Goal: Task Accomplishment & Management: Manage account settings

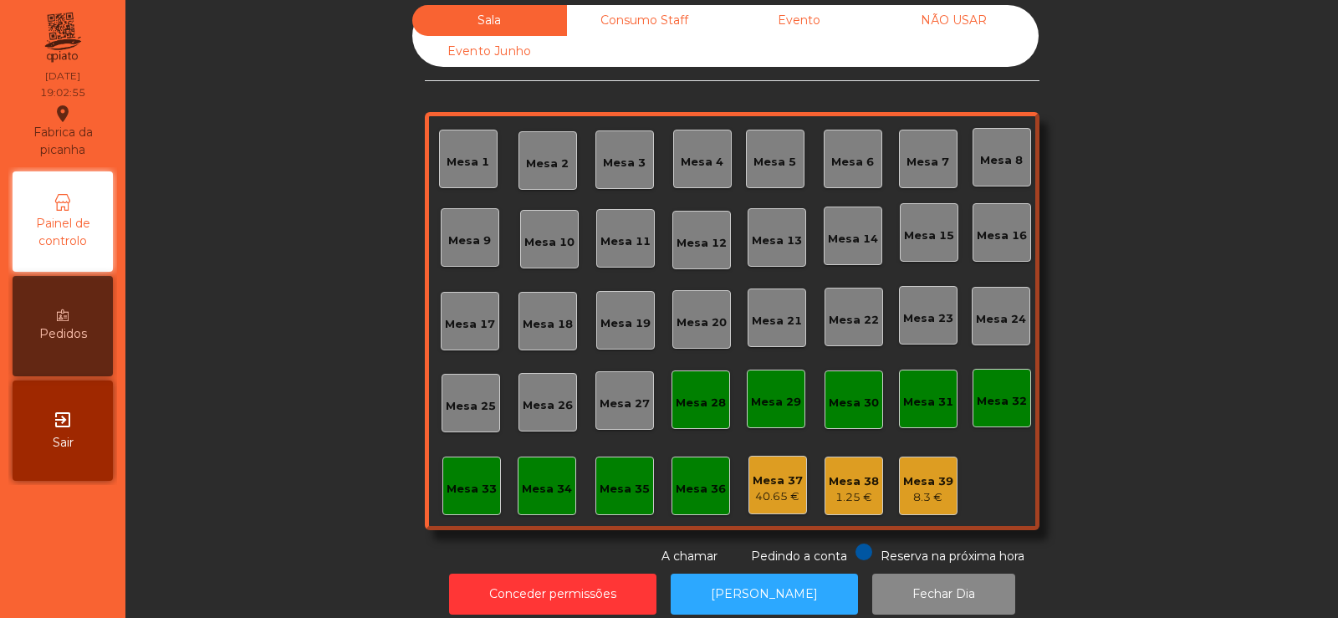
scroll to position [41, 0]
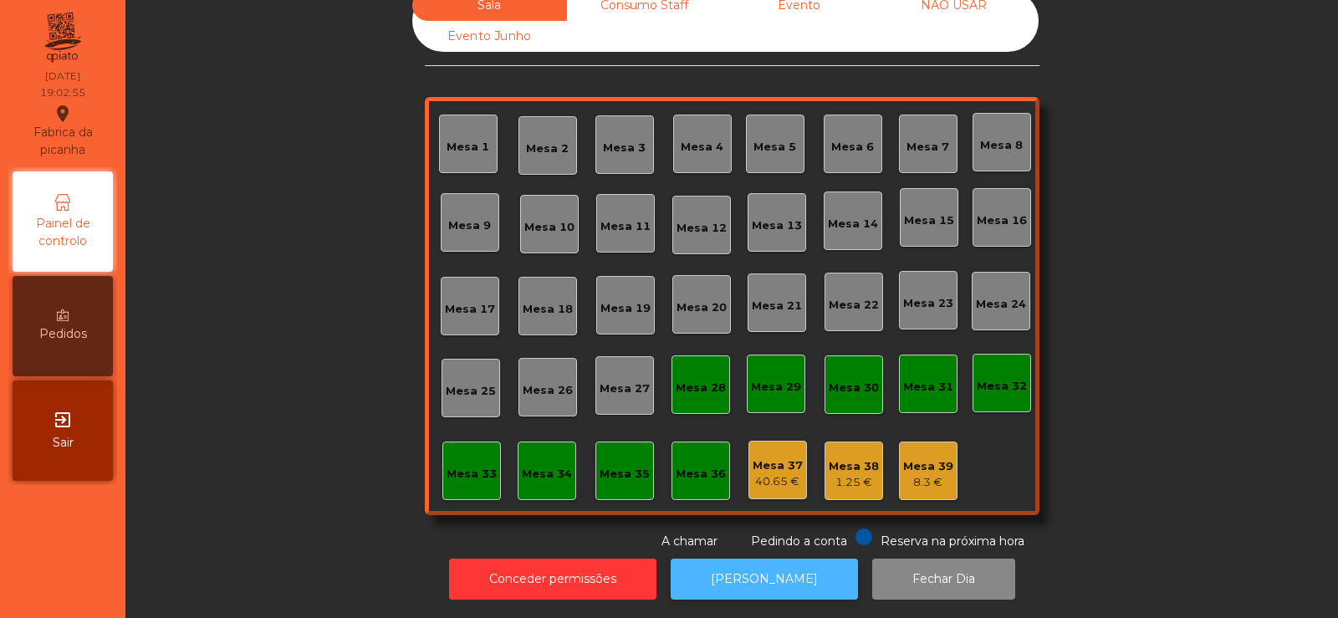
click at [753, 580] on button "[PERSON_NAME]" at bounding box center [764, 579] width 187 height 41
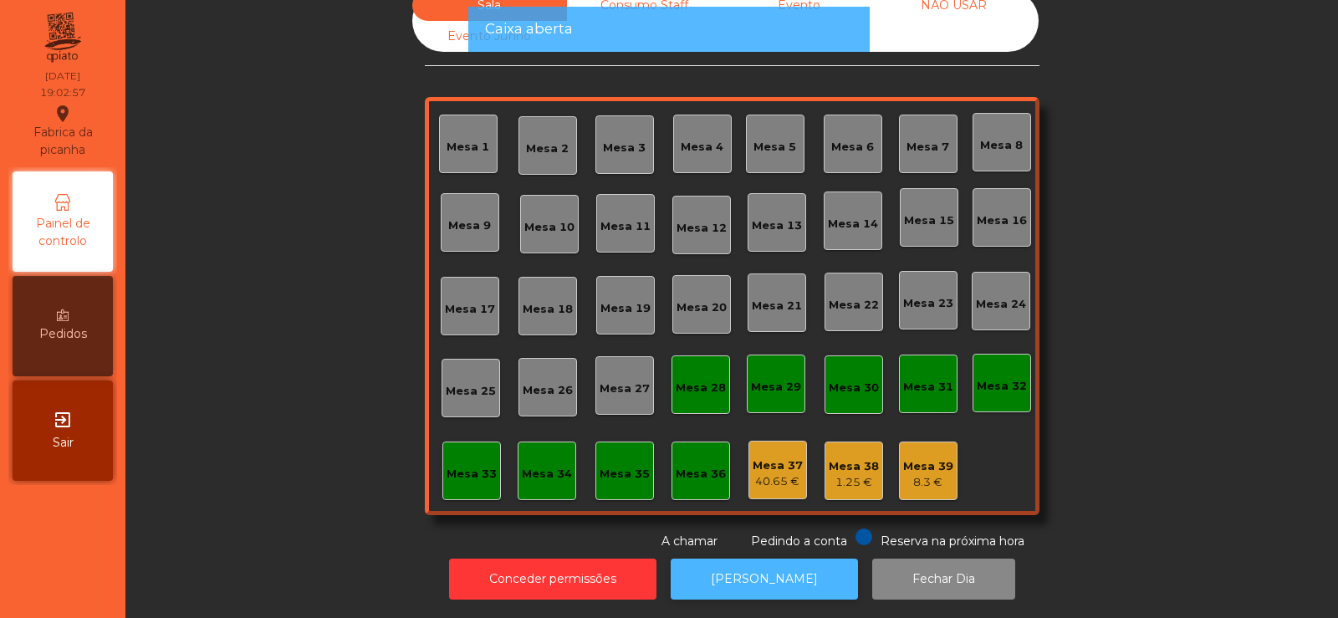
click at [751, 559] on button "[PERSON_NAME]" at bounding box center [764, 579] width 187 height 41
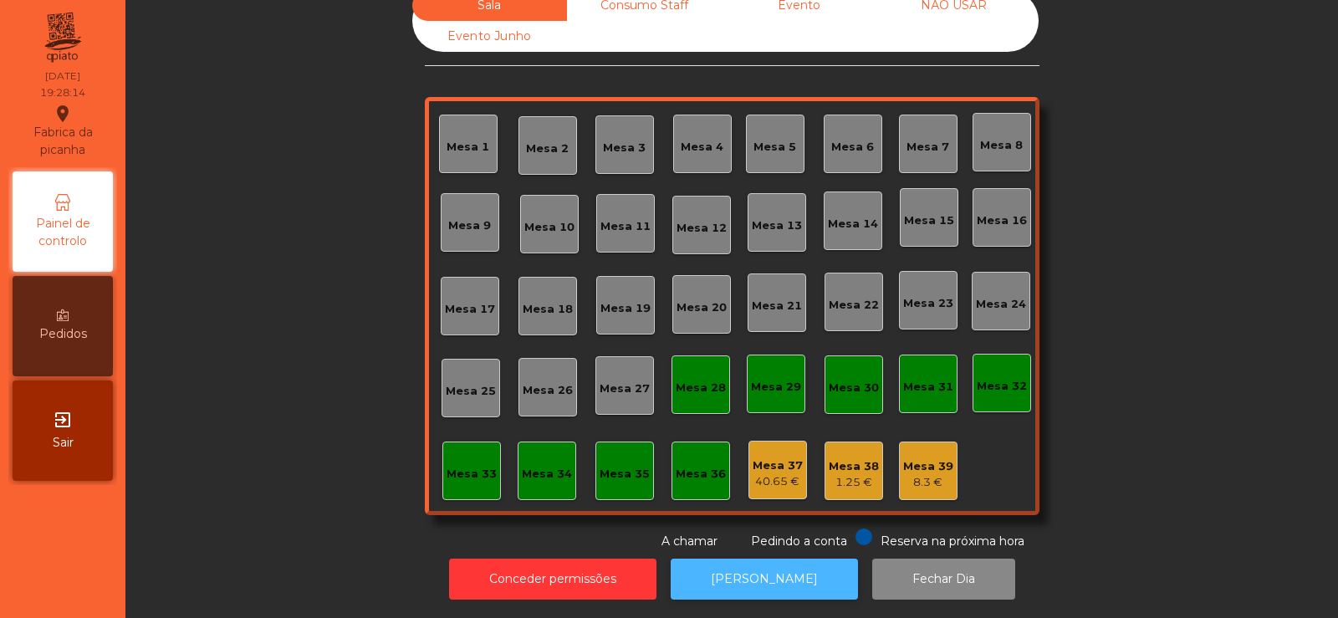
scroll to position [0, 0]
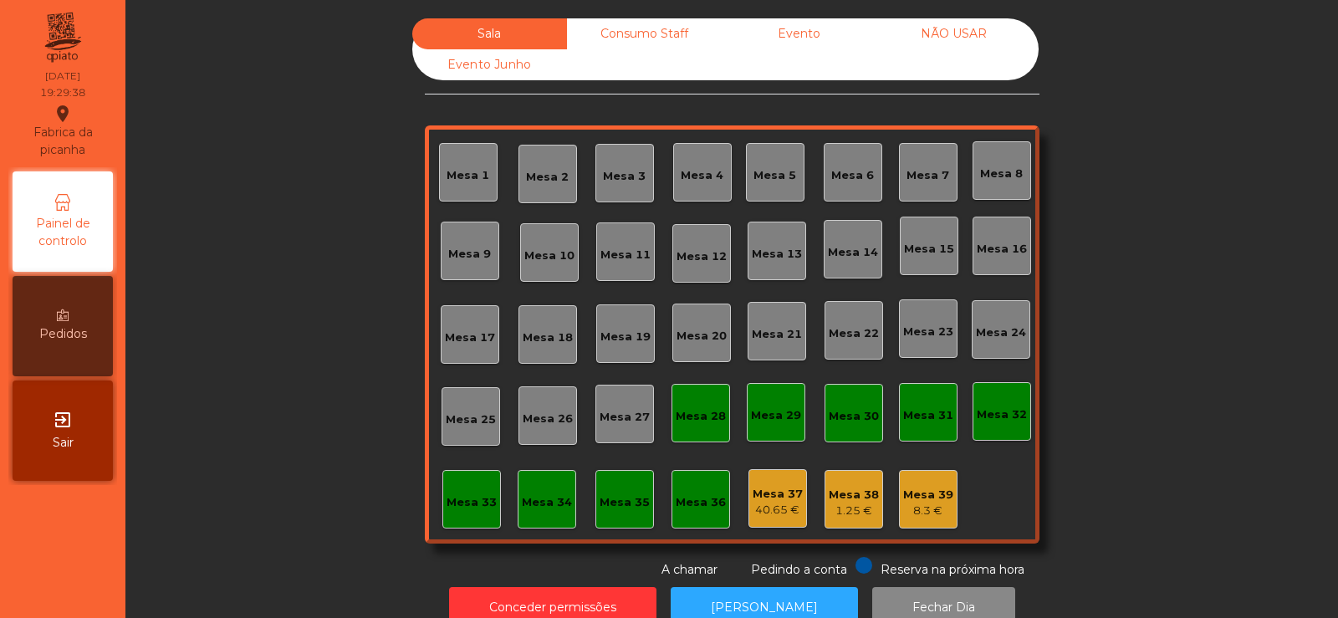
click at [908, 506] on div "8.3 €" at bounding box center [928, 511] width 50 height 17
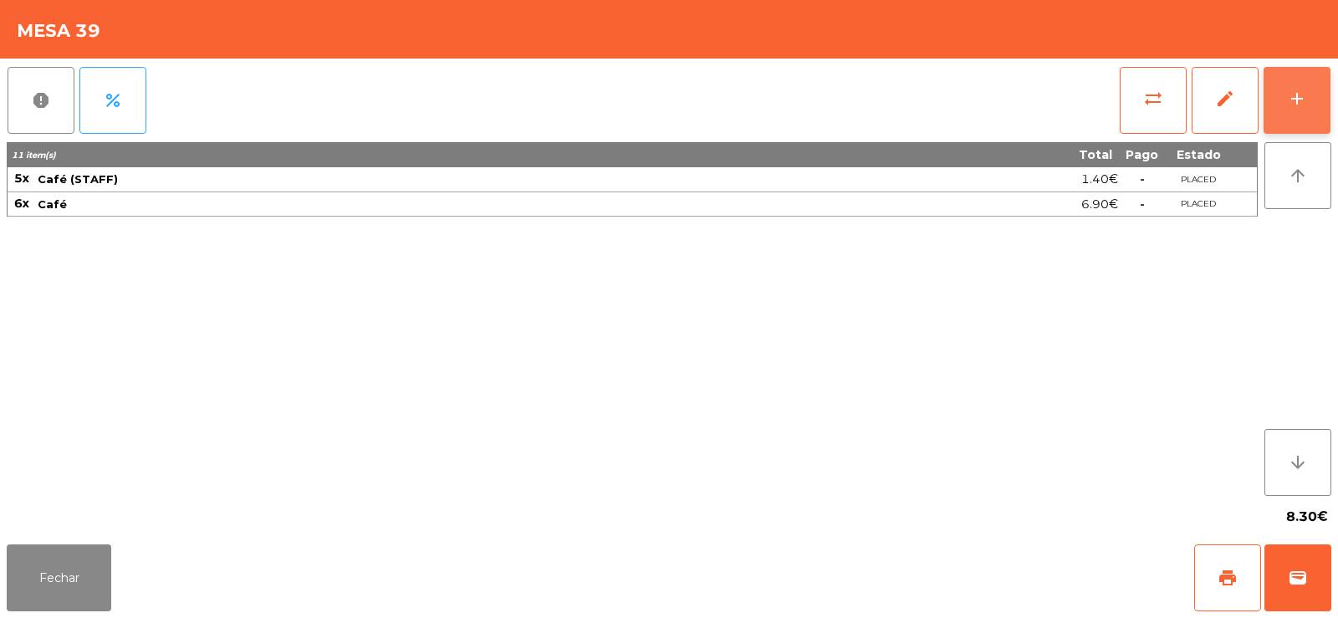
click at [1305, 115] on button "add" at bounding box center [1297, 100] width 67 height 67
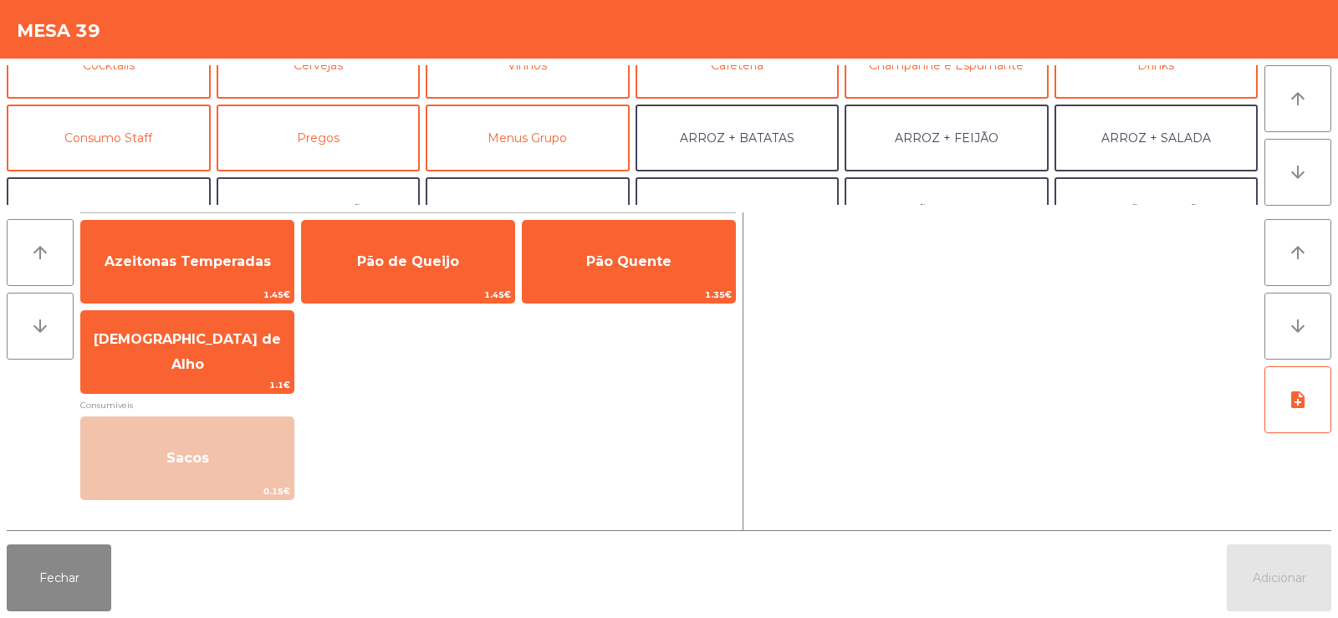
scroll to position [109, 0]
click at [173, 125] on button "Consumo Staff" at bounding box center [109, 135] width 204 height 67
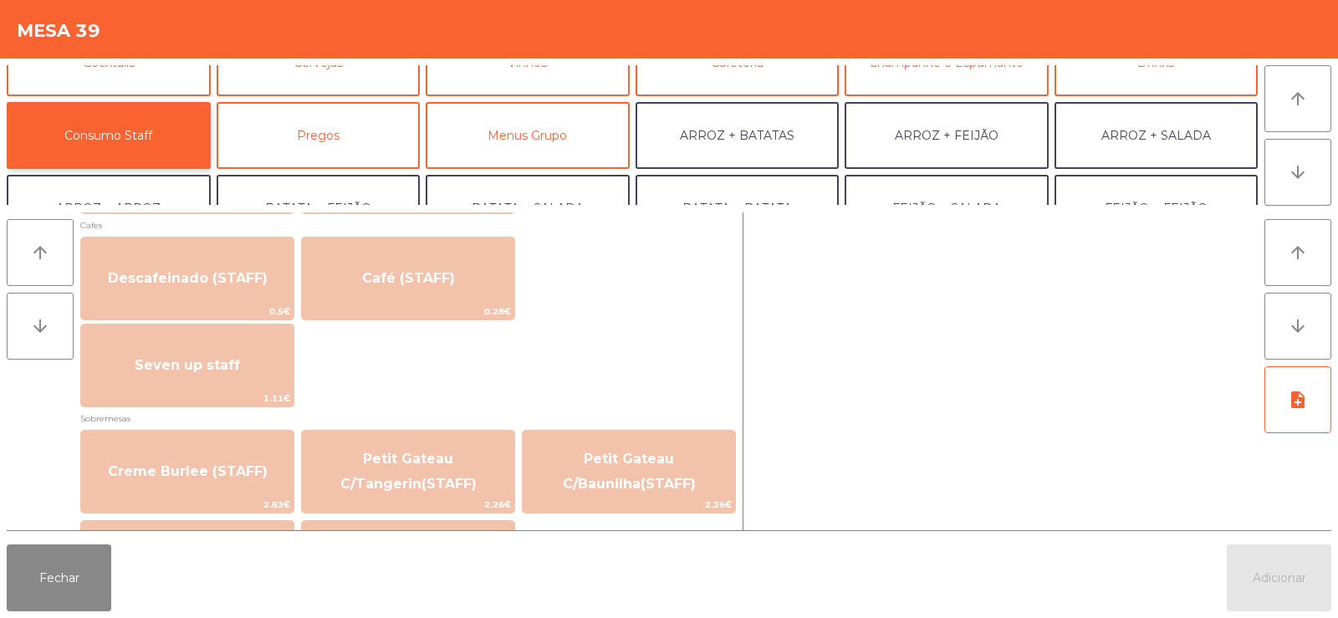
scroll to position [928, 0]
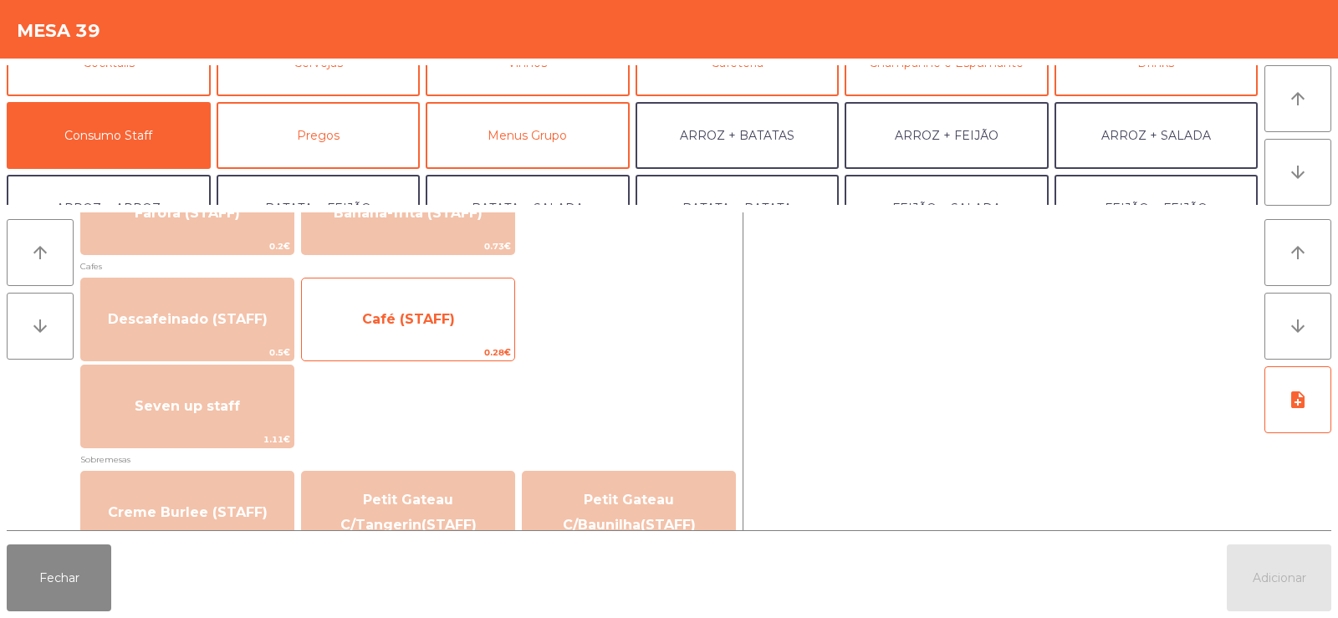
click at [412, 328] on span "Café (STAFF)" at bounding box center [408, 319] width 212 height 45
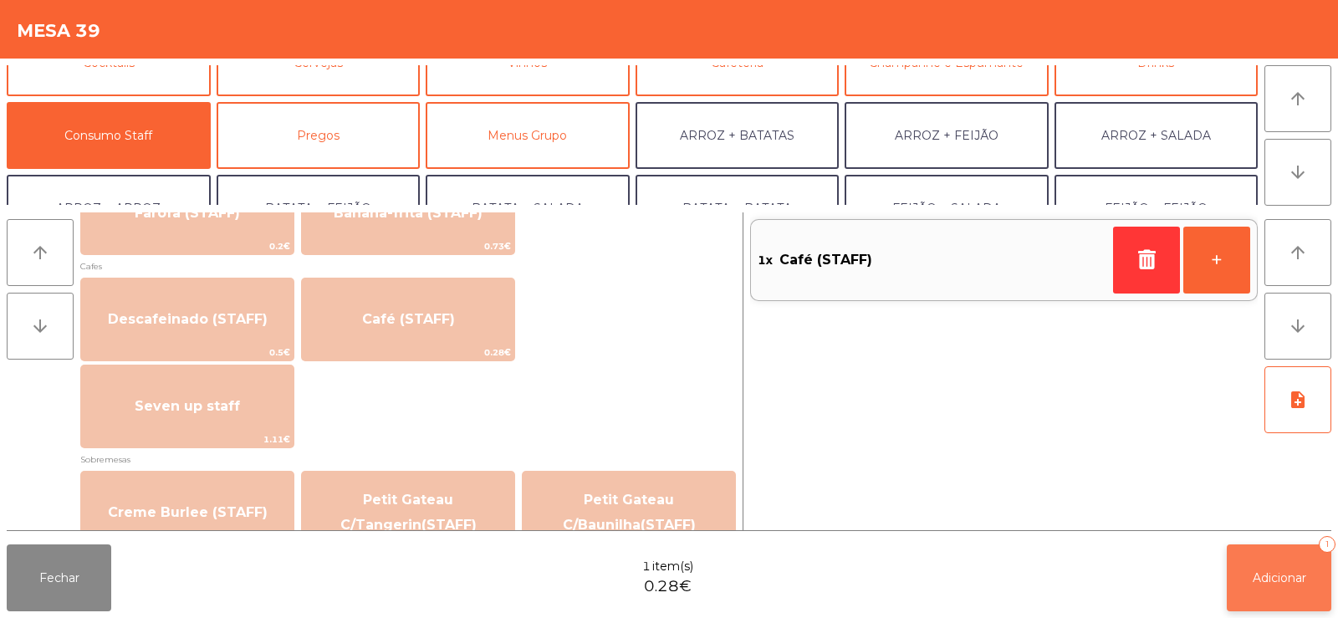
click at [1254, 599] on button "Adicionar 1" at bounding box center [1279, 577] width 105 height 67
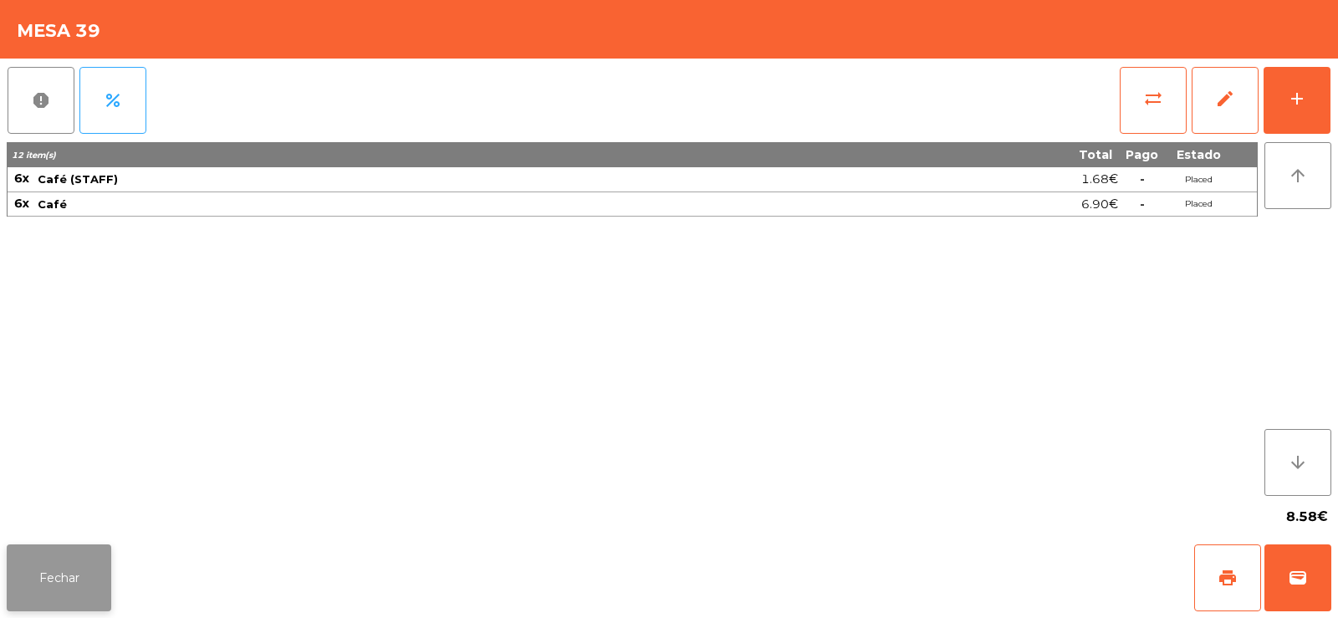
click at [79, 591] on button "Fechar" at bounding box center [59, 577] width 105 height 67
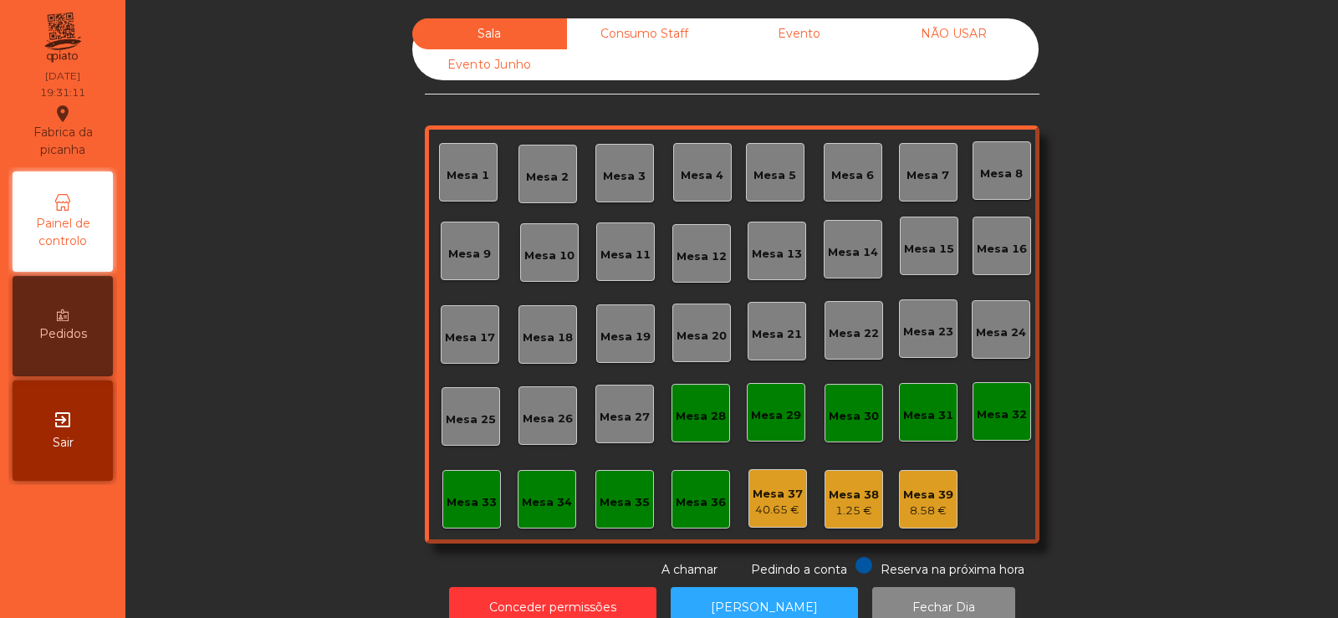
click at [774, 175] on div "Mesa 5" at bounding box center [774, 175] width 43 height 17
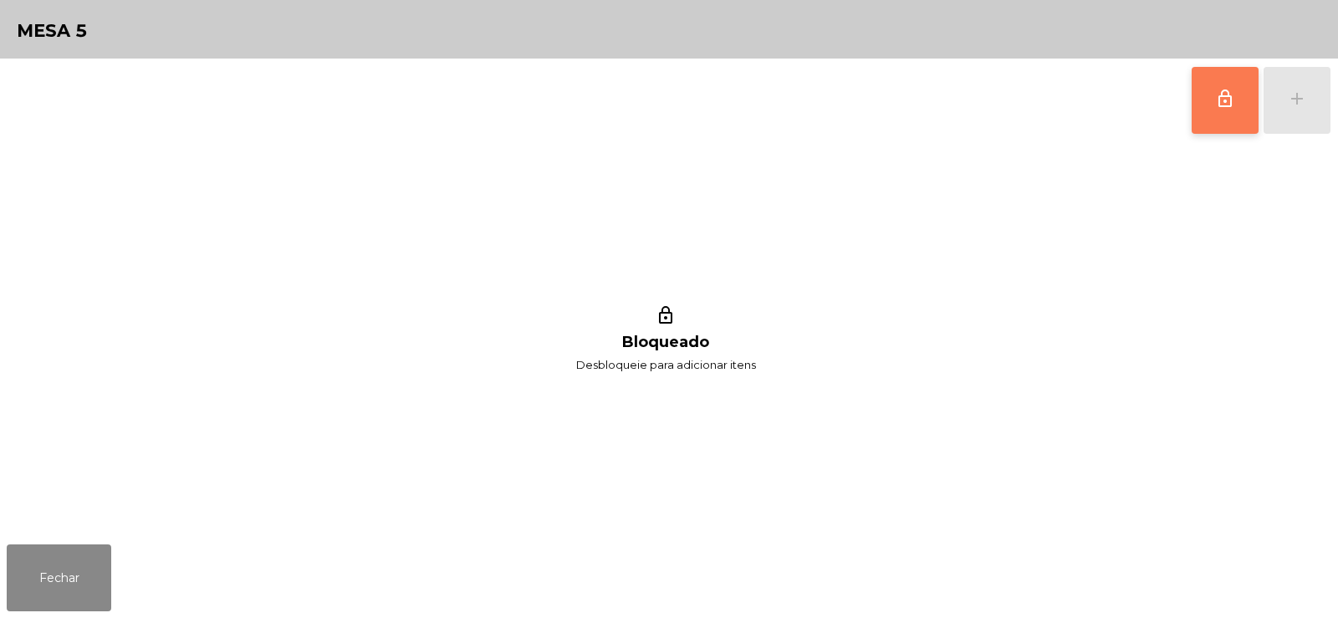
click at [1223, 89] on span "lock_outline" at bounding box center [1225, 99] width 20 height 20
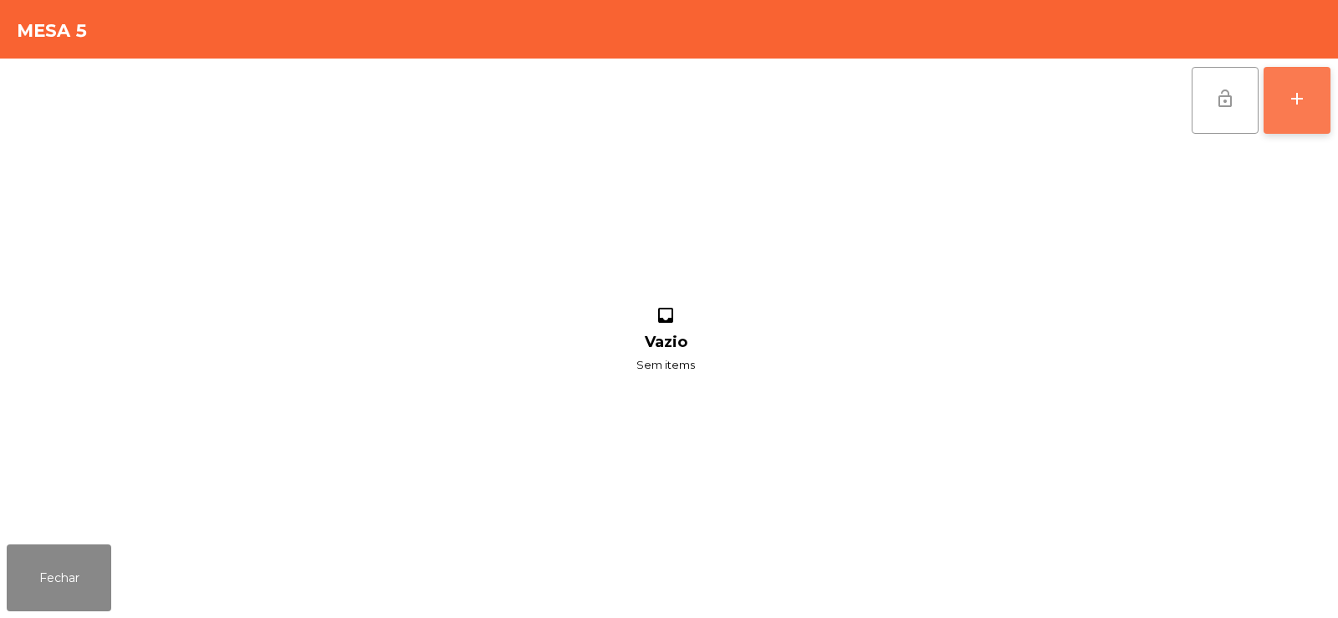
click at [1300, 90] on div "add" at bounding box center [1297, 99] width 20 height 20
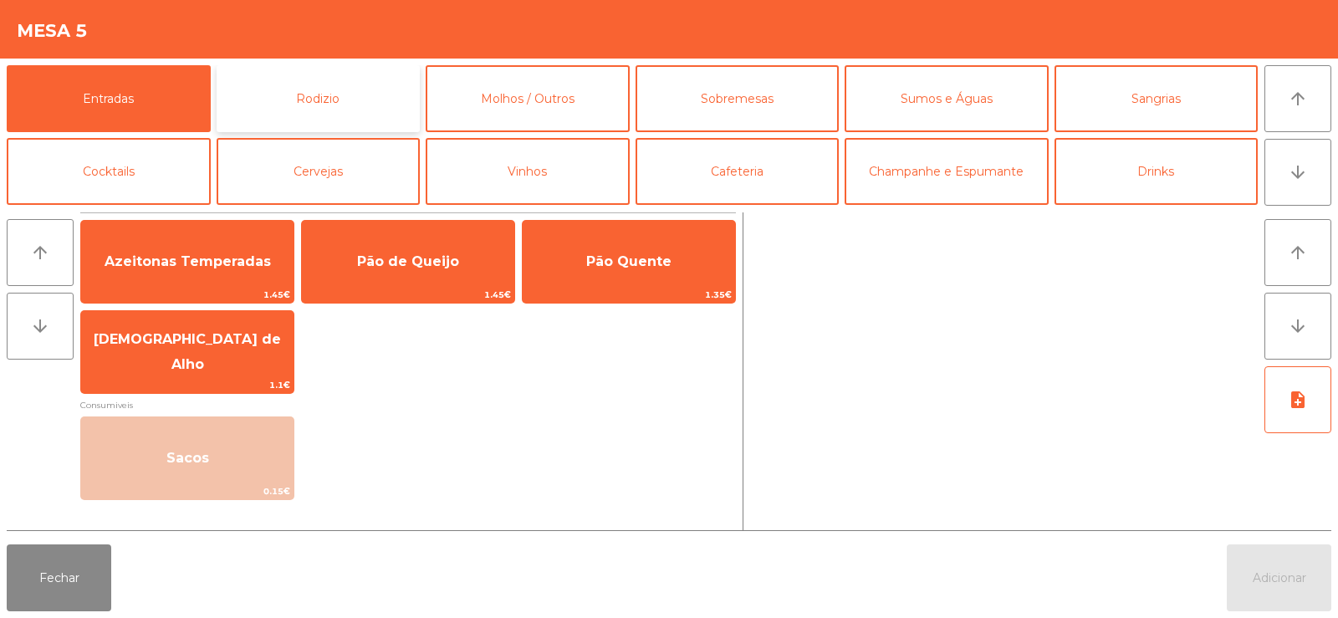
click at [372, 115] on button "Rodizio" at bounding box center [319, 98] width 204 height 67
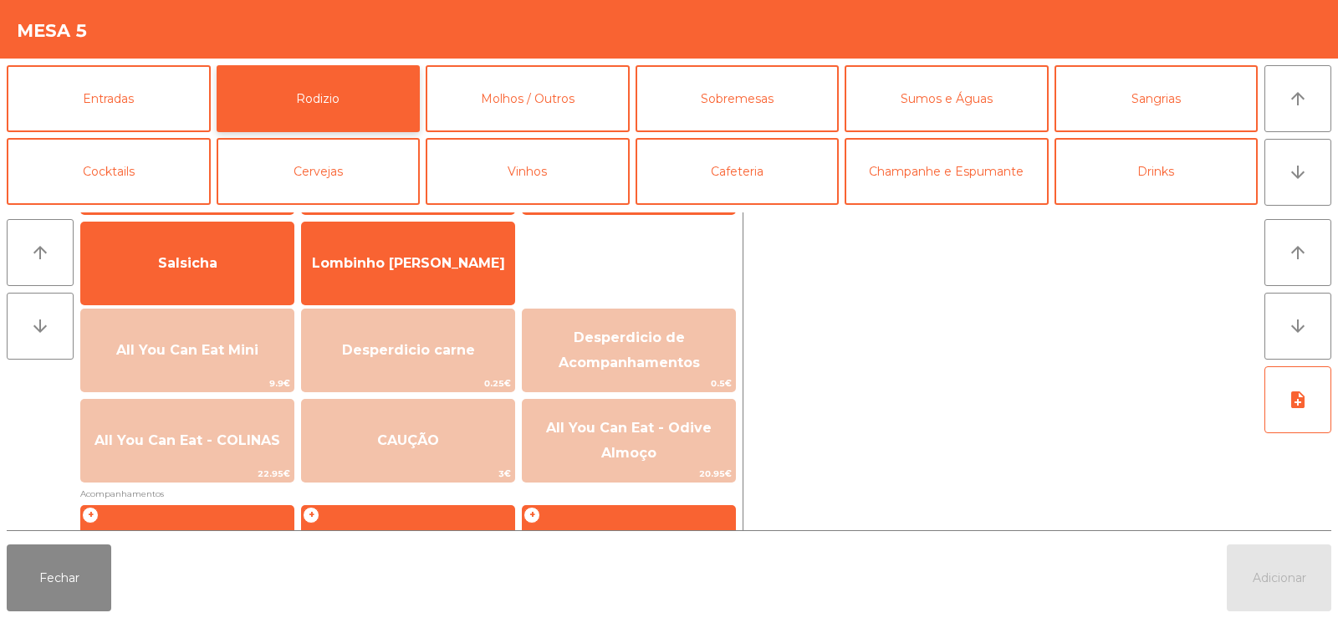
scroll to position [149, 0]
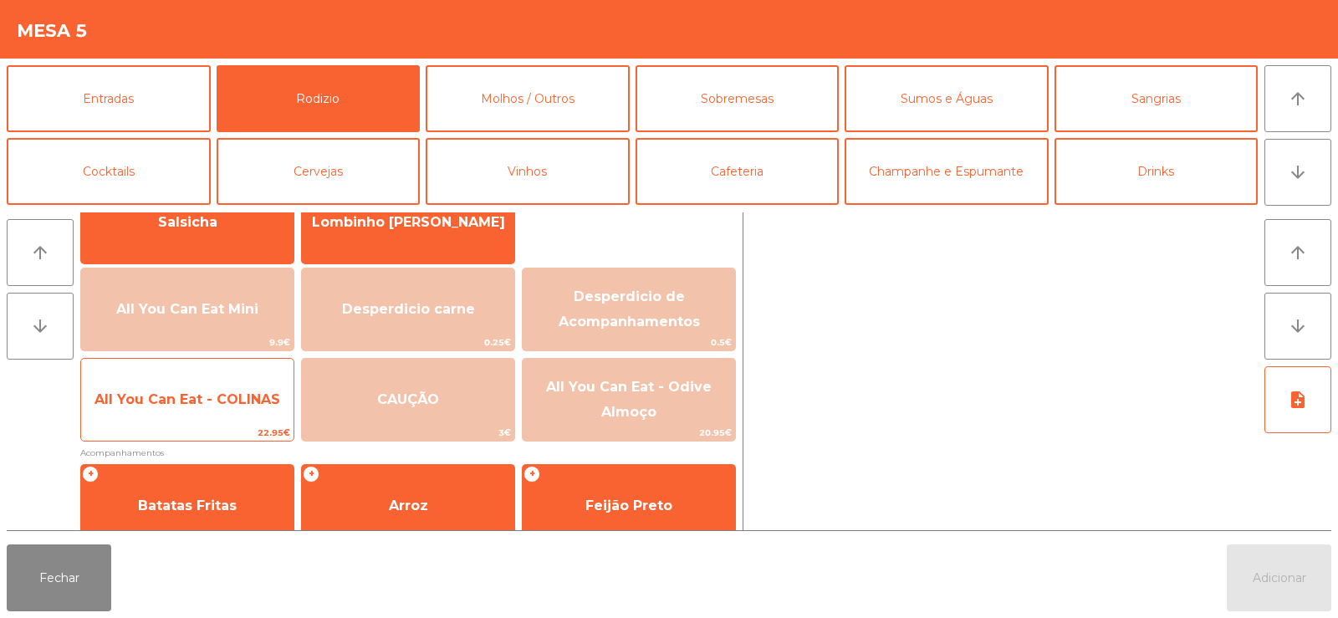
click at [250, 403] on span "All You Can Eat - COLINAS" at bounding box center [187, 399] width 186 height 16
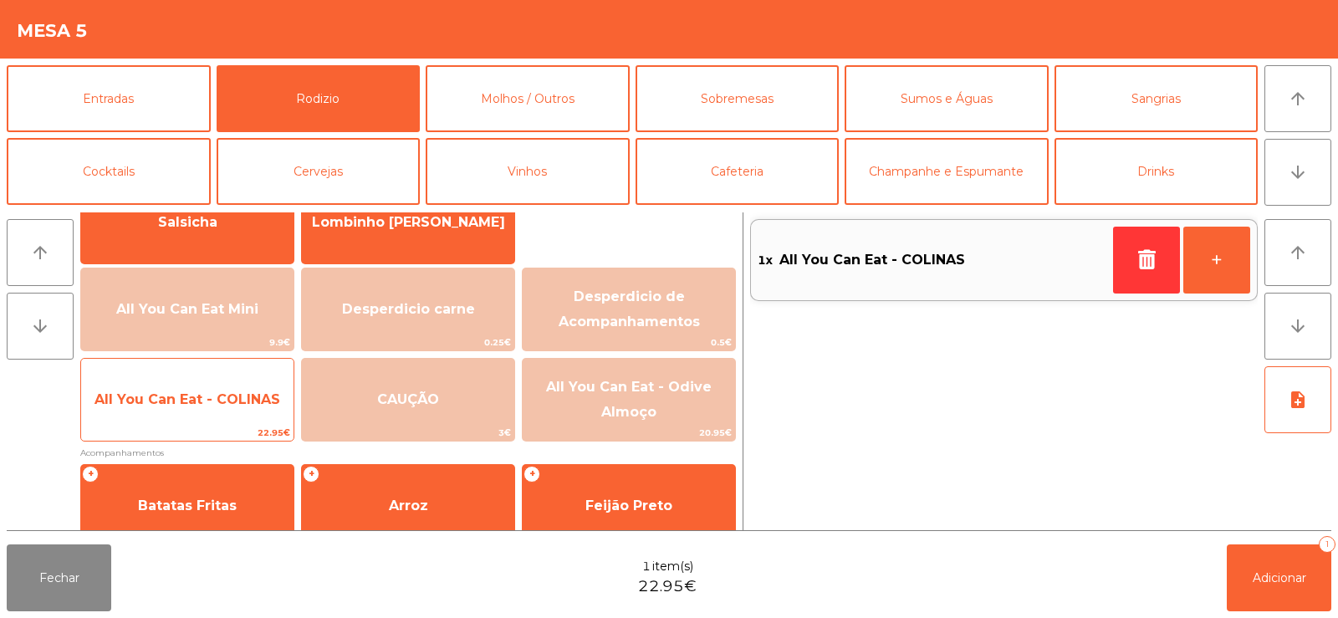
click at [244, 408] on span "All You Can Eat - COLINAS" at bounding box center [187, 399] width 212 height 45
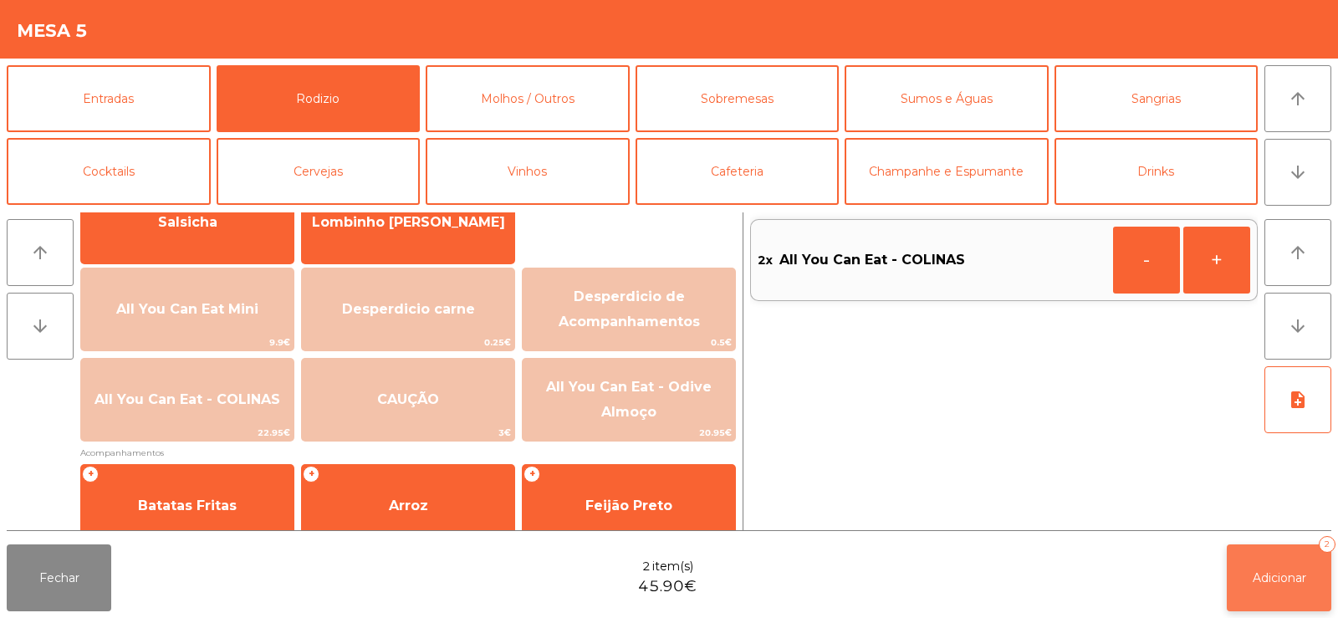
click at [1227, 548] on button "Adicionar 2" at bounding box center [1279, 577] width 105 height 67
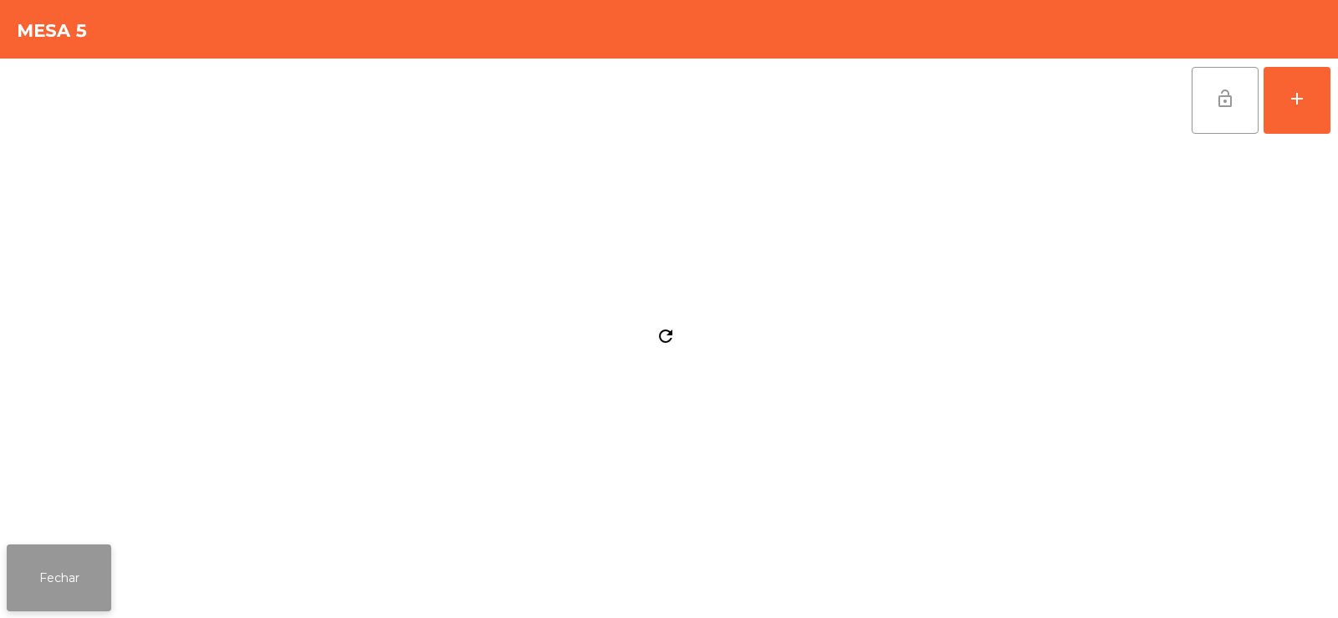
click at [109, 566] on button "Fechar" at bounding box center [59, 577] width 105 height 67
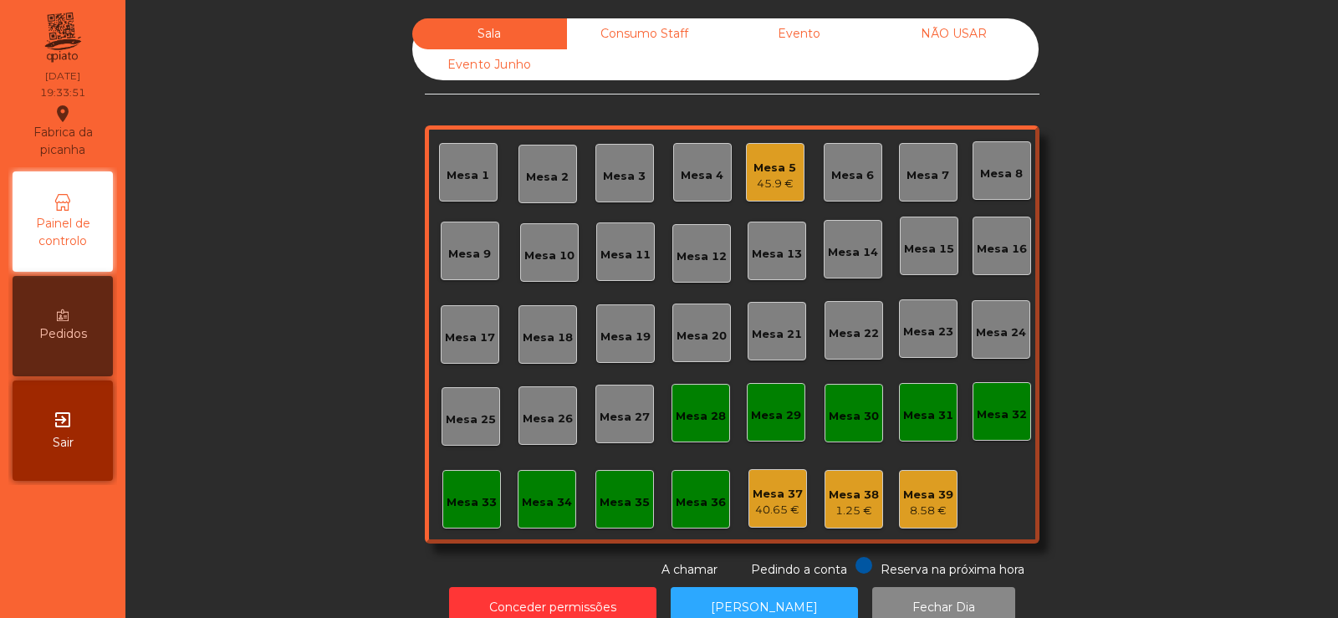
click at [943, 497] on div "Mesa 39" at bounding box center [928, 495] width 50 height 17
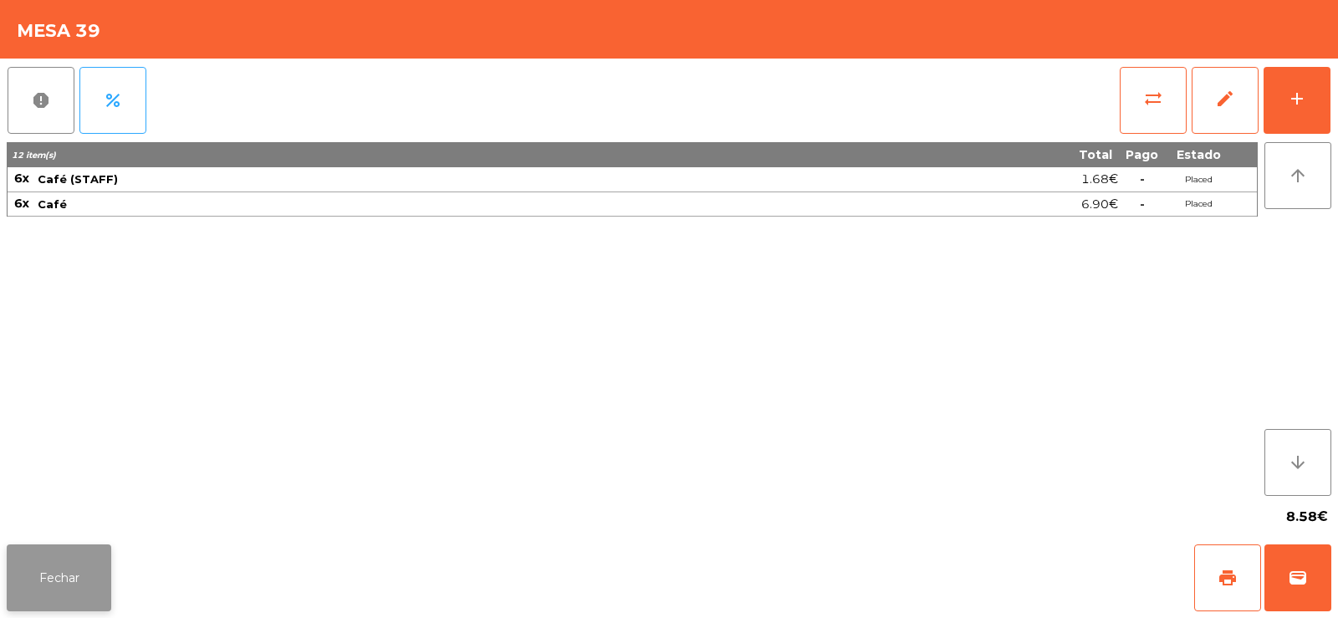
click at [59, 589] on button "Fechar" at bounding box center [59, 577] width 105 height 67
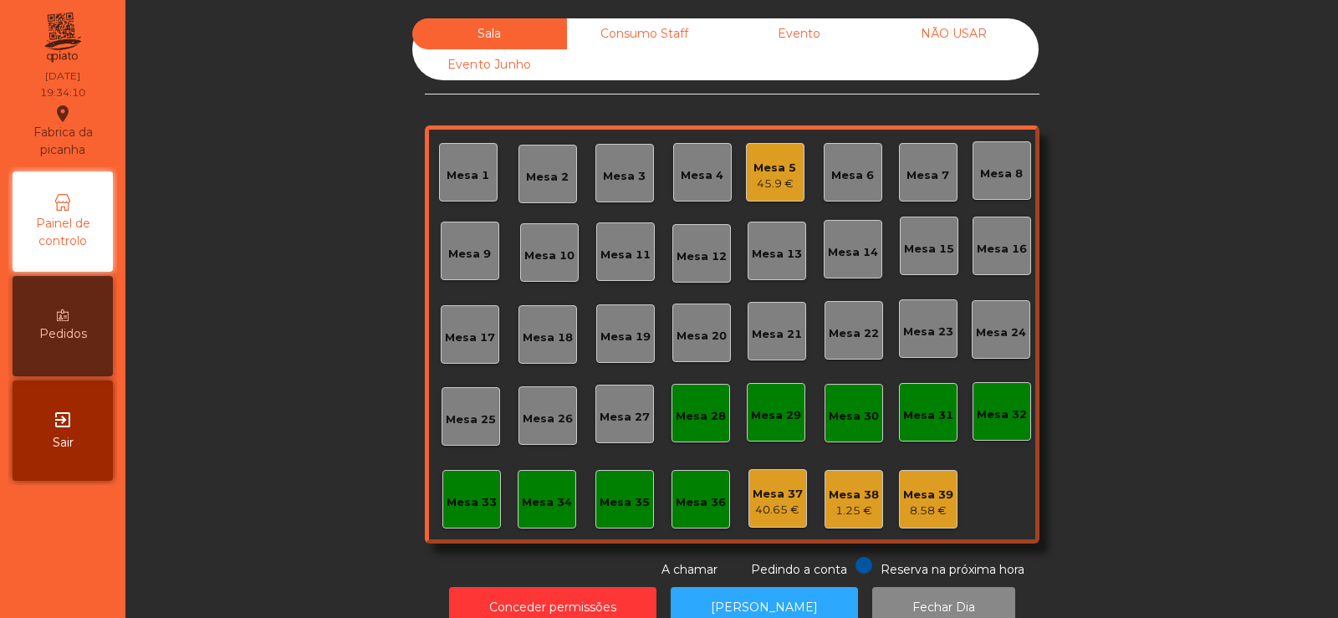
click at [937, 492] on div "Mesa 39" at bounding box center [928, 495] width 50 height 17
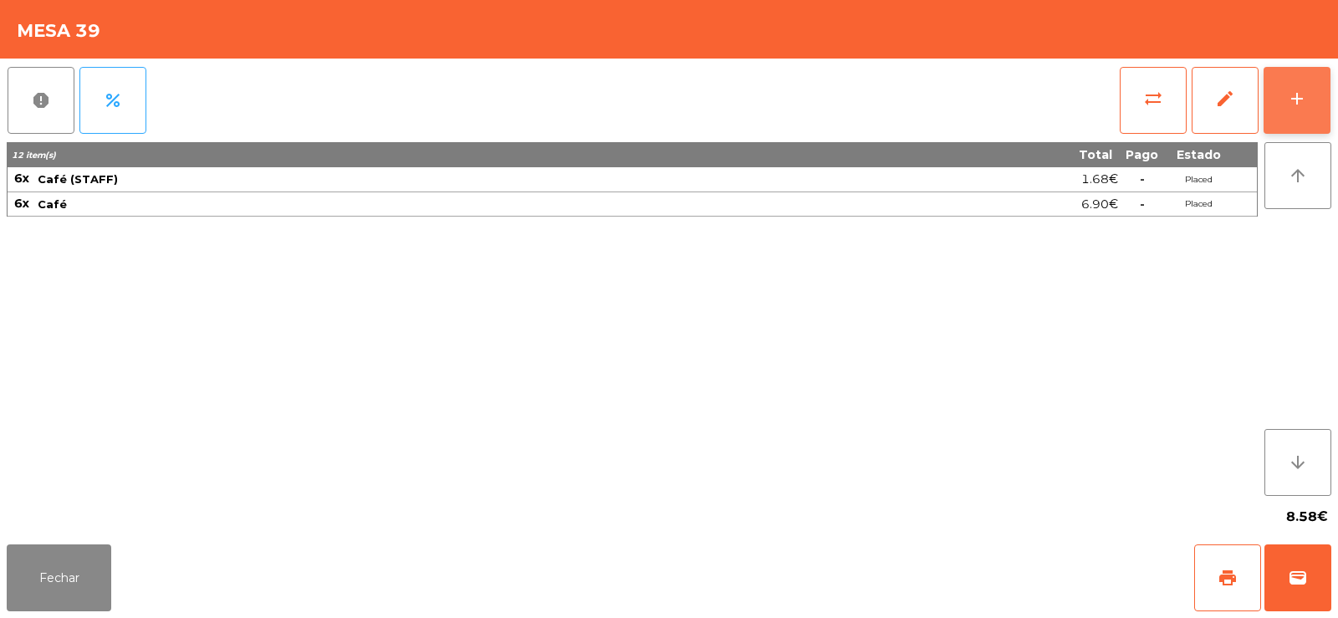
click at [1295, 93] on div "add" at bounding box center [1297, 99] width 20 height 20
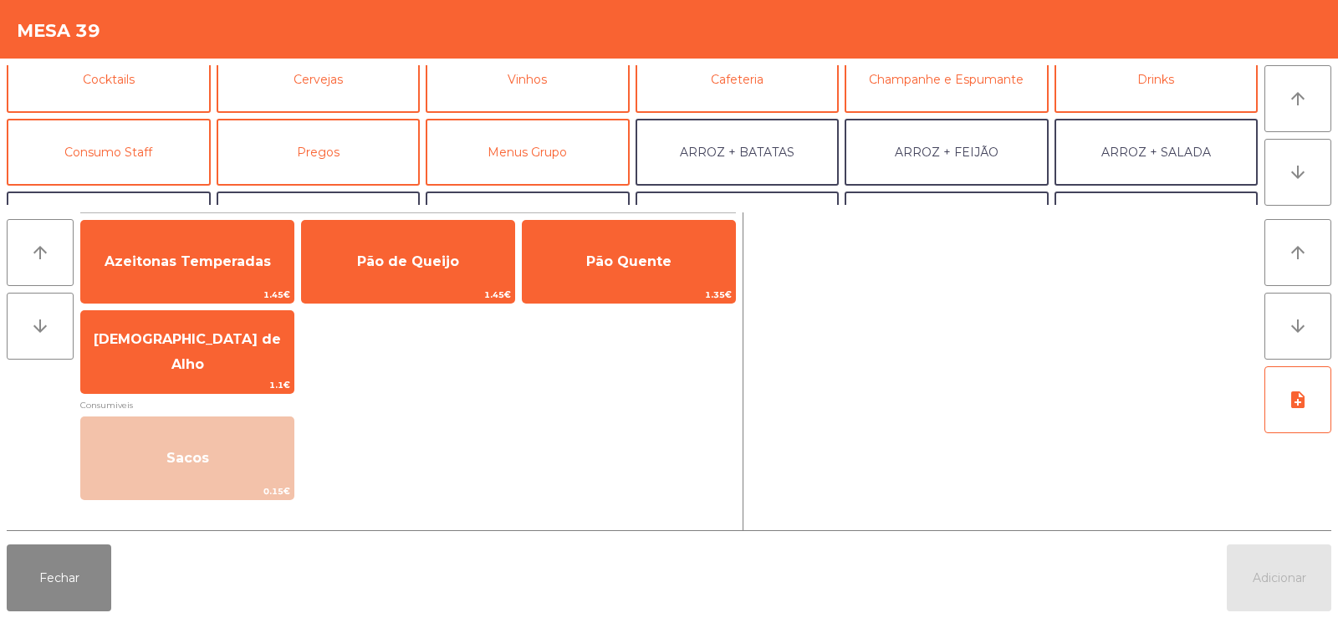
scroll to position [115, 0]
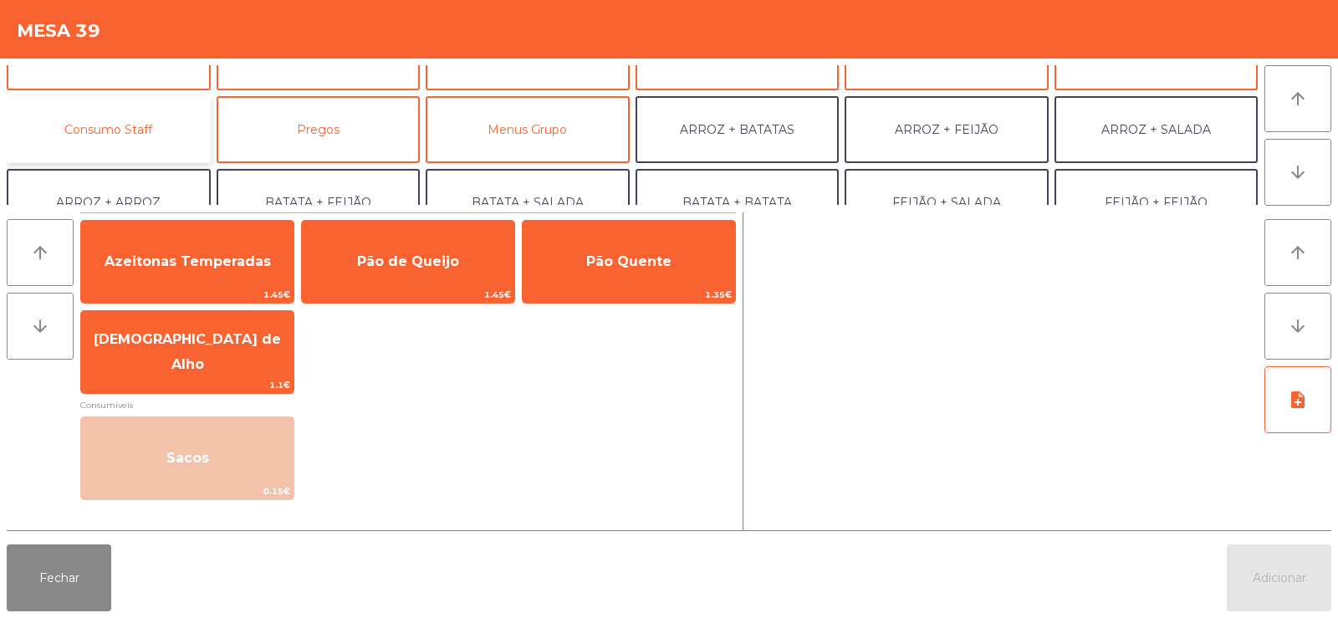
click at [133, 139] on button "Consumo Staff" at bounding box center [109, 129] width 204 height 67
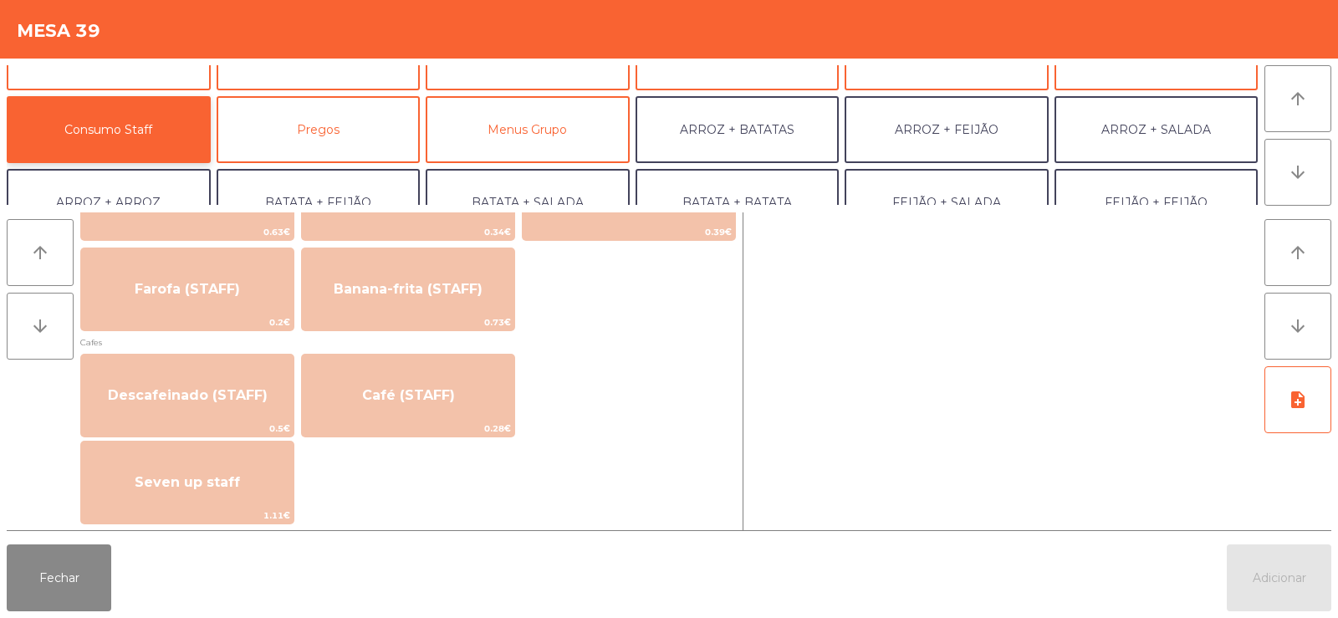
scroll to position [875, 0]
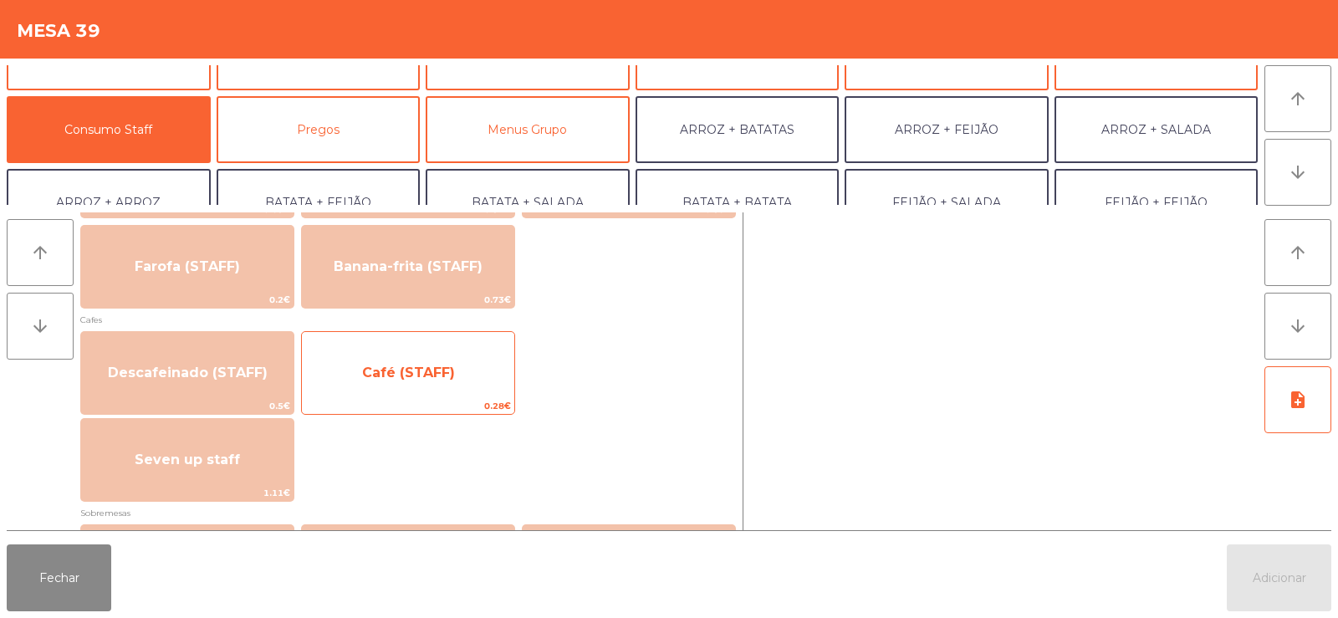
click at [421, 375] on span "Café (STAFF)" at bounding box center [408, 373] width 93 height 16
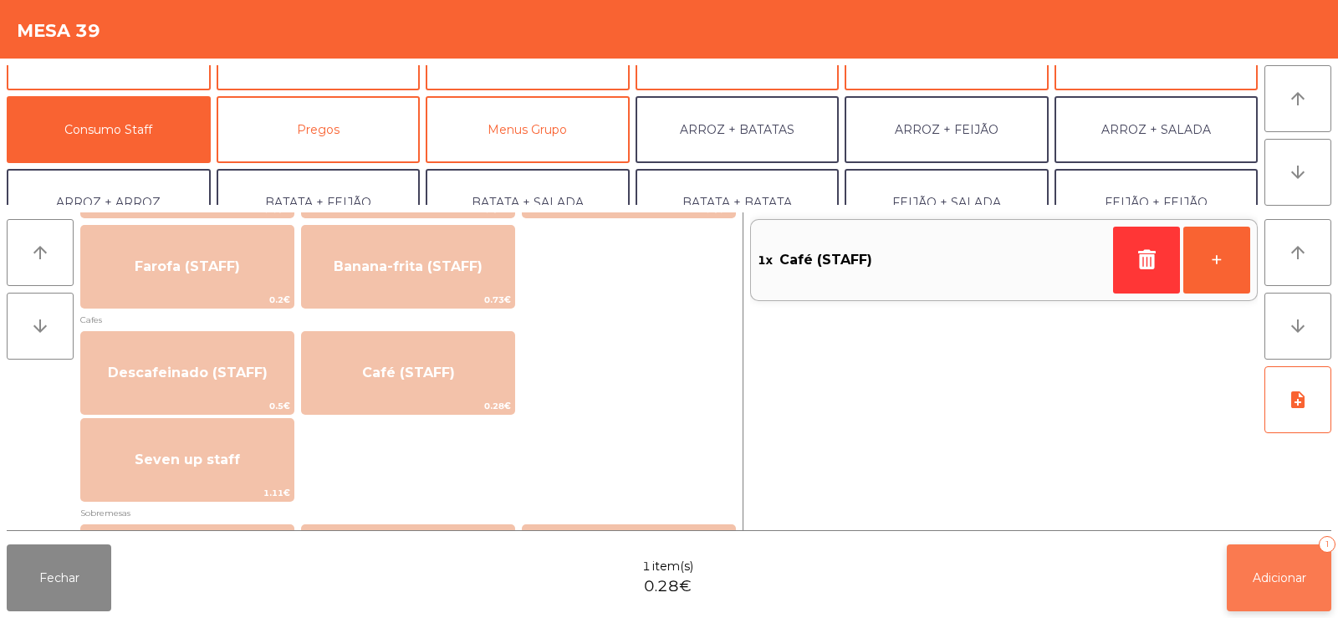
click at [1285, 575] on span "Adicionar" at bounding box center [1280, 577] width 54 height 15
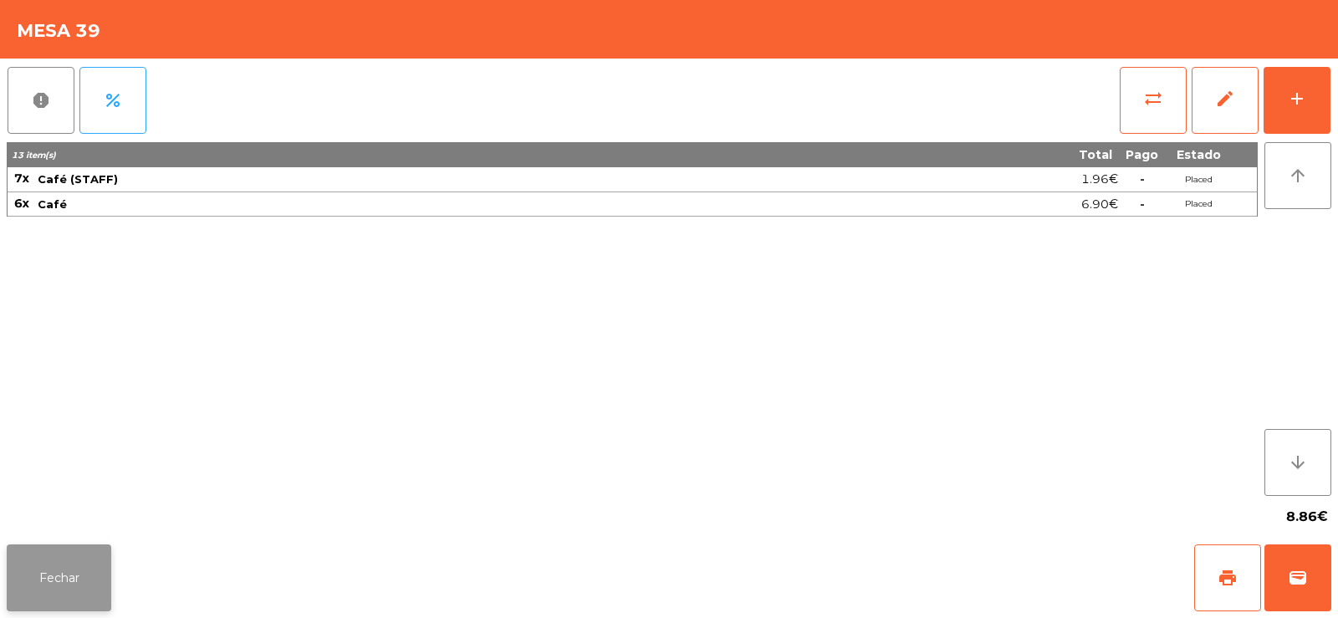
click at [105, 564] on button "Fechar" at bounding box center [59, 577] width 105 height 67
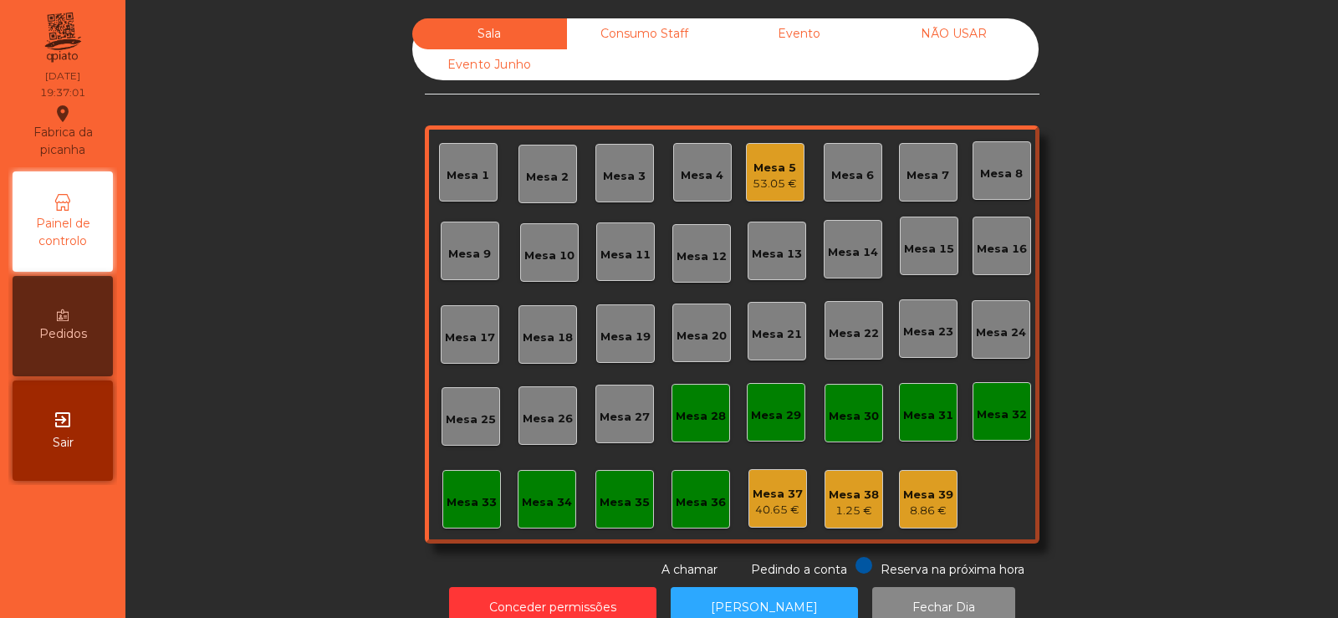
click at [452, 322] on div "Mesa 17" at bounding box center [470, 334] width 59 height 59
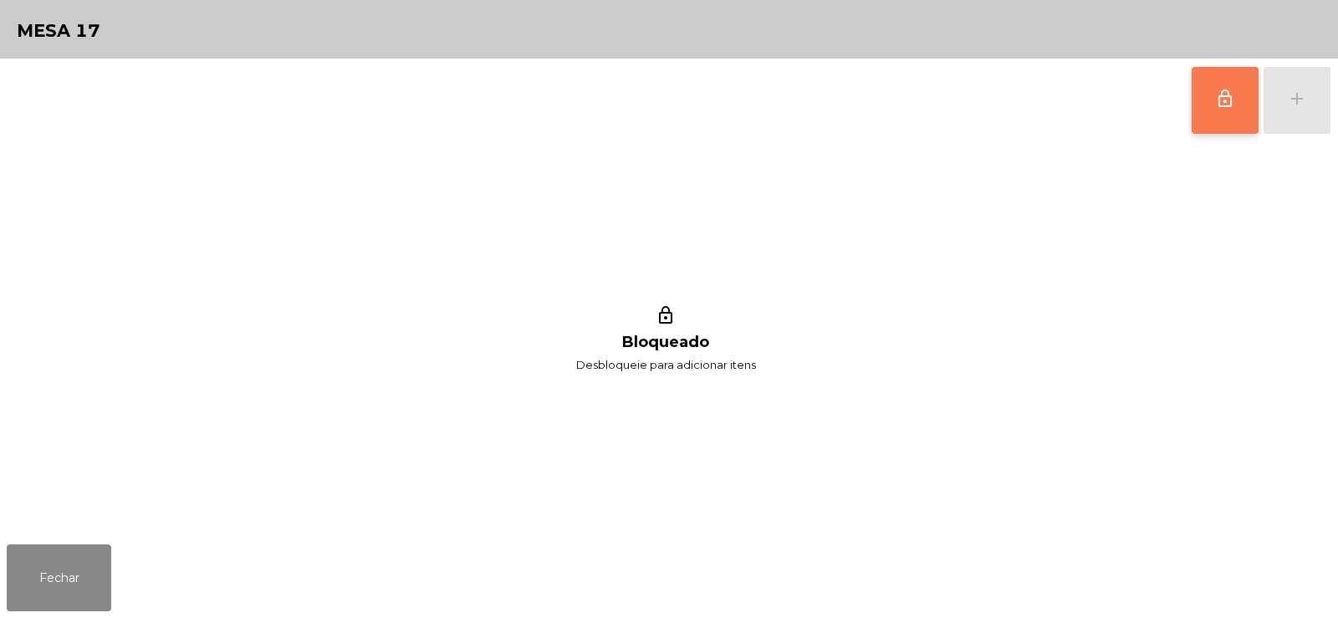
click at [1230, 86] on button "lock_outline" at bounding box center [1225, 100] width 67 height 67
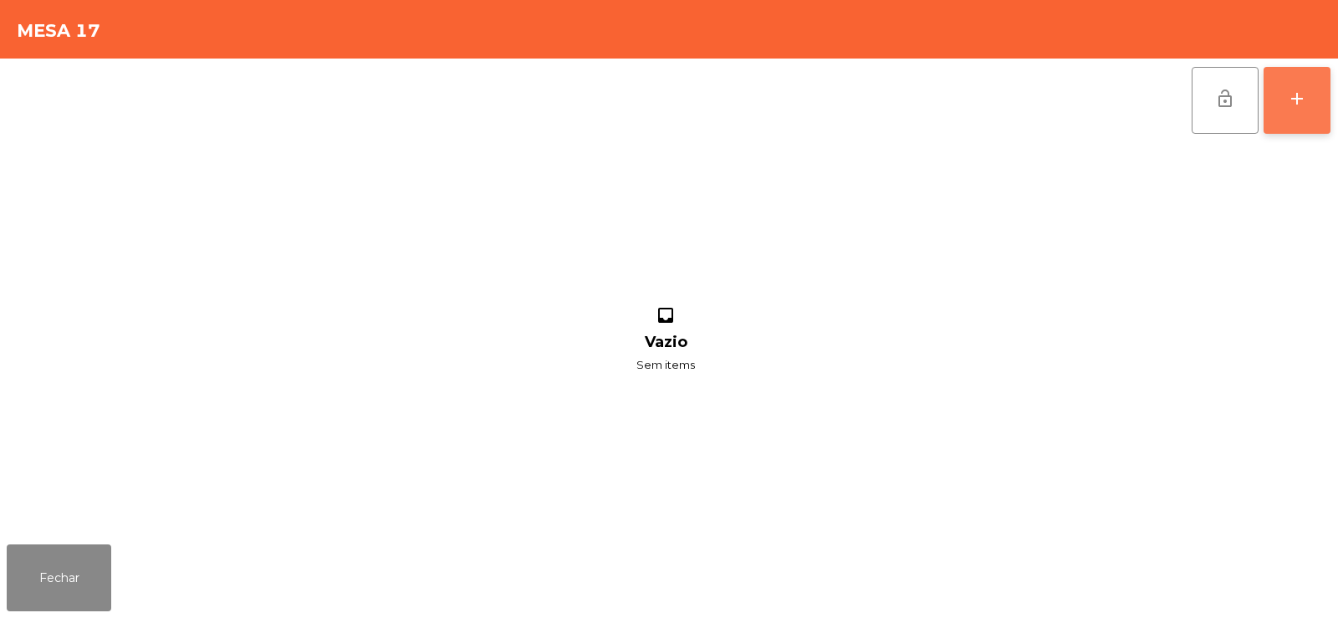
click at [1299, 120] on button "add" at bounding box center [1297, 100] width 67 height 67
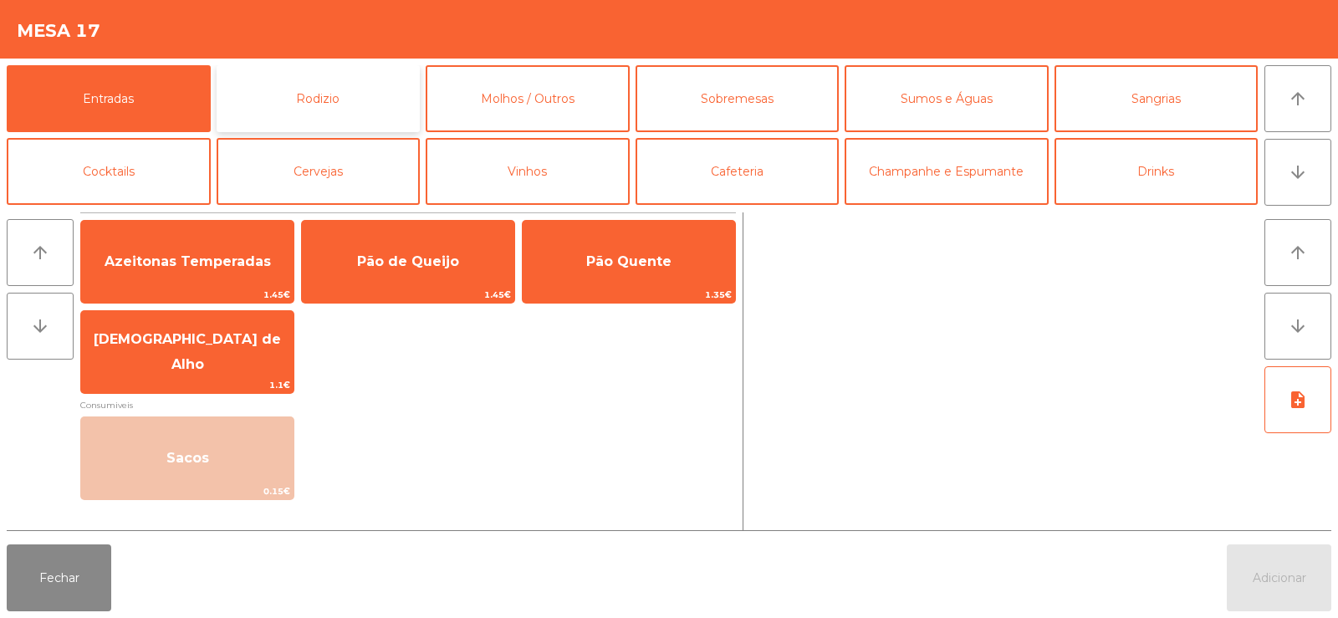
click at [335, 81] on button "Rodizio" at bounding box center [319, 98] width 204 height 67
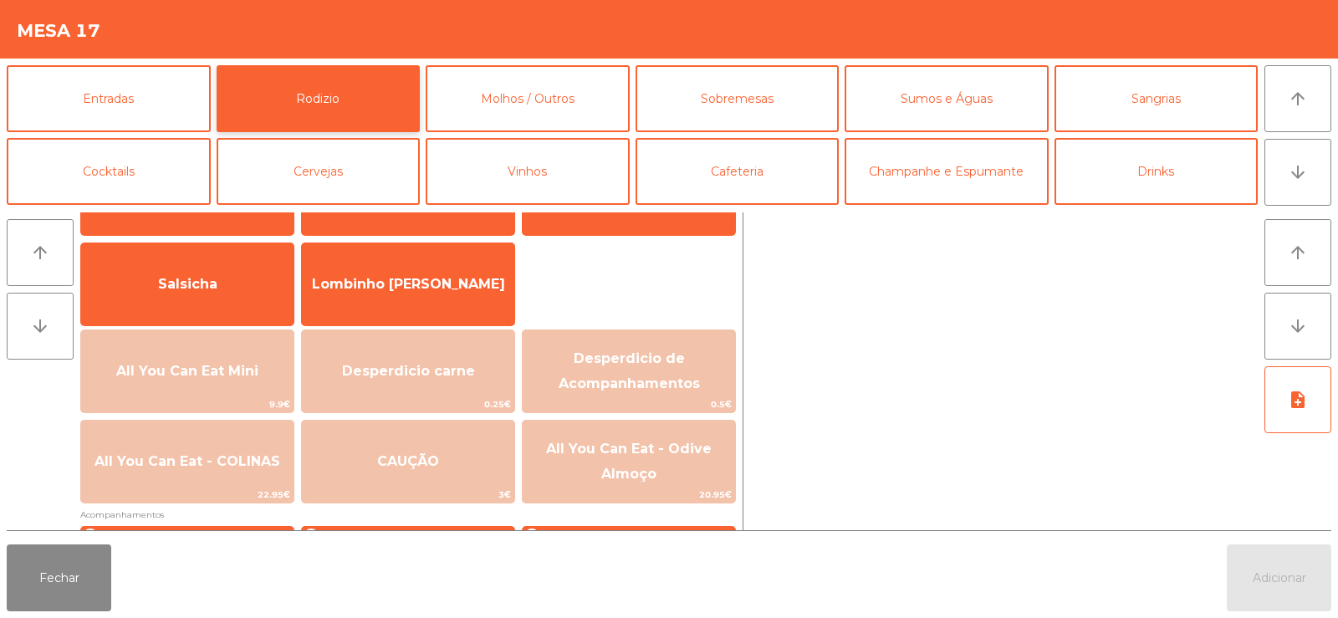
scroll to position [125, 0]
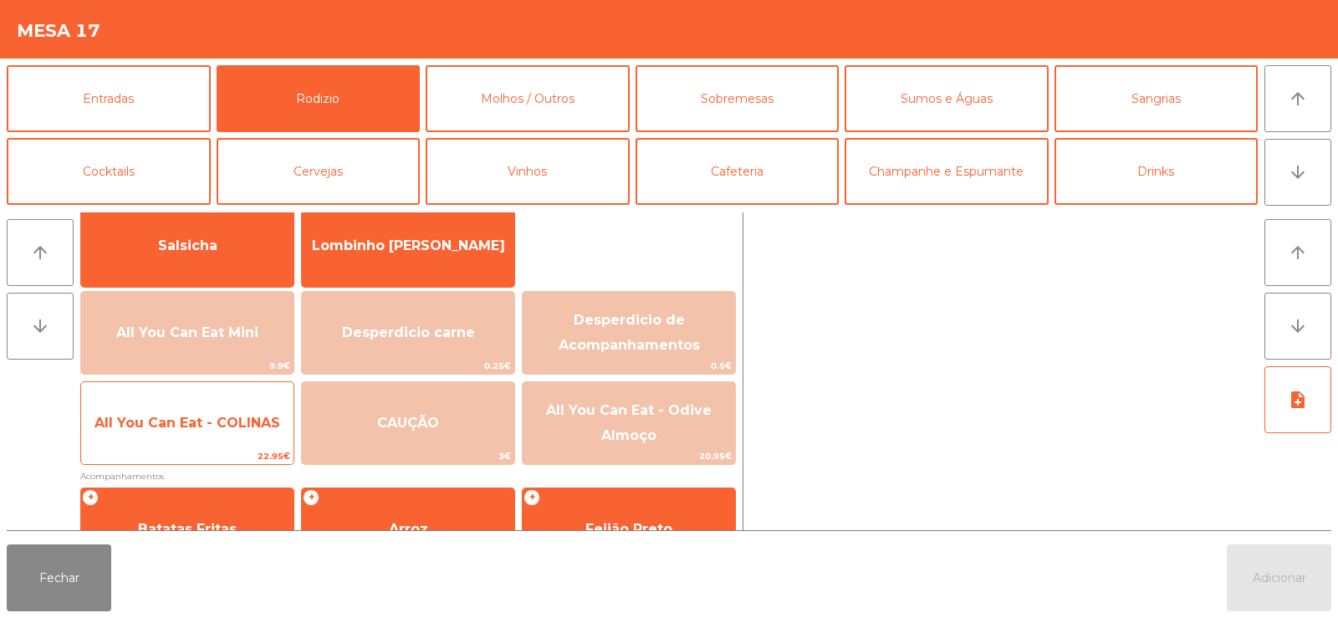
click at [206, 421] on span "All You Can Eat - COLINAS" at bounding box center [187, 423] width 186 height 16
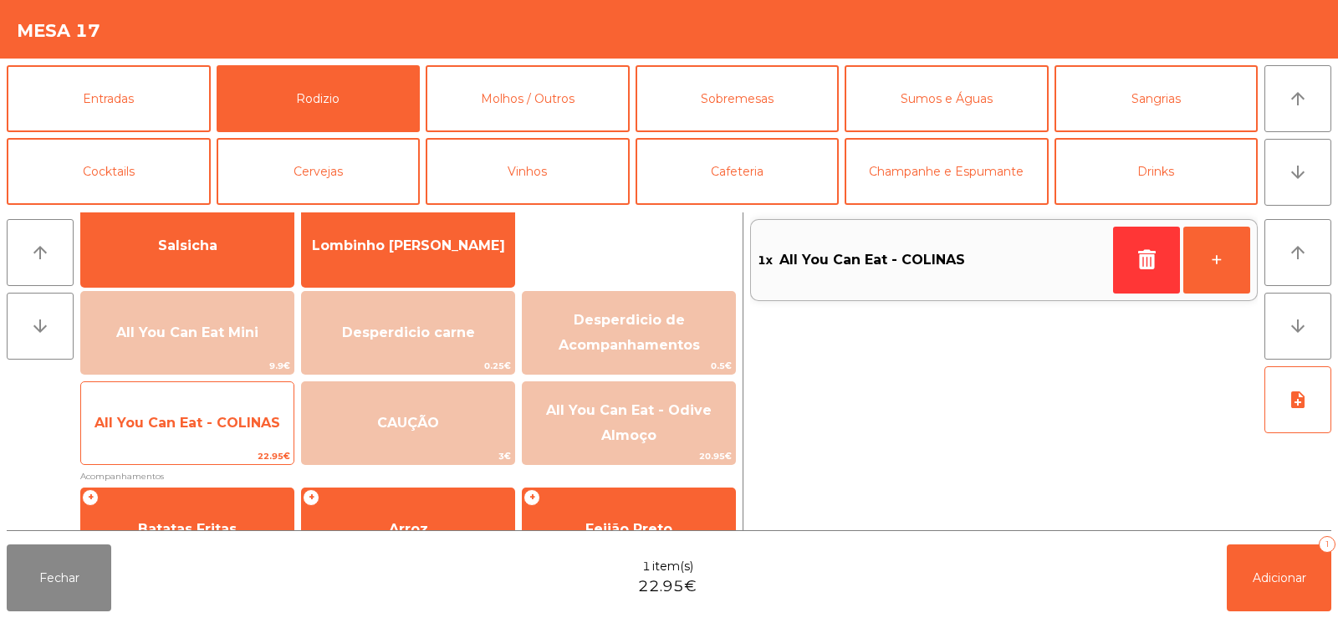
click at [210, 410] on span "All You Can Eat - COLINAS" at bounding box center [187, 423] width 212 height 45
click at [204, 415] on span "All You Can Eat - COLINAS" at bounding box center [187, 423] width 186 height 16
click at [195, 423] on span "All You Can Eat - COLINAS" at bounding box center [187, 423] width 186 height 16
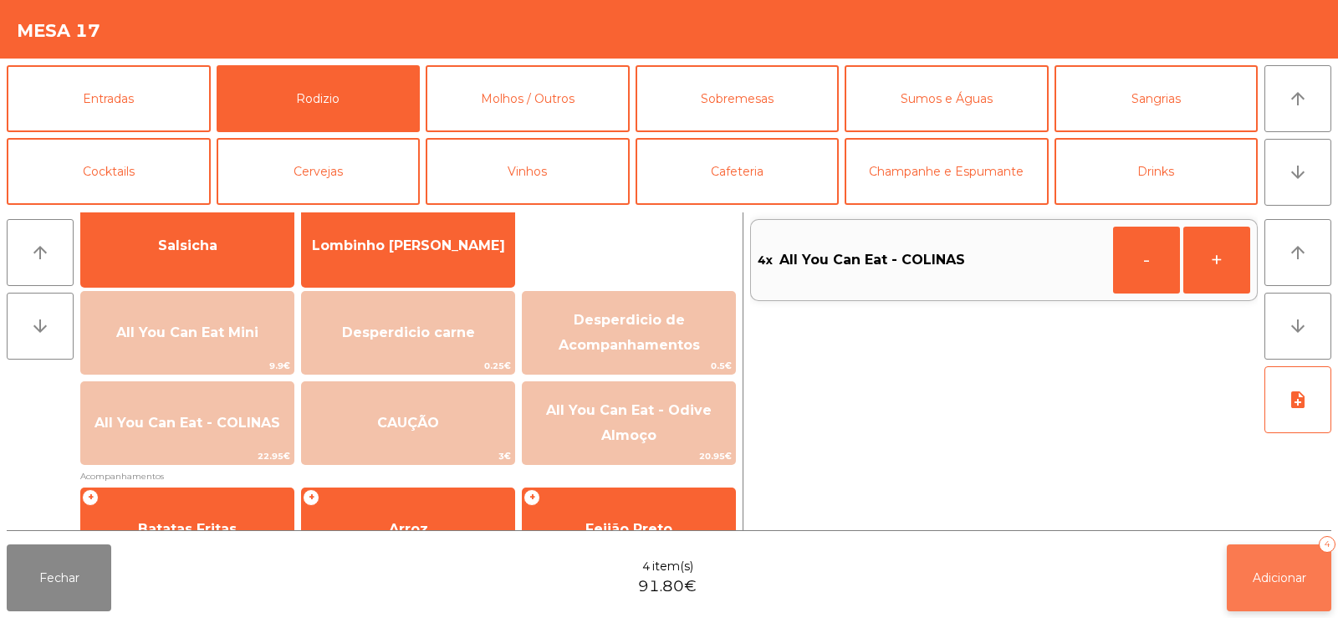
click at [1248, 586] on button "Adicionar 4" at bounding box center [1279, 577] width 105 height 67
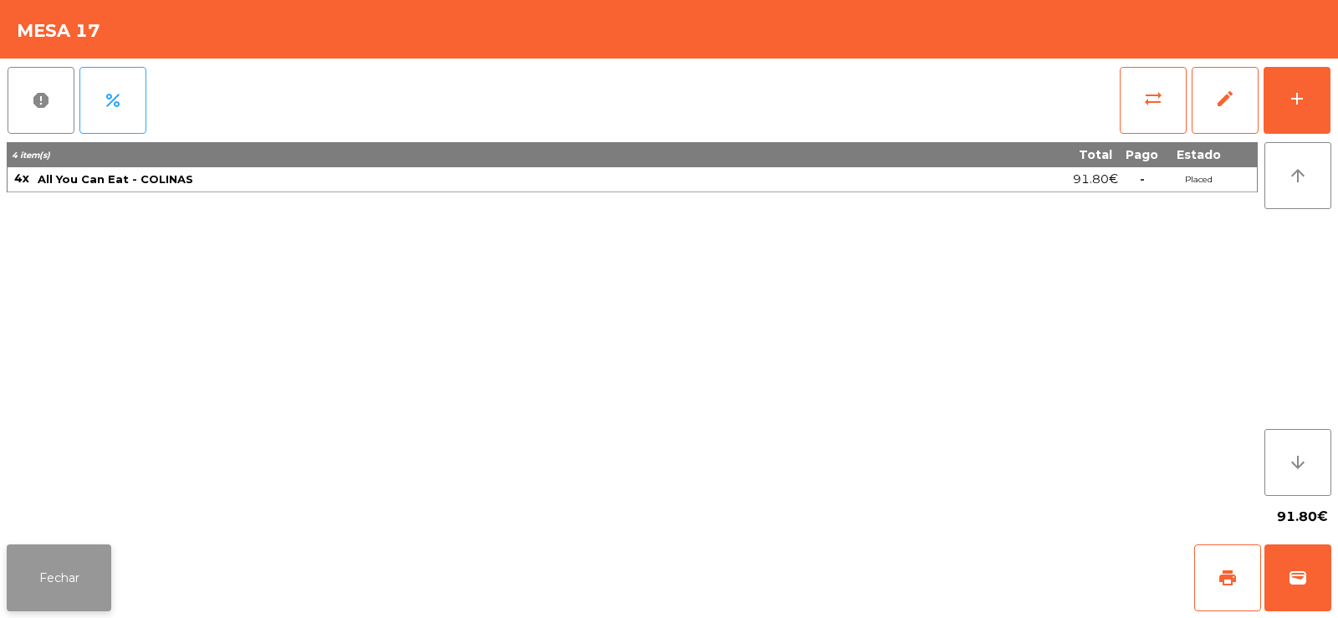
click at [49, 575] on button "Fechar" at bounding box center [59, 577] width 105 height 67
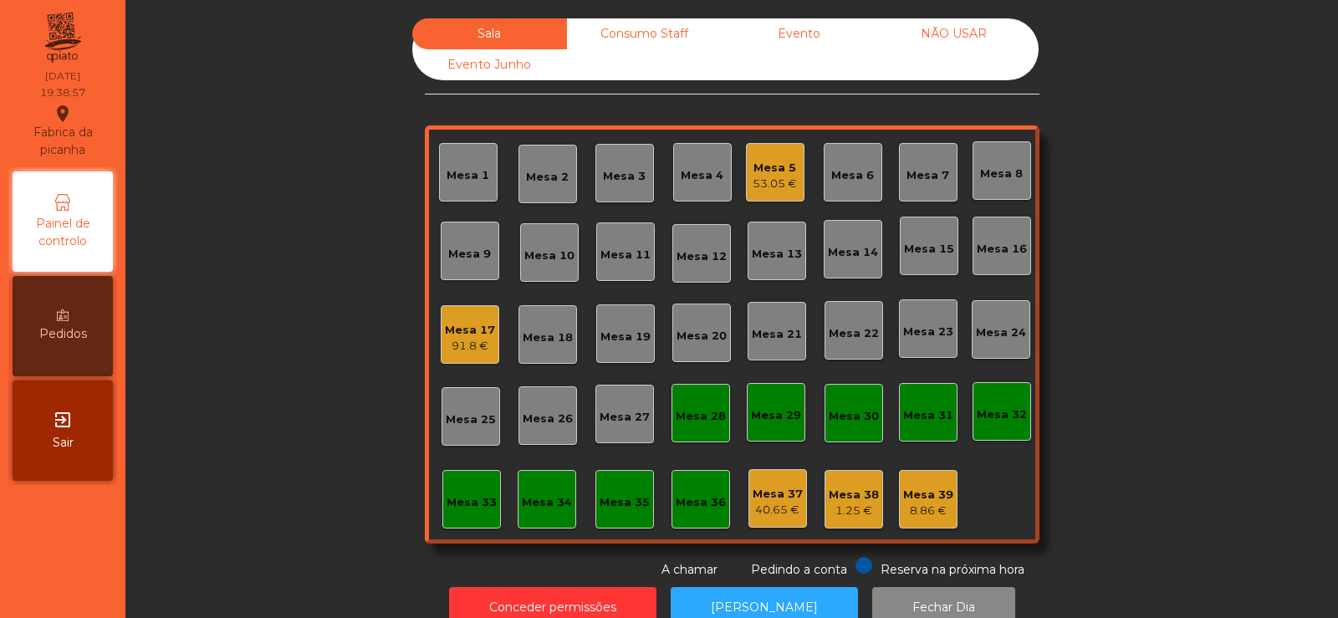
click at [867, 160] on div "Mesa 6" at bounding box center [853, 172] width 59 height 59
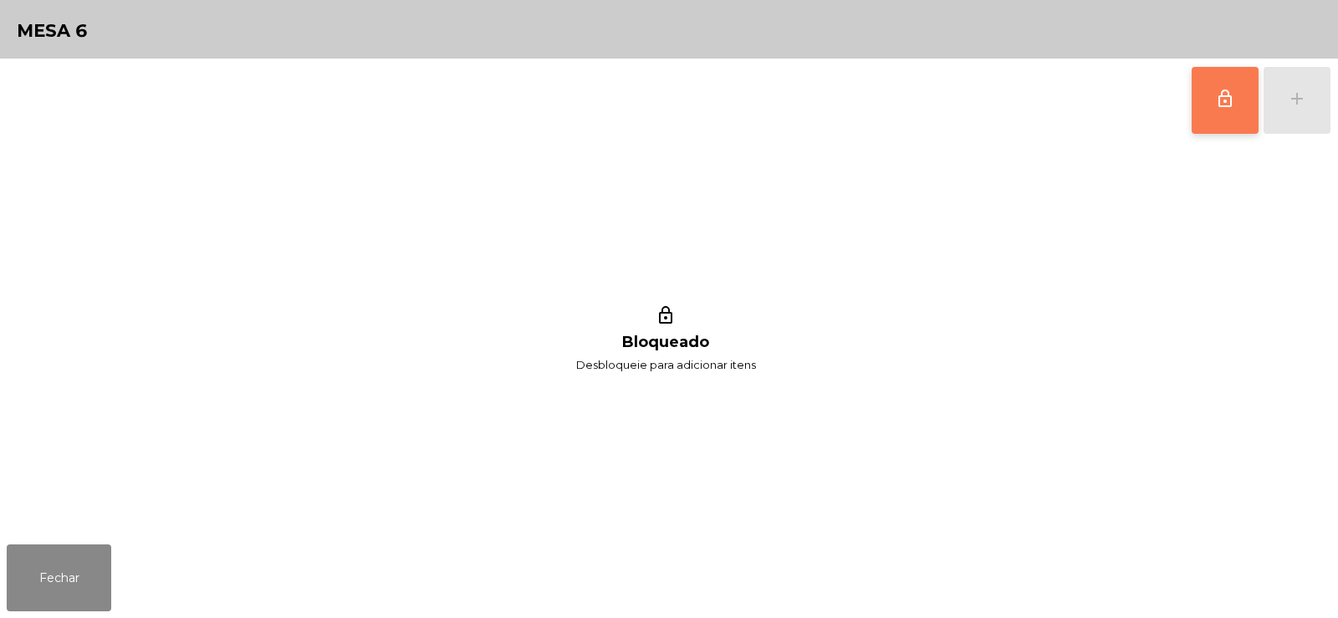
click at [1224, 105] on span "lock_outline" at bounding box center [1225, 99] width 20 height 20
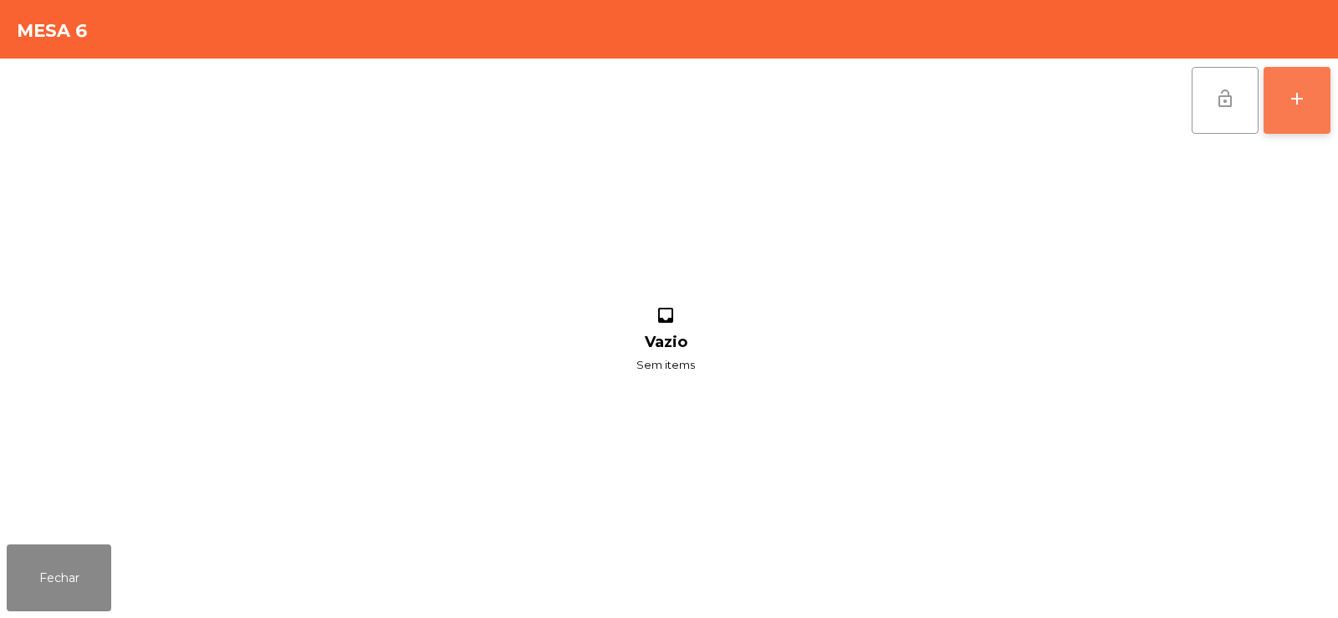
click at [1302, 110] on button "add" at bounding box center [1297, 100] width 67 height 67
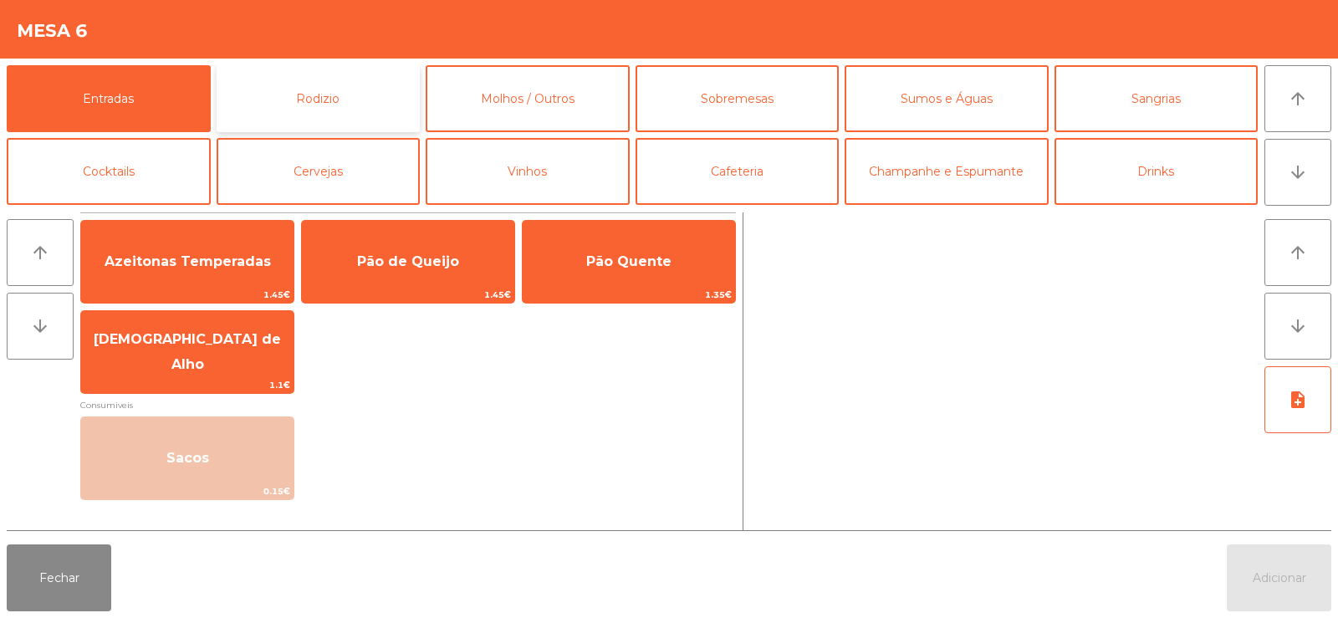
click at [324, 105] on button "Rodizio" at bounding box center [319, 98] width 204 height 67
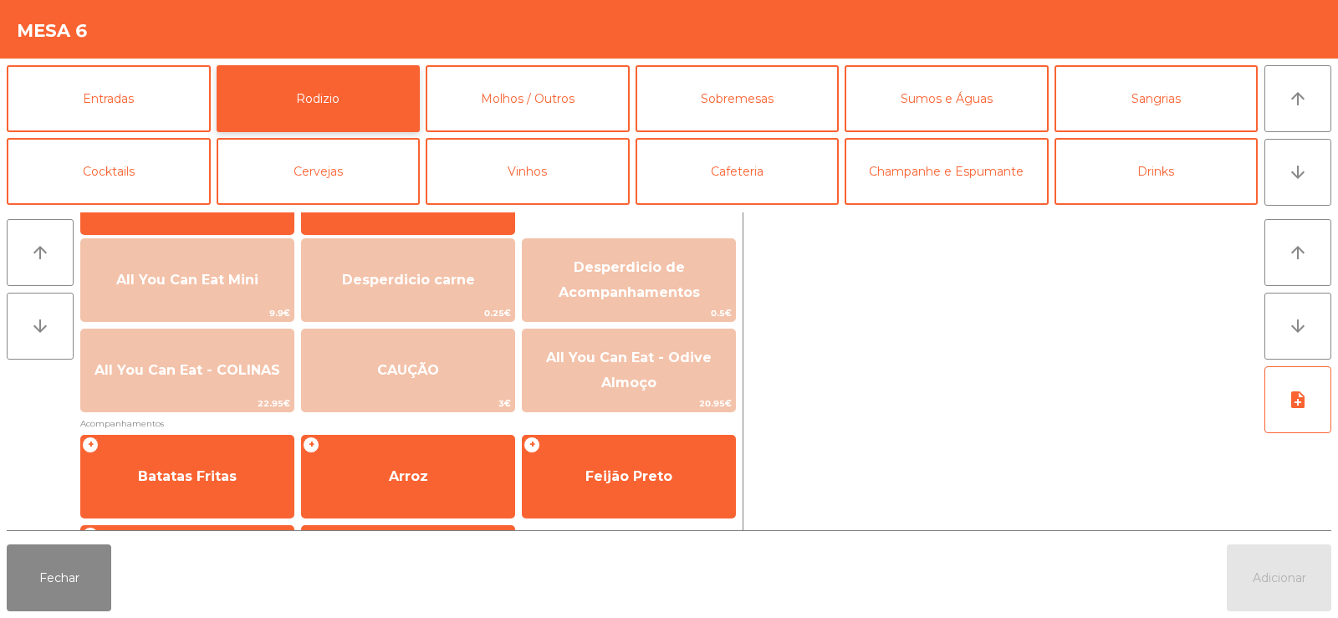
scroll to position [173, 0]
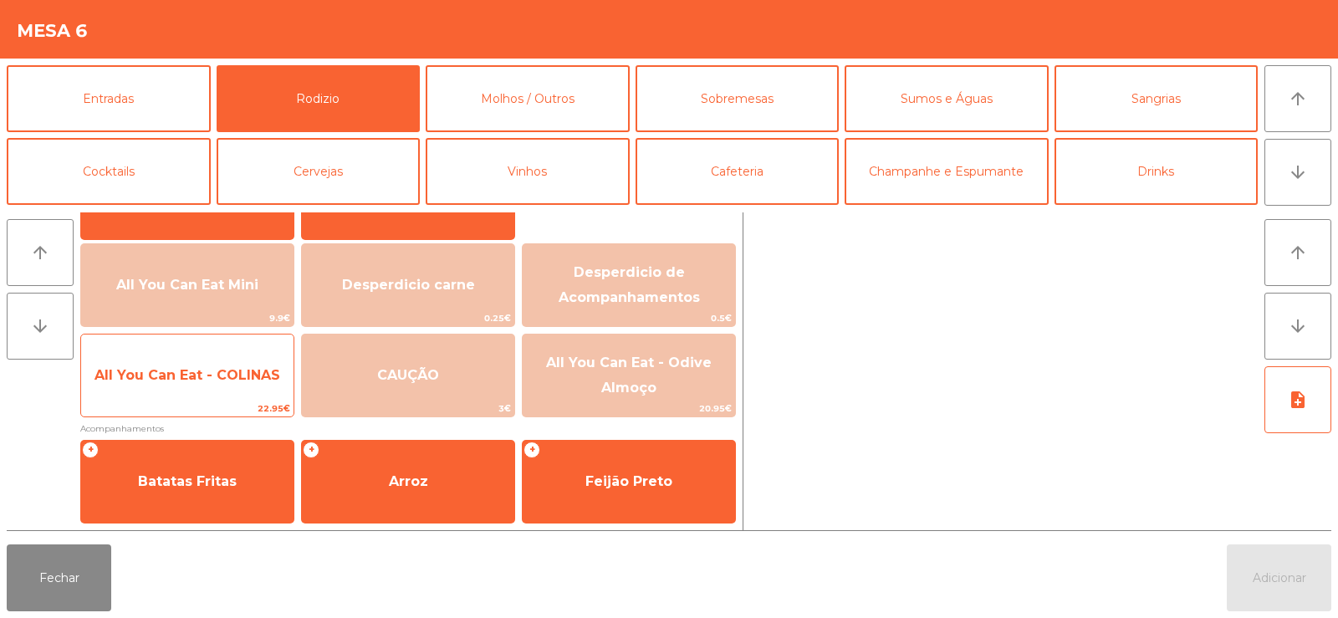
click at [215, 386] on span "All You Can Eat - COLINAS" at bounding box center [187, 375] width 212 height 45
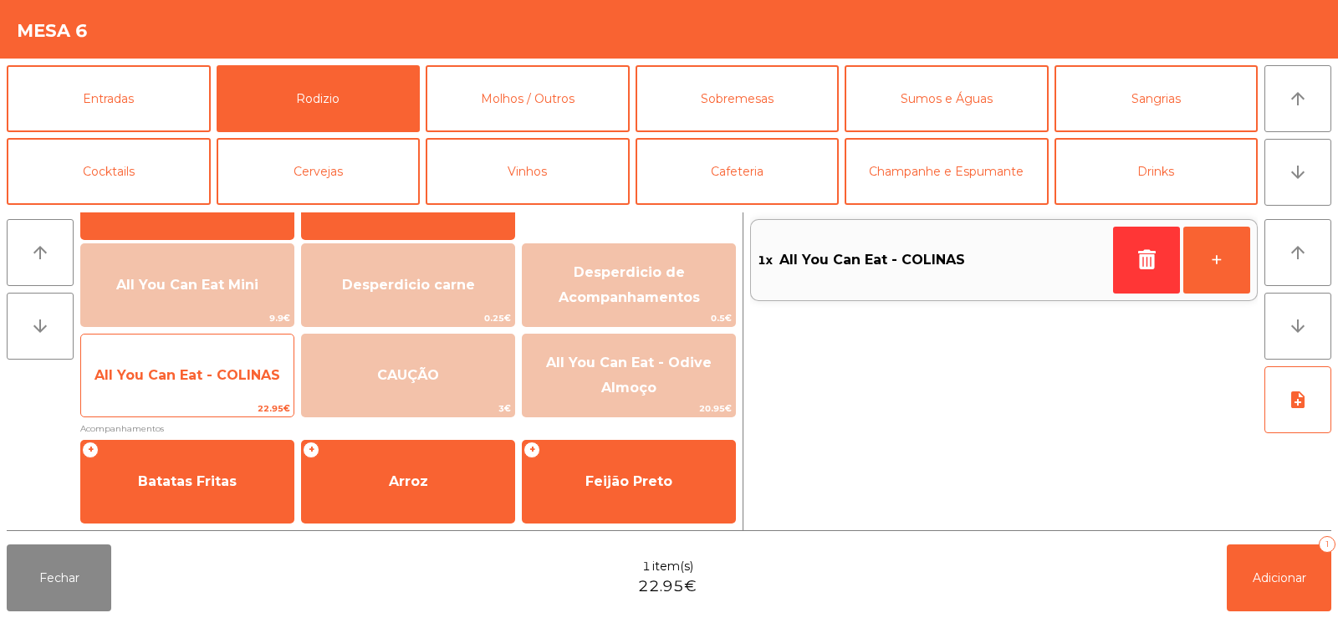
click at [214, 378] on span "All You Can Eat - COLINAS" at bounding box center [187, 375] width 186 height 16
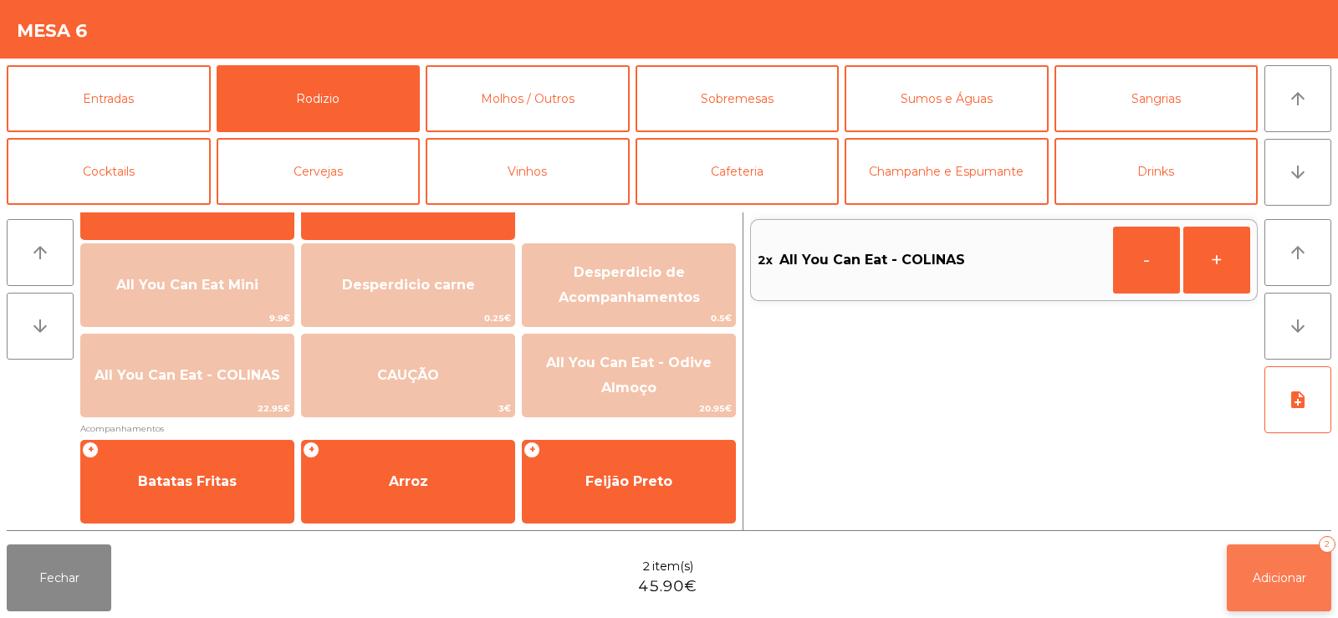
click at [1270, 571] on span "Adicionar" at bounding box center [1280, 577] width 54 height 15
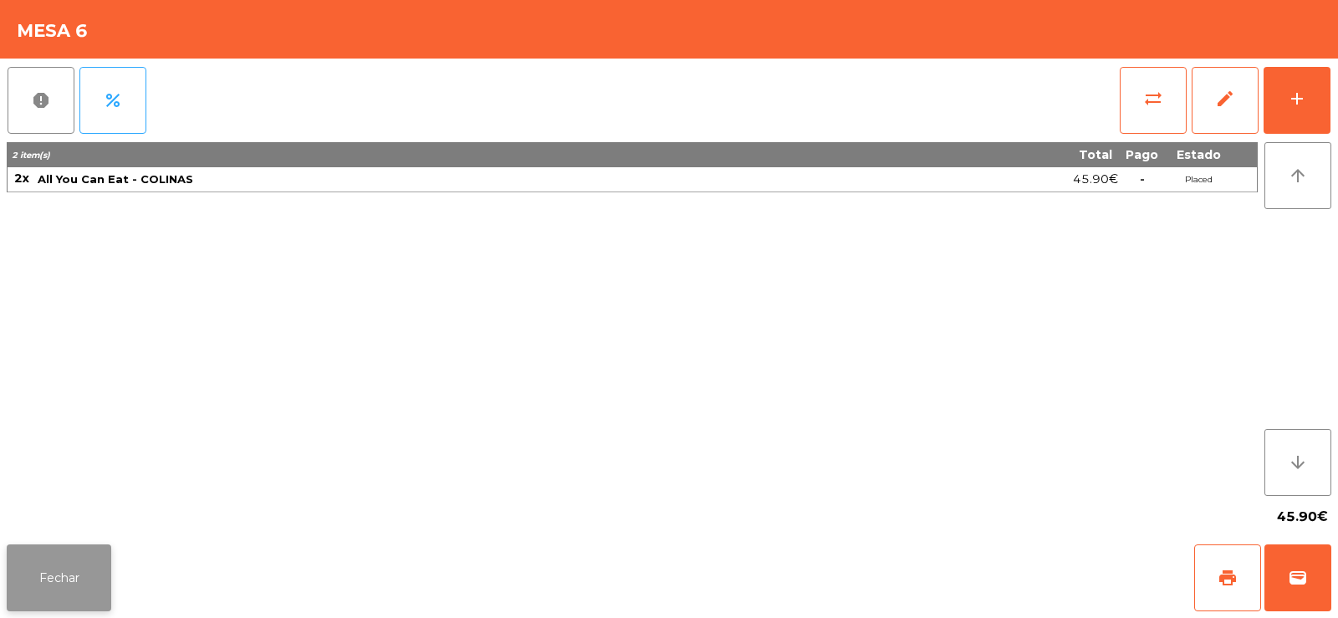
click at [54, 595] on button "Fechar" at bounding box center [59, 577] width 105 height 67
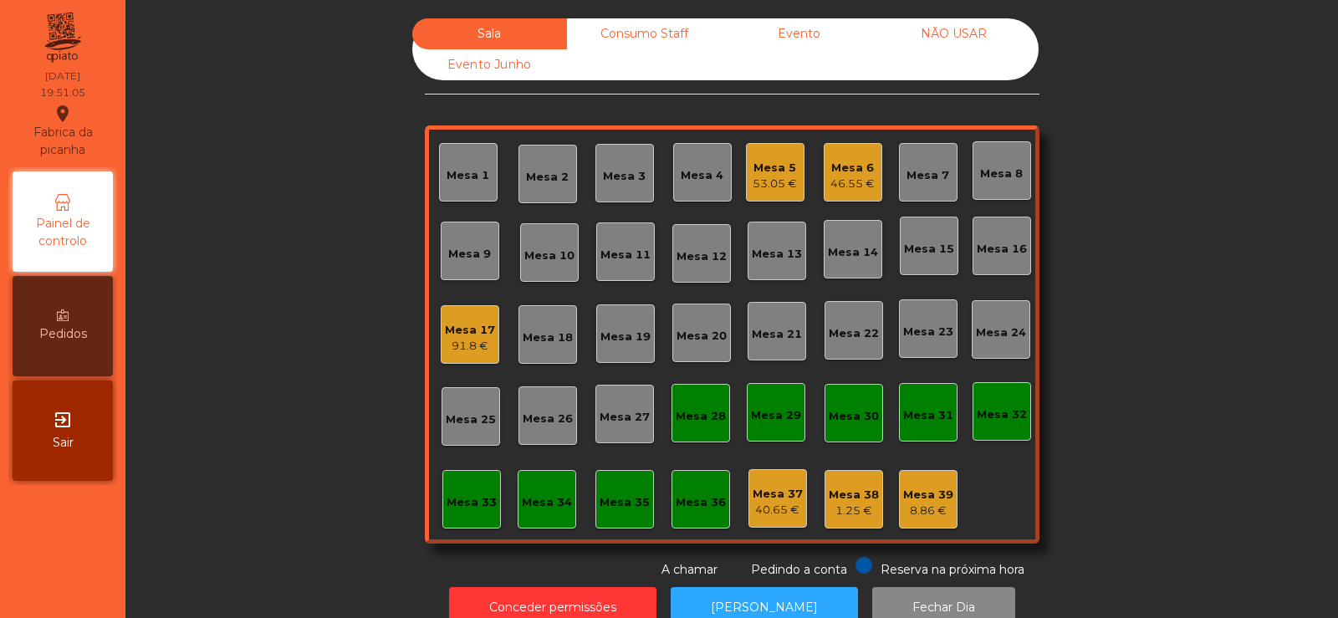
click at [462, 335] on div "Mesa 17" at bounding box center [470, 330] width 50 height 17
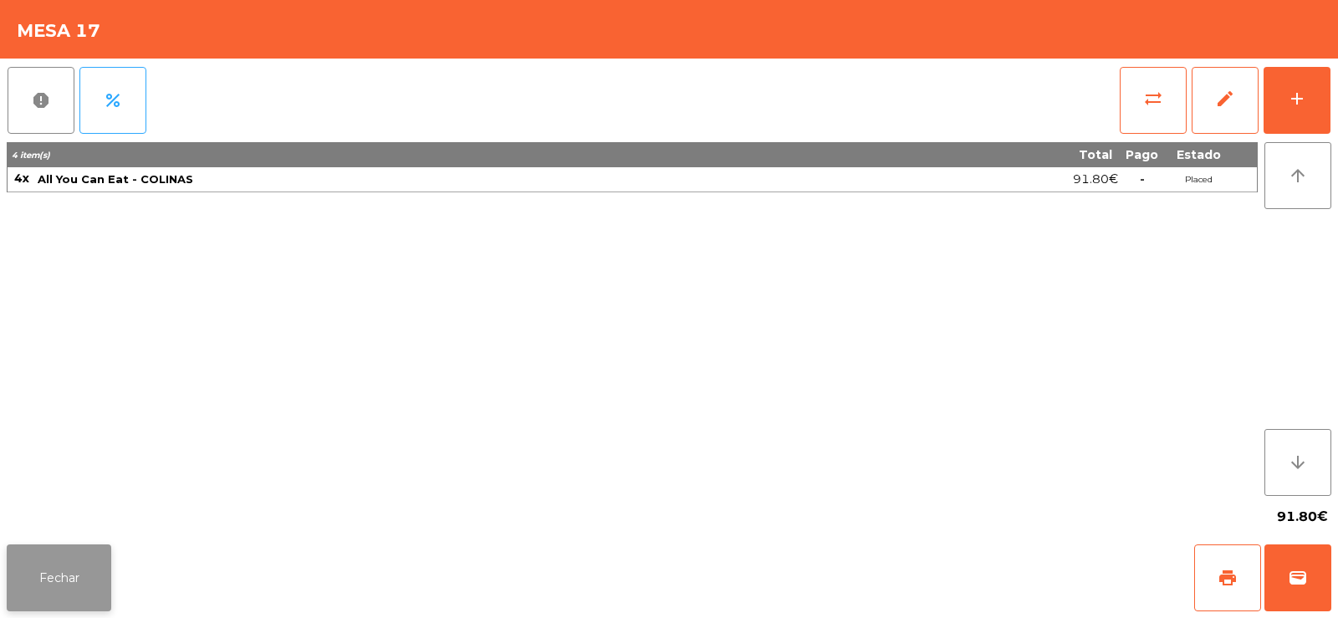
click at [88, 564] on button "Fechar" at bounding box center [59, 577] width 105 height 67
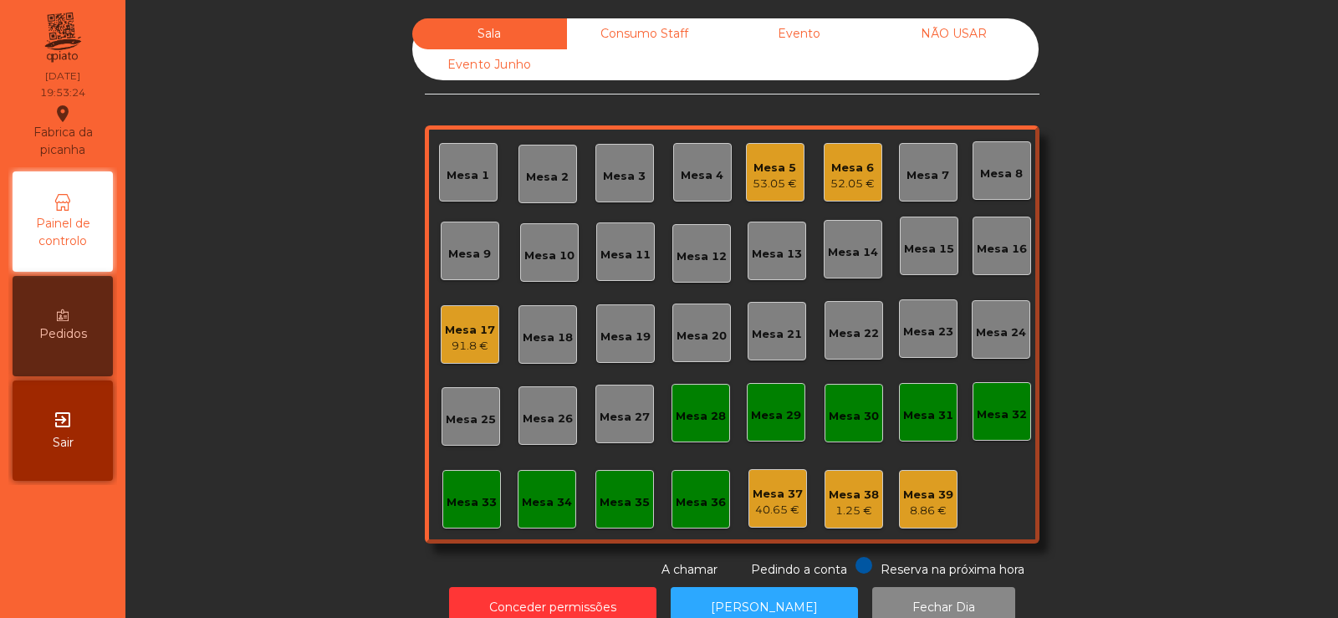
click at [460, 500] on div "Mesa 33" at bounding box center [472, 502] width 50 height 17
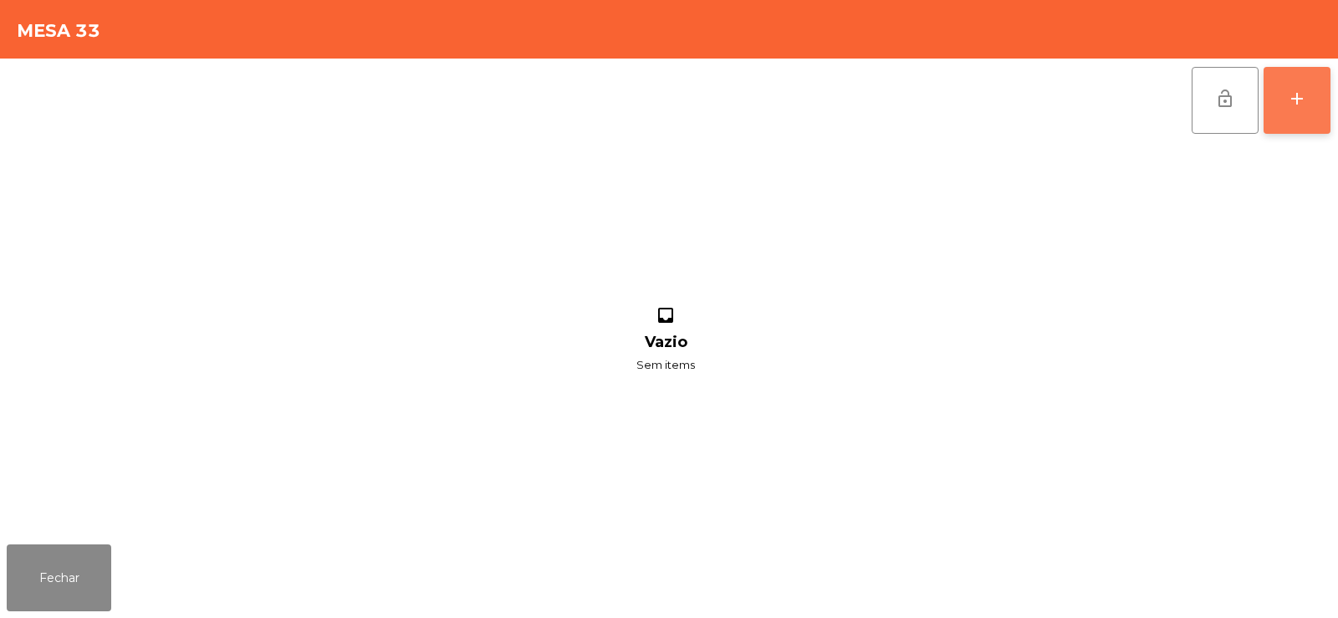
click at [1322, 93] on button "add" at bounding box center [1297, 100] width 67 height 67
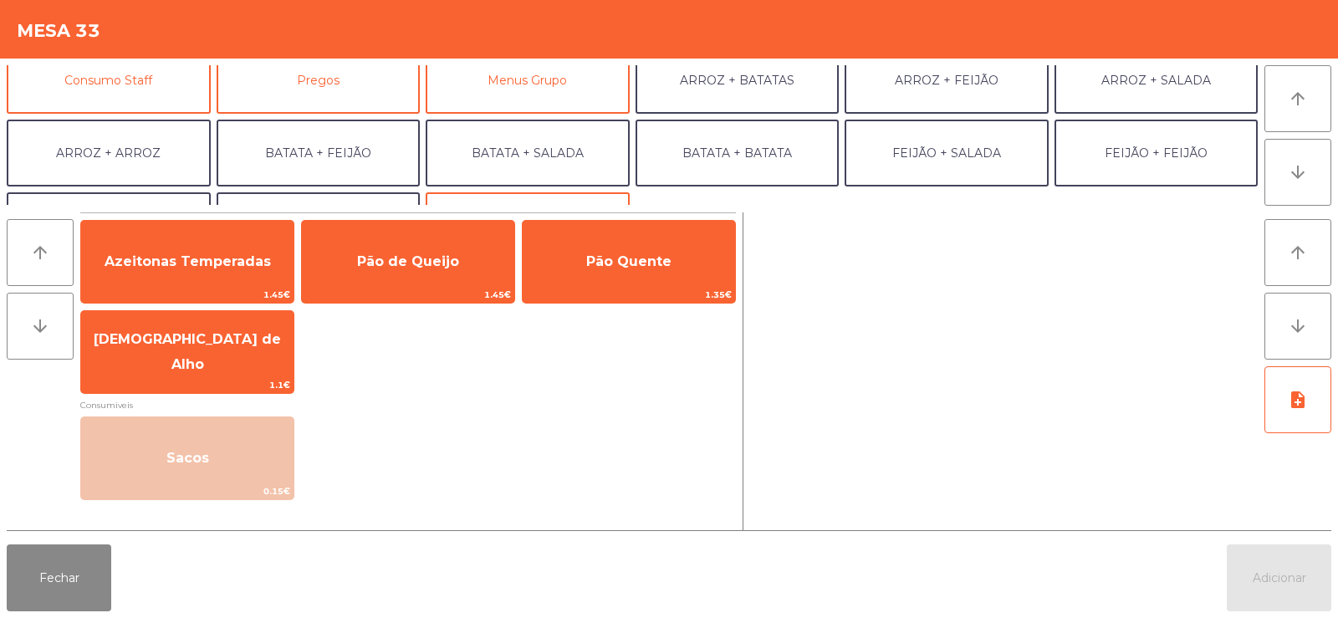
scroll to position [156, 0]
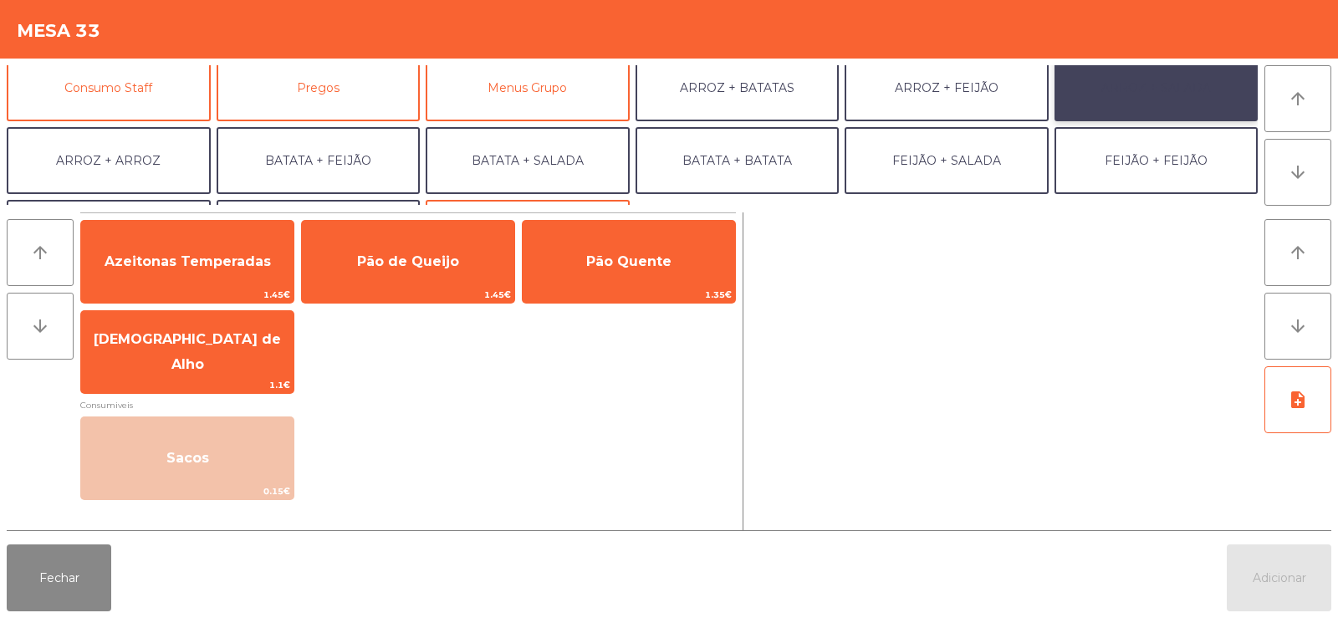
click at [1133, 104] on button "ARROZ + SALADA" at bounding box center [1157, 87] width 204 height 67
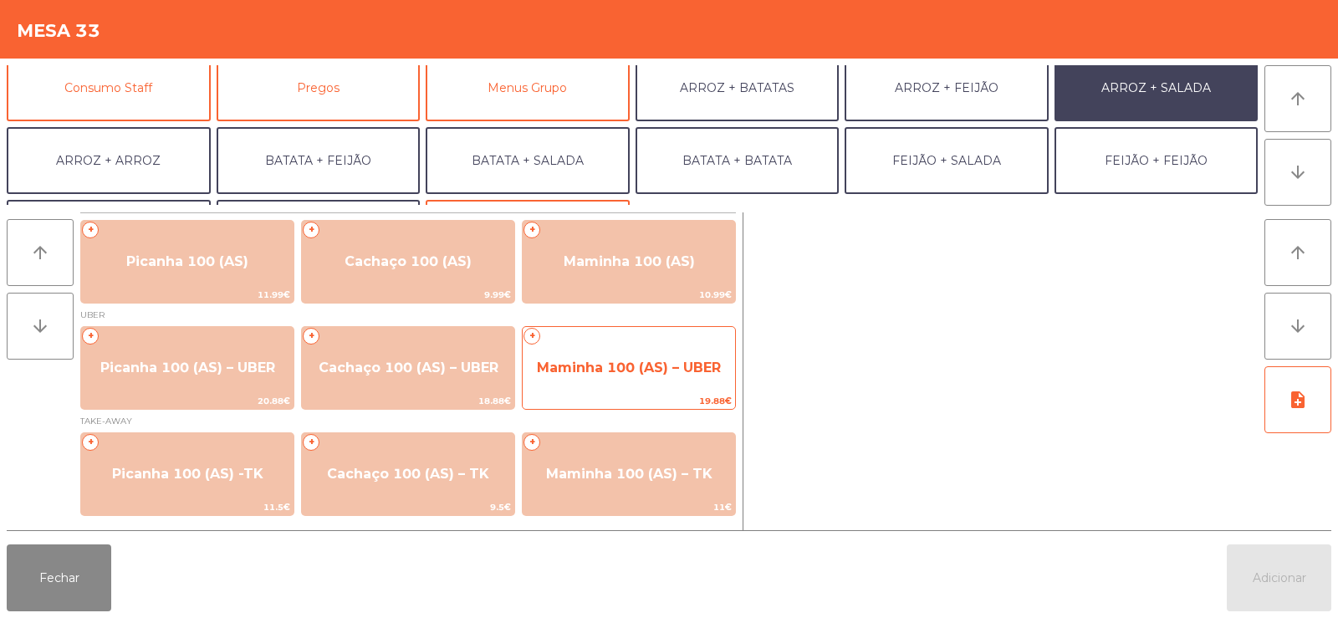
click at [609, 387] on span "Maminha 100 (AS) – UBER" at bounding box center [629, 367] width 212 height 45
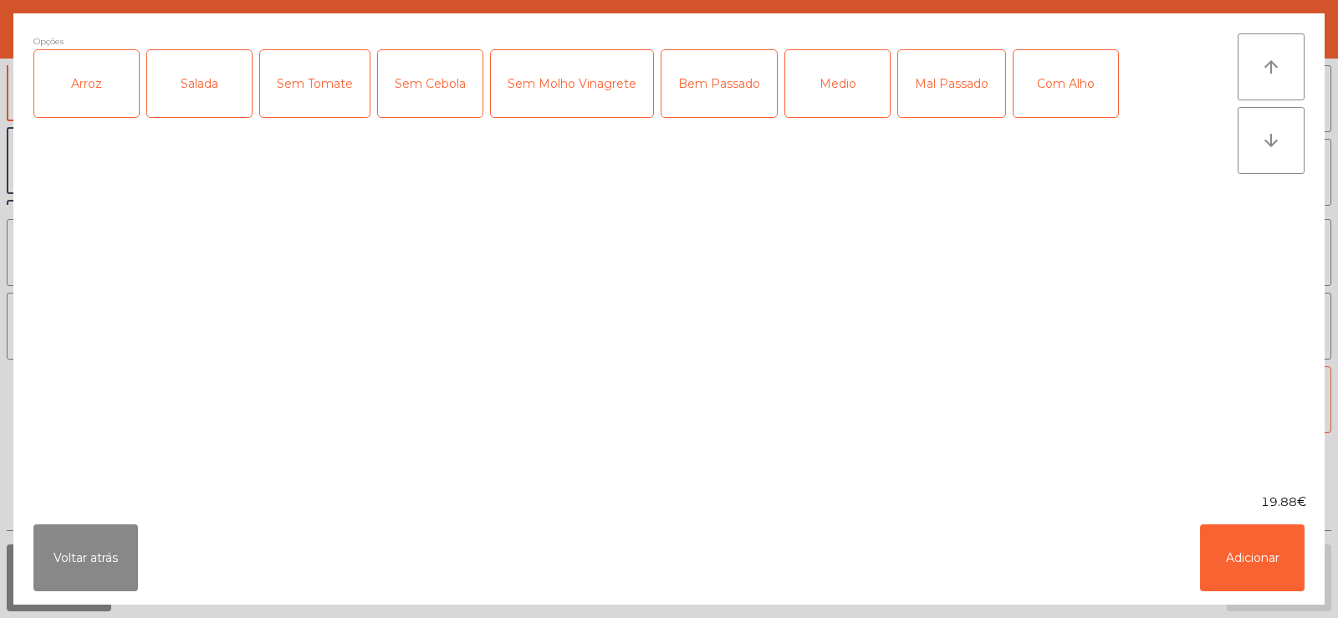
click at [85, 96] on div "Arroz" at bounding box center [86, 83] width 105 height 67
click at [192, 96] on div "Salada" at bounding box center [199, 83] width 105 height 67
click at [803, 94] on div "Medio" at bounding box center [837, 83] width 105 height 67
click at [1242, 556] on button "Adicionar" at bounding box center [1252, 557] width 105 height 67
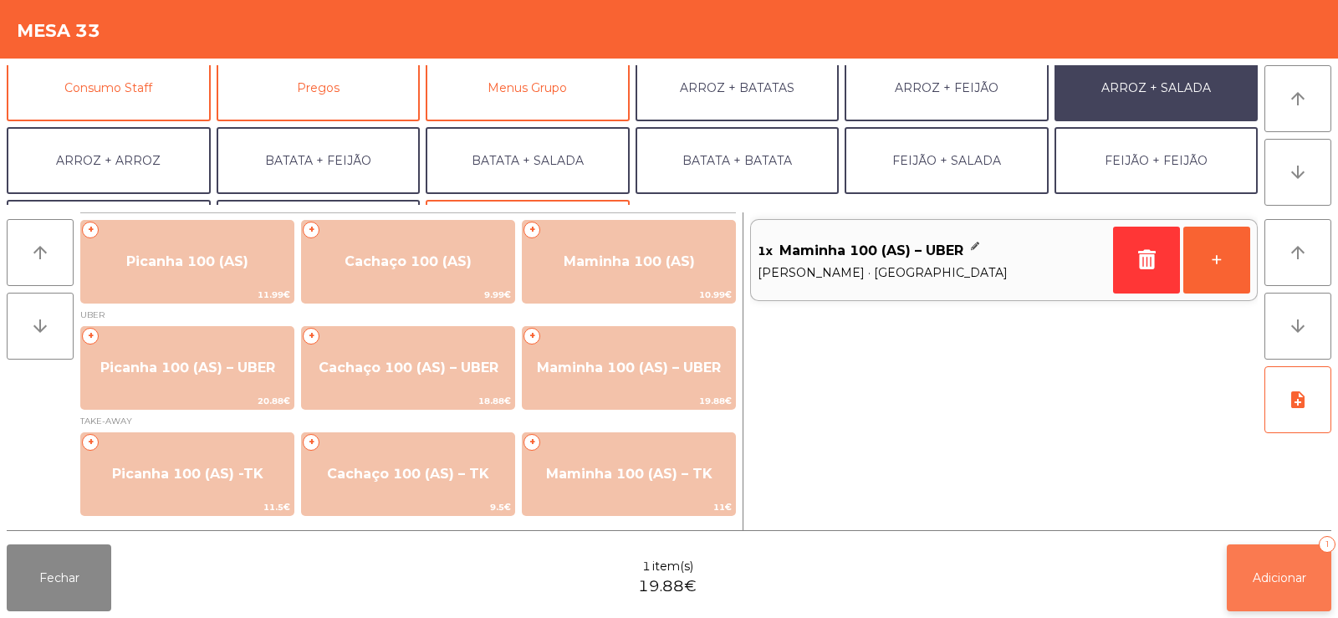
click at [1264, 575] on span "Adicionar" at bounding box center [1280, 577] width 54 height 15
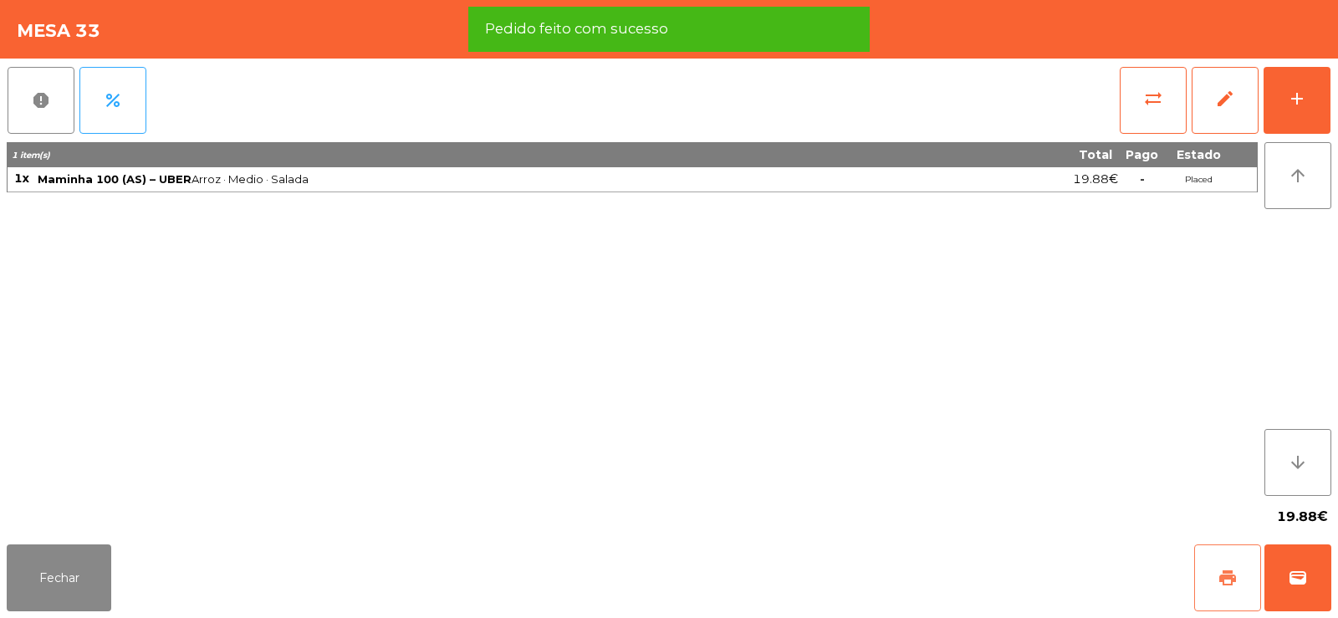
click at [1228, 589] on button "print" at bounding box center [1227, 577] width 67 height 67
click at [1296, 588] on button "wallet" at bounding box center [1297, 577] width 67 height 67
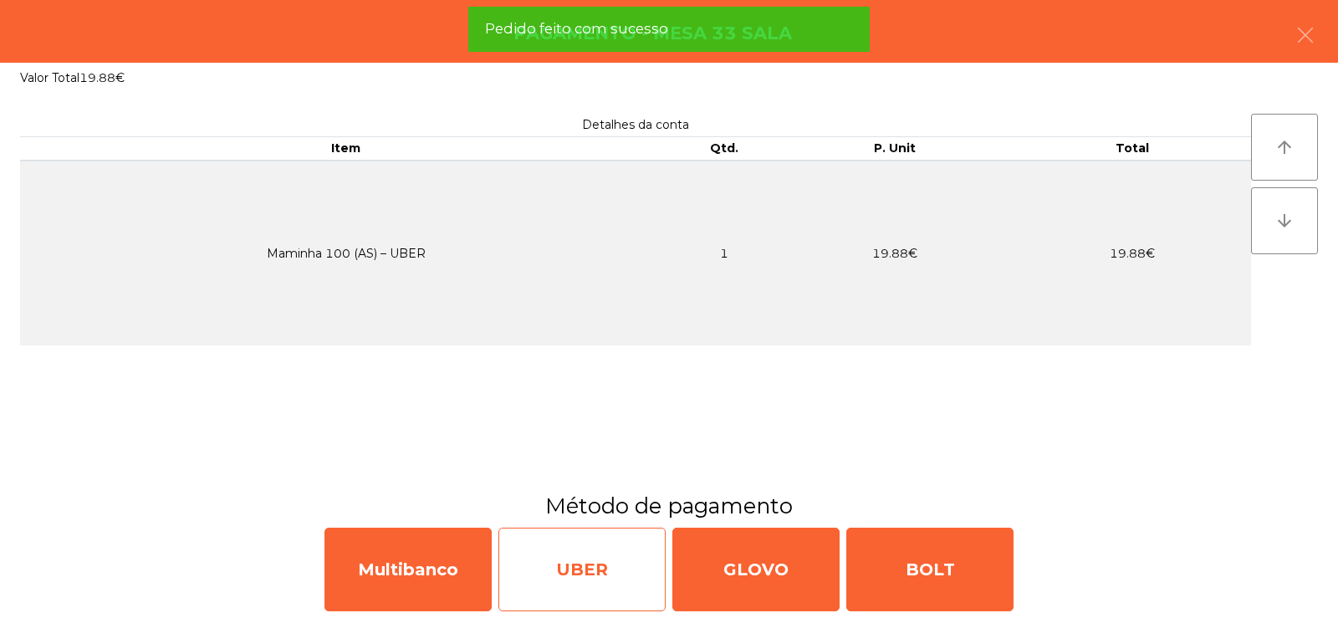
click at [607, 583] on div "UBER" at bounding box center [581, 570] width 167 height 84
select select "**"
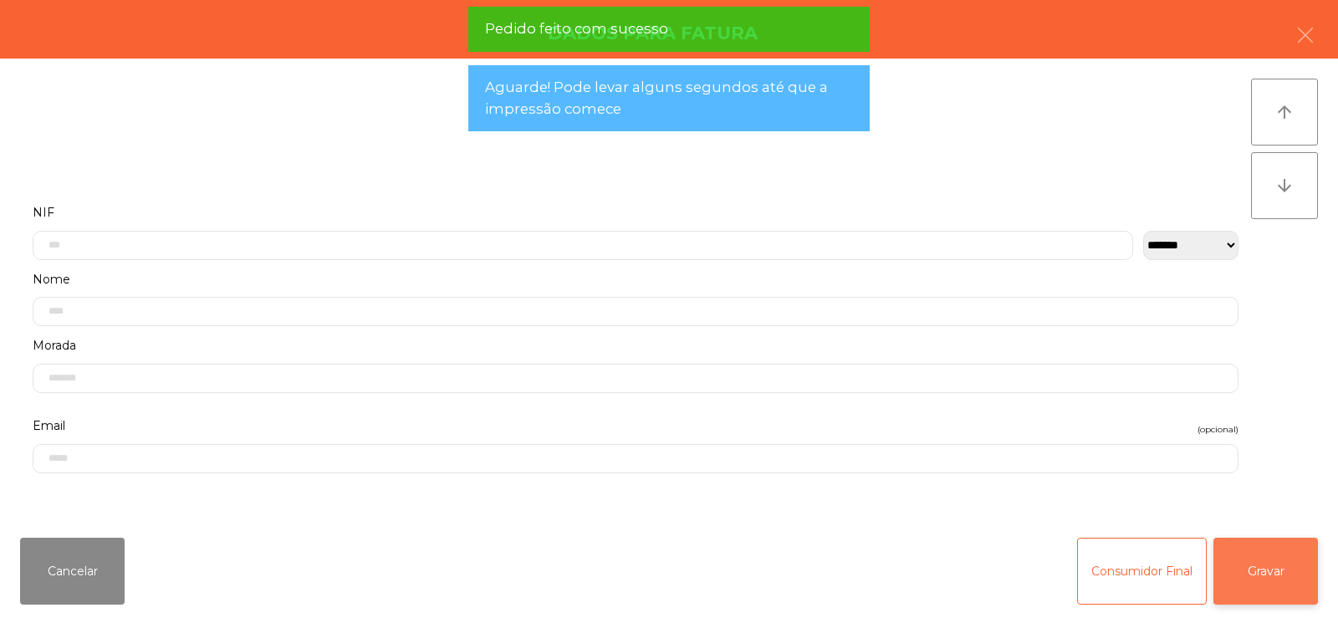
click at [1268, 564] on button "Gravar" at bounding box center [1265, 571] width 105 height 67
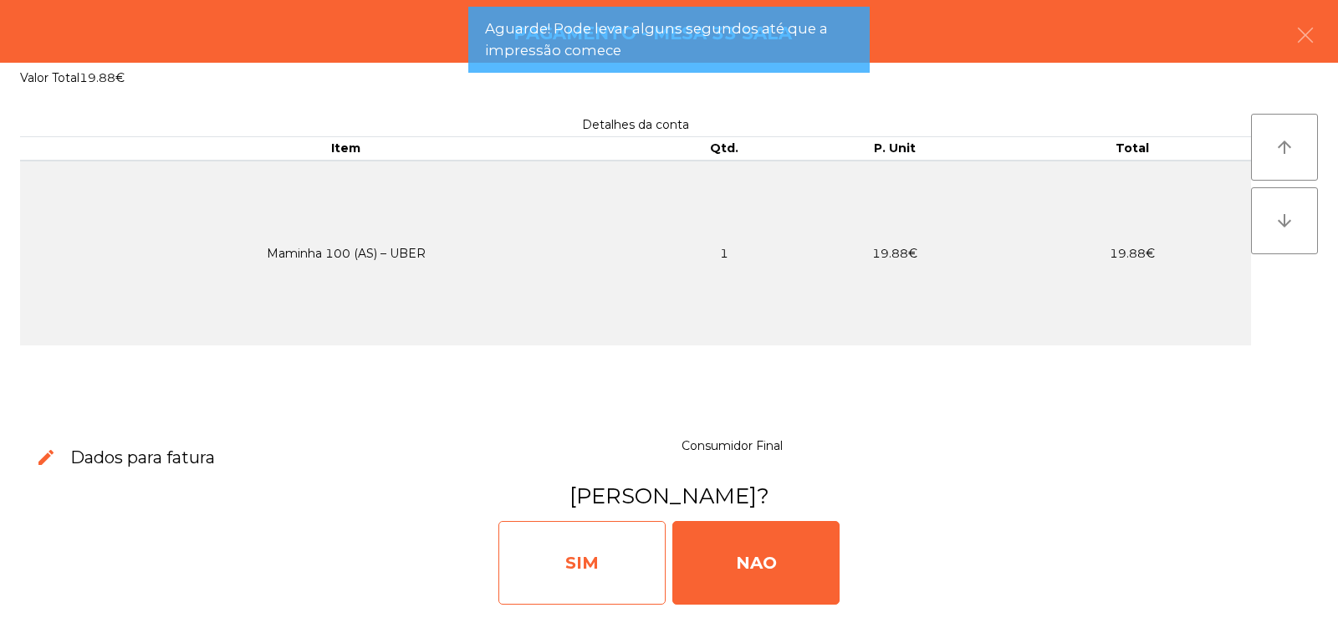
click at [585, 575] on div "SIM" at bounding box center [581, 563] width 167 height 84
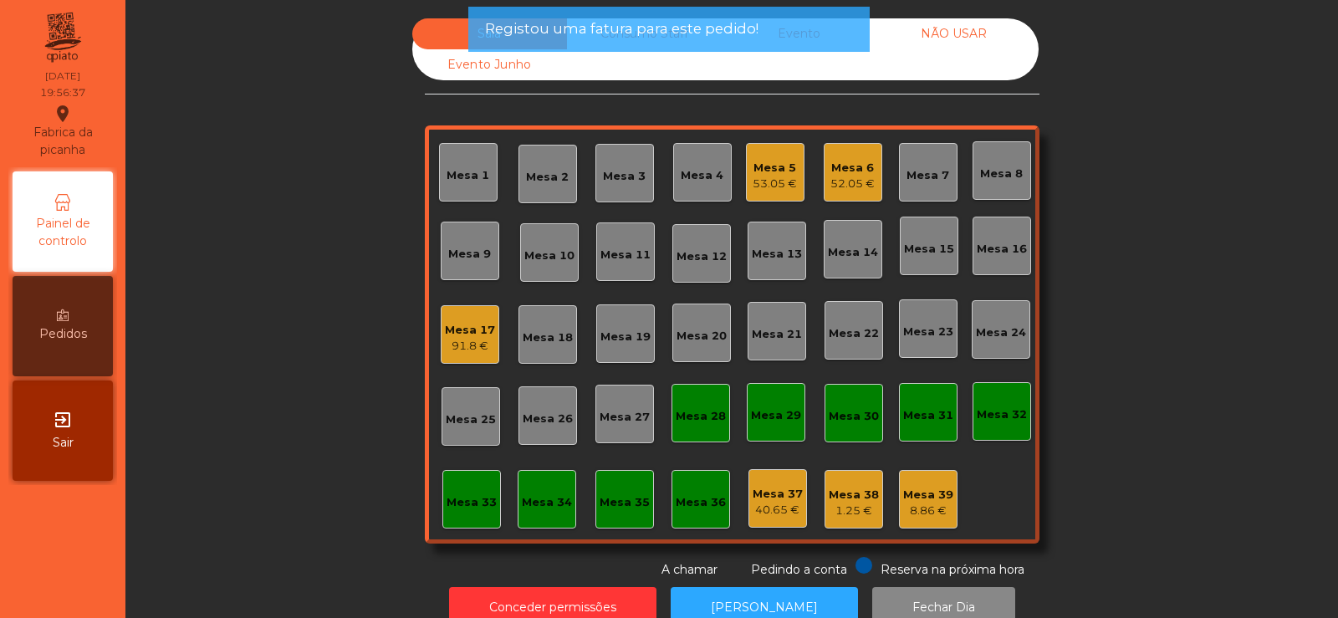
click at [471, 494] on div "Mesa 33" at bounding box center [472, 502] width 50 height 17
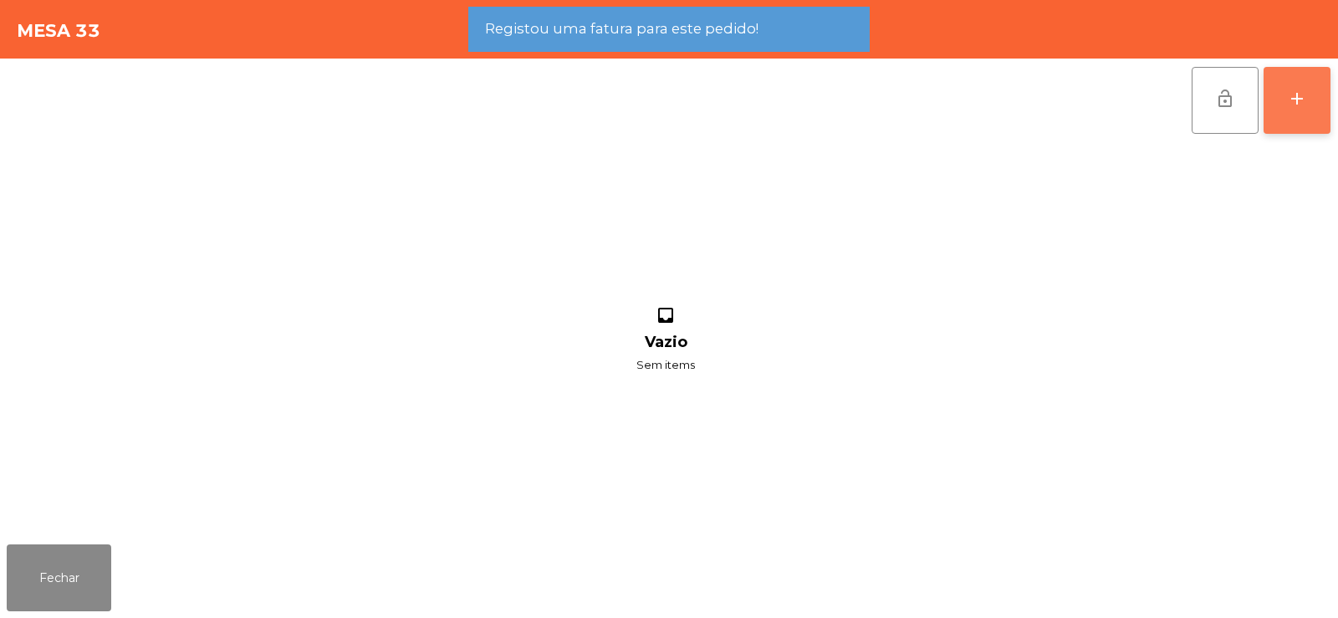
click at [1304, 121] on button "add" at bounding box center [1297, 100] width 67 height 67
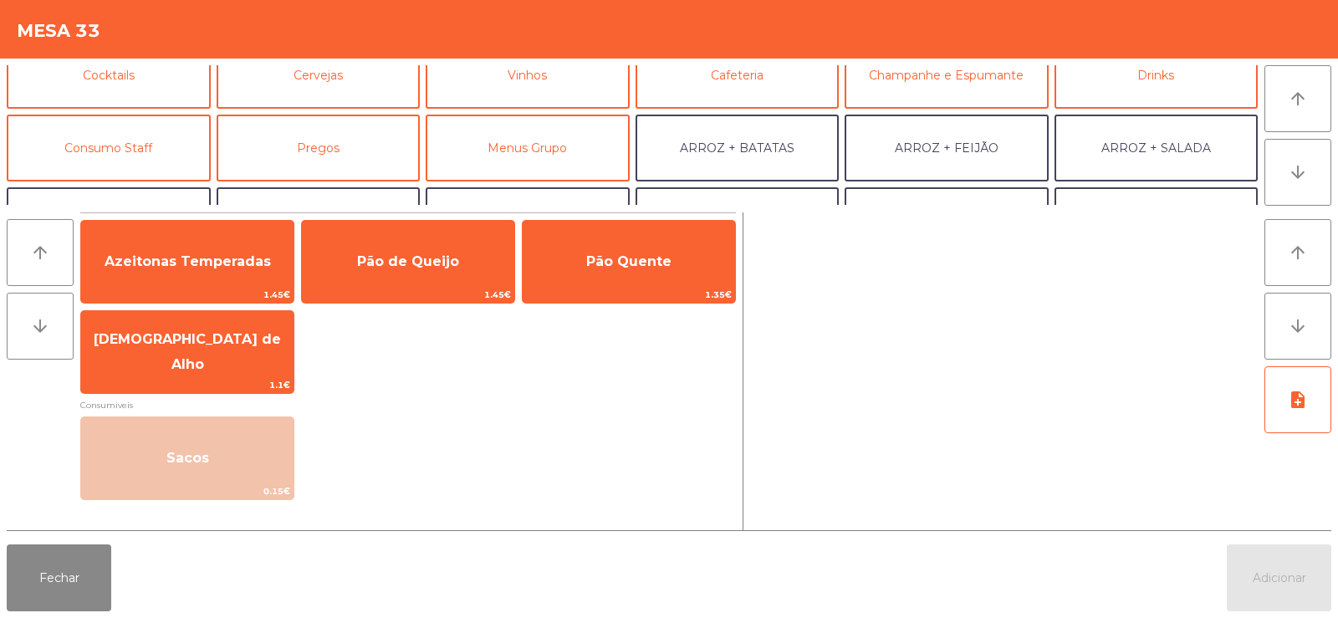
scroll to position [106, 0]
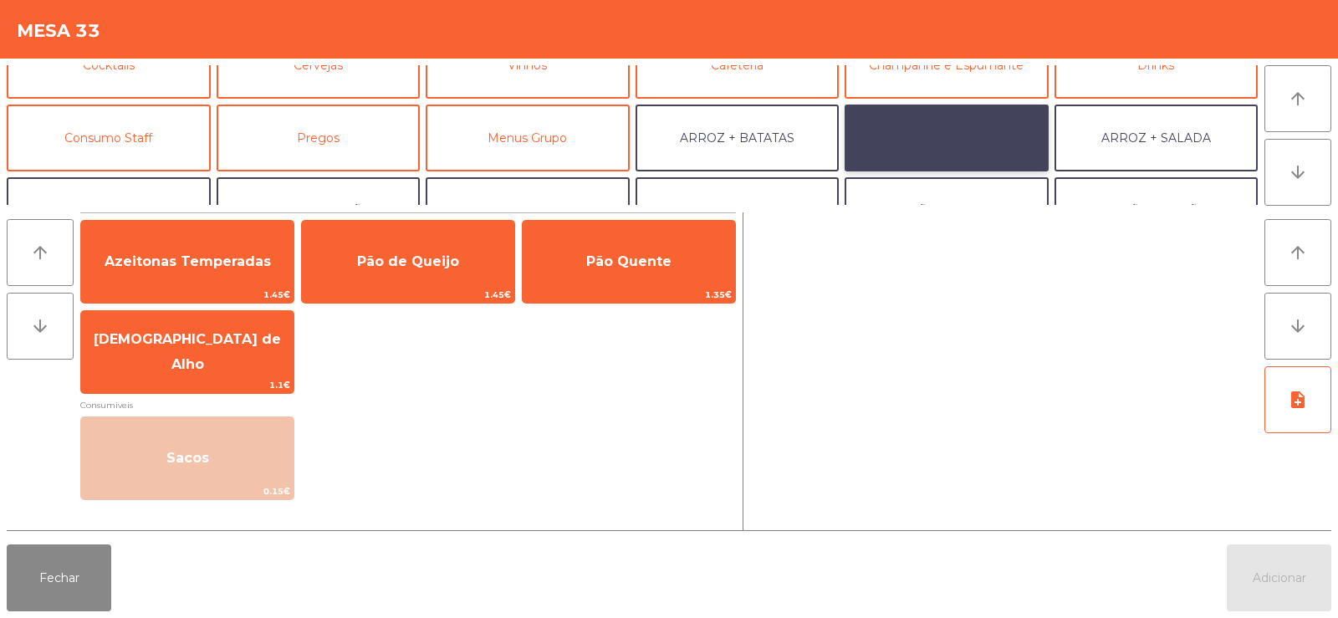
click at [952, 154] on button "ARROZ + FEIJÃO" at bounding box center [947, 138] width 204 height 67
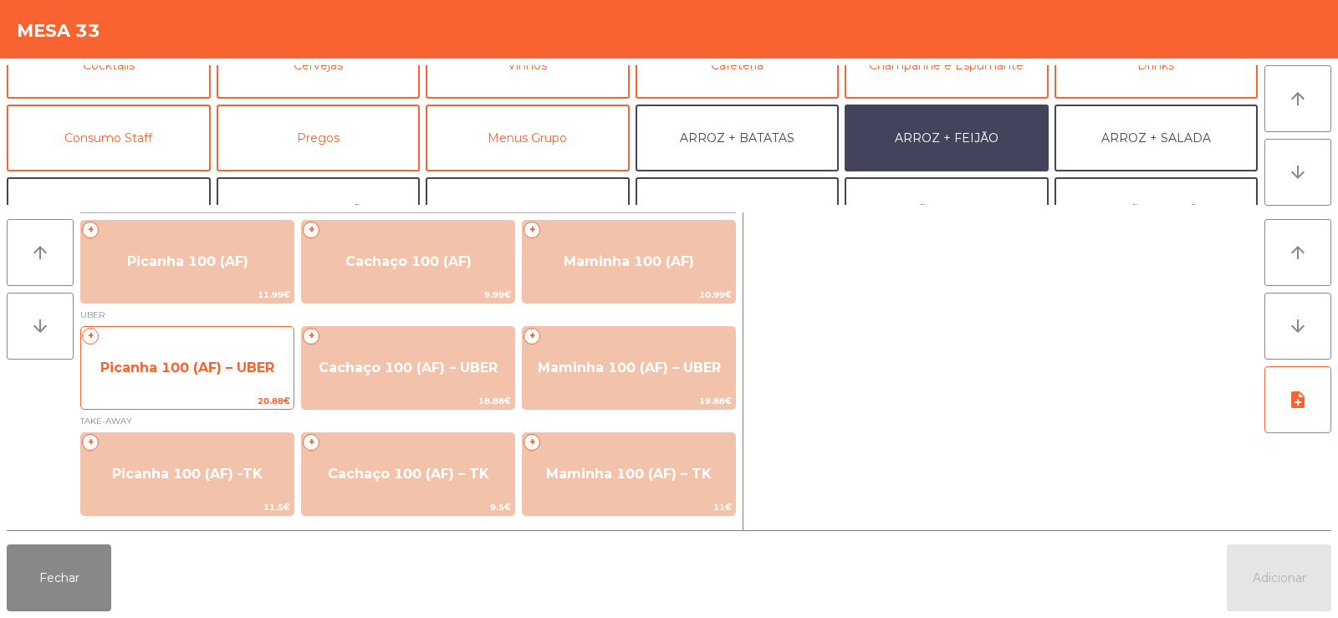
click at [196, 357] on span "Picanha 100 (AF) – UBER" at bounding box center [187, 367] width 212 height 45
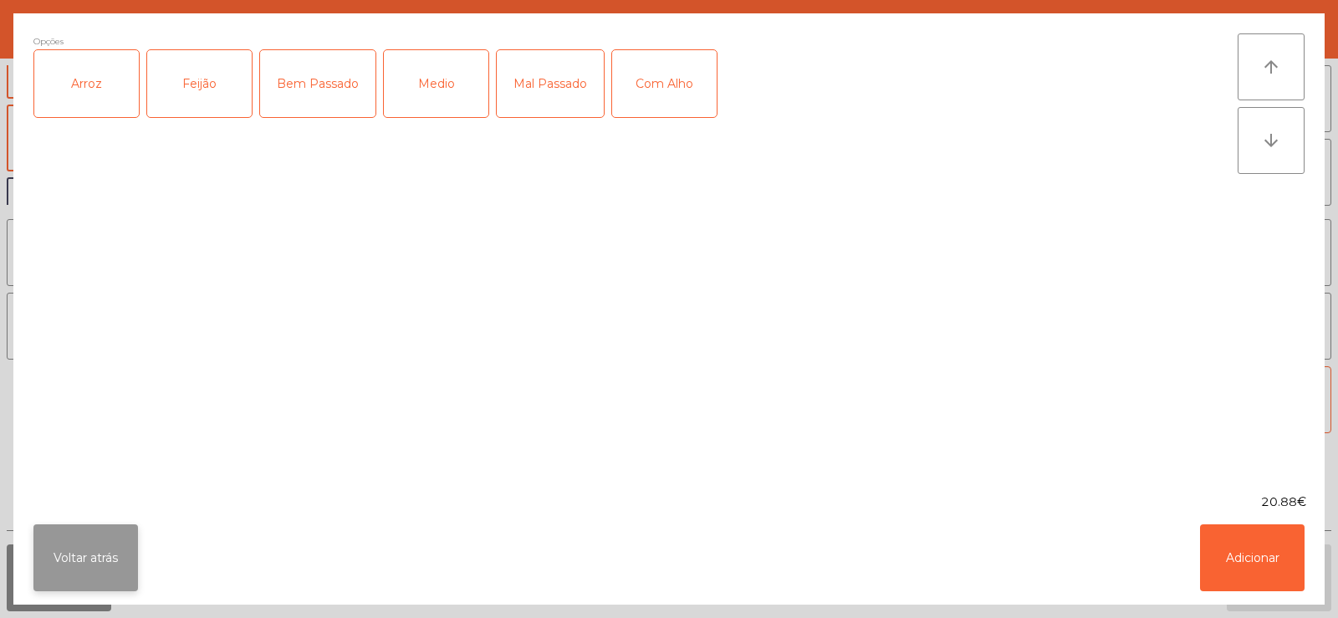
click at [92, 566] on button "Voltar atrás" at bounding box center [85, 557] width 105 height 67
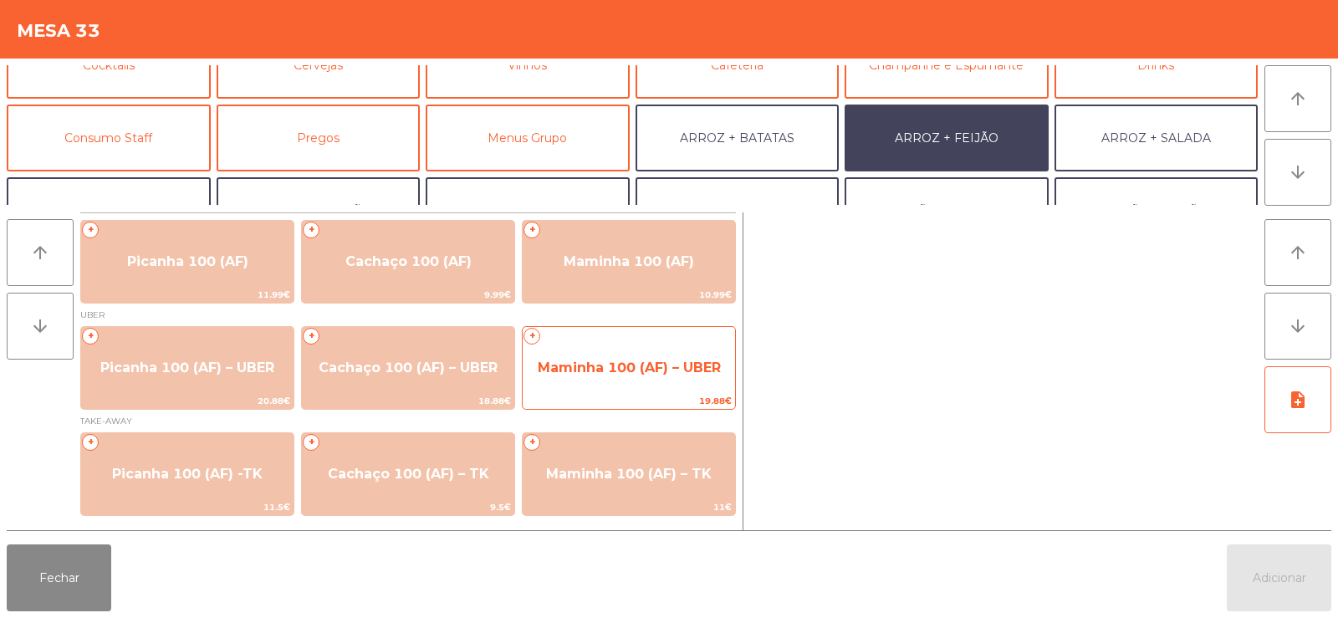
click at [661, 378] on span "Maminha 100 (AF) – UBER" at bounding box center [629, 367] width 212 height 45
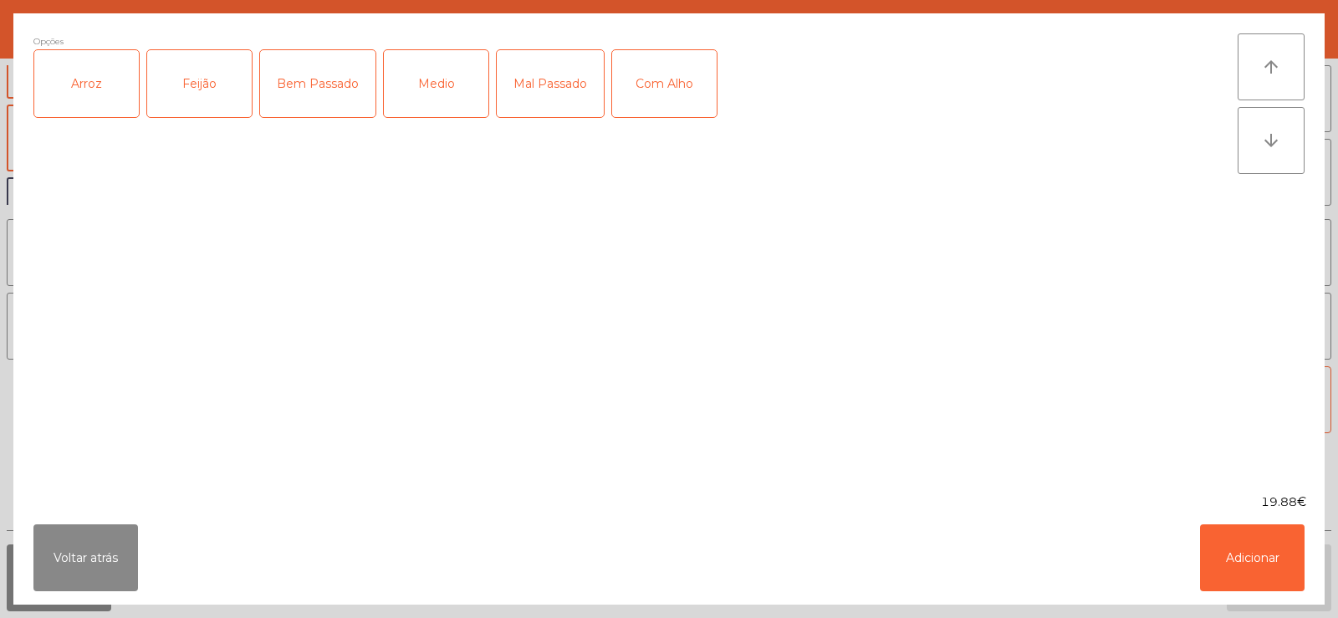
click at [71, 105] on div "Arroz" at bounding box center [86, 83] width 105 height 67
click at [180, 95] on div "Feijão" at bounding box center [199, 83] width 105 height 67
click at [314, 89] on div "Bem Passado" at bounding box center [317, 83] width 115 height 67
click at [1245, 557] on button "Adicionar" at bounding box center [1252, 557] width 105 height 67
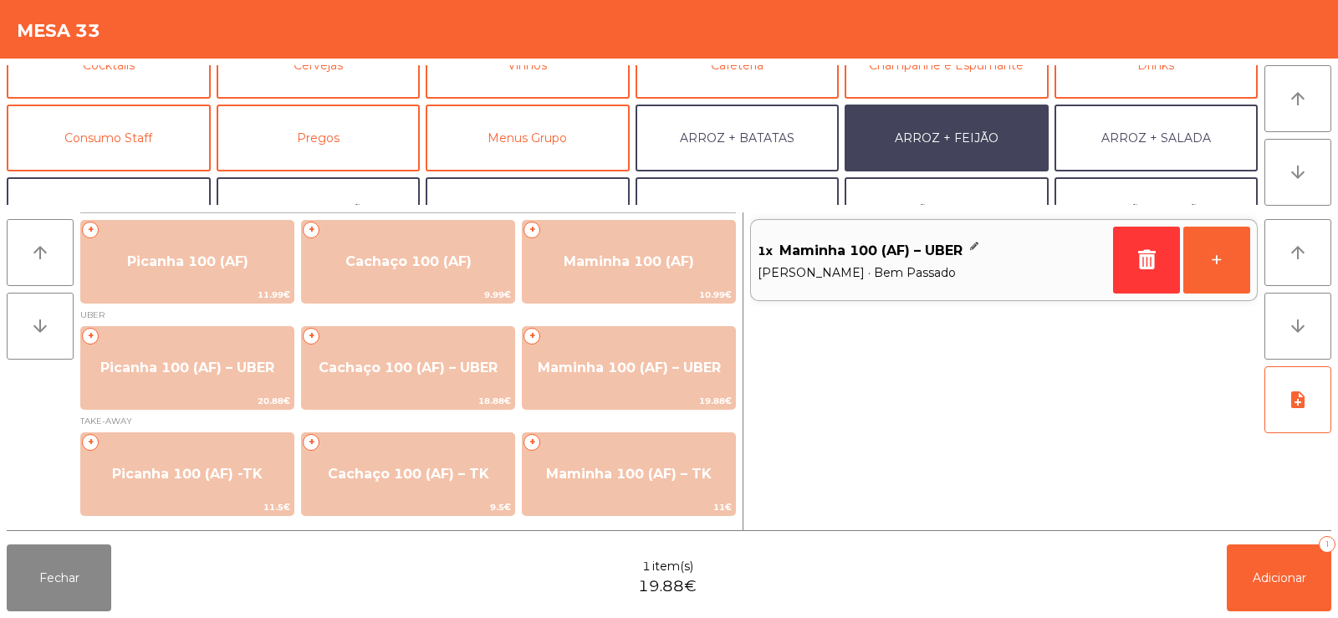
scroll to position [218, 0]
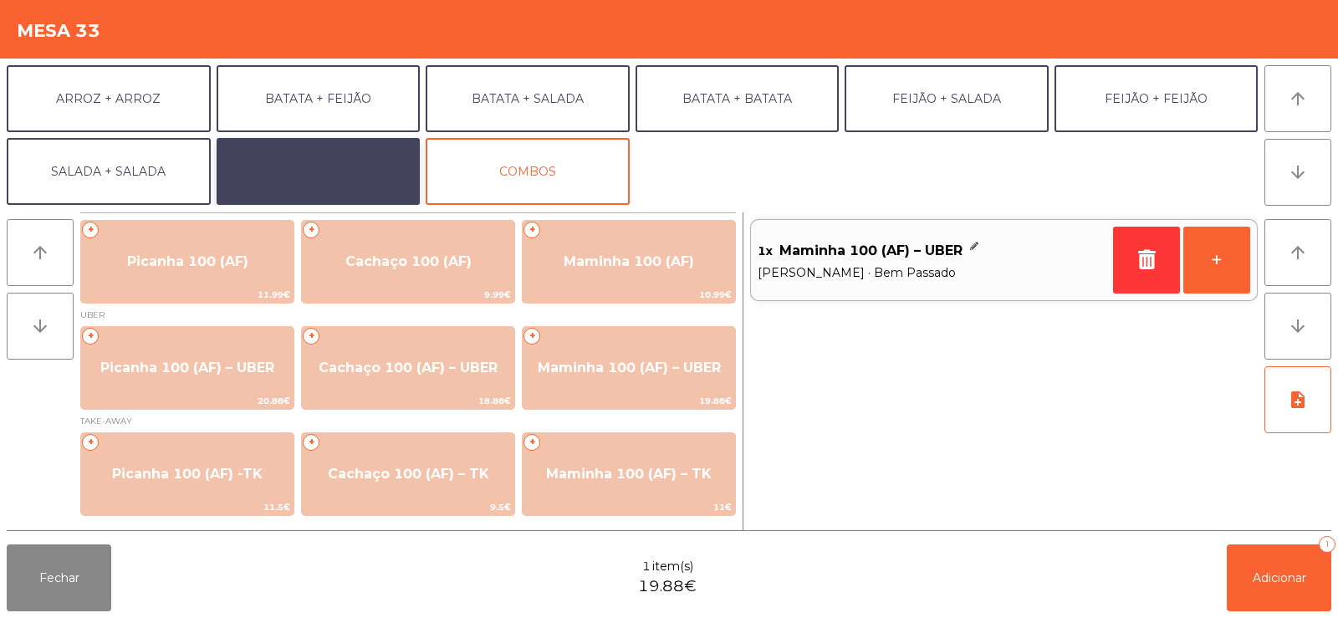
click at [361, 201] on button "EXTRAS UBER" at bounding box center [319, 171] width 204 height 67
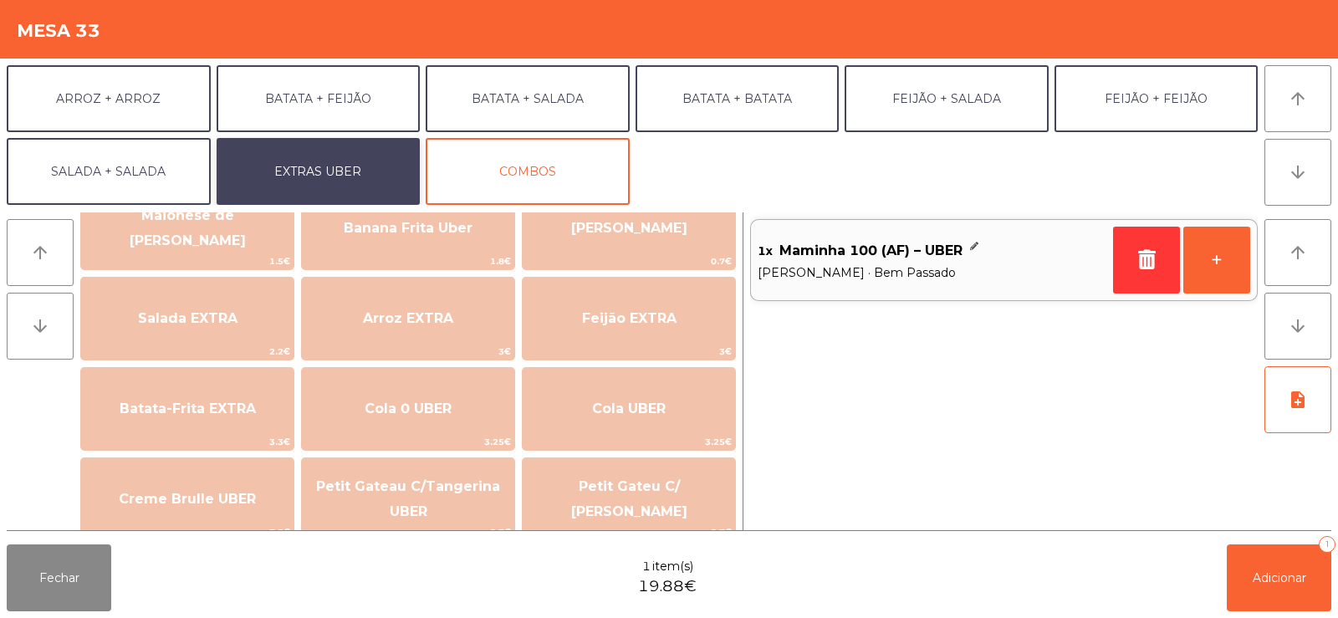
scroll to position [115, 0]
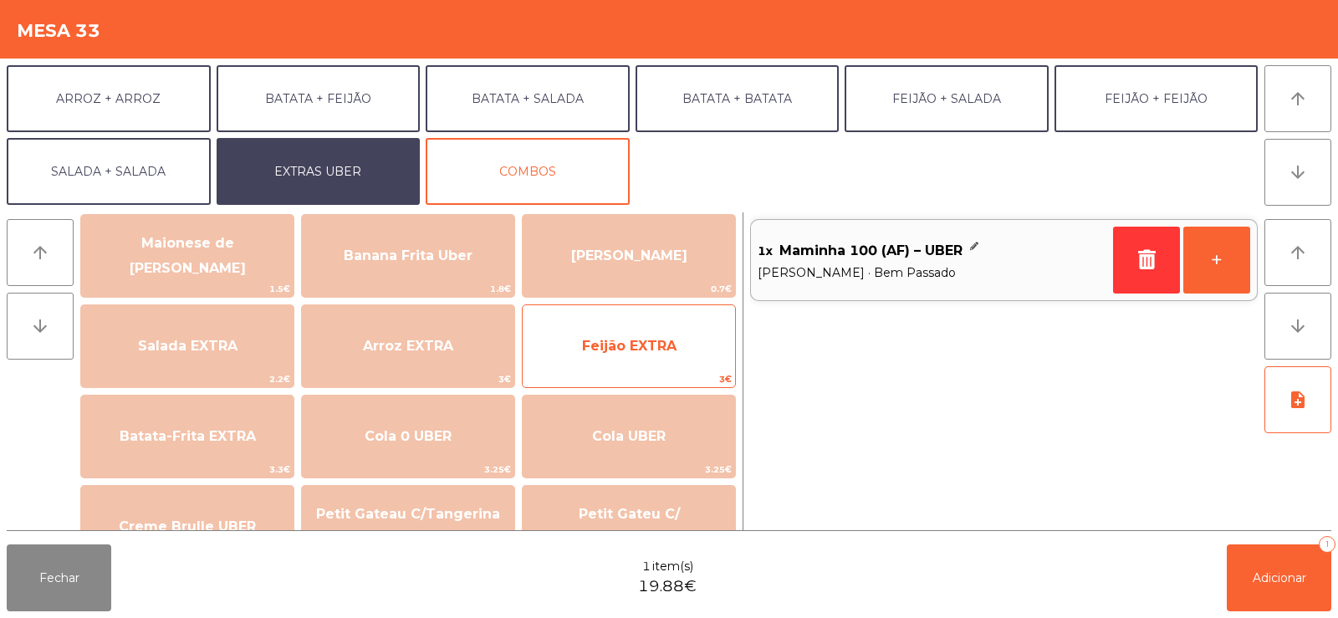
click at [588, 350] on span "Feijão EXTRA" at bounding box center [629, 346] width 94 height 16
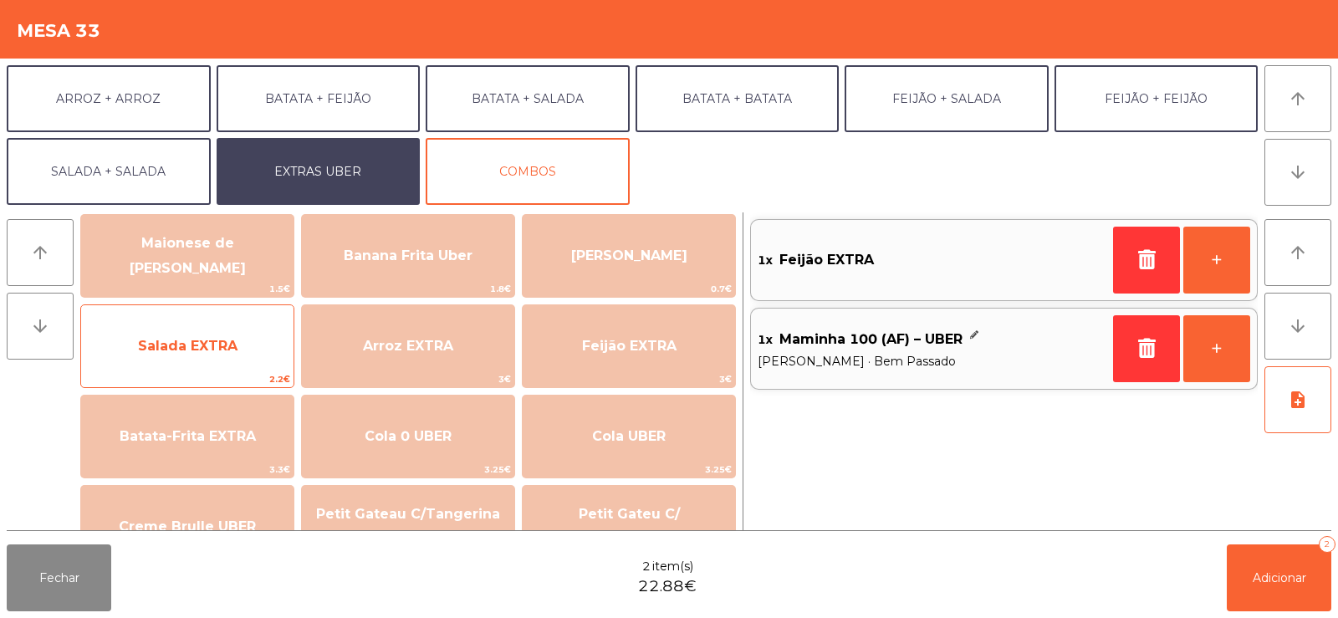
click at [197, 363] on span "Salada EXTRA" at bounding box center [187, 346] width 212 height 45
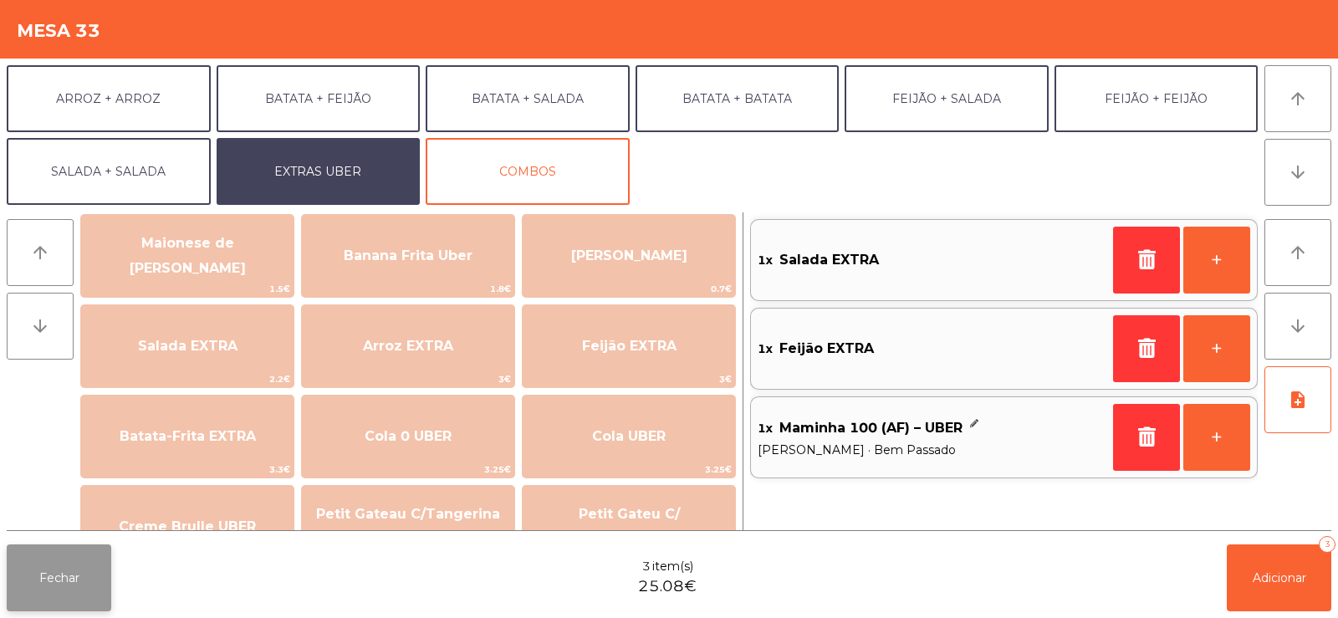
click at [39, 559] on button "Fechar" at bounding box center [59, 577] width 105 height 67
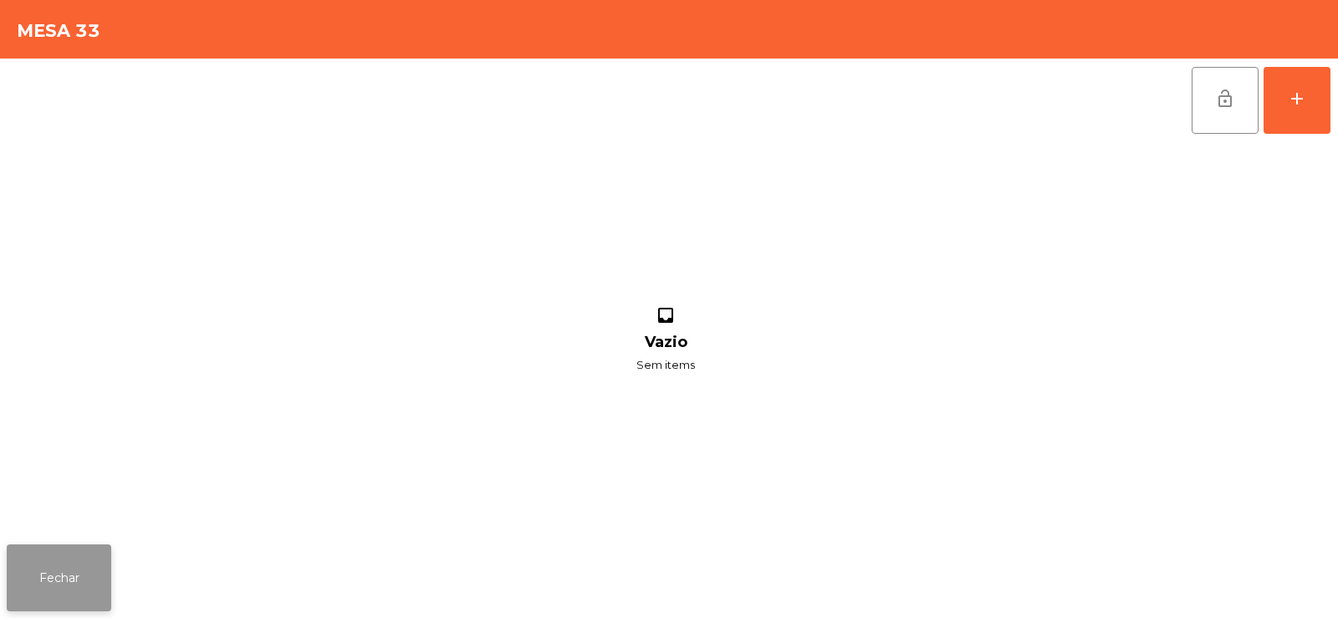
click at [66, 574] on button "Fechar" at bounding box center [59, 577] width 105 height 67
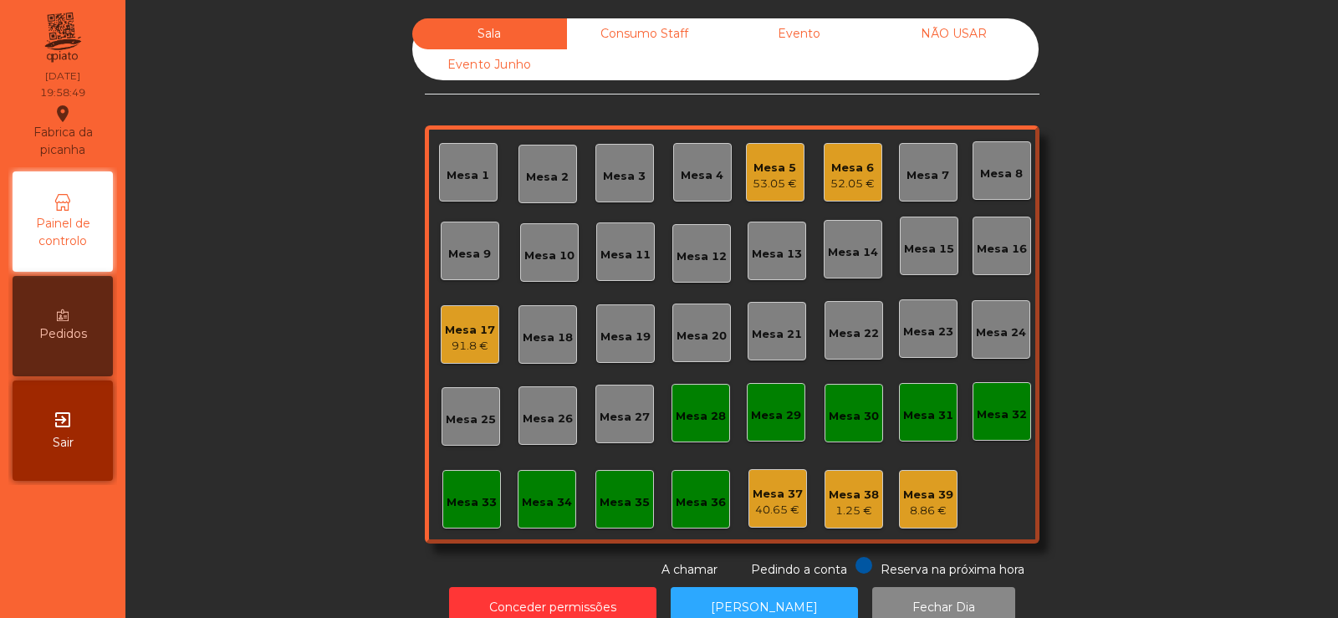
scroll to position [41, 0]
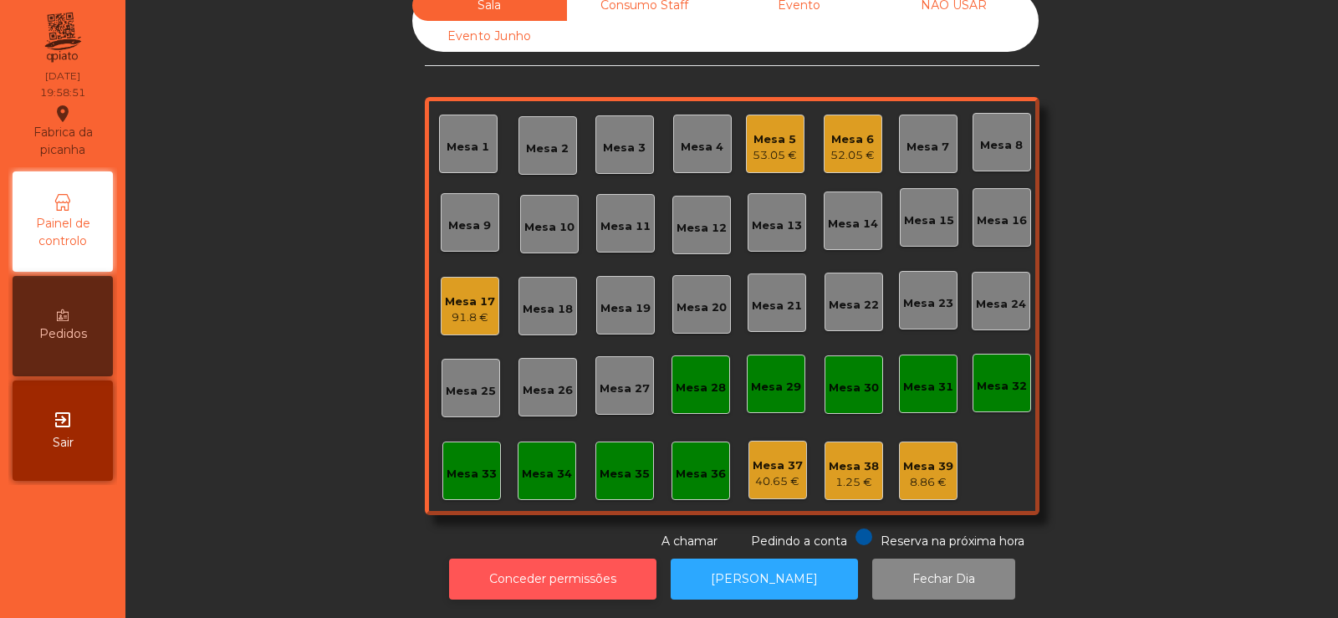
click at [594, 559] on button "Conceder permissões" at bounding box center [552, 579] width 207 height 41
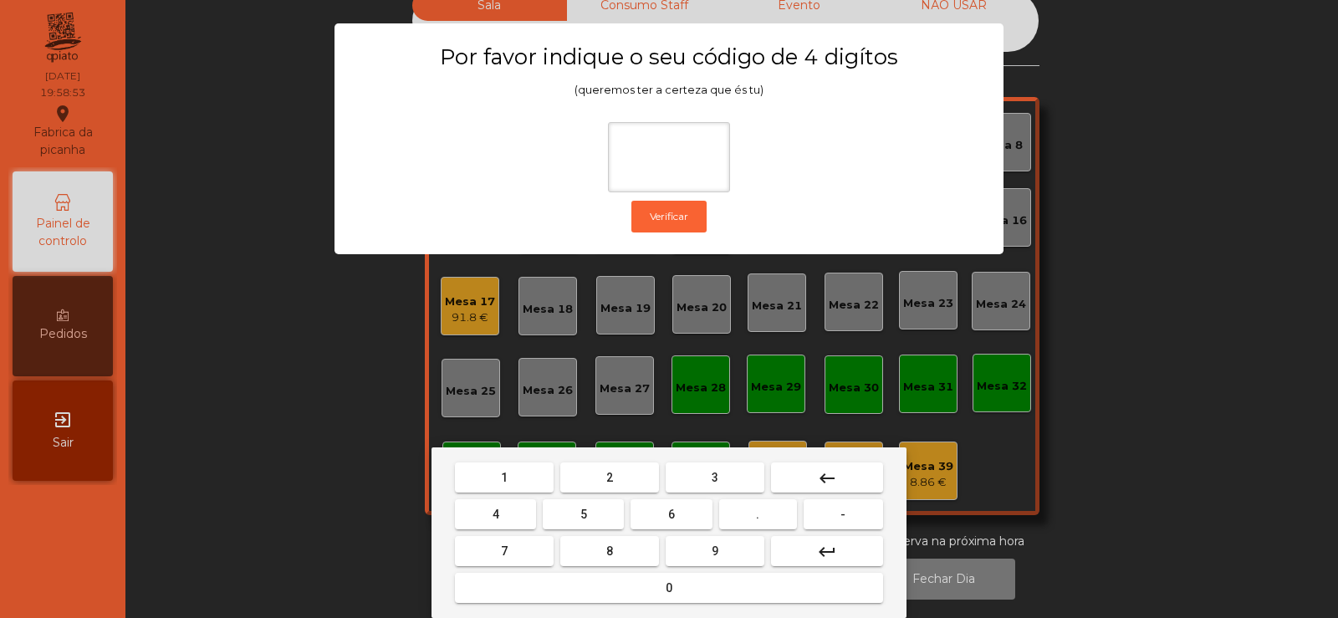
click at [605, 458] on div "1 2 3 keyboard_backspace 4 5 6 . - 7 8 9 keyboard_return 0" at bounding box center [669, 532] width 475 height 171
click at [672, 513] on span "6" at bounding box center [671, 514] width 7 height 13
click at [504, 549] on span "7" at bounding box center [504, 550] width 7 height 13
click at [592, 514] on button "5" at bounding box center [583, 514] width 81 height 30
click at [837, 477] on mat-icon "keyboard_backspace" at bounding box center [827, 478] width 20 height 20
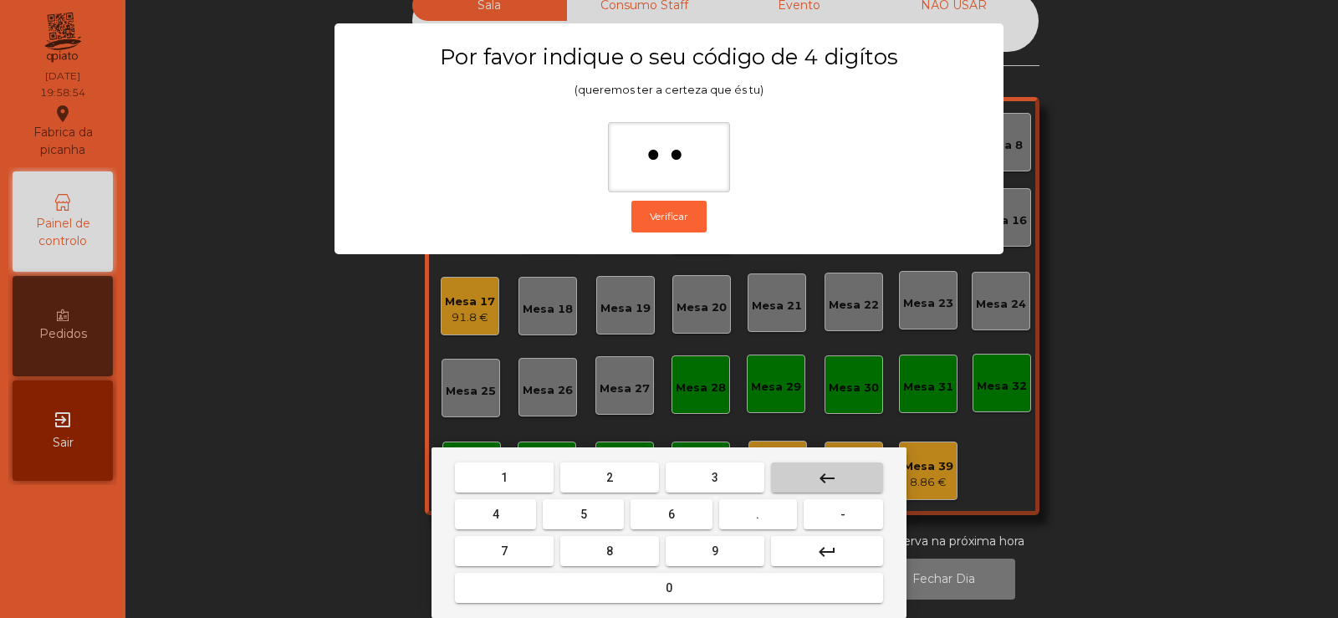
click at [827, 475] on mat-icon "keyboard_backspace" at bounding box center [827, 478] width 20 height 20
type input "*"
click at [825, 478] on mat-icon "keyboard_backspace" at bounding box center [827, 478] width 20 height 20
click at [824, 473] on mat-icon "keyboard_backspace" at bounding box center [827, 478] width 20 height 20
click at [610, 477] on span "2" at bounding box center [609, 477] width 7 height 13
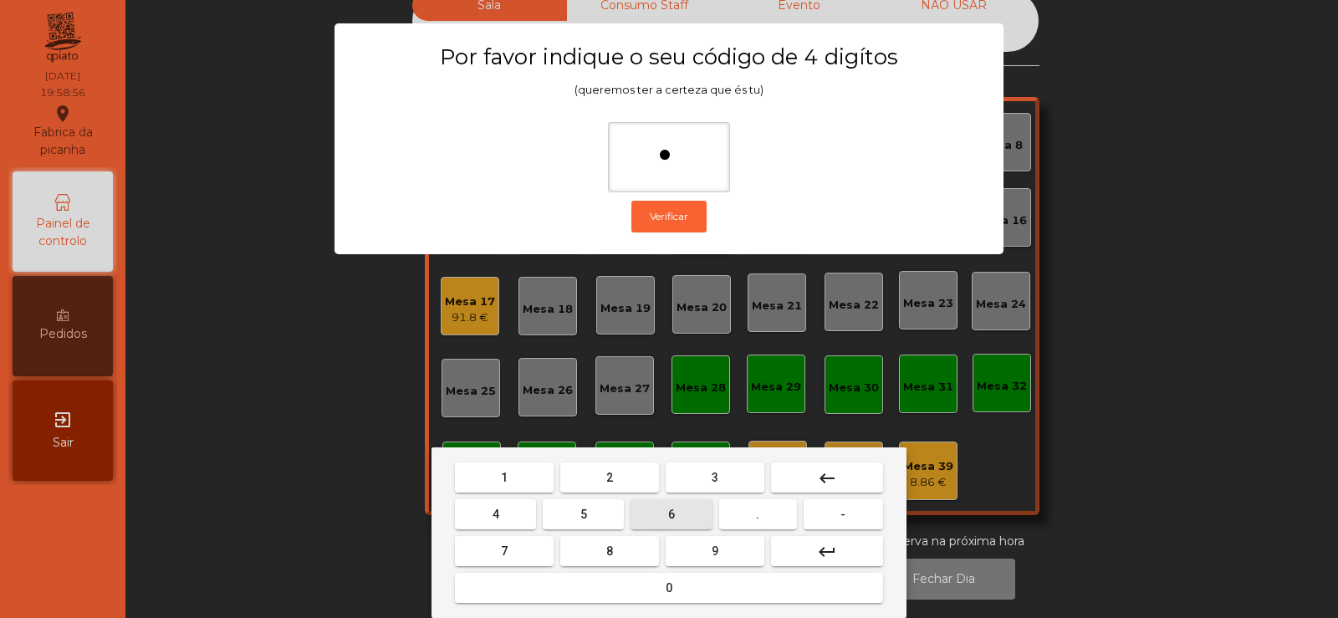
click at [670, 525] on button "6" at bounding box center [671, 514] width 81 height 30
click at [532, 554] on button "7" at bounding box center [504, 551] width 99 height 30
click at [583, 517] on span "5" at bounding box center [583, 514] width 7 height 13
type input "****"
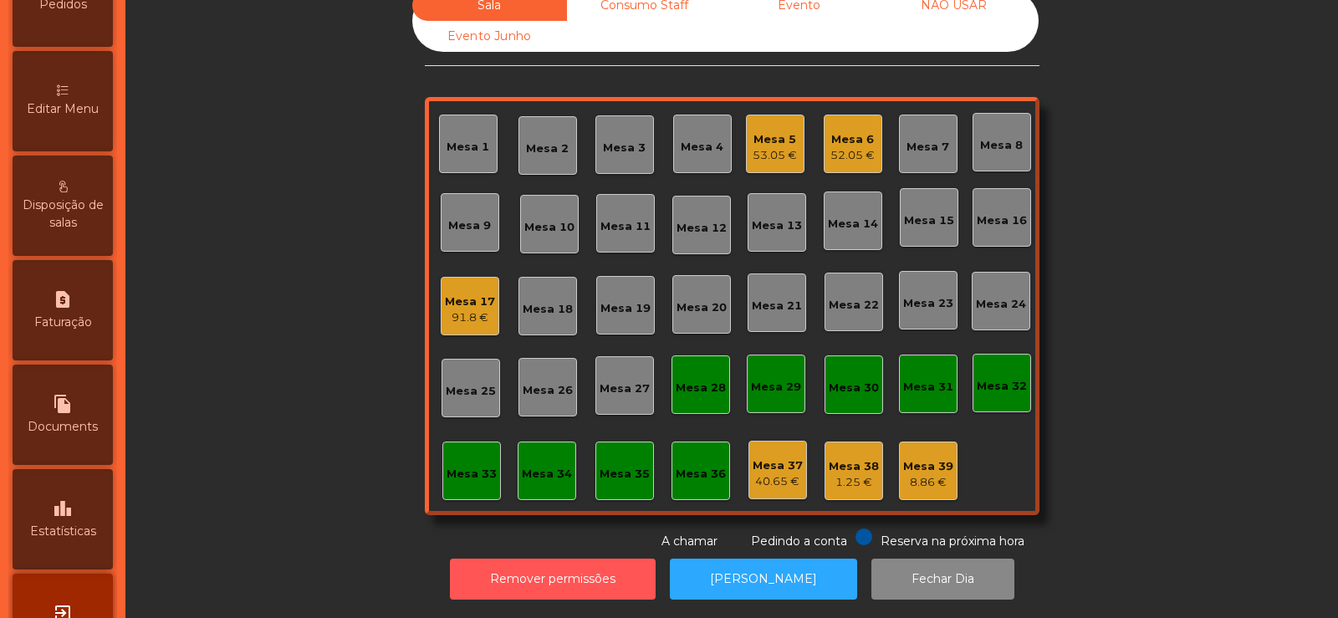
scroll to position [335, 0]
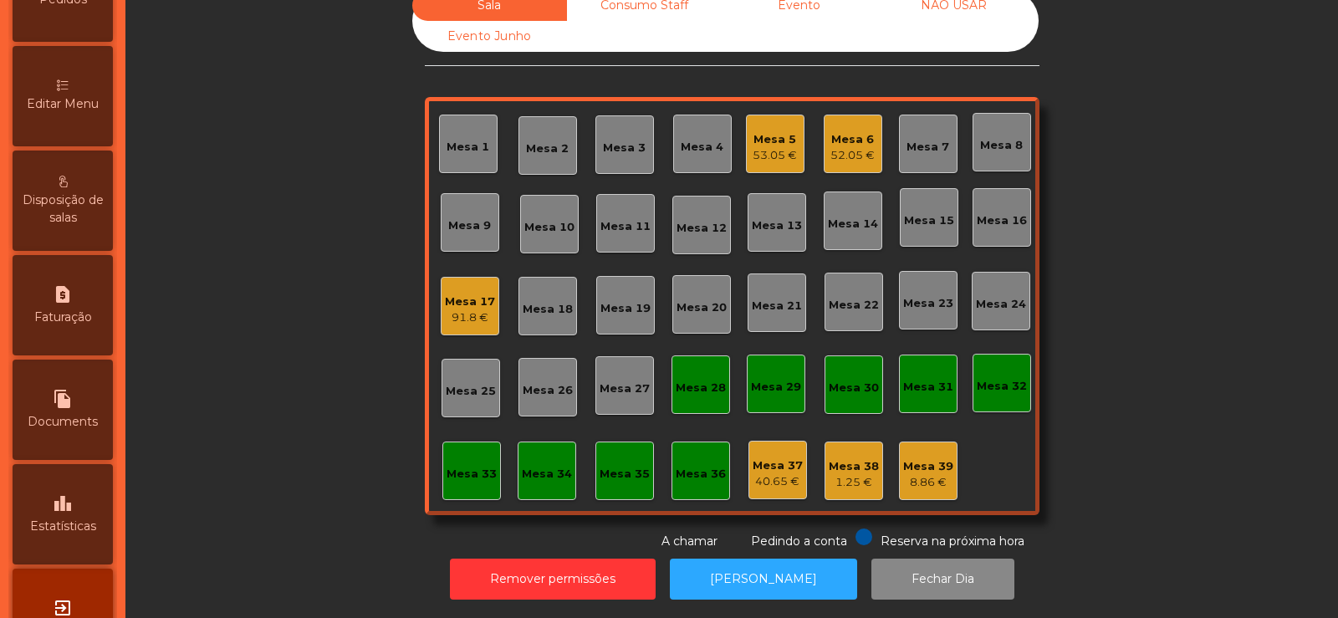
click at [76, 527] on span "Estatísticas" at bounding box center [63, 527] width 66 height 18
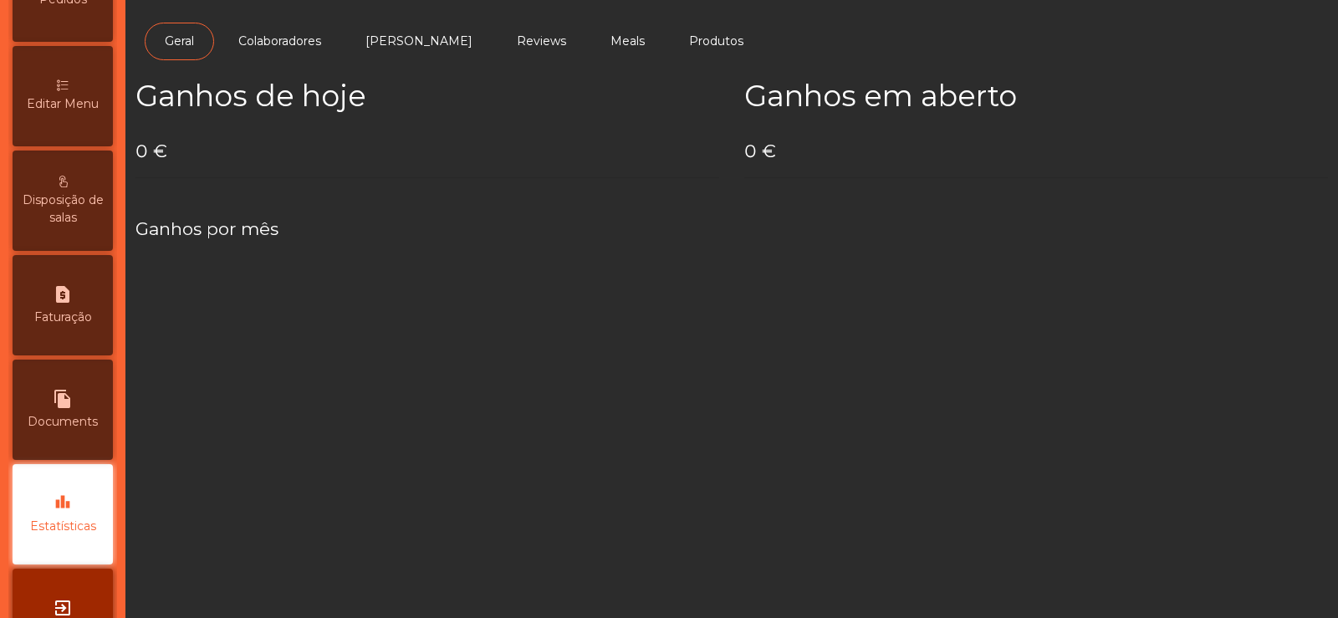
scroll to position [398, 0]
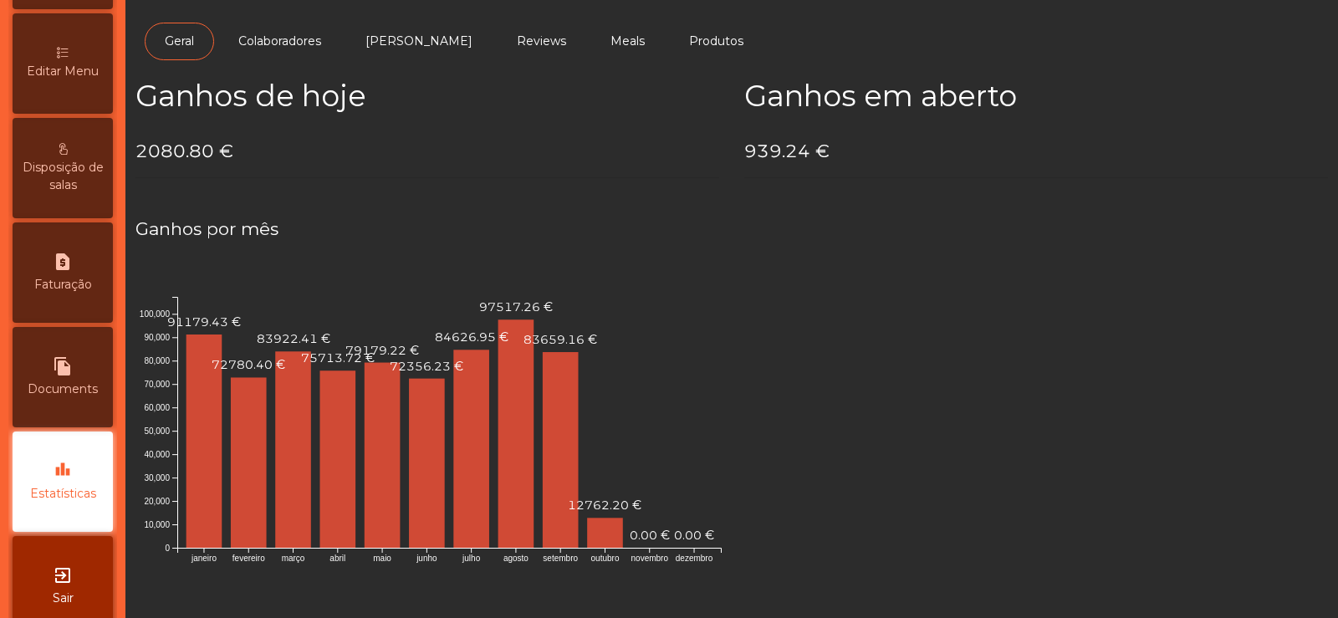
click at [59, 287] on span "Faturação" at bounding box center [63, 285] width 58 height 18
select select "**"
select select "****"
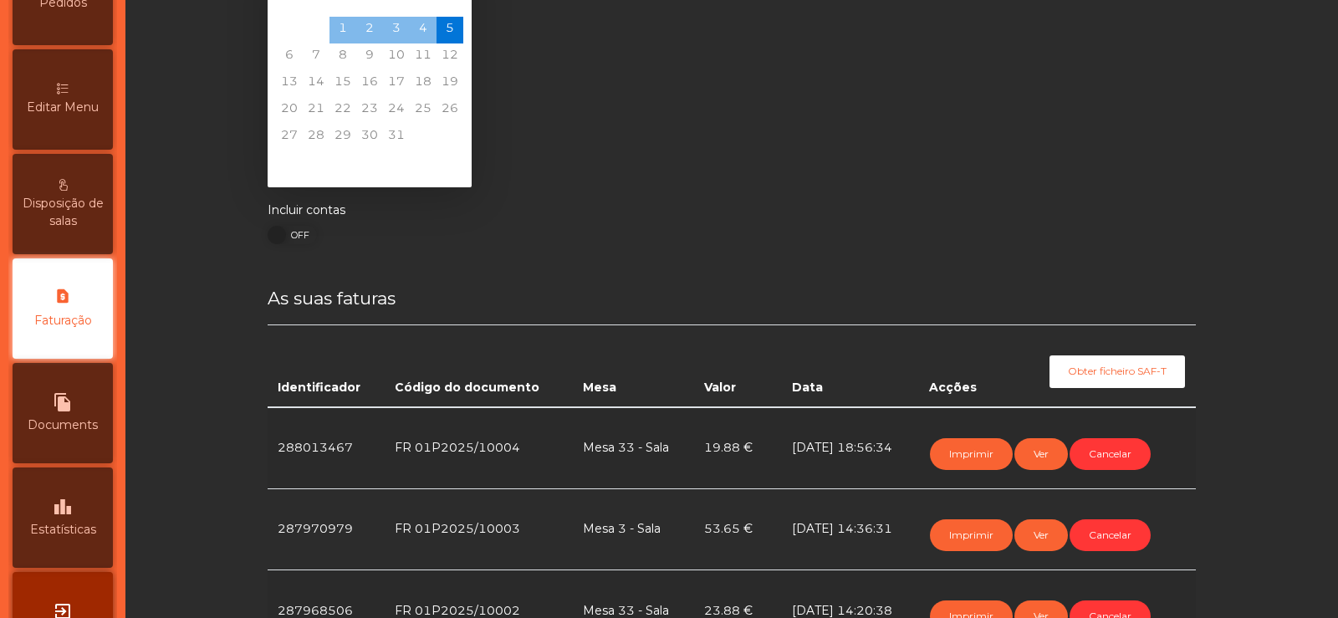
scroll to position [76, 0]
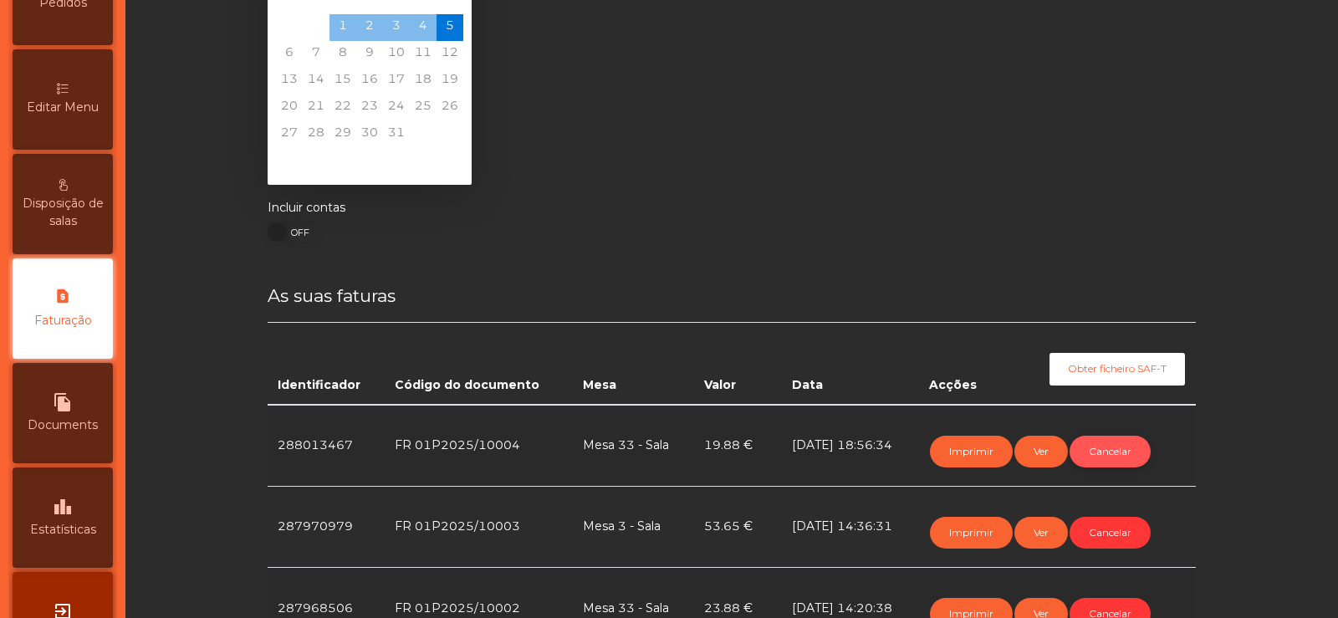
click at [1110, 452] on button "Cancelar" at bounding box center [1110, 452] width 81 height 32
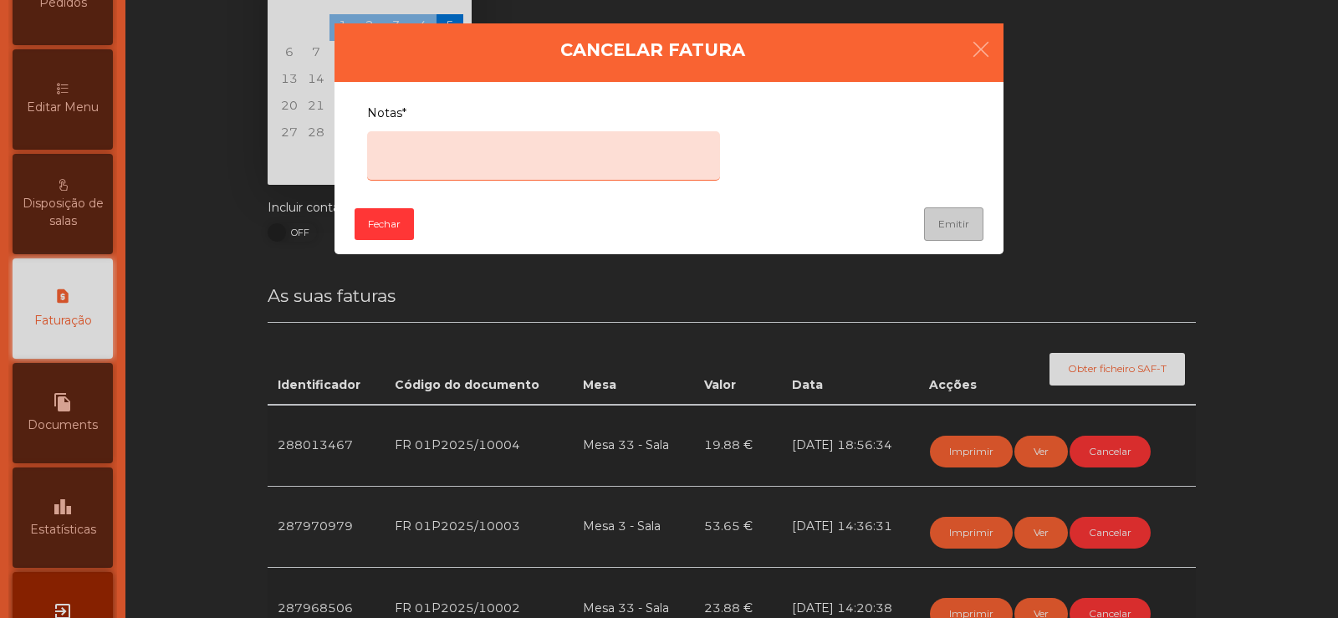
click at [517, 144] on textarea "Notas*" at bounding box center [543, 155] width 353 height 49
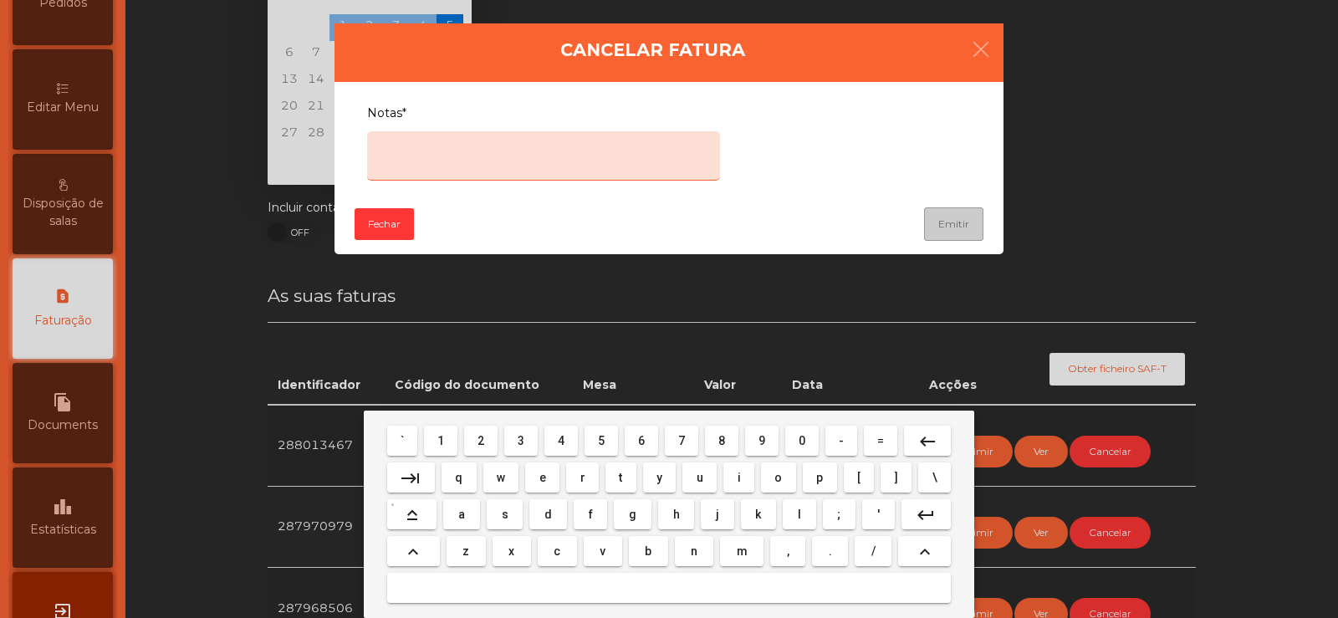
click at [543, 477] on span "e" at bounding box center [542, 477] width 7 height 13
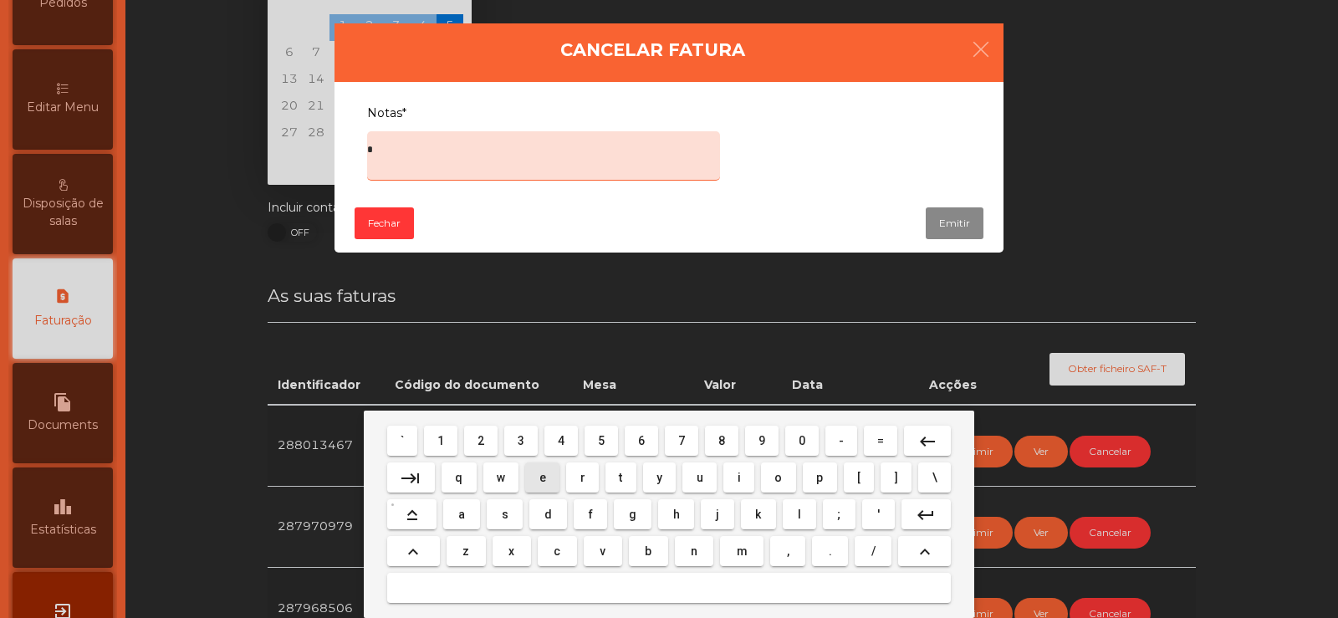
click at [582, 477] on span "r" at bounding box center [582, 477] width 5 height 13
click at [778, 477] on span "o" at bounding box center [778, 477] width 8 height 13
type textarea "****"
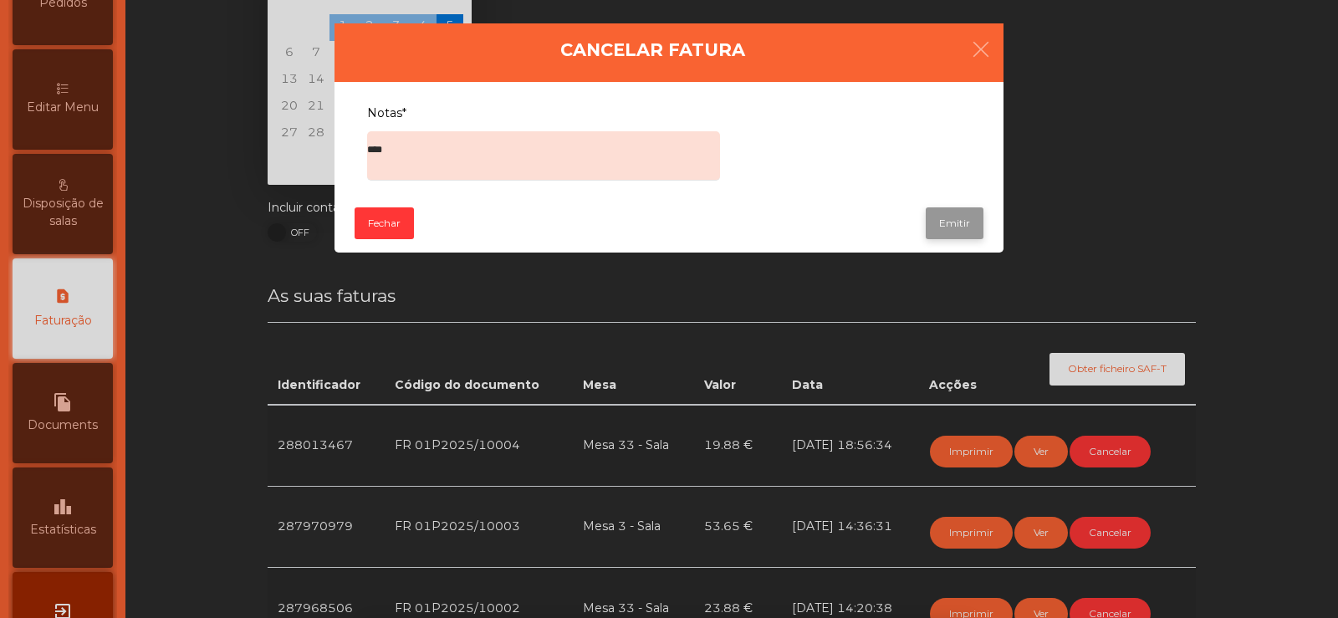
click at [961, 213] on button "Emitir" at bounding box center [955, 223] width 58 height 32
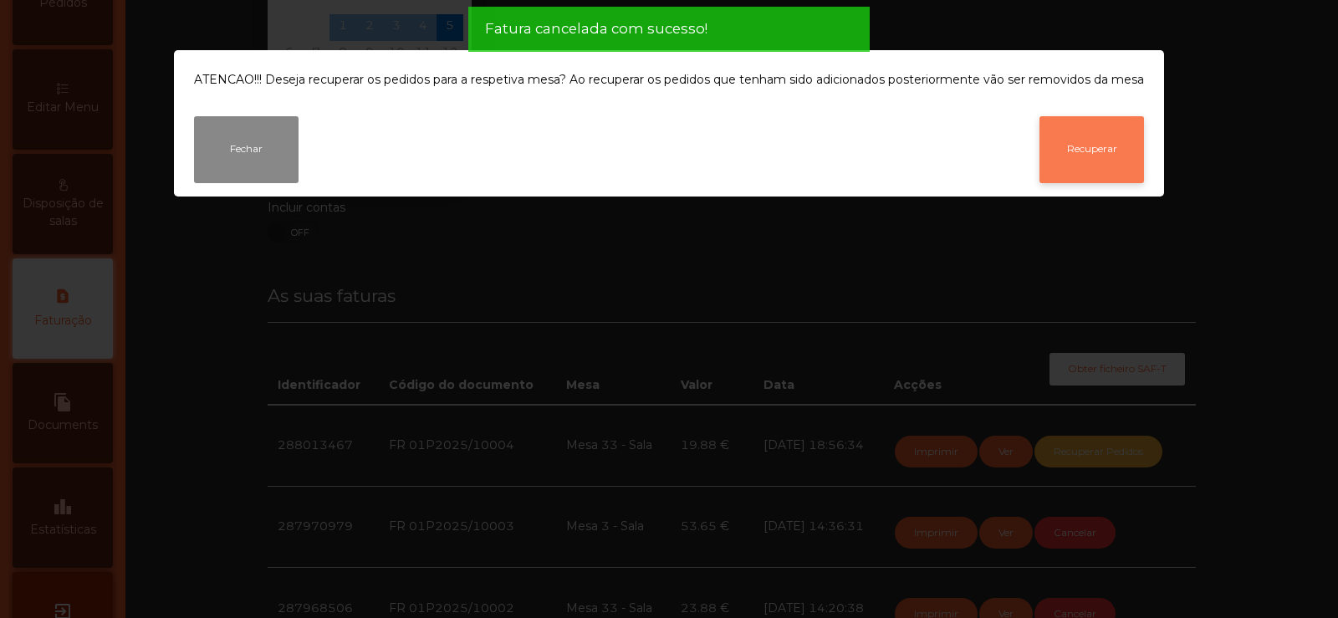
click at [1100, 172] on button "Recuperar" at bounding box center [1091, 149] width 105 height 67
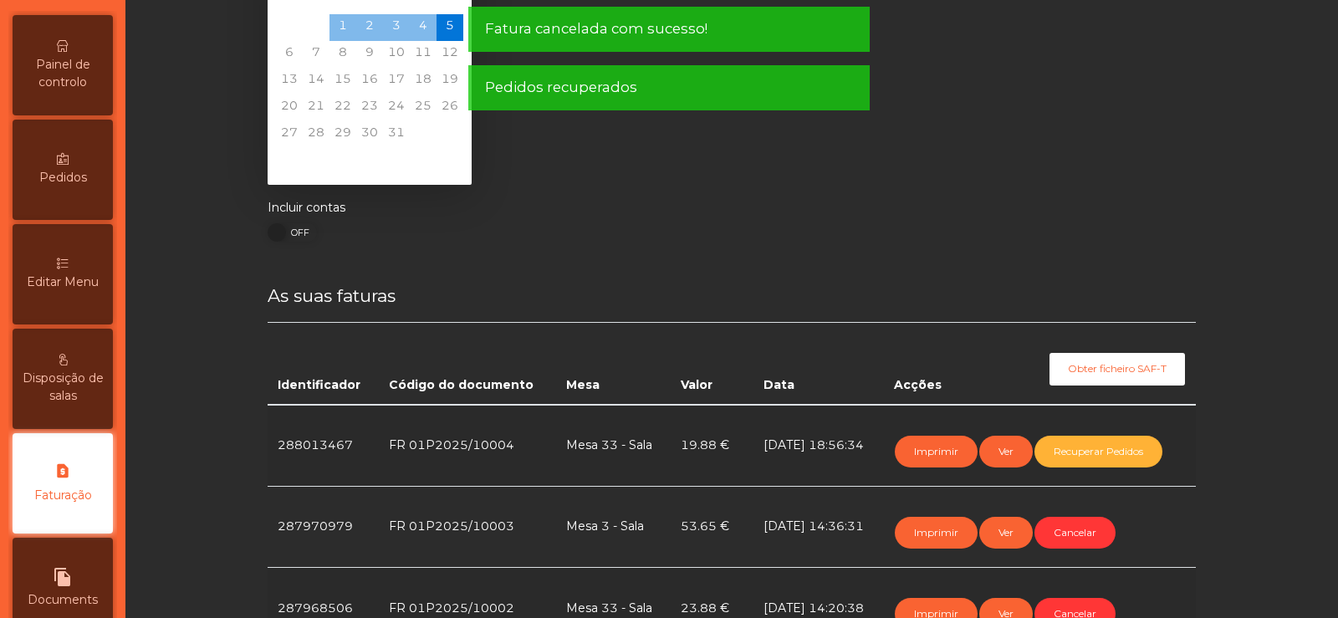
scroll to position [0, 0]
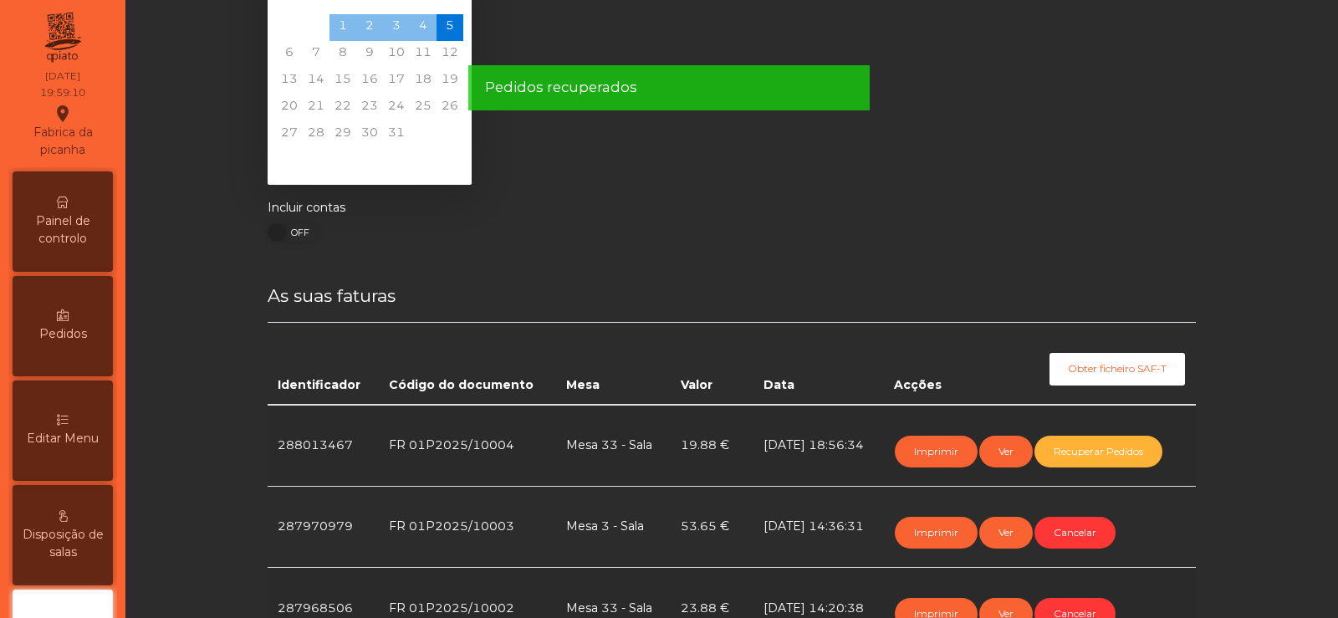
click at [80, 216] on span "Painel de controlo" at bounding box center [63, 229] width 92 height 35
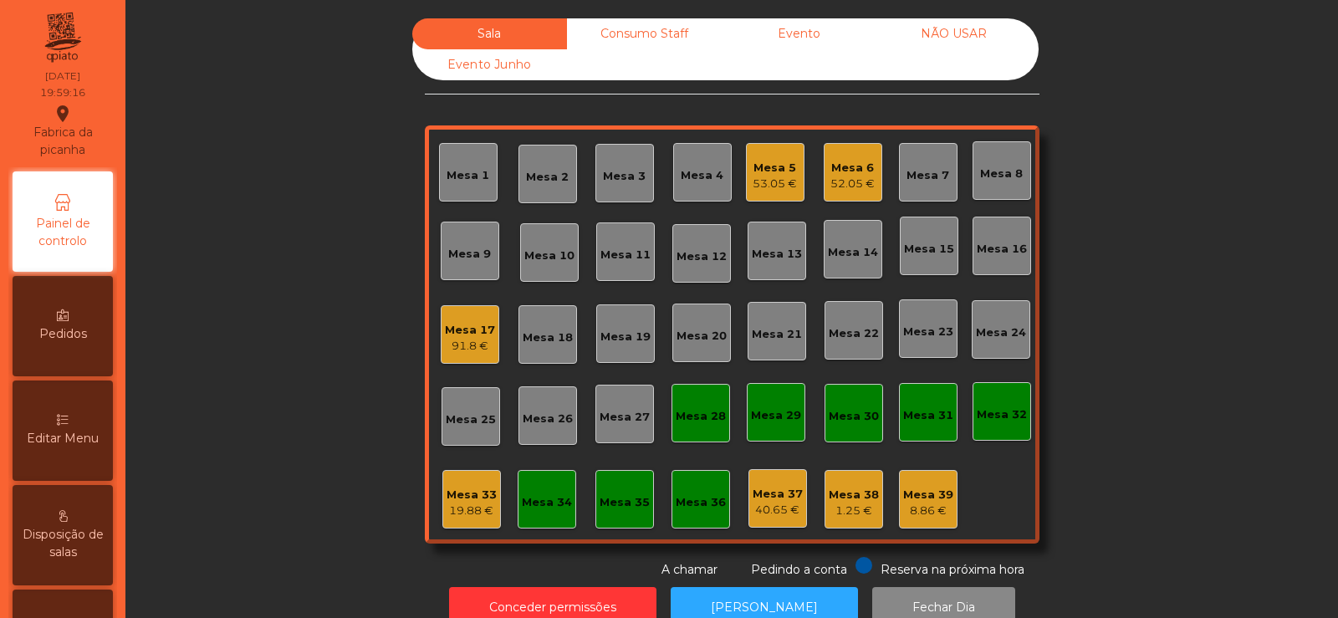
scroll to position [41, 0]
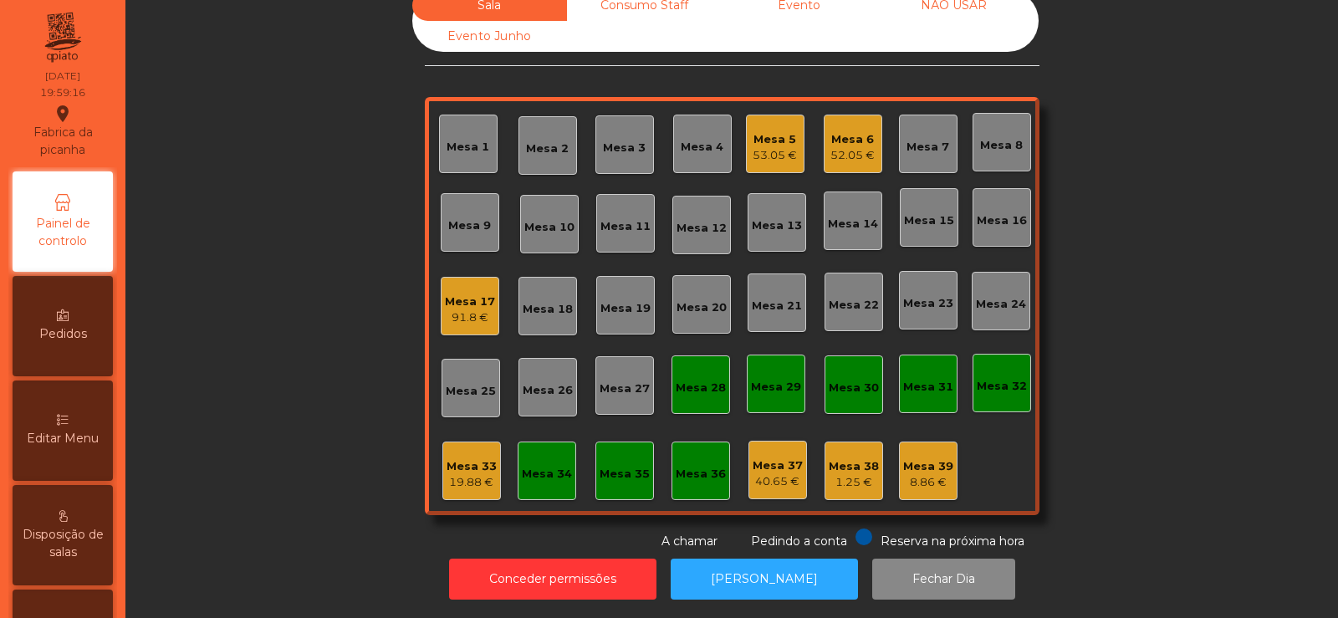
click at [462, 458] on div "Mesa 33" at bounding box center [472, 466] width 50 height 17
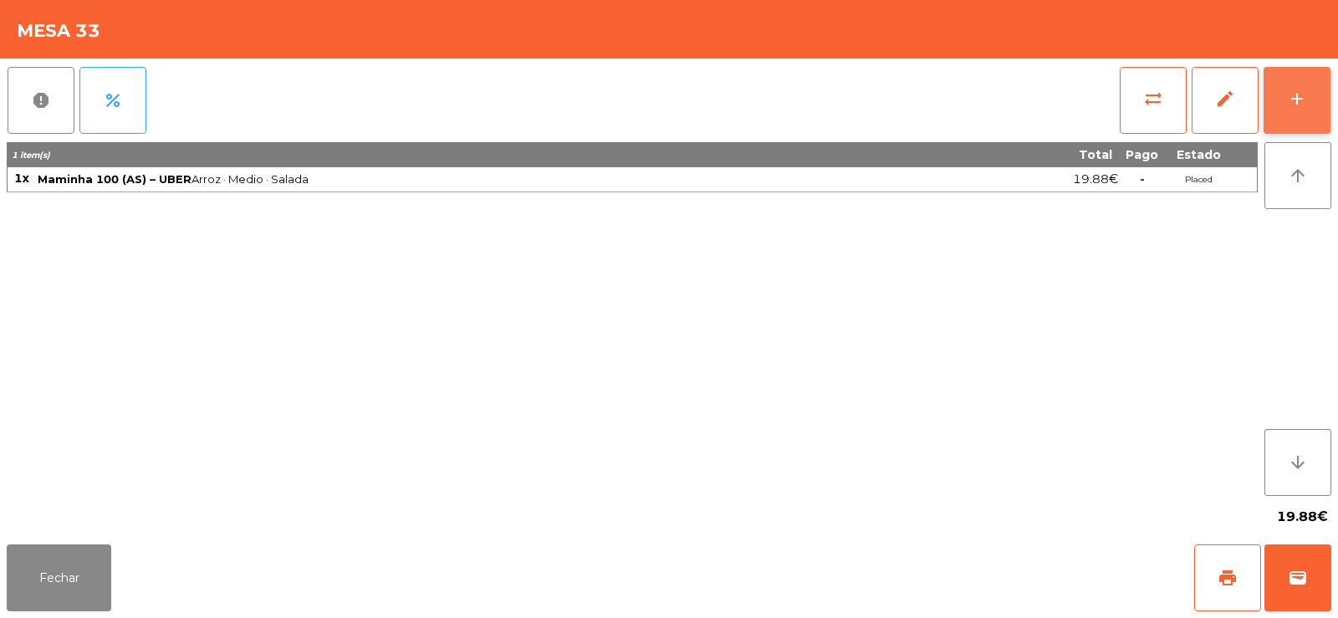
click at [1287, 118] on button "add" at bounding box center [1297, 100] width 67 height 67
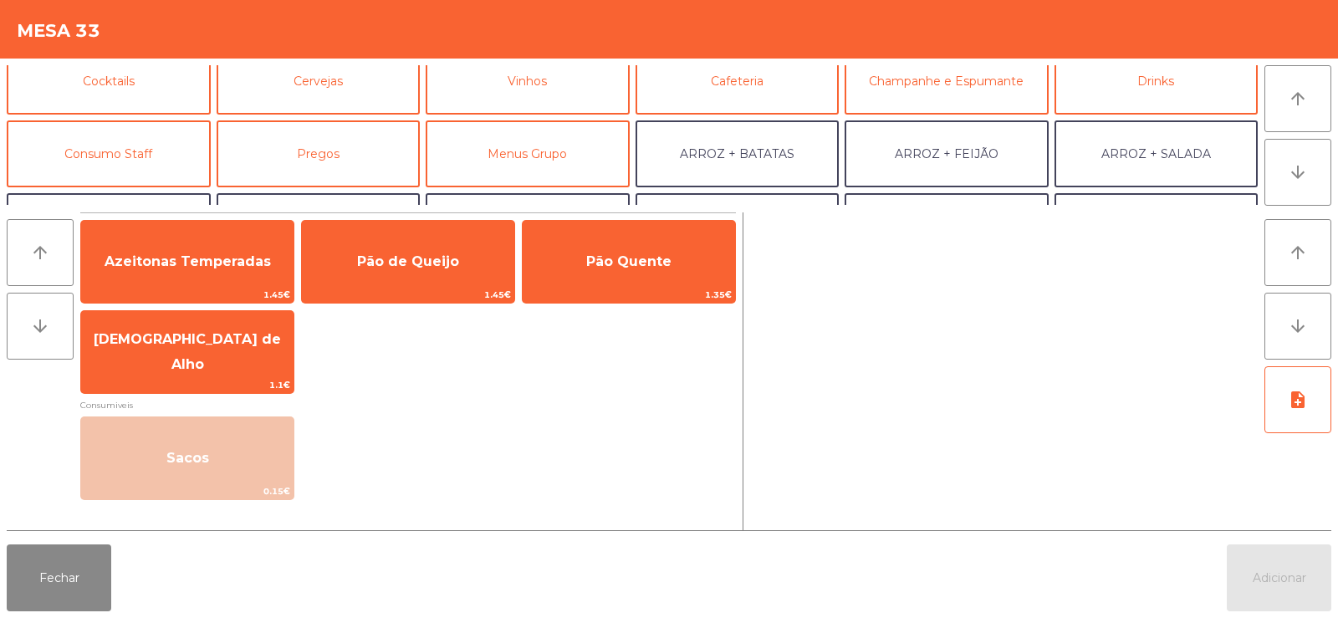
scroll to position [113, 0]
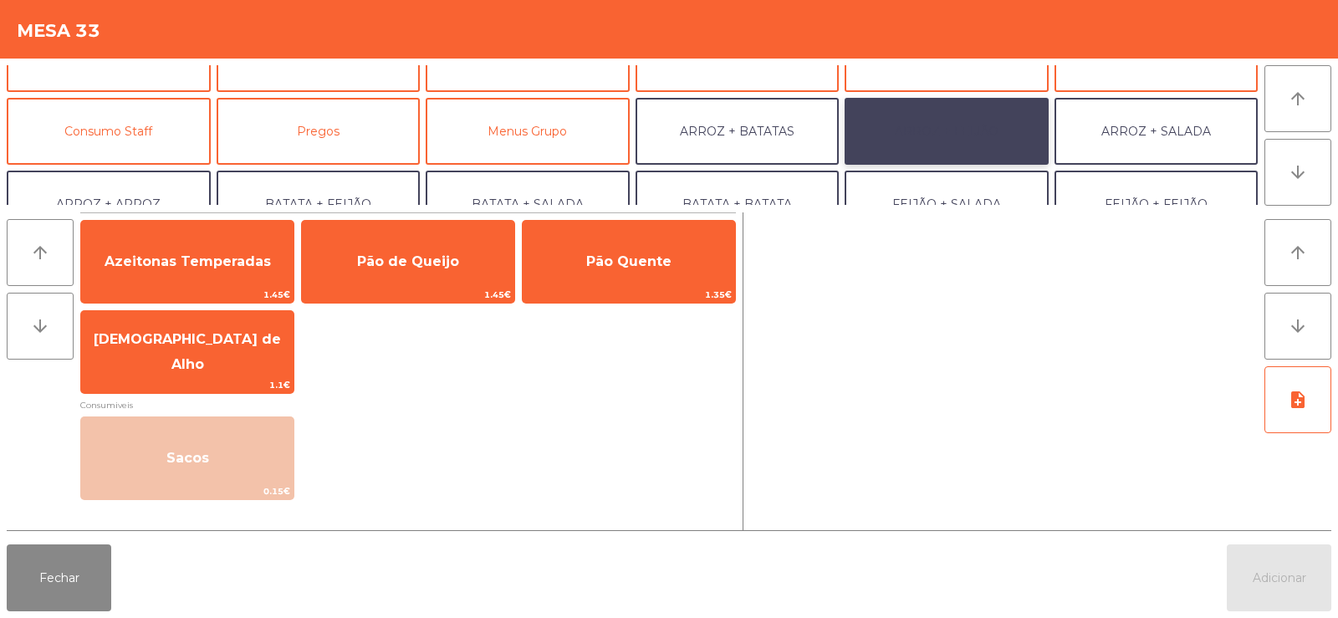
click at [948, 140] on button "ARROZ + FEIJÃO" at bounding box center [947, 131] width 204 height 67
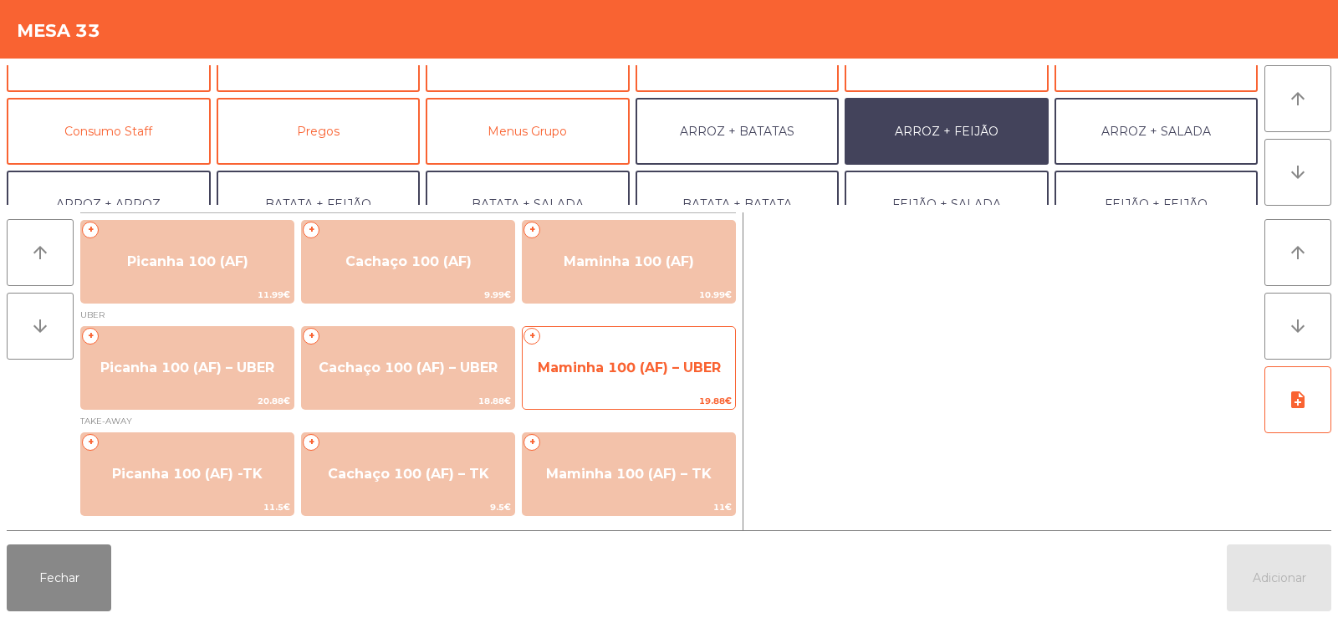
click at [606, 370] on span "Maminha 100 (AF) – UBER" at bounding box center [629, 368] width 183 height 16
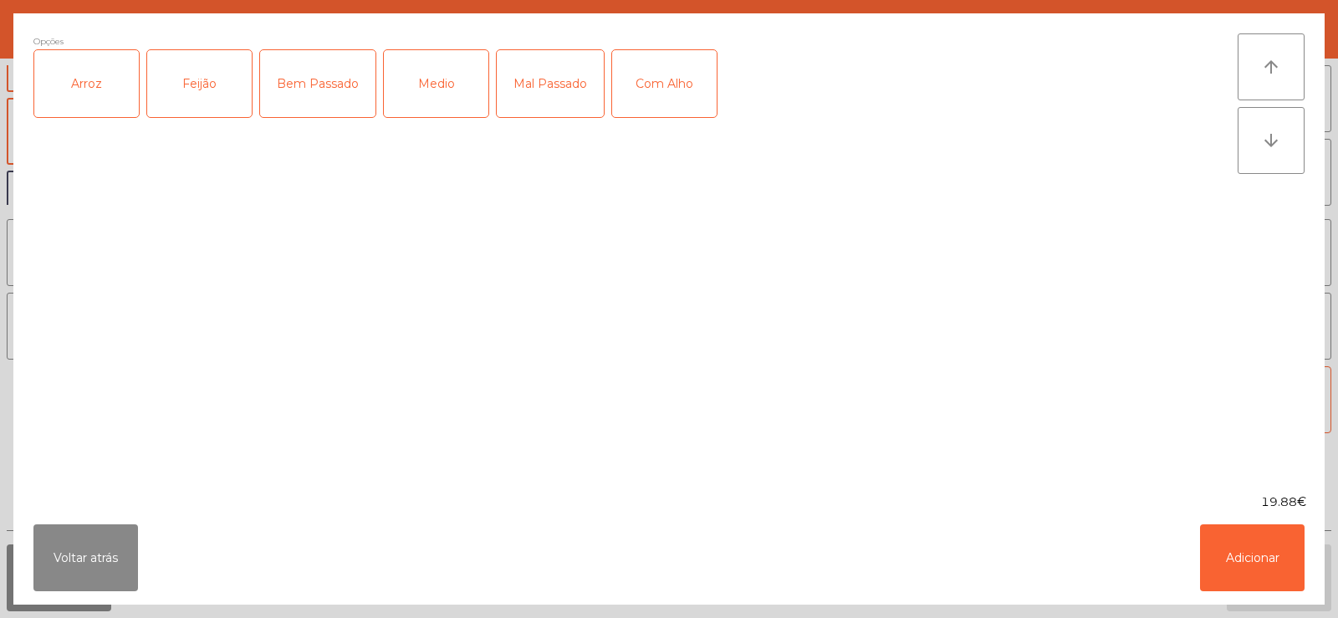
click at [85, 100] on div "Arroz" at bounding box center [86, 83] width 105 height 67
click at [208, 80] on div "Feijão" at bounding box center [199, 83] width 105 height 67
click at [305, 104] on div "Bem Passado" at bounding box center [317, 83] width 115 height 67
click at [1256, 560] on button "Adicionar" at bounding box center [1252, 557] width 105 height 67
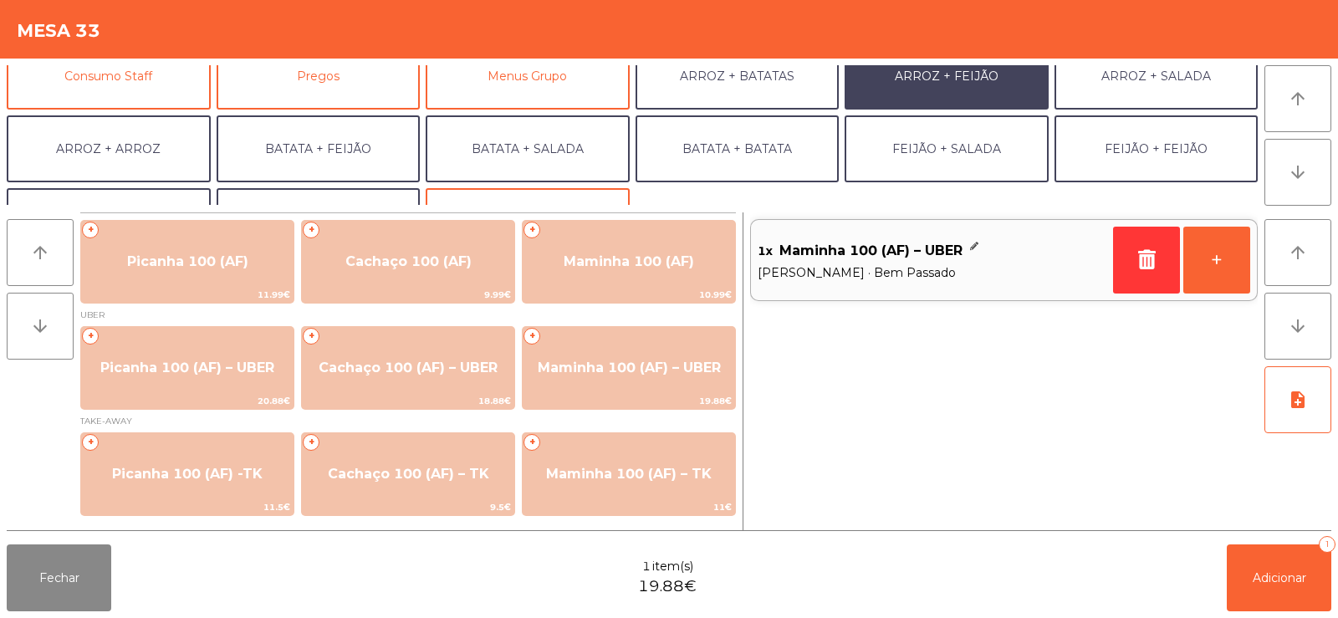
scroll to position [218, 0]
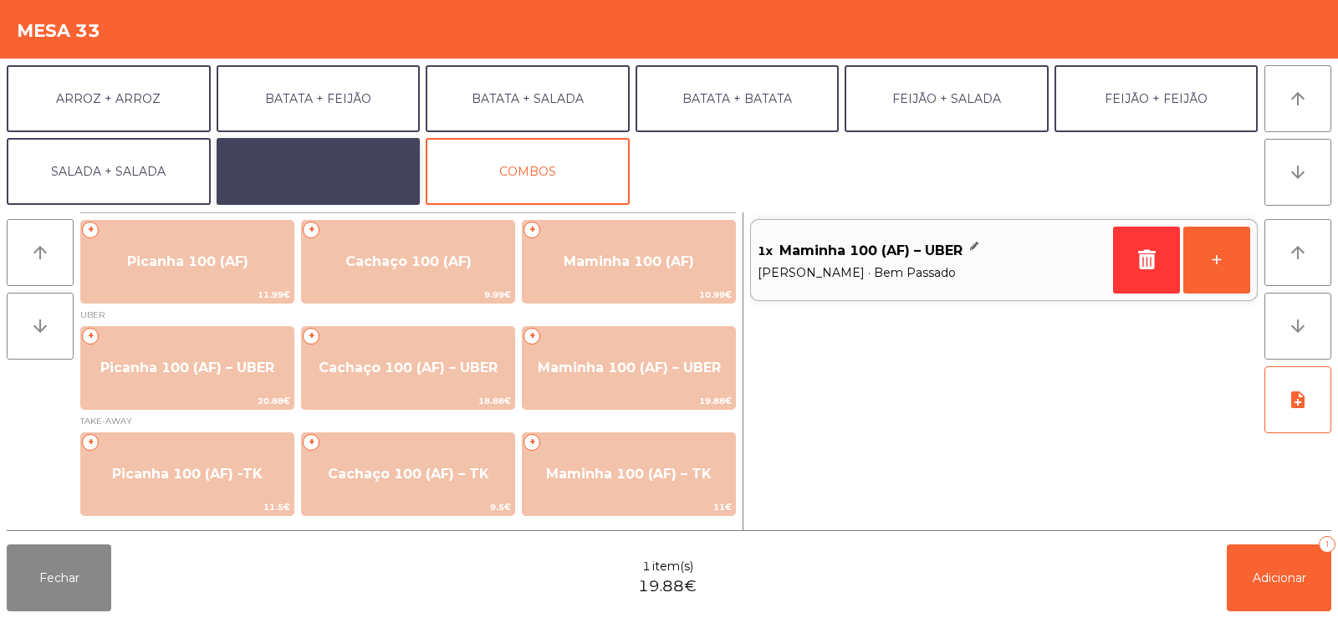
click at [372, 181] on button "EXTRAS UBER" at bounding box center [319, 171] width 204 height 67
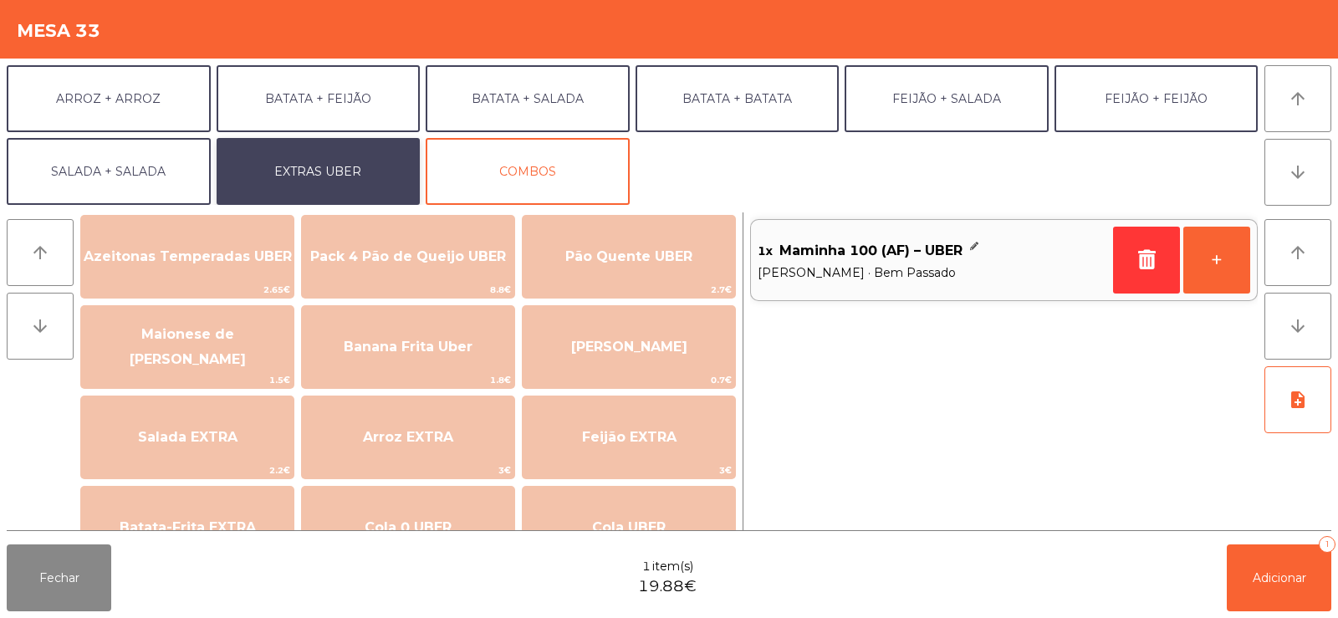
scroll to position [25, 0]
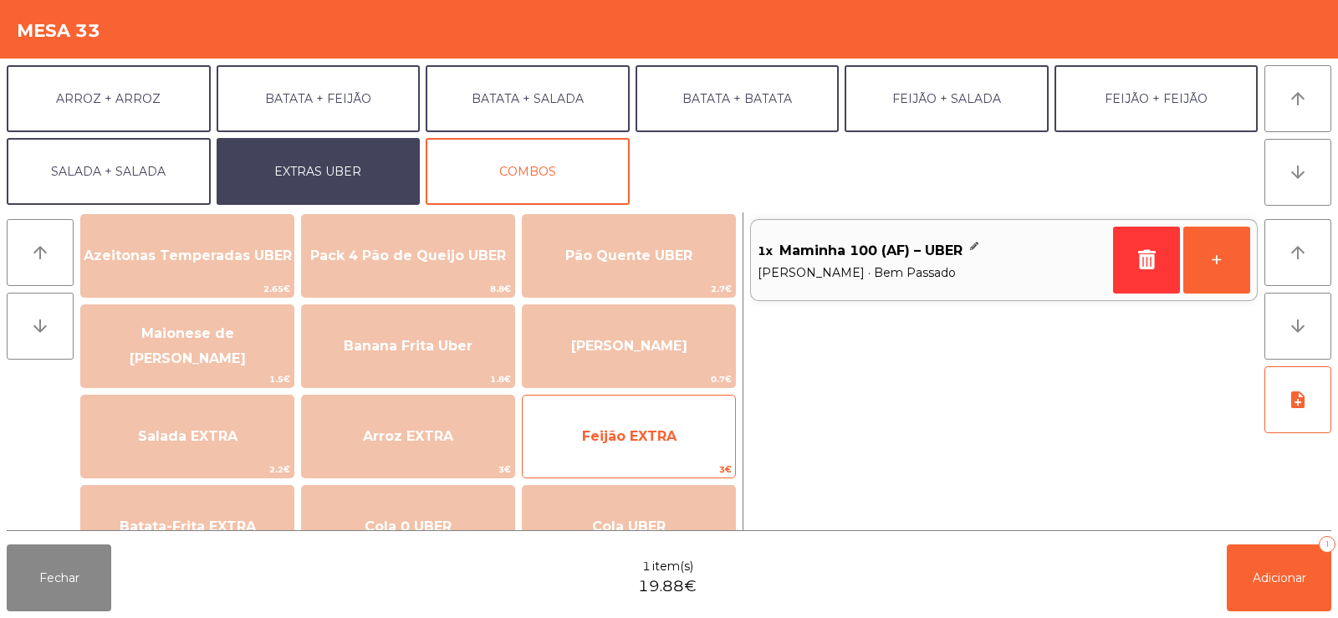
click at [647, 432] on span "Feijão EXTRA" at bounding box center [629, 436] width 94 height 16
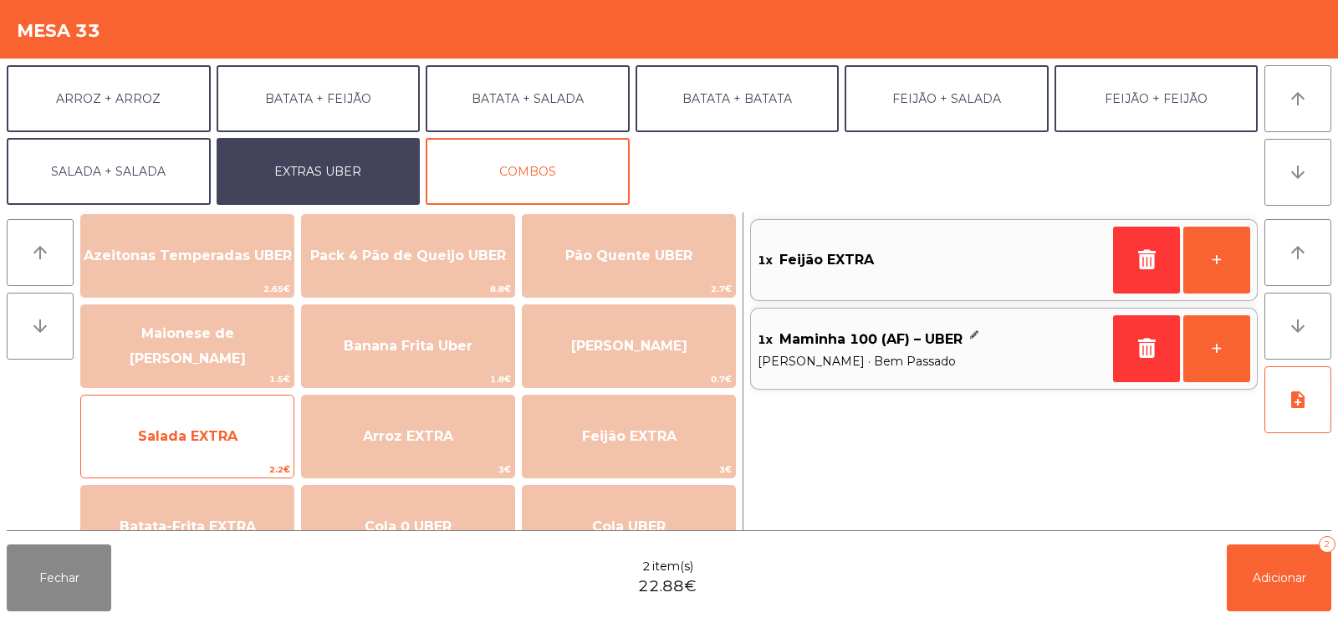
click at [209, 446] on span "Salada EXTRA" at bounding box center [187, 436] width 212 height 45
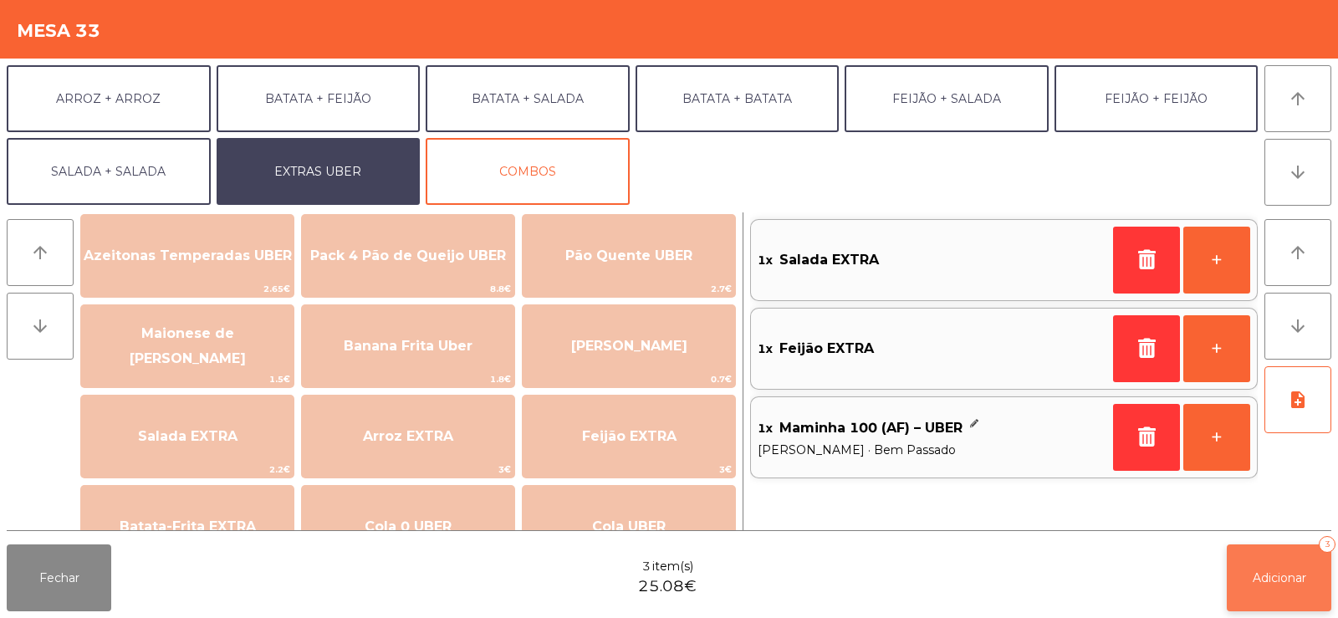
click at [1287, 594] on button "Adicionar 3" at bounding box center [1279, 577] width 105 height 67
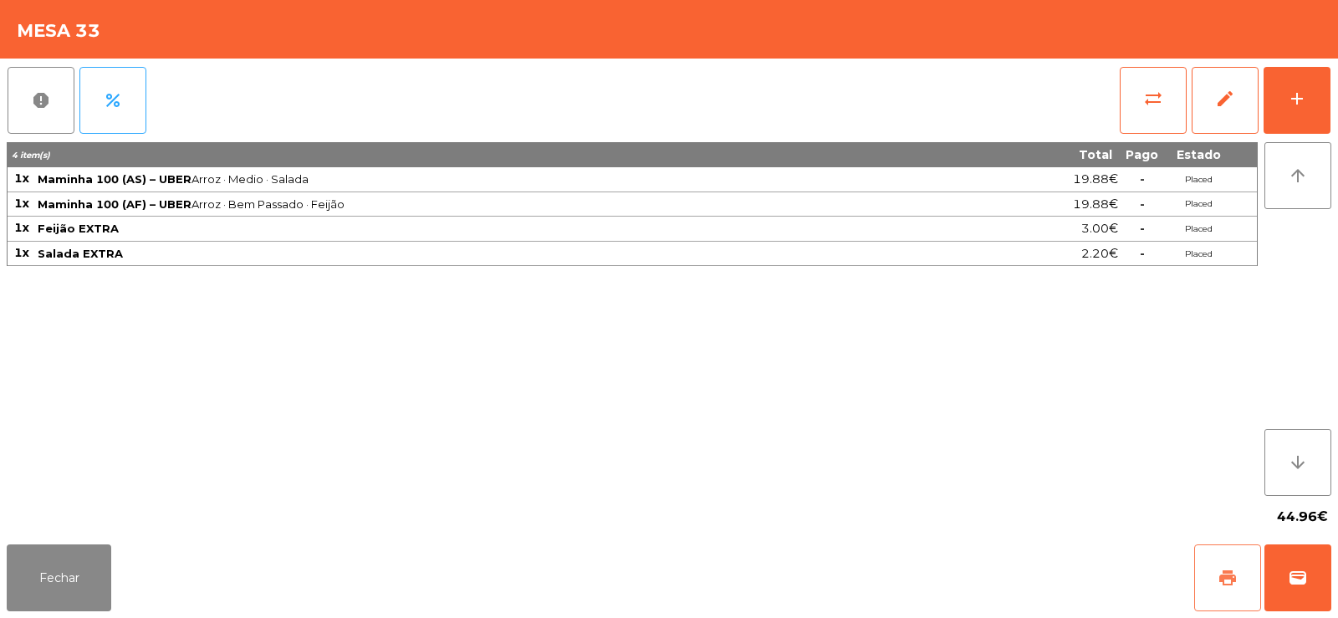
click at [1226, 580] on span "print" at bounding box center [1228, 578] width 20 height 20
click at [1296, 568] on span "wallet" at bounding box center [1298, 578] width 20 height 20
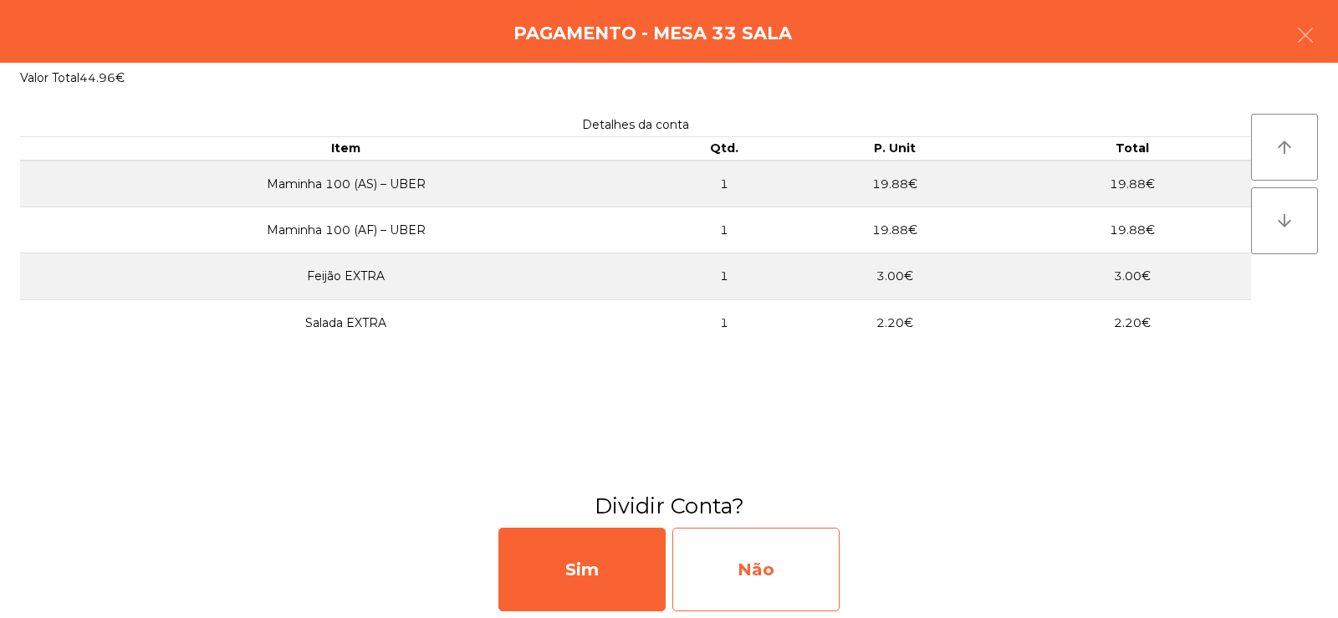
click at [734, 575] on div "Não" at bounding box center [755, 570] width 167 height 84
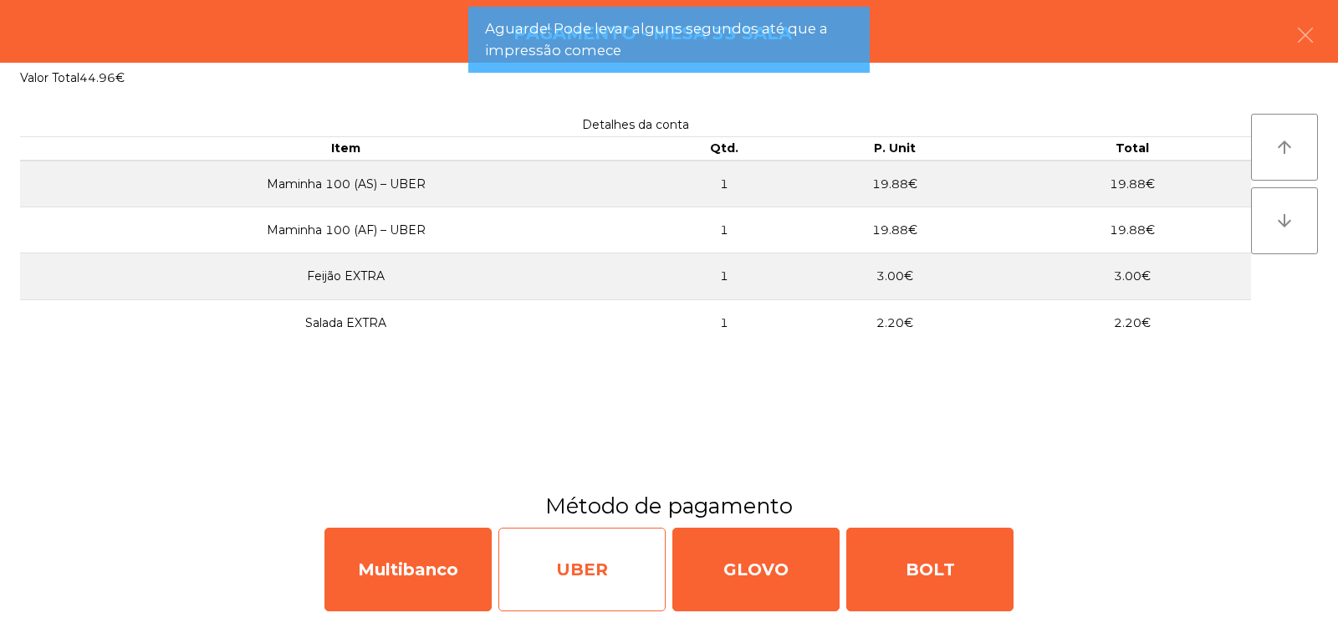
click at [591, 588] on div "UBER" at bounding box center [581, 570] width 167 height 84
select select "**"
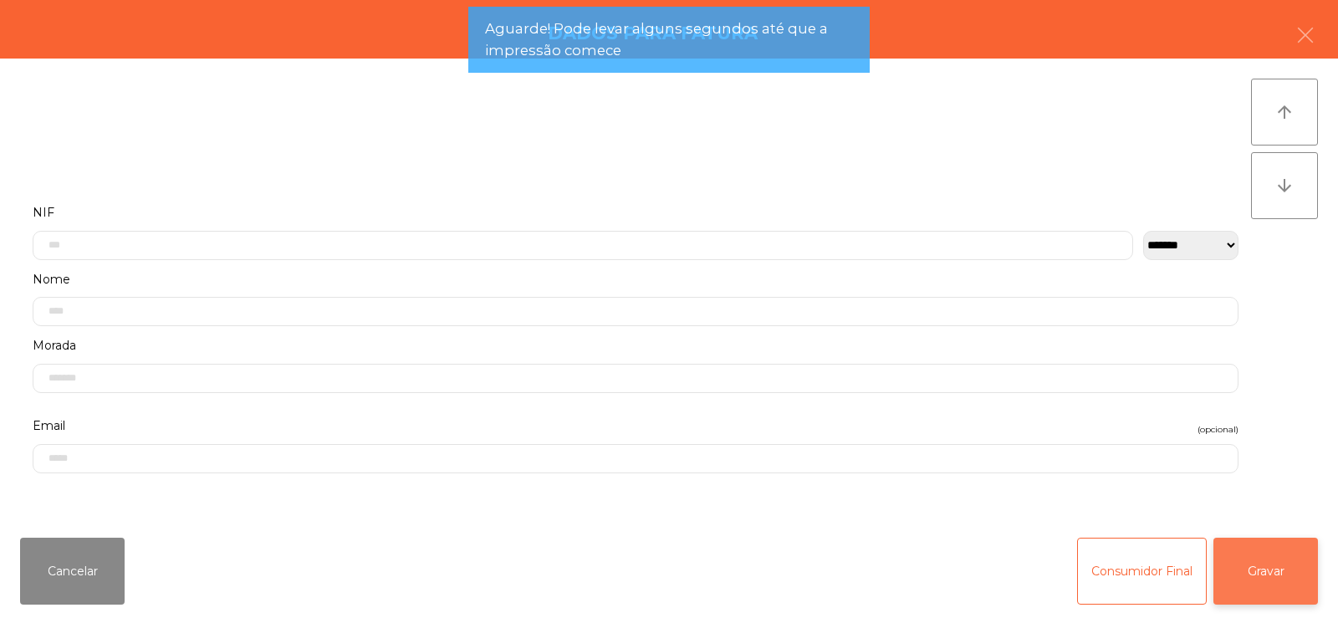
click at [1297, 564] on button "Gravar" at bounding box center [1265, 571] width 105 height 67
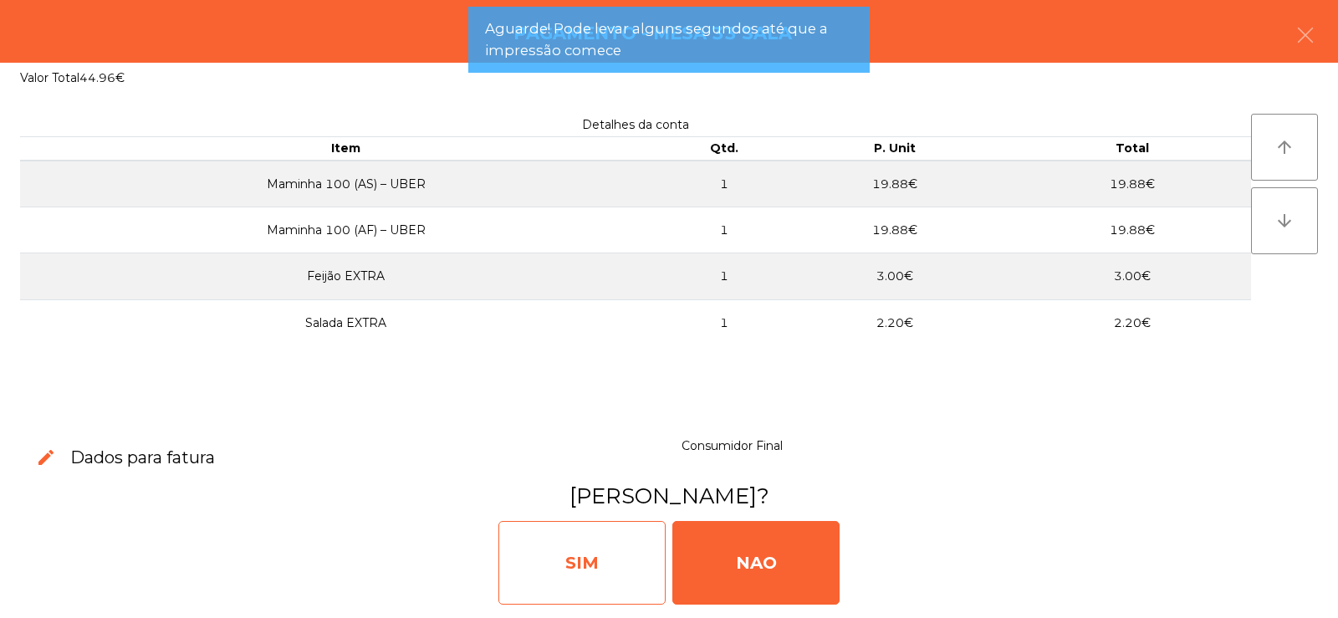
click at [581, 568] on div "SIM" at bounding box center [581, 563] width 167 height 84
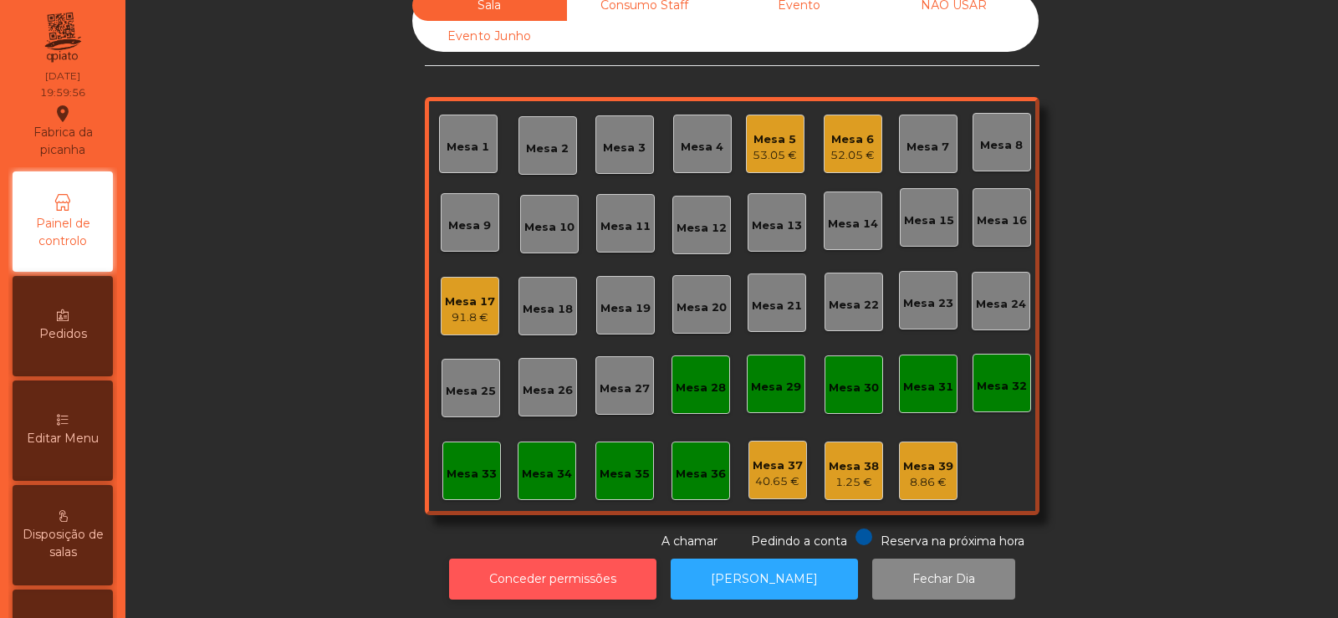
click at [582, 581] on button "Conceder permissões" at bounding box center [552, 579] width 207 height 41
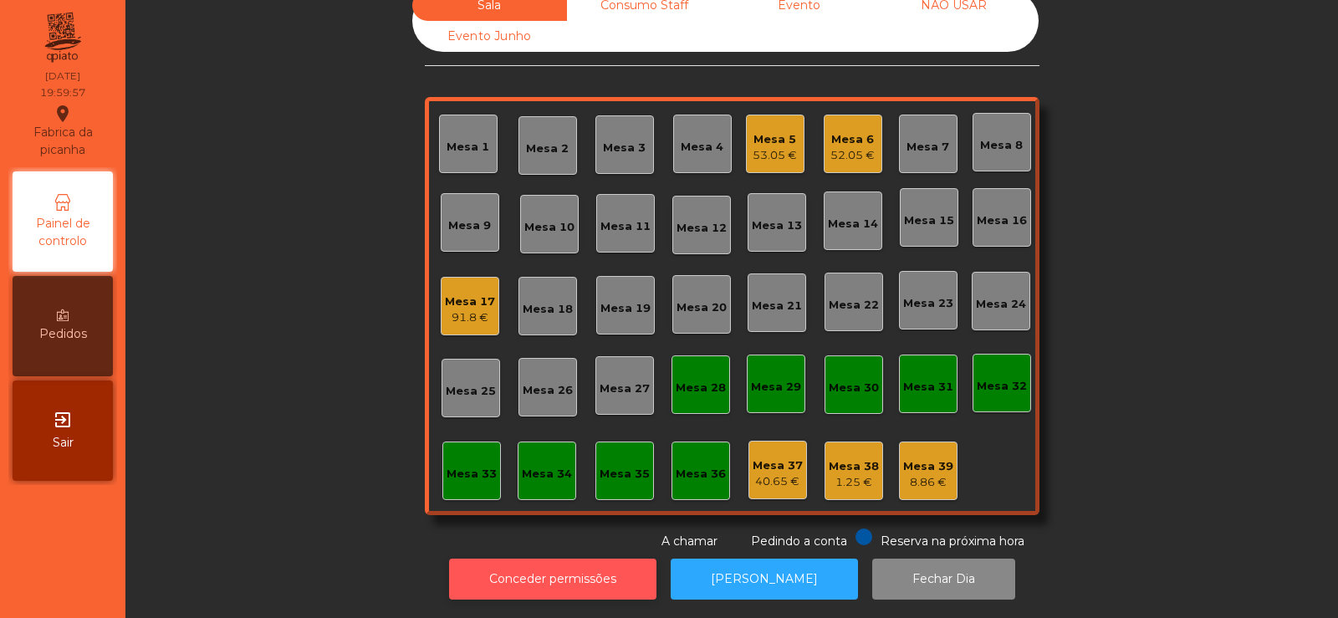
click at [534, 559] on button "Conceder permissões" at bounding box center [552, 579] width 207 height 41
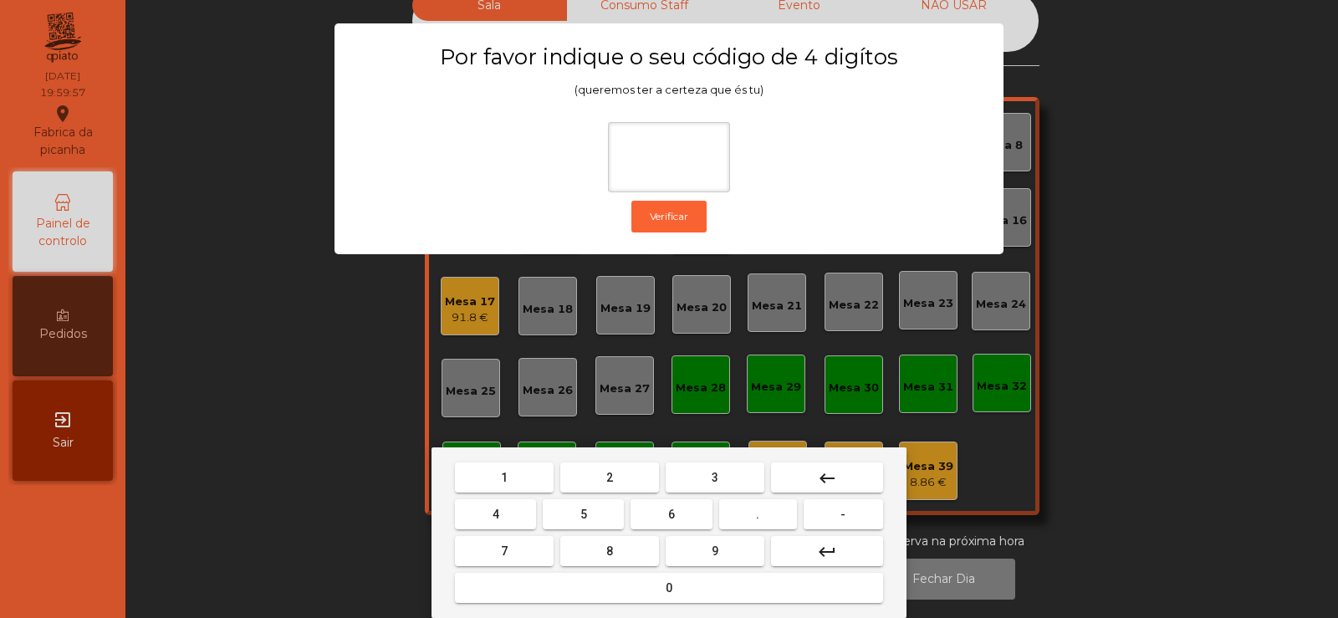
click at [606, 476] on span "2" at bounding box center [609, 477] width 7 height 13
click at [675, 518] on span "6" at bounding box center [671, 514] width 7 height 13
click at [532, 547] on button "7" at bounding box center [504, 551] width 99 height 30
click at [584, 518] on span "5" at bounding box center [583, 514] width 7 height 13
type input "****"
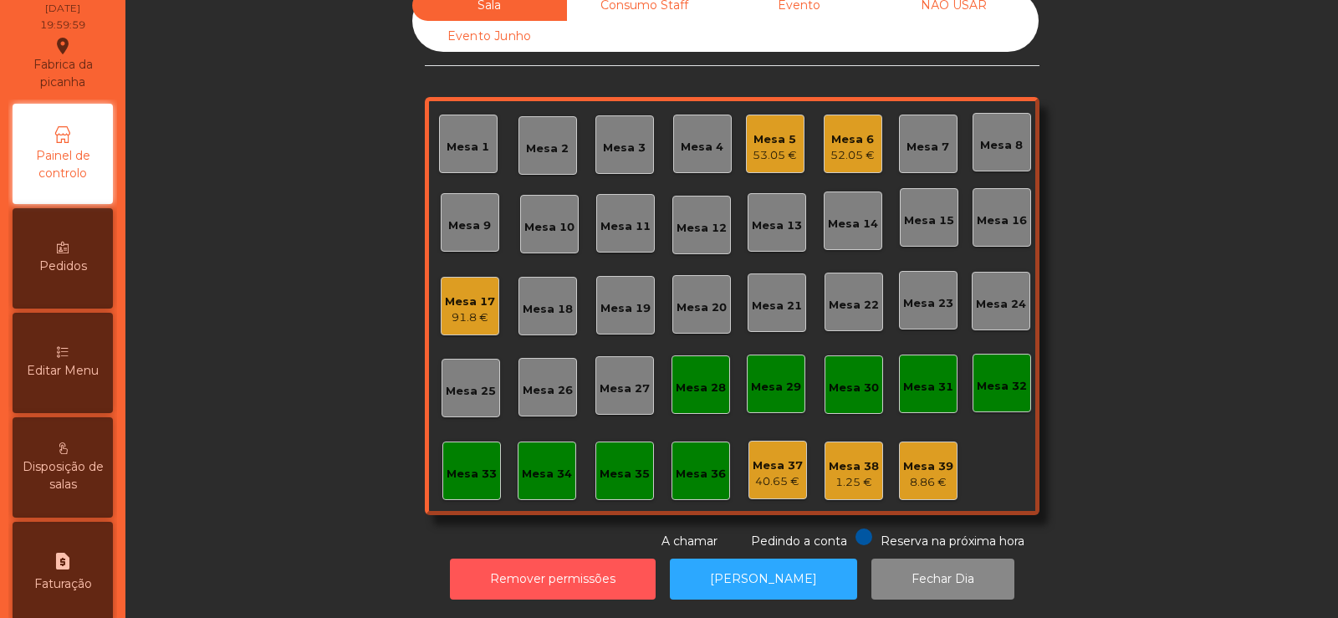
scroll to position [136, 0]
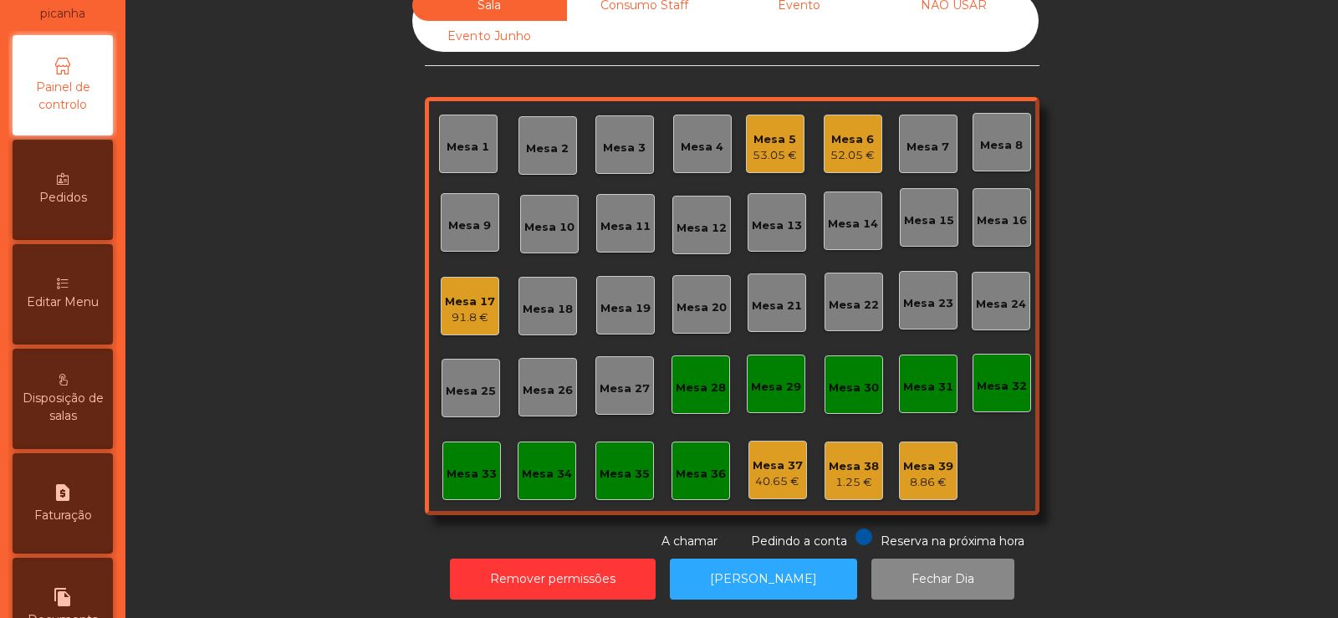
click at [71, 514] on span "Faturação" at bounding box center [63, 516] width 58 height 18
select select "**"
select select "****"
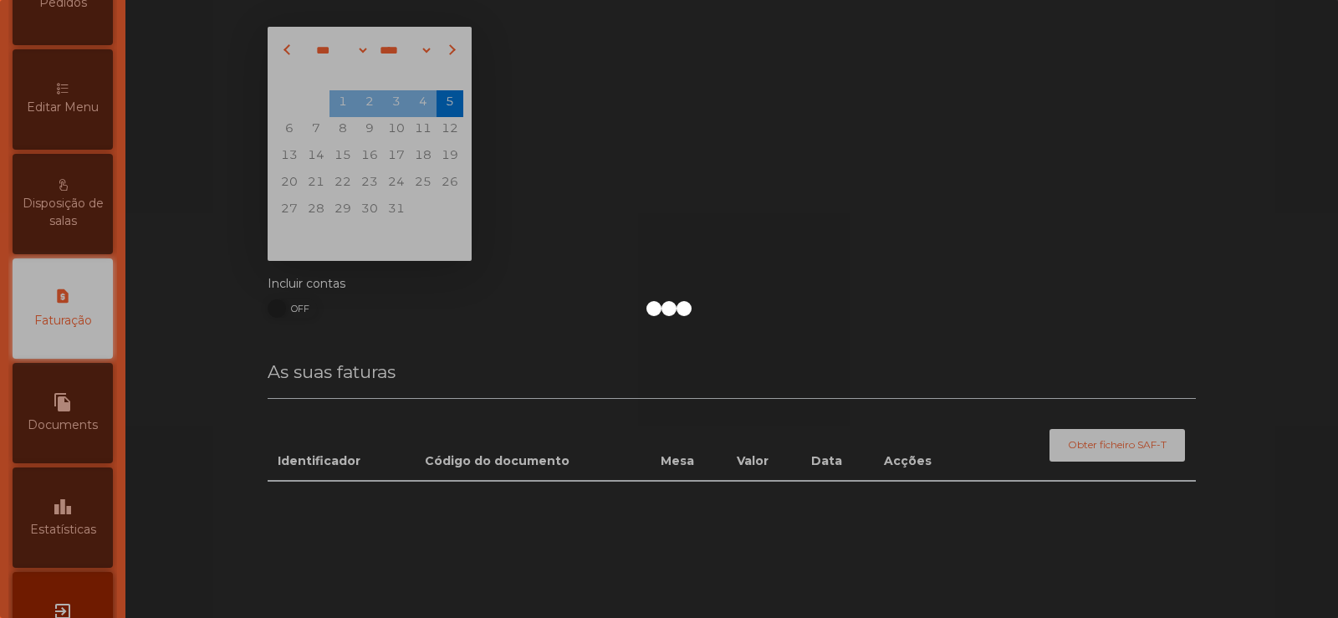
scroll to position [41, 0]
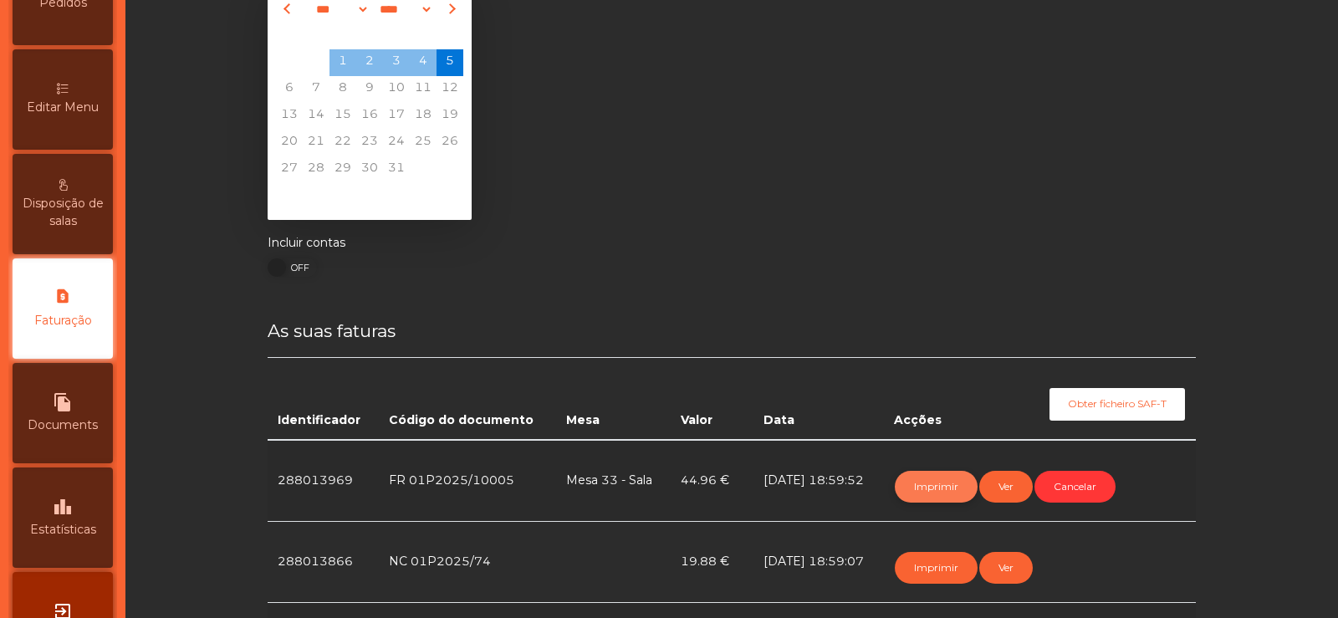
click at [926, 487] on button "Imprimir" at bounding box center [936, 487] width 83 height 32
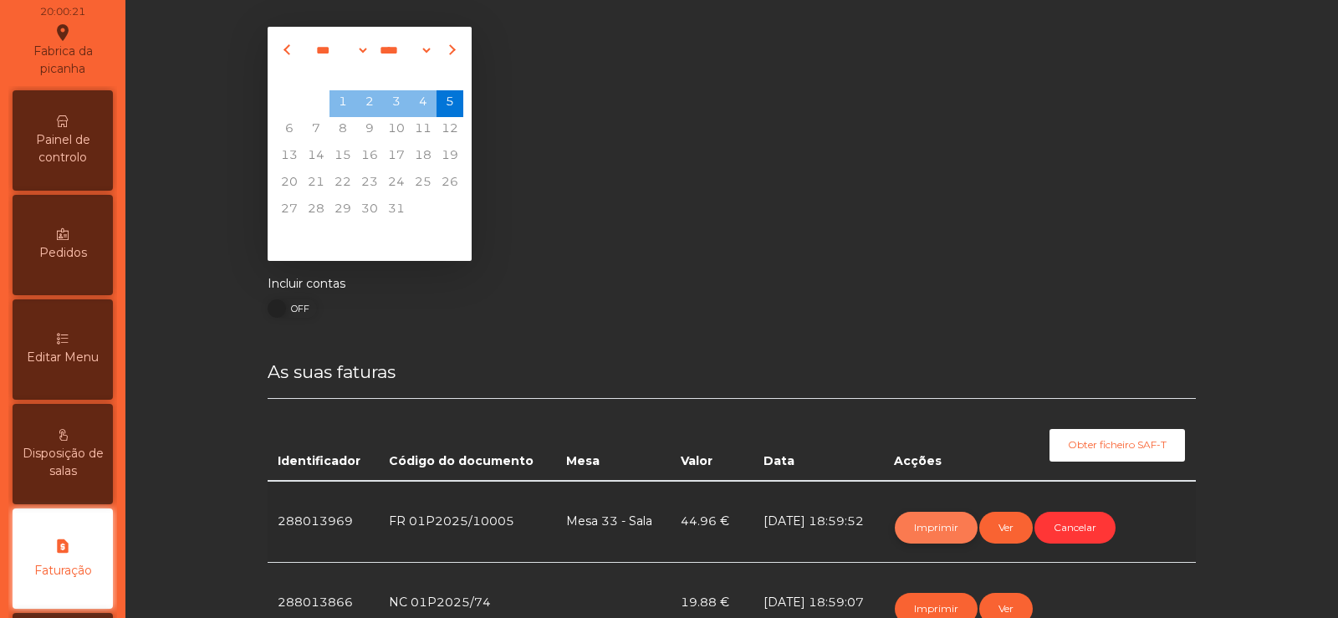
scroll to position [0, 0]
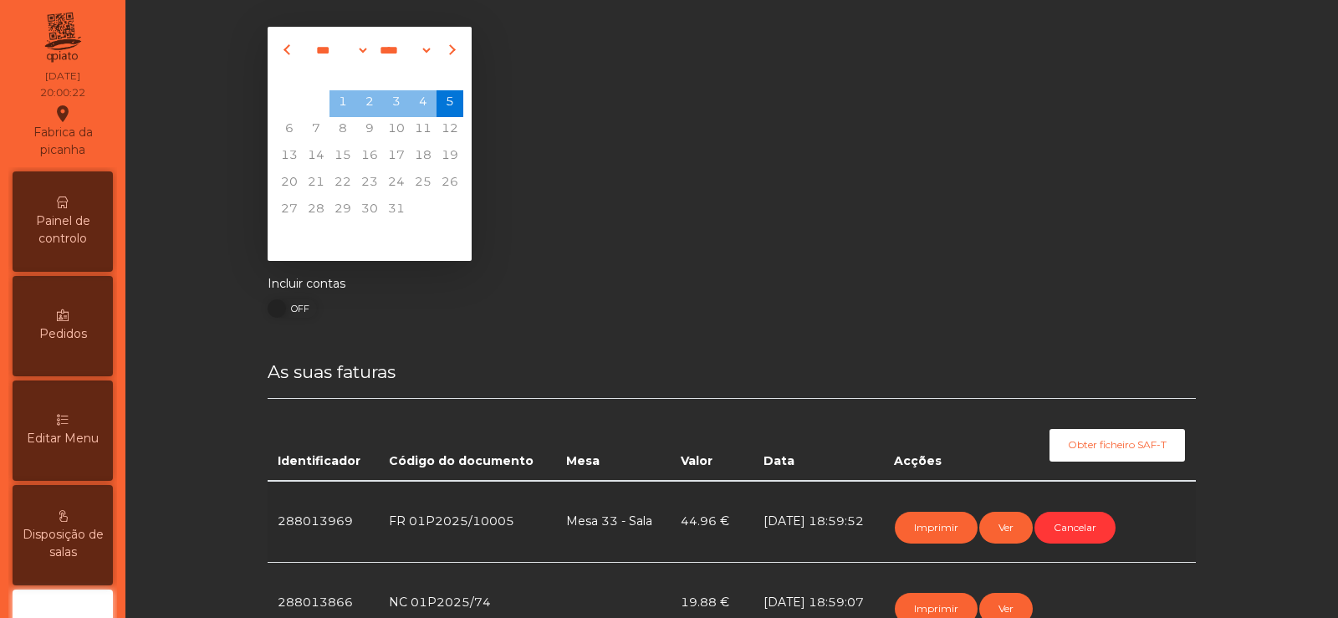
click at [69, 205] on icon at bounding box center [63, 203] width 12 height 12
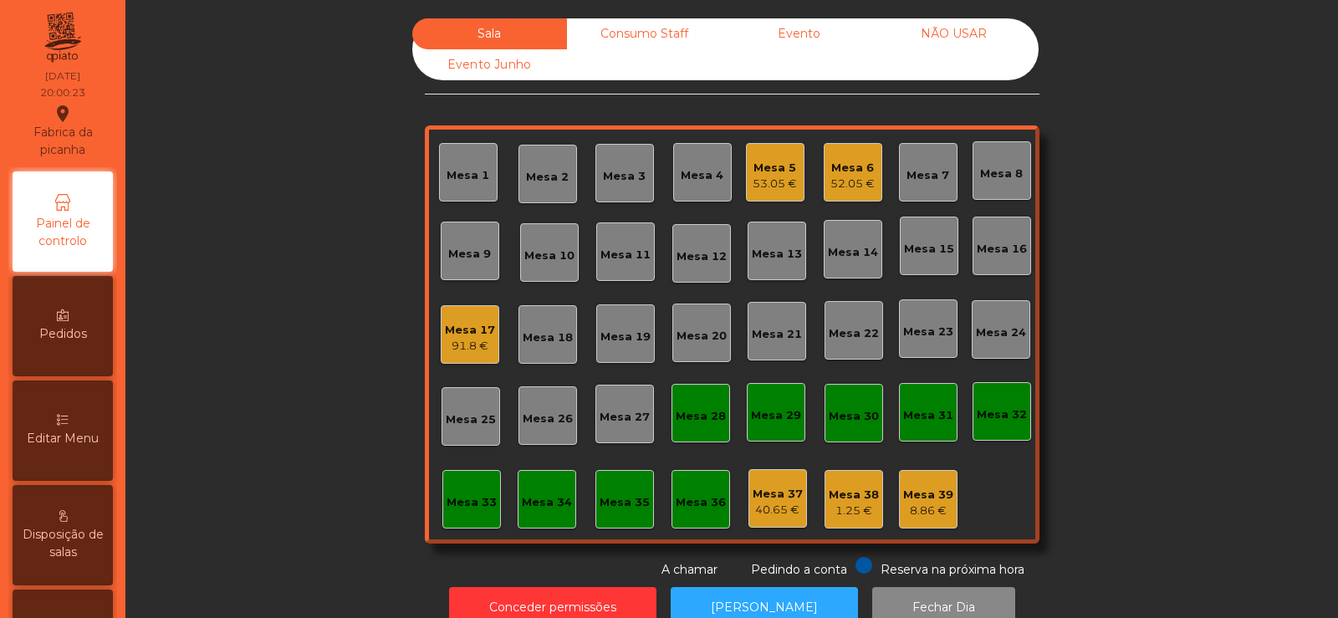
click at [541, 181] on div "Mesa 2" at bounding box center [547, 177] width 43 height 17
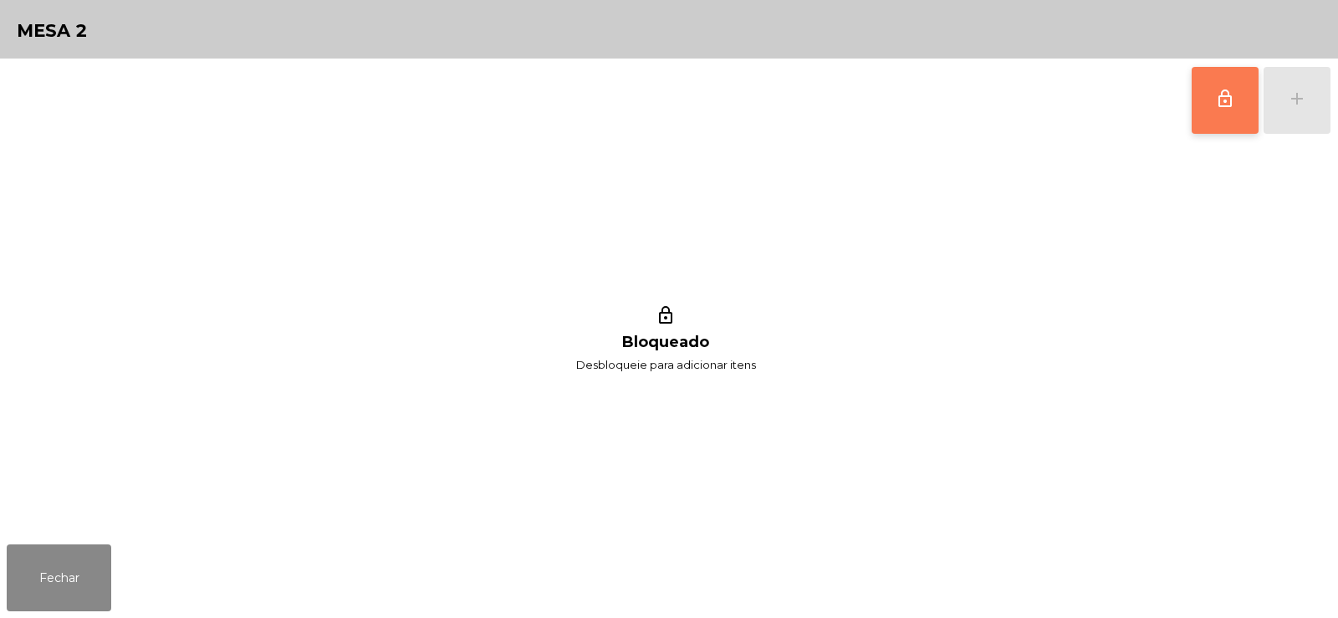
click at [1215, 114] on button "lock_outline" at bounding box center [1225, 100] width 67 height 67
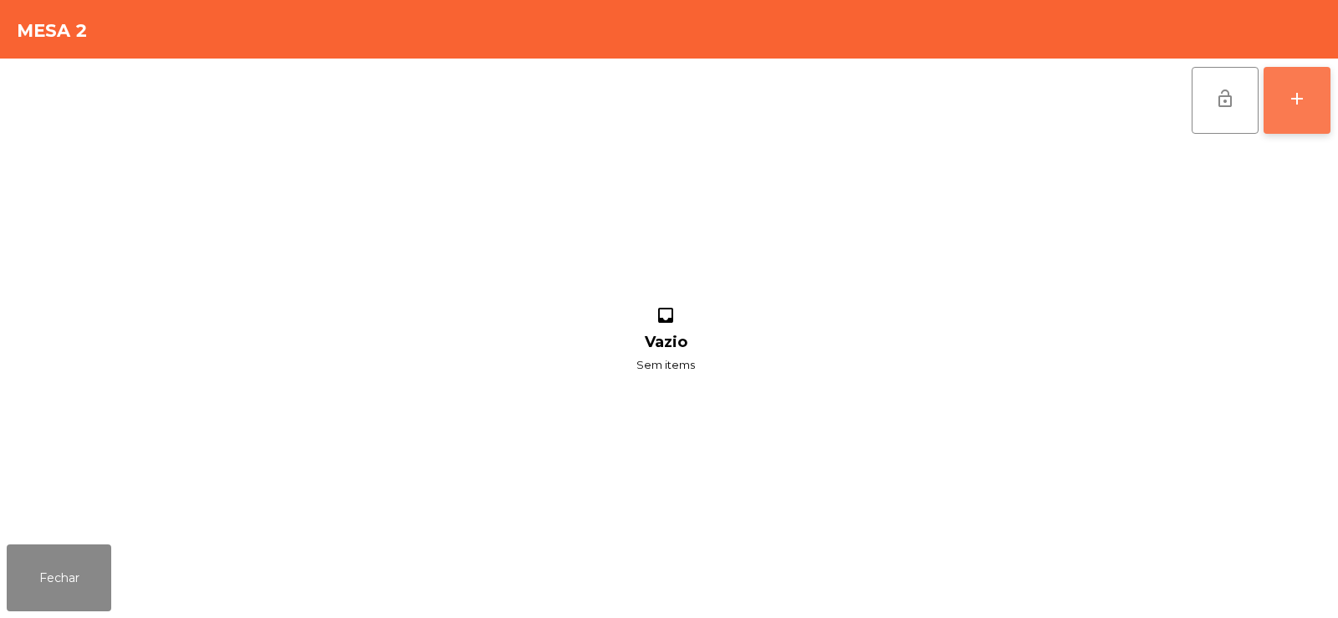
click at [1308, 99] on button "add" at bounding box center [1297, 100] width 67 height 67
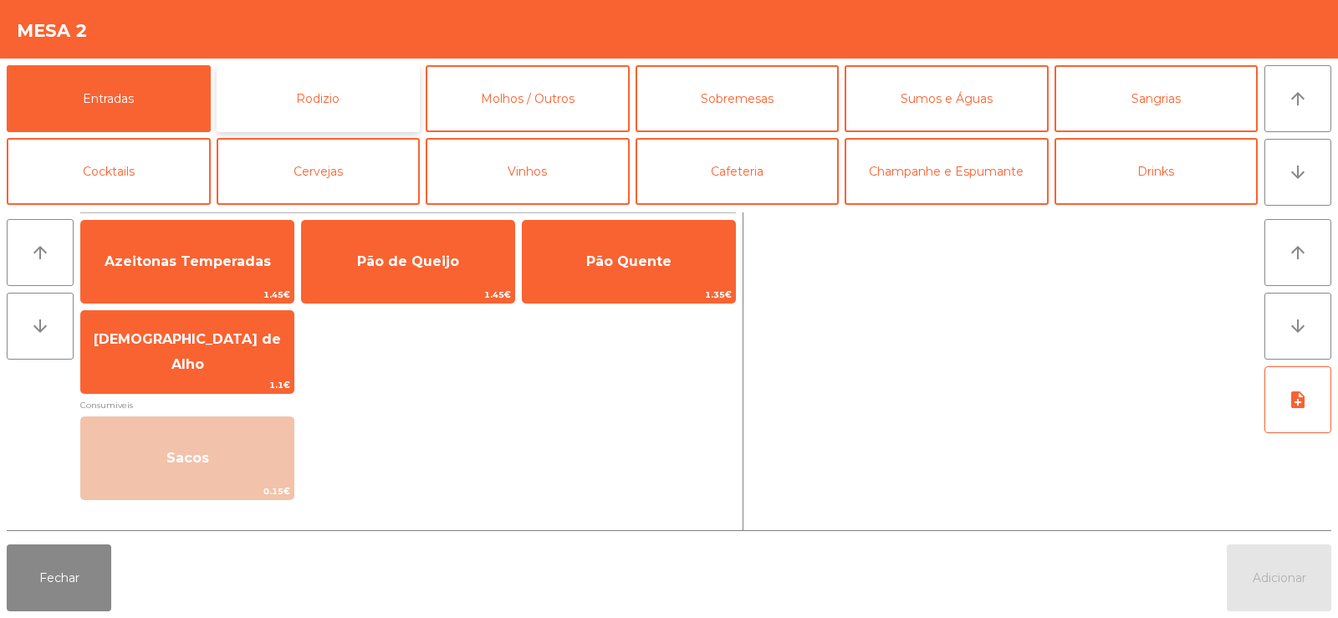
click at [345, 100] on button "Rodizio" at bounding box center [319, 98] width 204 height 67
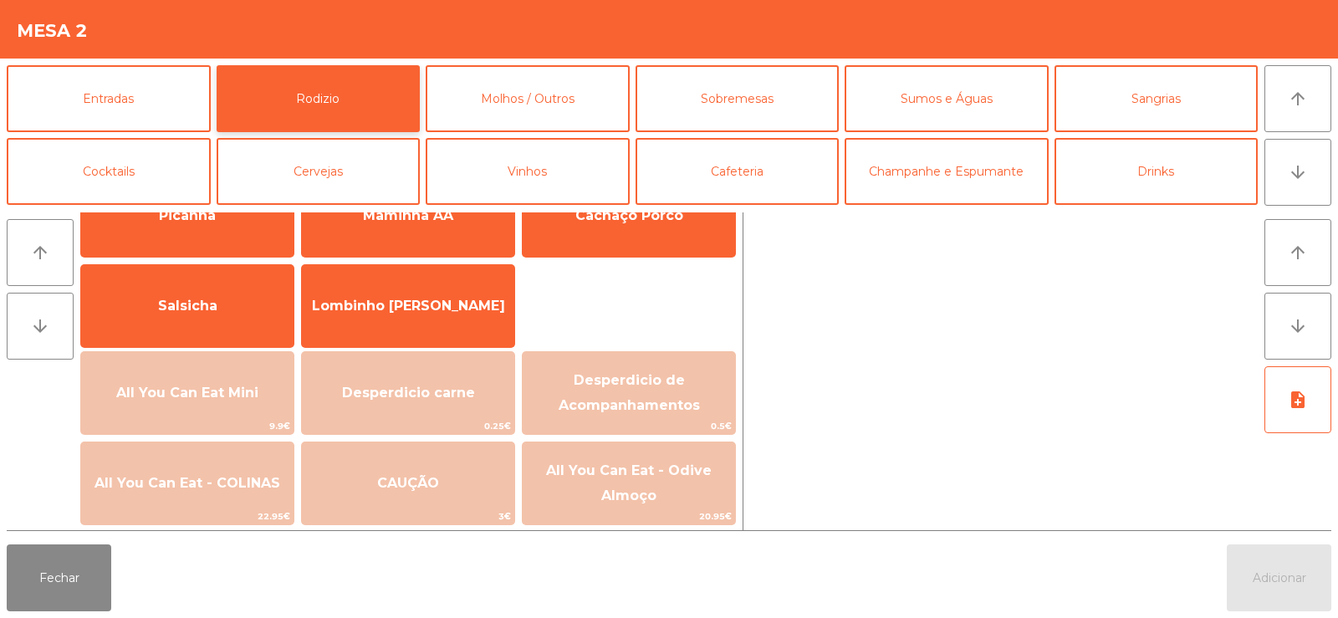
scroll to position [88, 0]
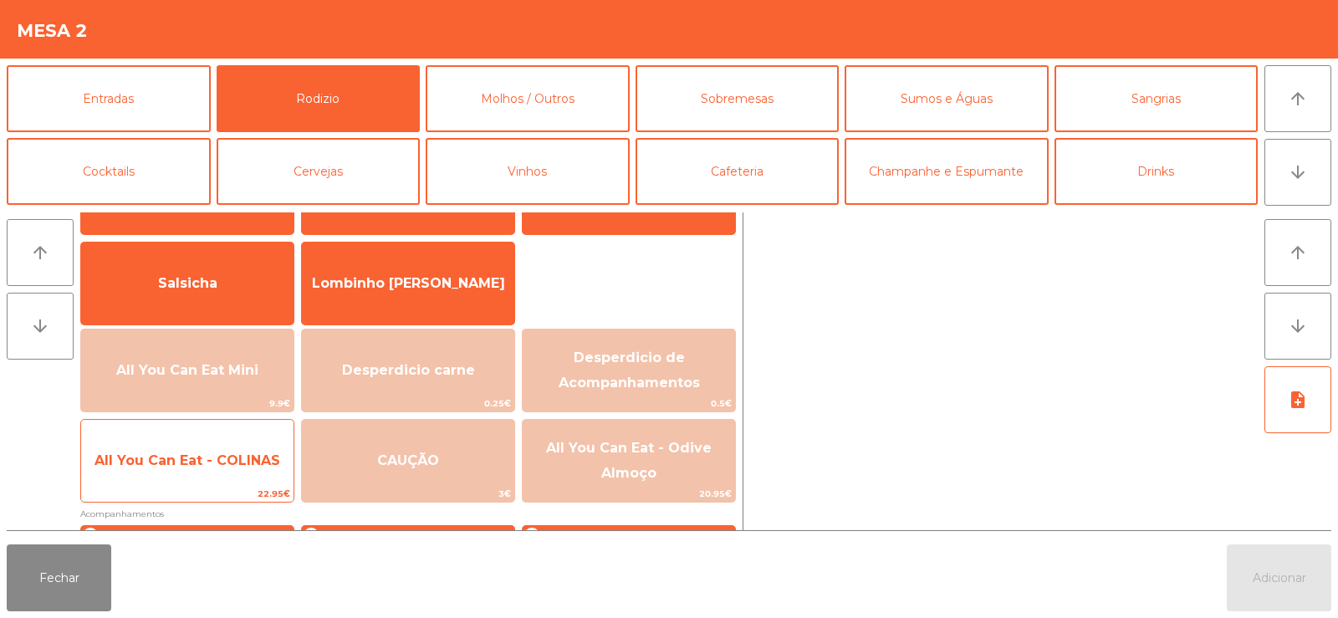
click at [186, 467] on span "All You Can Eat - COLINAS" at bounding box center [187, 460] width 186 height 16
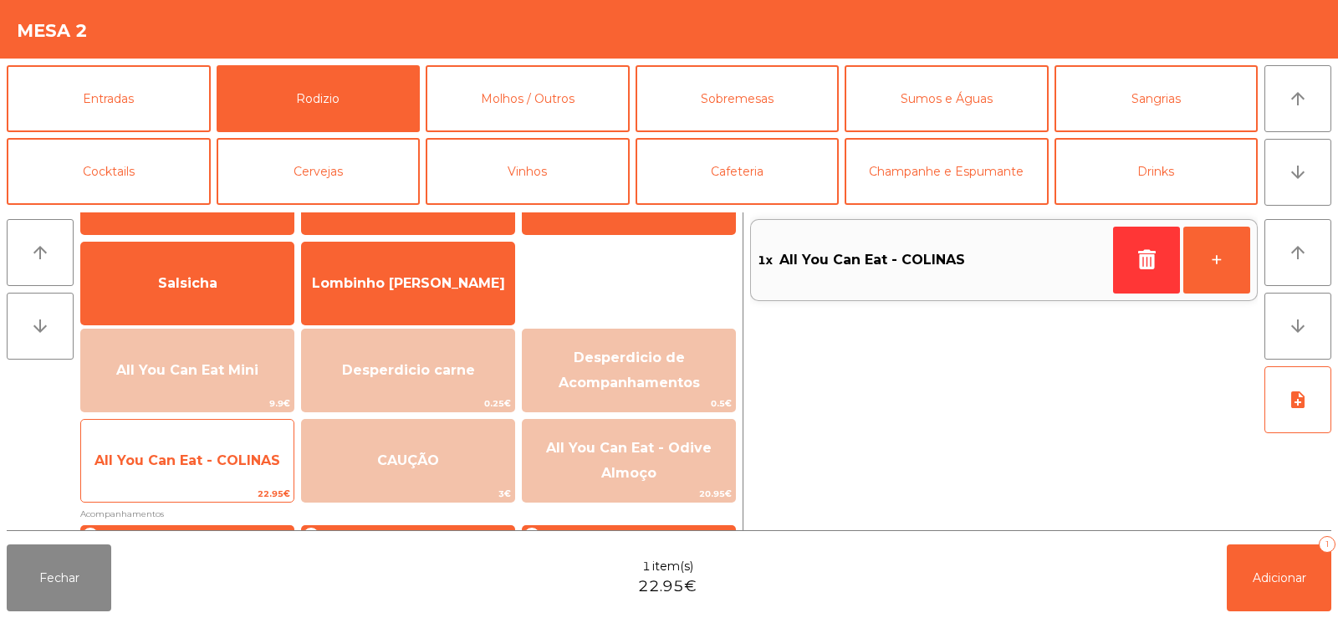
click at [186, 459] on span "All You Can Eat - COLINAS" at bounding box center [187, 460] width 186 height 16
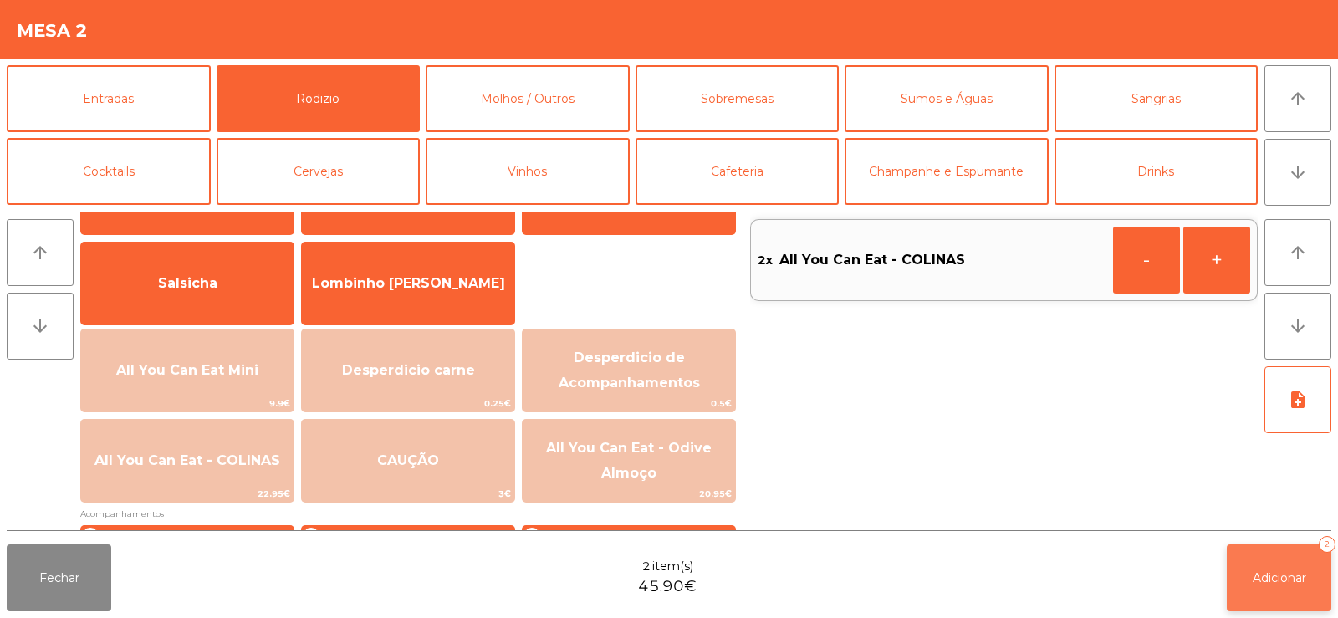
click at [1268, 580] on span "Adicionar" at bounding box center [1280, 577] width 54 height 15
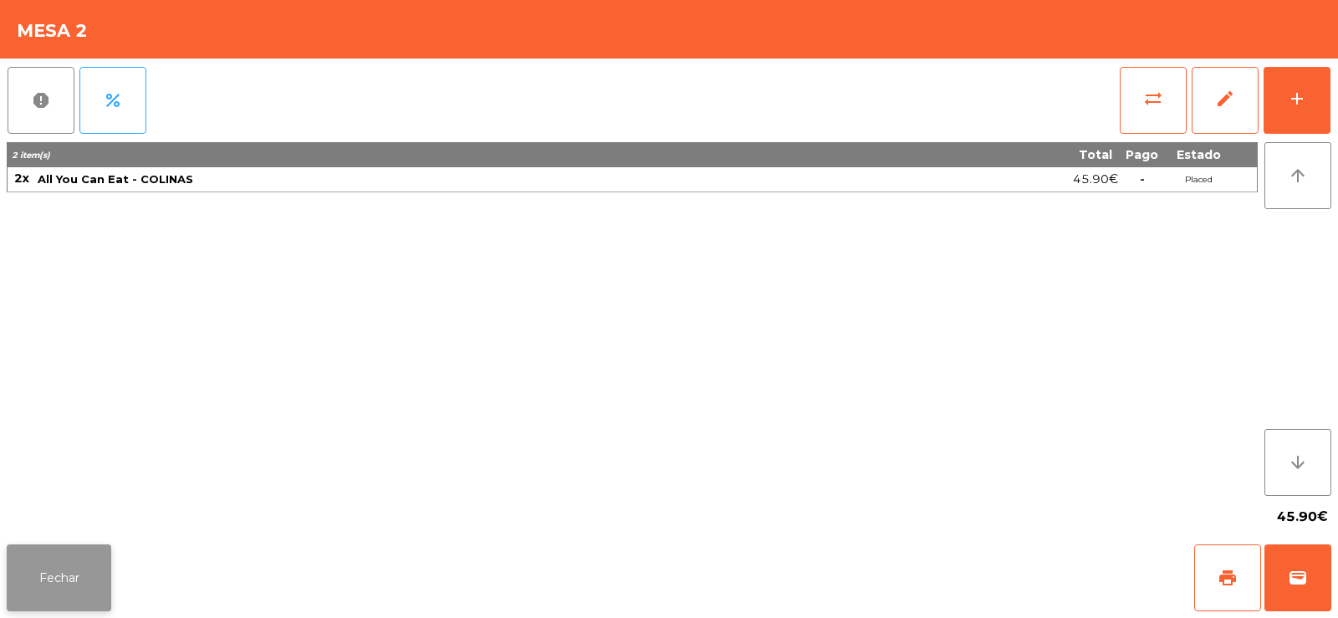
click at [43, 549] on button "Fechar" at bounding box center [59, 577] width 105 height 67
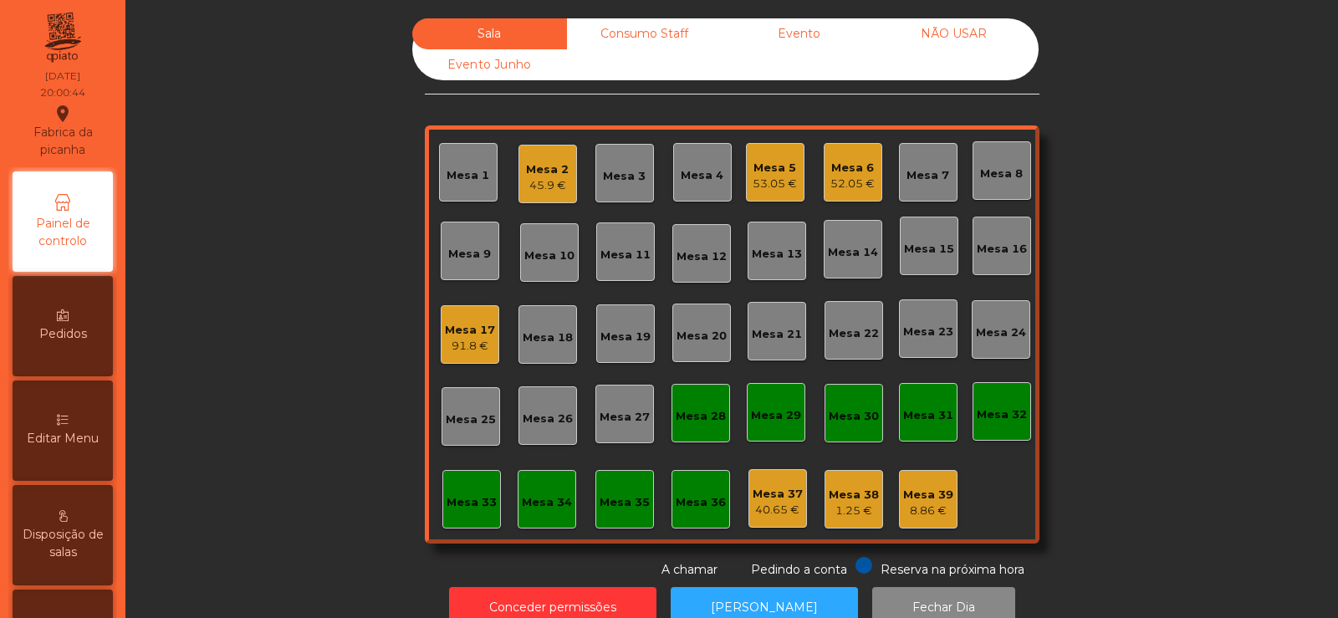
scroll to position [41, 0]
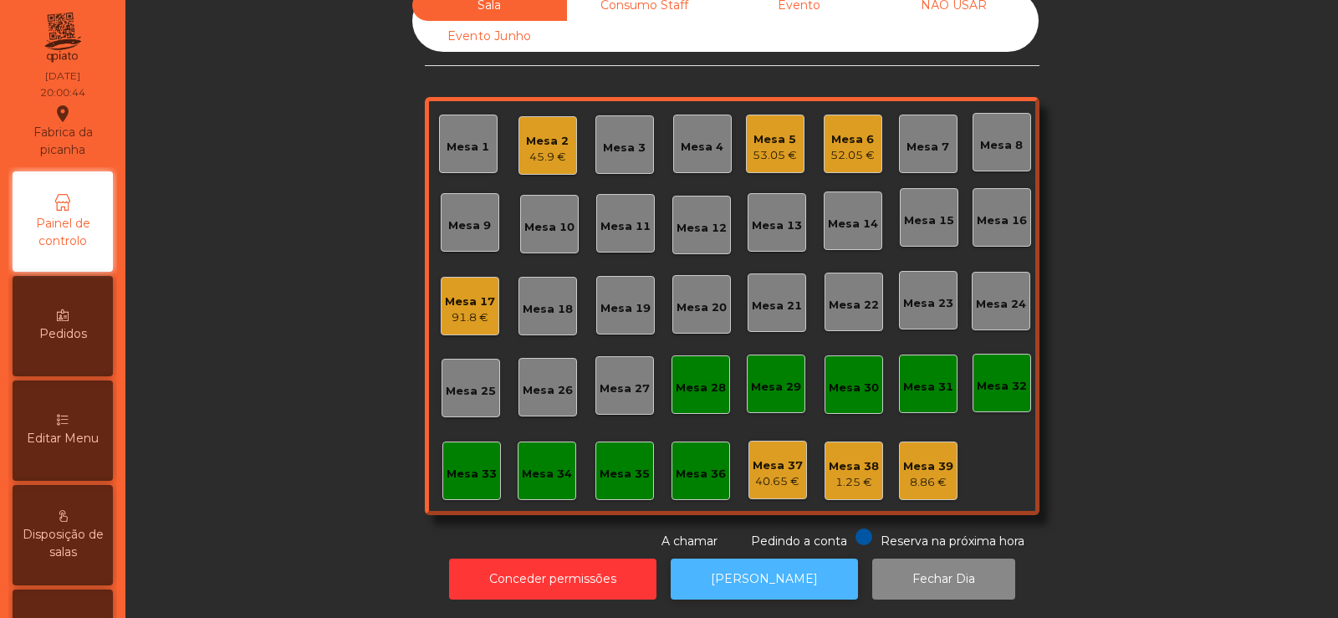
click at [764, 581] on button "[PERSON_NAME]" at bounding box center [764, 579] width 187 height 41
click at [462, 294] on div "Mesa 17" at bounding box center [470, 302] width 50 height 17
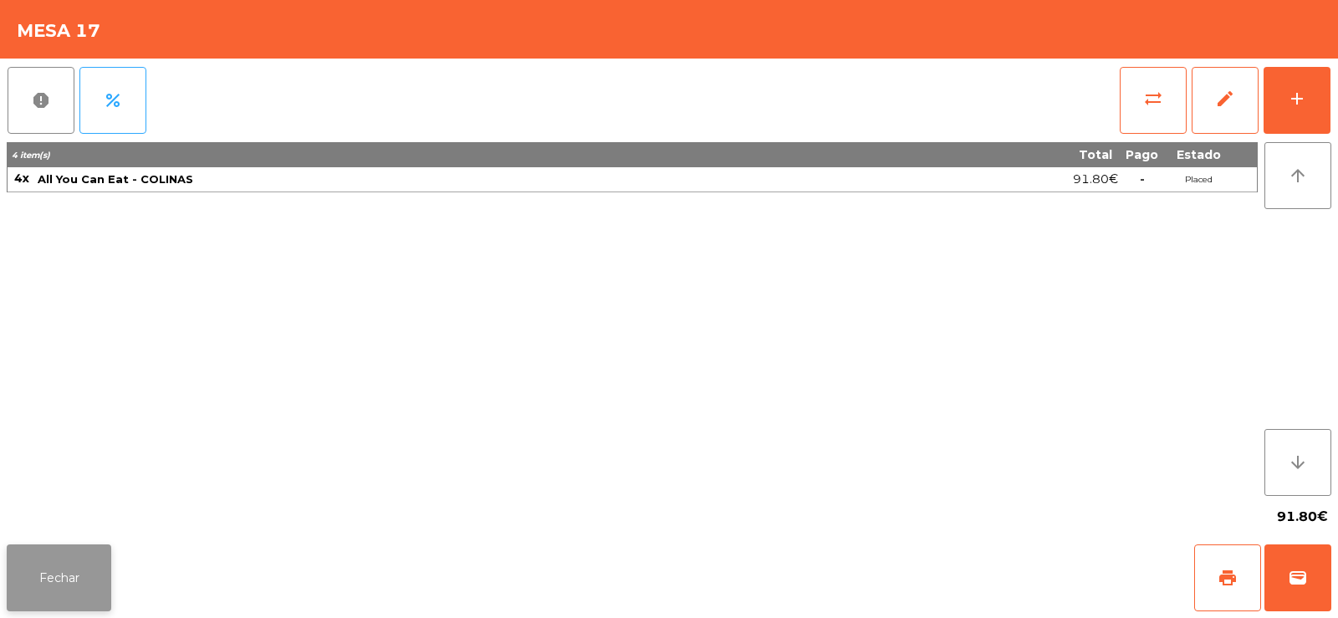
click at [51, 572] on button "Fechar" at bounding box center [59, 577] width 105 height 67
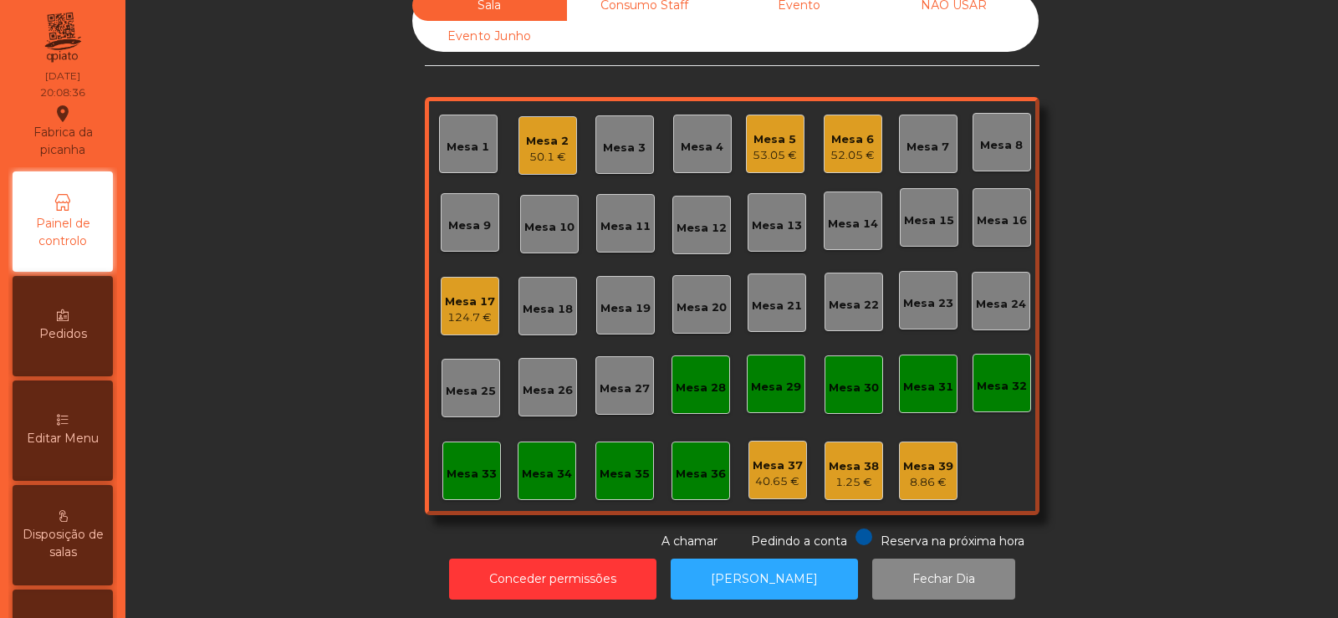
click at [869, 357] on div "Mesa 30" at bounding box center [854, 384] width 59 height 59
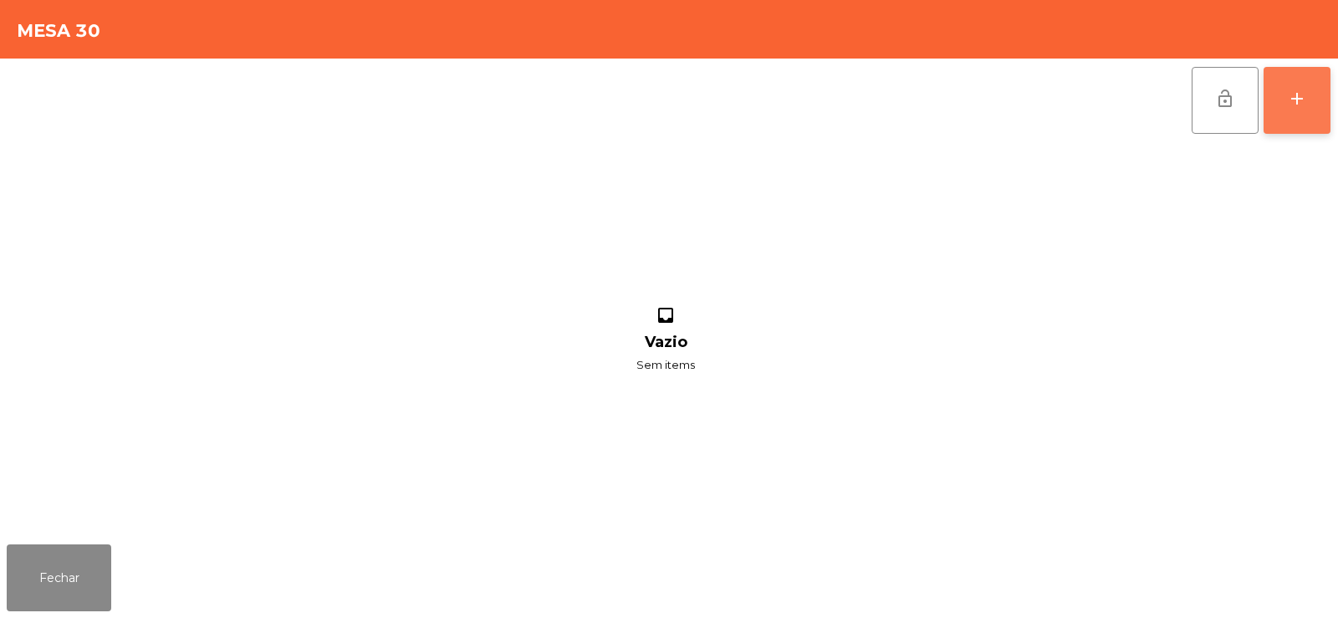
click at [1277, 107] on button "add" at bounding box center [1297, 100] width 67 height 67
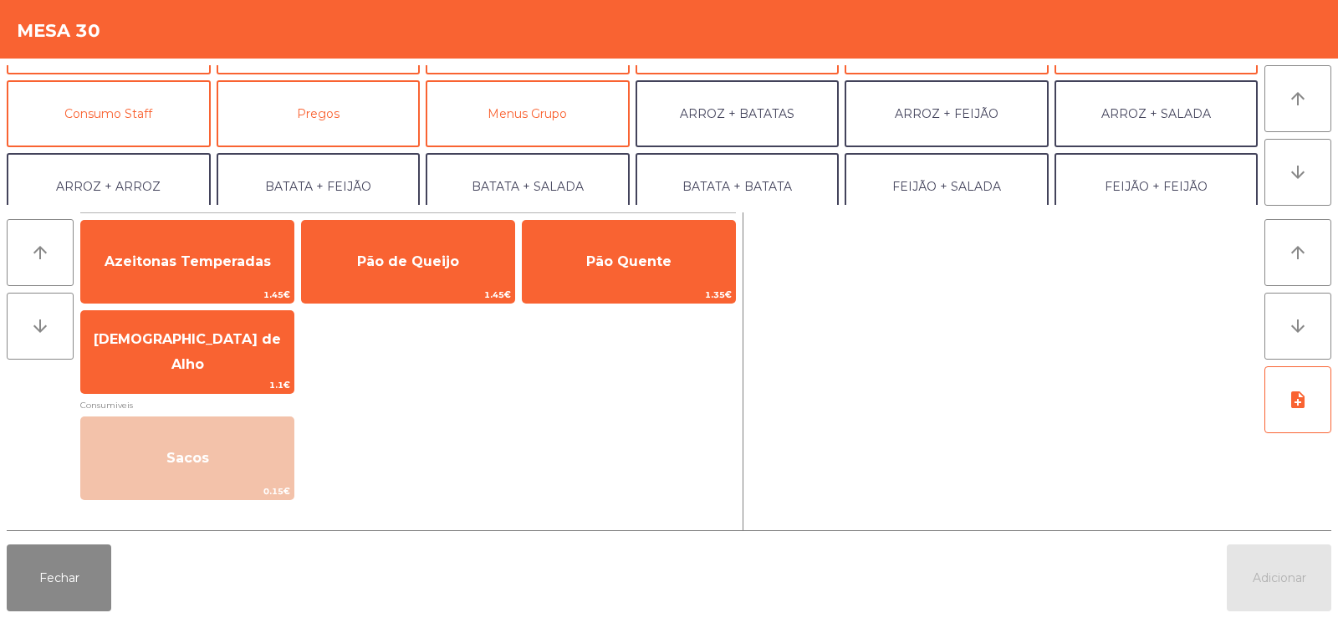
scroll to position [153, 0]
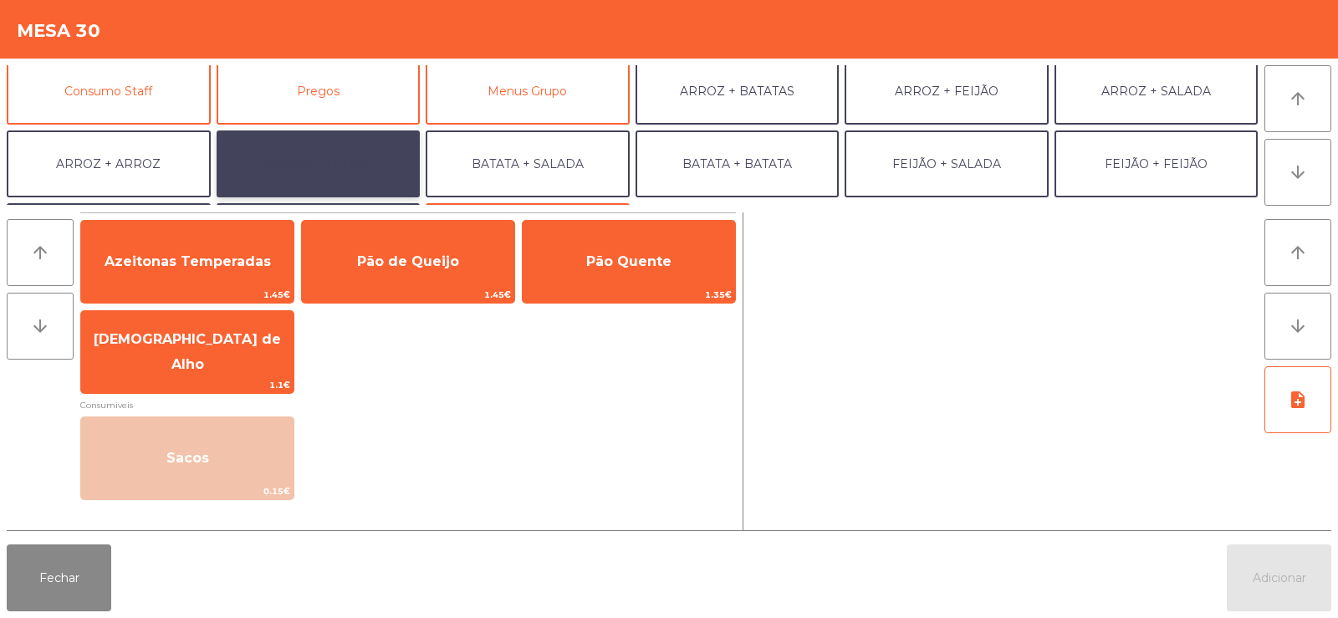
click at [347, 163] on button "BATATA + FEIJÃO" at bounding box center [319, 163] width 204 height 67
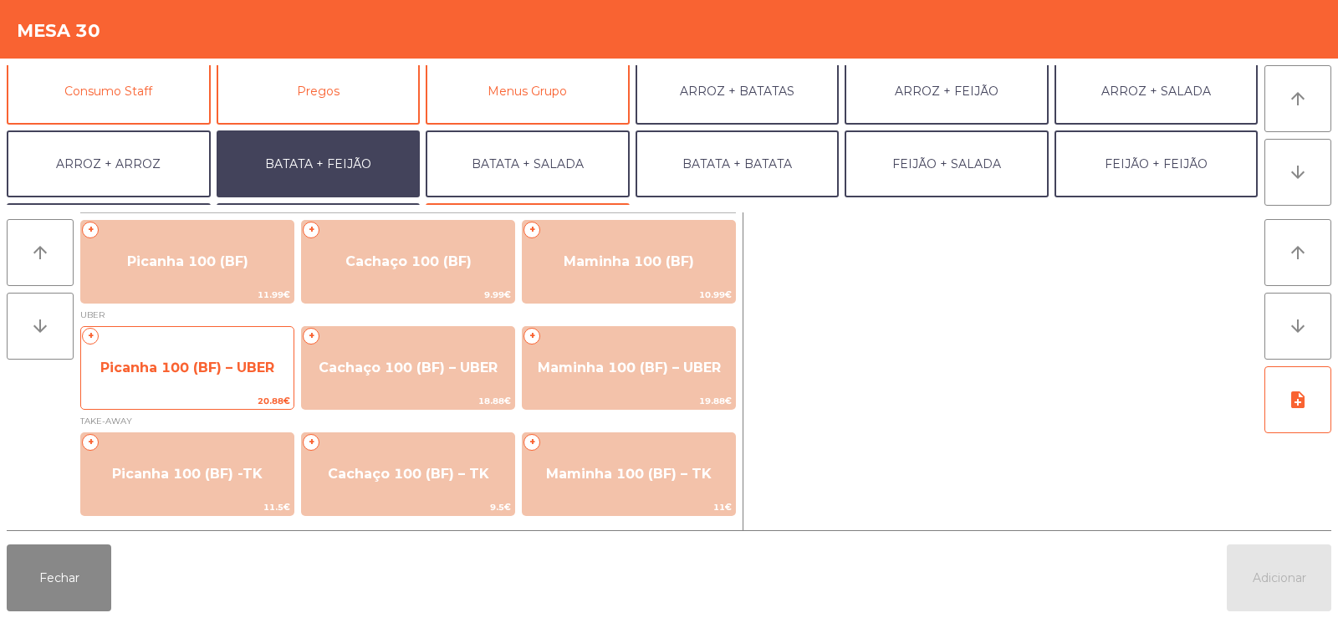
click at [217, 373] on span "Picanha 100 (BF) – UBER" at bounding box center [187, 368] width 174 height 16
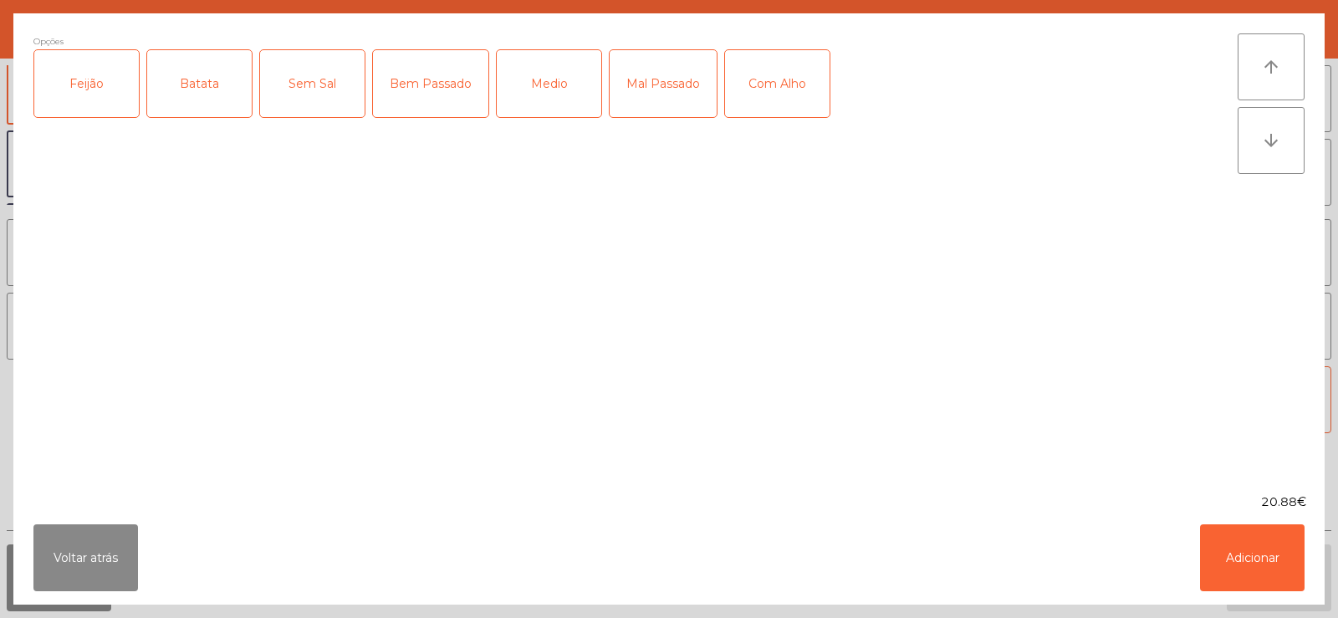
click at [196, 98] on div "Batata" at bounding box center [199, 83] width 105 height 67
click at [72, 84] on div "Feijão" at bounding box center [86, 83] width 105 height 67
click at [549, 73] on div "Medio" at bounding box center [549, 83] width 105 height 67
click at [799, 88] on div "Com Alho" at bounding box center [777, 83] width 105 height 67
click at [1259, 559] on button "Adicionar" at bounding box center [1252, 557] width 105 height 67
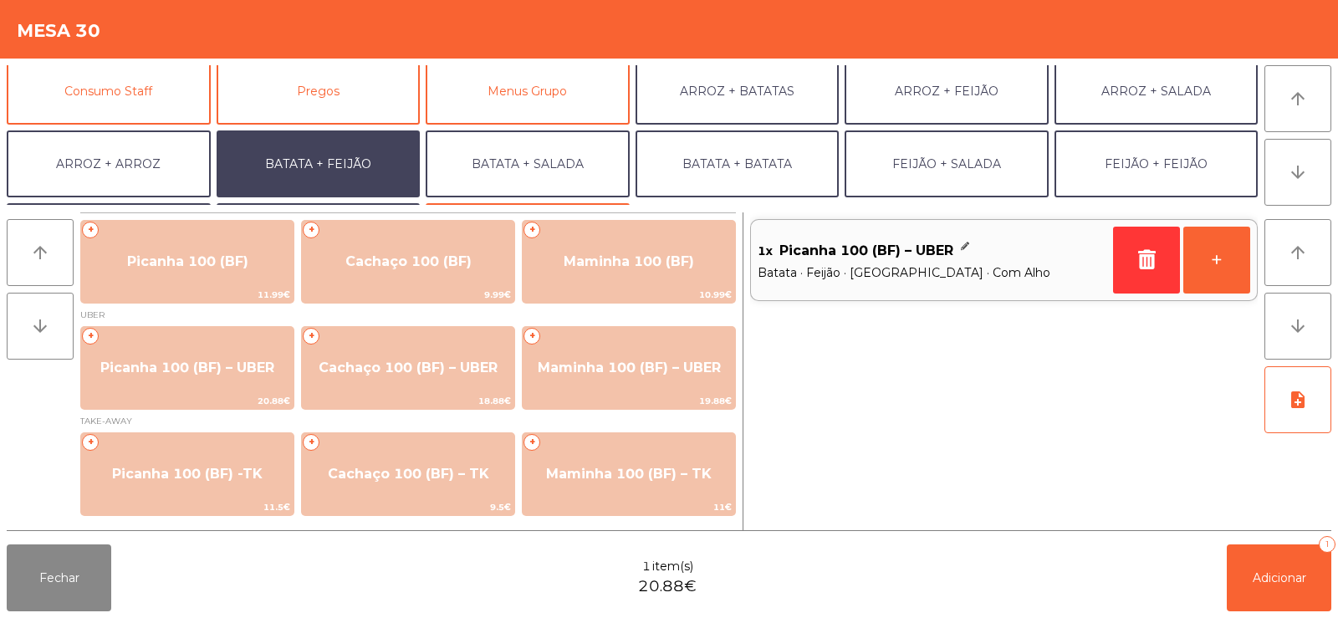
scroll to position [218, 0]
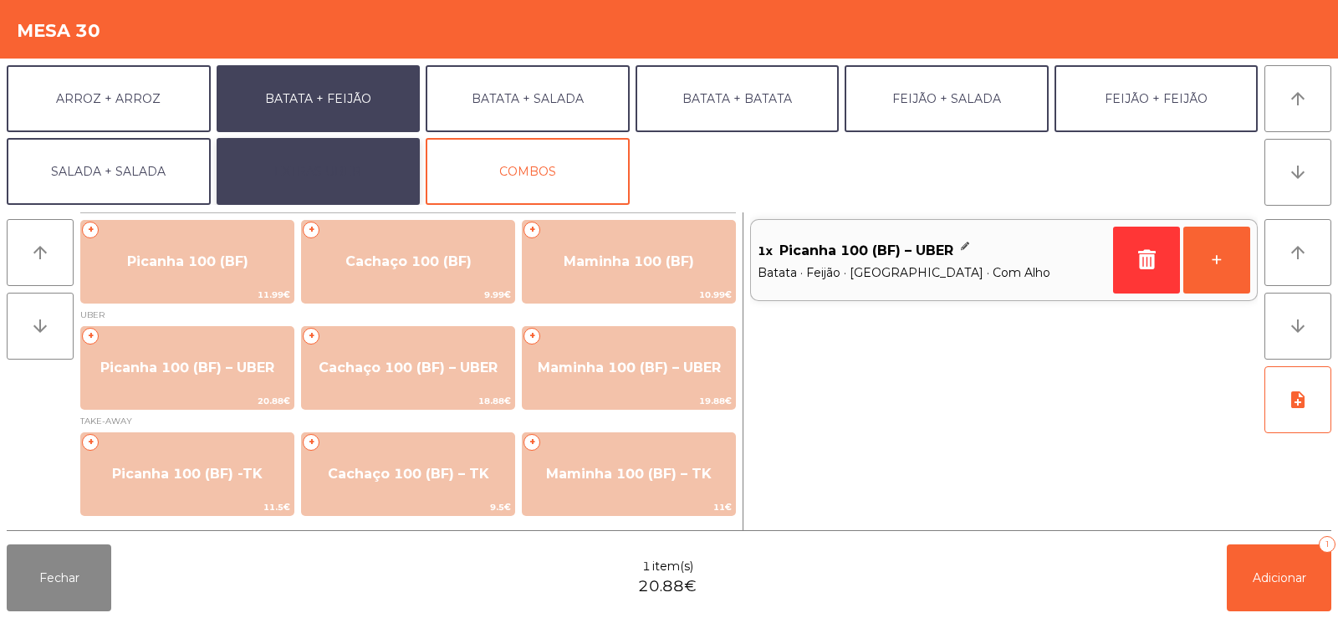
click at [330, 174] on button "EXTRAS UBER" at bounding box center [319, 171] width 204 height 67
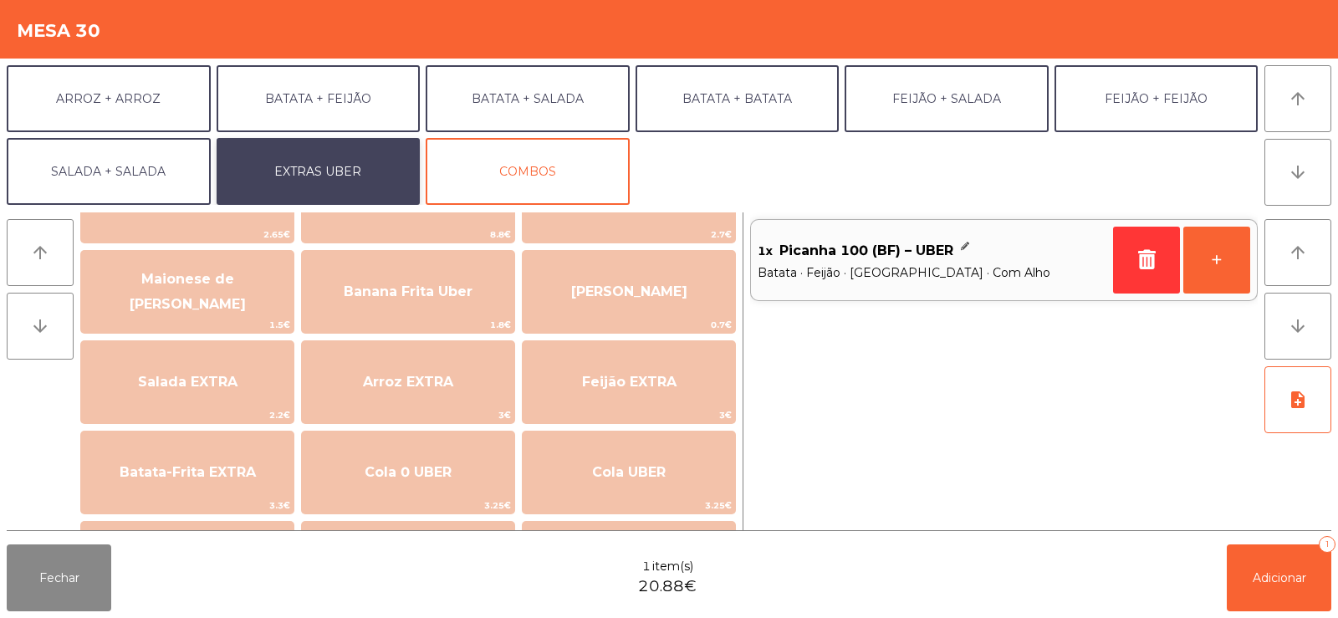
scroll to position [73, 0]
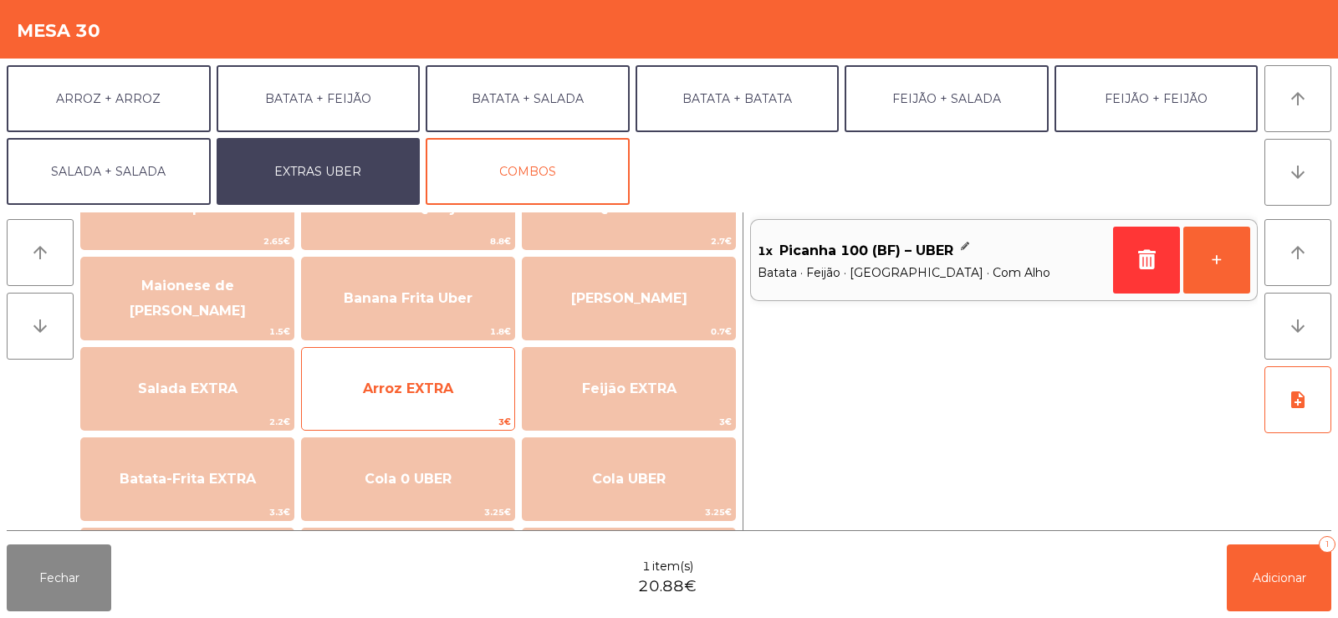
click at [444, 396] on span "Arroz EXTRA" at bounding box center [408, 388] width 212 height 45
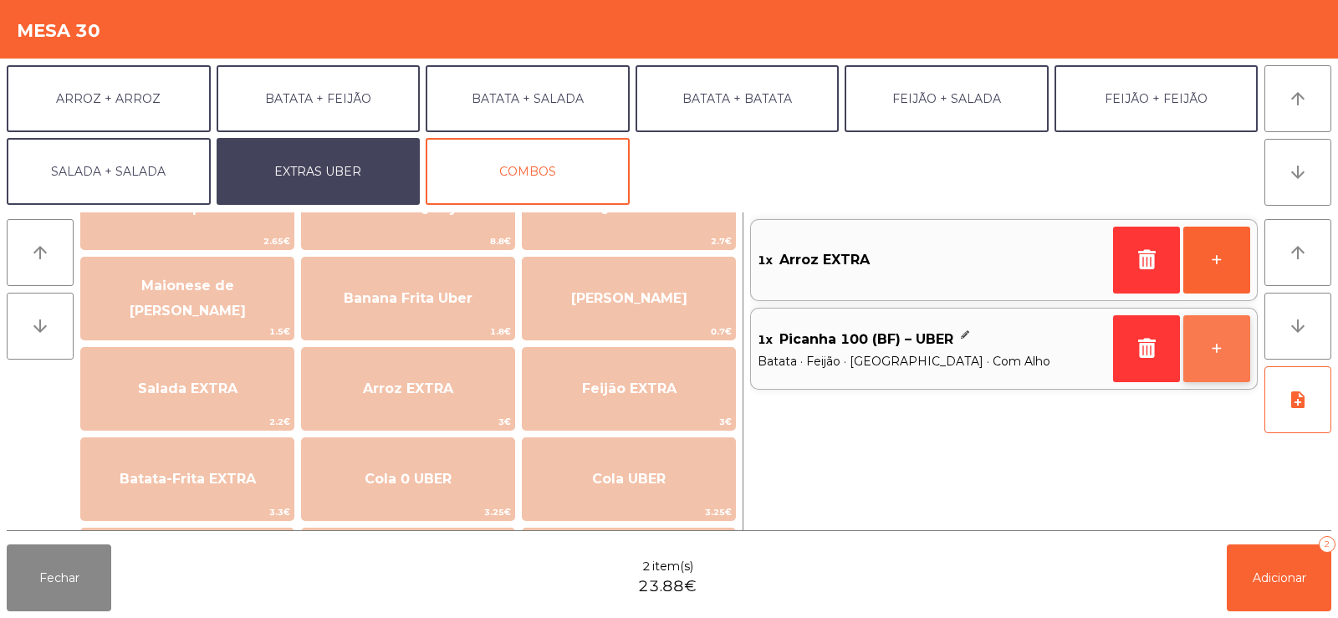
click at [1213, 345] on button "+" at bounding box center [1216, 348] width 67 height 67
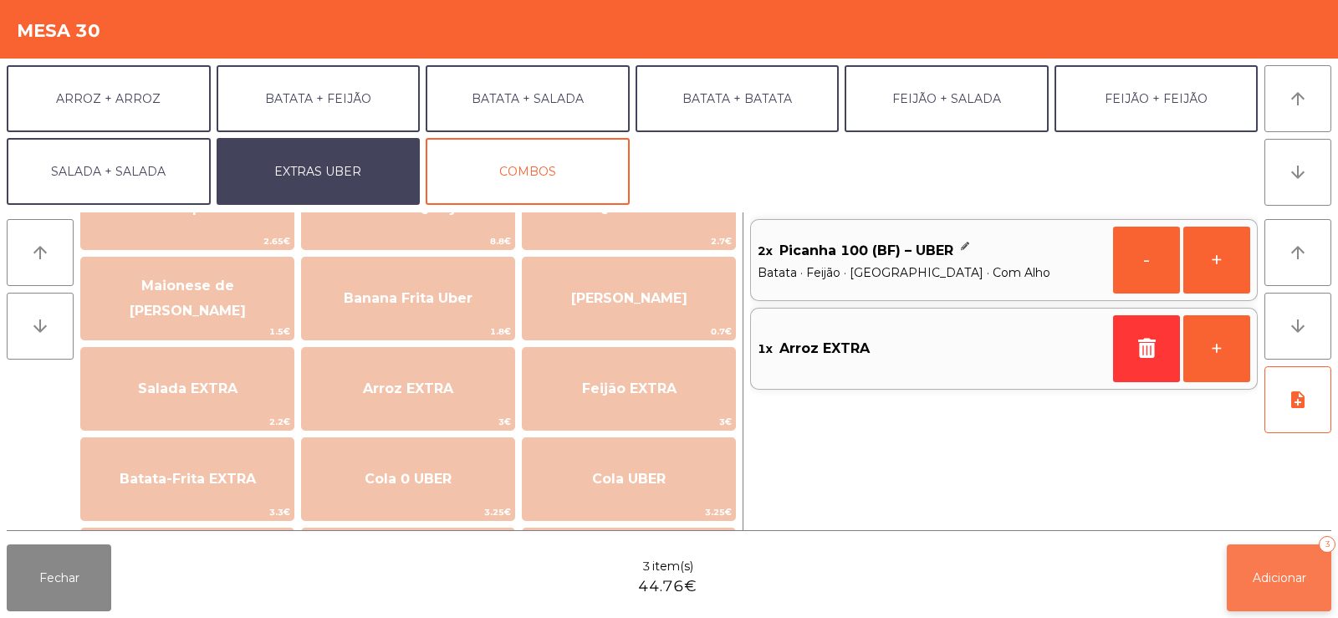
click at [1272, 579] on span "Adicionar" at bounding box center [1280, 577] width 54 height 15
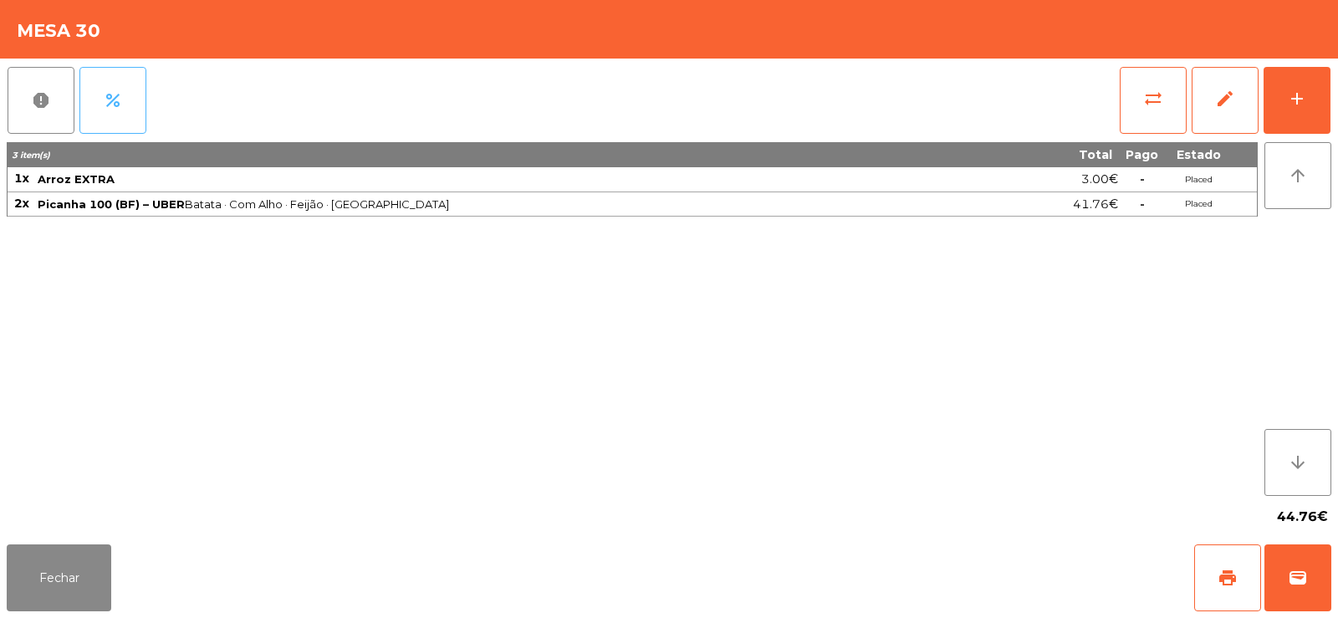
click at [115, 87] on button "percent" at bounding box center [112, 100] width 67 height 67
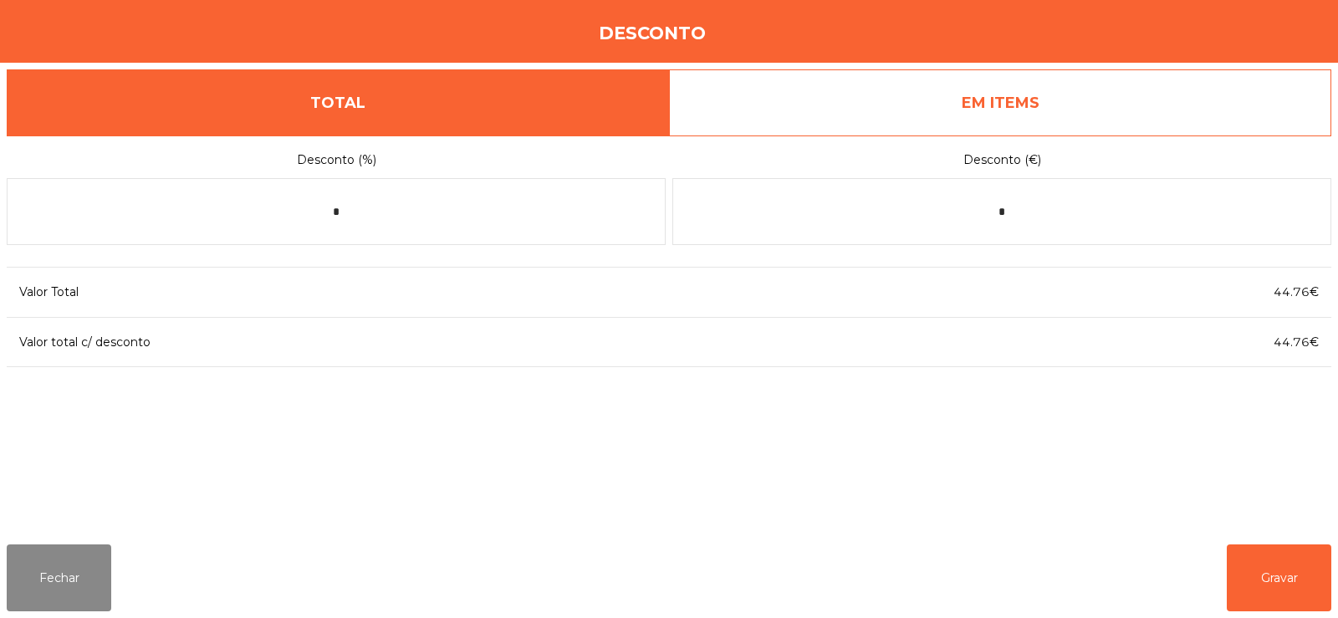
click at [981, 94] on link "EM ITEMS" at bounding box center [1000, 102] width 662 height 67
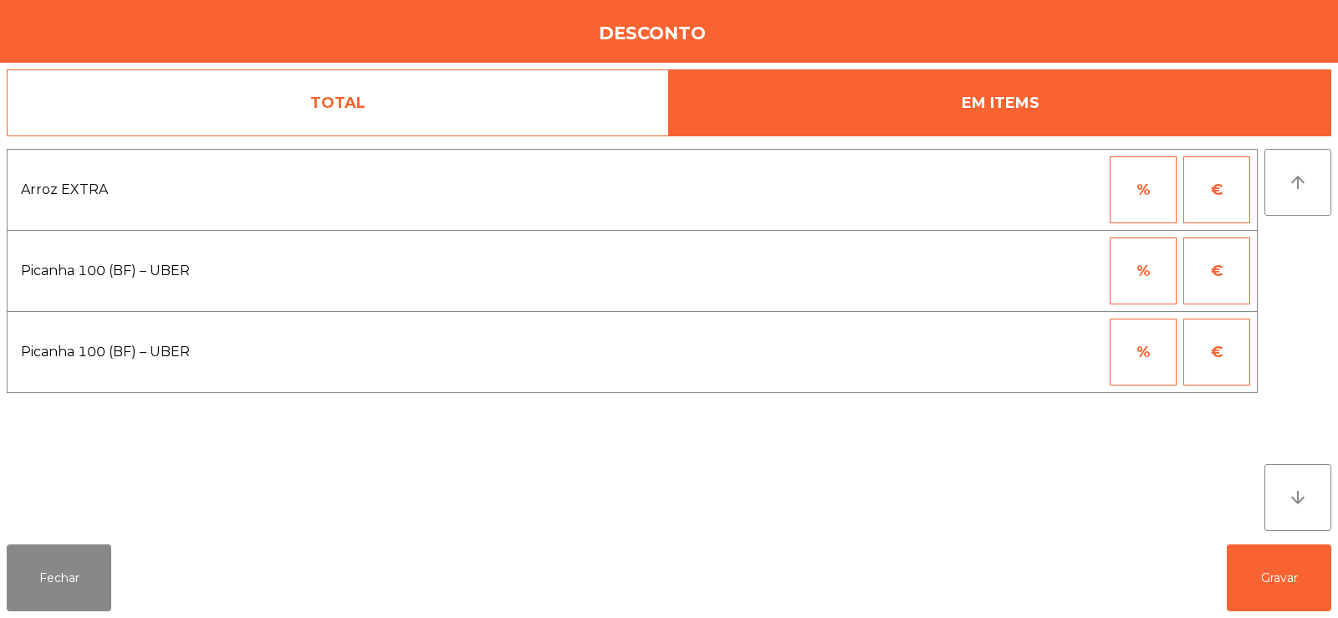
click at [1152, 286] on button "%" at bounding box center [1143, 270] width 67 height 67
click at [1080, 276] on input "*" at bounding box center [1061, 270] width 84 height 67
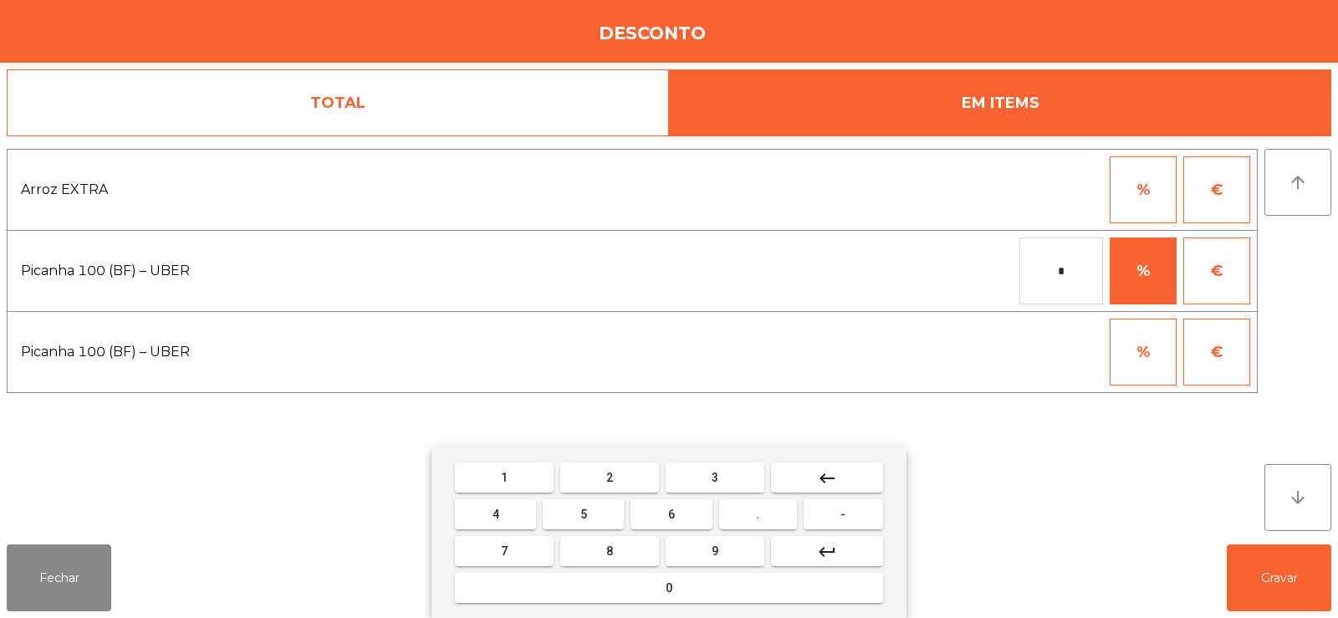
click at [1072, 273] on input "*" at bounding box center [1061, 270] width 84 height 67
click at [1050, 275] on input "*" at bounding box center [1061, 270] width 84 height 67
click at [850, 486] on button "keyboard_backspace" at bounding box center [827, 477] width 112 height 30
click at [521, 460] on mat-keyboard-key "1" at bounding box center [504, 477] width 105 height 37
click at [517, 479] on button "1" at bounding box center [504, 477] width 99 height 30
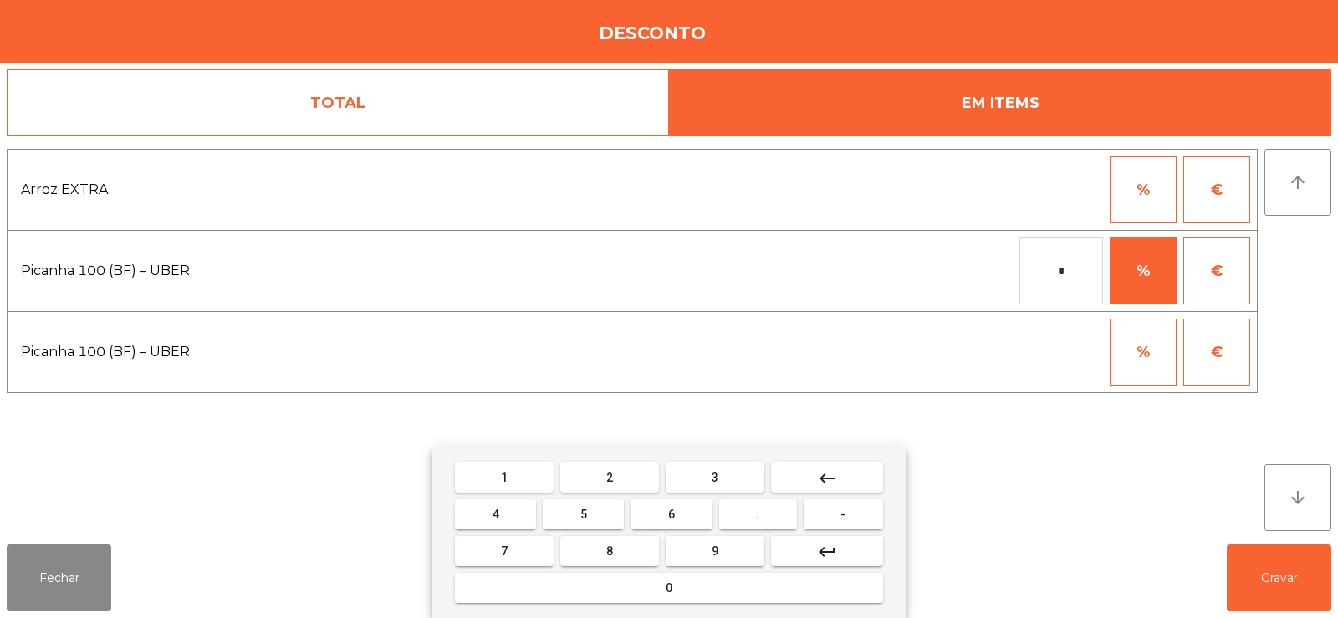
click at [735, 595] on button "0" at bounding box center [669, 588] width 428 height 30
click at [733, 579] on button "0" at bounding box center [669, 588] width 428 height 30
type input "***"
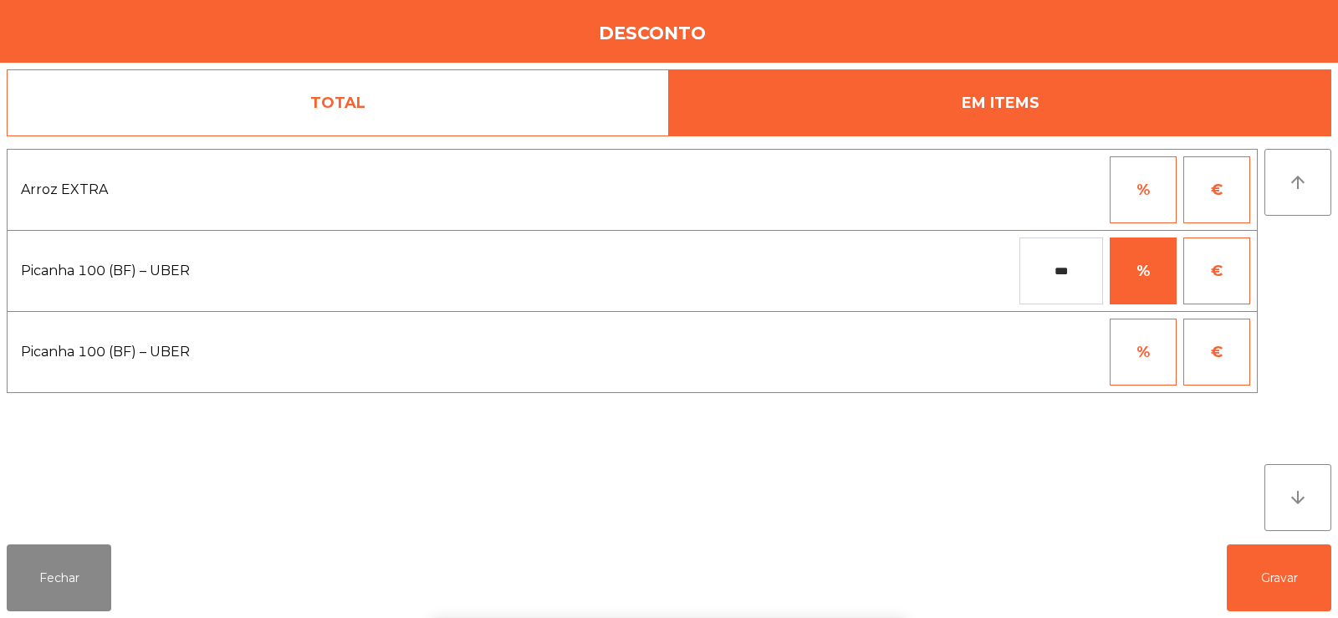
click at [1300, 282] on div "arrow_upward arrow_downward" at bounding box center [1297, 340] width 67 height 382
click at [1284, 573] on button "Gravar" at bounding box center [1279, 577] width 105 height 67
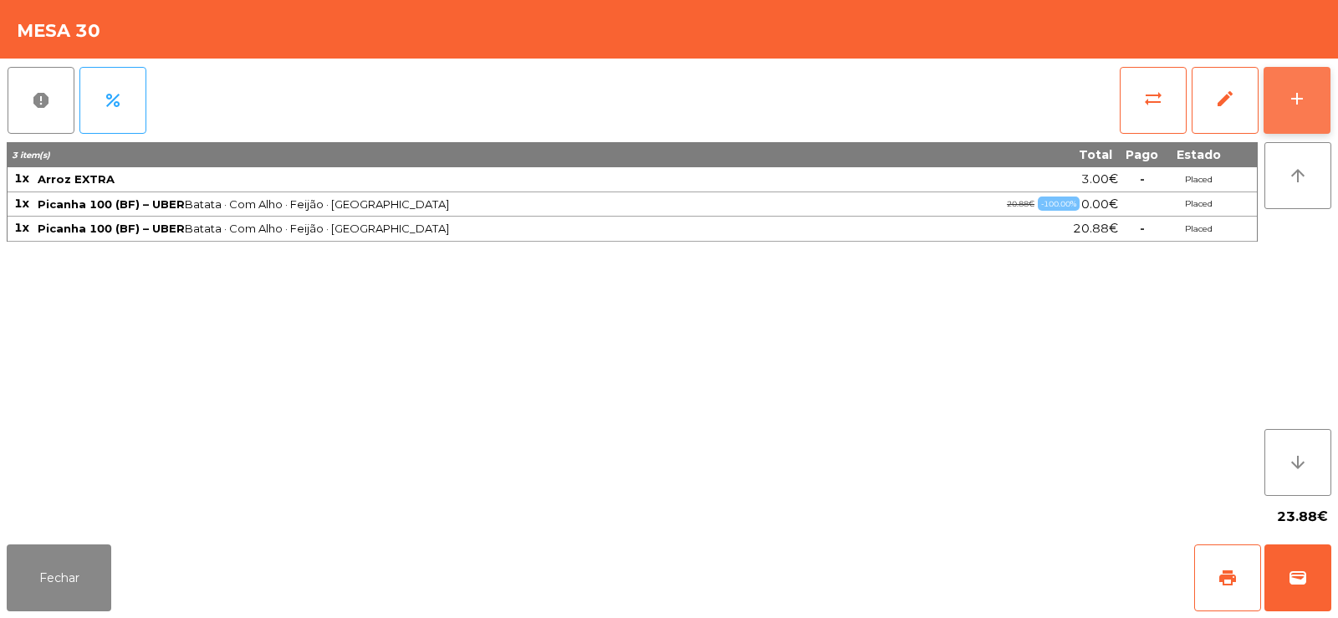
click at [1305, 83] on button "add" at bounding box center [1297, 100] width 67 height 67
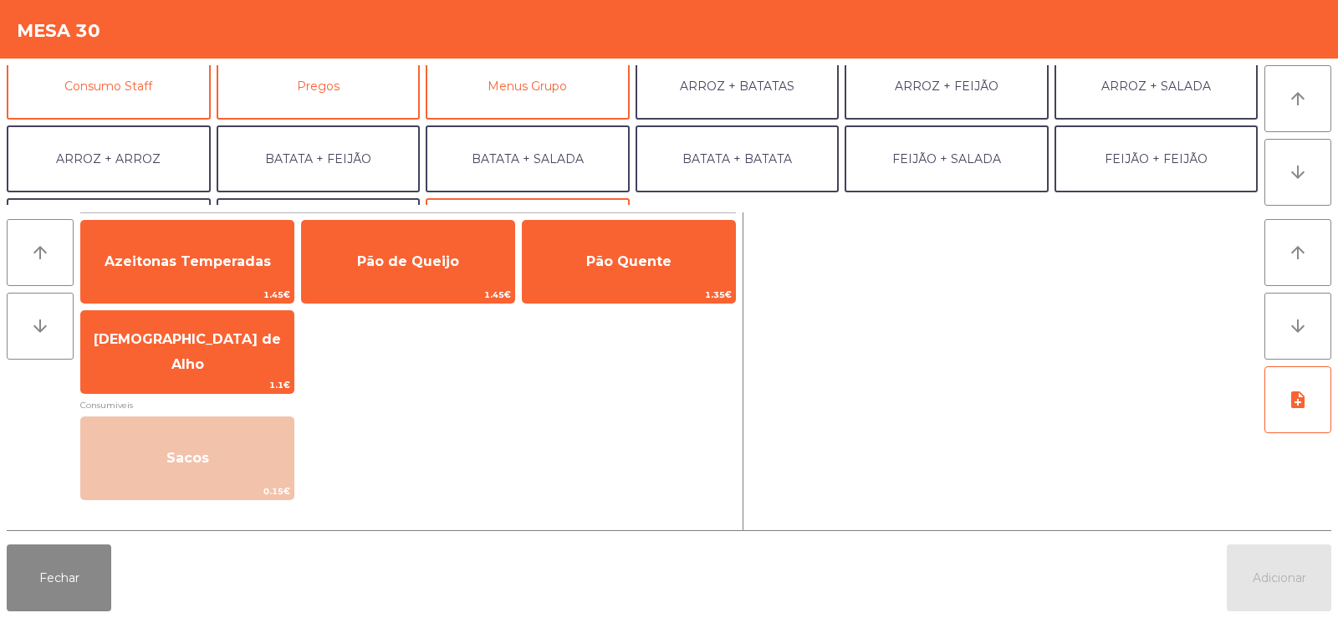
scroll to position [218, 0]
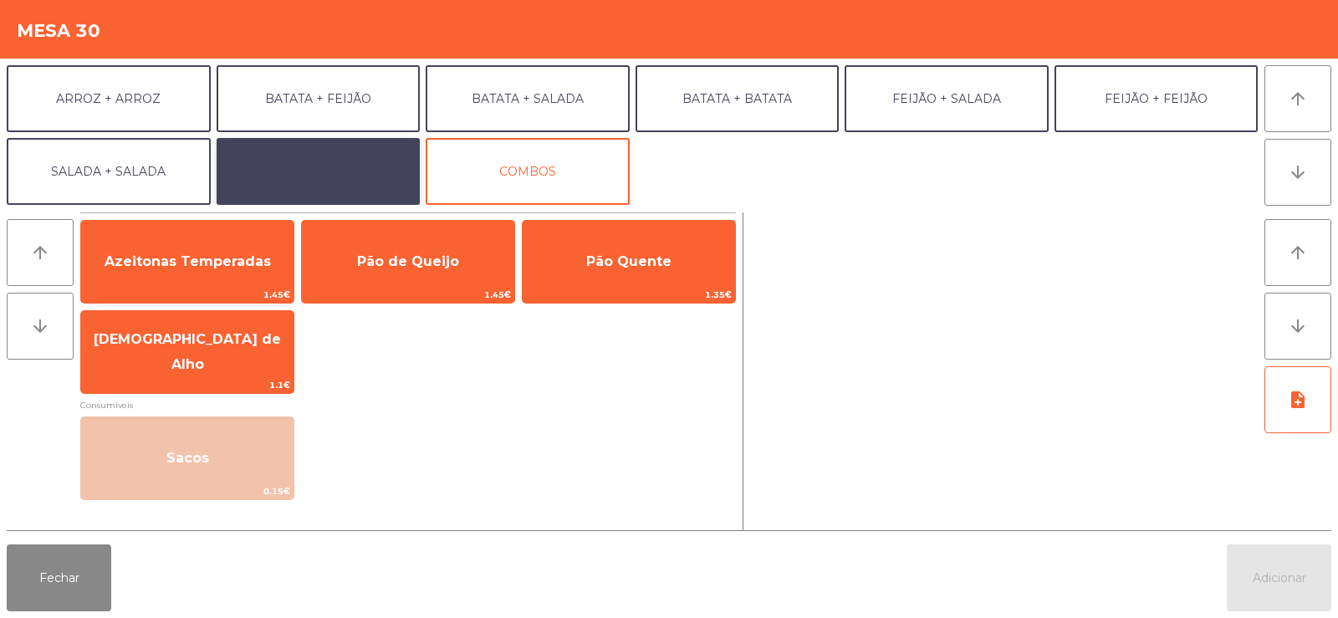
click at [347, 194] on button "EXTRAS UBER" at bounding box center [319, 171] width 204 height 67
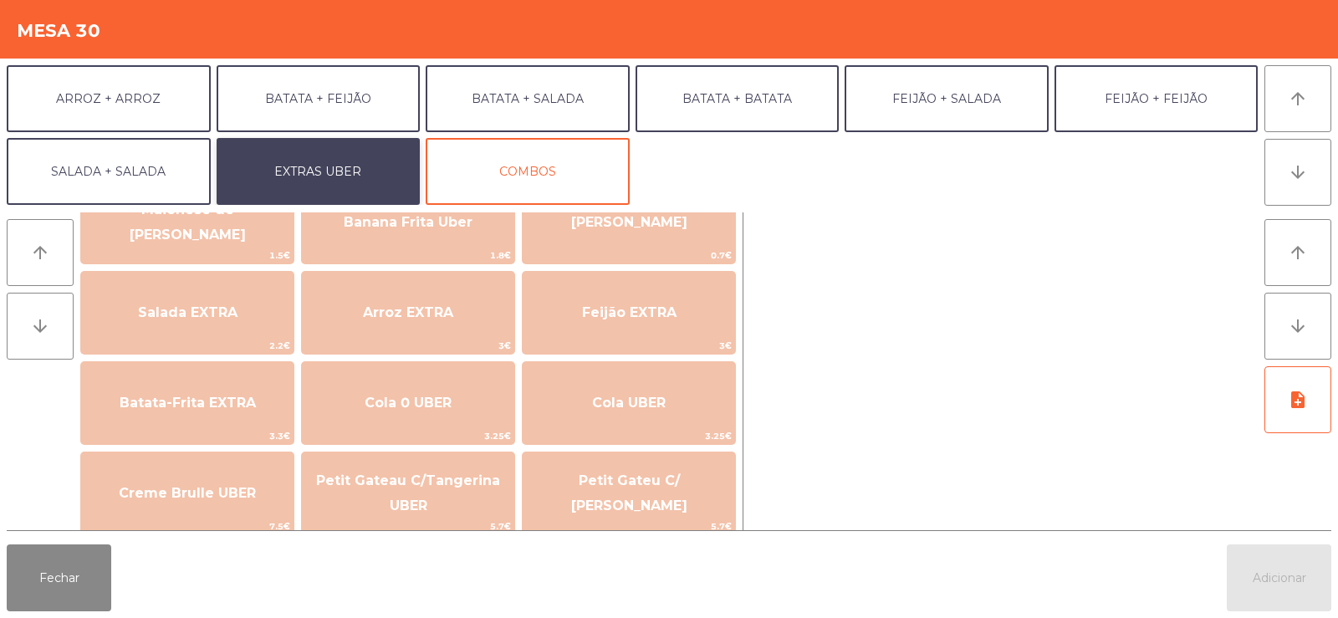
scroll to position [158, 0]
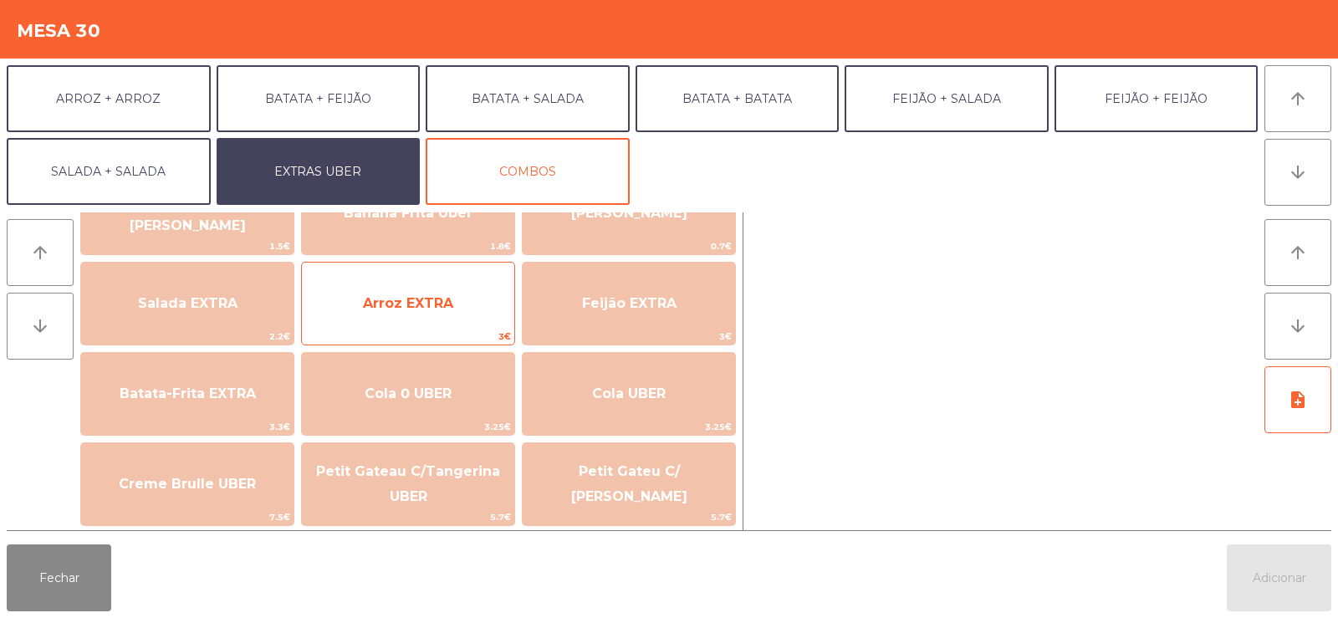
click at [439, 306] on span "Arroz EXTRA" at bounding box center [408, 303] width 90 height 16
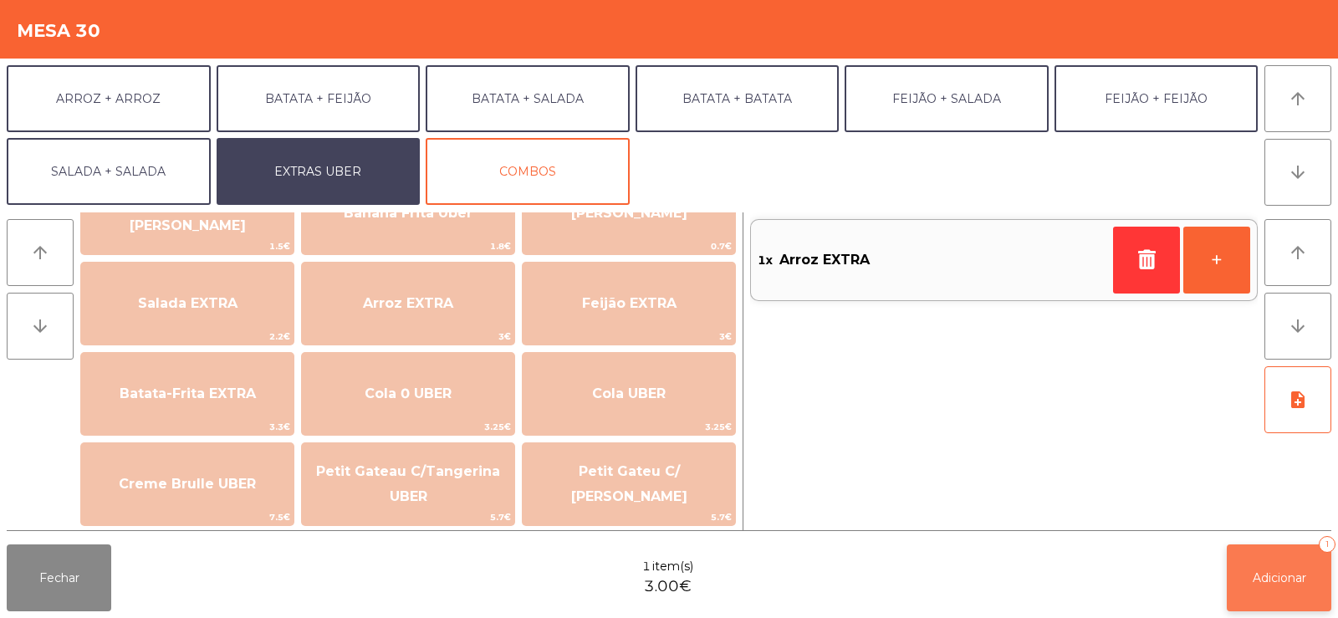
click at [1269, 562] on button "Adicionar 1" at bounding box center [1279, 577] width 105 height 67
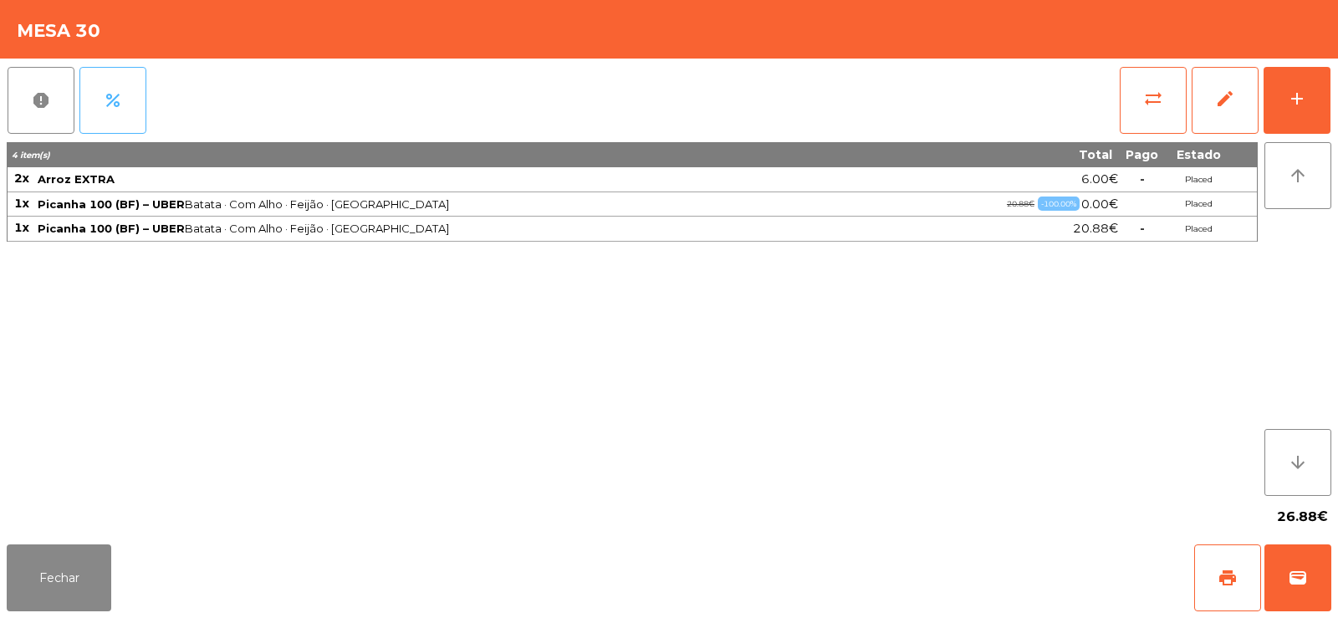
click at [122, 106] on span "percent" at bounding box center [113, 100] width 20 height 20
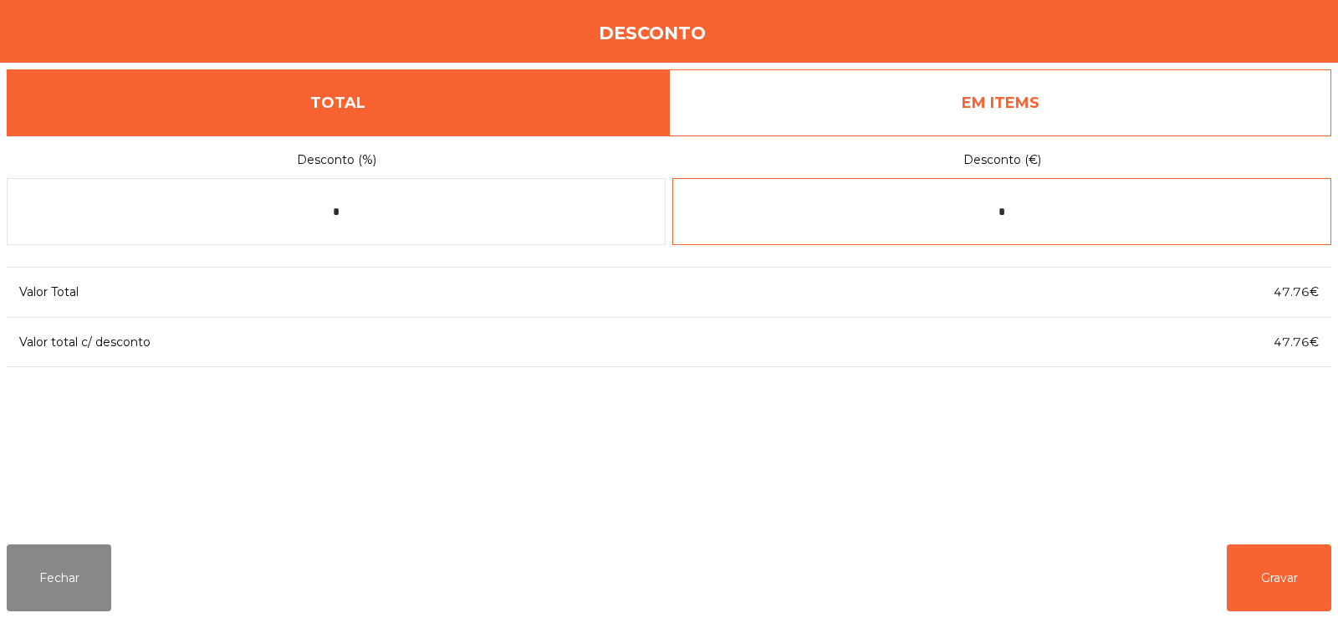
click at [1000, 216] on input "*" at bounding box center [1001, 211] width 659 height 67
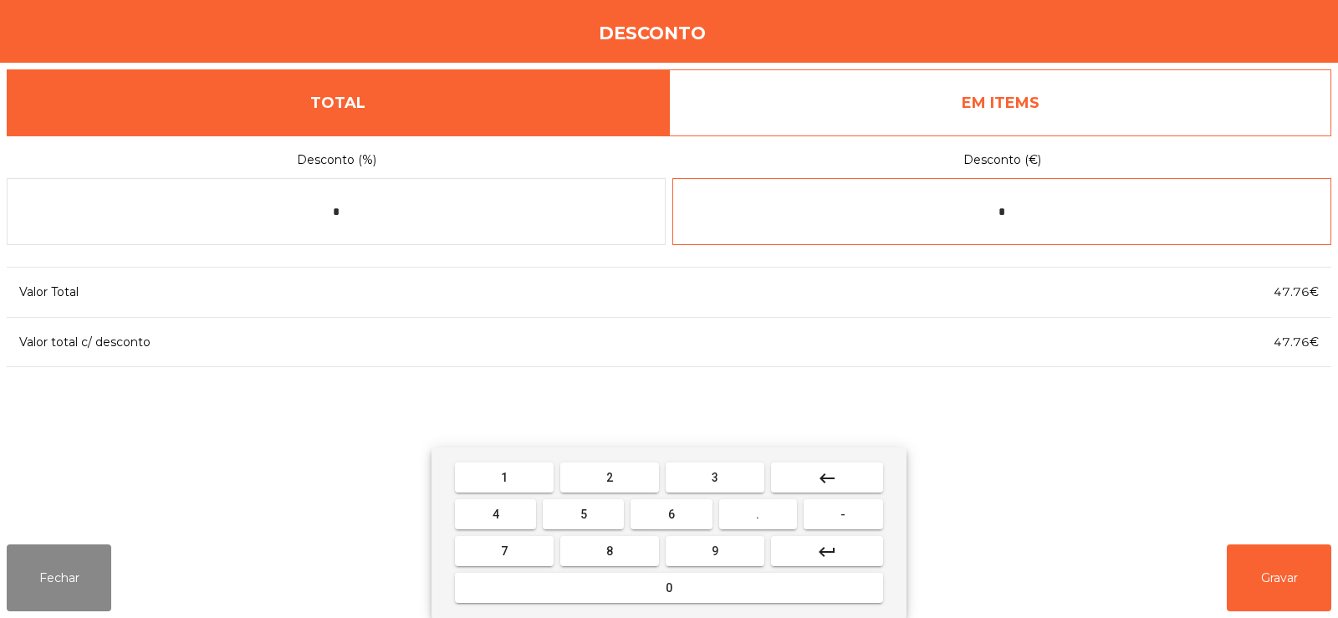
click at [1080, 217] on input "*" at bounding box center [1001, 211] width 659 height 67
click at [856, 472] on button "keyboard_backspace" at bounding box center [827, 477] width 112 height 30
click at [535, 484] on button "1" at bounding box center [504, 477] width 99 height 30
type input "*"
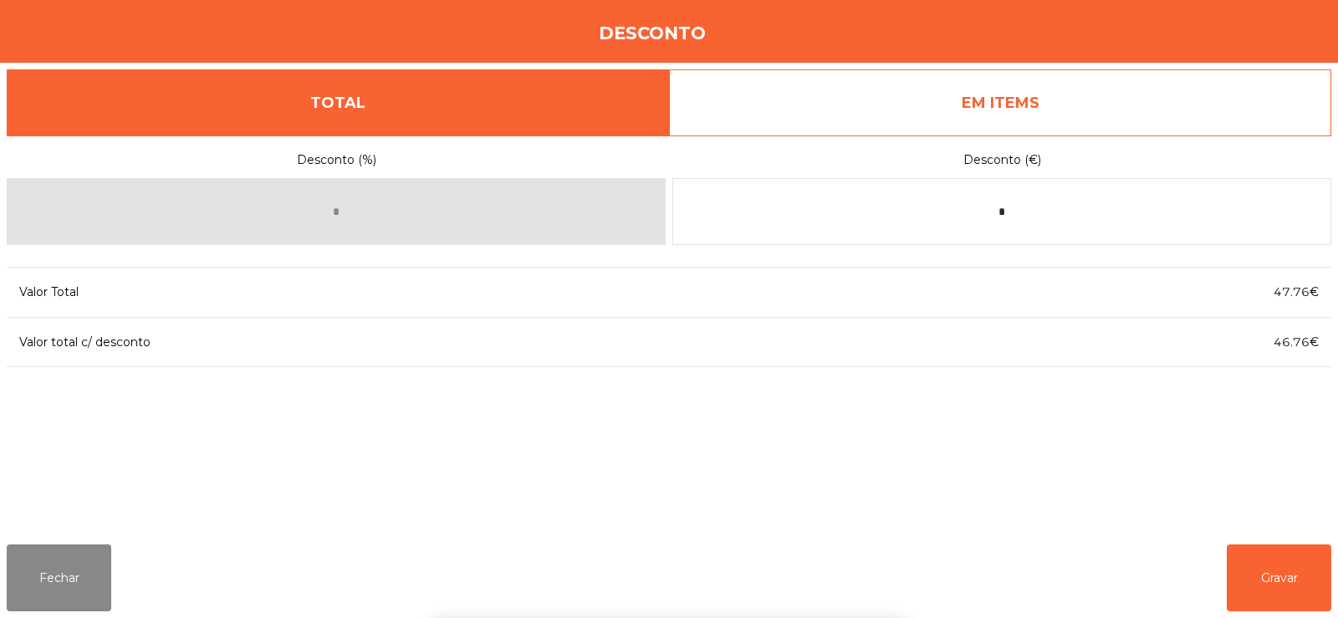
click at [1278, 586] on div "1 2 3 keyboard_backspace 4 5 6 . - 7 8 9 keyboard_return 0" at bounding box center [669, 532] width 1338 height 171
click at [1290, 571] on button "Gravar" at bounding box center [1279, 577] width 105 height 67
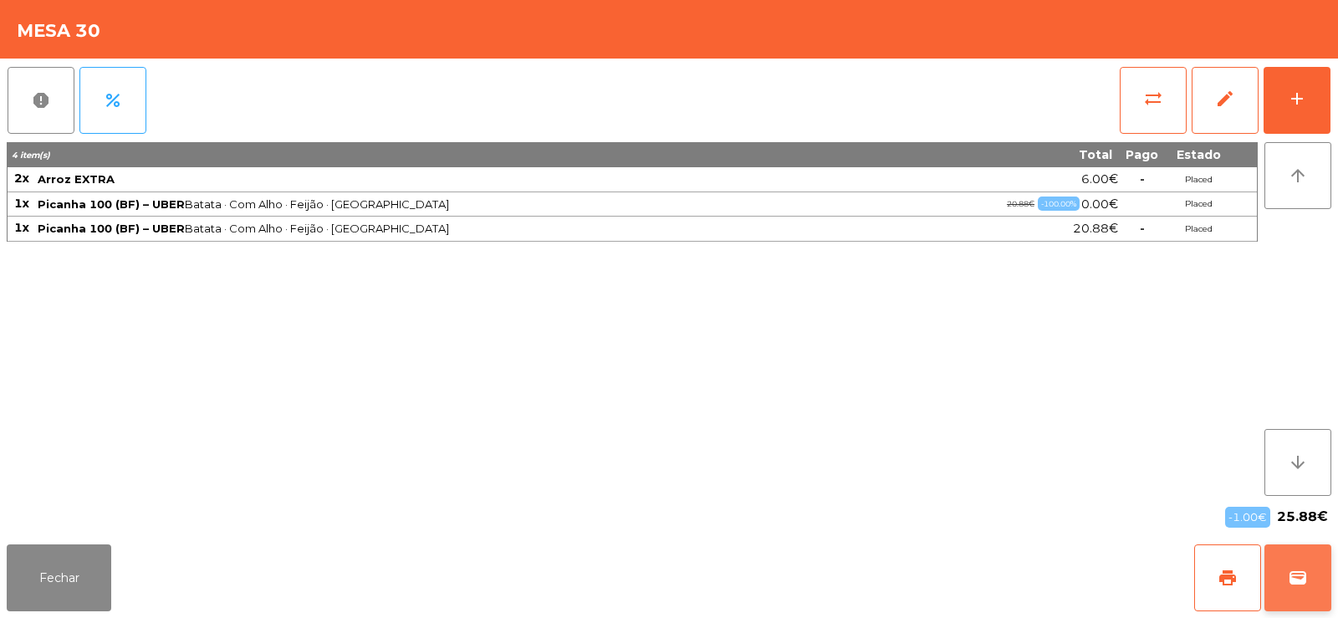
click at [1296, 582] on span "wallet" at bounding box center [1298, 578] width 20 height 20
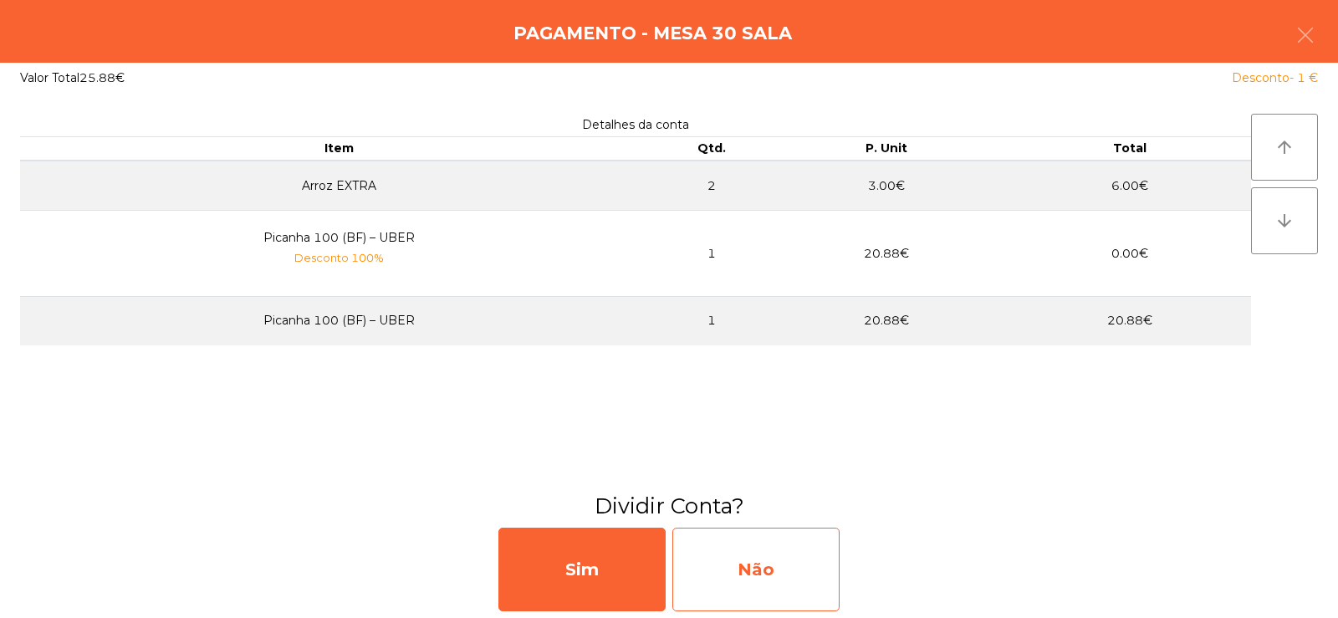
click at [778, 564] on div "Não" at bounding box center [755, 570] width 167 height 84
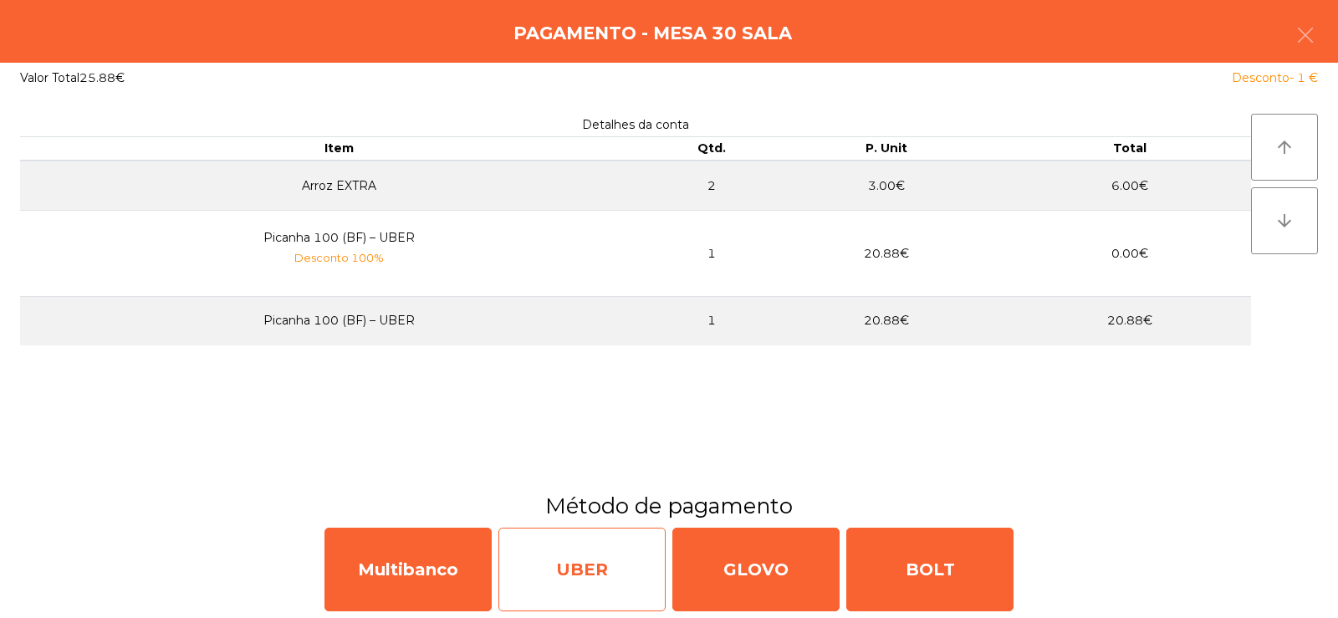
click at [588, 564] on div "UBER" at bounding box center [581, 570] width 167 height 84
select select "**"
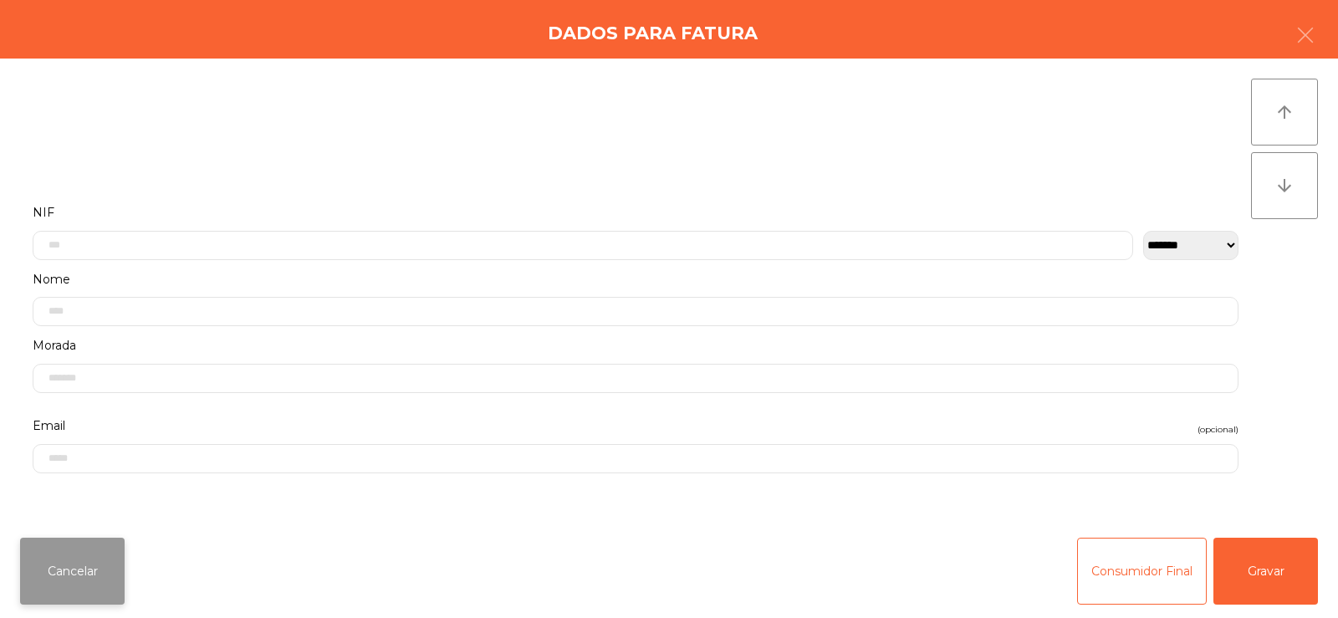
click at [64, 573] on button "Cancelar" at bounding box center [72, 571] width 105 height 67
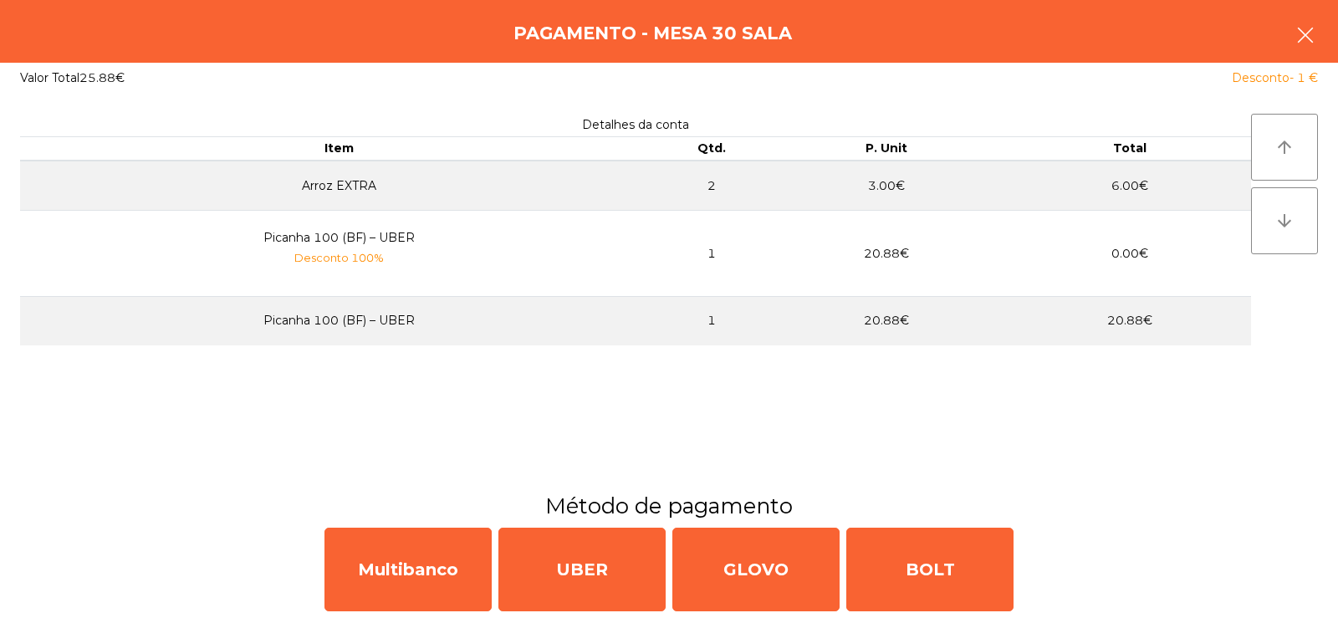
click at [1320, 27] on button "button" at bounding box center [1305, 37] width 47 height 50
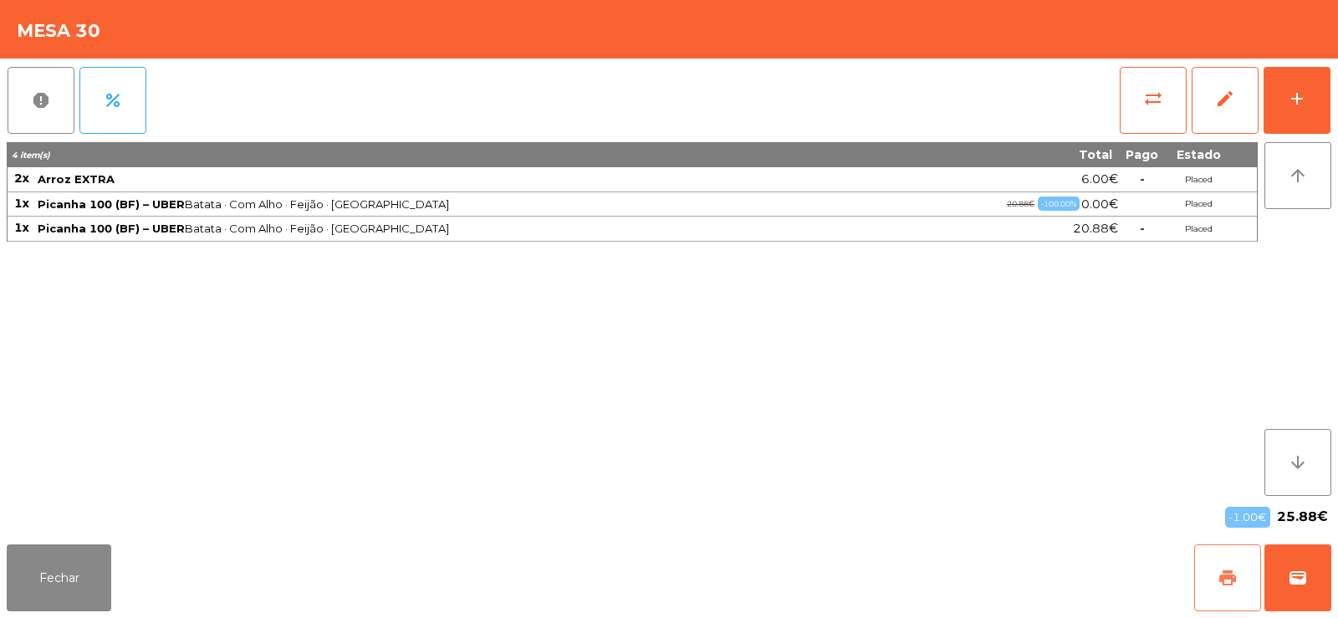
click at [1235, 577] on span "print" at bounding box center [1228, 578] width 20 height 20
click at [1293, 557] on button "wallet" at bounding box center [1297, 577] width 67 height 67
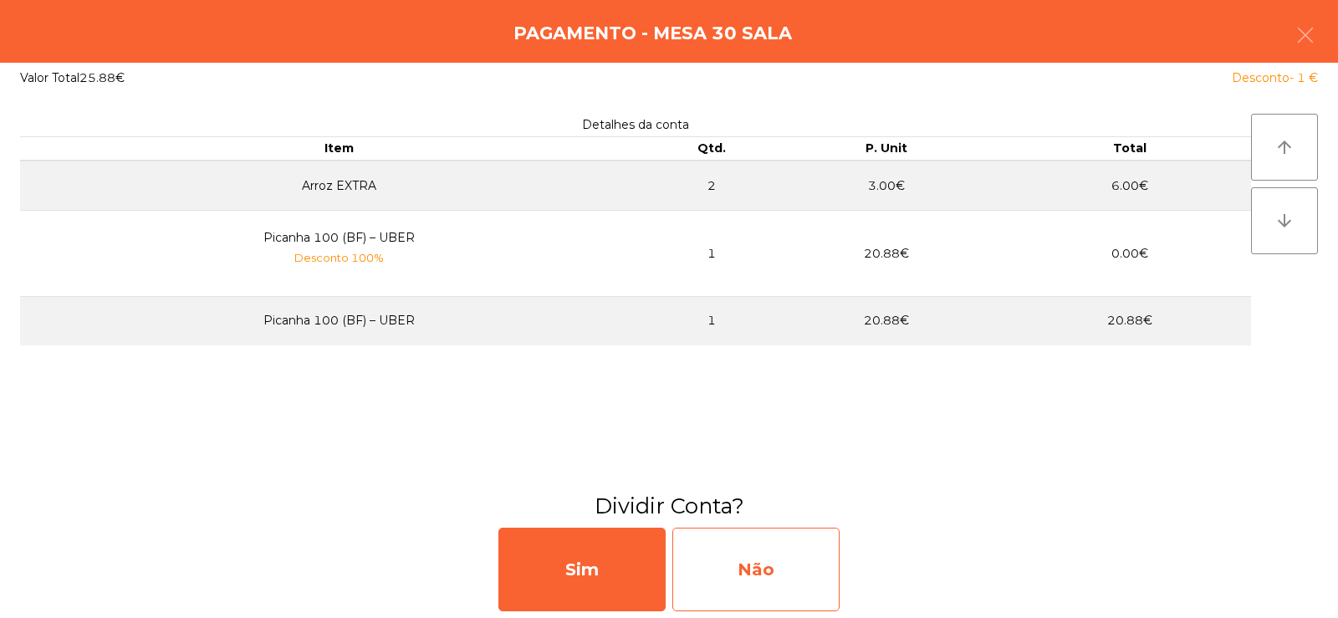
click at [750, 572] on div "Não" at bounding box center [755, 570] width 167 height 84
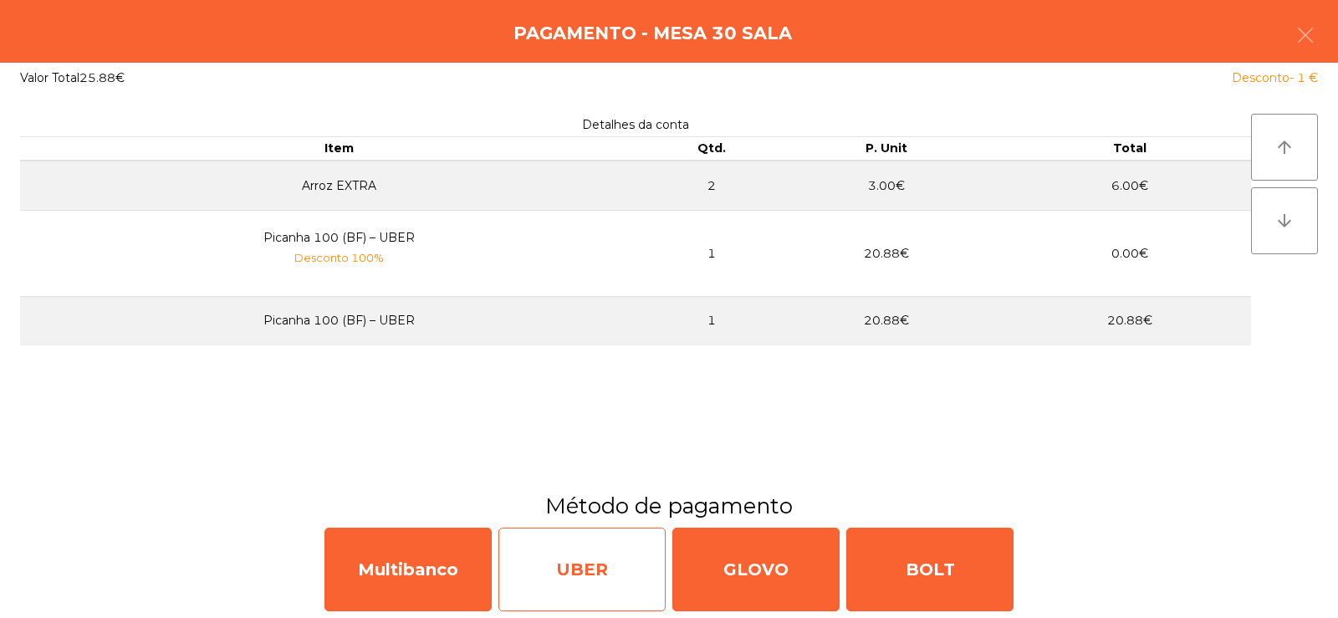
click at [590, 540] on div "UBER" at bounding box center [581, 570] width 167 height 84
select select "**"
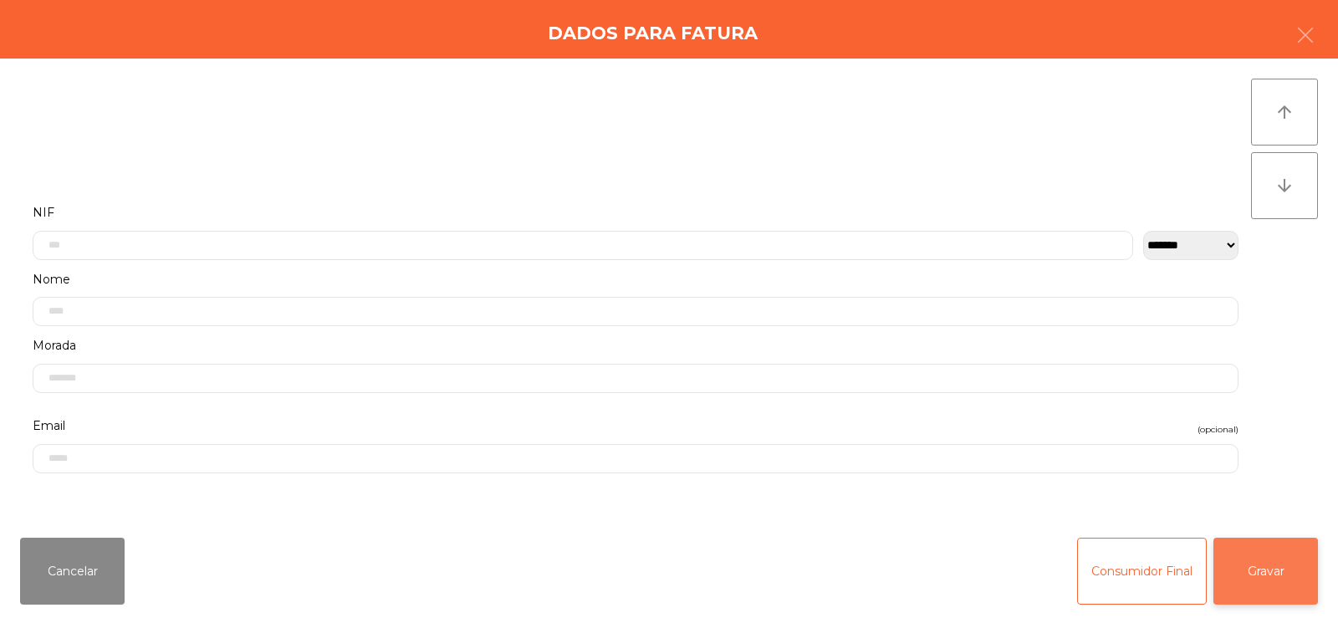
click at [1270, 567] on button "Gravar" at bounding box center [1265, 571] width 105 height 67
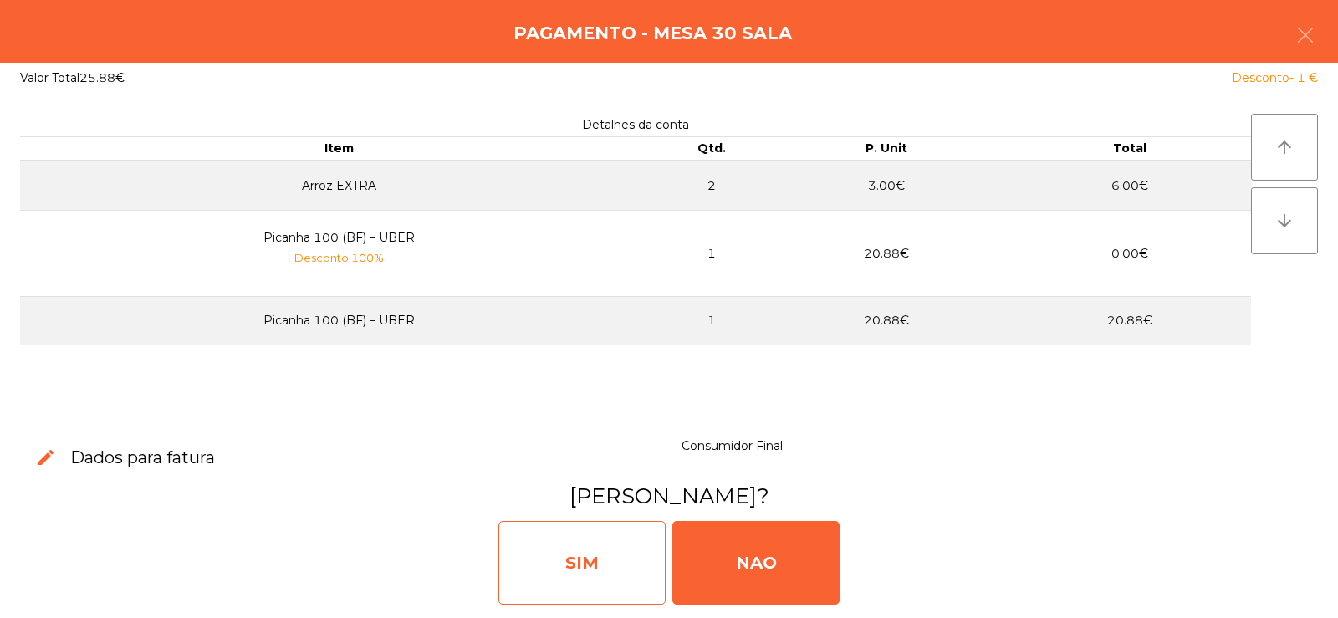
click at [569, 554] on div "SIM" at bounding box center [581, 563] width 167 height 84
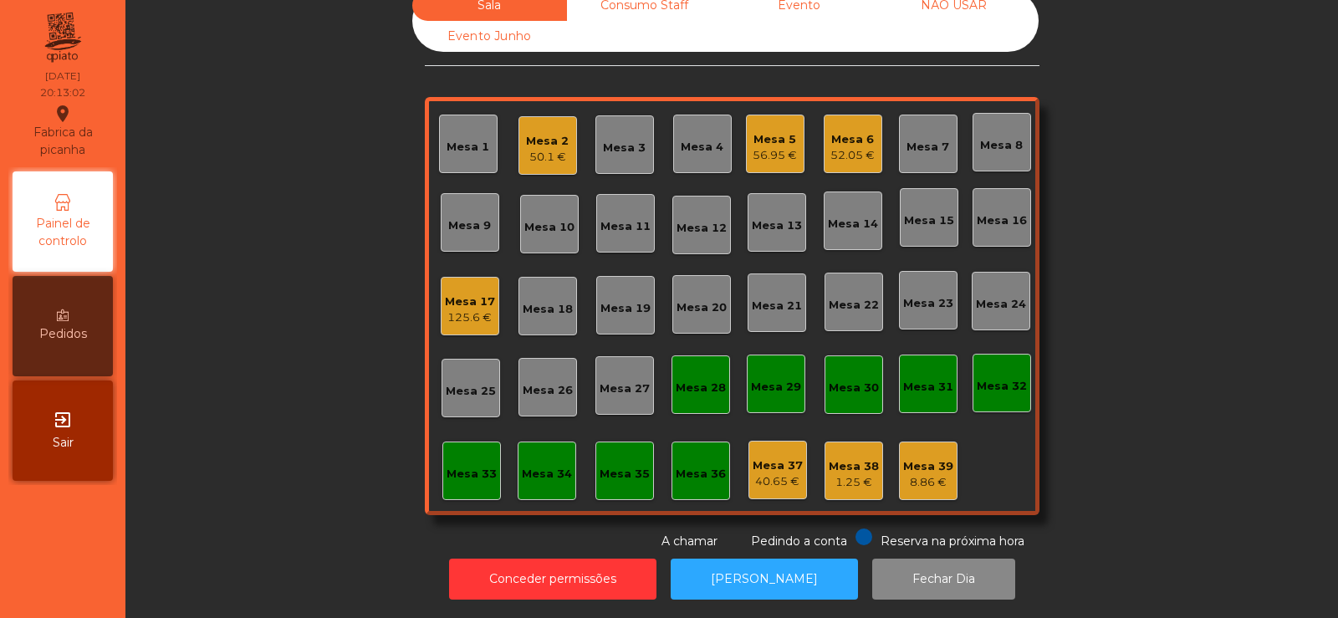
click at [604, 466] on div "Mesa 35" at bounding box center [625, 474] width 50 height 17
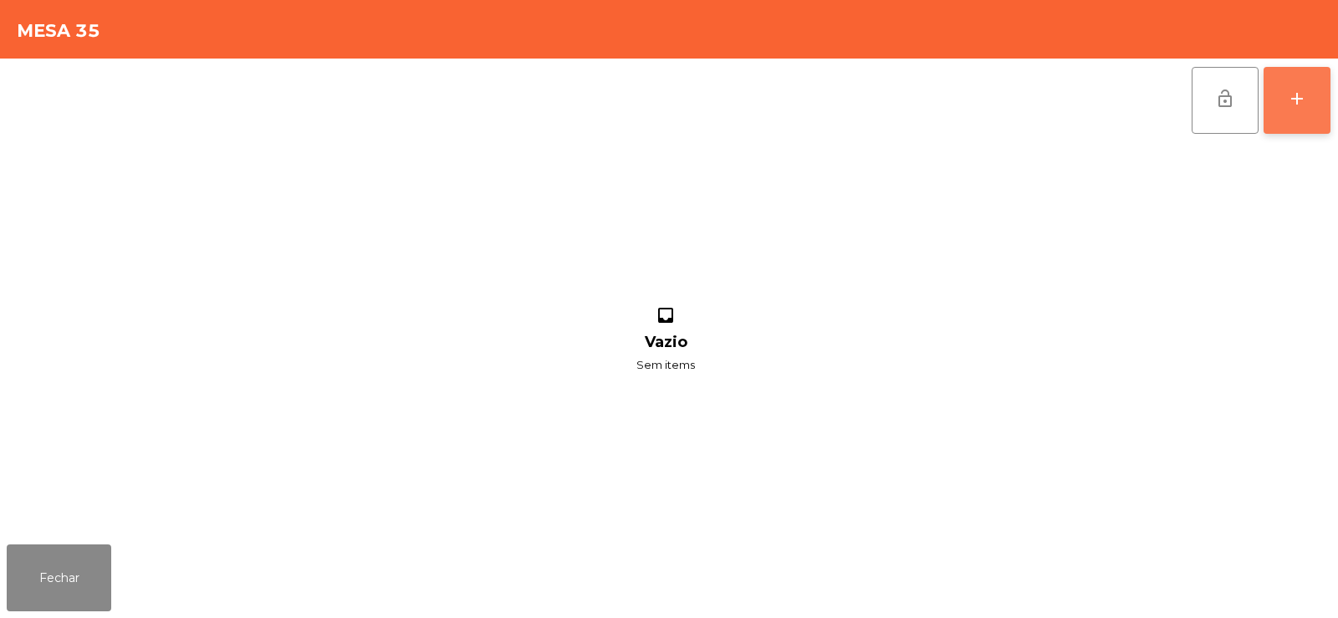
click at [1282, 101] on button "add" at bounding box center [1297, 100] width 67 height 67
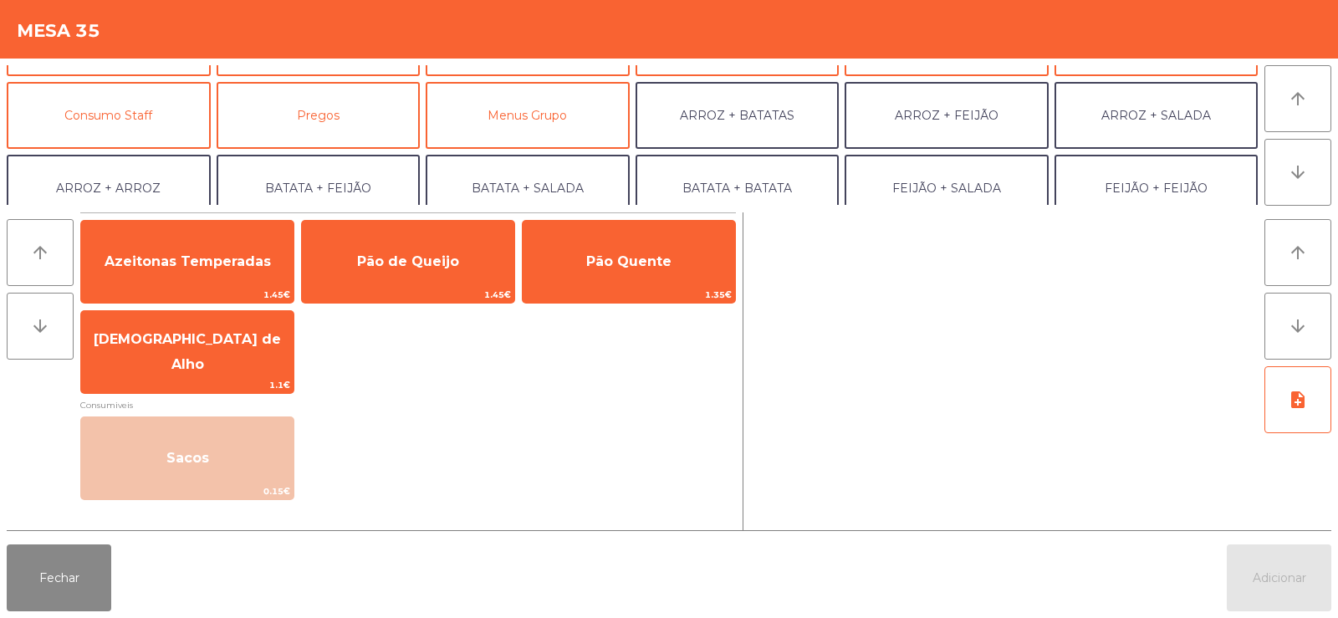
scroll to position [123, 0]
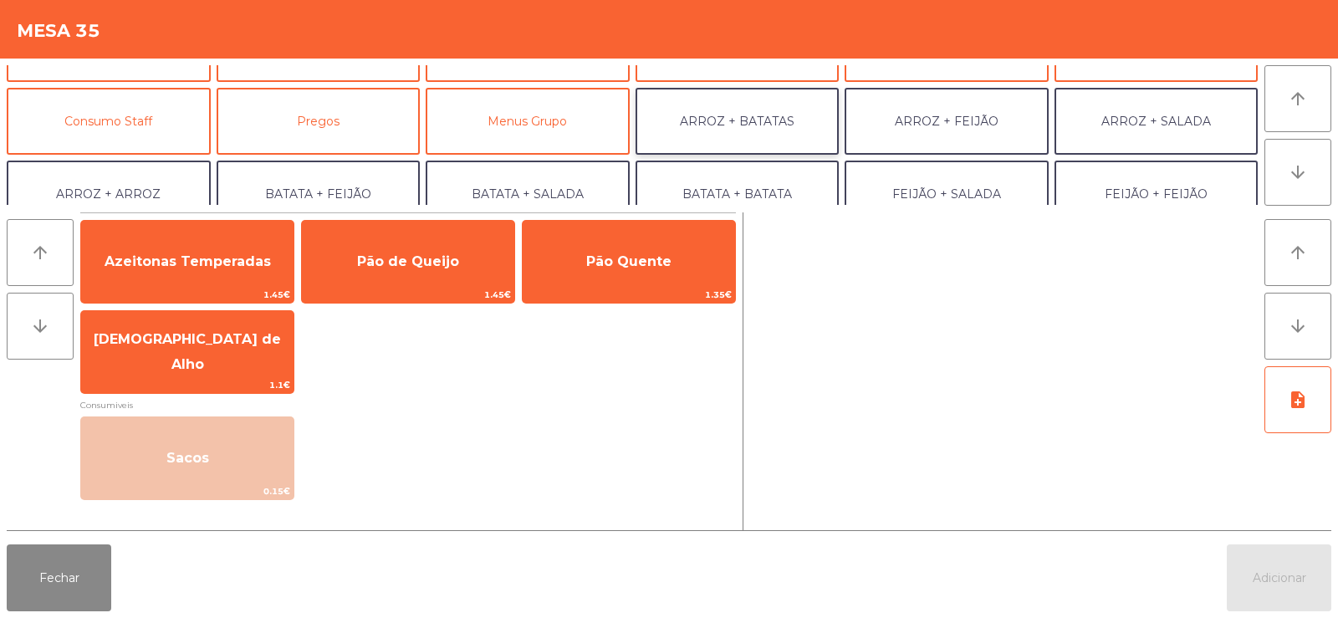
click at [764, 126] on button "ARROZ + BATATAS" at bounding box center [738, 121] width 204 height 67
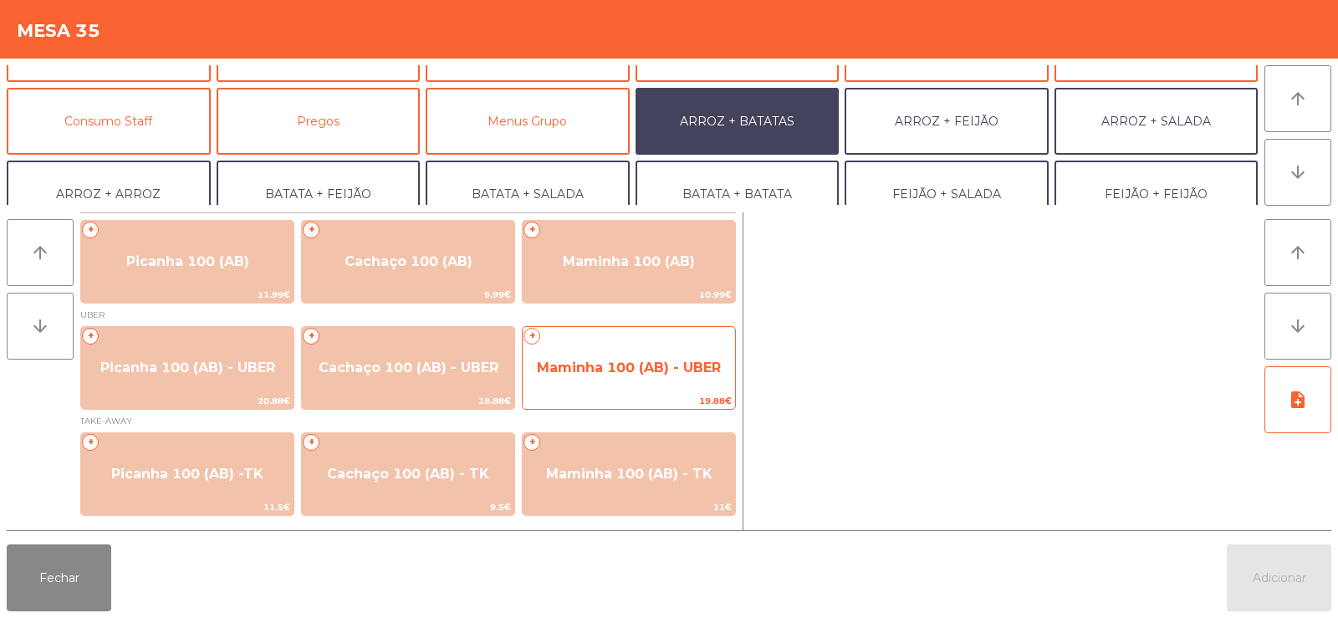
click at [649, 369] on span "Maminha 100 (AB) - UBER" at bounding box center [629, 368] width 184 height 16
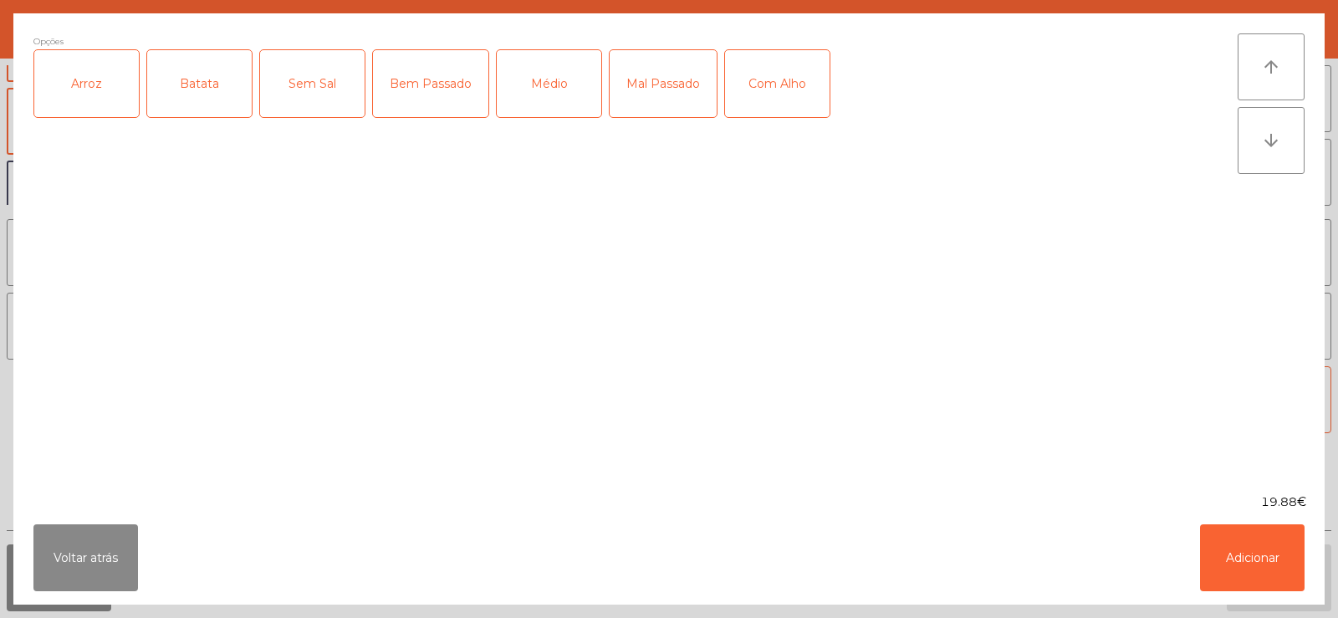
click at [105, 78] on div "Arroz" at bounding box center [86, 83] width 105 height 67
click at [215, 89] on div "Batata" at bounding box center [199, 83] width 105 height 67
click at [553, 89] on div "Médio" at bounding box center [549, 83] width 105 height 67
click at [1243, 554] on button "Adicionar" at bounding box center [1252, 557] width 105 height 67
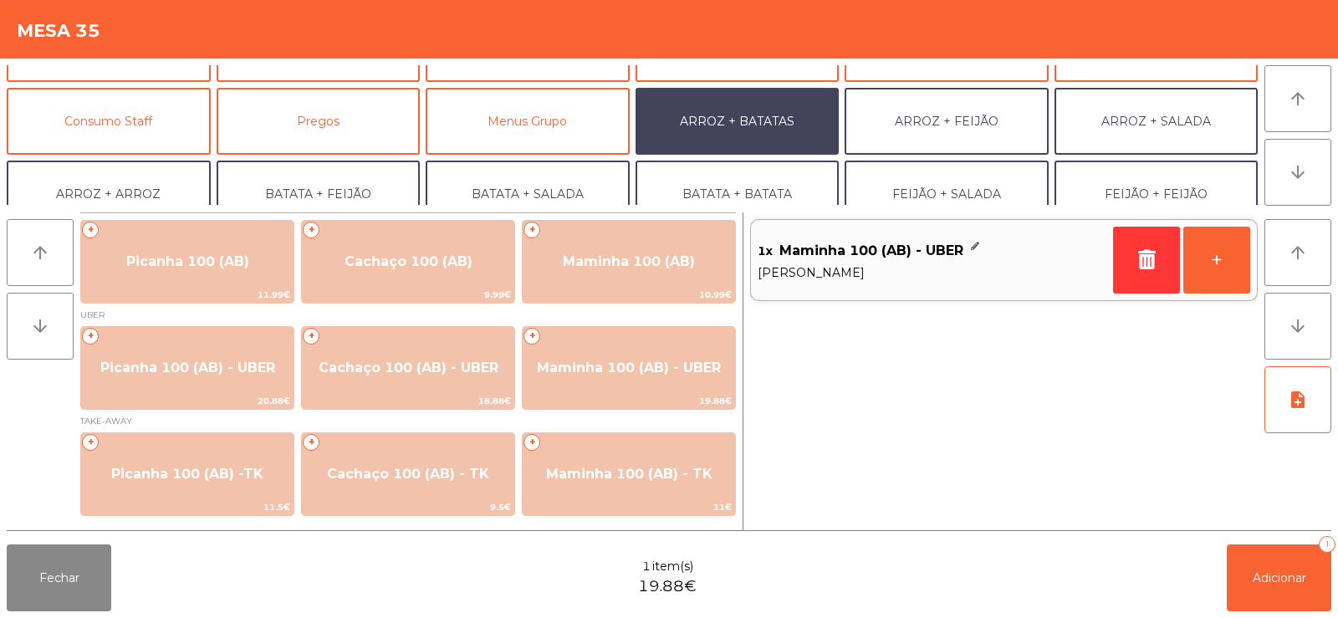
scroll to position [218, 0]
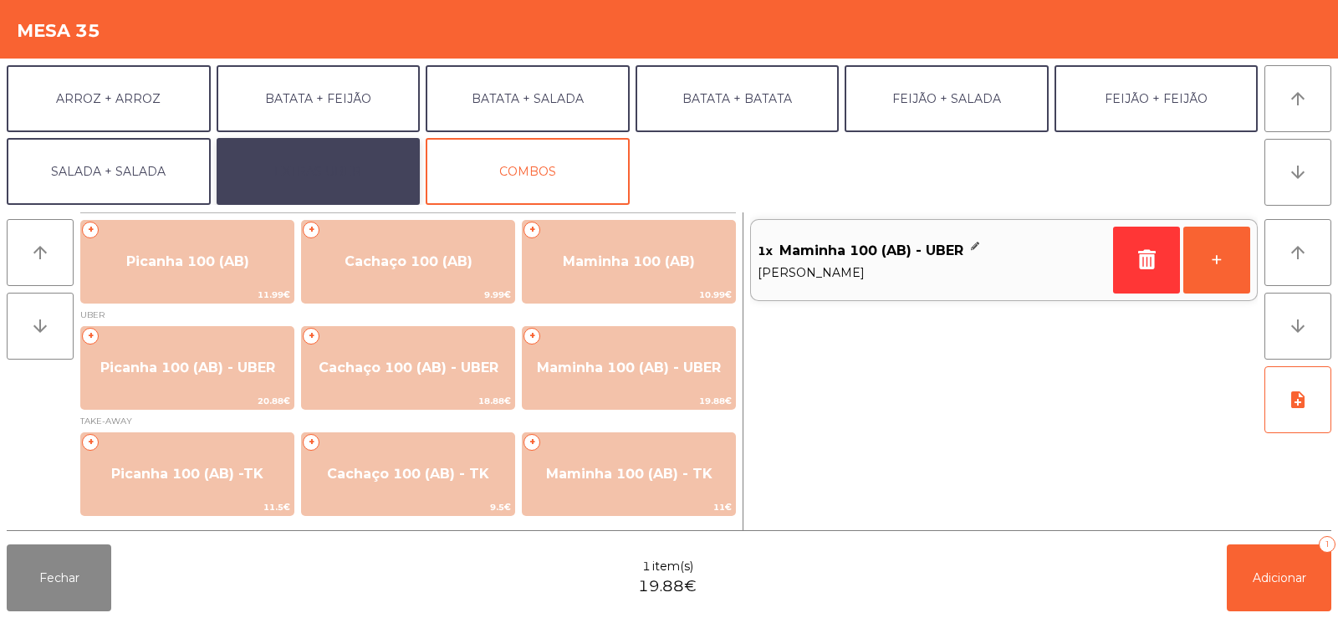
click at [351, 176] on button "EXTRAS UBER" at bounding box center [319, 171] width 204 height 67
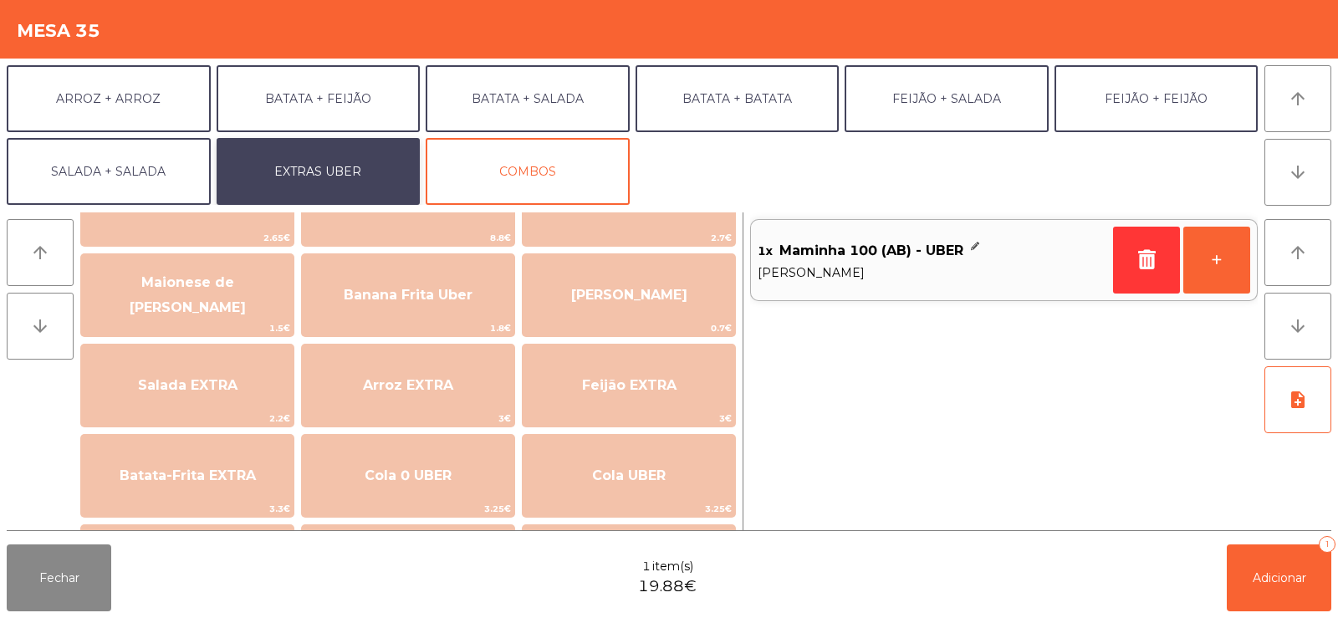
scroll to position [81, 0]
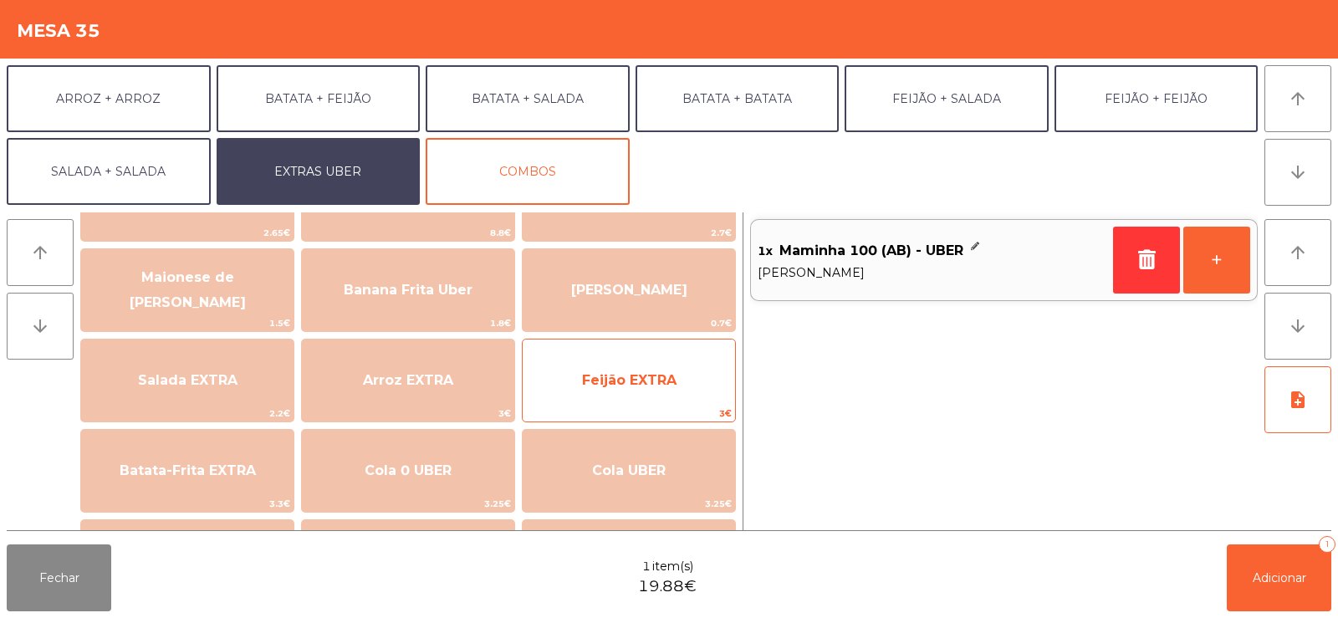
click at [603, 385] on span "Feijão EXTRA" at bounding box center [629, 380] width 94 height 16
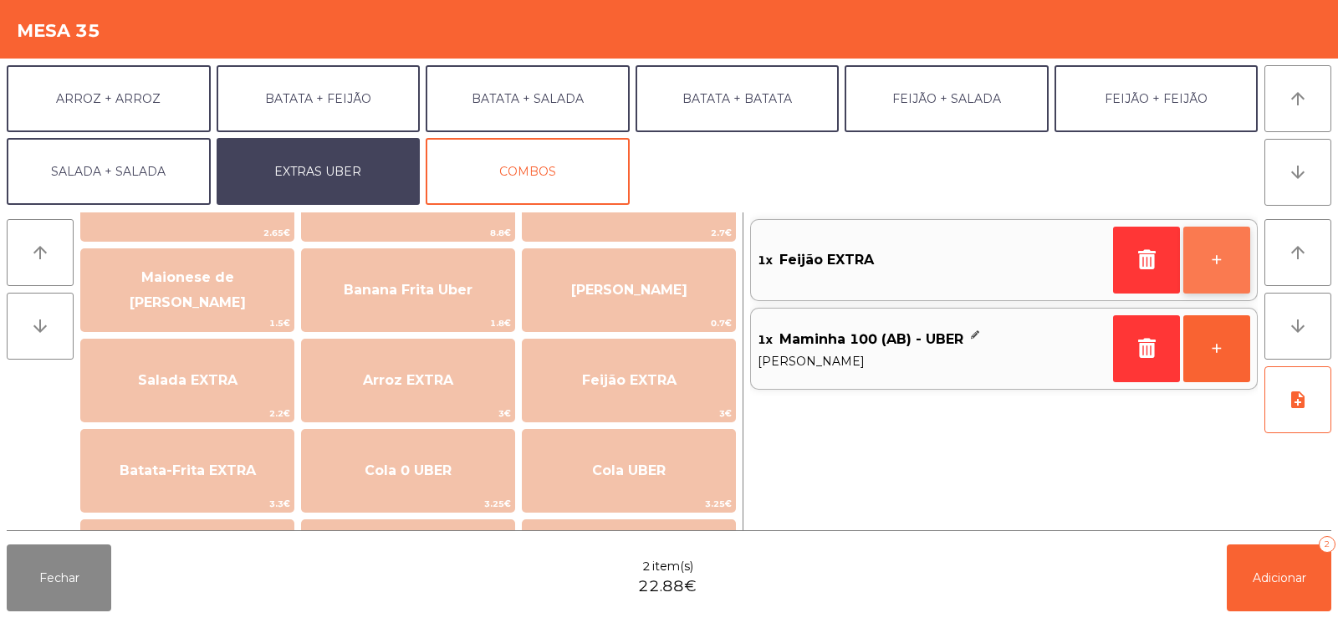
click at [1213, 243] on button "+" at bounding box center [1216, 260] width 67 height 67
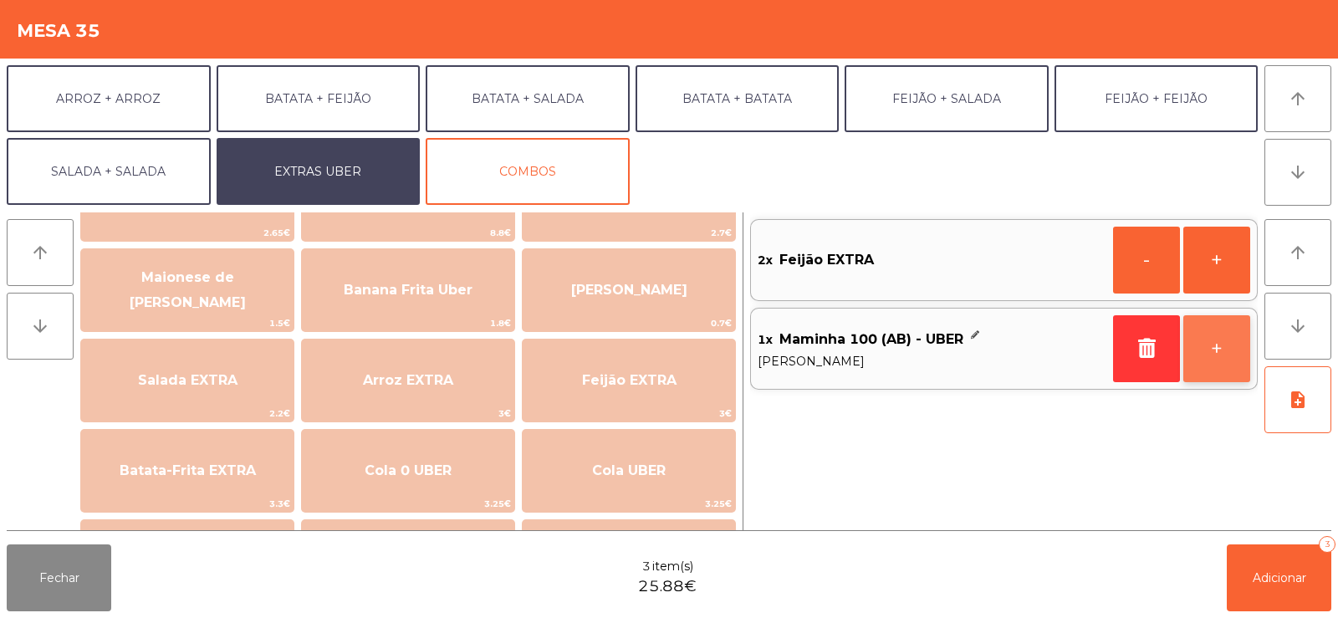
click at [1218, 355] on button "+" at bounding box center [1216, 348] width 67 height 67
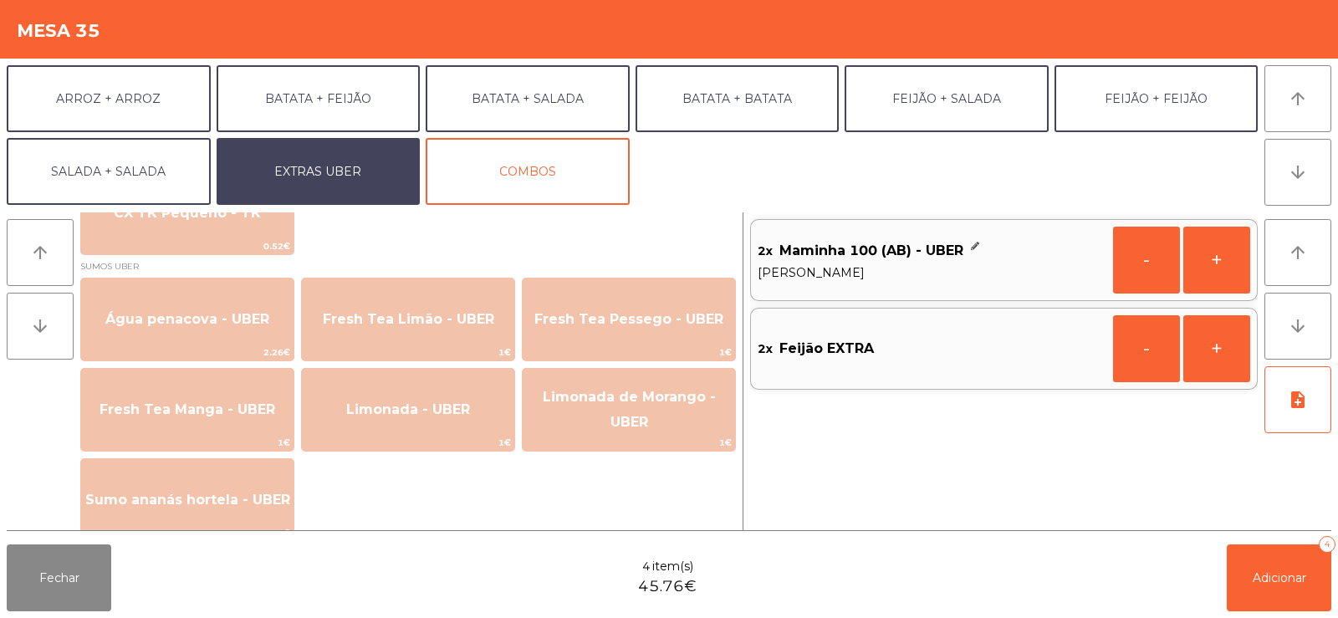
scroll to position [1366, 0]
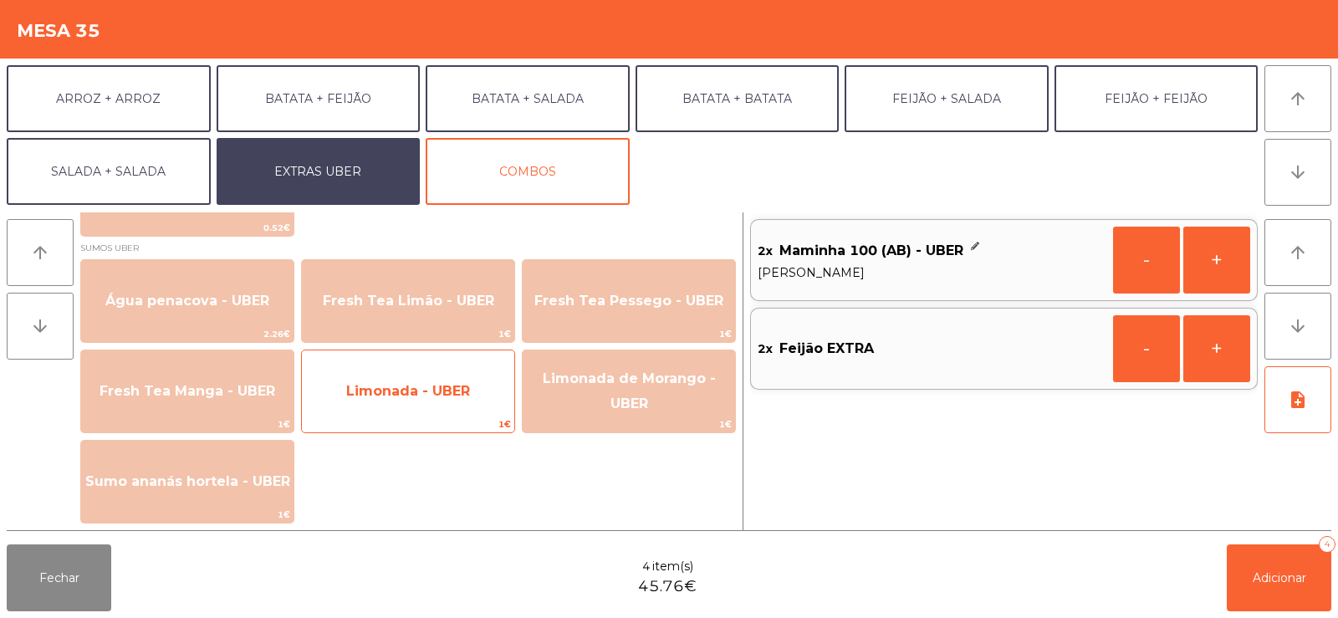
click at [423, 397] on span "Limonada - UBER" at bounding box center [408, 391] width 124 height 16
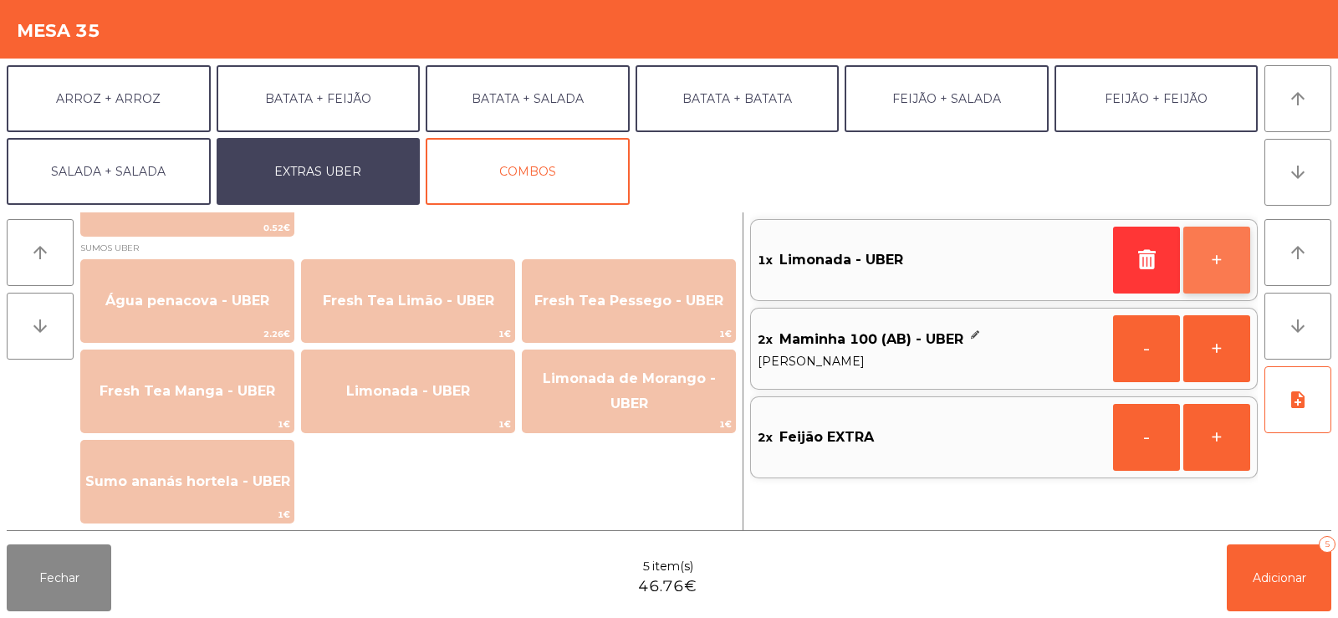
click at [1217, 252] on button "+" at bounding box center [1216, 260] width 67 height 67
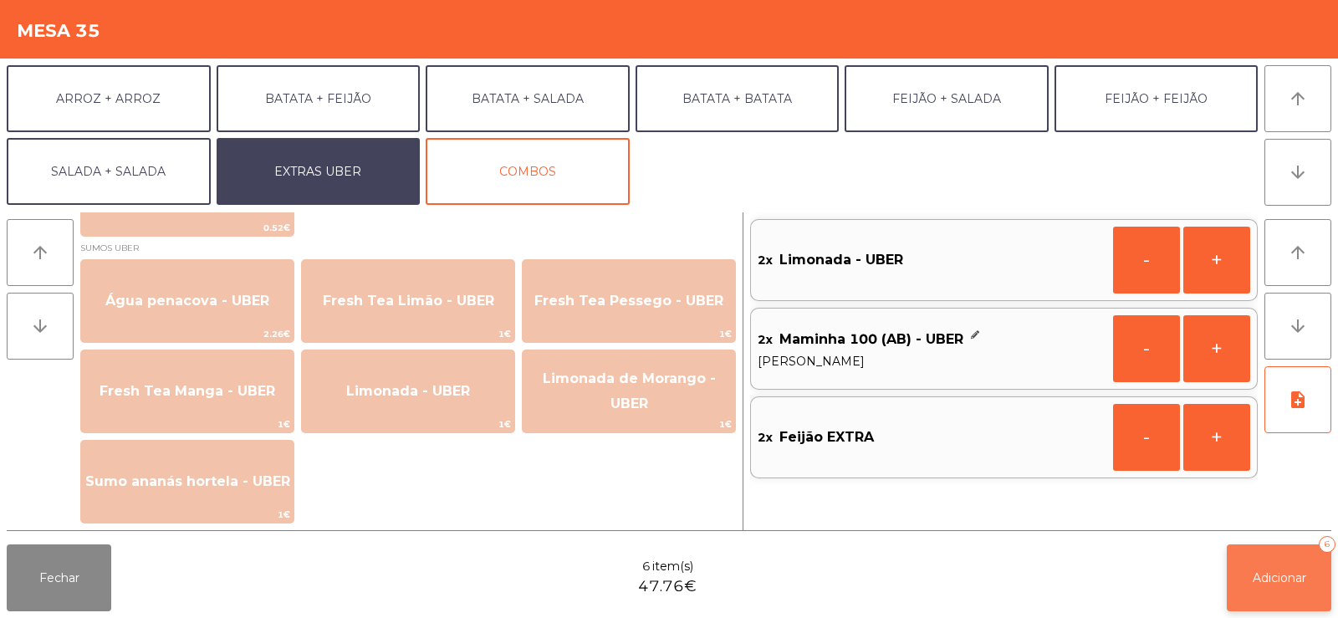
click at [1272, 571] on span "Adicionar" at bounding box center [1280, 577] width 54 height 15
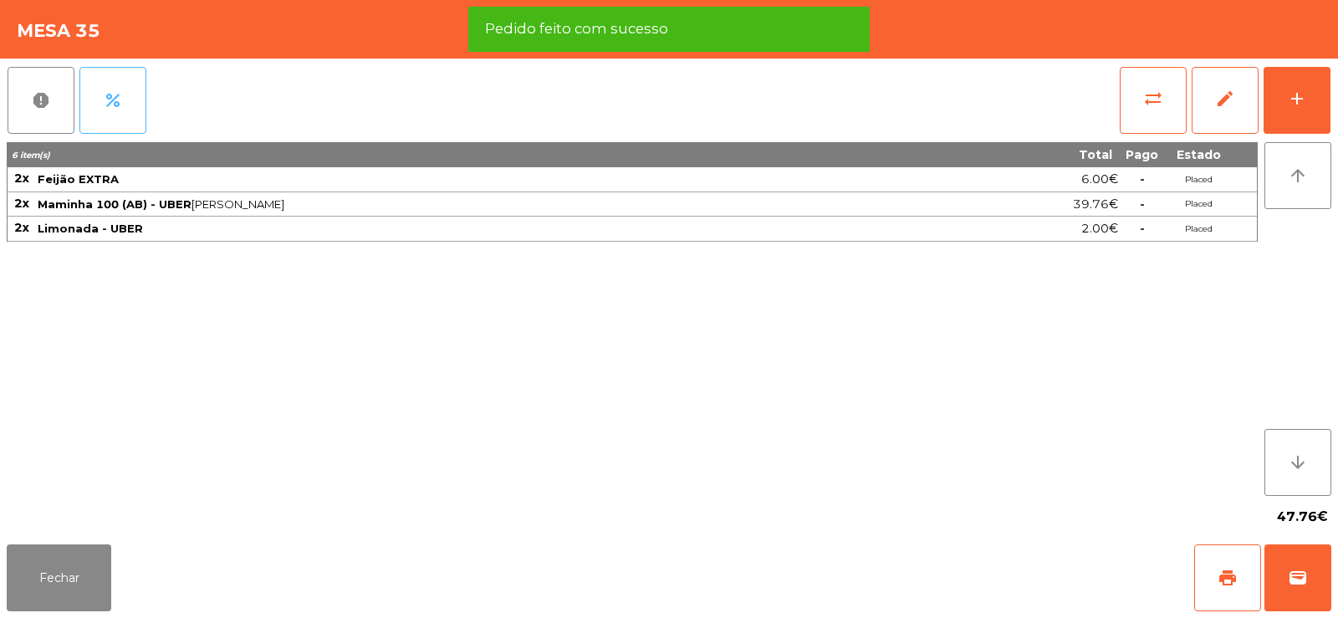
click at [123, 98] on button "percent" at bounding box center [112, 100] width 67 height 67
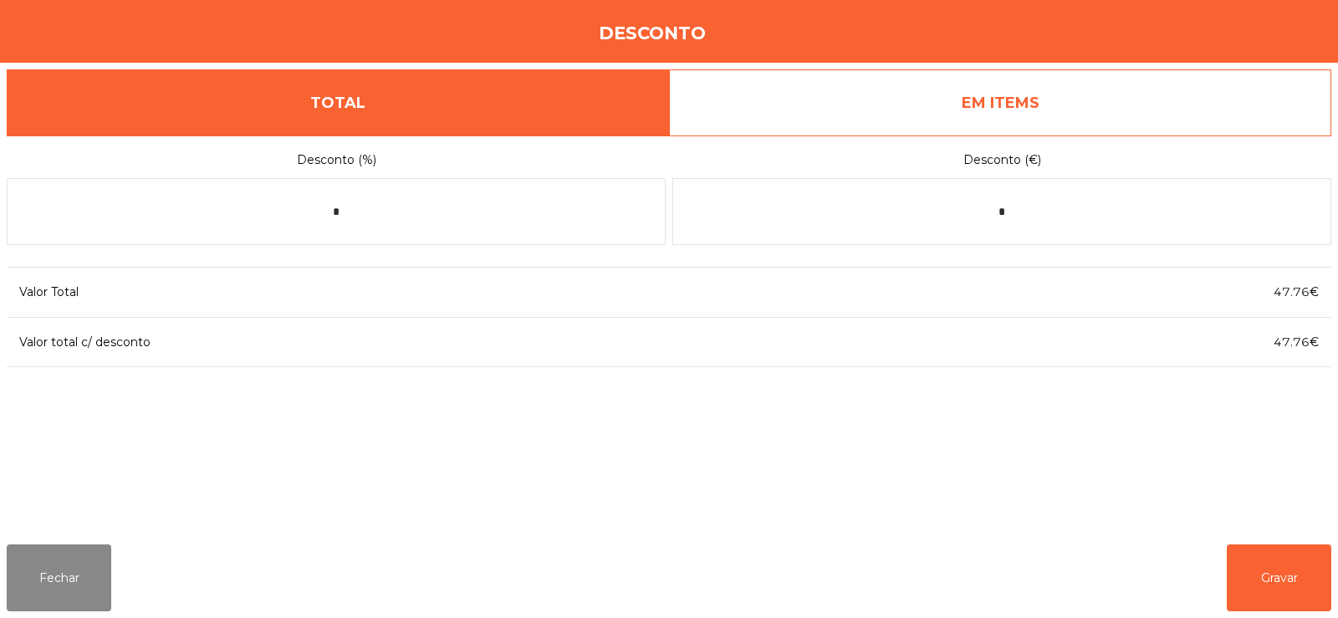
click at [1024, 122] on link "EM ITEMS" at bounding box center [1000, 102] width 662 height 67
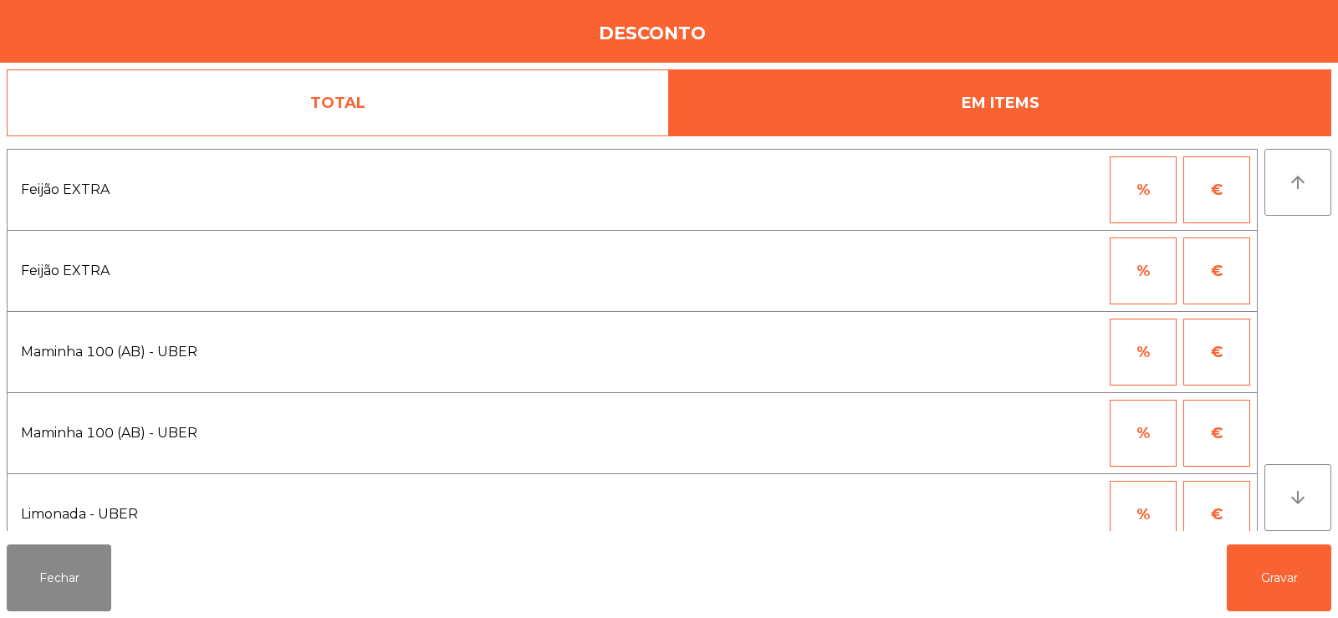
click at [1141, 369] on button "%" at bounding box center [1143, 352] width 67 height 67
click at [1089, 345] on input "*" at bounding box center [1061, 352] width 84 height 67
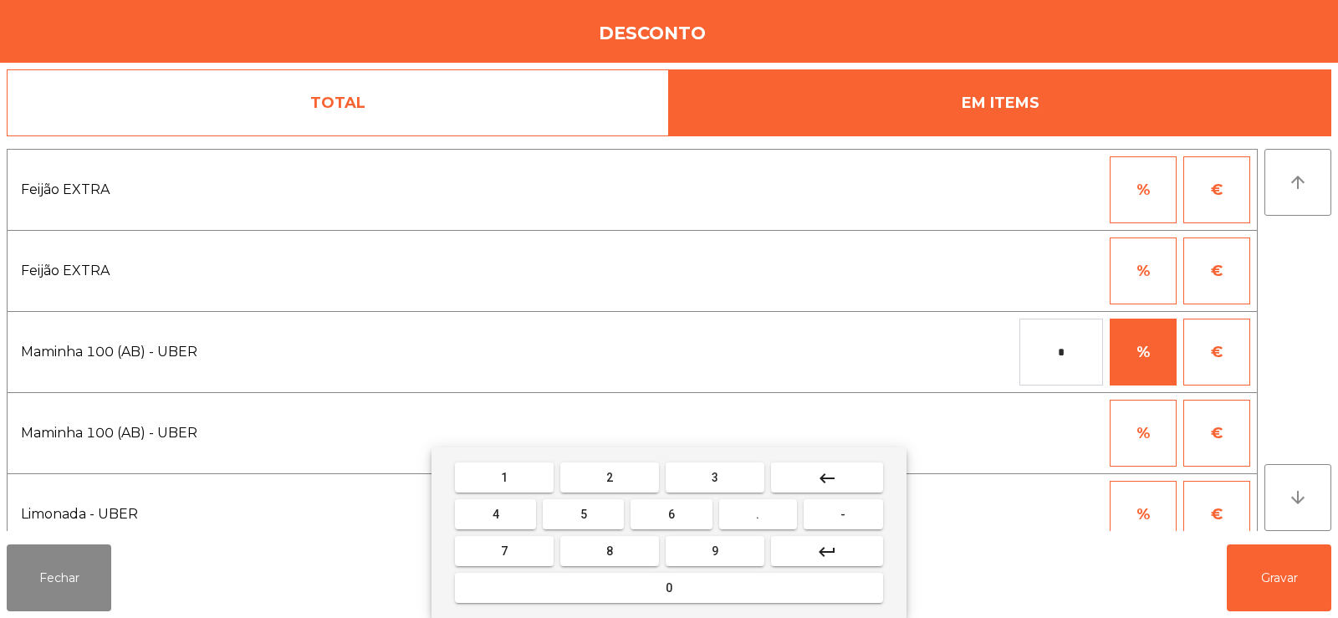
click at [825, 489] on button "keyboard_backspace" at bounding box center [827, 477] width 112 height 30
click at [523, 477] on button "1" at bounding box center [504, 477] width 99 height 30
click at [728, 589] on button "0" at bounding box center [669, 588] width 428 height 30
click at [734, 573] on button "0" at bounding box center [669, 588] width 428 height 30
type input "***"
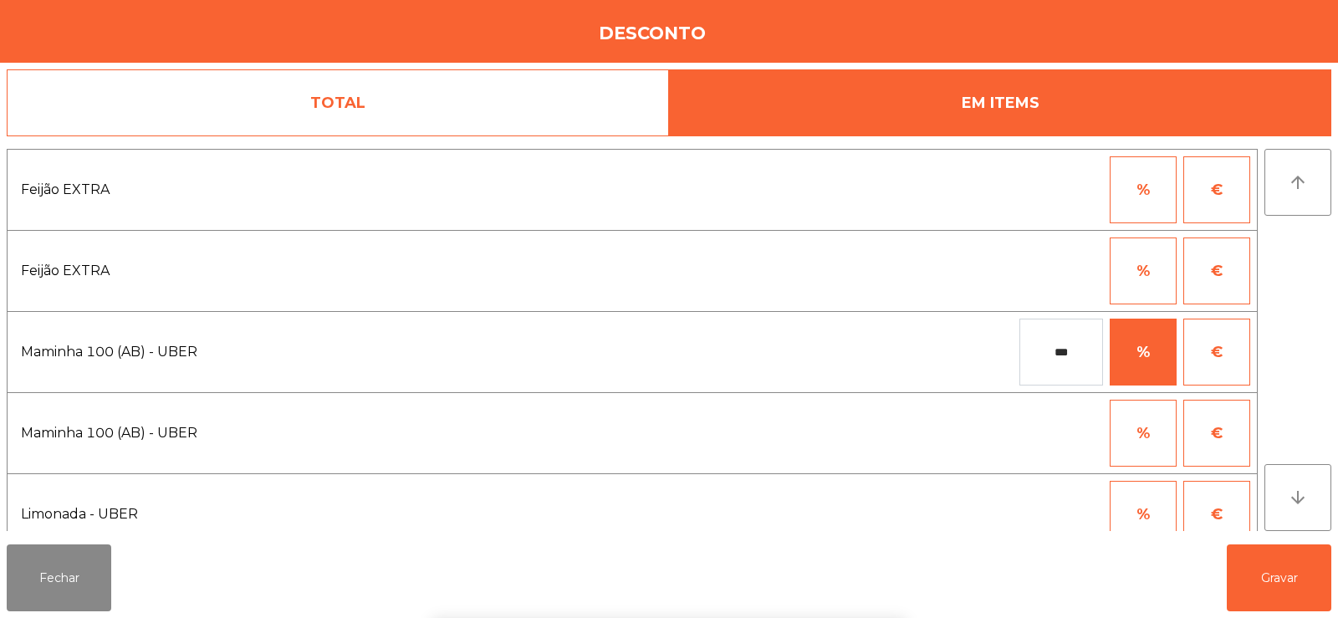
click at [1283, 370] on div "arrow_upward arrow_downward" at bounding box center [1297, 340] width 67 height 382
click at [1280, 575] on button "Gravar" at bounding box center [1279, 577] width 105 height 67
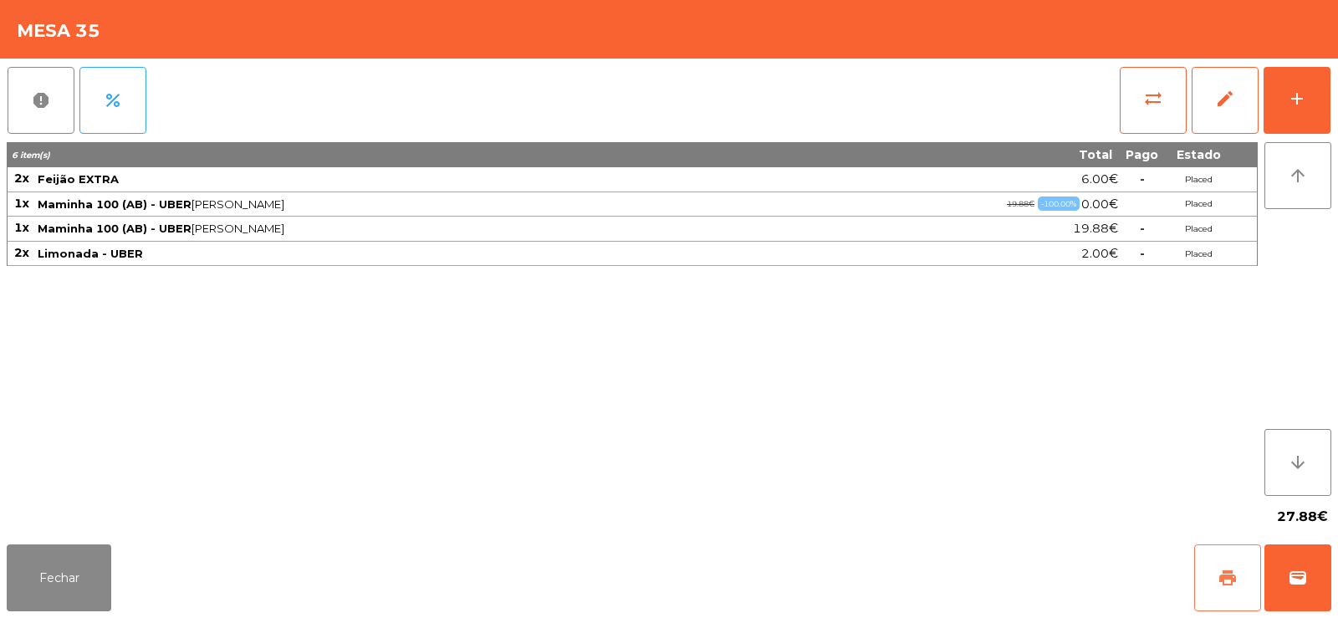
click at [1234, 585] on span "print" at bounding box center [1228, 578] width 20 height 20
click at [1300, 567] on button "wallet" at bounding box center [1297, 577] width 67 height 67
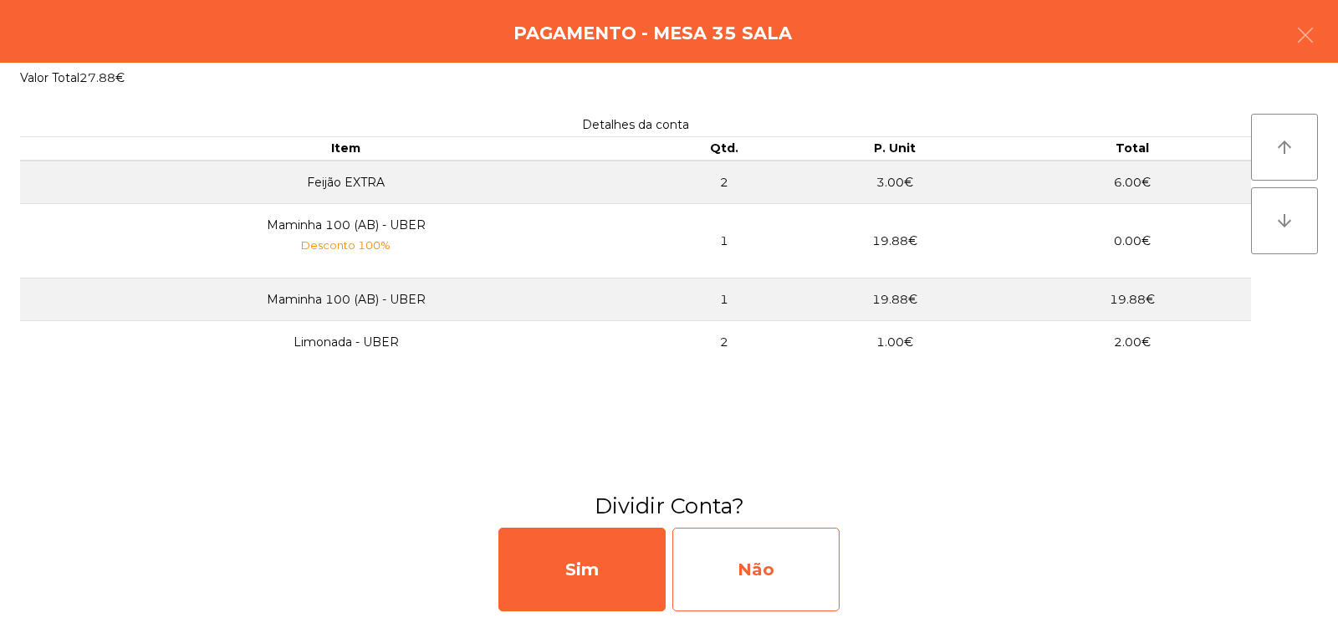
click at [756, 563] on div "Não" at bounding box center [755, 570] width 167 height 84
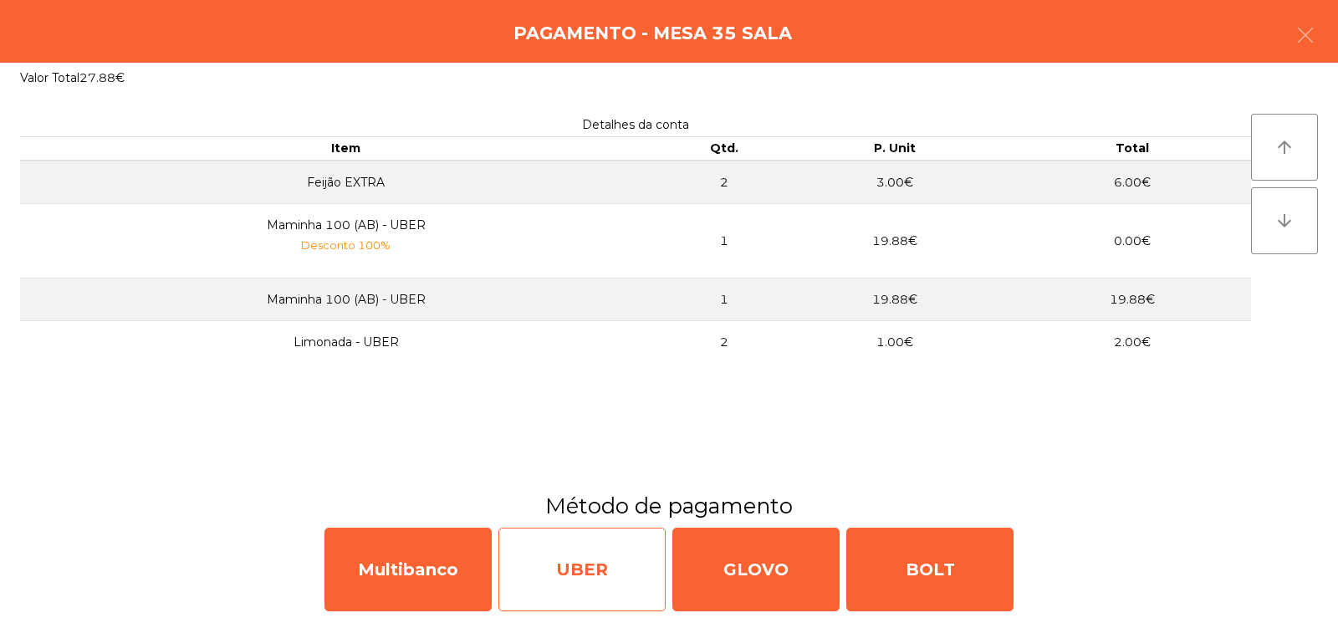
click at [558, 573] on div "UBER" at bounding box center [581, 570] width 167 height 84
select select "**"
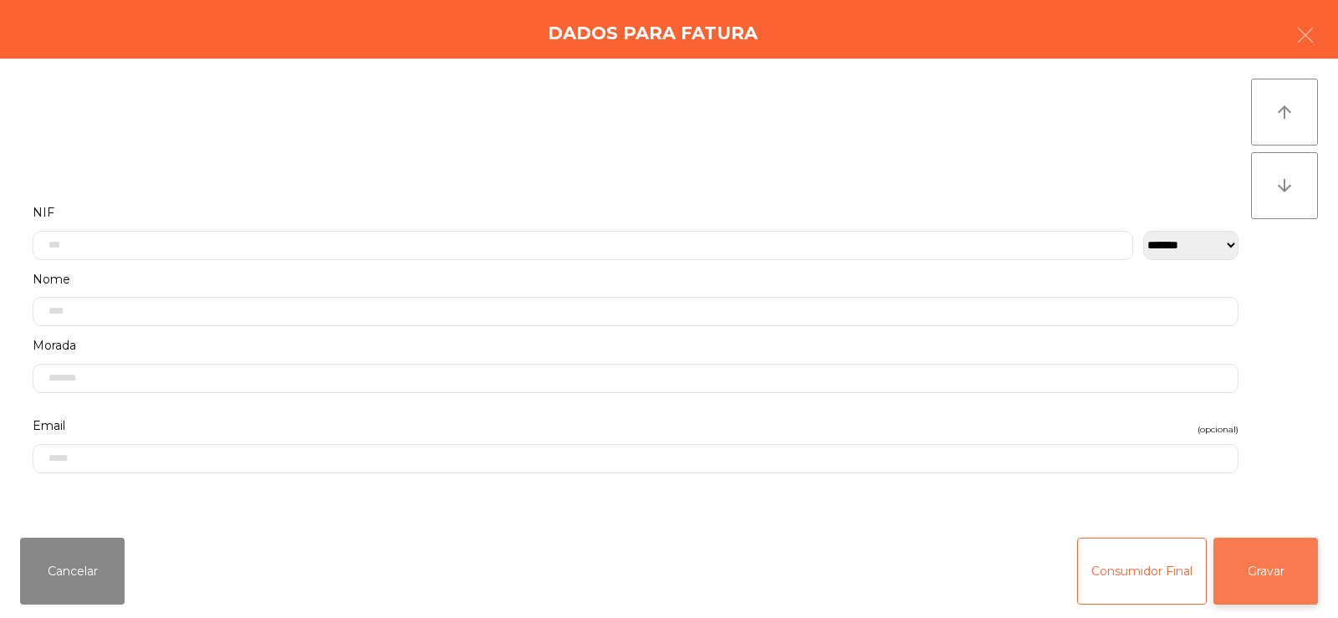
click at [1274, 580] on button "Gravar" at bounding box center [1265, 571] width 105 height 67
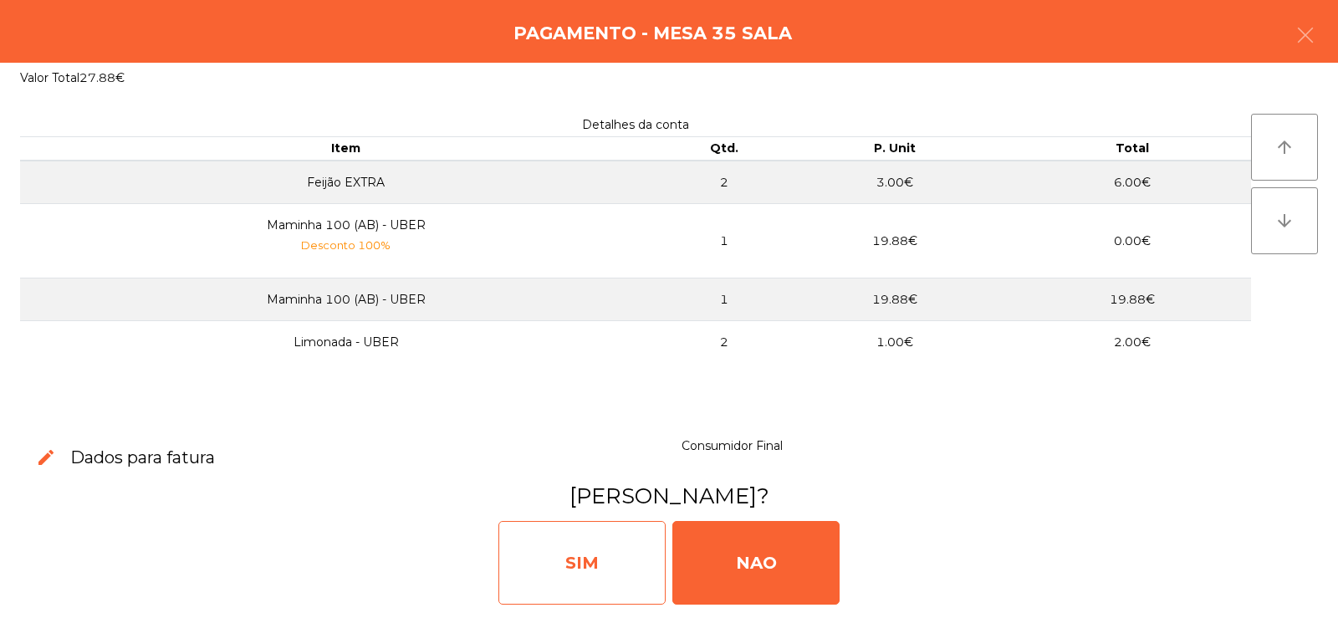
click at [564, 558] on div "SIM" at bounding box center [581, 563] width 167 height 84
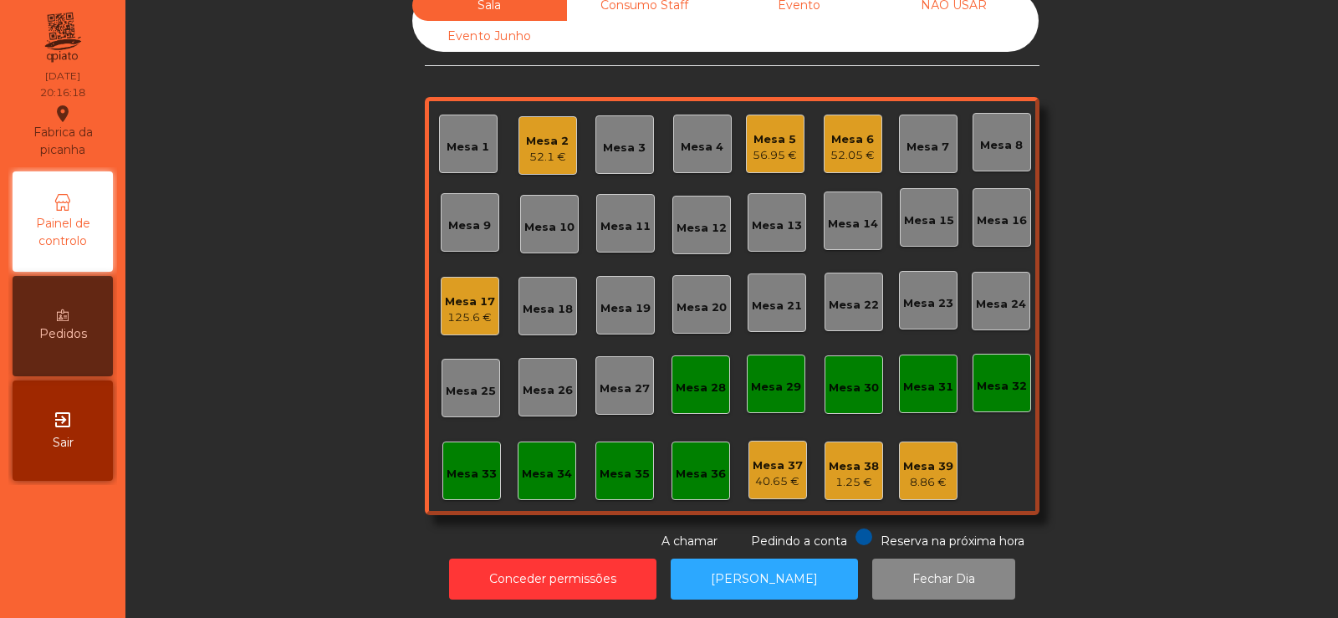
click at [926, 372] on div "Mesa 31" at bounding box center [928, 383] width 50 height 23
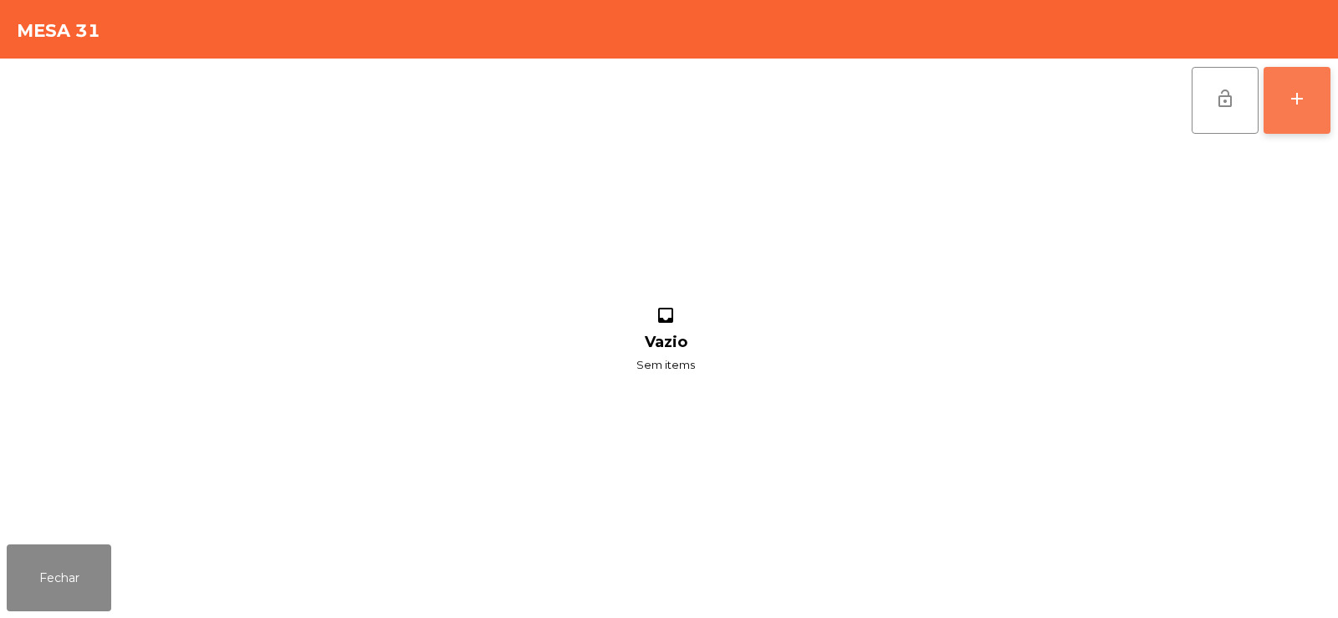
click at [1305, 97] on div "add" at bounding box center [1297, 99] width 20 height 20
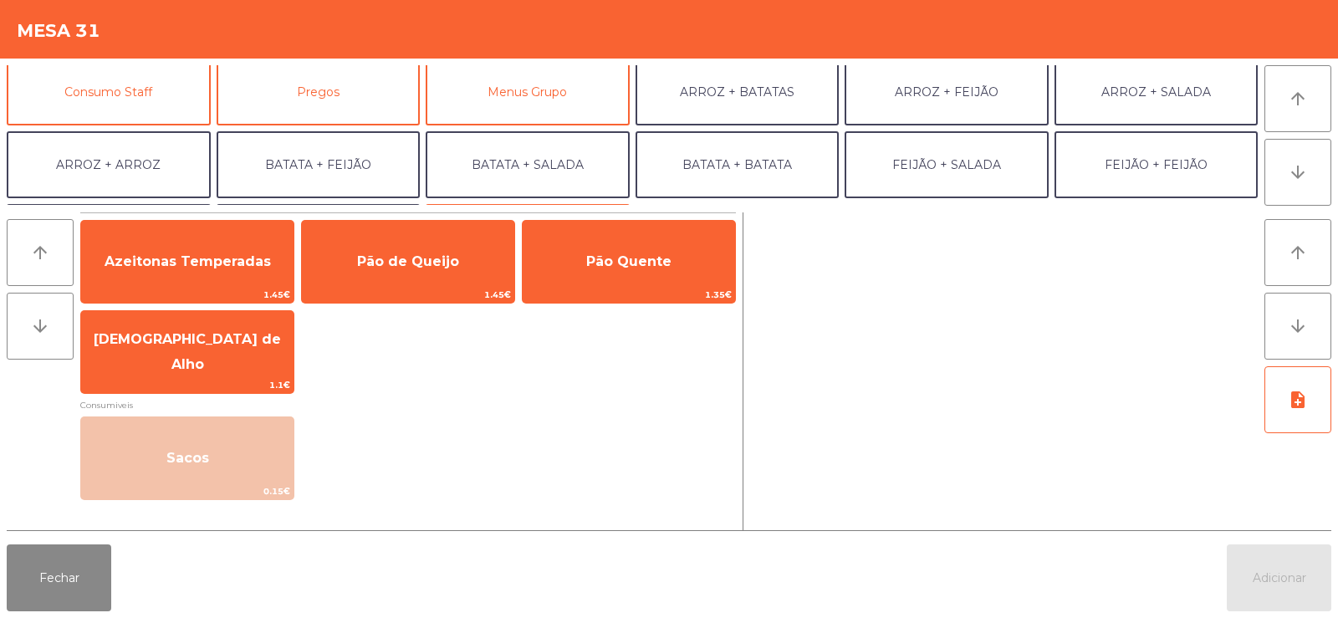
scroll to position [153, 0]
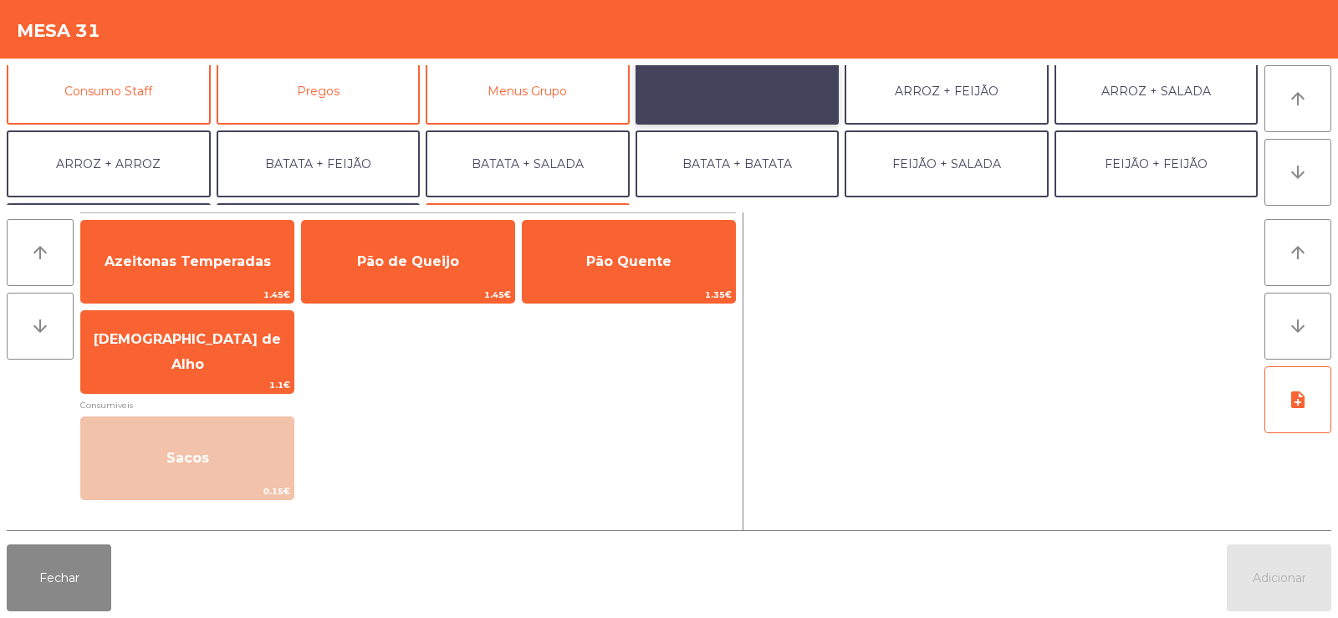
click at [780, 97] on button "ARROZ + BATATAS" at bounding box center [738, 91] width 204 height 67
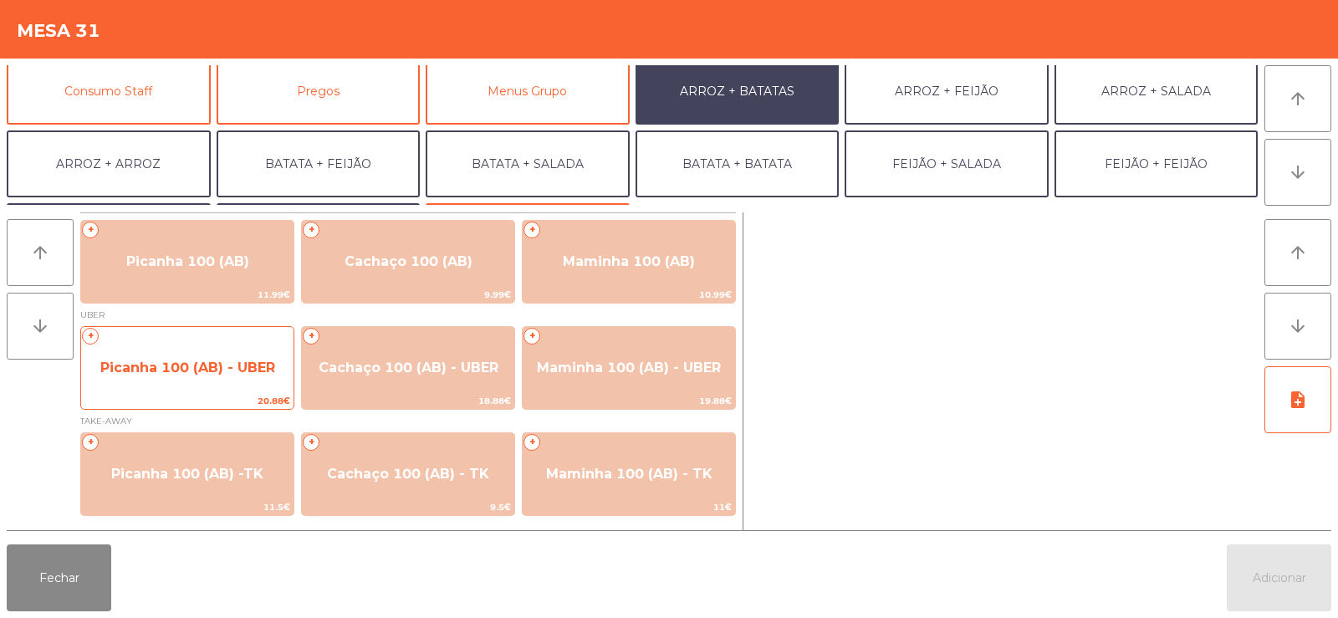
click at [212, 375] on span "Picanha 100 (AB) - UBER" at bounding box center [187, 368] width 175 height 16
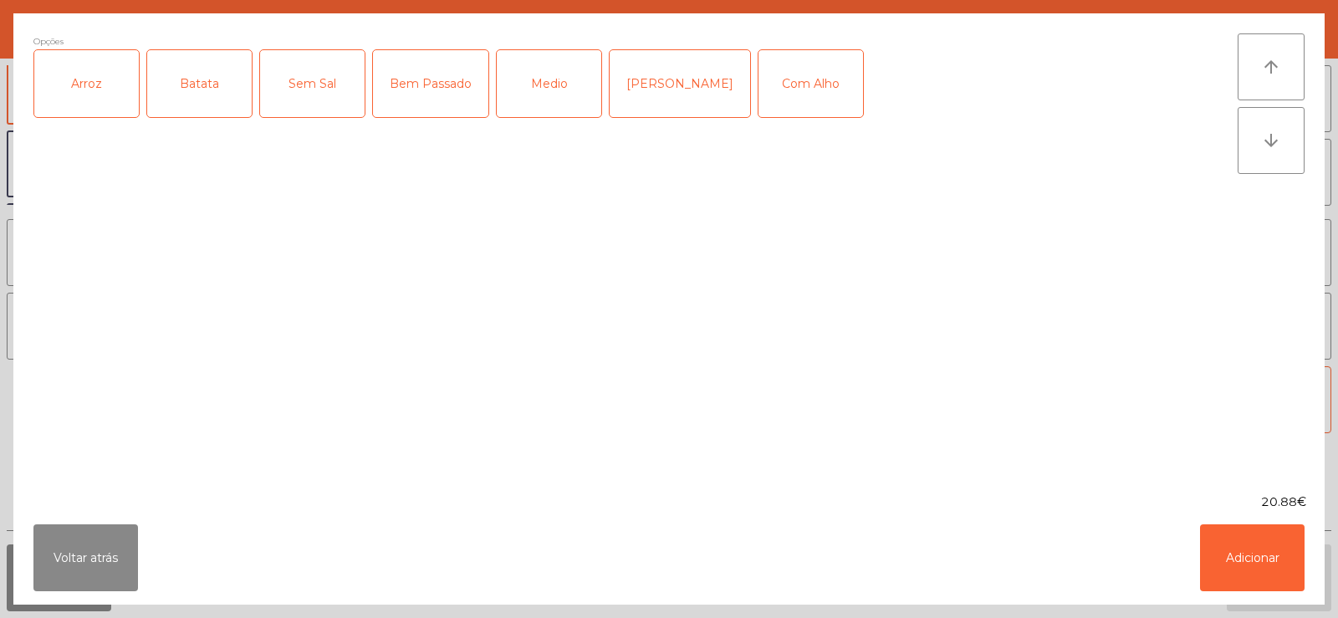
click at [94, 98] on div "Arroz" at bounding box center [86, 83] width 105 height 67
click at [206, 79] on div "Batata" at bounding box center [199, 83] width 105 height 67
click at [573, 98] on div "Medio" at bounding box center [549, 83] width 105 height 67
click at [1251, 559] on button "Adicionar" at bounding box center [1252, 557] width 105 height 67
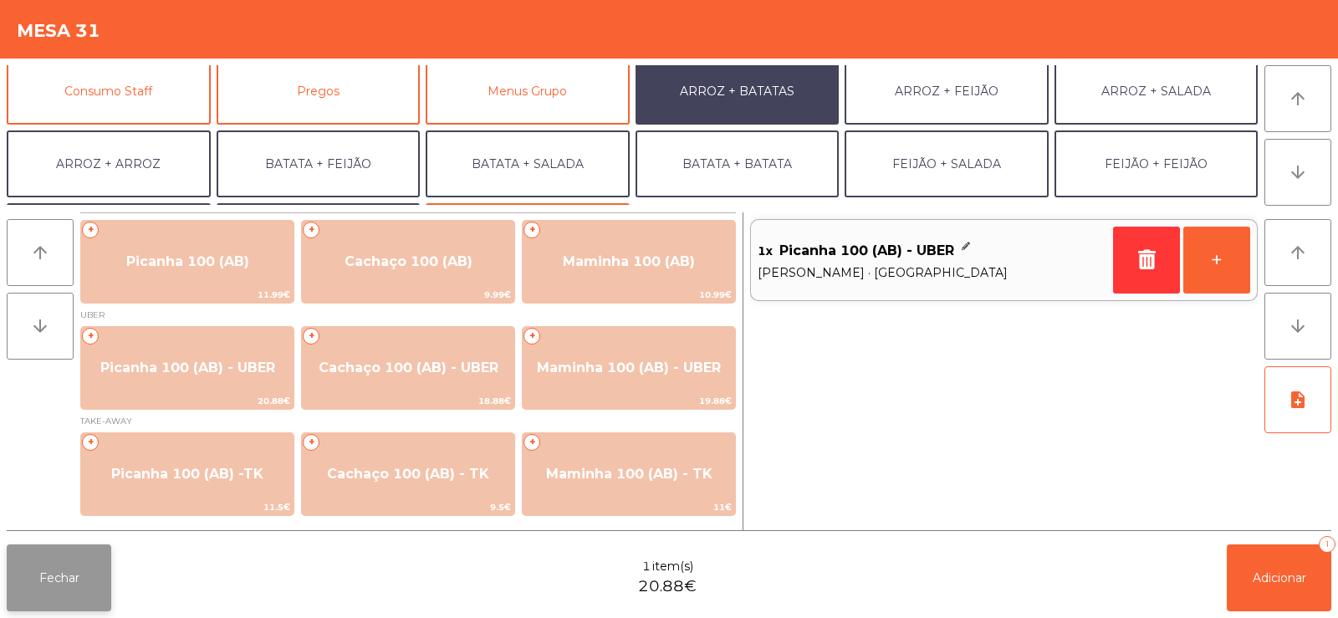
click at [50, 571] on button "Fechar" at bounding box center [59, 577] width 105 height 67
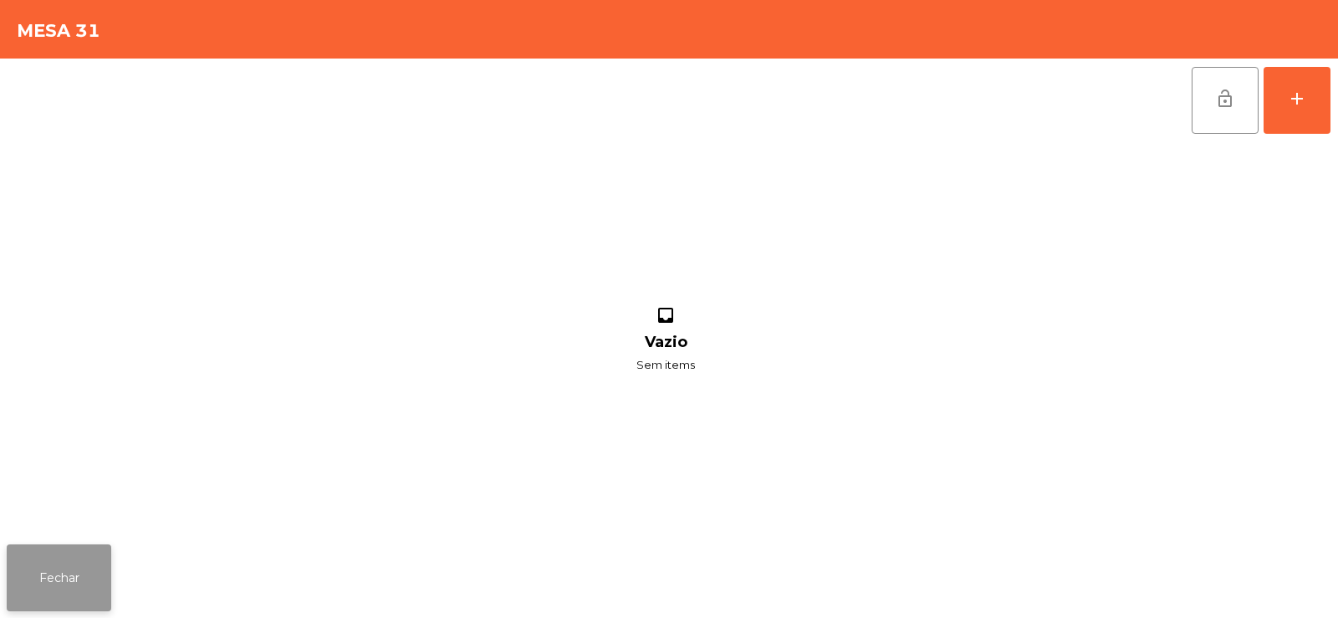
click at [61, 568] on button "Fechar" at bounding box center [59, 577] width 105 height 67
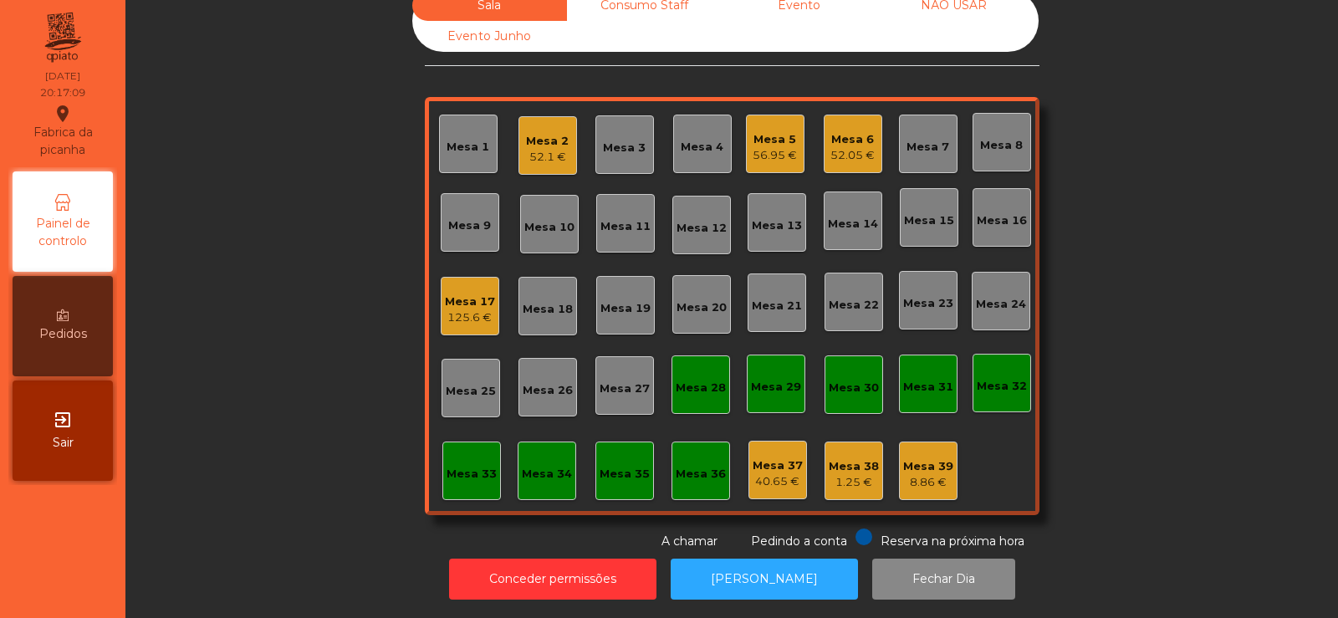
click at [633, 140] on div "Mesa 3" at bounding box center [624, 148] width 43 height 17
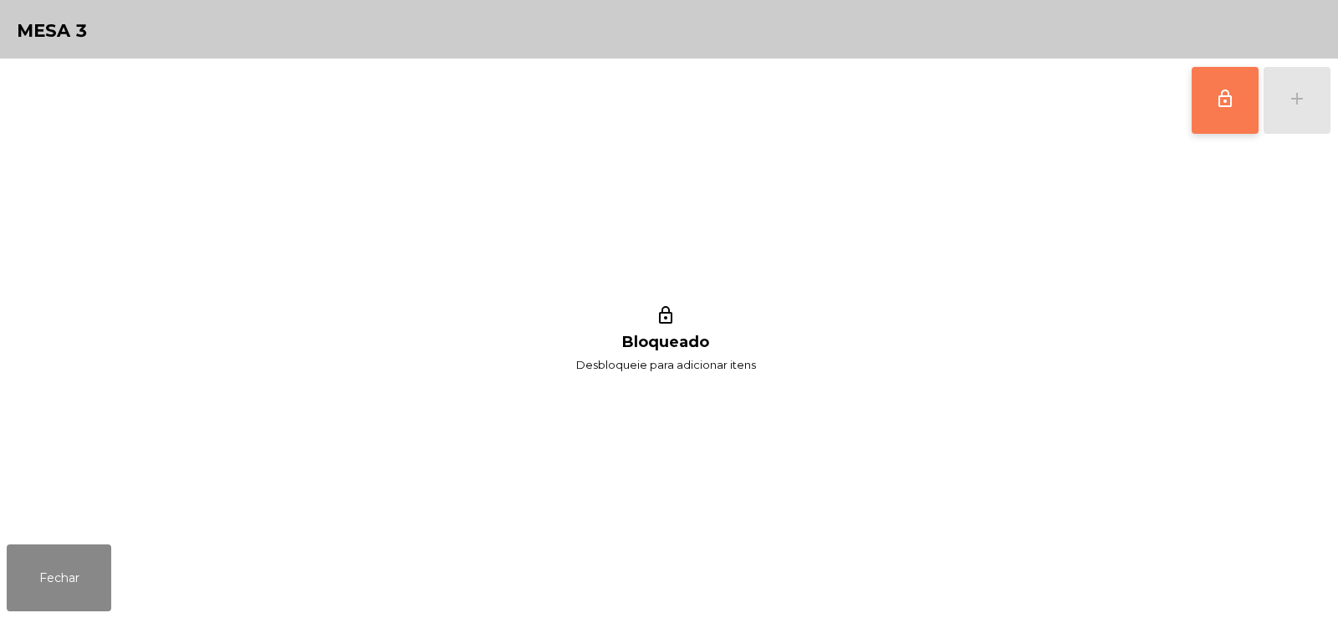
click at [1234, 98] on span "lock_outline" at bounding box center [1225, 99] width 20 height 20
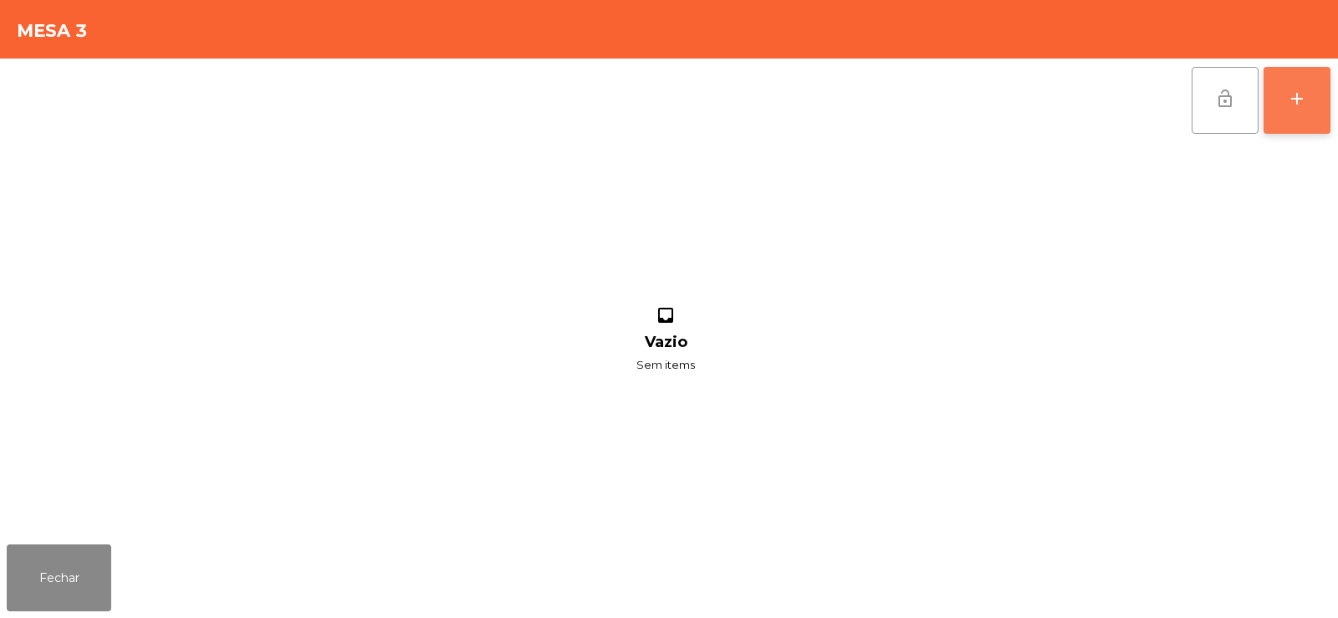
click at [1296, 98] on div "add" at bounding box center [1297, 99] width 20 height 20
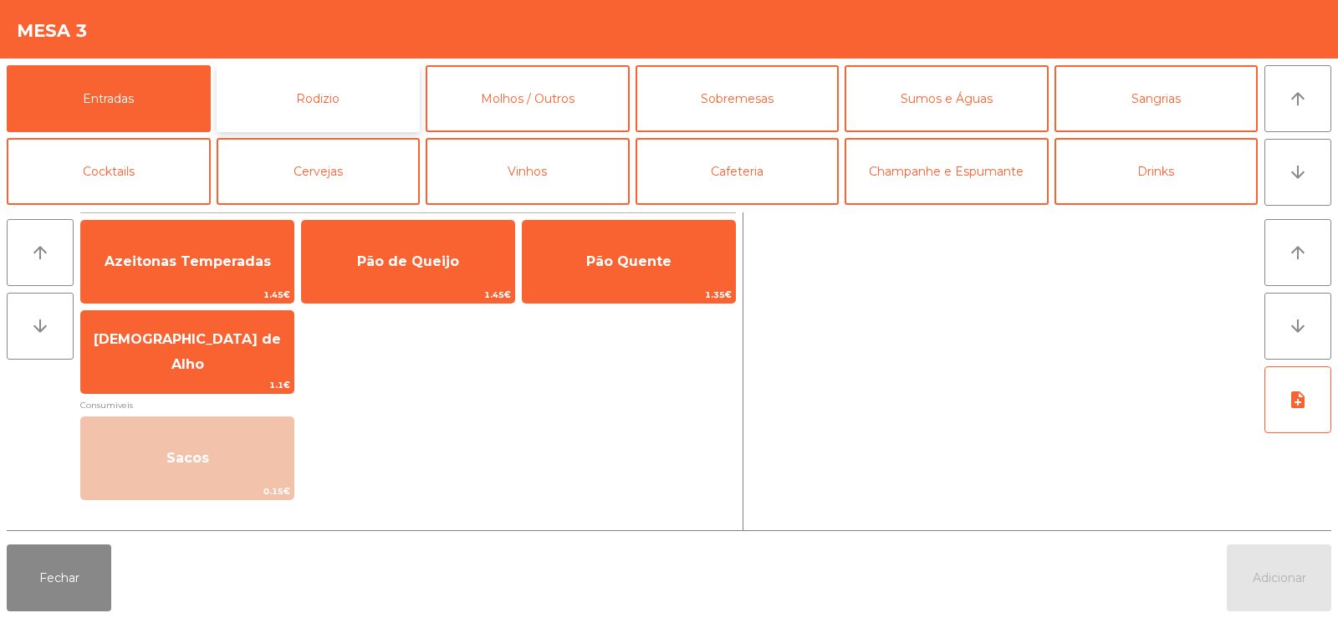
click at [343, 96] on button "Rodizio" at bounding box center [319, 98] width 204 height 67
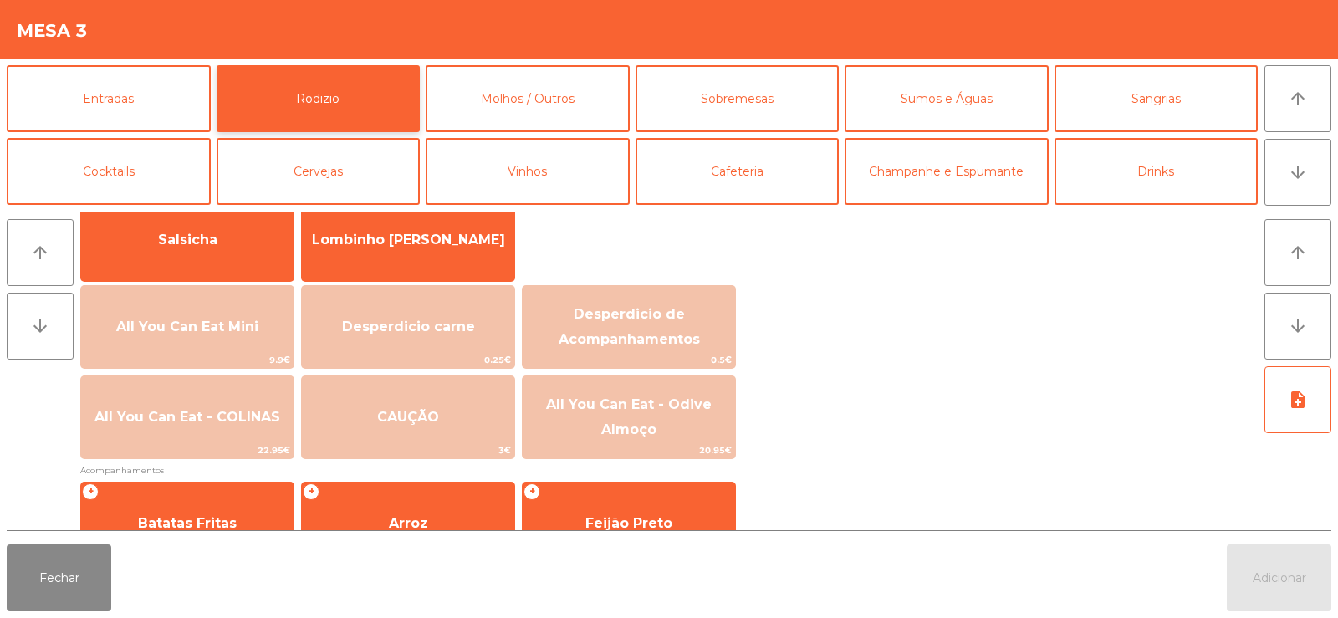
scroll to position [151, 0]
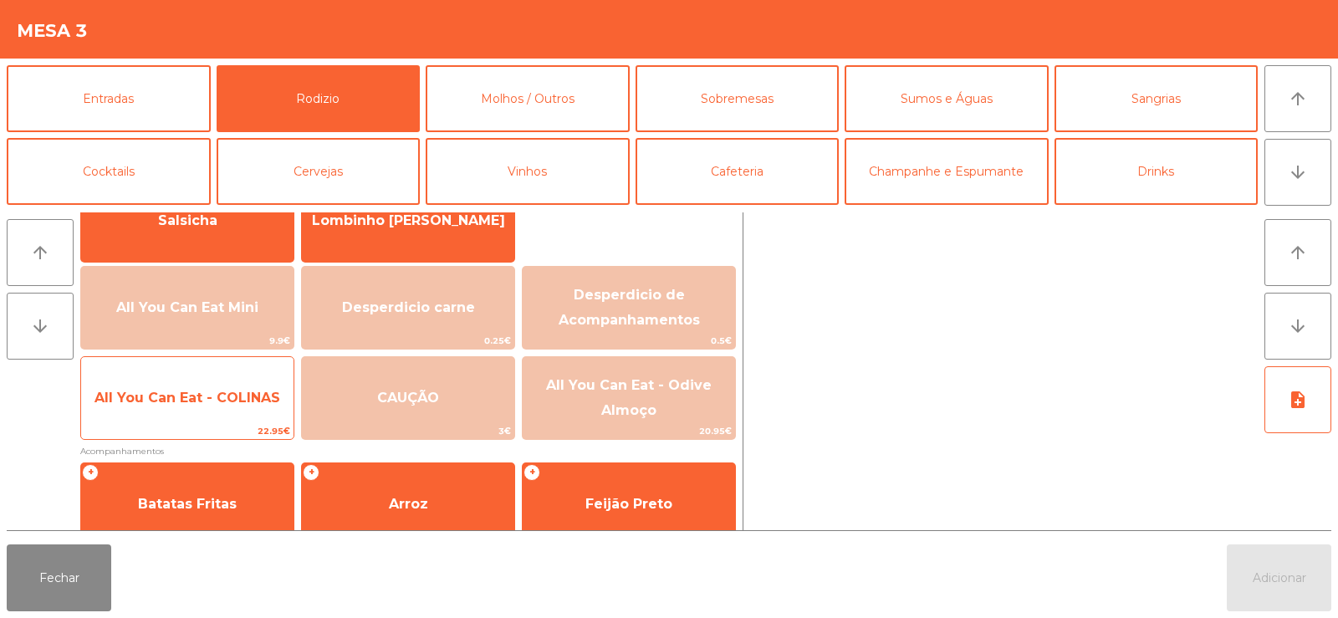
click at [190, 401] on span "All You Can Eat - COLINAS" at bounding box center [187, 398] width 186 height 16
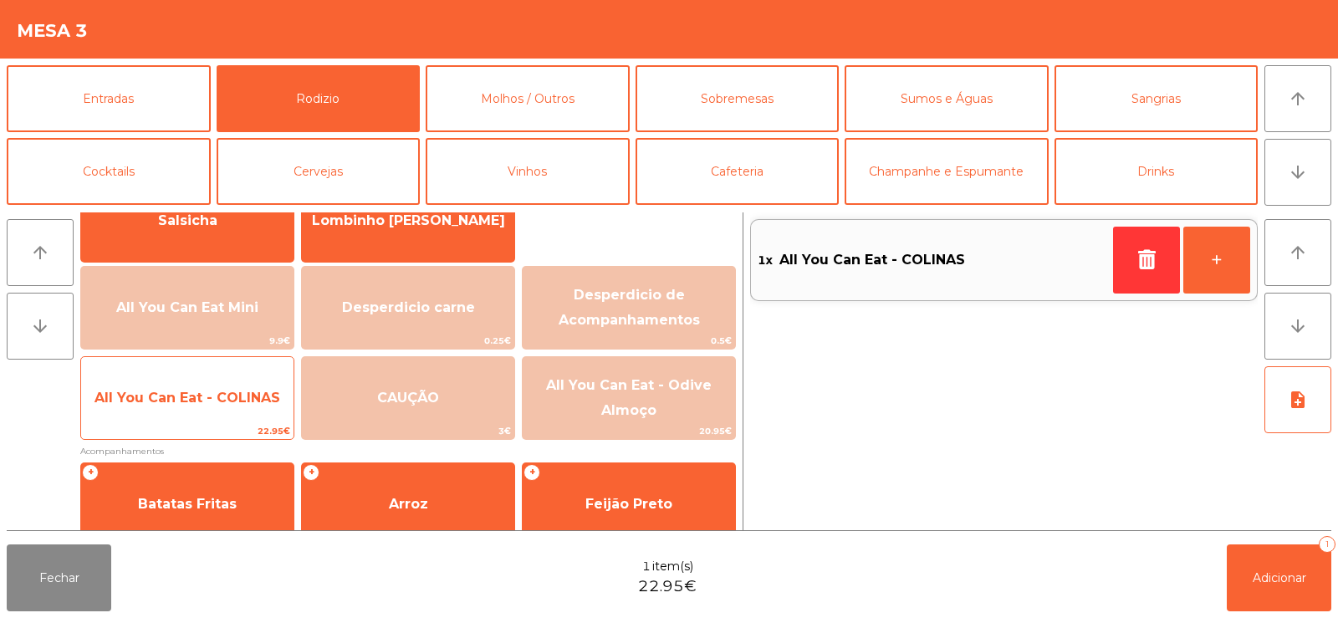
click at [186, 406] on span "All You Can Eat - COLINAS" at bounding box center [187, 397] width 212 height 45
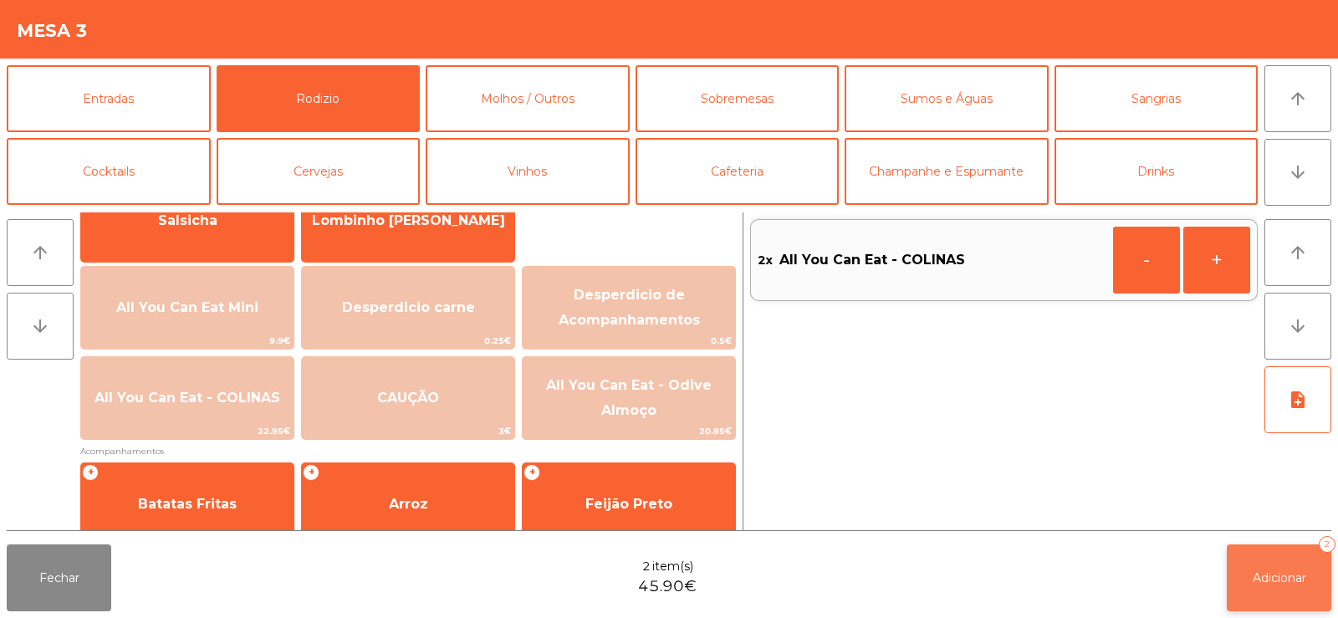
click at [1263, 578] on span "Adicionar" at bounding box center [1280, 577] width 54 height 15
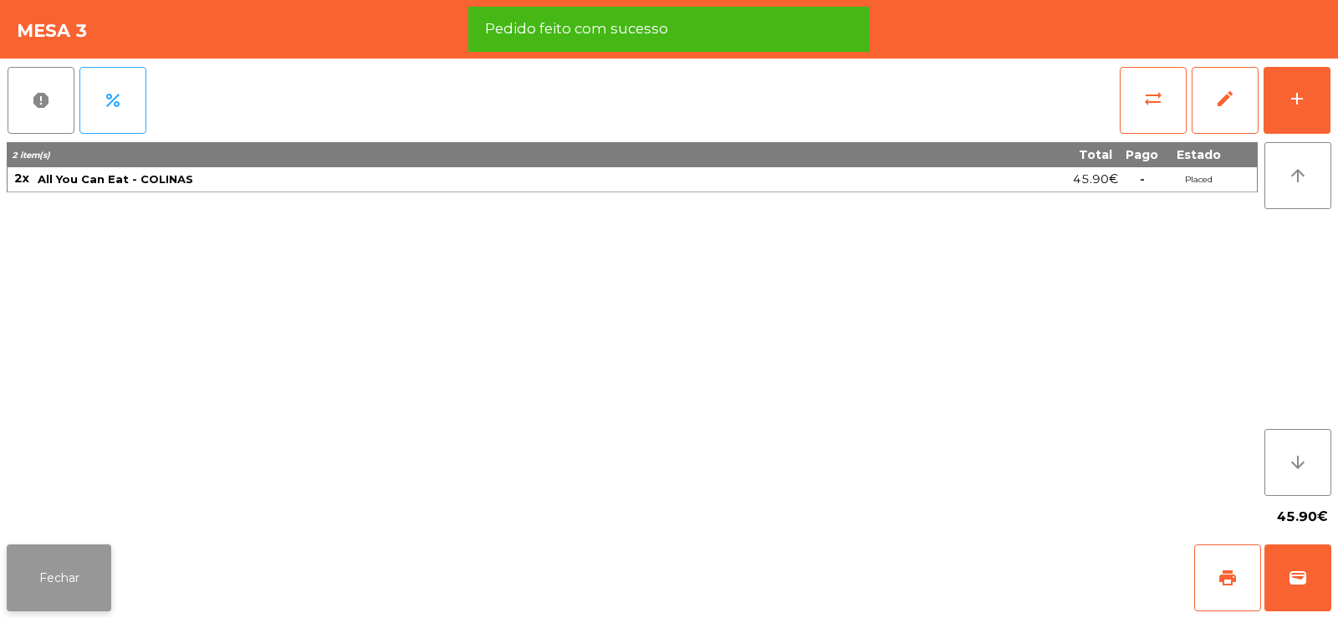
click at [43, 576] on button "Fechar" at bounding box center [59, 577] width 105 height 67
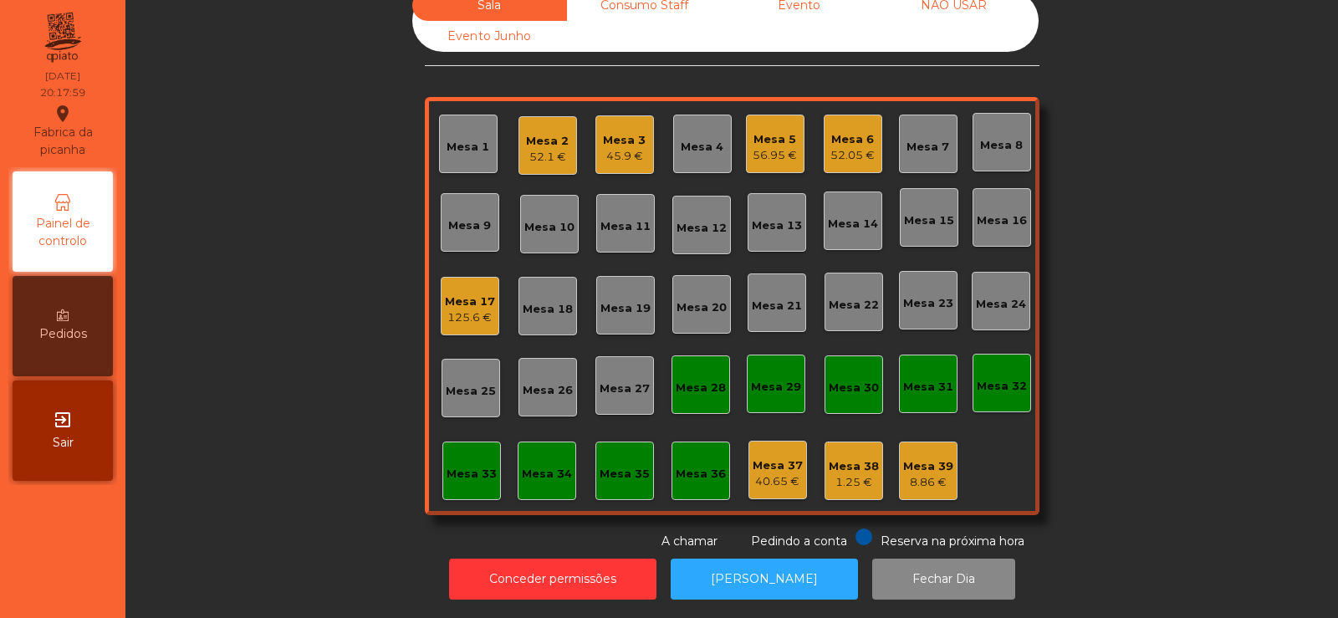
click at [543, 301] on div "Mesa 18" at bounding box center [548, 309] width 50 height 17
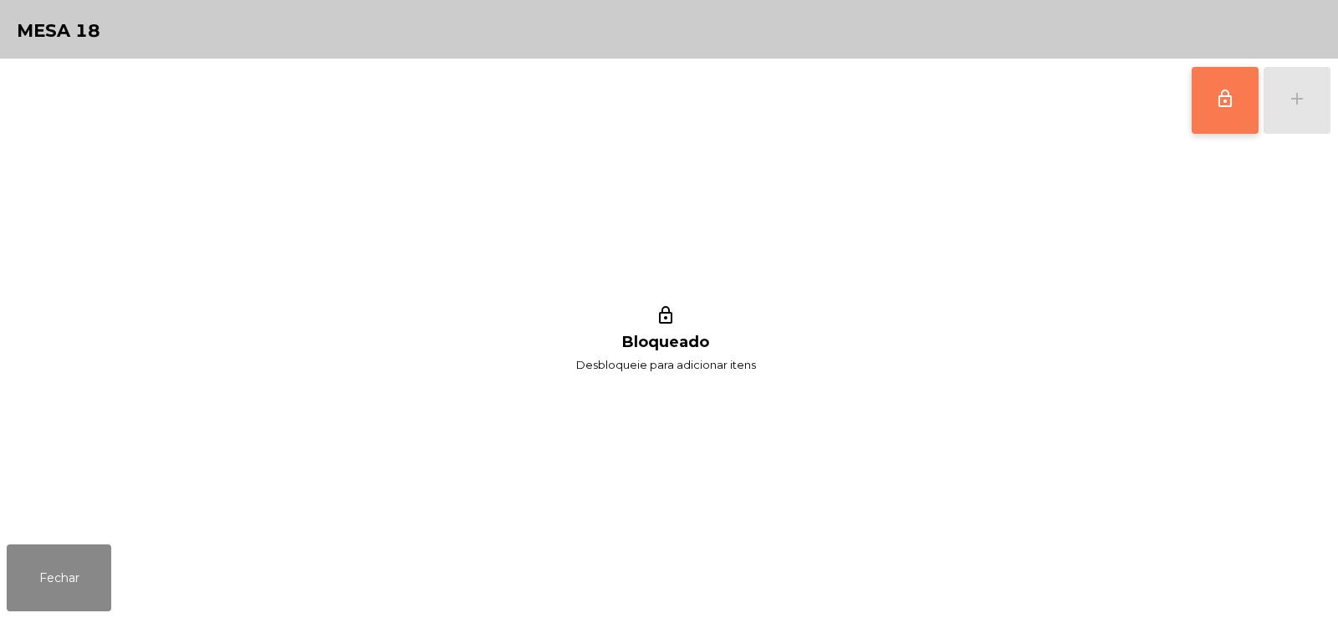
click at [1224, 99] on span "lock_outline" at bounding box center [1225, 99] width 20 height 20
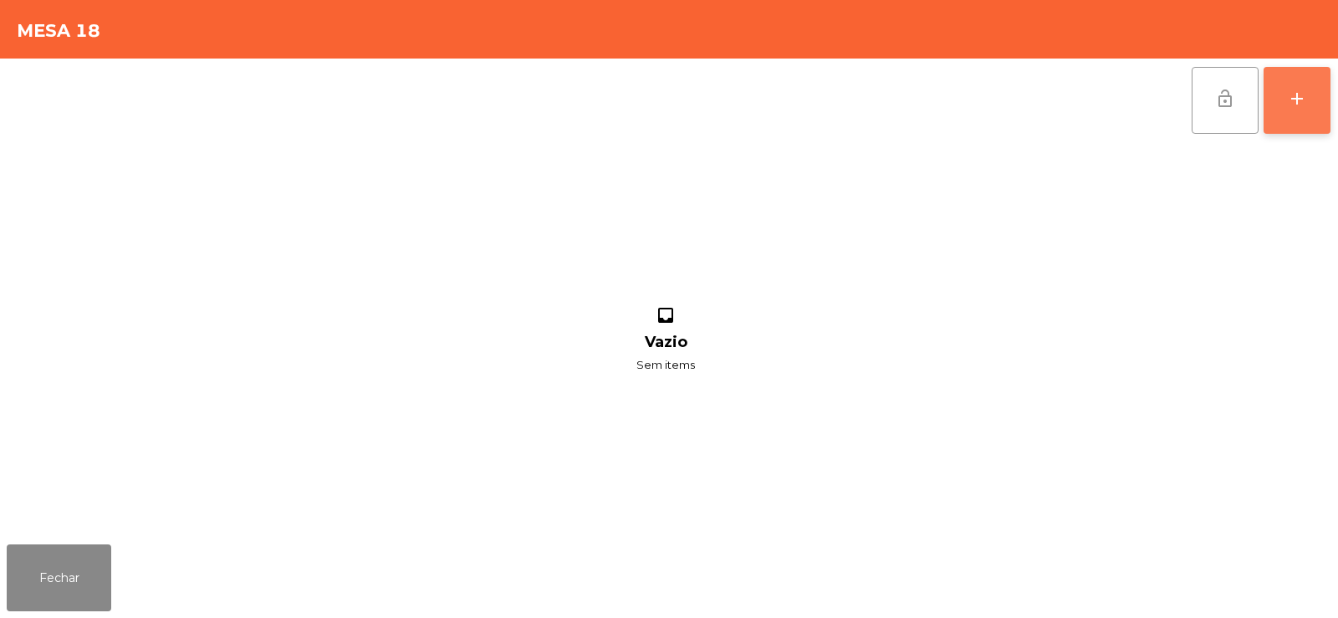
click at [1298, 118] on button "add" at bounding box center [1297, 100] width 67 height 67
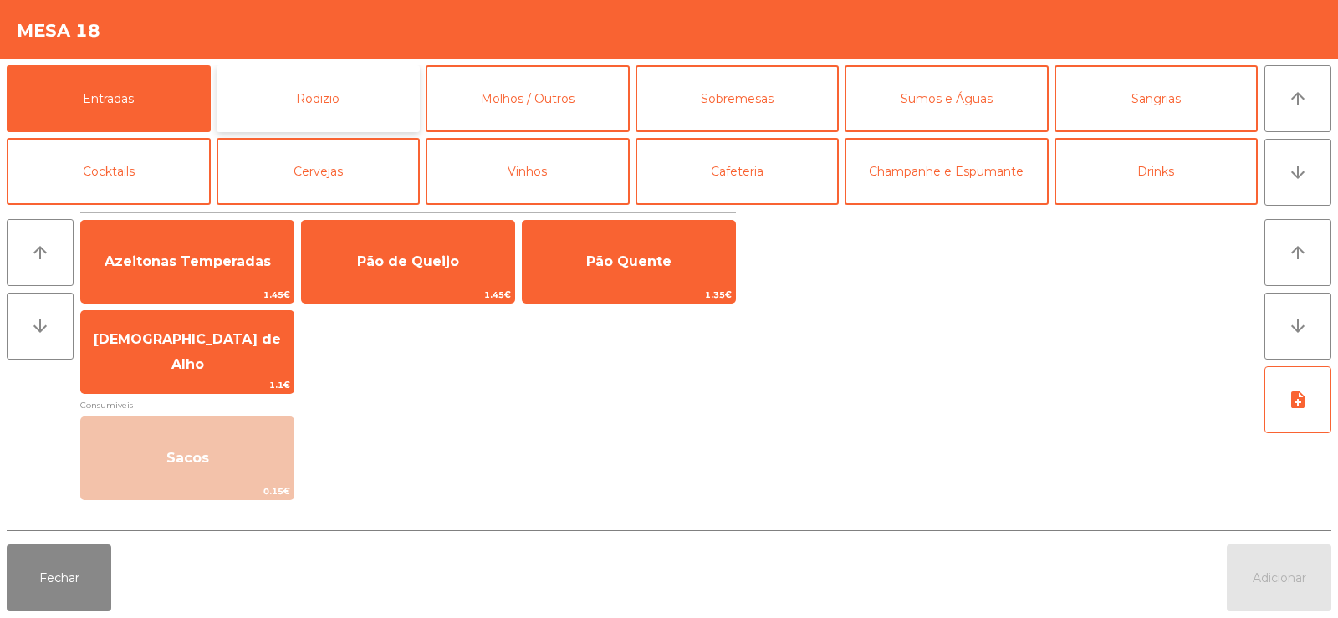
click at [337, 129] on button "Rodizio" at bounding box center [319, 98] width 204 height 67
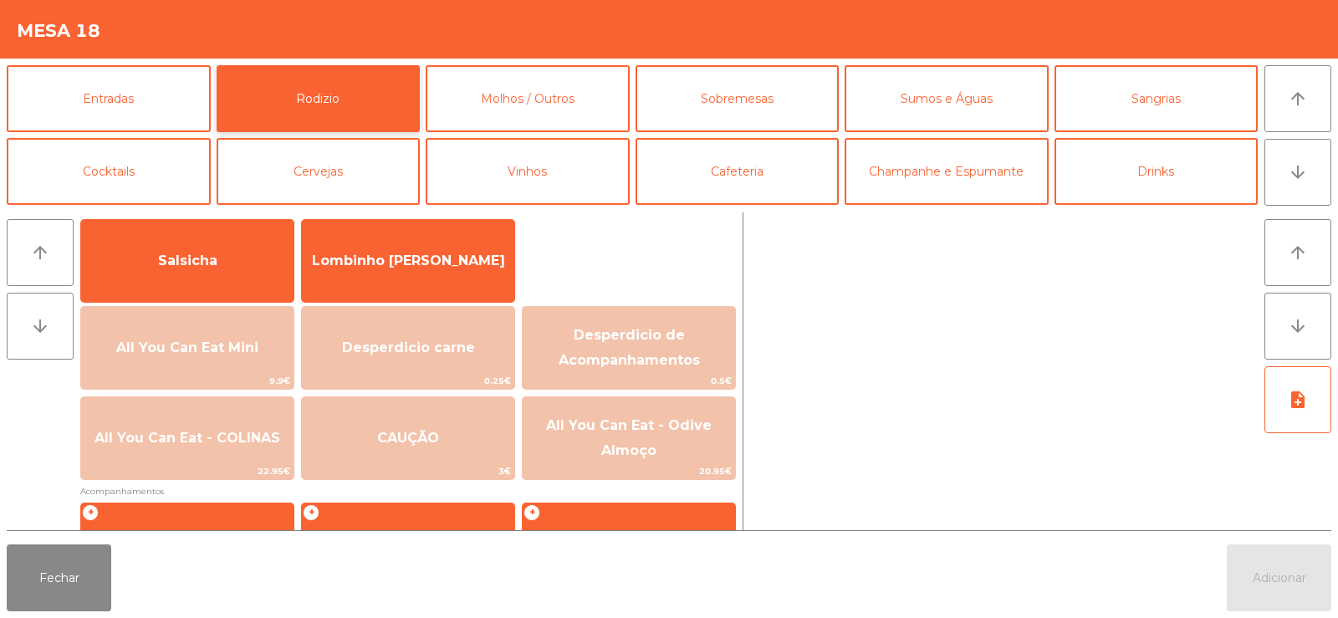
scroll to position [125, 0]
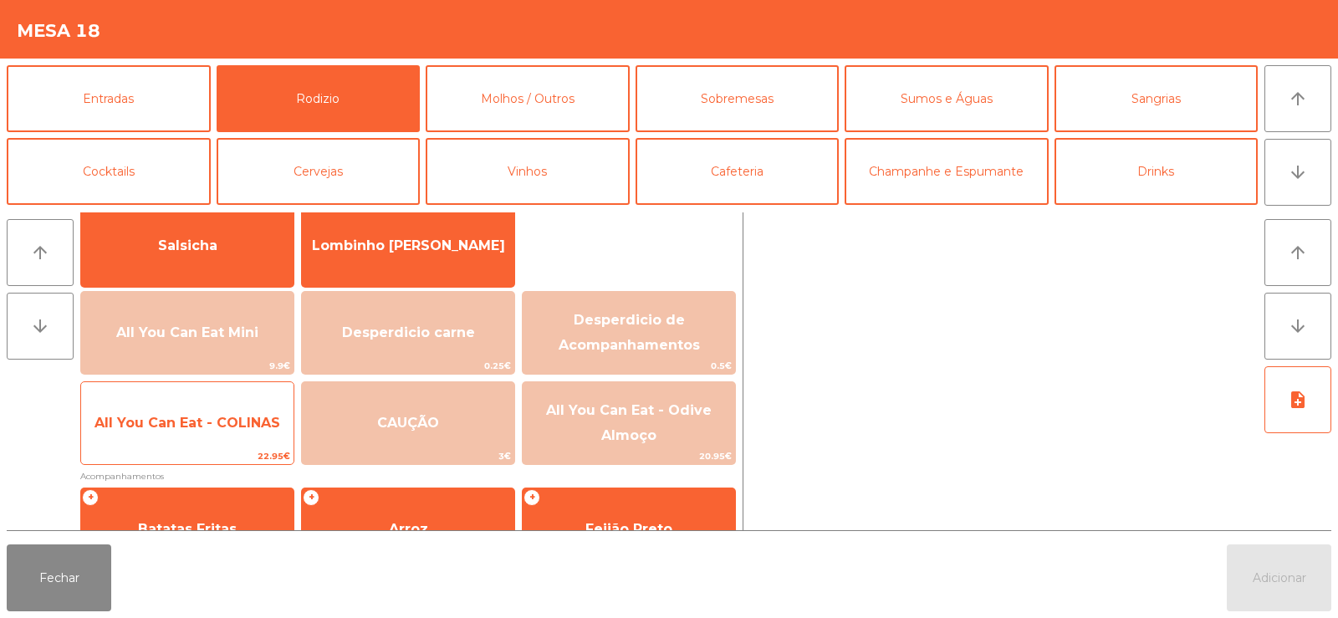
click at [212, 424] on span "All You Can Eat - COLINAS" at bounding box center [187, 423] width 186 height 16
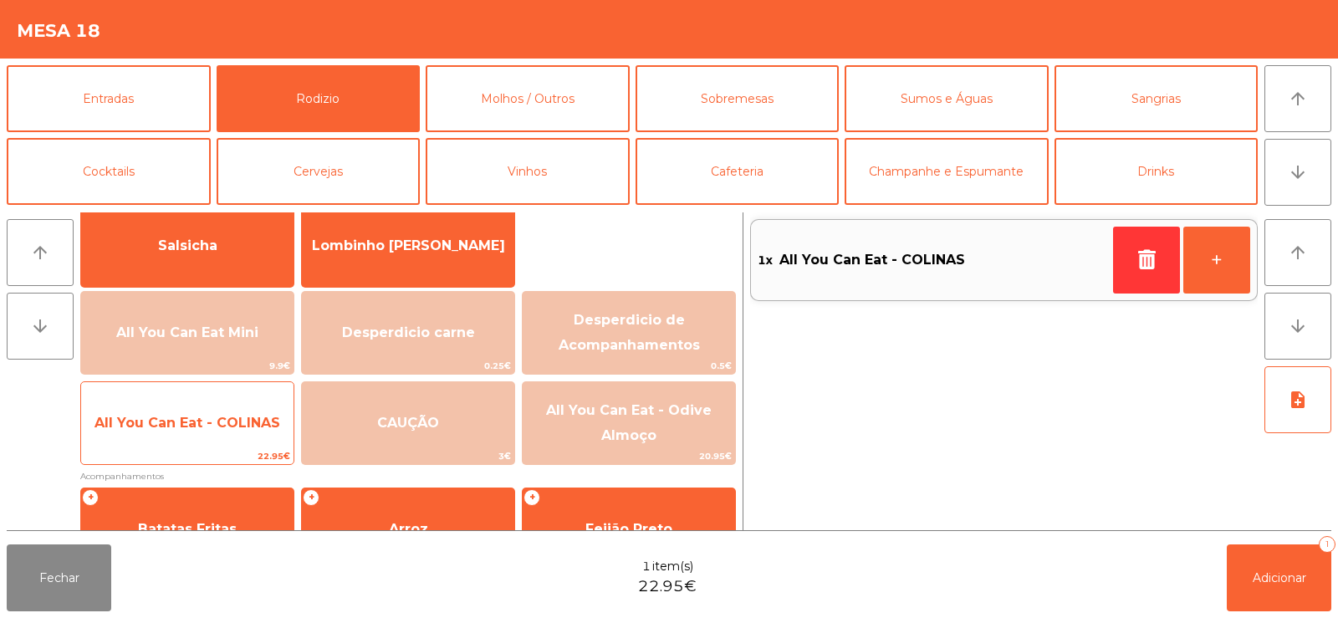
click at [205, 434] on span "All You Can Eat - COLINAS" at bounding box center [187, 423] width 212 height 45
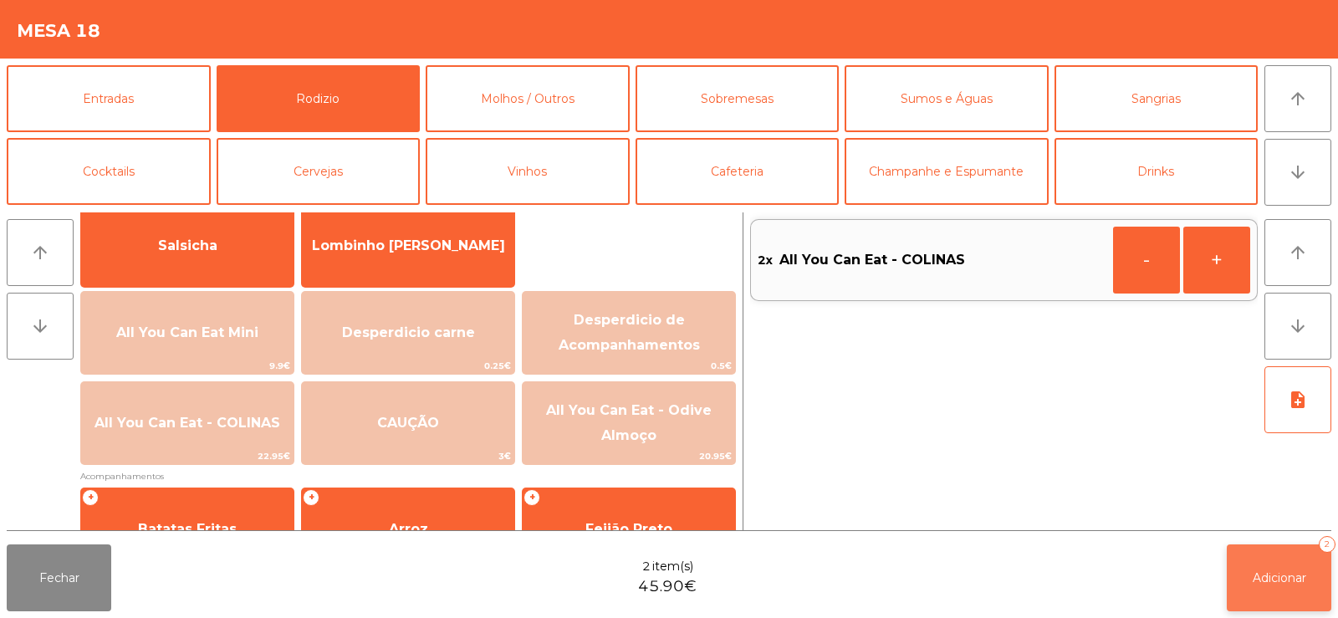
click at [1266, 585] on button "Adicionar 2" at bounding box center [1279, 577] width 105 height 67
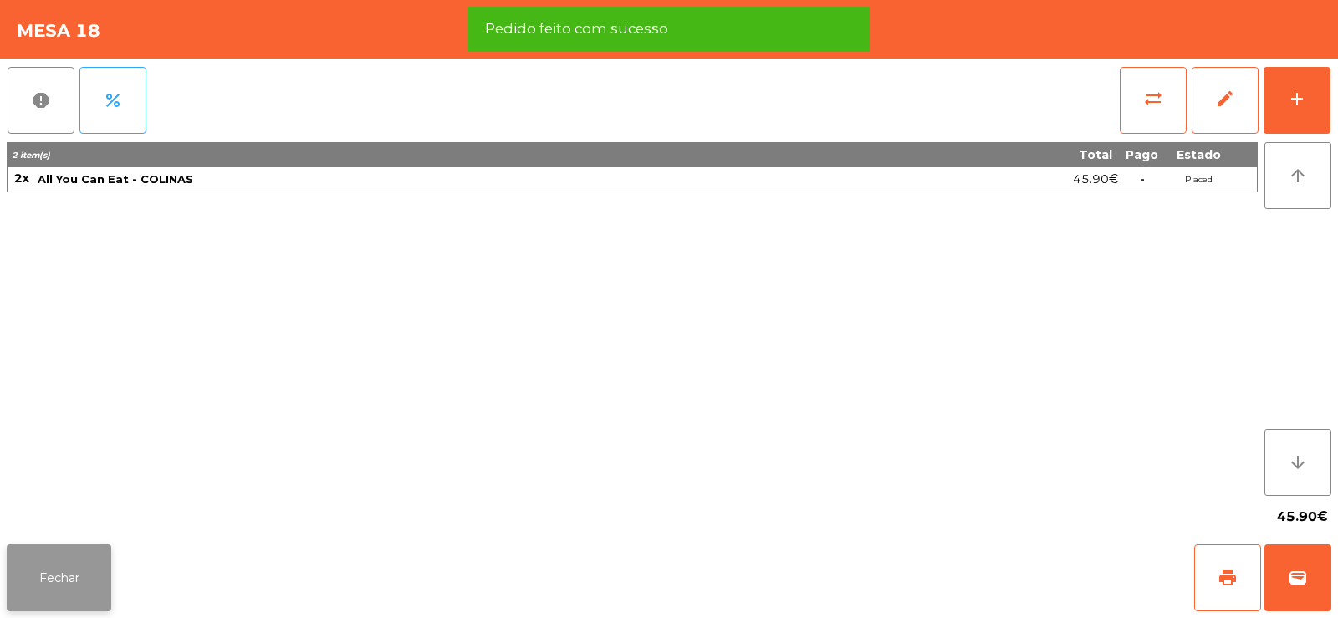
click at [64, 605] on button "Fechar" at bounding box center [59, 577] width 105 height 67
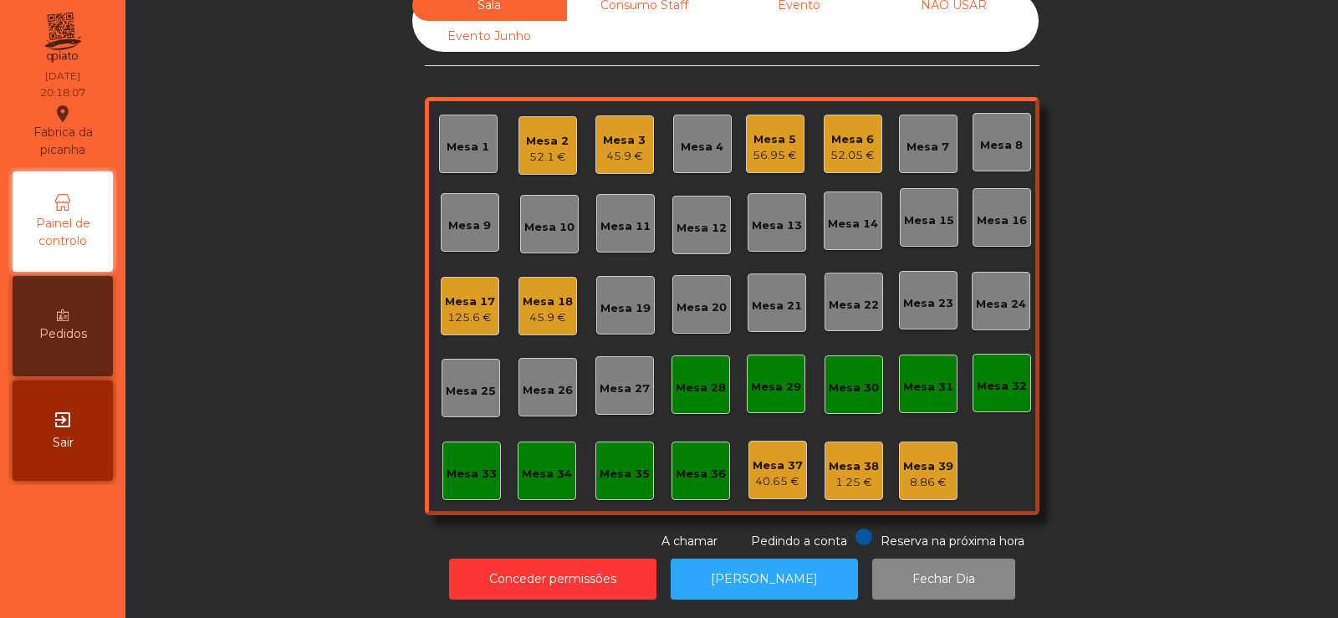
click at [940, 379] on div "Mesa 31" at bounding box center [928, 387] width 50 height 17
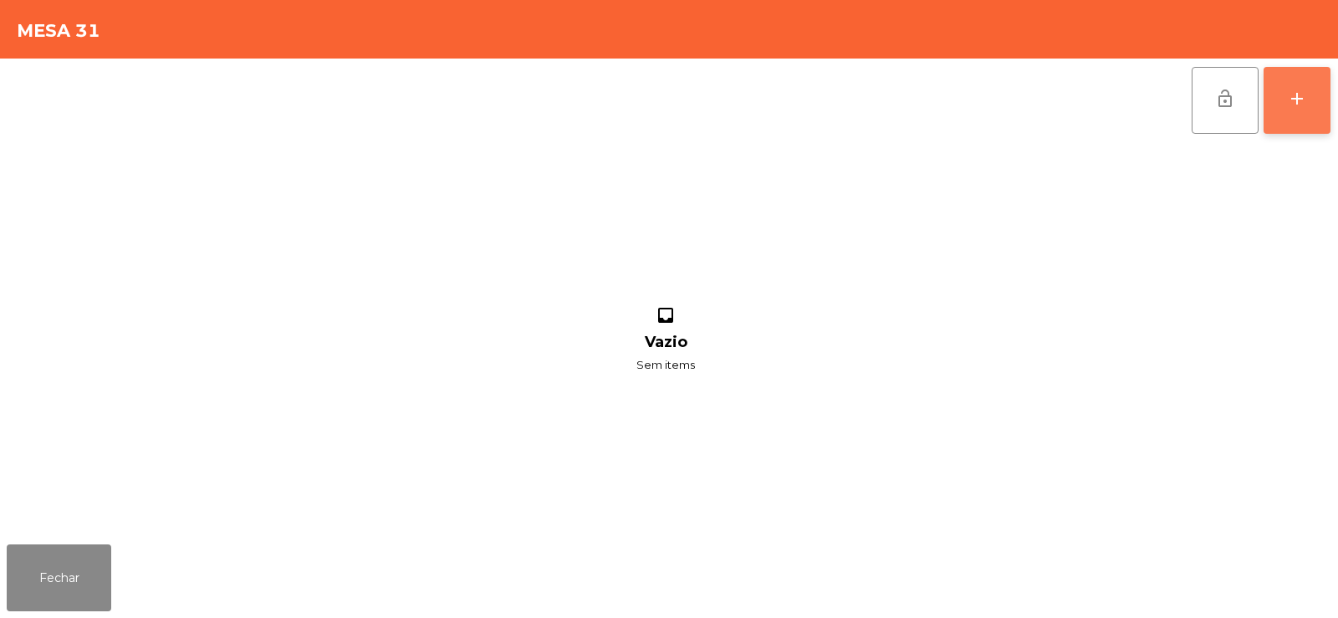
click at [1295, 101] on div "add" at bounding box center [1297, 99] width 20 height 20
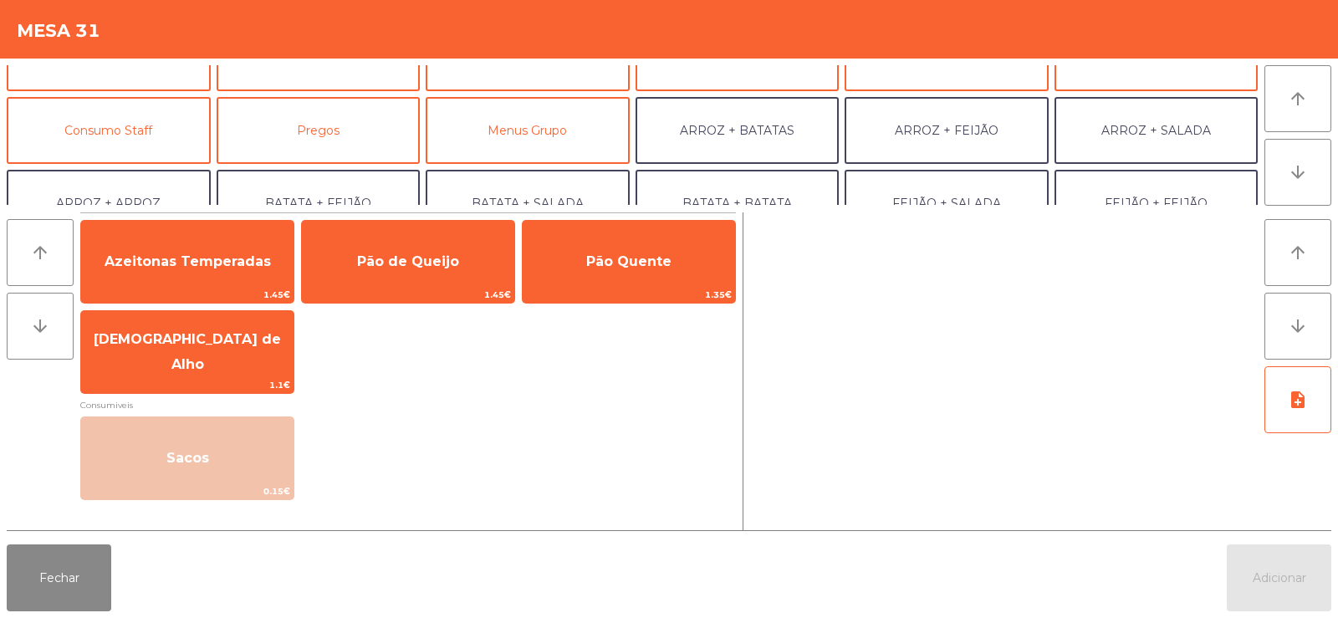
scroll to position [117, 0]
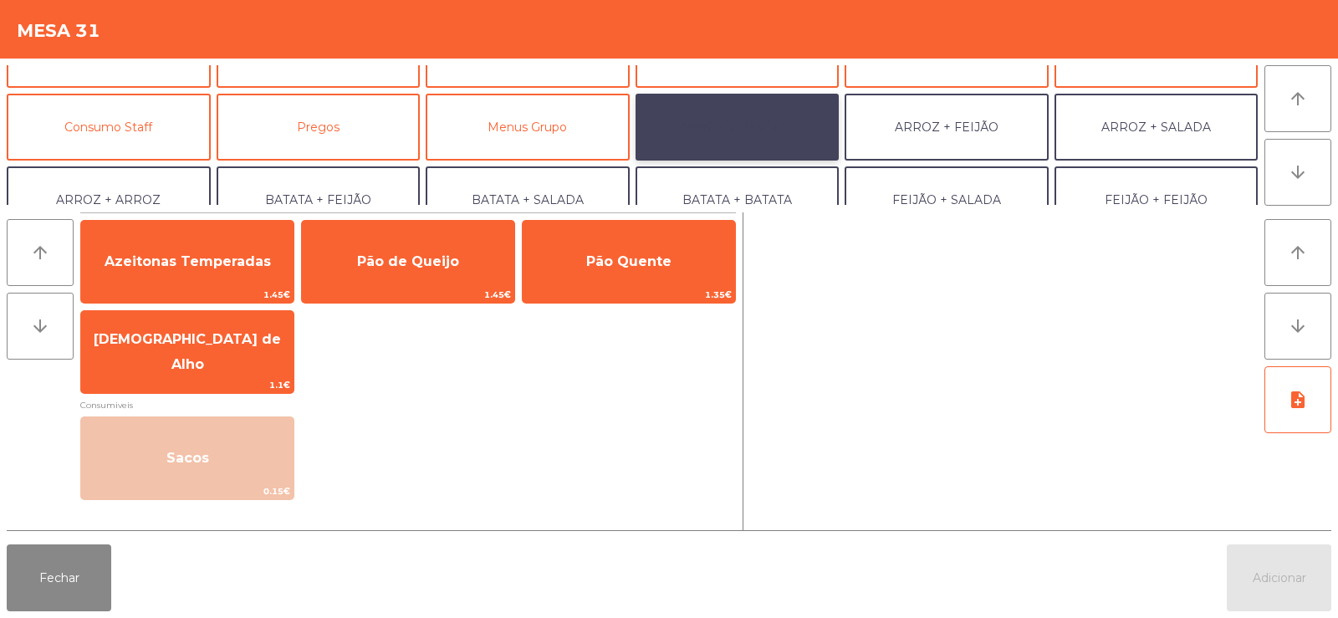
click at [770, 127] on button "ARROZ + BATATAS" at bounding box center [738, 127] width 204 height 67
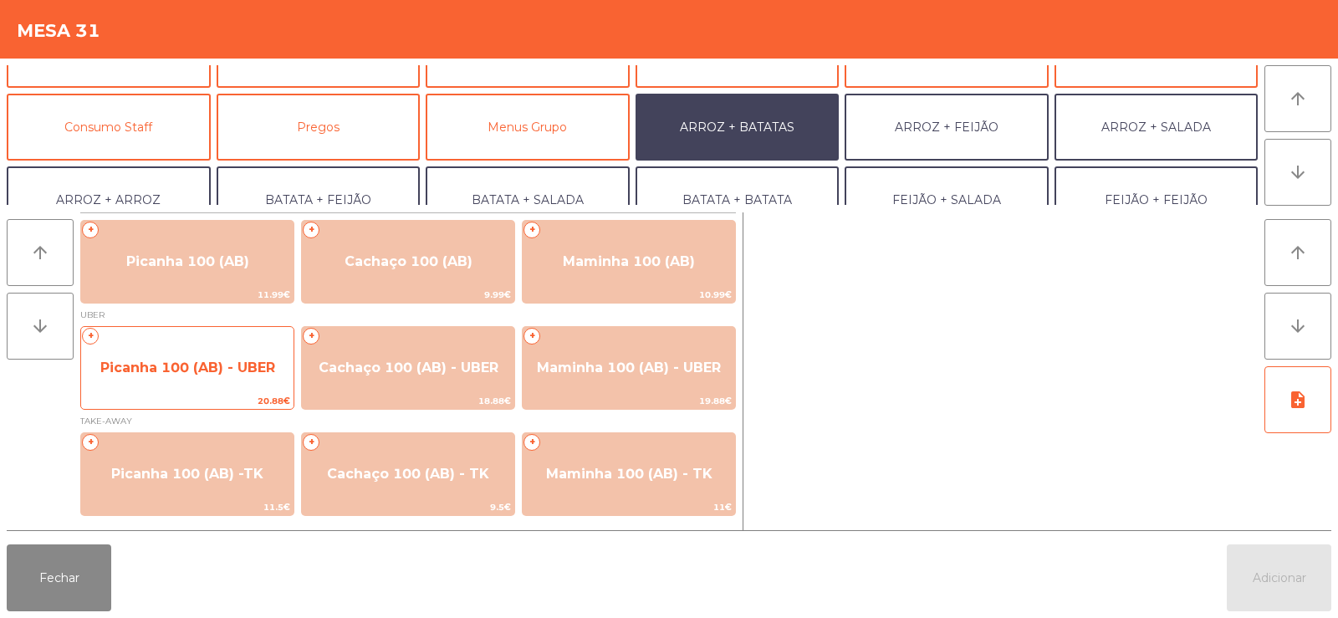
click at [203, 360] on span "Picanha 100 (AB) - UBER" at bounding box center [187, 368] width 175 height 16
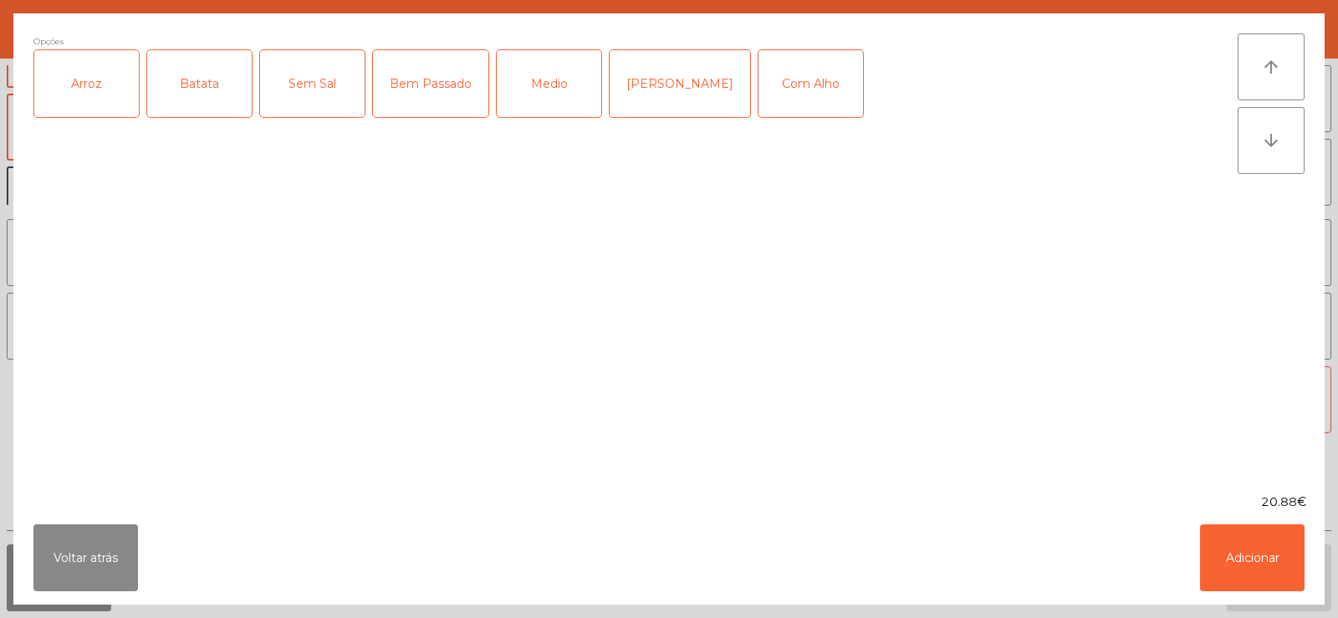
click at [100, 82] on div "Arroz" at bounding box center [86, 83] width 105 height 67
click at [210, 99] on div "Batata" at bounding box center [199, 83] width 105 height 67
click at [558, 70] on div "Medio" at bounding box center [549, 83] width 105 height 67
click at [1260, 557] on button "Adicionar" at bounding box center [1252, 557] width 105 height 67
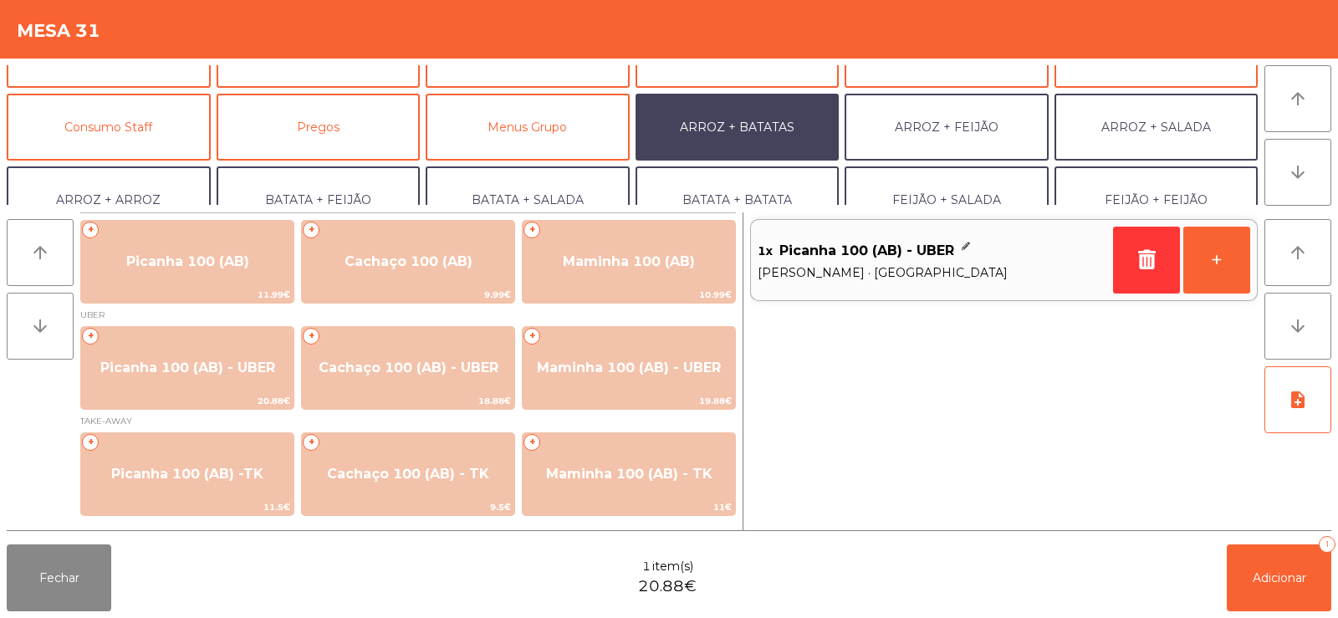
scroll to position [218, 0]
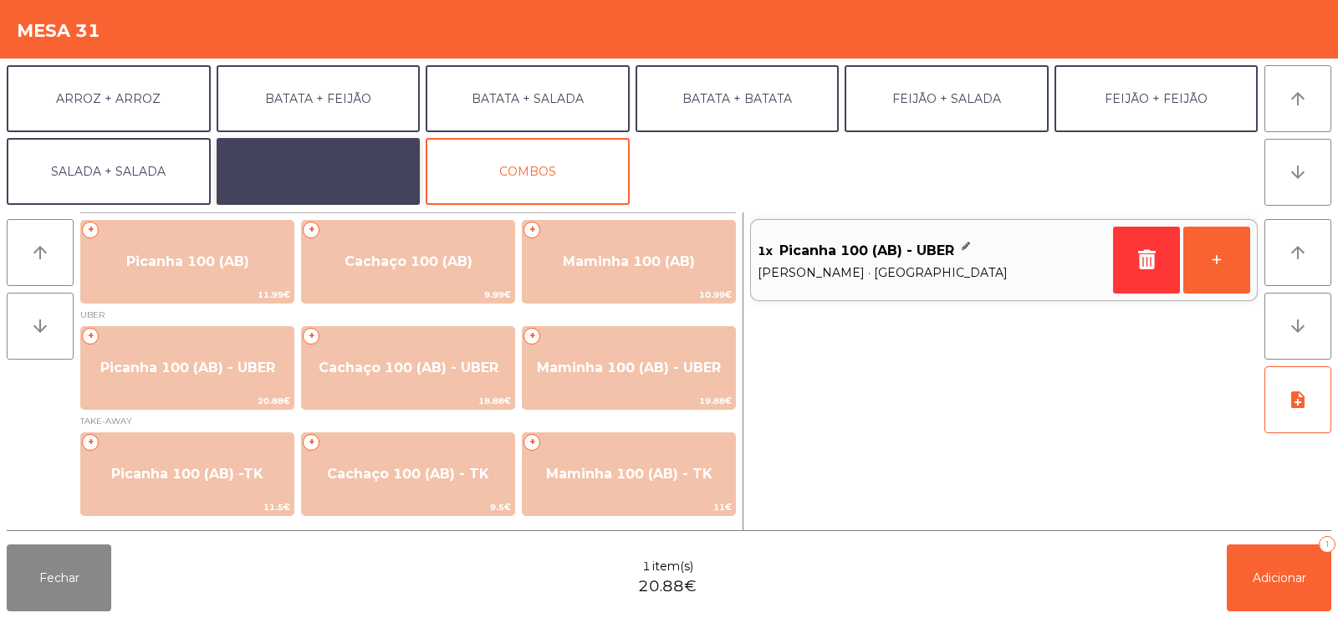
click at [344, 156] on button "EXTRAS UBER" at bounding box center [319, 171] width 204 height 67
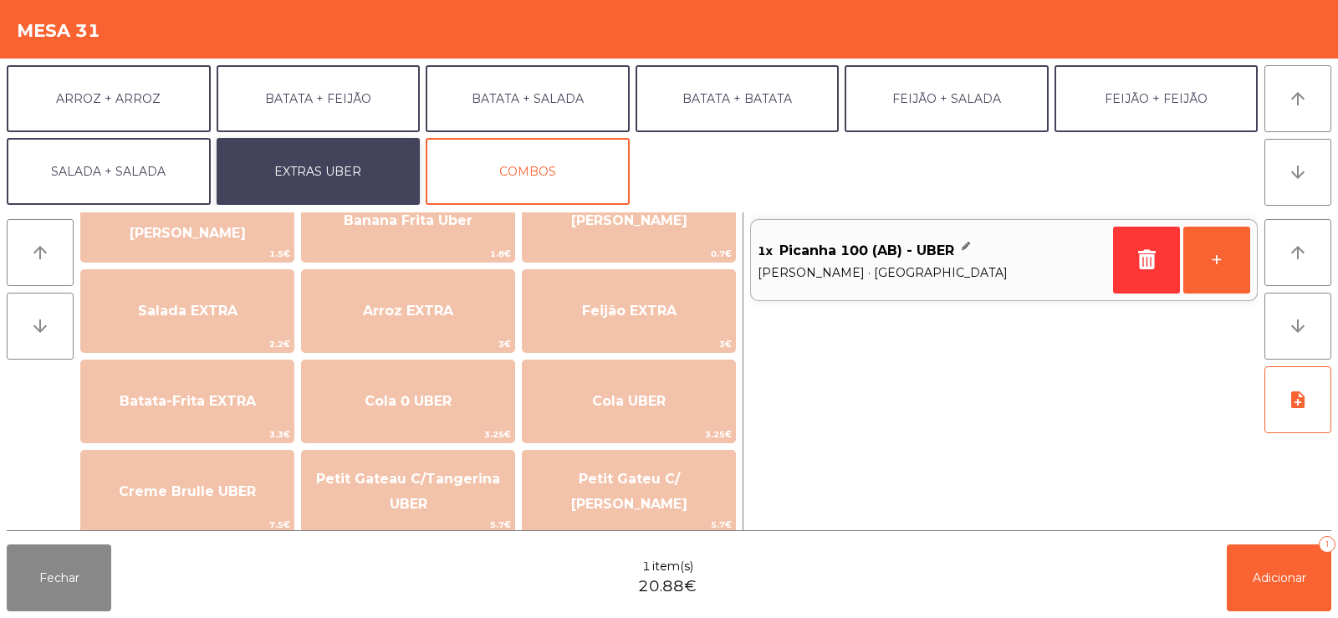
scroll to position [0, 0]
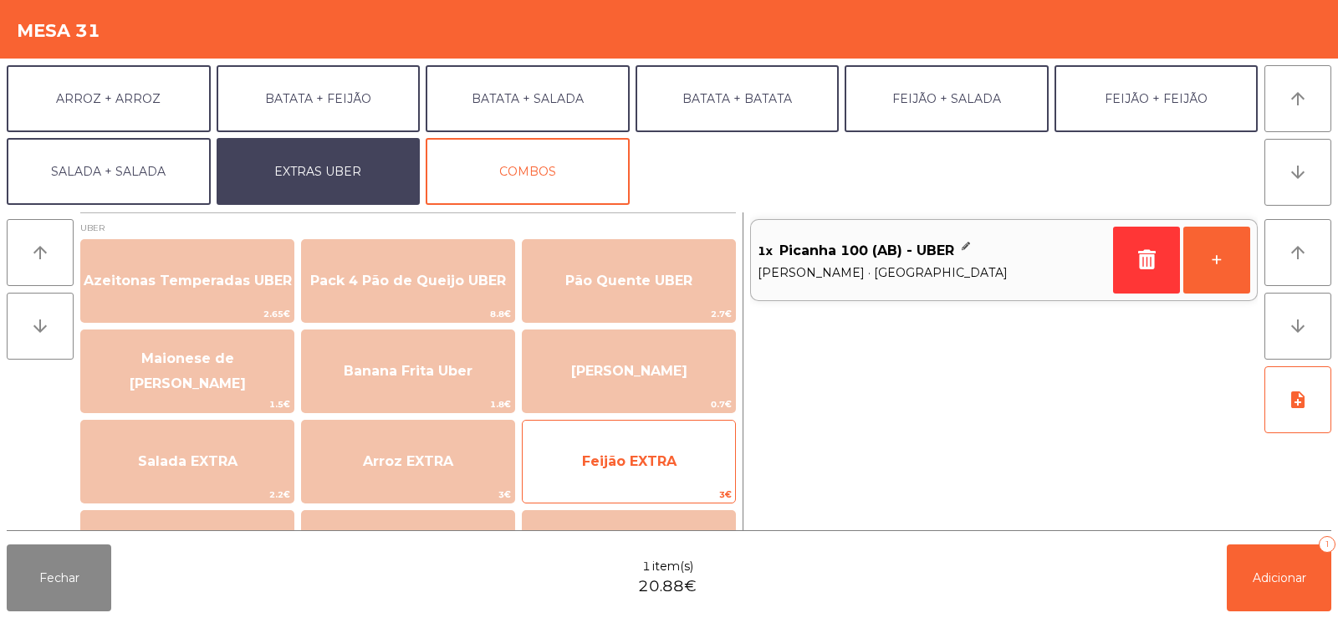
click at [633, 474] on span "Feijão EXTRA" at bounding box center [629, 461] width 212 height 45
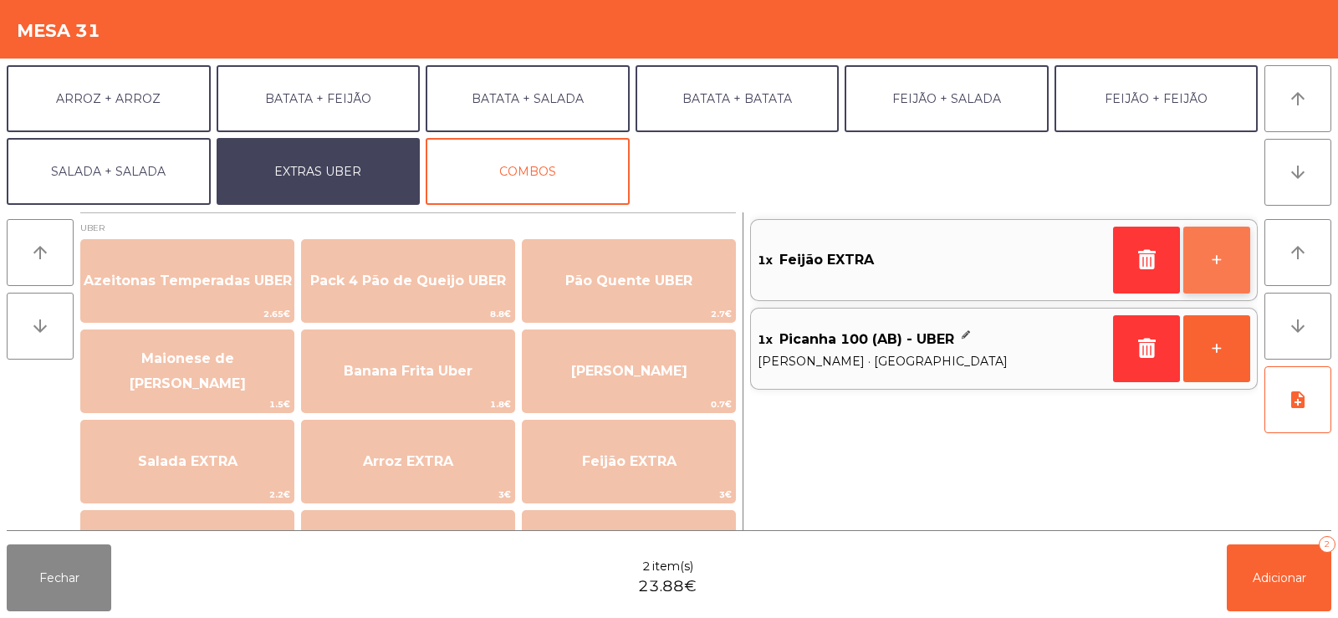
click at [1214, 252] on button "+" at bounding box center [1216, 260] width 67 height 67
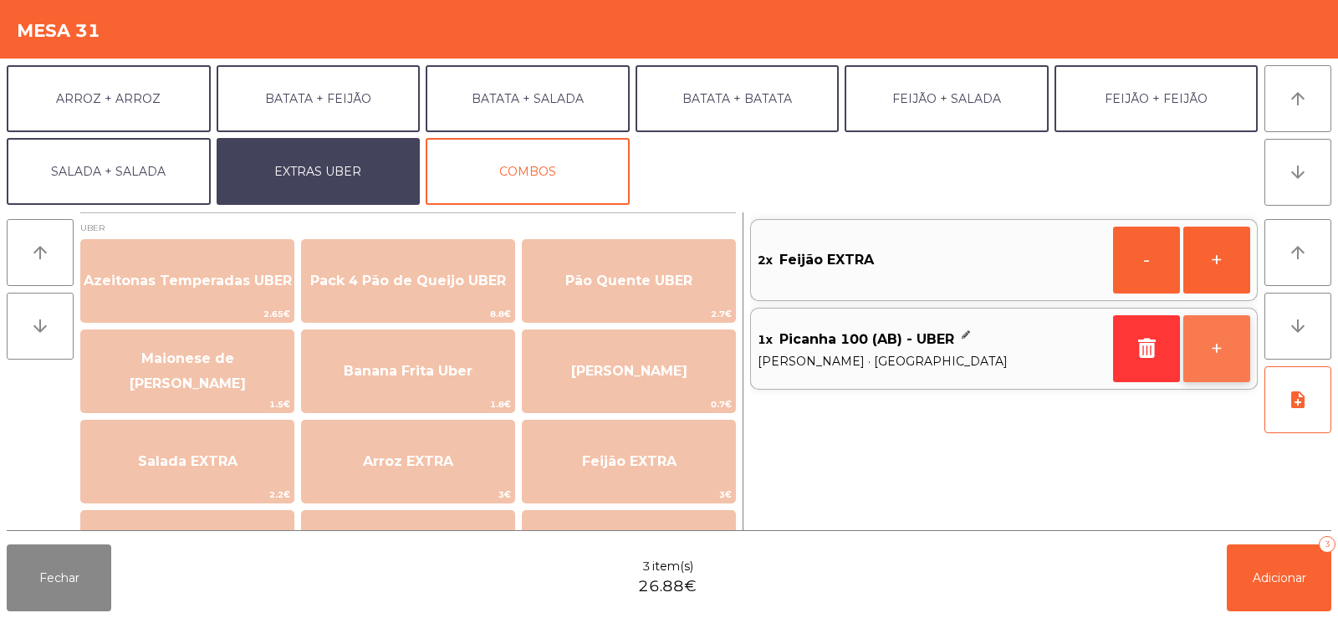
click at [1213, 346] on button "+" at bounding box center [1216, 348] width 67 height 67
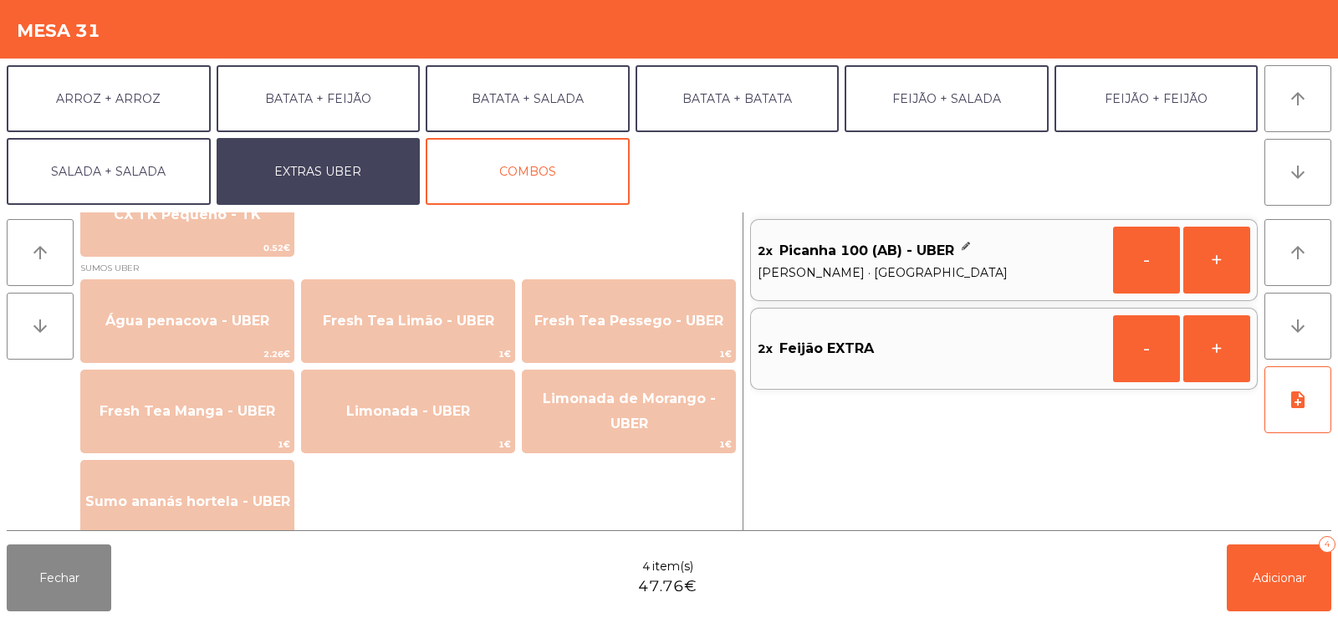
scroll to position [1348, 0]
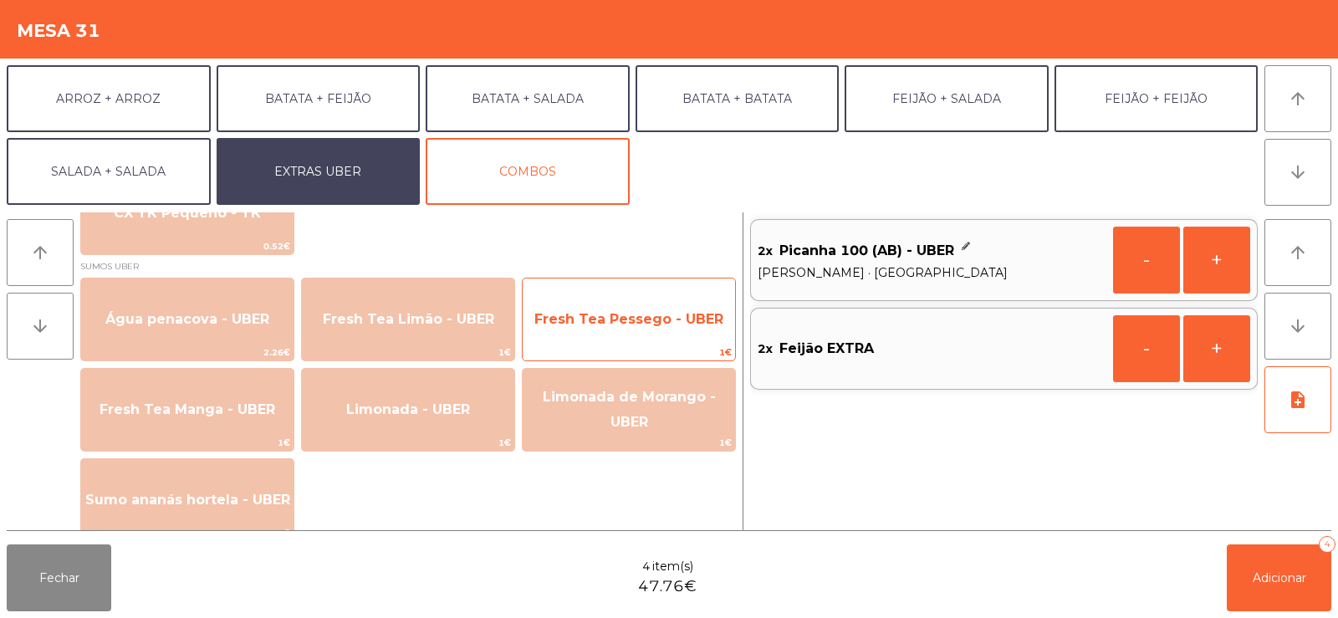
click at [621, 313] on span "Fresh Tea Pessego - UBER" at bounding box center [628, 319] width 189 height 16
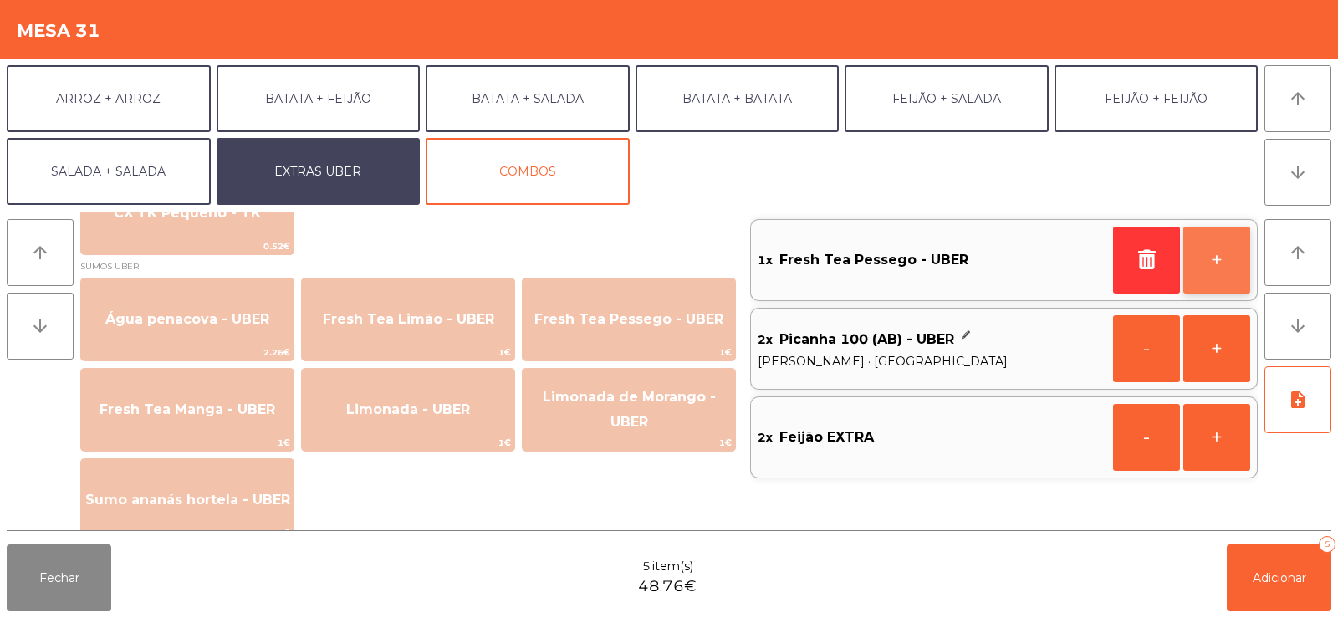
click at [1214, 253] on button "+" at bounding box center [1216, 260] width 67 height 67
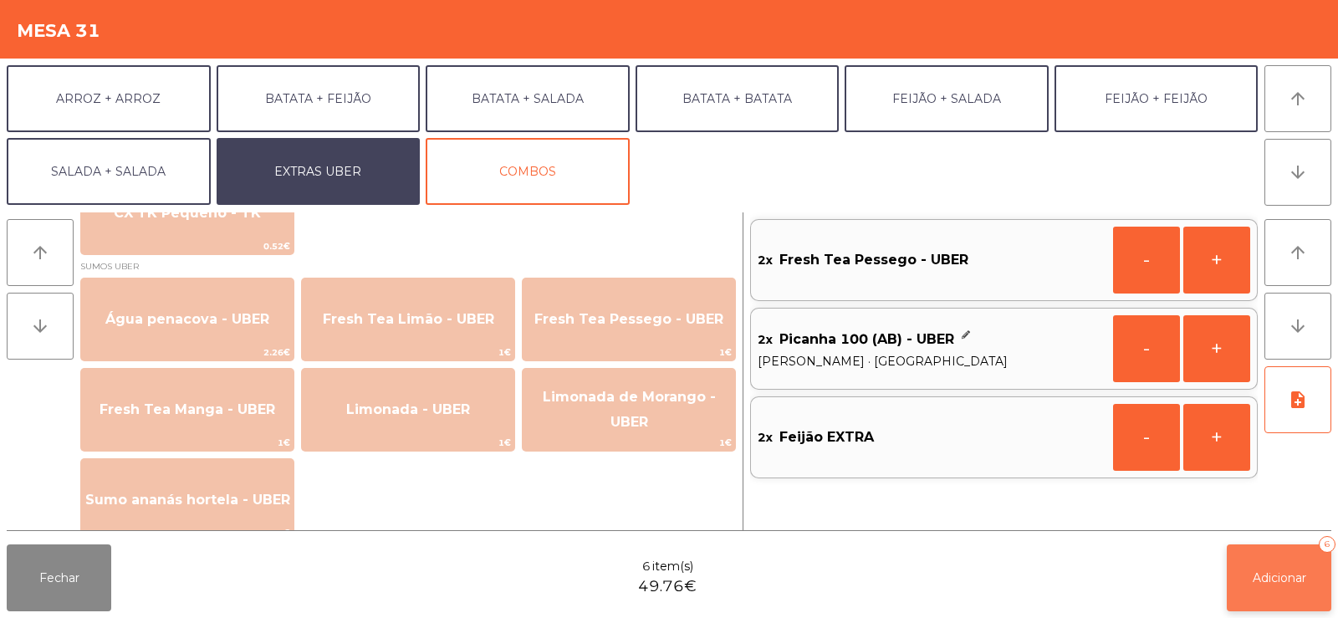
click at [1259, 575] on span "Adicionar" at bounding box center [1280, 577] width 54 height 15
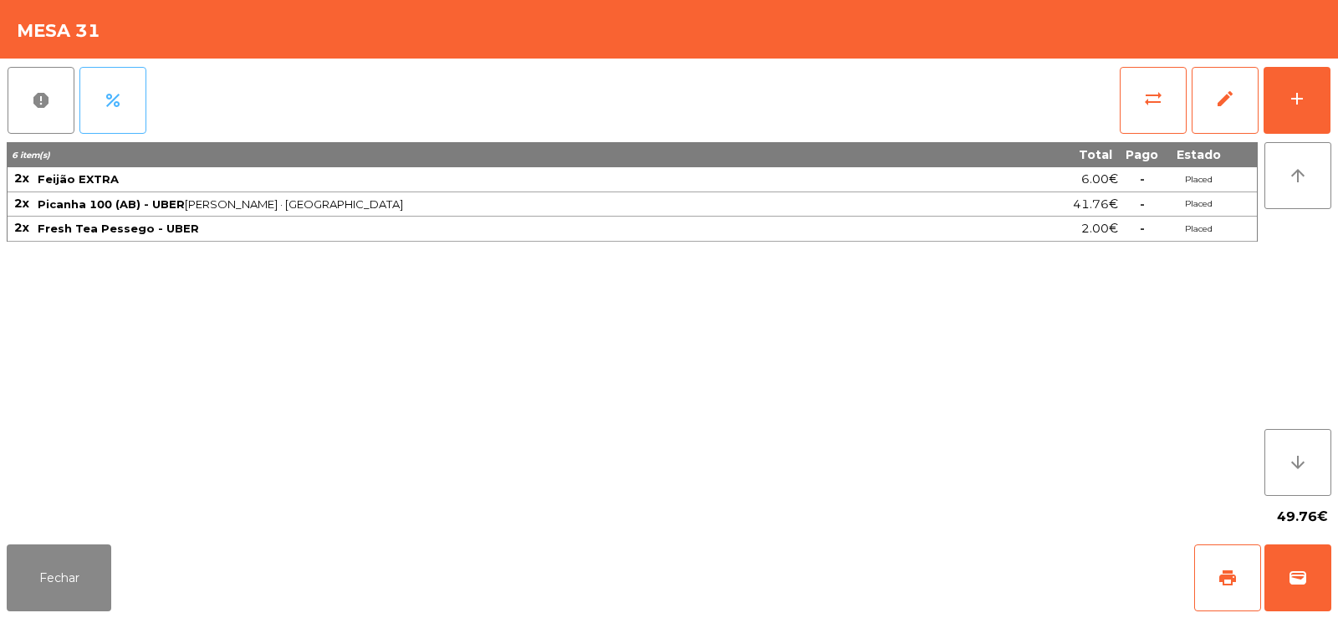
click at [117, 95] on span "percent" at bounding box center [113, 100] width 20 height 20
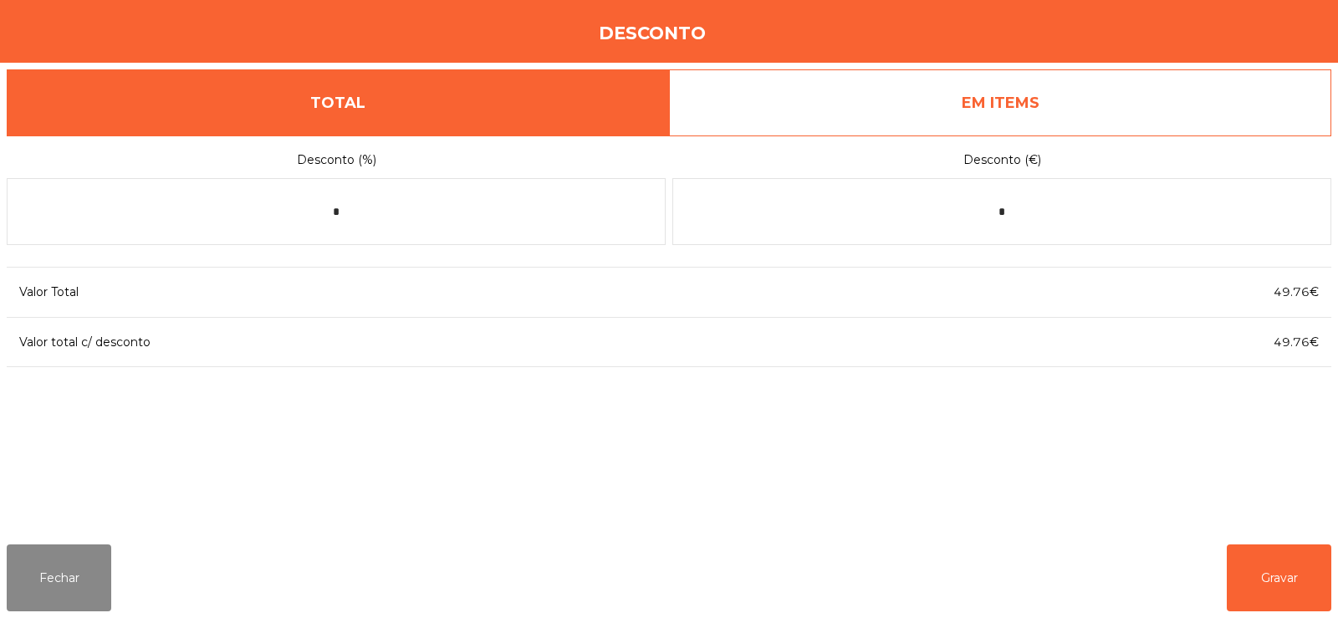
click at [994, 105] on link "EM ITEMS" at bounding box center [1000, 102] width 662 height 67
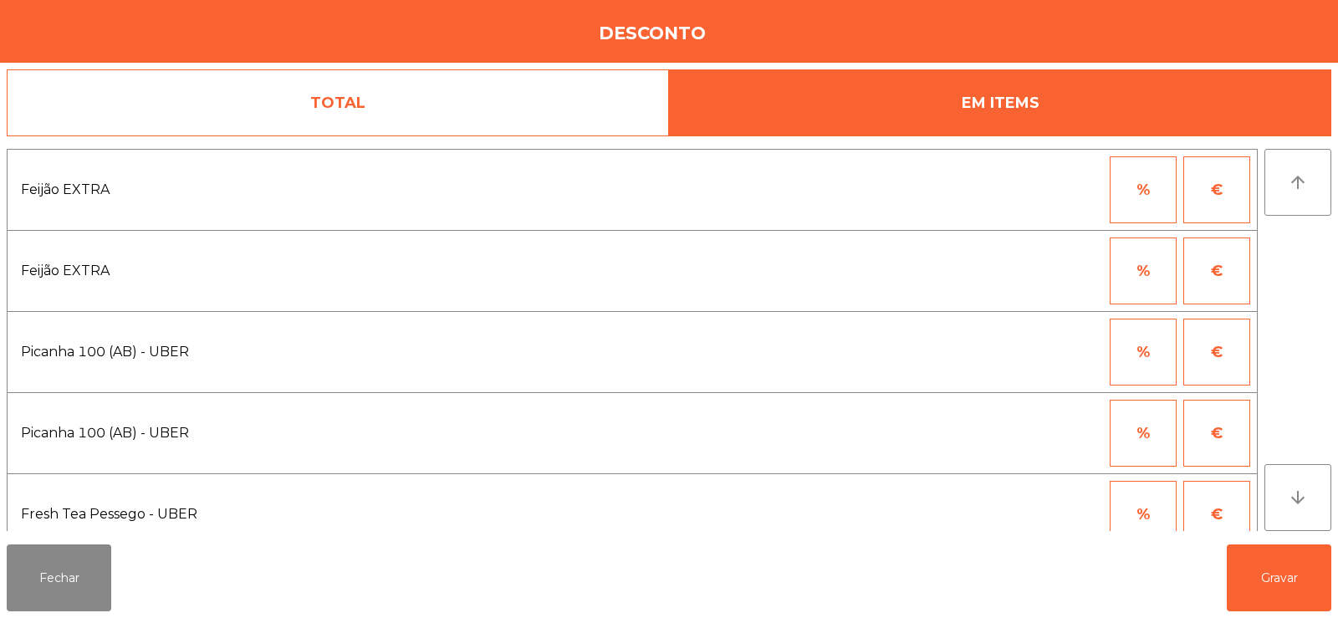
click at [1148, 350] on button "%" at bounding box center [1143, 352] width 67 height 67
click at [1075, 355] on input "*" at bounding box center [1061, 352] width 84 height 67
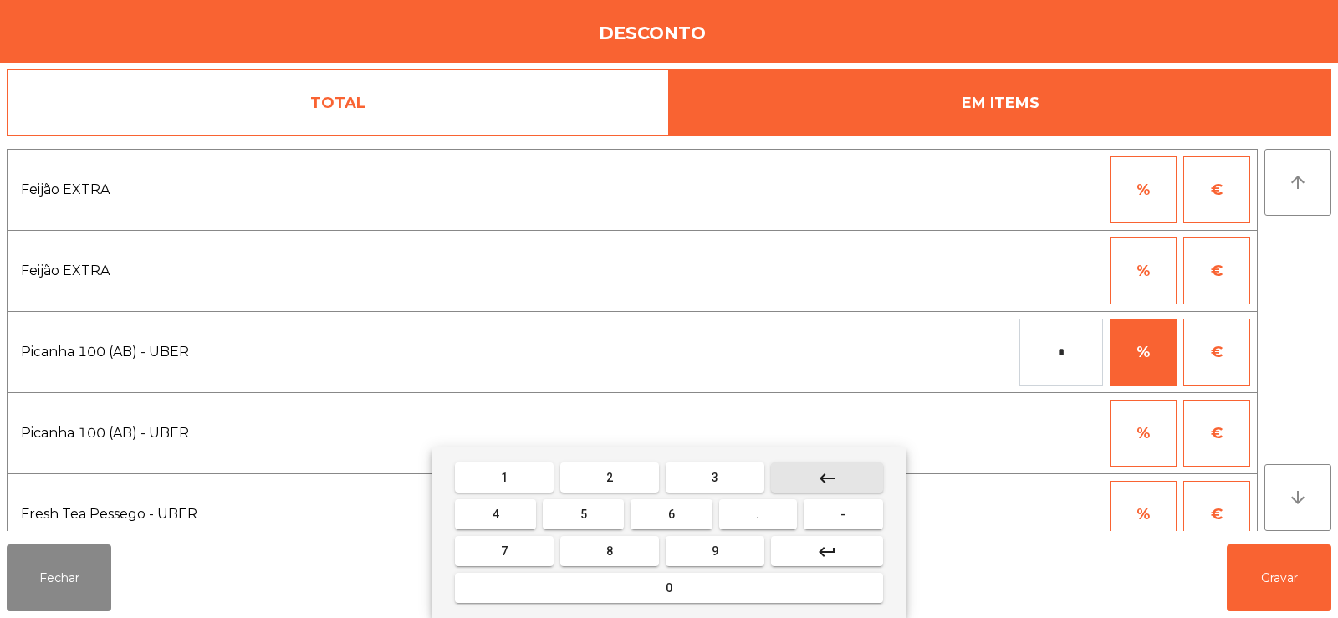
click at [840, 470] on button "keyboard_backspace" at bounding box center [827, 477] width 112 height 30
click at [517, 482] on button "1" at bounding box center [504, 477] width 99 height 30
click at [721, 585] on button "0" at bounding box center [669, 588] width 428 height 30
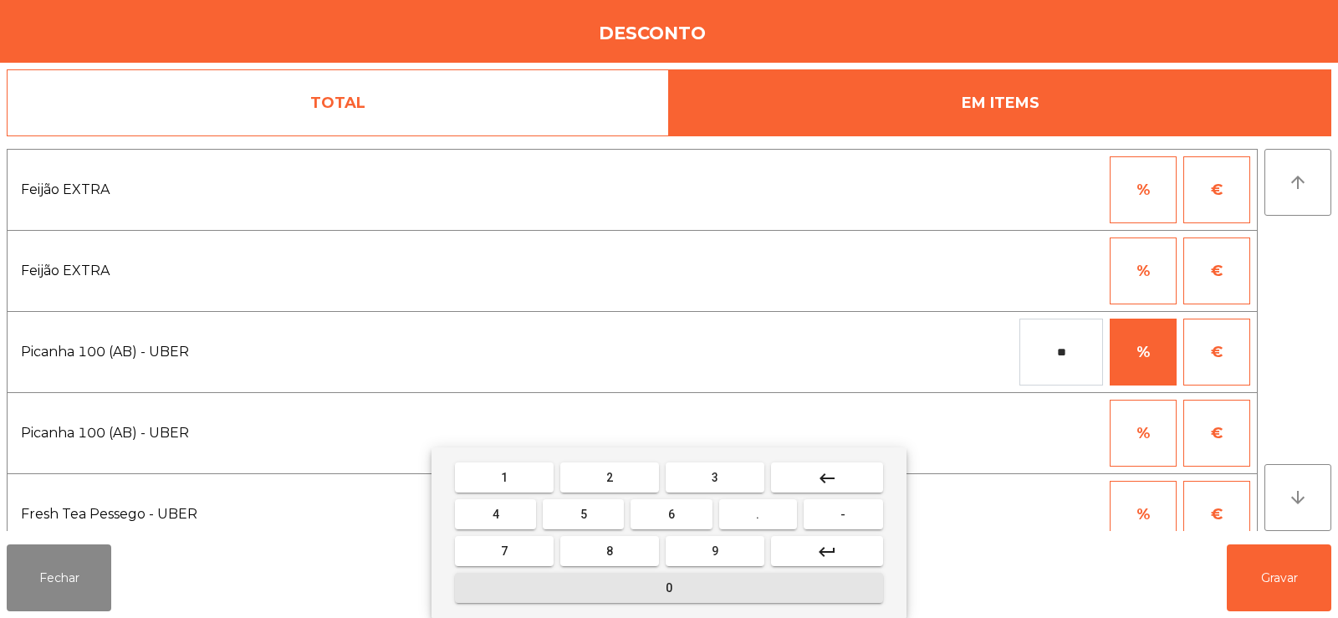
click at [730, 583] on button "0" at bounding box center [669, 588] width 428 height 30
type input "***"
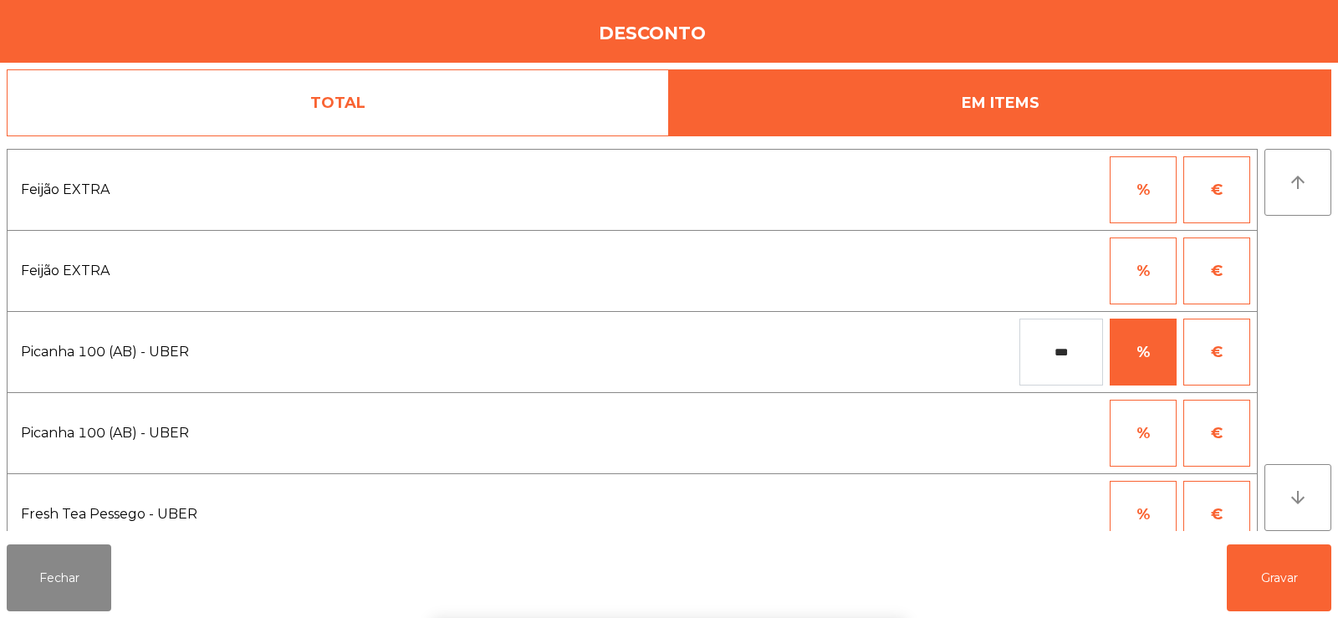
click at [1303, 366] on div "arrow_upward arrow_downward" at bounding box center [1297, 340] width 67 height 382
click at [1288, 588] on button "Gravar" at bounding box center [1279, 577] width 105 height 67
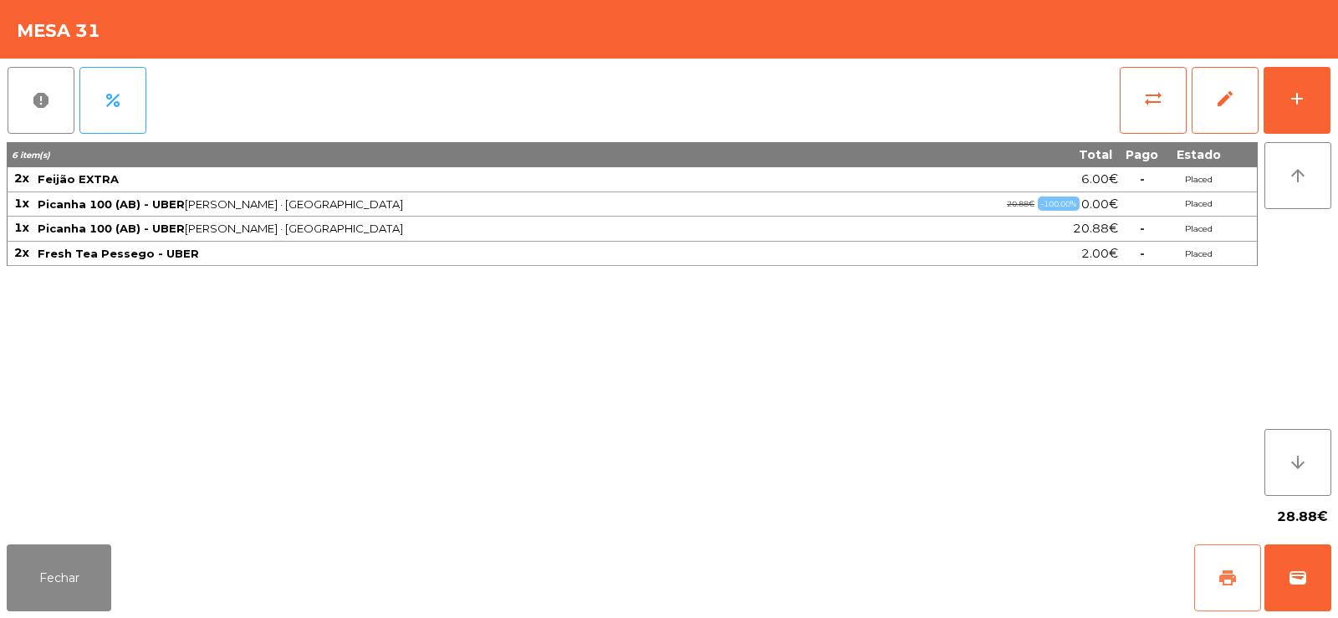
click at [1228, 576] on span "print" at bounding box center [1228, 578] width 20 height 20
click at [1297, 573] on span "wallet" at bounding box center [1298, 578] width 20 height 20
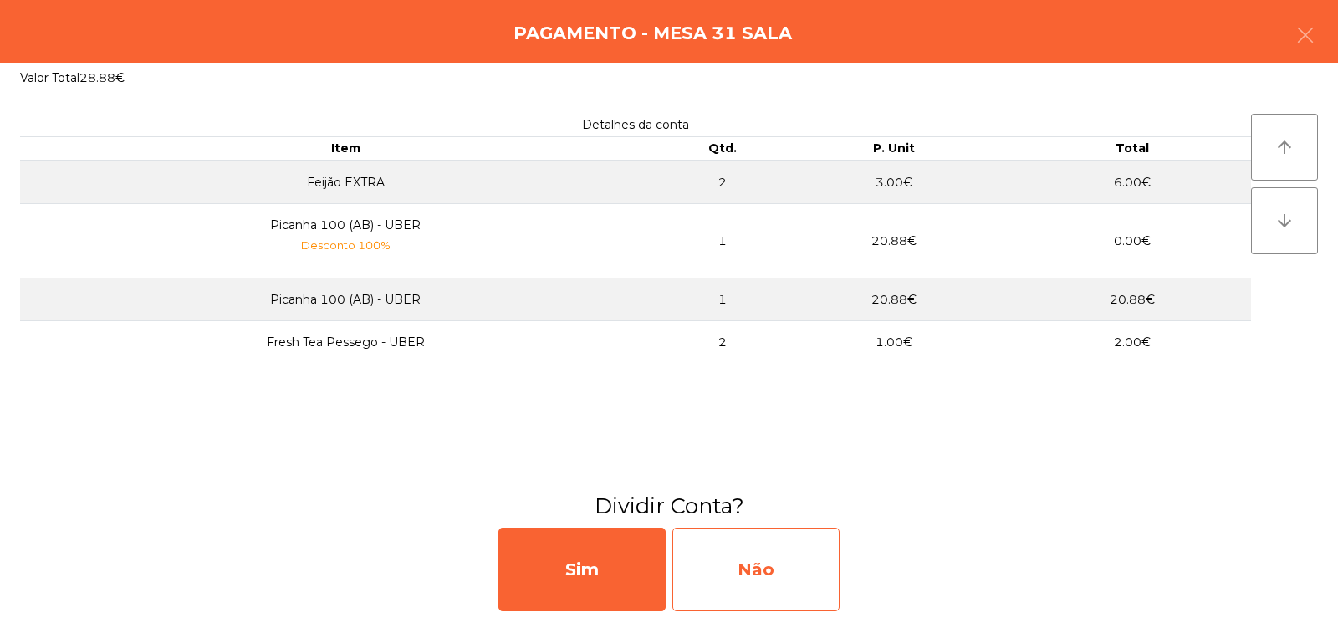
click at [767, 564] on div "Não" at bounding box center [755, 570] width 167 height 84
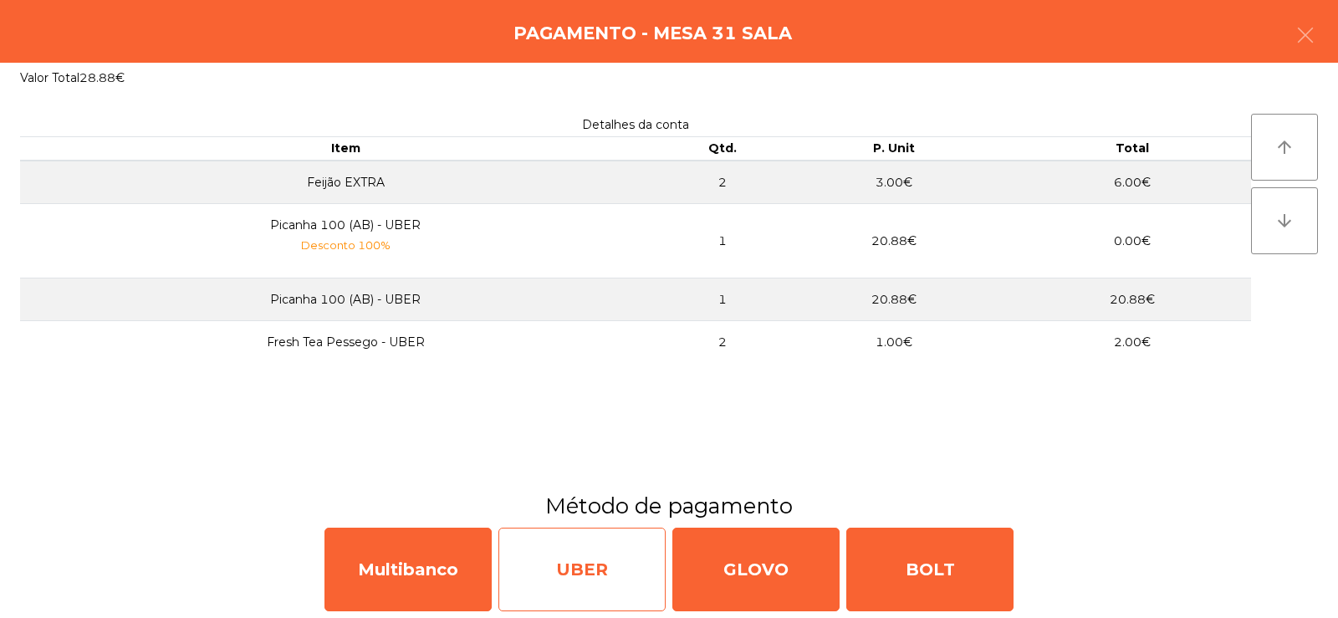
click at [581, 576] on div "UBER" at bounding box center [581, 570] width 167 height 84
select select "**"
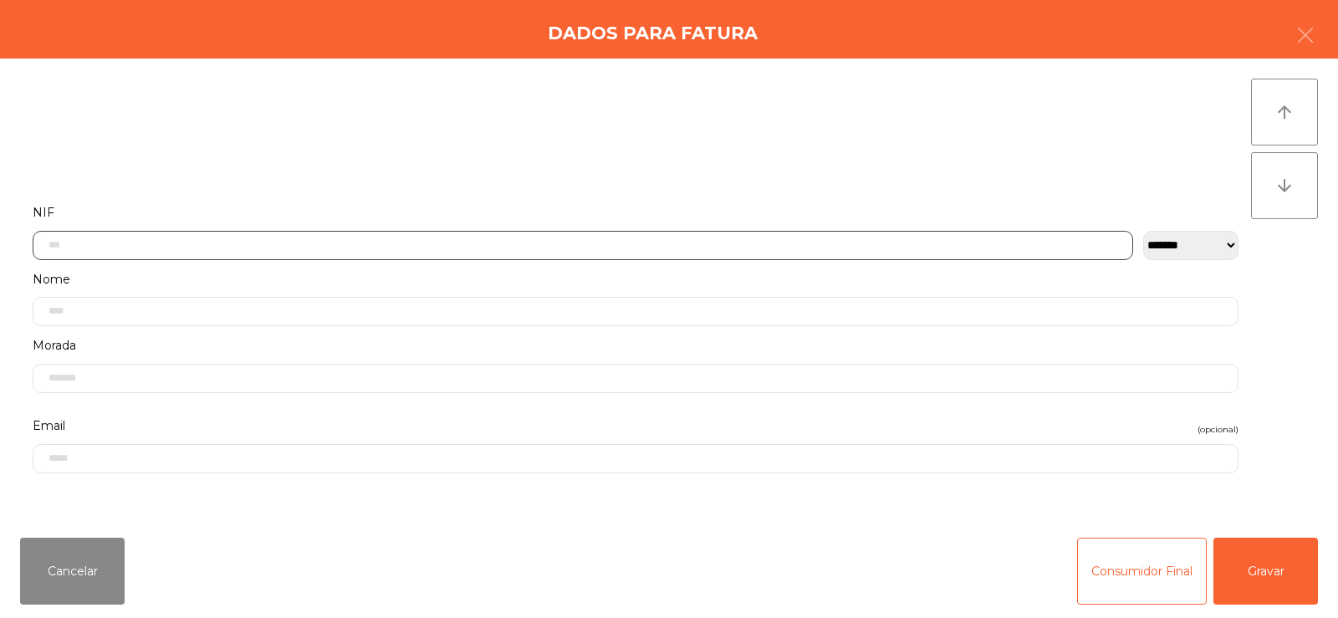
click at [145, 249] on input "text" at bounding box center [583, 245] width 1101 height 29
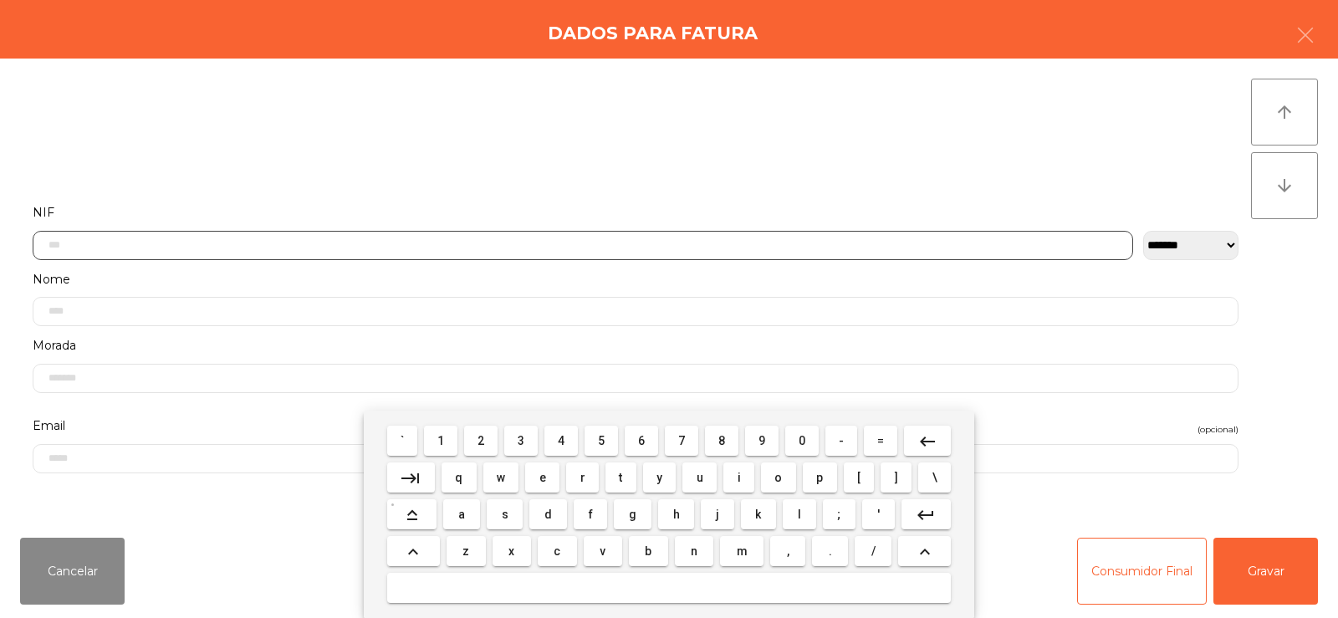
scroll to position [122, 0]
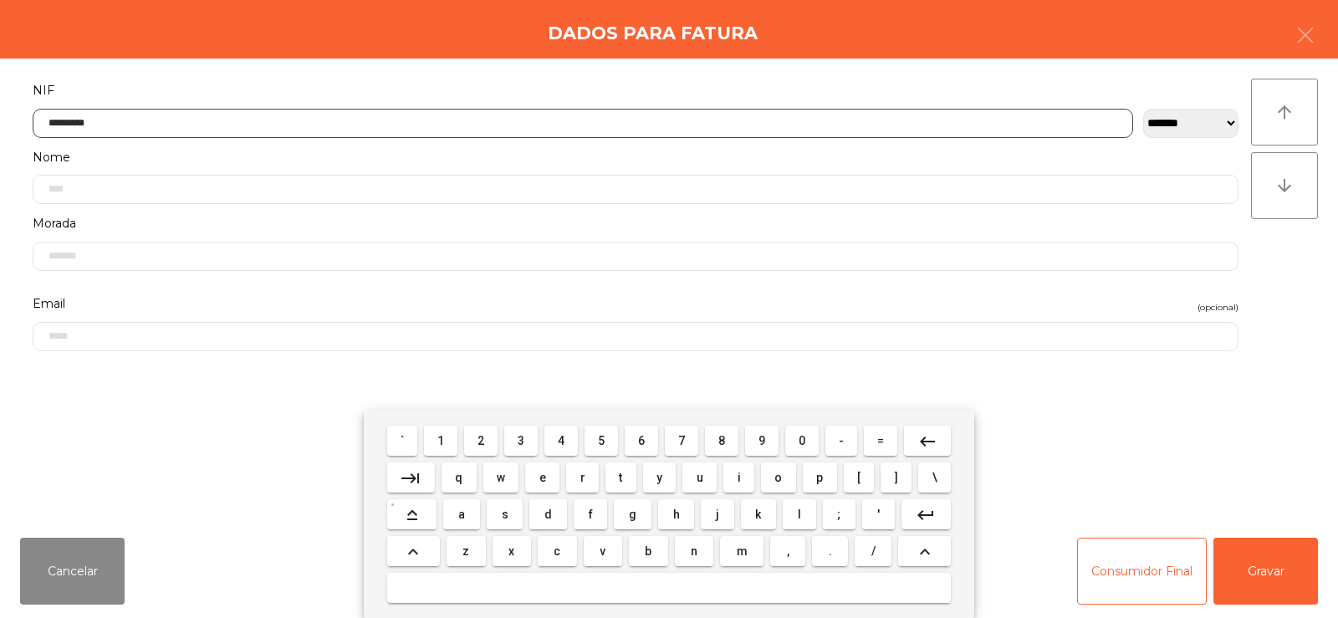
type input "*********"
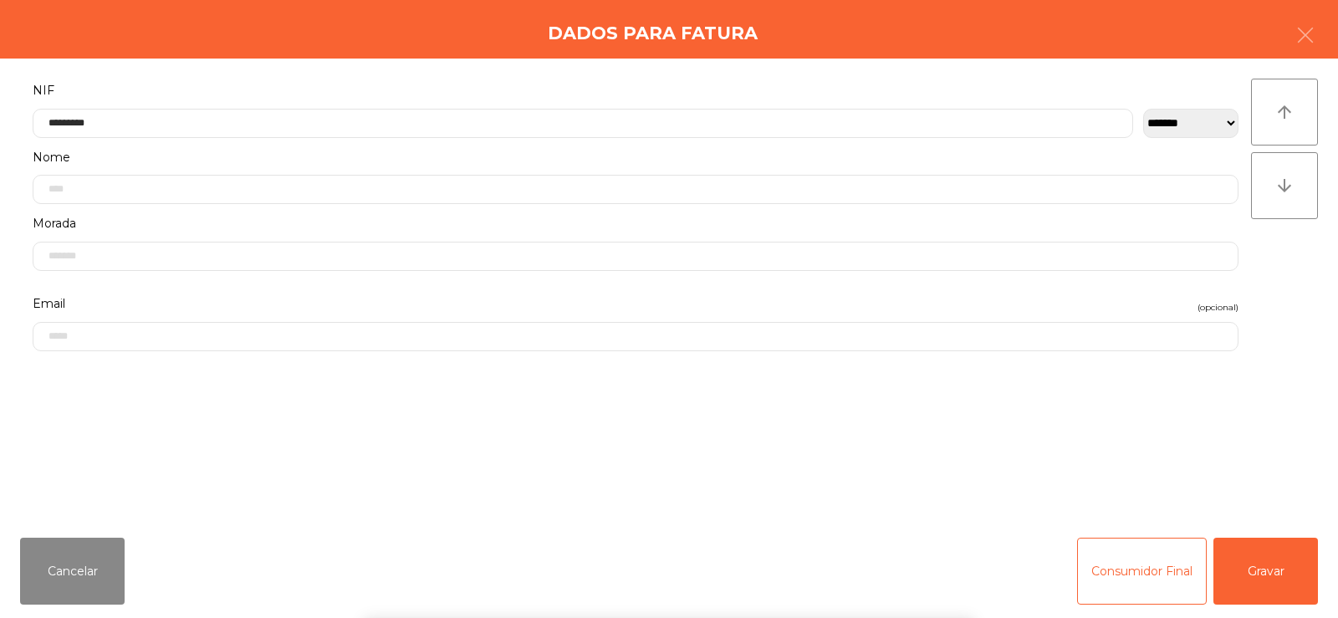
click at [1285, 313] on div "arrow_upward arrow_downward" at bounding box center [1284, 292] width 67 height 426
click at [1270, 556] on button "Gravar" at bounding box center [1265, 571] width 105 height 67
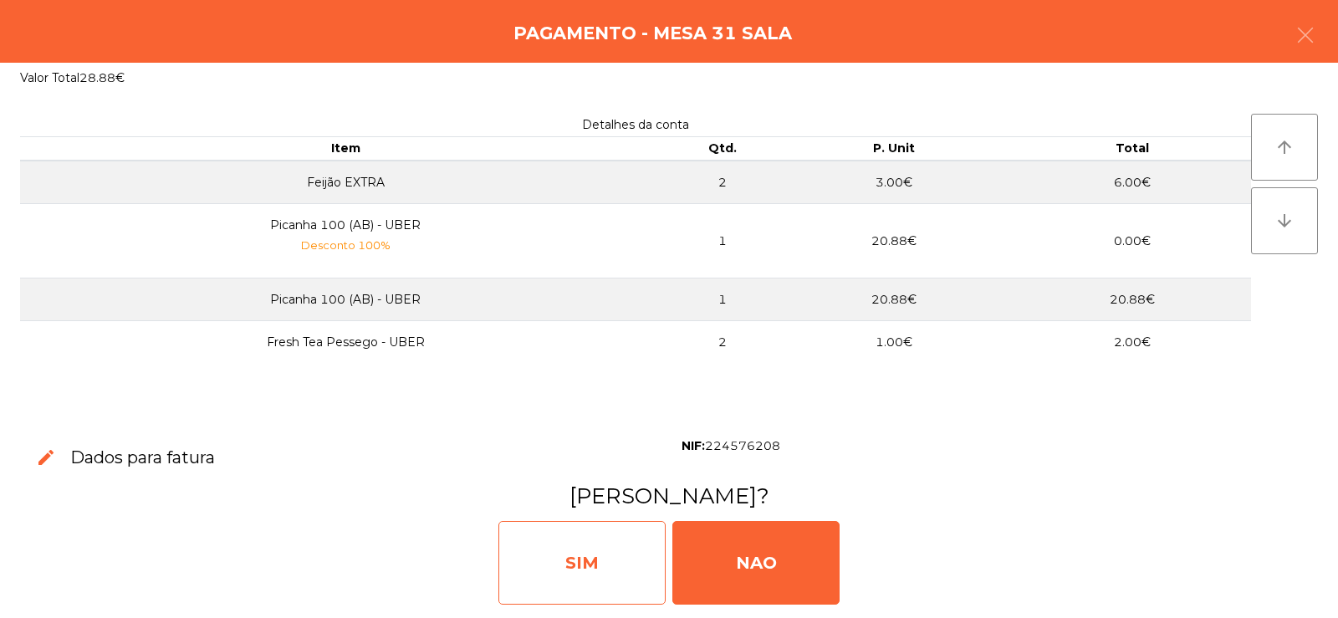
click at [590, 542] on div "SIM" at bounding box center [581, 563] width 167 height 84
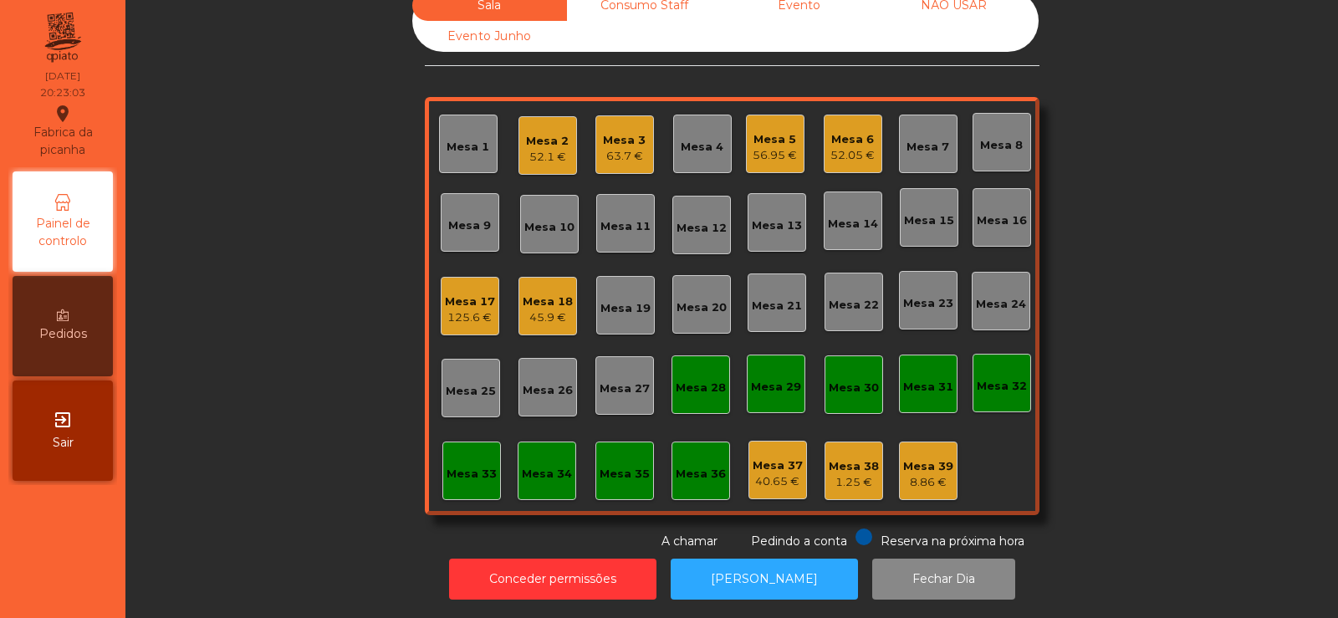
click at [554, 294] on div "Mesa 18" at bounding box center [548, 302] width 50 height 17
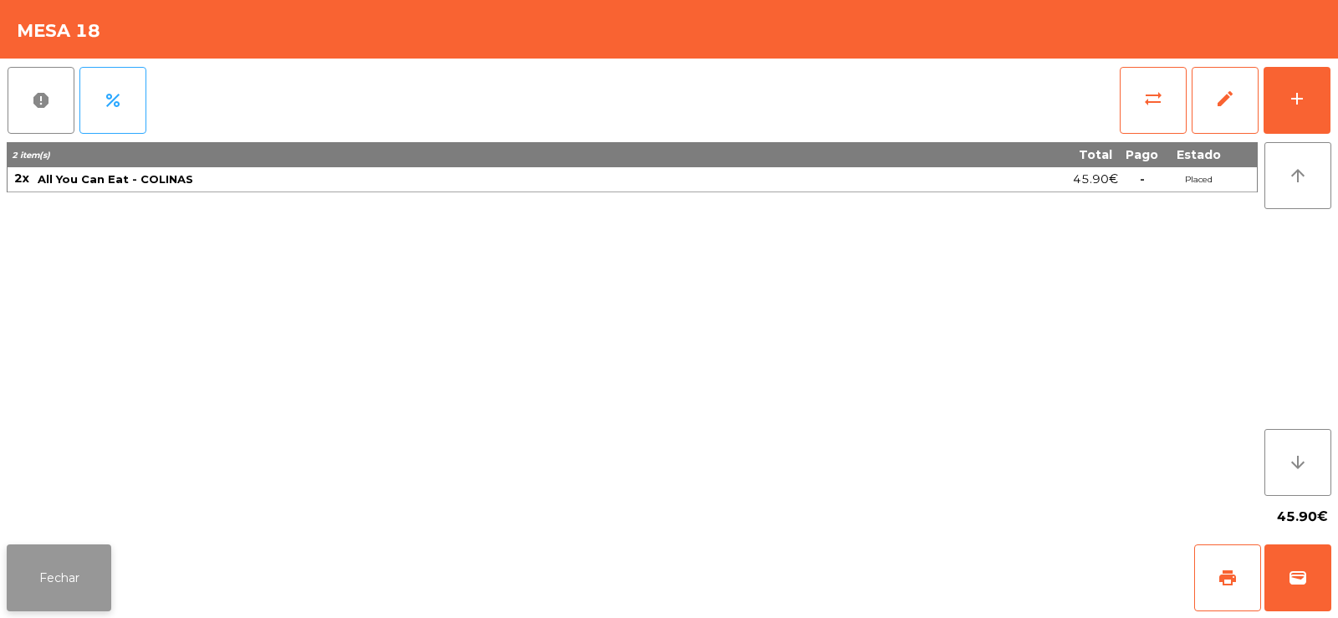
click at [70, 560] on button "Fechar" at bounding box center [59, 577] width 105 height 67
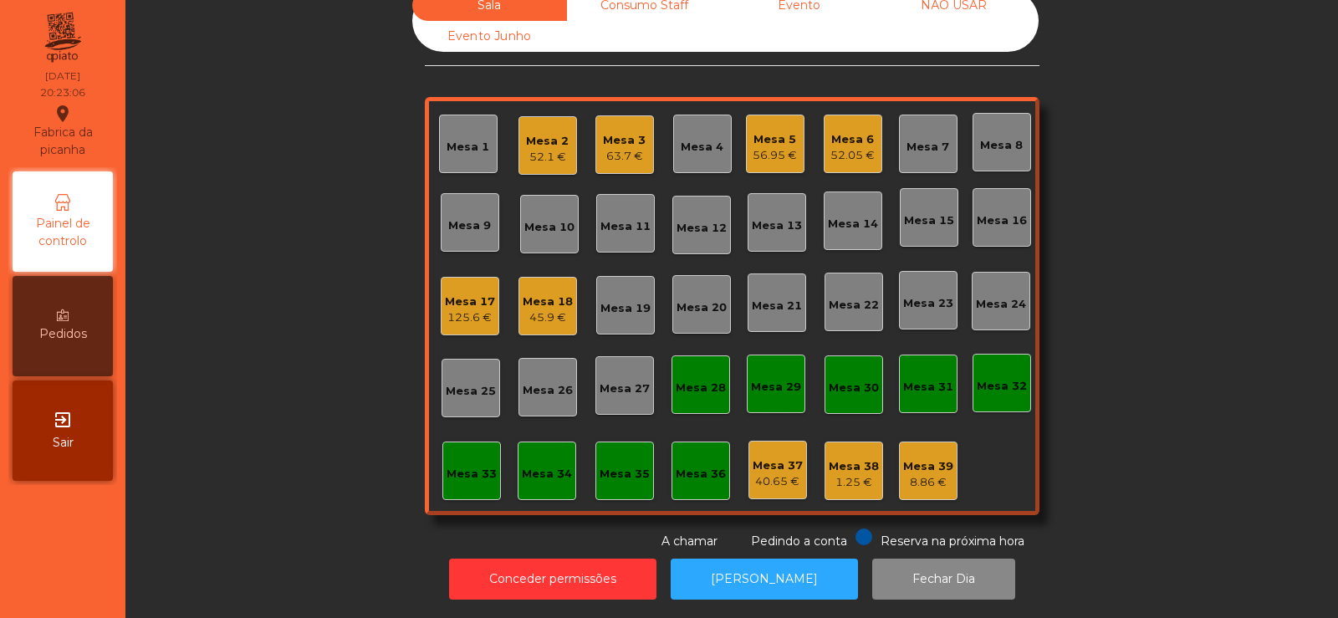
click at [917, 219] on div "Mesa 15" at bounding box center [929, 217] width 59 height 59
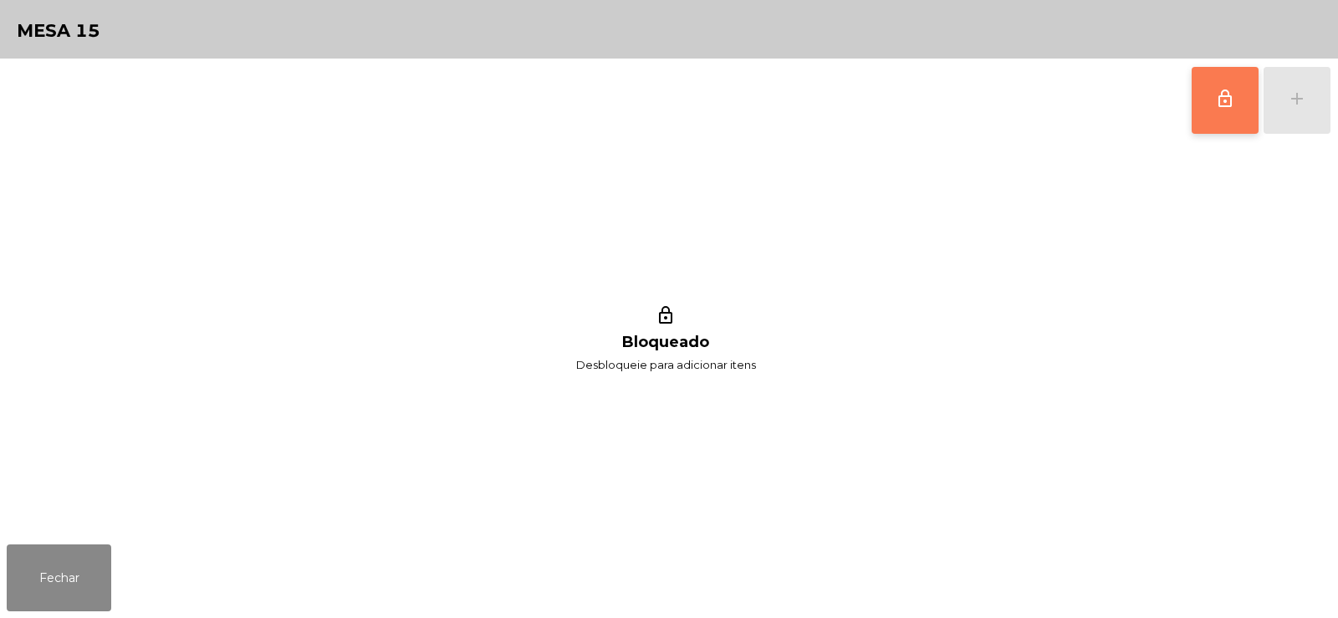
click at [1241, 105] on button "lock_outline" at bounding box center [1225, 100] width 67 height 67
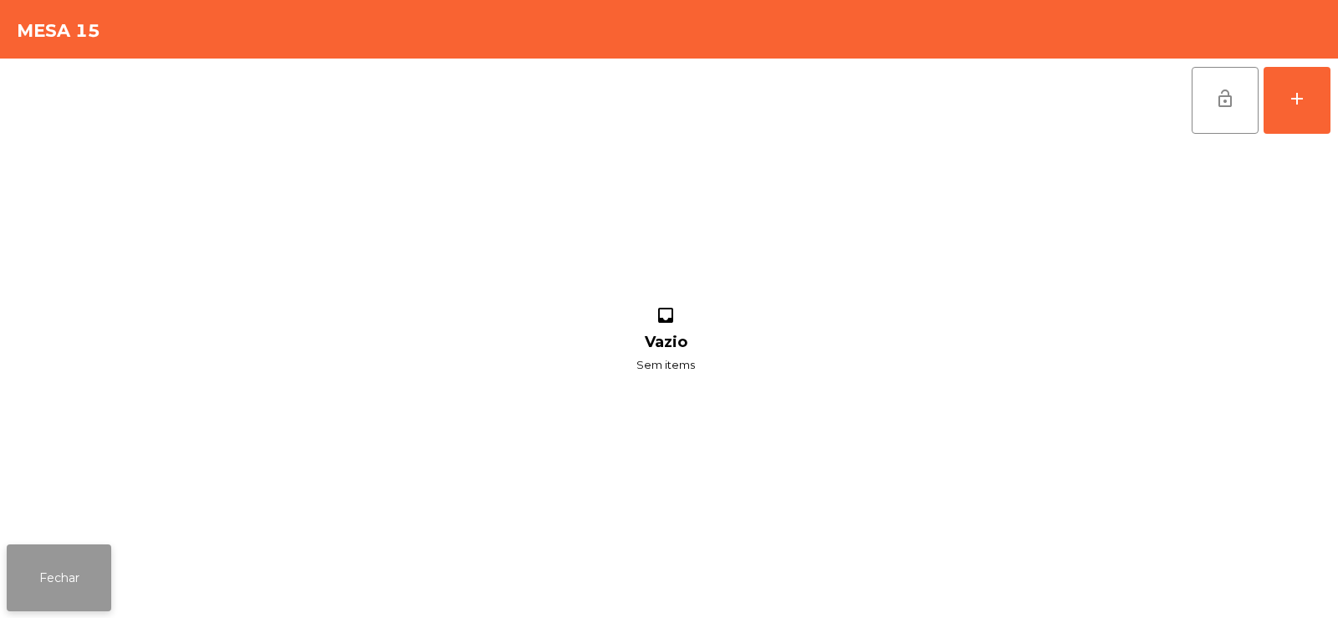
click at [73, 567] on button "Fechar" at bounding box center [59, 577] width 105 height 67
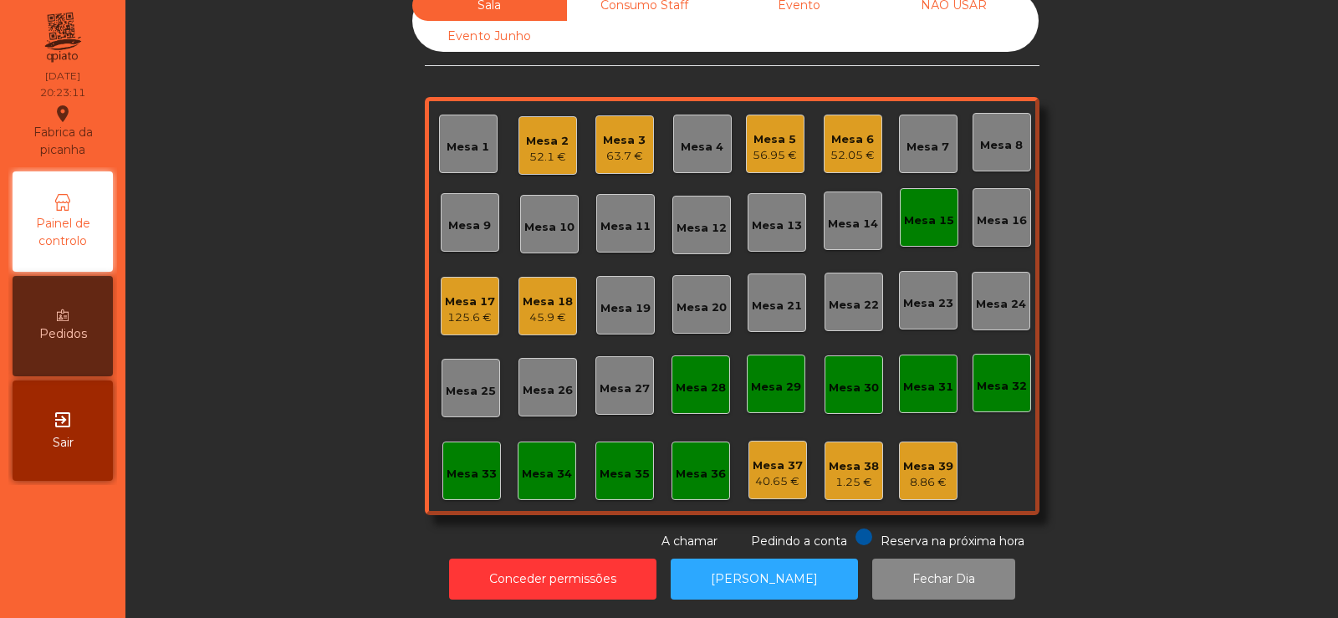
click at [555, 309] on div "45.9 €" at bounding box center [548, 317] width 50 height 17
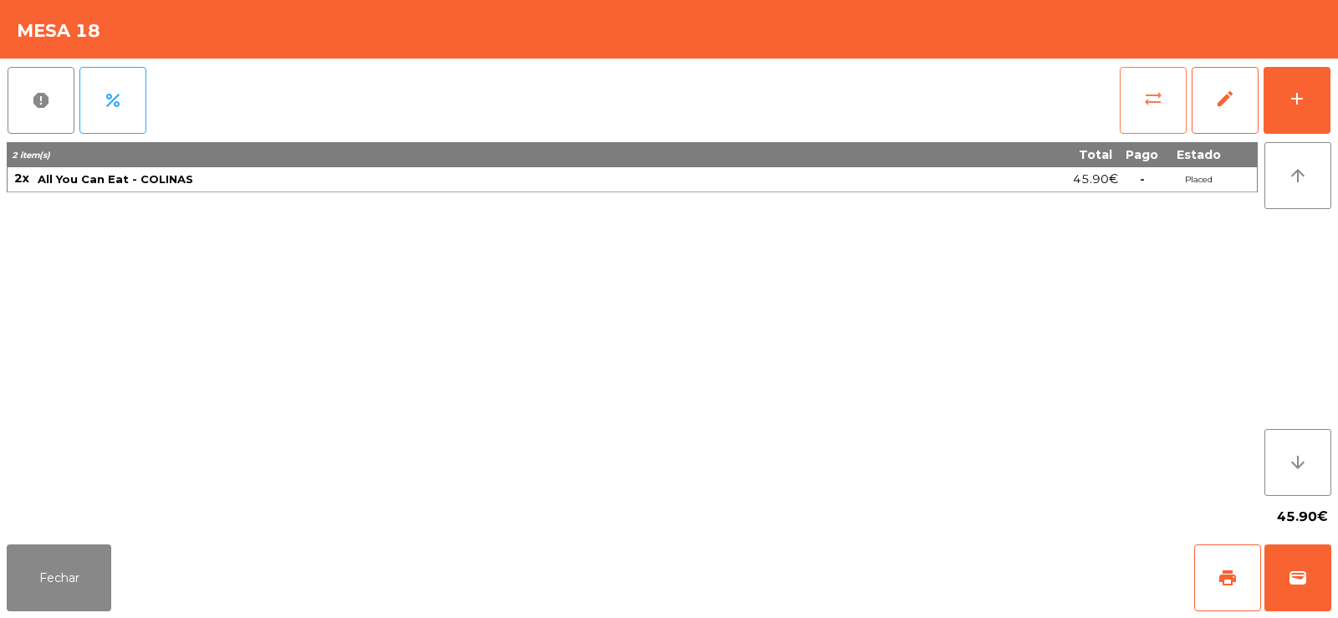
click at [1172, 94] on button "sync_alt" at bounding box center [1153, 100] width 67 height 67
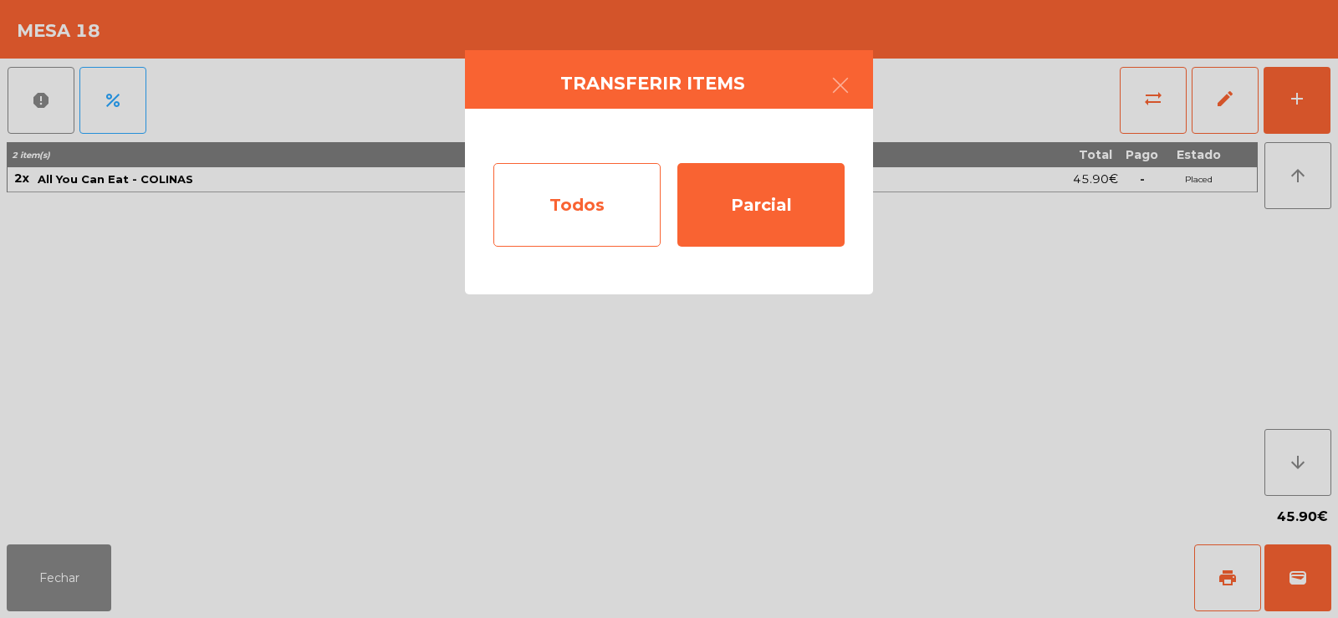
click at [621, 223] on div "Todos" at bounding box center [576, 205] width 167 height 84
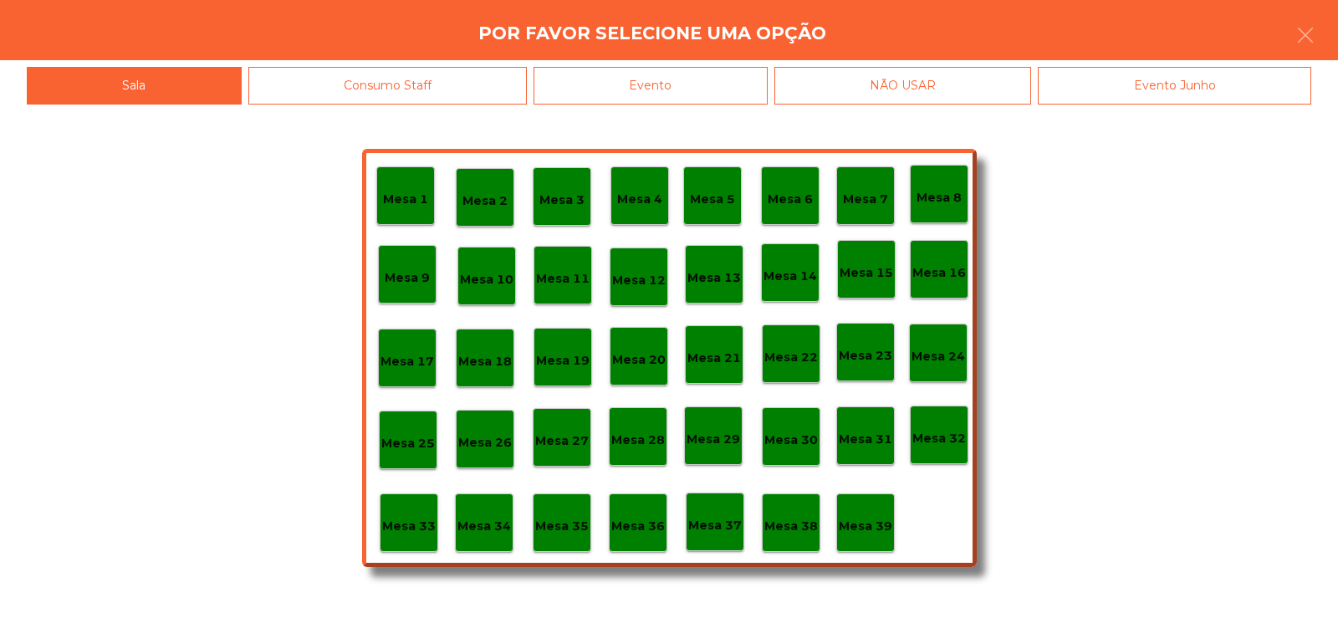
click at [866, 268] on p "Mesa 15" at bounding box center [867, 272] width 54 height 19
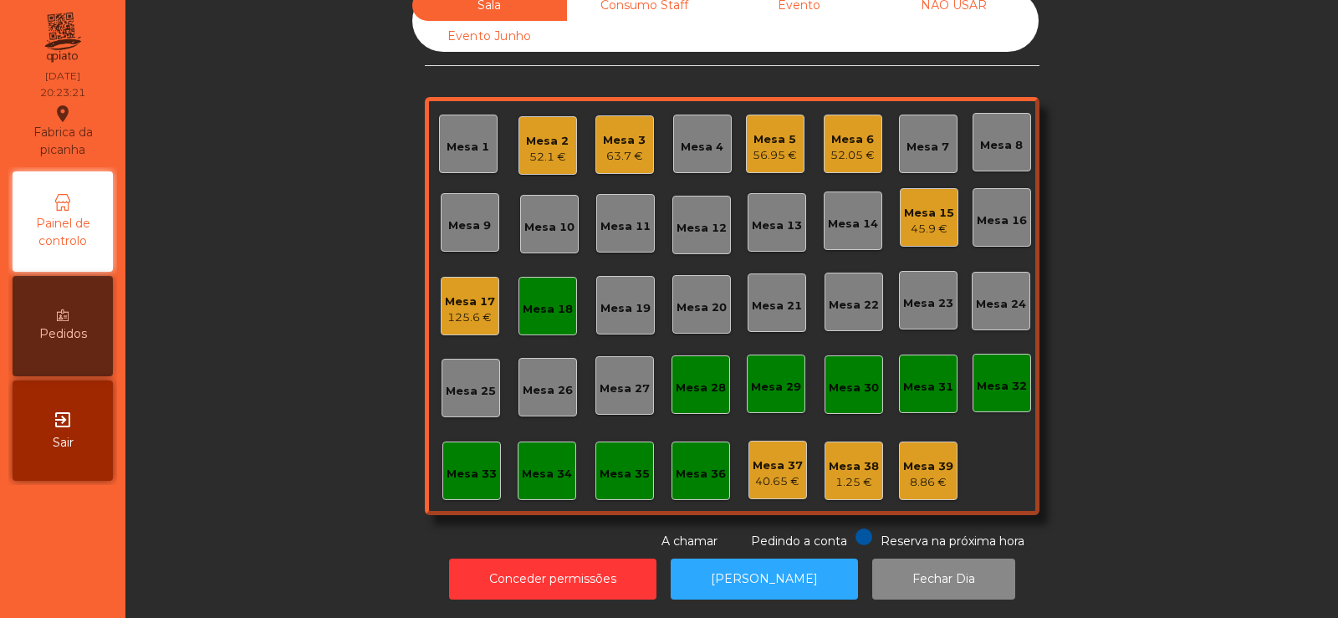
click at [546, 294] on div "Mesa 18" at bounding box center [548, 305] width 50 height 23
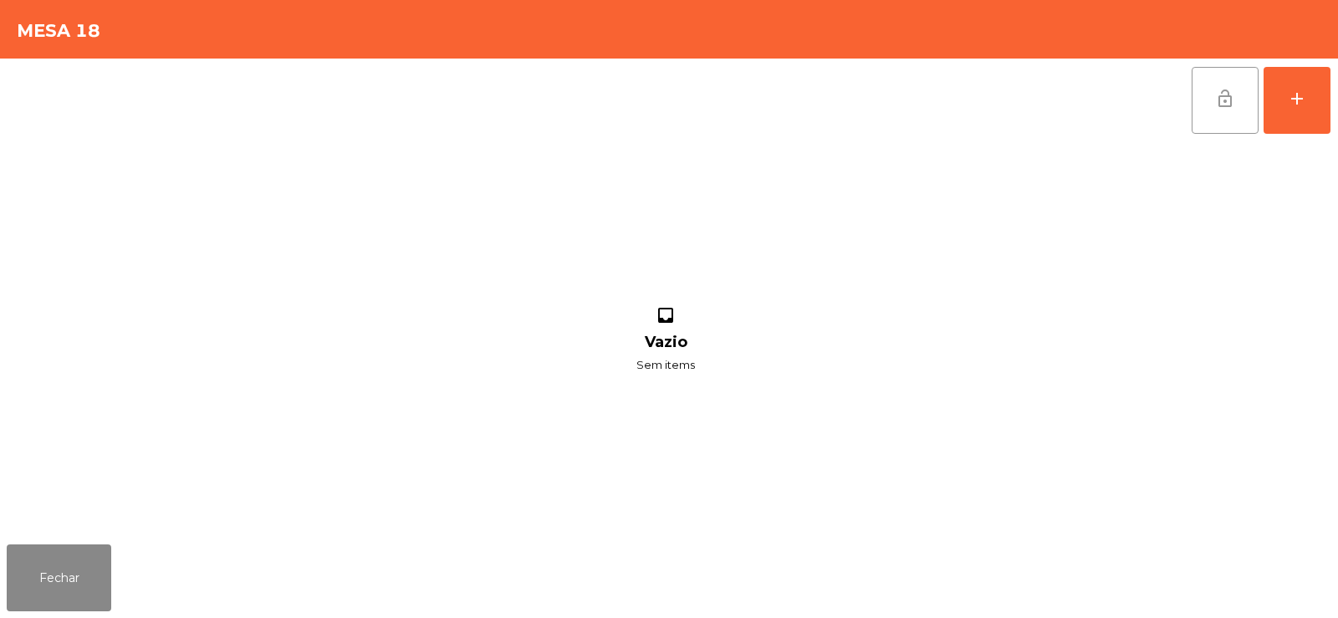
click at [1210, 104] on button "lock_open" at bounding box center [1225, 100] width 67 height 67
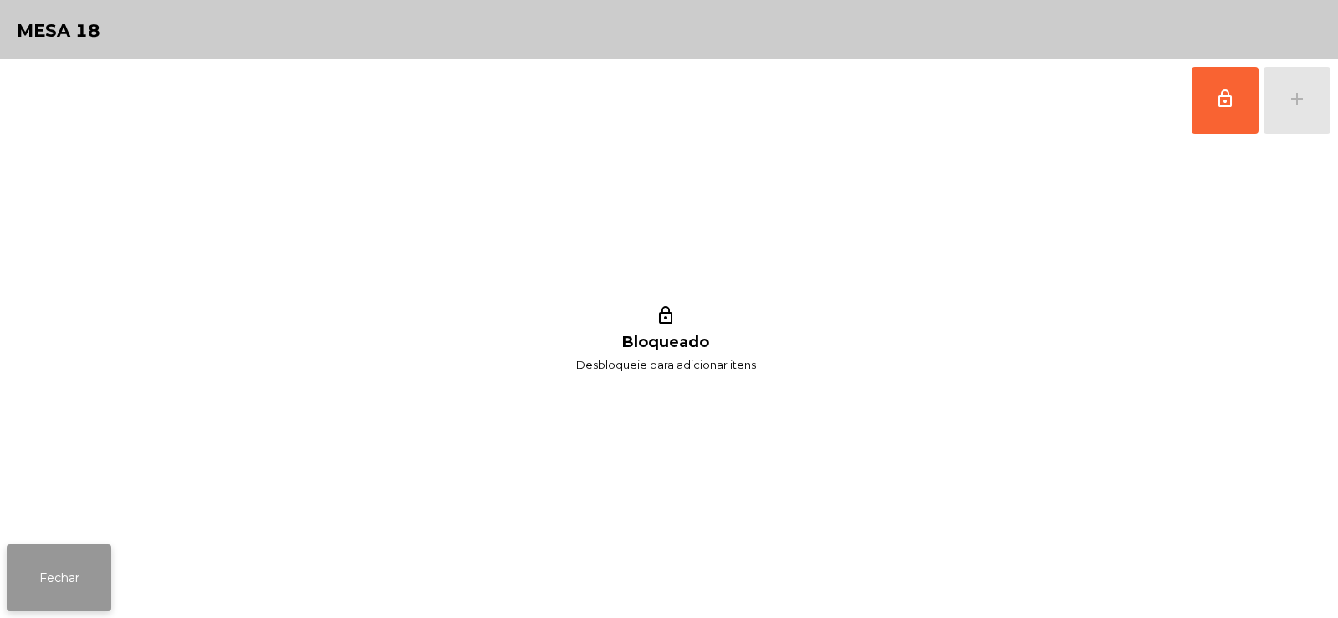
click at [80, 555] on button "Fechar" at bounding box center [59, 577] width 105 height 67
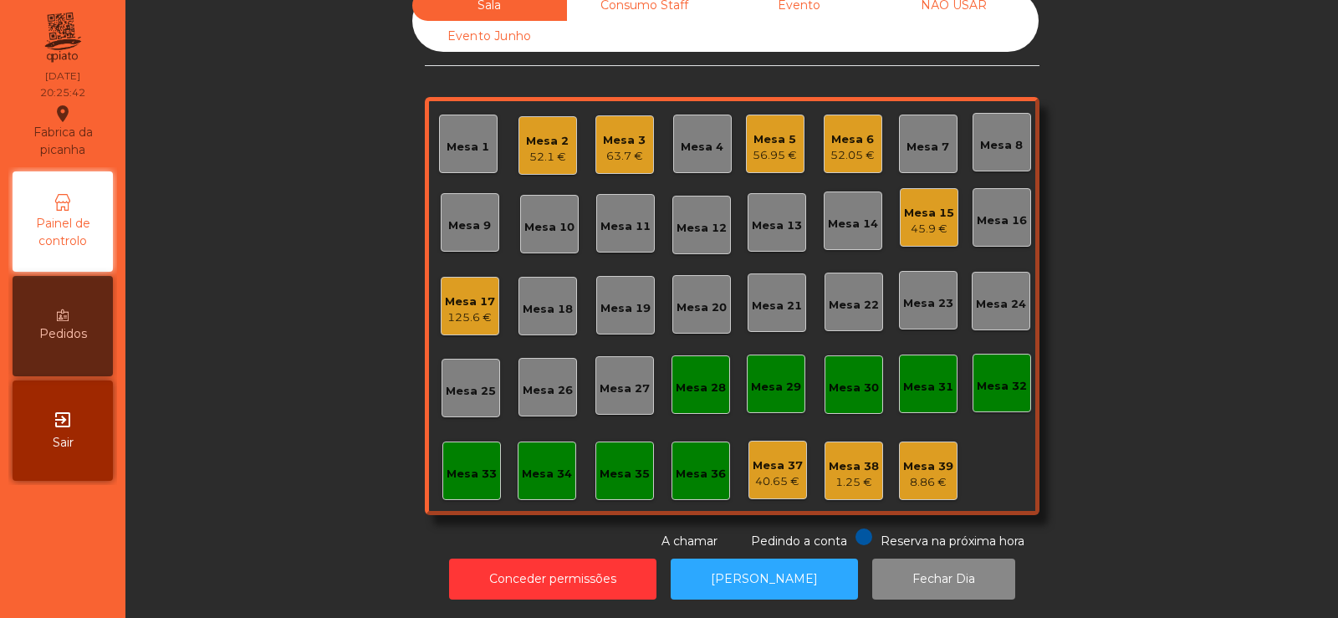
click at [463, 218] on div "Mesa 9" at bounding box center [469, 225] width 43 height 17
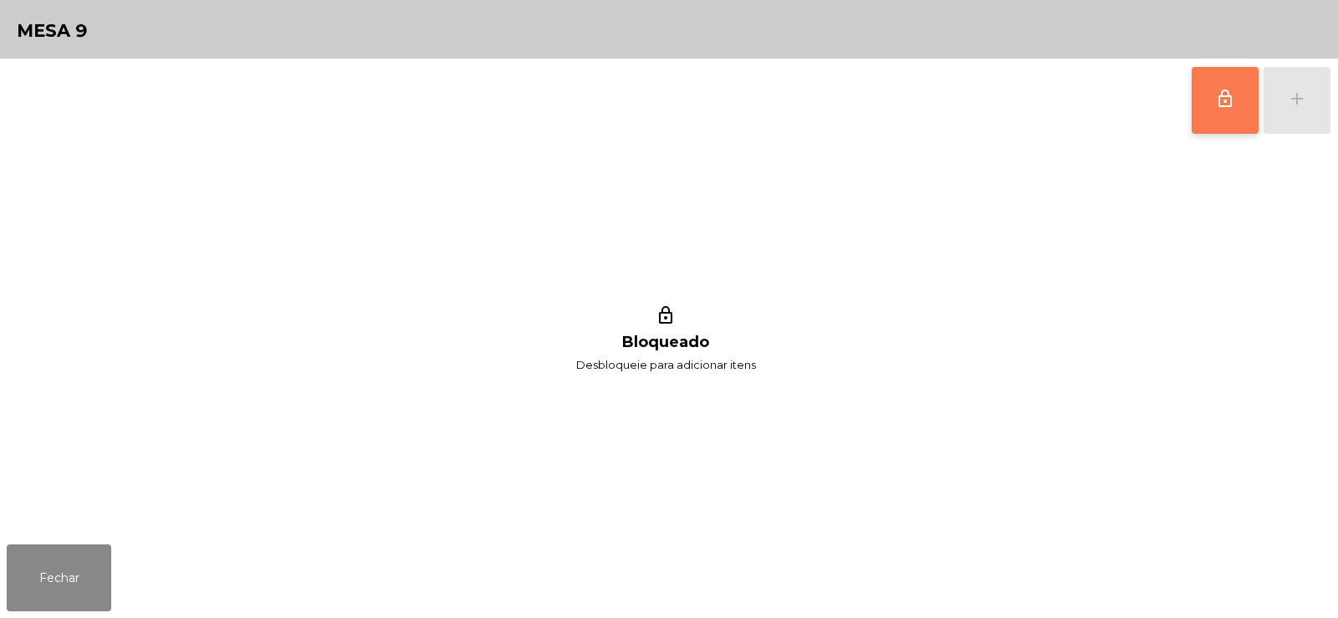
click at [1223, 96] on span "lock_outline" at bounding box center [1225, 99] width 20 height 20
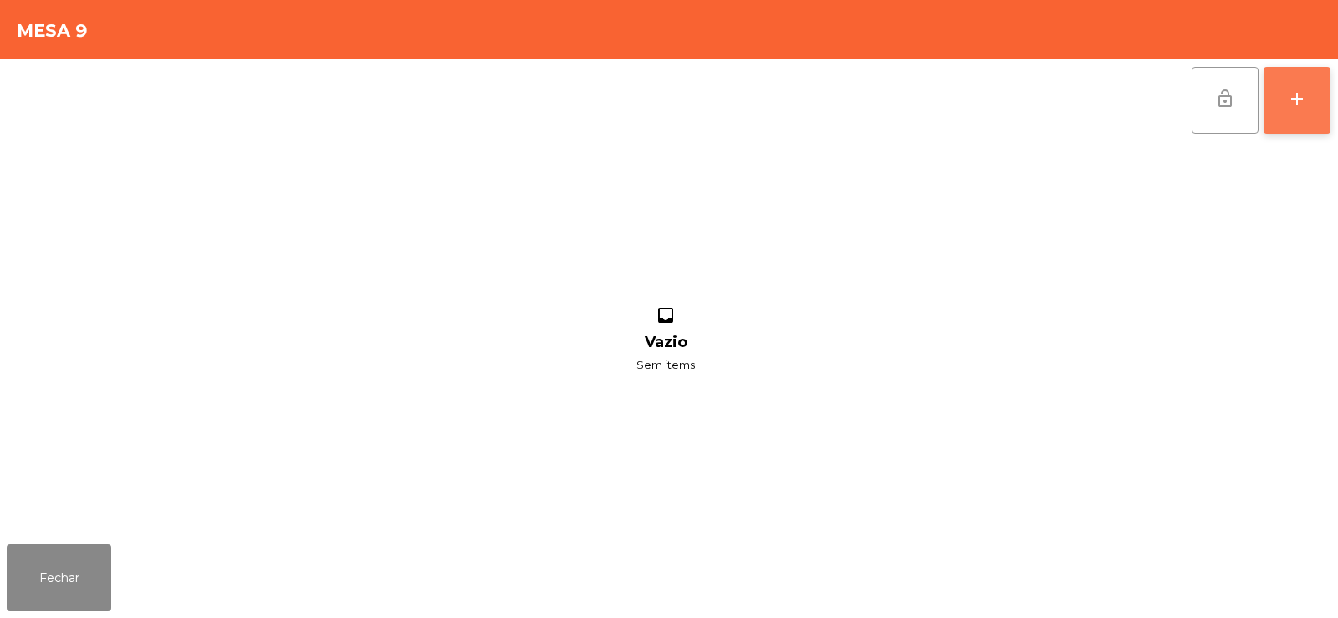
click at [1302, 85] on button "add" at bounding box center [1297, 100] width 67 height 67
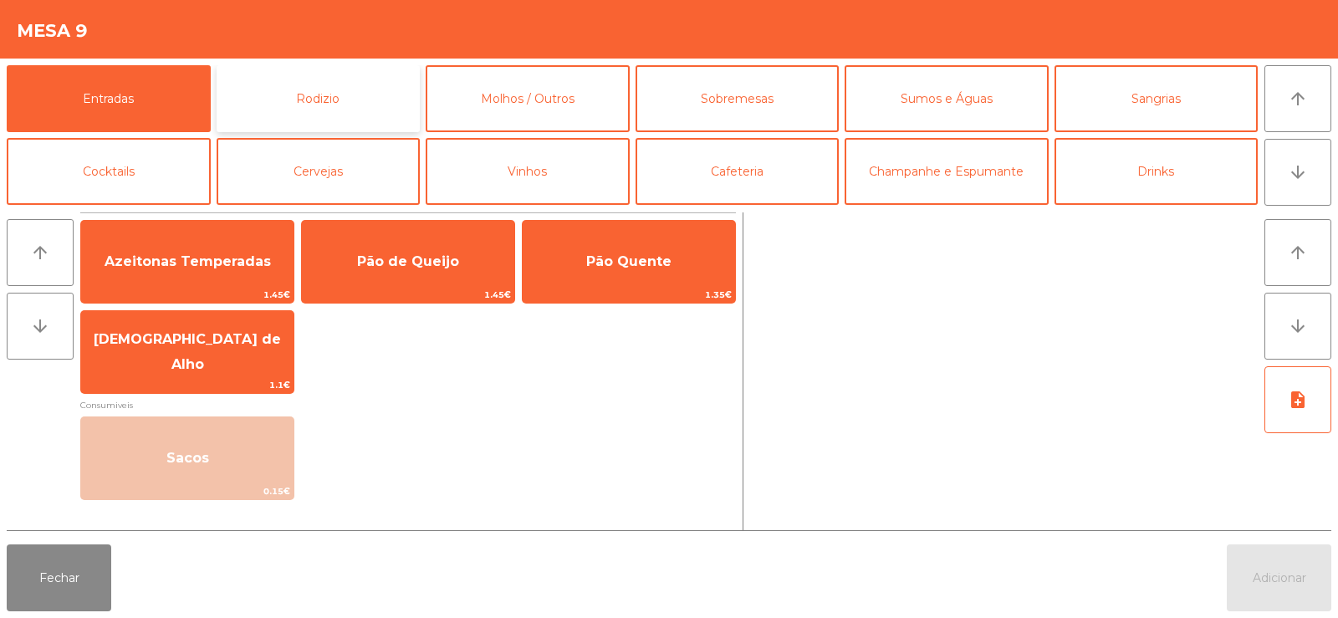
click at [333, 105] on button "Rodizio" at bounding box center [319, 98] width 204 height 67
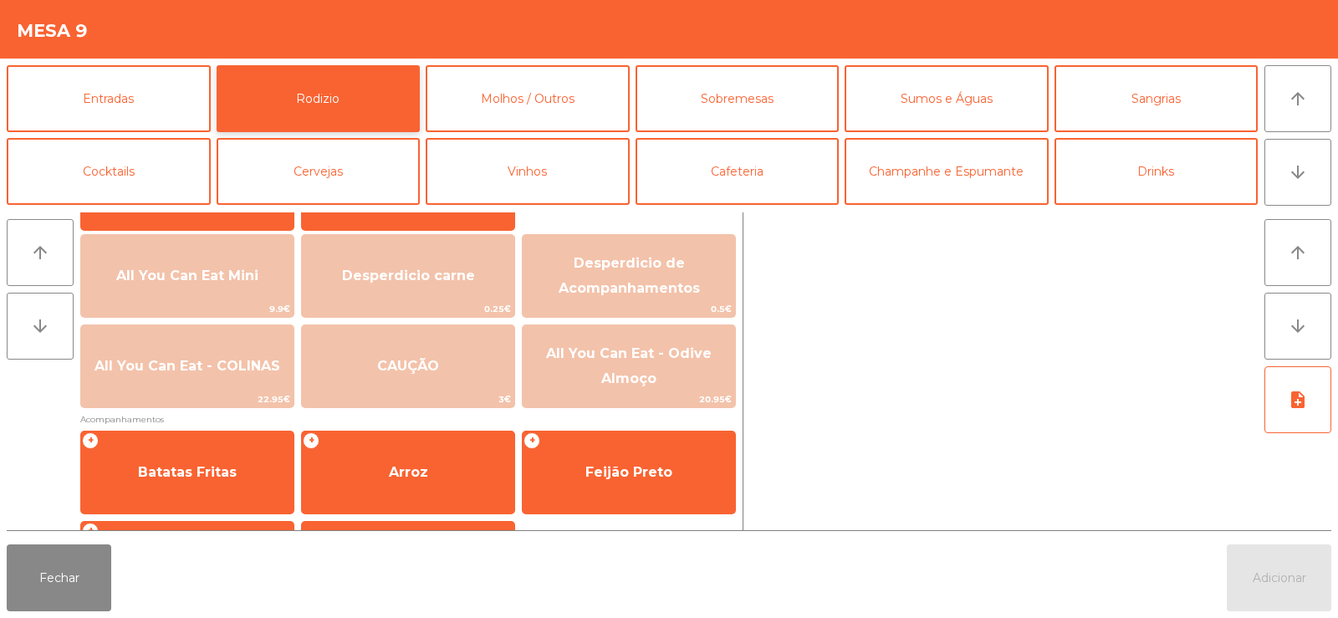
scroll to position [183, 0]
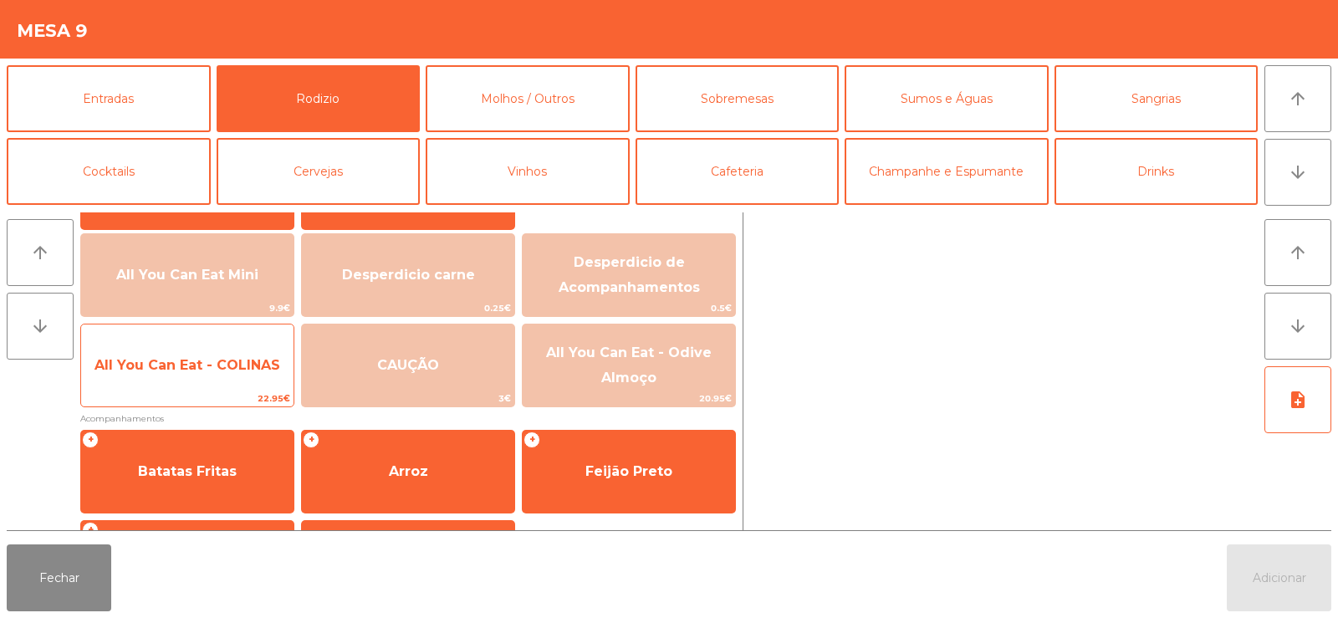
click at [168, 364] on span "All You Can Eat - COLINAS" at bounding box center [187, 365] width 186 height 16
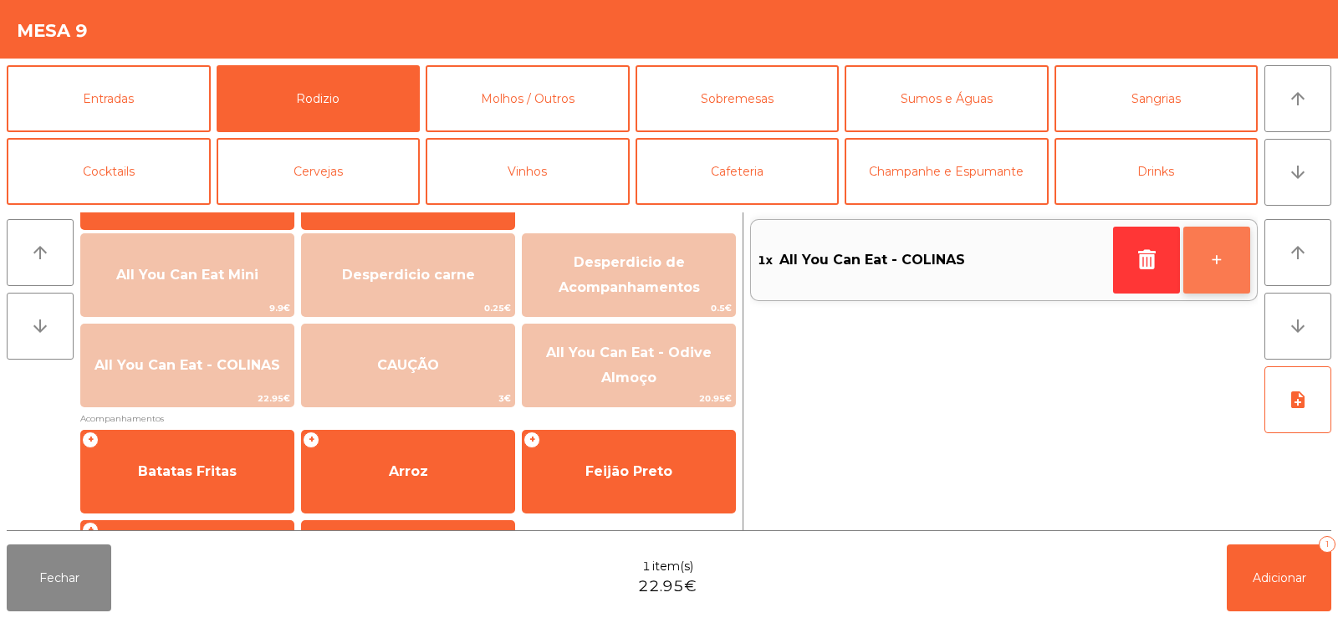
click at [1203, 263] on button "+" at bounding box center [1216, 260] width 67 height 67
click at [1206, 258] on button "+" at bounding box center [1216, 260] width 67 height 67
click at [1212, 260] on button "+" at bounding box center [1216, 260] width 67 height 67
click at [1208, 255] on button "+" at bounding box center [1216, 260] width 67 height 67
click at [1214, 256] on button "+" at bounding box center [1216, 260] width 67 height 67
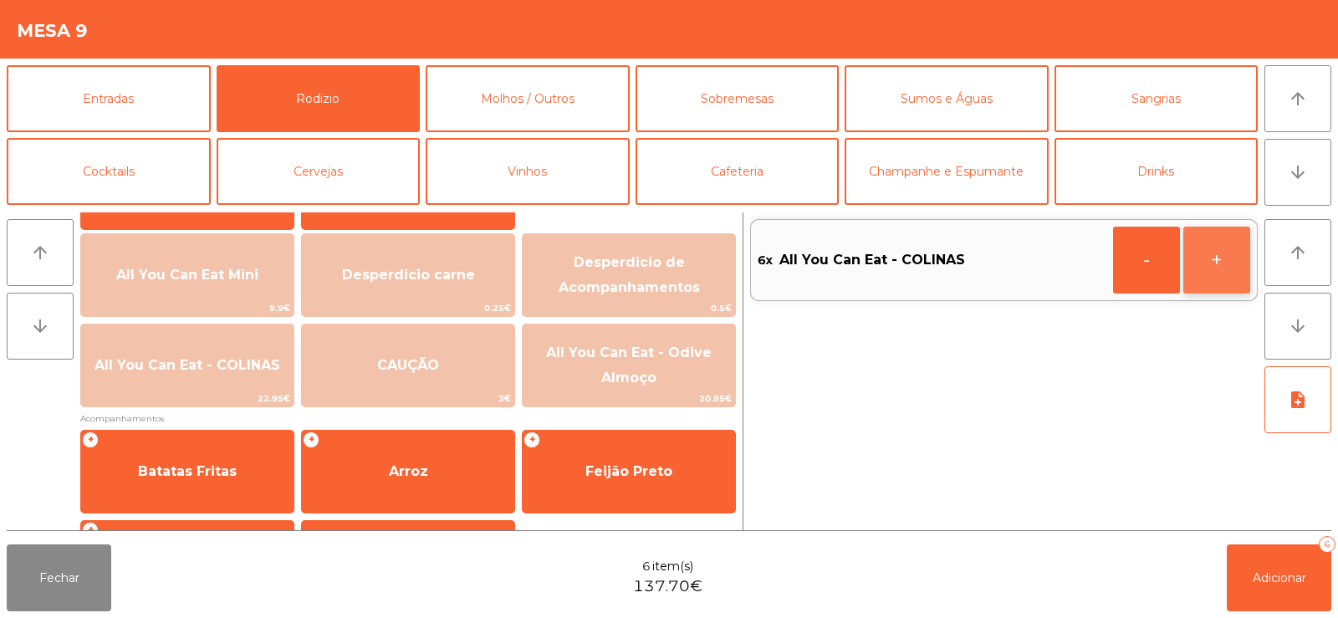
click at [1226, 252] on button "+" at bounding box center [1216, 260] width 67 height 67
click at [1142, 249] on button "-" at bounding box center [1146, 260] width 67 height 67
click at [1253, 575] on span "Adicionar" at bounding box center [1280, 577] width 54 height 15
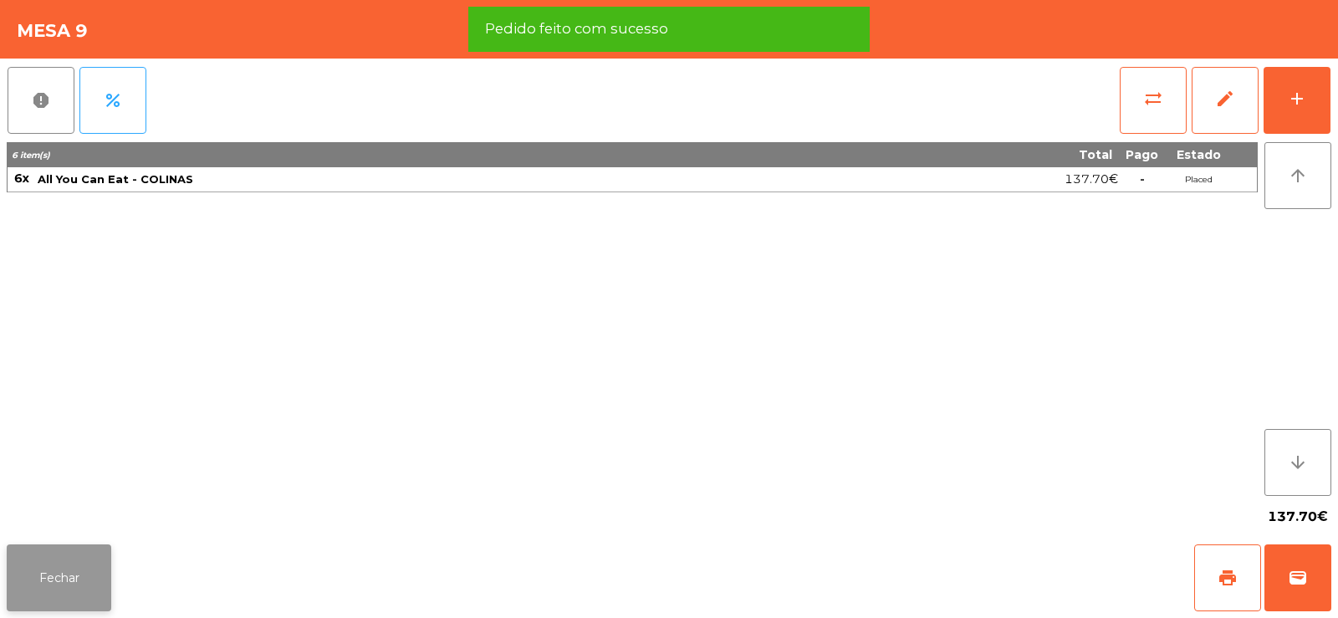
click at [63, 574] on button "Fechar" at bounding box center [59, 577] width 105 height 67
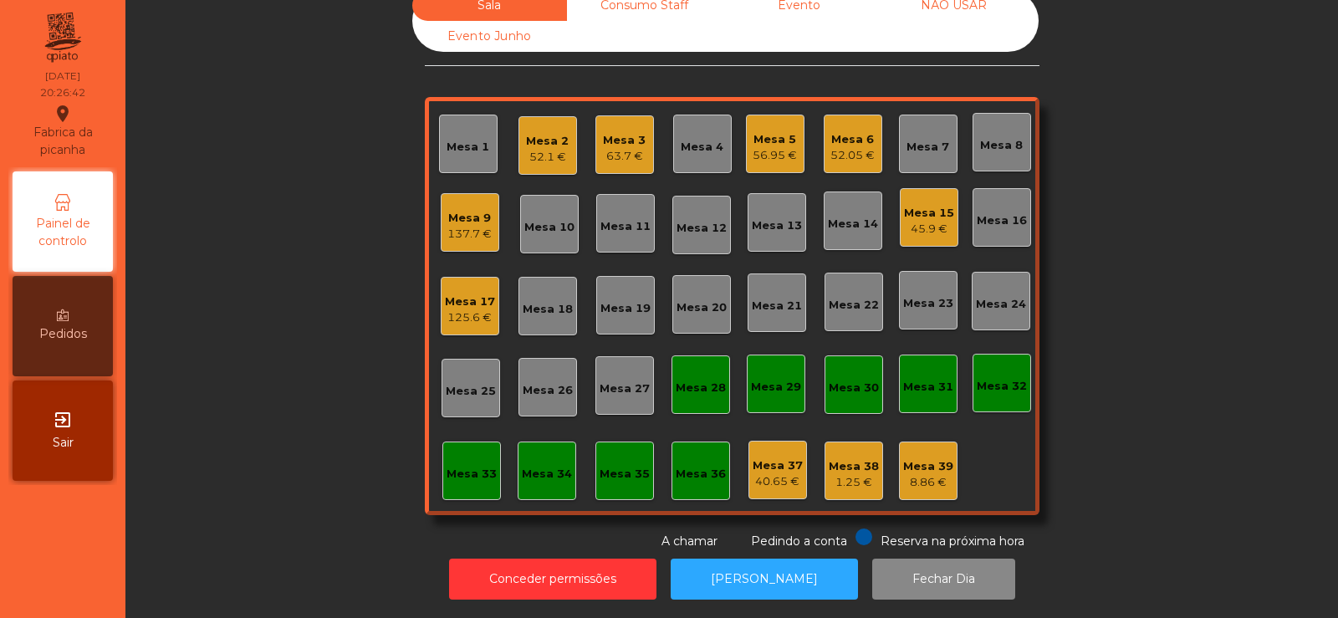
click at [624, 218] on div "Mesa 11" at bounding box center [625, 226] width 50 height 17
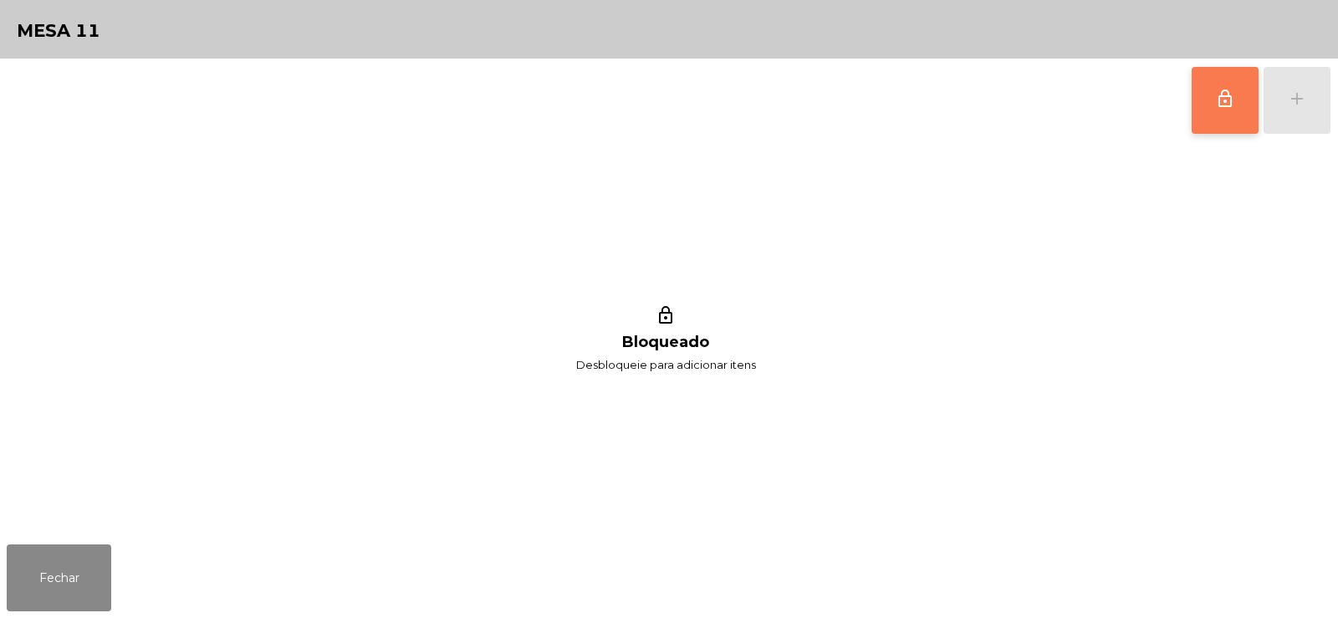
click at [1224, 99] on span "lock_outline" at bounding box center [1225, 99] width 20 height 20
click at [59, 553] on button "Fechar" at bounding box center [59, 577] width 105 height 67
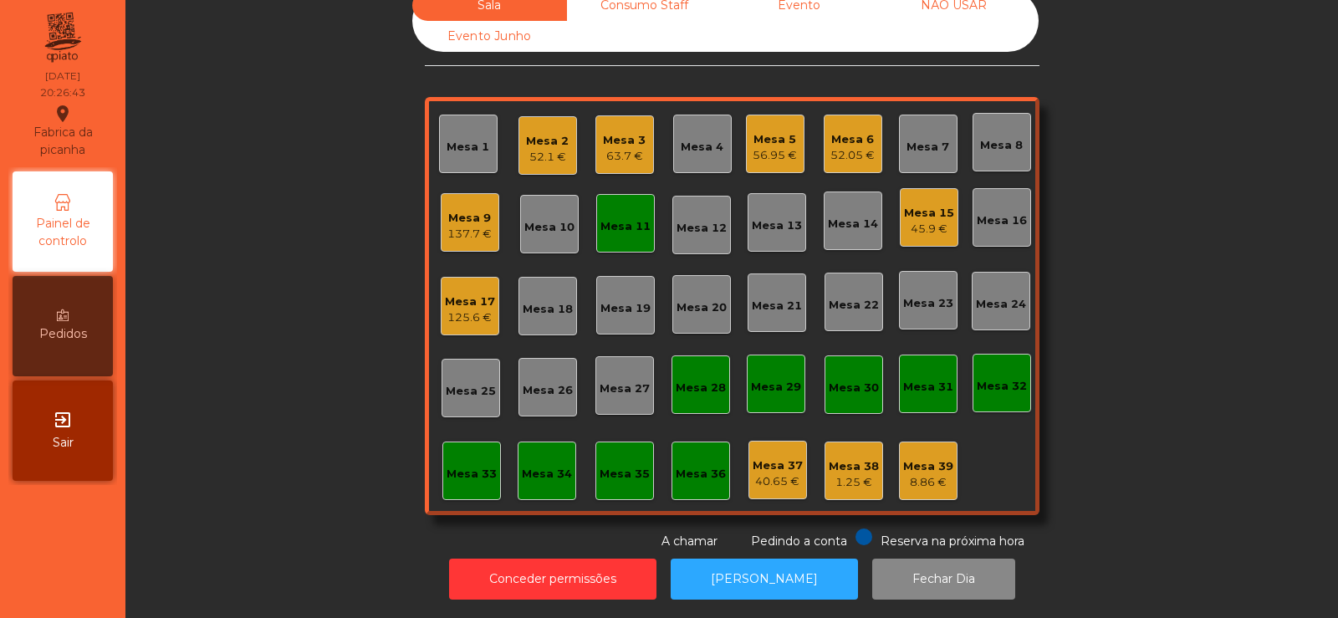
click at [460, 210] on div "Mesa 9" at bounding box center [469, 218] width 44 height 17
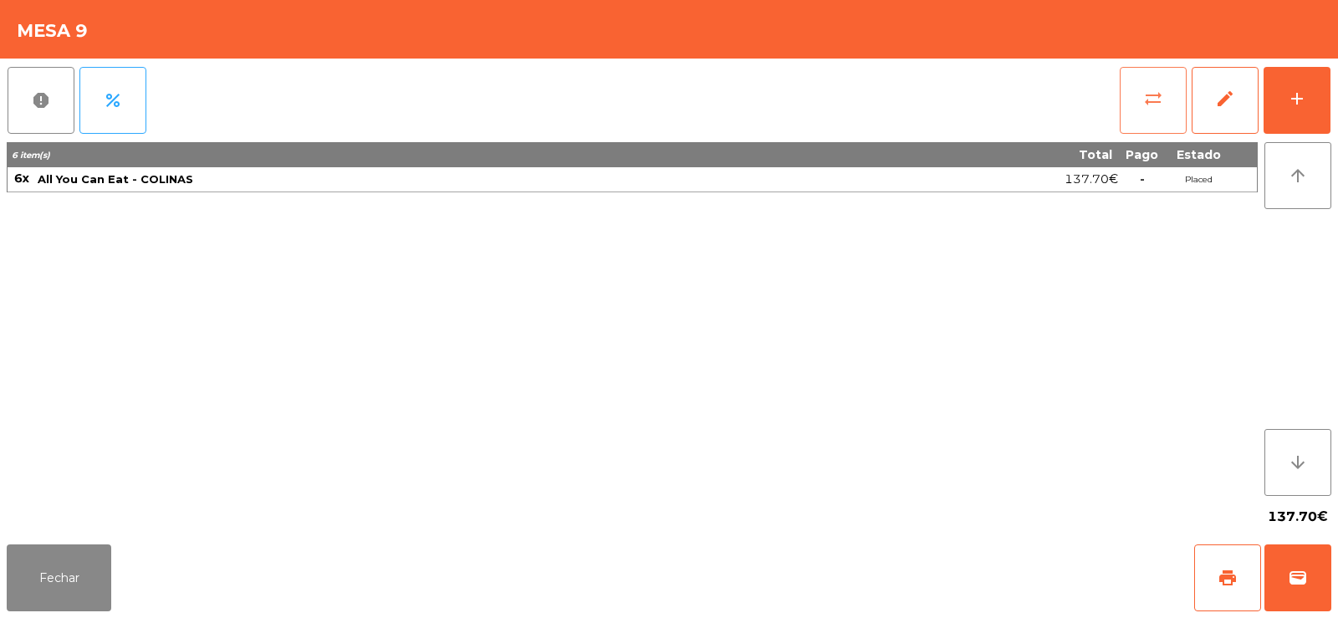
click at [1126, 101] on button "sync_alt" at bounding box center [1153, 100] width 67 height 67
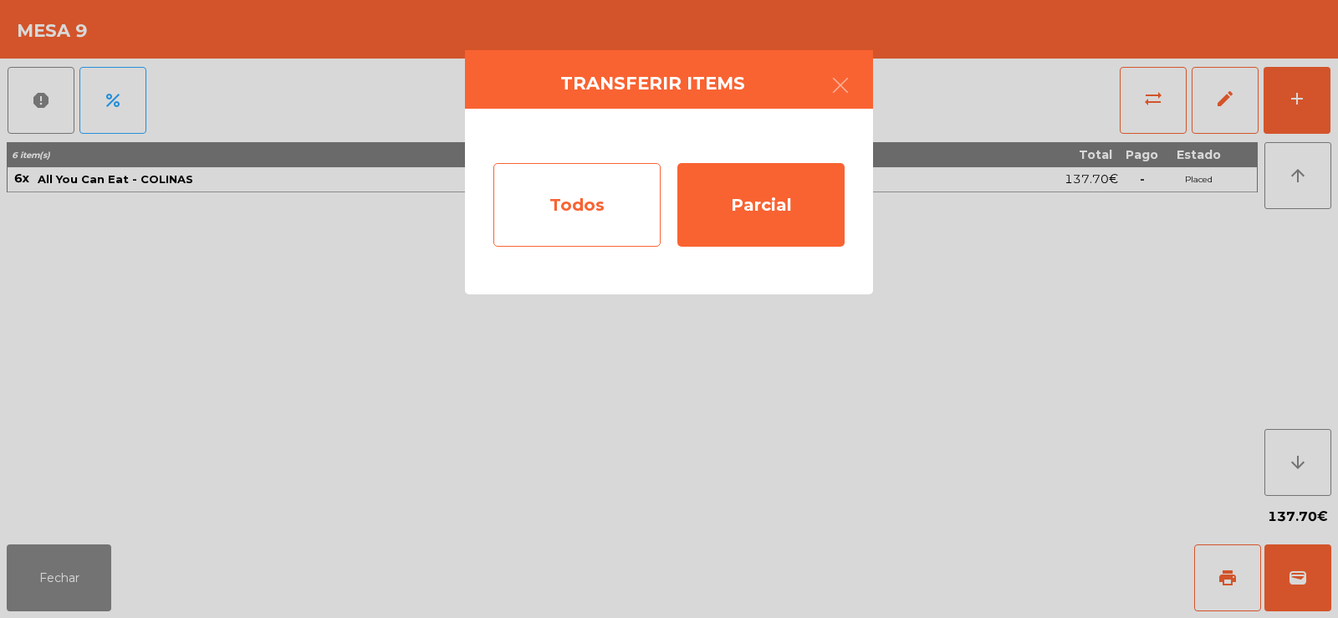
click at [555, 187] on div "Todos" at bounding box center [576, 205] width 167 height 84
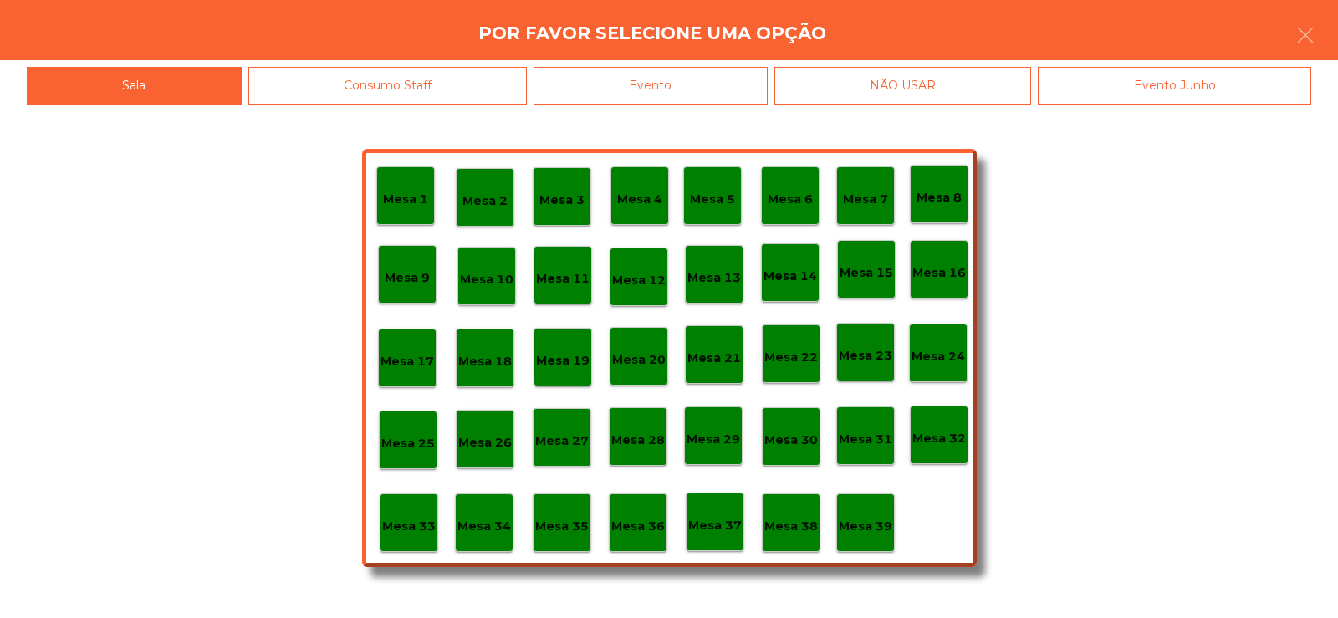
click at [562, 283] on p "Mesa 11" at bounding box center [563, 278] width 54 height 19
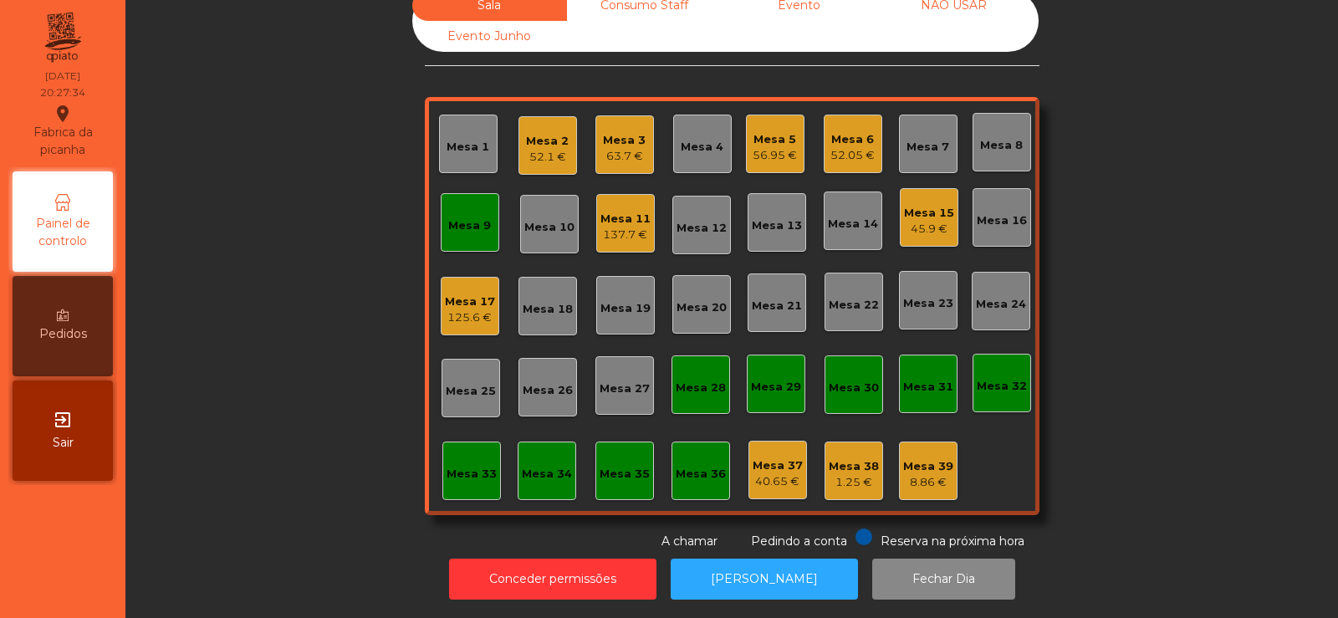
click at [774, 196] on div "Mesa 13" at bounding box center [777, 222] width 59 height 59
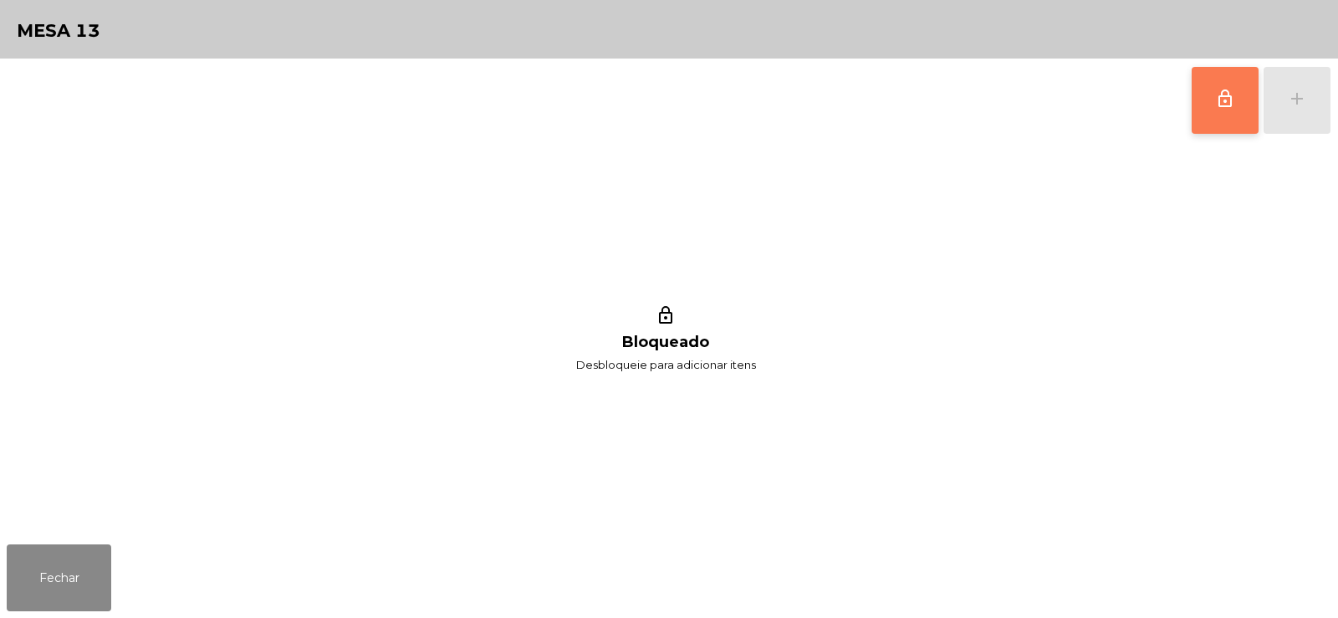
click at [1230, 110] on button "lock_outline" at bounding box center [1225, 100] width 67 height 67
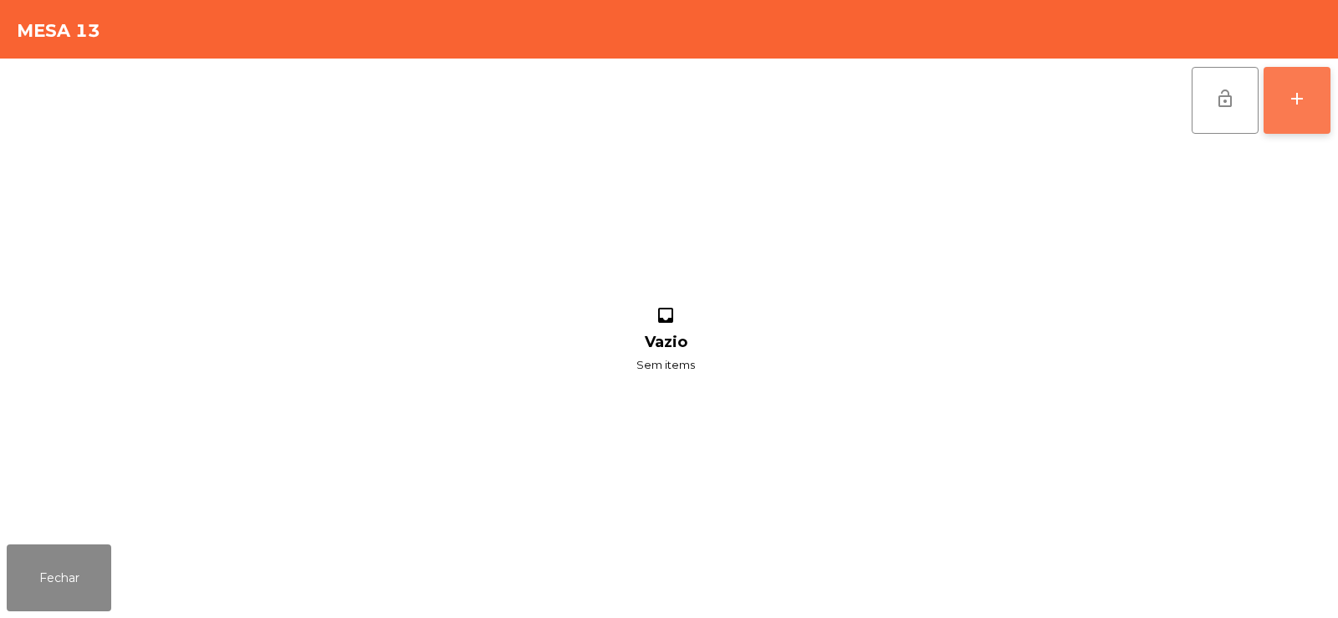
click at [1295, 101] on div "add" at bounding box center [1297, 99] width 20 height 20
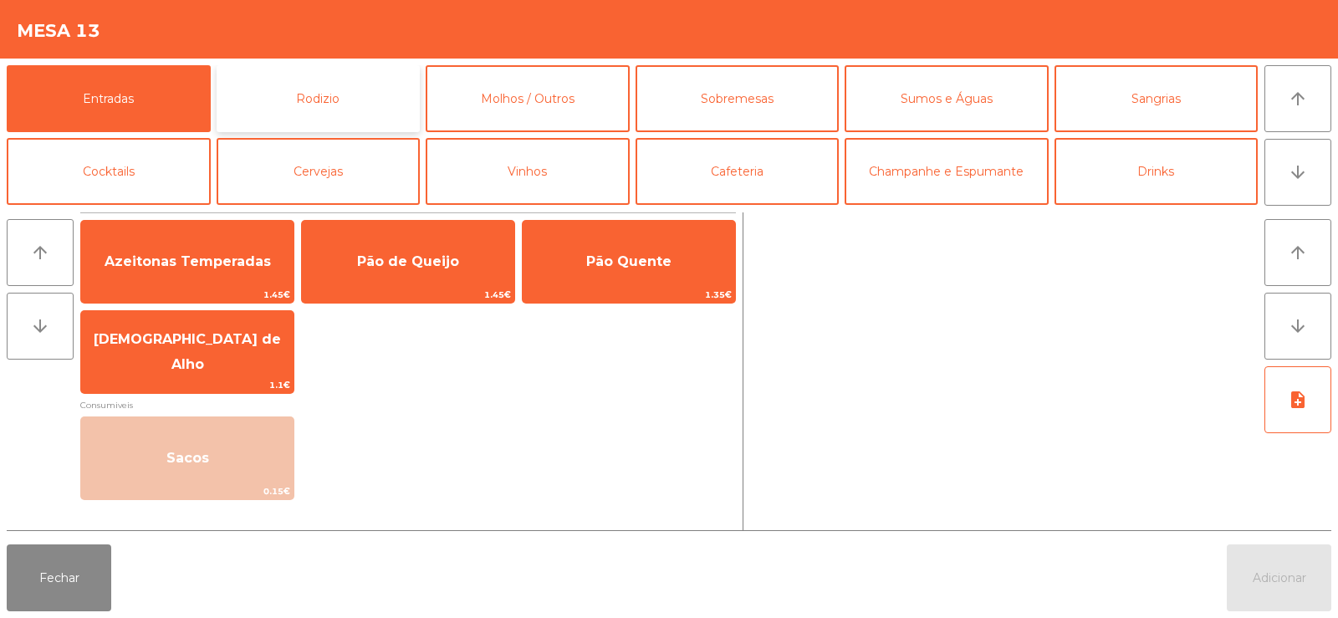
click at [321, 103] on button "Rodizio" at bounding box center [319, 98] width 204 height 67
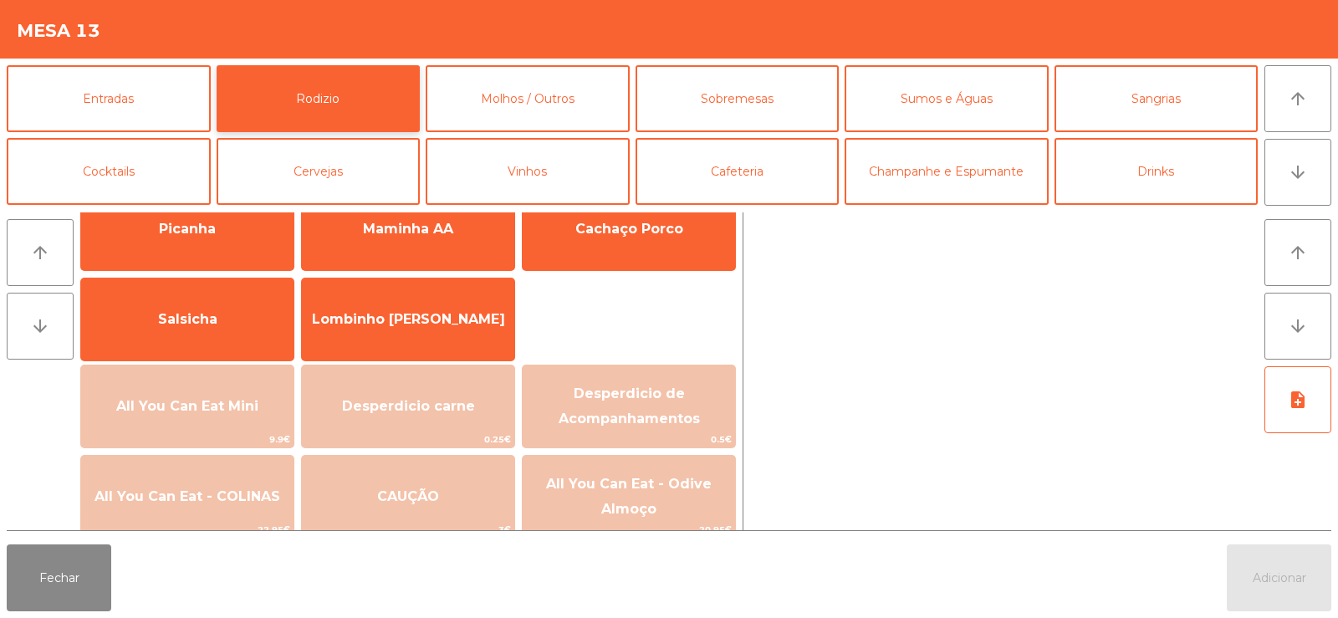
scroll to position [95, 0]
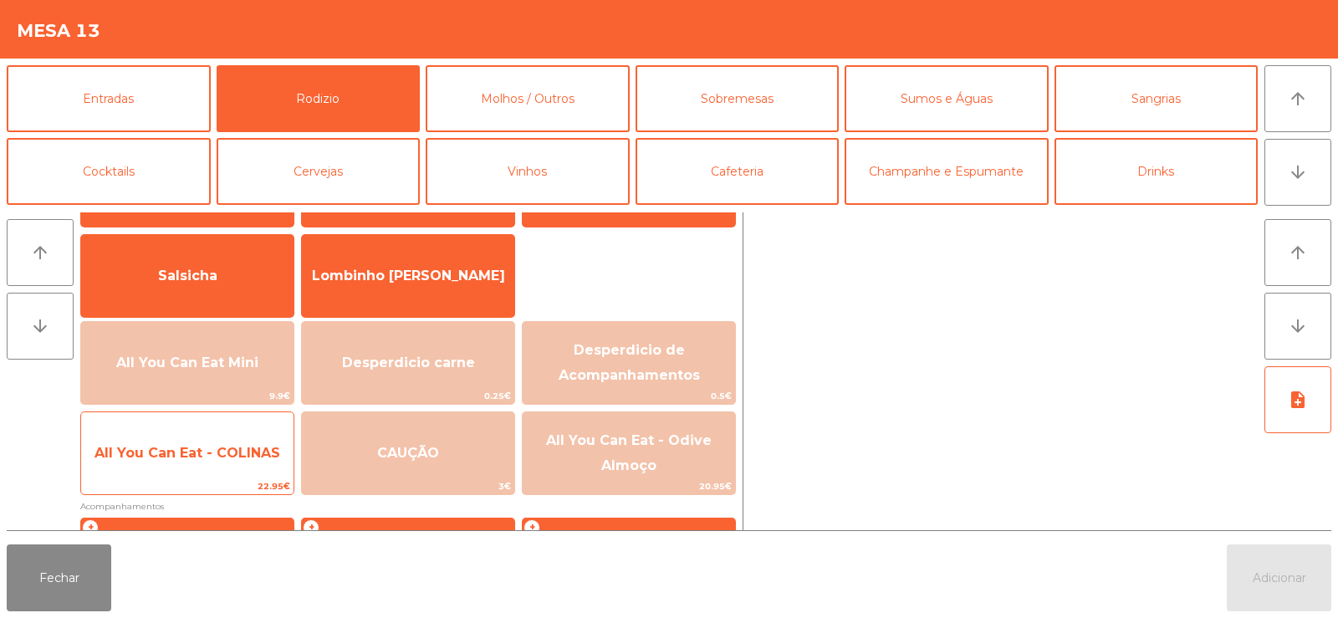
click at [202, 466] on span "All You Can Eat - COLINAS" at bounding box center [187, 453] width 212 height 45
click at [192, 453] on span "All You Can Eat - COLINAS" at bounding box center [187, 453] width 186 height 16
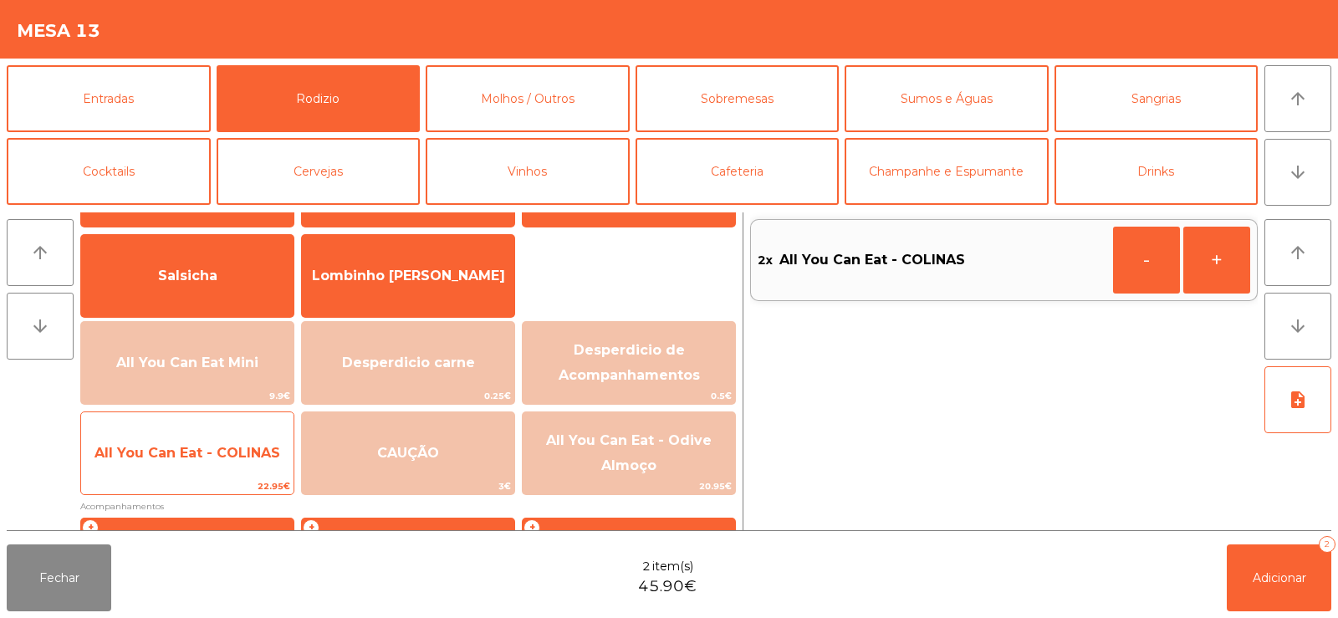
click at [196, 457] on span "All You Can Eat - COLINAS" at bounding box center [187, 453] width 186 height 16
click at [200, 449] on span "All You Can Eat - COLINAS" at bounding box center [187, 453] width 186 height 16
click at [208, 457] on span "All You Can Eat - COLINAS" at bounding box center [187, 453] width 186 height 16
click at [217, 434] on span "All You Can Eat - COLINAS" at bounding box center [187, 453] width 212 height 45
click at [213, 448] on span "All You Can Eat - COLINAS" at bounding box center [187, 453] width 186 height 16
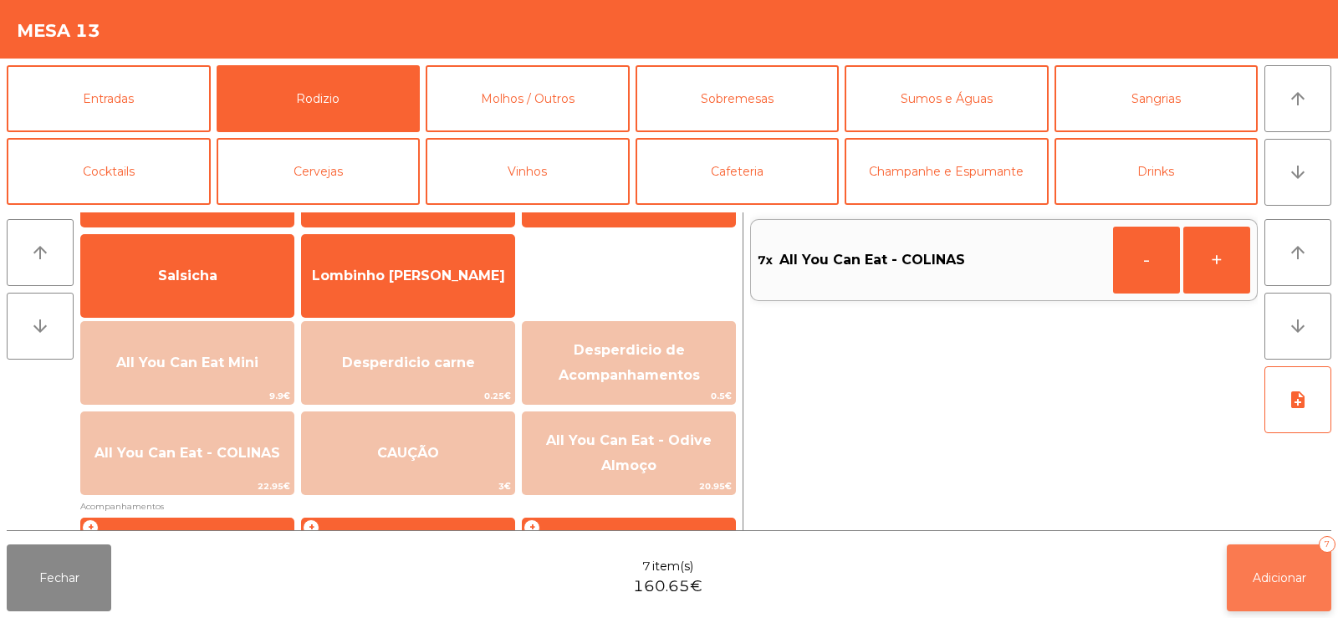
click at [1274, 573] on span "Adicionar" at bounding box center [1280, 577] width 54 height 15
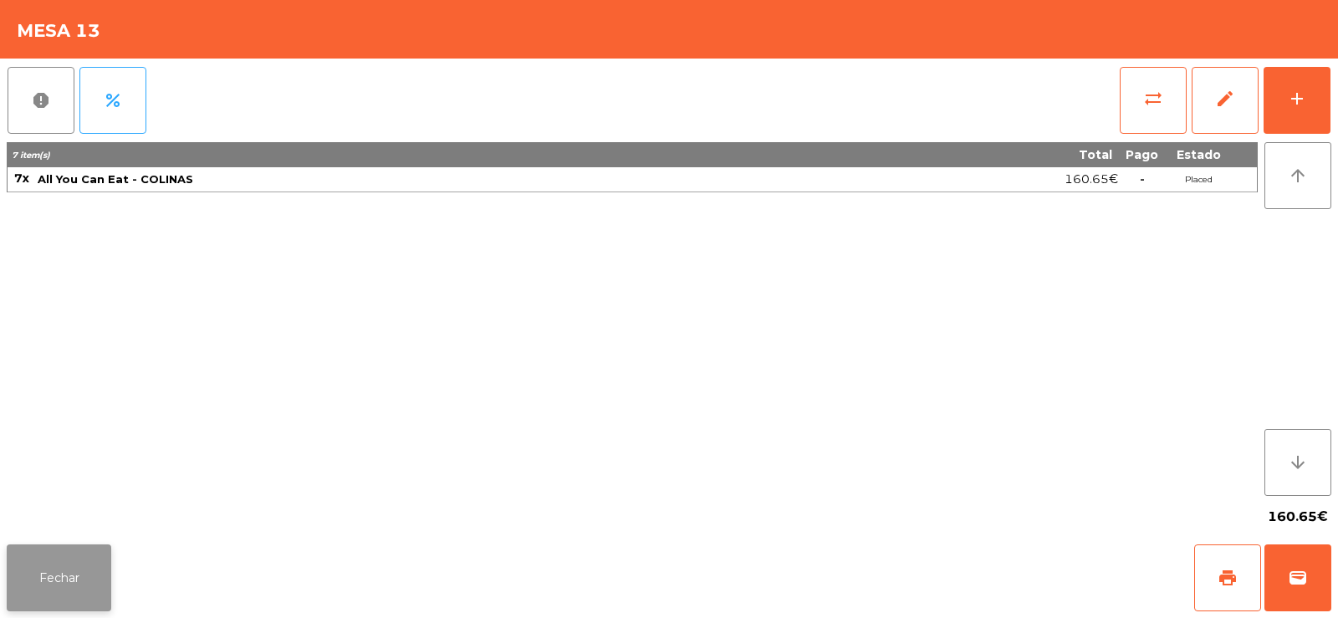
click at [43, 577] on button "Fechar" at bounding box center [59, 577] width 105 height 67
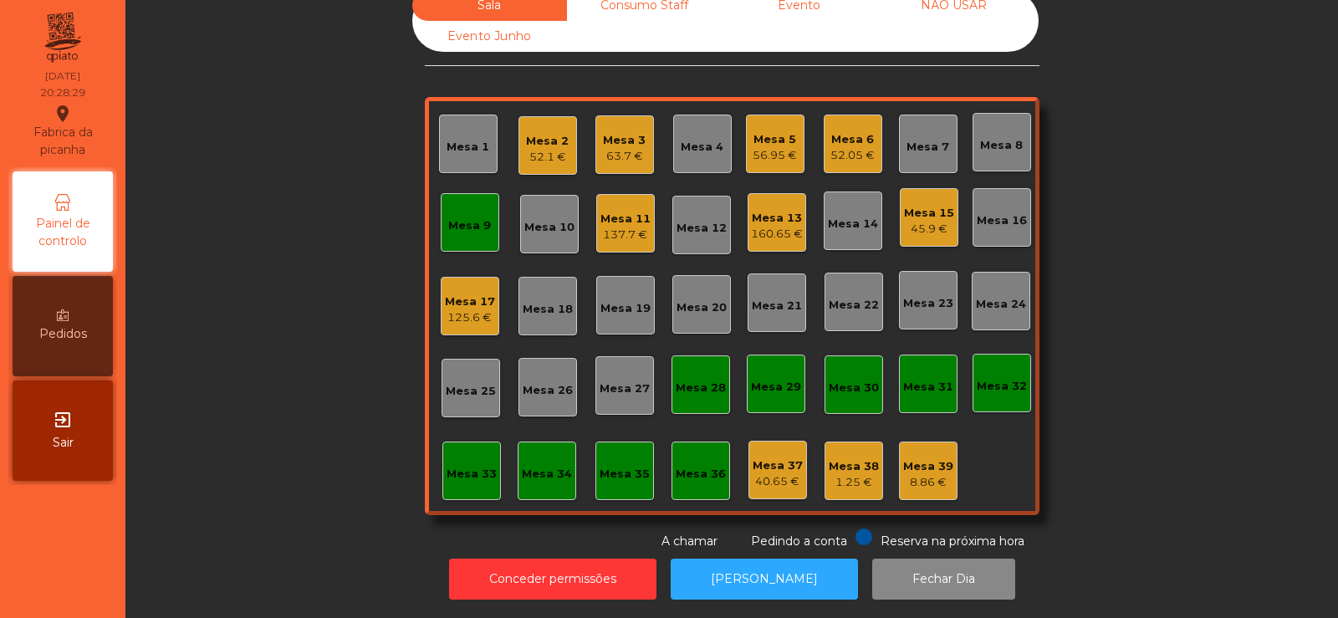
click at [466, 469] on div "Mesa 33" at bounding box center [472, 474] width 50 height 17
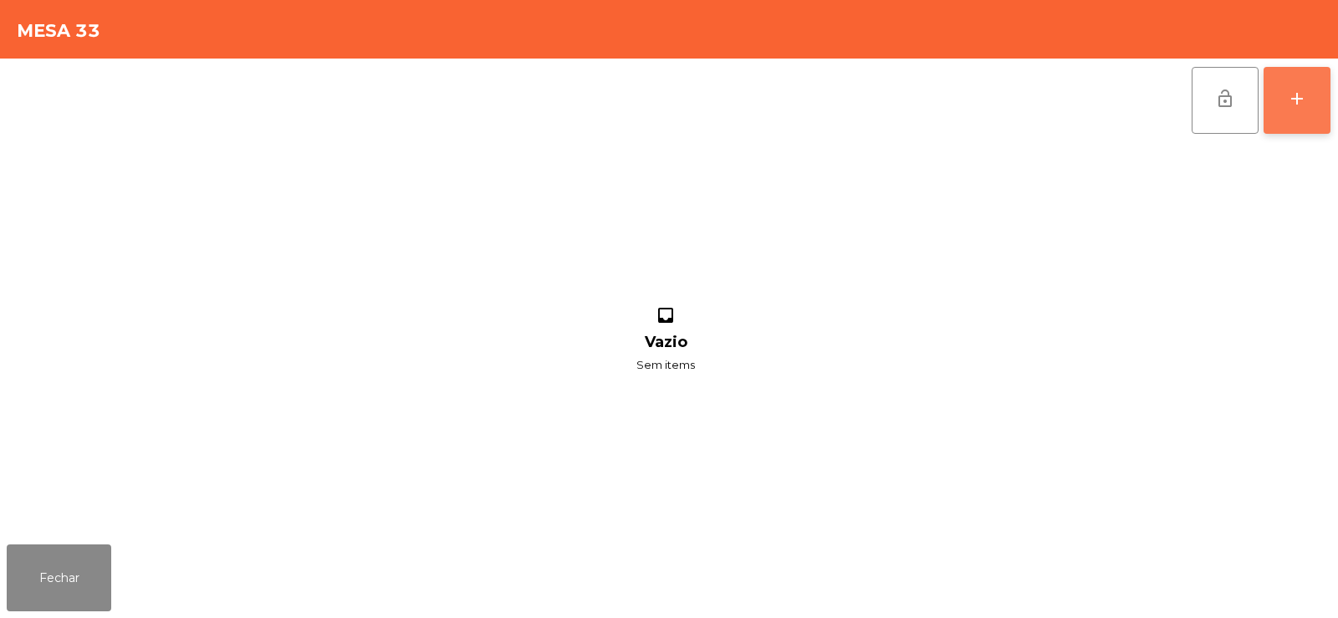
click at [1313, 113] on button "add" at bounding box center [1297, 100] width 67 height 67
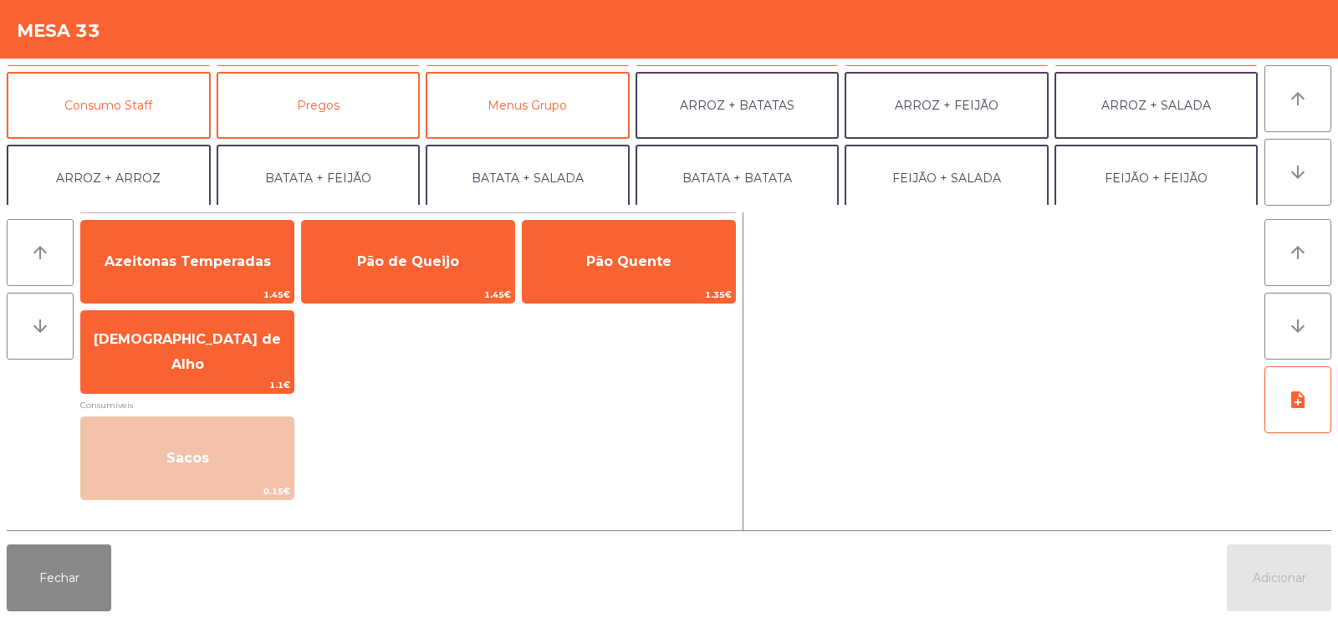
scroll to position [138, 0]
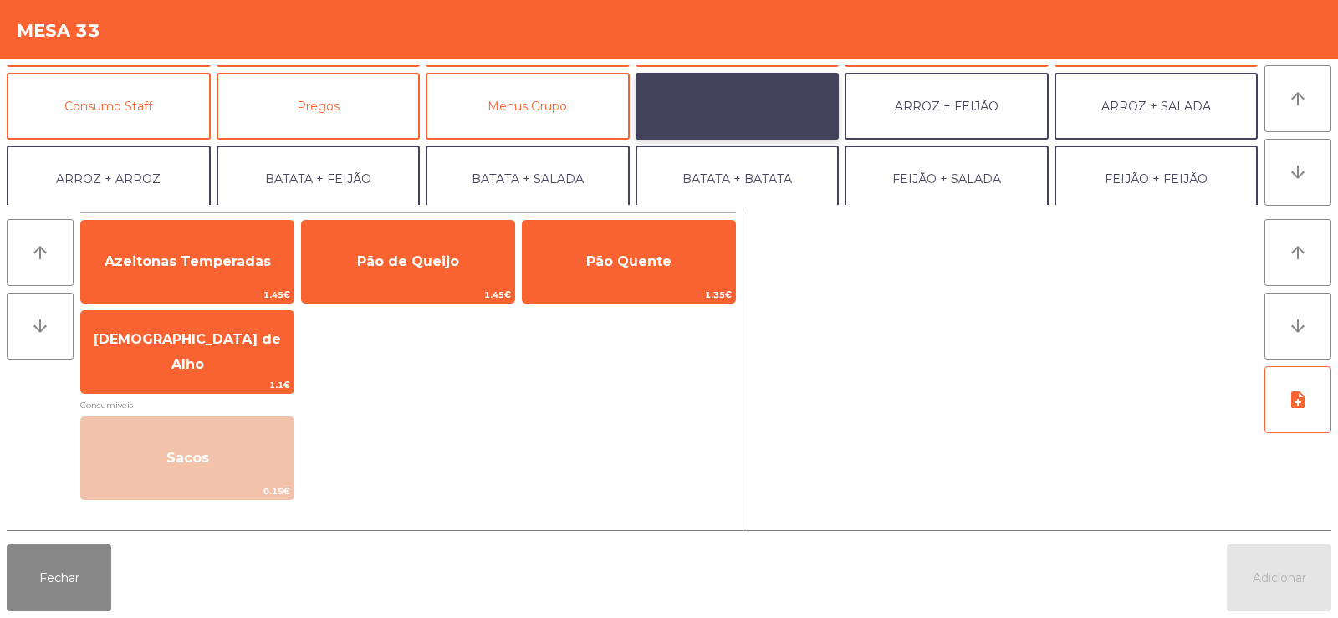
click at [753, 105] on button "ARROZ + BATATAS" at bounding box center [738, 106] width 204 height 67
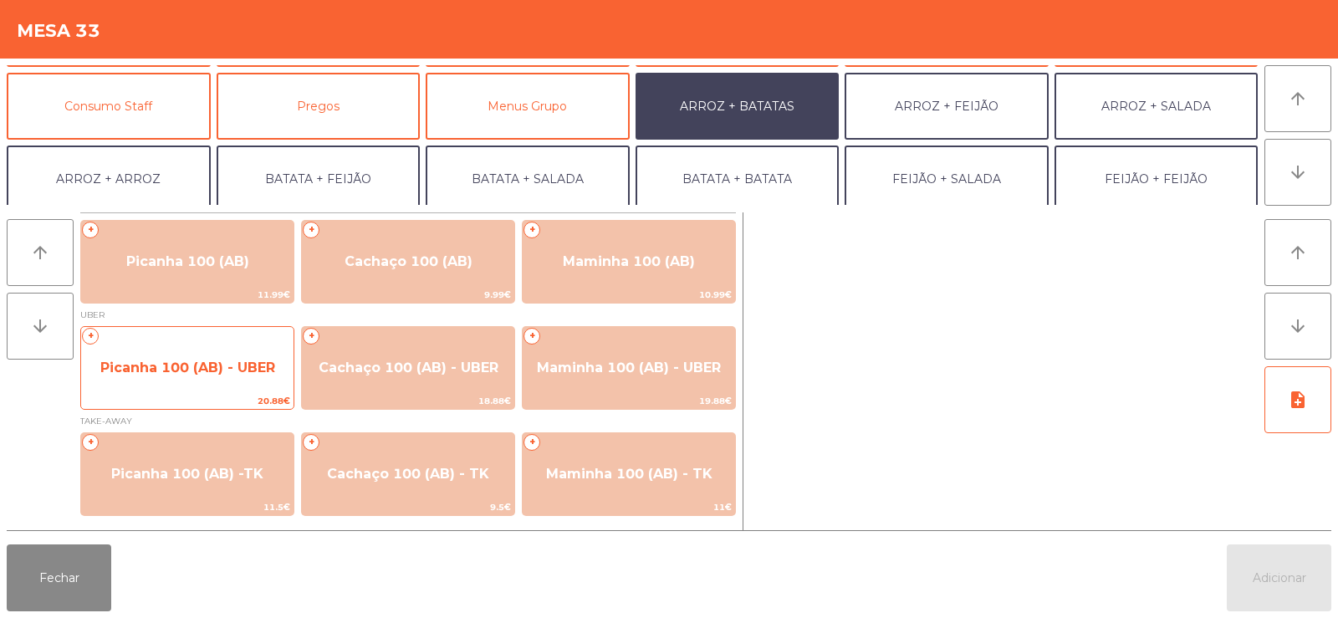
click at [191, 370] on span "Picanha 100 (AB) - UBER" at bounding box center [187, 368] width 175 height 16
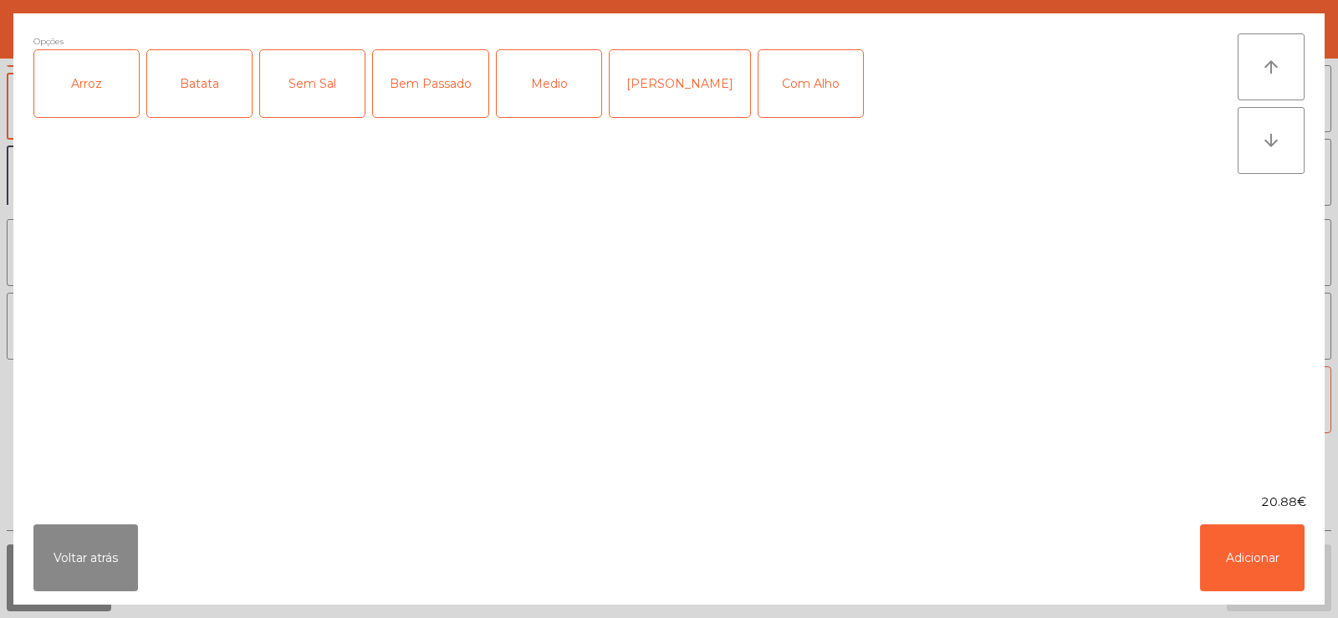
click at [96, 75] on div "Arroz" at bounding box center [86, 83] width 105 height 67
click at [212, 104] on div "Batata" at bounding box center [199, 83] width 105 height 67
click at [425, 87] on div "Bem Passado" at bounding box center [430, 83] width 115 height 67
click at [785, 82] on div "Com Alho" at bounding box center [810, 83] width 105 height 67
click at [1247, 544] on button "Adicionar" at bounding box center [1252, 557] width 105 height 67
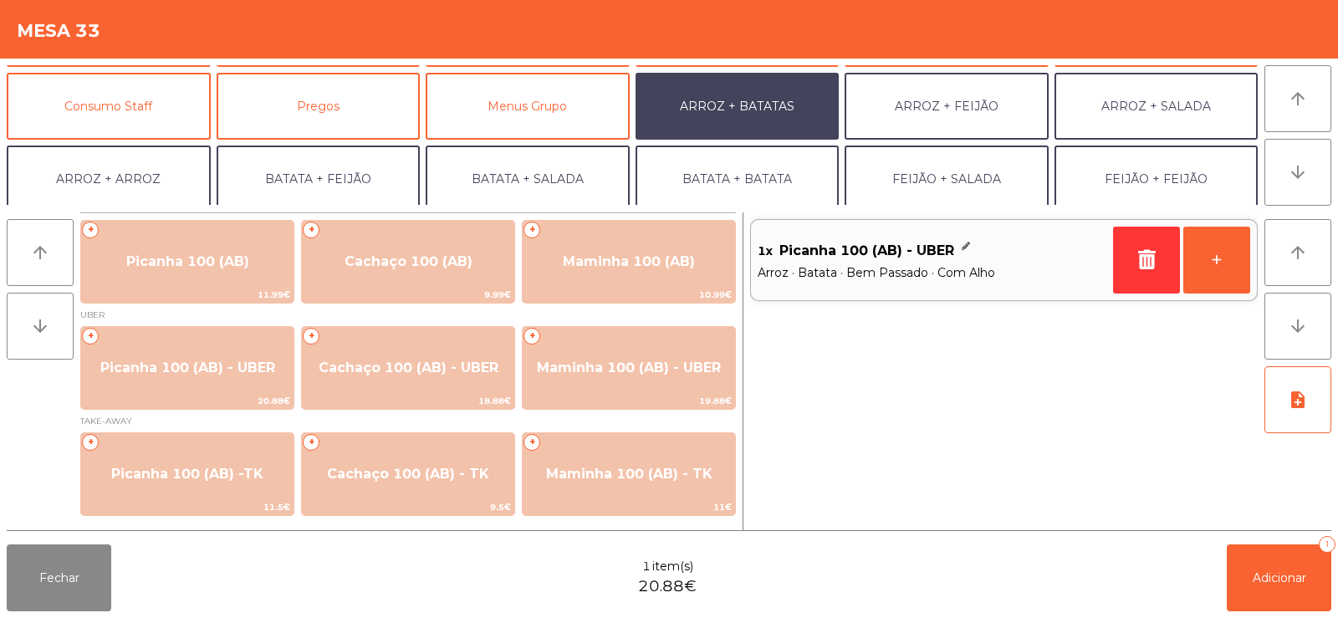
scroll to position [218, 0]
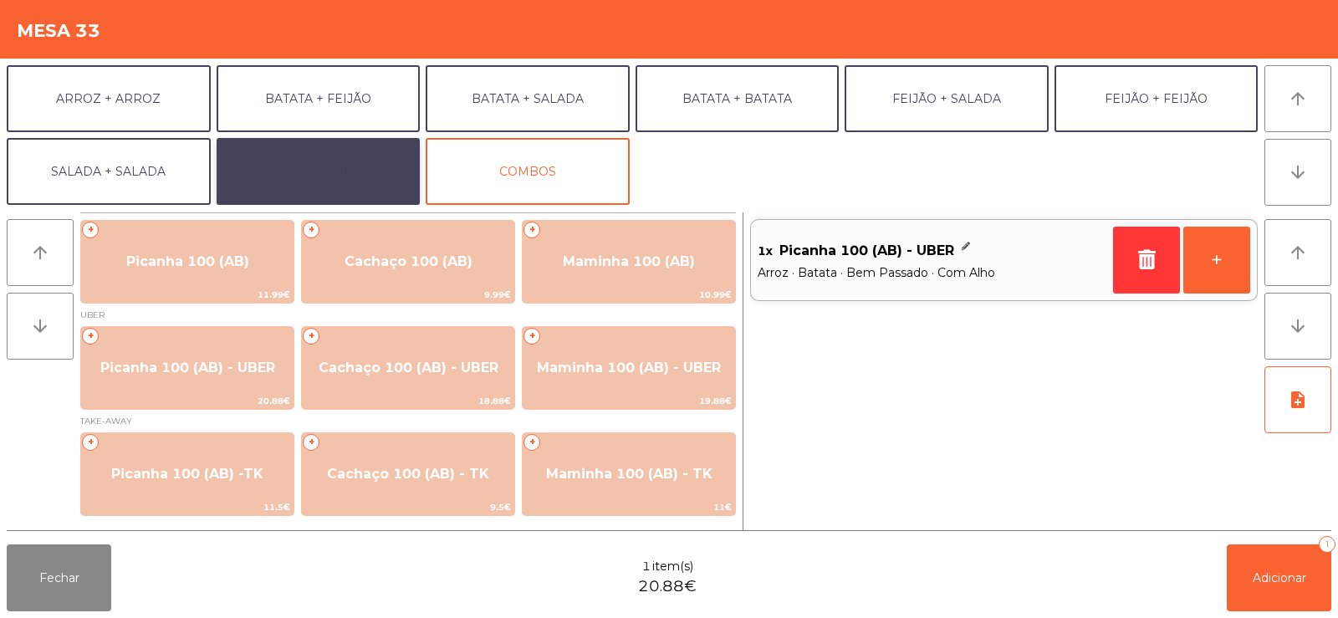
click at [340, 165] on button "EXTRAS UBER" at bounding box center [319, 171] width 204 height 67
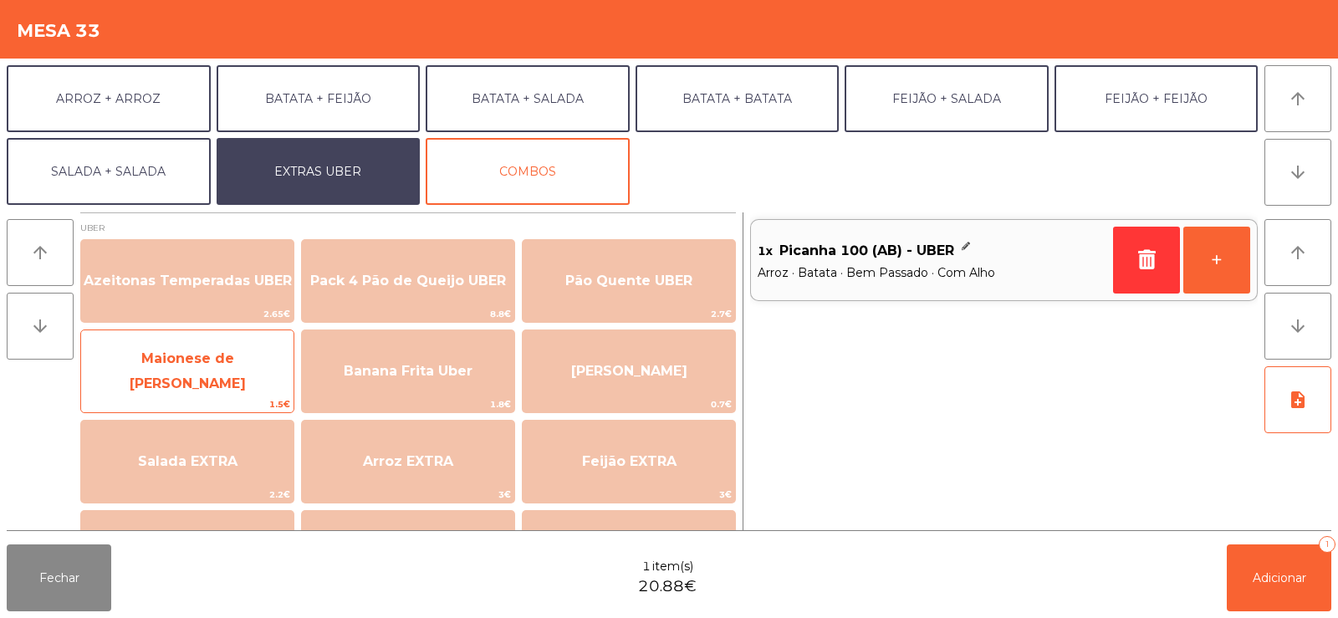
click at [224, 372] on span "Maionese de [PERSON_NAME]" at bounding box center [188, 370] width 116 height 41
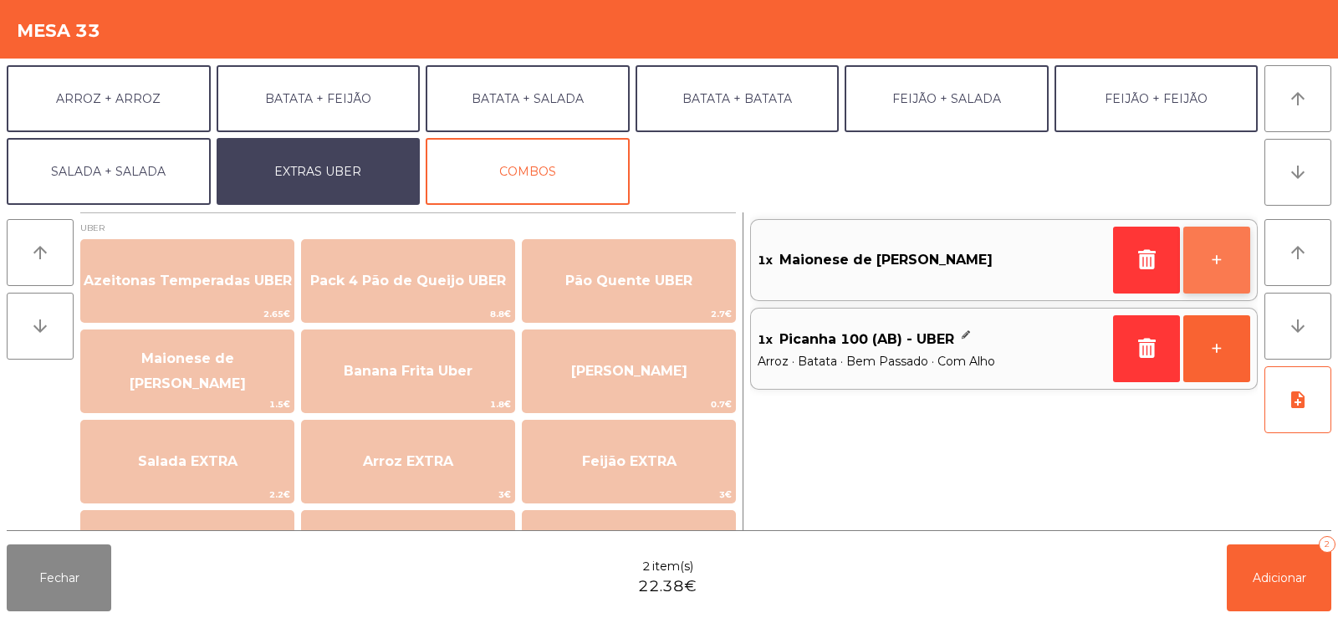
click at [1213, 267] on button "+" at bounding box center [1216, 260] width 67 height 67
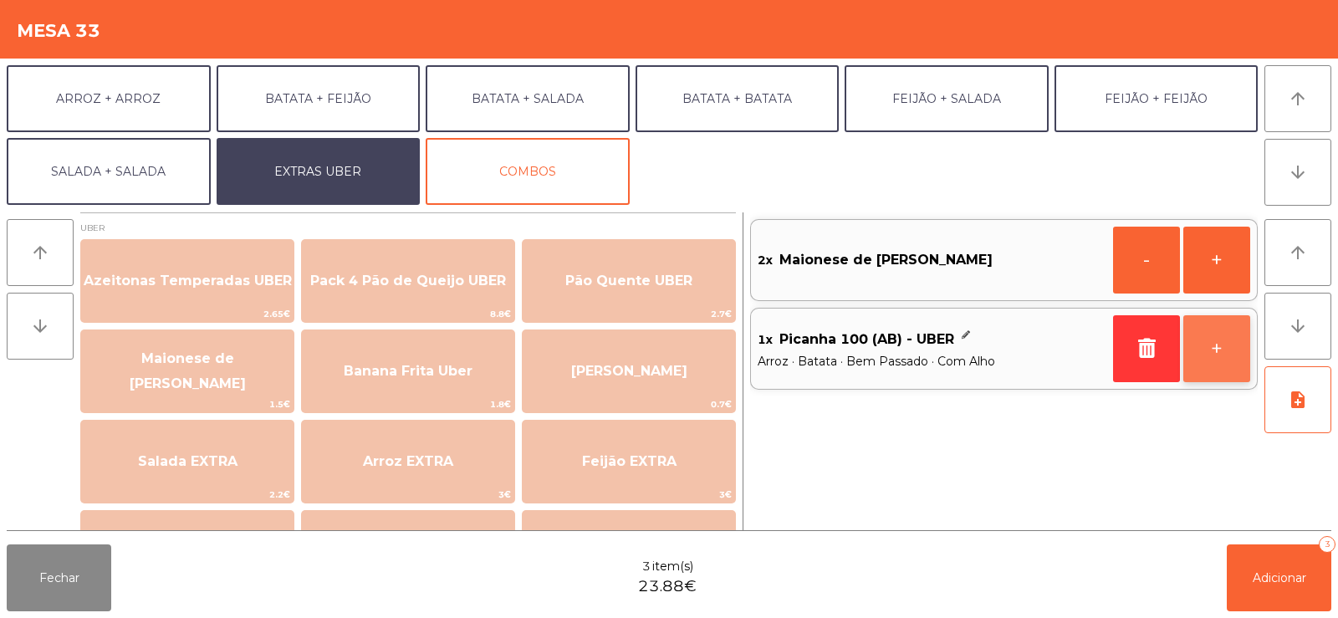
click at [1218, 344] on button "+" at bounding box center [1216, 348] width 67 height 67
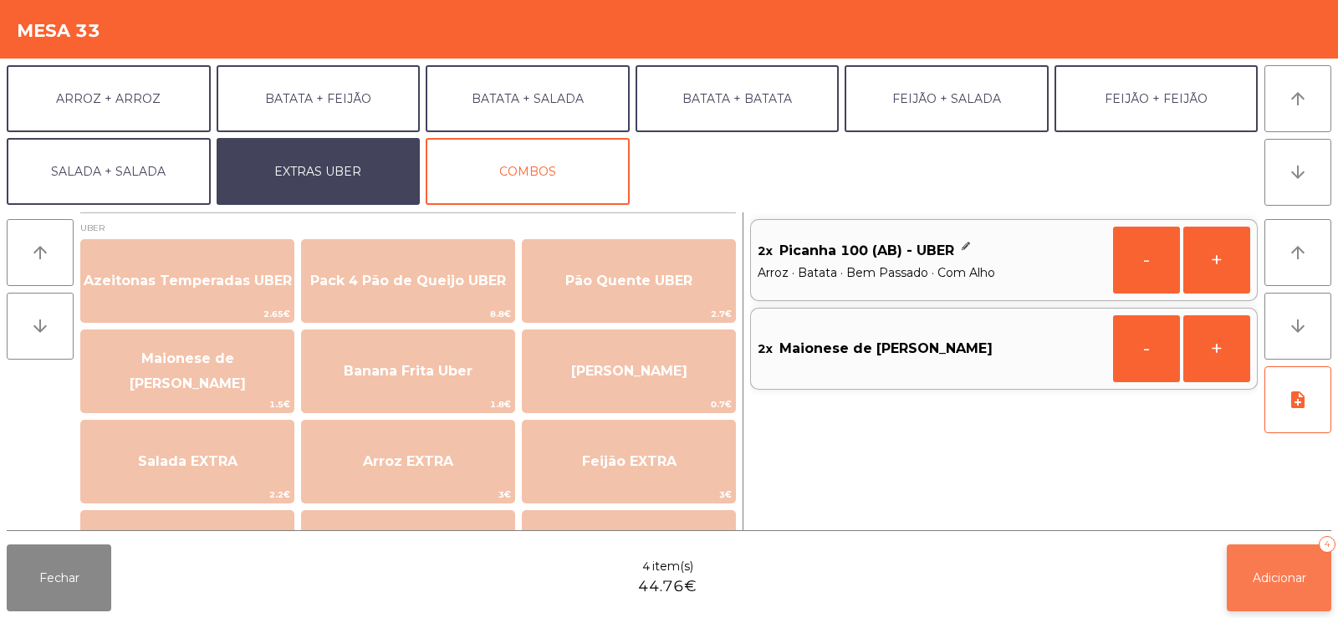
click at [1277, 564] on button "Adicionar 4" at bounding box center [1279, 577] width 105 height 67
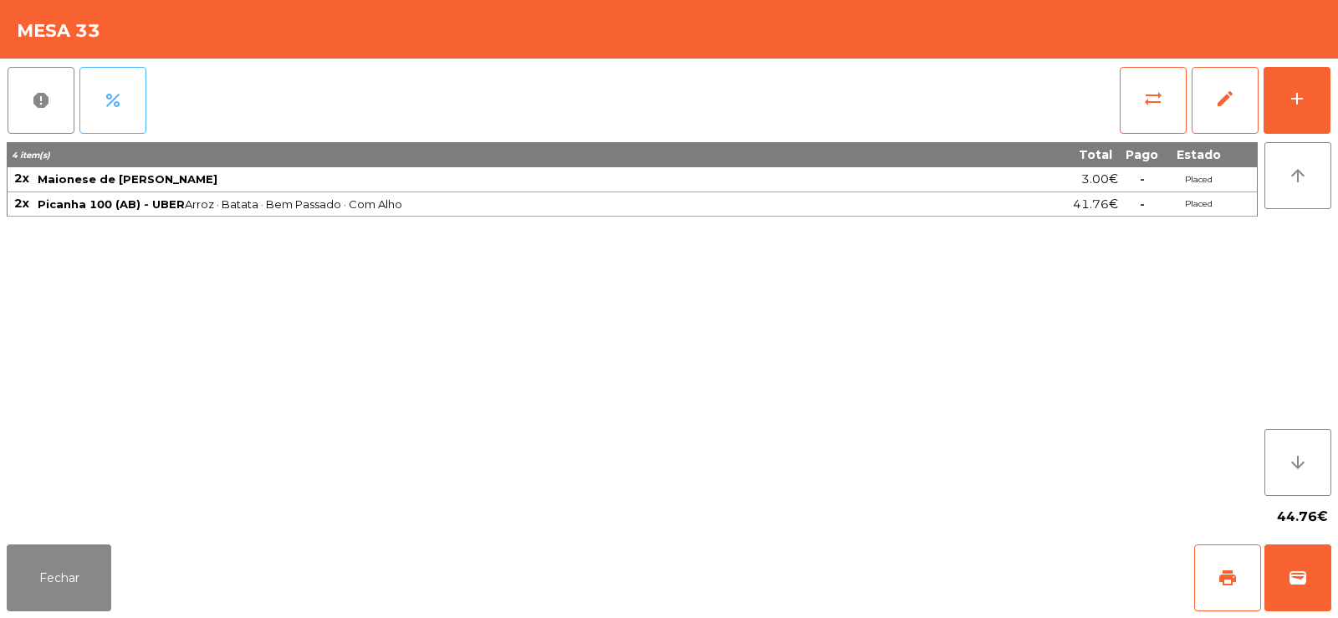
click at [115, 94] on span "percent" at bounding box center [113, 100] width 20 height 20
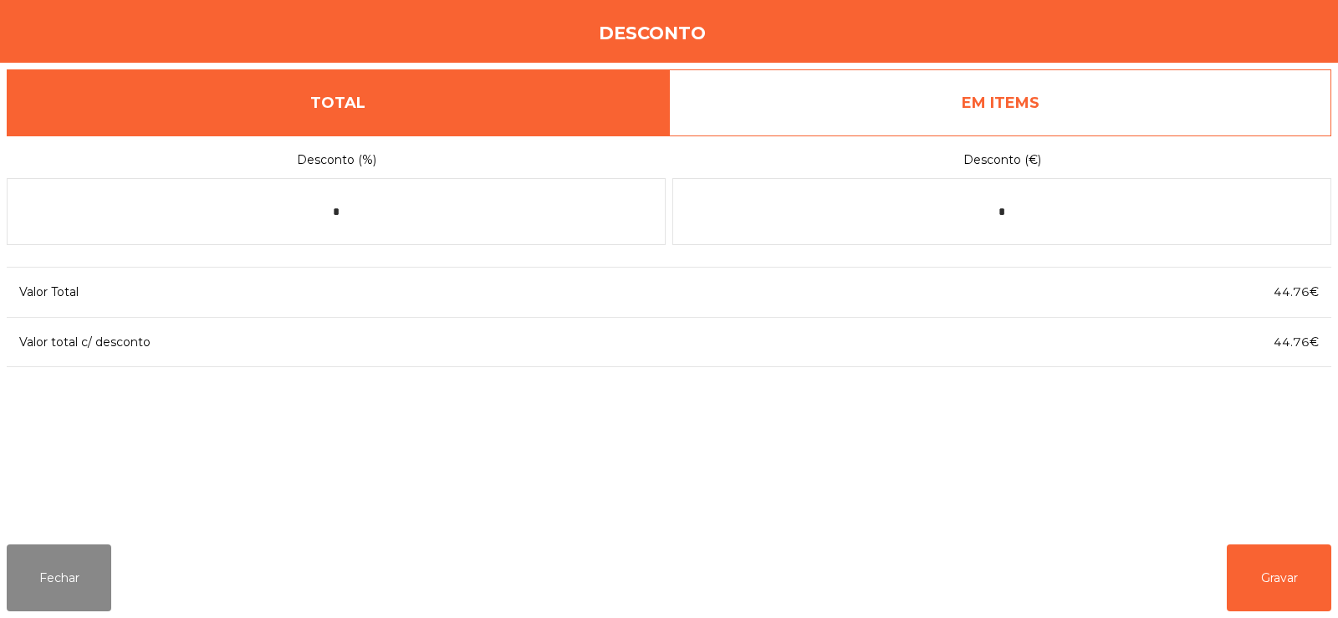
click at [1013, 83] on link "EM ITEMS" at bounding box center [1000, 102] width 662 height 67
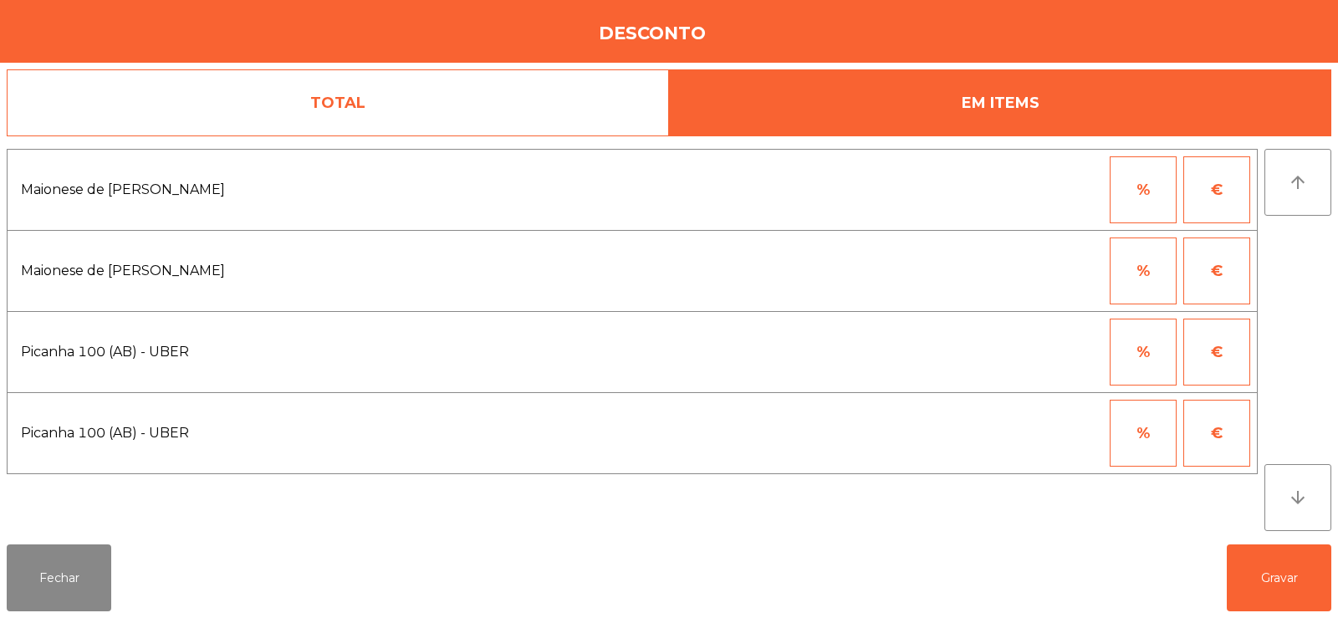
click at [1147, 343] on button "%" at bounding box center [1143, 352] width 67 height 67
click at [1080, 347] on input "*" at bounding box center [1061, 352] width 84 height 67
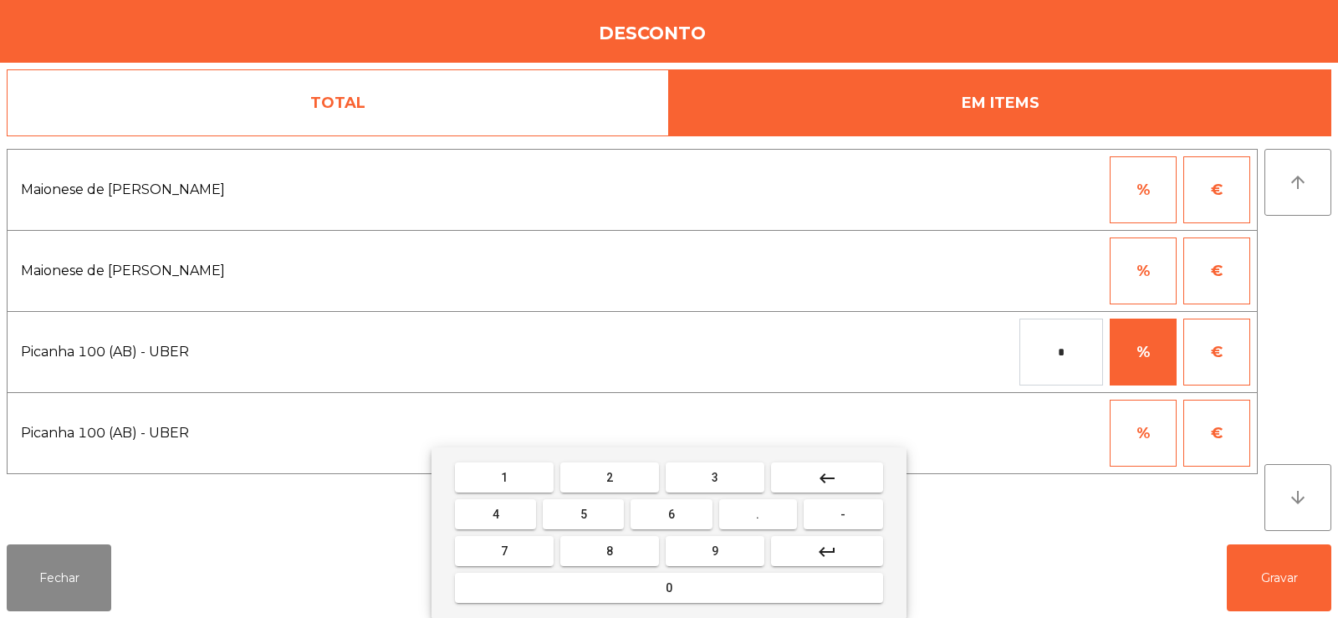
click at [842, 469] on button "keyboard_backspace" at bounding box center [827, 477] width 112 height 30
click at [504, 477] on span "1" at bounding box center [504, 477] width 7 height 13
click at [692, 575] on button "0" at bounding box center [669, 588] width 428 height 30
click at [707, 600] on button "0" at bounding box center [669, 588] width 428 height 30
type input "***"
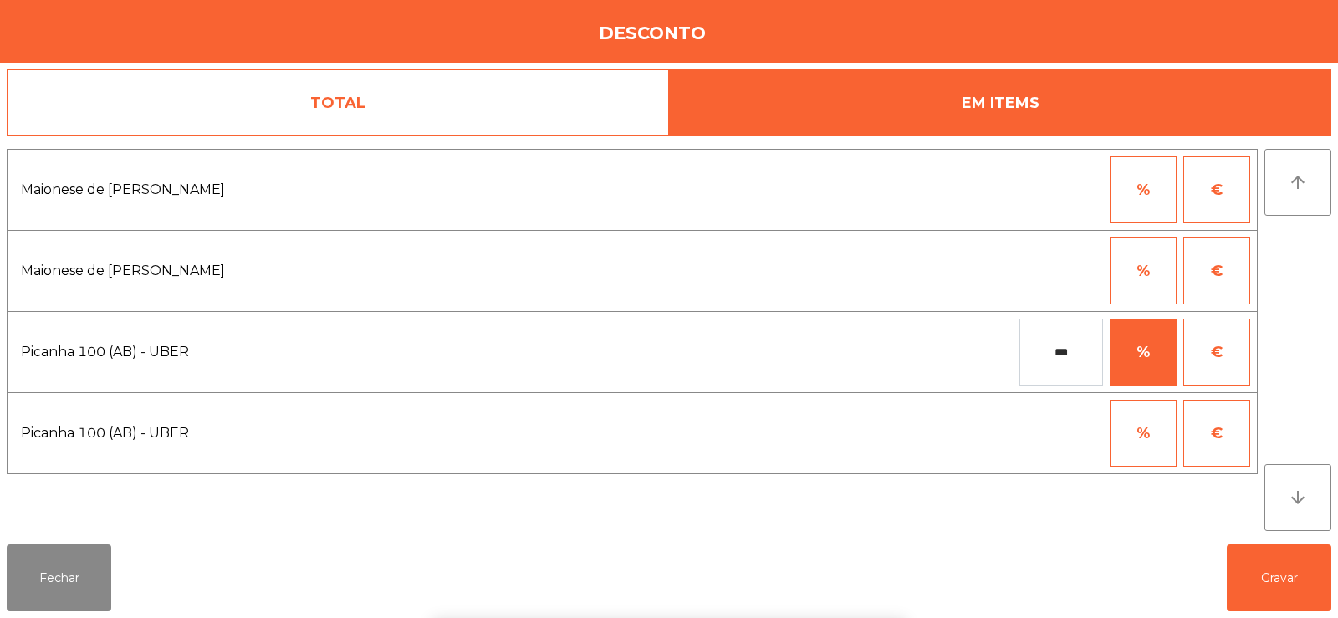
click at [1295, 372] on div "arrow_upward arrow_downward" at bounding box center [1297, 340] width 67 height 382
click at [1281, 579] on button "Gravar" at bounding box center [1279, 577] width 105 height 67
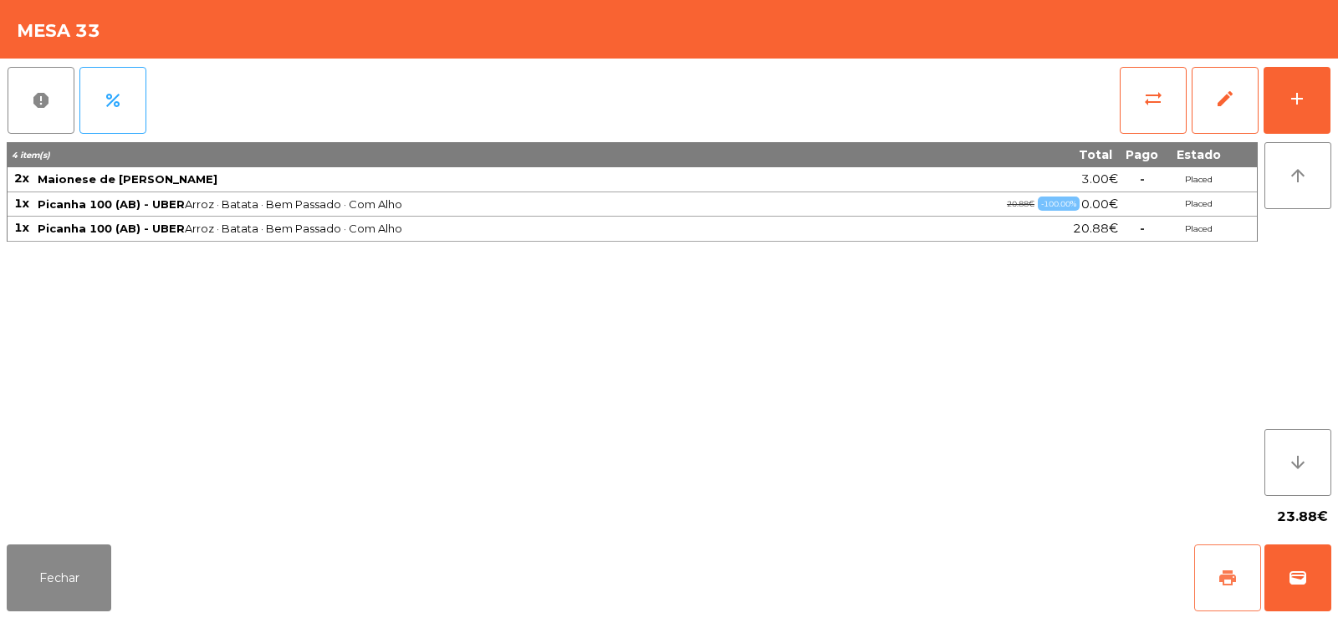
click at [1224, 571] on span "print" at bounding box center [1228, 578] width 20 height 20
click at [1292, 576] on span "wallet" at bounding box center [1298, 578] width 20 height 20
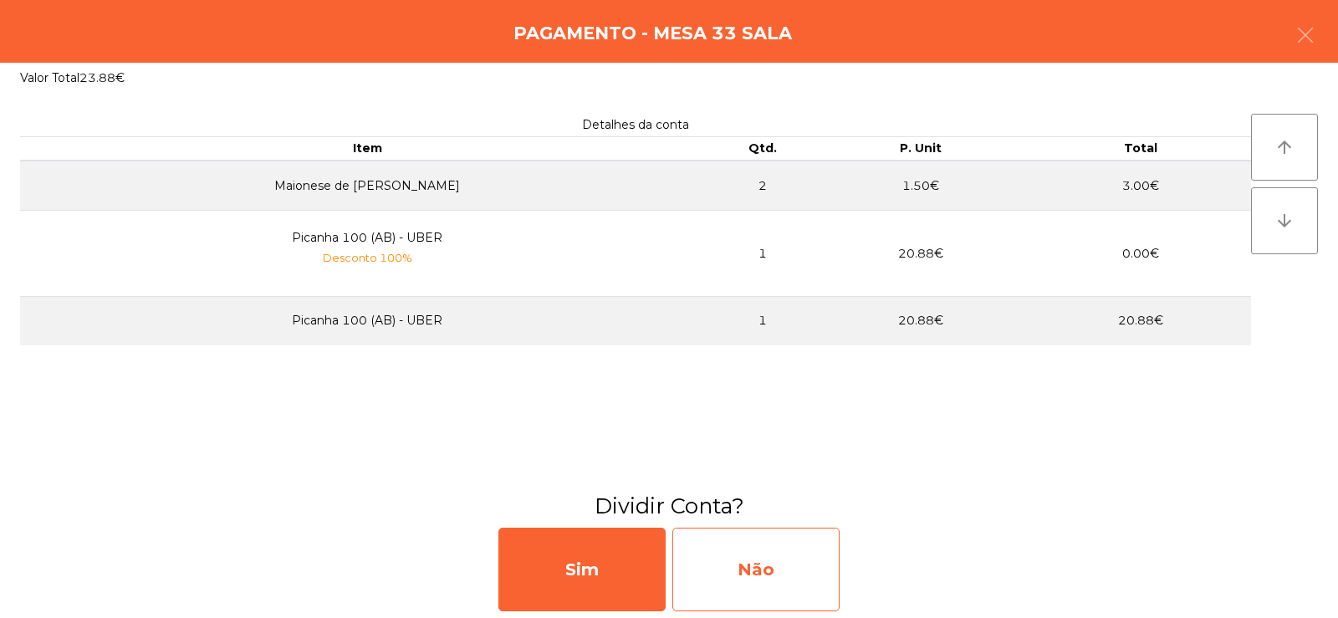
click at [779, 569] on div "Não" at bounding box center [755, 570] width 167 height 84
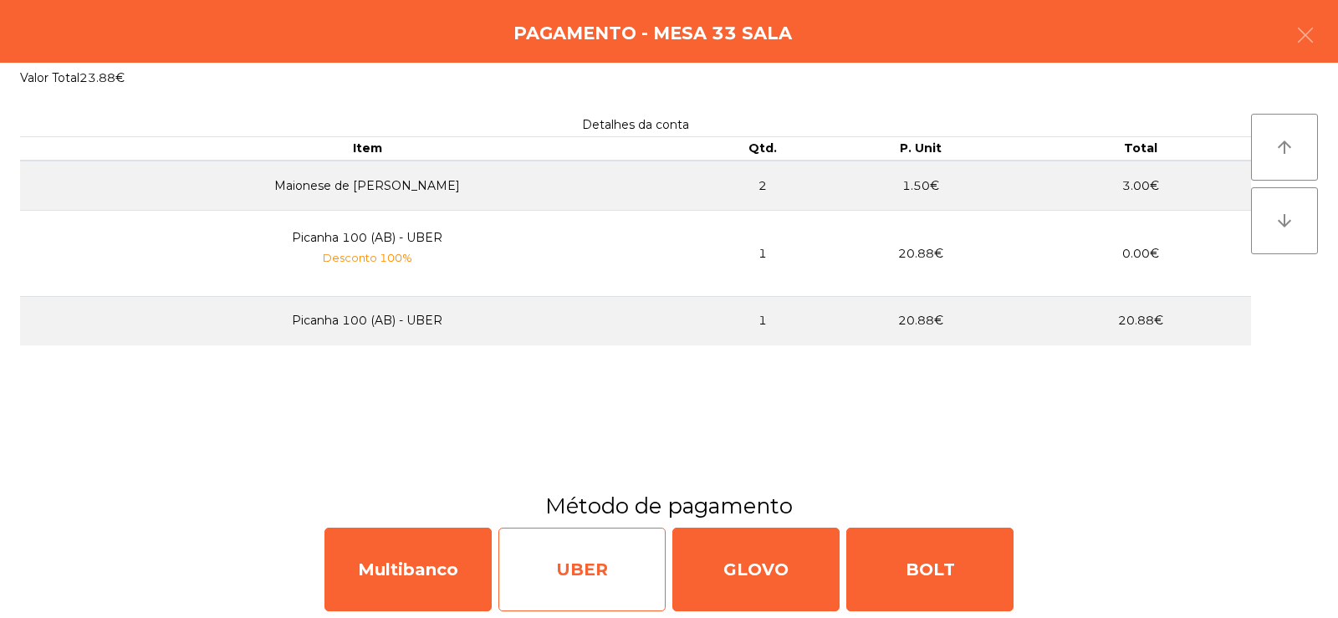
click at [586, 569] on div "UBER" at bounding box center [581, 570] width 167 height 84
select select "**"
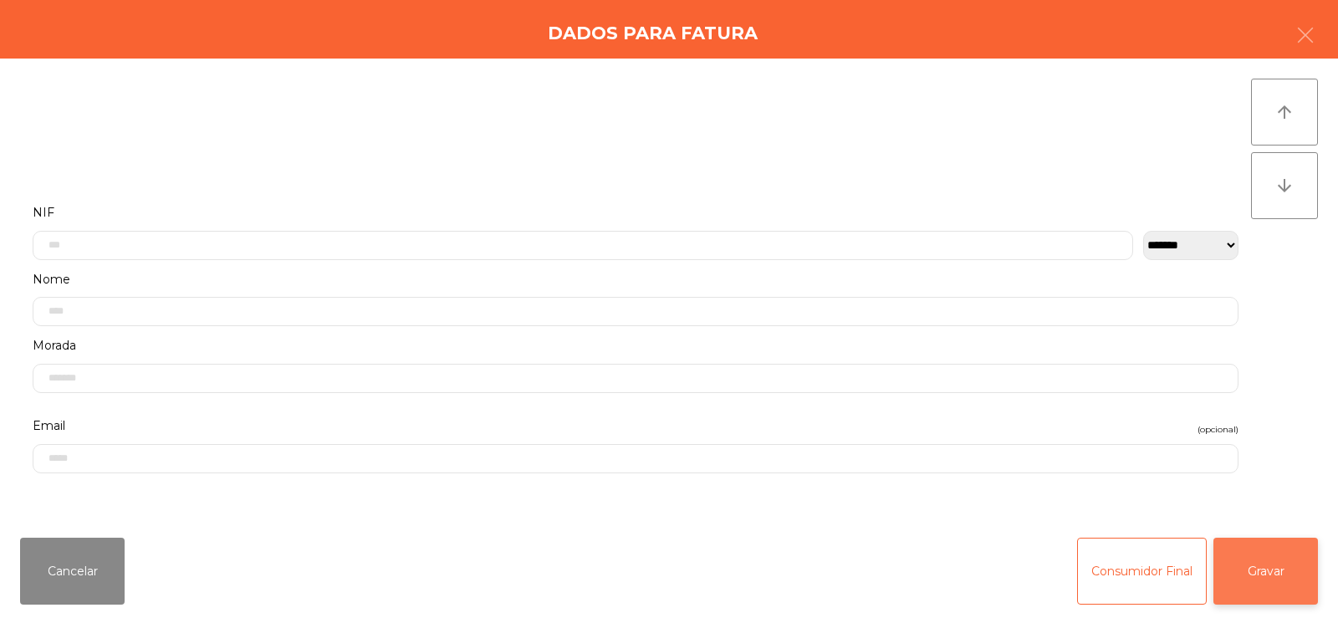
click at [1266, 553] on button "Gravar" at bounding box center [1265, 571] width 105 height 67
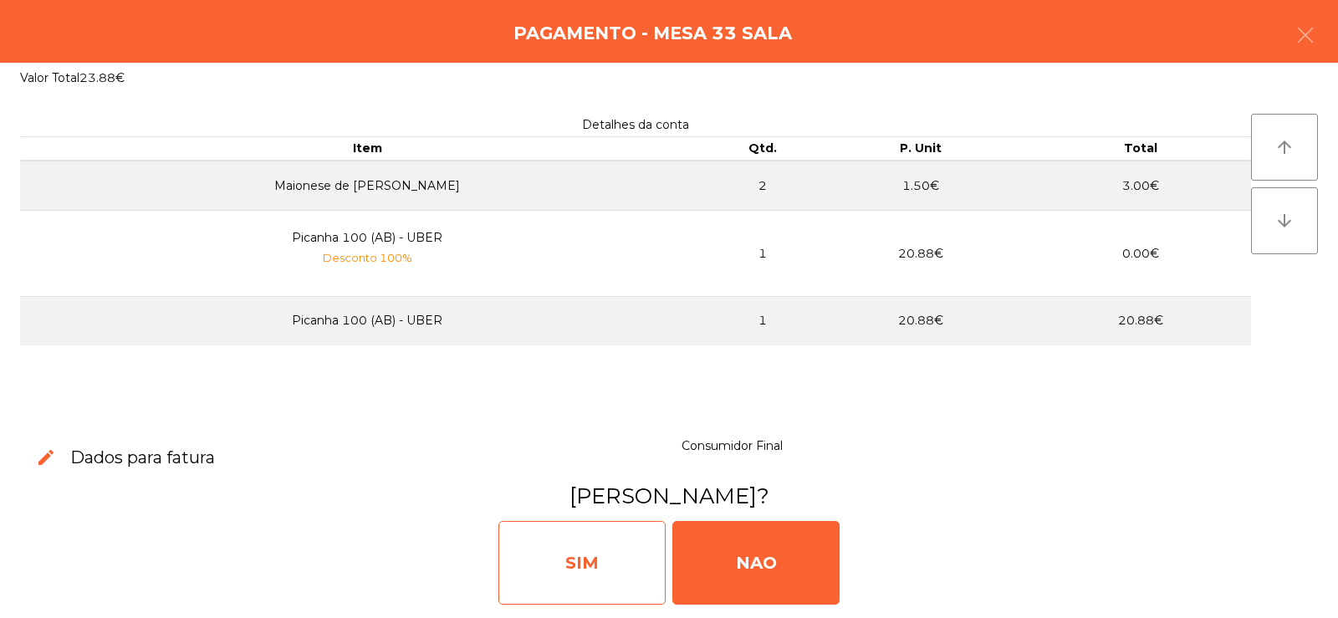
click at [584, 557] on div "SIM" at bounding box center [581, 563] width 167 height 84
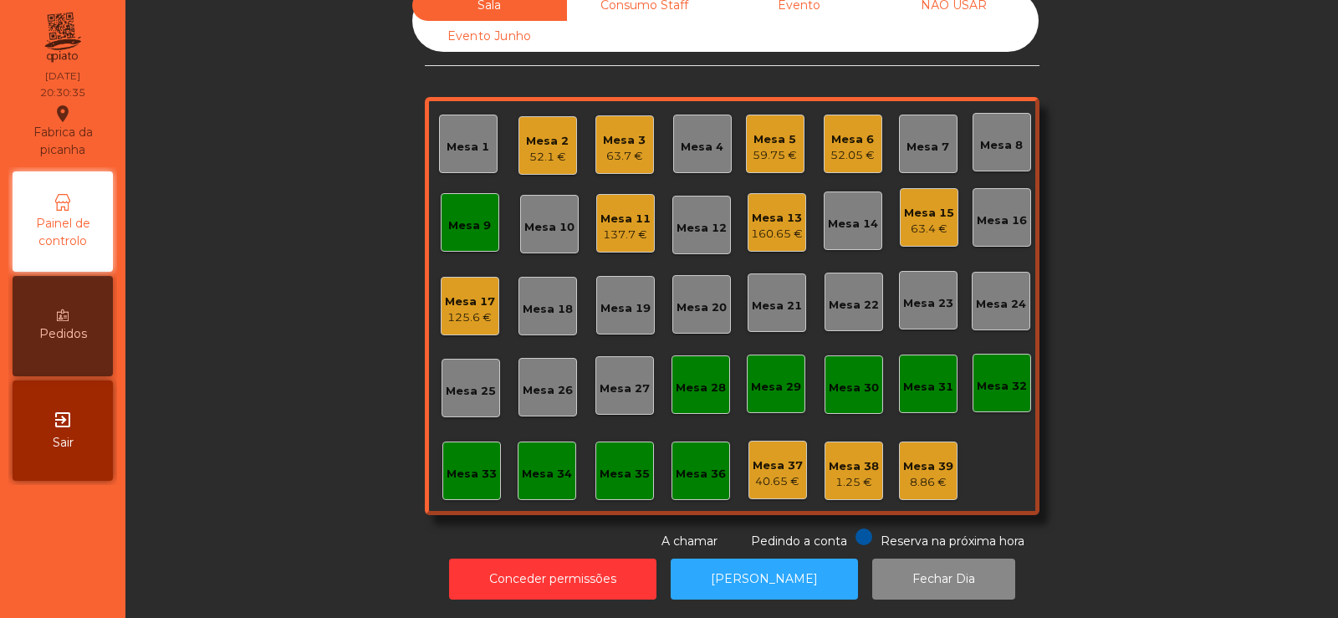
click at [709, 220] on div "Mesa 12" at bounding box center [702, 228] width 50 height 17
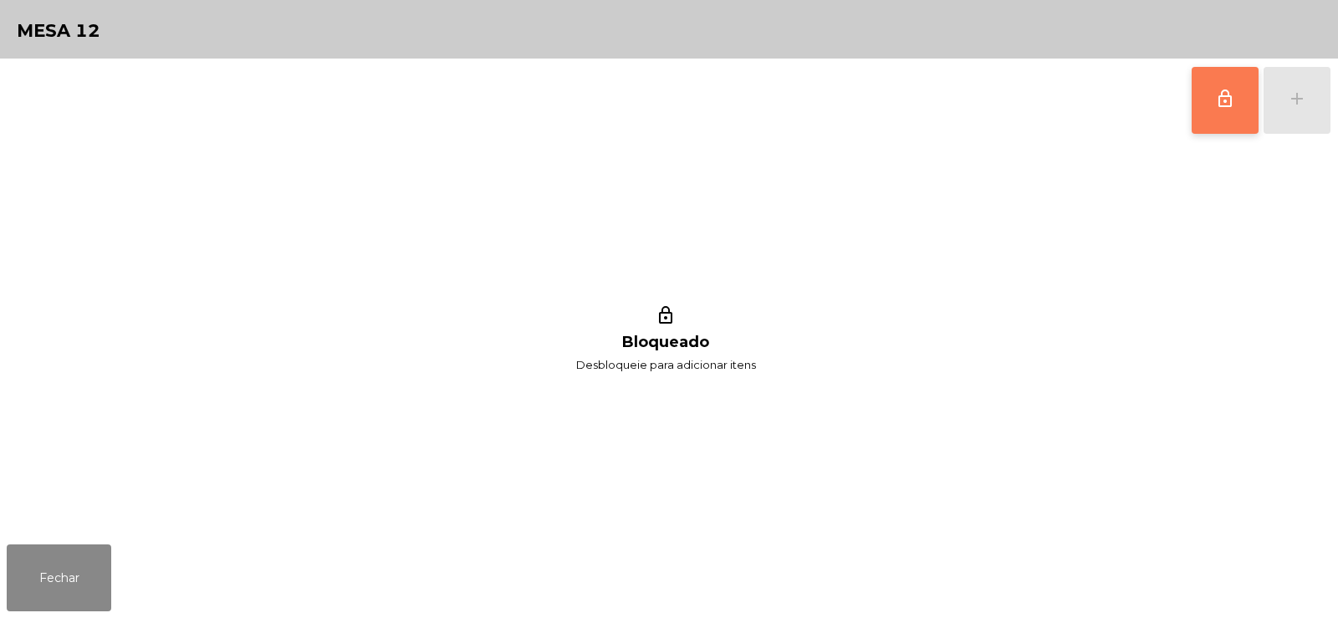
click at [1219, 104] on span "lock_outline" at bounding box center [1225, 99] width 20 height 20
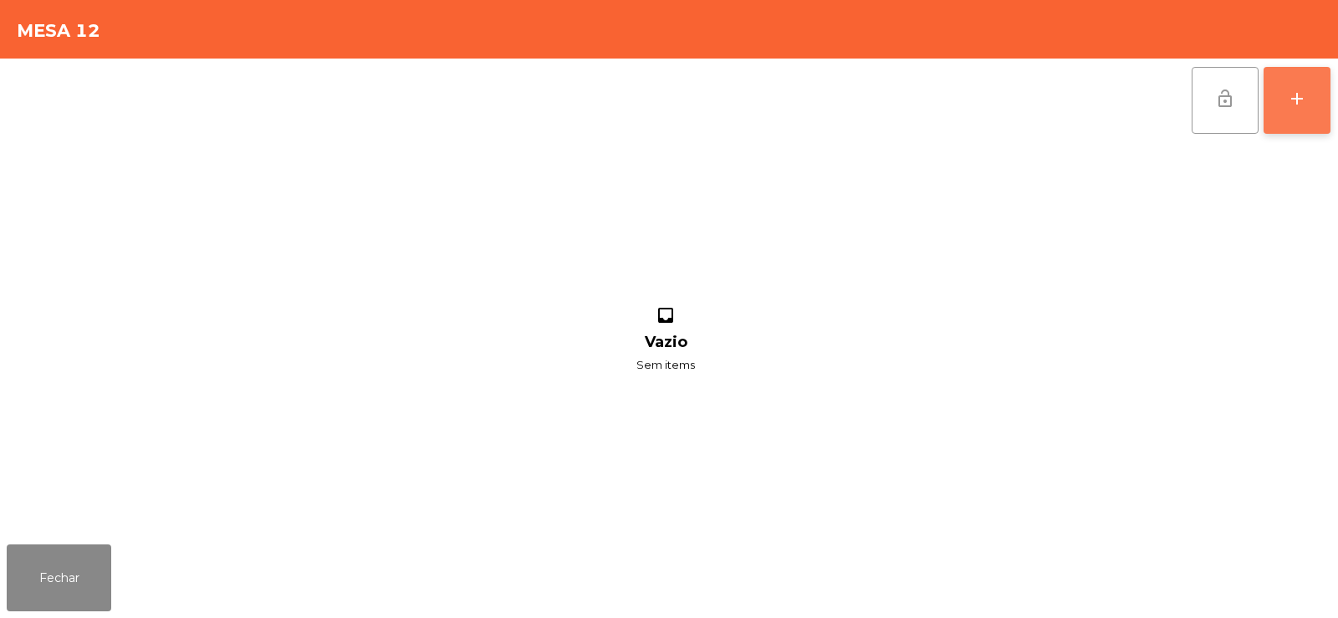
click at [1292, 105] on div "add" at bounding box center [1297, 99] width 20 height 20
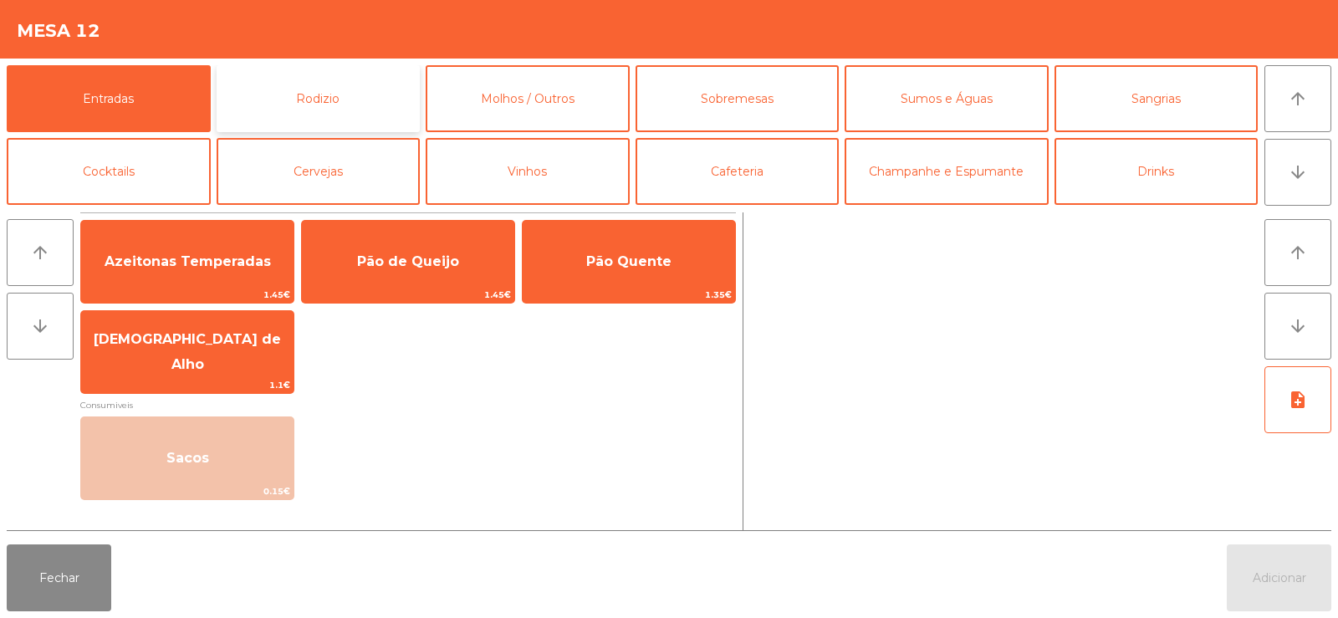
click at [345, 92] on button "Rodizio" at bounding box center [319, 98] width 204 height 67
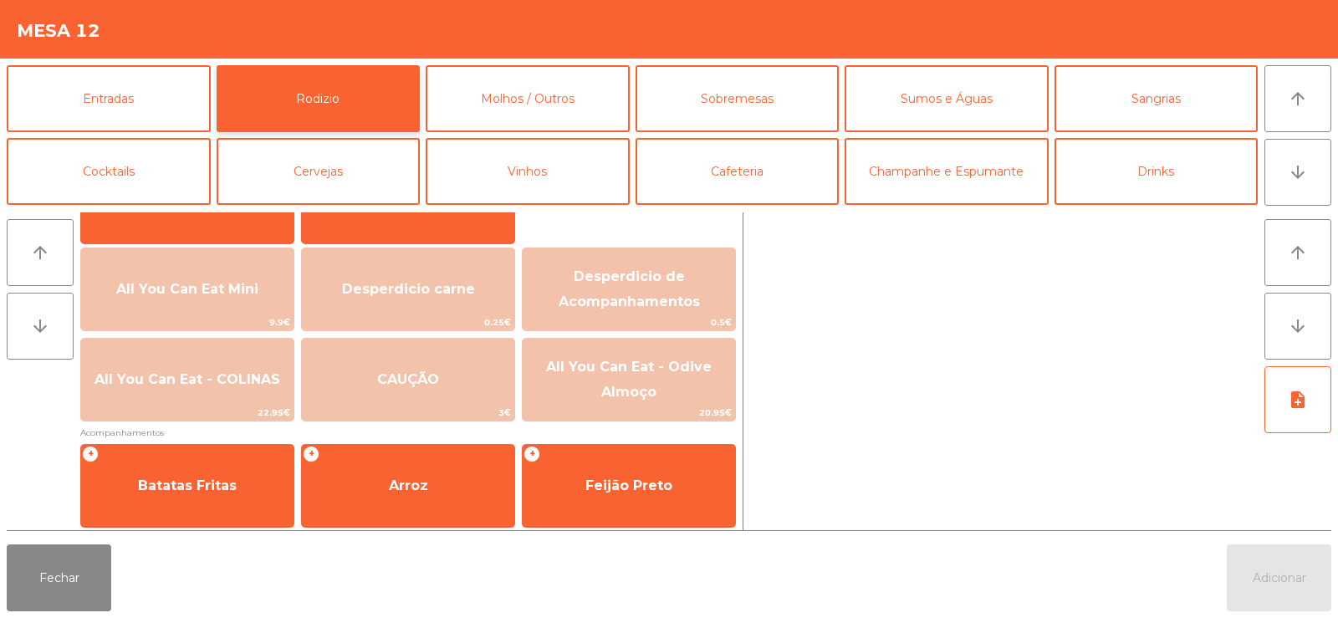
scroll to position [170, 0]
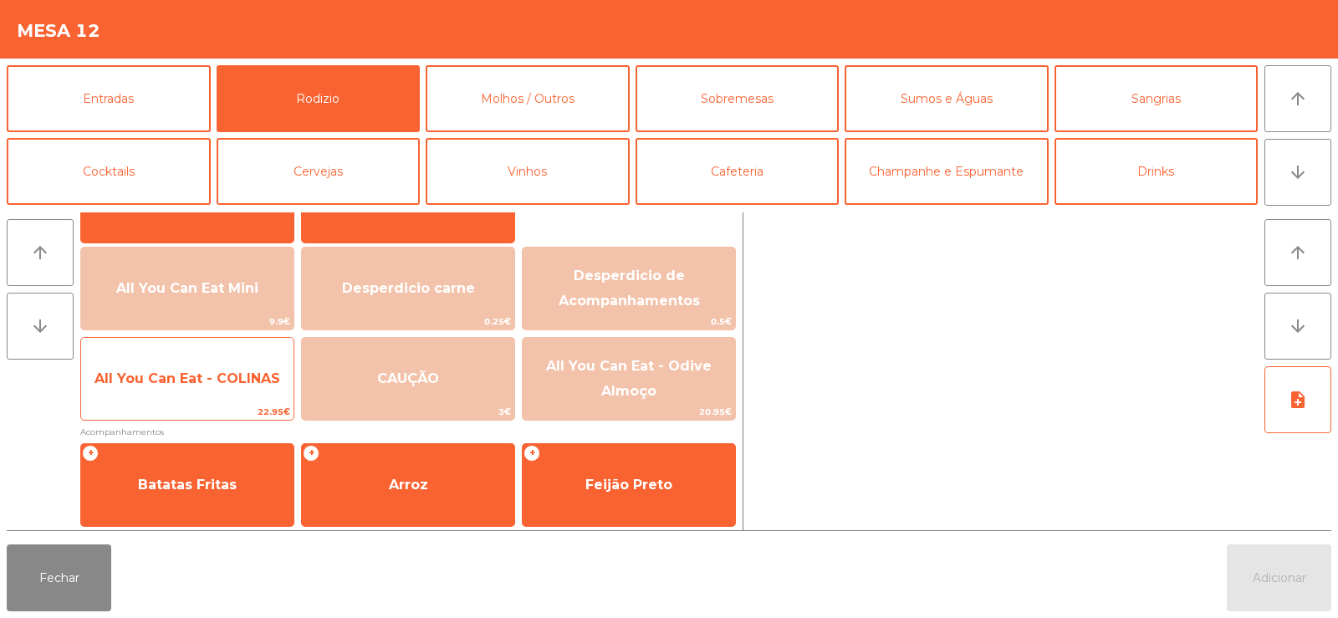
click at [196, 366] on span "All You Can Eat - COLINAS" at bounding box center [187, 378] width 212 height 45
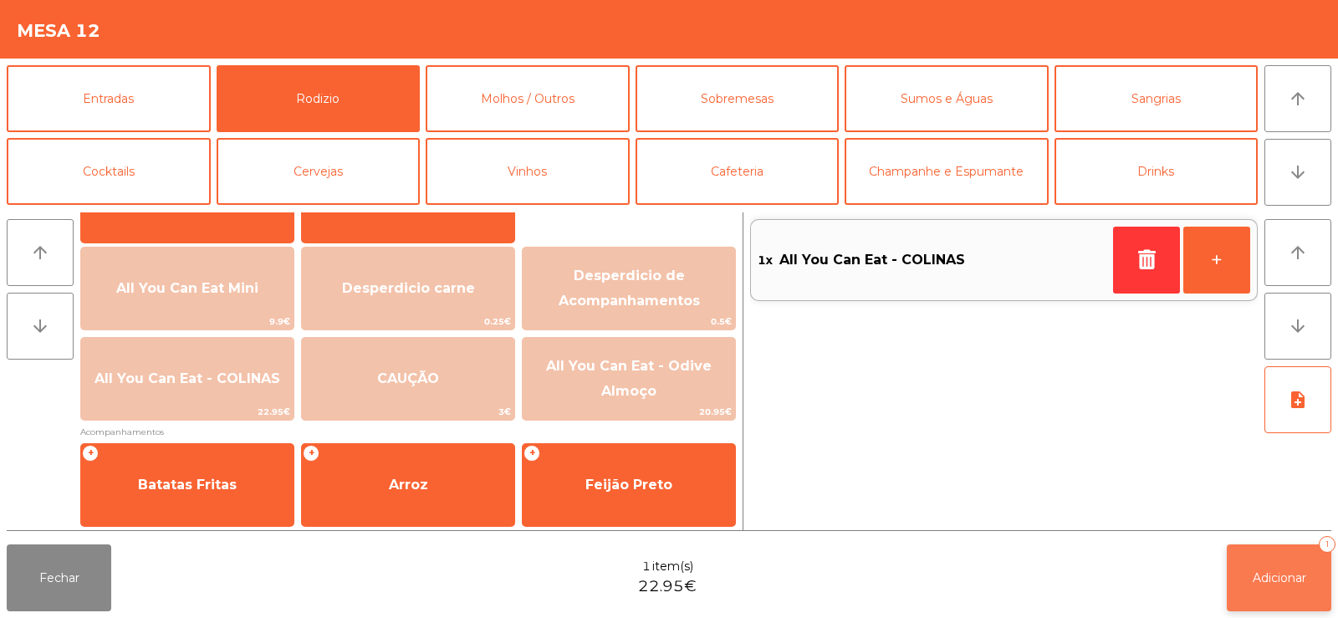
click at [1290, 589] on button "Adicionar 1" at bounding box center [1279, 577] width 105 height 67
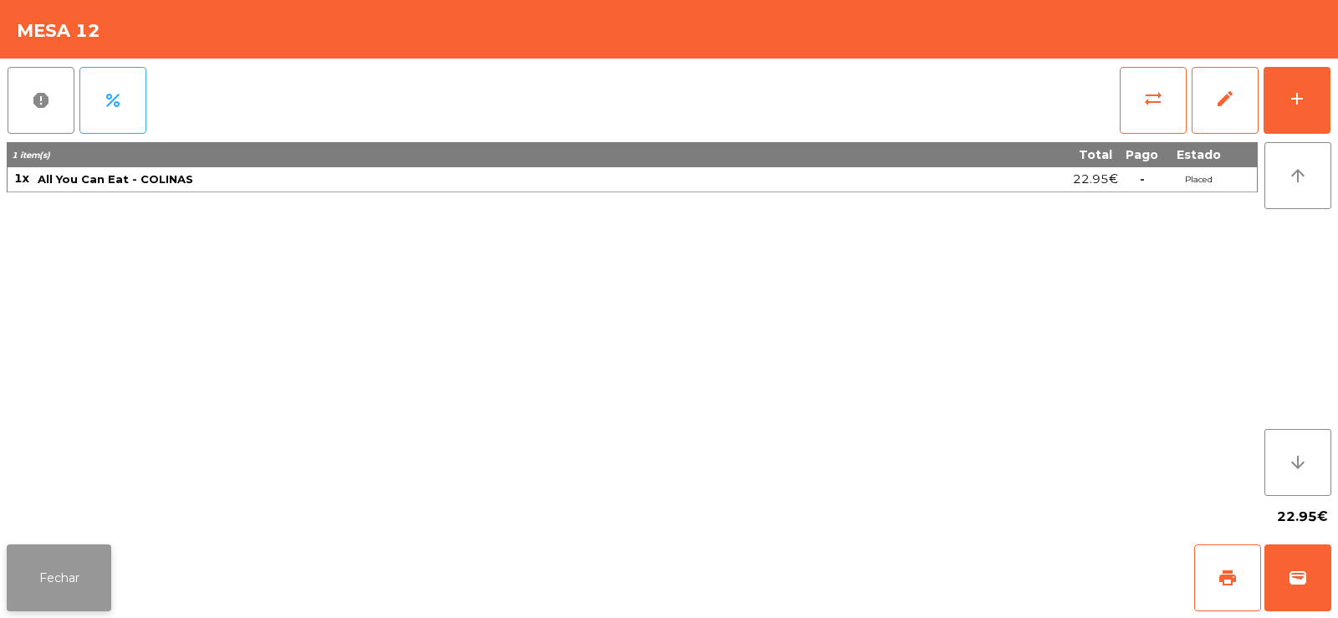
click at [59, 560] on button "Fechar" at bounding box center [59, 577] width 105 height 67
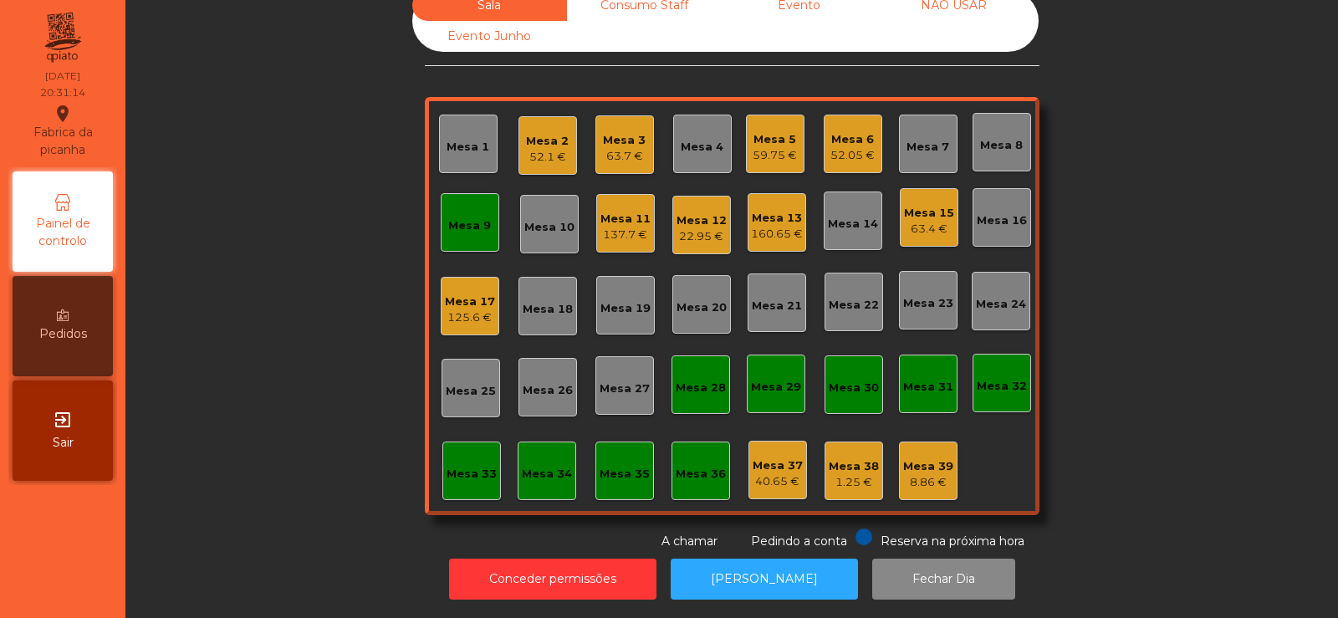
click at [457, 193] on div "Mesa 9" at bounding box center [470, 222] width 59 height 59
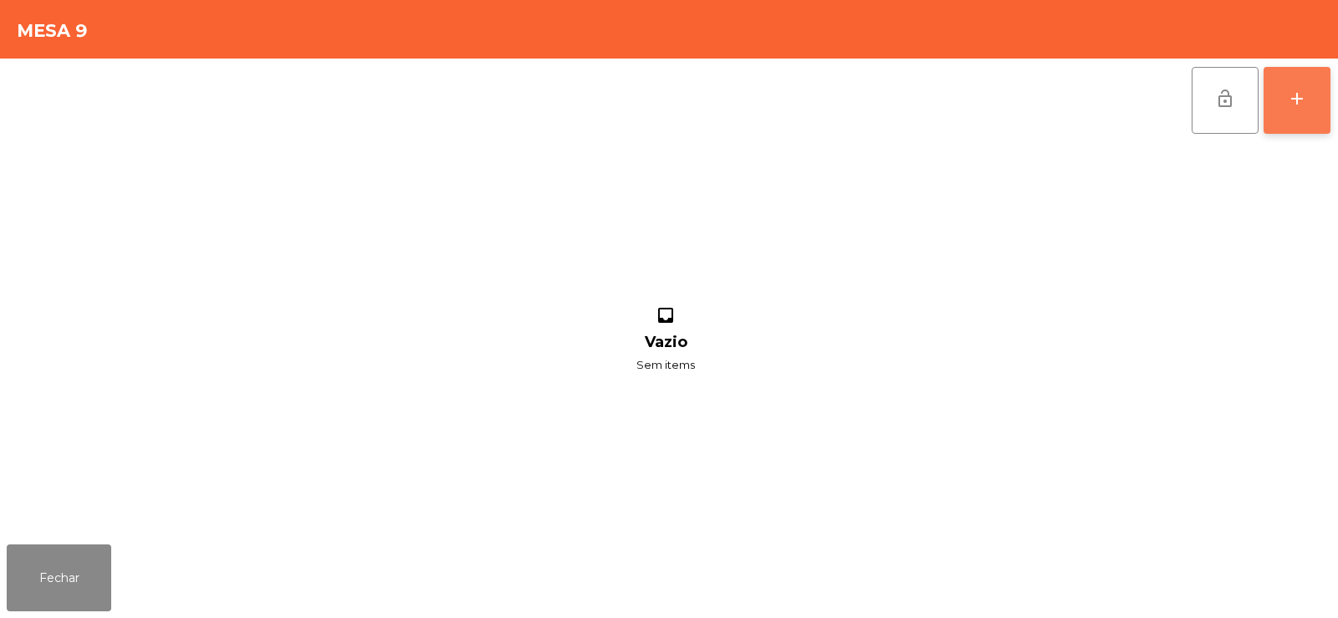
click at [1296, 109] on button "add" at bounding box center [1297, 100] width 67 height 67
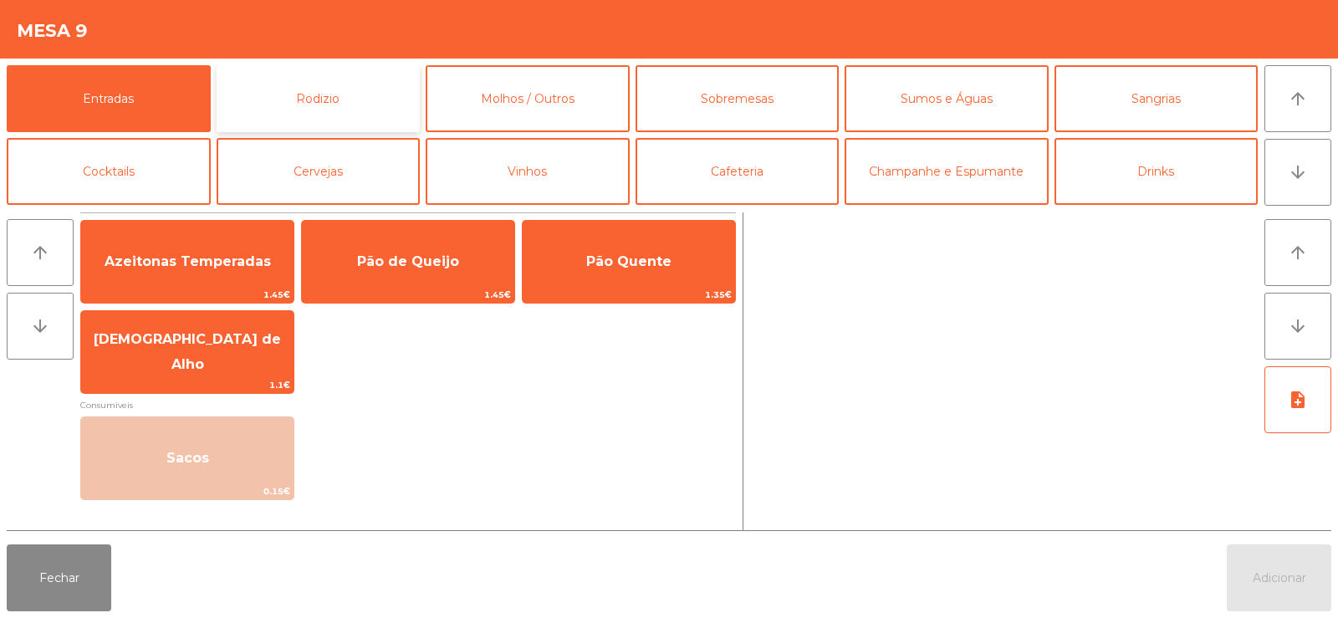
click at [352, 73] on button "Rodizio" at bounding box center [319, 98] width 204 height 67
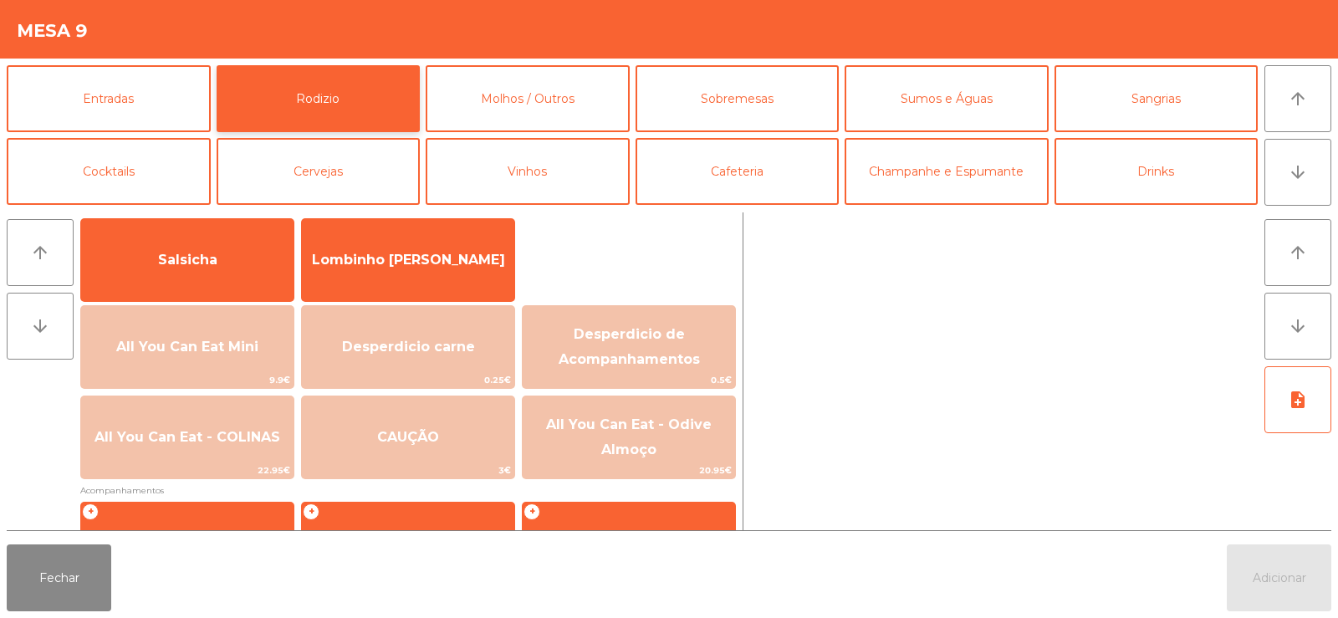
scroll to position [130, 0]
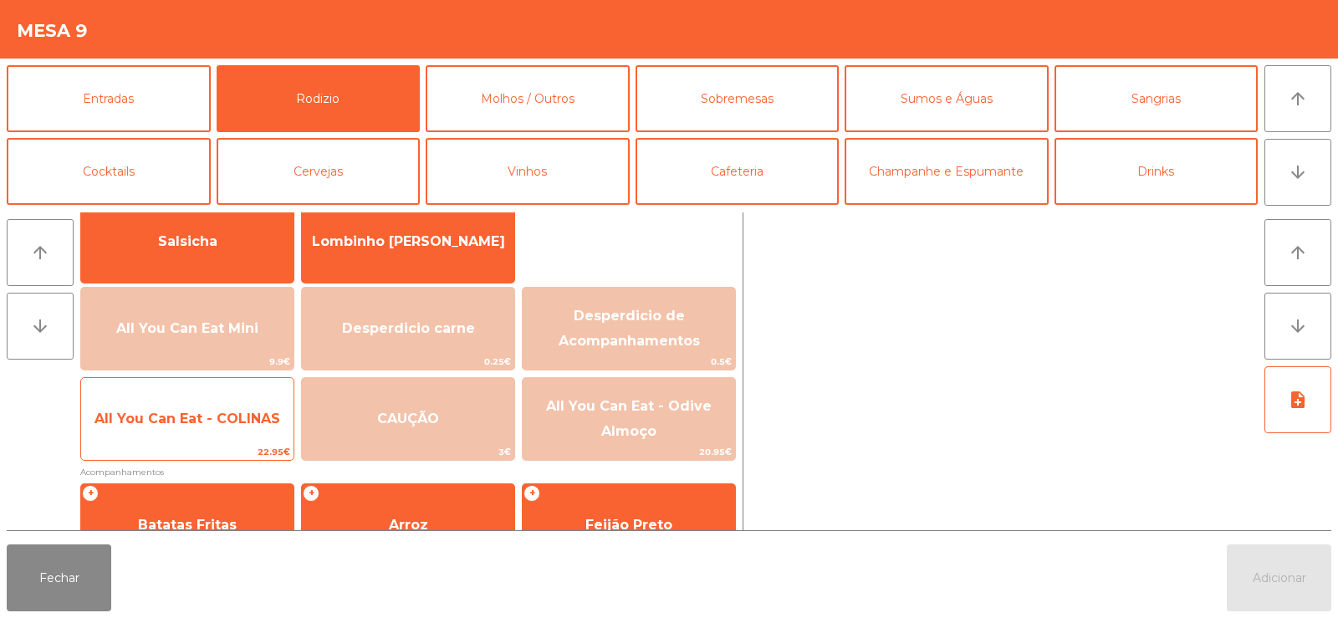
click at [183, 426] on span "All You Can Eat - COLINAS" at bounding box center [187, 418] width 212 height 45
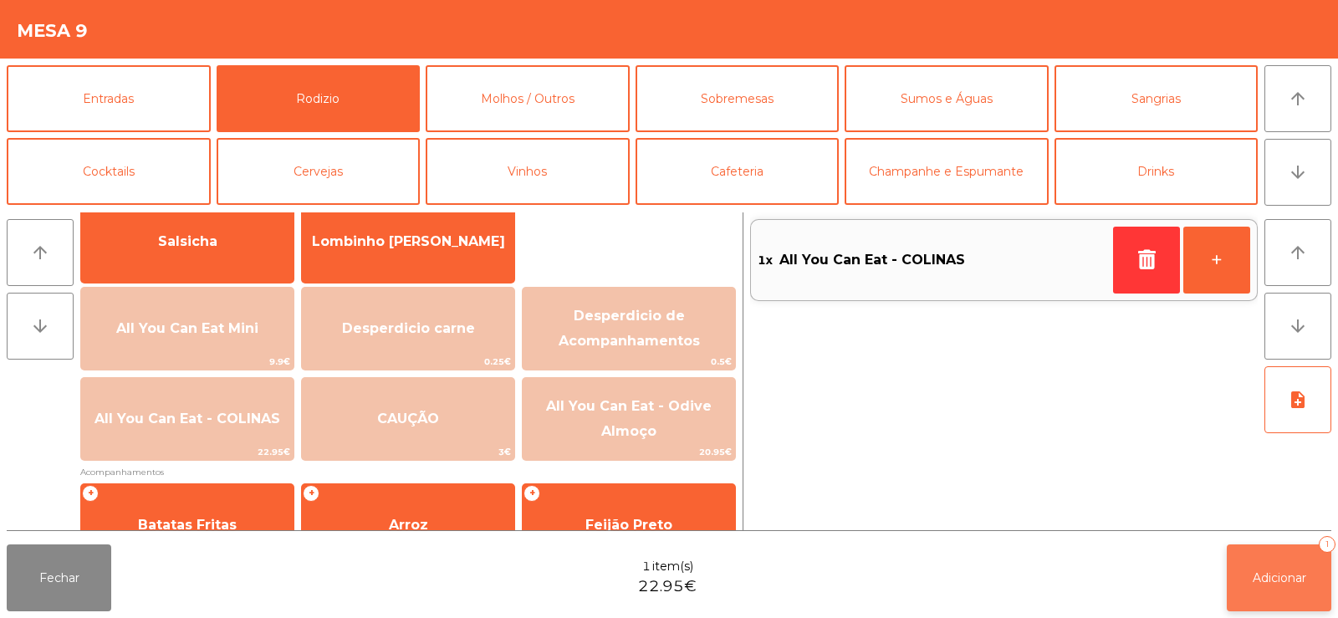
click at [1276, 575] on span "Adicionar" at bounding box center [1280, 577] width 54 height 15
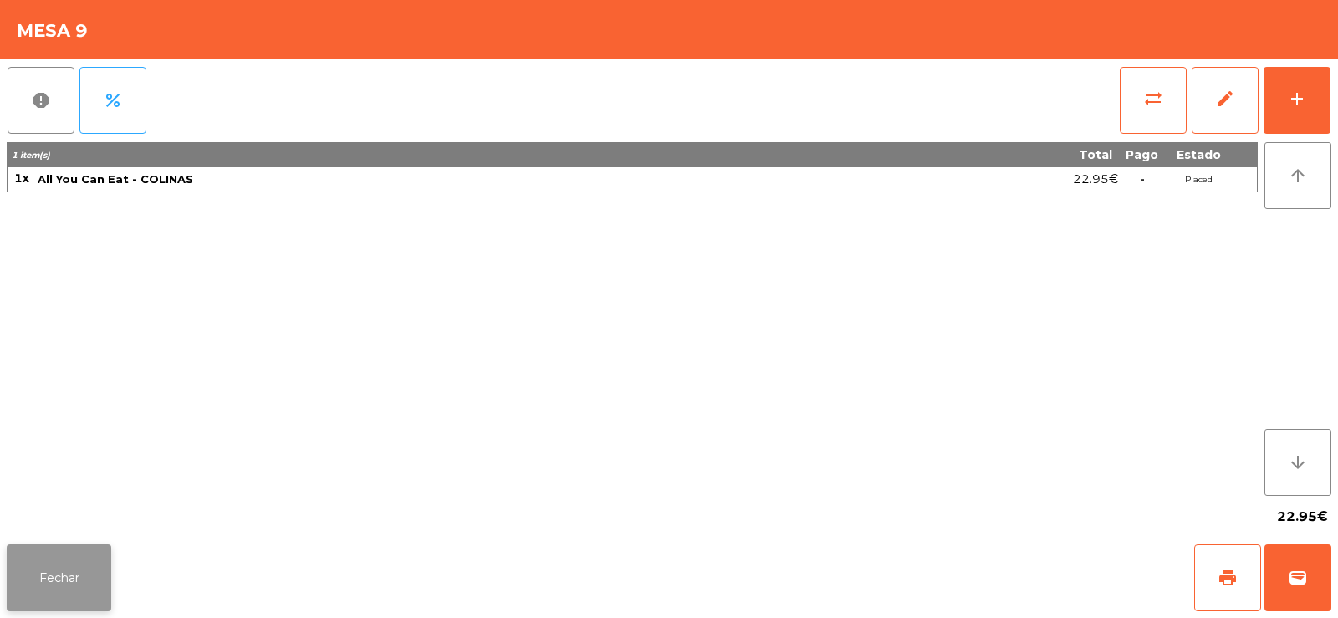
click at [58, 595] on button "Fechar" at bounding box center [59, 577] width 105 height 67
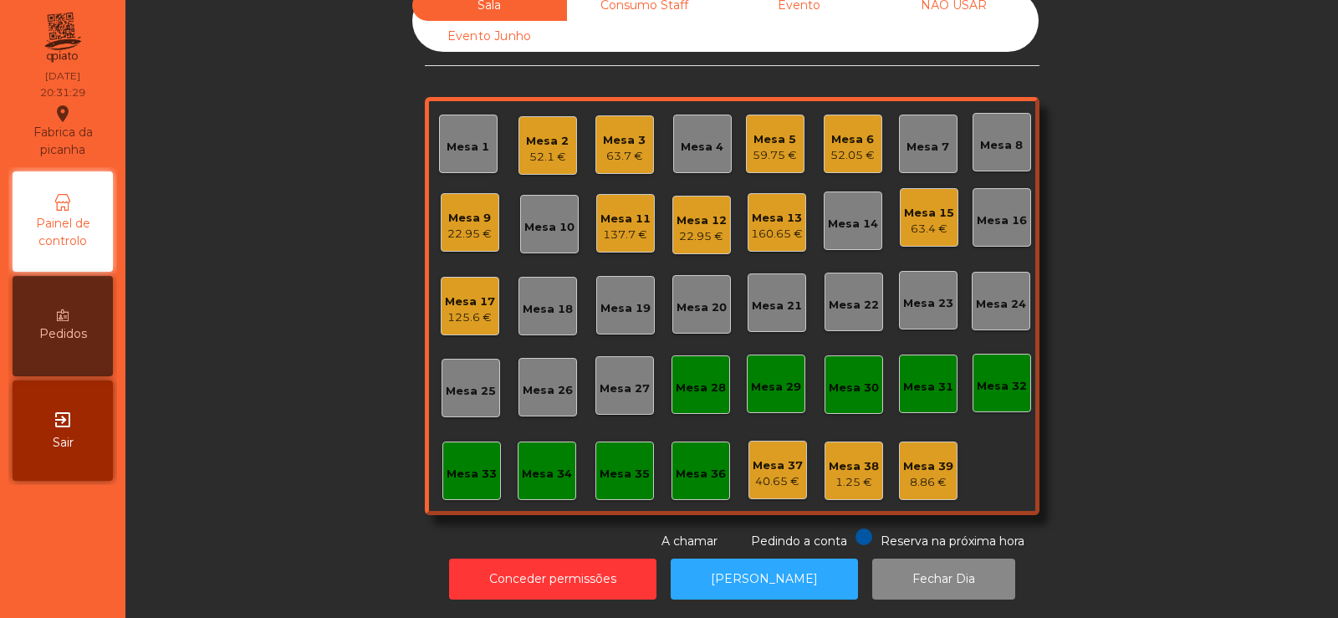
click at [702, 212] on div "Mesa 12" at bounding box center [702, 220] width 50 height 17
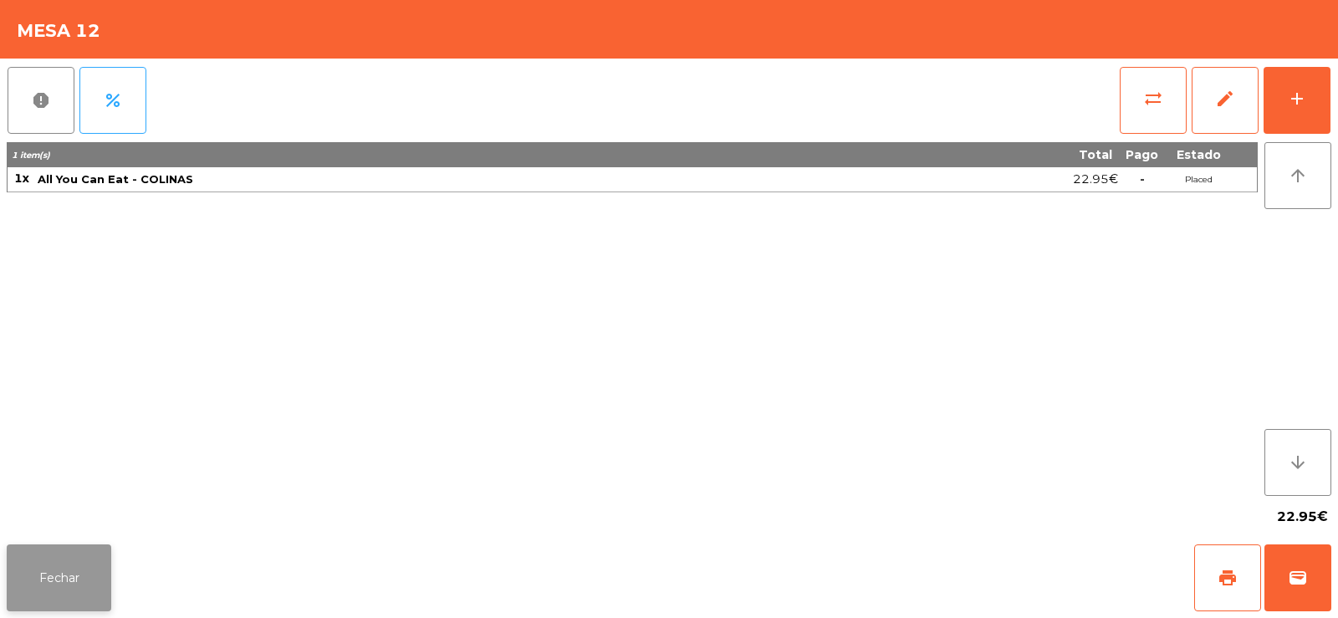
click at [55, 549] on button "Fechar" at bounding box center [59, 577] width 105 height 67
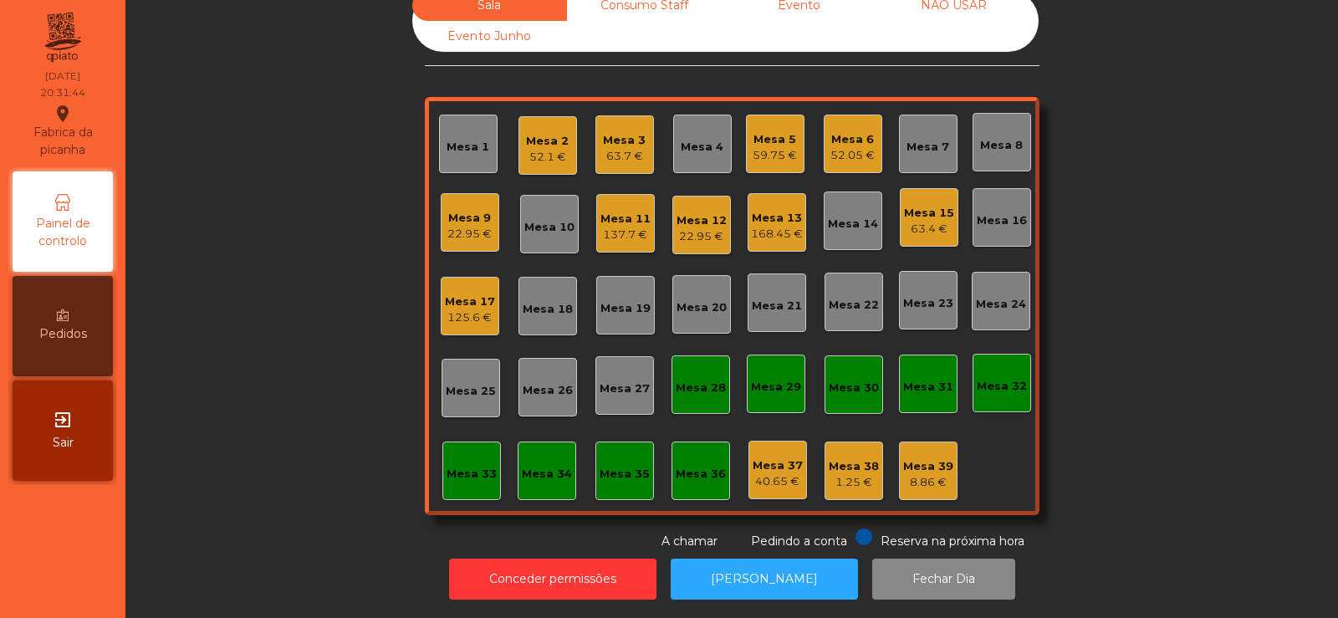
click at [702, 139] on div "Mesa 4" at bounding box center [702, 147] width 43 height 17
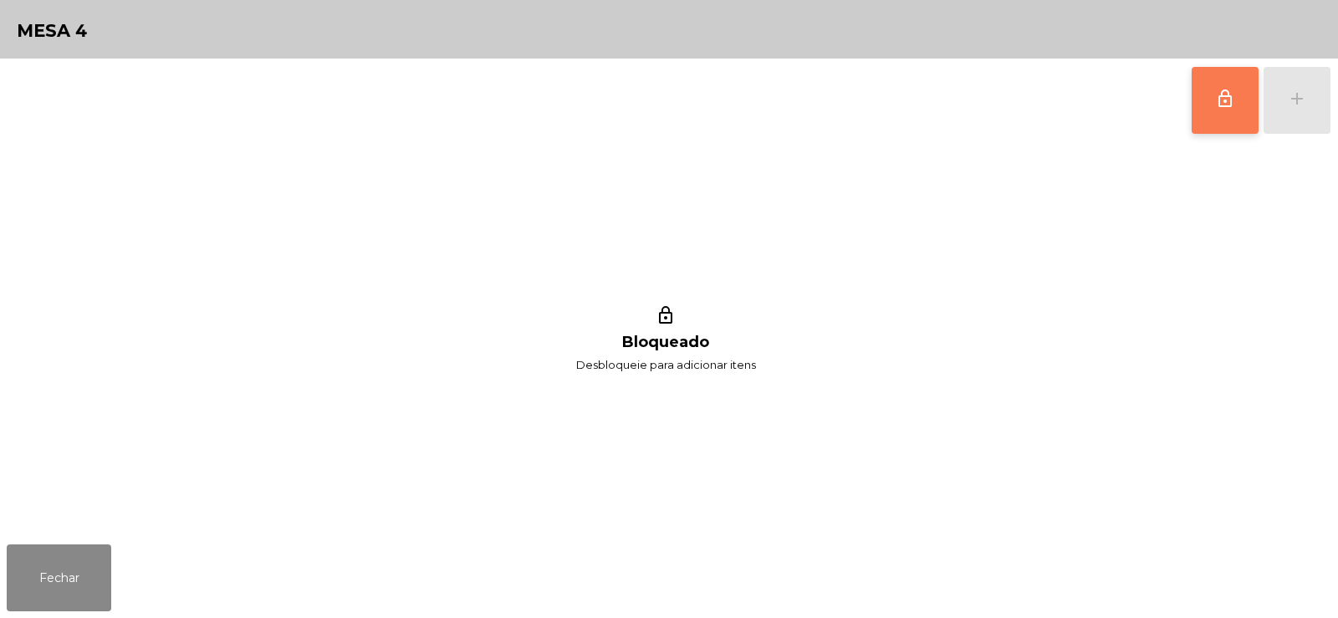
click at [1218, 106] on span "lock_outline" at bounding box center [1225, 99] width 20 height 20
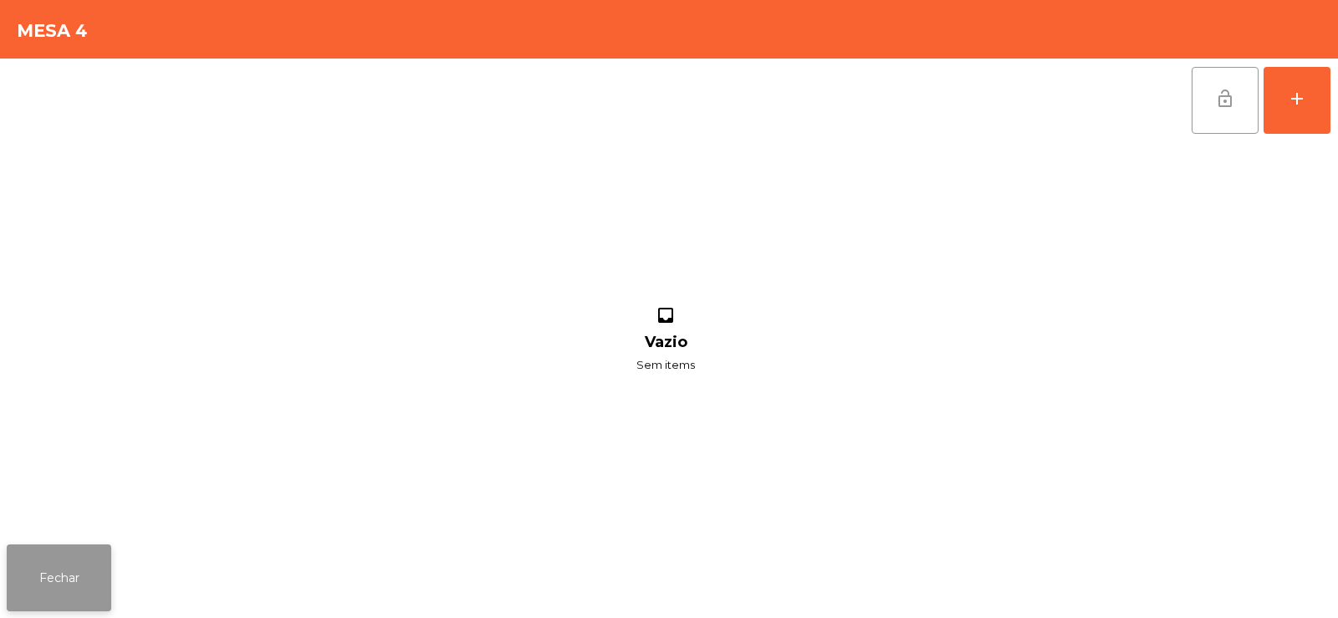
click at [79, 565] on button "Fechar" at bounding box center [59, 577] width 105 height 67
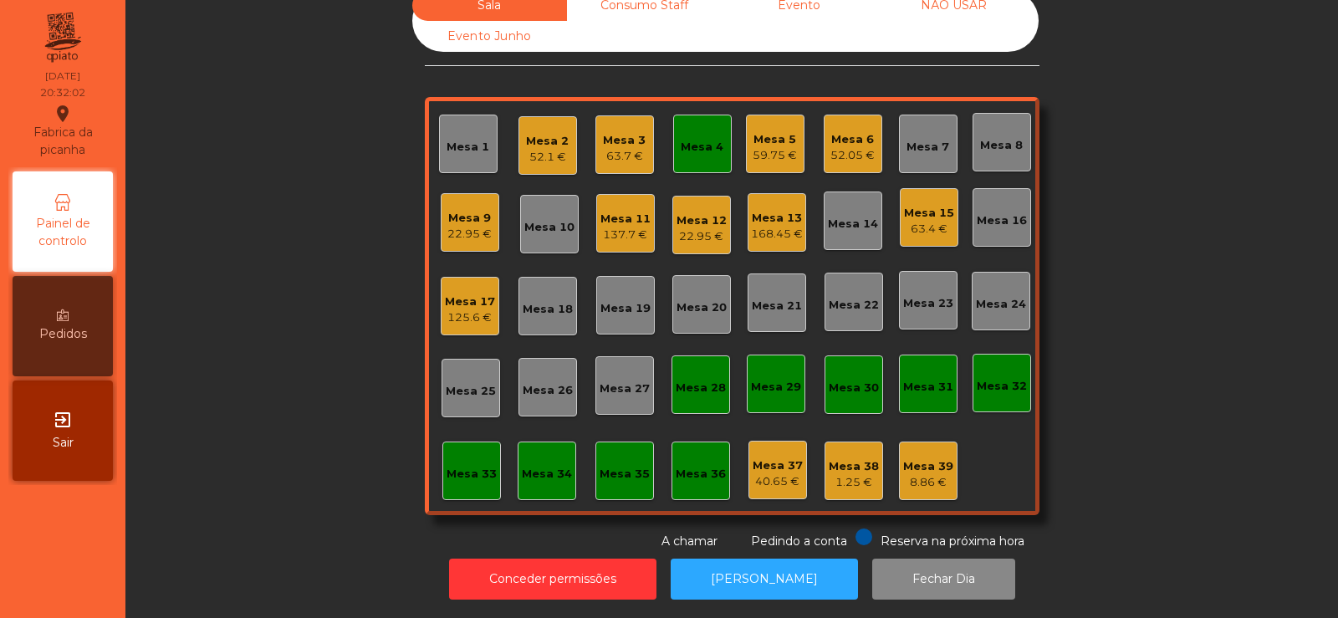
click at [459, 210] on div "Mesa 9" at bounding box center [469, 218] width 44 height 17
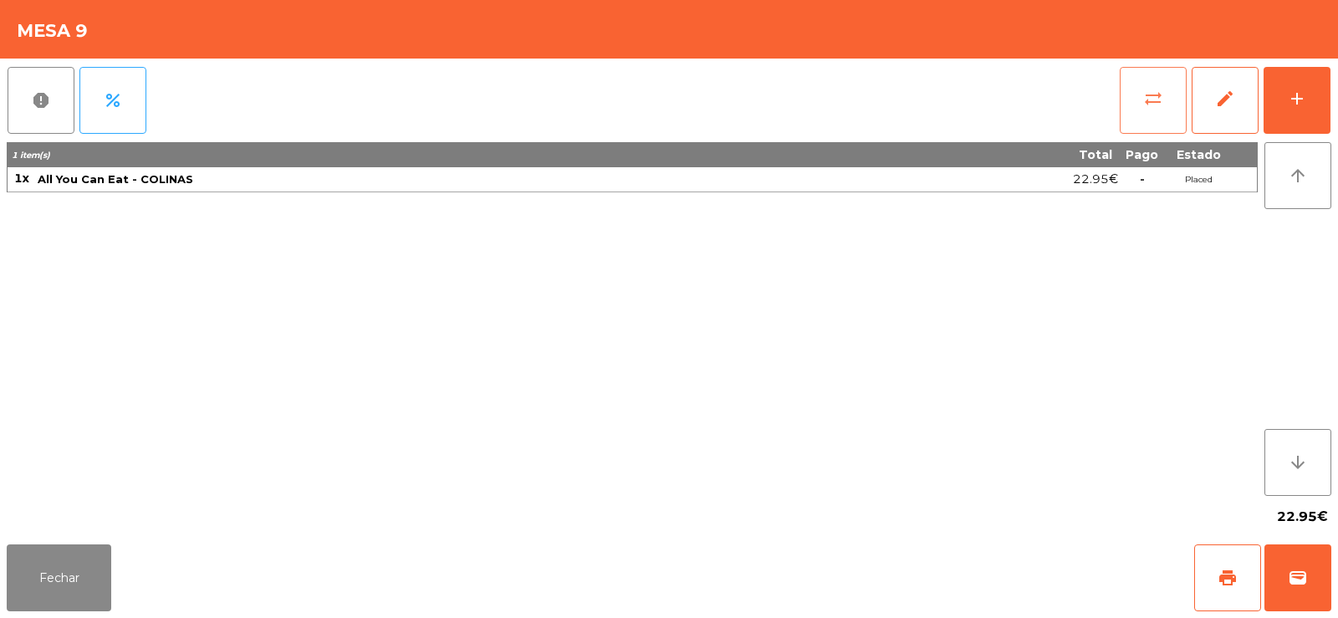
click at [1167, 91] on button "sync_alt" at bounding box center [1153, 100] width 67 height 67
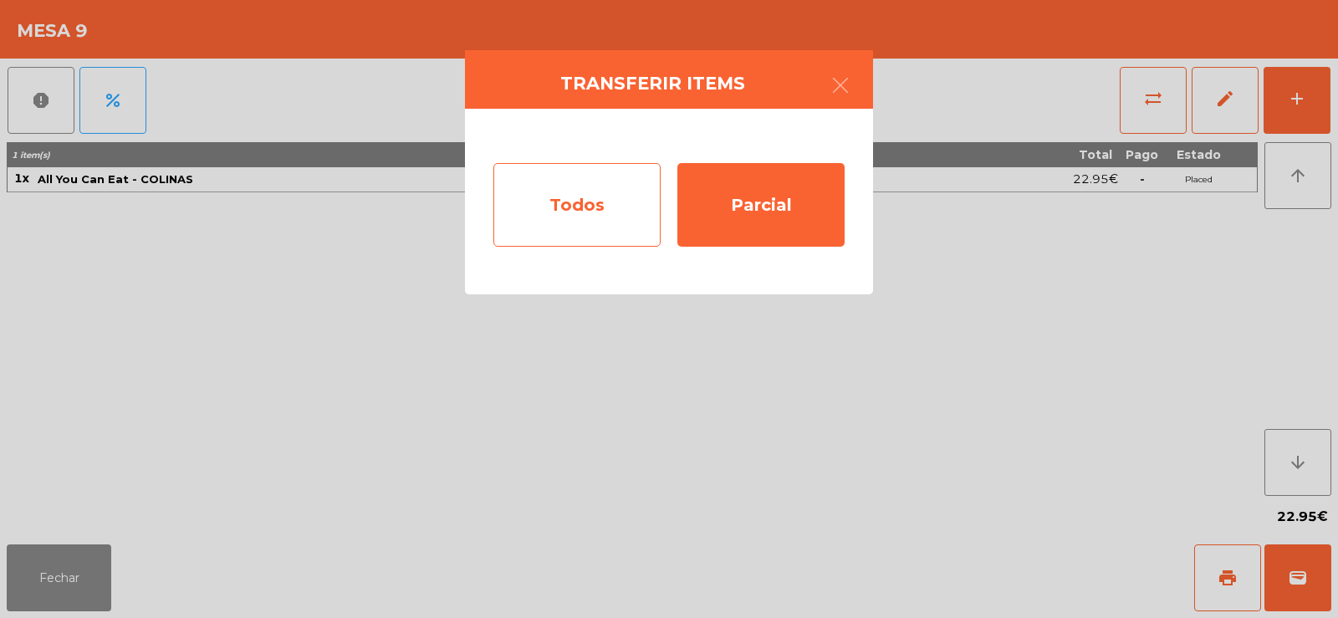
click at [571, 192] on div "Todos" at bounding box center [576, 205] width 167 height 84
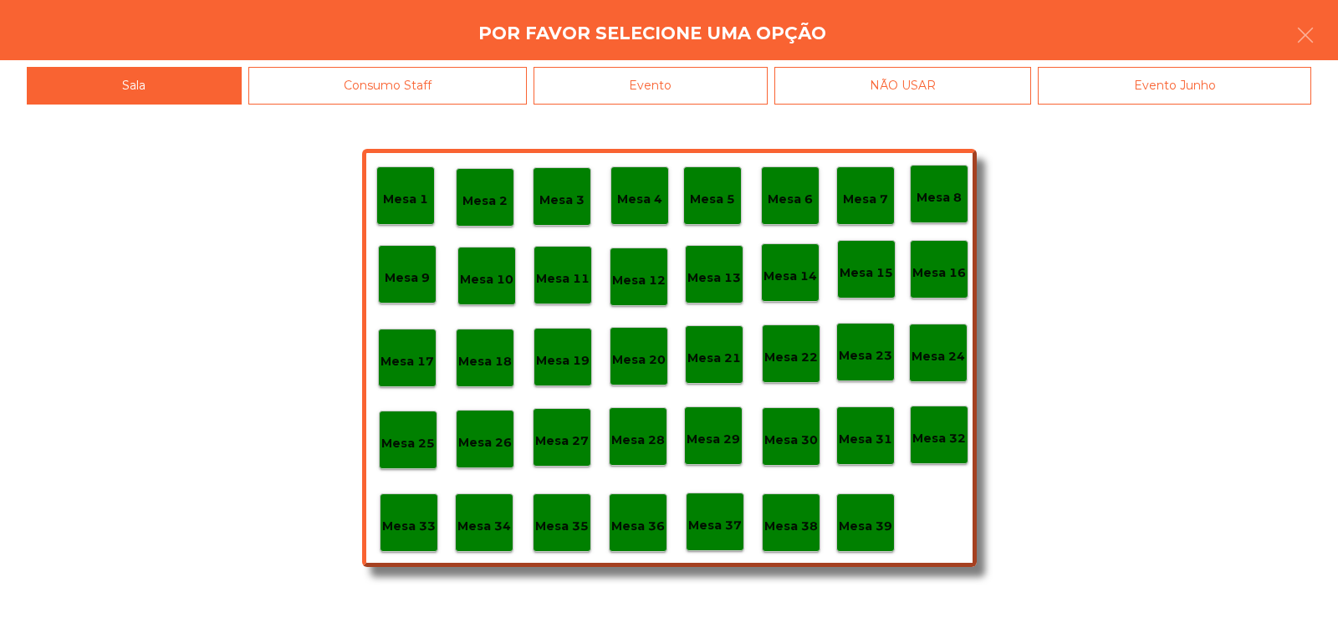
click at [636, 188] on div "Mesa 4" at bounding box center [639, 196] width 45 height 26
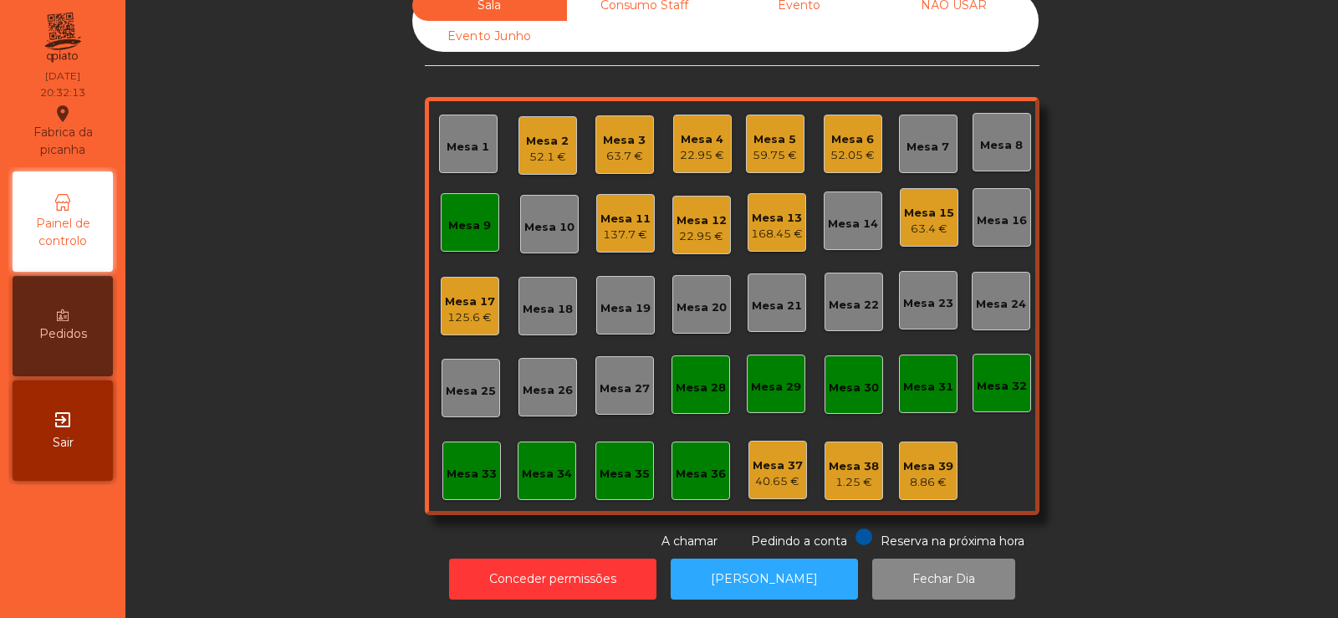
click at [458, 225] on div "Mesa 9" at bounding box center [470, 222] width 59 height 59
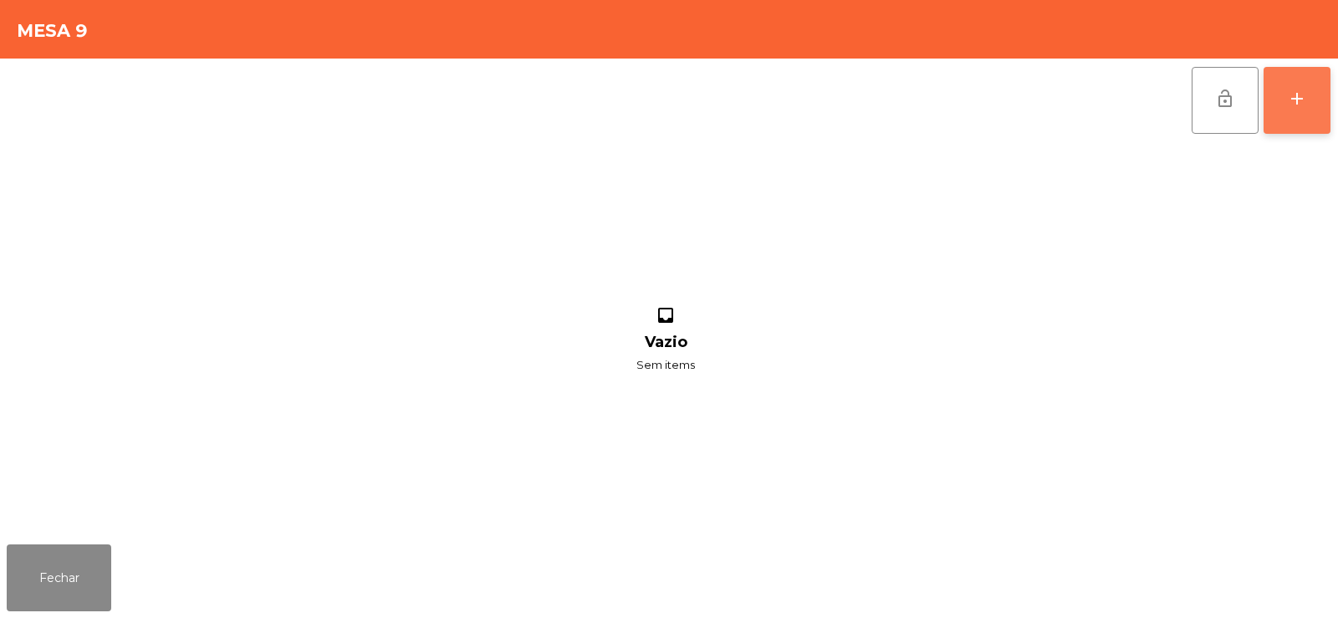
click at [1302, 110] on button "add" at bounding box center [1297, 100] width 67 height 67
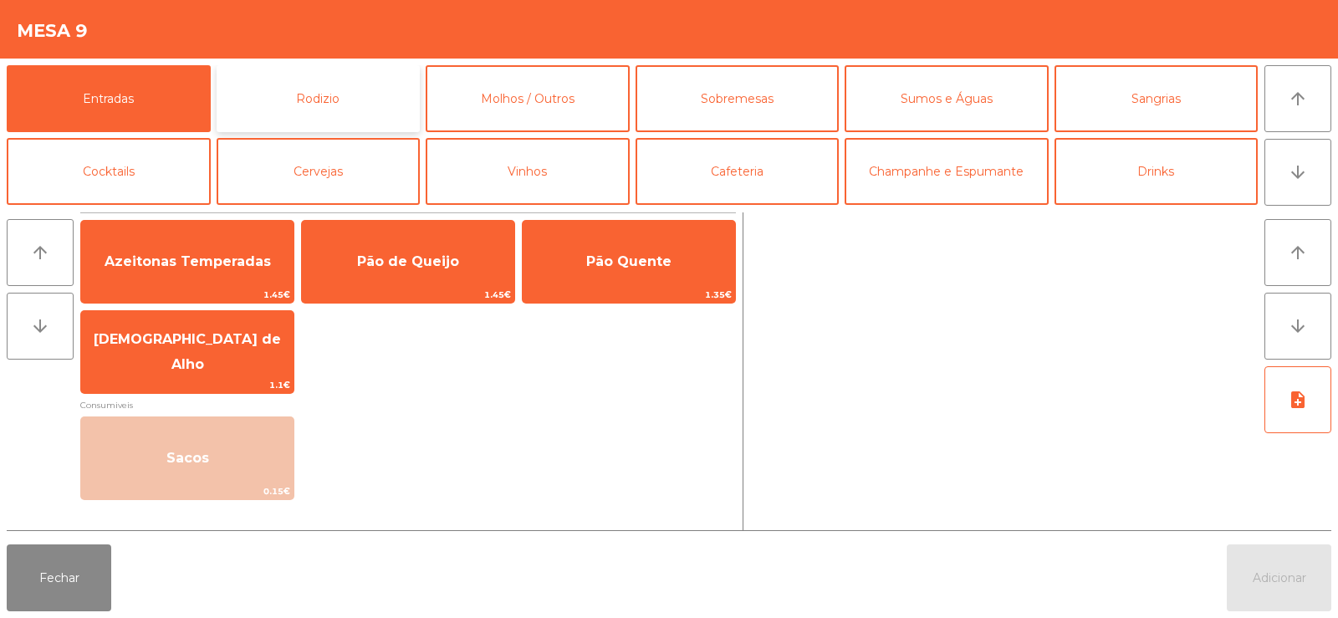
click at [336, 101] on button "Rodizio" at bounding box center [319, 98] width 204 height 67
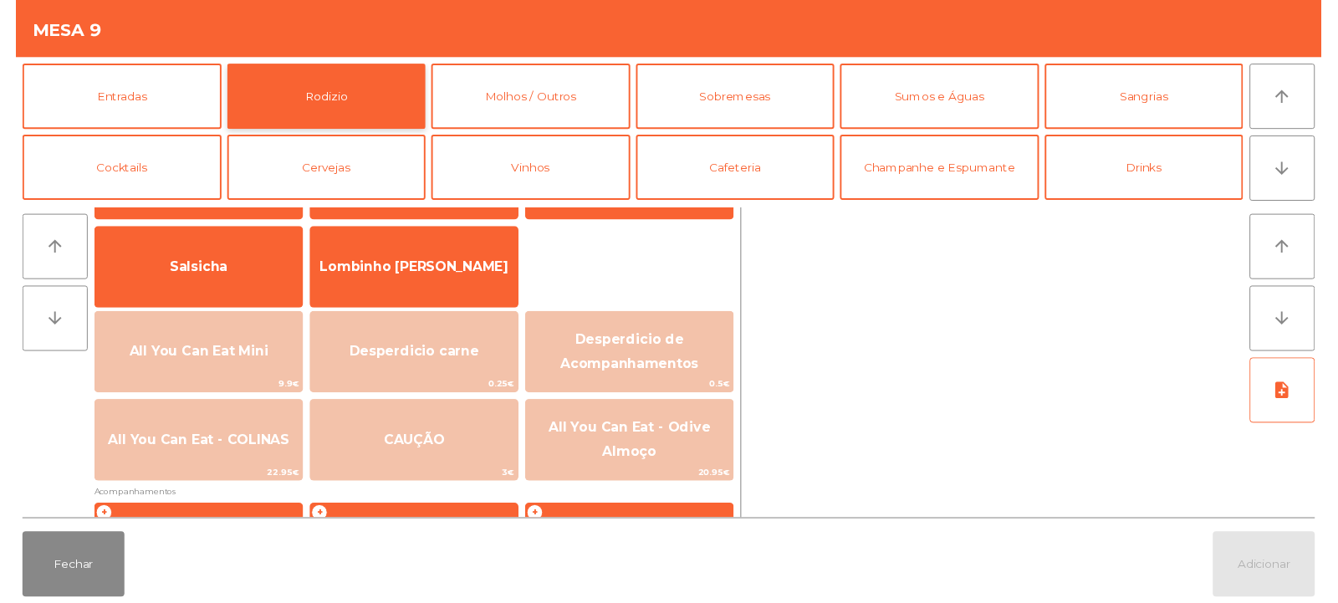
scroll to position [114, 0]
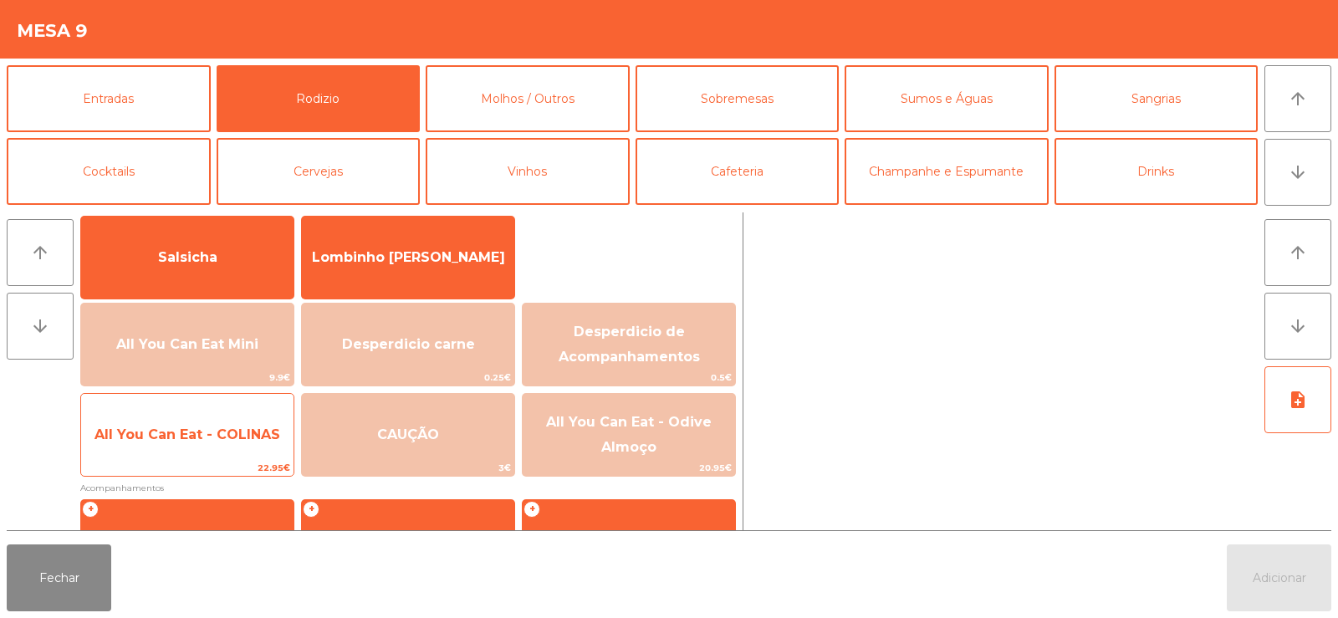
click at [209, 434] on span "All You Can Eat - COLINAS" at bounding box center [187, 434] width 186 height 16
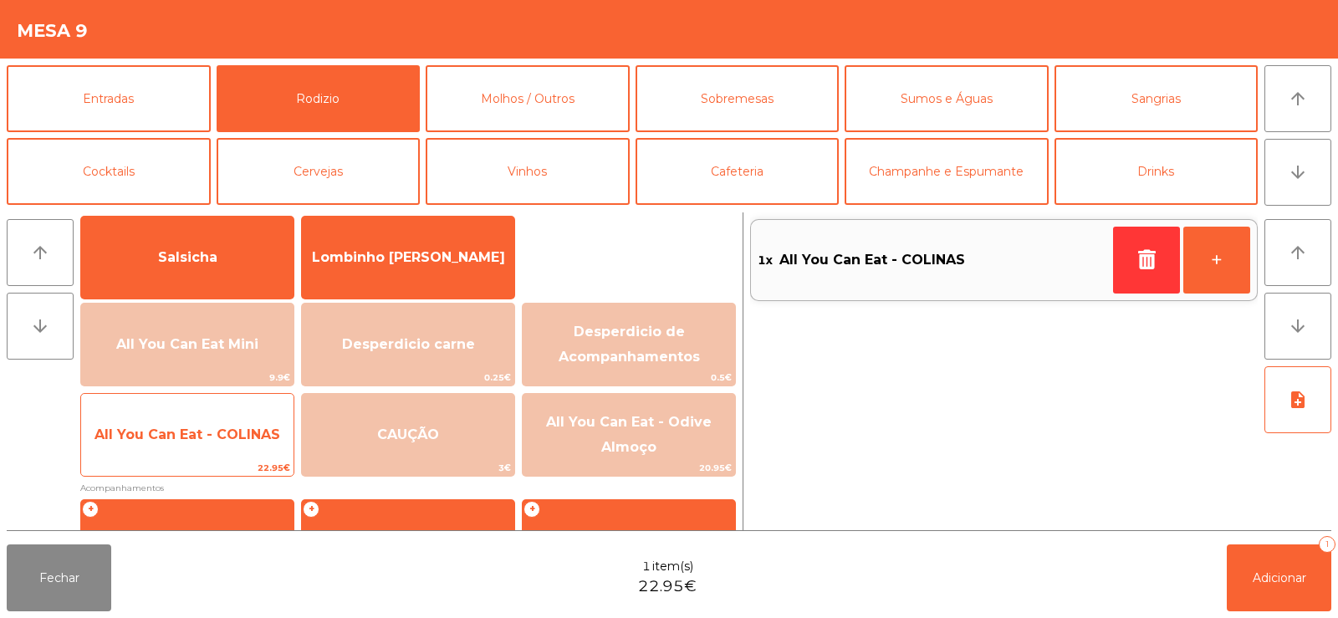
click at [198, 436] on span "All You Can Eat - COLINAS" at bounding box center [187, 434] width 186 height 16
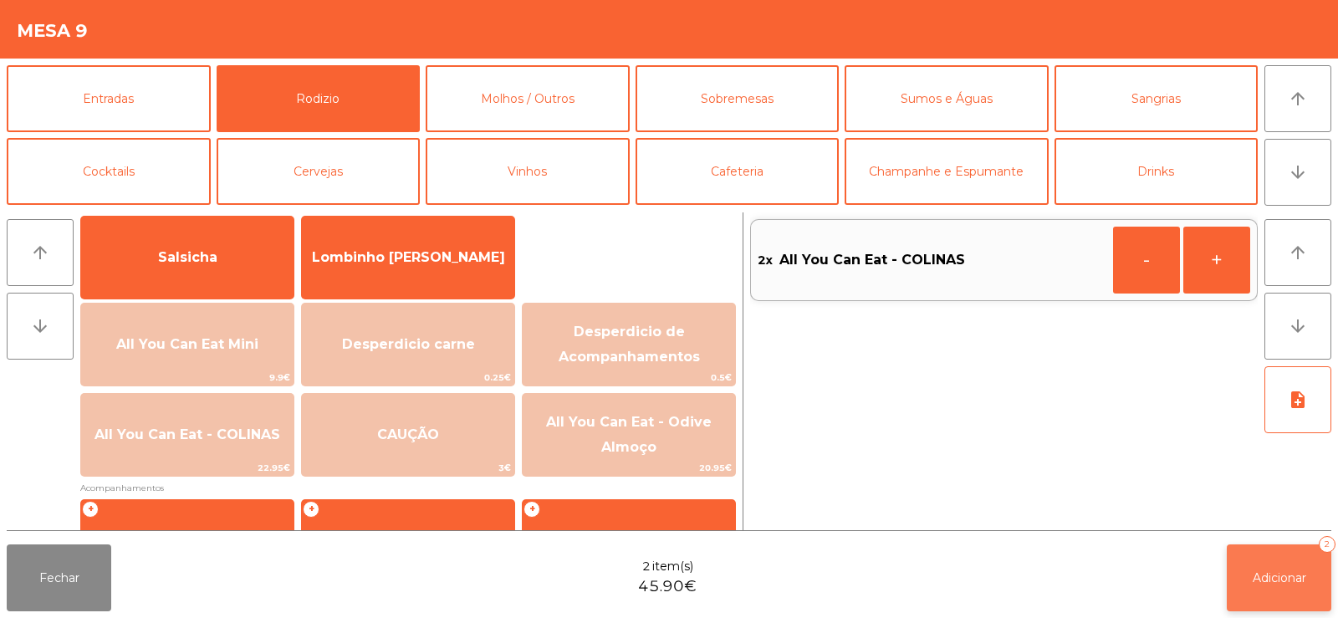
click at [1274, 585] on span "Adicionar" at bounding box center [1280, 577] width 54 height 15
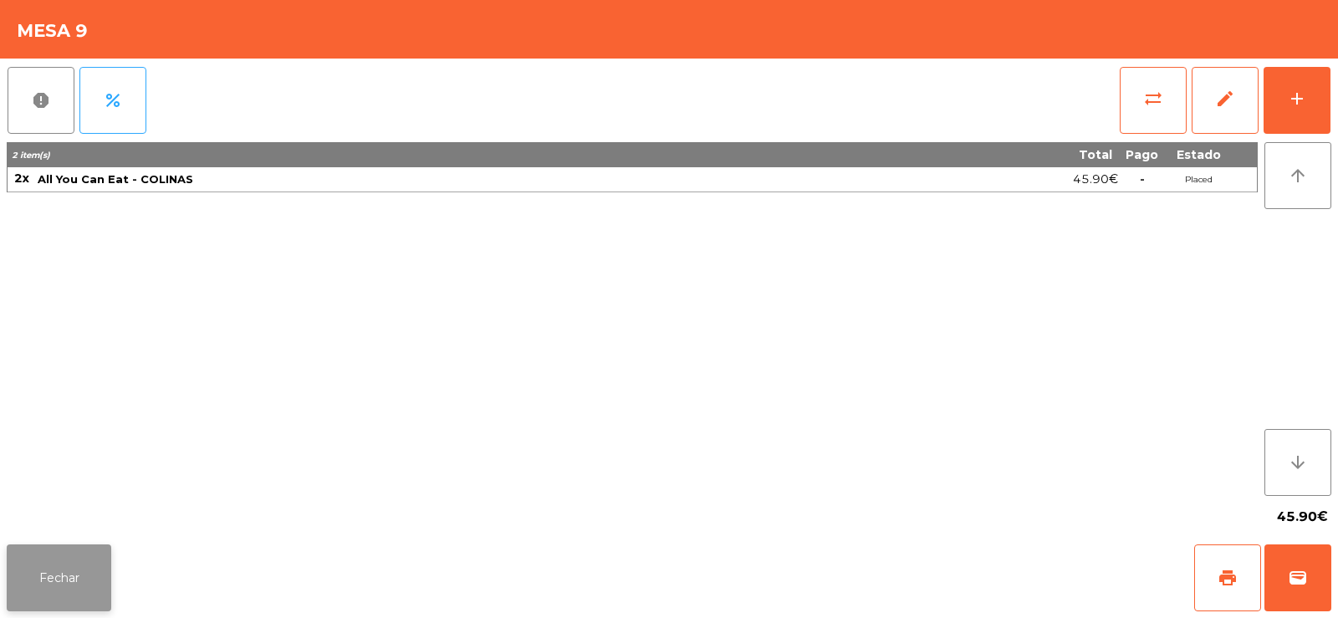
click at [72, 579] on button "Fechar" at bounding box center [59, 577] width 105 height 67
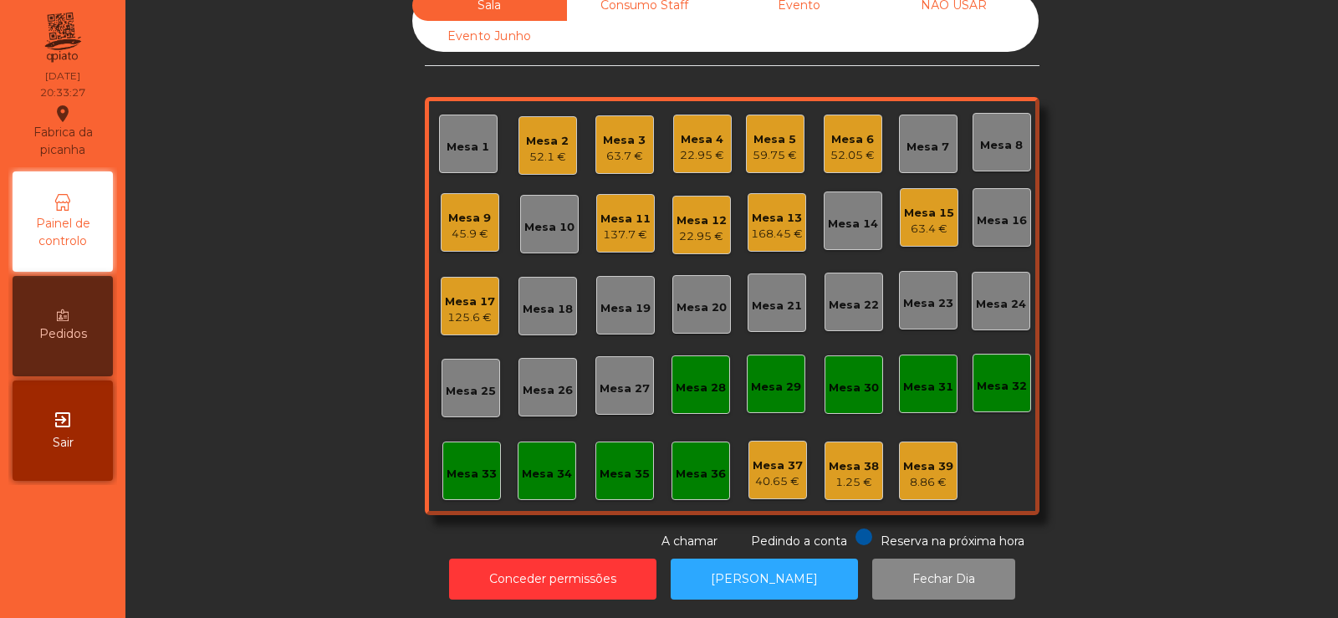
click at [700, 212] on div "Mesa 12" at bounding box center [702, 220] width 50 height 17
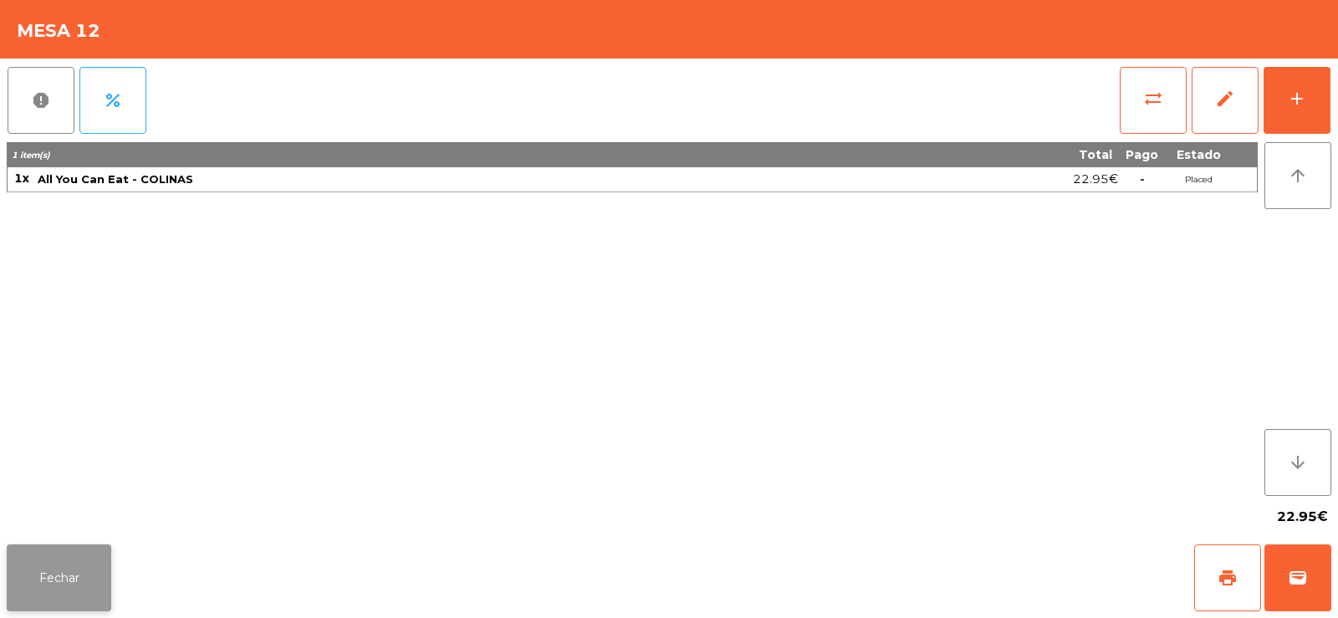
click at [51, 560] on button "Fechar" at bounding box center [59, 577] width 105 height 67
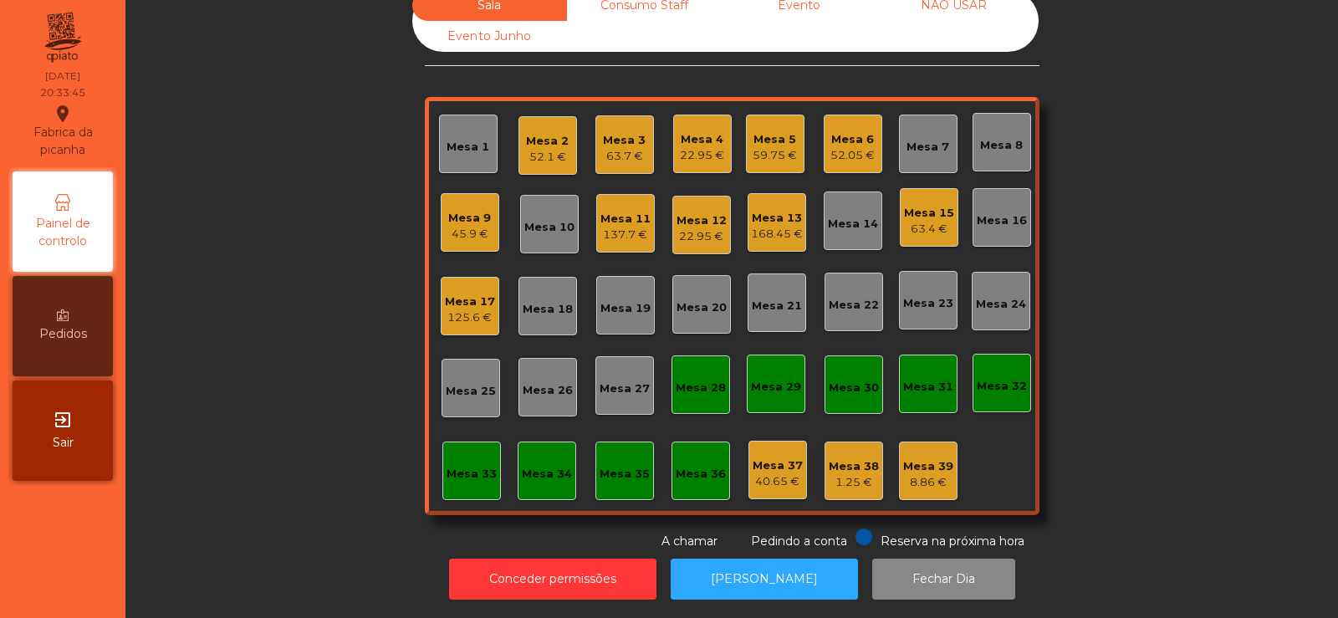
click at [714, 147] on div "22.95 €" at bounding box center [702, 155] width 44 height 17
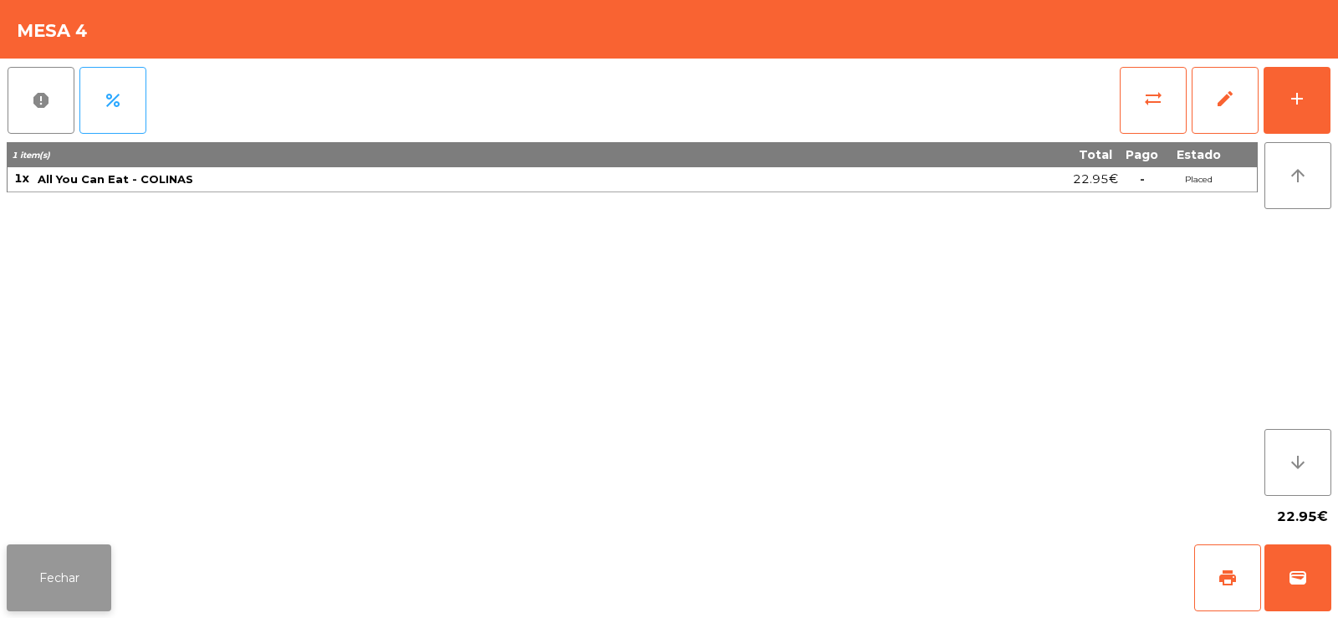
click at [79, 570] on button "Fechar" at bounding box center [59, 577] width 105 height 67
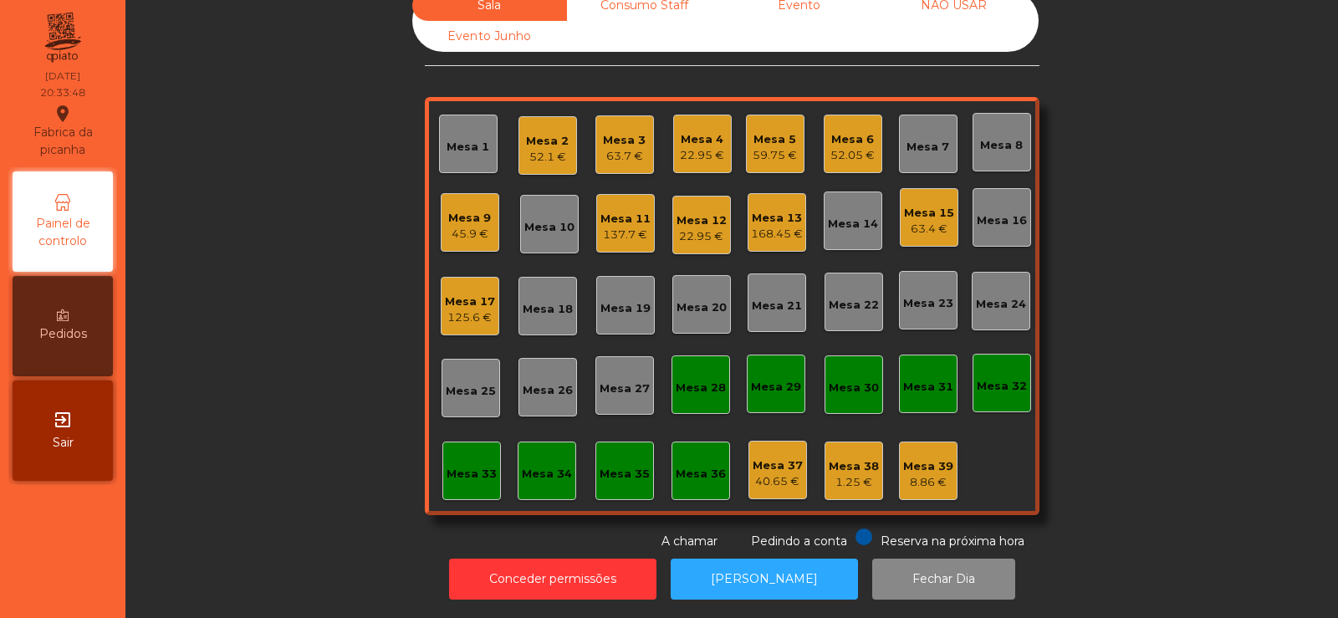
click at [454, 226] on div "45.9 €" at bounding box center [469, 234] width 43 height 17
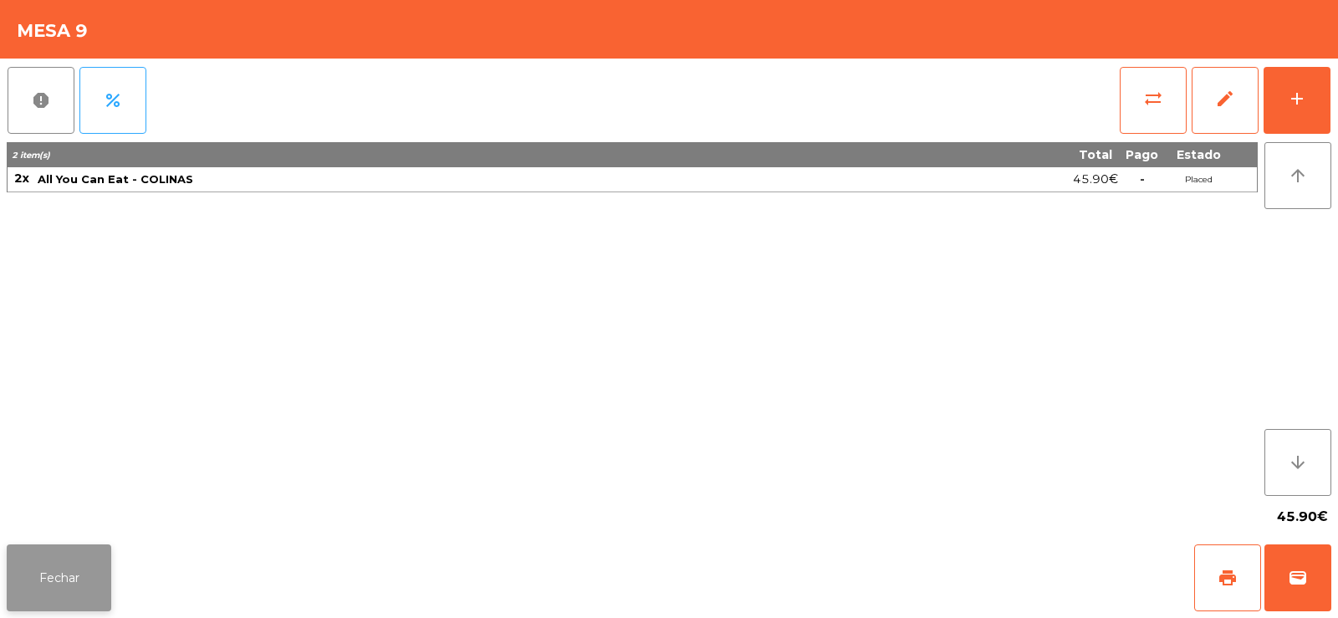
click at [81, 577] on button "Fechar" at bounding box center [59, 577] width 105 height 67
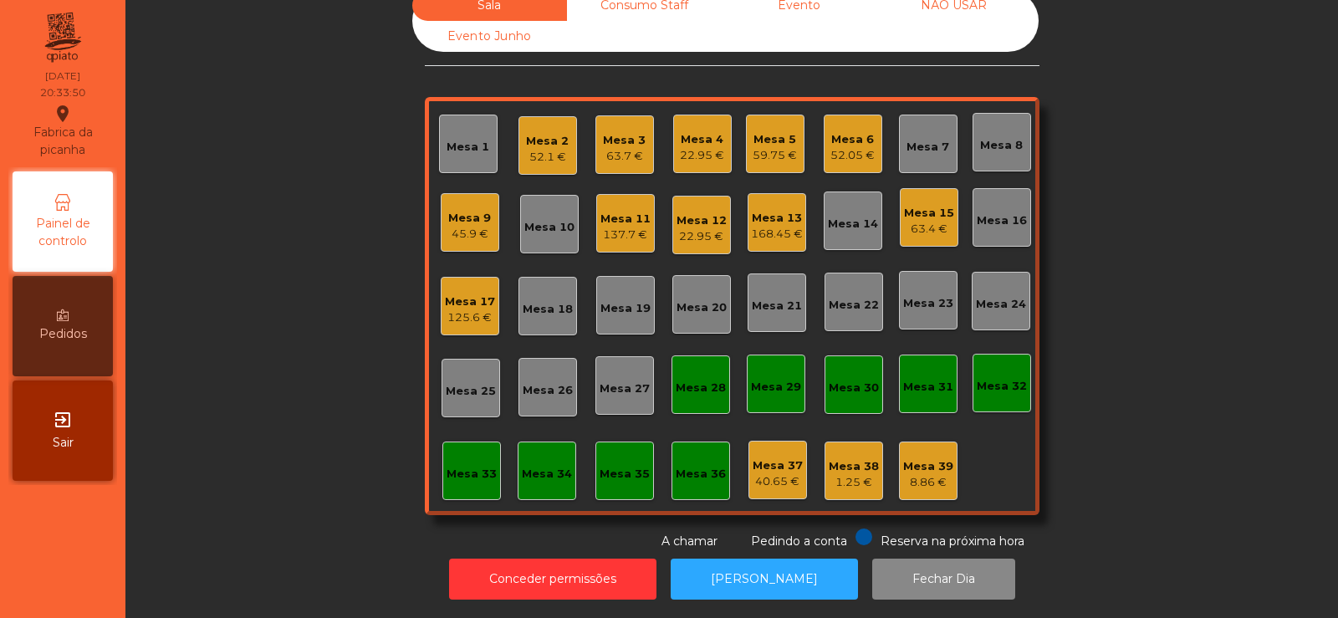
click at [699, 228] on div "22.95 €" at bounding box center [702, 236] width 50 height 17
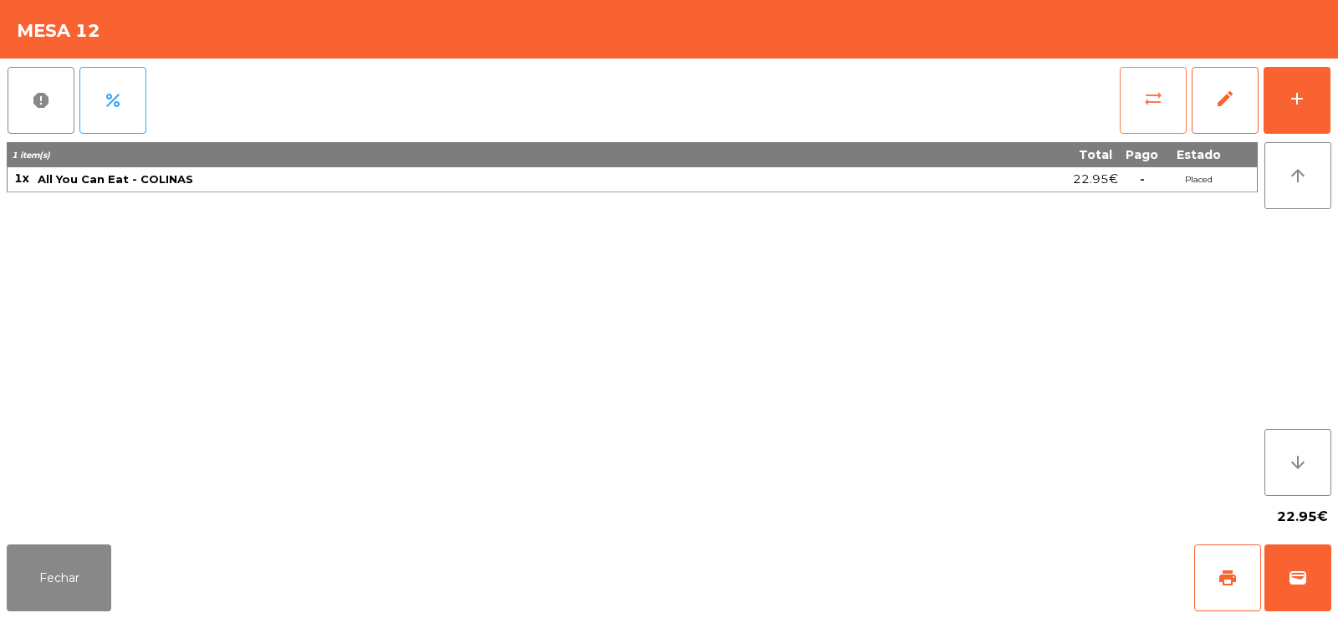
click at [1135, 120] on button "sync_alt" at bounding box center [1153, 100] width 67 height 67
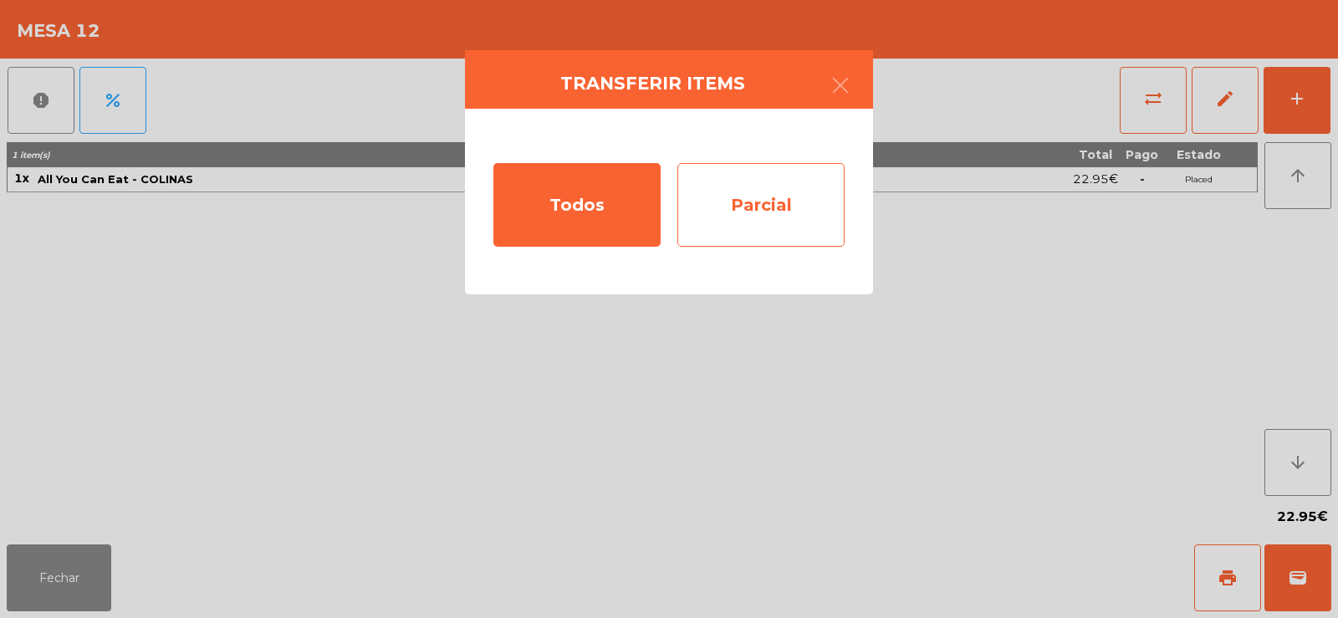
click at [814, 234] on div "Parcial" at bounding box center [760, 205] width 167 height 84
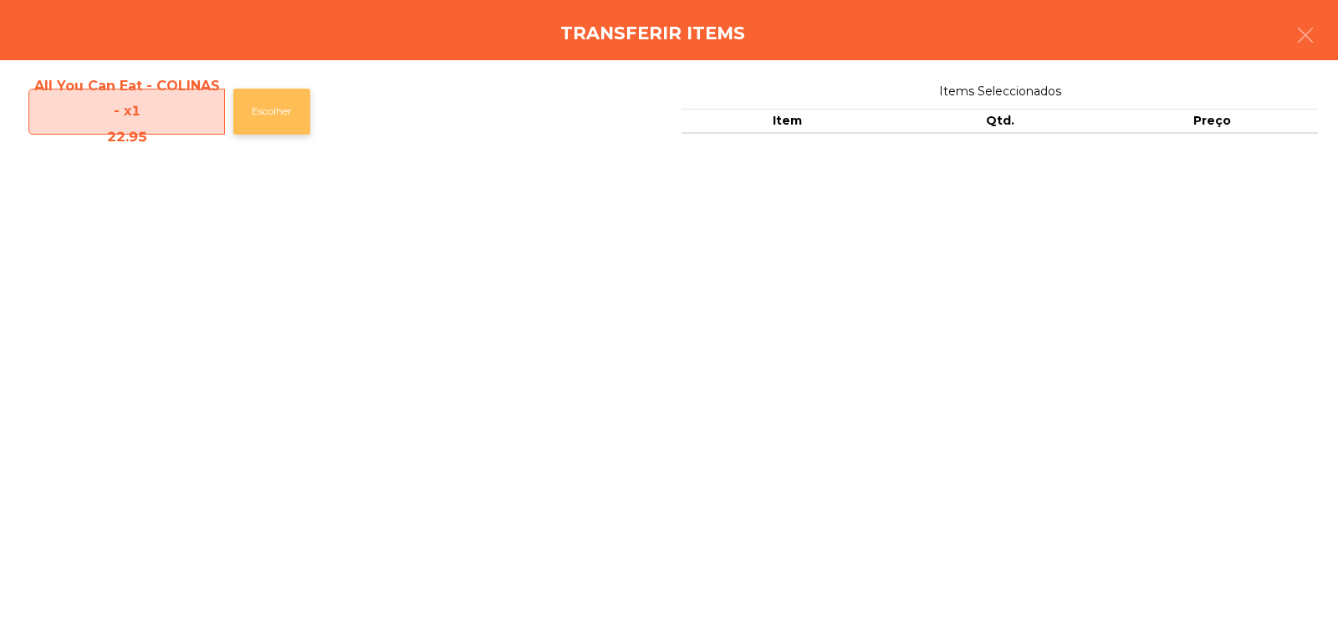
click at [272, 130] on button "Escolher" at bounding box center [271, 112] width 77 height 46
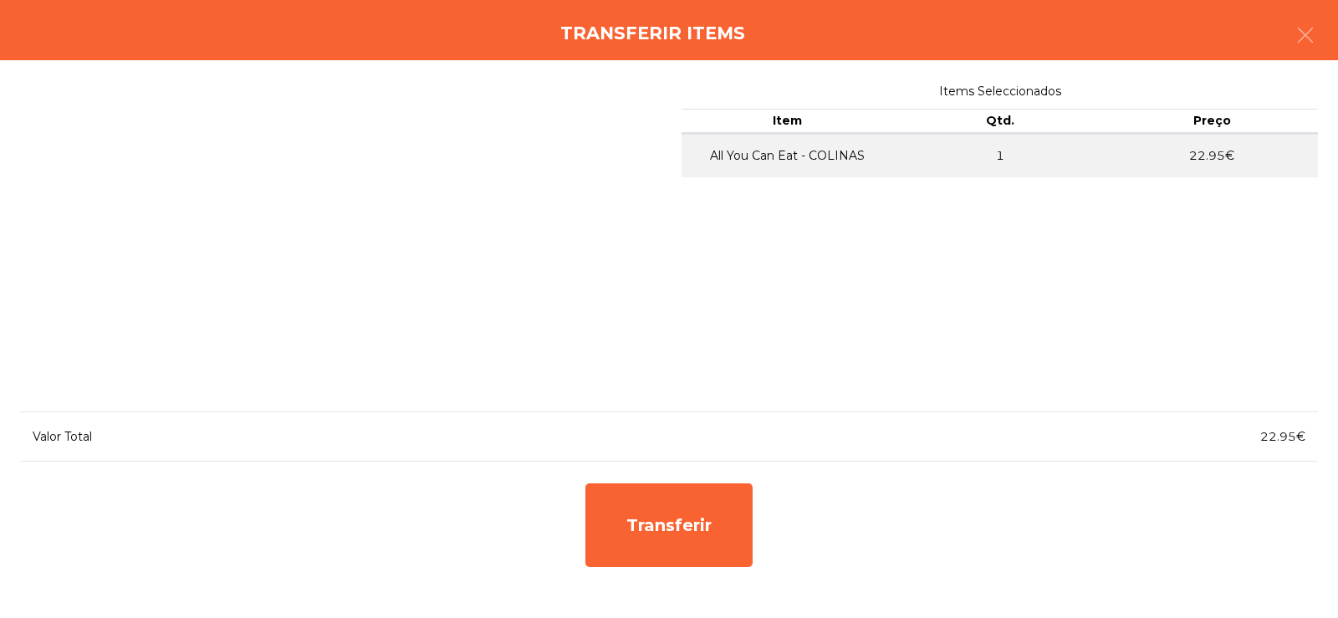
click at [770, 527] on div "Transferir" at bounding box center [669, 525] width 1298 height 100
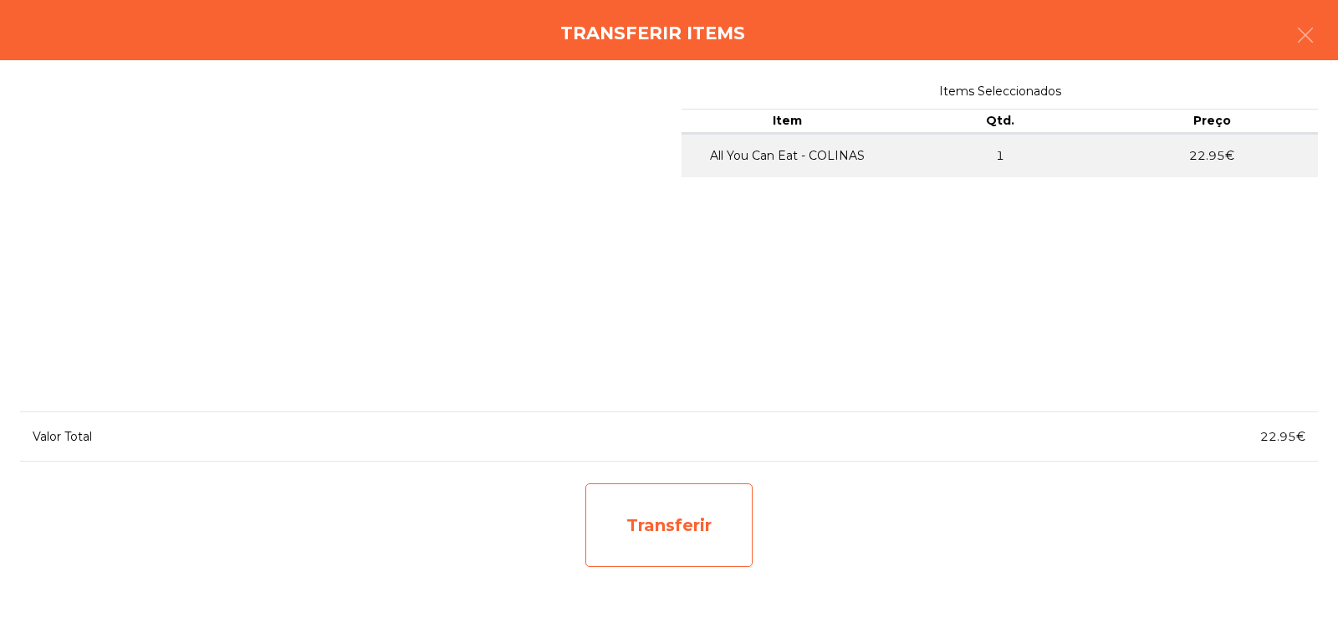
click at [712, 513] on div "Transferir" at bounding box center [668, 525] width 167 height 84
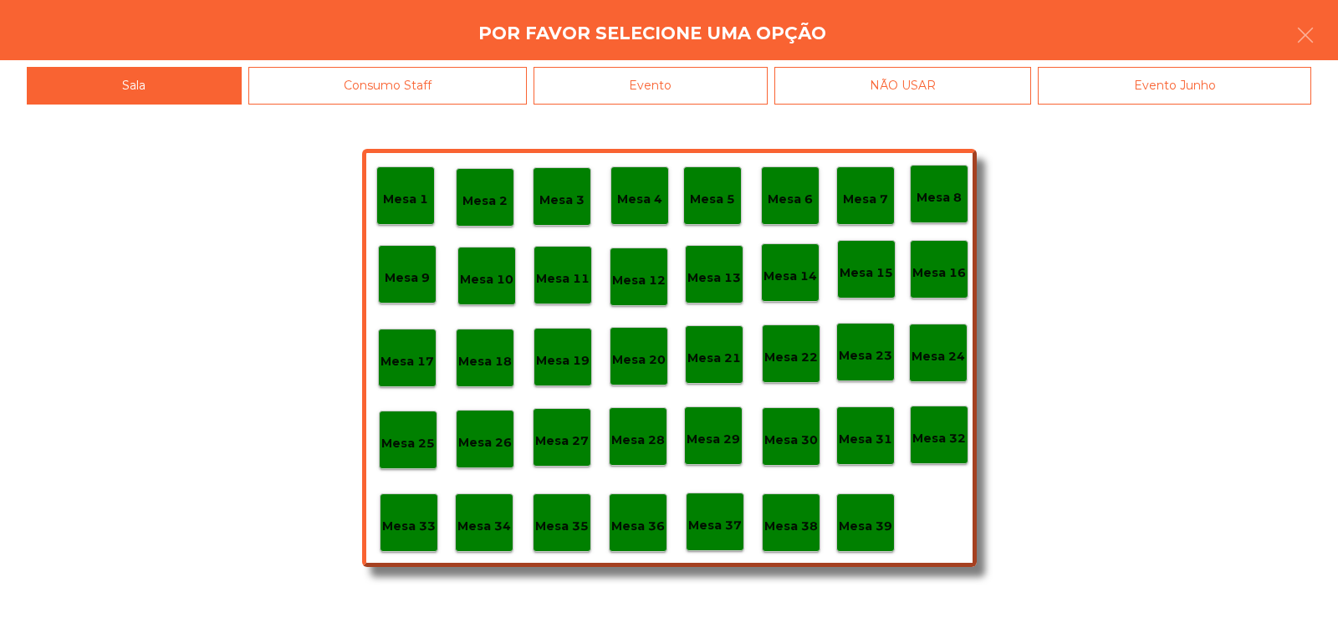
click at [713, 529] on p "Mesa 37" at bounding box center [715, 525] width 54 height 19
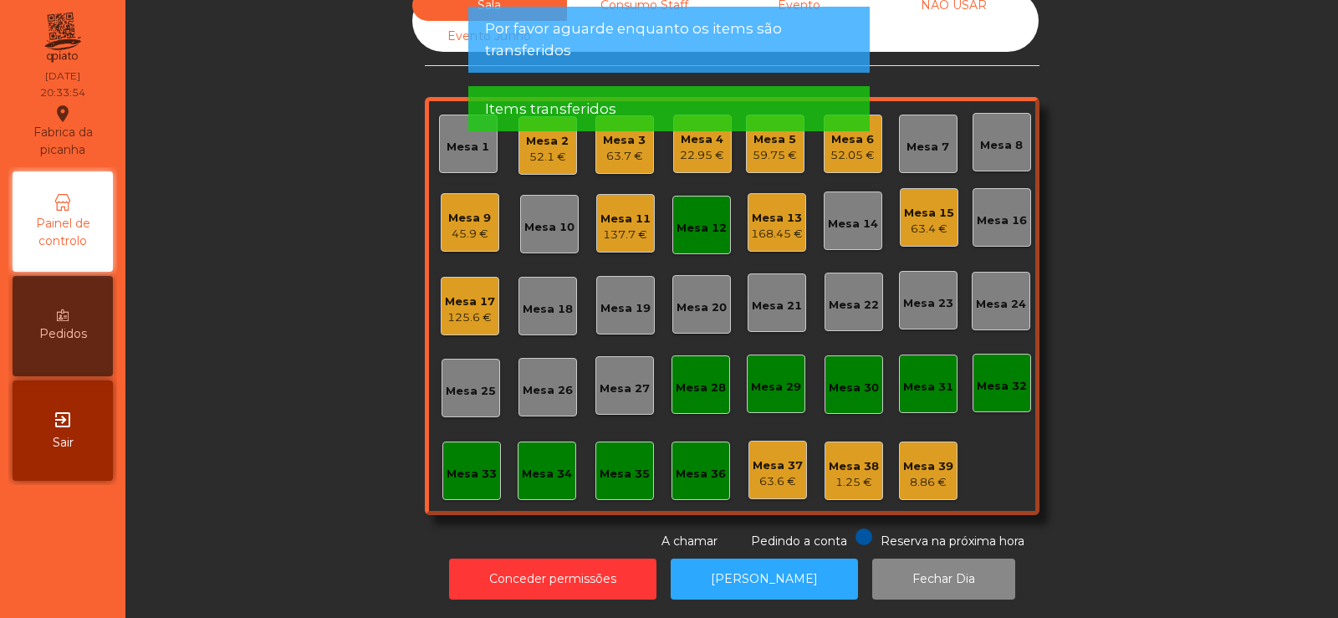
click at [682, 220] on div "Mesa 12" at bounding box center [702, 228] width 50 height 17
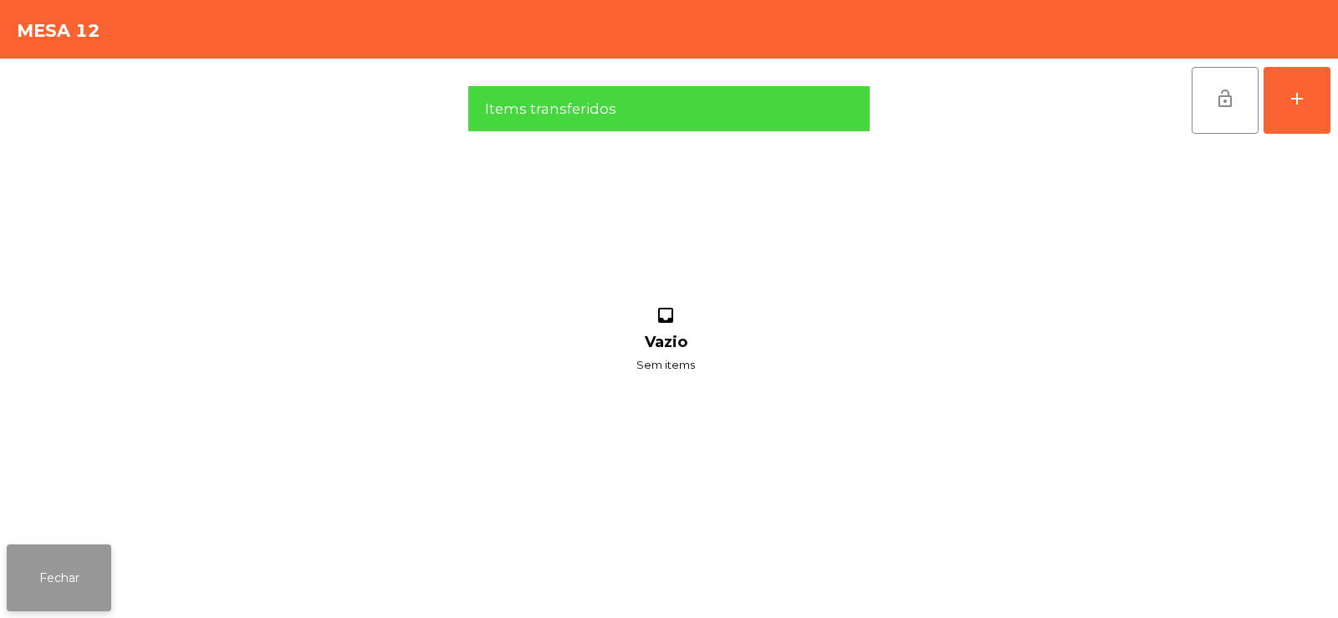
click at [38, 579] on button "Fechar" at bounding box center [59, 577] width 105 height 67
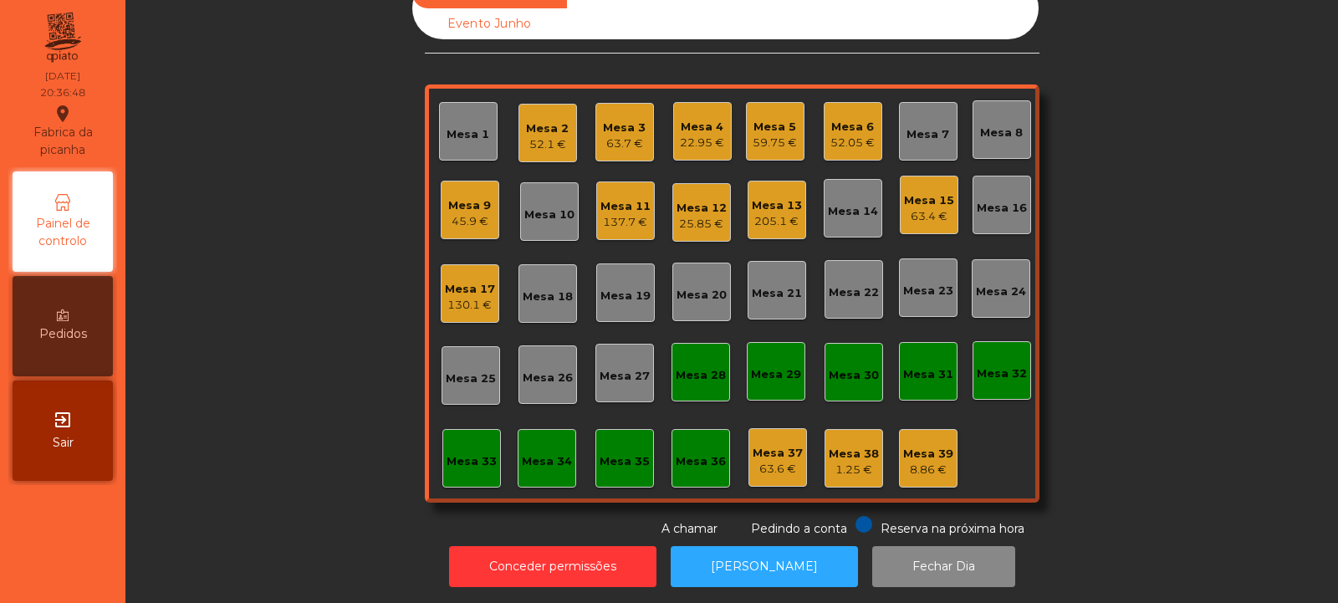
click at [526, 131] on div "Mesa 2" at bounding box center [547, 128] width 43 height 17
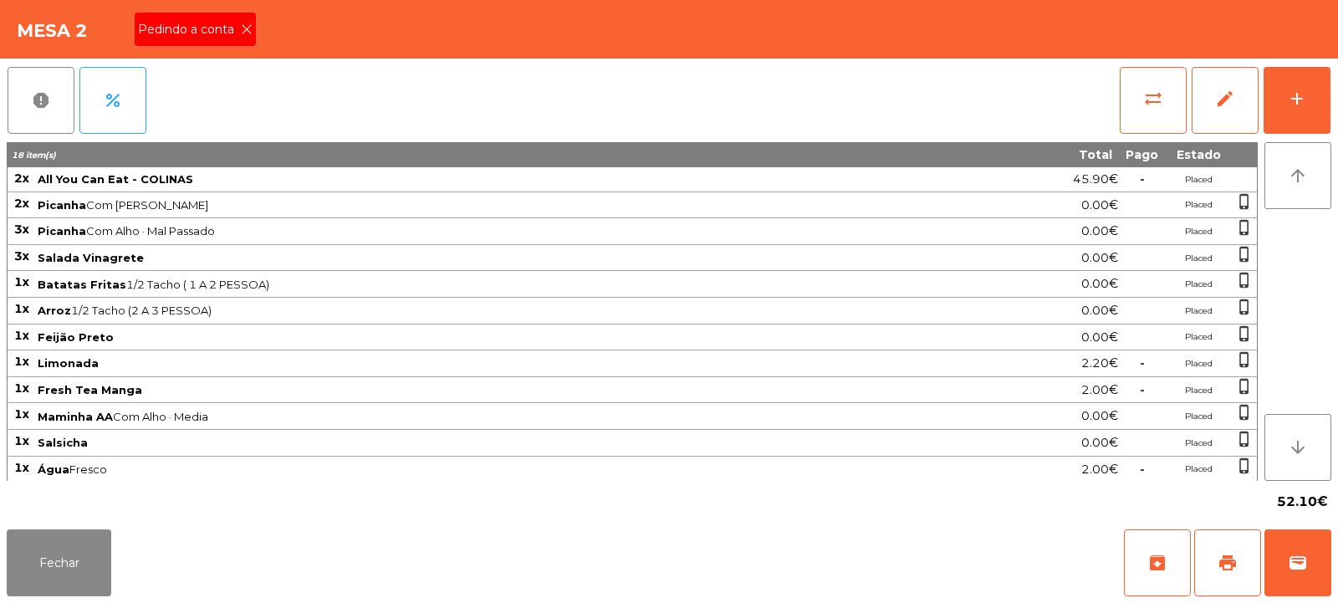
click at [243, 34] on icon at bounding box center [247, 29] width 12 height 12
click at [1221, 572] on span "print" at bounding box center [1228, 563] width 20 height 20
click at [1291, 565] on span "wallet" at bounding box center [1298, 563] width 20 height 20
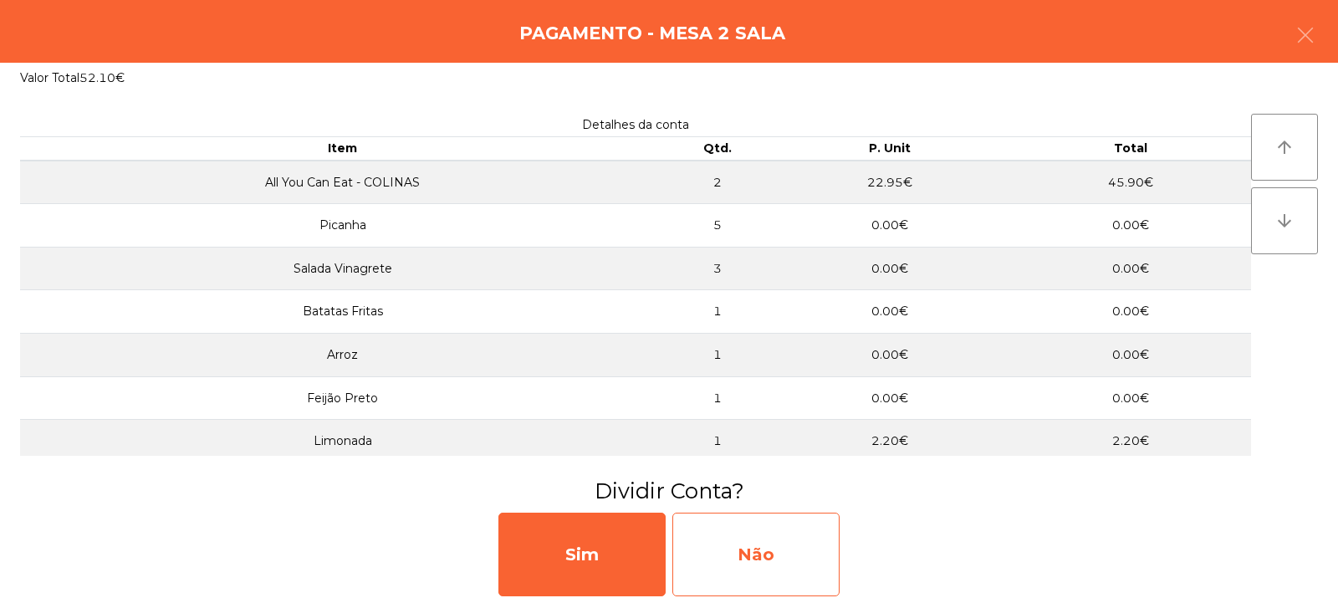
click at [743, 533] on div "Não" at bounding box center [755, 555] width 167 height 84
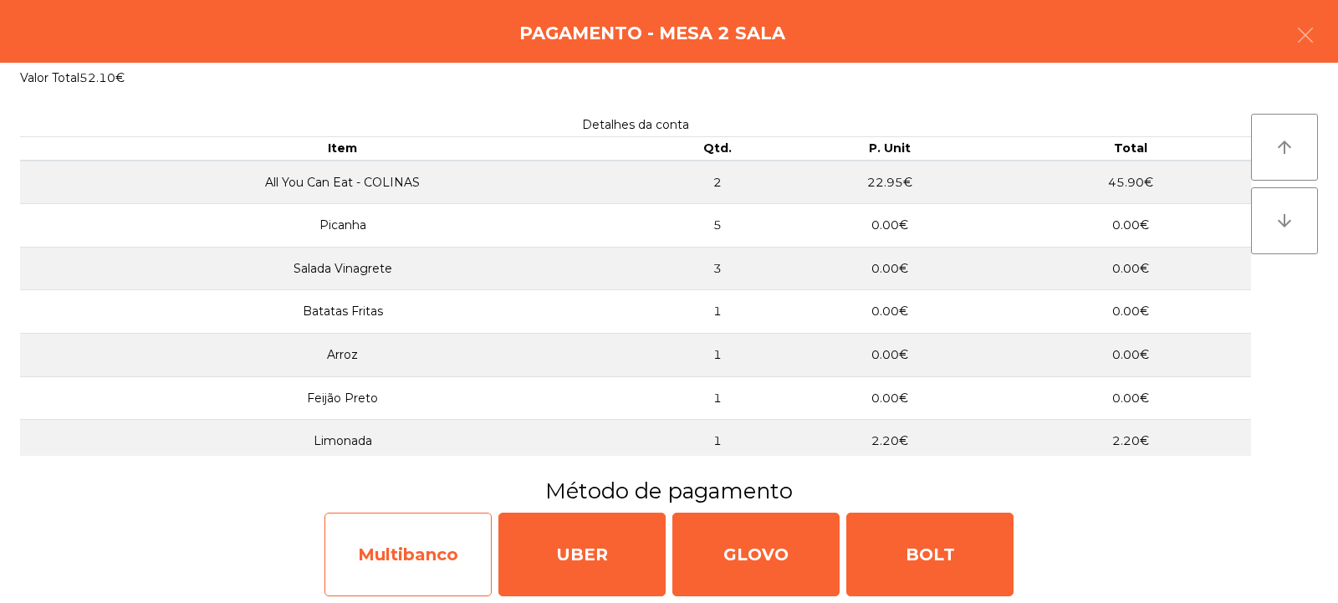
click at [412, 554] on div "Multibanco" at bounding box center [407, 555] width 167 height 84
select select "**"
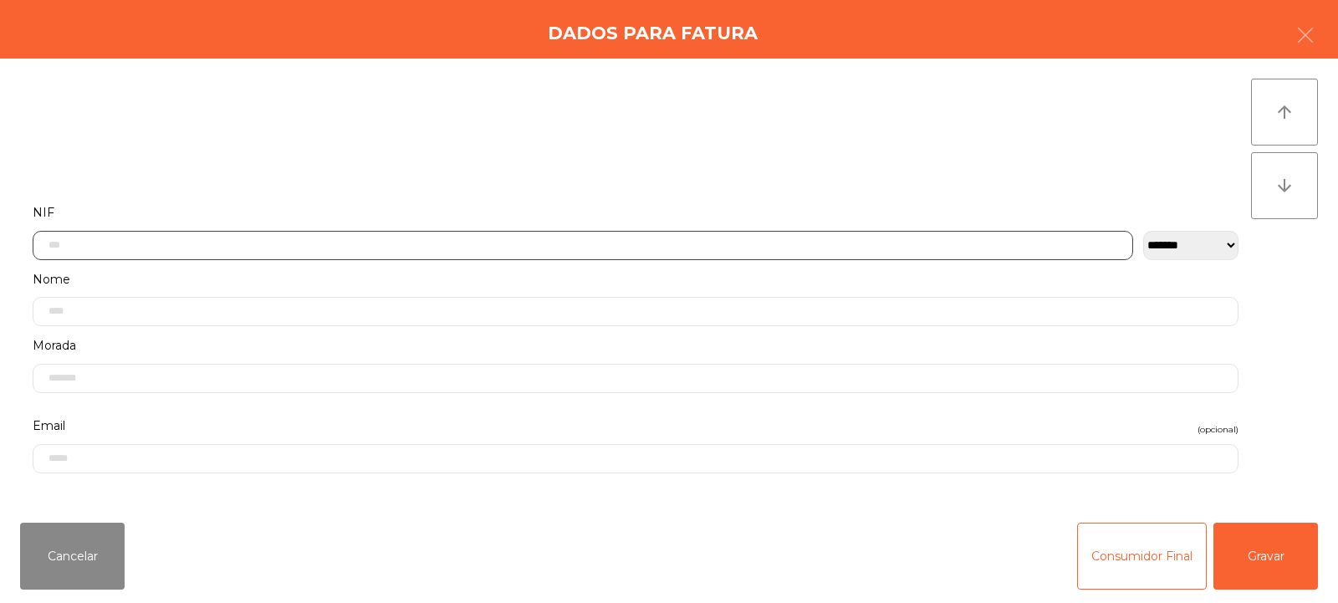
click at [273, 245] on input "text" at bounding box center [583, 245] width 1101 height 29
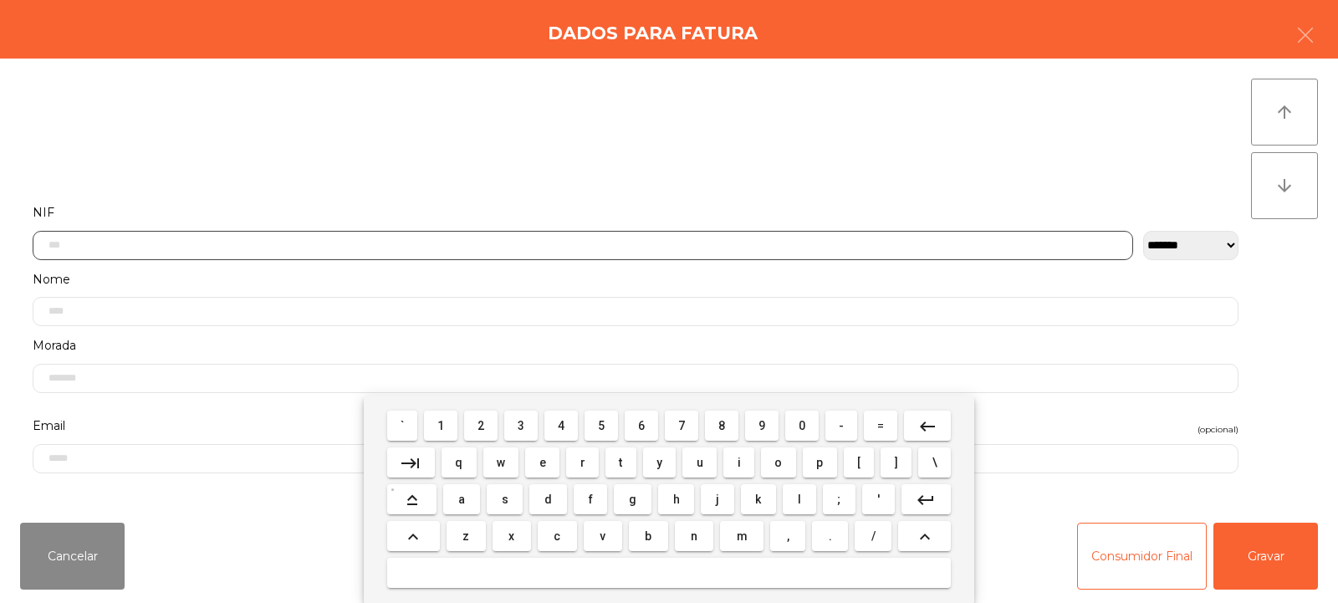
scroll to position [122, 0]
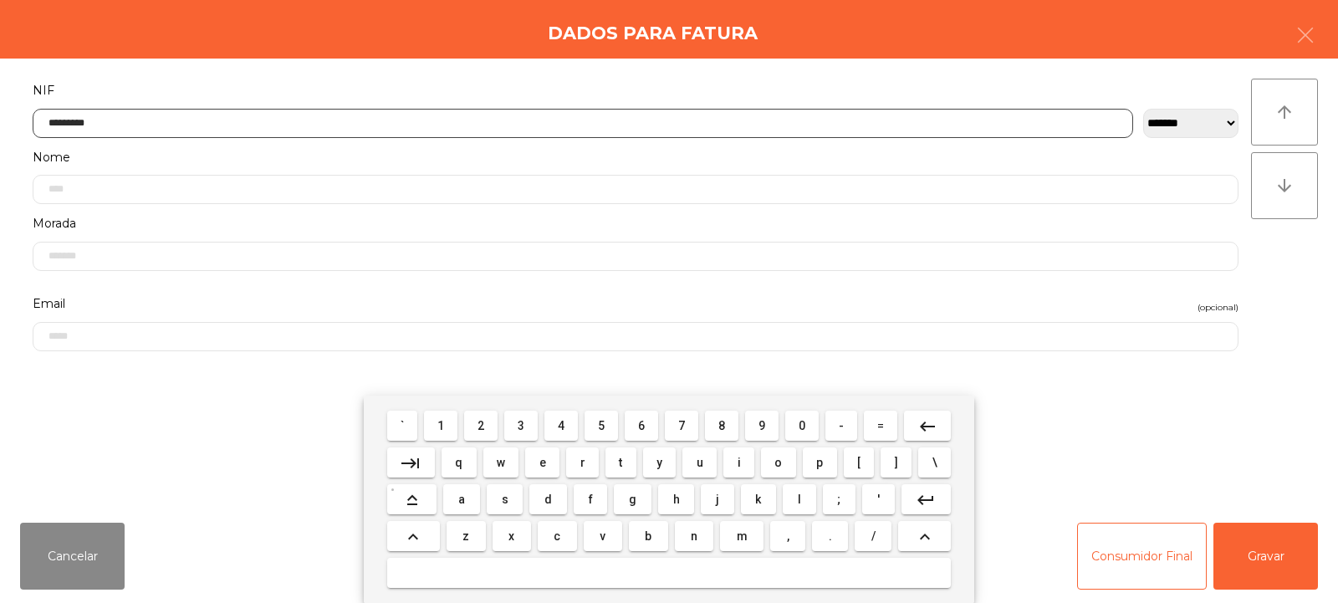
type input "*********"
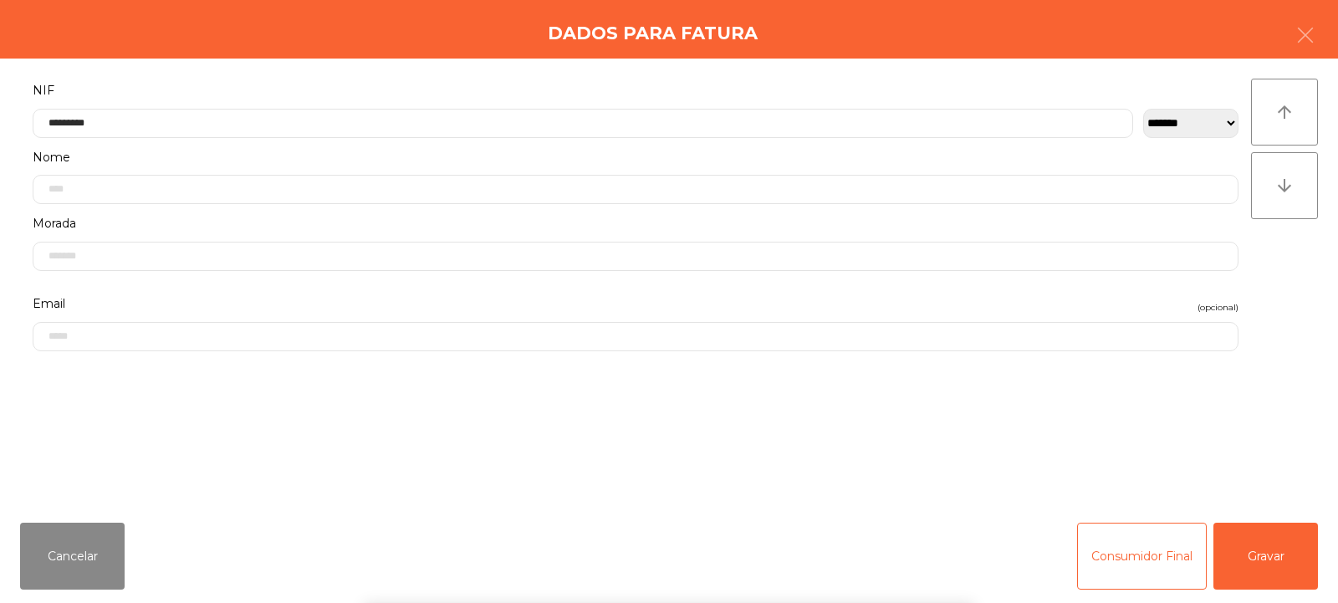
click at [1295, 302] on div "arrow_upward arrow_downward" at bounding box center [1284, 284] width 67 height 411
click at [1275, 552] on button "Gravar" at bounding box center [1265, 556] width 105 height 67
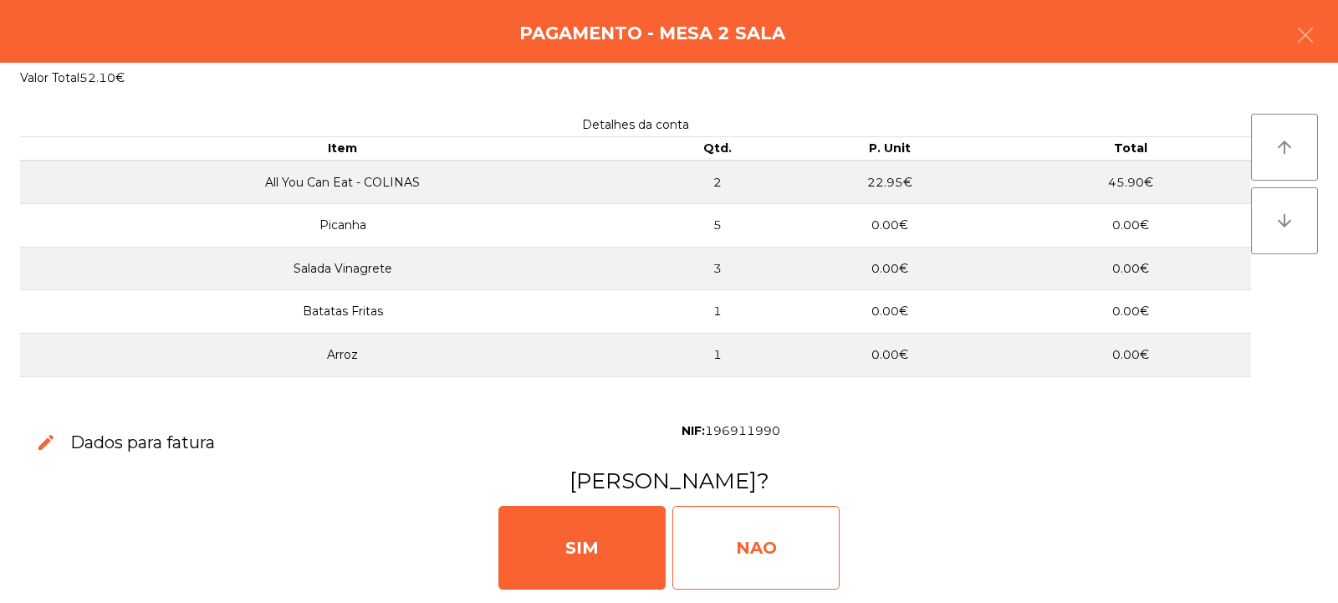
click at [743, 528] on div "NAO" at bounding box center [755, 548] width 167 height 84
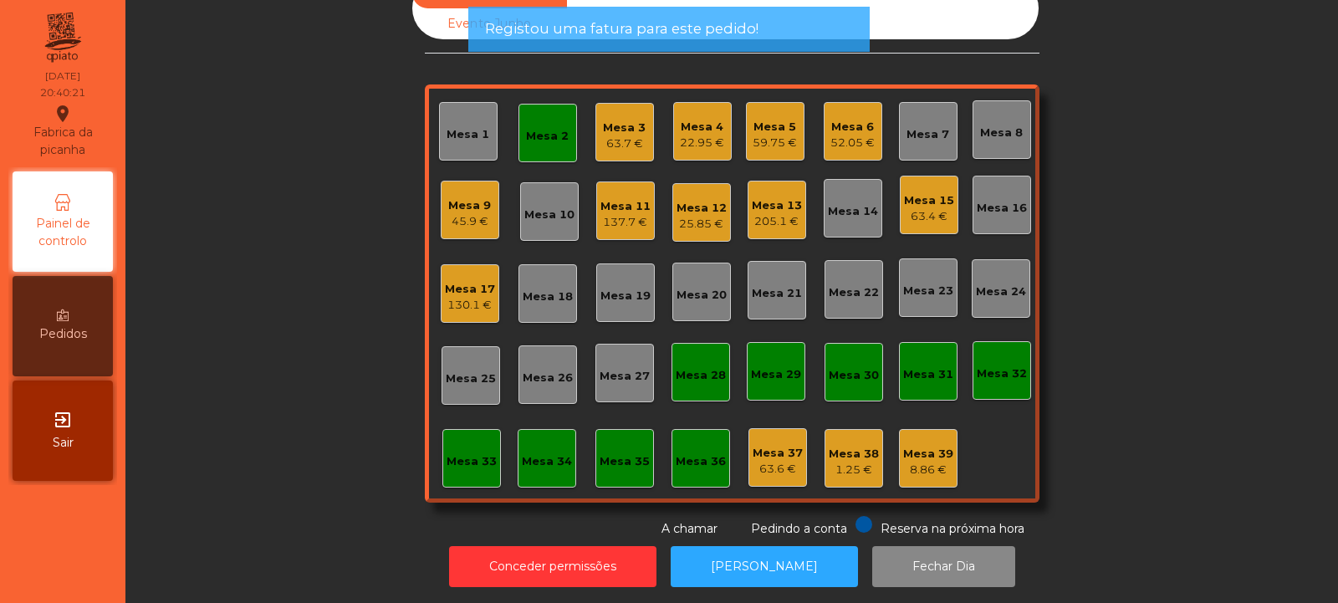
click at [544, 139] on div "Mesa 2" at bounding box center [547, 136] width 43 height 17
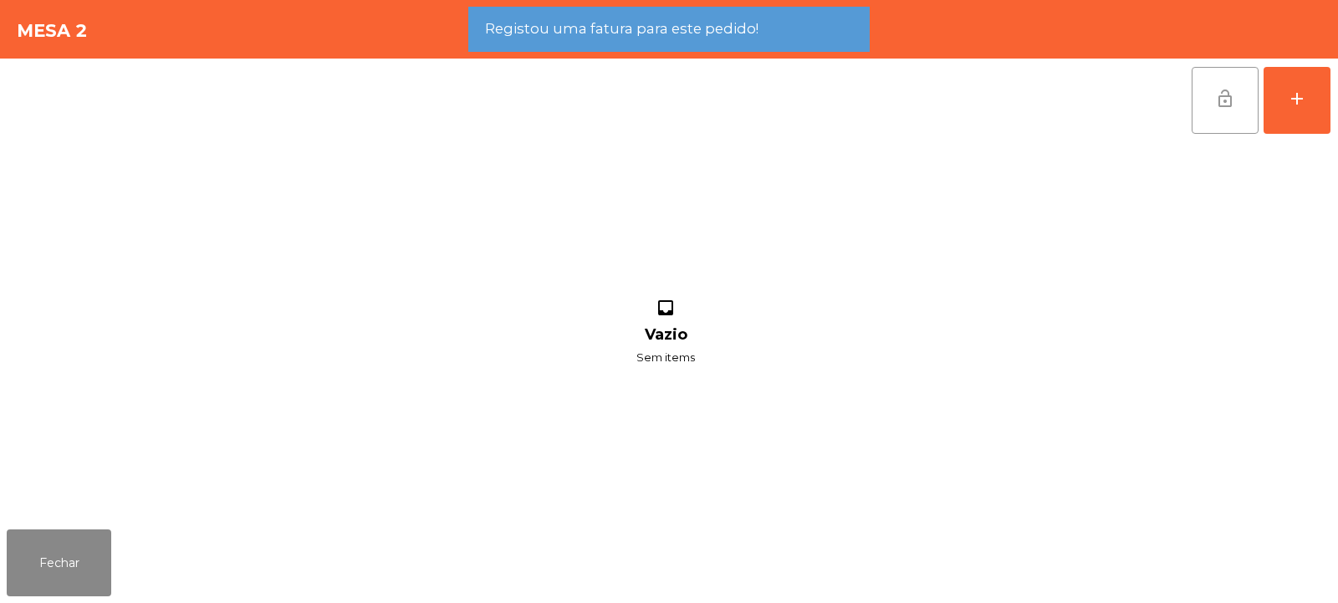
click at [1207, 89] on button "lock_open" at bounding box center [1225, 100] width 67 height 67
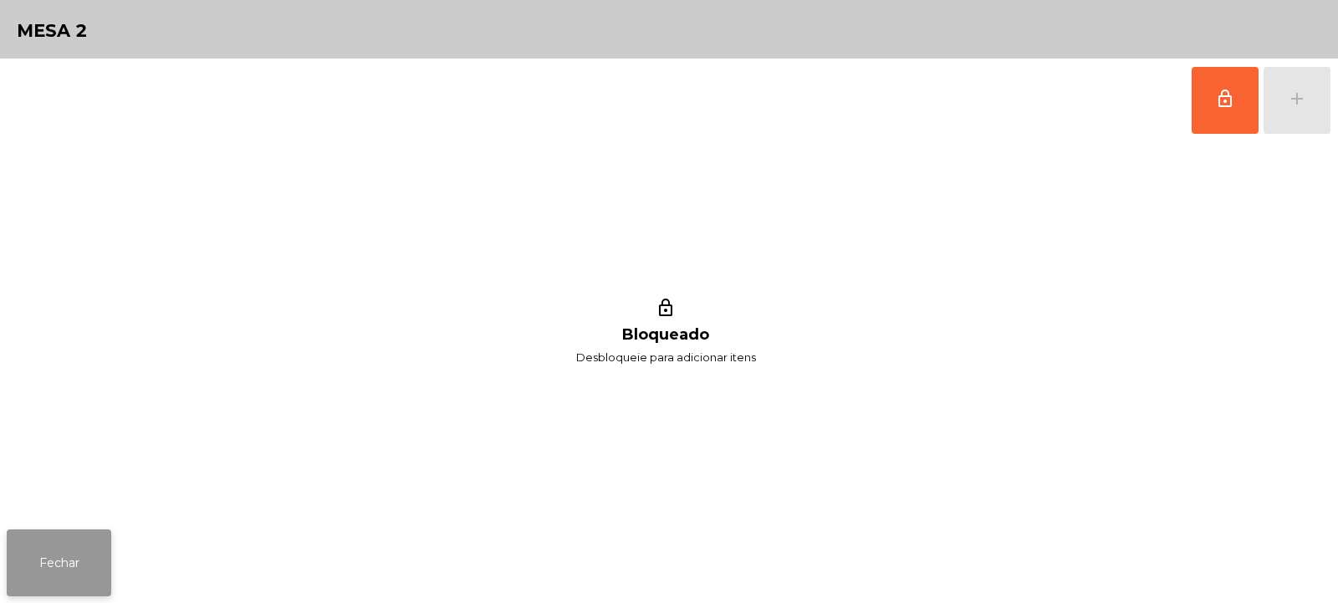
click at [31, 551] on button "Fechar" at bounding box center [59, 562] width 105 height 67
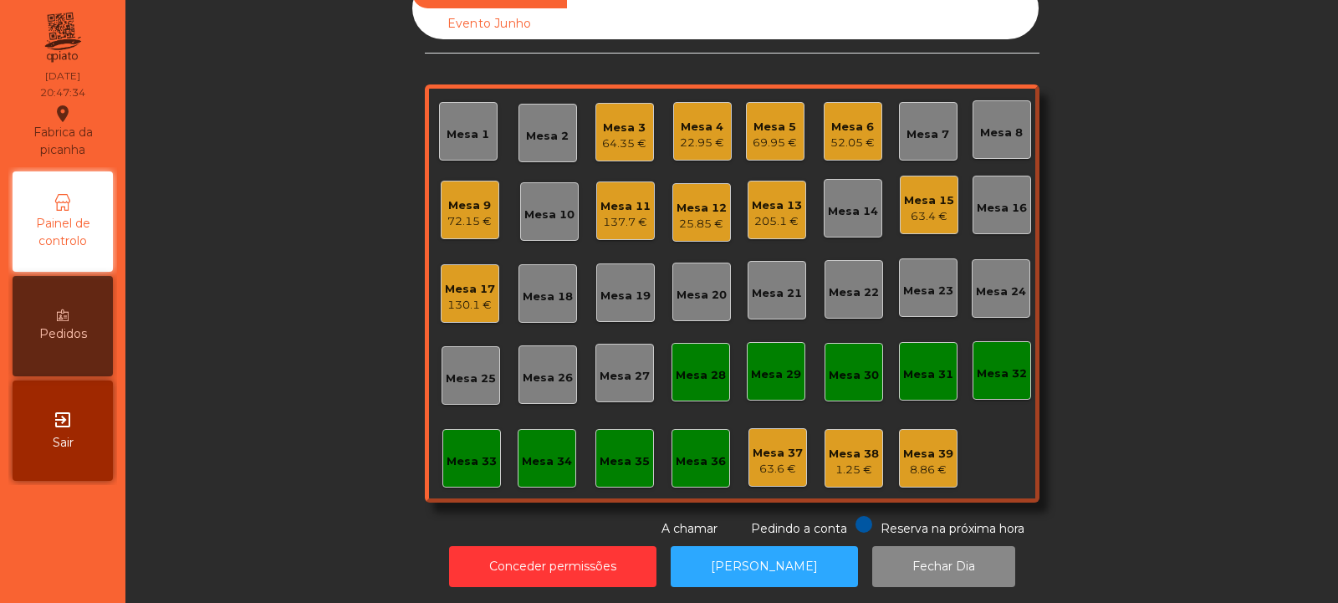
click at [687, 132] on div "Mesa 4" at bounding box center [702, 127] width 44 height 17
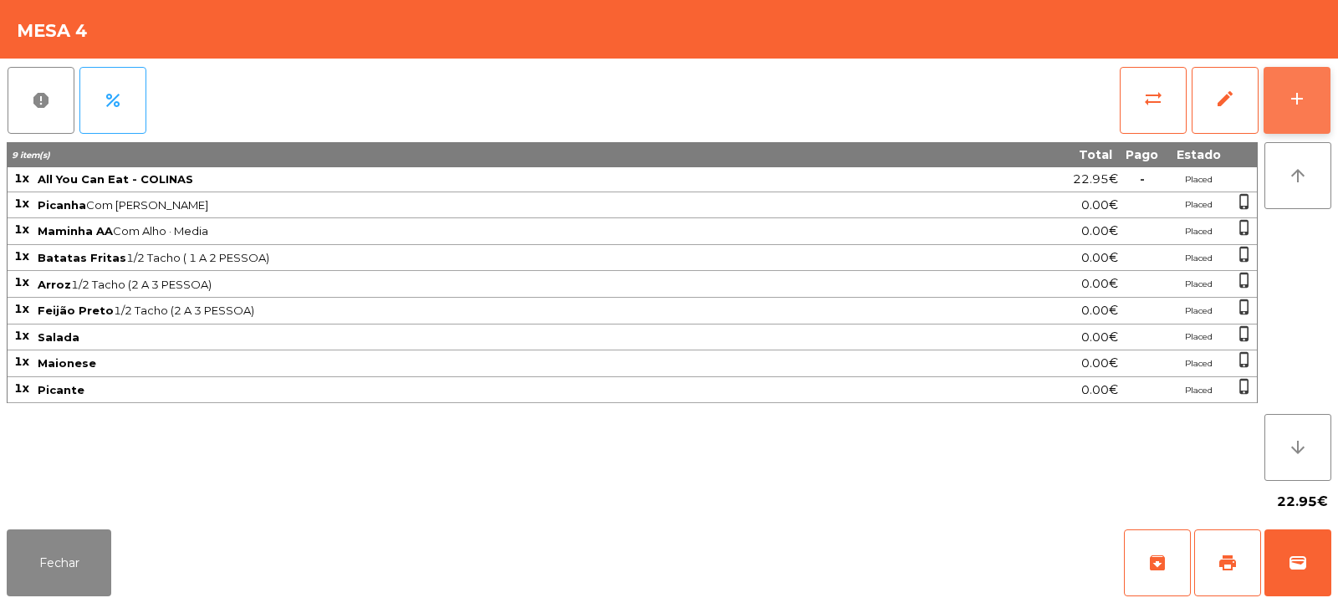
click at [1287, 106] on div "add" at bounding box center [1297, 99] width 20 height 20
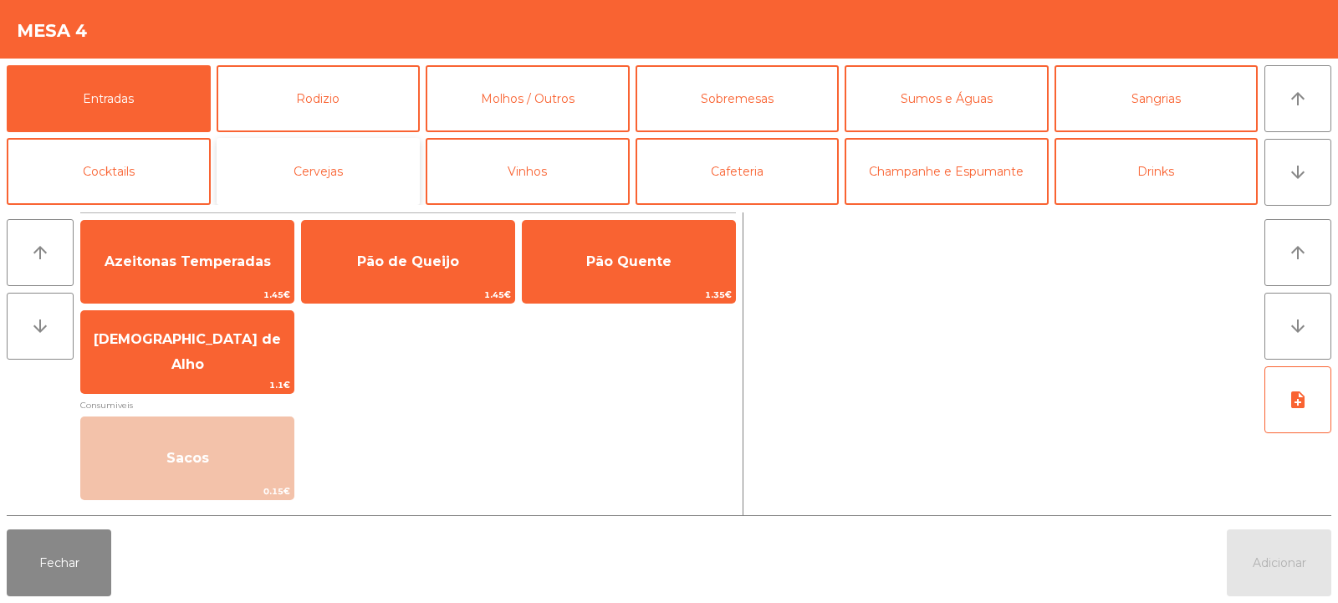
click at [370, 180] on button "Cervejas" at bounding box center [319, 171] width 204 height 67
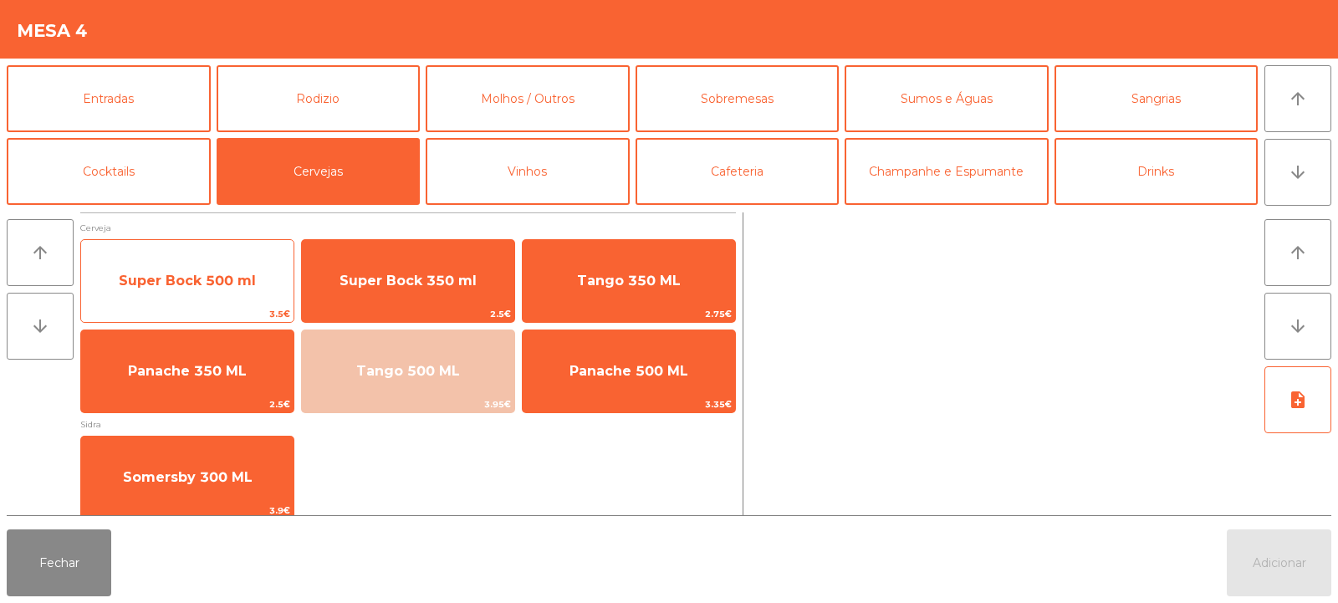
click at [236, 294] on span "Super Bock 500 ml" at bounding box center [187, 280] width 212 height 45
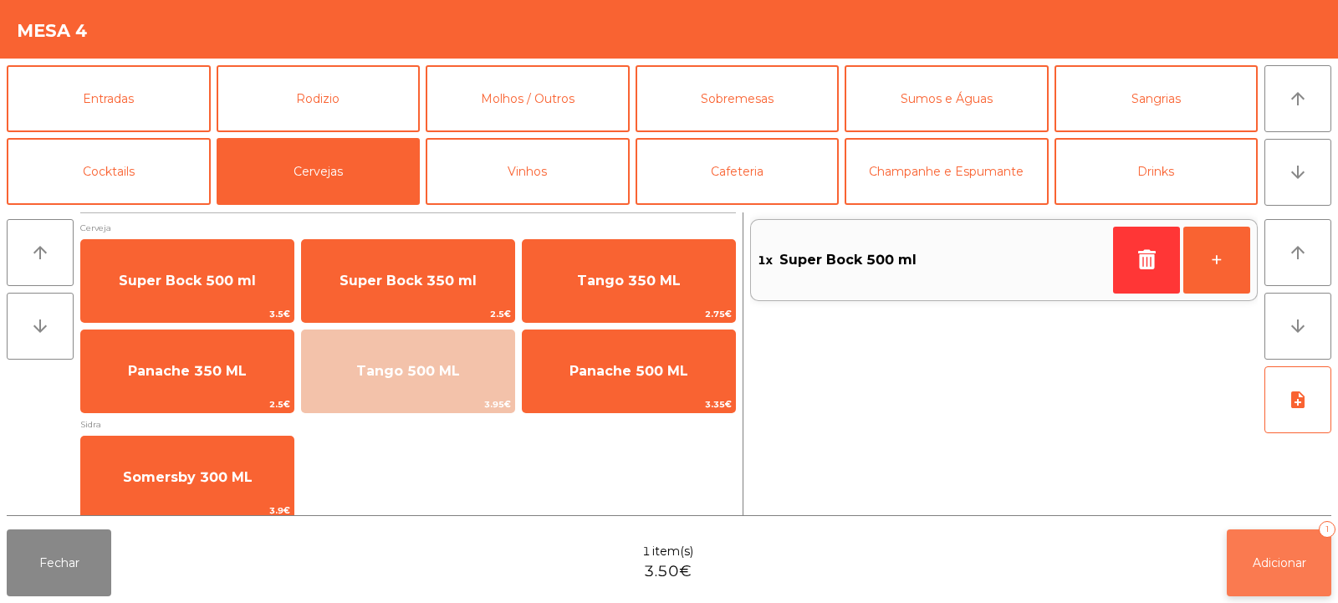
click at [1285, 560] on span "Adicionar" at bounding box center [1280, 562] width 54 height 15
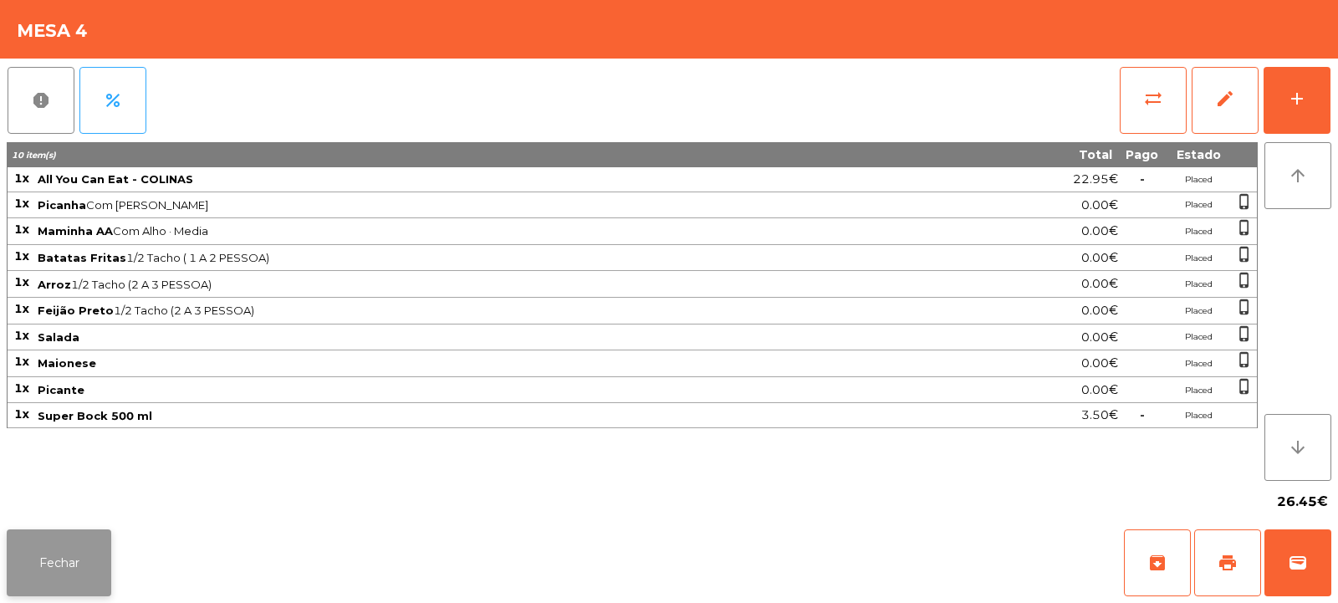
click at [49, 565] on button "Fechar" at bounding box center [59, 562] width 105 height 67
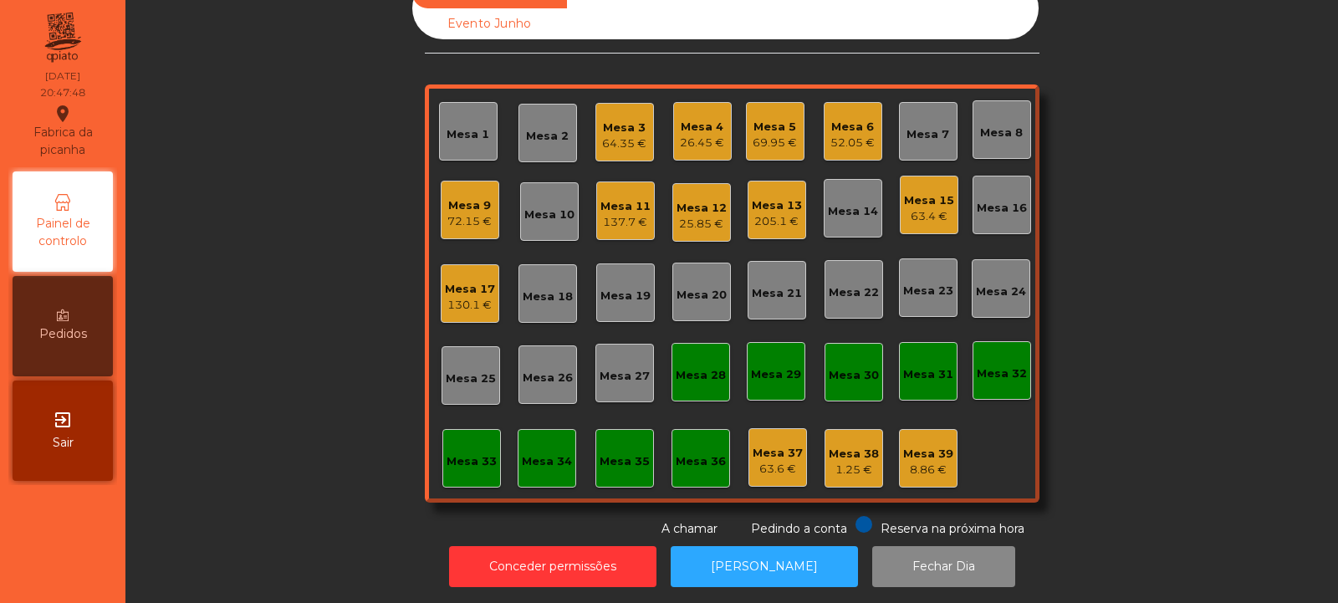
click at [844, 116] on div "Mesa 6 52.05 €" at bounding box center [852, 131] width 44 height 39
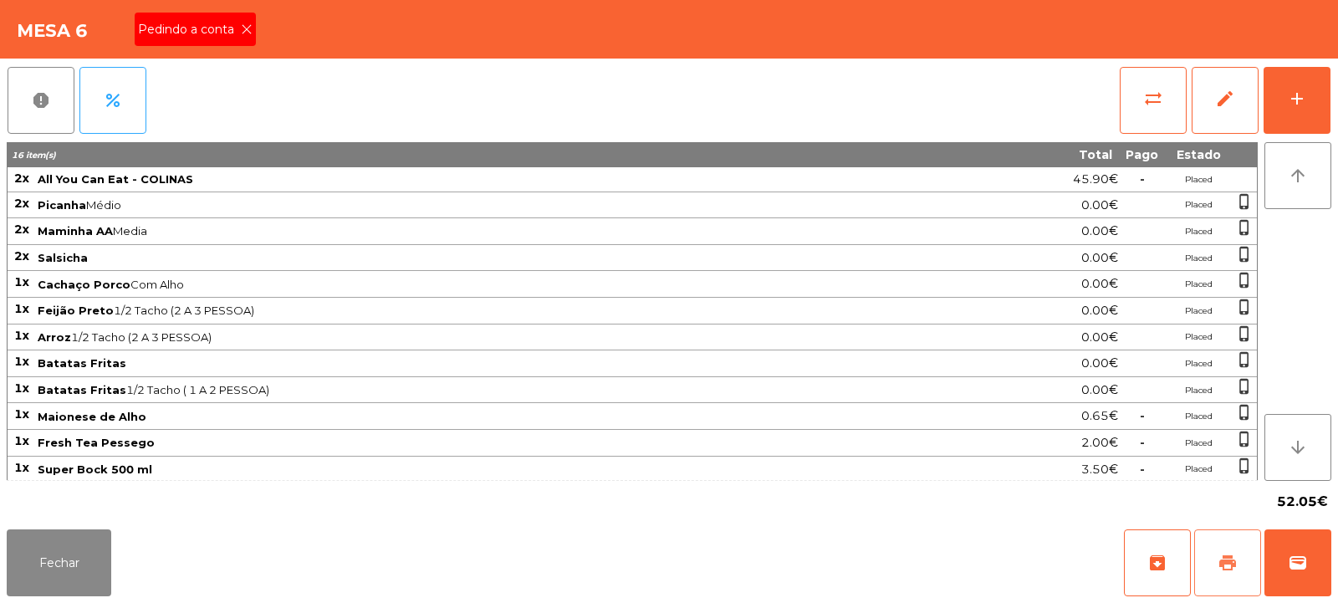
click at [1226, 562] on span "print" at bounding box center [1228, 563] width 20 height 20
click at [43, 554] on button "Fechar" at bounding box center [59, 562] width 105 height 67
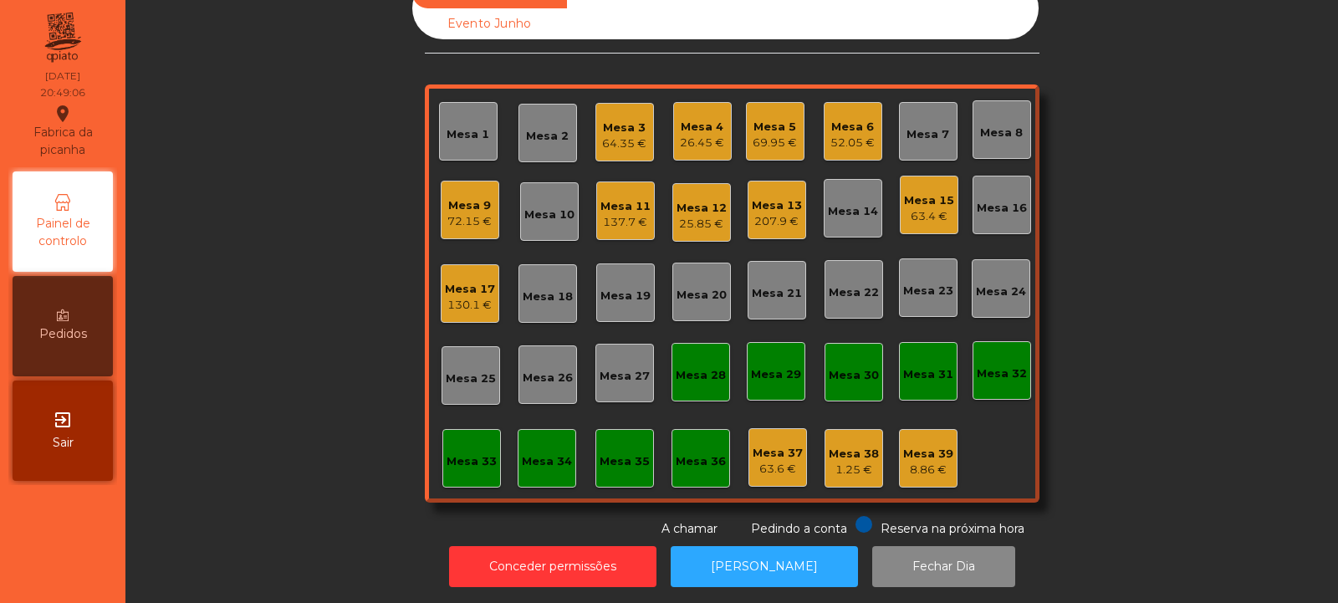
click at [448, 467] on div "Mesa 33" at bounding box center [472, 461] width 50 height 17
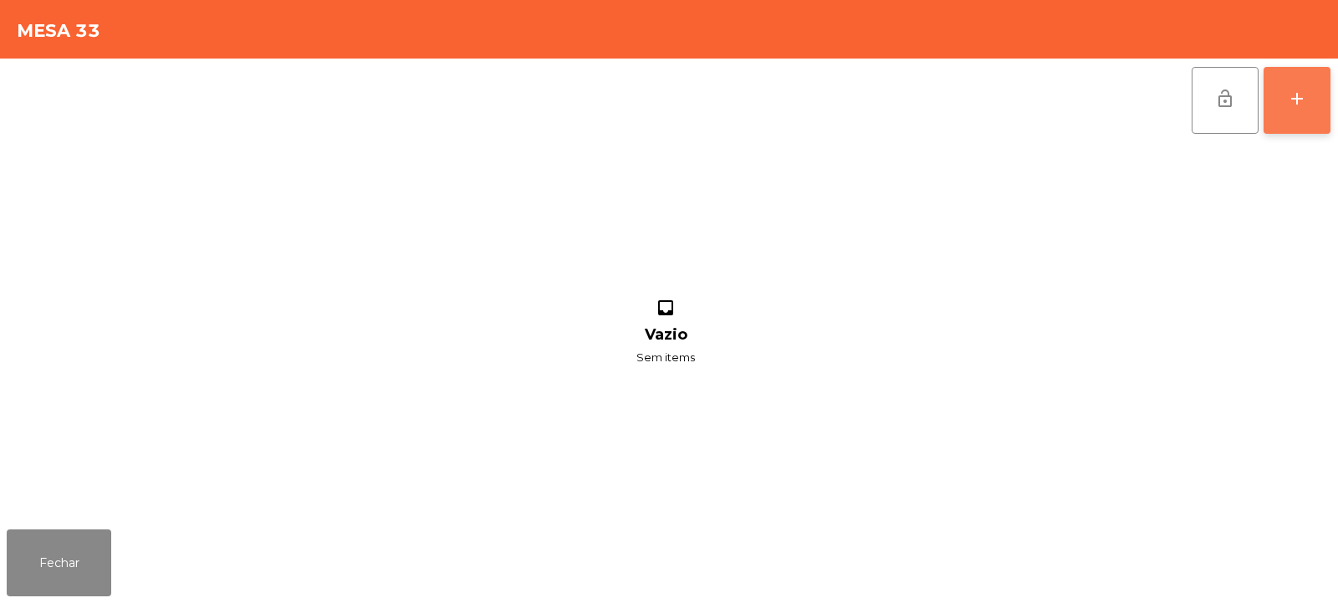
click at [1294, 106] on div "add" at bounding box center [1297, 99] width 20 height 20
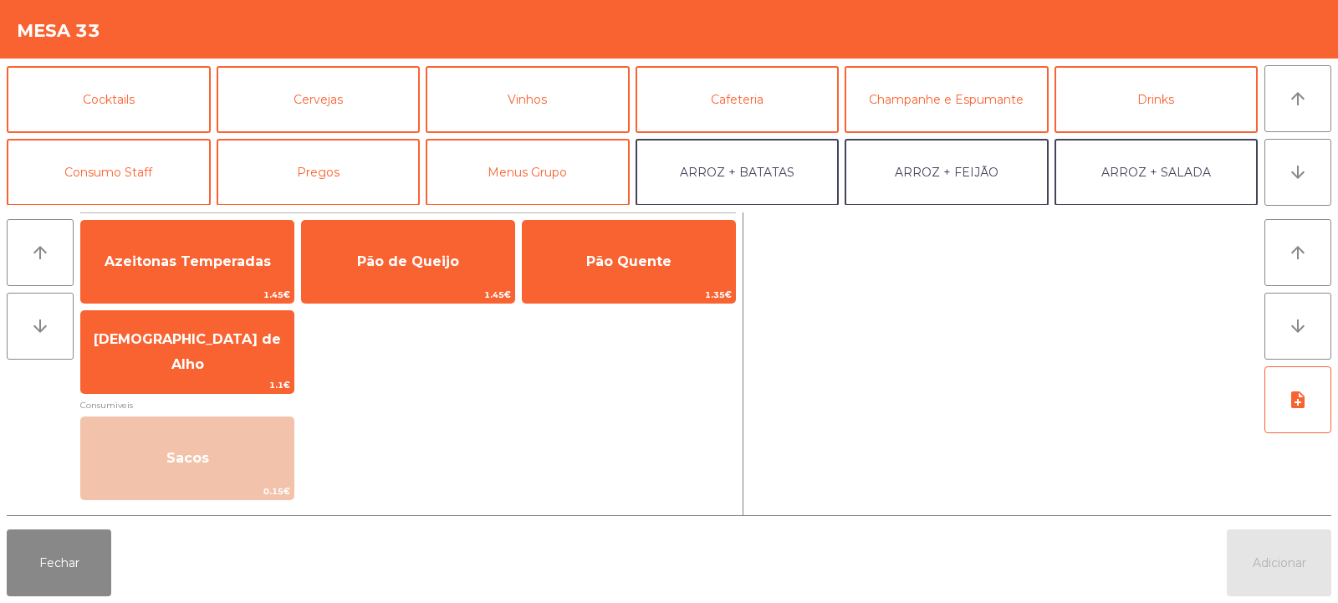
scroll to position [83, 0]
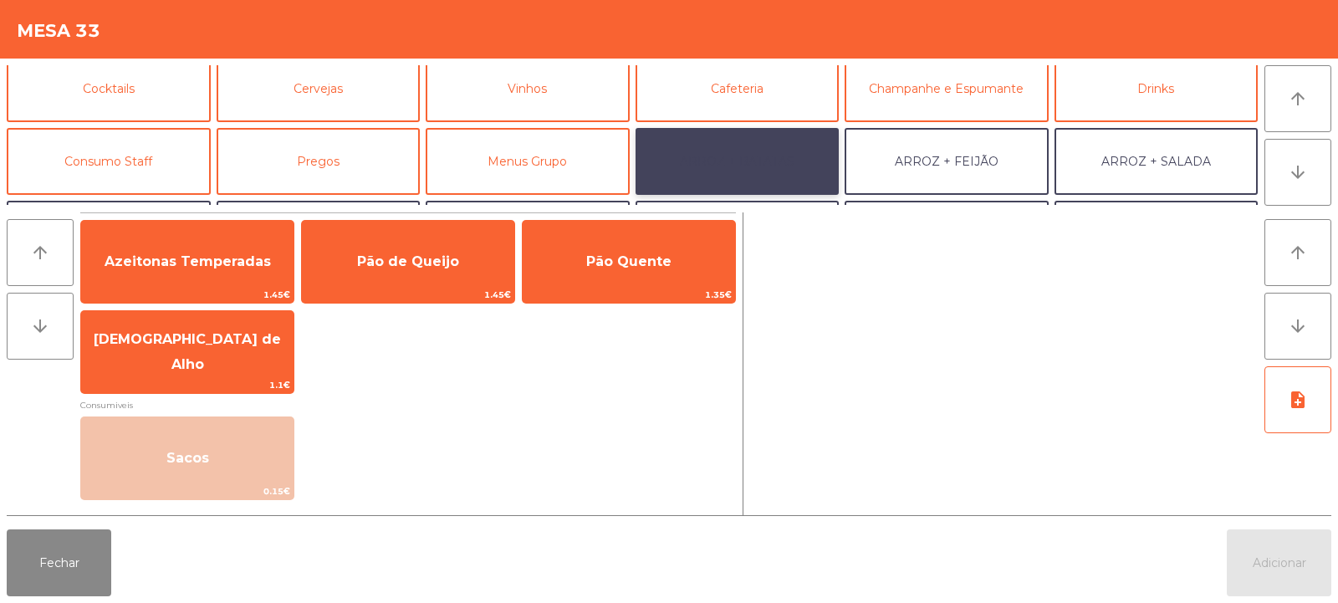
click at [775, 161] on button "ARROZ + BATATAS" at bounding box center [738, 161] width 204 height 67
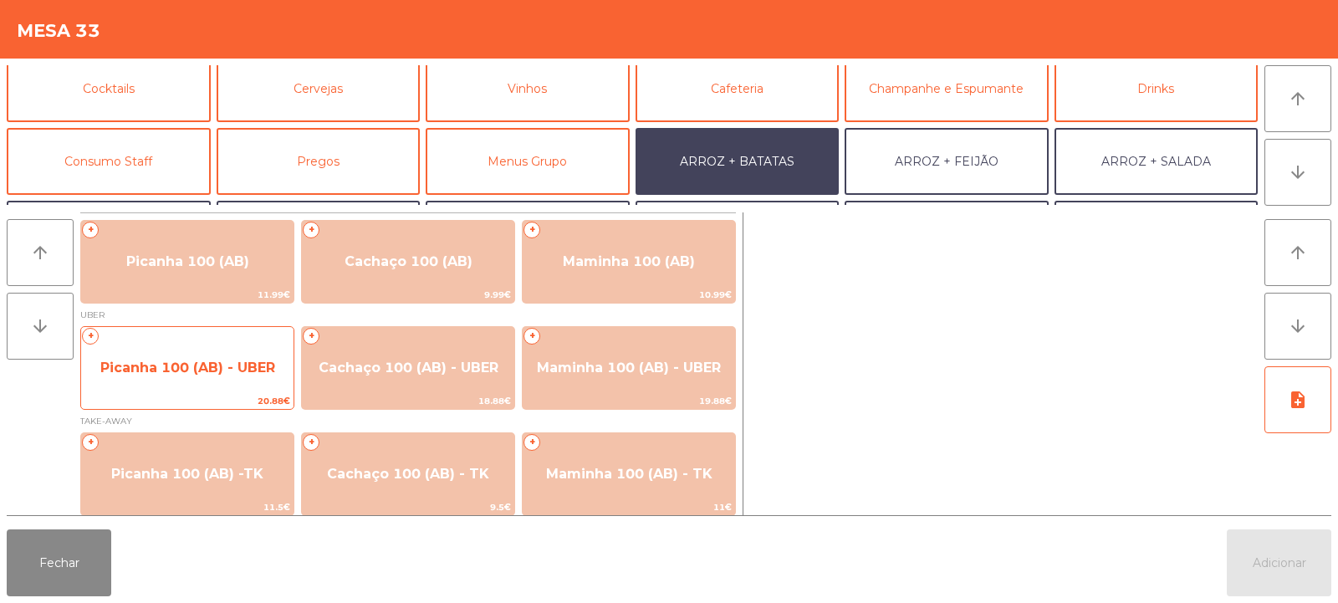
click at [192, 379] on span "Picanha 100 (AB) - UBER" at bounding box center [187, 367] width 212 height 45
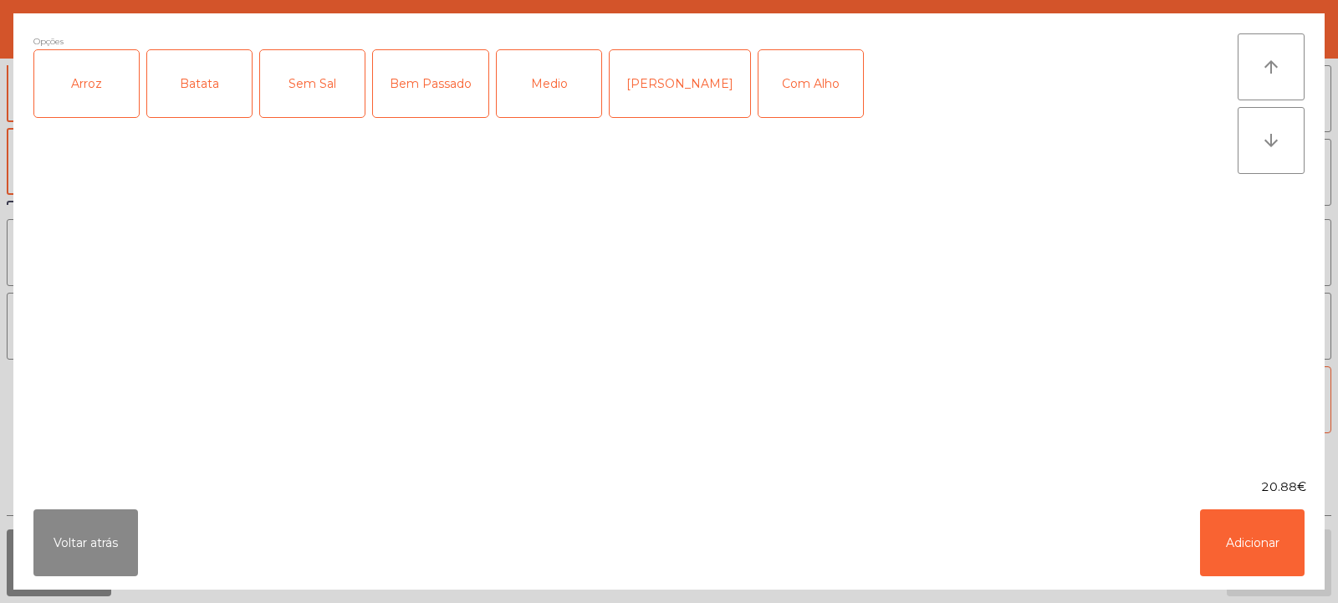
click at [79, 69] on div "Arroz" at bounding box center [86, 83] width 105 height 67
click at [184, 75] on div "Batata" at bounding box center [199, 83] width 105 height 67
click at [557, 74] on div "Medio" at bounding box center [549, 83] width 105 height 67
click at [1242, 529] on button "Adicionar" at bounding box center [1252, 542] width 105 height 67
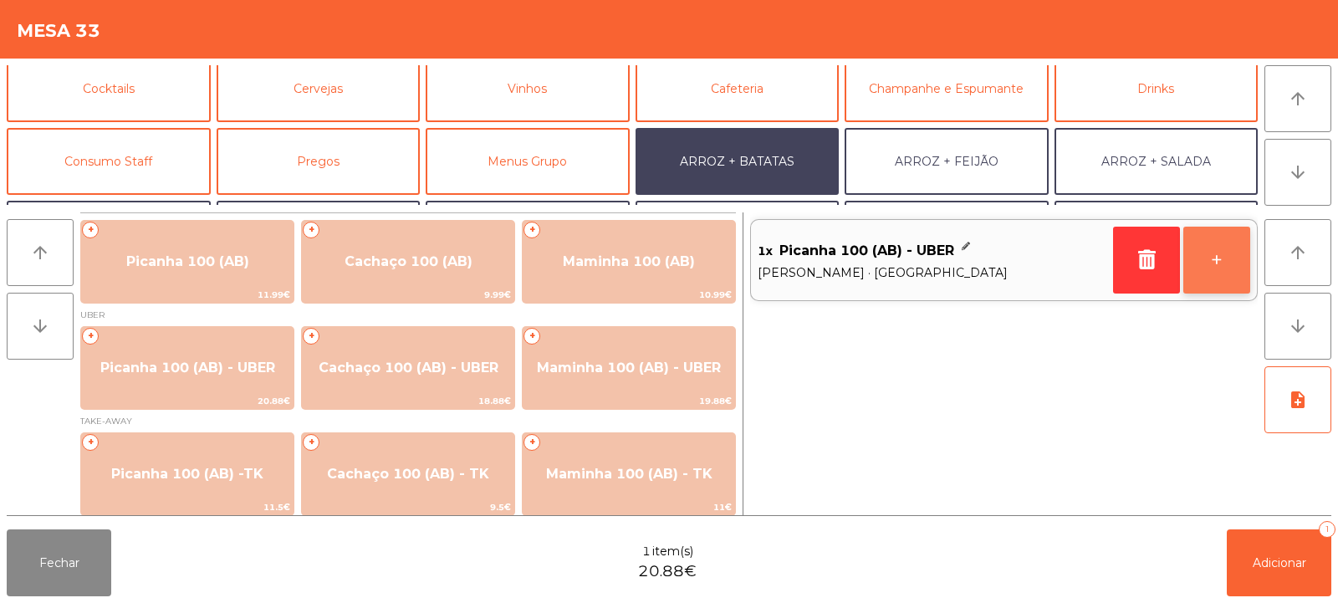
click at [1225, 257] on button "+" at bounding box center [1216, 260] width 67 height 67
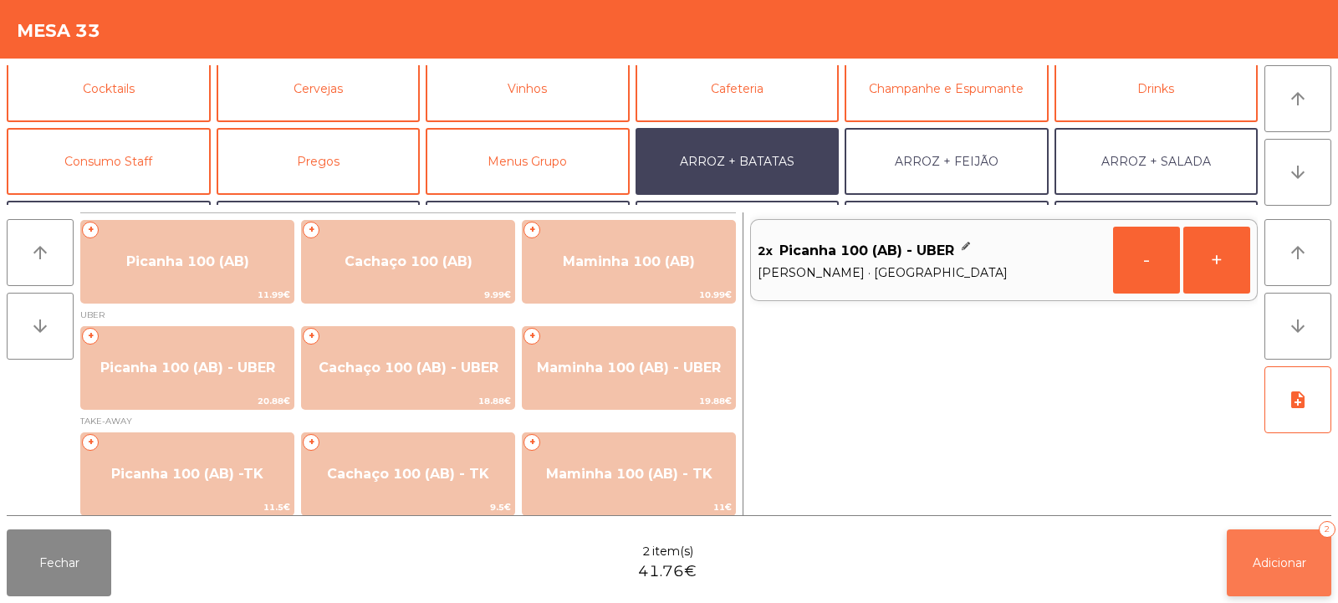
click at [1277, 558] on span "Adicionar" at bounding box center [1280, 562] width 54 height 15
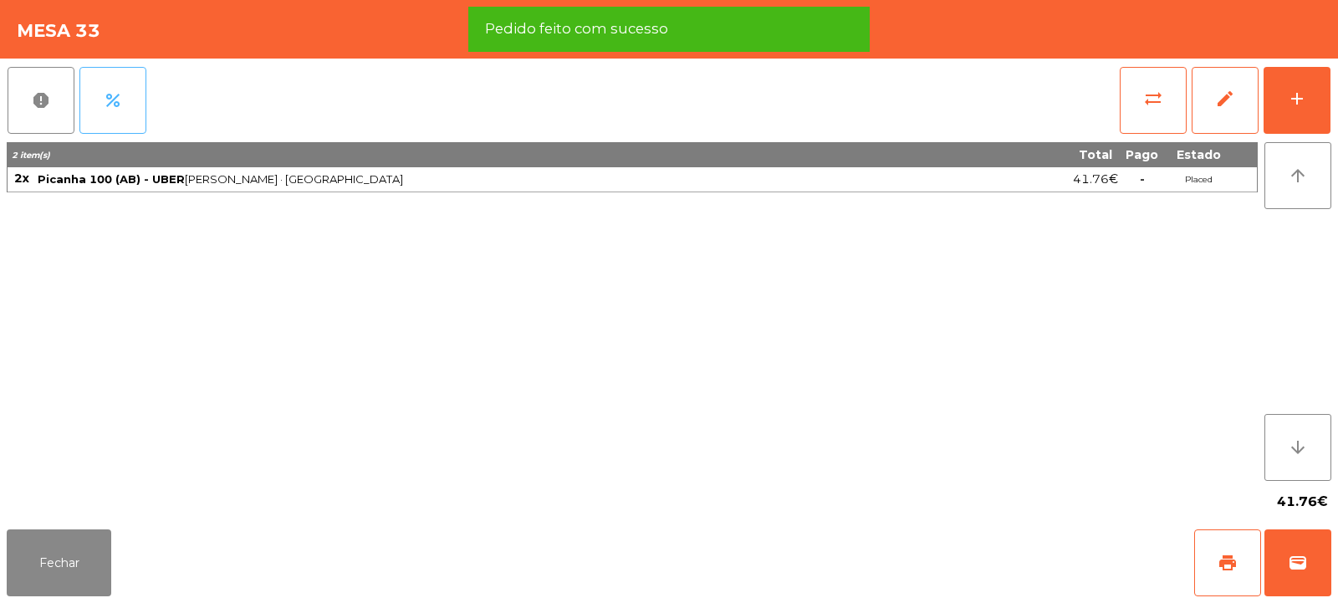
click at [127, 100] on button "percent" at bounding box center [112, 100] width 67 height 67
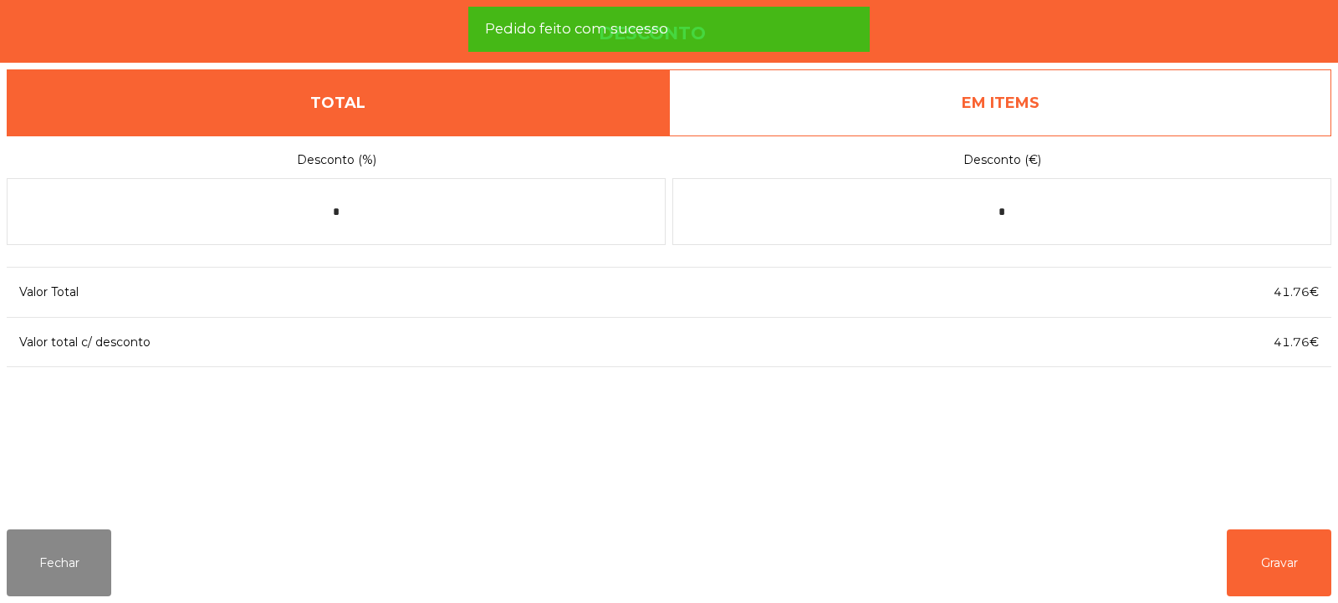
click at [1136, 107] on link "EM ITEMS" at bounding box center [1000, 102] width 662 height 67
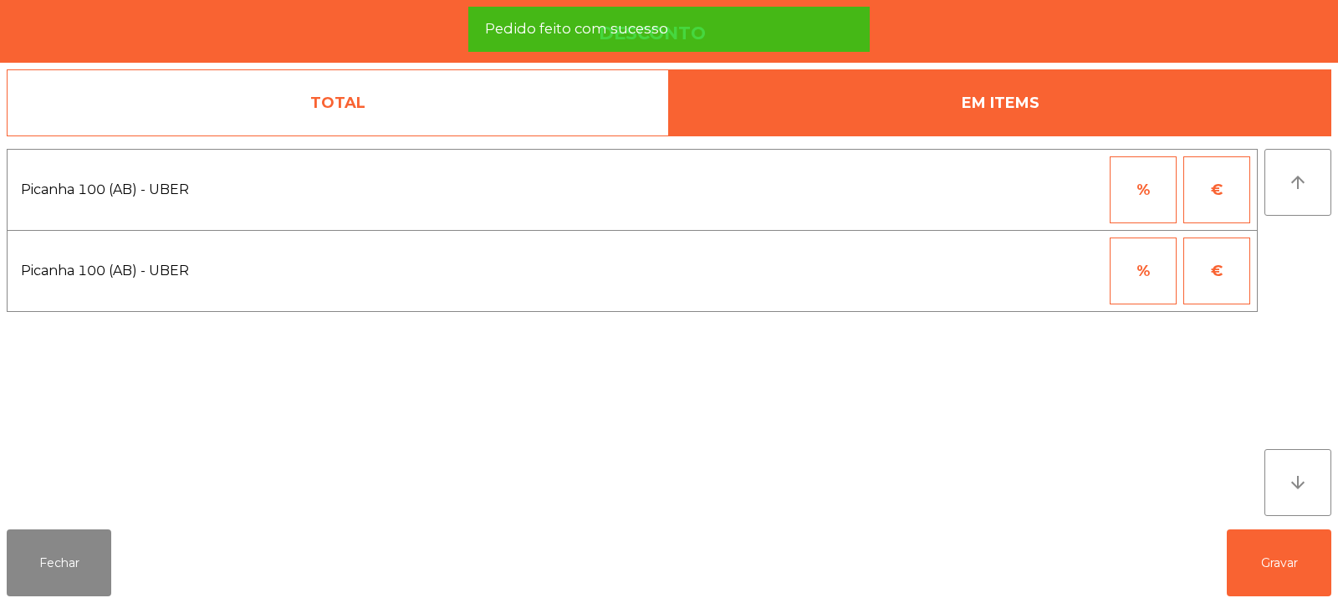
click at [1153, 207] on button "%" at bounding box center [1143, 189] width 67 height 67
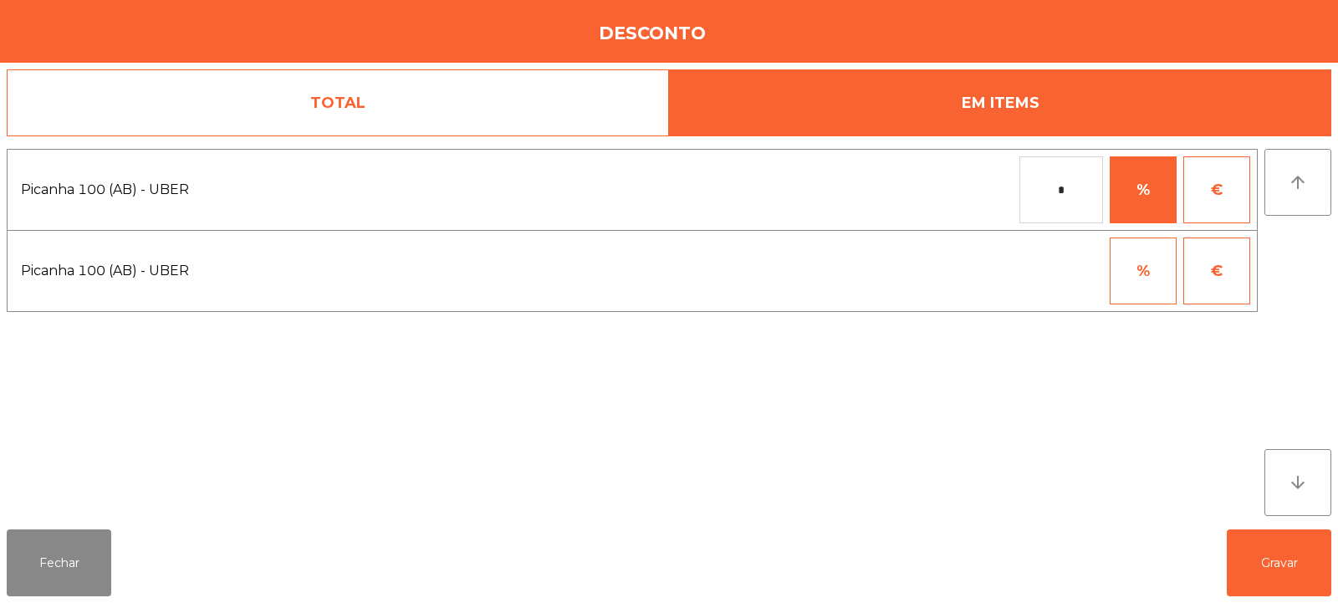
click at [1045, 193] on input "*" at bounding box center [1061, 189] width 84 height 67
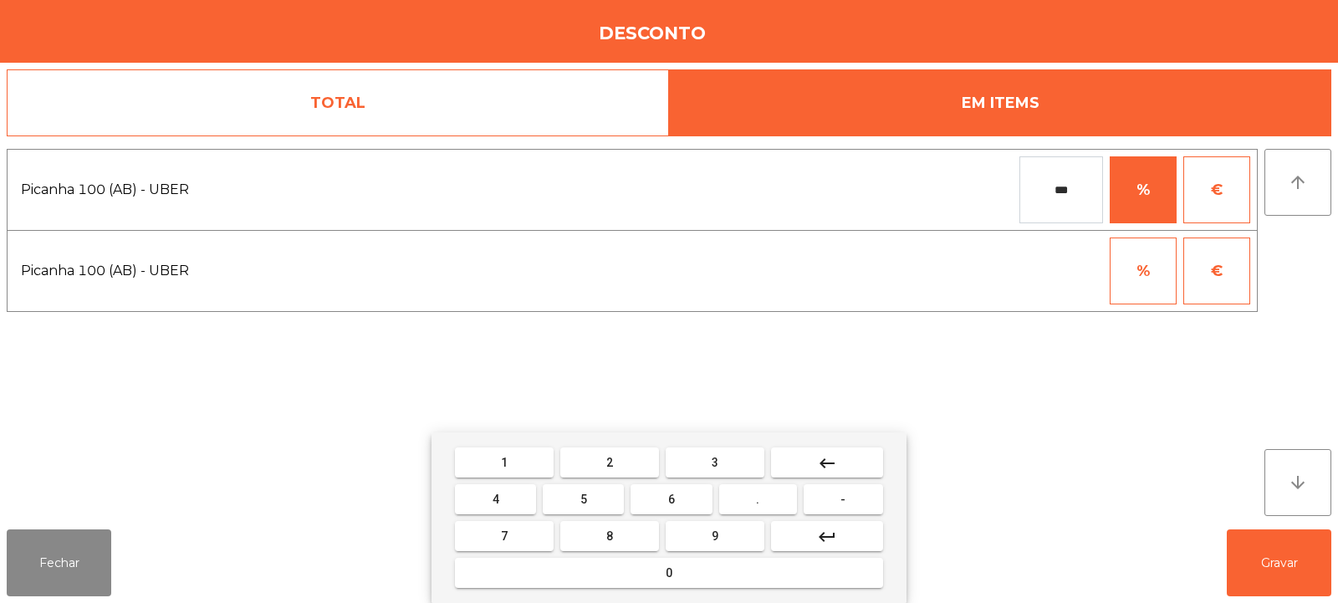
type input "***"
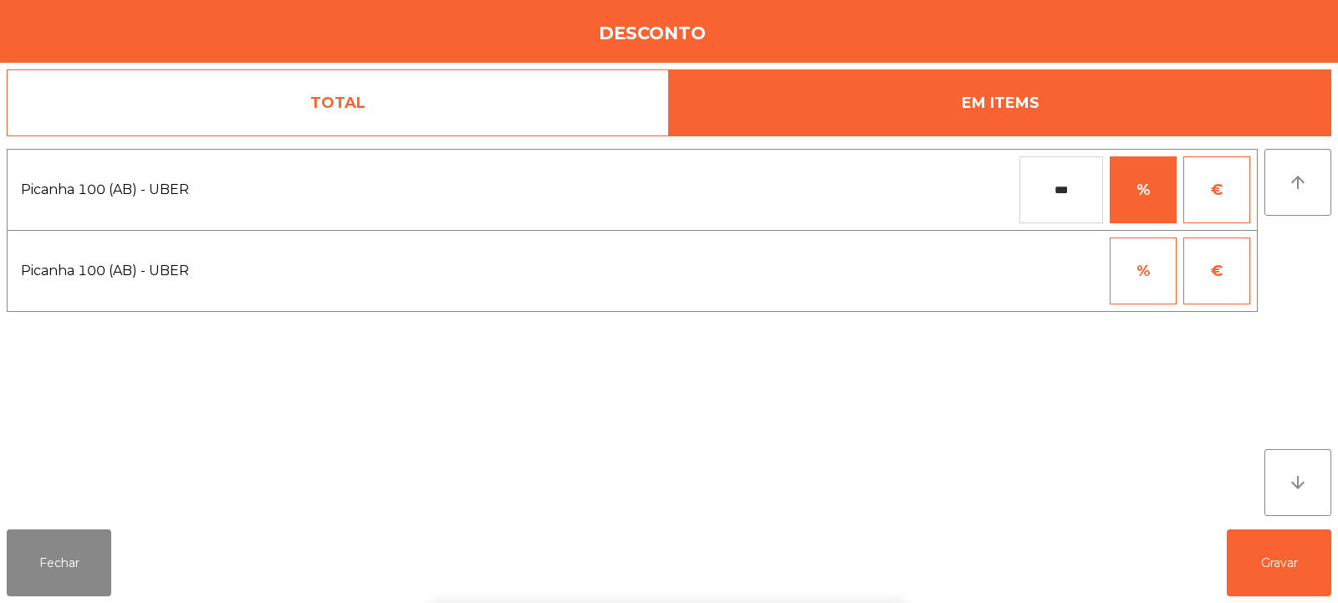
click at [1257, 579] on div "1 2 3 keyboard_backspace 4 5 6 . - 7 8 9 keyboard_return 0" at bounding box center [669, 517] width 1338 height 171
click at [1264, 574] on button "Gravar" at bounding box center [1279, 562] width 105 height 67
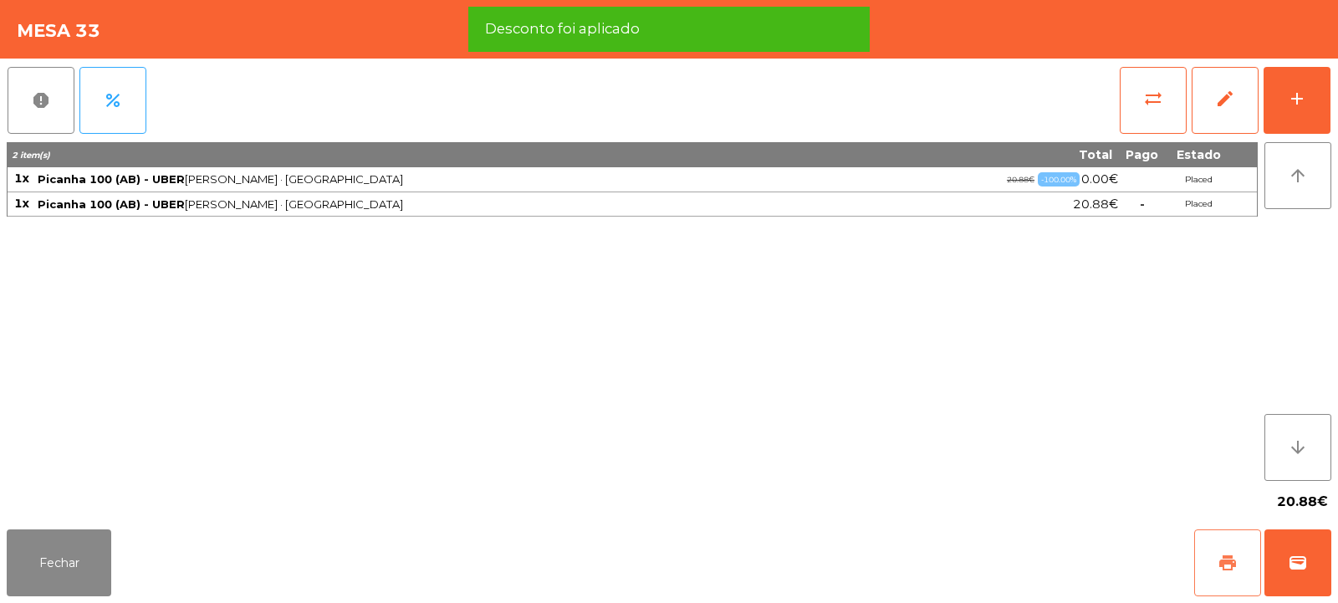
click at [1225, 562] on span "print" at bounding box center [1228, 563] width 20 height 20
click at [1305, 549] on button "wallet" at bounding box center [1297, 562] width 67 height 67
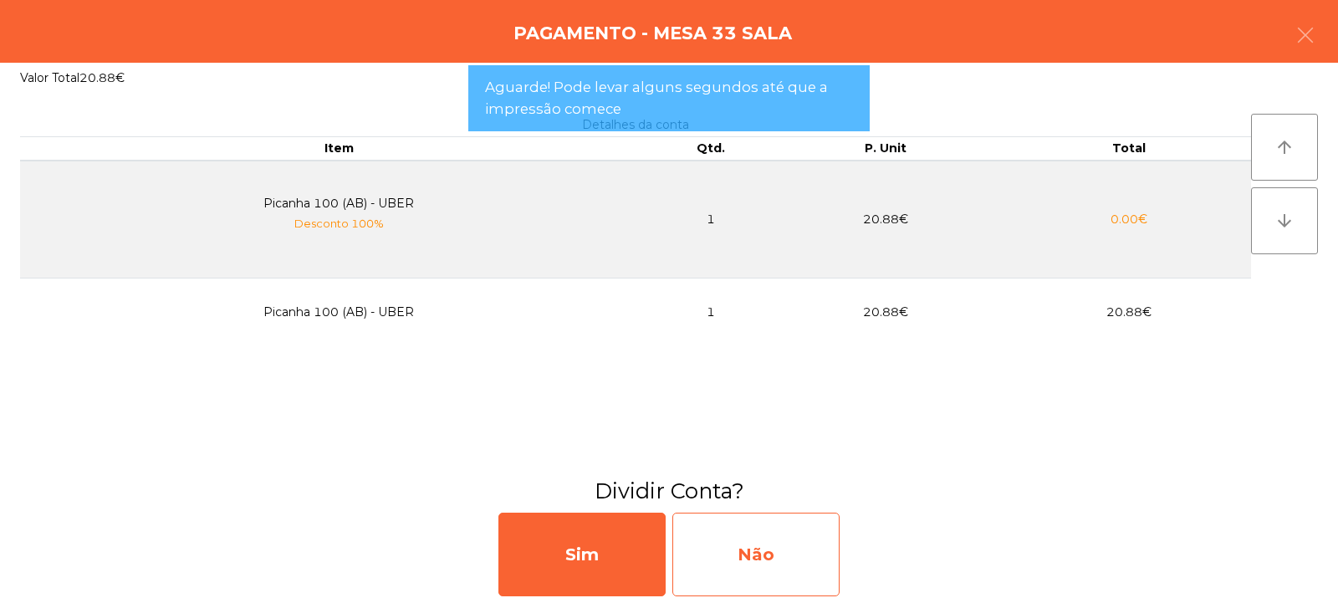
click at [727, 550] on div "Não" at bounding box center [755, 555] width 167 height 84
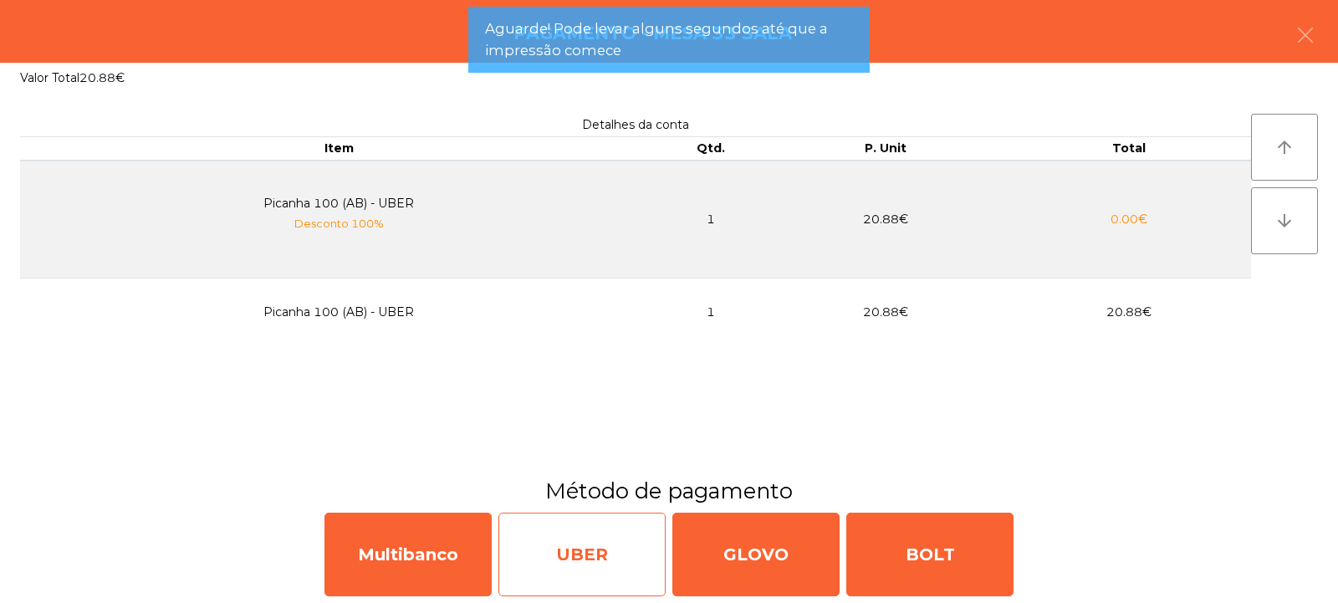
click at [567, 556] on div "UBER" at bounding box center [581, 555] width 167 height 84
select select "**"
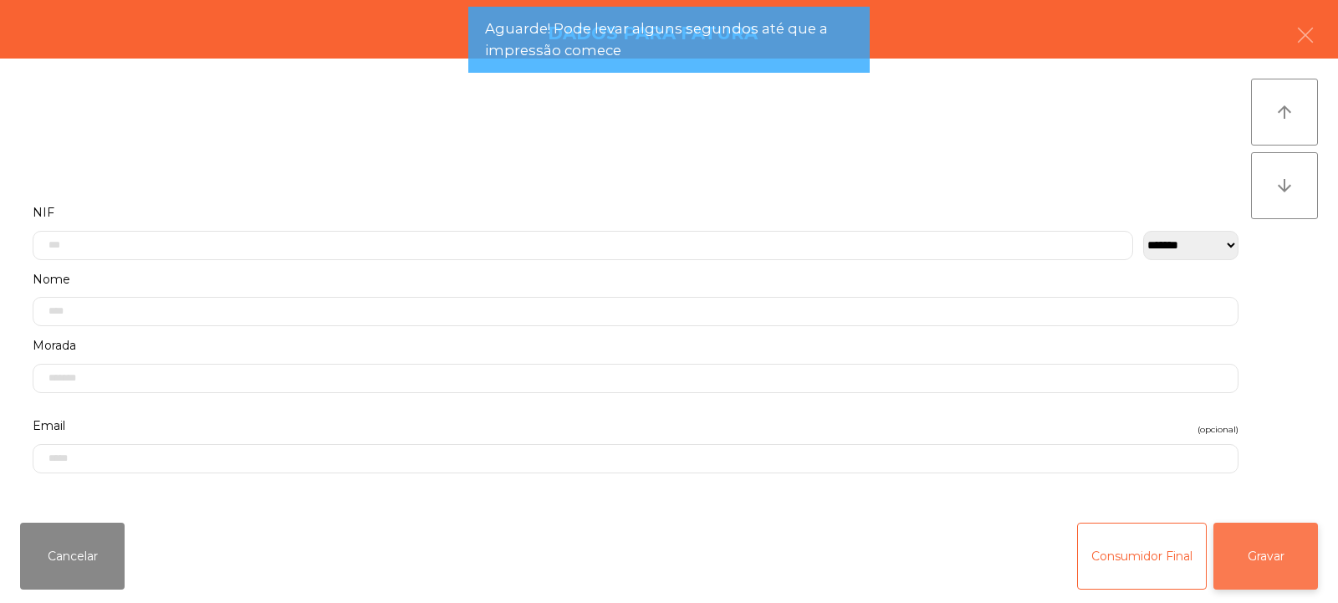
click at [1272, 531] on button "Gravar" at bounding box center [1265, 556] width 105 height 67
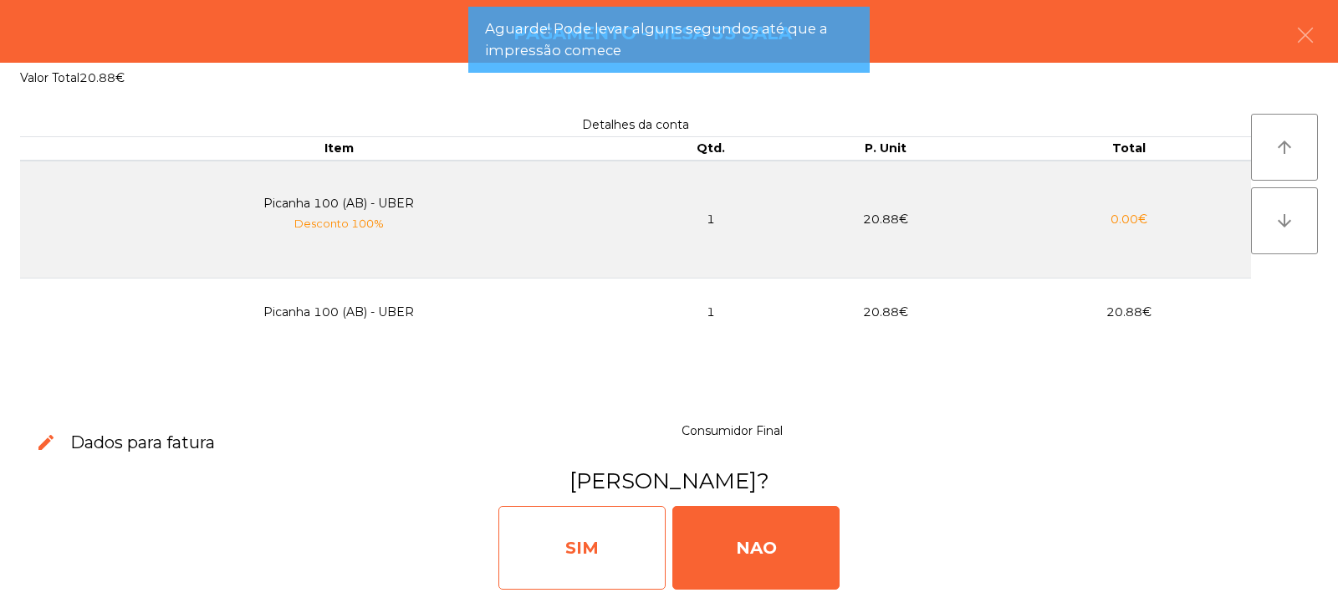
click at [597, 544] on div "SIM" at bounding box center [581, 548] width 167 height 84
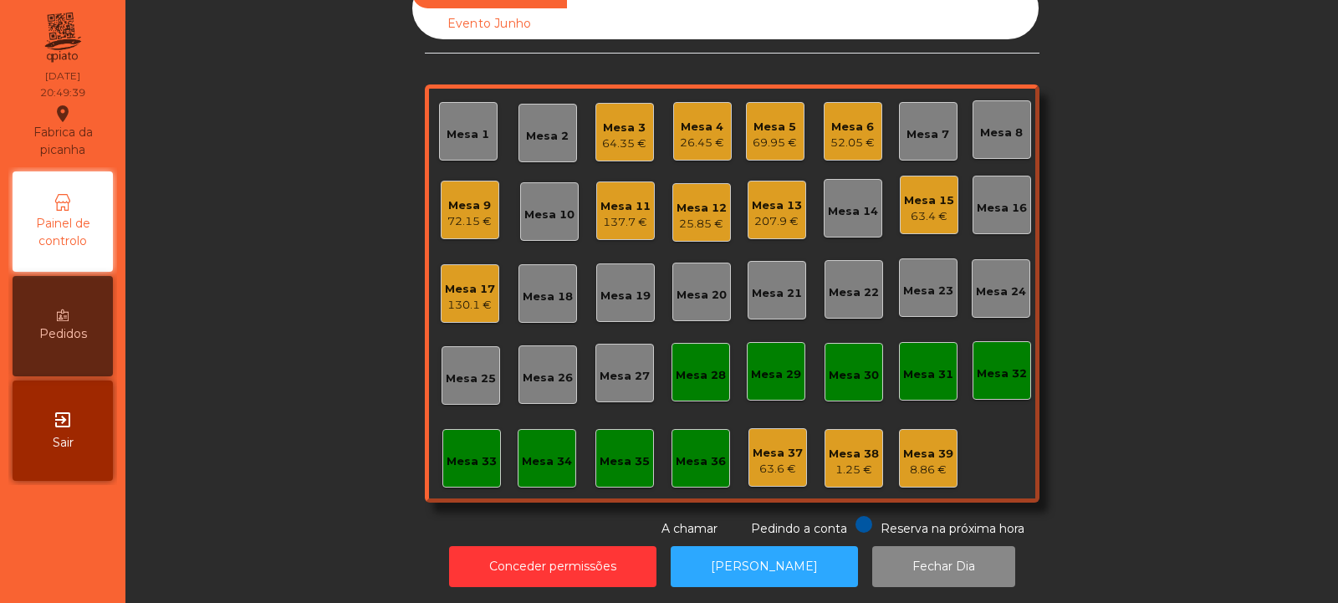
click at [842, 120] on div "Mesa 6" at bounding box center [852, 127] width 44 height 17
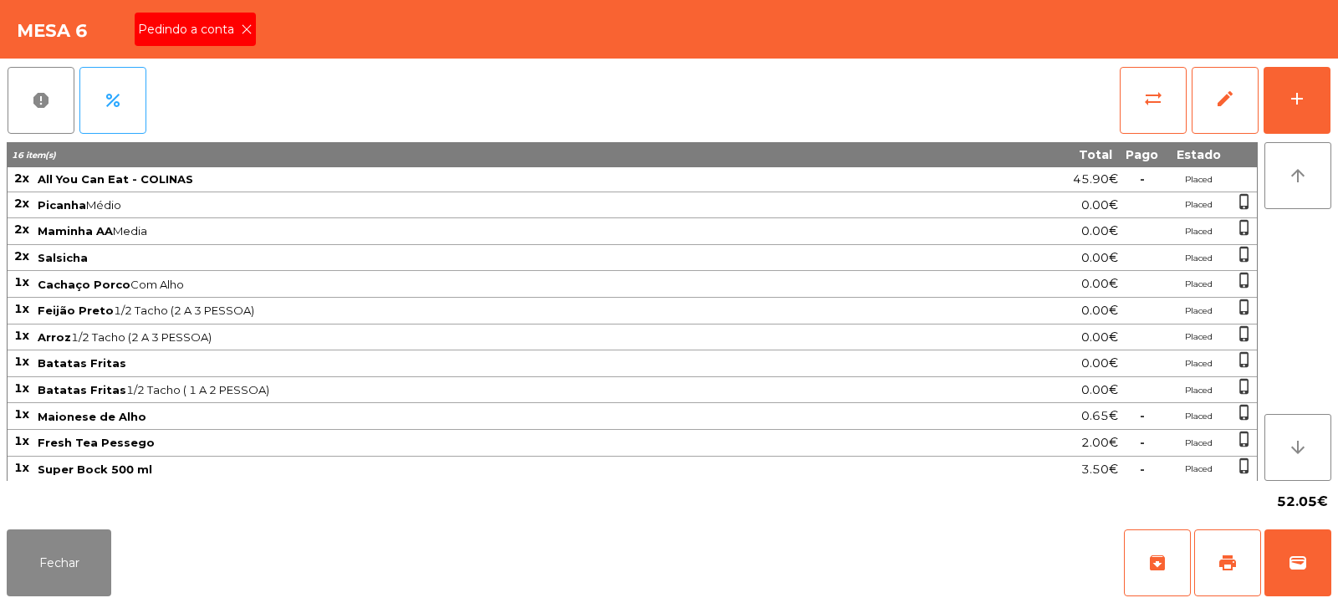
click at [245, 43] on div "Pedindo a conta" at bounding box center [195, 29] width 121 height 33
click at [1240, 562] on button "print" at bounding box center [1227, 562] width 67 height 67
click at [1292, 579] on button "wallet" at bounding box center [1297, 562] width 67 height 67
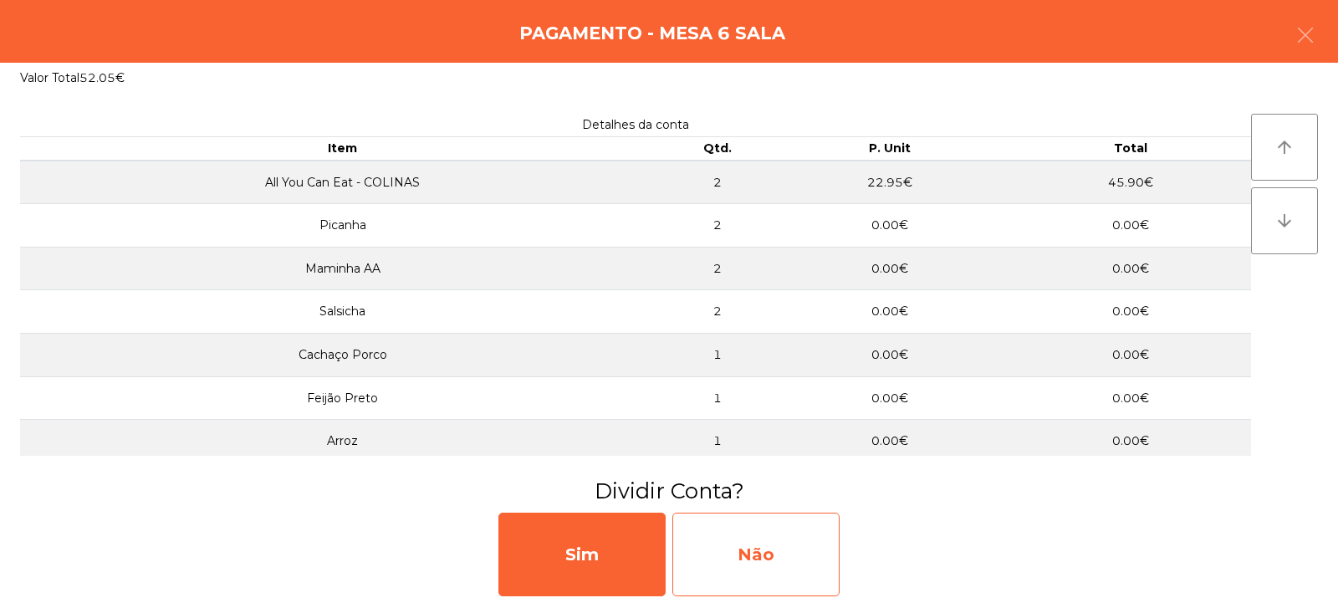
click at [757, 556] on div "Não" at bounding box center [755, 555] width 167 height 84
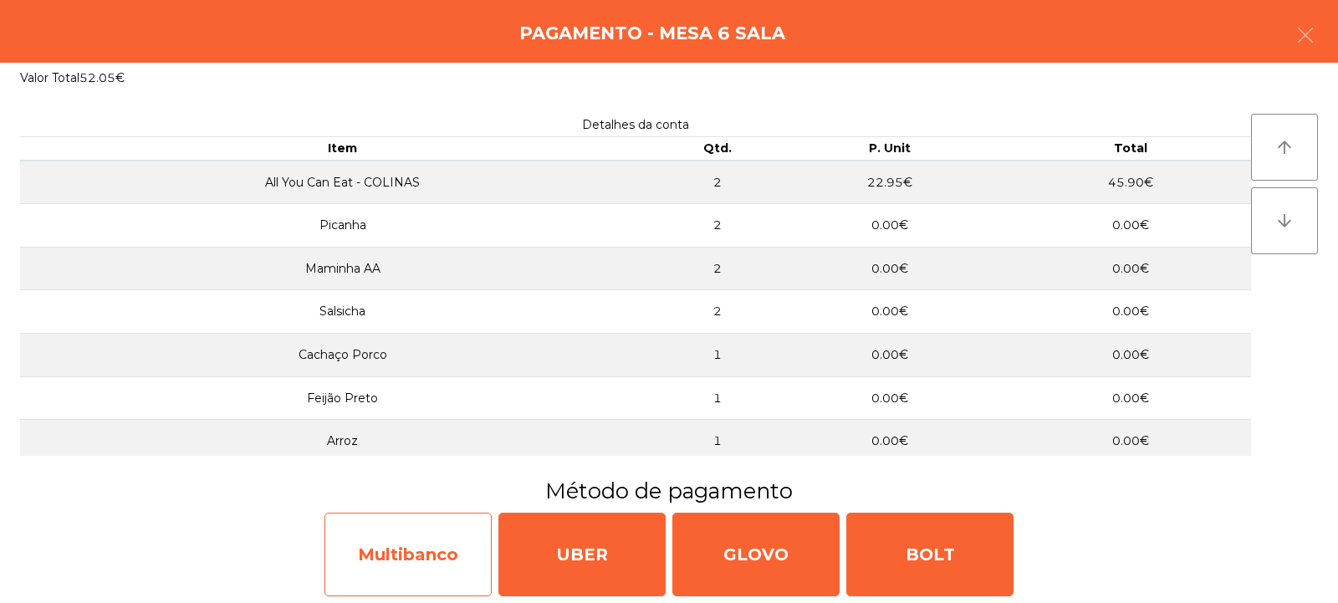
click at [406, 569] on div "Multibanco" at bounding box center [407, 555] width 167 height 84
select select "**"
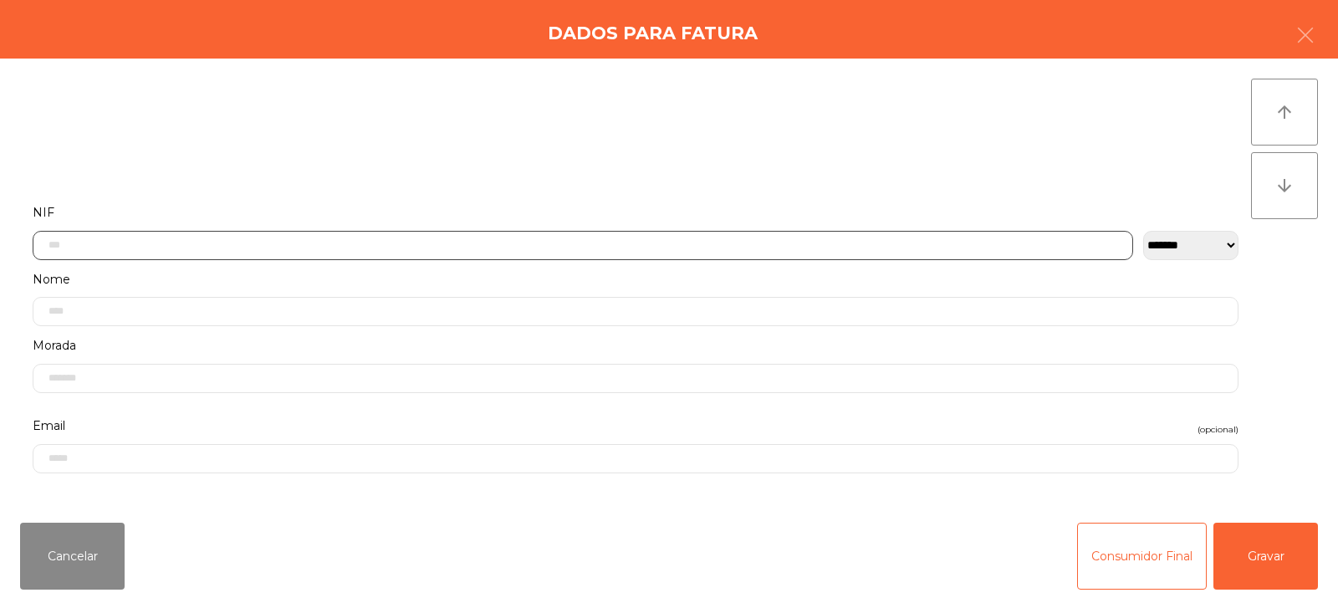
click at [93, 247] on input "text" at bounding box center [583, 245] width 1101 height 29
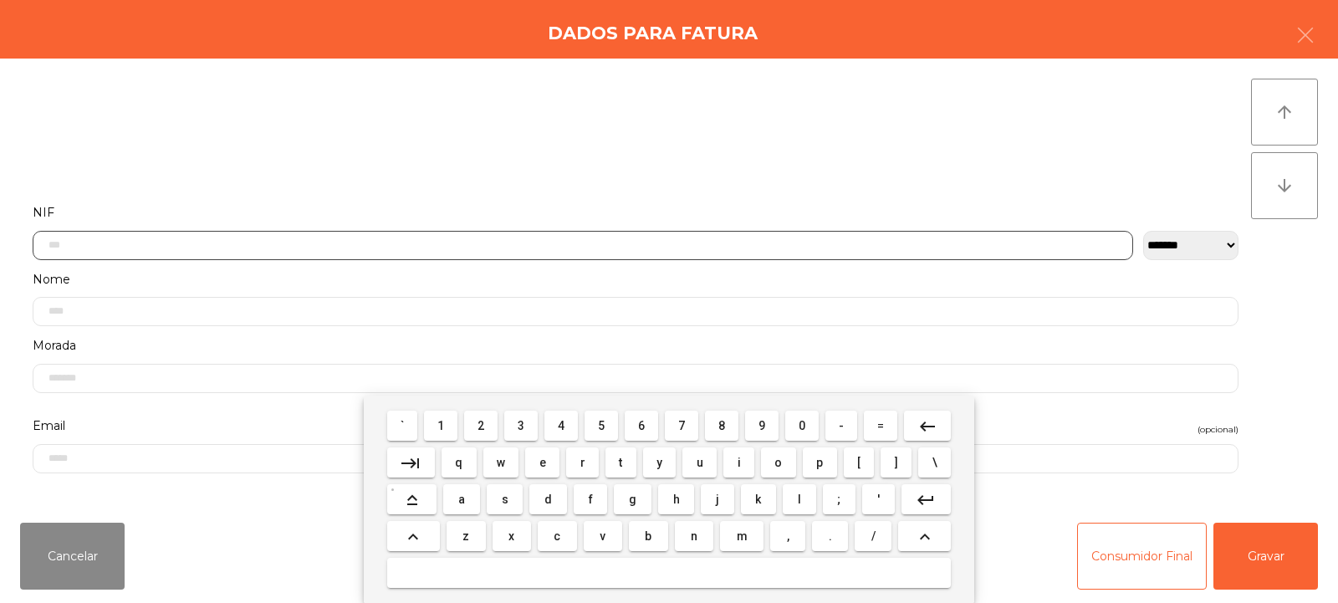
scroll to position [122, 0]
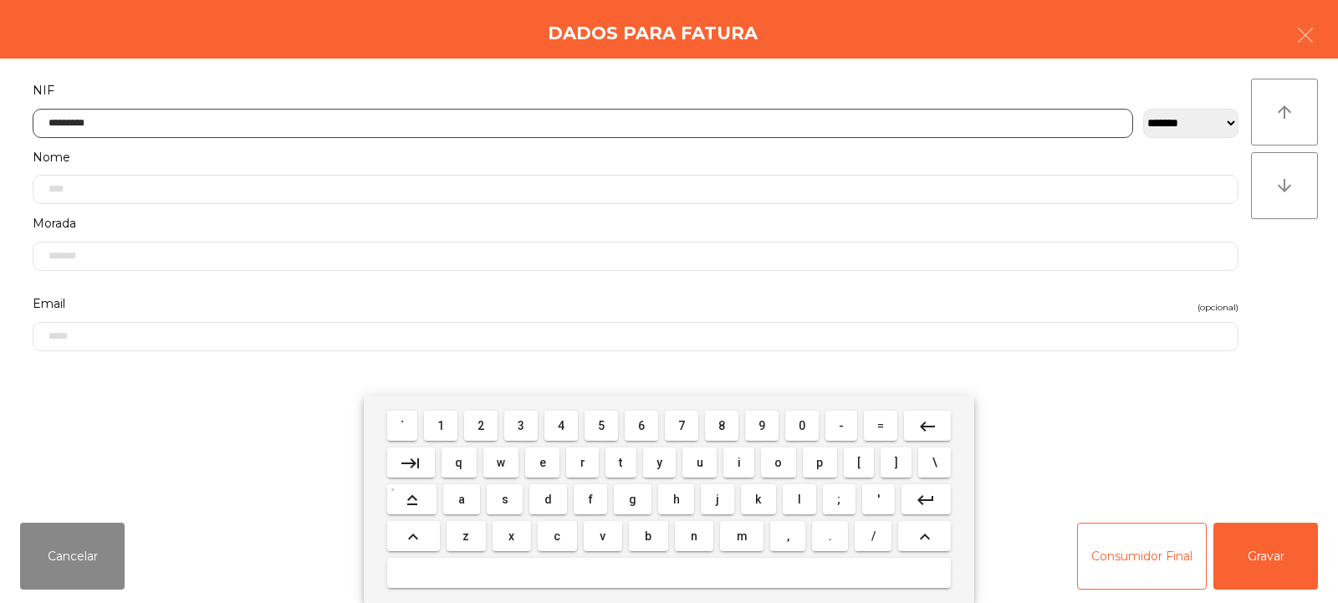
type input "*********"
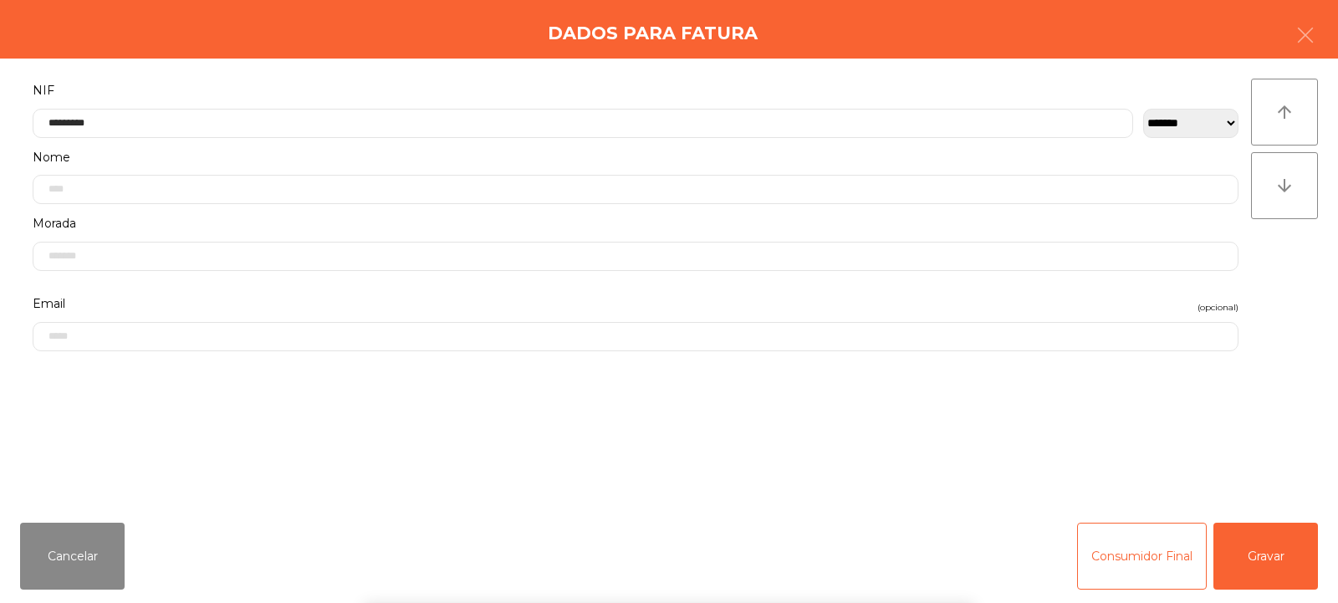
click at [1292, 286] on div "arrow_upward arrow_downward" at bounding box center [1284, 284] width 67 height 411
click at [1269, 535] on button "Gravar" at bounding box center [1265, 556] width 105 height 67
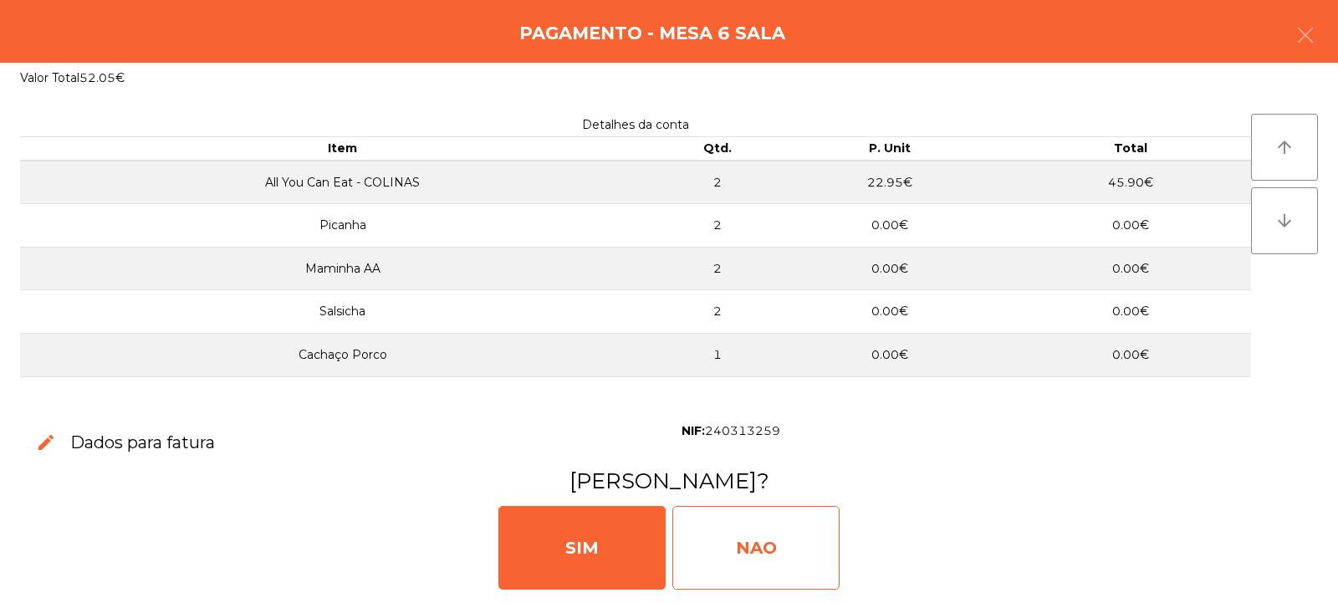
click at [771, 565] on div "NAO" at bounding box center [755, 548] width 167 height 84
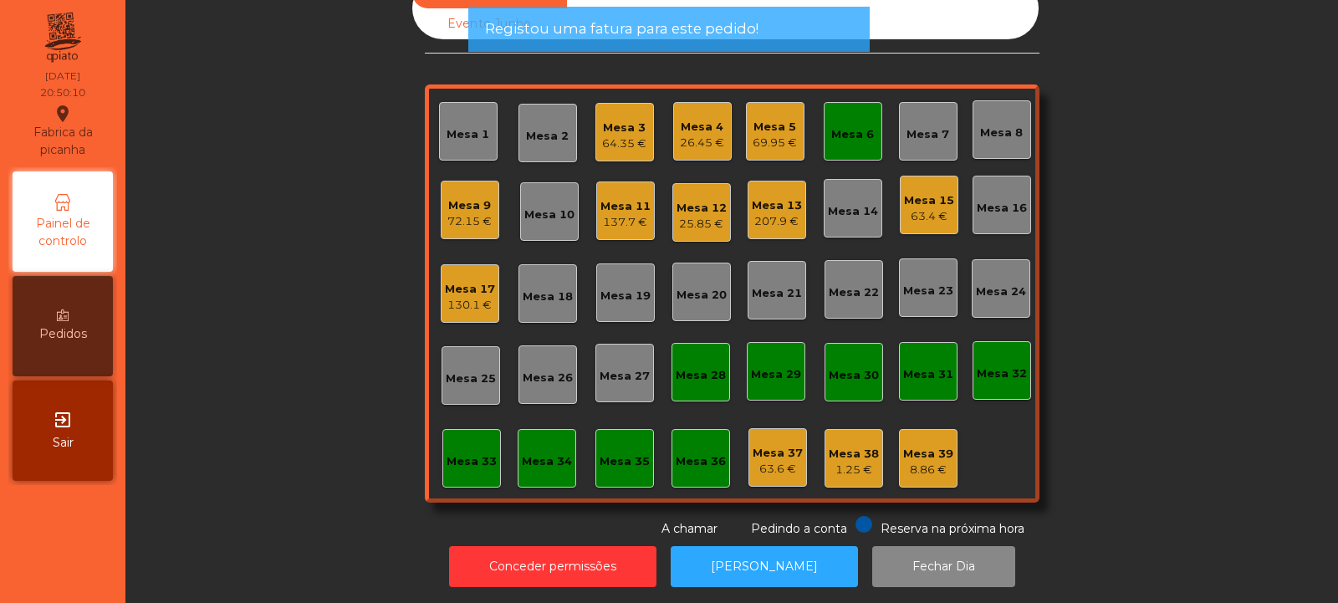
click at [842, 138] on div "Mesa 6" at bounding box center [852, 134] width 43 height 17
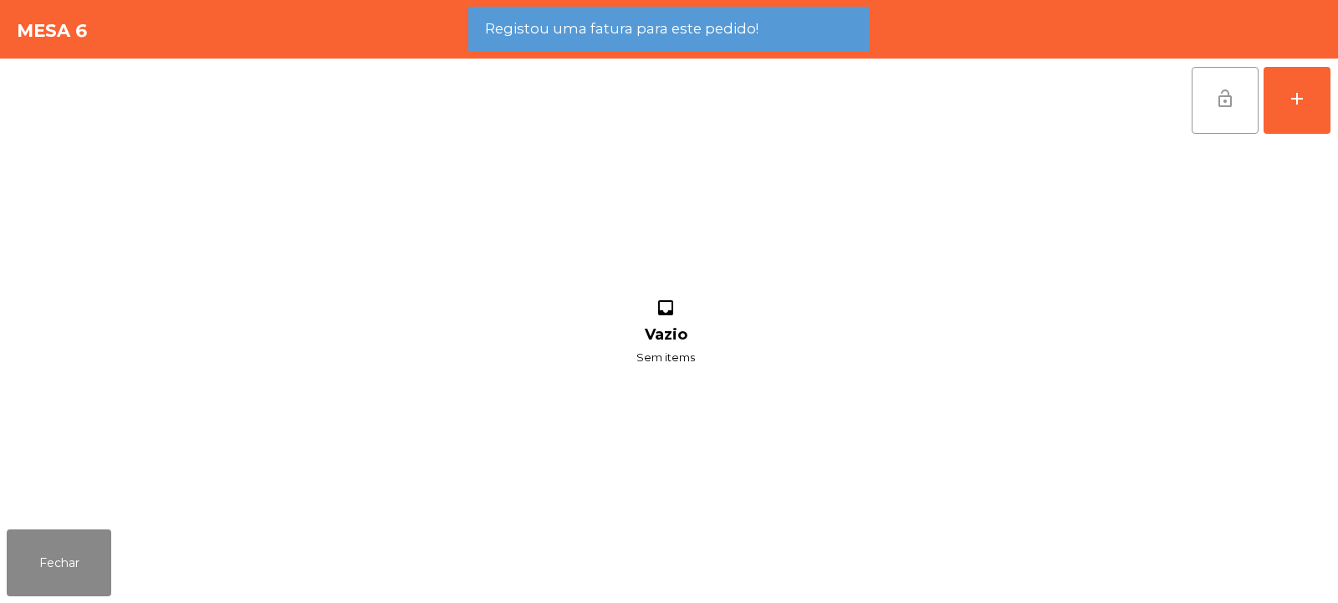
click at [1240, 78] on button "lock_open" at bounding box center [1225, 100] width 67 height 67
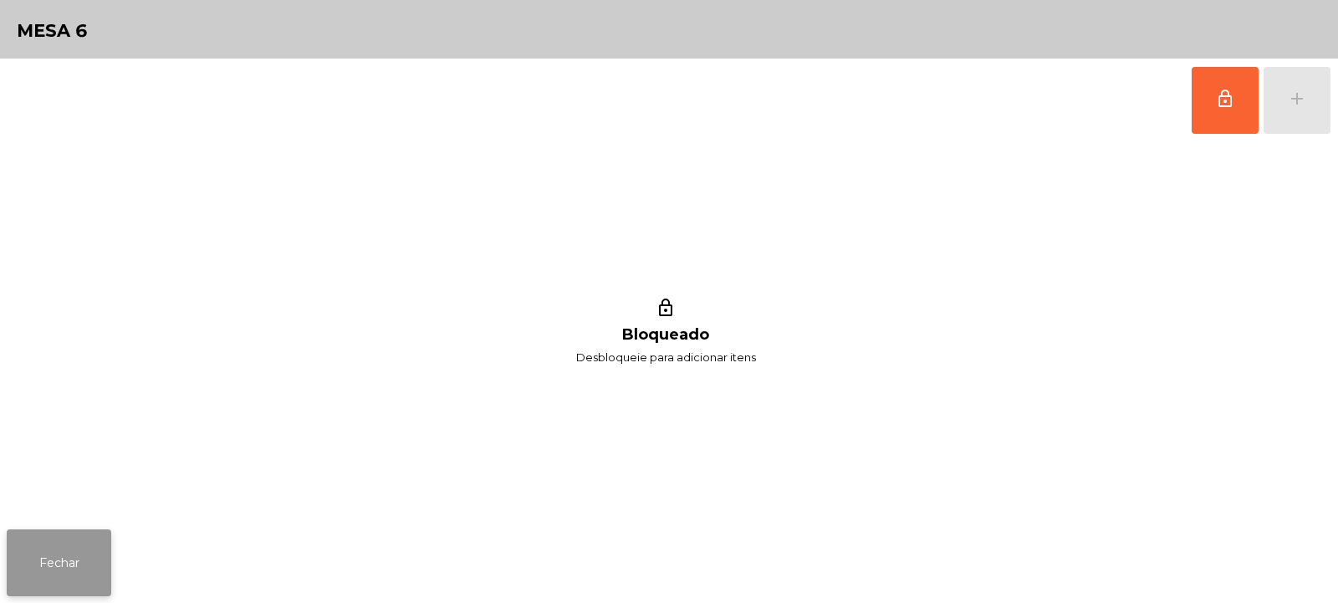
click at [62, 560] on button "Fechar" at bounding box center [59, 562] width 105 height 67
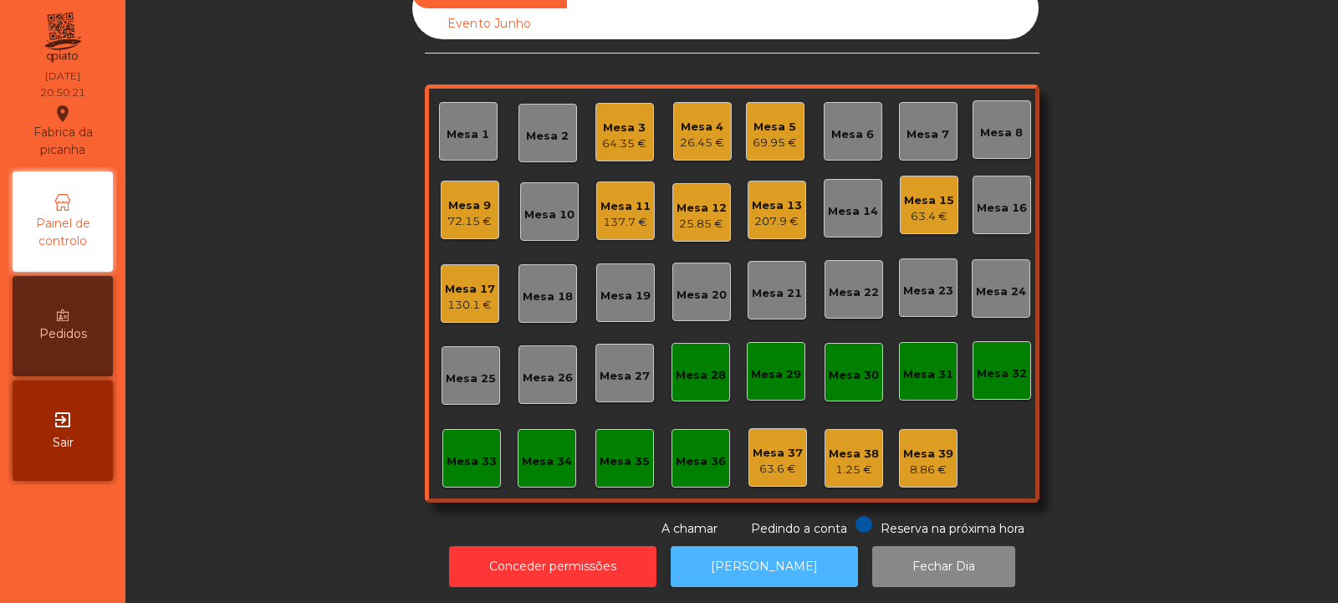
click at [771, 559] on button "[PERSON_NAME]" at bounding box center [764, 566] width 187 height 41
click at [531, 292] on div "Mesa 18" at bounding box center [548, 297] width 50 height 17
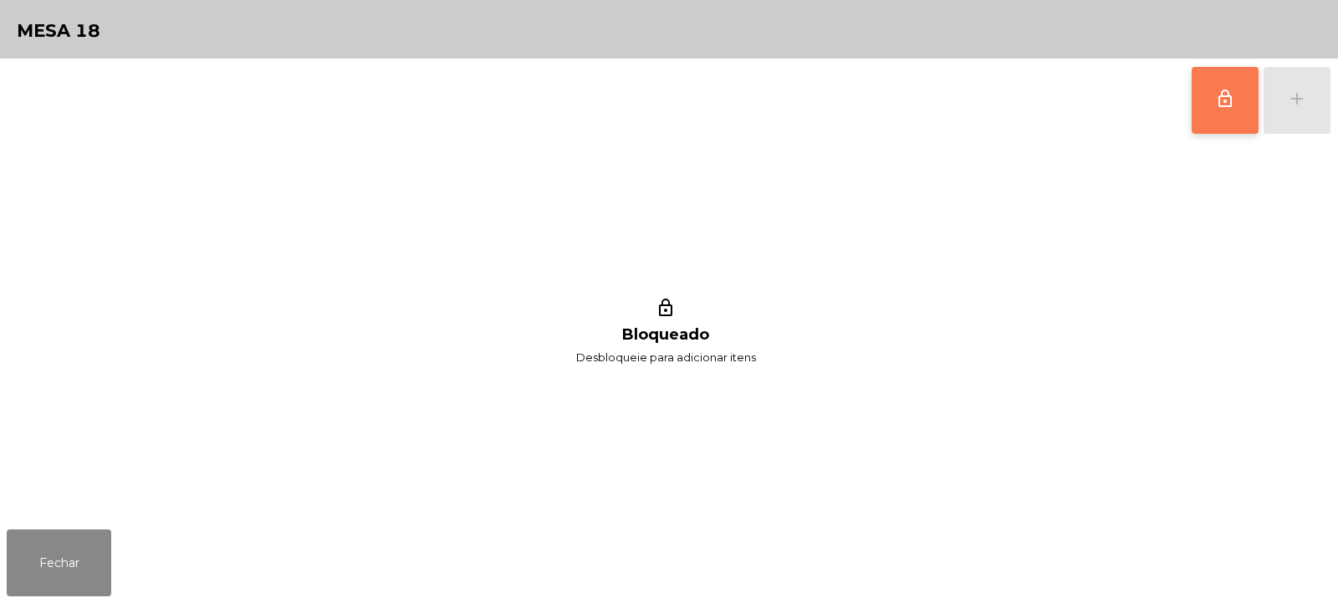
click at [1214, 109] on button "lock_outline" at bounding box center [1225, 100] width 67 height 67
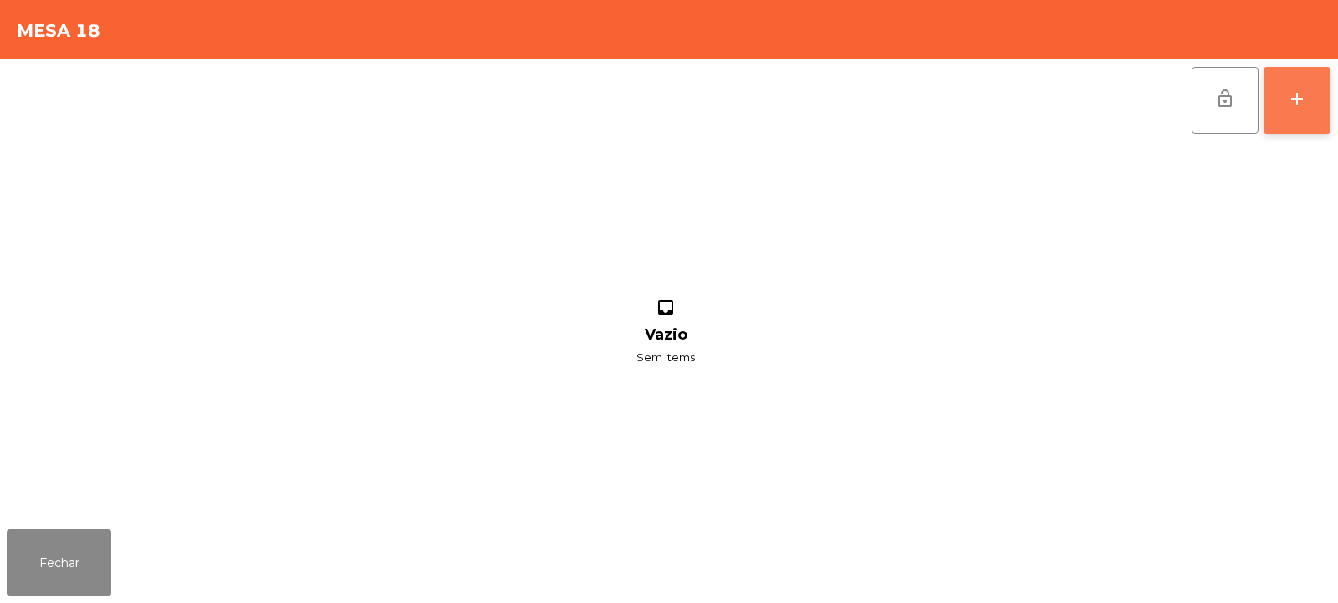
click at [1305, 110] on button "add" at bounding box center [1297, 100] width 67 height 67
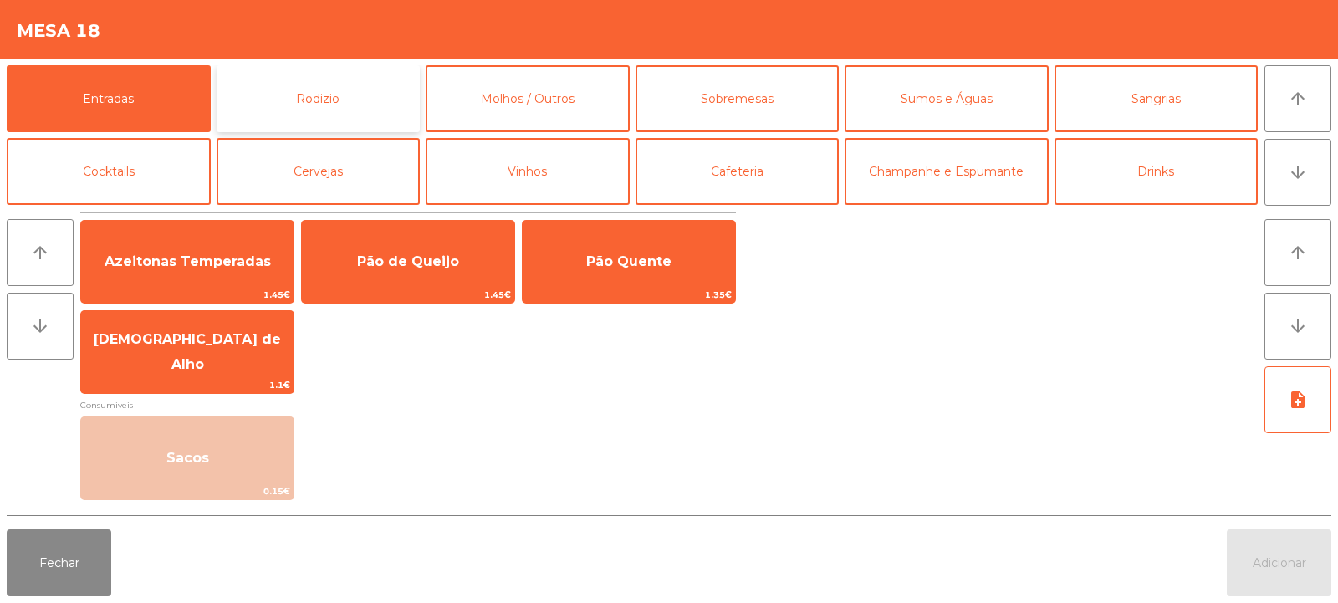
click at [279, 99] on button "Rodizio" at bounding box center [319, 98] width 204 height 67
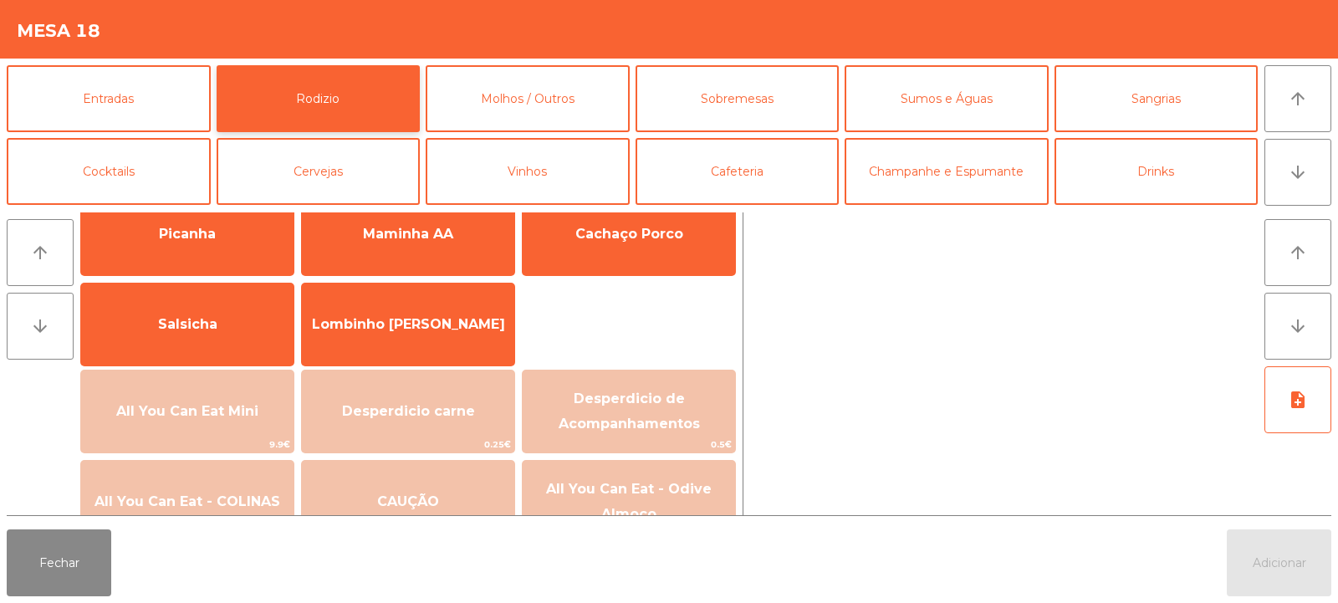
scroll to position [61, 0]
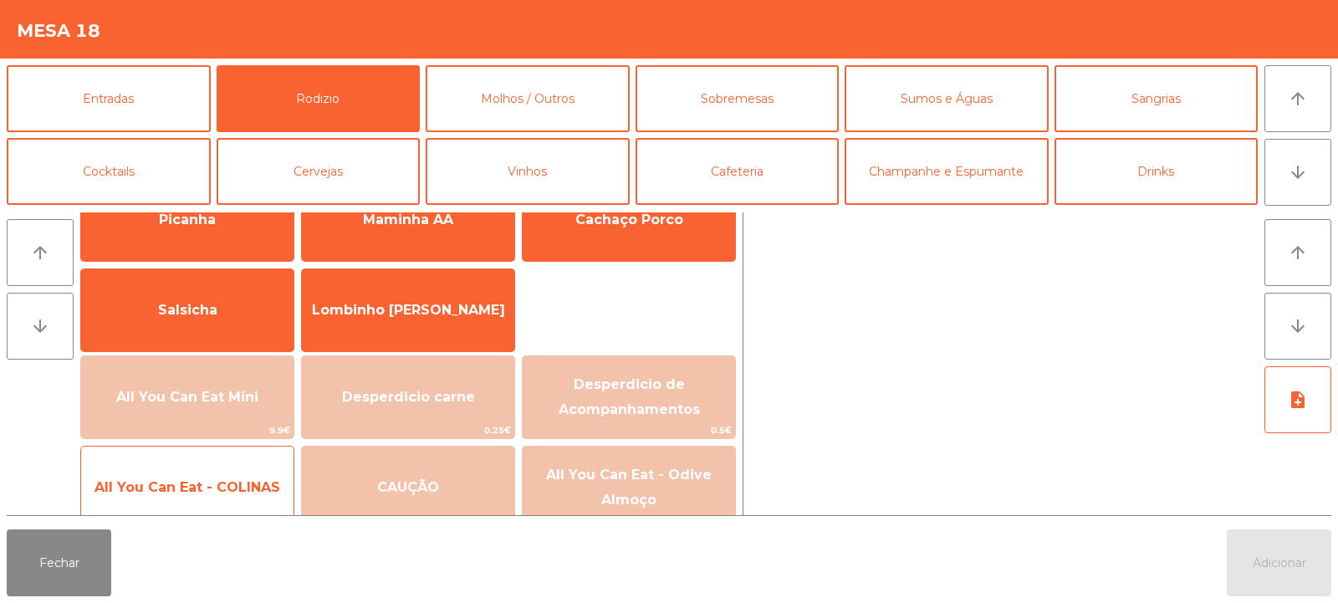
click at [232, 483] on span "All You Can Eat - COLINAS" at bounding box center [187, 487] width 186 height 16
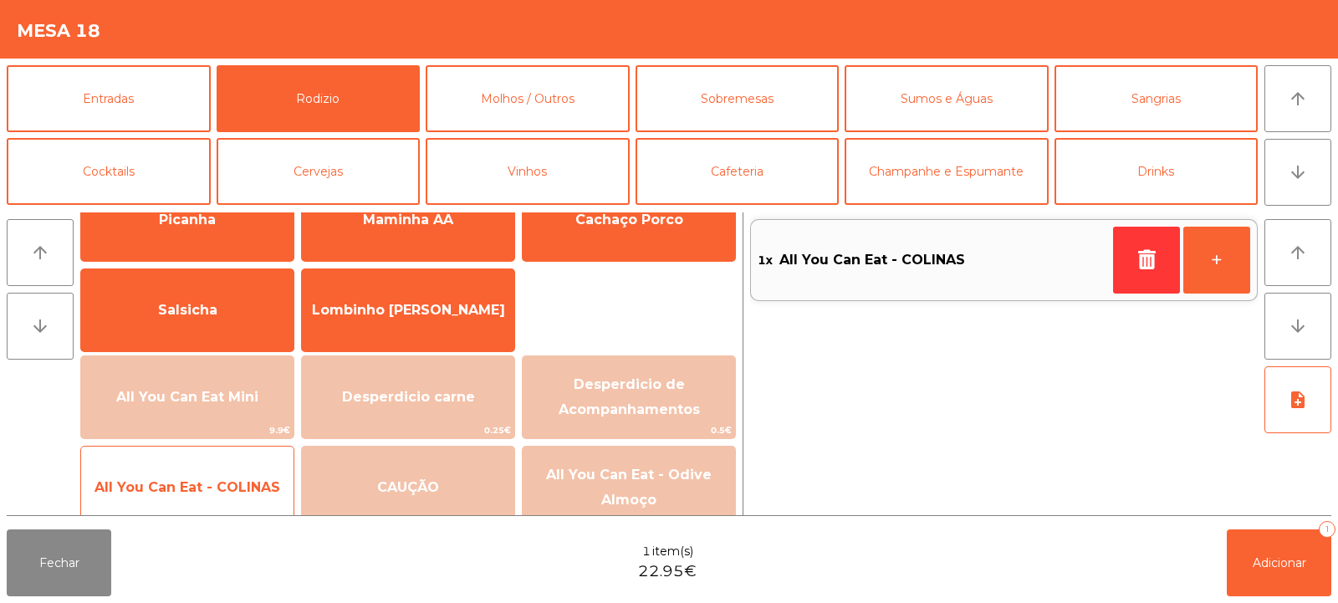
click at [229, 508] on span "All You Can Eat - COLINAS" at bounding box center [187, 487] width 212 height 45
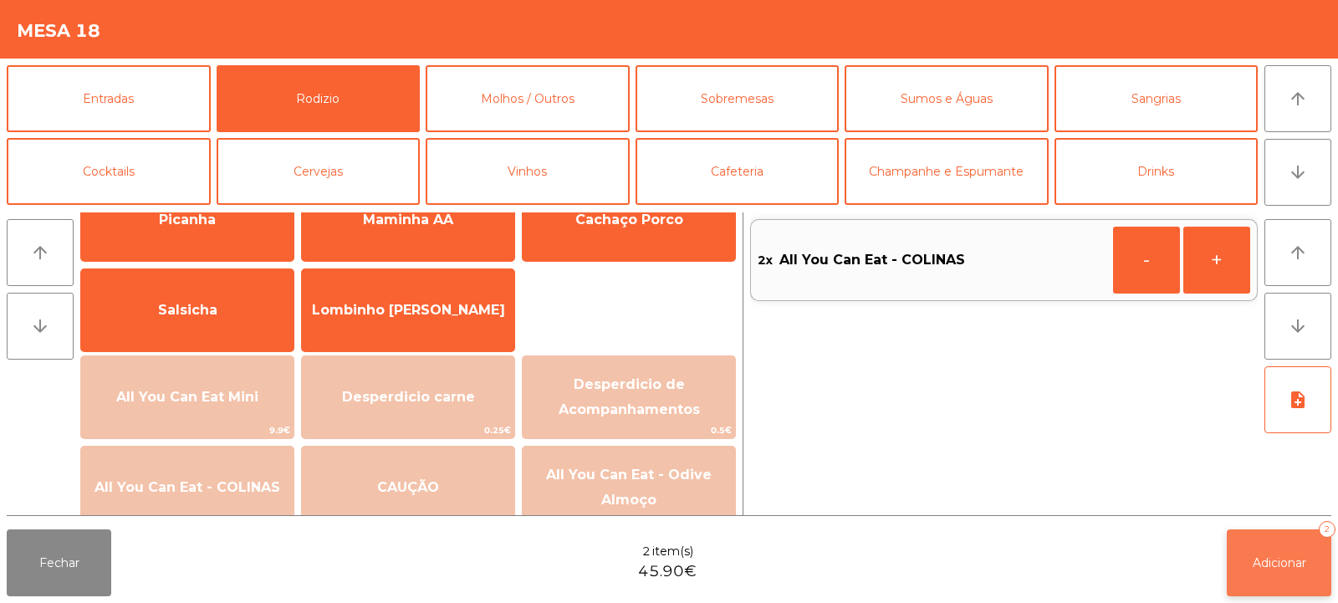
click at [1289, 544] on button "Adicionar 2" at bounding box center [1279, 562] width 105 height 67
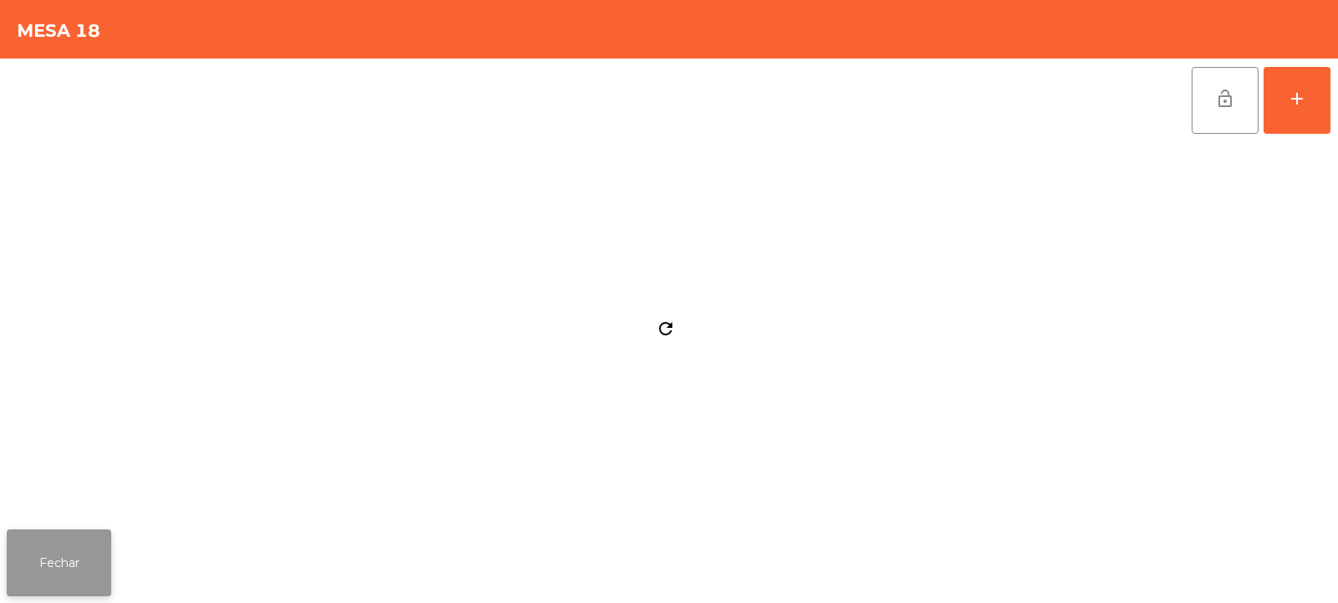
click at [97, 554] on button "Fechar" at bounding box center [59, 562] width 105 height 67
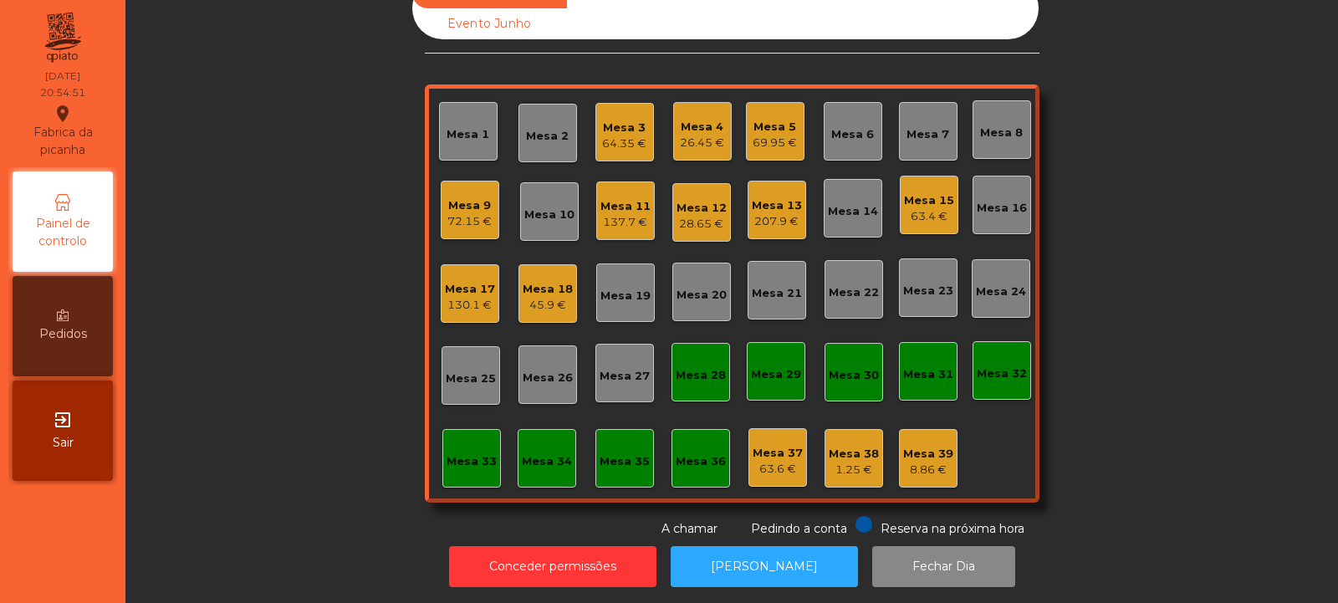
scroll to position [56, 0]
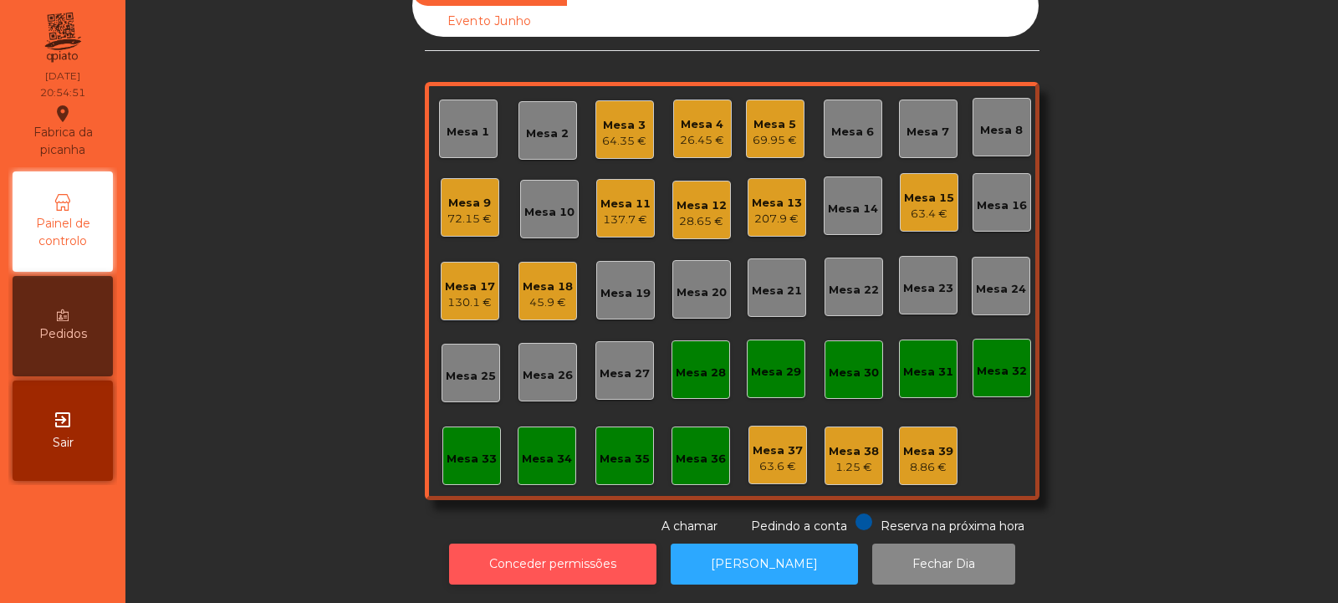
click at [578, 571] on button "Conceder permissões" at bounding box center [552, 564] width 207 height 41
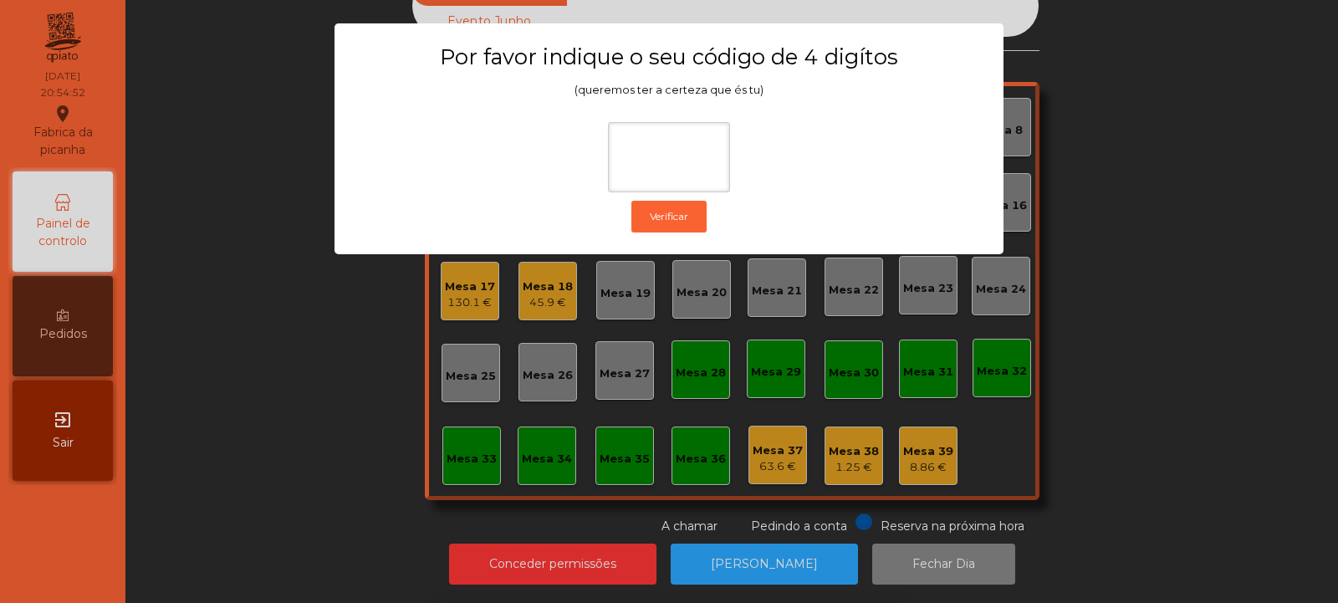
click at [1212, 217] on ngb-modal-window "Por favor indique o seu código de 4 digítos (queremos ter a certeza que és tu) …" at bounding box center [668, 301] width 1271 height 603
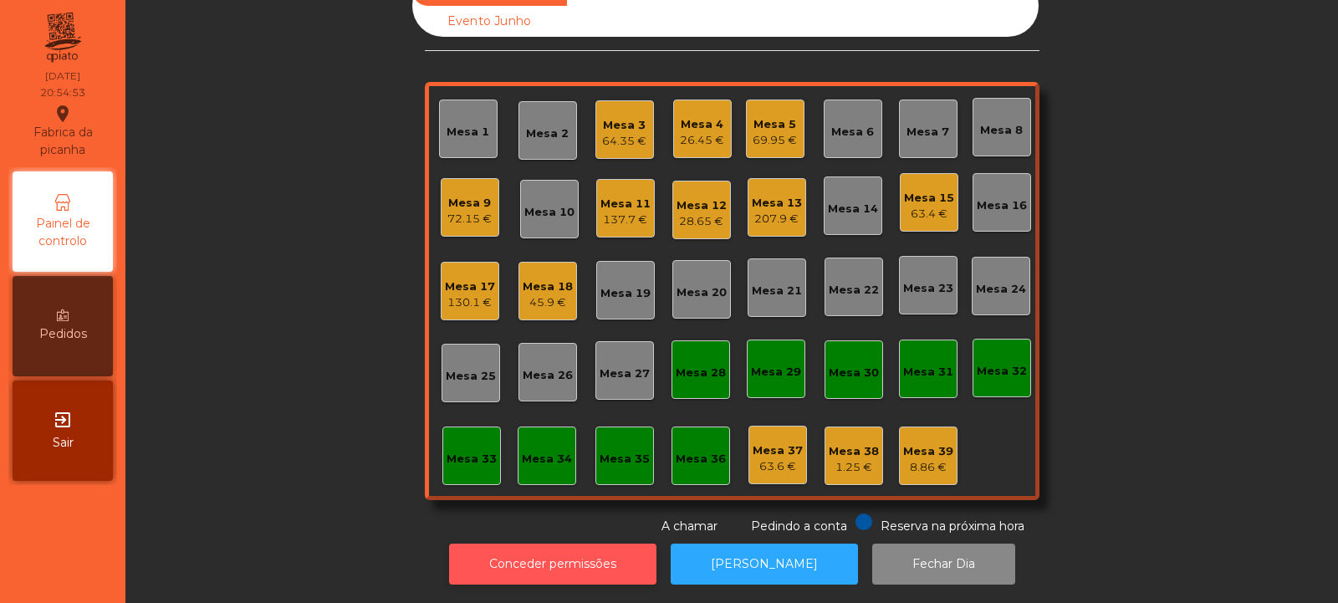
click at [533, 544] on button "Conceder permissões" at bounding box center [552, 564] width 207 height 41
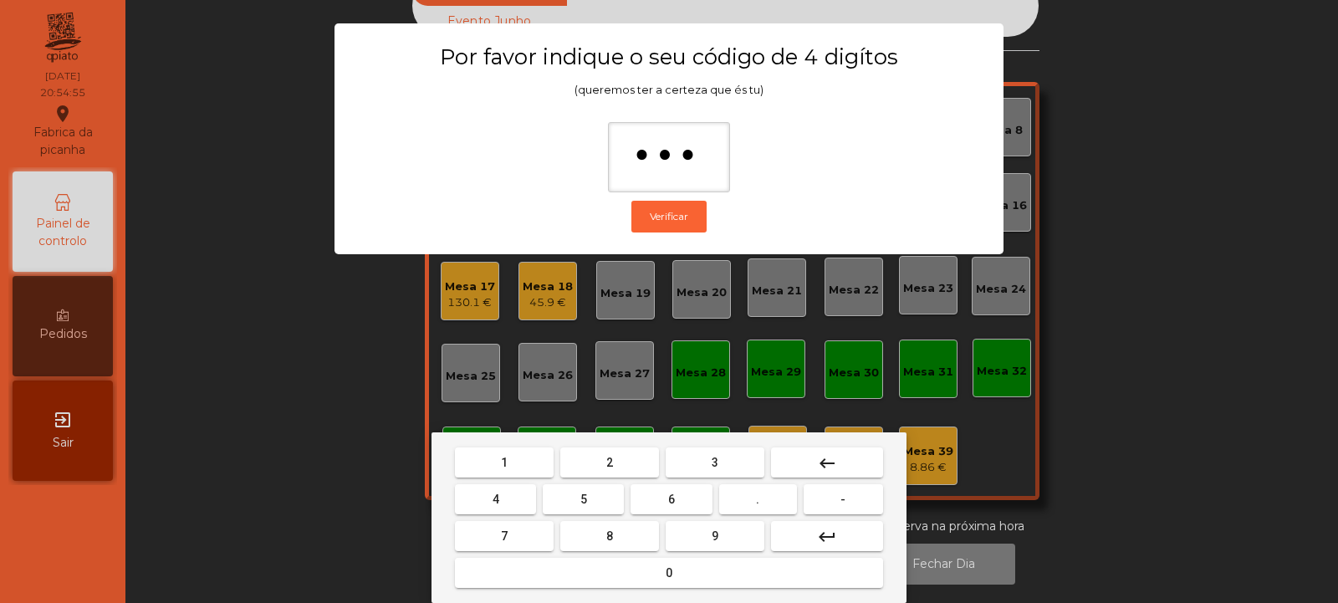
type input "****"
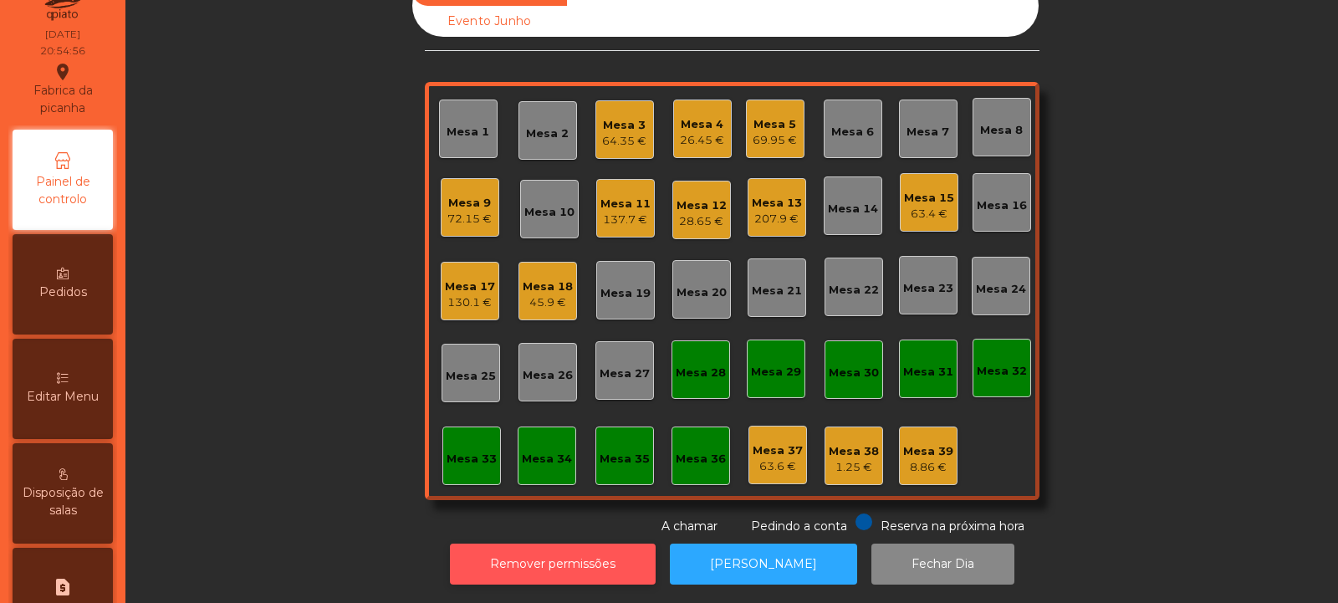
scroll to position [40, 0]
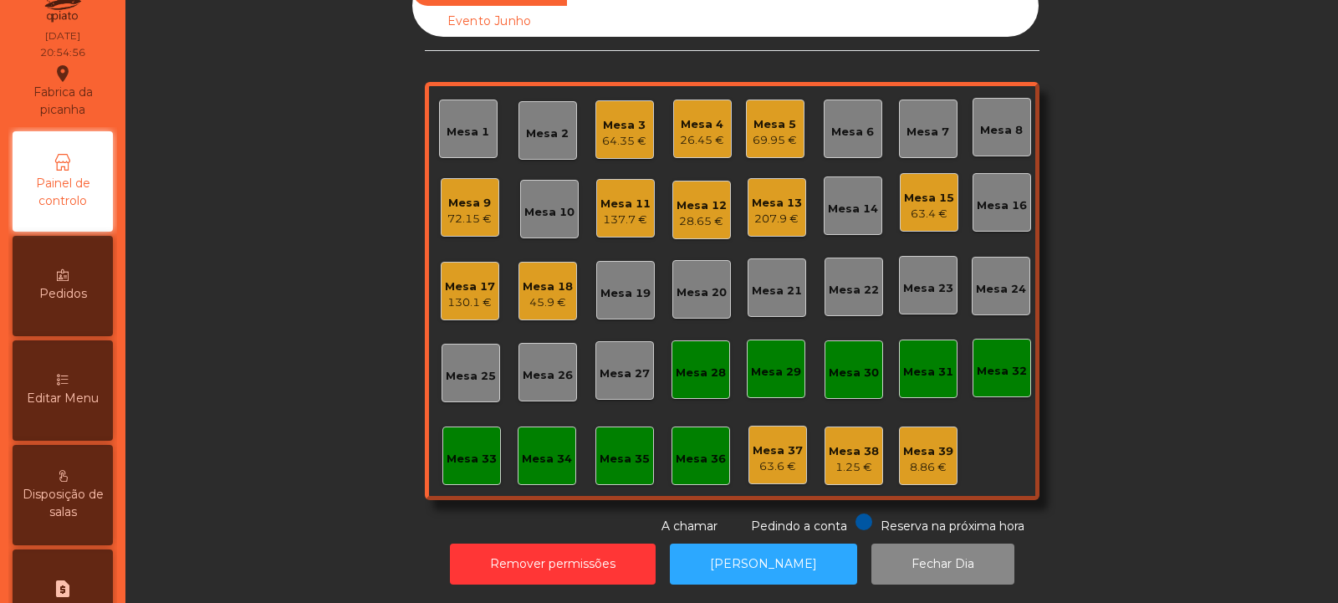
click at [72, 391] on span "Editar Menu" at bounding box center [63, 399] width 72 height 18
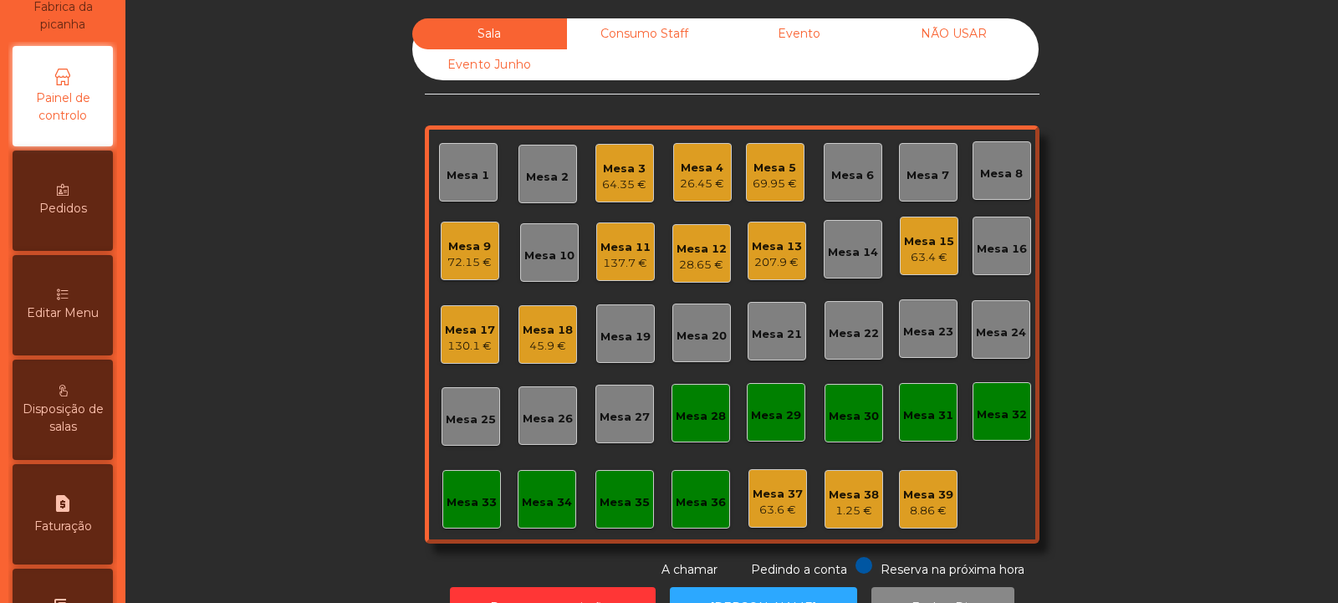
select select "*"
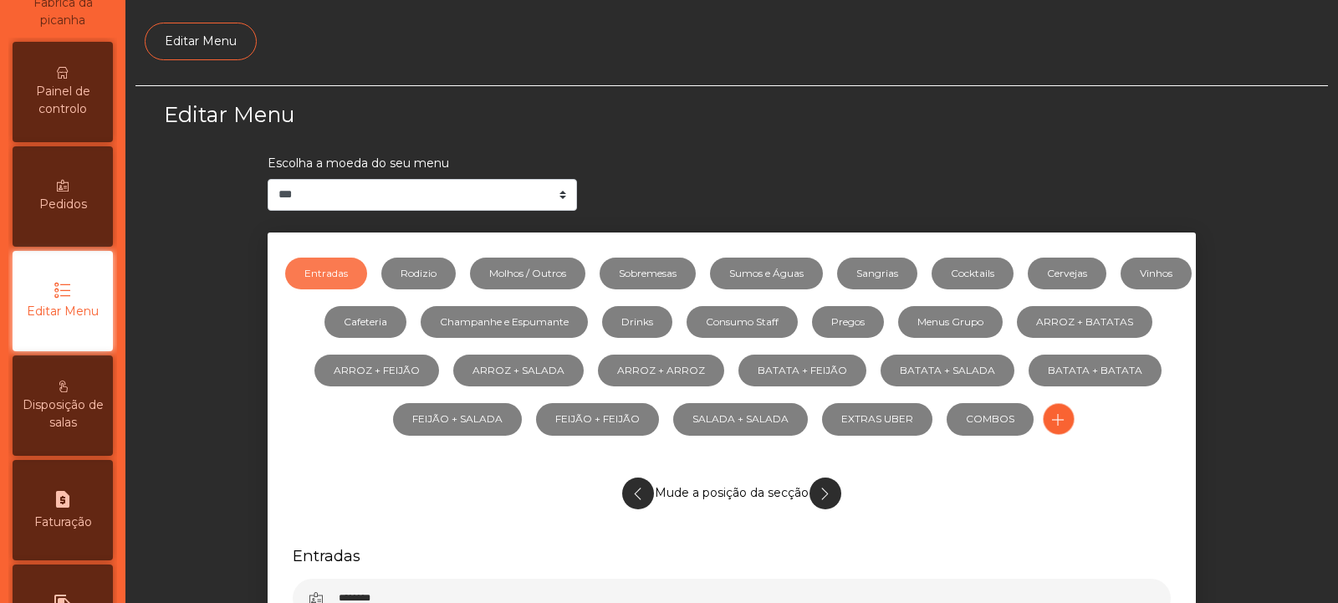
click at [80, 112] on span "Painel de controlo" at bounding box center [63, 100] width 92 height 35
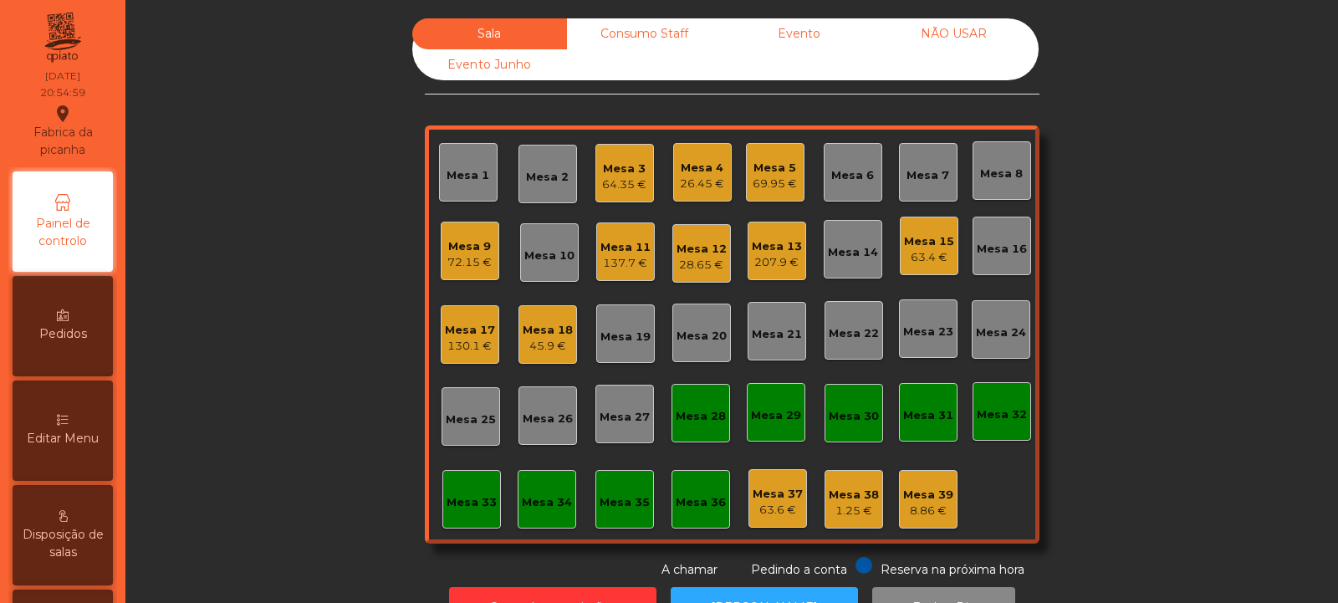
click at [691, 263] on div "28.65 €" at bounding box center [702, 265] width 50 height 17
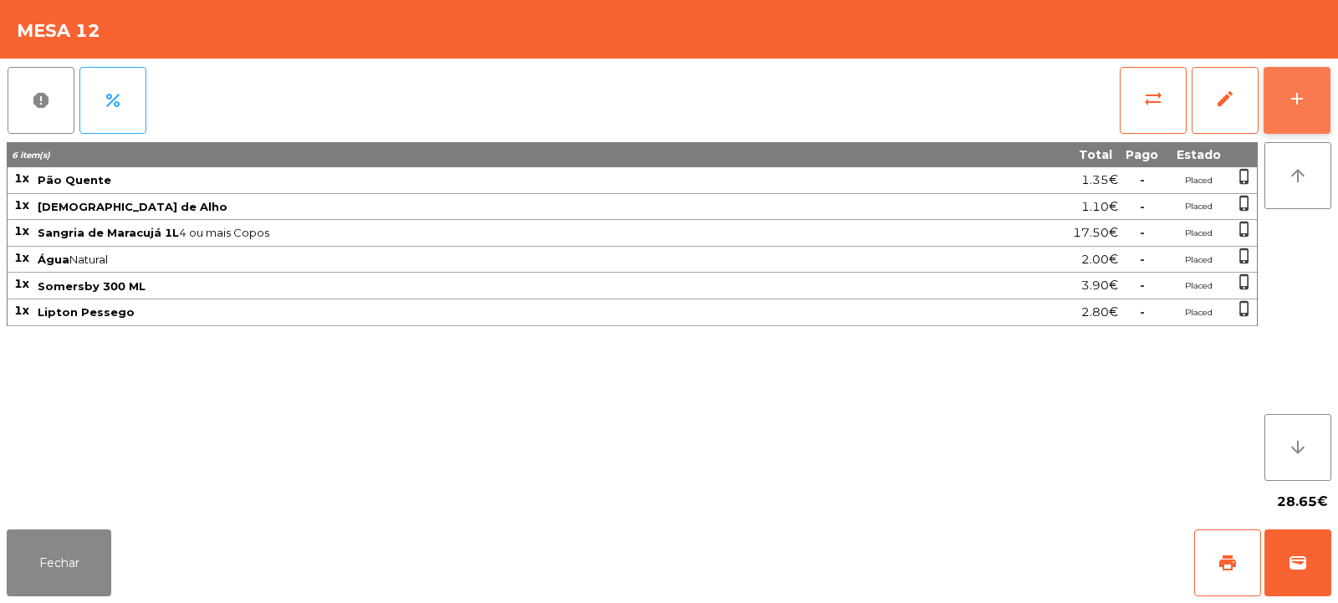
click at [1306, 83] on button "add" at bounding box center [1297, 100] width 67 height 67
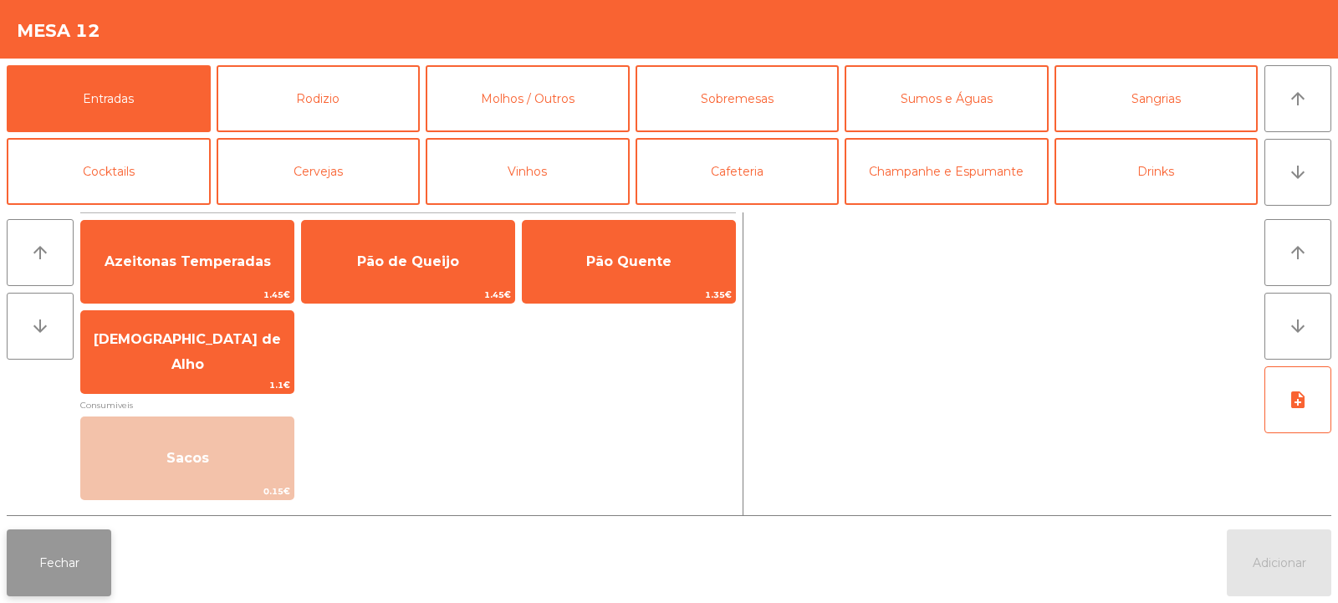
click at [85, 586] on button "Fechar" at bounding box center [59, 562] width 105 height 67
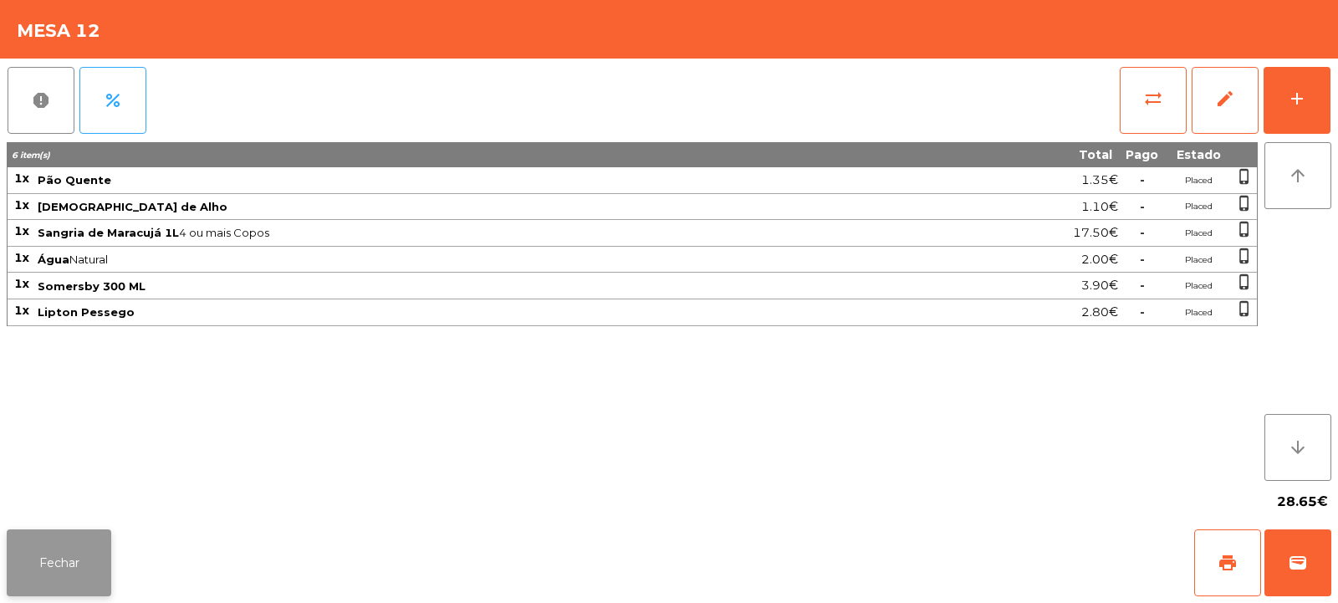
click at [97, 569] on button "Fechar" at bounding box center [59, 562] width 105 height 67
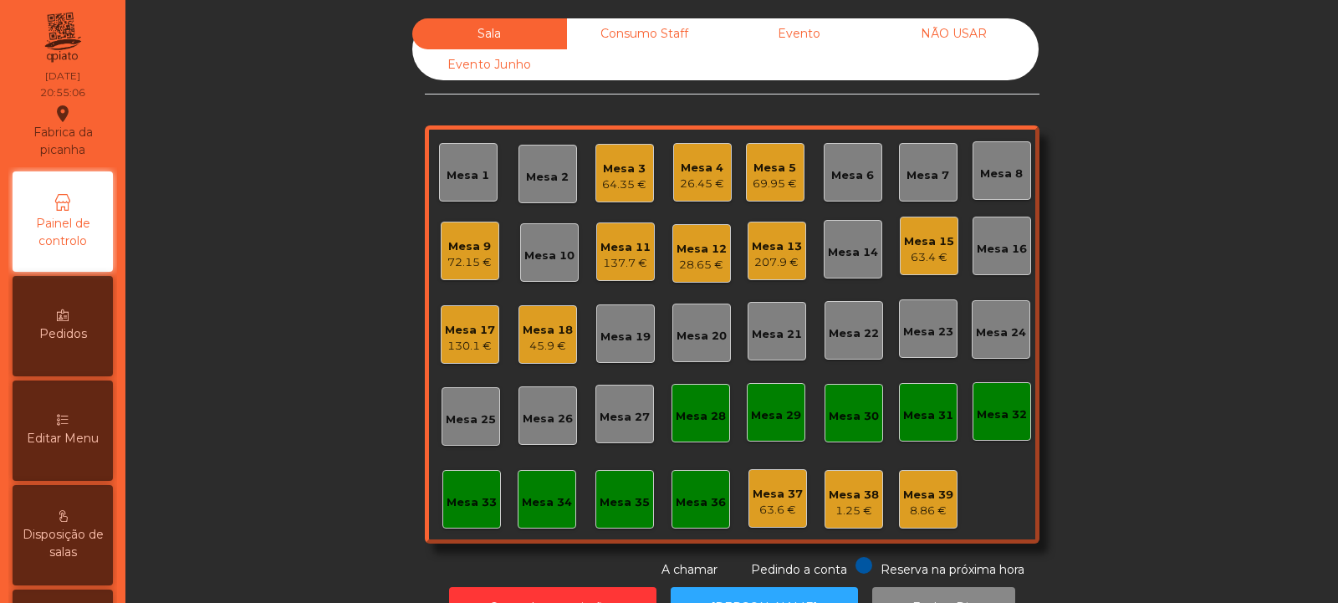
click at [606, 254] on div "Mesa 11" at bounding box center [625, 247] width 50 height 17
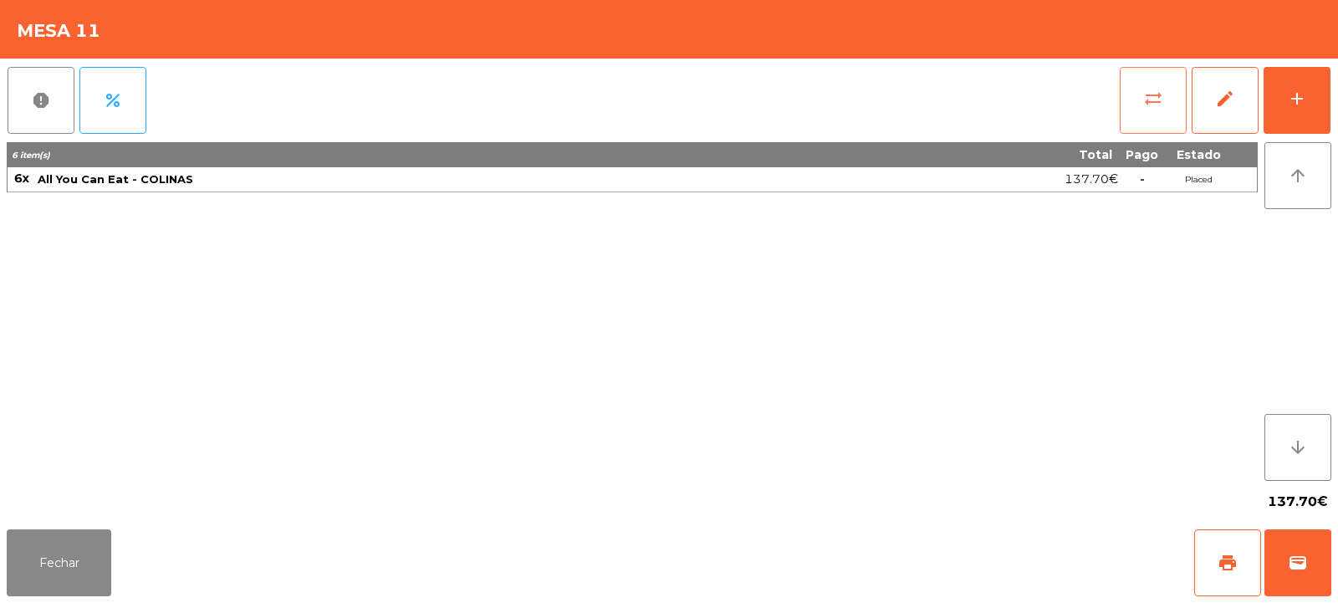
click at [1140, 93] on button "sync_alt" at bounding box center [1153, 100] width 67 height 67
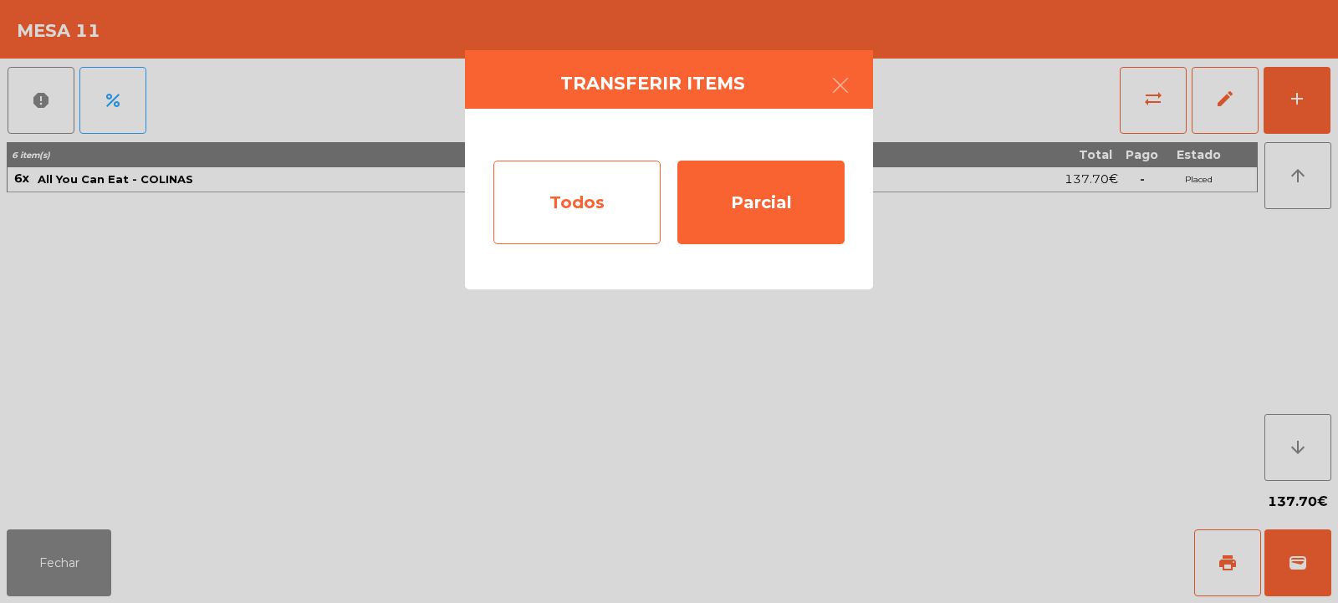
click at [645, 200] on div "Todos" at bounding box center [576, 203] width 167 height 84
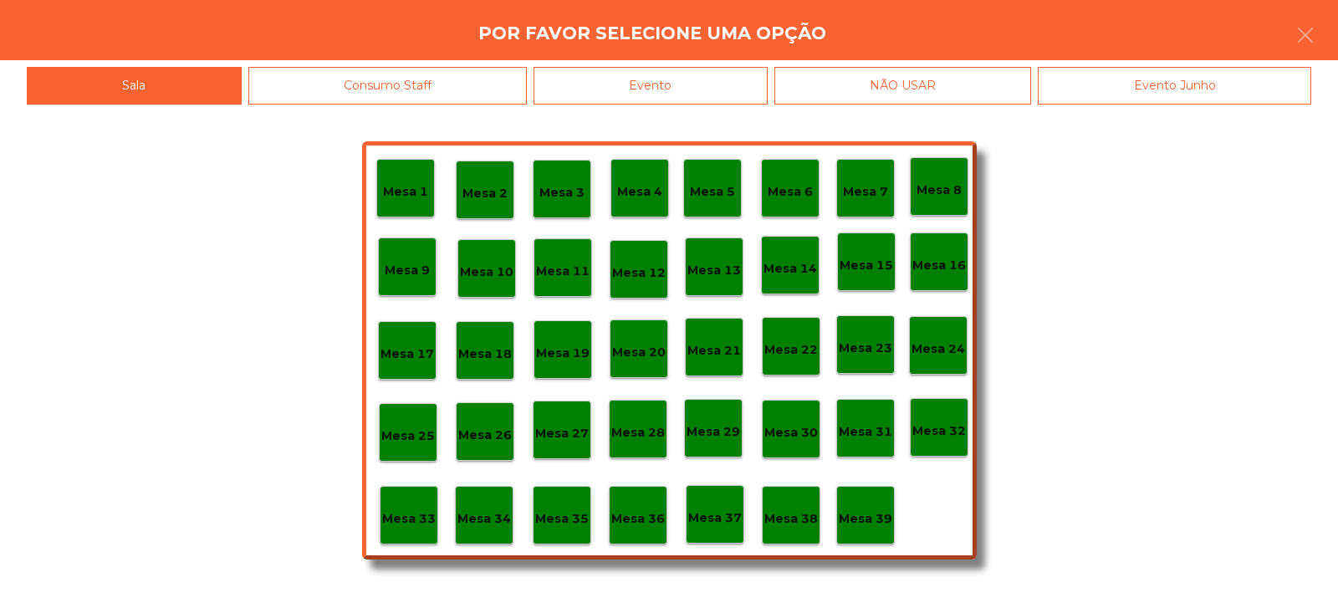
click at [648, 263] on p "Mesa 12" at bounding box center [639, 272] width 54 height 19
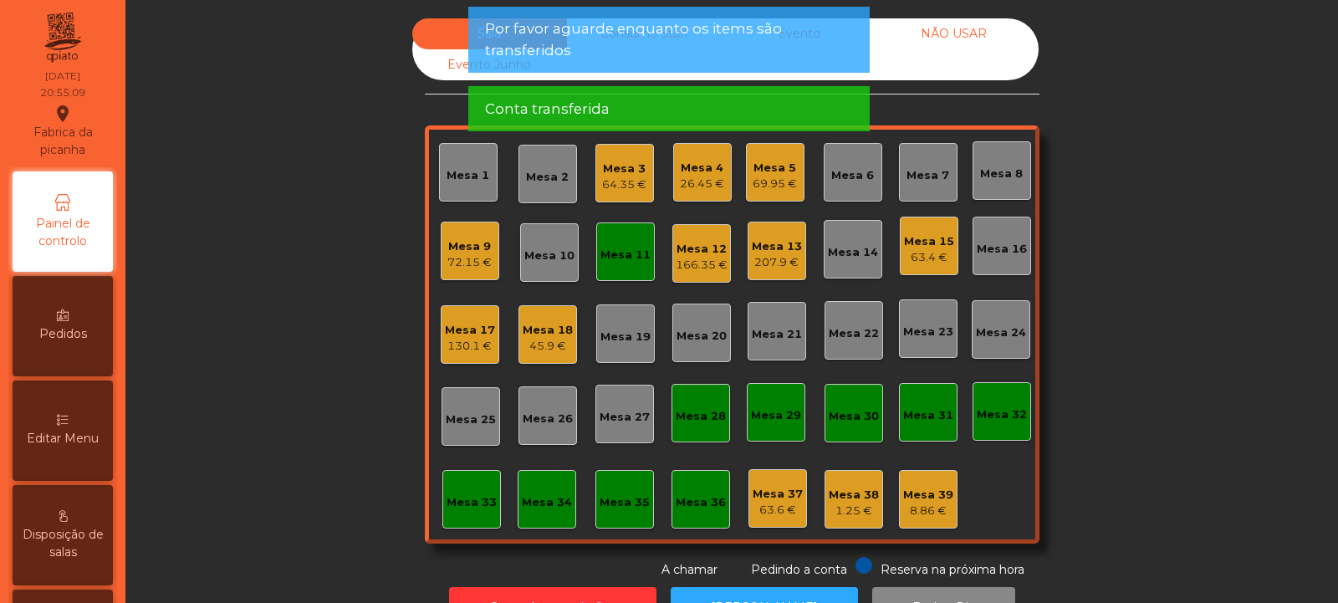
click at [684, 275] on div "Mesa 12 166.35 €" at bounding box center [701, 253] width 59 height 59
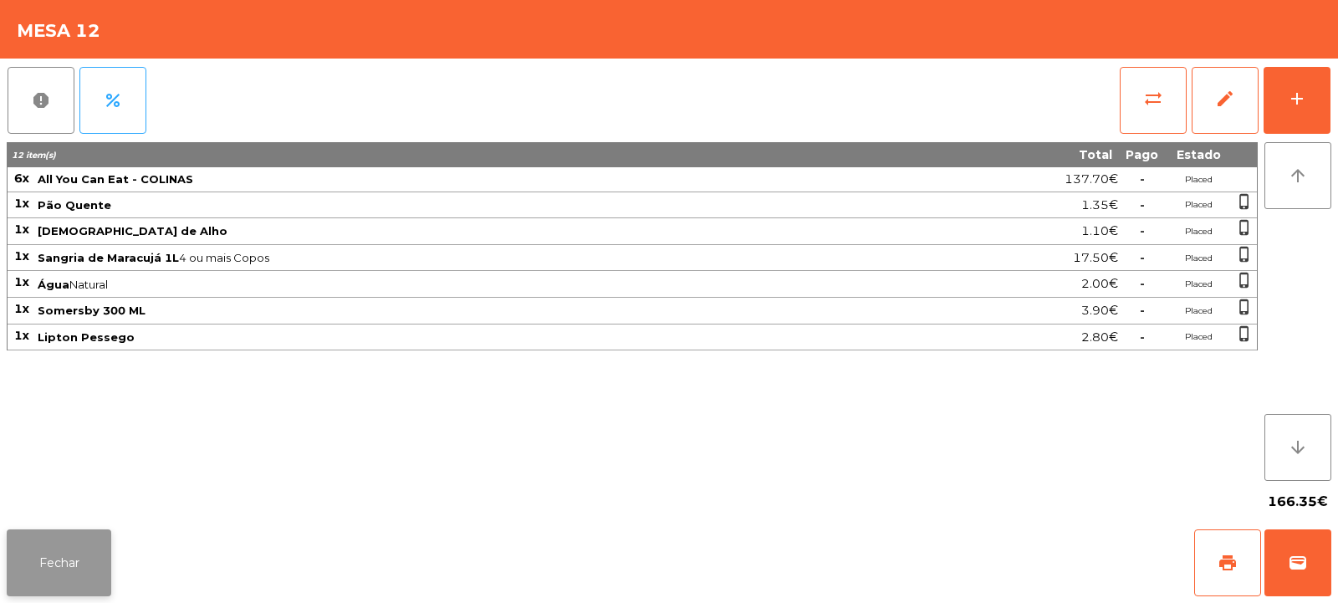
click at [84, 575] on button "Fechar" at bounding box center [59, 562] width 105 height 67
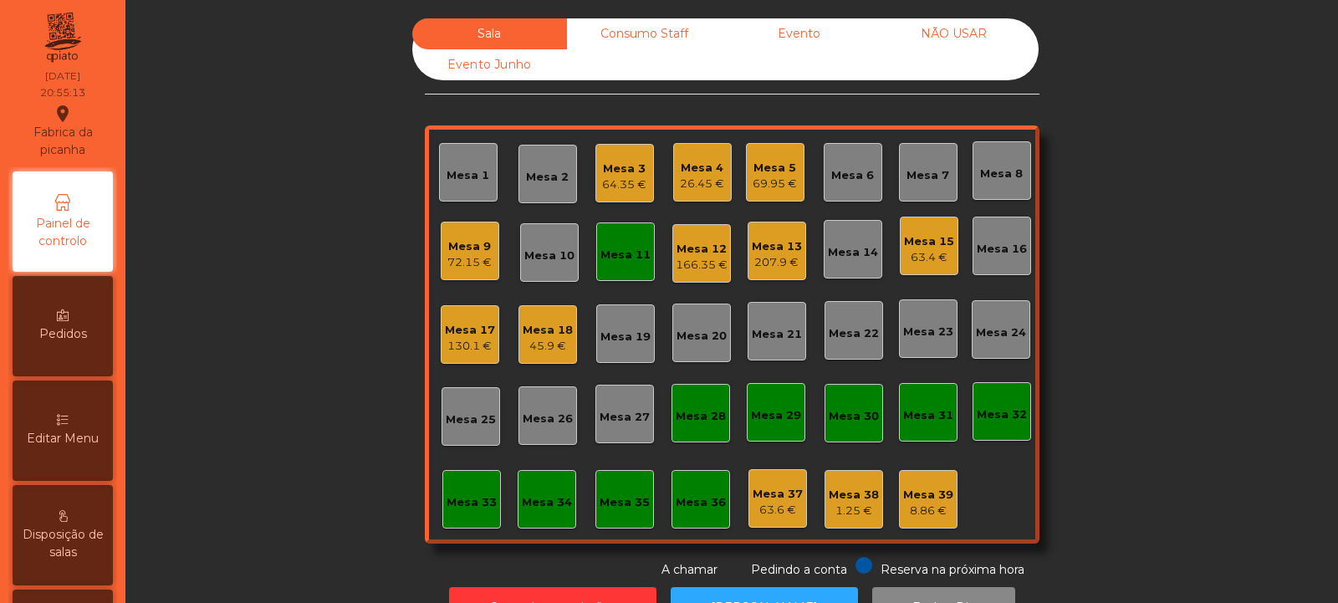
click at [612, 263] on div "Mesa 11" at bounding box center [625, 255] width 50 height 17
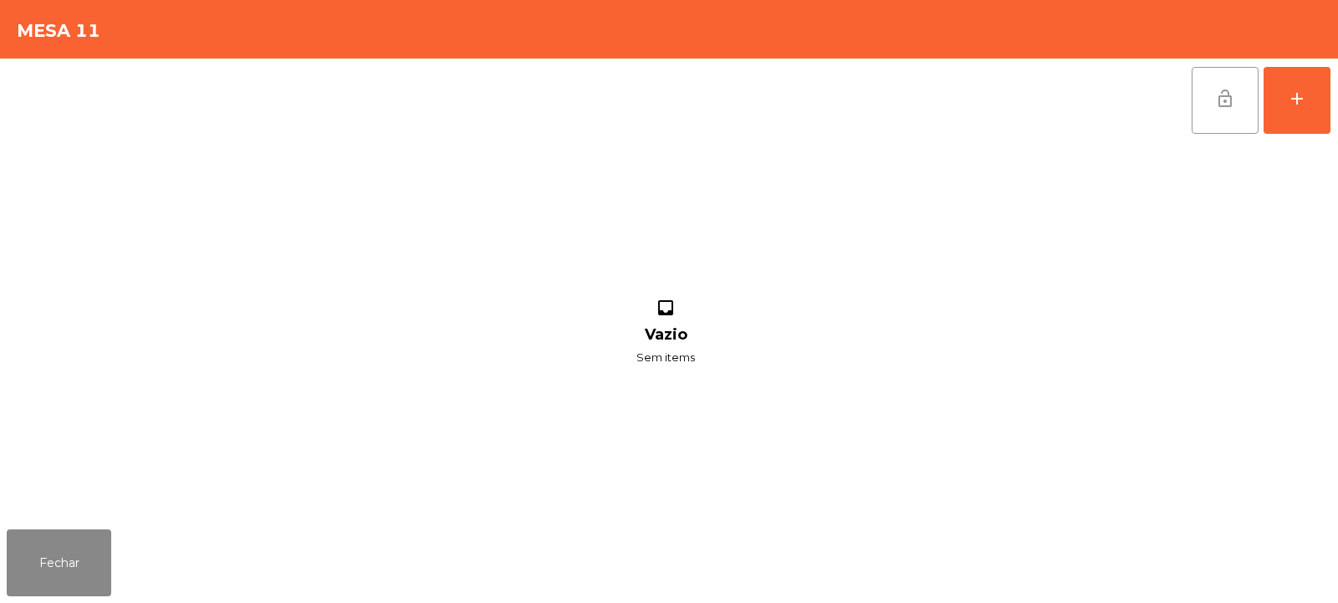
click at [1208, 102] on button "lock_open" at bounding box center [1225, 100] width 67 height 67
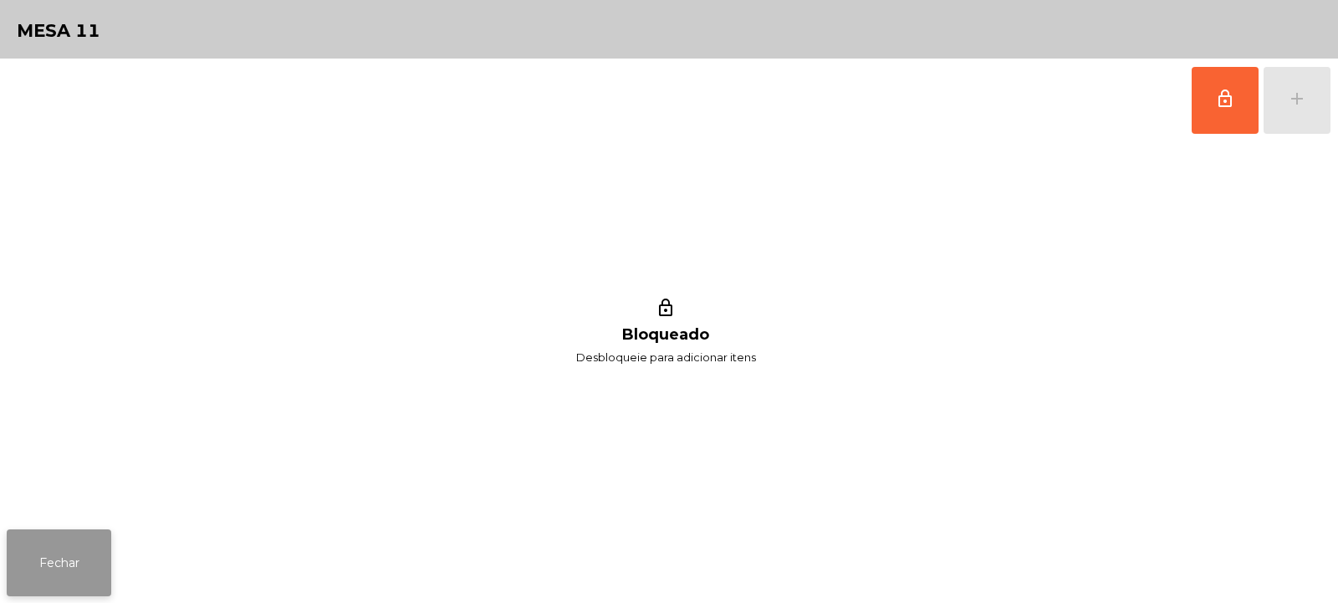
click at [85, 541] on button "Fechar" at bounding box center [59, 562] width 105 height 67
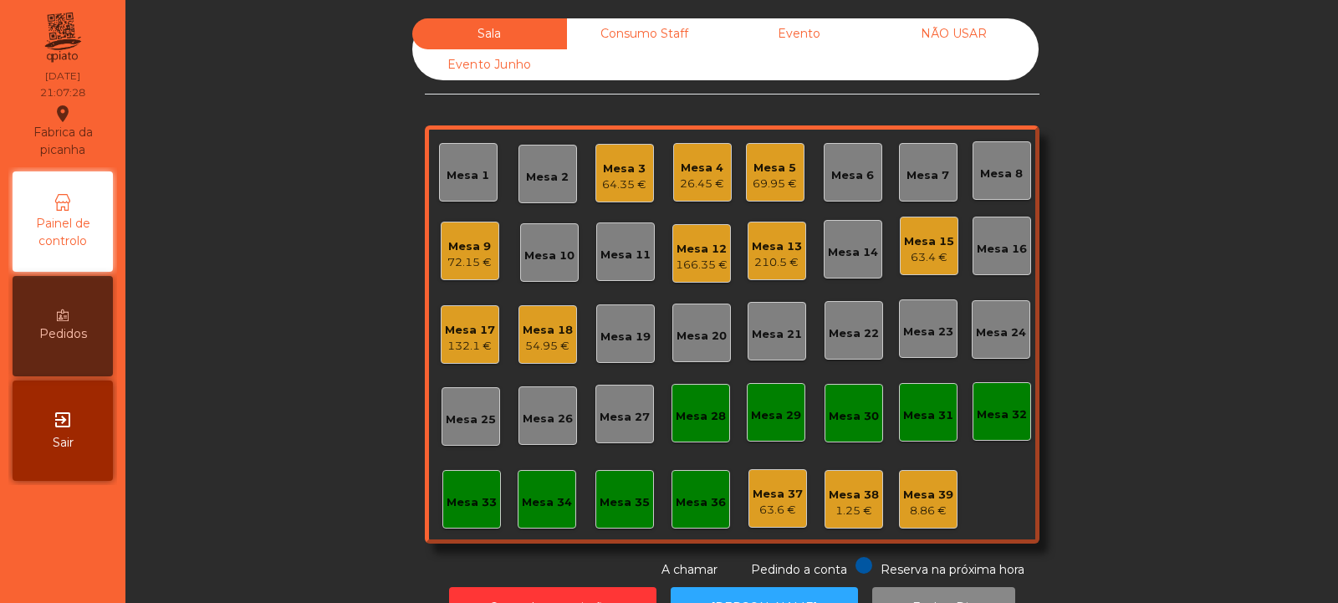
click at [711, 248] on div "Mesa 12" at bounding box center [702, 249] width 52 height 17
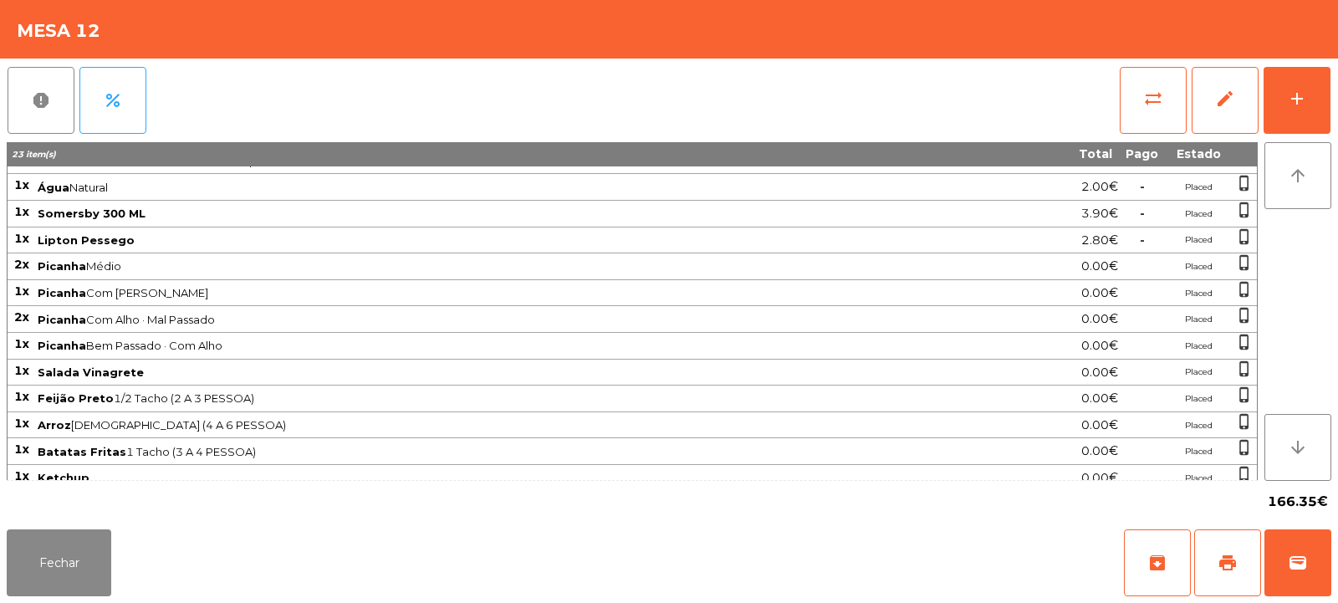
scroll to position [109, 0]
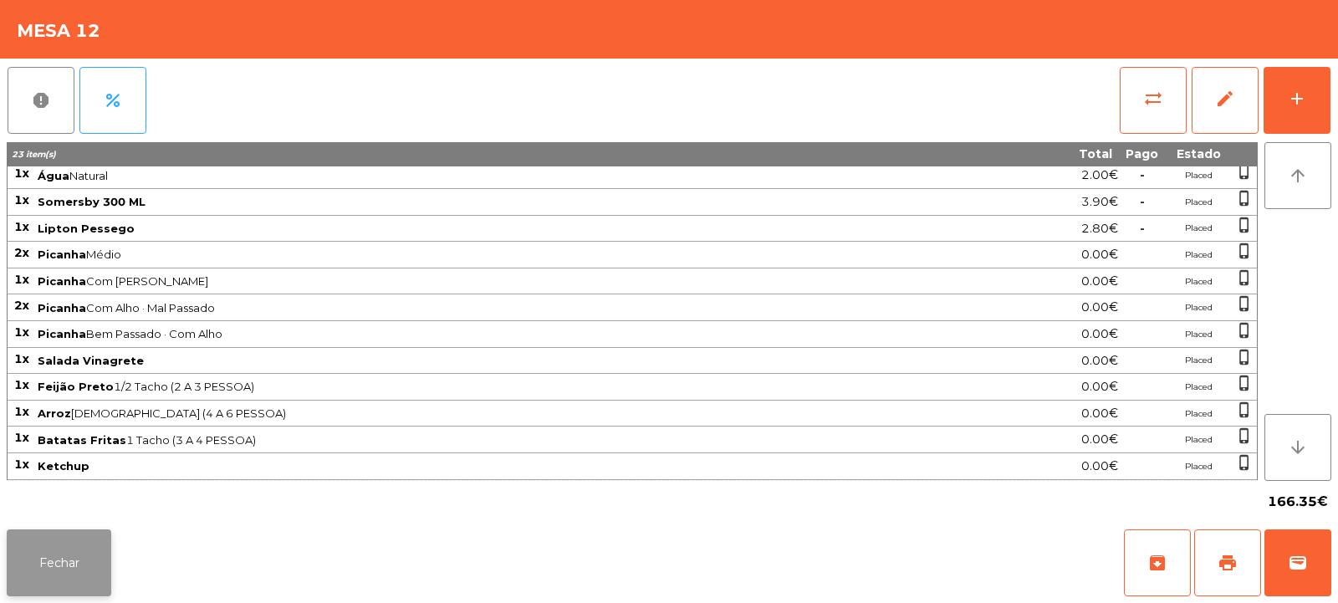
click at [94, 554] on button "Fechar" at bounding box center [59, 562] width 105 height 67
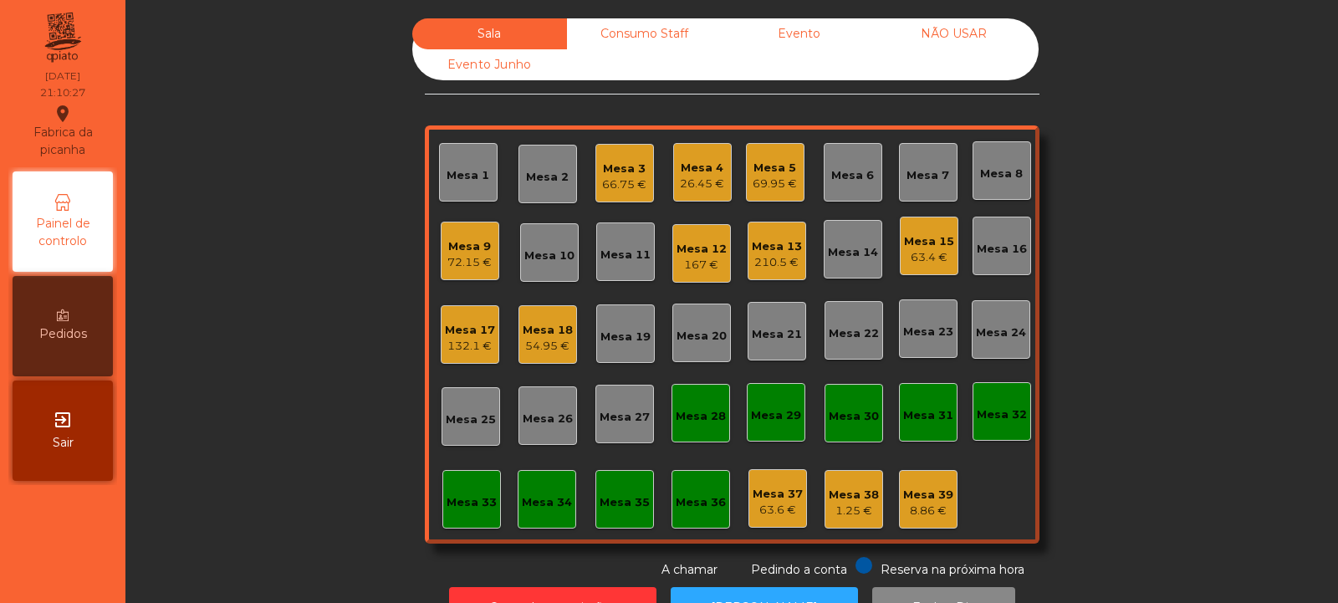
click at [612, 268] on div "Mesa 11" at bounding box center [625, 251] width 59 height 59
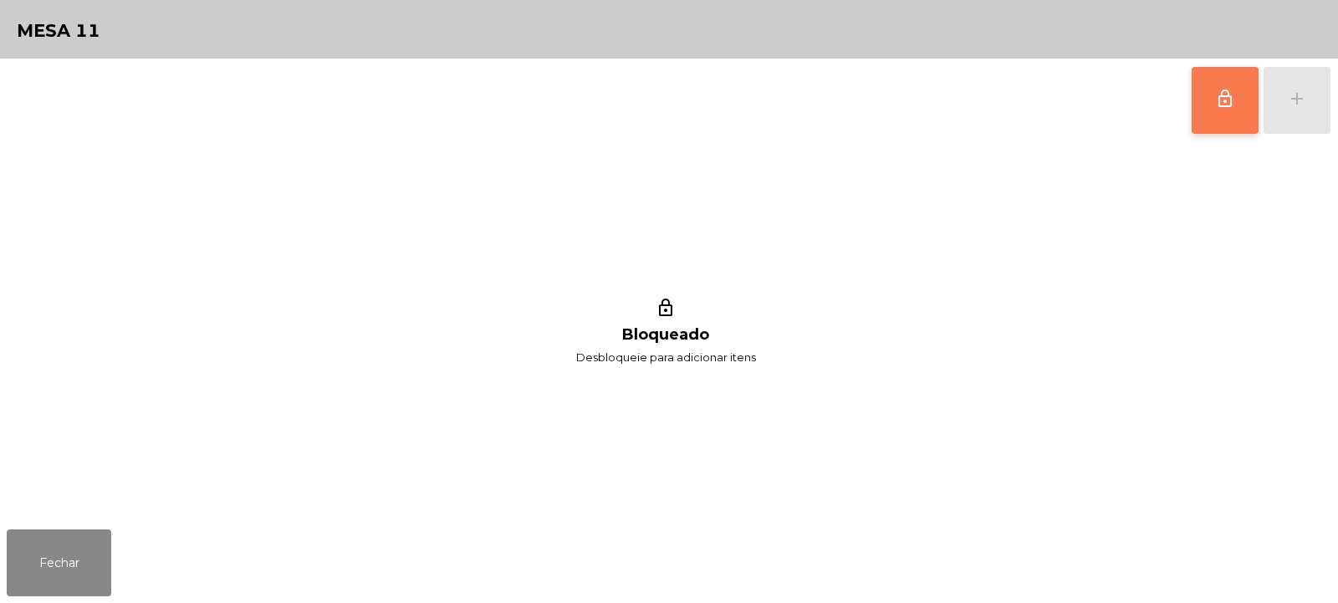
click at [1216, 87] on button "lock_outline" at bounding box center [1225, 100] width 67 height 67
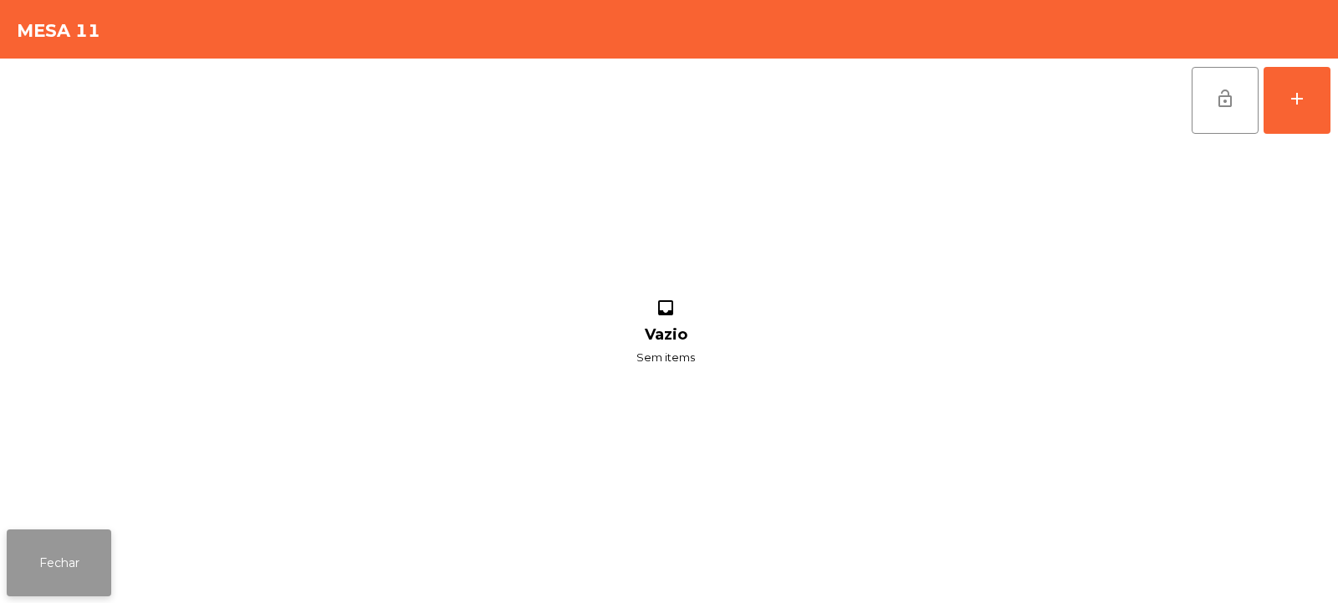
click at [47, 563] on button "Fechar" at bounding box center [59, 562] width 105 height 67
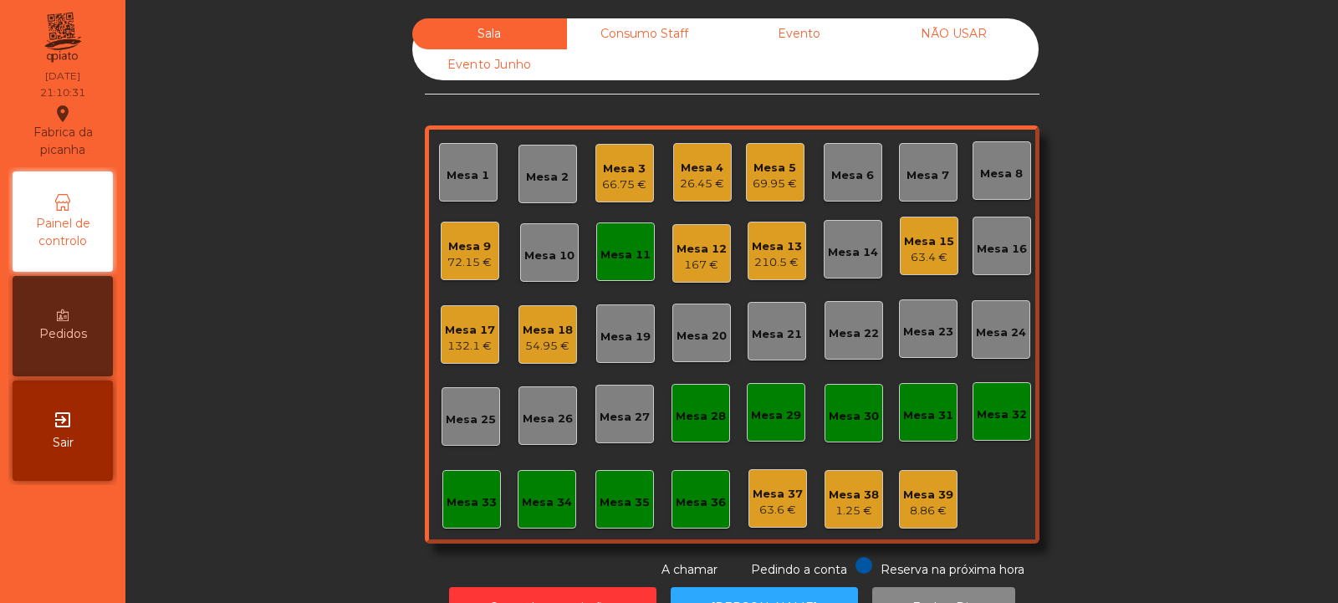
click at [561, 245] on div "Mesa 10" at bounding box center [549, 252] width 50 height 23
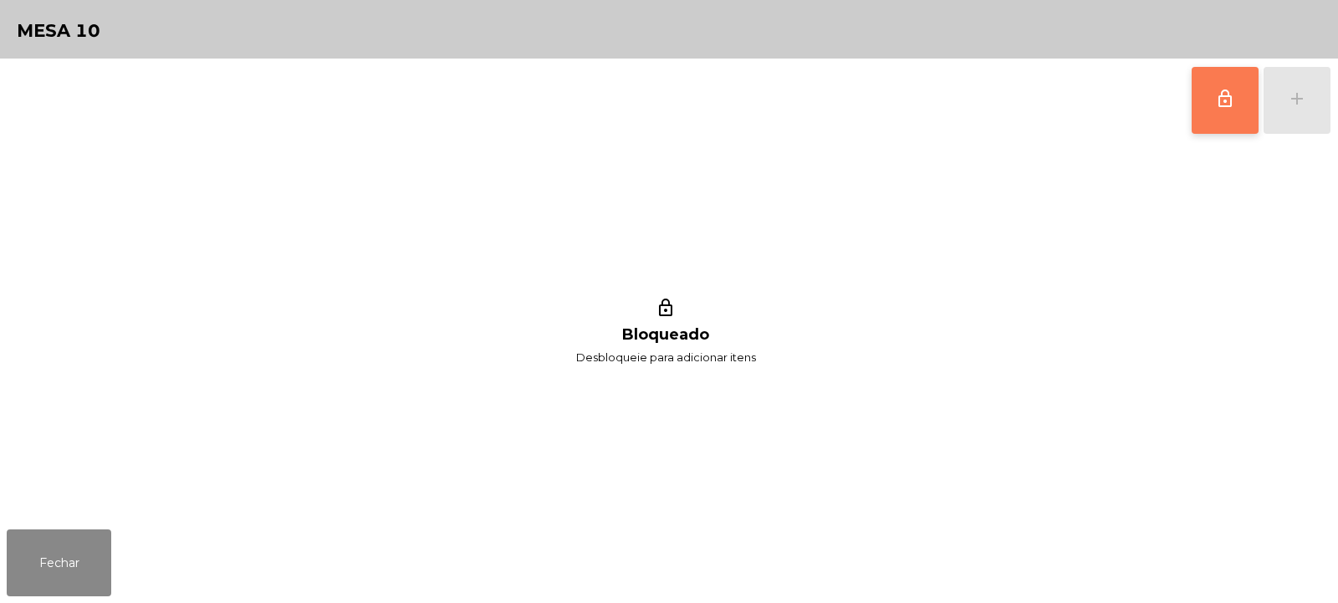
click at [1220, 99] on span "lock_outline" at bounding box center [1225, 99] width 20 height 20
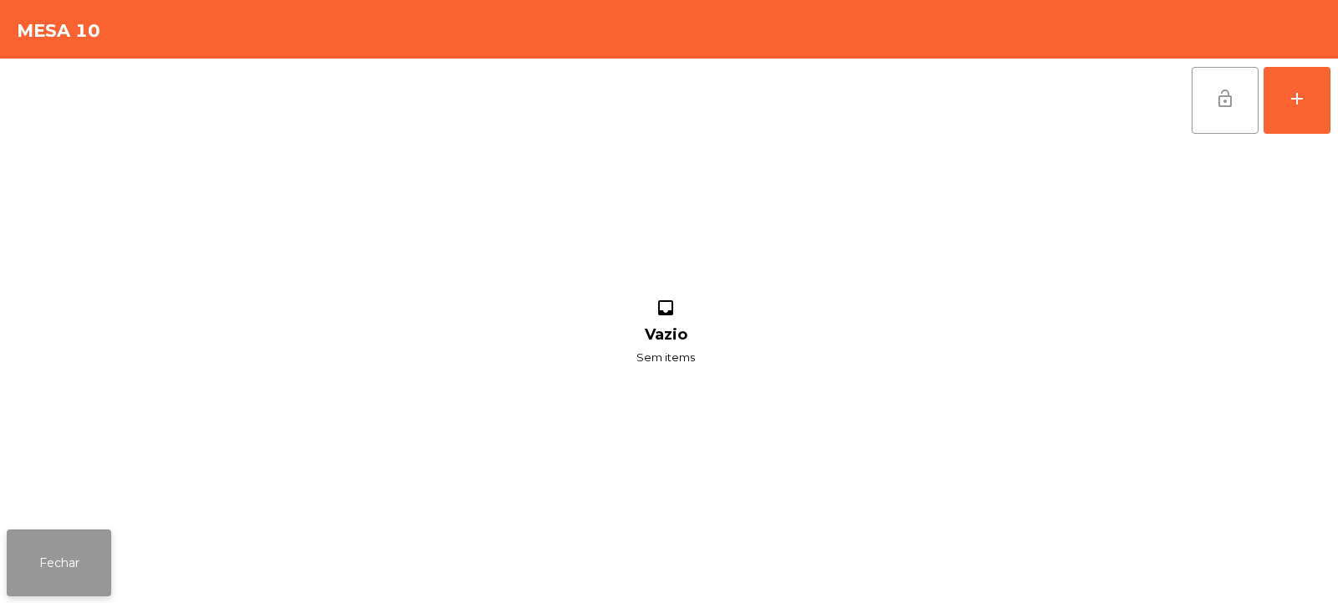
click at [32, 568] on button "Fechar" at bounding box center [59, 562] width 105 height 67
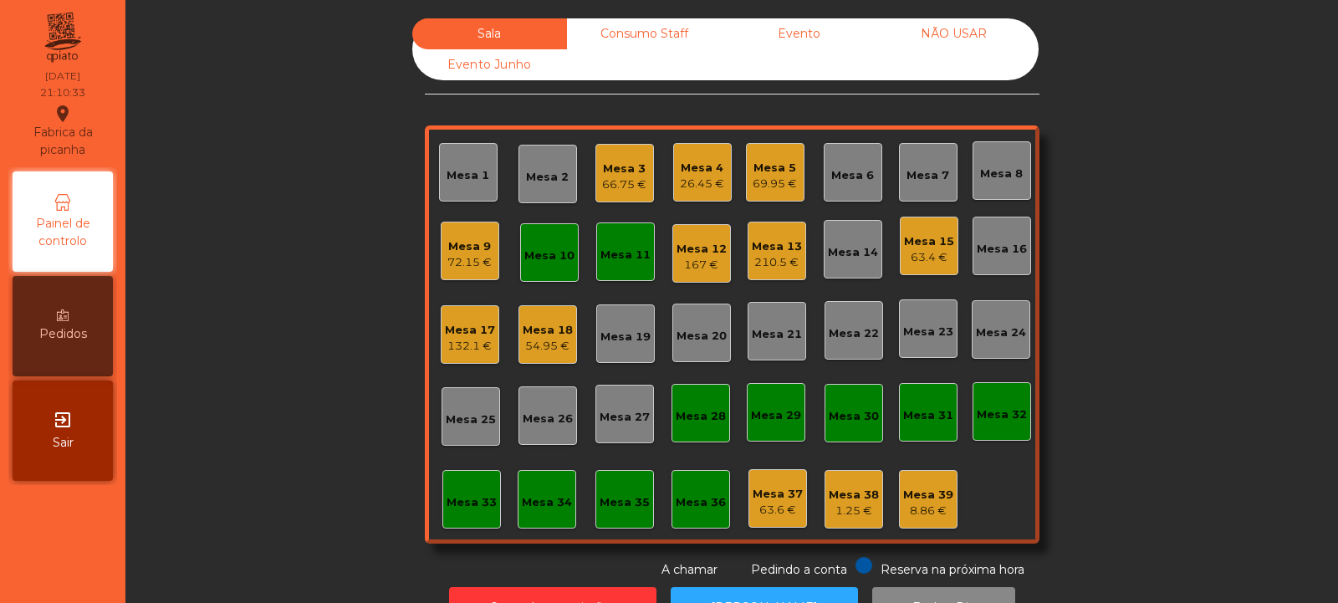
click at [535, 338] on div "54.95 €" at bounding box center [548, 346] width 50 height 17
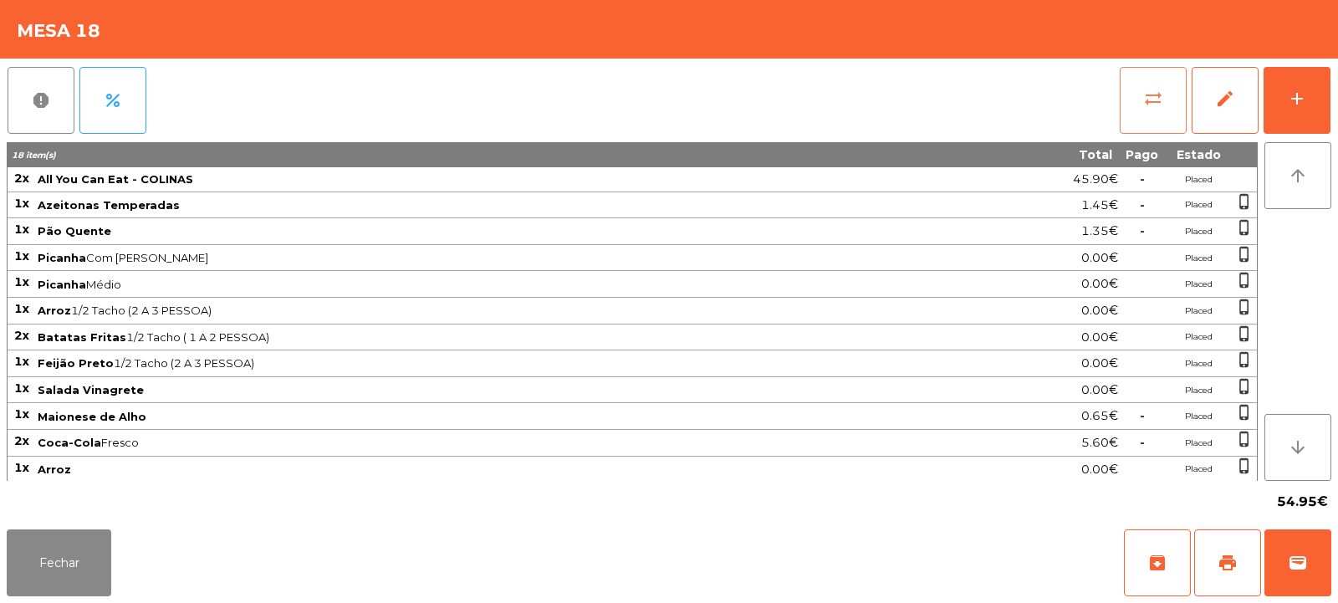
click at [1135, 115] on button "sync_alt" at bounding box center [1153, 100] width 67 height 67
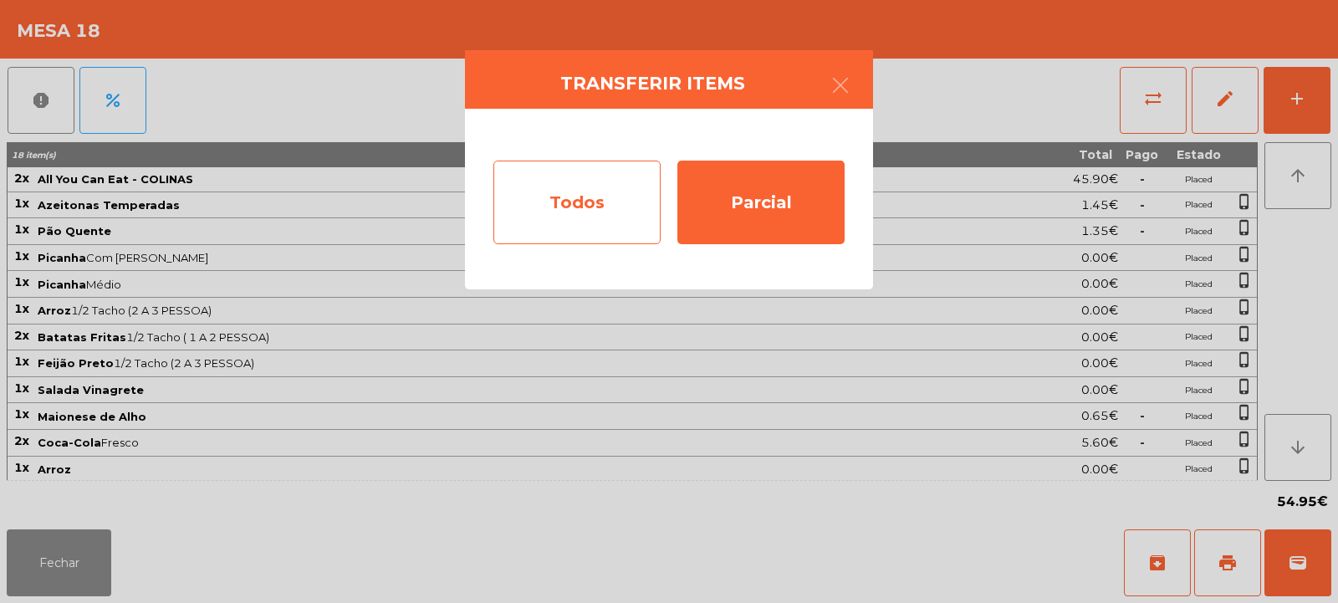
click at [528, 225] on div "Todos" at bounding box center [576, 203] width 167 height 84
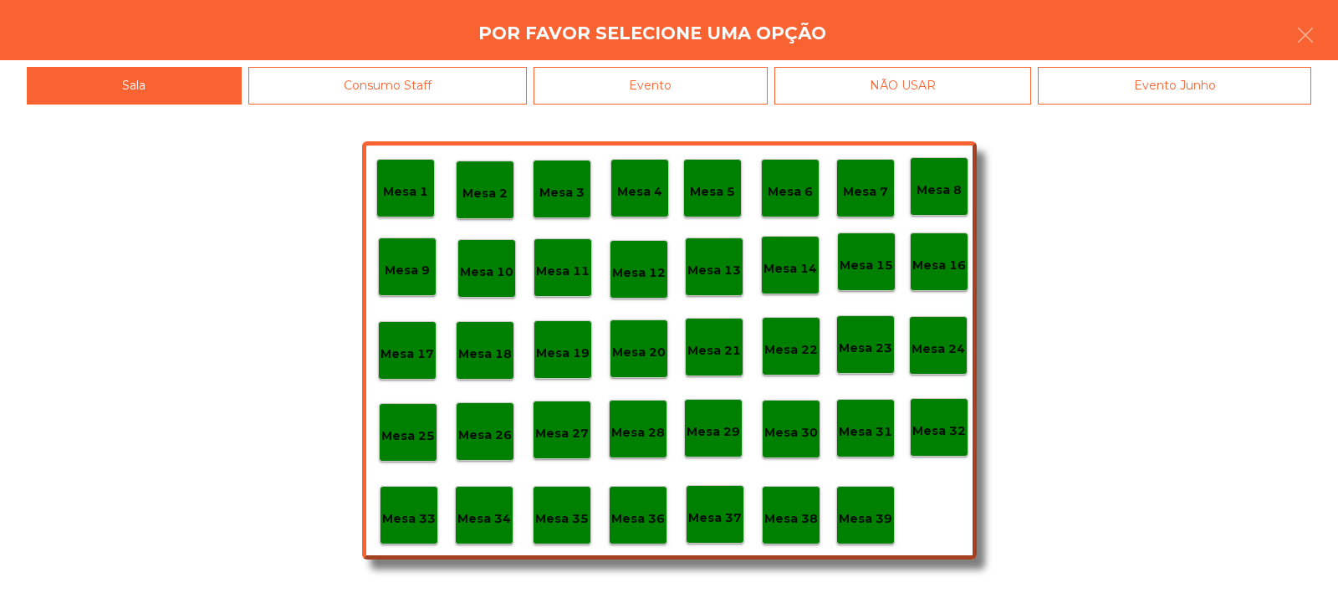
click at [487, 285] on div "Mesa 10" at bounding box center [486, 268] width 59 height 59
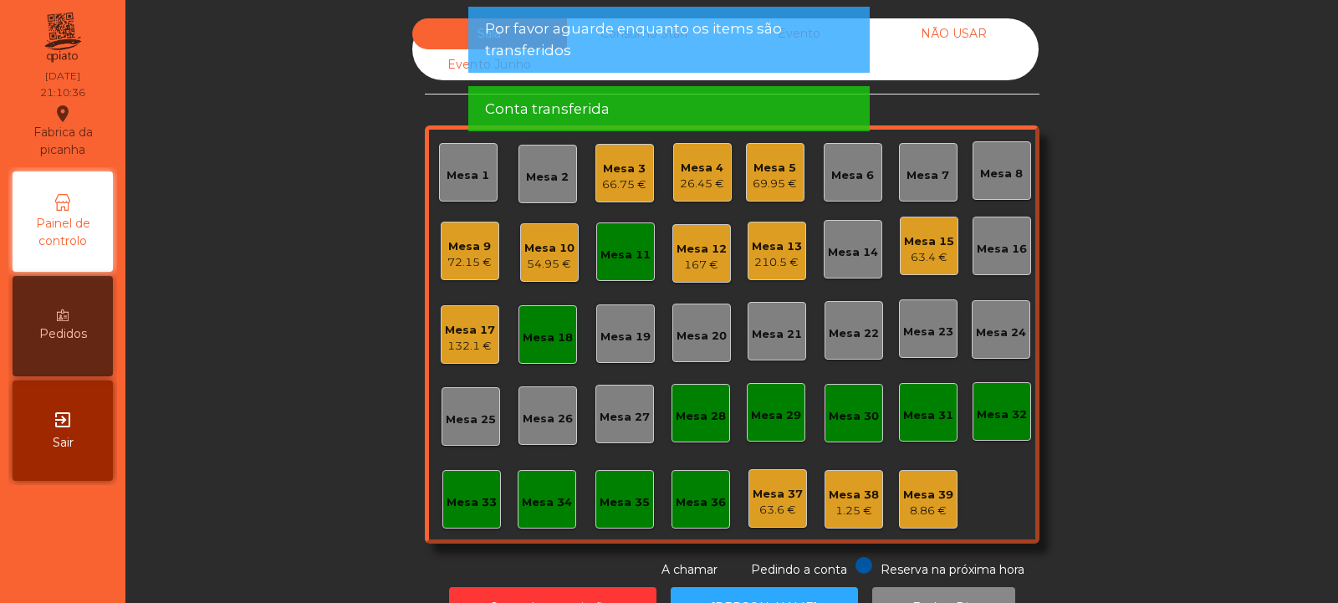
click at [612, 265] on div "Mesa 11" at bounding box center [625, 251] width 59 height 59
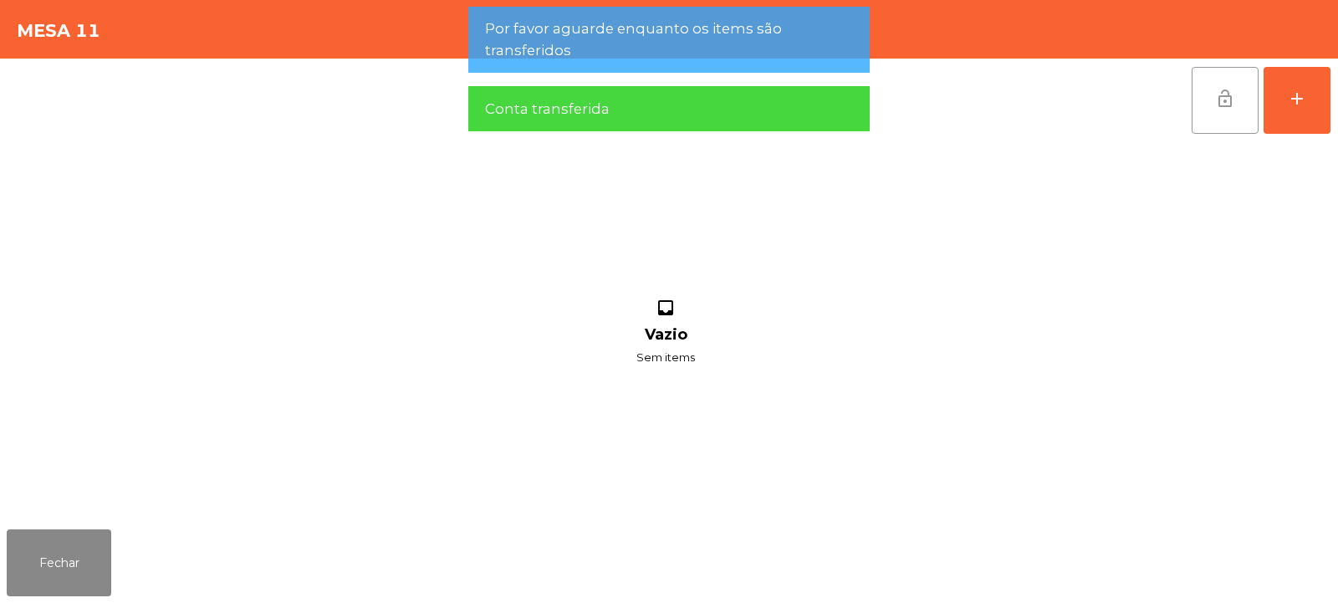
click at [1210, 99] on button "lock_open" at bounding box center [1225, 100] width 67 height 67
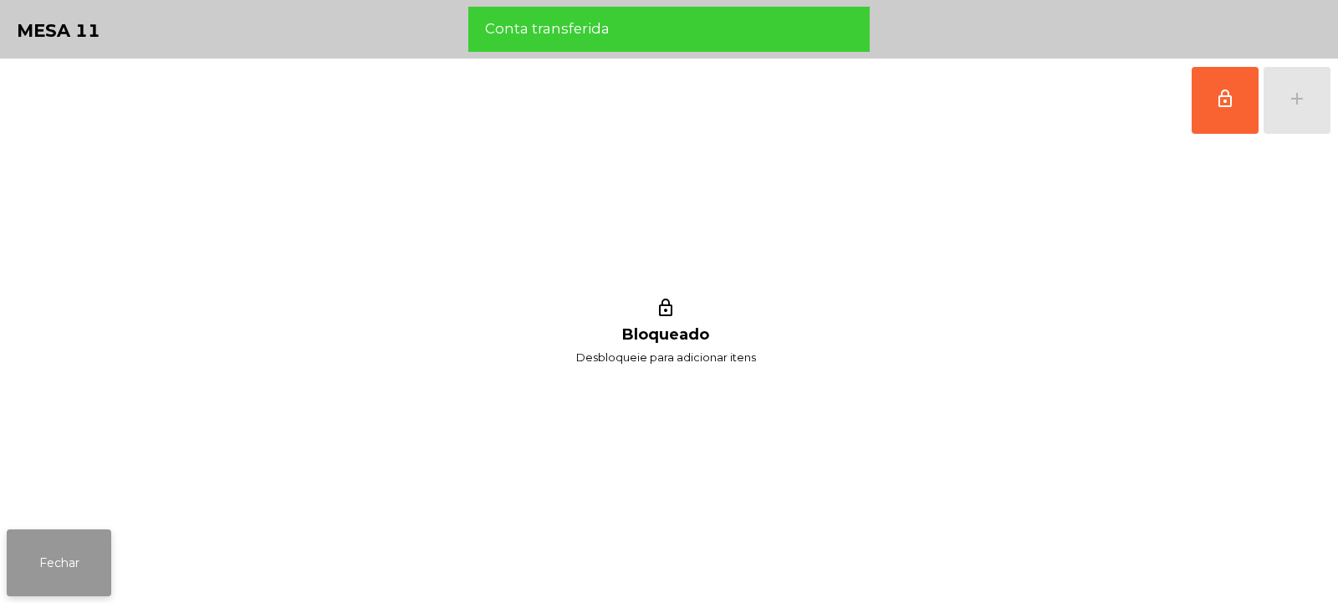
click at [64, 572] on button "Fechar" at bounding box center [59, 562] width 105 height 67
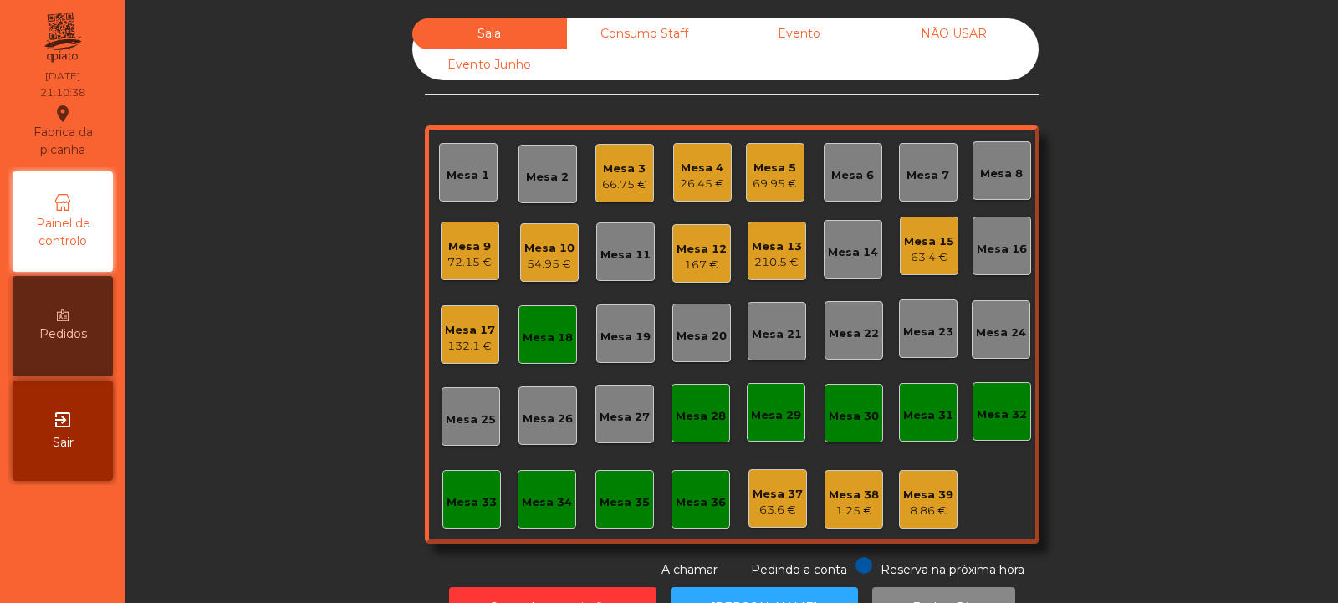
click at [534, 349] on div "Mesa 18" at bounding box center [547, 334] width 59 height 59
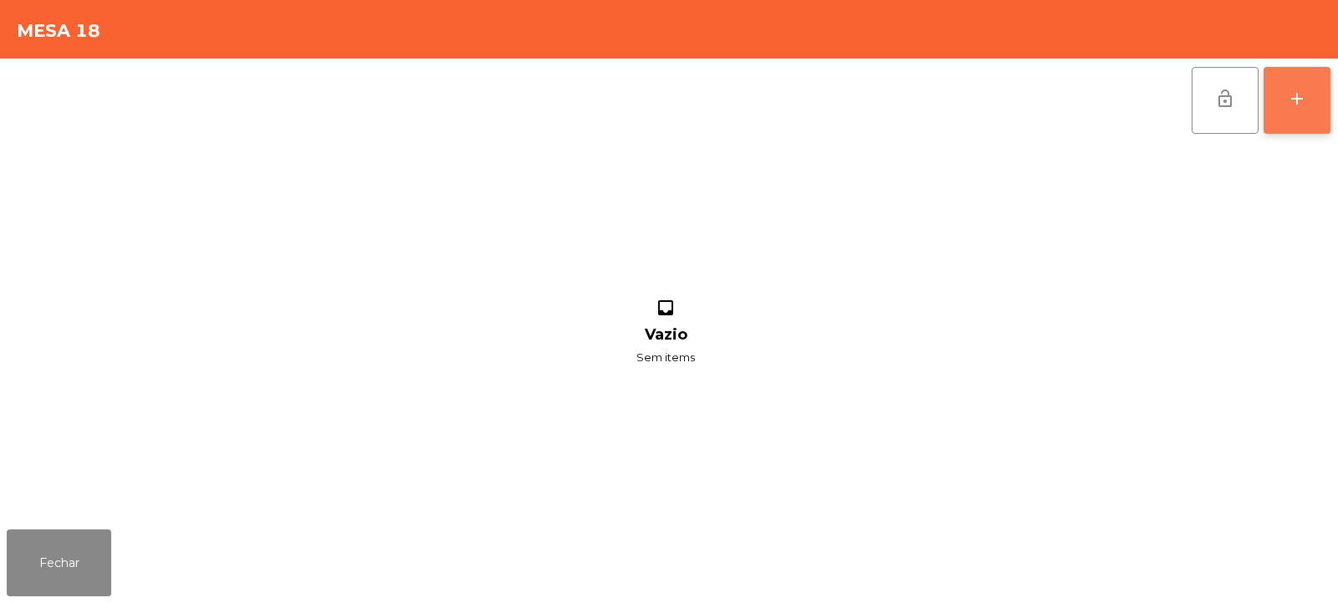
click at [1269, 100] on button "add" at bounding box center [1297, 100] width 67 height 67
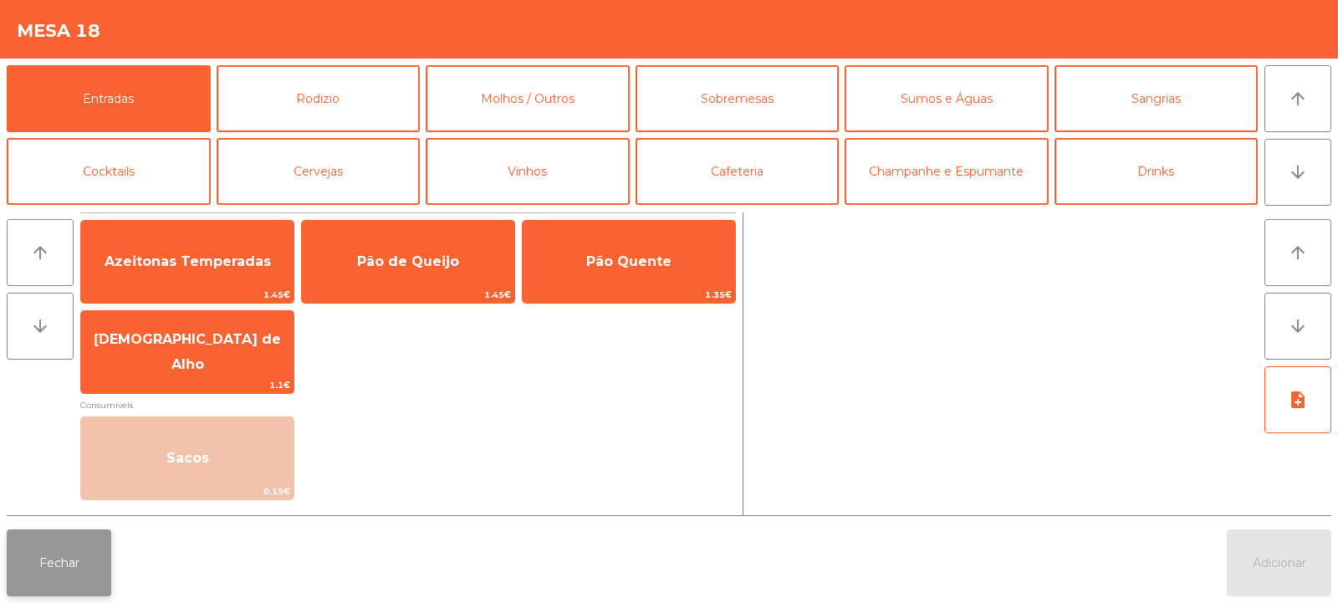
click at [88, 566] on button "Fechar" at bounding box center [59, 562] width 105 height 67
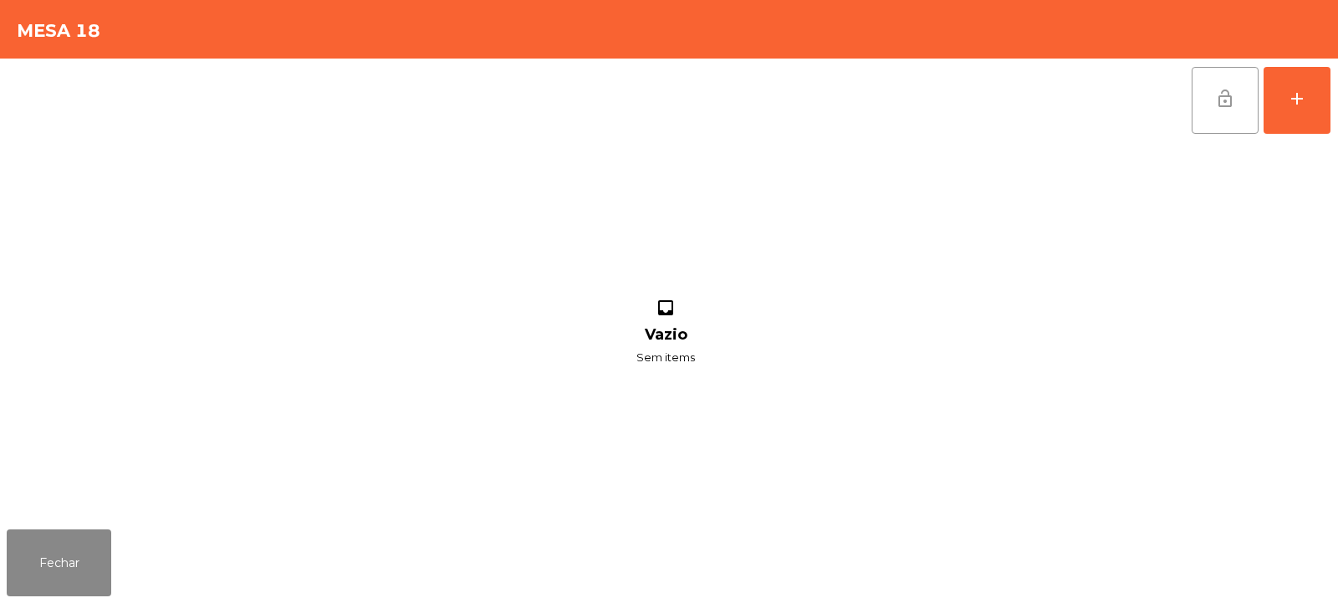
click at [1229, 79] on button "lock_open" at bounding box center [1225, 100] width 67 height 67
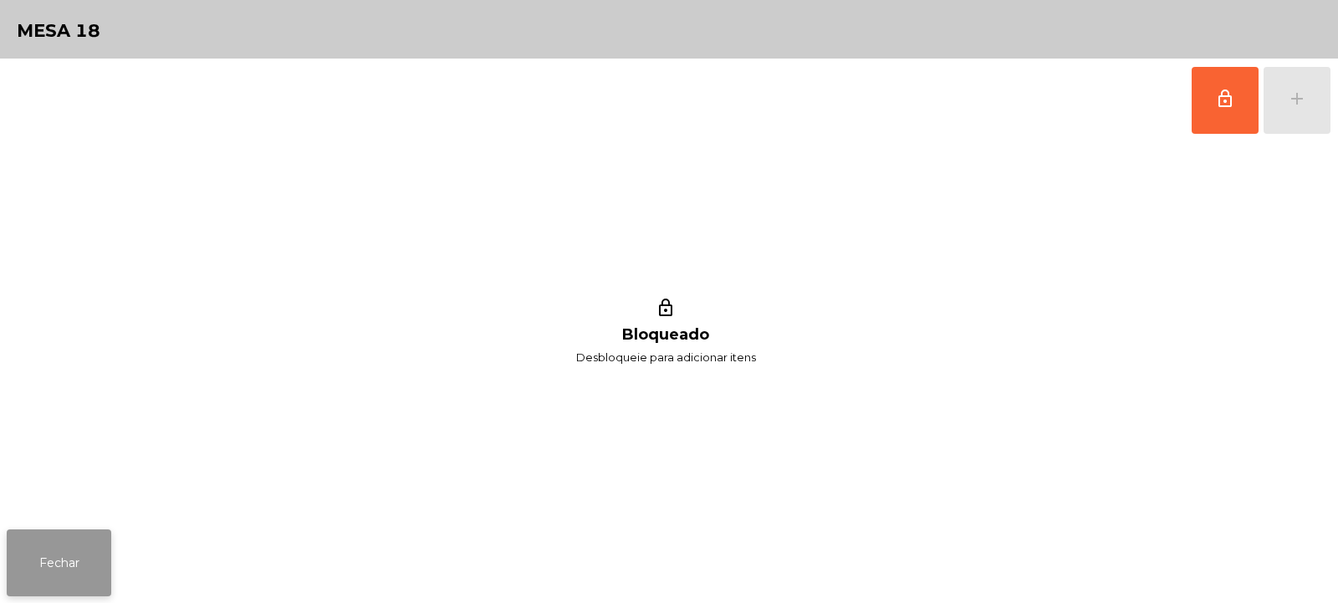
click at [74, 560] on button "Fechar" at bounding box center [59, 562] width 105 height 67
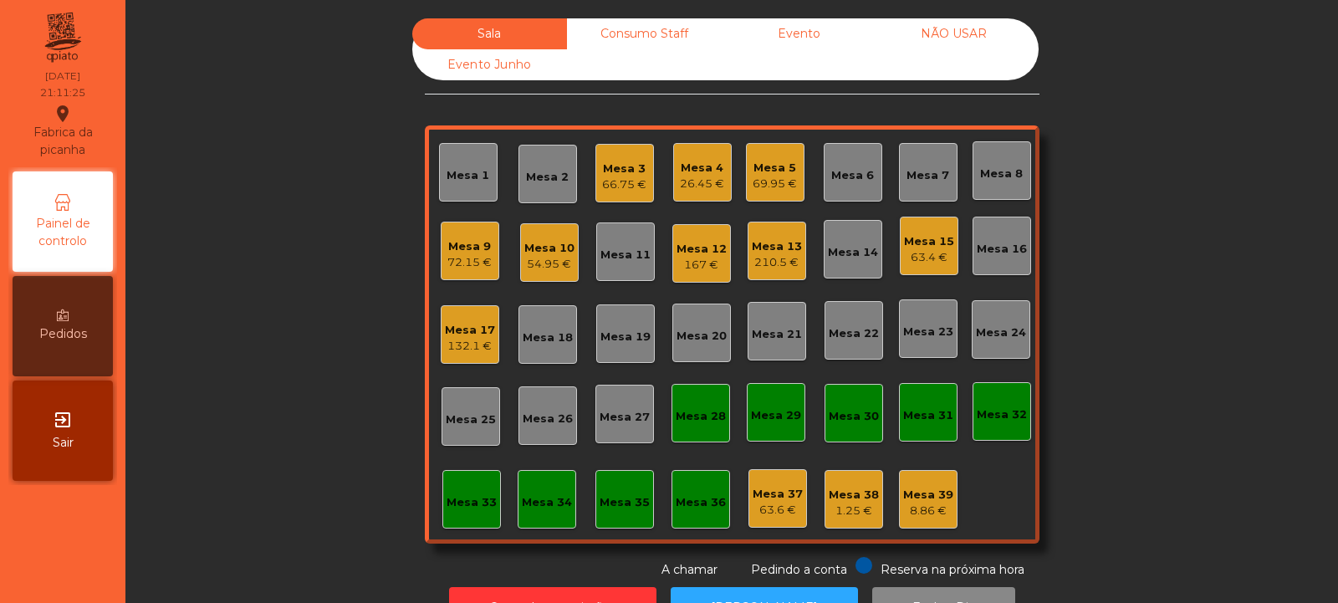
scroll to position [56, 0]
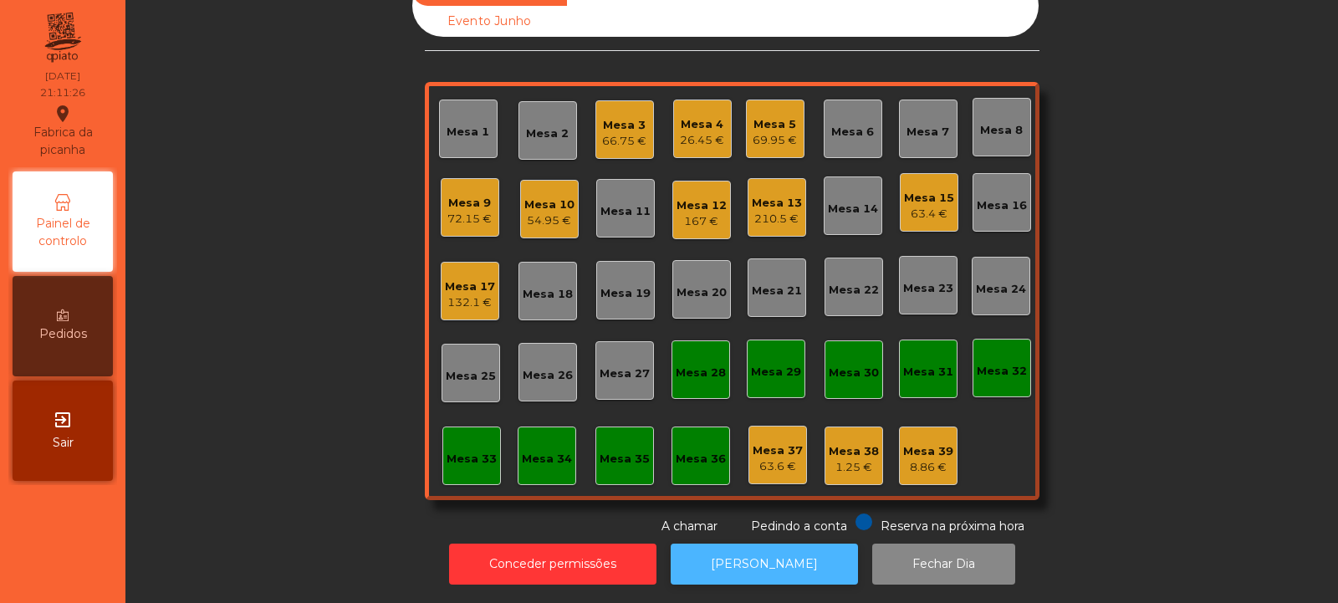
click at [758, 554] on button "[PERSON_NAME]" at bounding box center [764, 564] width 187 height 41
click at [743, 562] on button "[PERSON_NAME]" at bounding box center [764, 564] width 187 height 41
click at [635, 133] on div "66.75 €" at bounding box center [624, 141] width 44 height 17
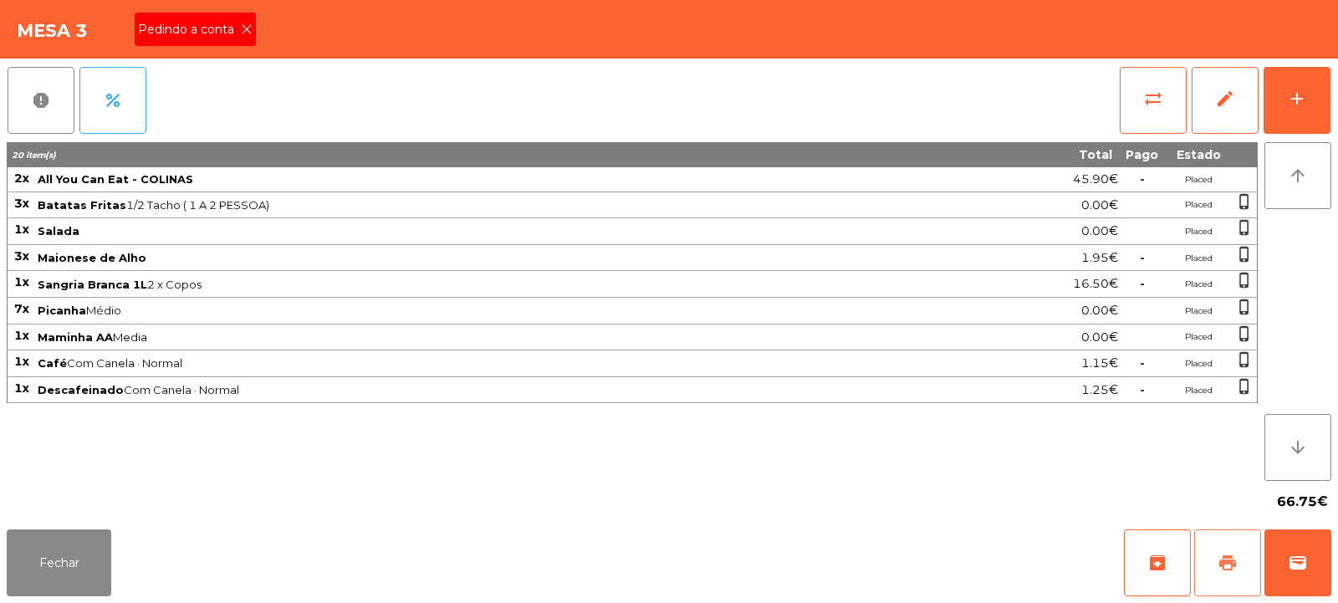
click at [1231, 554] on span "print" at bounding box center [1228, 563] width 20 height 20
click at [56, 546] on button "Fechar" at bounding box center [59, 562] width 105 height 67
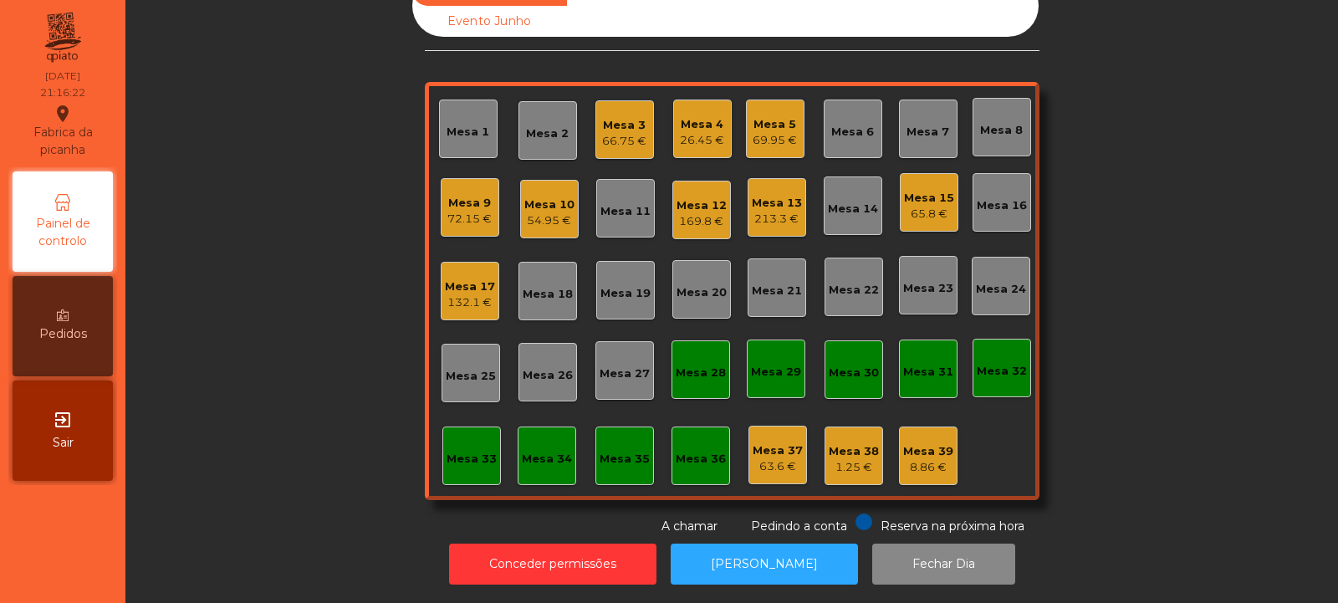
click at [1006, 126] on div "Mesa 8" at bounding box center [1002, 127] width 59 height 59
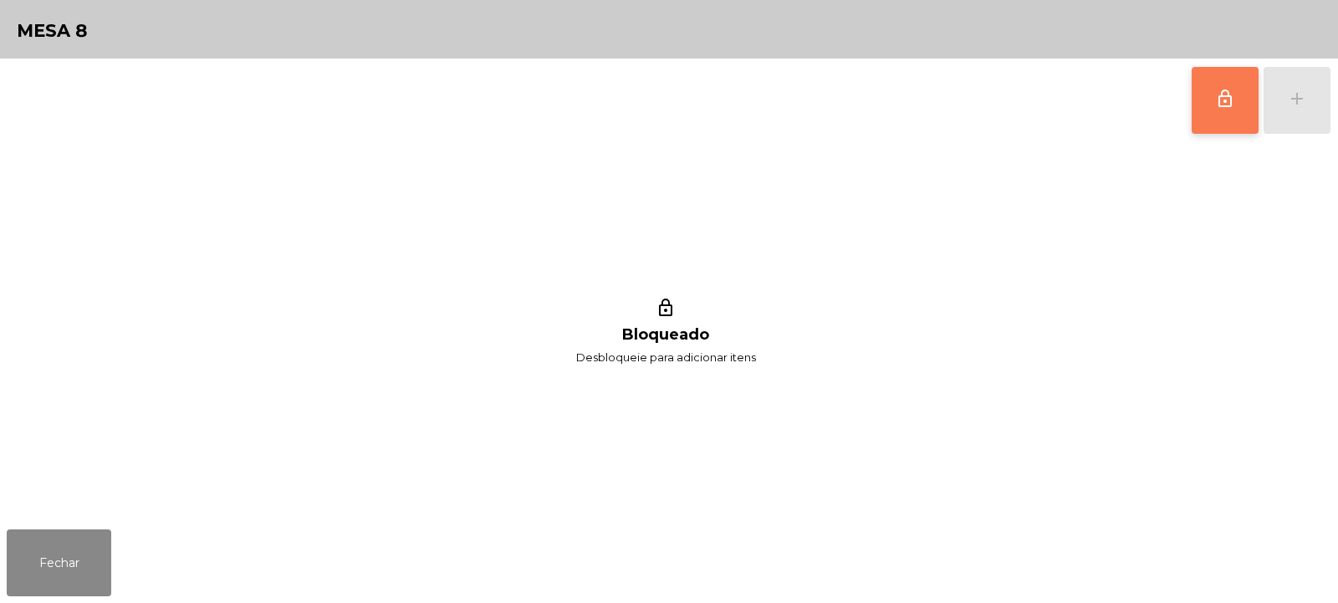
click at [1218, 94] on span "lock_outline" at bounding box center [1225, 99] width 20 height 20
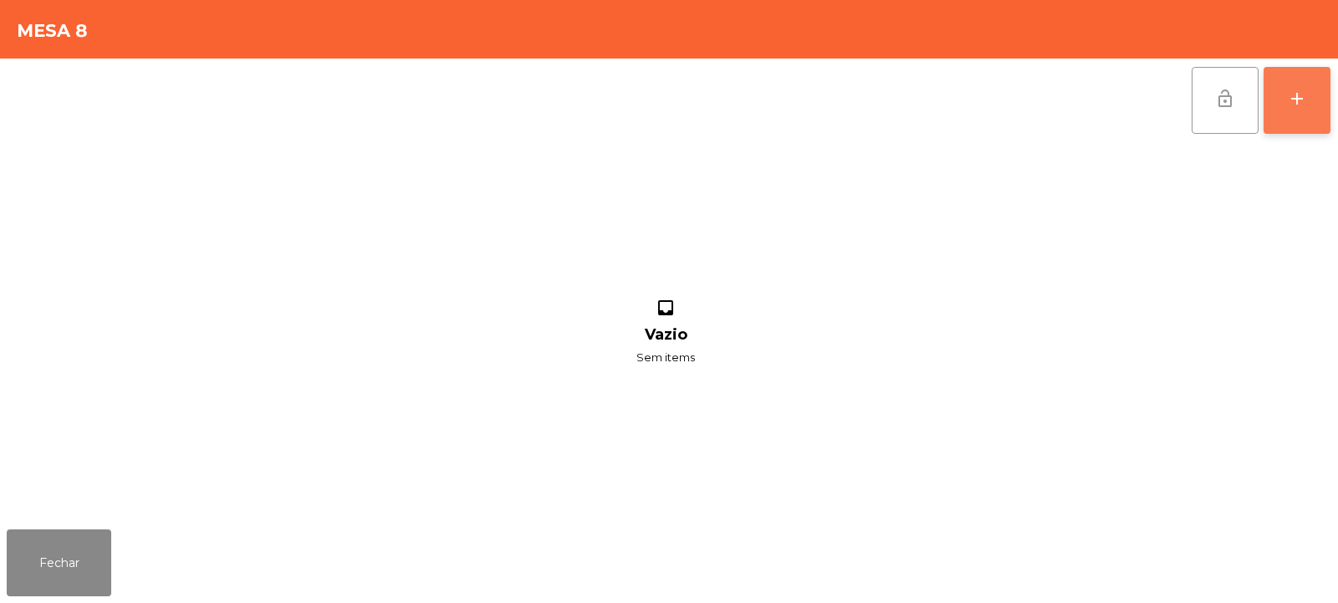
click at [1290, 90] on div "add" at bounding box center [1297, 99] width 20 height 20
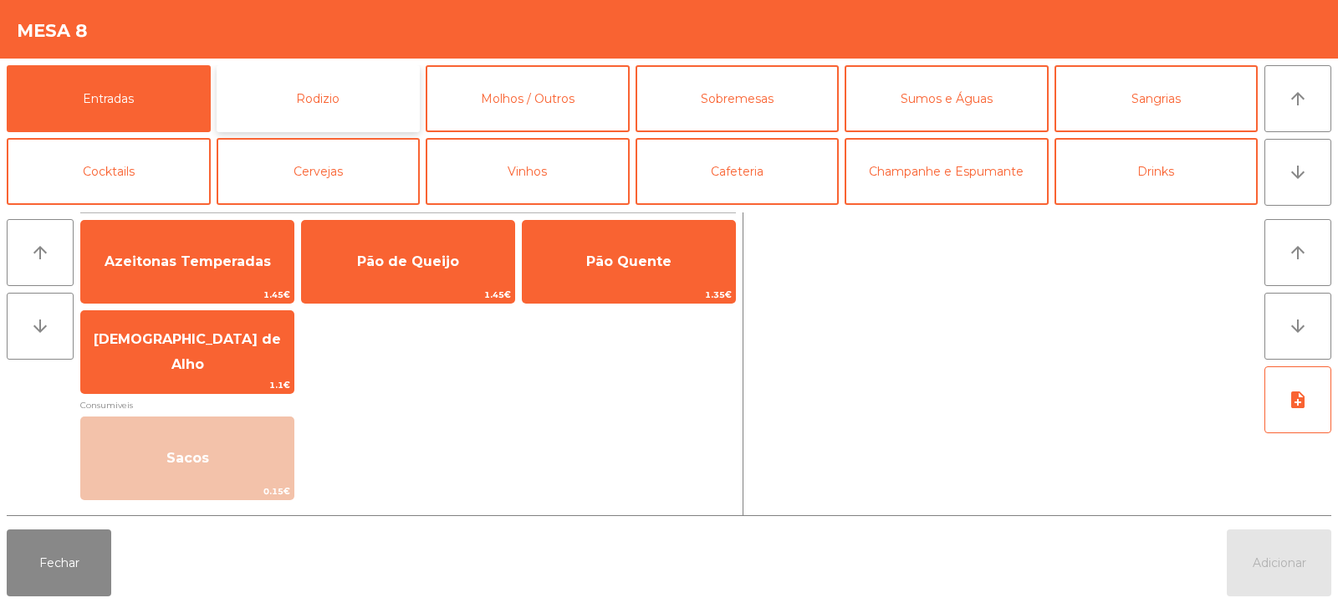
click at [339, 111] on button "Rodizio" at bounding box center [319, 98] width 204 height 67
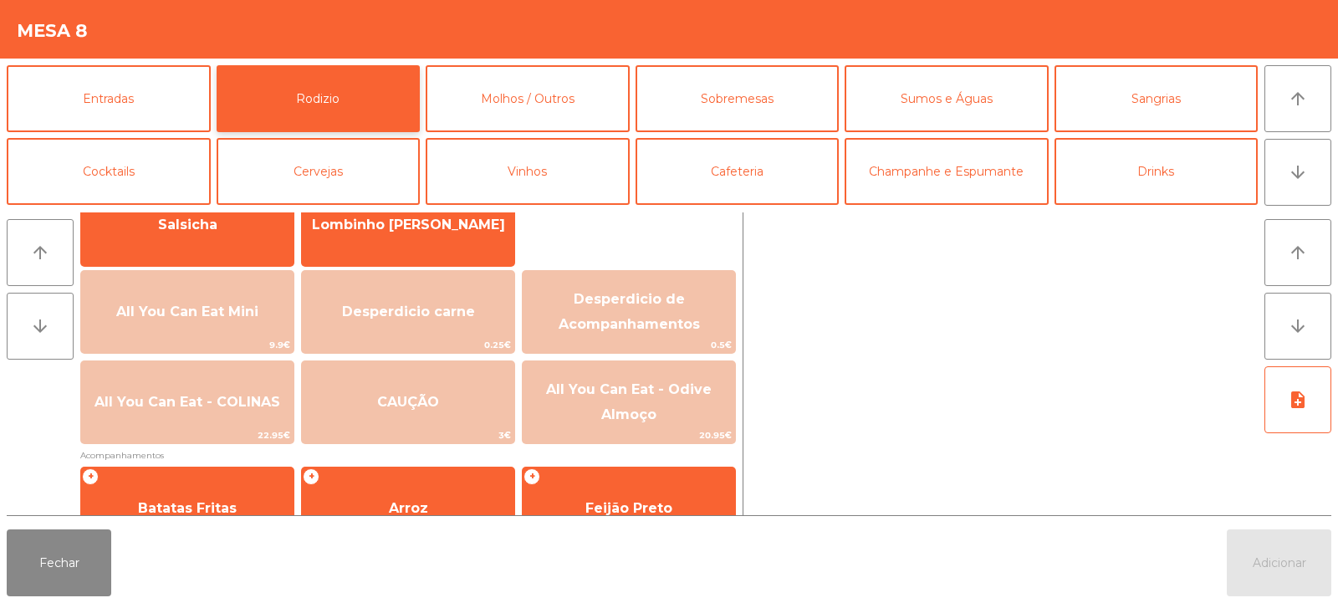
scroll to position [146, 0]
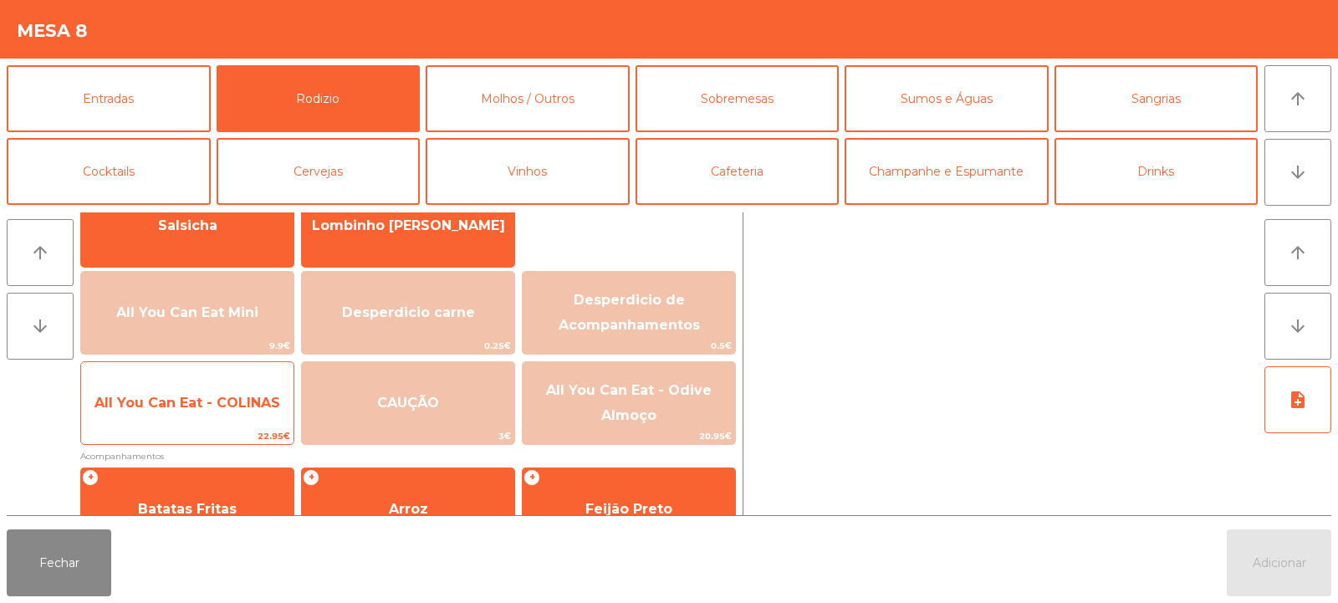
click at [227, 393] on span "All You Can Eat - COLINAS" at bounding box center [187, 403] width 212 height 45
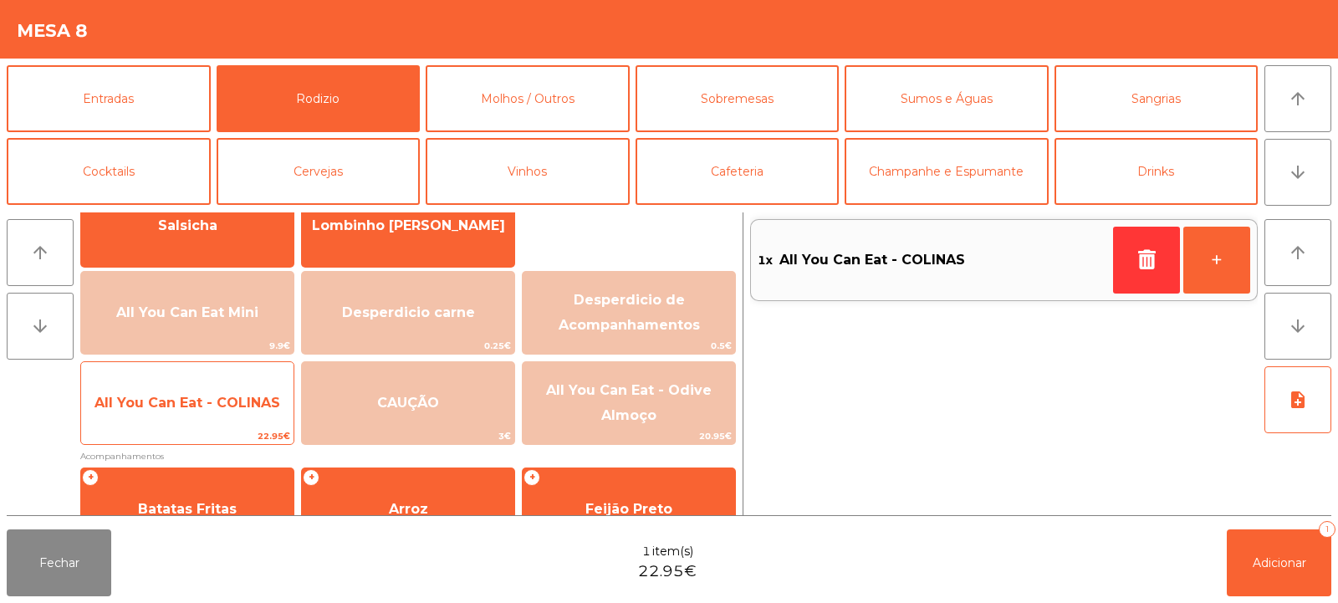
click at [232, 397] on span "All You Can Eat - COLINAS" at bounding box center [187, 403] width 186 height 16
click at [219, 408] on span "All You Can Eat - COLINAS" at bounding box center [187, 403] width 186 height 16
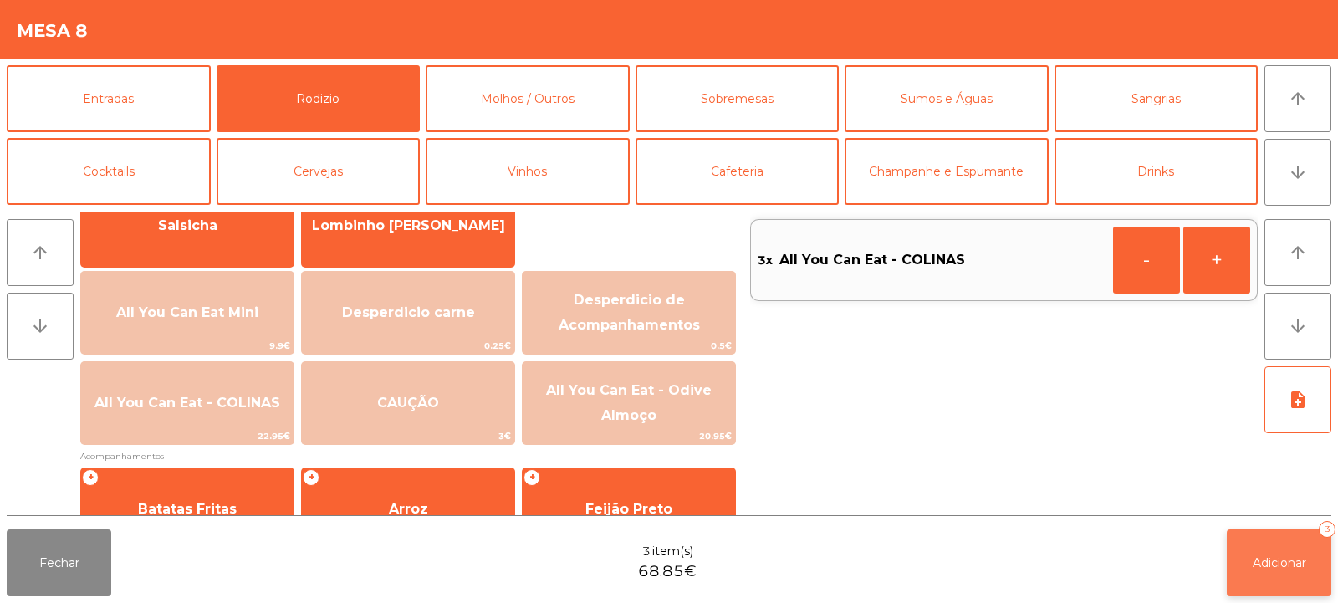
click at [1235, 562] on button "Adicionar 3" at bounding box center [1279, 562] width 105 height 67
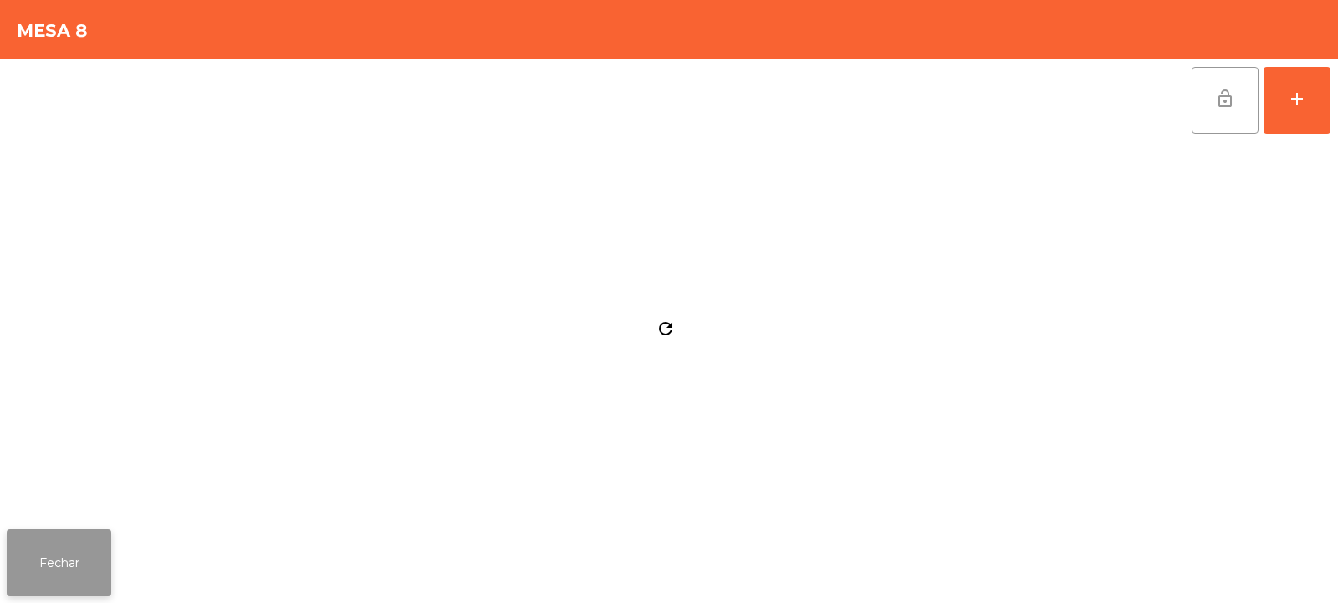
click at [63, 551] on button "Fechar" at bounding box center [59, 562] width 105 height 67
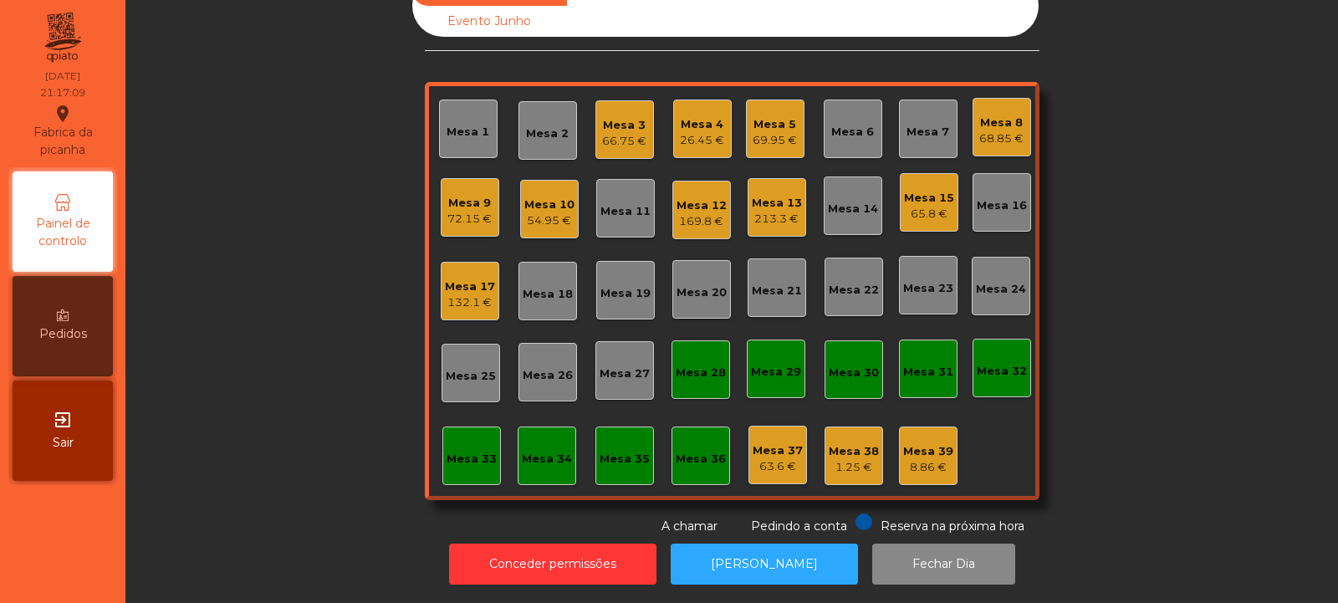
click at [617, 133] on div "66.75 €" at bounding box center [624, 141] width 44 height 17
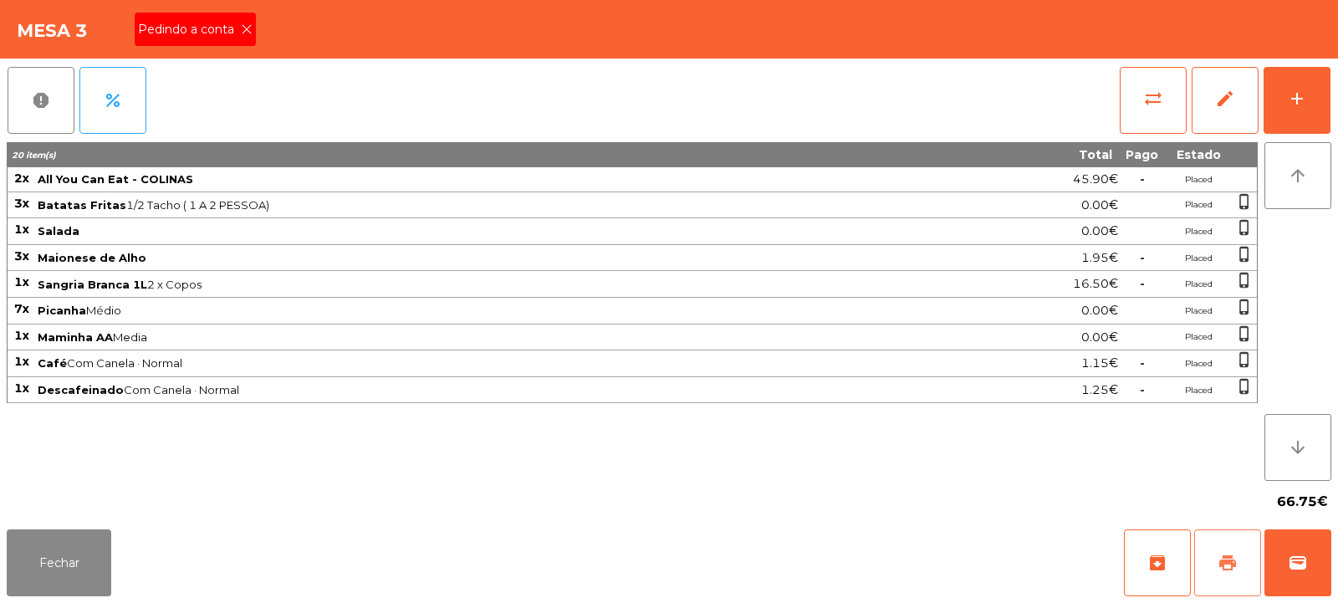
click at [1221, 568] on span "print" at bounding box center [1228, 563] width 20 height 20
click at [248, 30] on icon at bounding box center [247, 29] width 12 height 12
click at [1162, 89] on span "sync_alt" at bounding box center [1153, 99] width 20 height 20
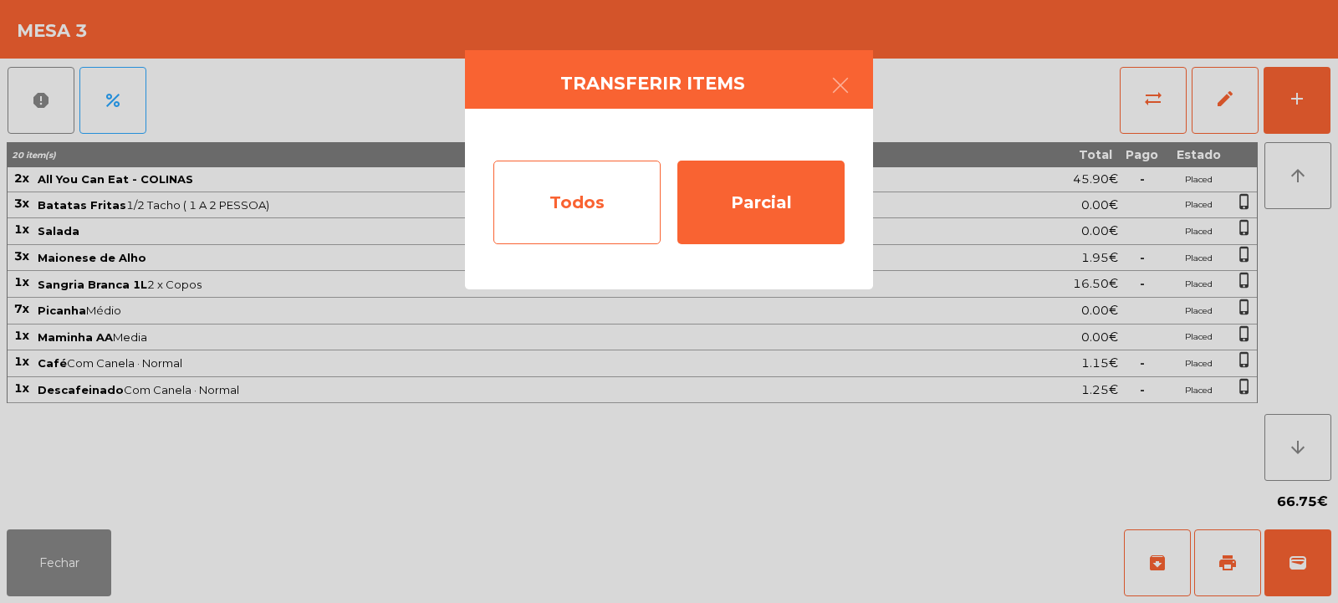
click at [566, 208] on div "Todos" at bounding box center [576, 203] width 167 height 84
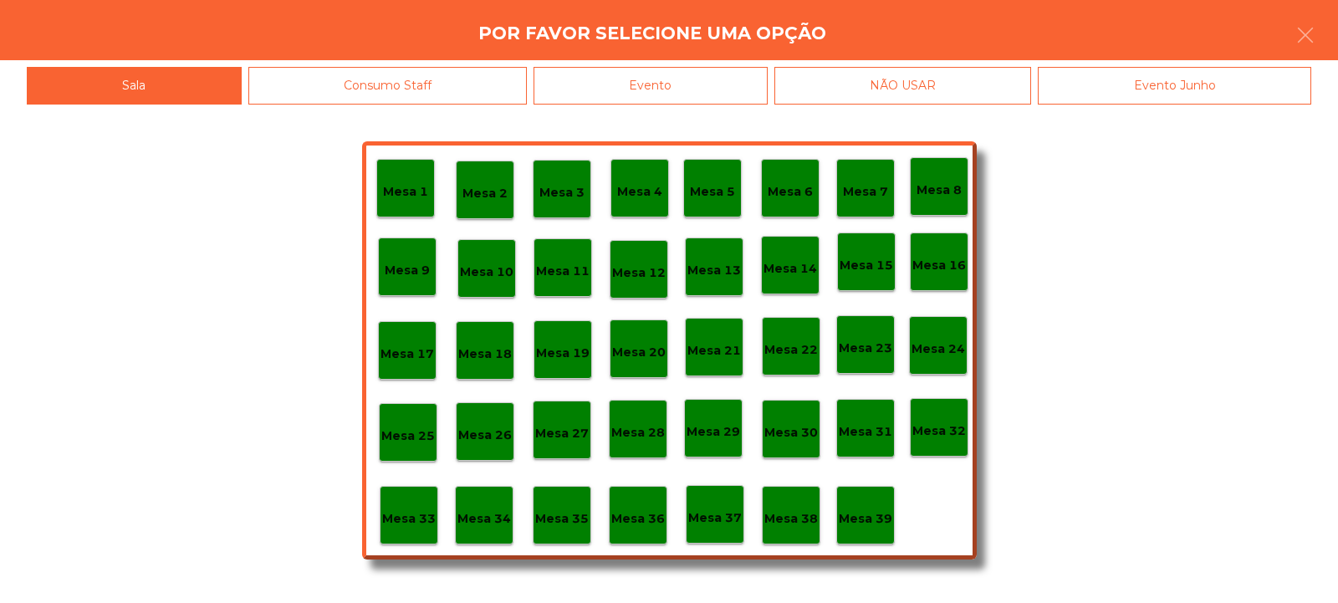
click at [665, 77] on div "Evento" at bounding box center [651, 86] width 234 height 38
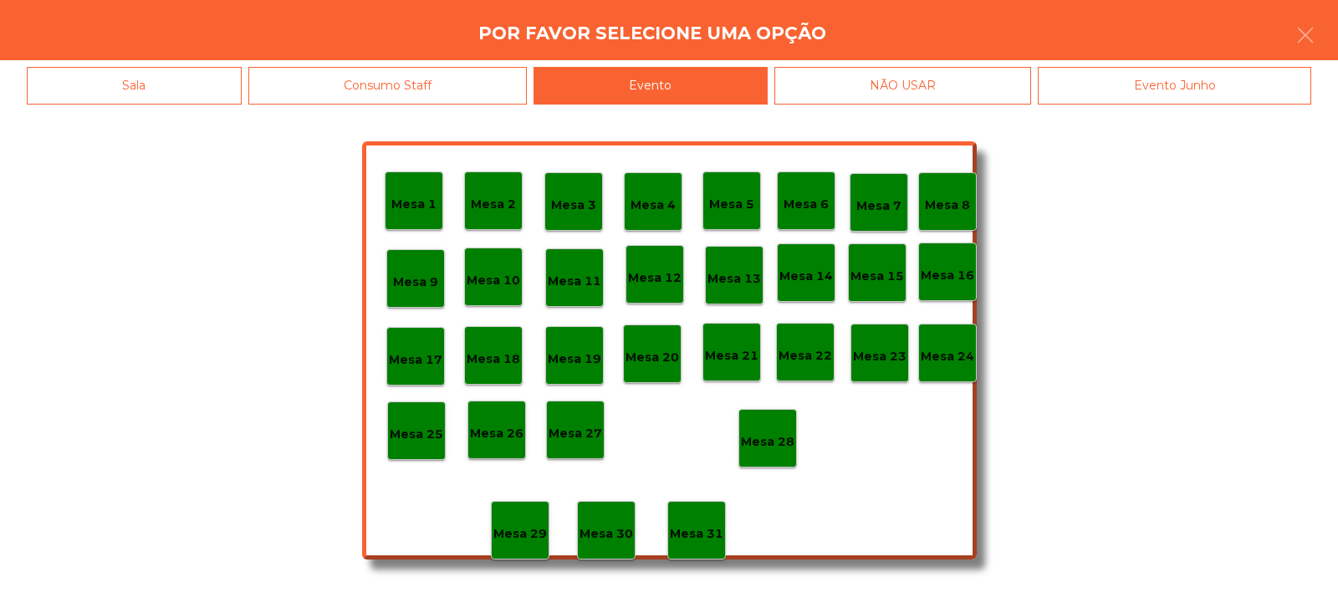
click at [760, 442] on p "Mesa 28" at bounding box center [768, 441] width 54 height 19
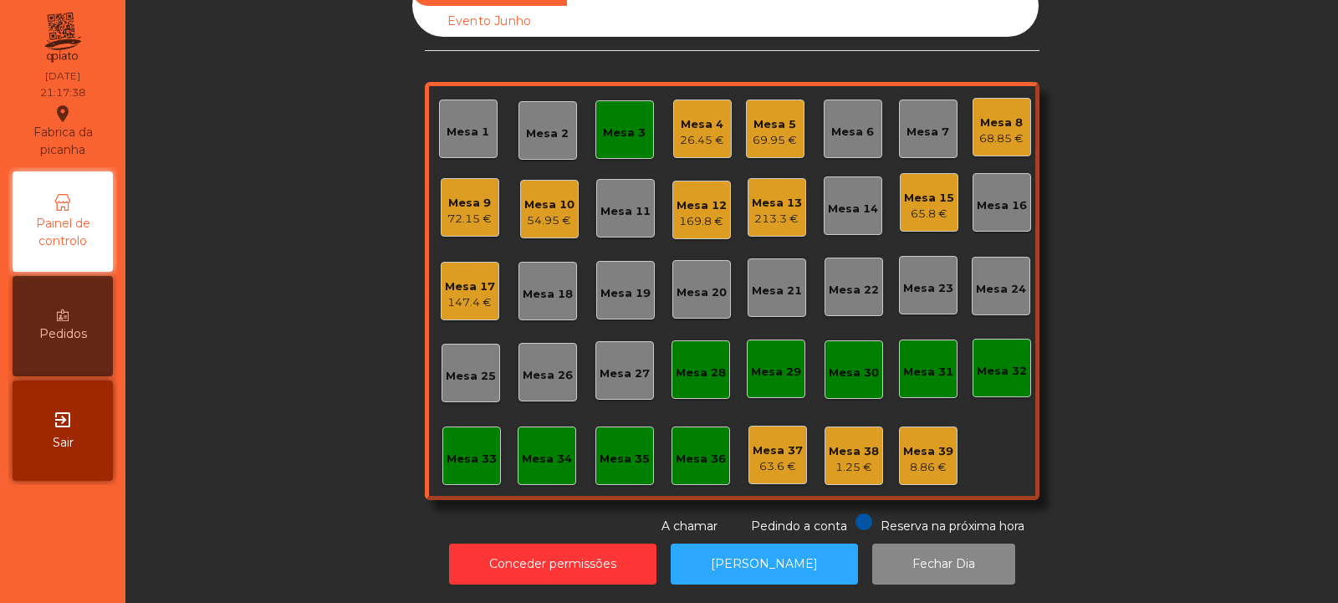
click at [628, 103] on div "Mesa 3" at bounding box center [624, 129] width 59 height 59
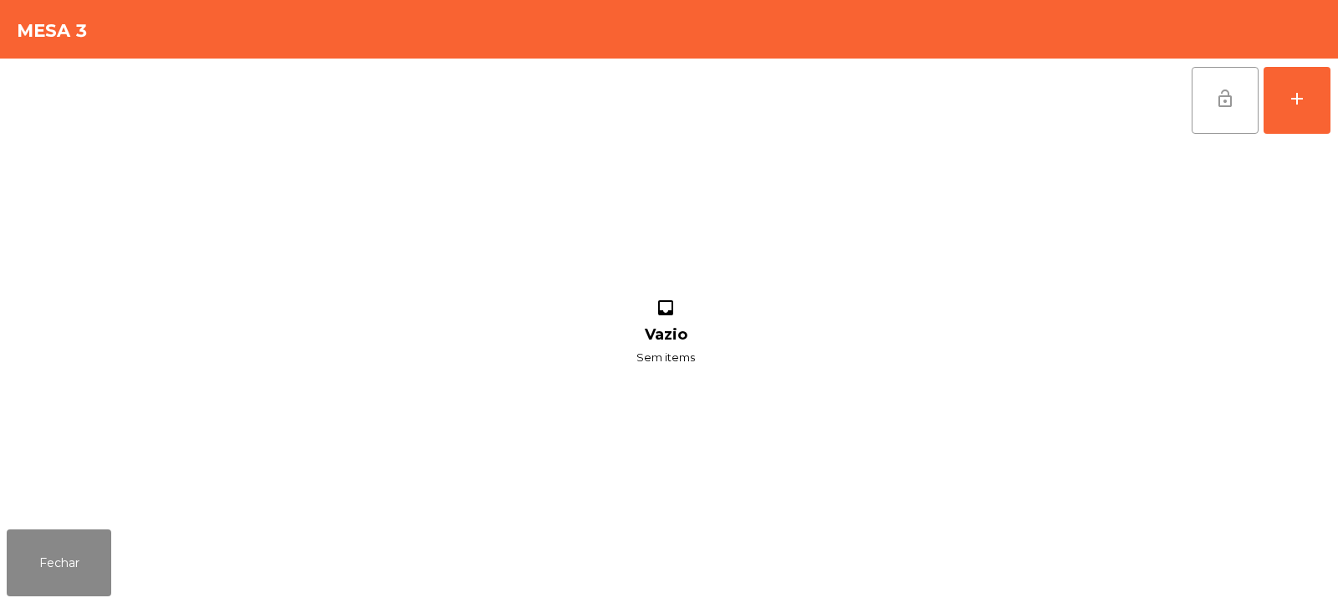
click at [1224, 89] on span "lock_open" at bounding box center [1225, 99] width 20 height 20
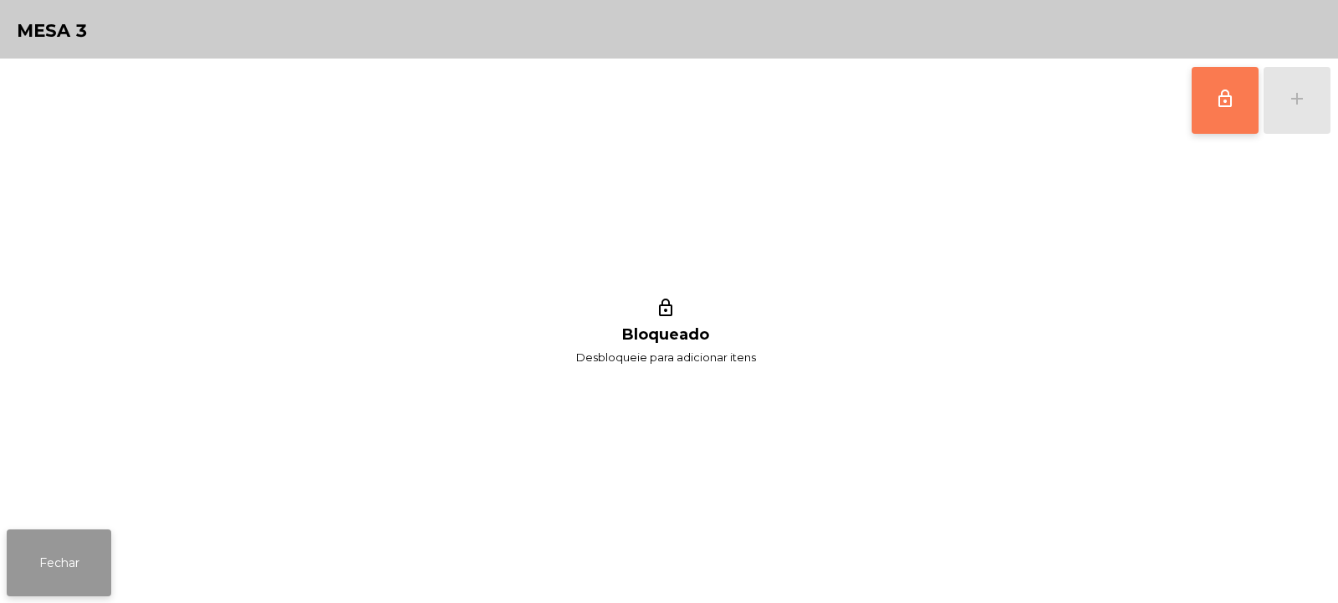
click at [90, 556] on button "Fechar" at bounding box center [59, 562] width 105 height 67
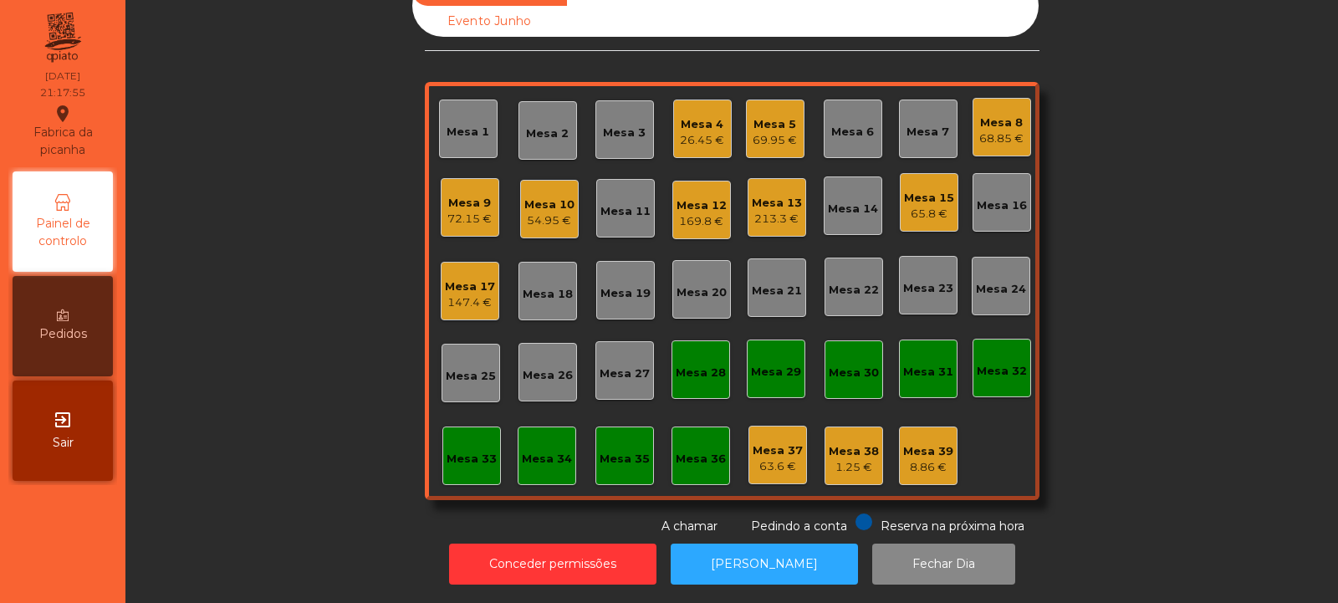
click at [768, 118] on div "Mesa 5" at bounding box center [775, 124] width 44 height 17
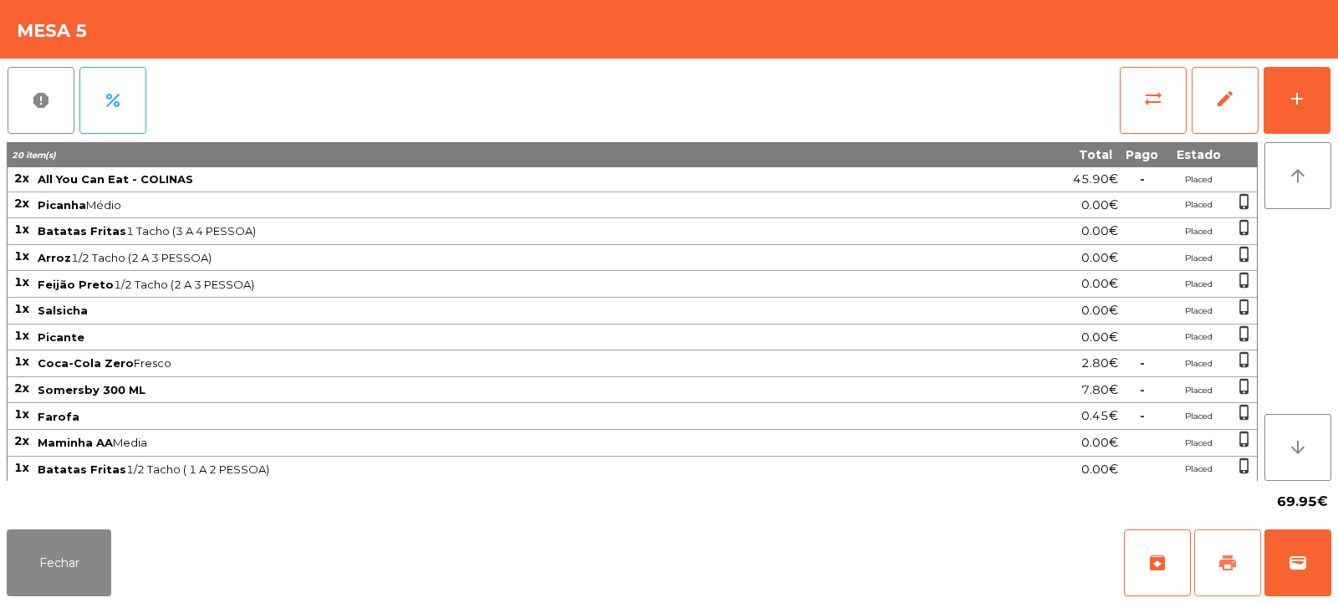
click at [1223, 572] on span "print" at bounding box center [1228, 563] width 20 height 20
click at [76, 571] on button "Fechar" at bounding box center [59, 562] width 105 height 67
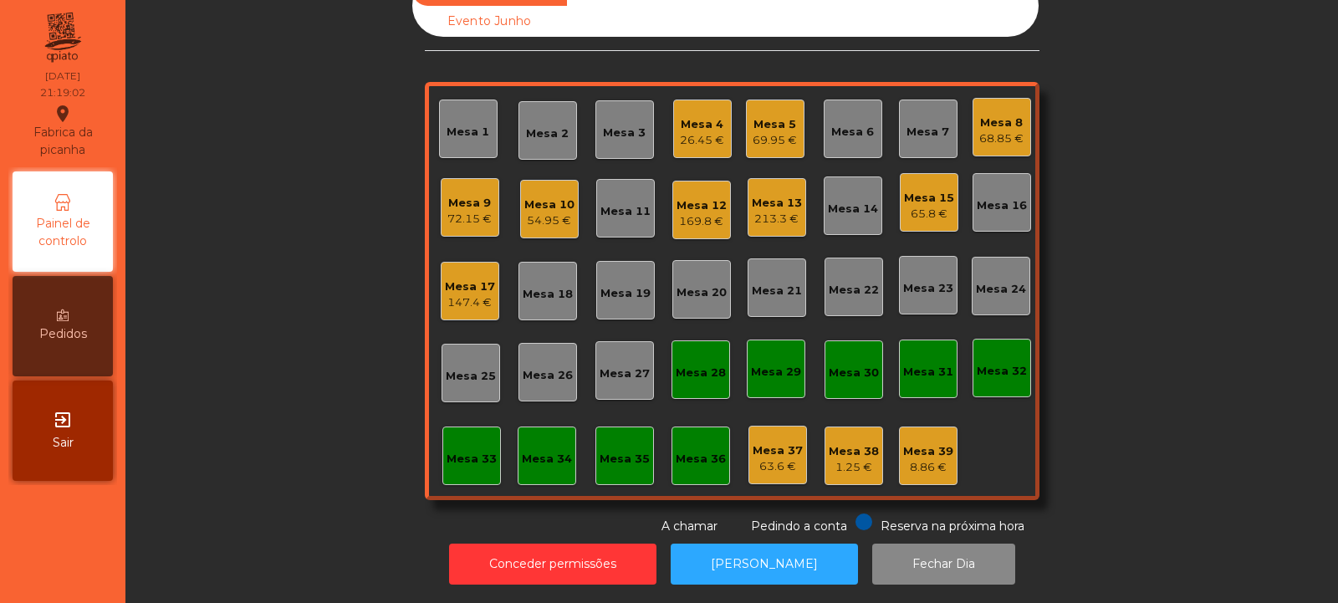
scroll to position [0, 0]
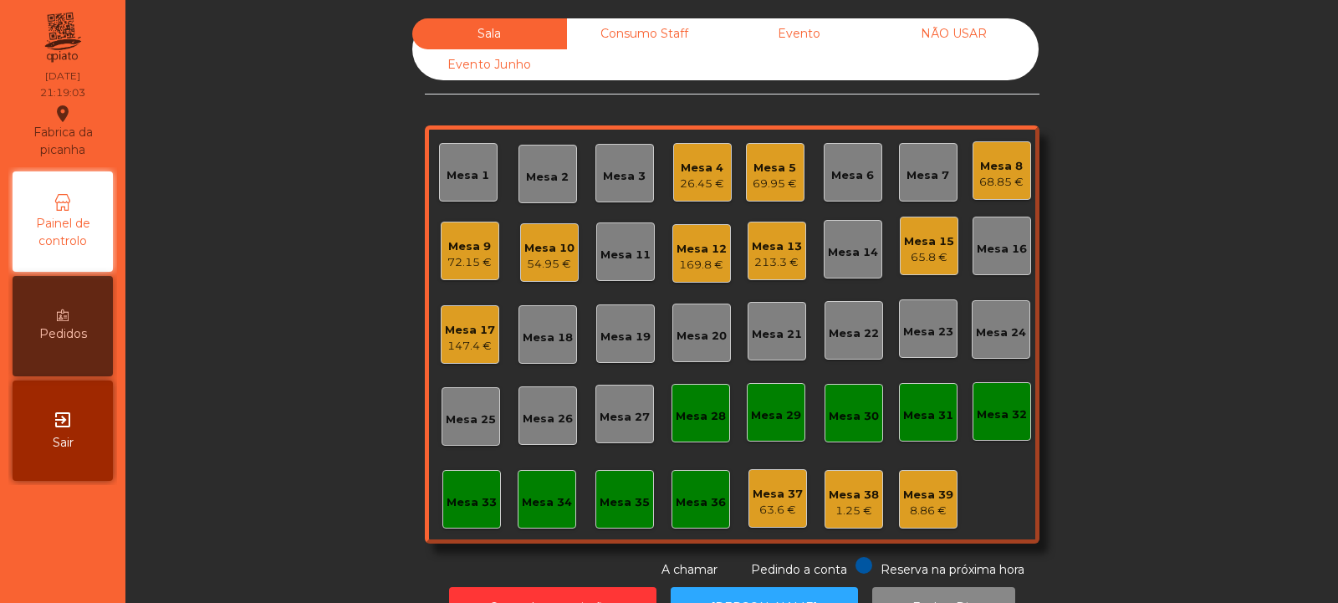
click at [629, 30] on div "Consumo Staff" at bounding box center [644, 33] width 155 height 31
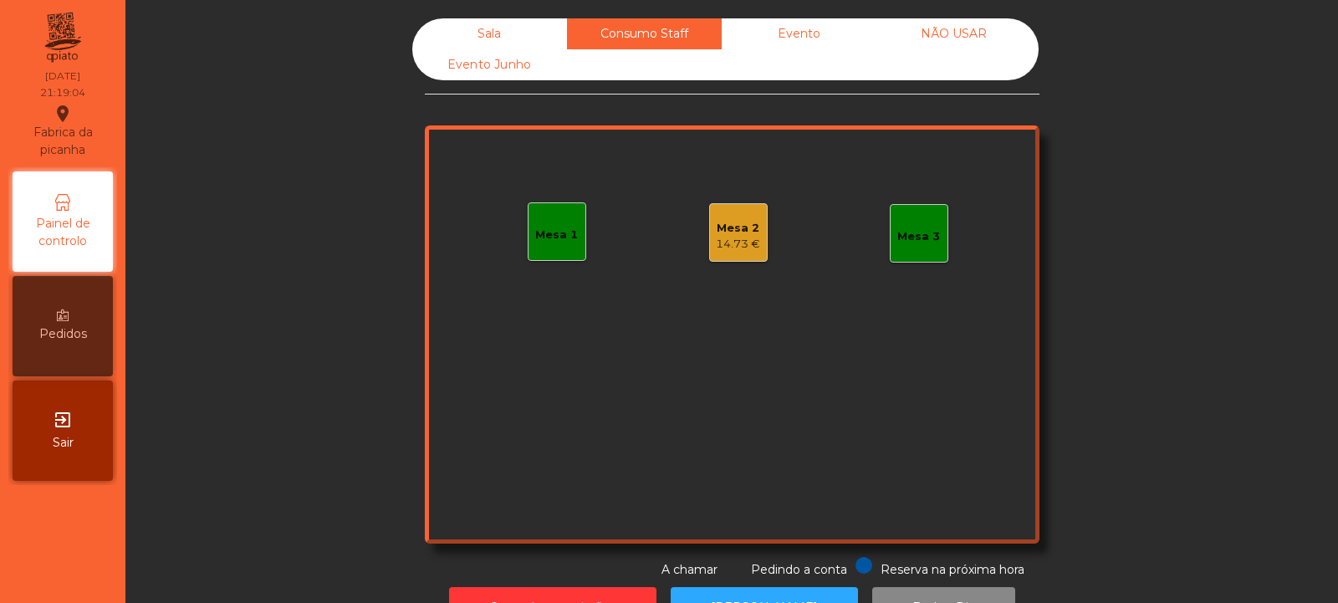
click at [567, 243] on div "Mesa 1" at bounding box center [556, 235] width 43 height 17
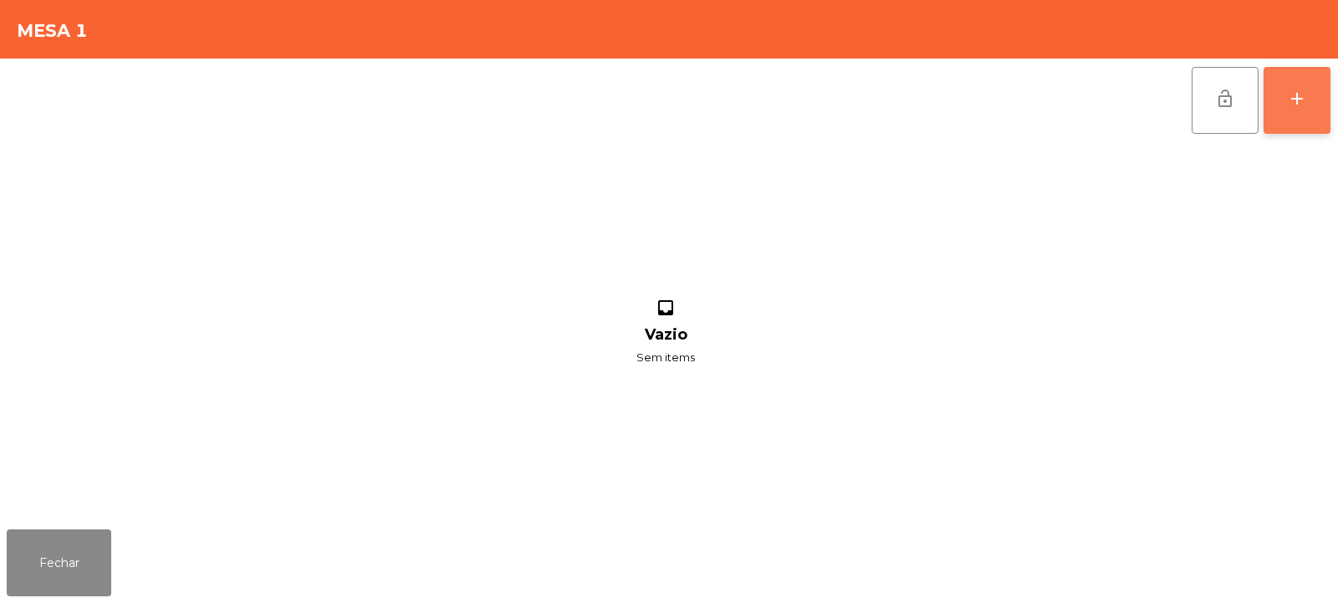
click at [1298, 98] on div "add" at bounding box center [1297, 99] width 20 height 20
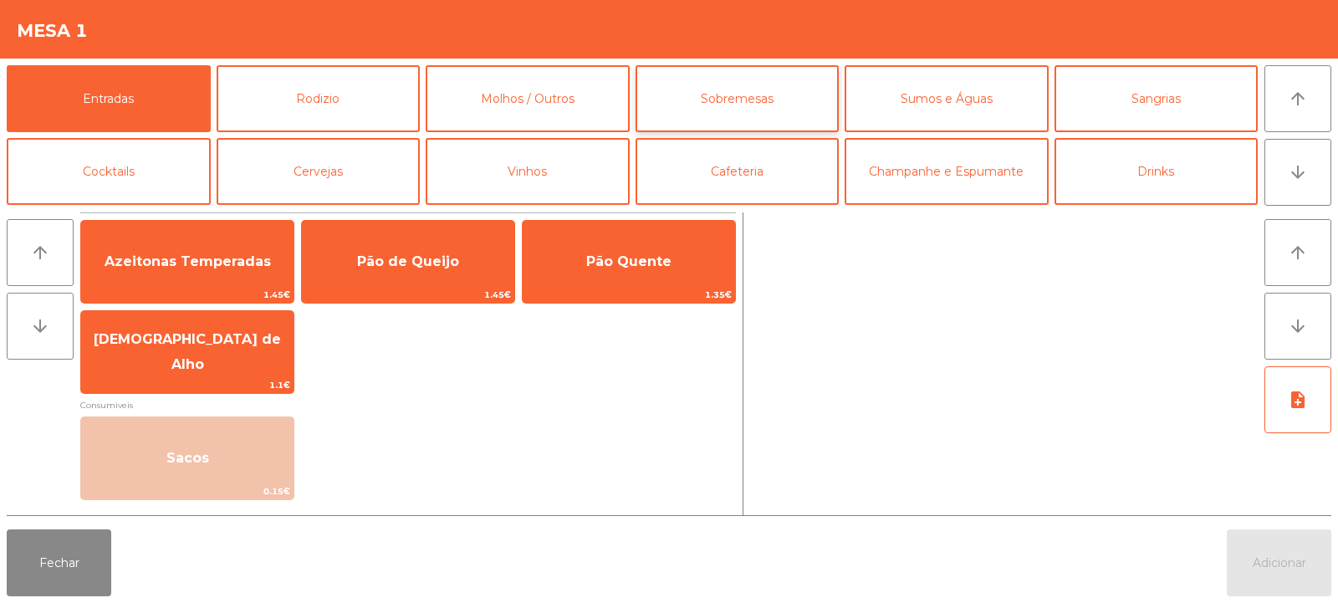
click at [733, 99] on button "Sobremesas" at bounding box center [738, 98] width 204 height 67
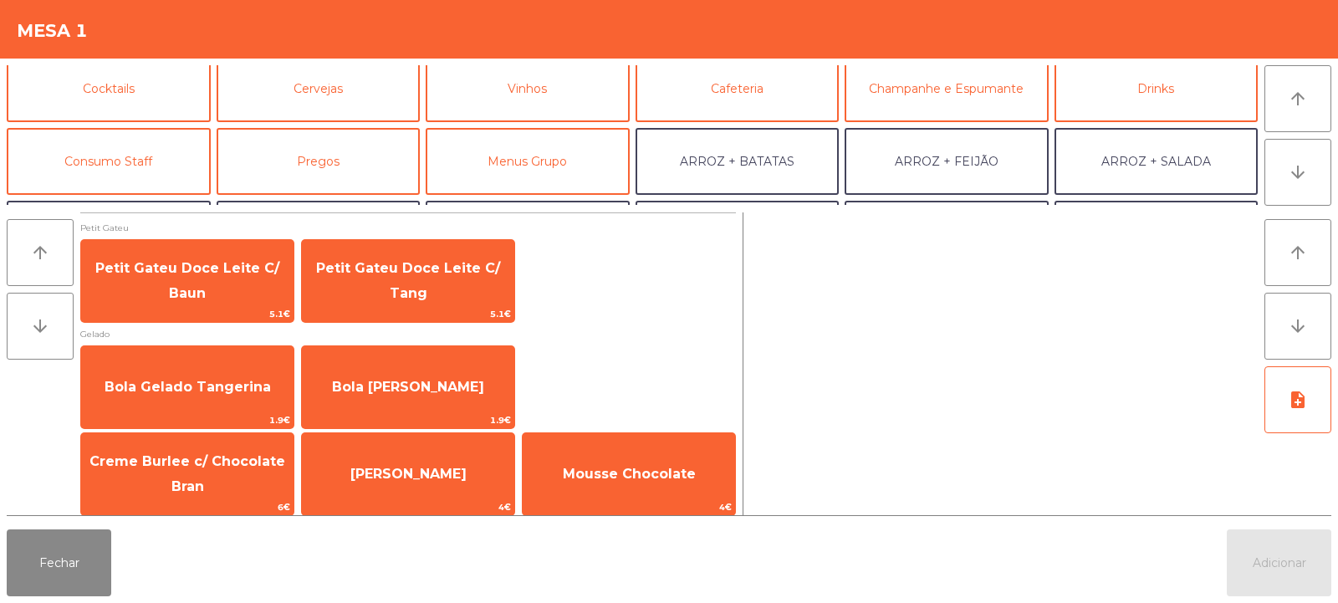
scroll to position [126, 0]
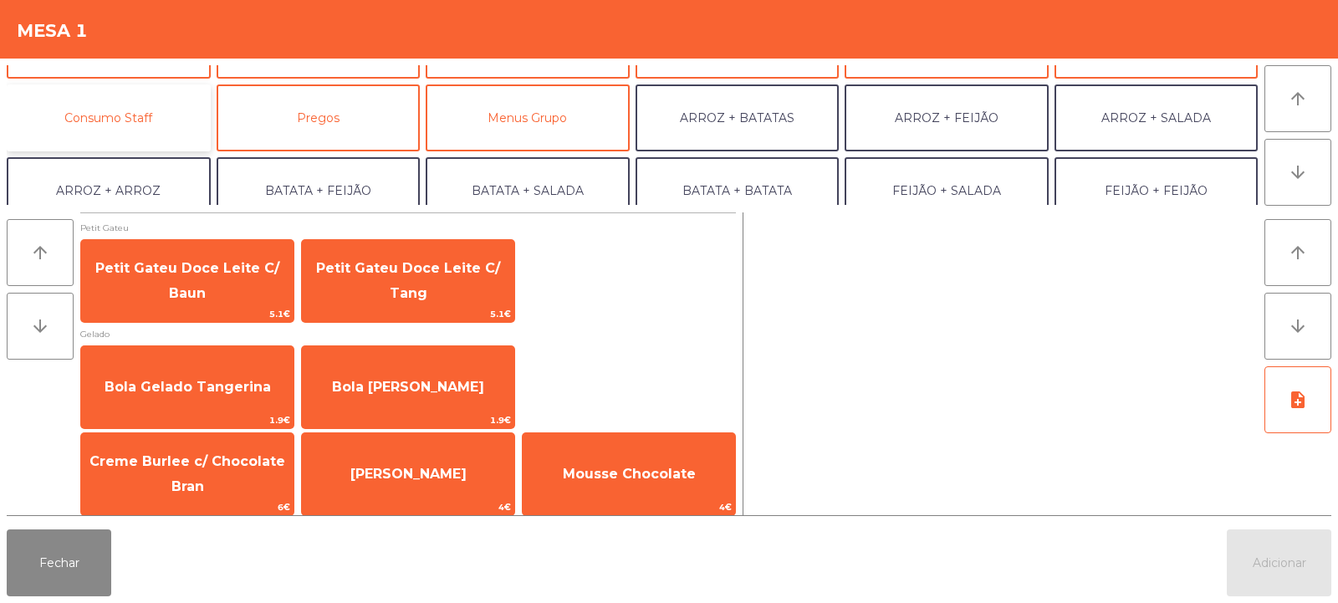
click at [140, 115] on button "Consumo Staff" at bounding box center [109, 117] width 204 height 67
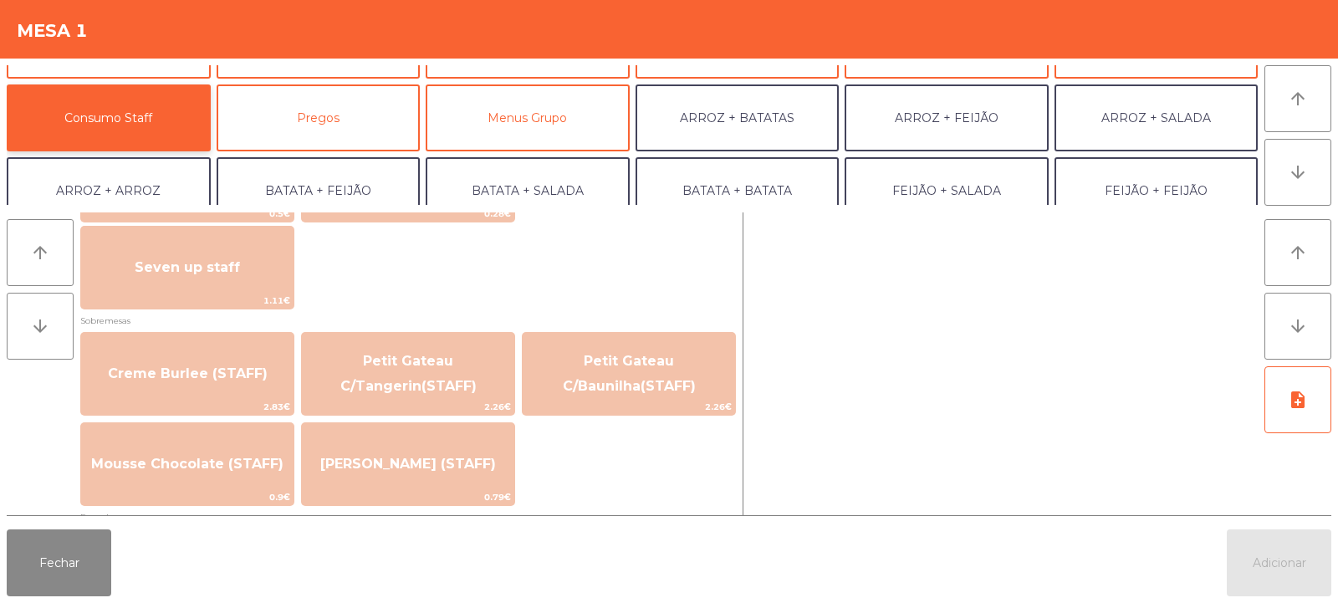
scroll to position [1080, 0]
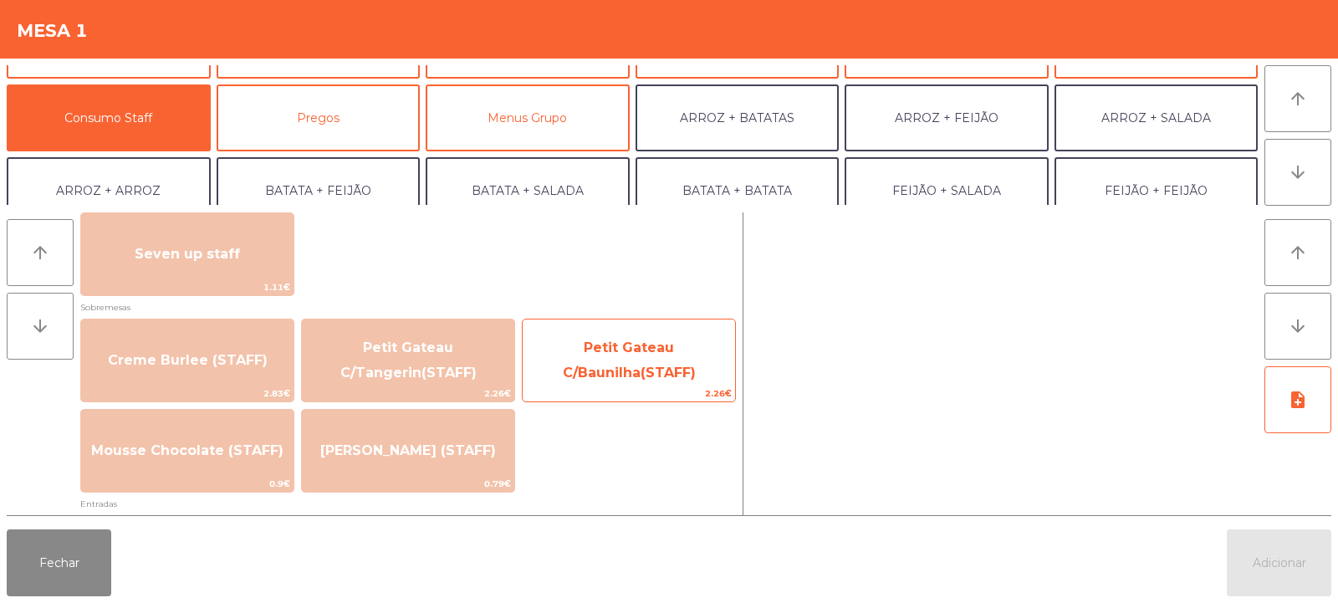
click at [647, 370] on span "Petit Gateau C/Baunilha(STAFF)" at bounding box center [629, 360] width 133 height 41
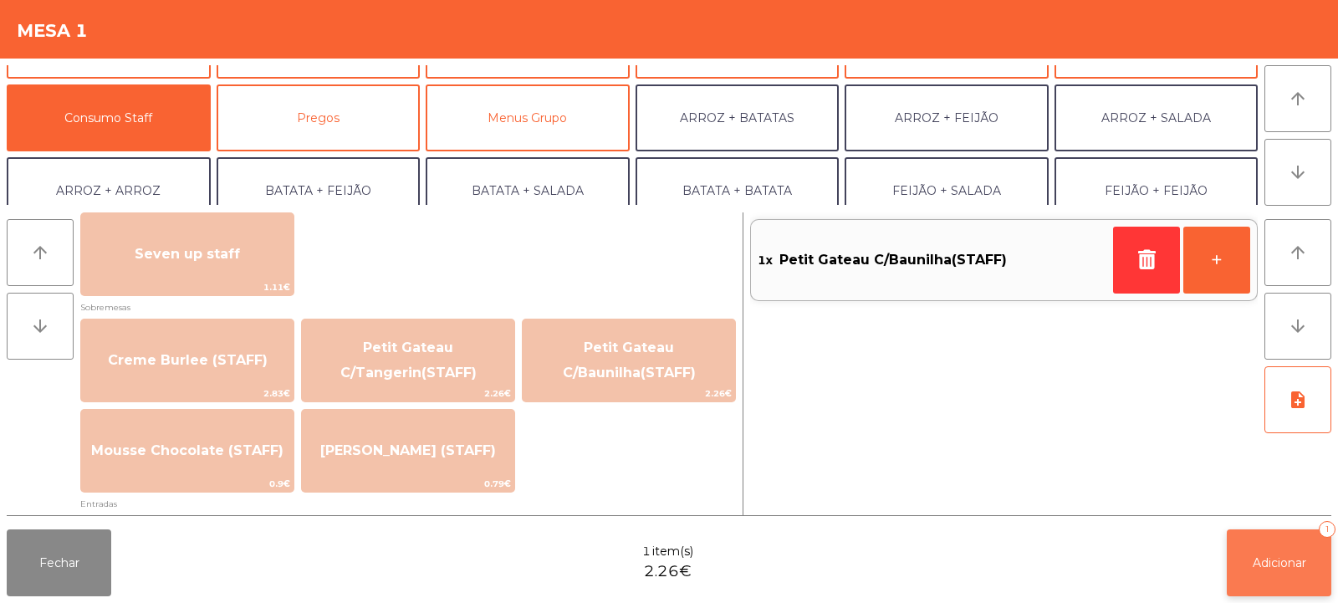
click at [1285, 556] on span "Adicionar" at bounding box center [1280, 562] width 54 height 15
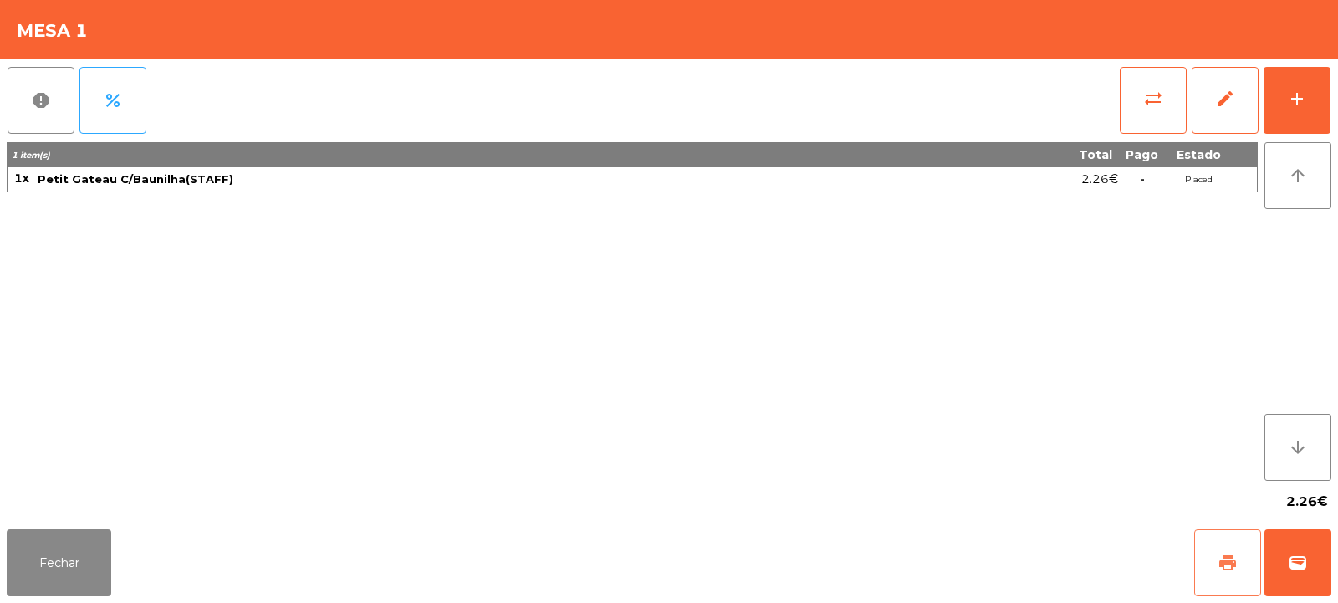
click at [1233, 564] on span "print" at bounding box center [1228, 563] width 20 height 20
click at [59, 555] on button "Fechar" at bounding box center [59, 562] width 105 height 67
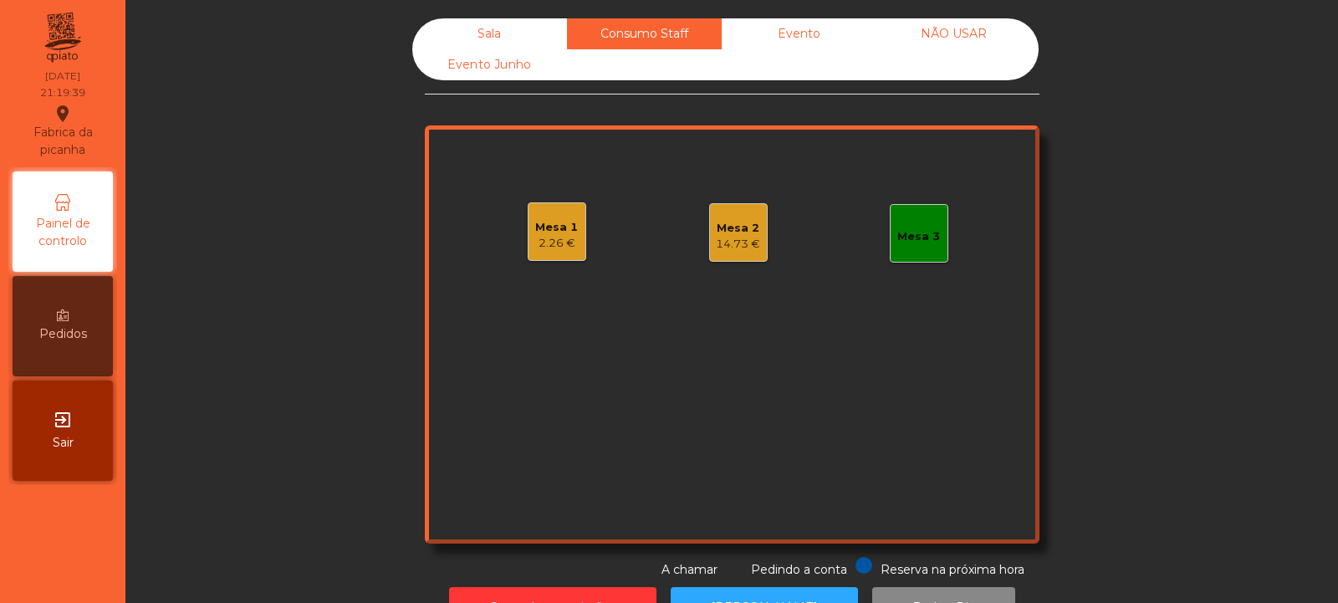
click at [483, 43] on div "Sala" at bounding box center [489, 33] width 155 height 31
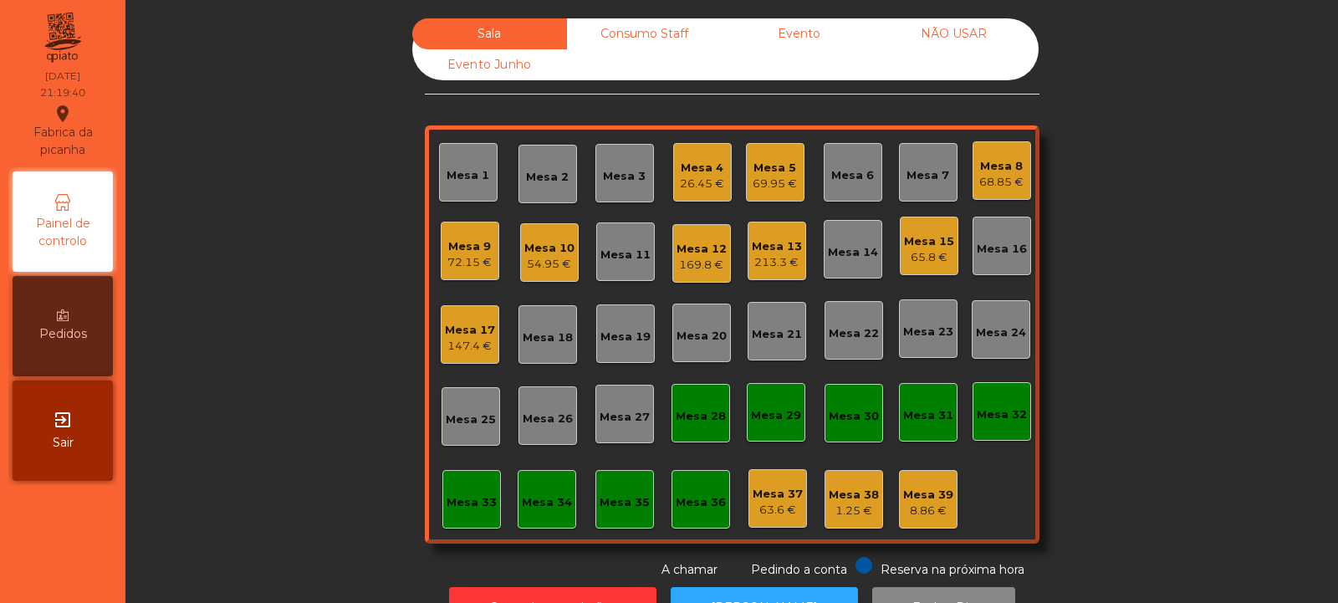
click at [538, 248] on div "Mesa 10" at bounding box center [549, 248] width 50 height 17
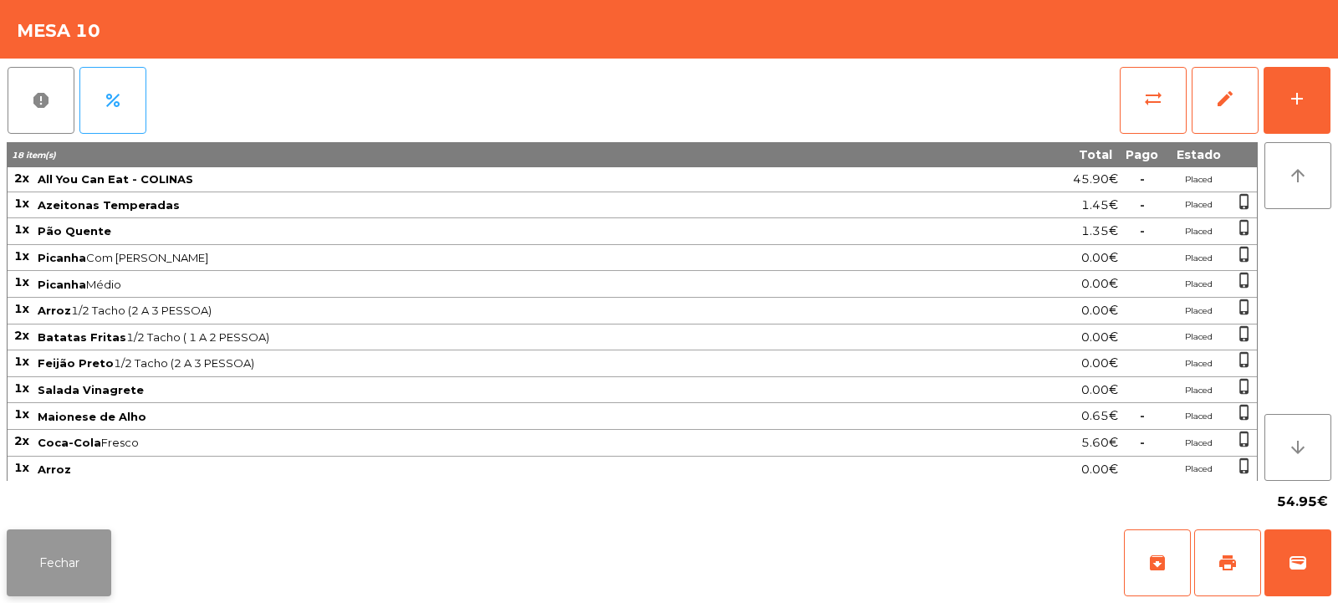
click at [64, 562] on button "Fechar" at bounding box center [59, 562] width 105 height 67
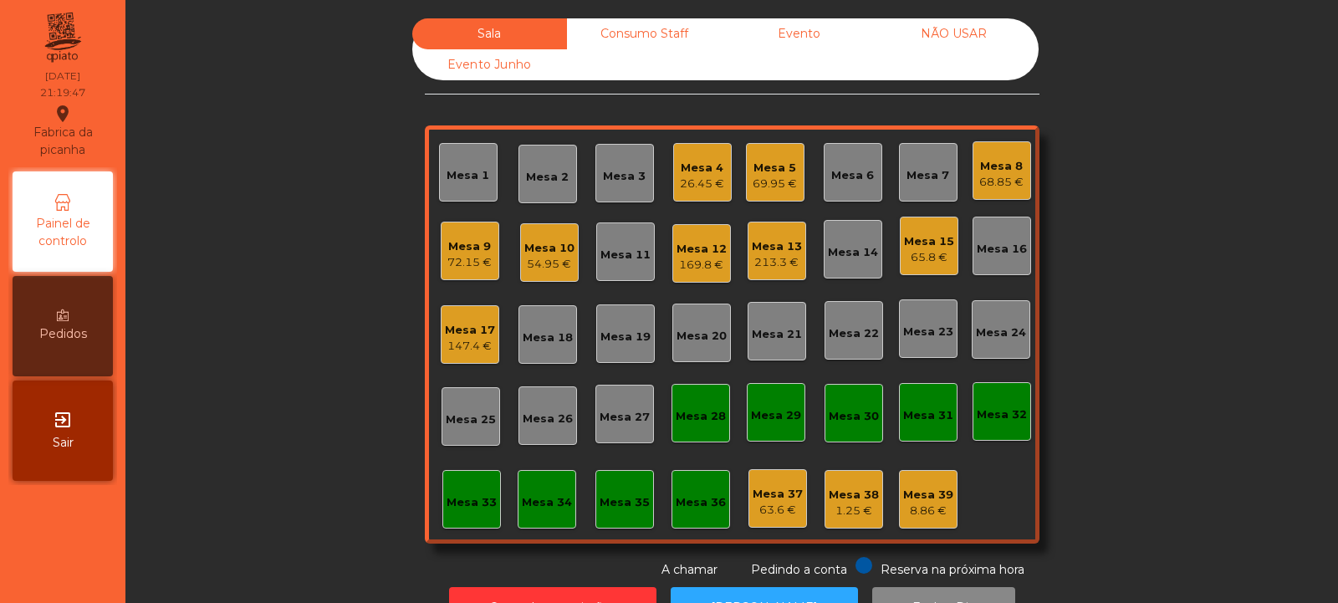
scroll to position [56, 0]
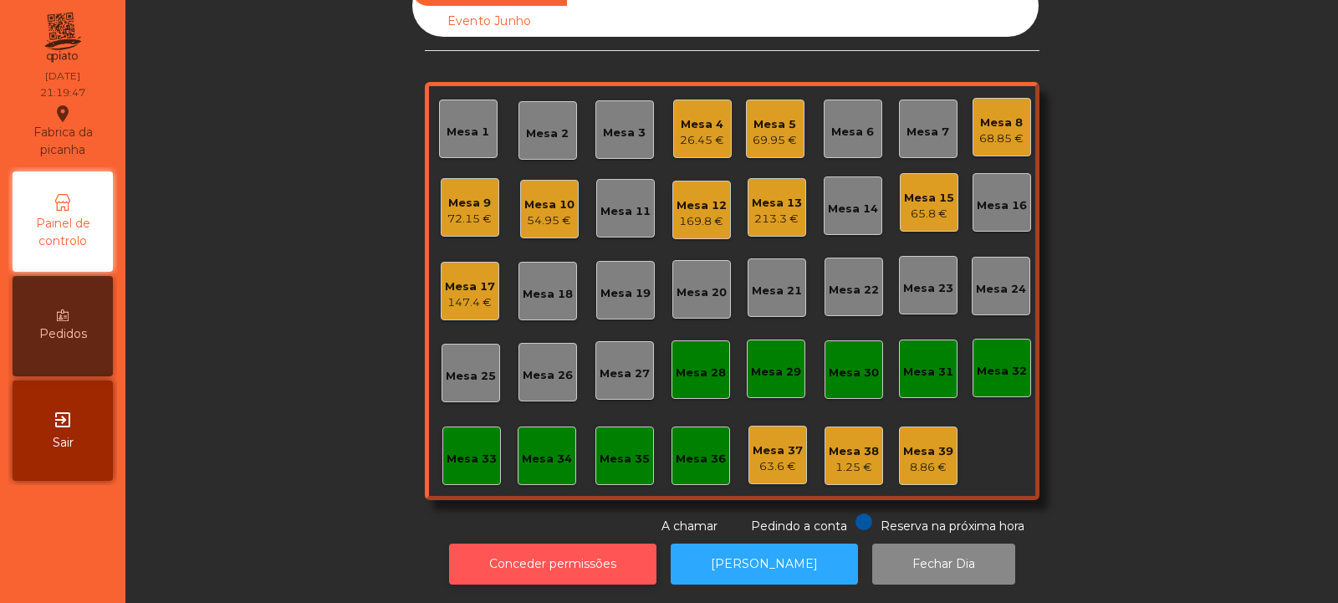
click at [541, 554] on button "Conceder permissões" at bounding box center [552, 564] width 207 height 41
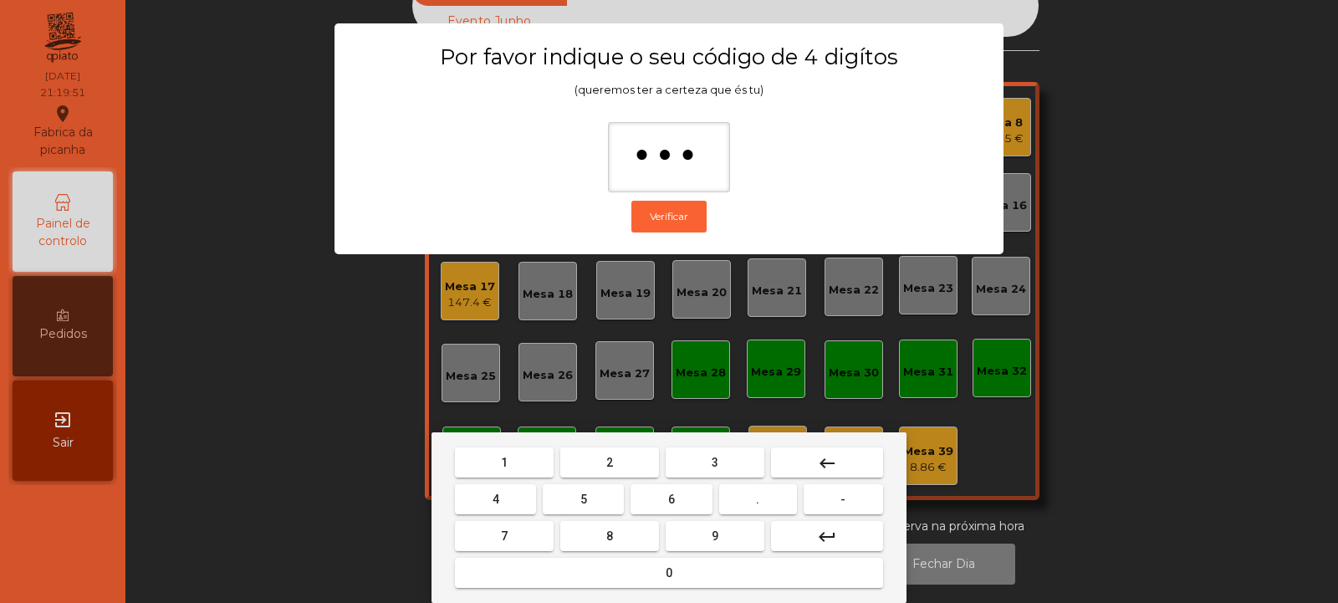
type input "****"
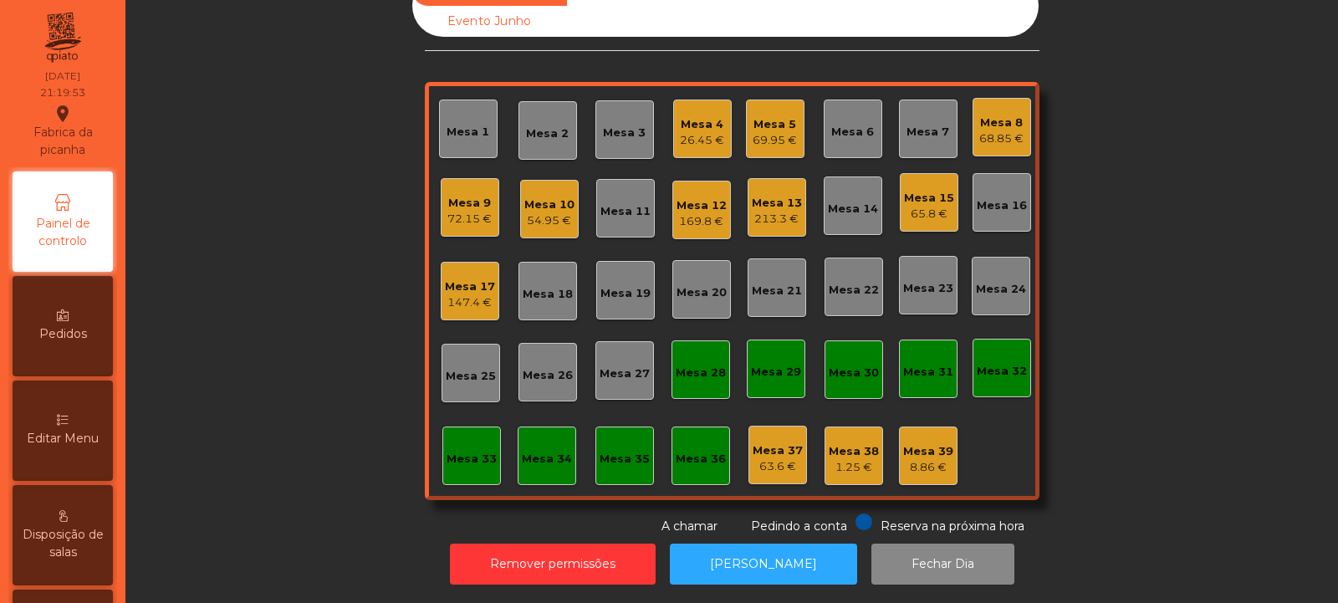
click at [64, 424] on icon at bounding box center [63, 420] width 12 height 12
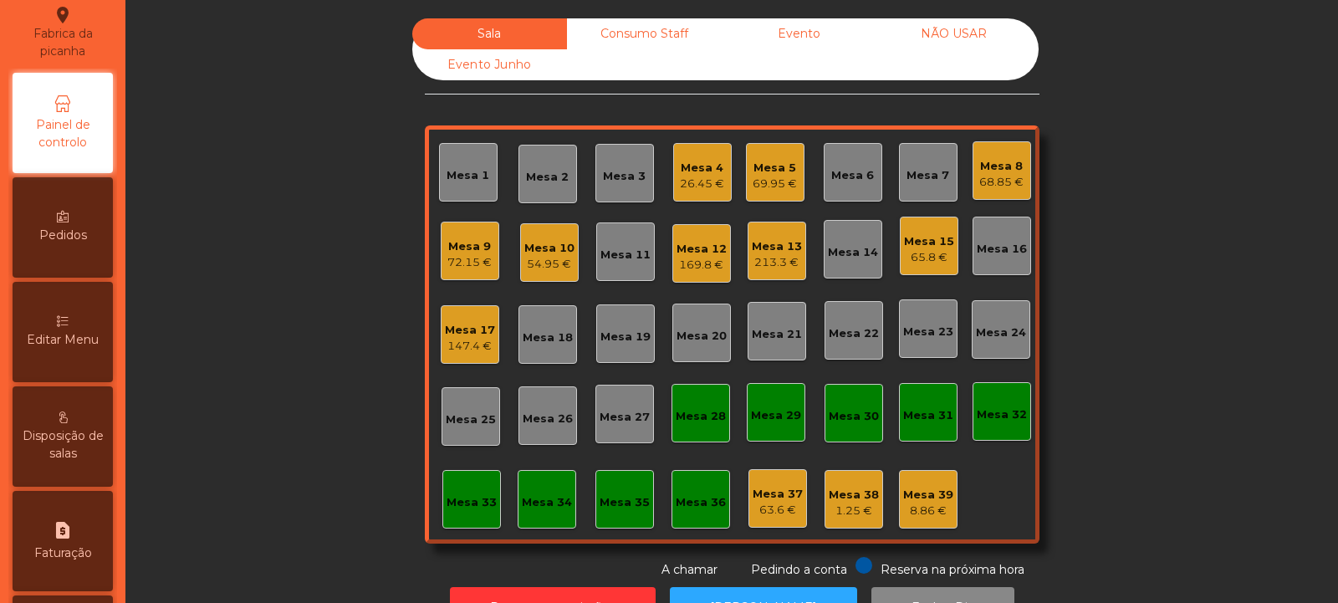
select select "*"
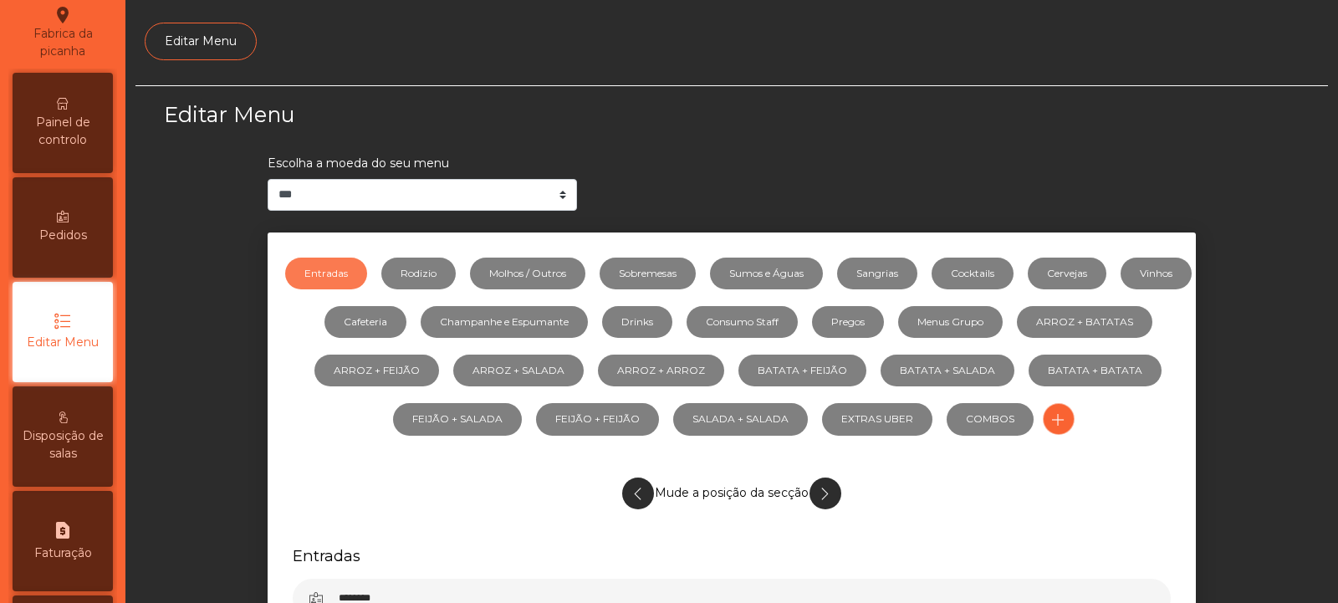
scroll to position [130, 0]
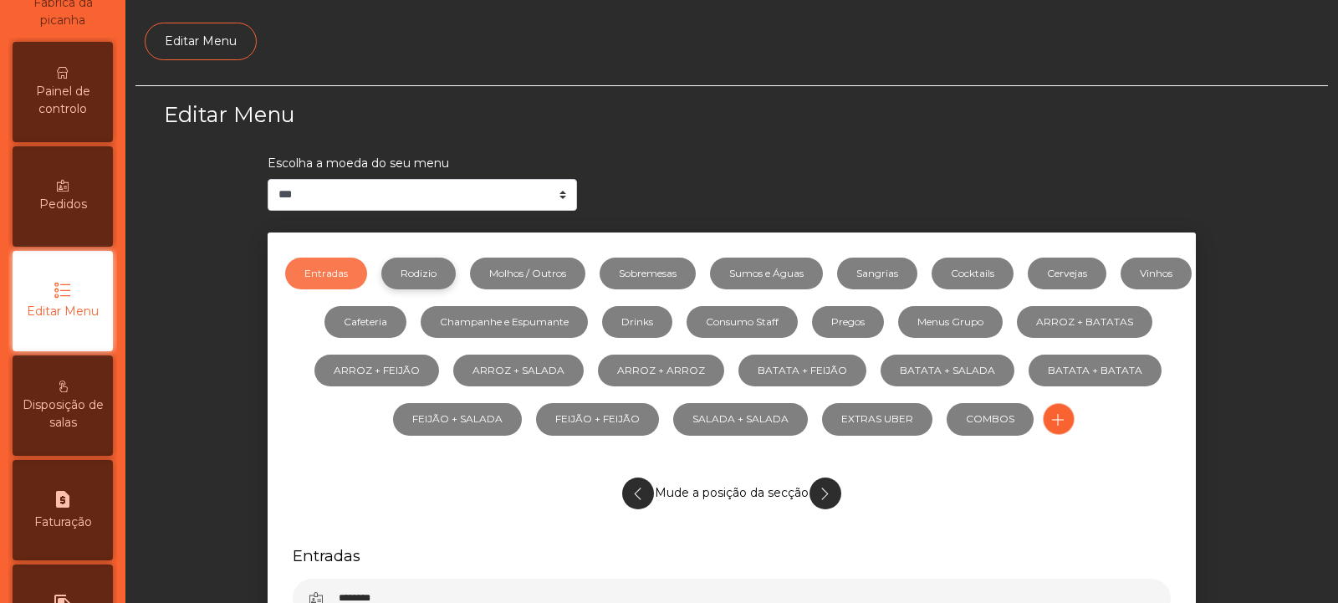
click at [449, 266] on link "Rodizio" at bounding box center [418, 274] width 74 height 32
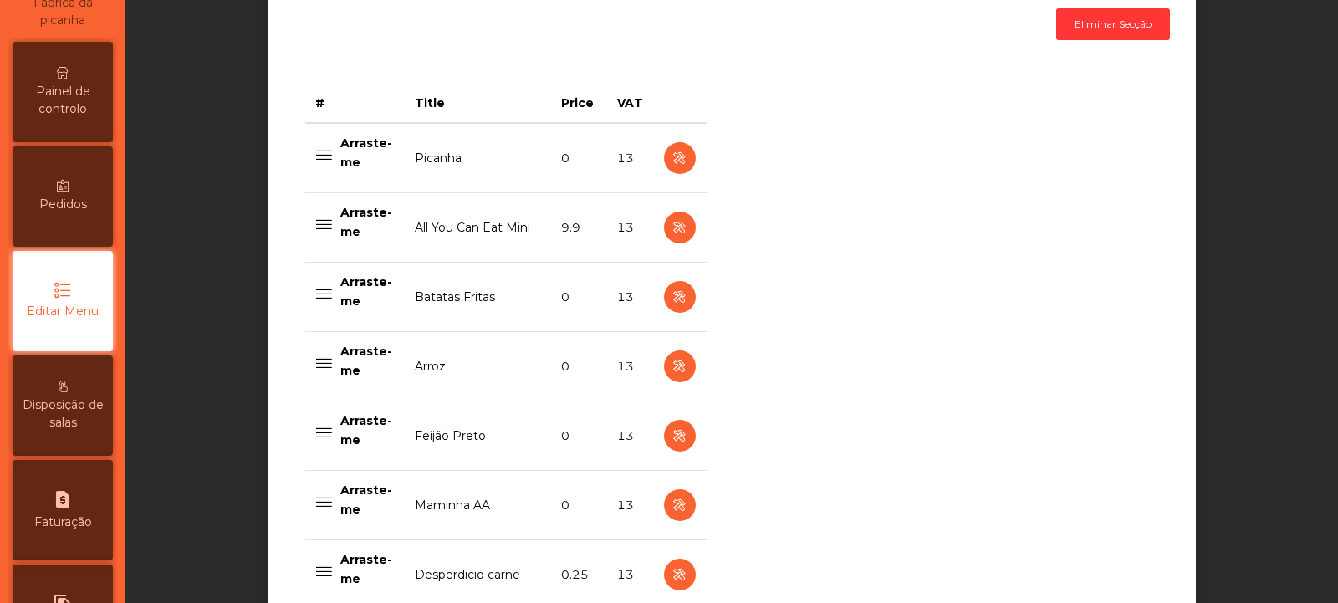
scroll to position [634, 0]
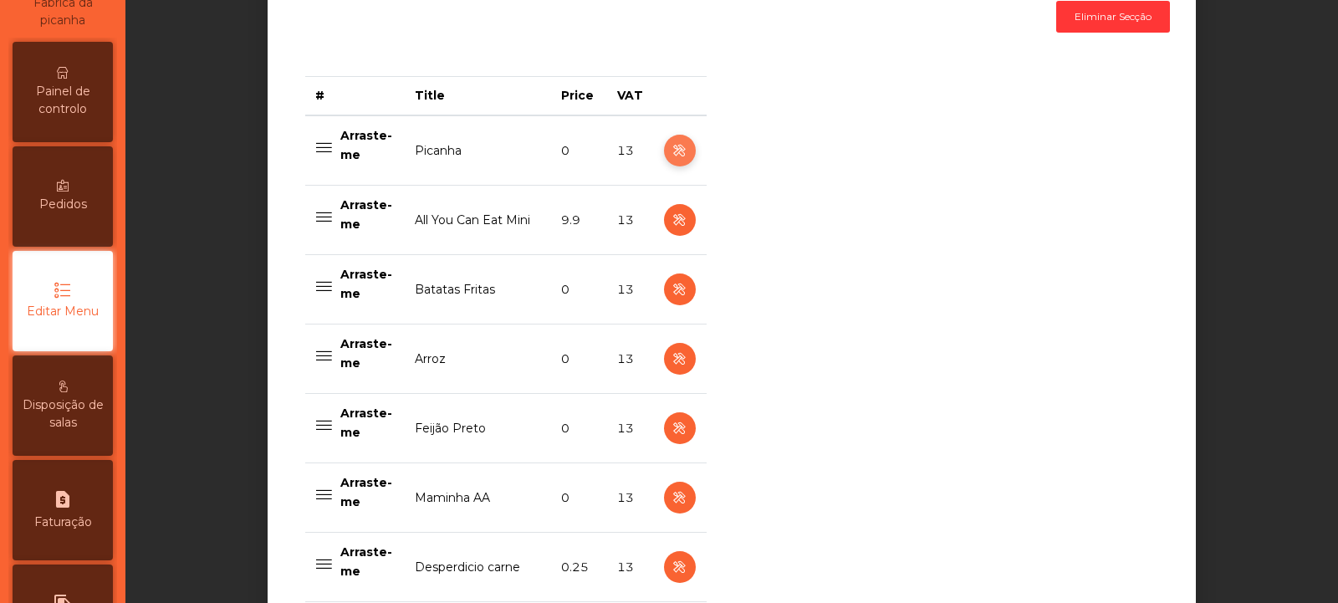
click at [672, 153] on icon "button" at bounding box center [679, 150] width 19 height 21
select select "**"
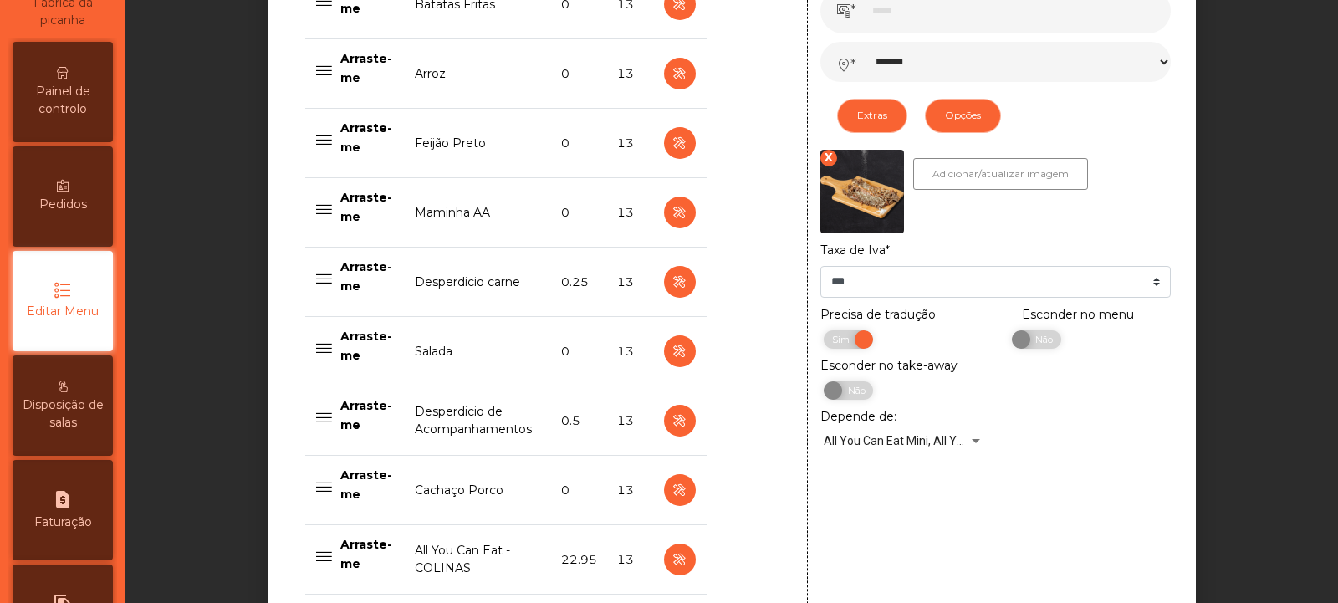
scroll to position [920, 0]
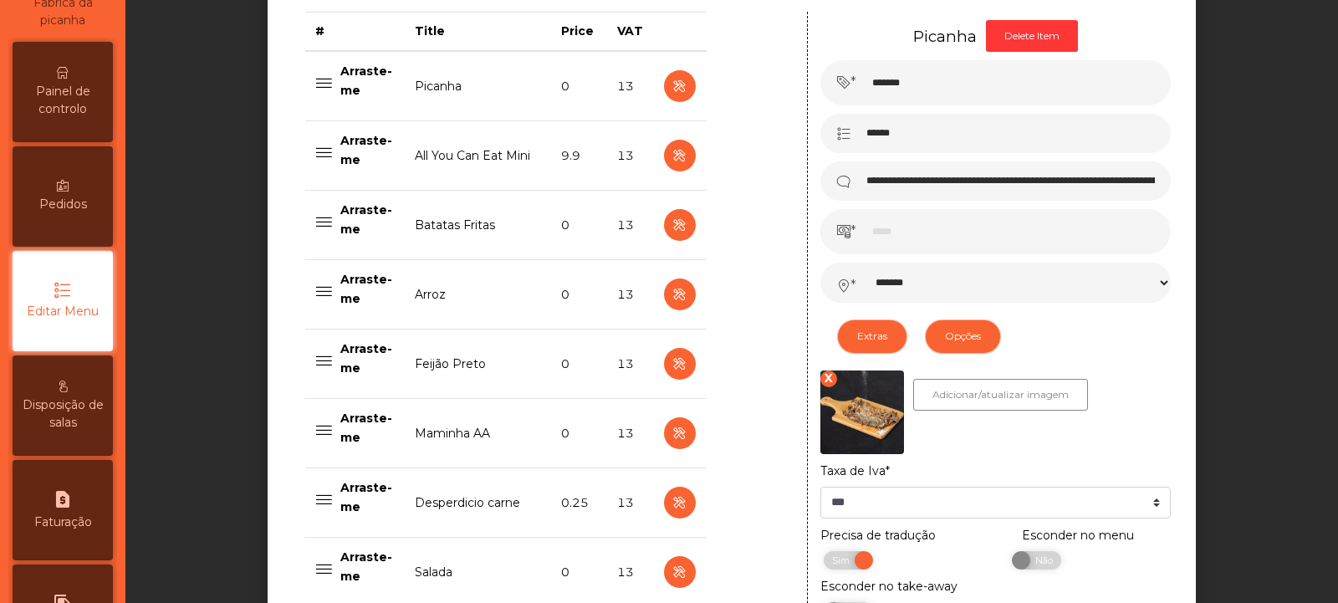
click at [74, 111] on span "Painel de controlo" at bounding box center [63, 100] width 92 height 35
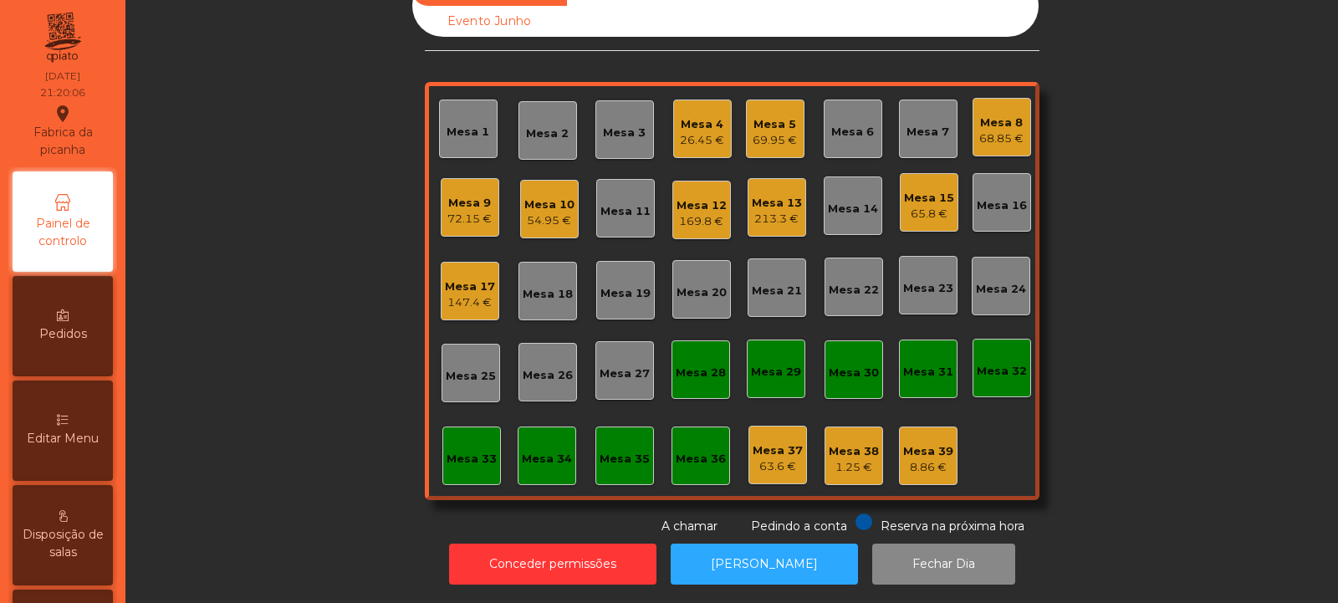
click at [524, 212] on div "54.95 €" at bounding box center [549, 220] width 50 height 17
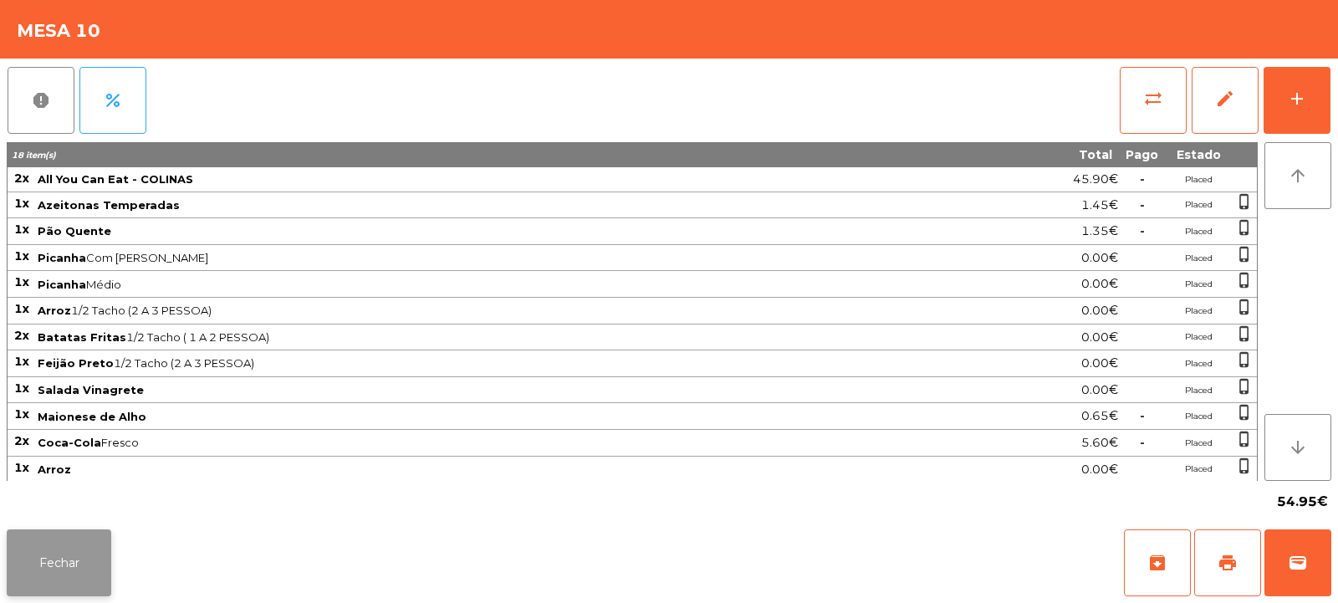
click at [67, 559] on button "Fechar" at bounding box center [59, 562] width 105 height 67
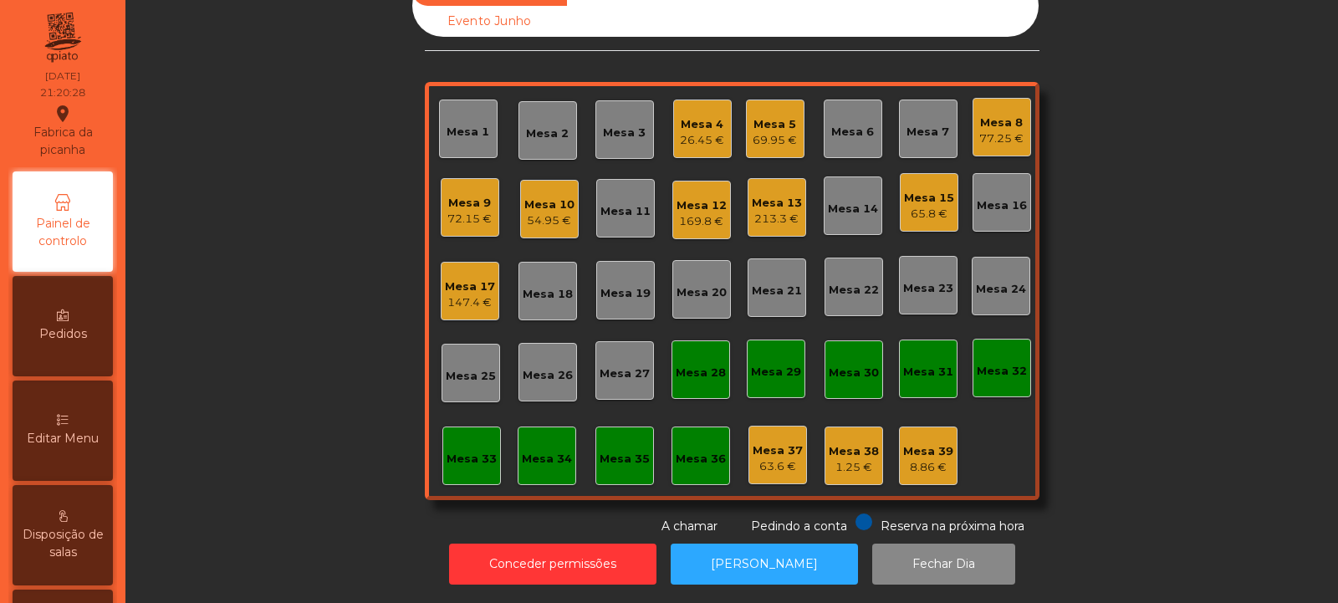
click at [757, 132] on div "69.95 €" at bounding box center [775, 140] width 44 height 17
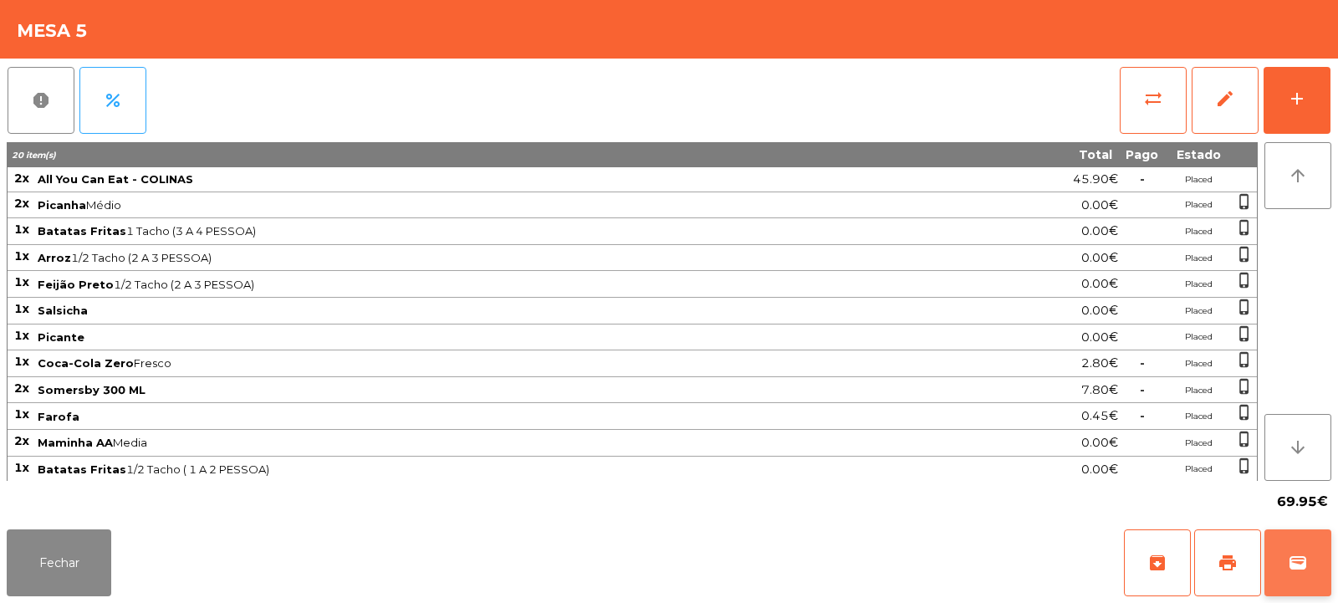
click at [1296, 564] on span "wallet" at bounding box center [1298, 563] width 20 height 20
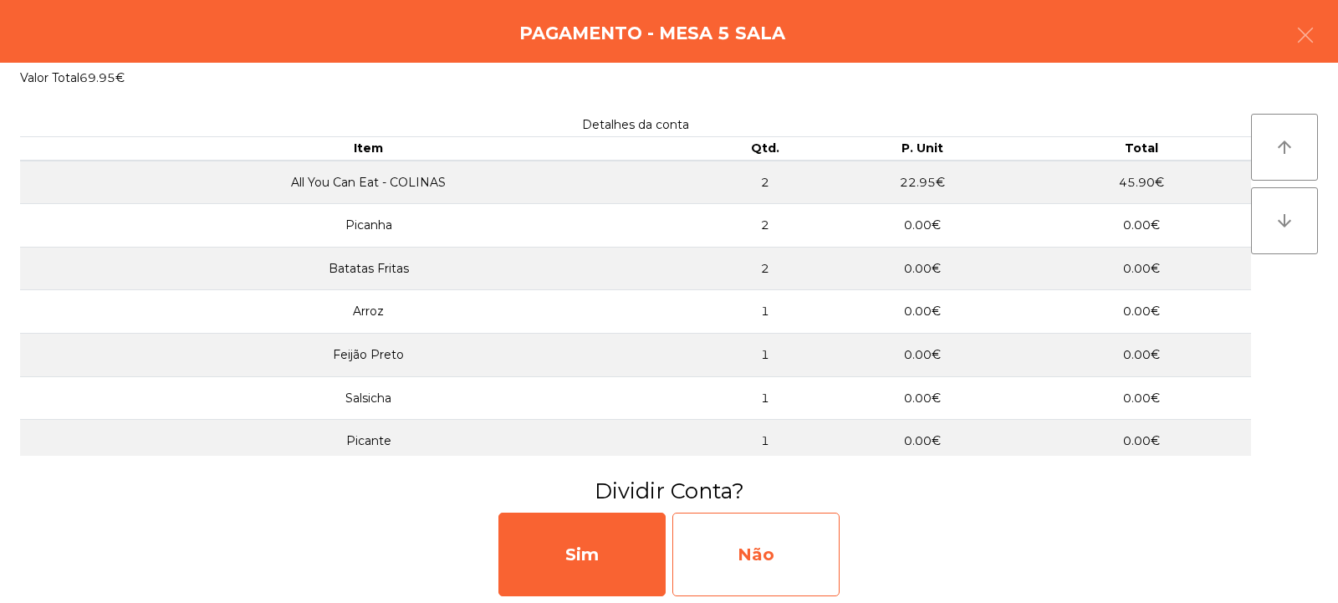
click at [749, 557] on div "Não" at bounding box center [755, 555] width 167 height 84
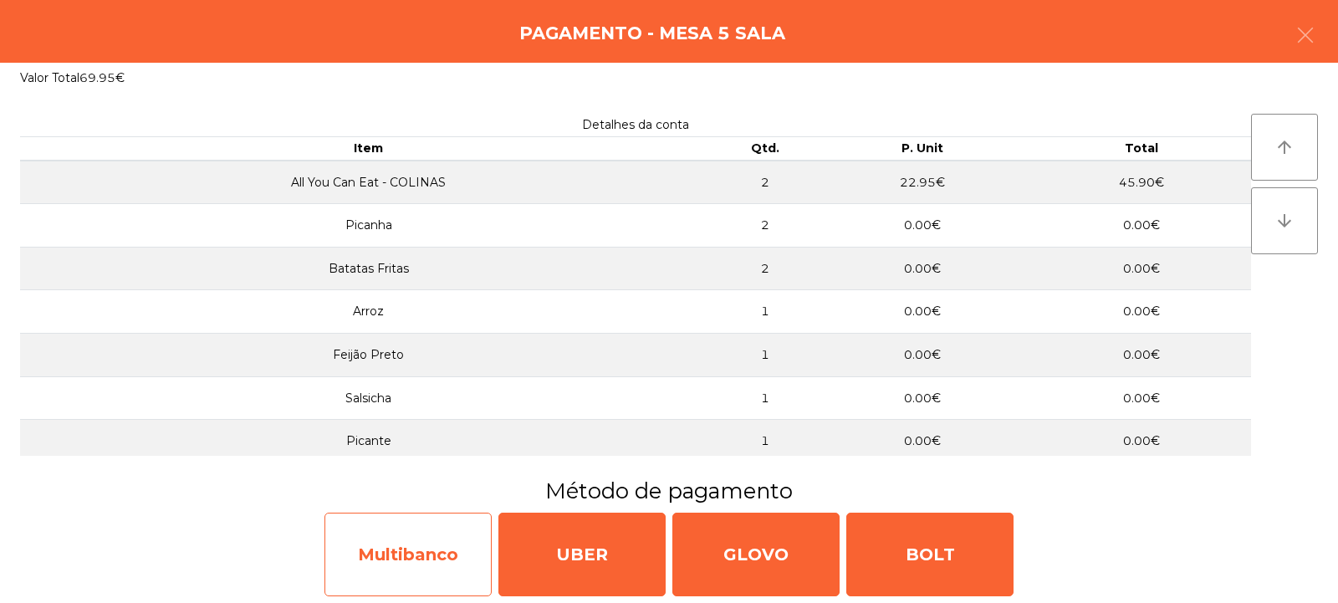
click at [408, 559] on div "Multibanco" at bounding box center [407, 555] width 167 height 84
select select "**"
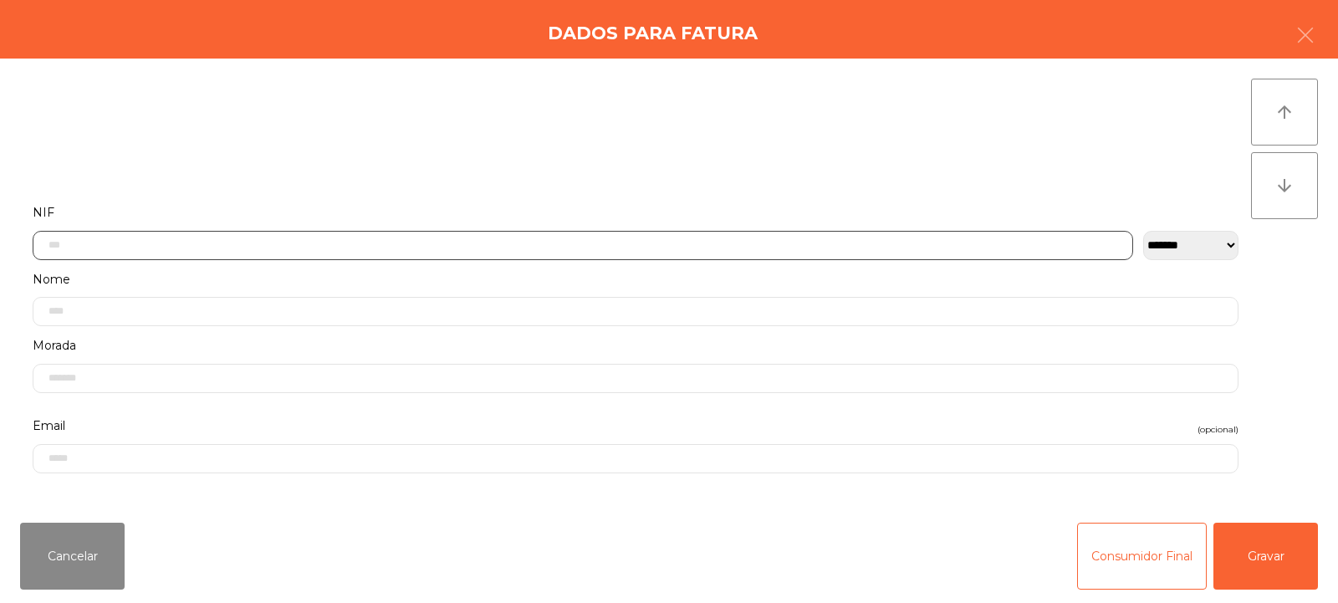
click at [131, 248] on input "text" at bounding box center [583, 245] width 1101 height 29
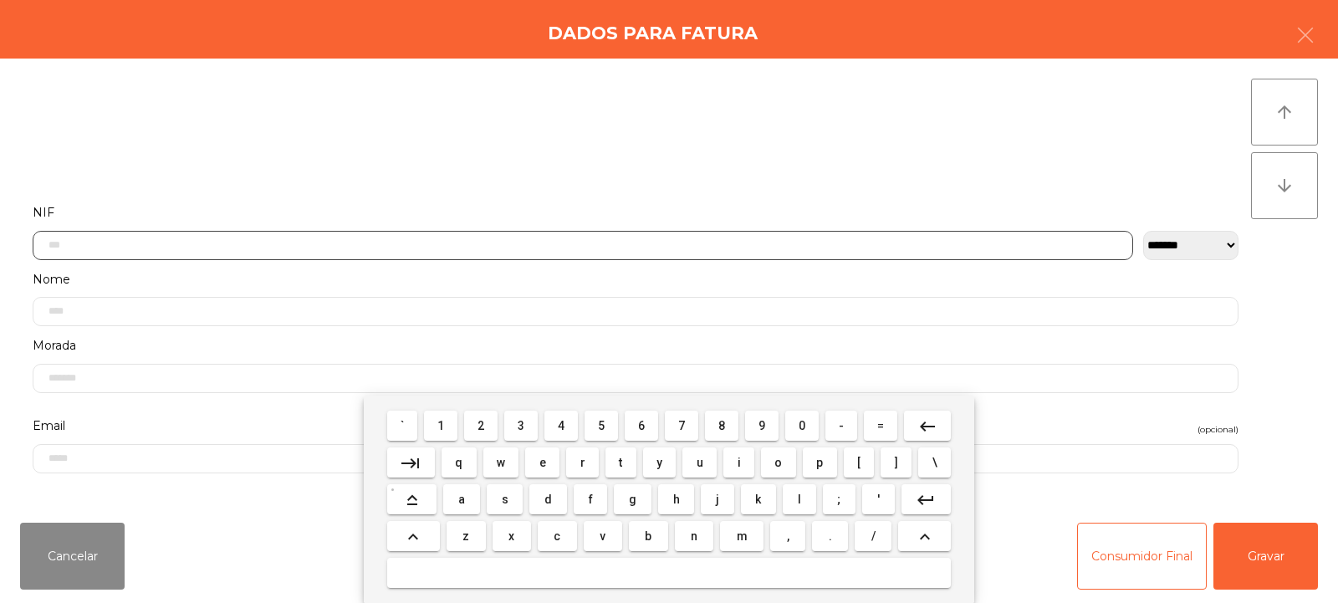
scroll to position [122, 0]
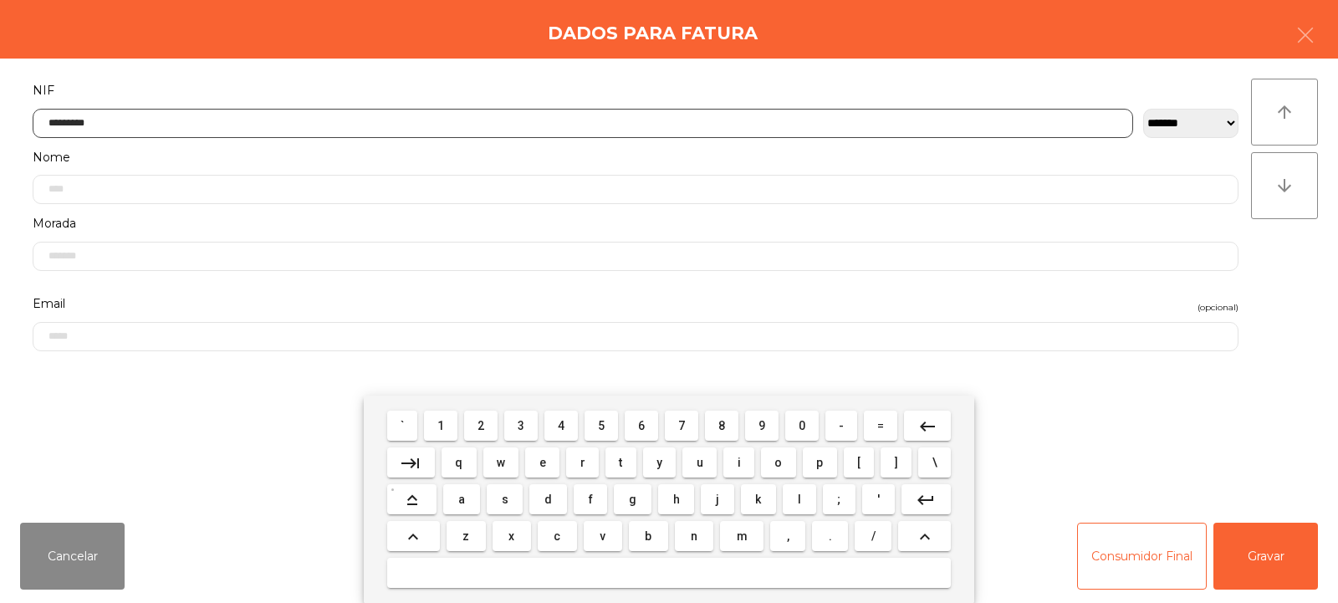
type input "*********"
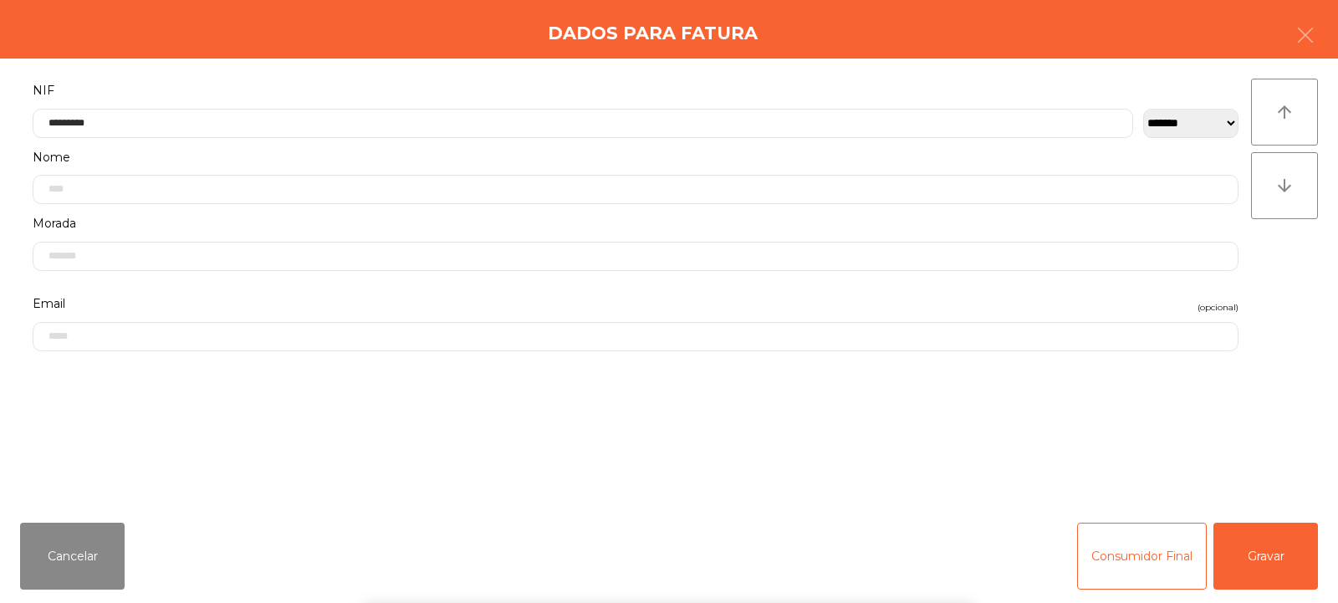
click at [1284, 268] on div "arrow_upward arrow_downward" at bounding box center [1284, 284] width 67 height 411
click at [1264, 549] on button "Gravar" at bounding box center [1265, 556] width 105 height 67
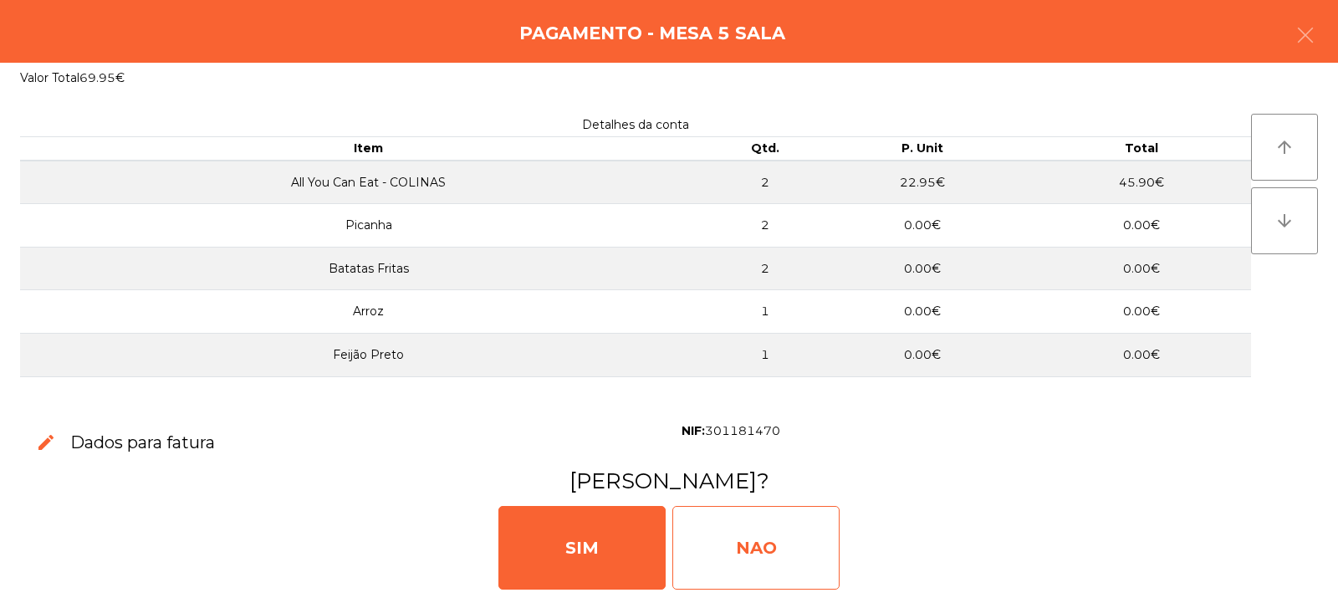
click at [753, 518] on div "NAO" at bounding box center [755, 548] width 167 height 84
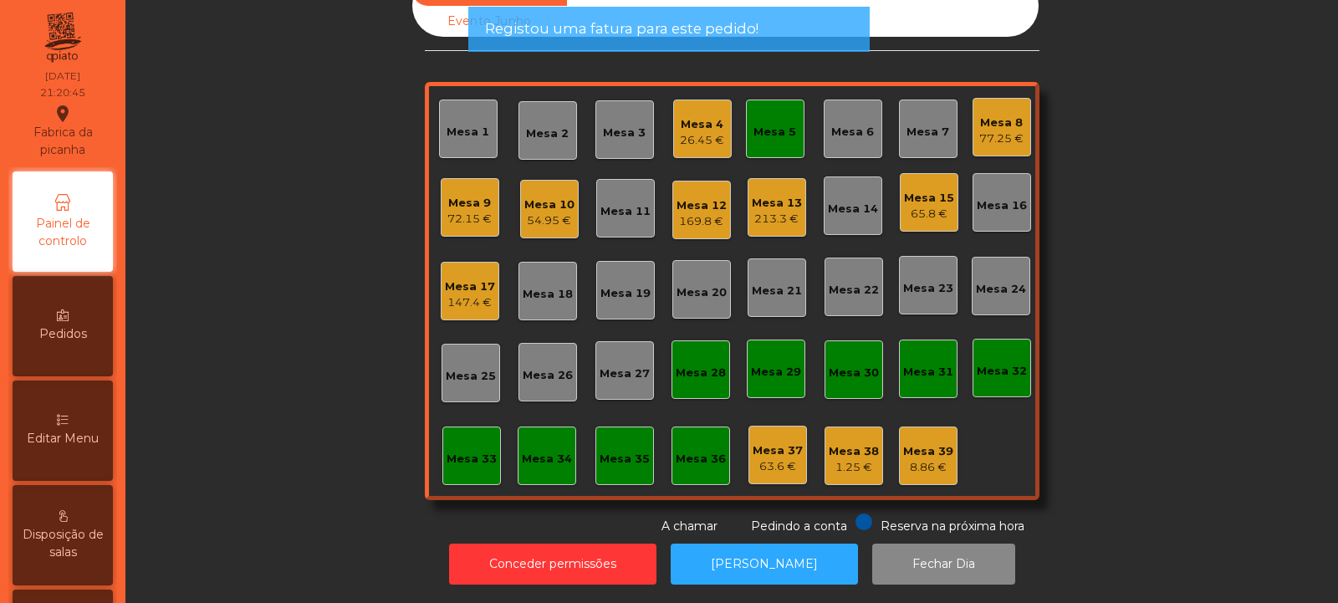
click at [773, 130] on div "Mesa 5" at bounding box center [775, 129] width 59 height 59
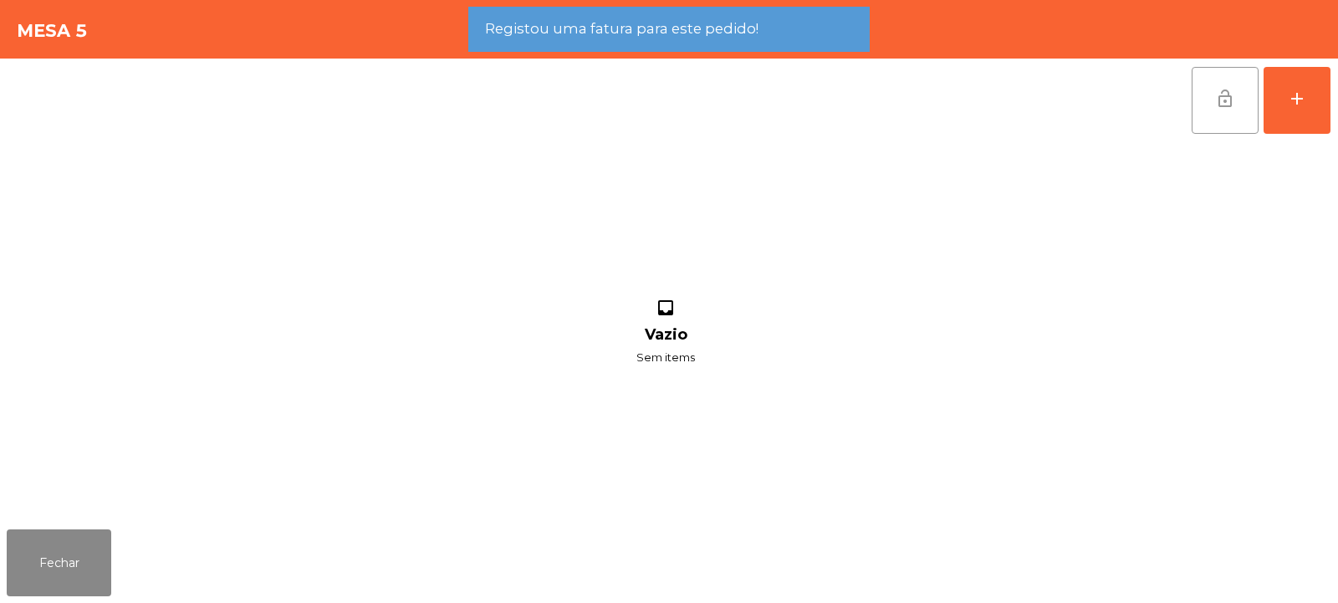
click at [1223, 96] on span "lock_open" at bounding box center [1225, 99] width 20 height 20
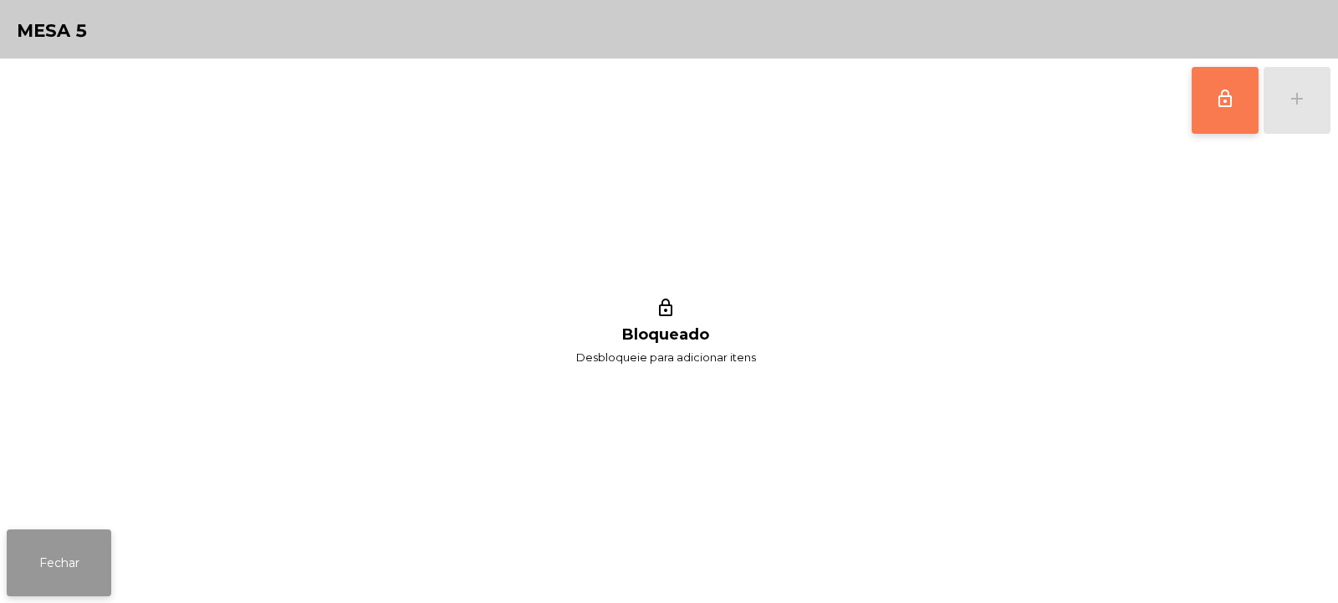
click at [71, 559] on button "Fechar" at bounding box center [59, 562] width 105 height 67
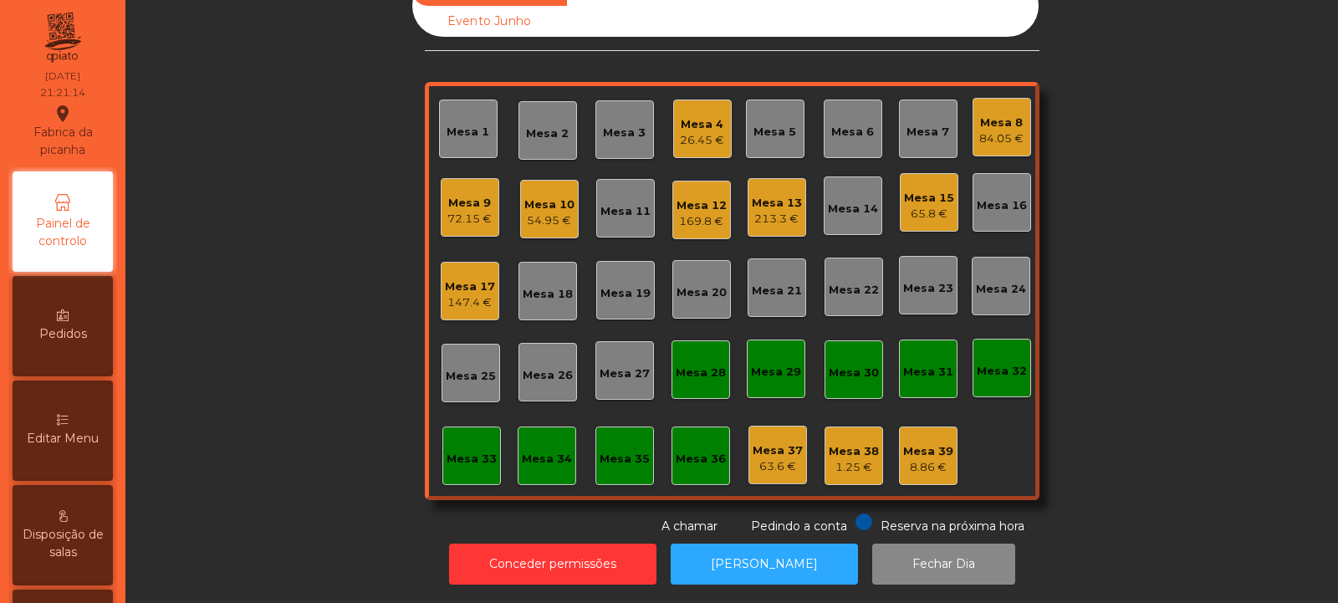
click at [973, 112] on div "Mesa 8 84.05 €" at bounding box center [1002, 127] width 59 height 59
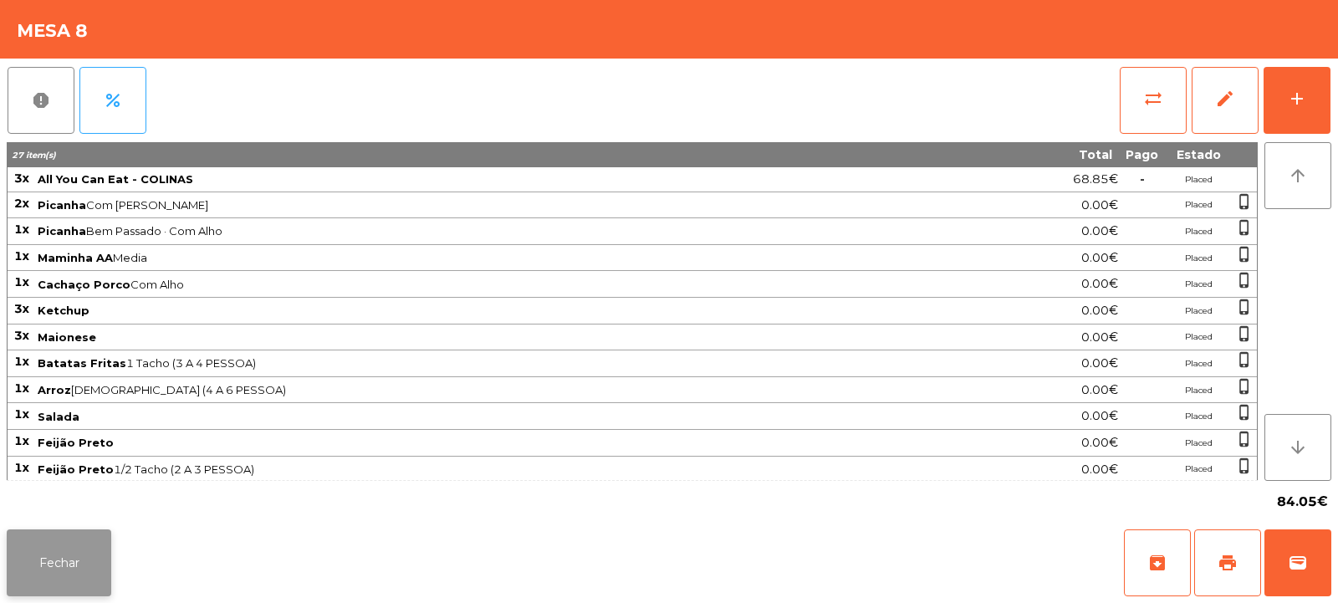
click at [54, 551] on button "Fechar" at bounding box center [59, 562] width 105 height 67
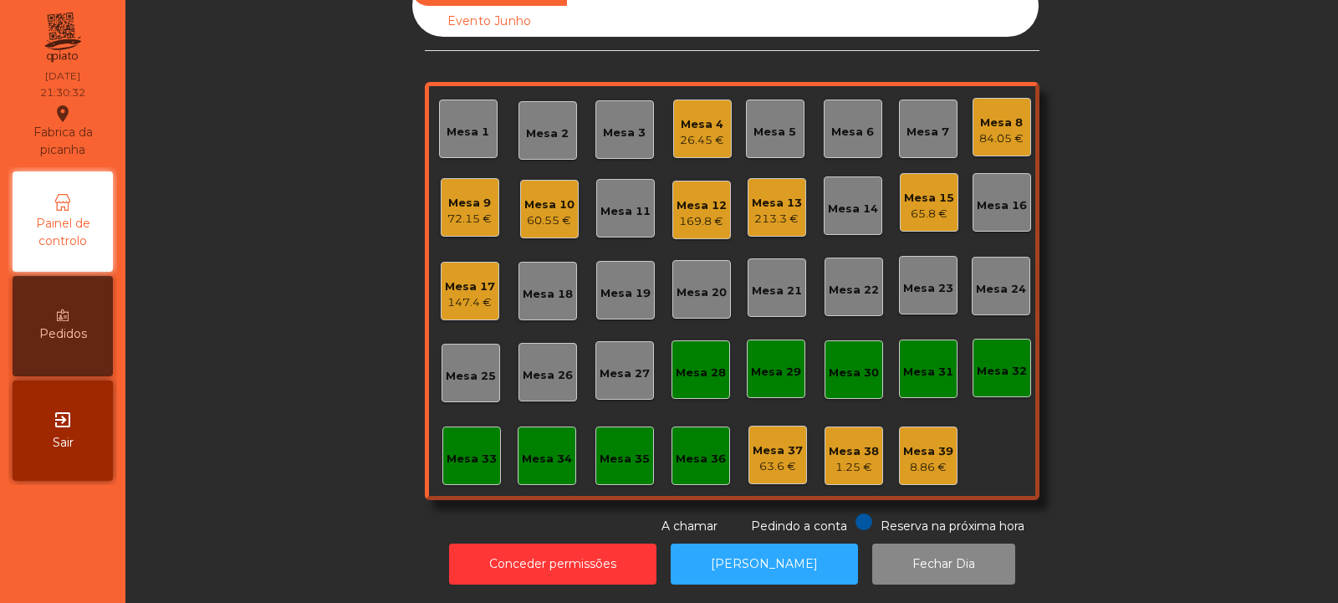
click at [553, 119] on div "Mesa 2" at bounding box center [547, 130] width 43 height 23
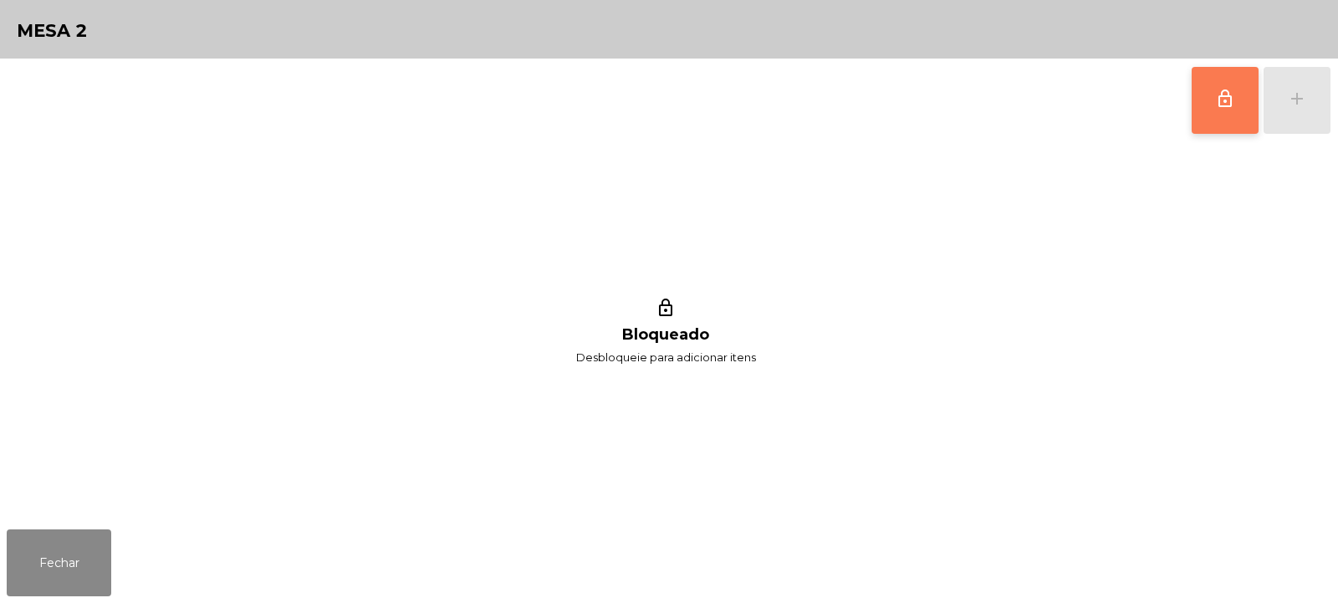
click at [1230, 101] on span "lock_outline" at bounding box center [1225, 99] width 20 height 20
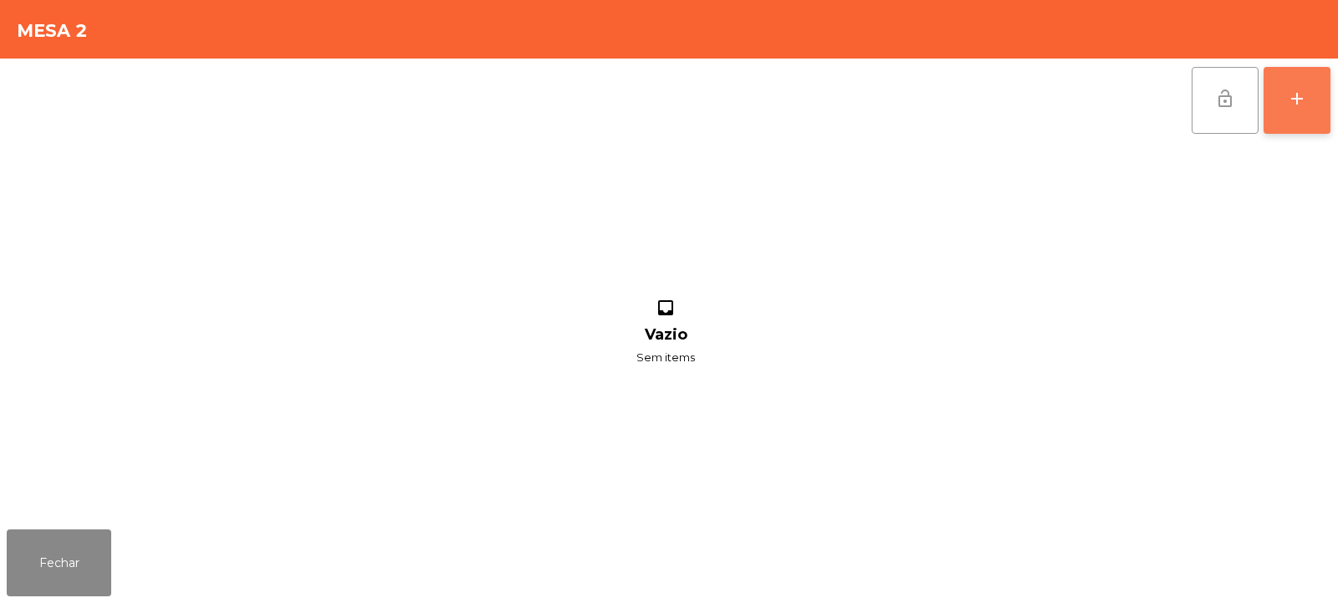
click at [1296, 98] on div "add" at bounding box center [1297, 99] width 20 height 20
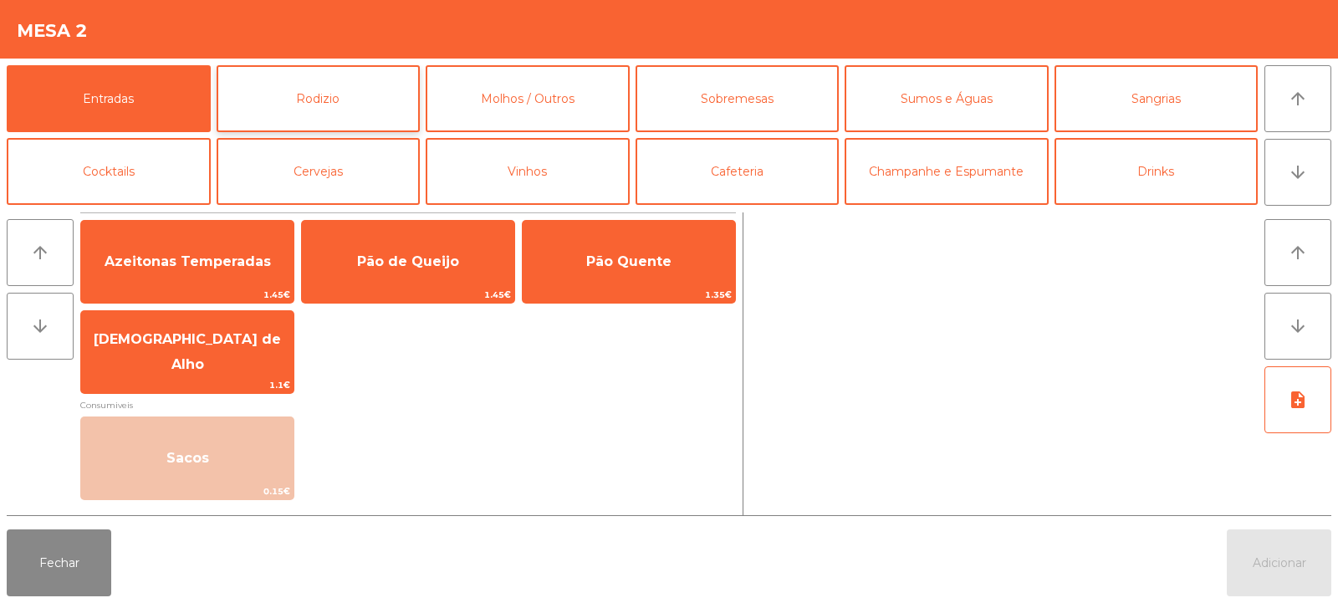
click at [353, 89] on button "Rodizio" at bounding box center [319, 98] width 204 height 67
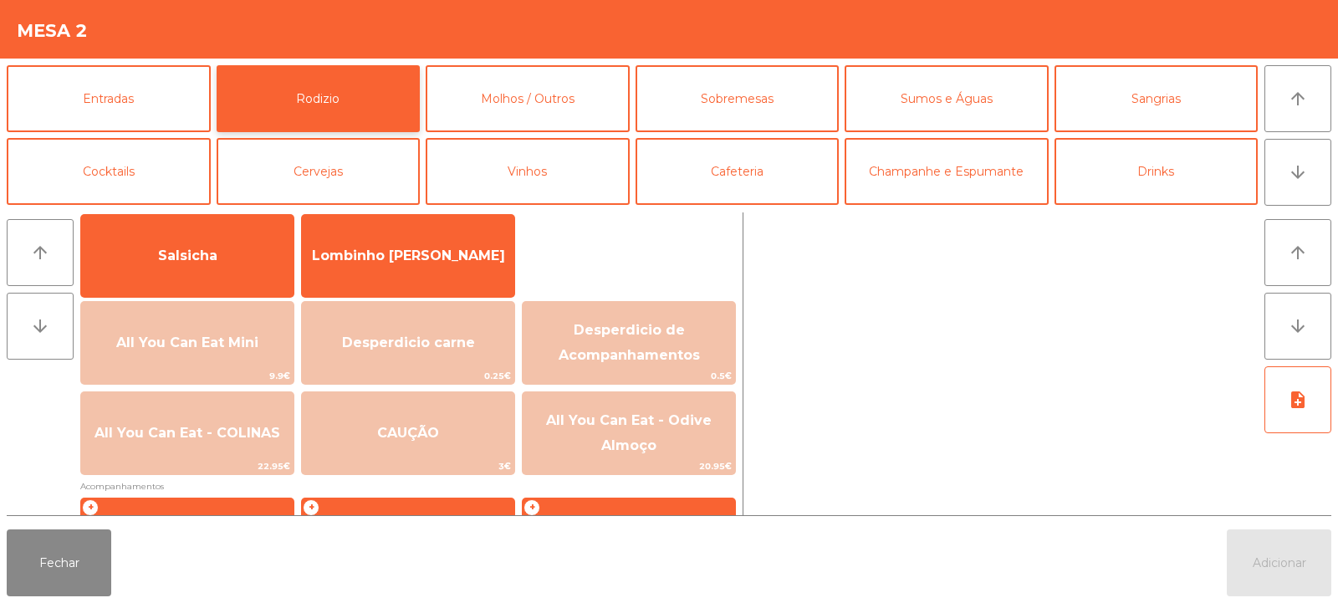
scroll to position [130, 0]
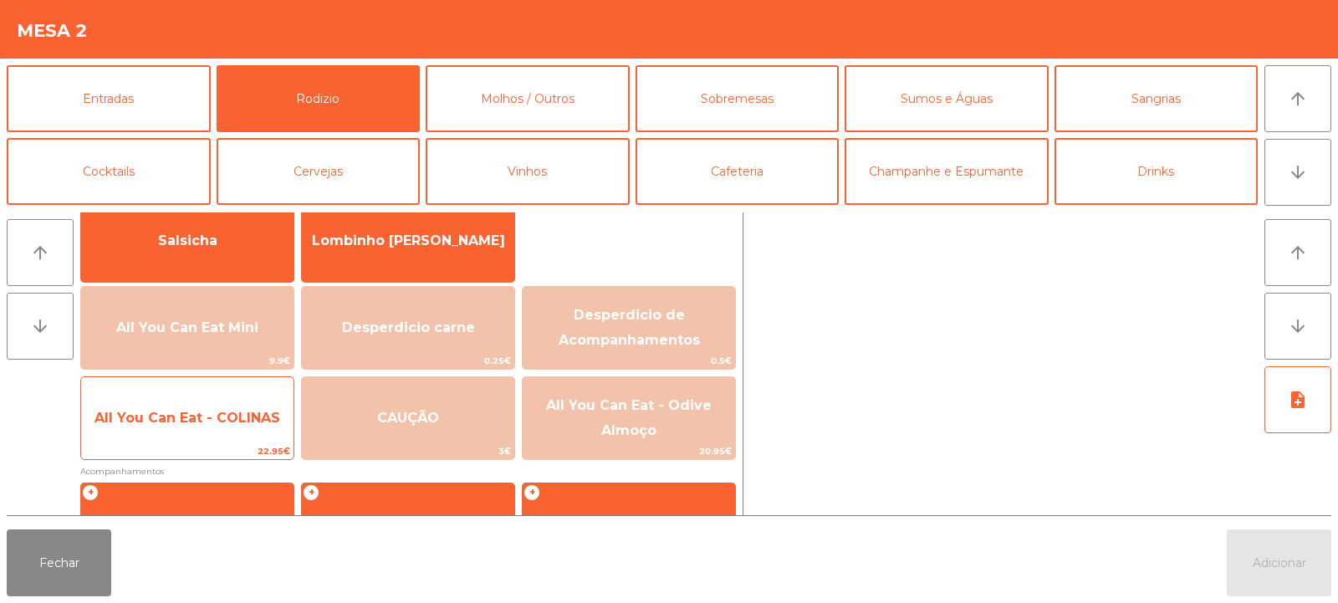
click at [211, 416] on span "All You Can Eat - COLINAS" at bounding box center [187, 418] width 186 height 16
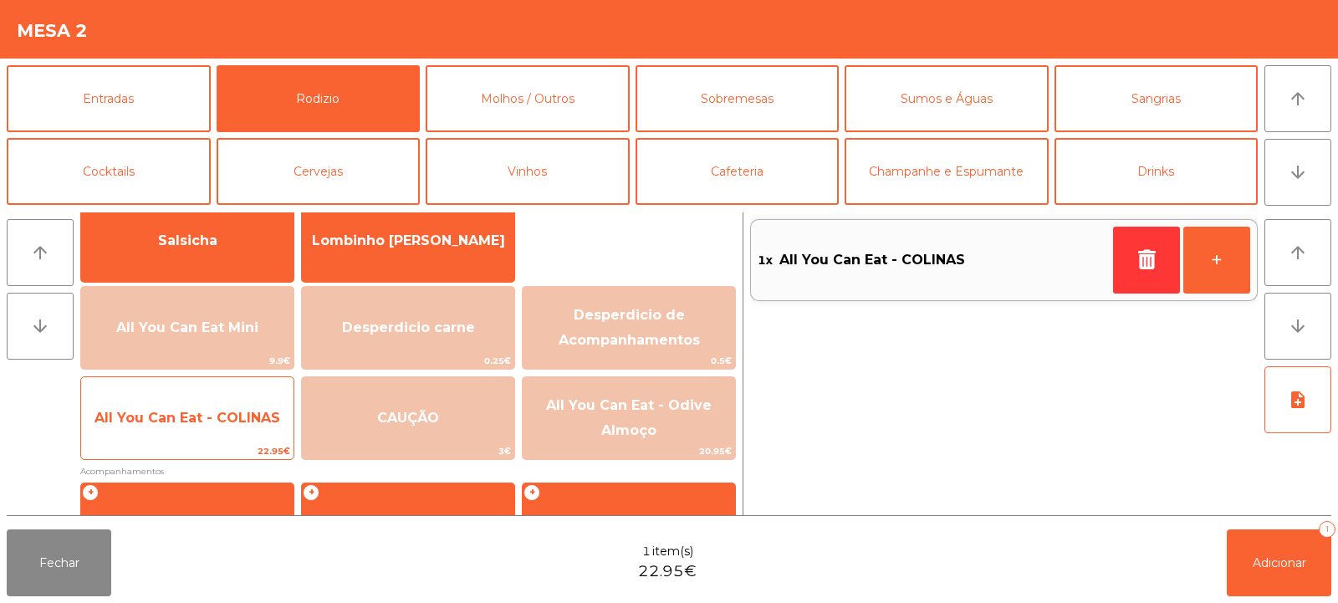
click at [207, 427] on span "All You Can Eat - COLINAS" at bounding box center [187, 418] width 212 height 45
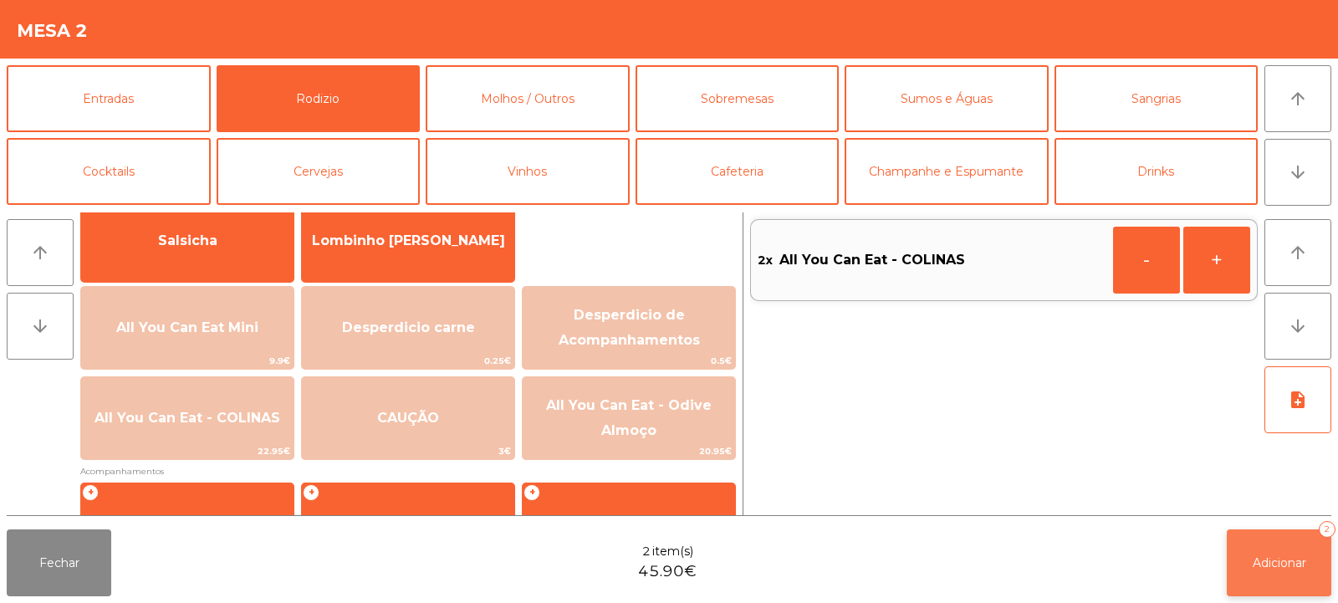
click at [1264, 559] on span "Adicionar" at bounding box center [1280, 562] width 54 height 15
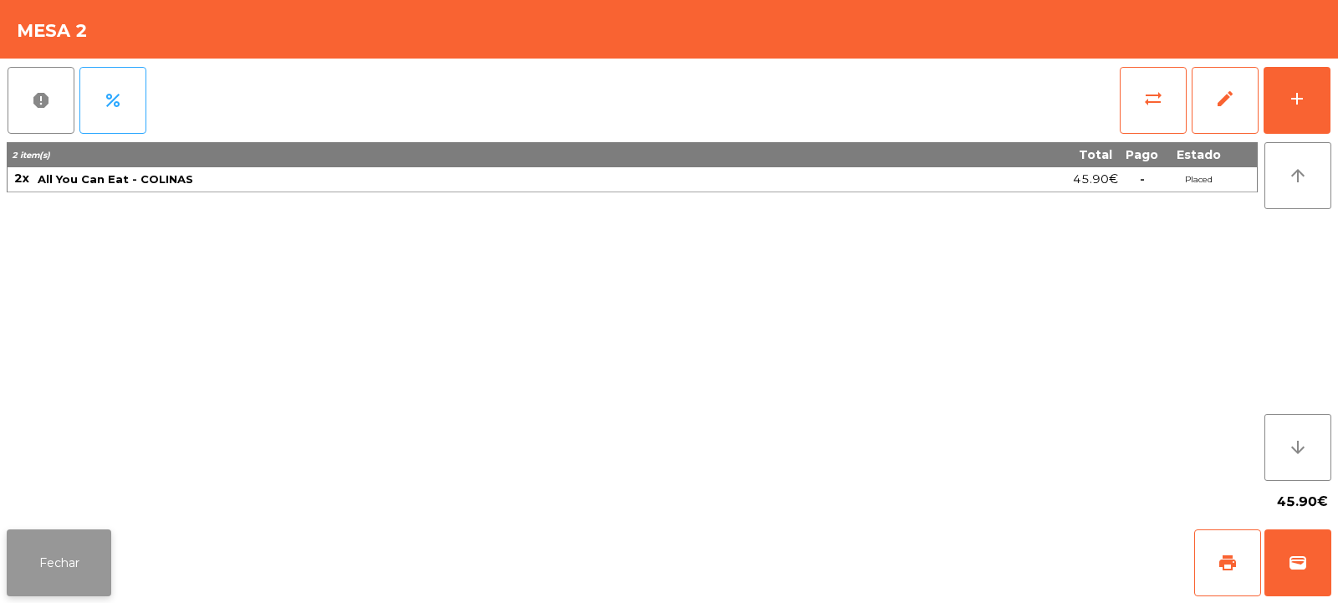
click at [88, 574] on button "Fechar" at bounding box center [59, 562] width 105 height 67
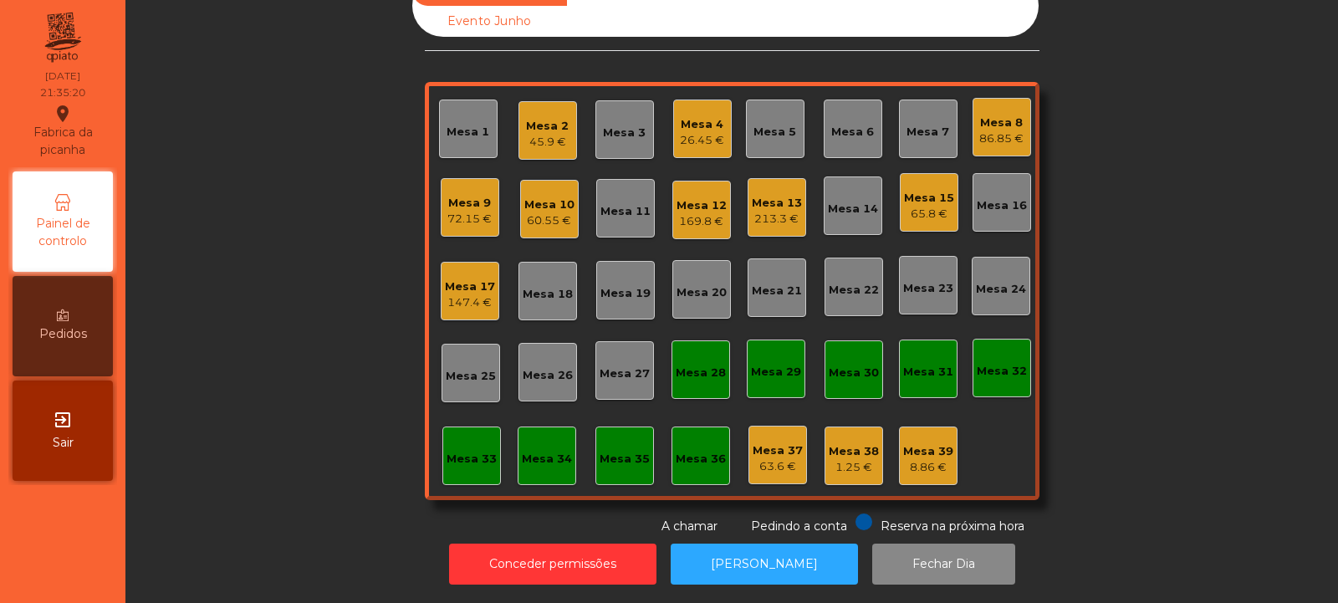
click at [558, 118] on div "Mesa 2" at bounding box center [547, 126] width 43 height 17
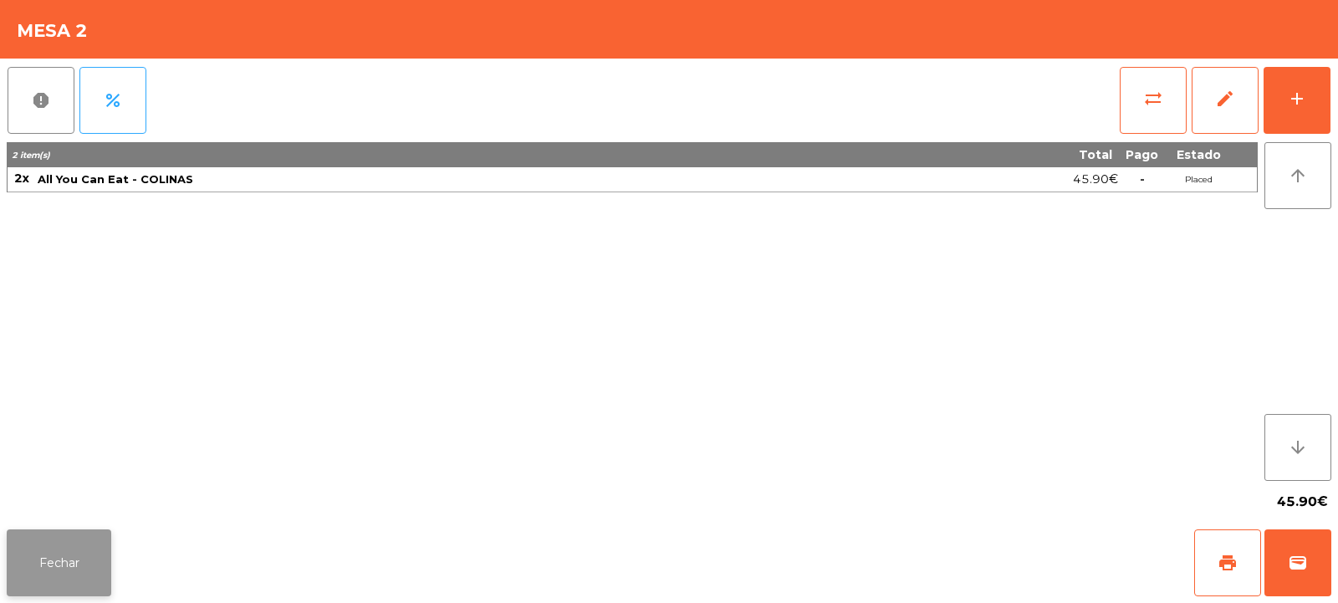
click at [55, 564] on button "Fechar" at bounding box center [59, 562] width 105 height 67
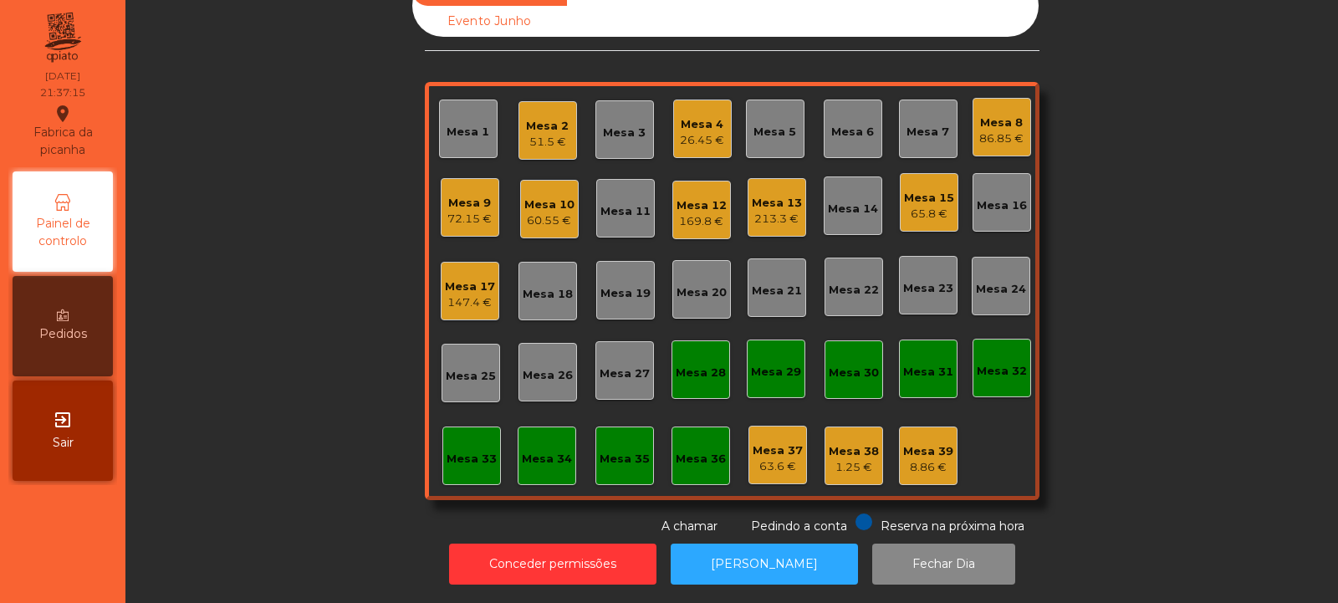
click at [753, 124] on div "Mesa 5" at bounding box center [774, 132] width 43 height 17
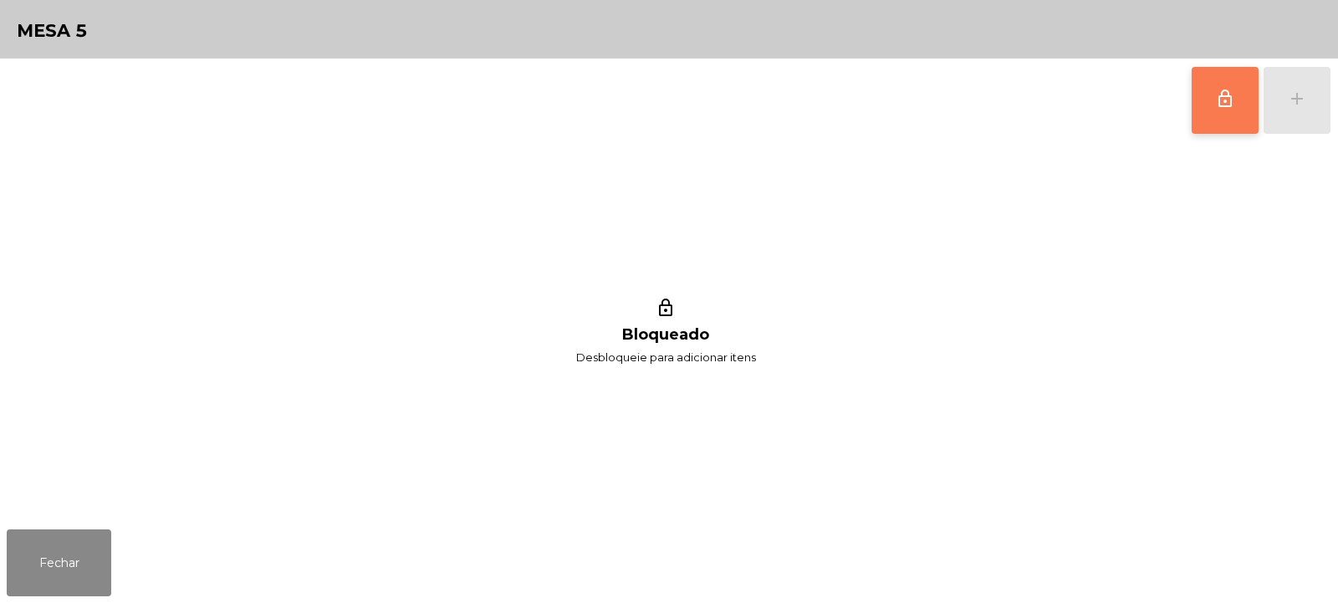
click at [1223, 101] on span "lock_outline" at bounding box center [1225, 99] width 20 height 20
click at [1304, 100] on div "add" at bounding box center [1297, 99] width 20 height 20
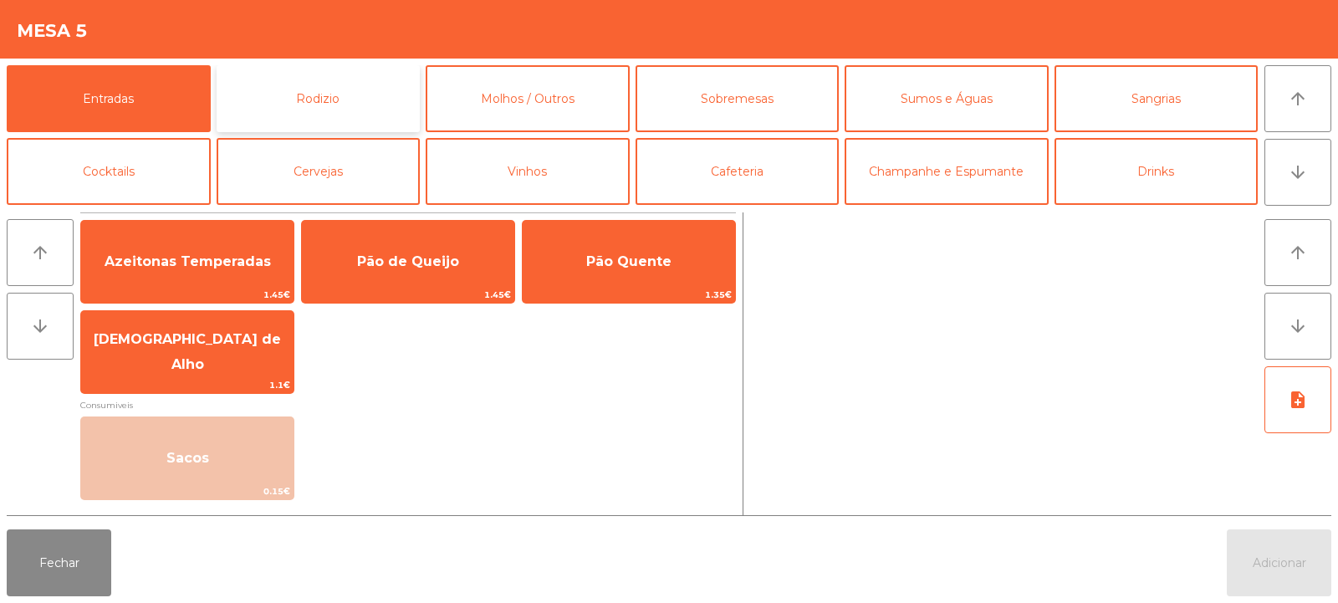
click at [318, 105] on button "Rodizio" at bounding box center [319, 98] width 204 height 67
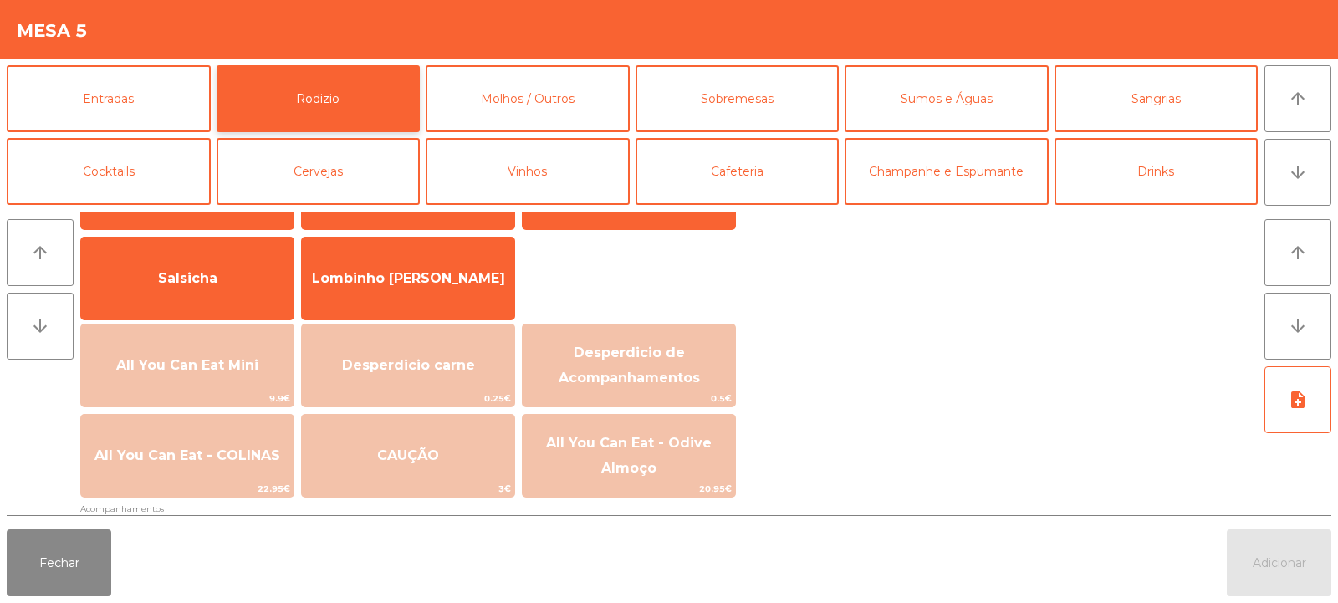
scroll to position [107, 0]
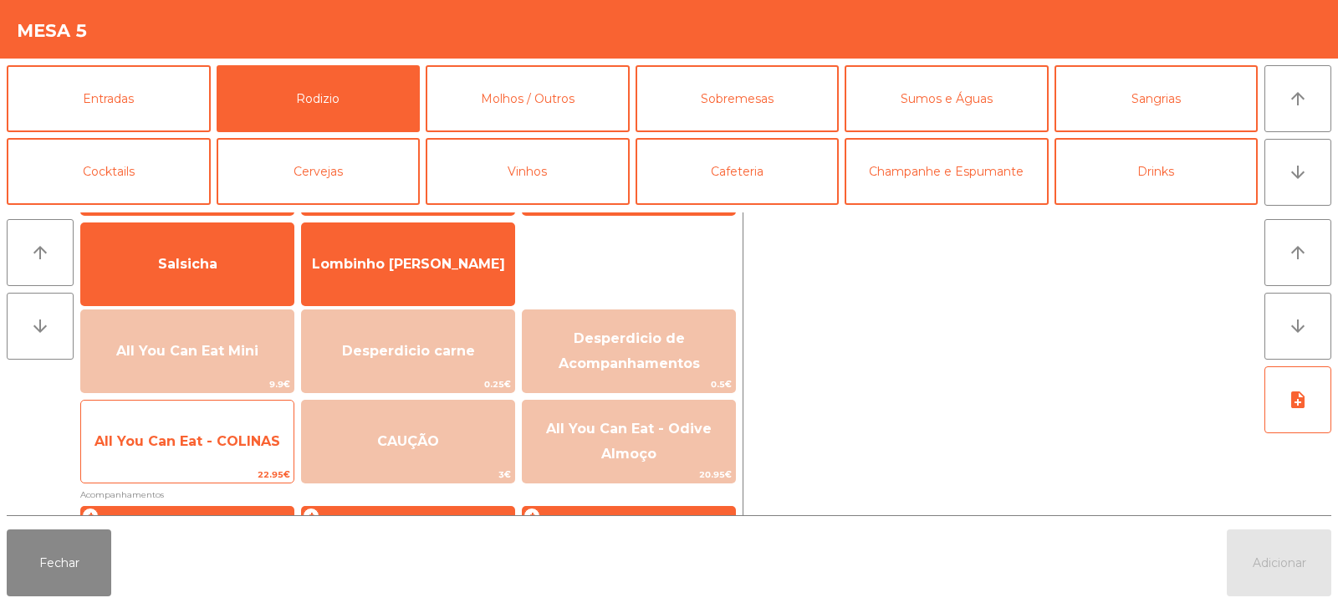
click at [217, 455] on span "All You Can Eat - COLINAS" at bounding box center [187, 441] width 212 height 45
click at [212, 462] on span "All You Can Eat - COLINAS" at bounding box center [187, 441] width 212 height 45
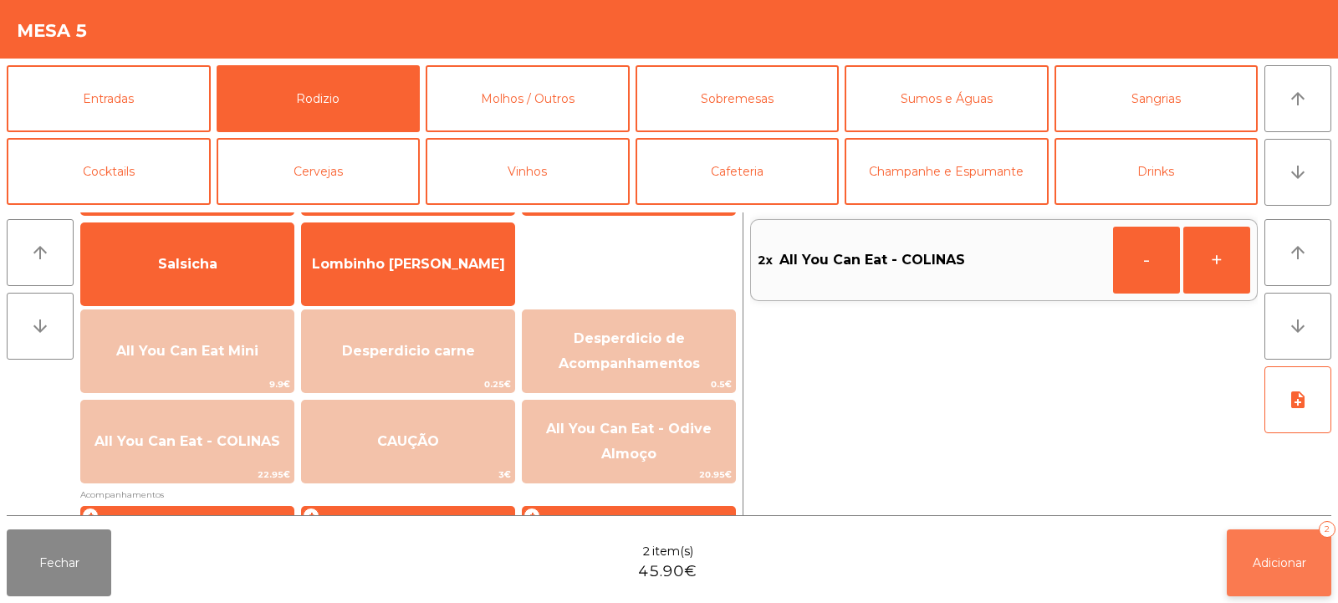
click at [1249, 539] on button "Adicionar 2" at bounding box center [1279, 562] width 105 height 67
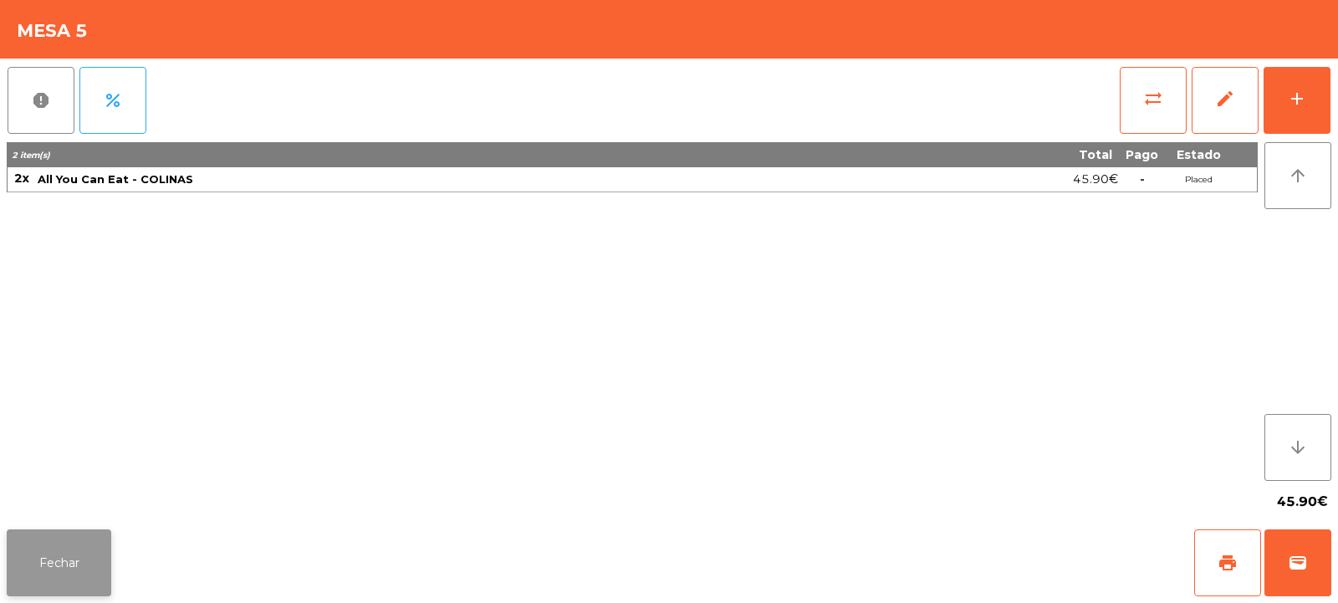
click at [59, 562] on button "Fechar" at bounding box center [59, 562] width 105 height 67
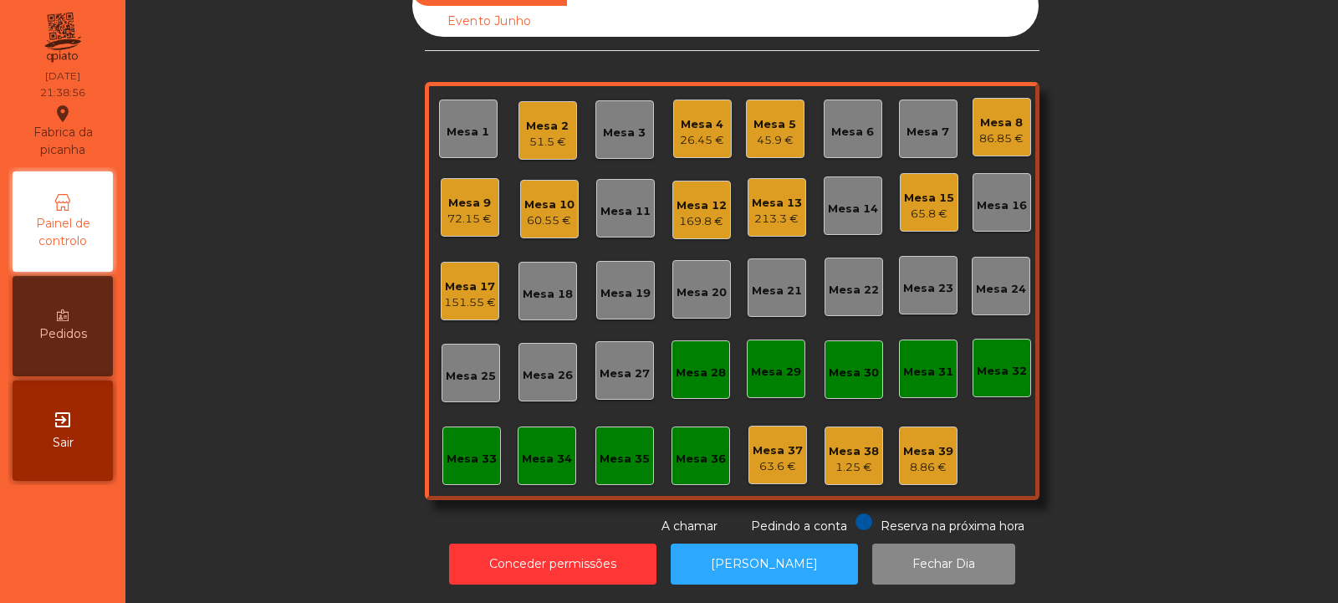
click at [913, 206] on div "65.8 €" at bounding box center [929, 214] width 50 height 17
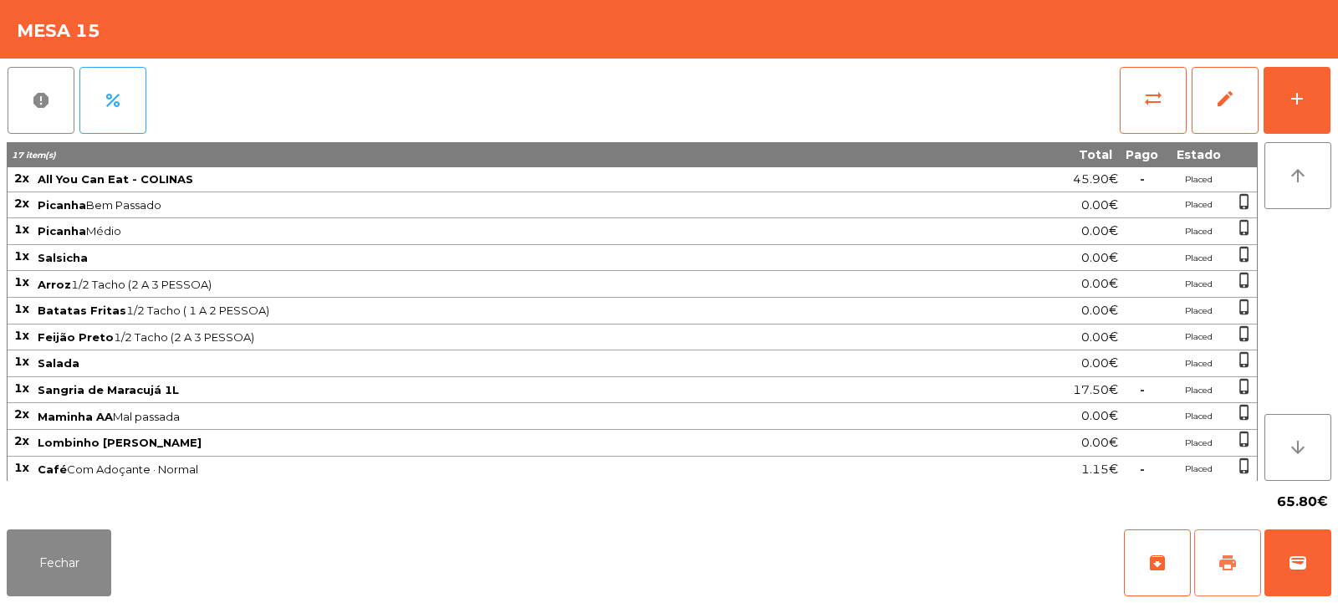
click at [1237, 572] on span "print" at bounding box center [1228, 563] width 20 height 20
click at [1239, 564] on button "print" at bounding box center [1227, 562] width 67 height 67
click at [1313, 574] on button "wallet" at bounding box center [1297, 562] width 67 height 67
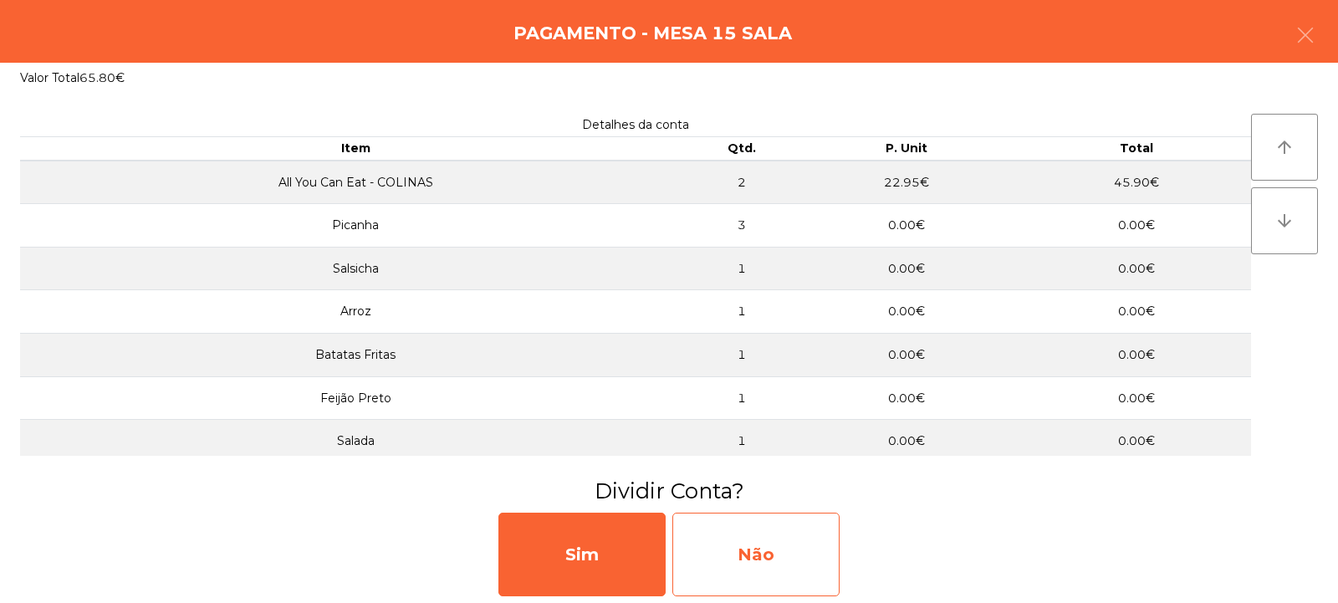
click at [747, 547] on div "Não" at bounding box center [755, 555] width 167 height 84
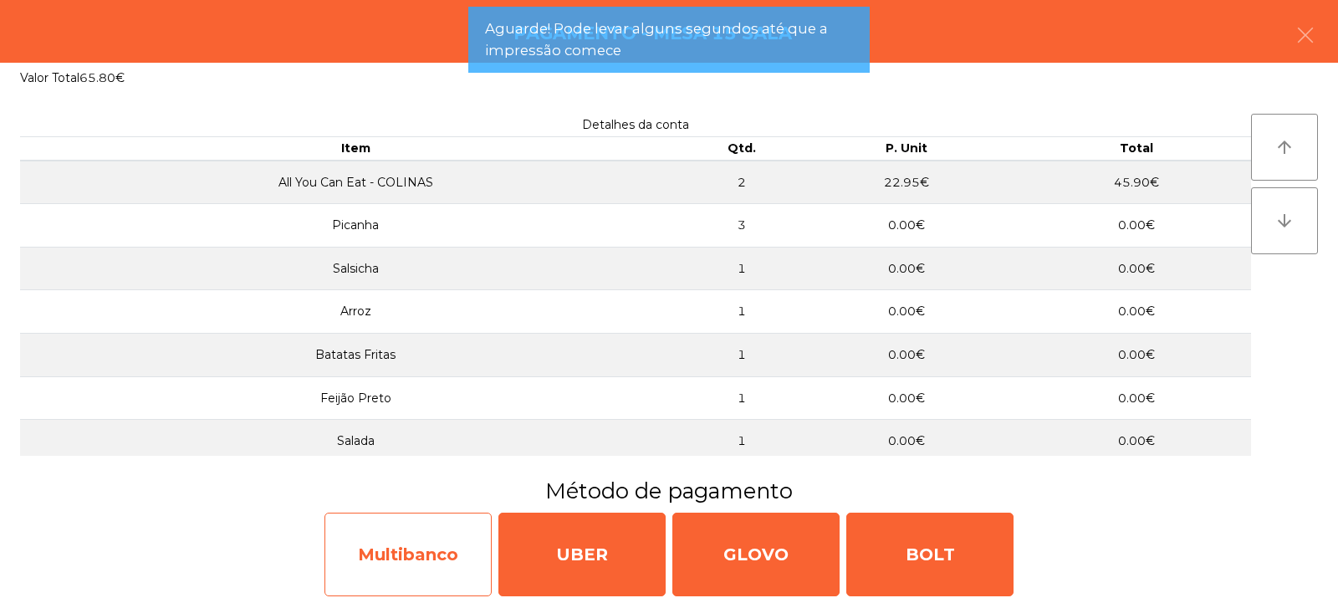
click at [402, 559] on div "Multibanco" at bounding box center [407, 555] width 167 height 84
select select "**"
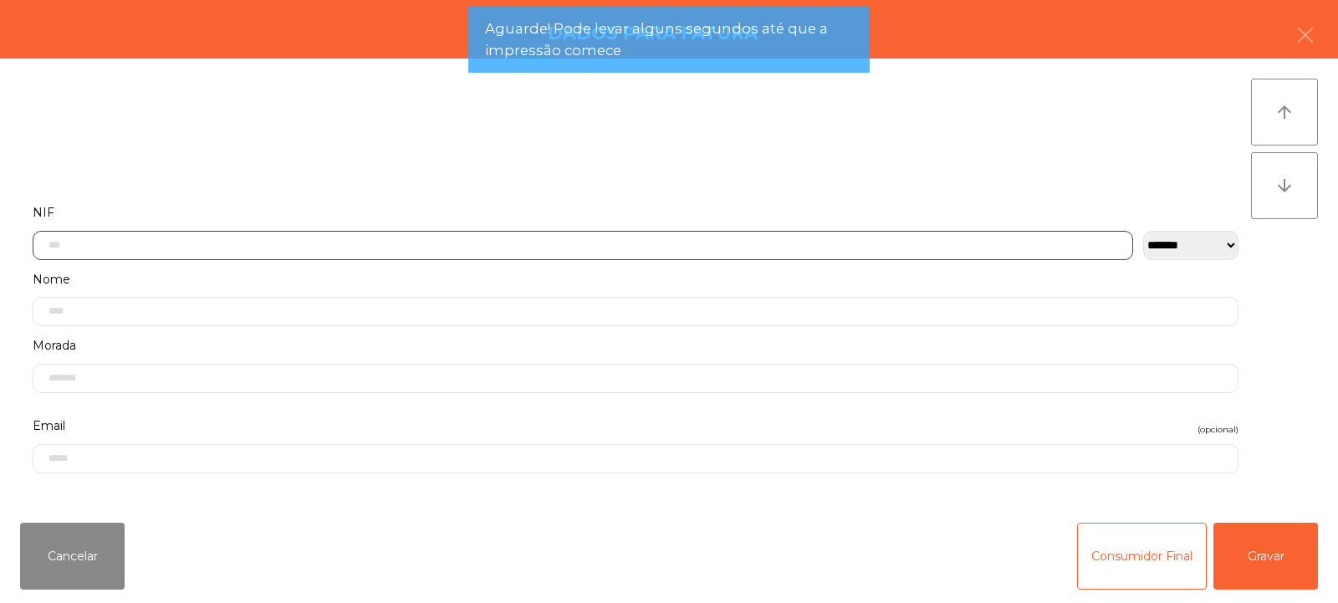
click at [337, 232] on input "text" at bounding box center [583, 245] width 1101 height 29
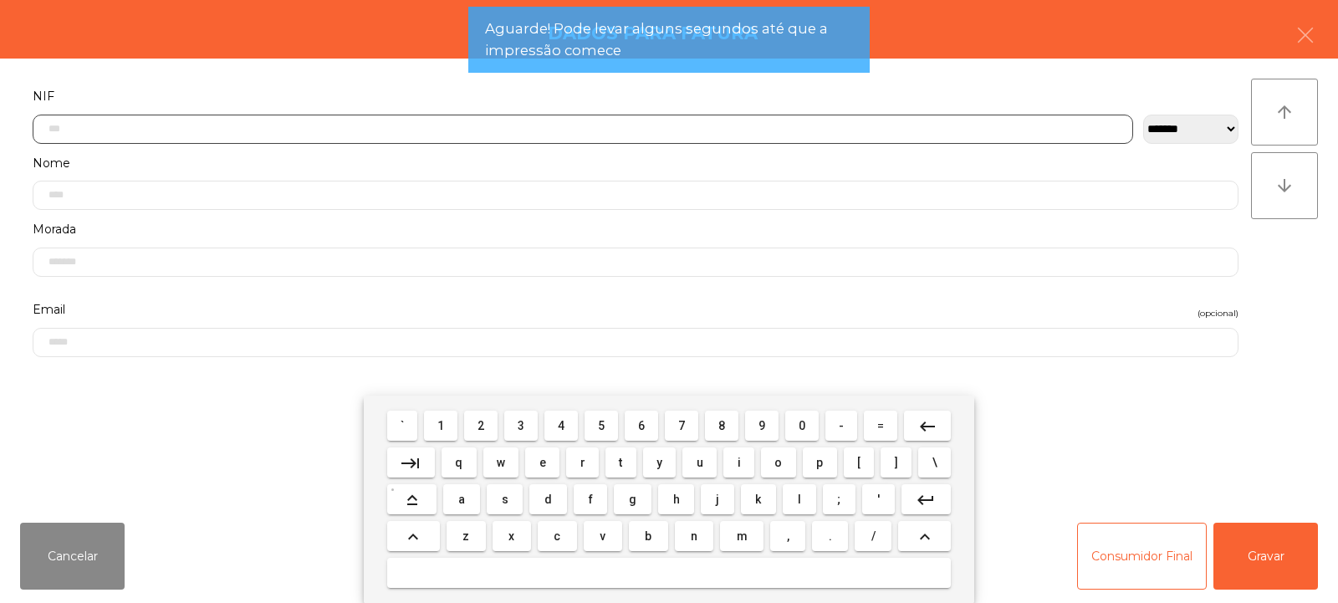
scroll to position [122, 0]
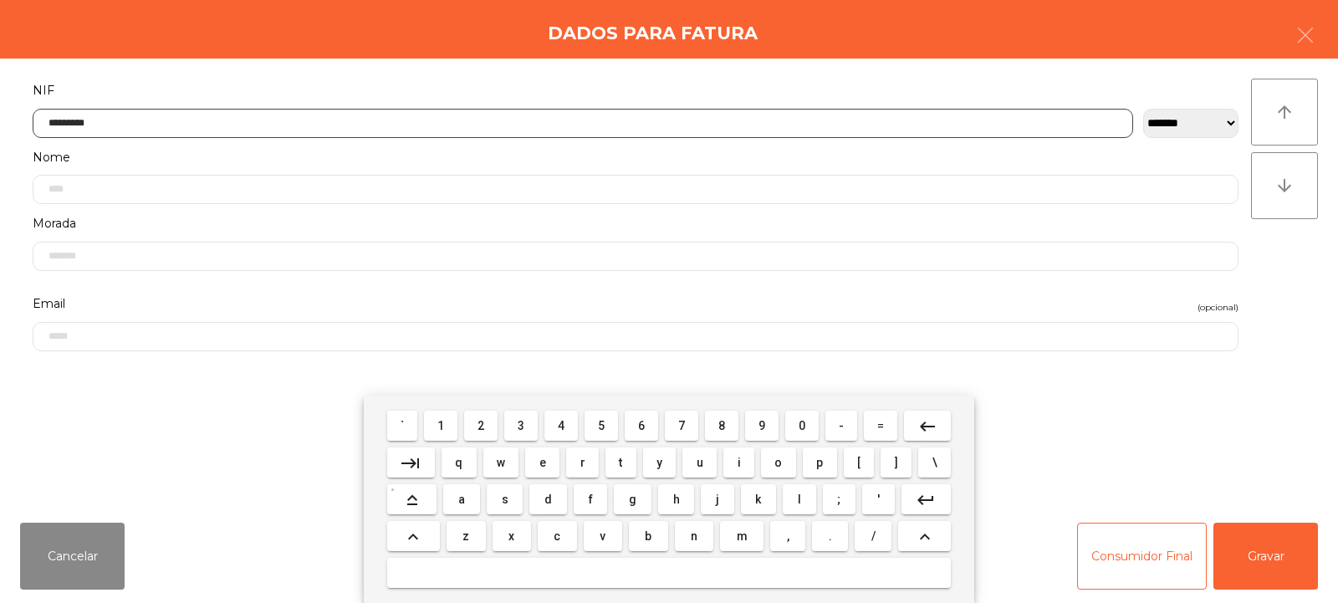
type input "*********"
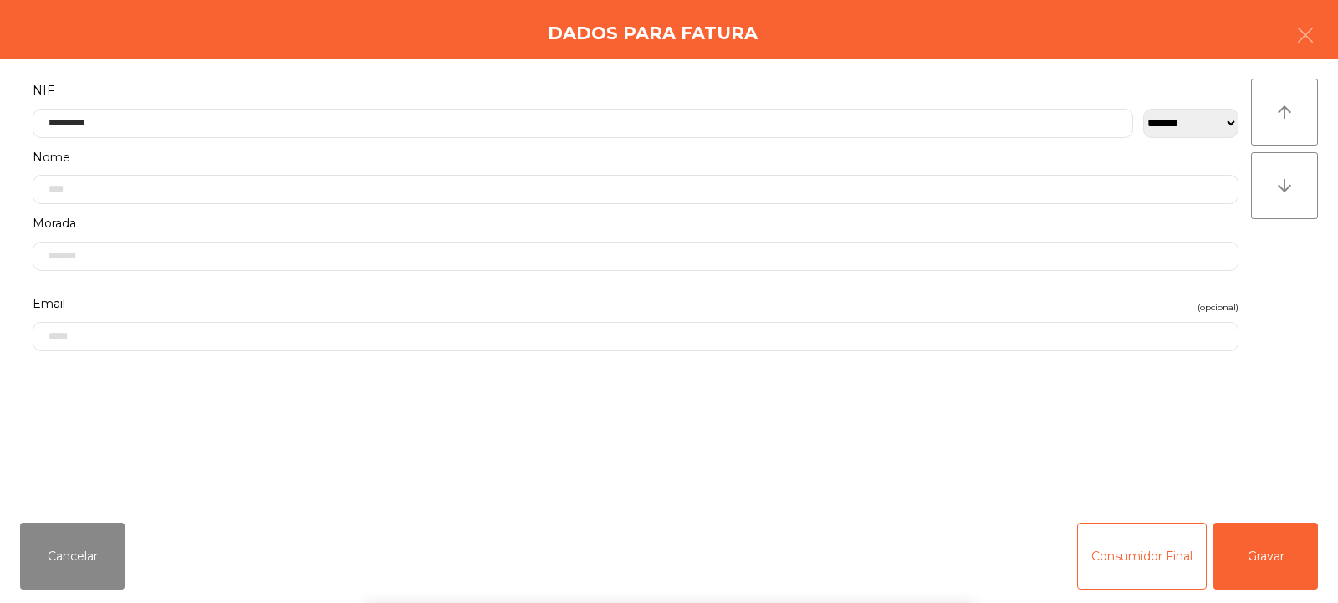
click at [1260, 563] on div "` 1 2 3 4 5 6 7 8 9 0 - = keyboard_backspace keyboard_tab q w e r t y u i o p […" at bounding box center [669, 499] width 1338 height 207
click at [1262, 549] on button "Gravar" at bounding box center [1265, 556] width 105 height 67
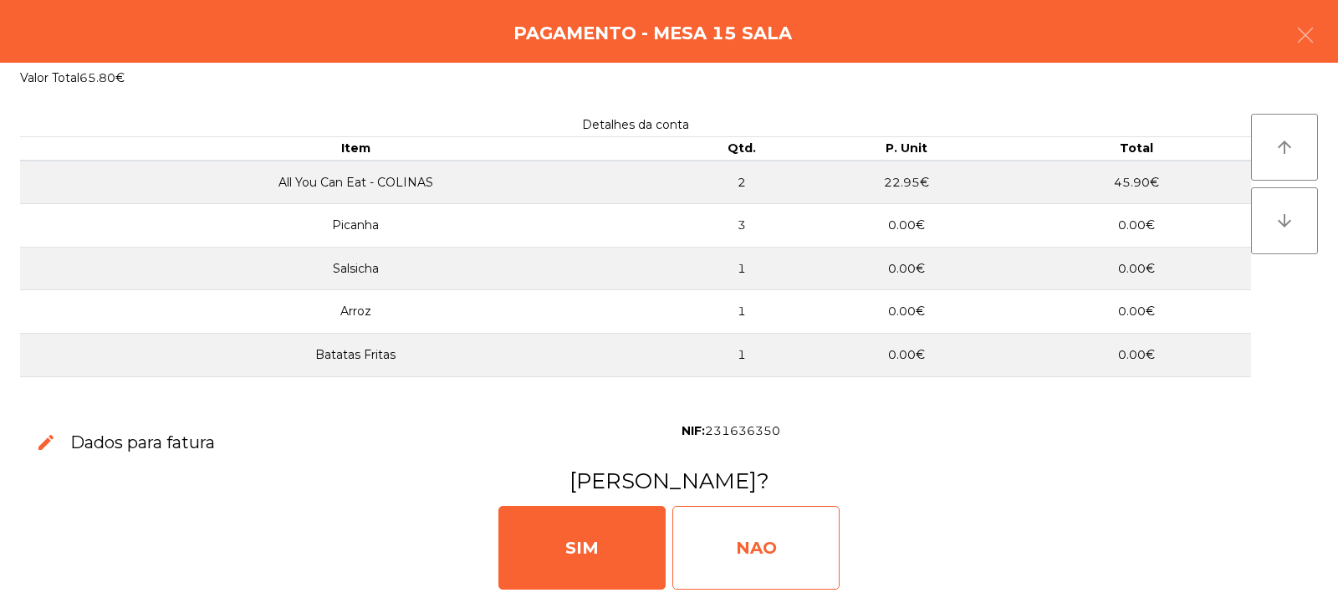
click at [714, 511] on div "NAO" at bounding box center [755, 548] width 167 height 84
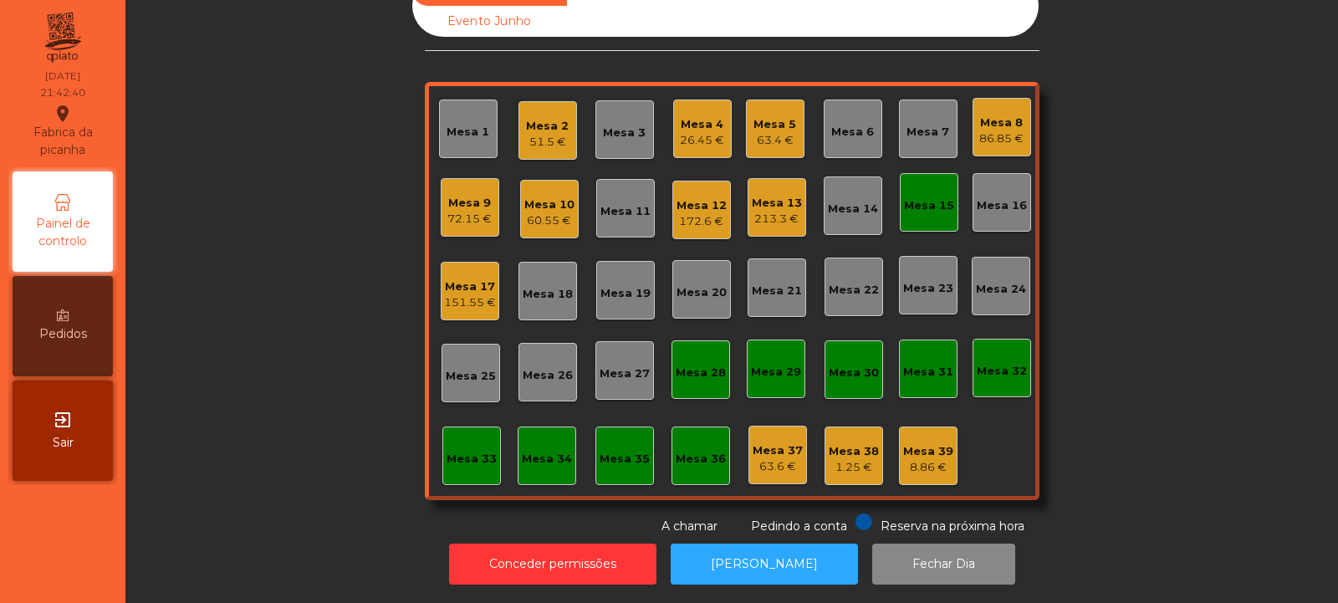
click at [526, 118] on div "Mesa 2" at bounding box center [547, 126] width 43 height 17
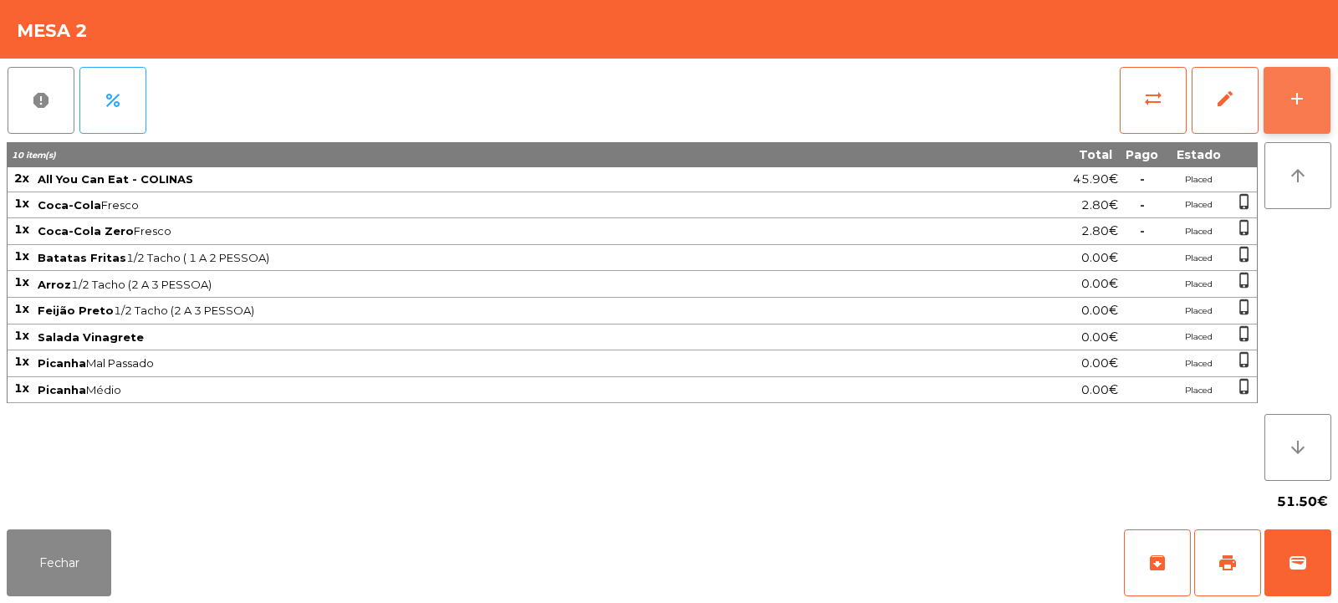
click at [1308, 101] on button "add" at bounding box center [1297, 100] width 67 height 67
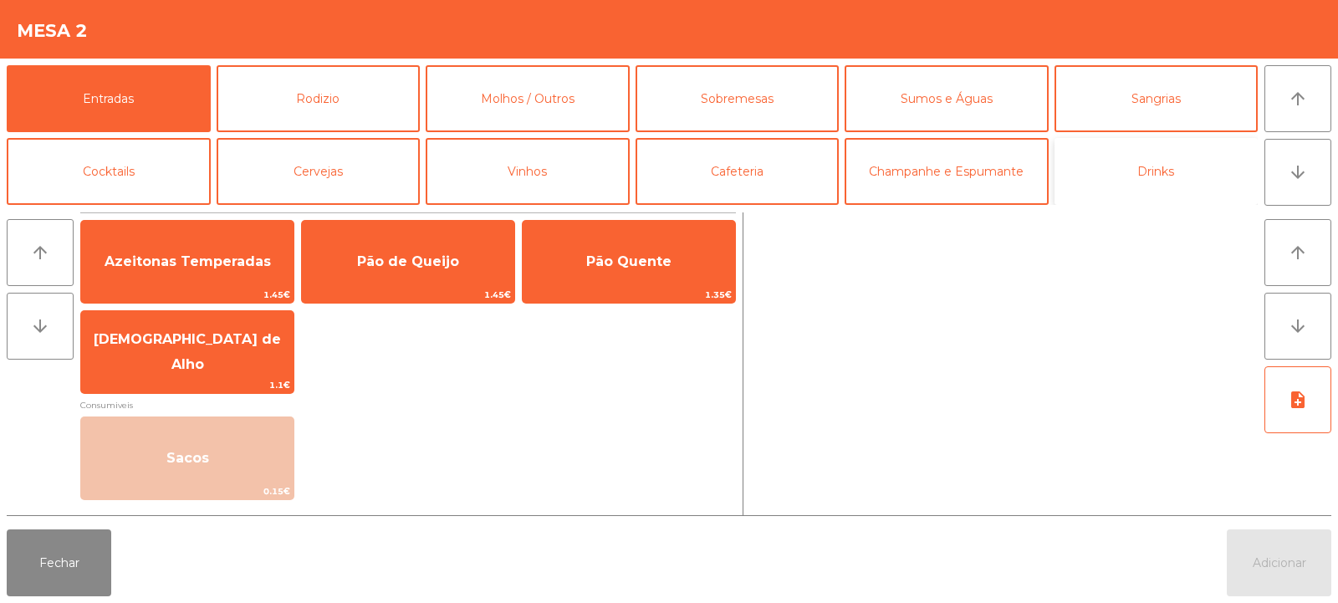
click at [1166, 173] on button "Drinks" at bounding box center [1157, 171] width 204 height 67
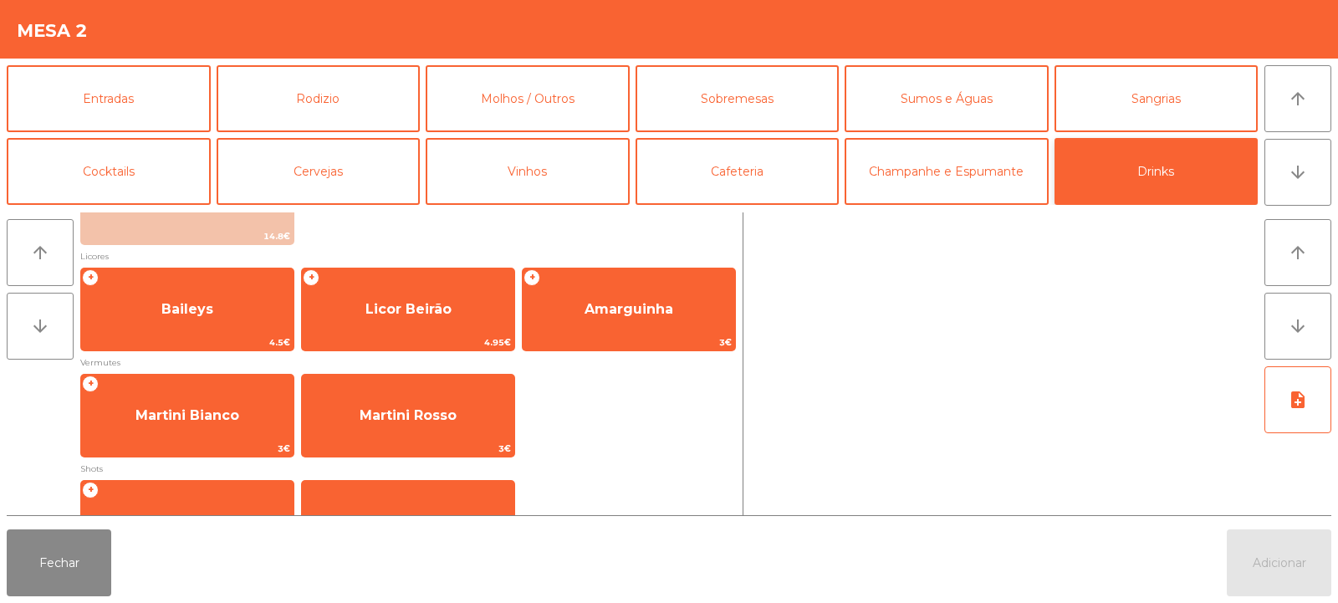
scroll to position [272, 0]
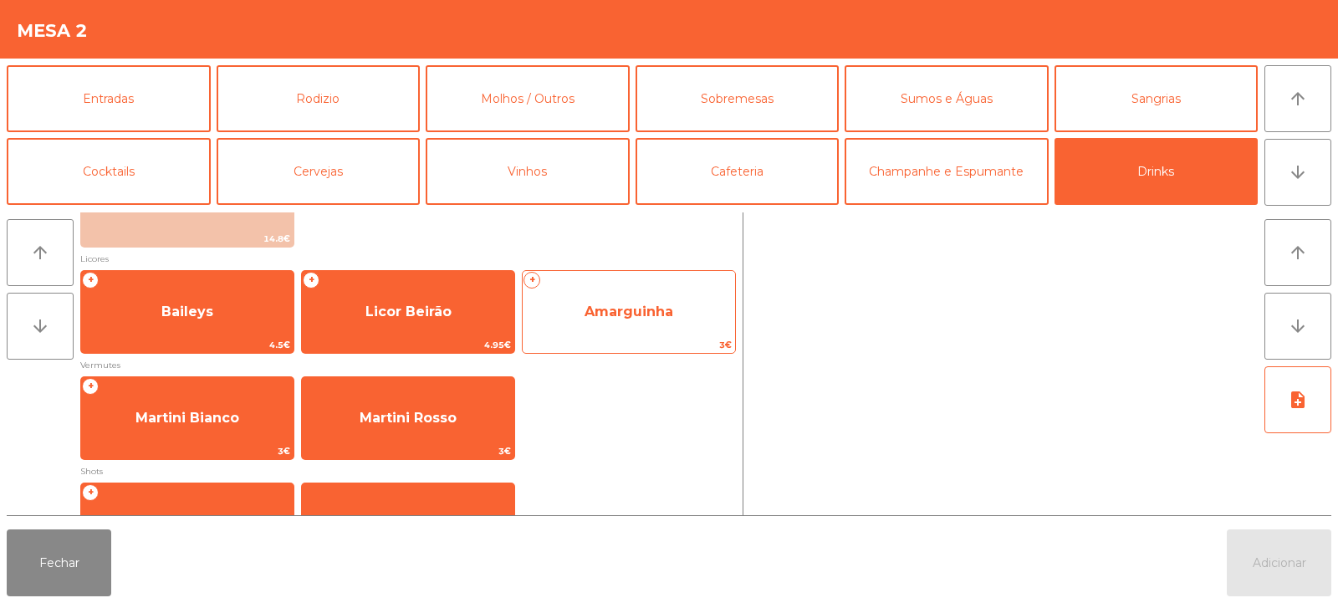
click at [607, 304] on span "Amarguinha" at bounding box center [629, 312] width 89 height 16
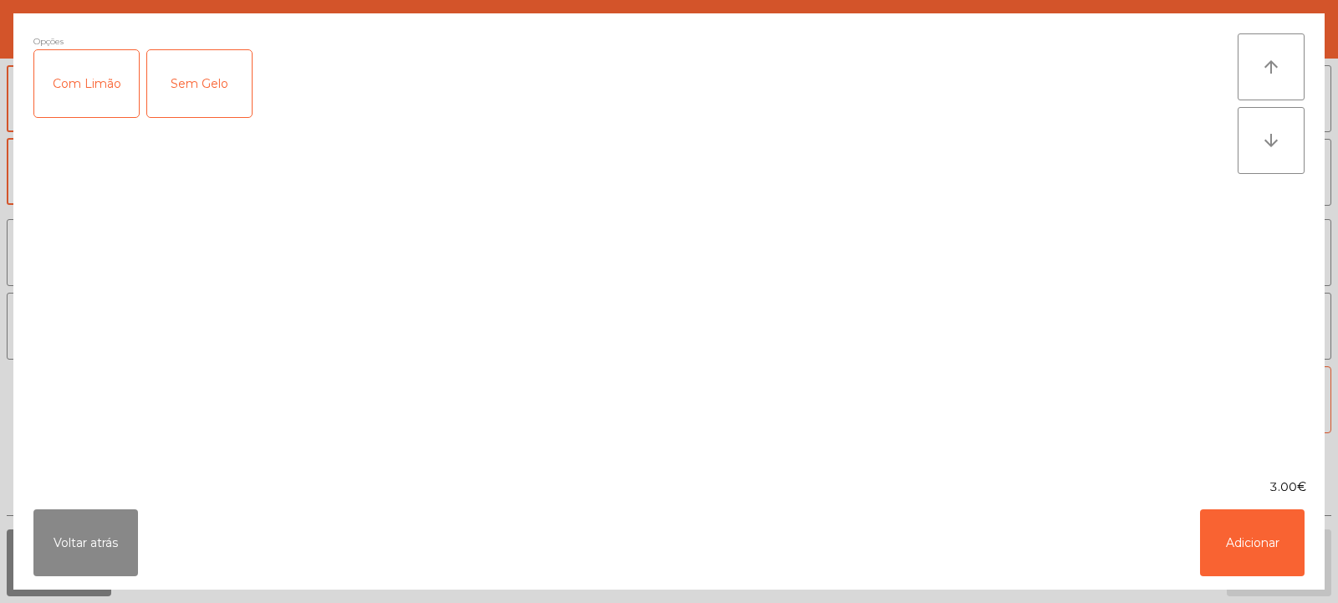
click at [192, 95] on div "Sem Gelo" at bounding box center [199, 83] width 105 height 67
click at [1238, 545] on button "Adicionar" at bounding box center [1252, 542] width 105 height 67
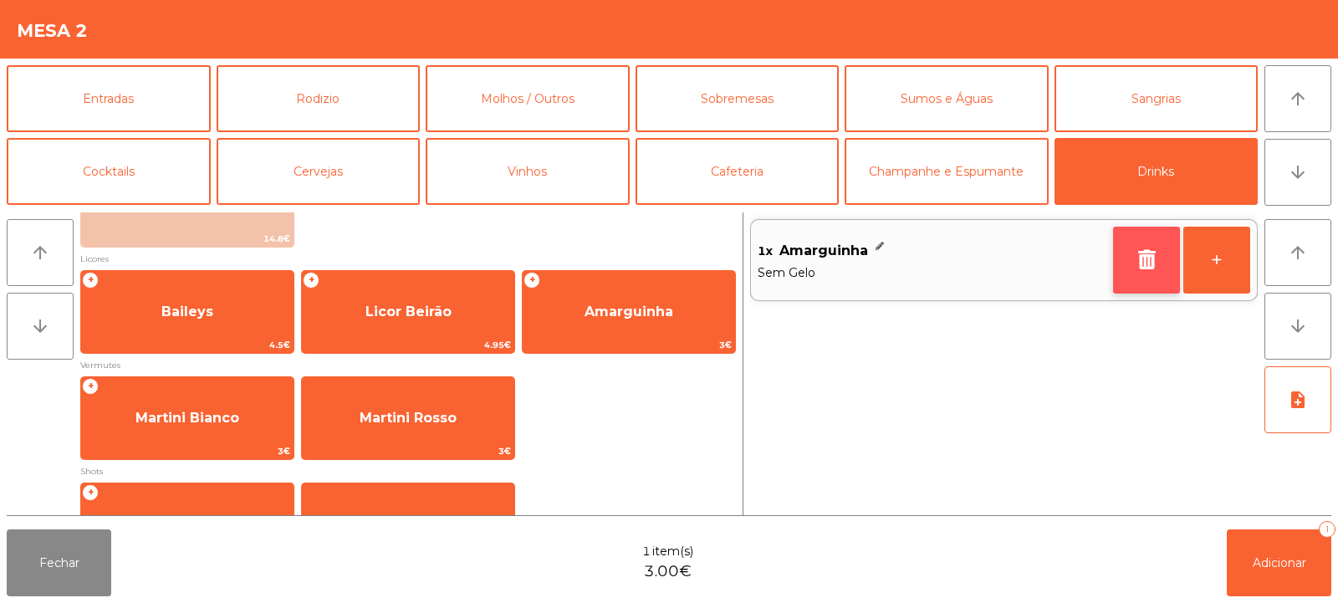
click at [1137, 268] on icon "button" at bounding box center [1146, 259] width 25 height 20
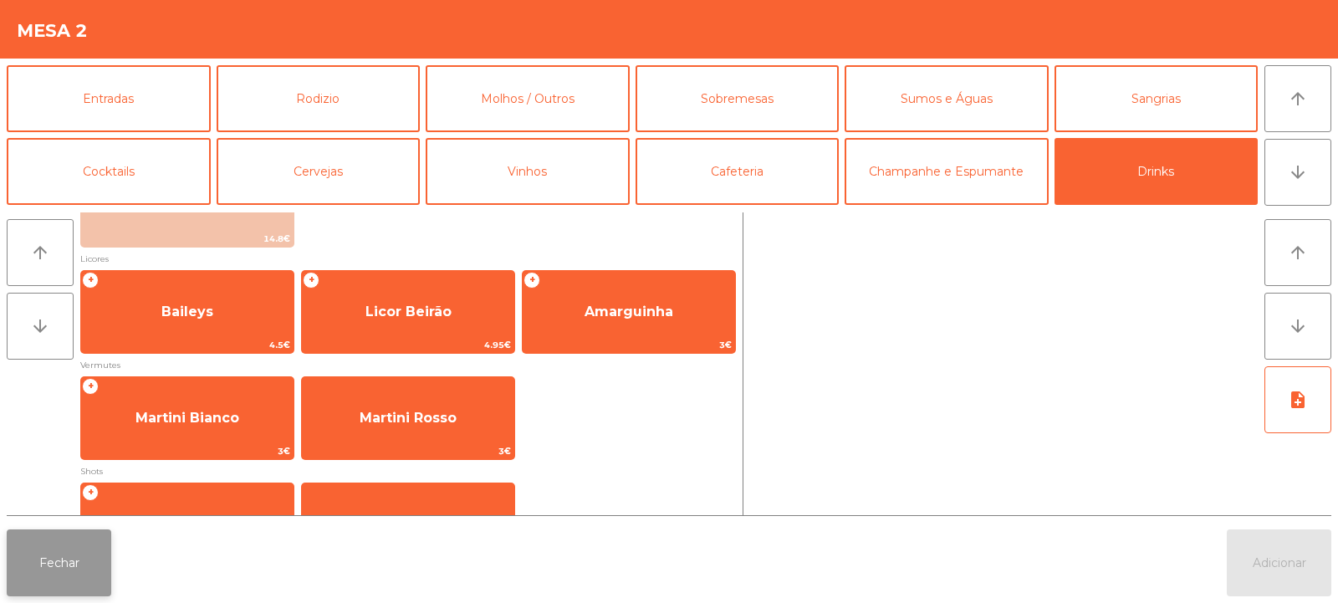
click at [57, 567] on button "Fechar" at bounding box center [59, 562] width 105 height 67
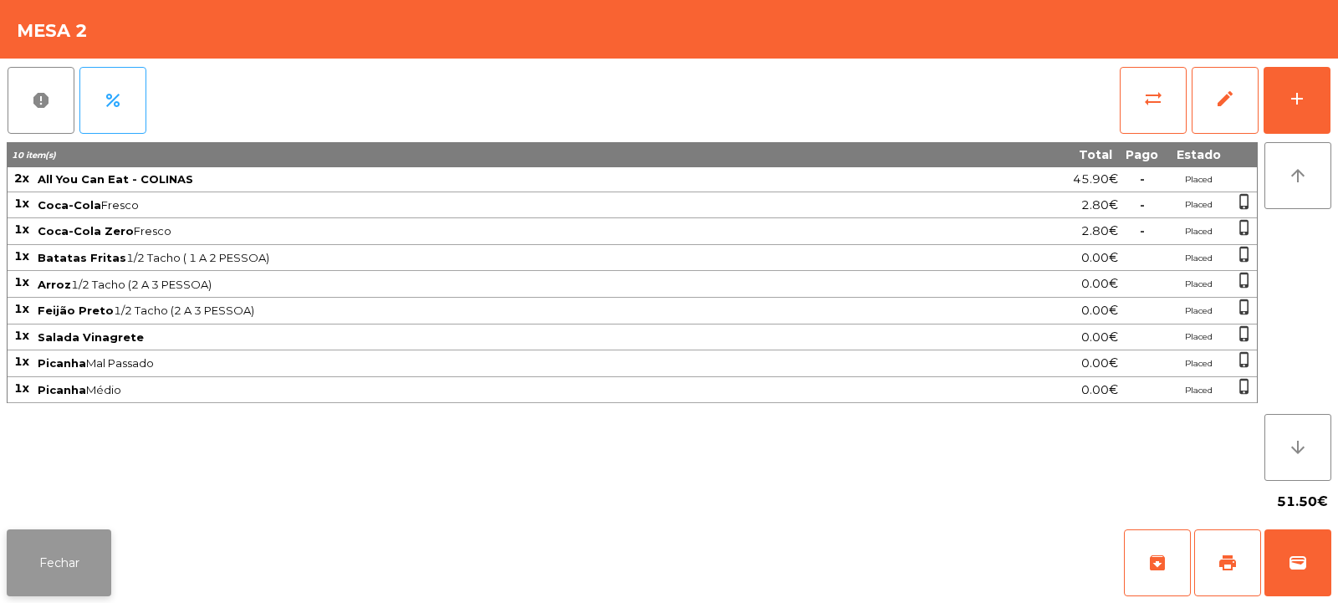
click at [70, 561] on button "Fechar" at bounding box center [59, 562] width 105 height 67
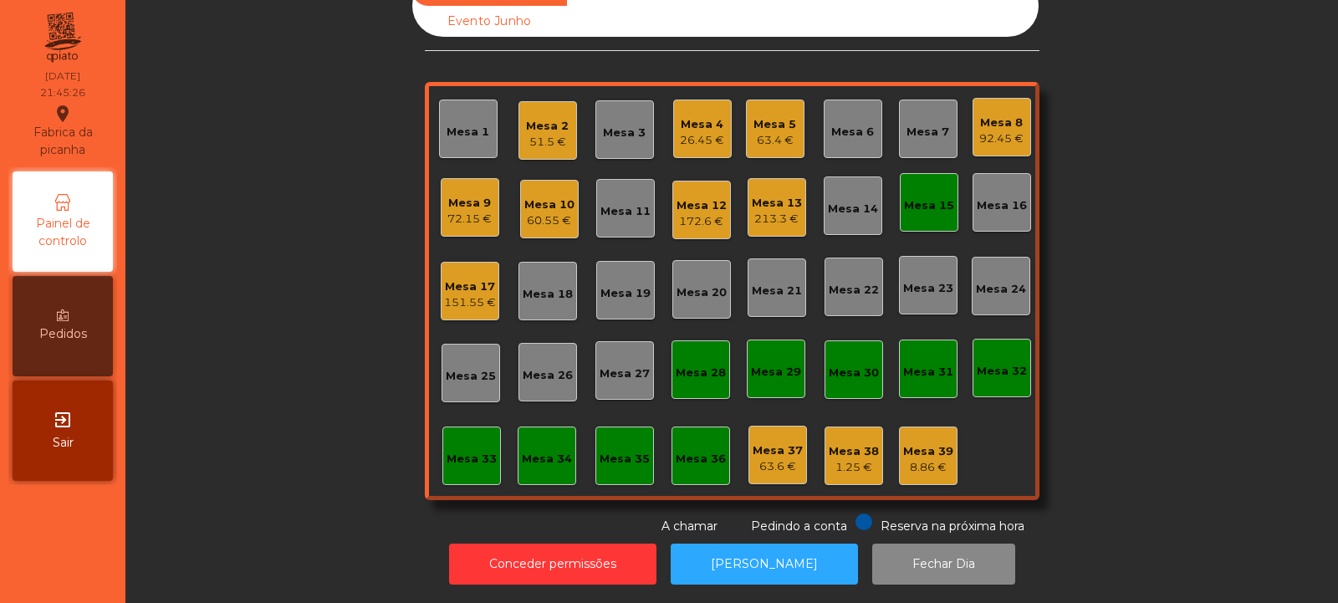
click at [781, 195] on div "Mesa 13" at bounding box center [777, 203] width 50 height 17
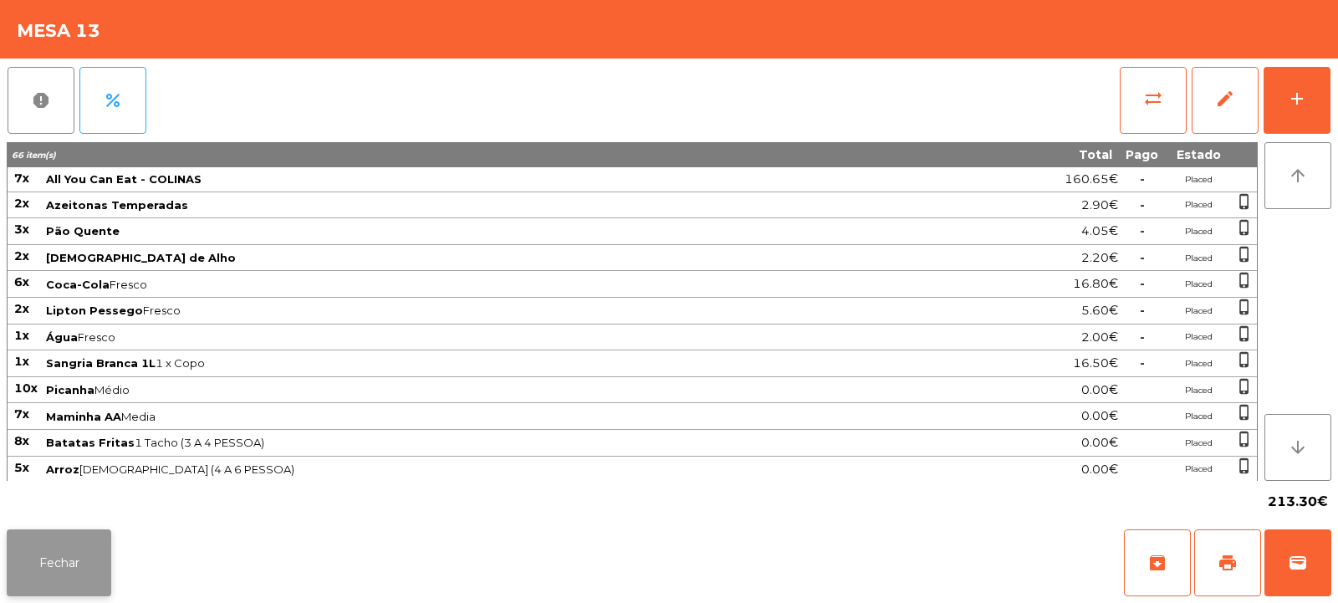
click at [74, 572] on button "Fechar" at bounding box center [59, 562] width 105 height 67
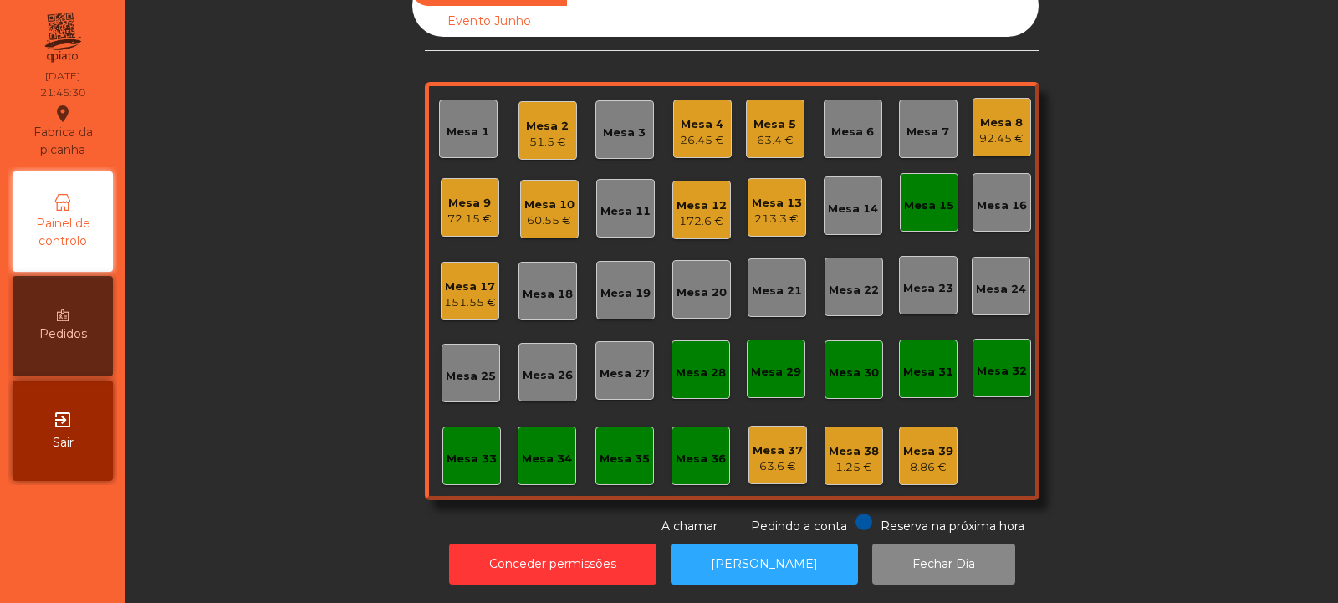
click at [781, 188] on div "Mesa 13 213.3 €" at bounding box center [777, 207] width 50 height 39
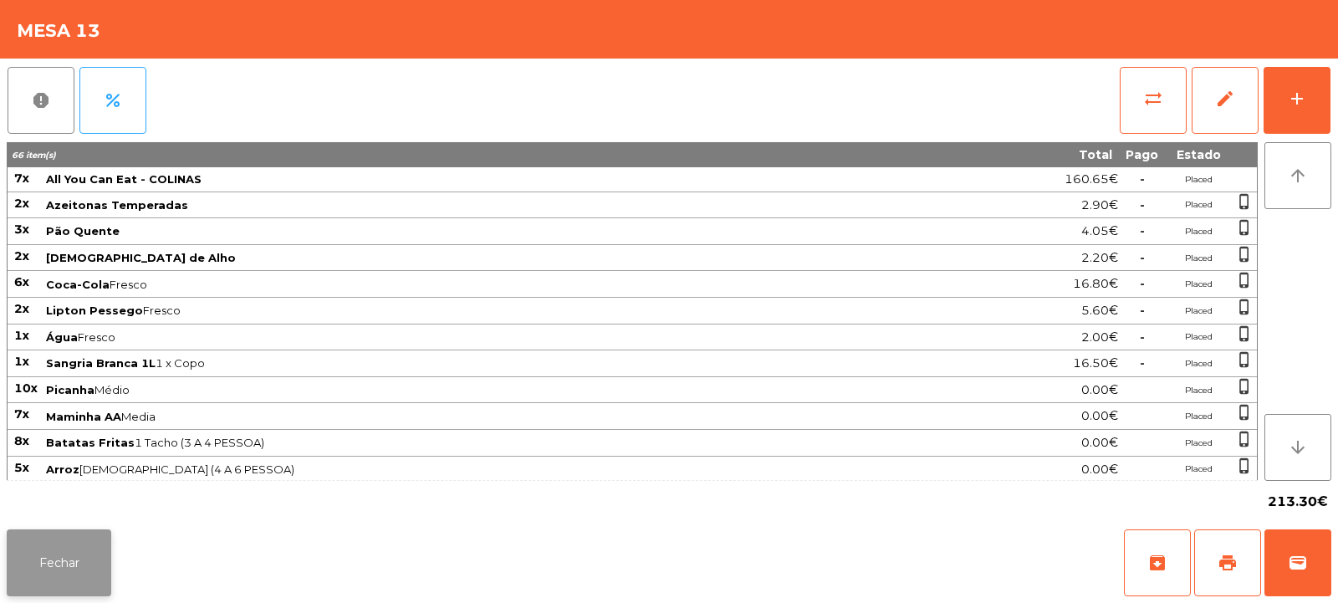
click at [70, 569] on button "Fechar" at bounding box center [59, 562] width 105 height 67
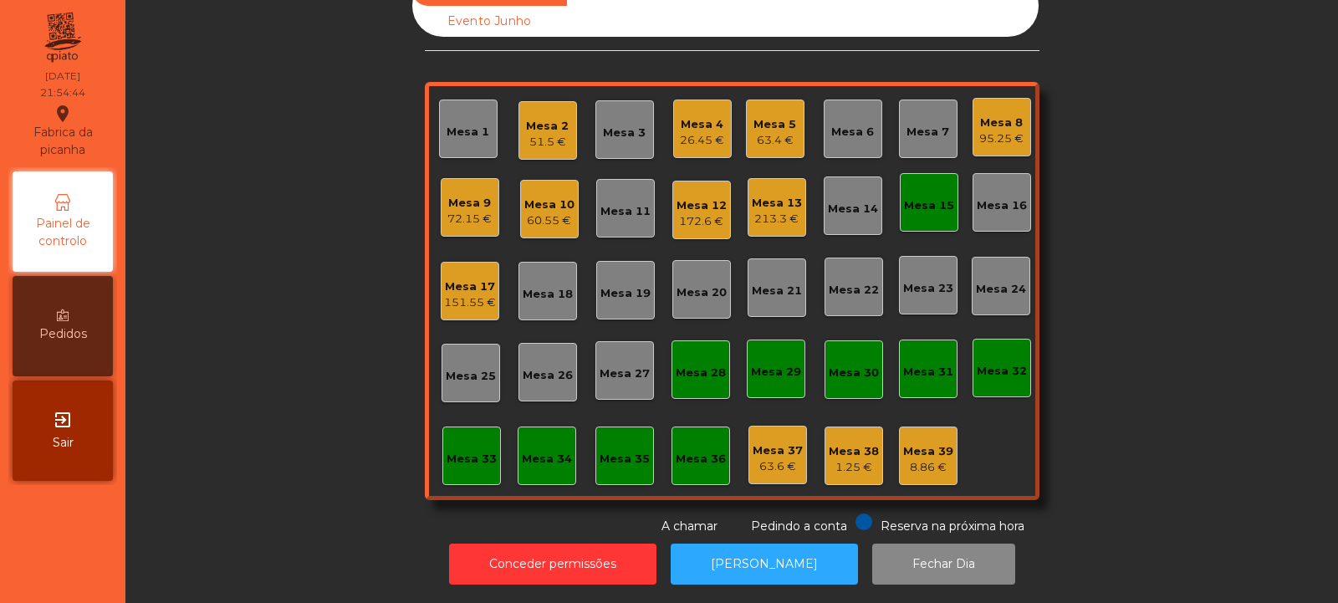
click at [471, 278] on div "Mesa 17" at bounding box center [470, 286] width 52 height 17
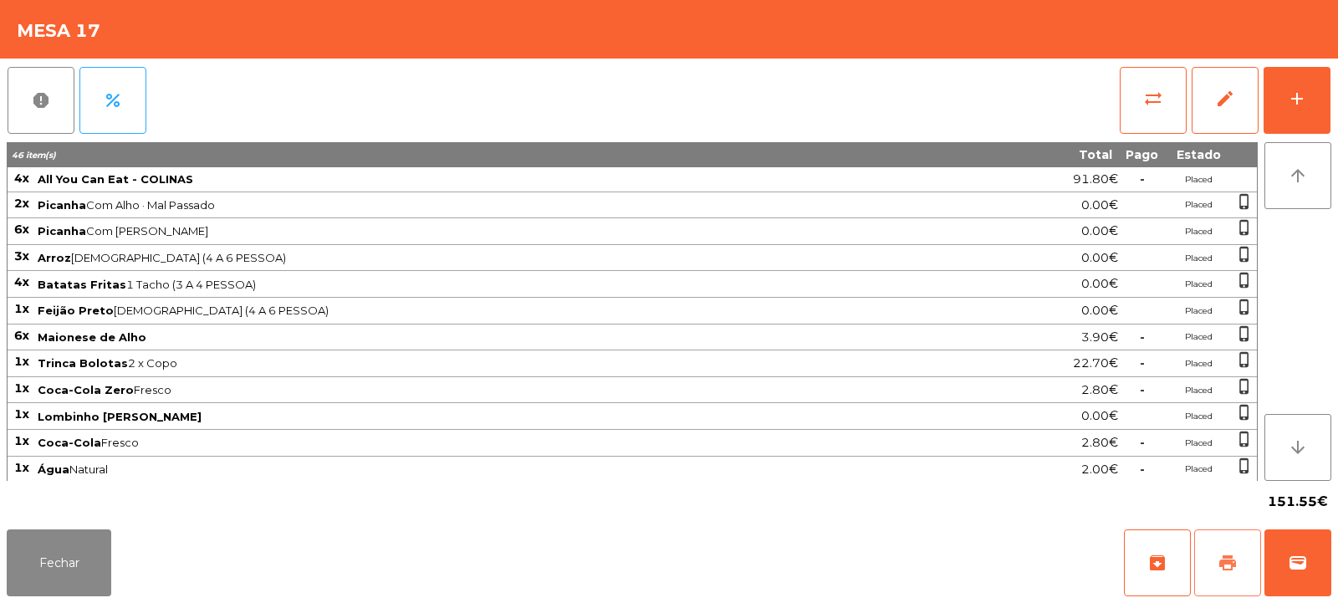
click at [1229, 560] on span "print" at bounding box center [1228, 563] width 20 height 20
click at [64, 562] on button "Fechar" at bounding box center [59, 562] width 105 height 67
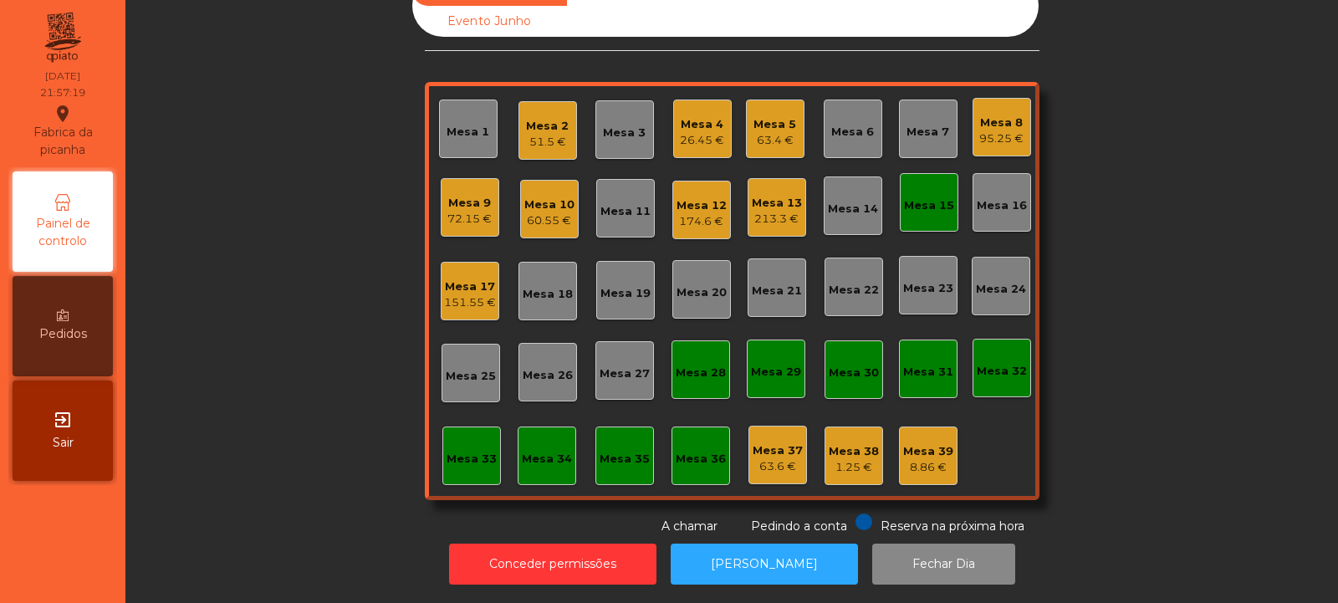
click at [1006, 115] on div "Mesa 8" at bounding box center [1001, 123] width 44 height 17
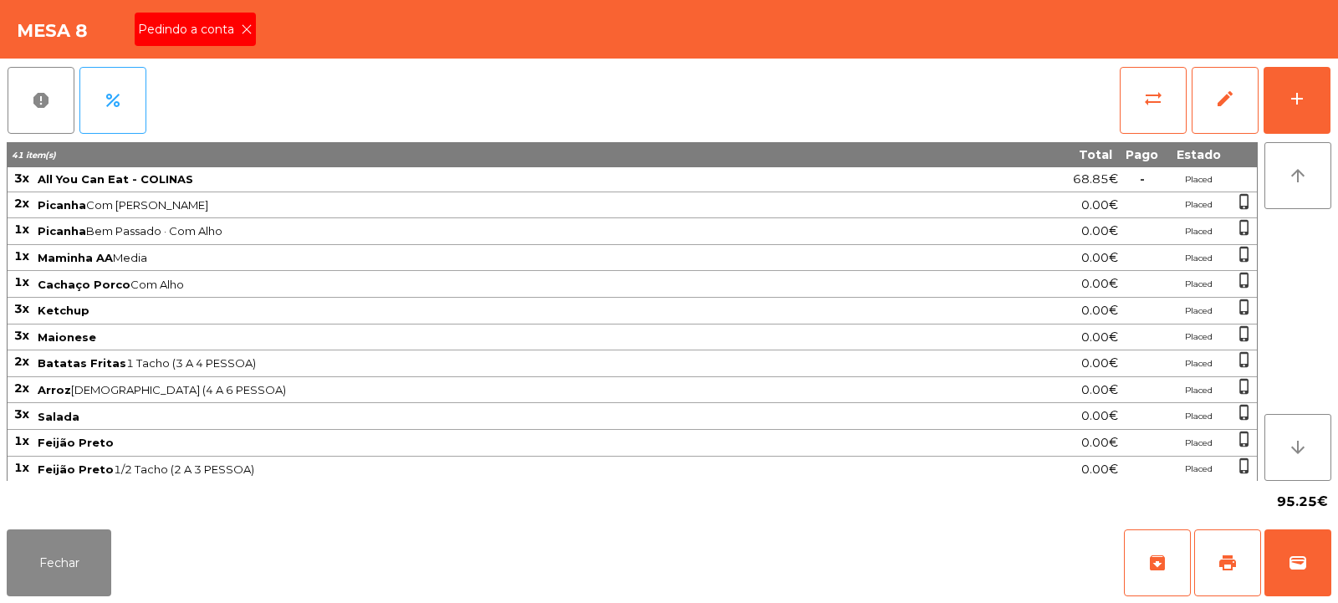
click at [242, 28] on icon at bounding box center [247, 29] width 12 height 12
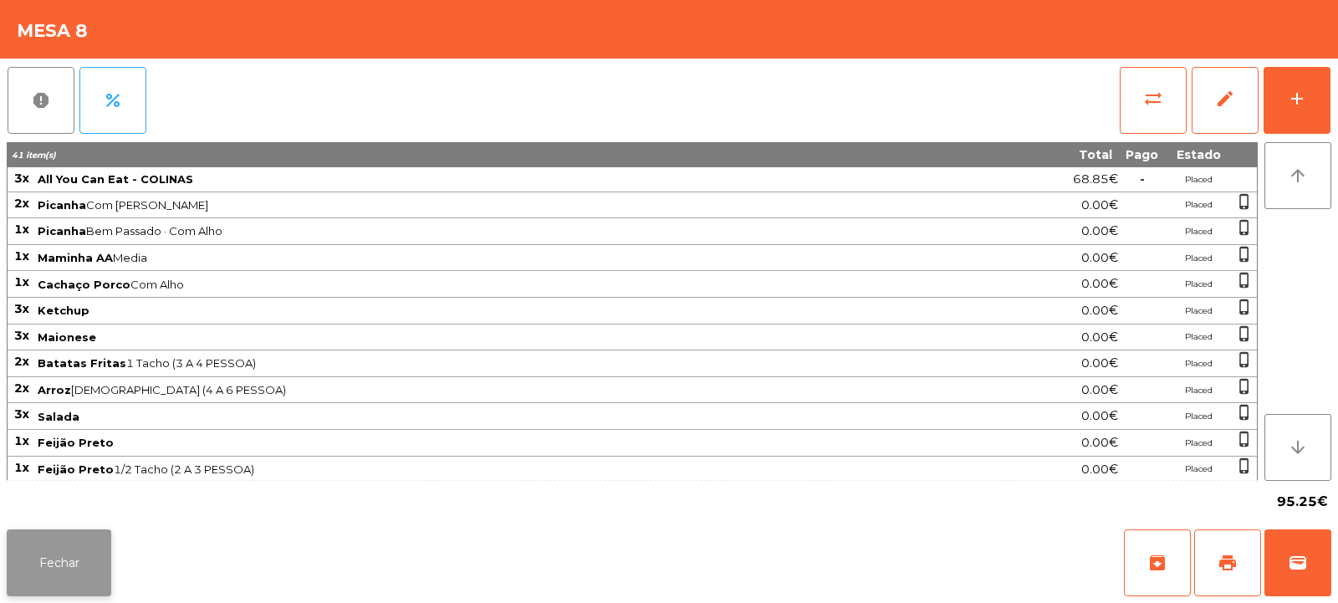
click at [54, 569] on button "Fechar" at bounding box center [59, 562] width 105 height 67
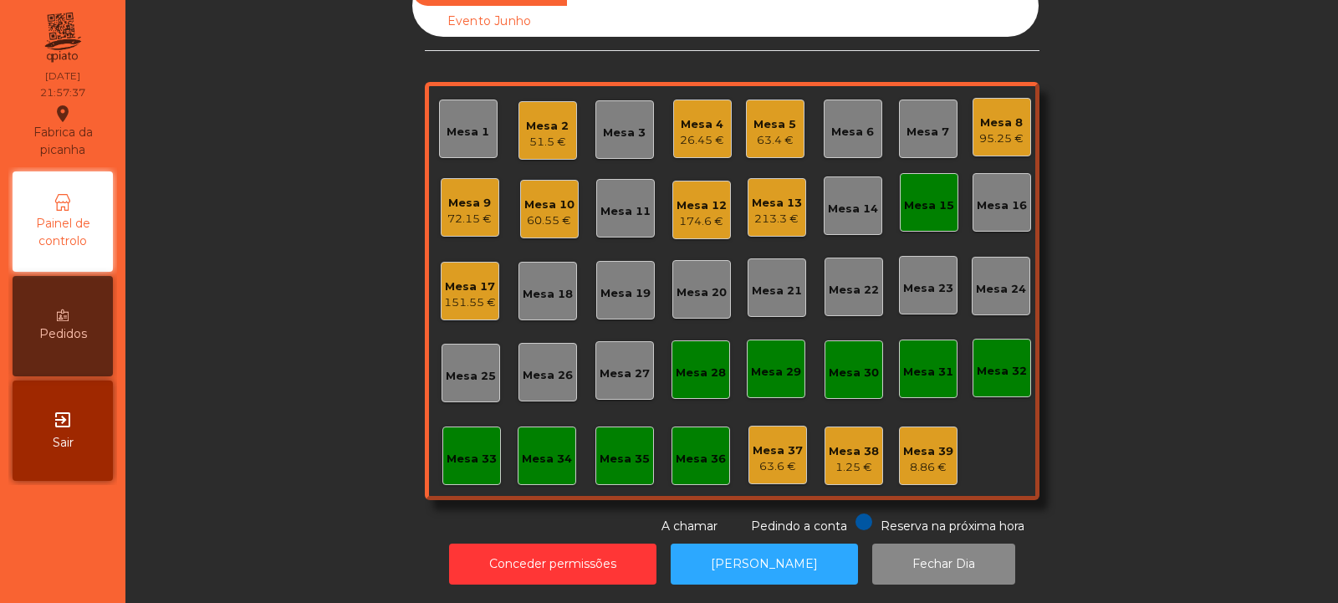
click at [465, 278] on div "Mesa 17" at bounding box center [470, 286] width 52 height 17
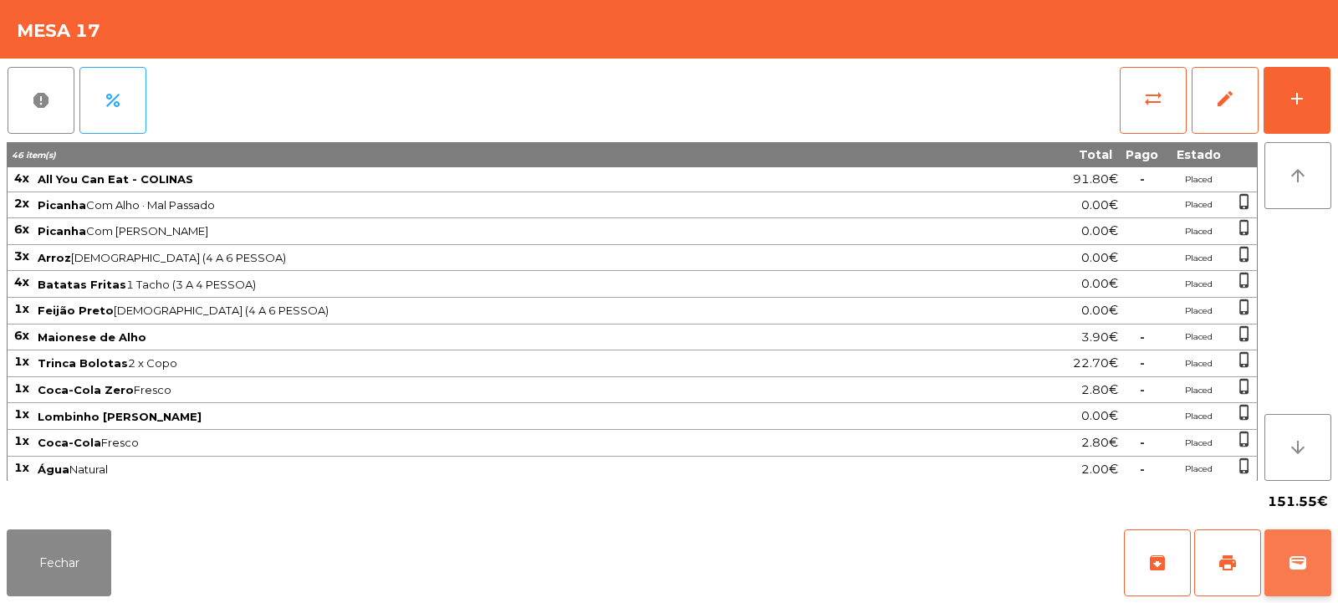
click at [1302, 560] on span "wallet" at bounding box center [1298, 563] width 20 height 20
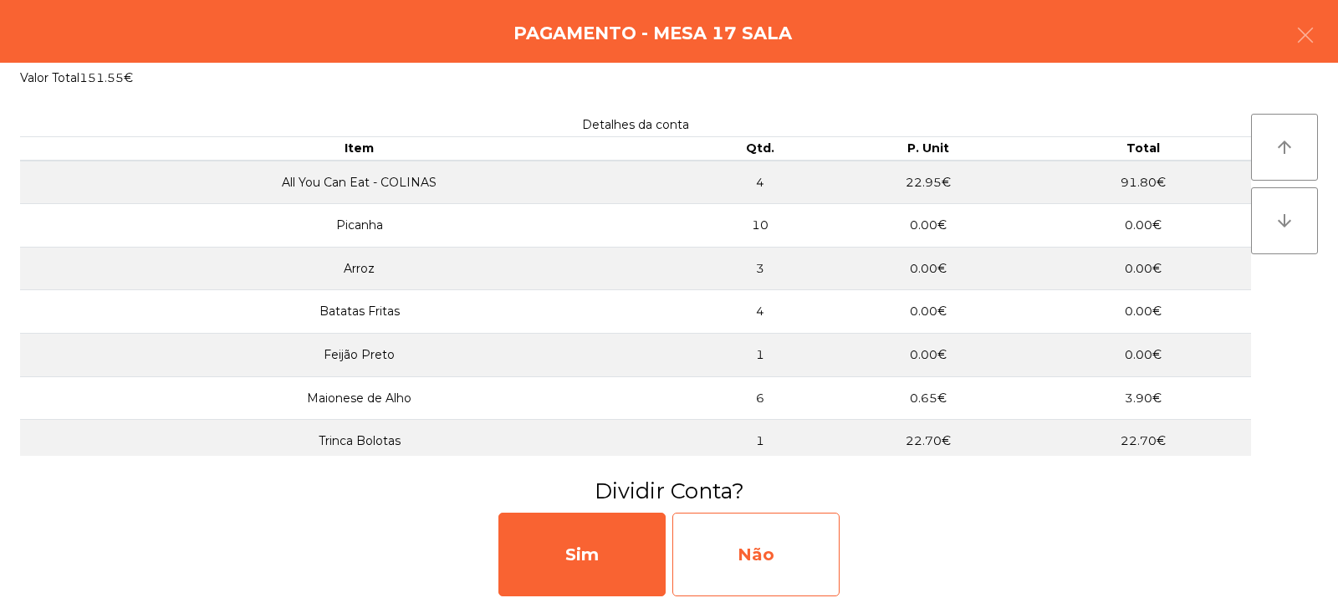
click at [739, 549] on div "Não" at bounding box center [755, 555] width 167 height 84
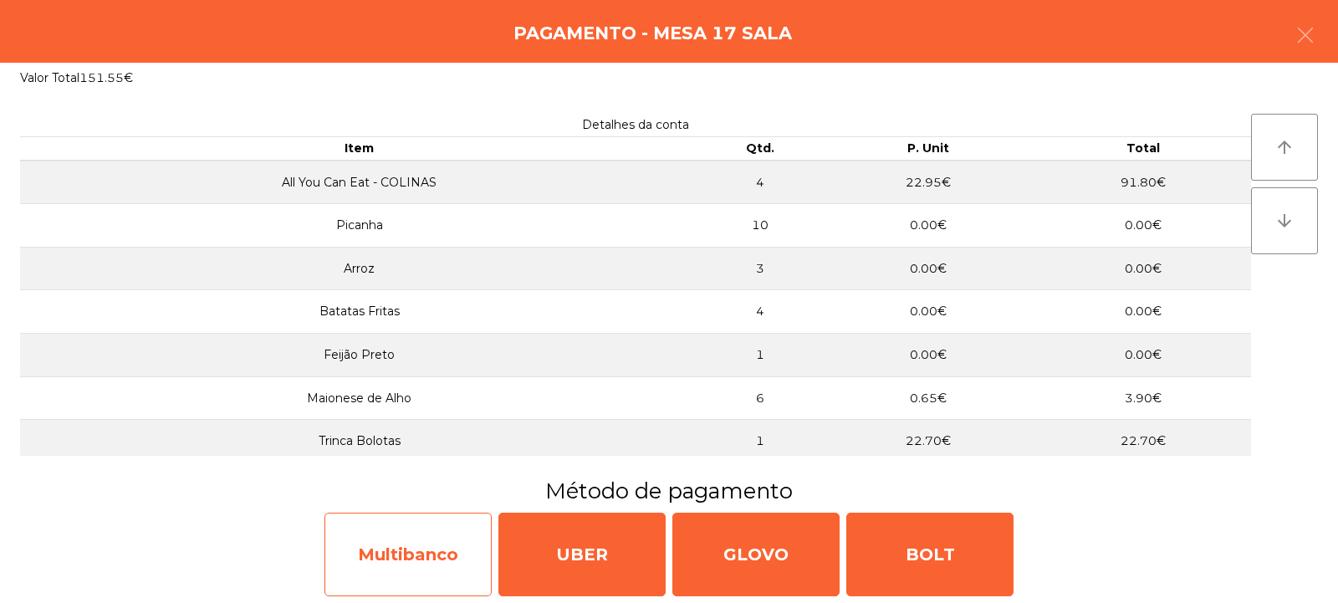
click at [397, 539] on div "Multibanco" at bounding box center [407, 555] width 167 height 84
select select "**"
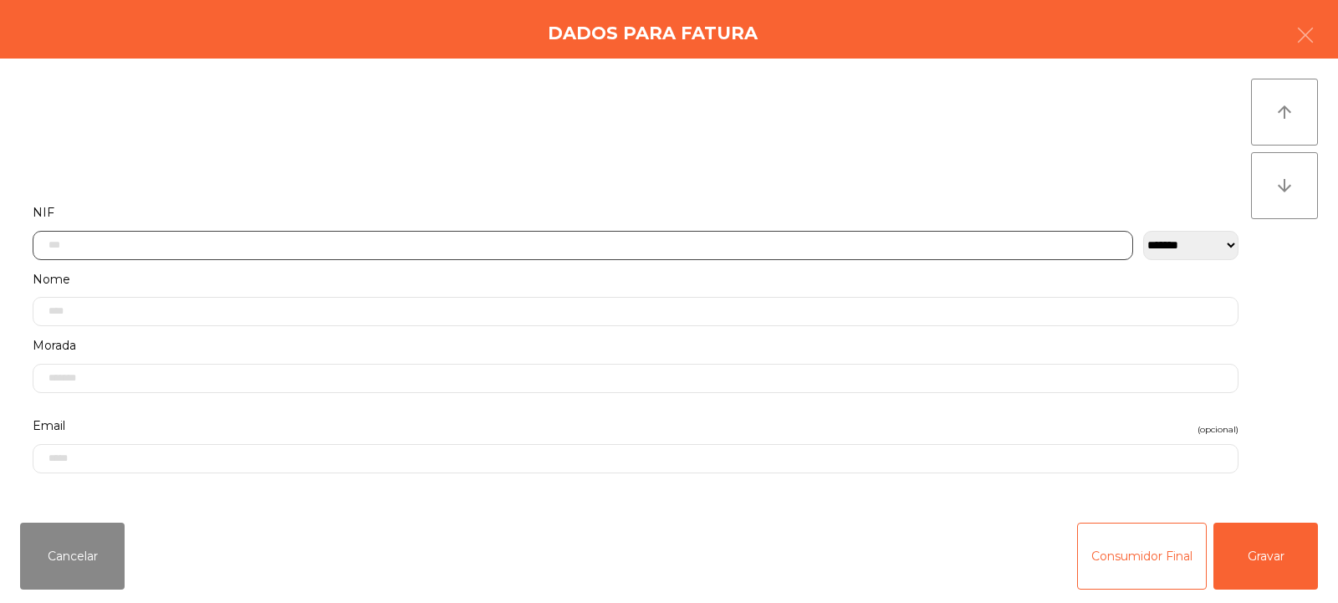
click at [181, 243] on input "text" at bounding box center [583, 245] width 1101 height 29
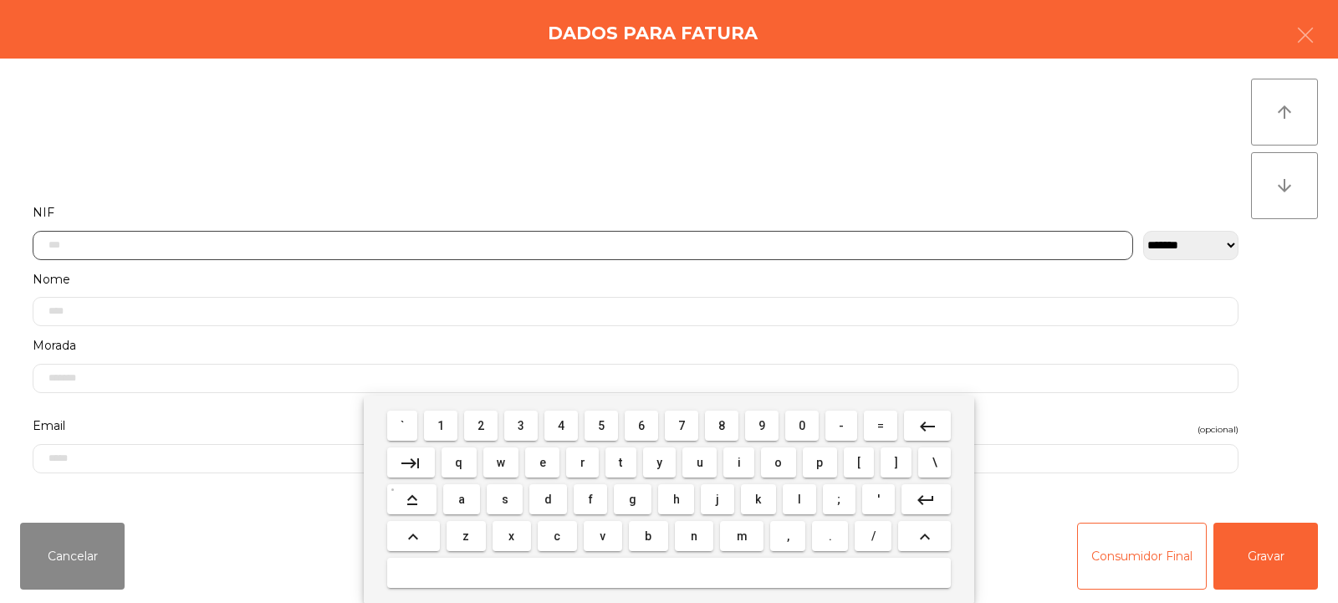
scroll to position [122, 0]
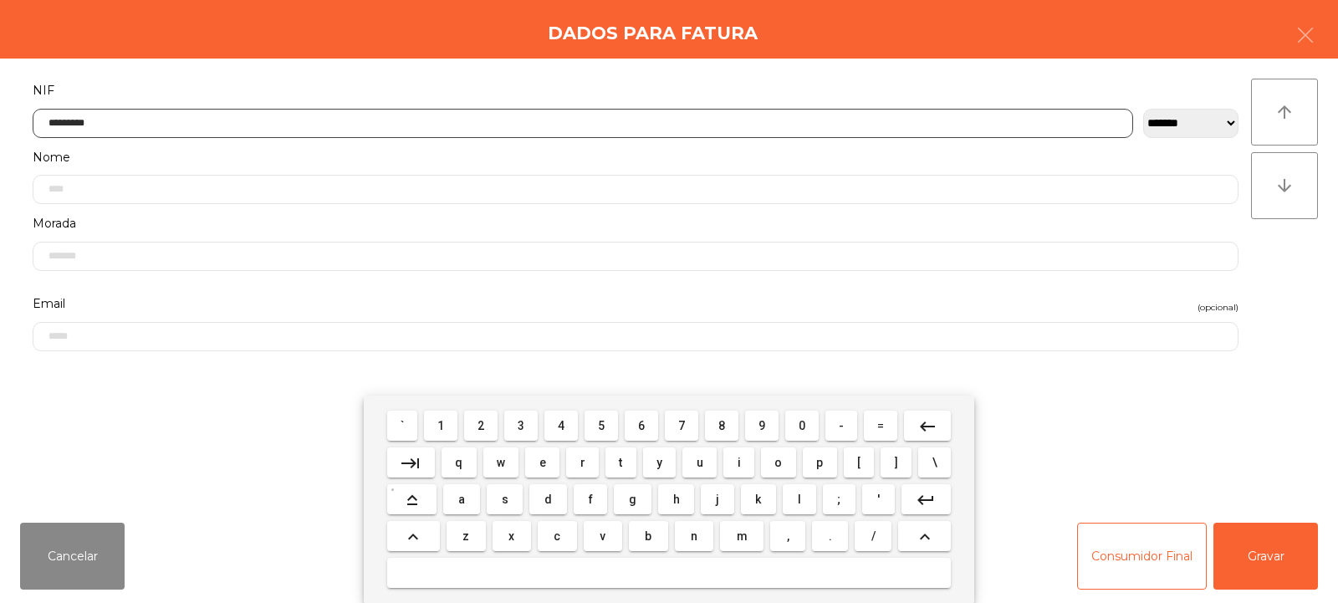
type input "*********"
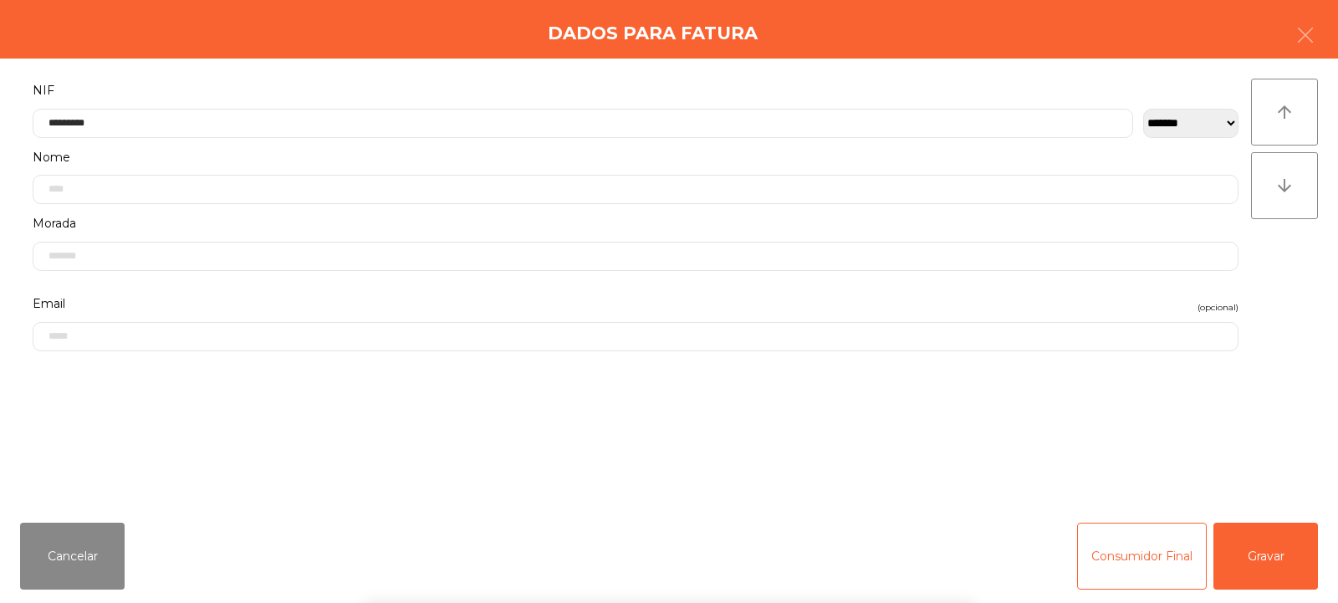
click at [1272, 273] on div "arrow_upward arrow_downward" at bounding box center [1284, 284] width 67 height 411
click at [1259, 564] on button "Gravar" at bounding box center [1265, 556] width 105 height 67
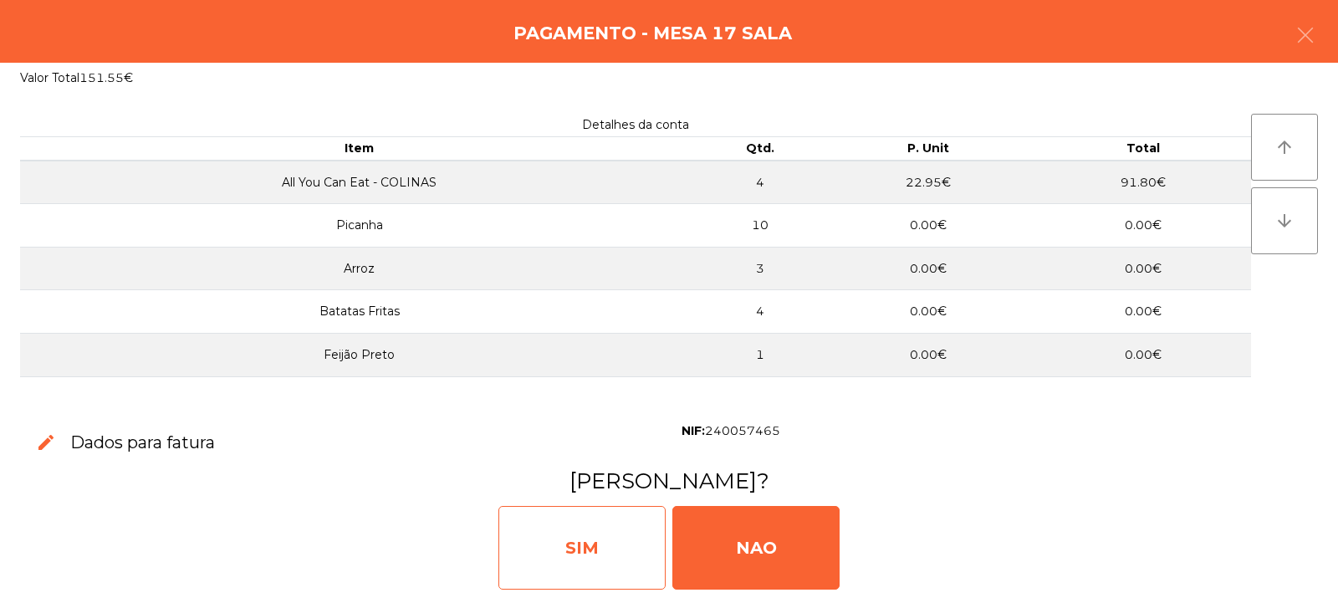
click at [590, 536] on div "SIM" at bounding box center [581, 548] width 167 height 84
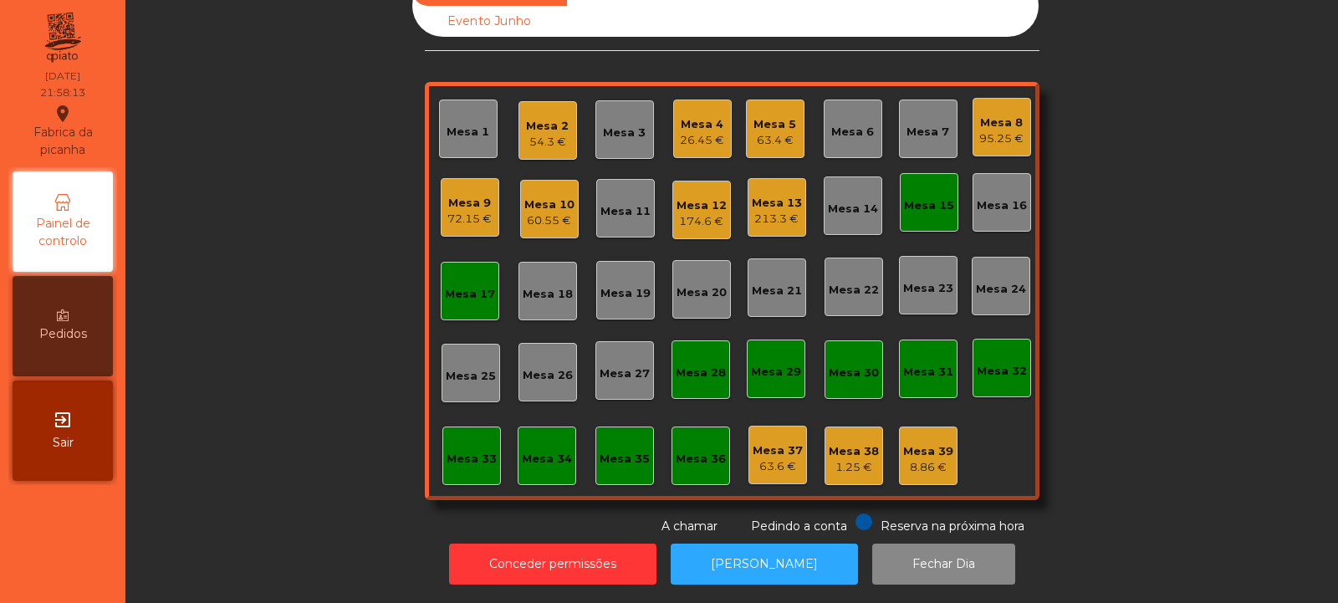
click at [1005, 115] on div "Mesa 8" at bounding box center [1001, 123] width 44 height 17
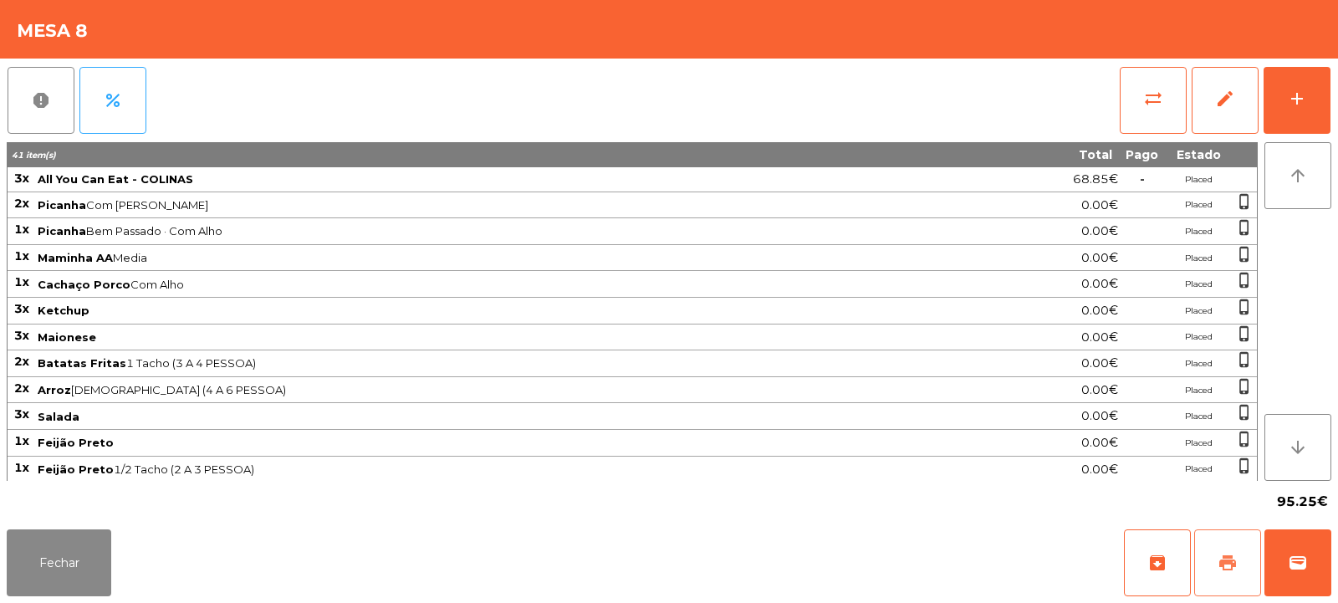
click at [1216, 554] on button "print" at bounding box center [1227, 562] width 67 height 67
click at [59, 548] on button "Fechar" at bounding box center [59, 562] width 105 height 67
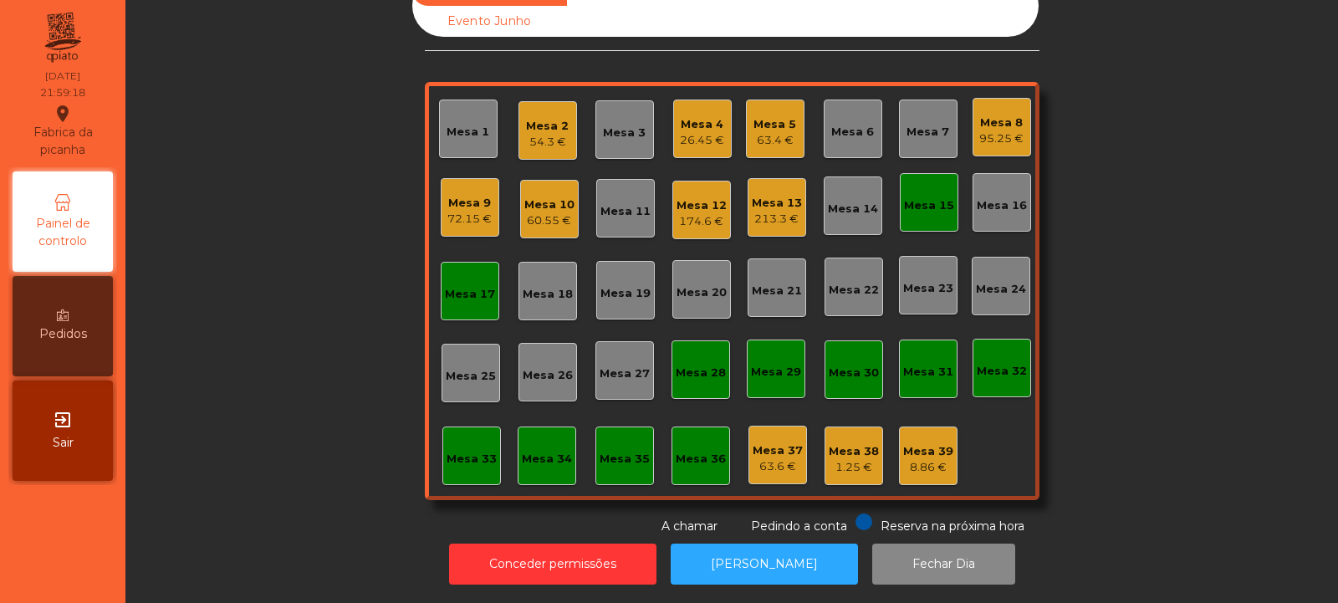
click at [1005, 108] on div "Mesa 8 95.25 €" at bounding box center [1001, 127] width 44 height 39
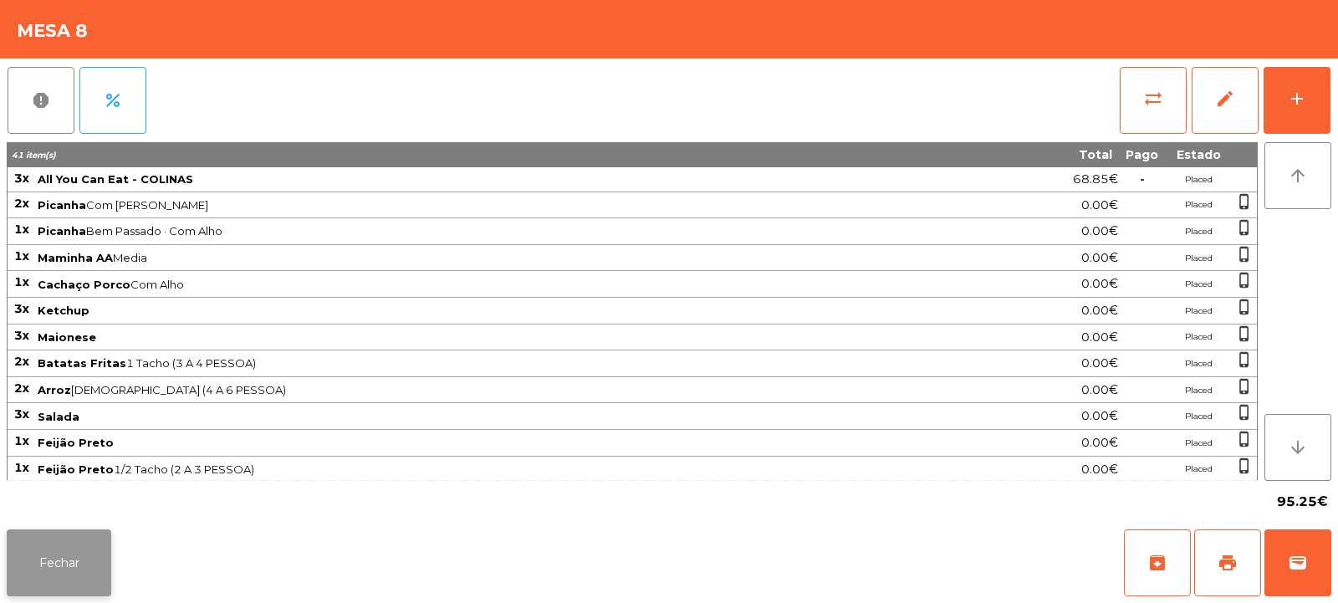
click at [46, 580] on button "Fechar" at bounding box center [59, 562] width 105 height 67
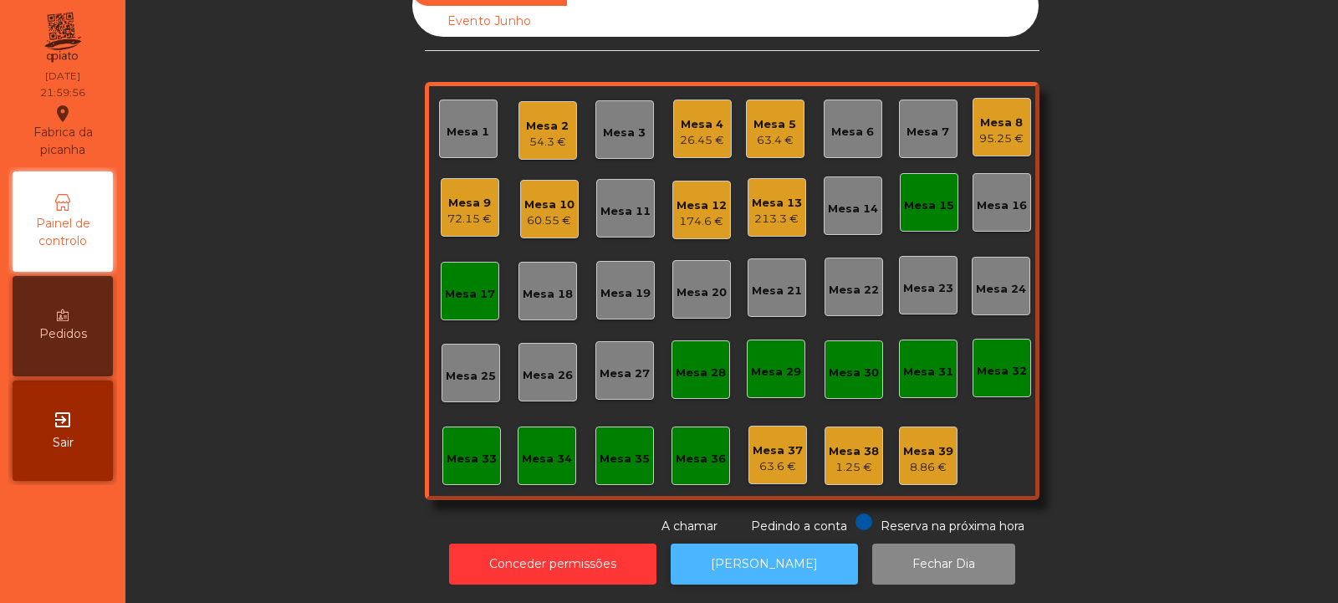
click at [758, 544] on button "[PERSON_NAME]" at bounding box center [764, 564] width 187 height 41
click at [992, 140] on div "Mesa 8 95.25 €" at bounding box center [1002, 127] width 59 height 59
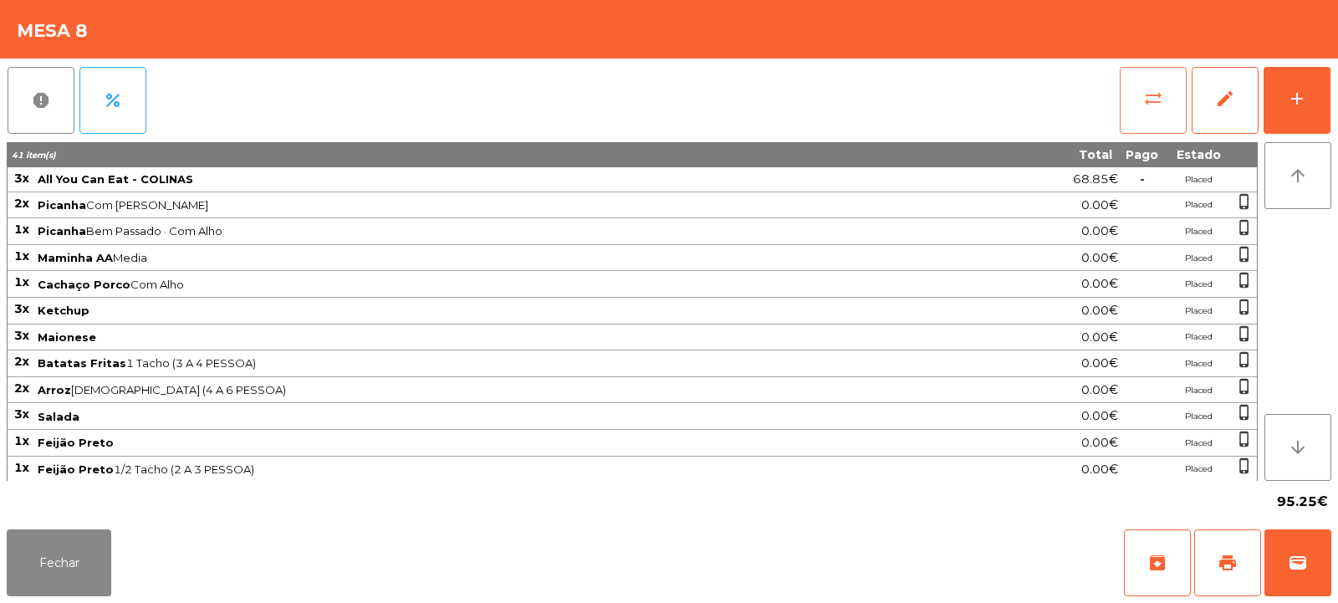
click at [1160, 90] on span "sync_alt" at bounding box center [1153, 99] width 20 height 20
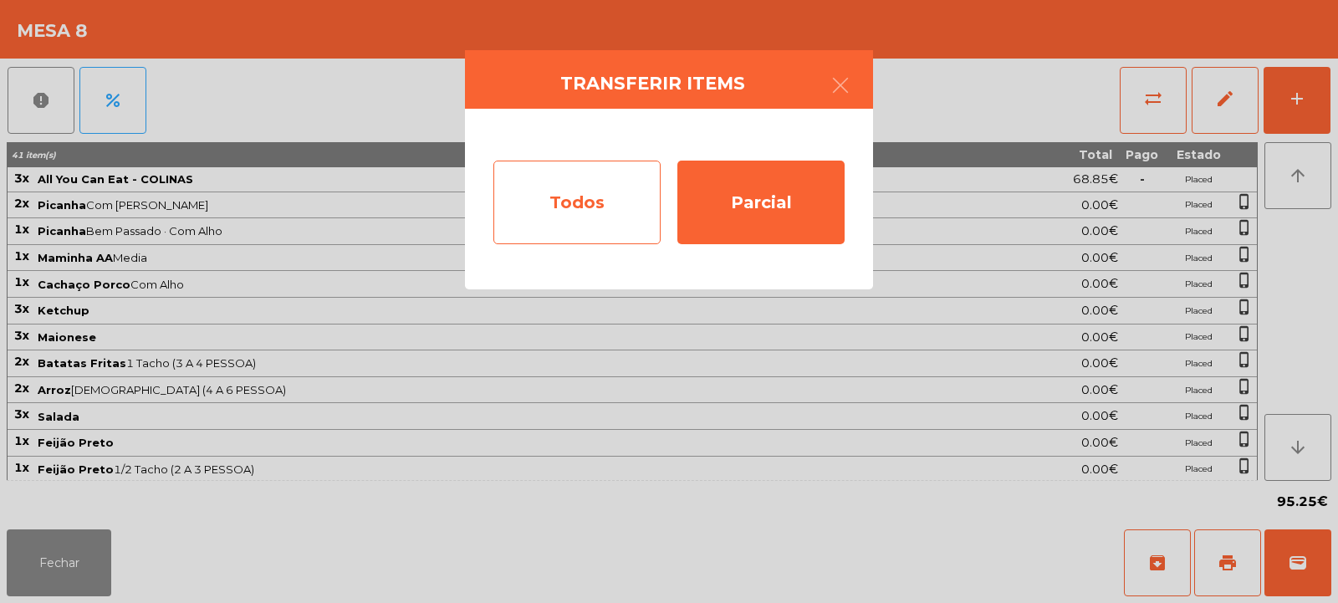
click at [603, 204] on div "Todos" at bounding box center [576, 203] width 167 height 84
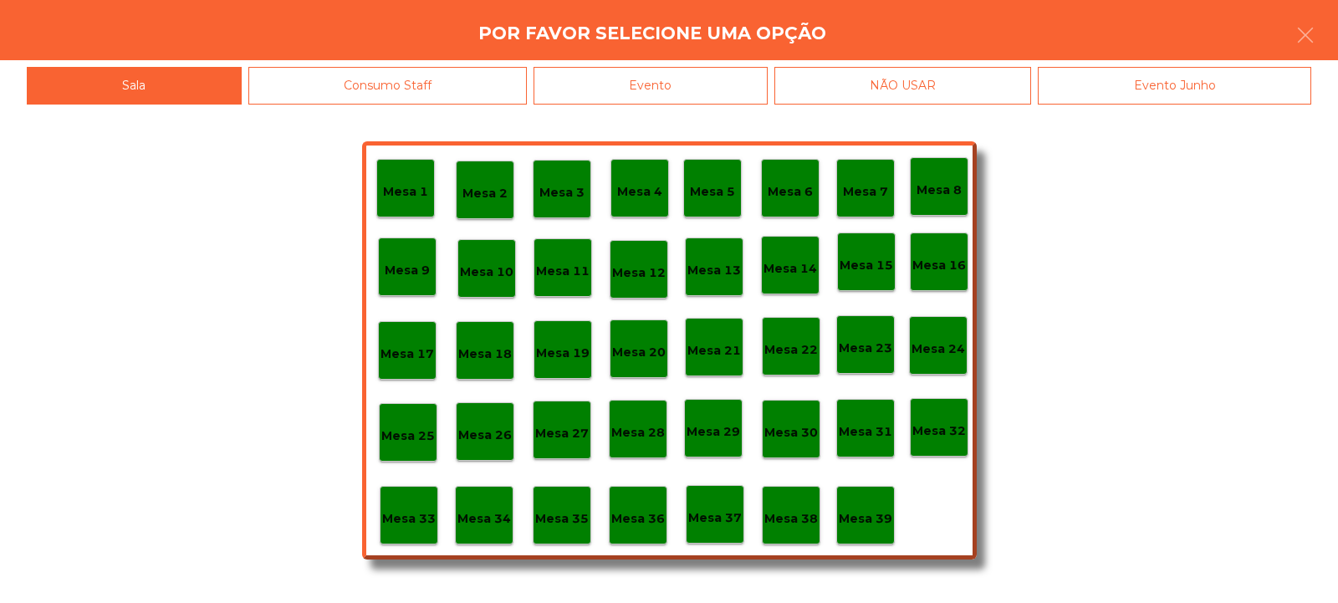
click at [704, 89] on div "Evento" at bounding box center [651, 86] width 234 height 38
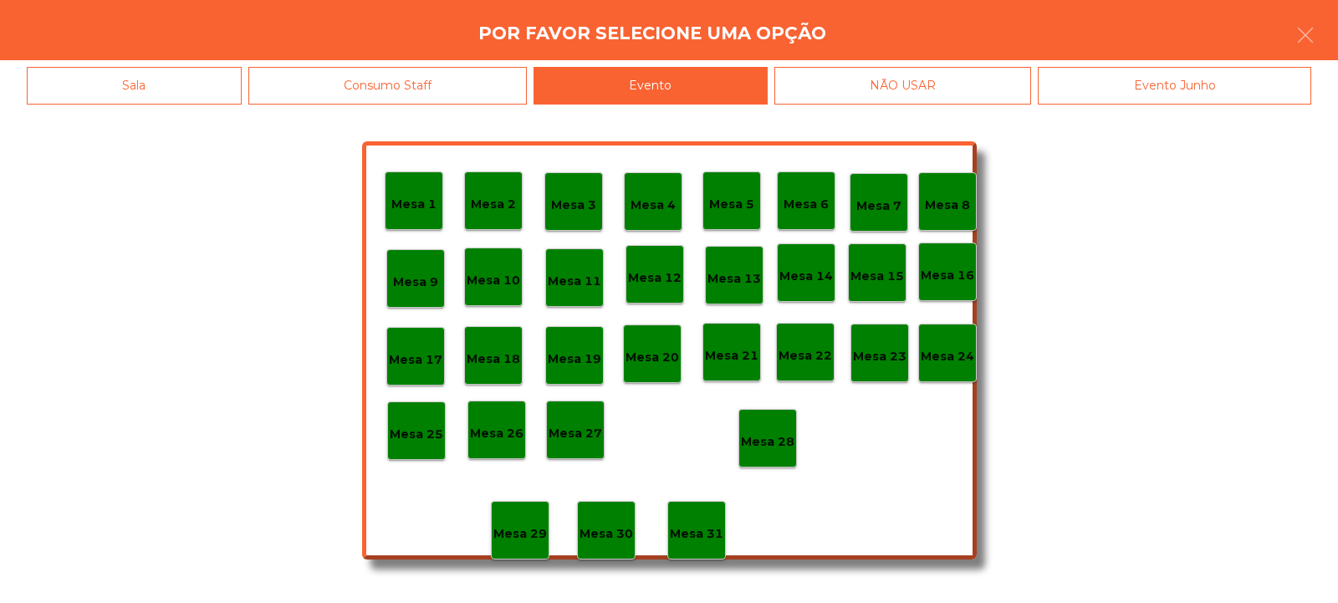
click at [781, 432] on p "Mesa 28" at bounding box center [768, 441] width 54 height 19
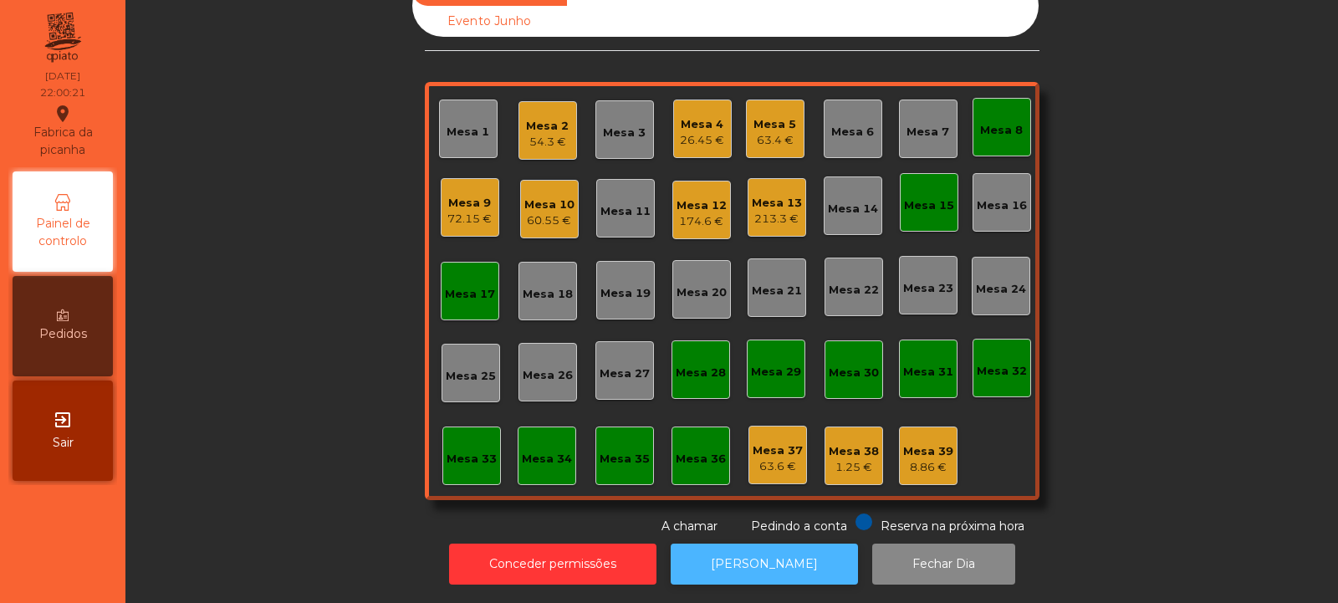
click at [760, 558] on button "[PERSON_NAME]" at bounding box center [764, 564] width 187 height 41
click at [928, 124] on div "Mesa 7" at bounding box center [928, 132] width 43 height 17
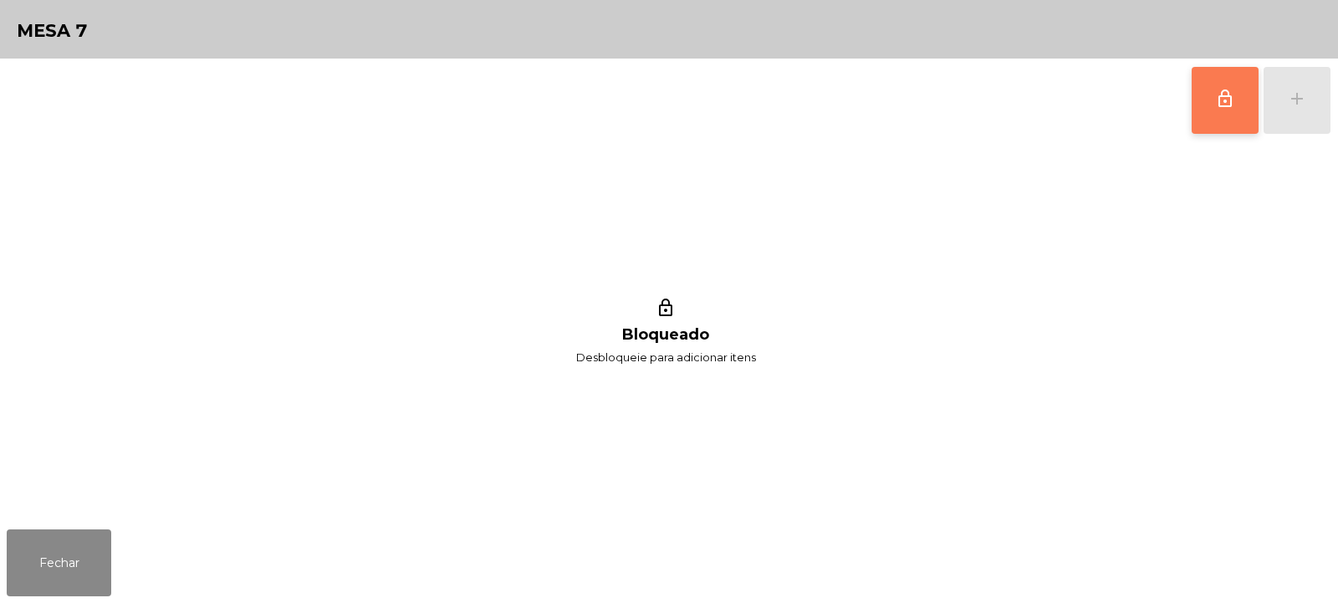
click at [1224, 110] on button "lock_outline" at bounding box center [1225, 100] width 67 height 67
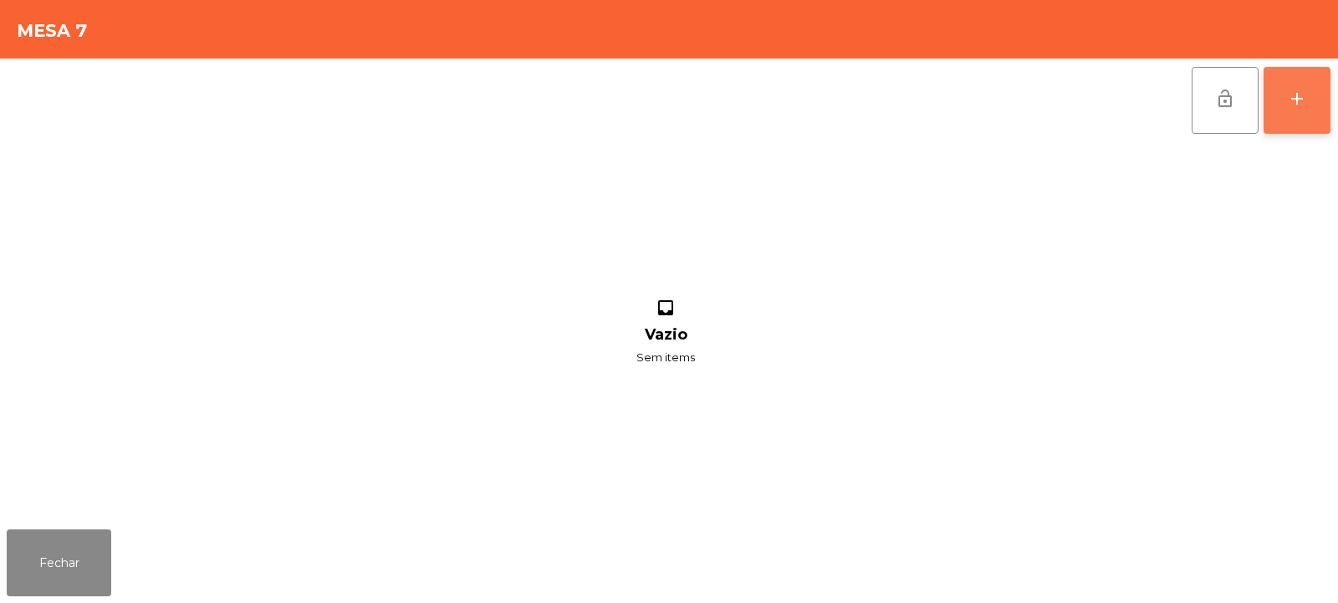
click at [1300, 119] on button "add" at bounding box center [1297, 100] width 67 height 67
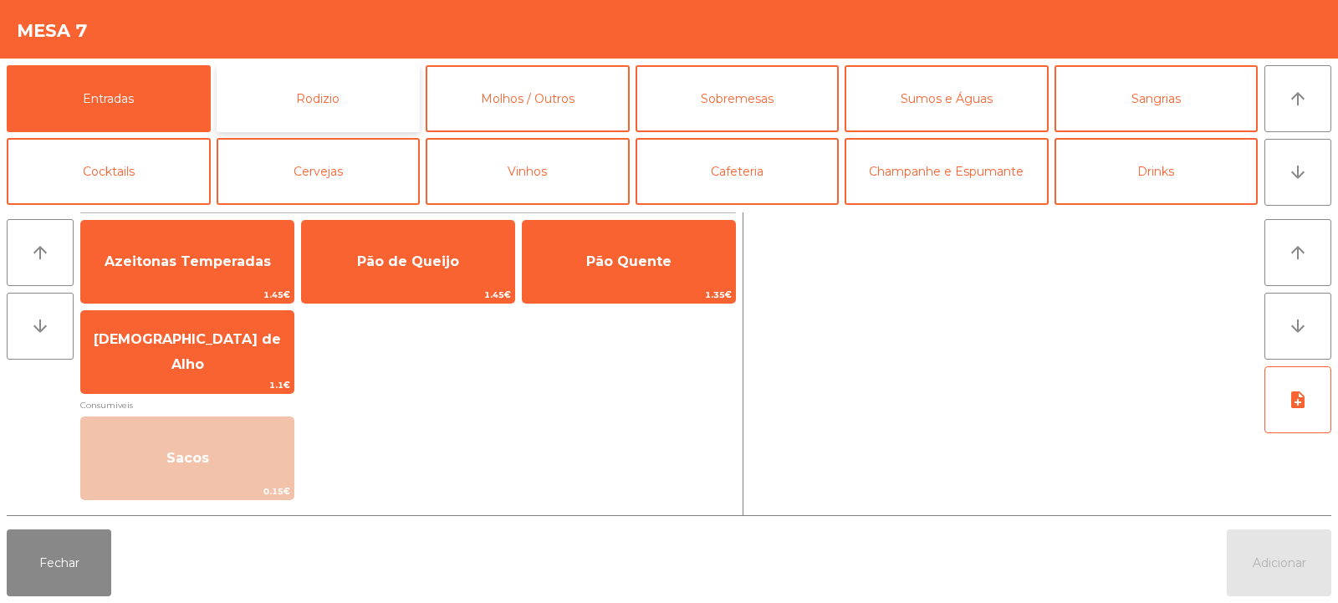
click at [348, 115] on button "Rodizio" at bounding box center [319, 98] width 204 height 67
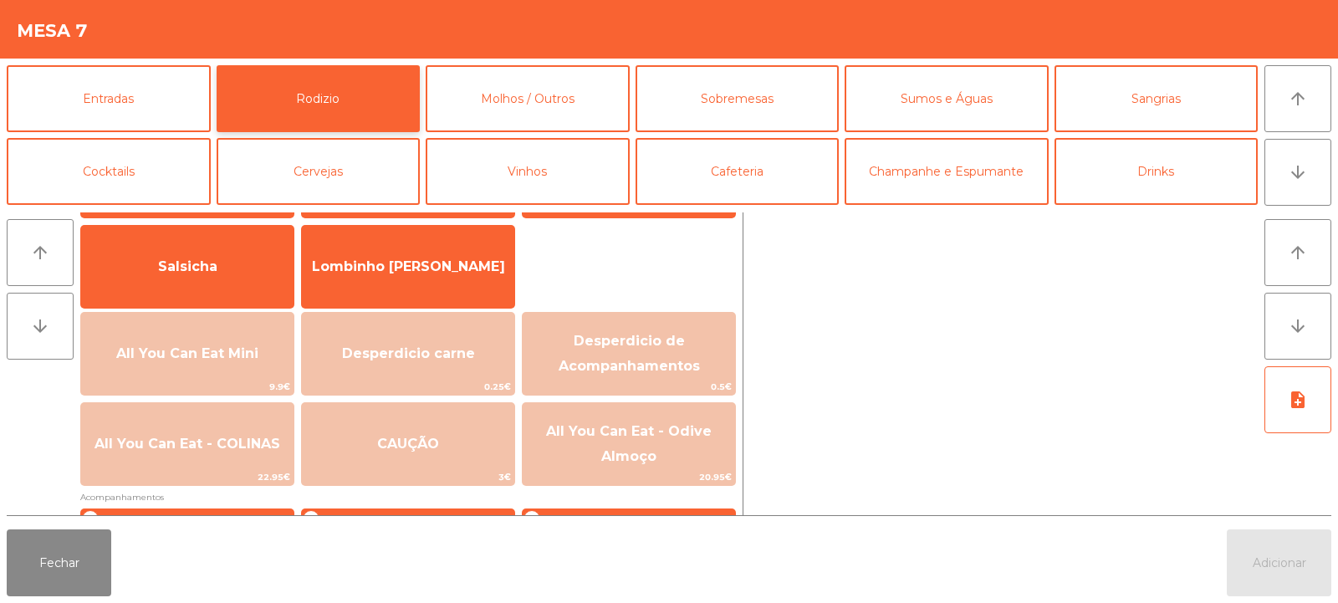
scroll to position [125, 0]
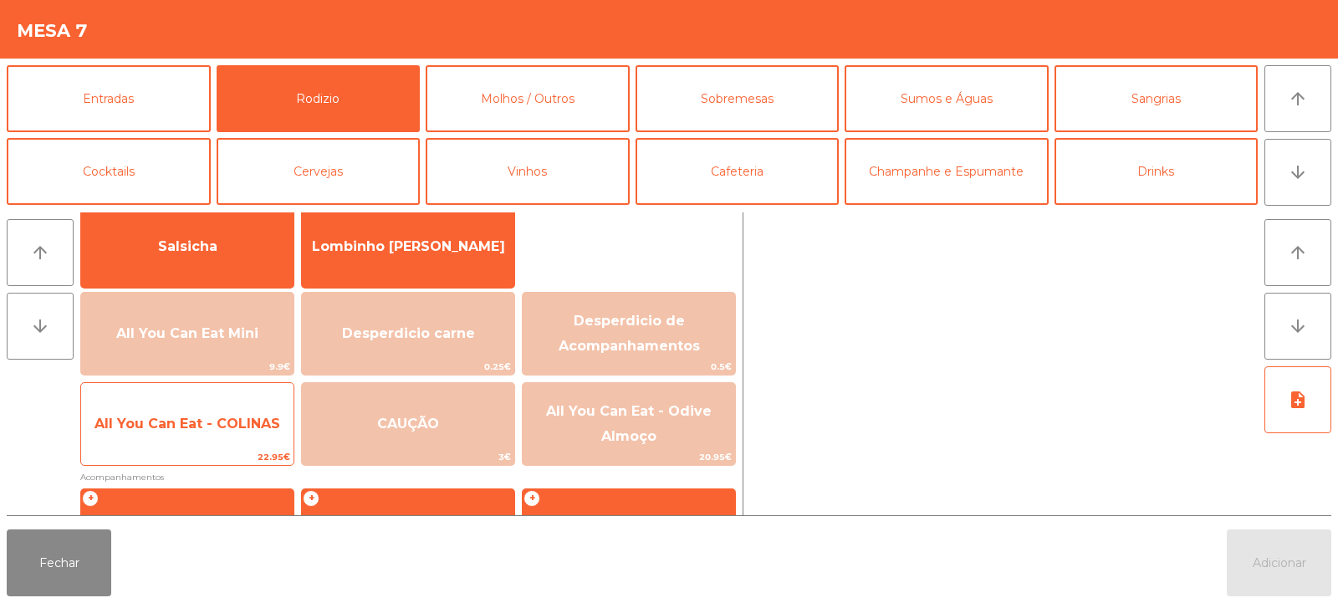
click at [177, 440] on span "All You Can Eat - COLINAS" at bounding box center [187, 423] width 212 height 45
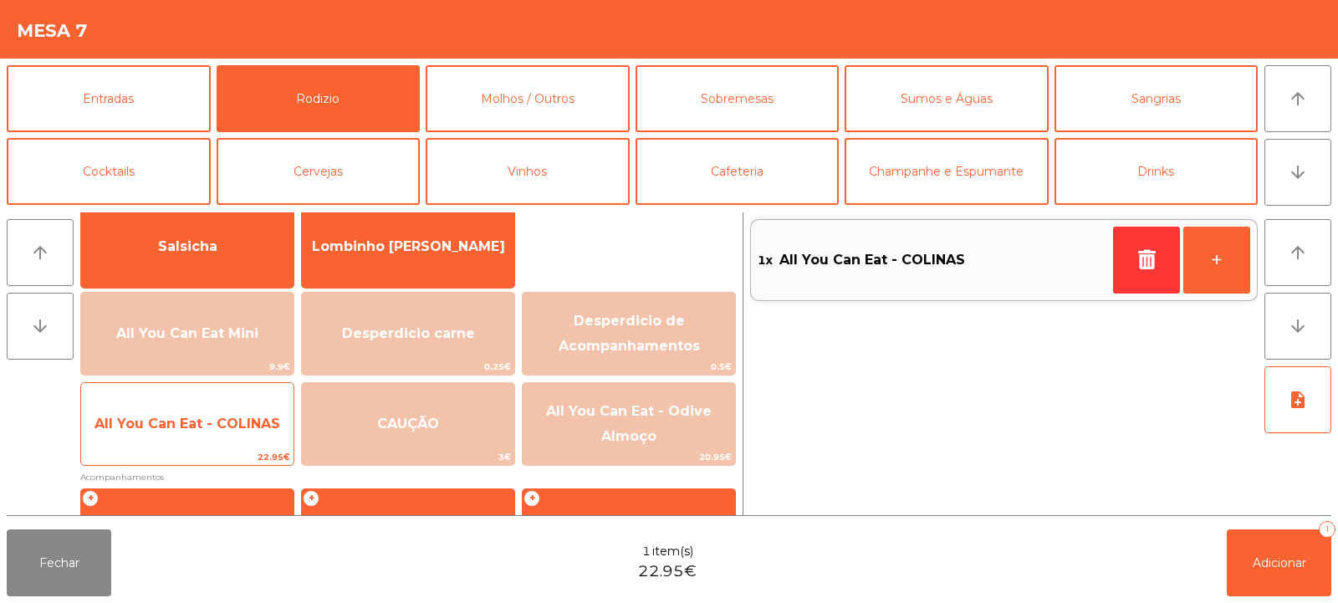
click at [186, 434] on span "All You Can Eat - COLINAS" at bounding box center [187, 423] width 212 height 45
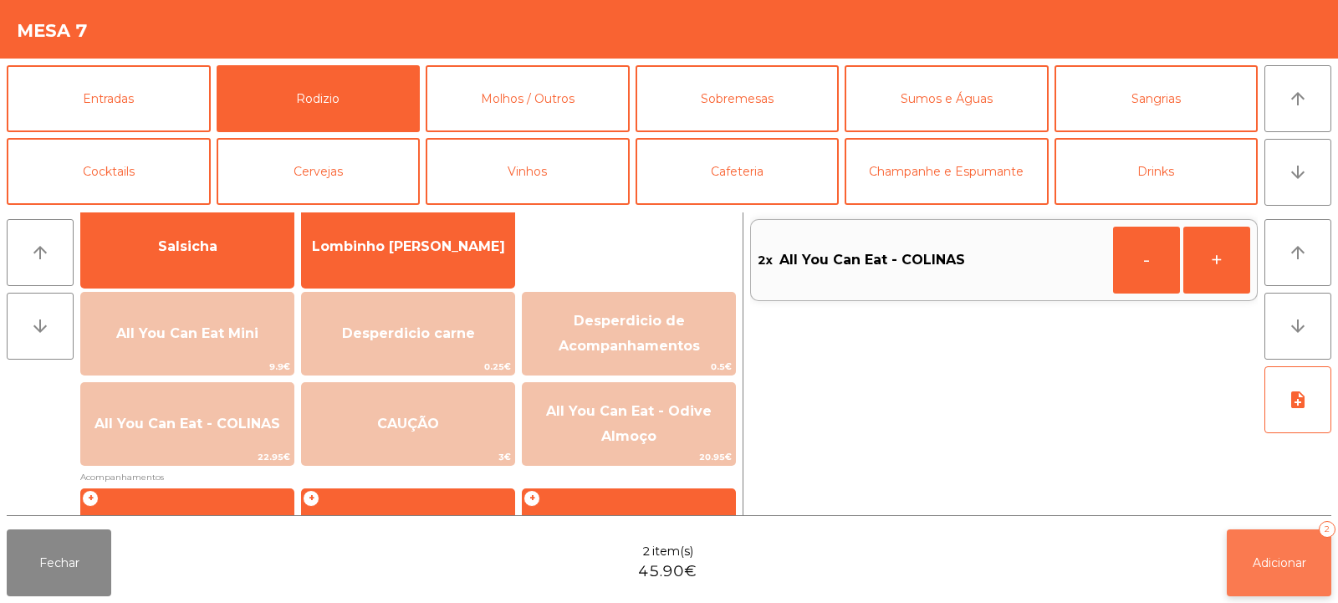
click at [1266, 562] on span "Adicionar" at bounding box center [1280, 562] width 54 height 15
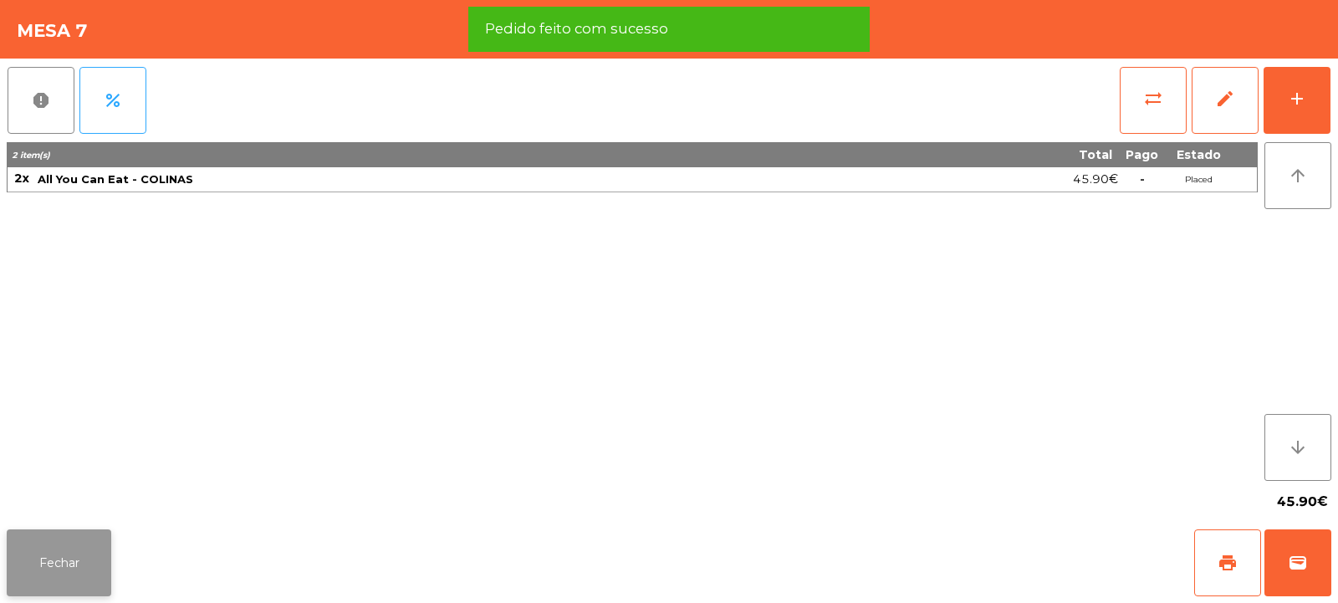
click at [55, 555] on button "Fechar" at bounding box center [59, 562] width 105 height 67
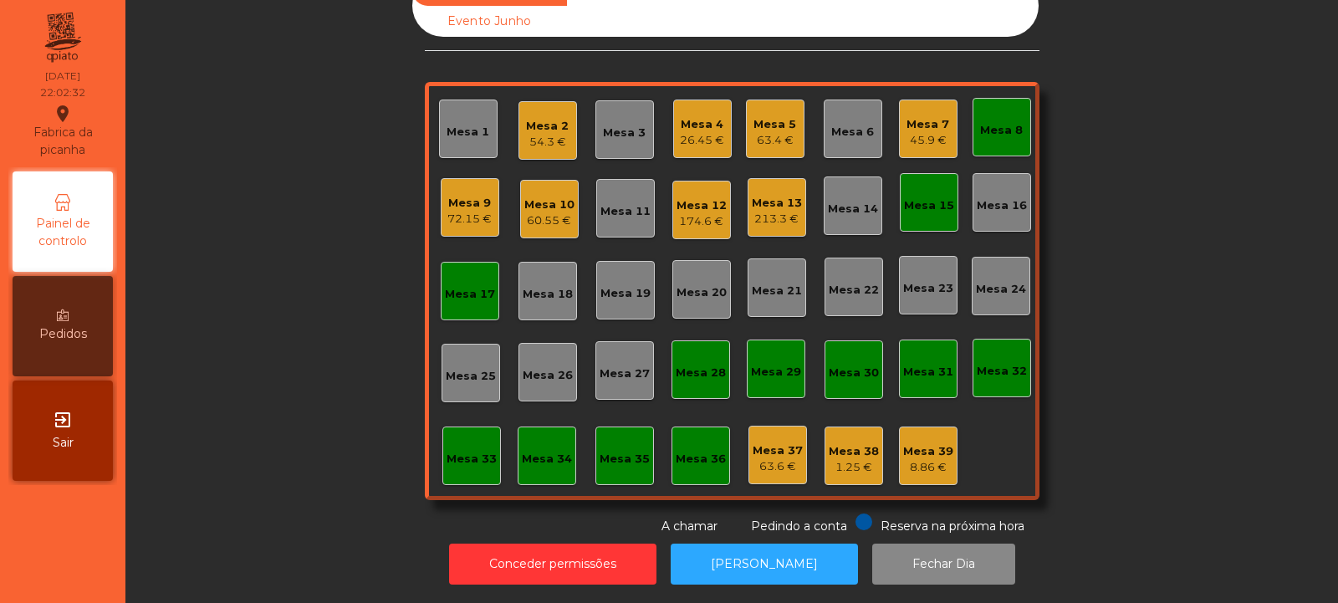
click at [993, 115] on div "Mesa 8" at bounding box center [1001, 126] width 43 height 23
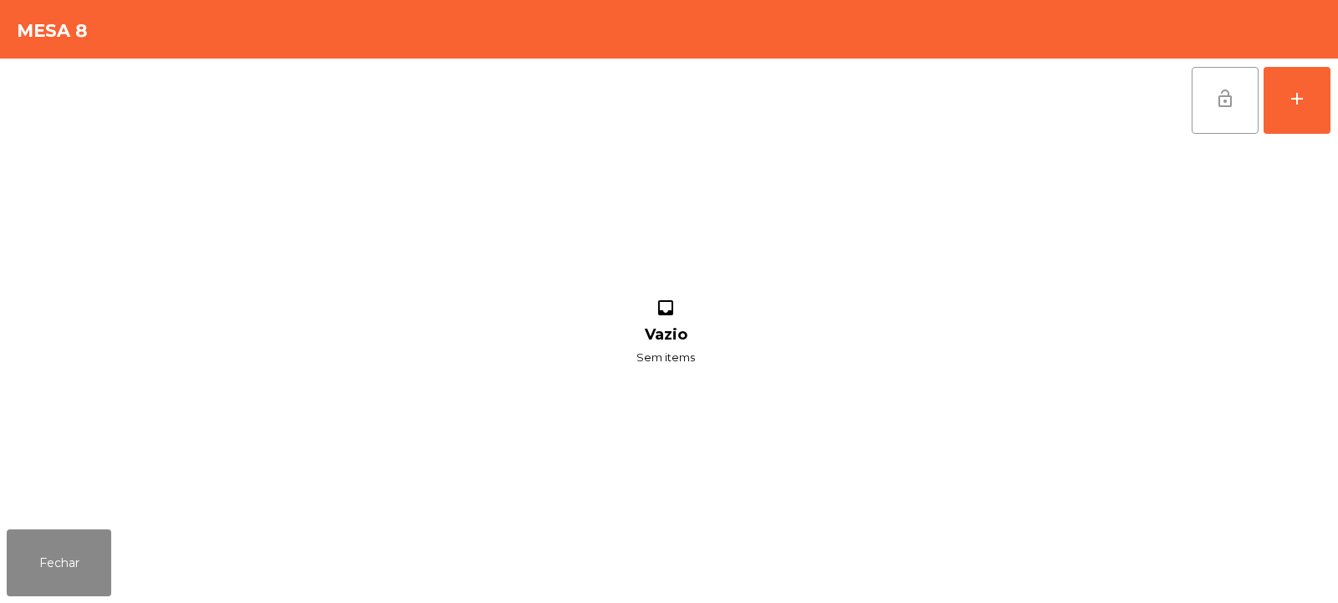
click at [1234, 94] on span "lock_open" at bounding box center [1225, 99] width 20 height 20
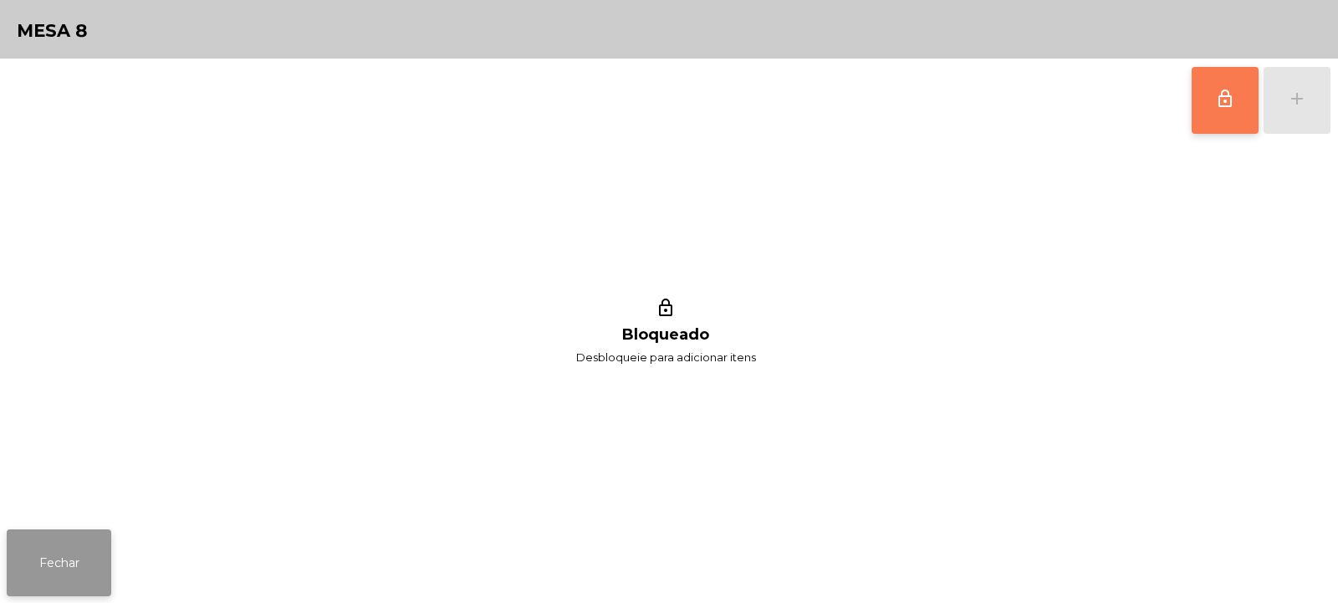
click at [59, 549] on button "Fechar" at bounding box center [59, 562] width 105 height 67
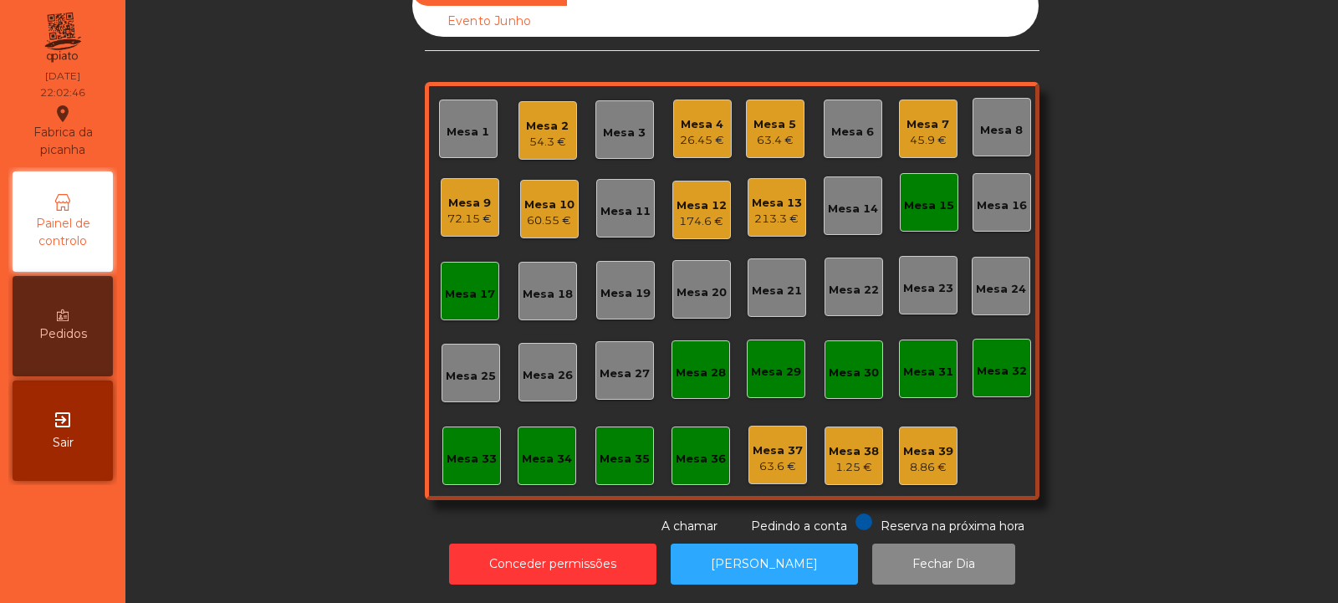
click at [921, 197] on div "Mesa 15" at bounding box center [929, 205] width 50 height 17
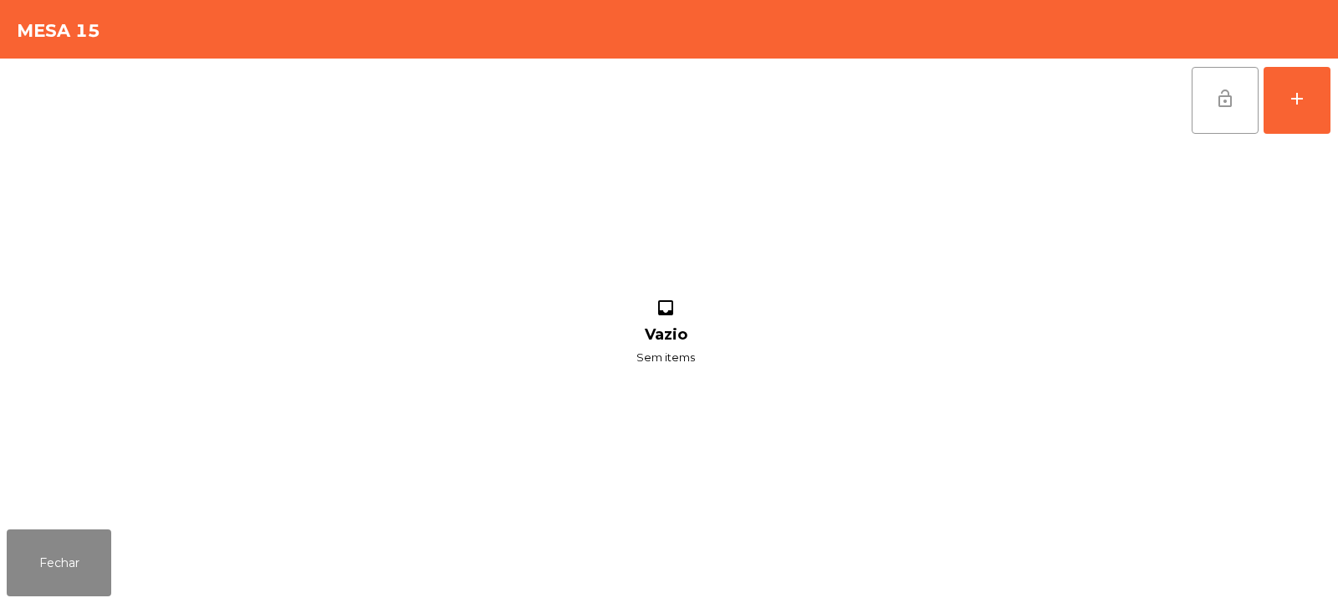
click at [1226, 91] on span "lock_open" at bounding box center [1225, 99] width 20 height 20
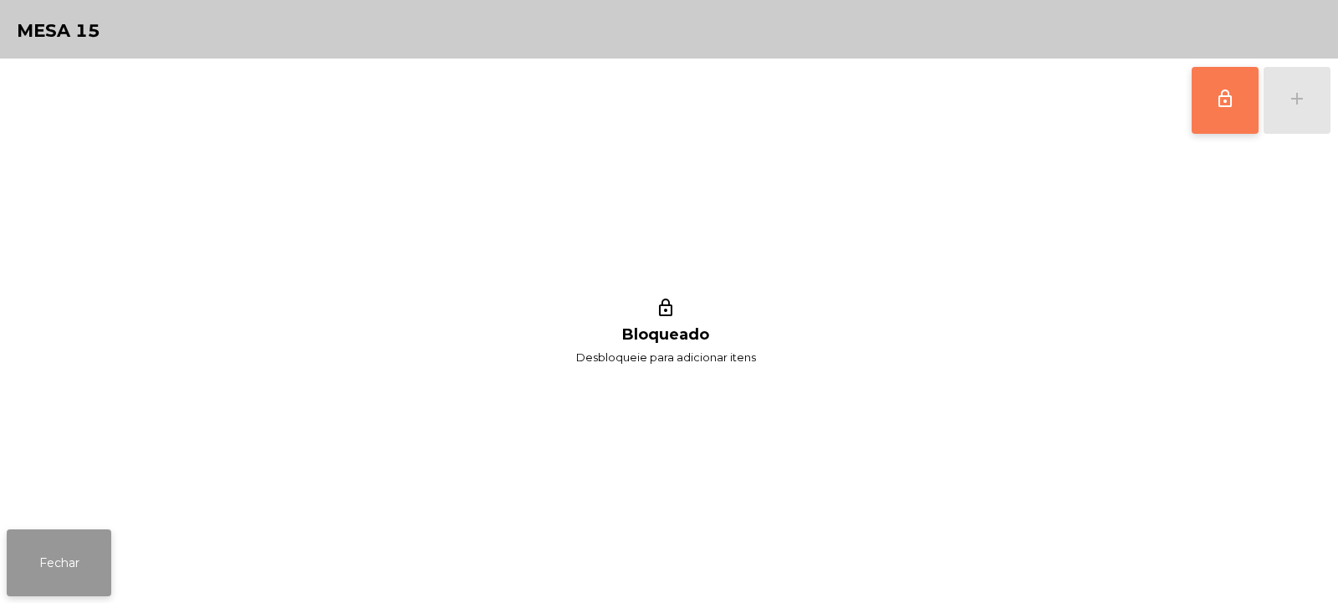
click at [55, 544] on button "Fechar" at bounding box center [59, 562] width 105 height 67
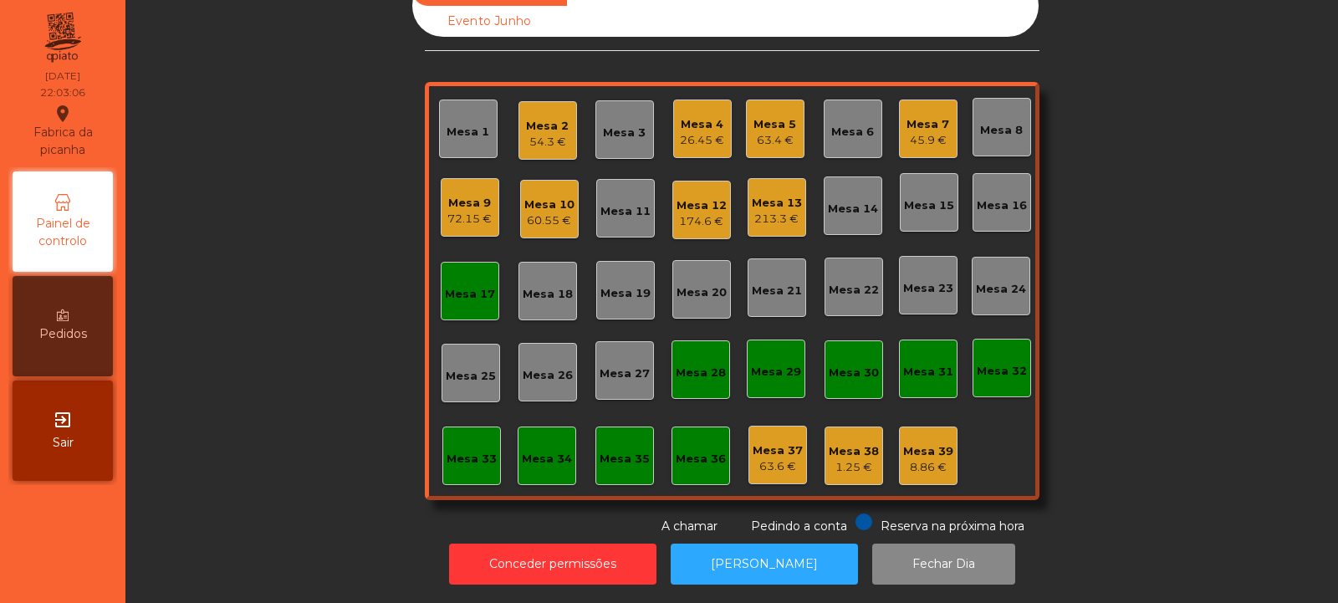
click at [464, 451] on div "Mesa 33" at bounding box center [472, 459] width 50 height 17
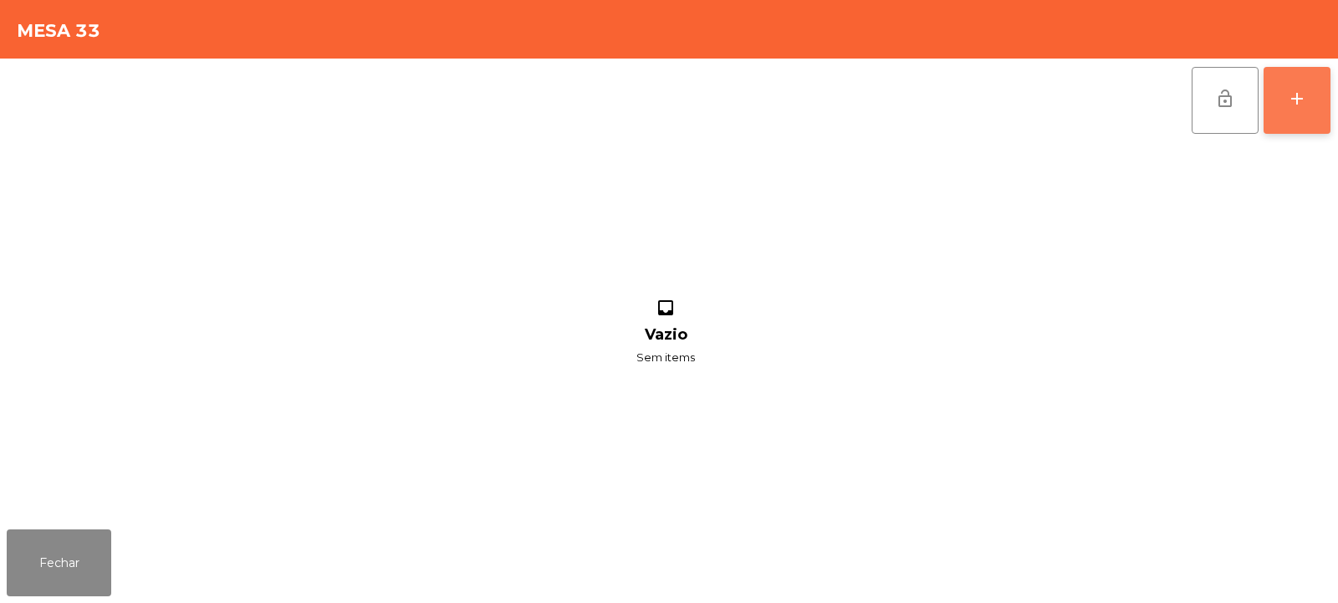
click at [1293, 83] on button "add" at bounding box center [1297, 100] width 67 height 67
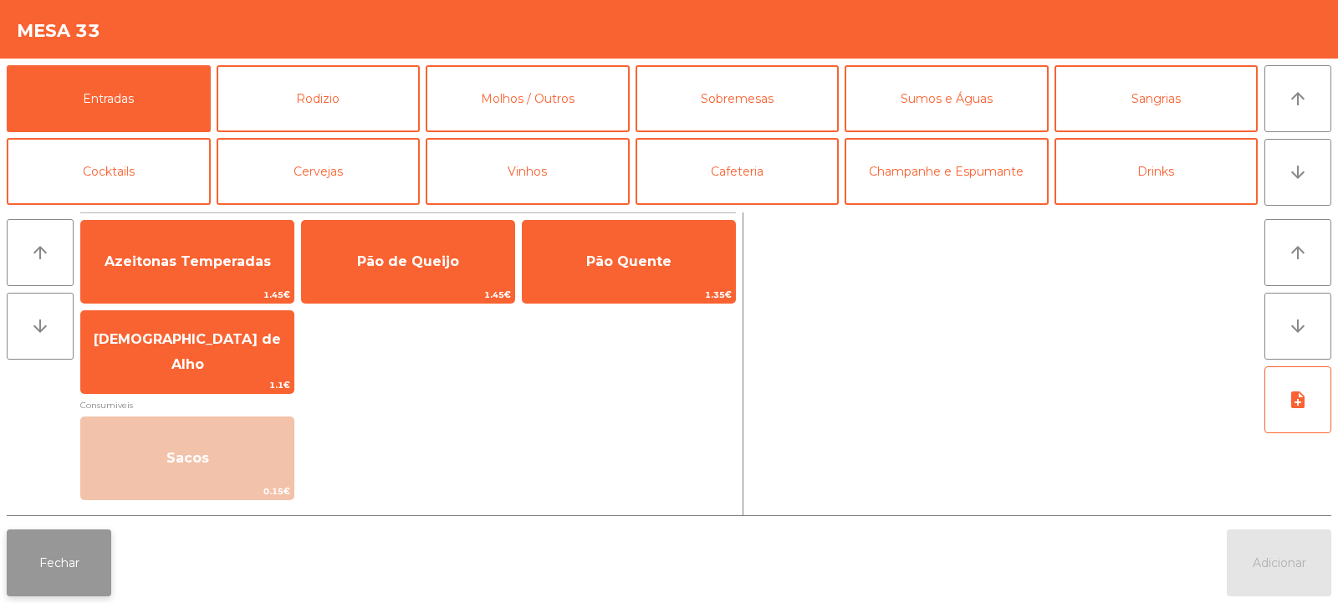
click at [58, 567] on button "Fechar" at bounding box center [59, 562] width 105 height 67
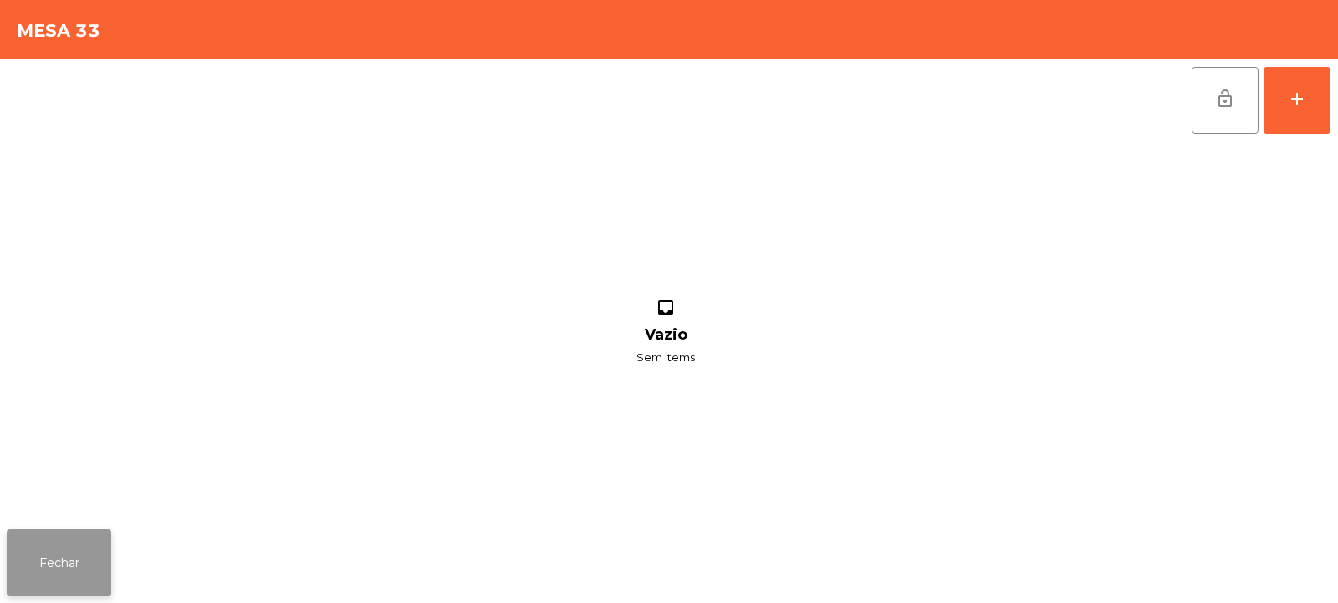
click at [76, 549] on button "Fechar" at bounding box center [59, 562] width 105 height 67
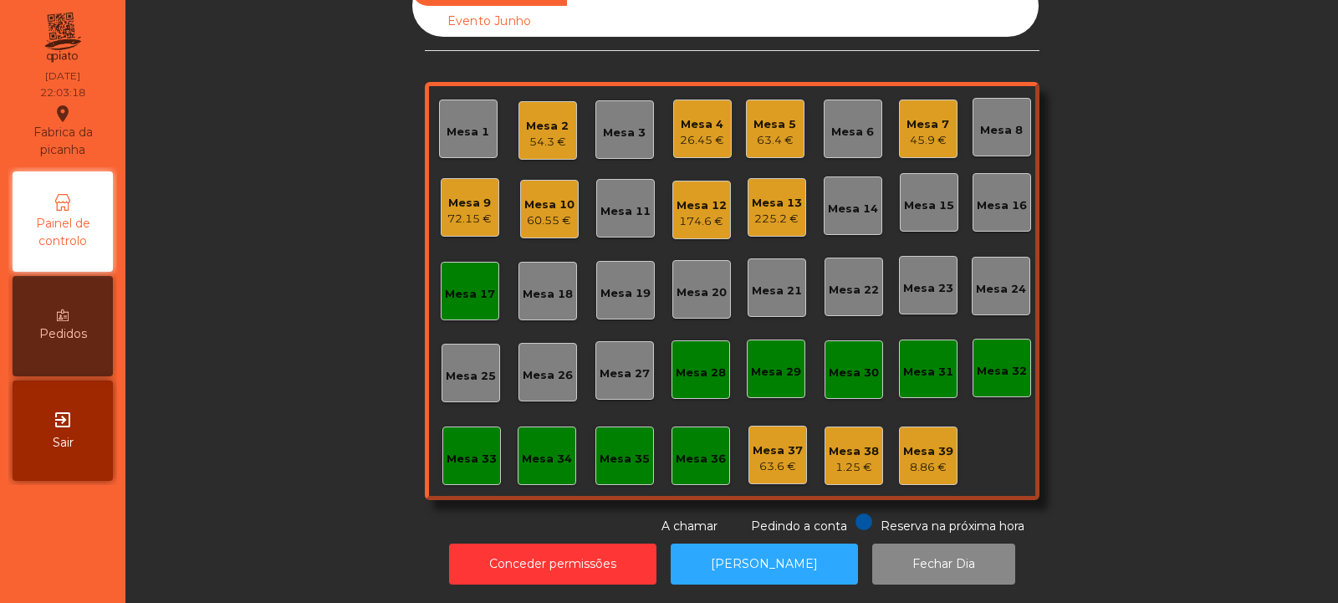
click at [546, 224] on div "Mesa 10 60.55 €" at bounding box center [549, 209] width 59 height 59
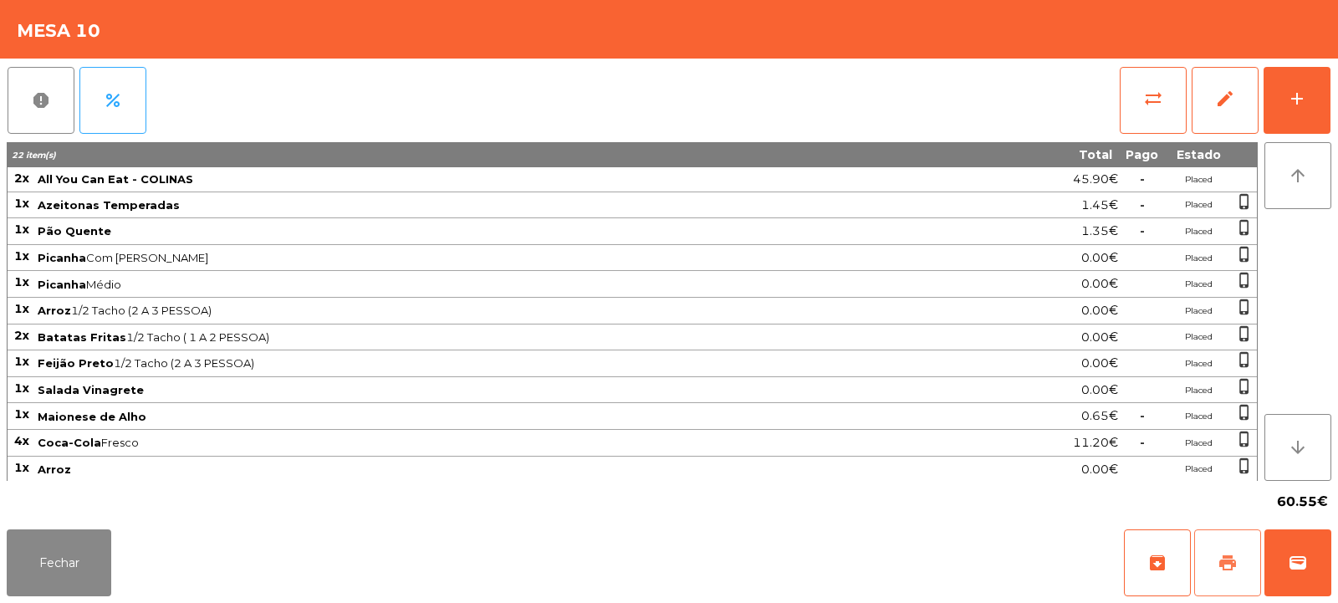
click at [1218, 549] on button "print" at bounding box center [1227, 562] width 67 height 67
click at [1220, 573] on button "print" at bounding box center [1227, 562] width 67 height 67
click at [1153, 100] on span "sync_alt" at bounding box center [1153, 99] width 20 height 20
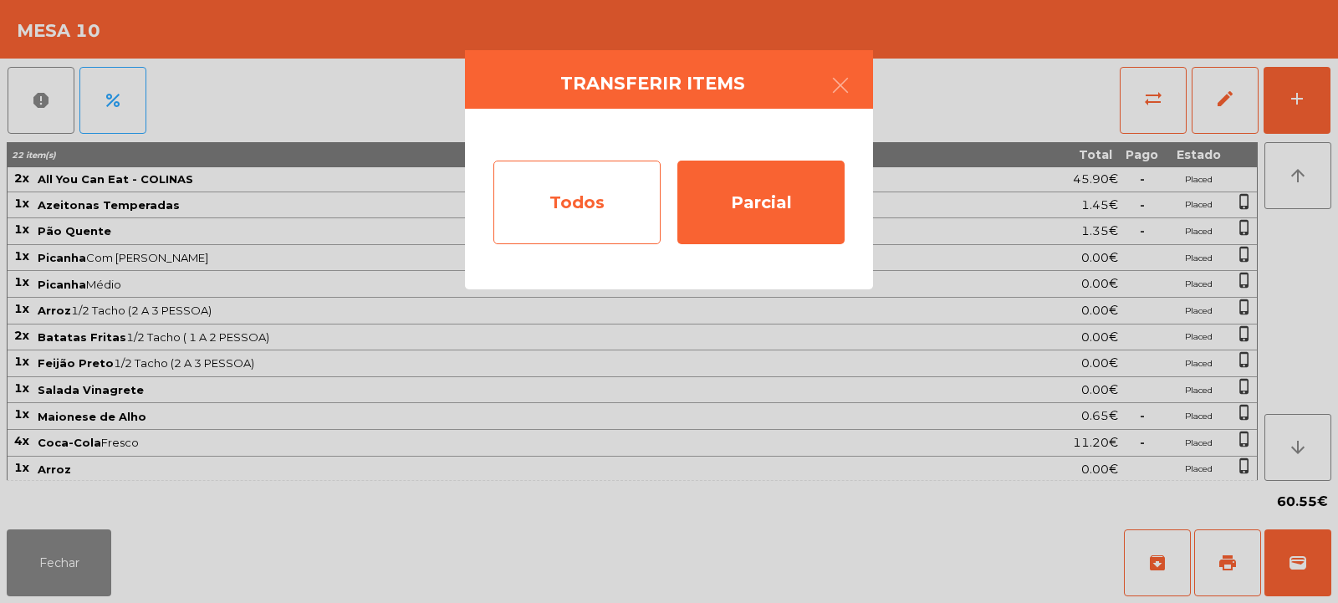
click at [583, 208] on div "Todos" at bounding box center [576, 203] width 167 height 84
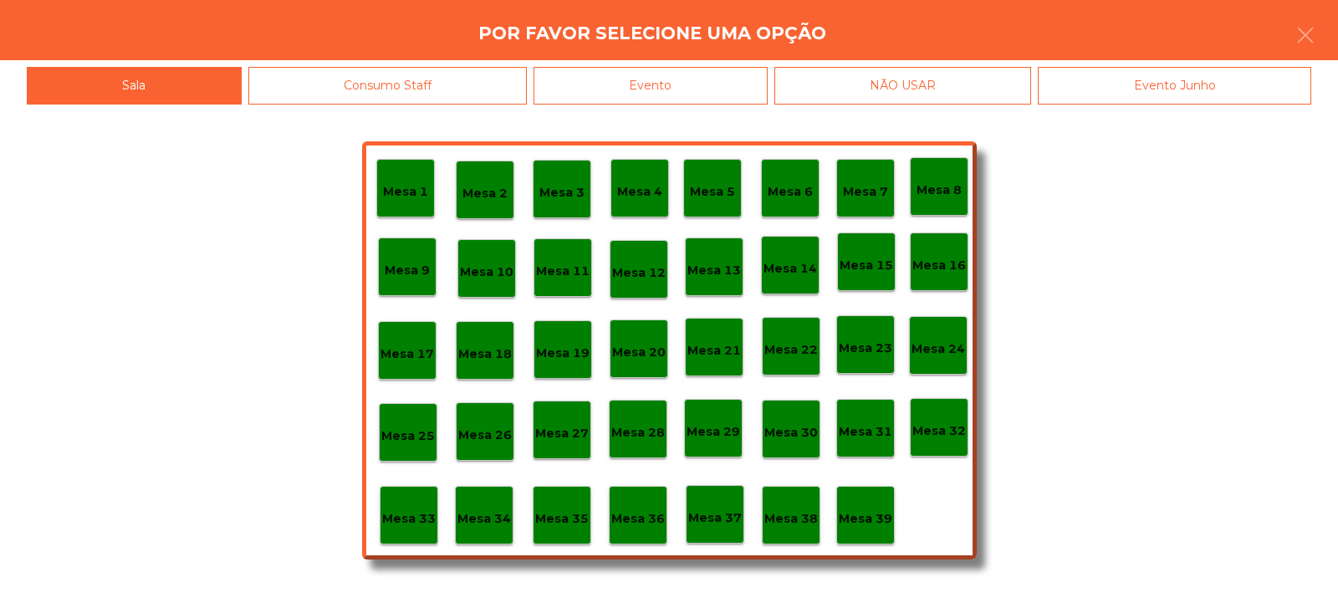
click at [641, 87] on div "Evento" at bounding box center [651, 86] width 234 height 38
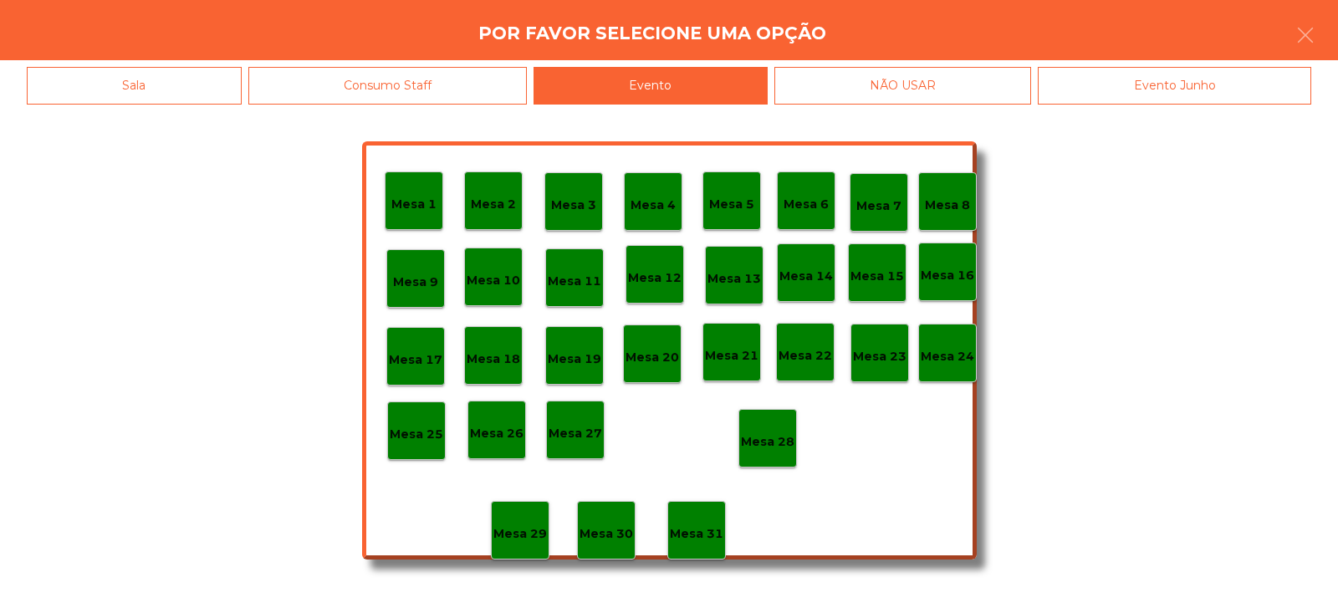
click at [764, 447] on p "Mesa 28" at bounding box center [768, 441] width 54 height 19
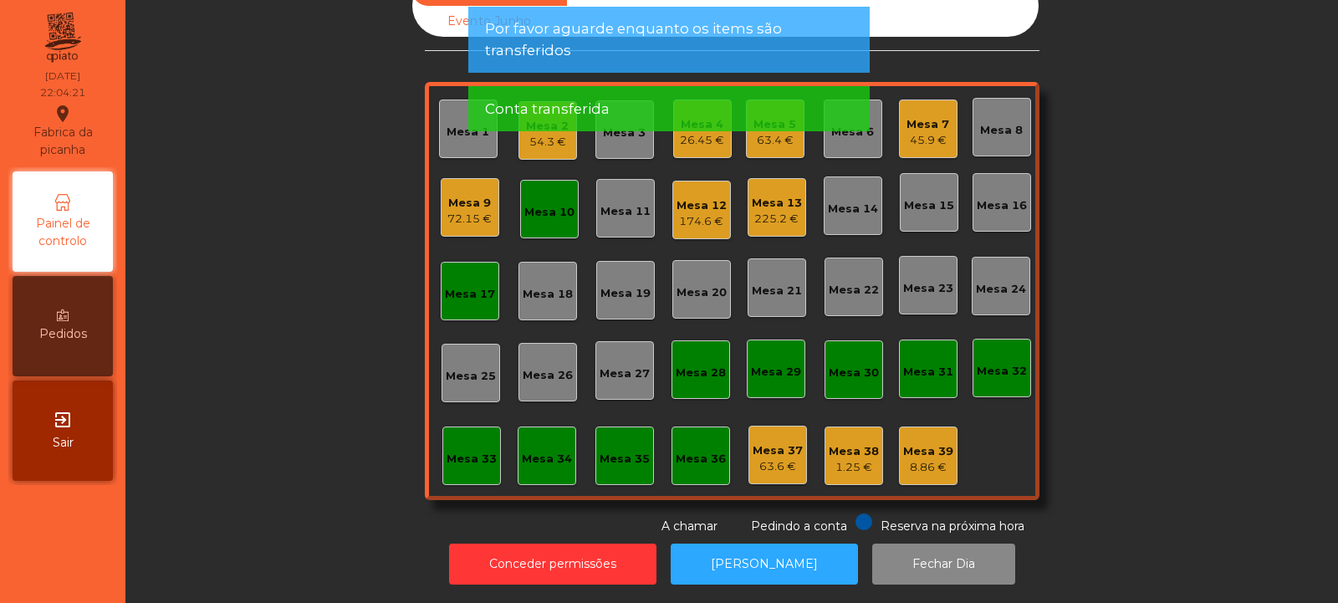
click at [529, 213] on div "Mesa 10" at bounding box center [549, 209] width 59 height 59
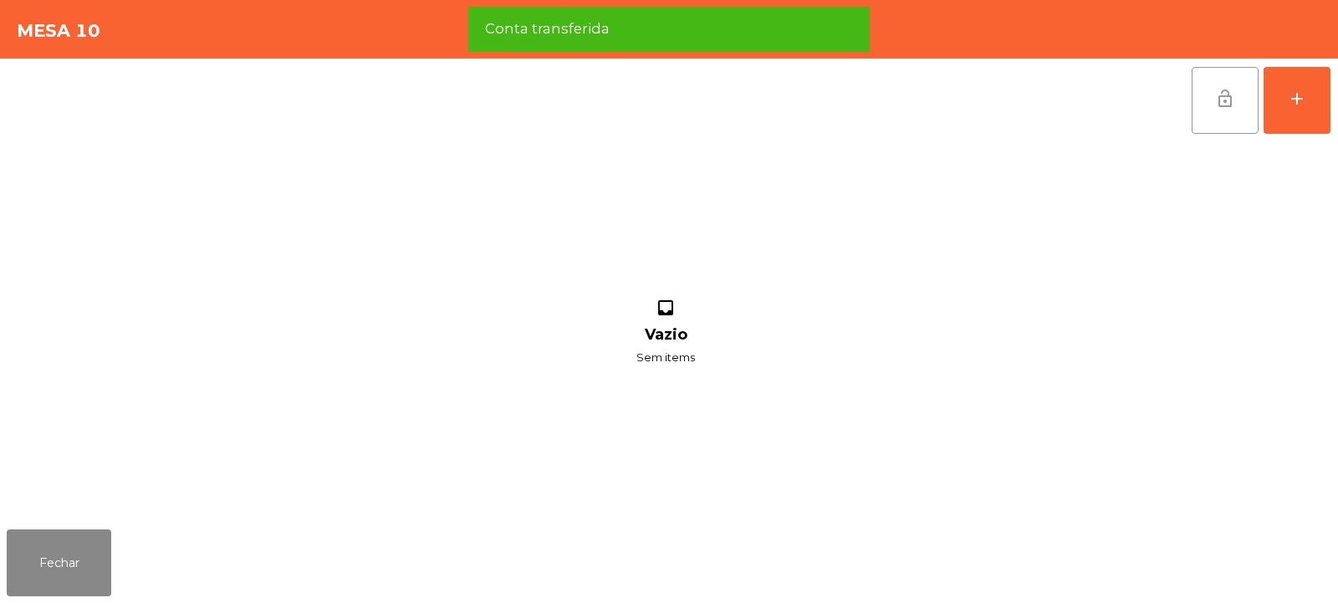
click at [1223, 110] on button "lock_open" at bounding box center [1225, 100] width 67 height 67
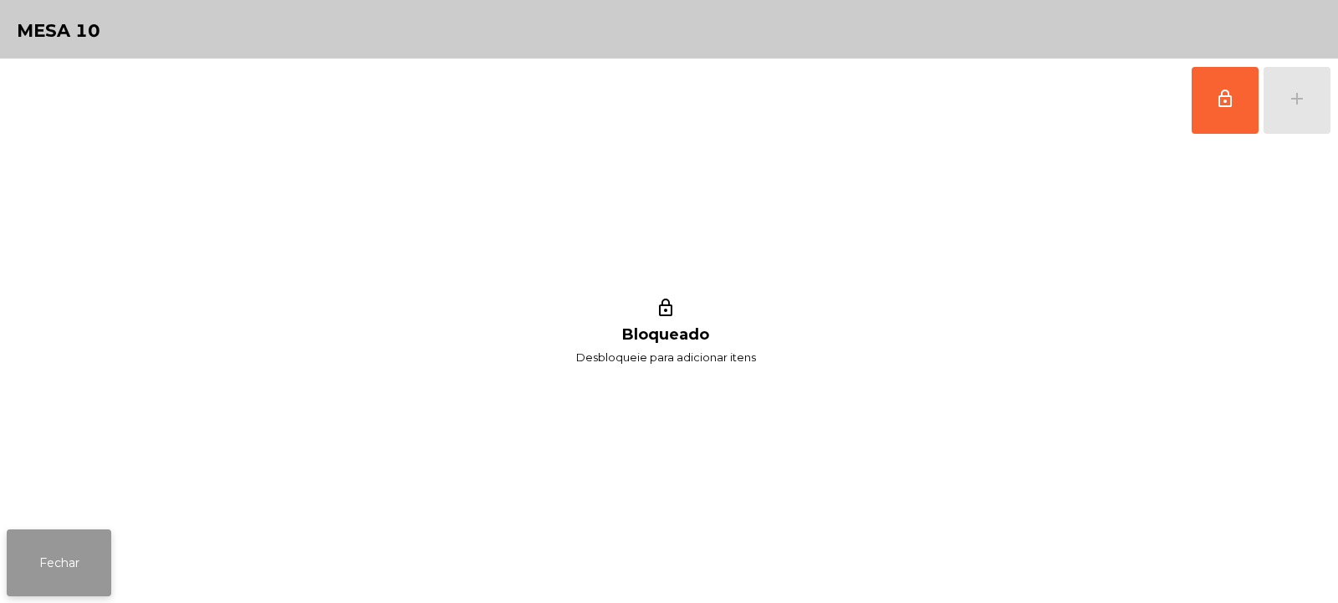
click at [59, 548] on button "Fechar" at bounding box center [59, 562] width 105 height 67
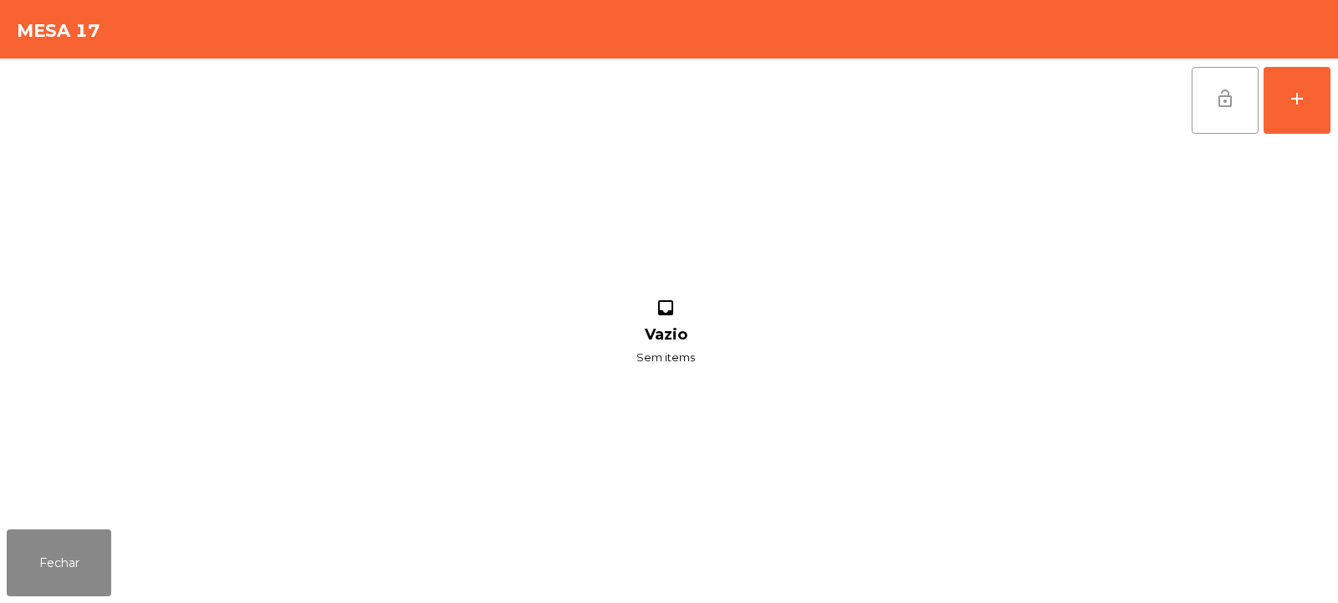
click at [1231, 85] on button "lock_open" at bounding box center [1225, 100] width 67 height 67
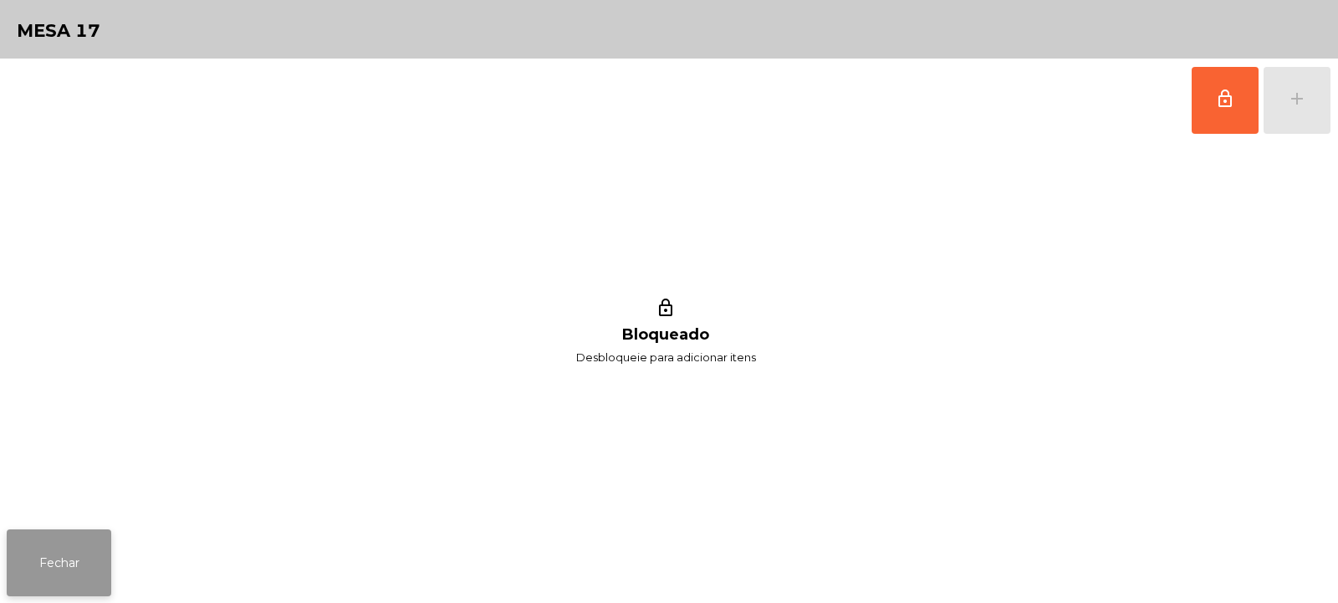
click at [73, 543] on button "Fechar" at bounding box center [59, 562] width 105 height 67
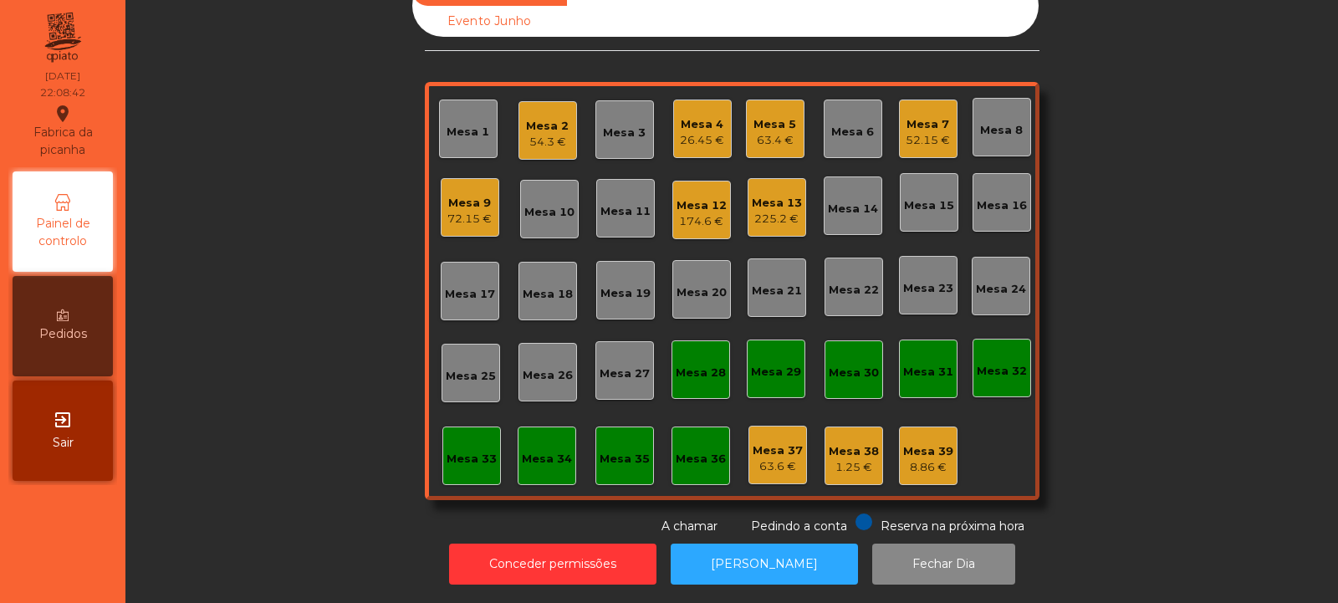
click at [704, 132] on div "26.45 €" at bounding box center [702, 140] width 44 height 17
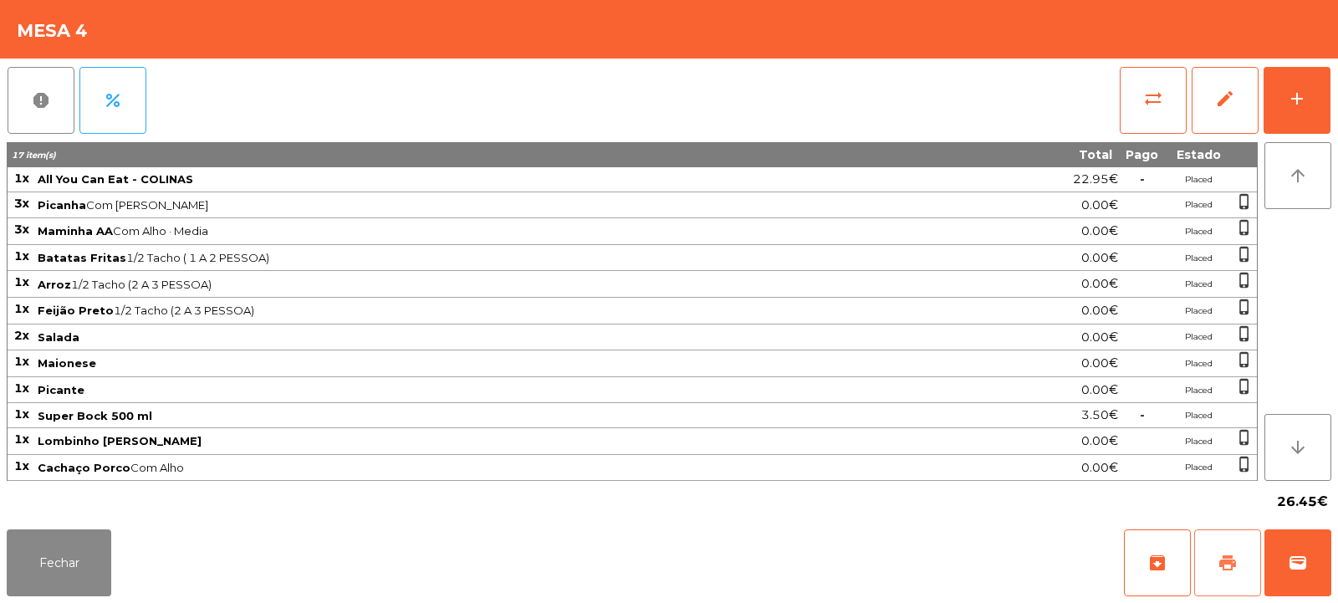
click at [1230, 551] on button "print" at bounding box center [1227, 562] width 67 height 67
click at [1223, 569] on span "print" at bounding box center [1228, 563] width 20 height 20
click at [1153, 106] on span "sync_alt" at bounding box center [1153, 99] width 20 height 20
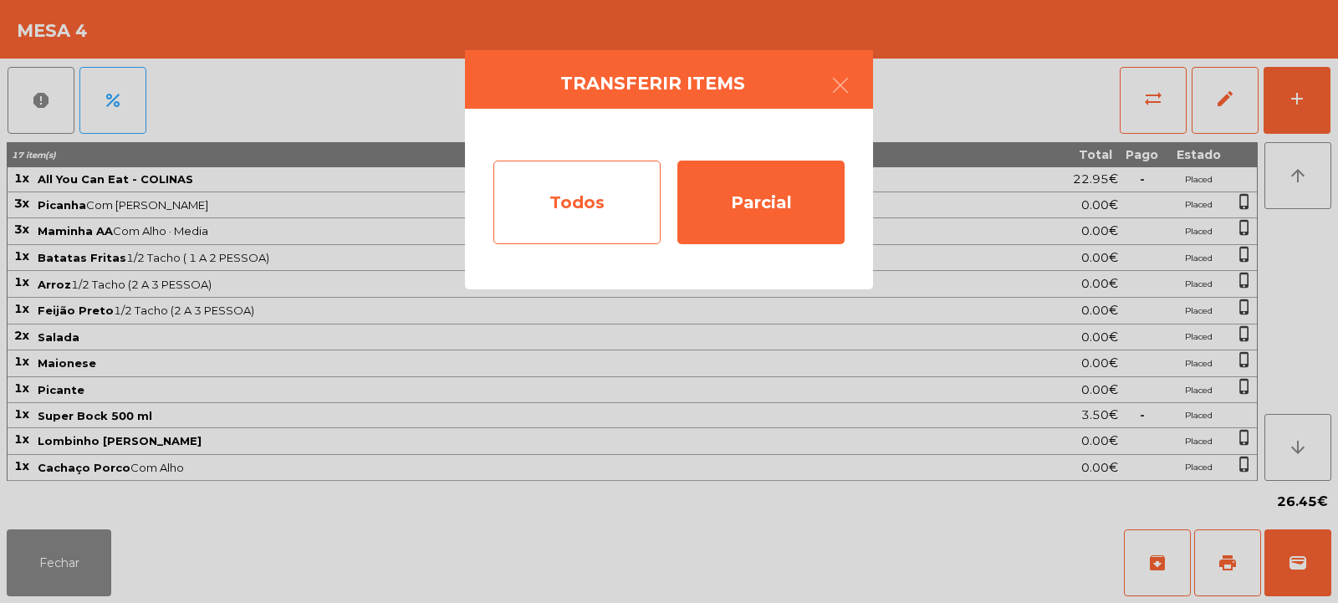
click at [596, 207] on div "Todos" at bounding box center [576, 203] width 167 height 84
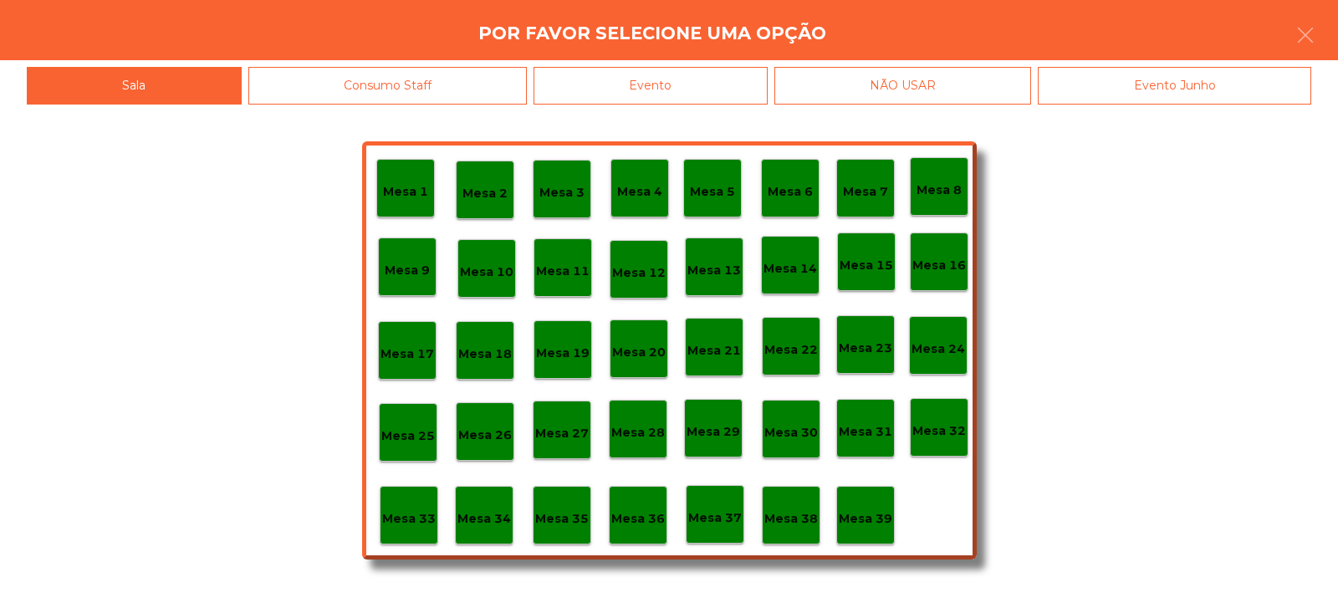
click at [686, 85] on div "Evento" at bounding box center [651, 86] width 234 height 38
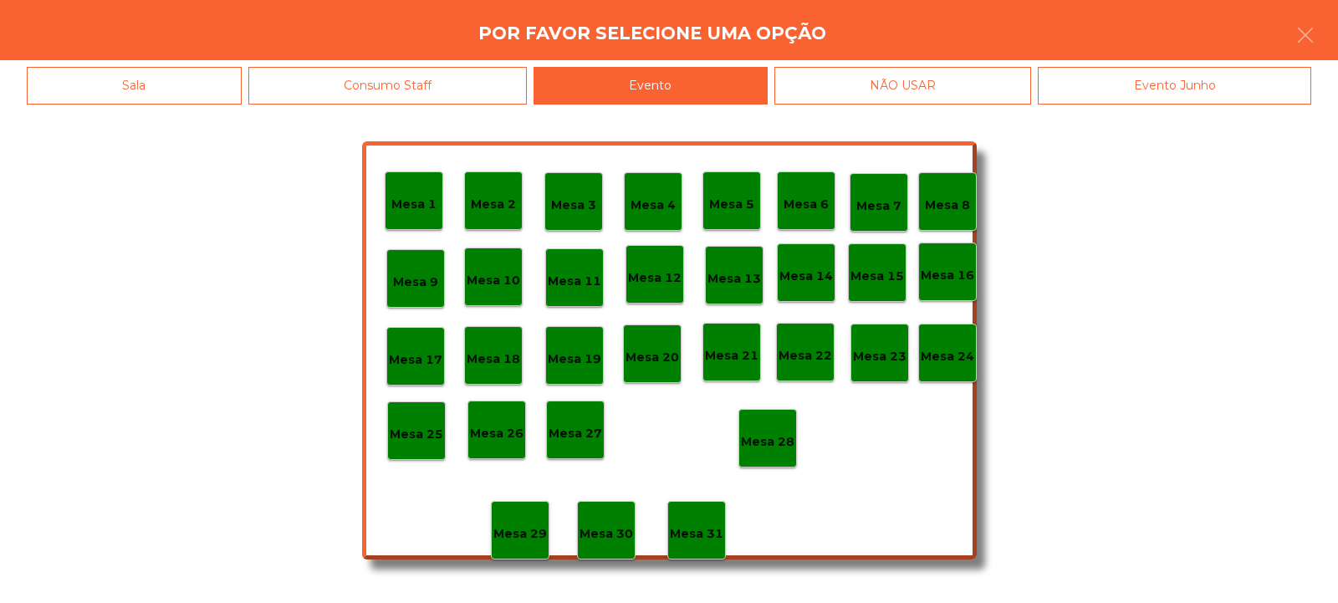
click at [770, 435] on p "Mesa 28" at bounding box center [768, 441] width 54 height 19
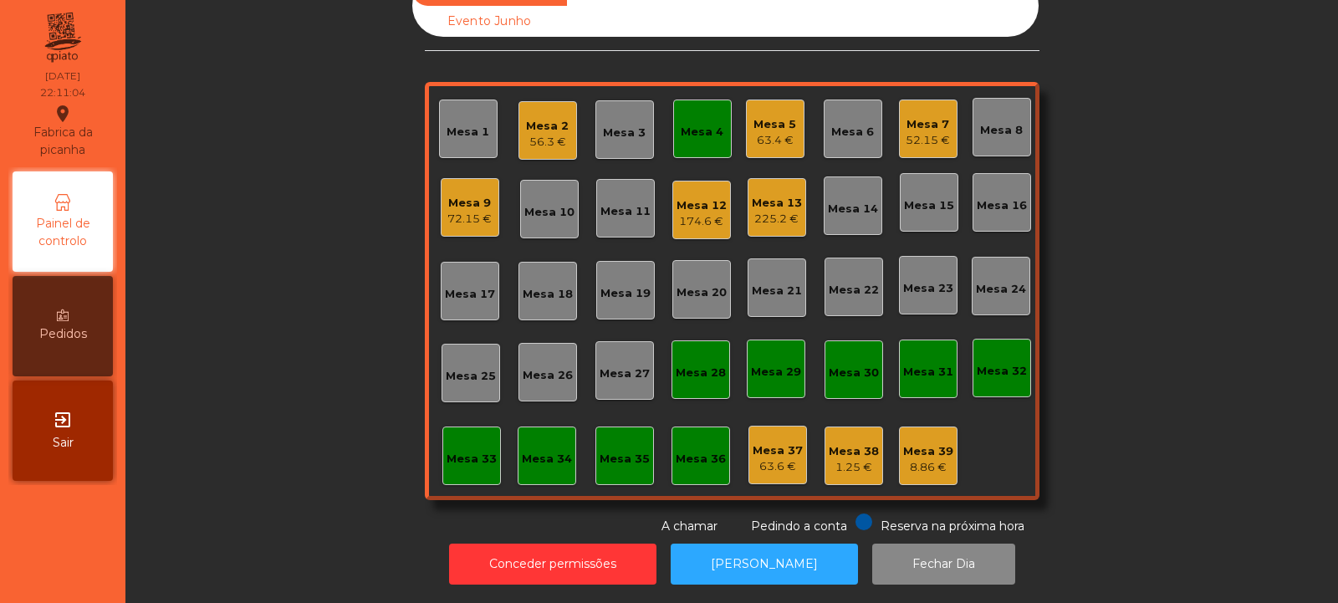
click at [703, 104] on div "Mesa 4" at bounding box center [702, 129] width 59 height 59
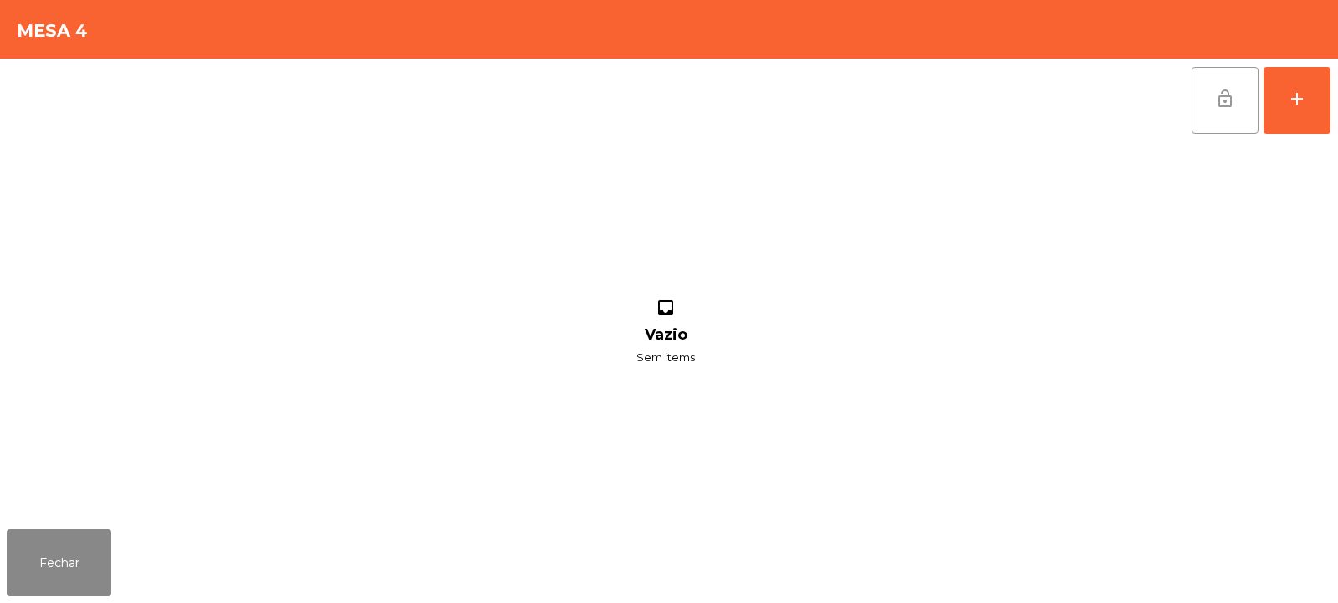
click at [1224, 89] on span "lock_open" at bounding box center [1225, 99] width 20 height 20
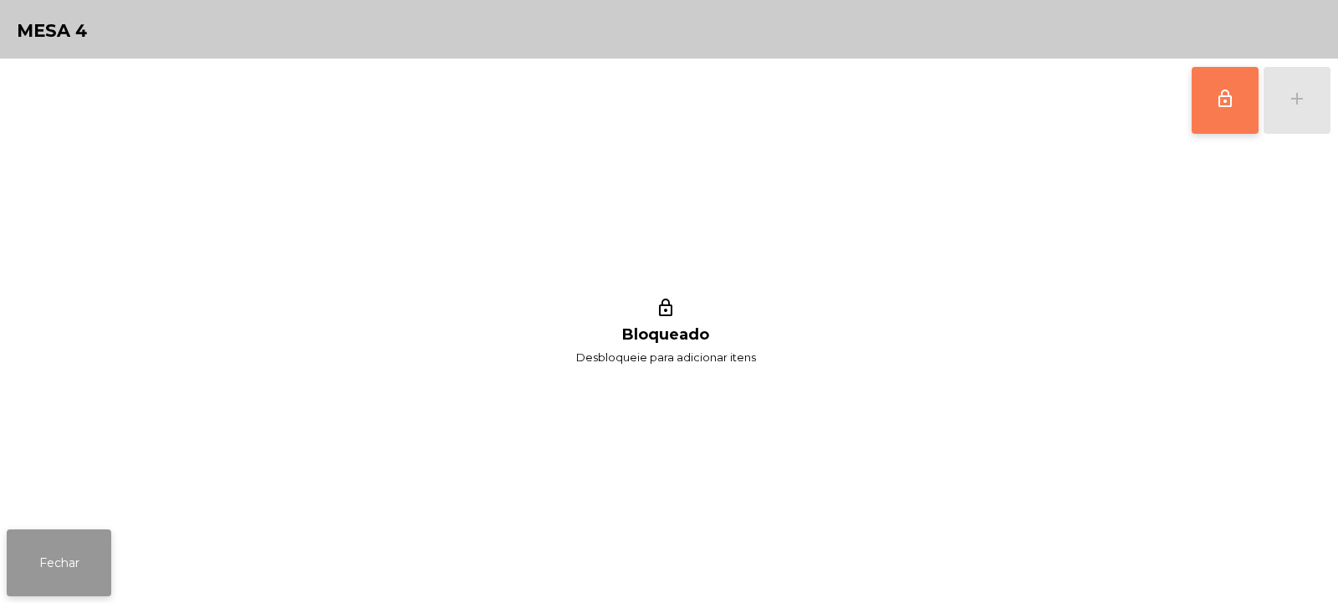
click at [56, 554] on button "Fechar" at bounding box center [59, 562] width 105 height 67
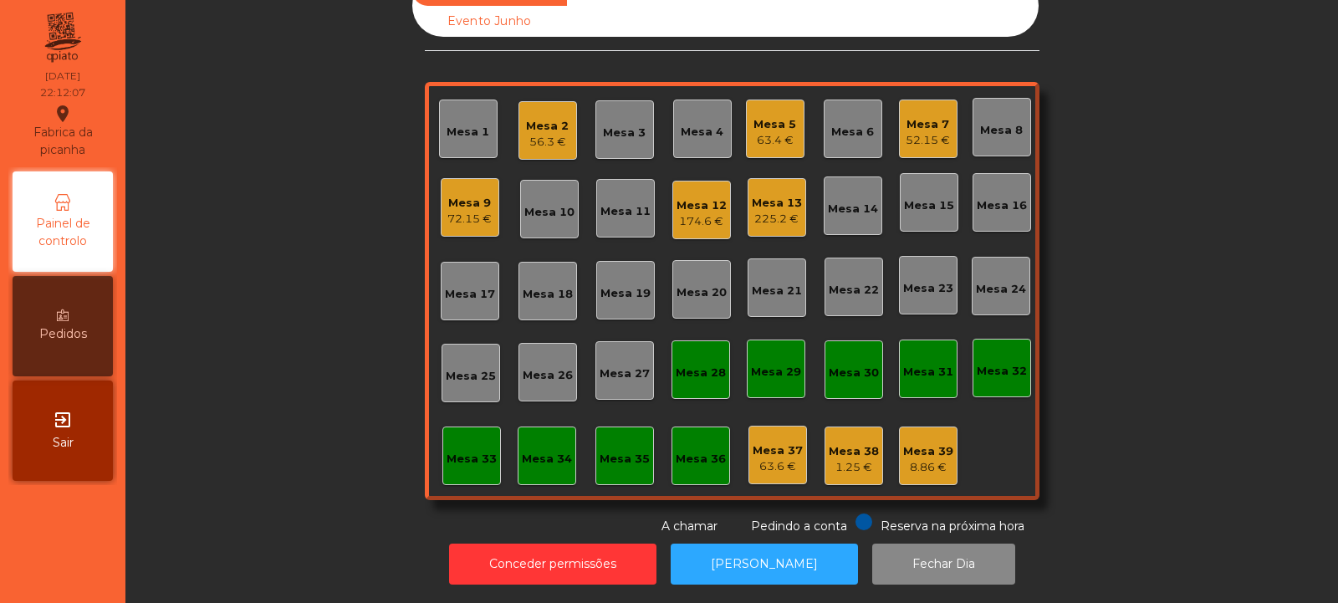
click at [442, 441] on div "Mesa 33" at bounding box center [471, 455] width 59 height 59
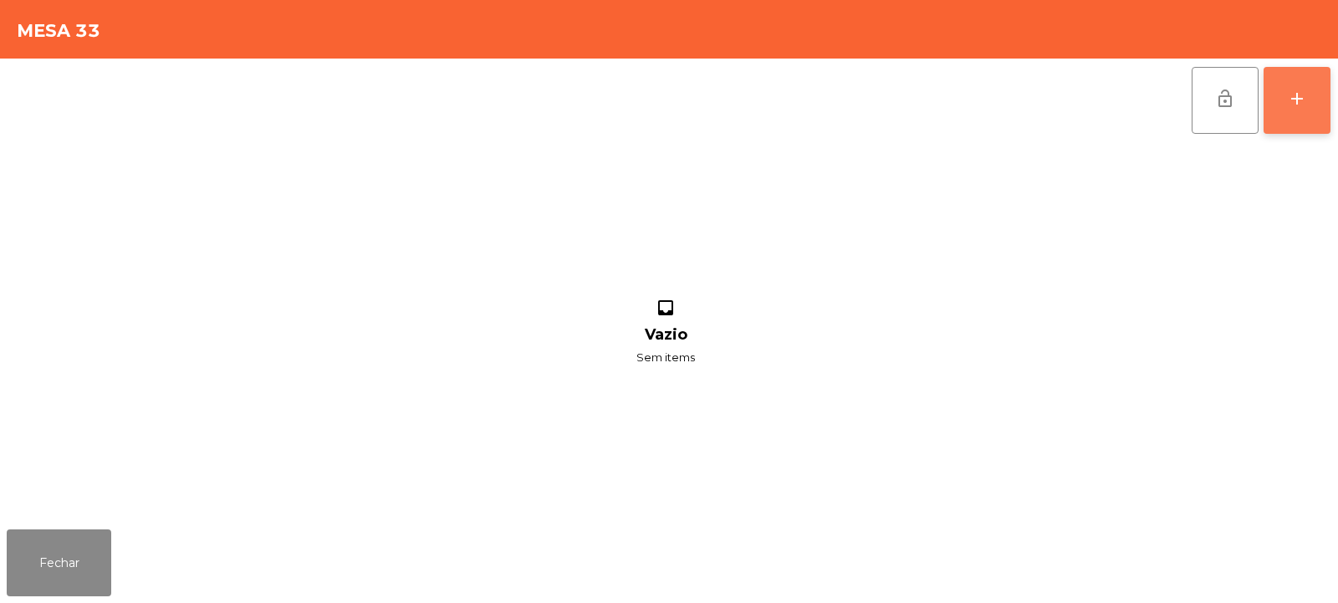
click at [1316, 96] on button "add" at bounding box center [1297, 100] width 67 height 67
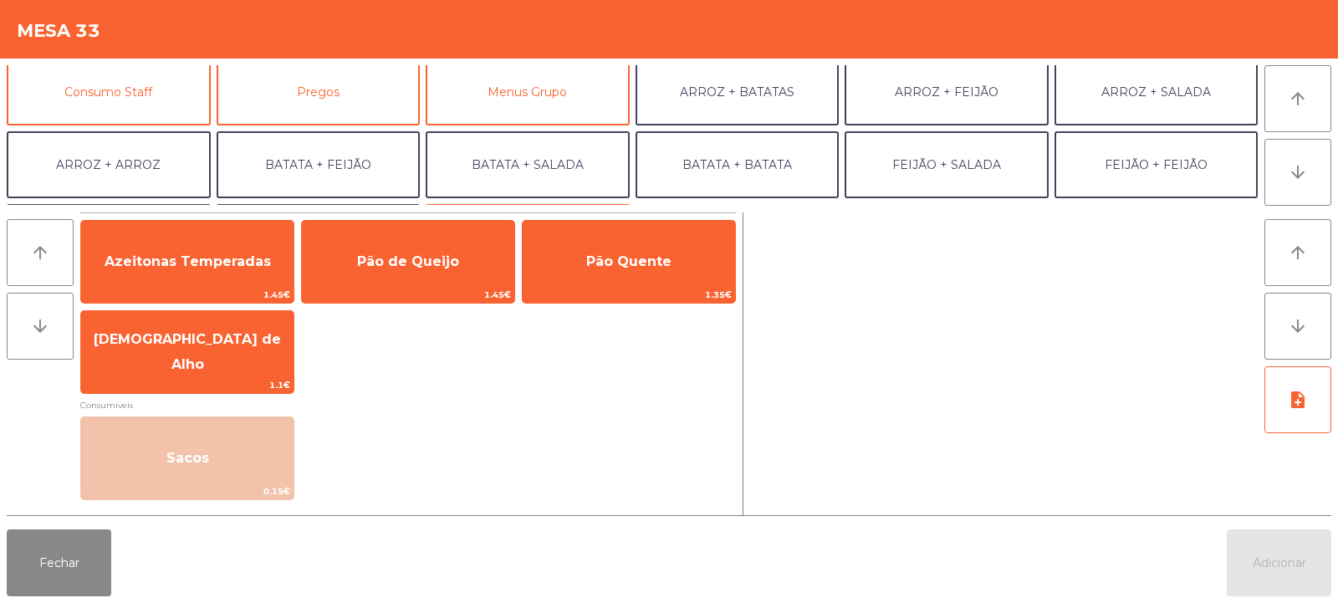
scroll to position [158, 0]
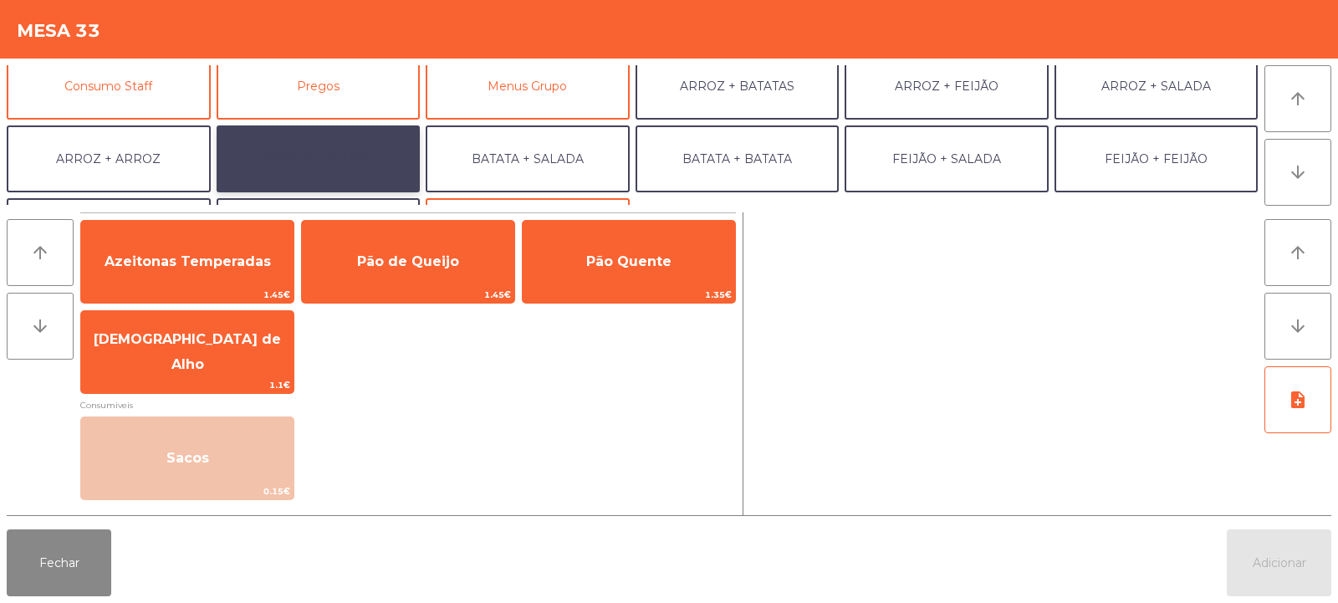
click at [311, 164] on button "BATATA + FEIJÃO" at bounding box center [319, 158] width 204 height 67
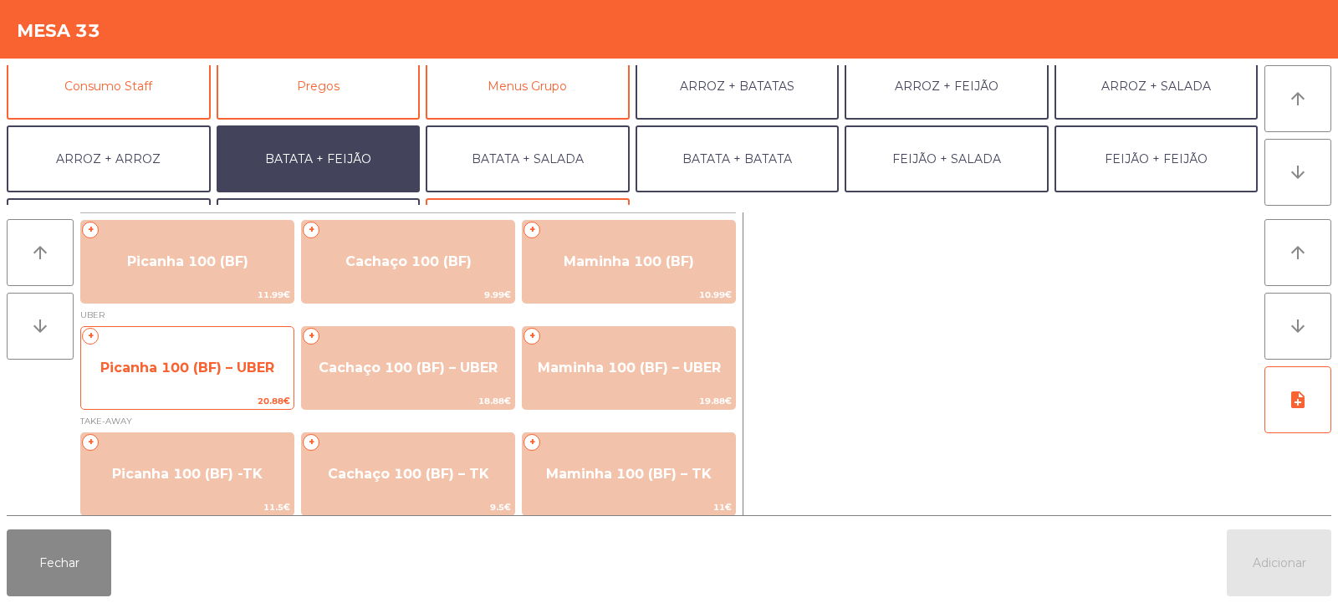
click at [221, 382] on span "Picanha 100 (BF) – UBER" at bounding box center [187, 367] width 212 height 45
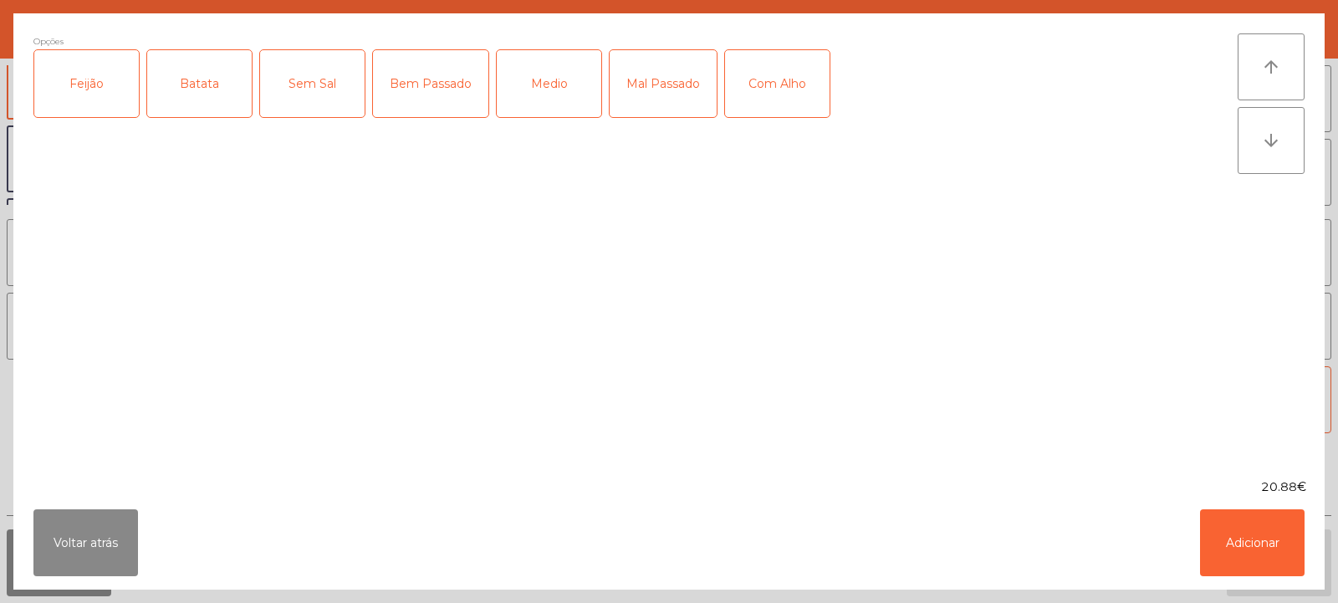
click at [97, 94] on div "Feijão" at bounding box center [86, 83] width 105 height 67
click at [188, 78] on div "Batata" at bounding box center [199, 83] width 105 height 67
click at [545, 93] on div "Medio" at bounding box center [549, 83] width 105 height 67
click at [1232, 530] on button "Adicionar" at bounding box center [1252, 542] width 105 height 67
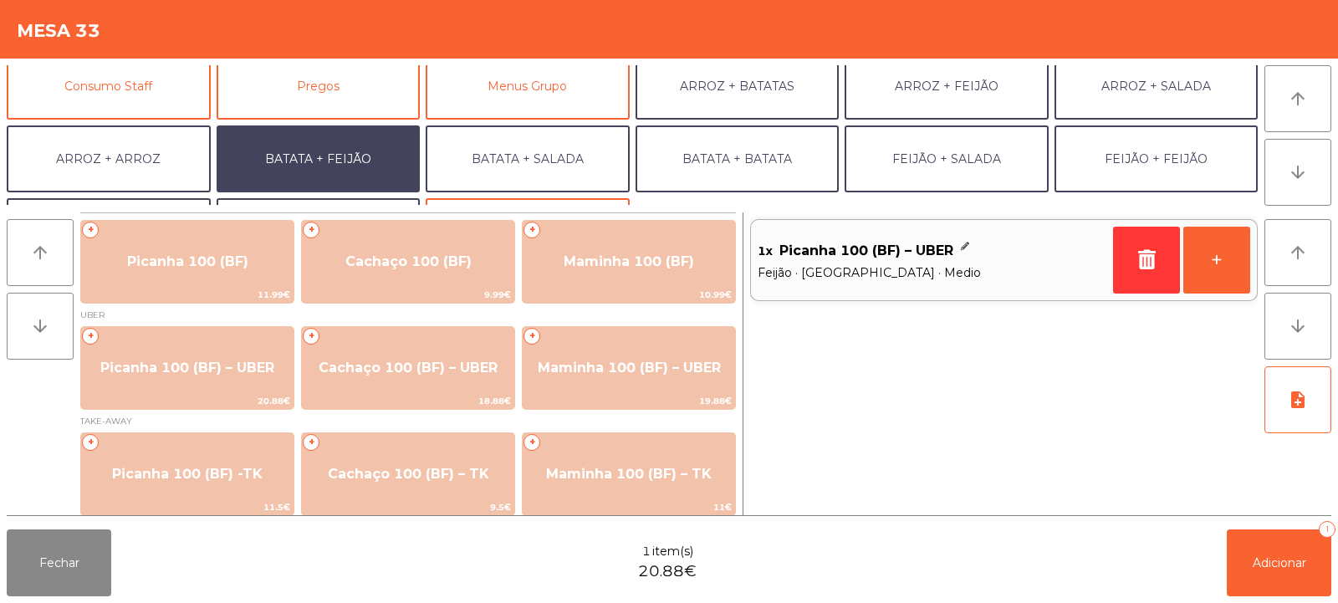
scroll to position [218, 0]
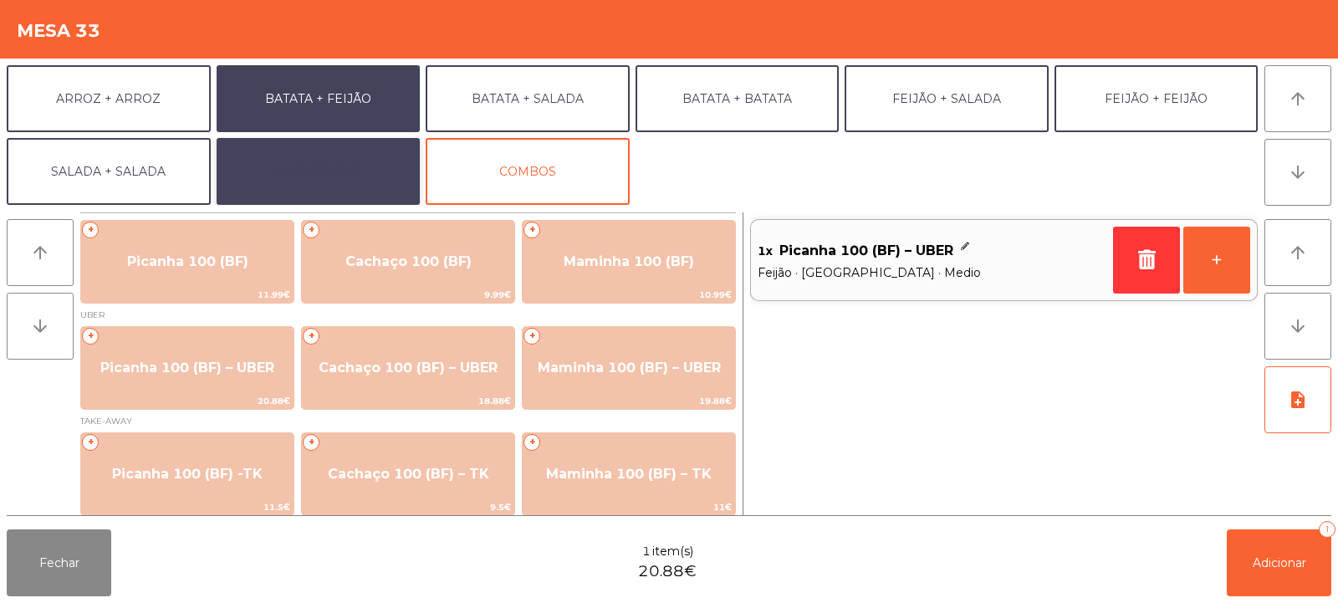
click at [335, 166] on button "EXTRAS UBER" at bounding box center [319, 171] width 204 height 67
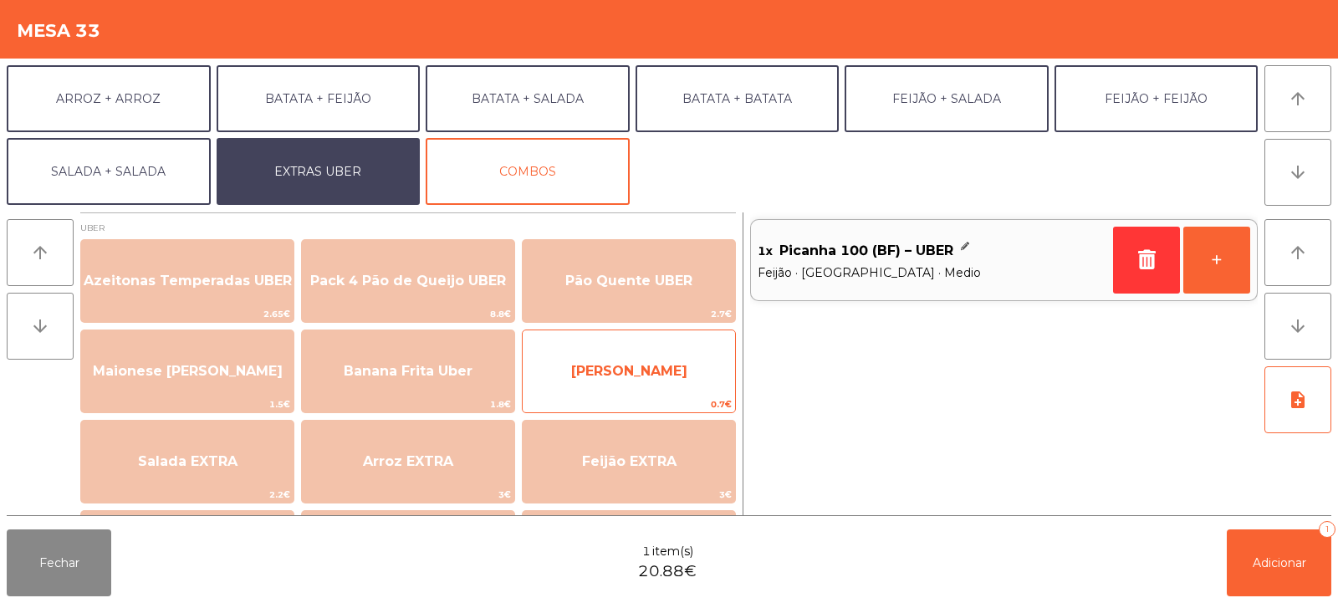
click at [610, 387] on span "[PERSON_NAME]" at bounding box center [629, 371] width 212 height 45
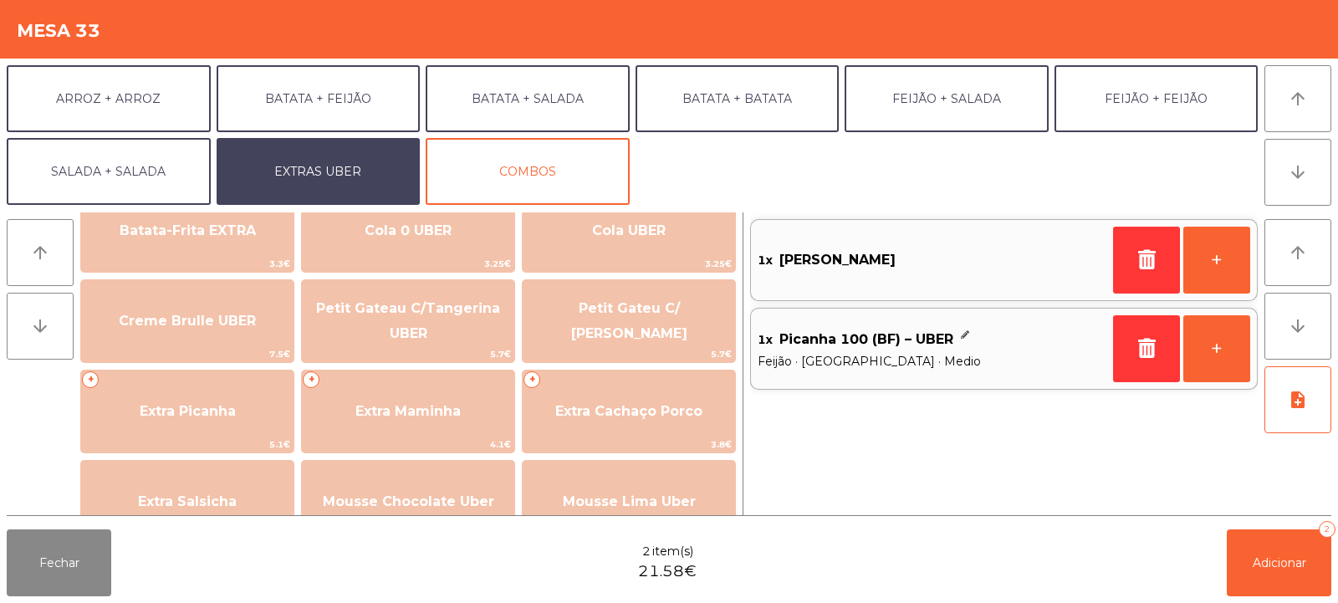
scroll to position [343, 0]
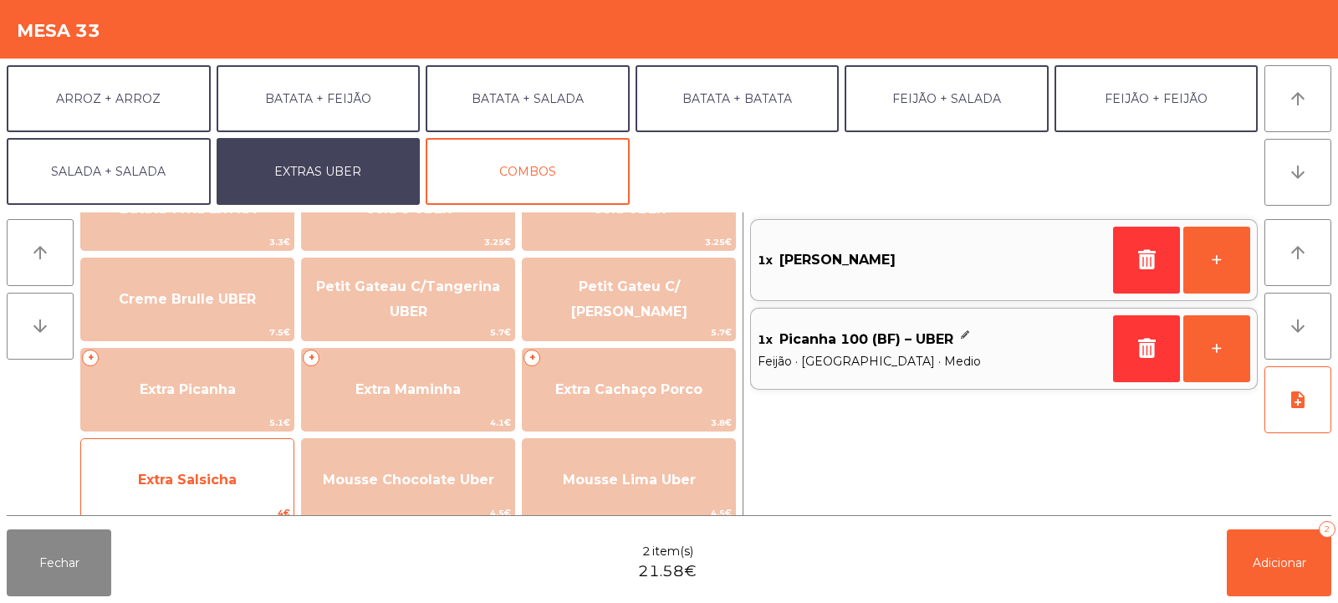
click at [247, 493] on span "Extra Salsicha" at bounding box center [187, 479] width 212 height 45
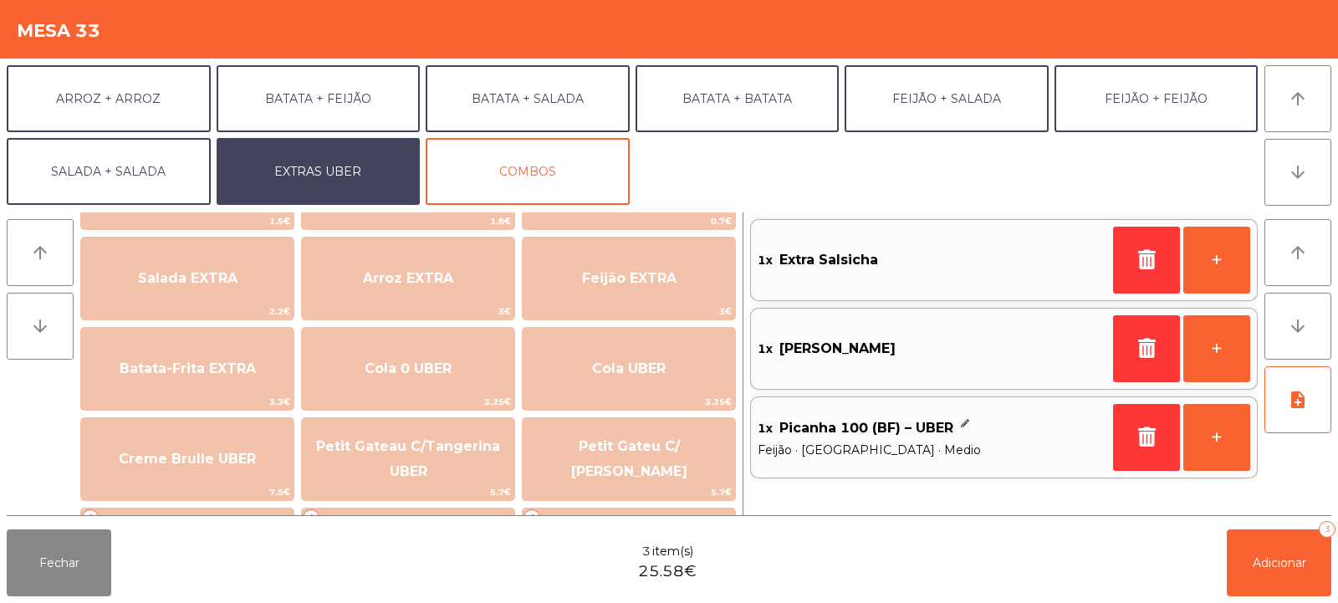
scroll to position [182, 0]
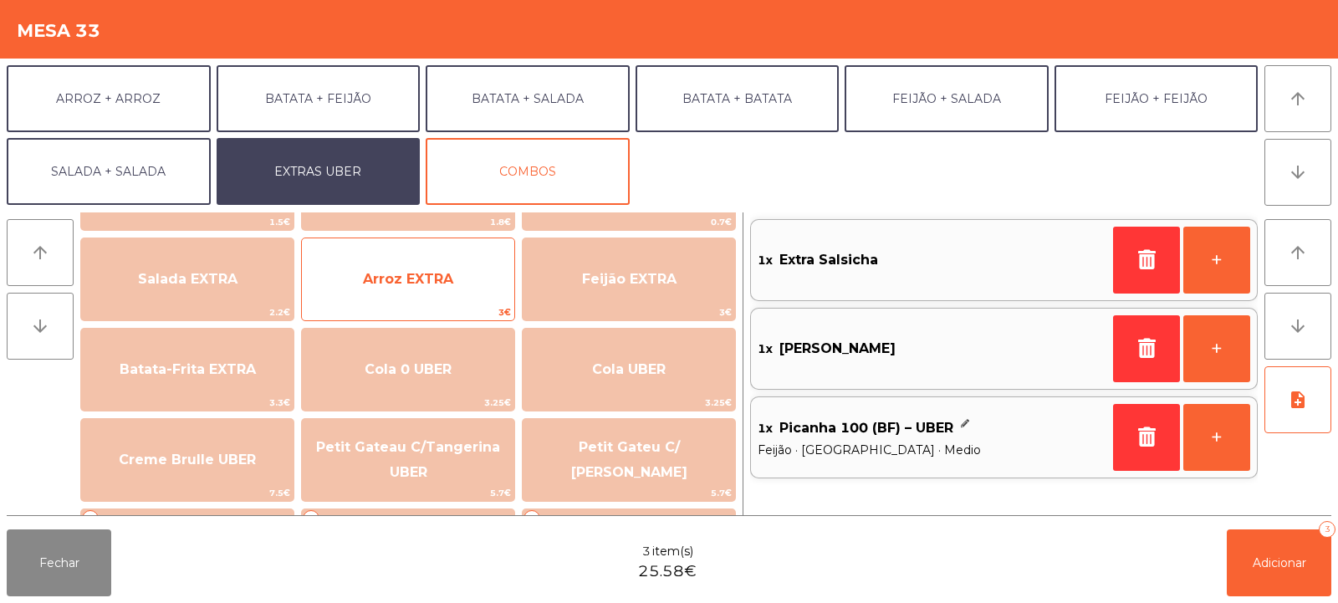
click at [457, 285] on span "Arroz EXTRA" at bounding box center [408, 279] width 212 height 45
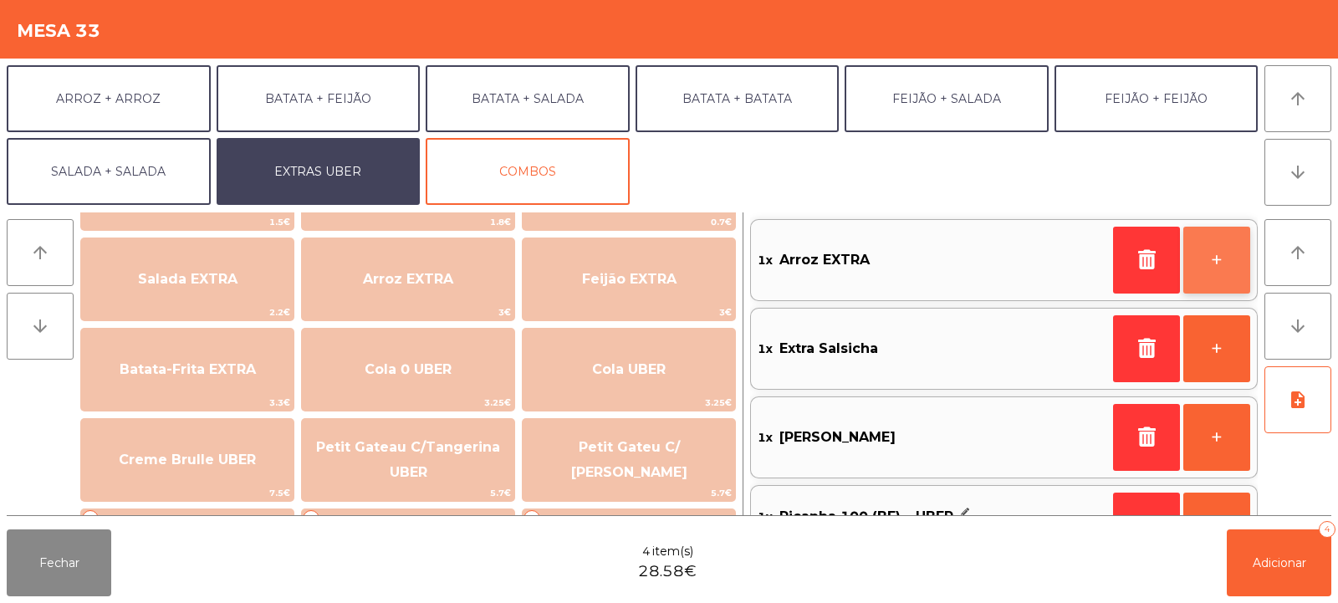
click at [1221, 262] on button "+" at bounding box center [1216, 260] width 67 height 67
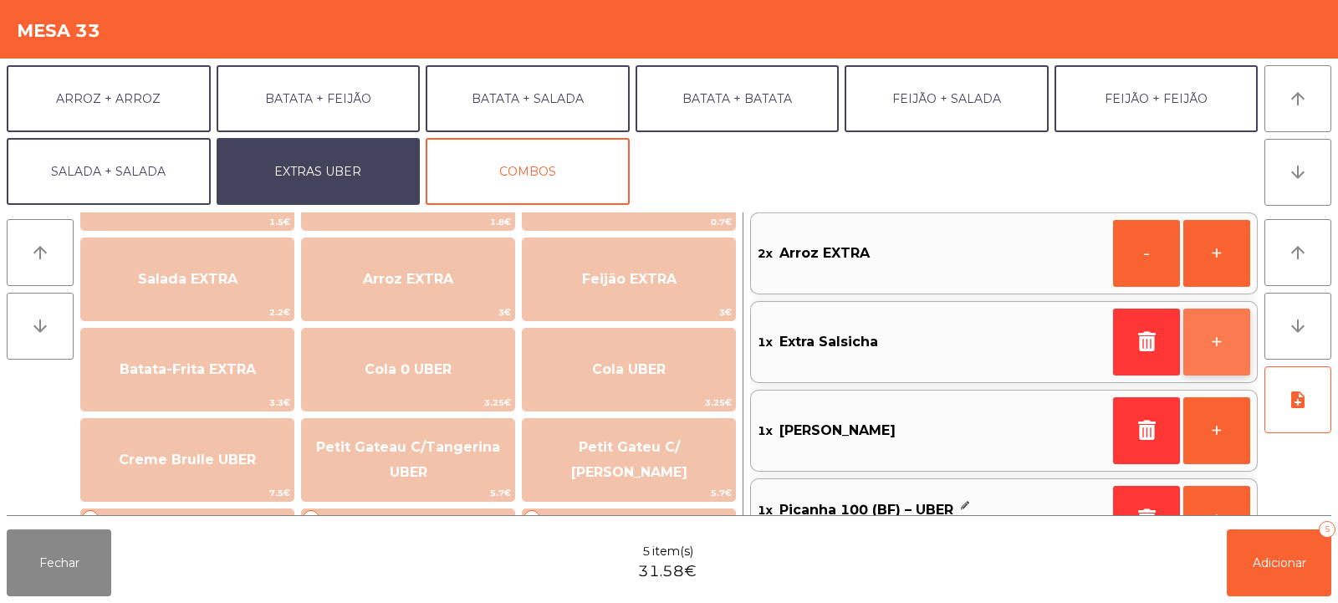
click at [1214, 336] on button "+" at bounding box center [1216, 342] width 67 height 67
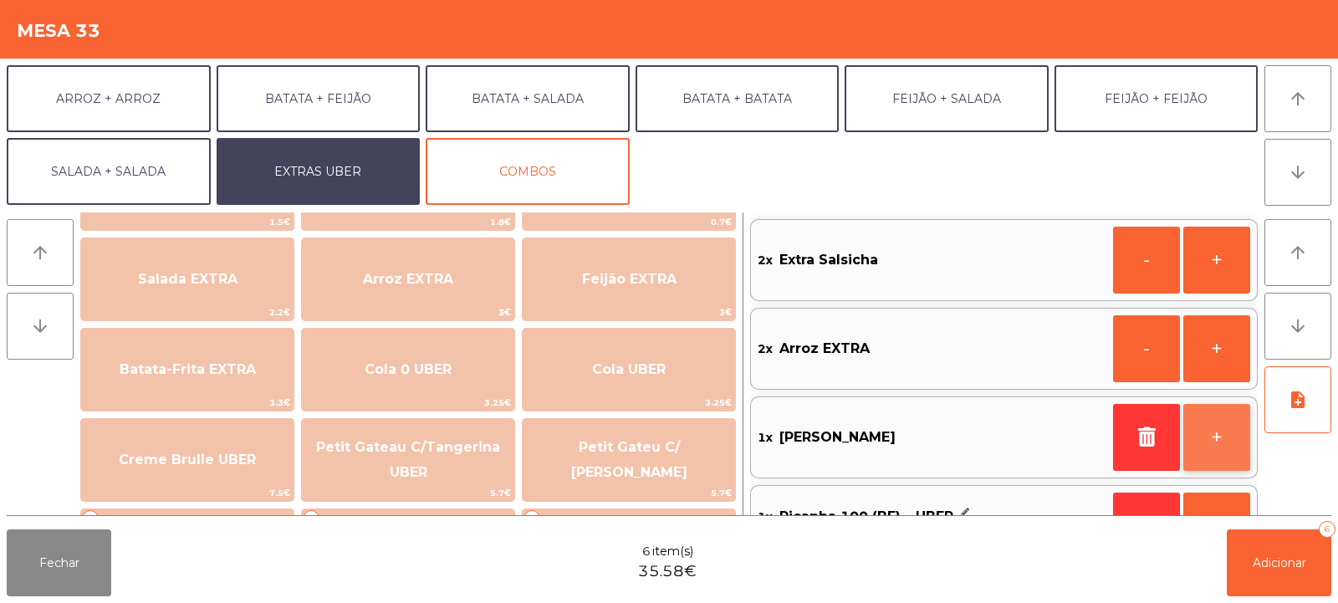
click at [1219, 439] on button "+" at bounding box center [1216, 437] width 67 height 67
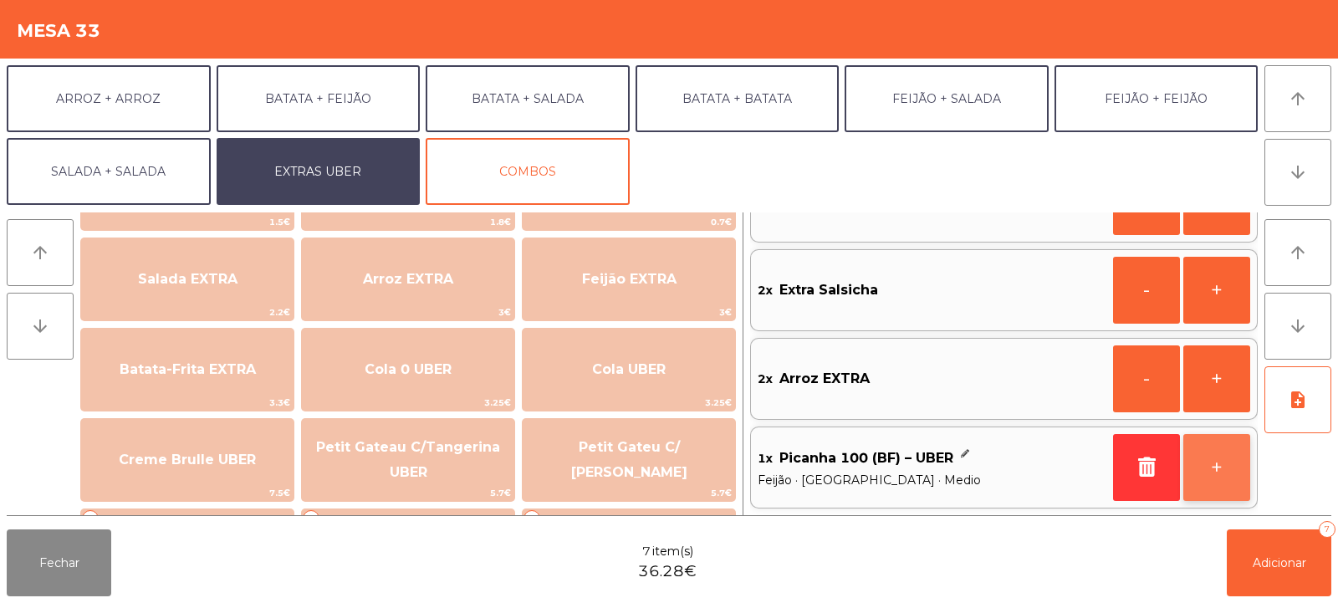
click at [1208, 457] on button "+" at bounding box center [1216, 467] width 67 height 67
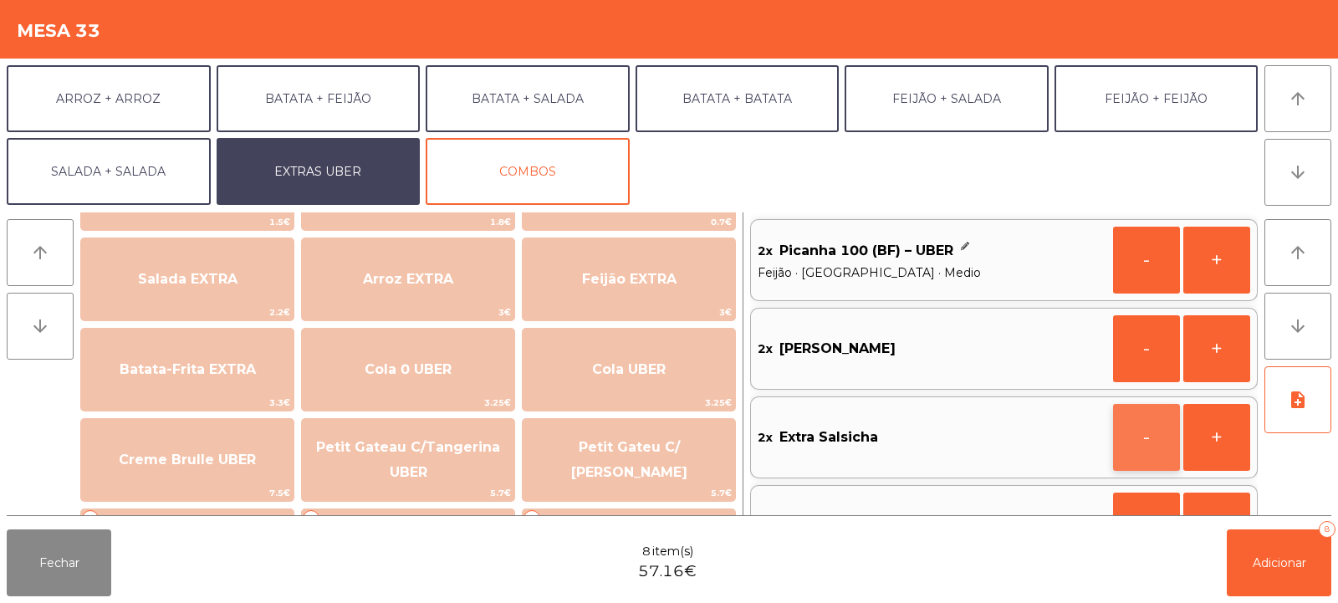
click at [1147, 441] on button "-" at bounding box center [1146, 437] width 67 height 67
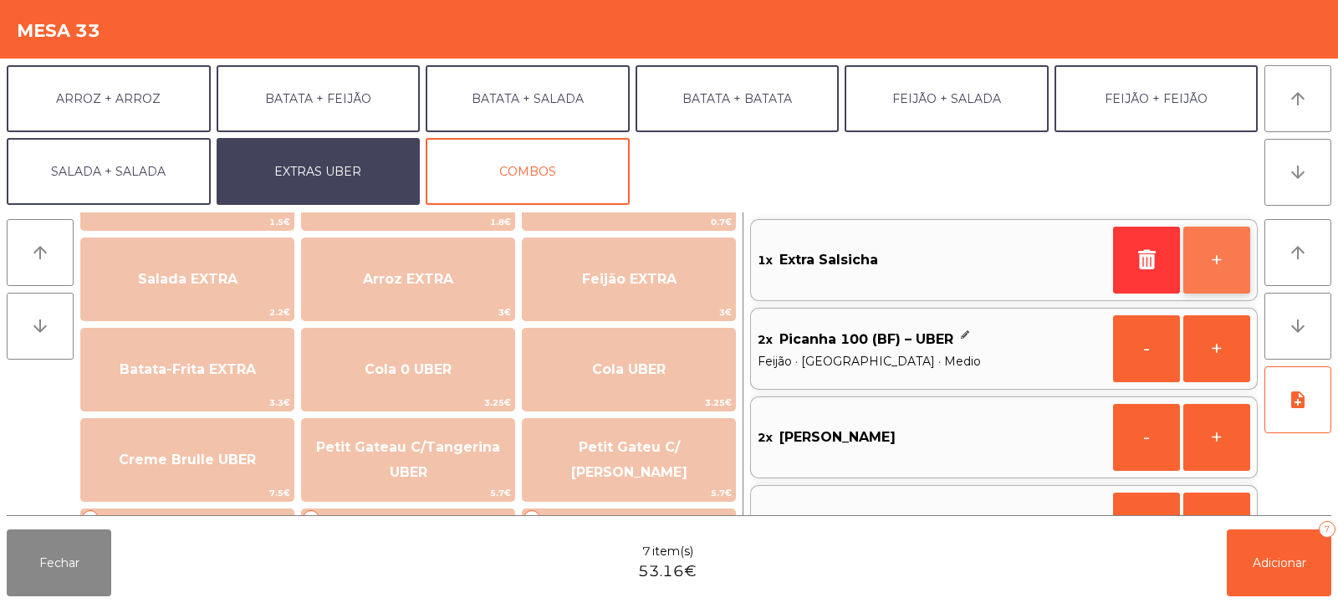
click at [1233, 251] on button "+" at bounding box center [1216, 260] width 67 height 67
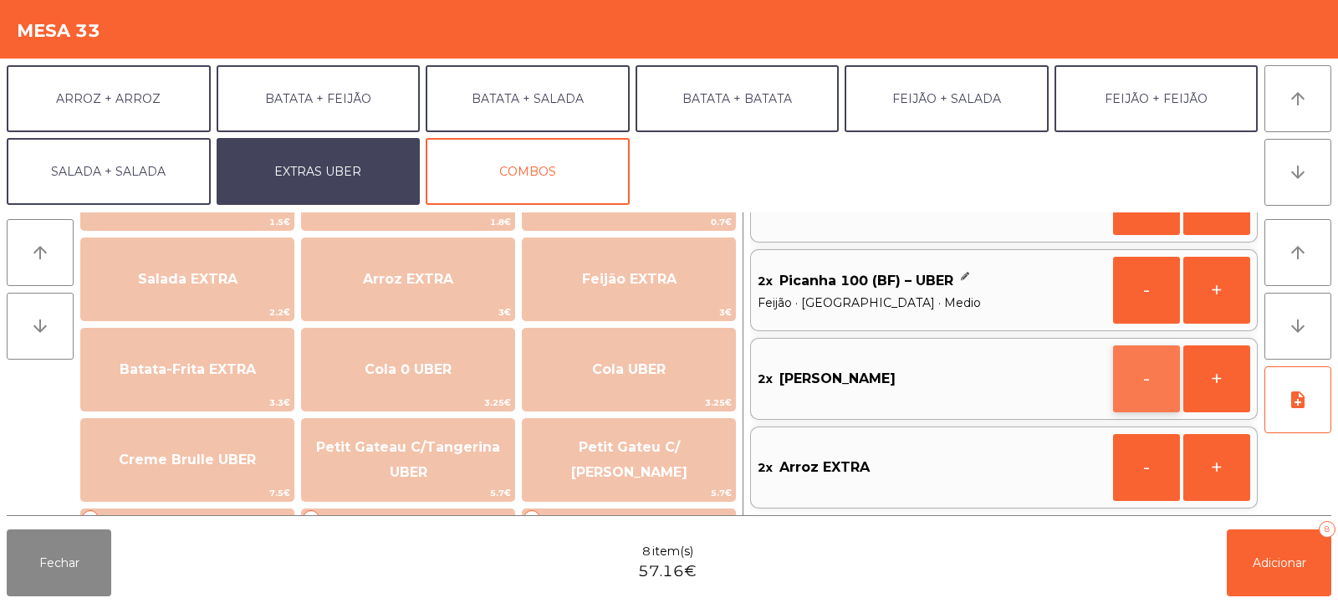
click at [1137, 379] on button "-" at bounding box center [1146, 378] width 67 height 67
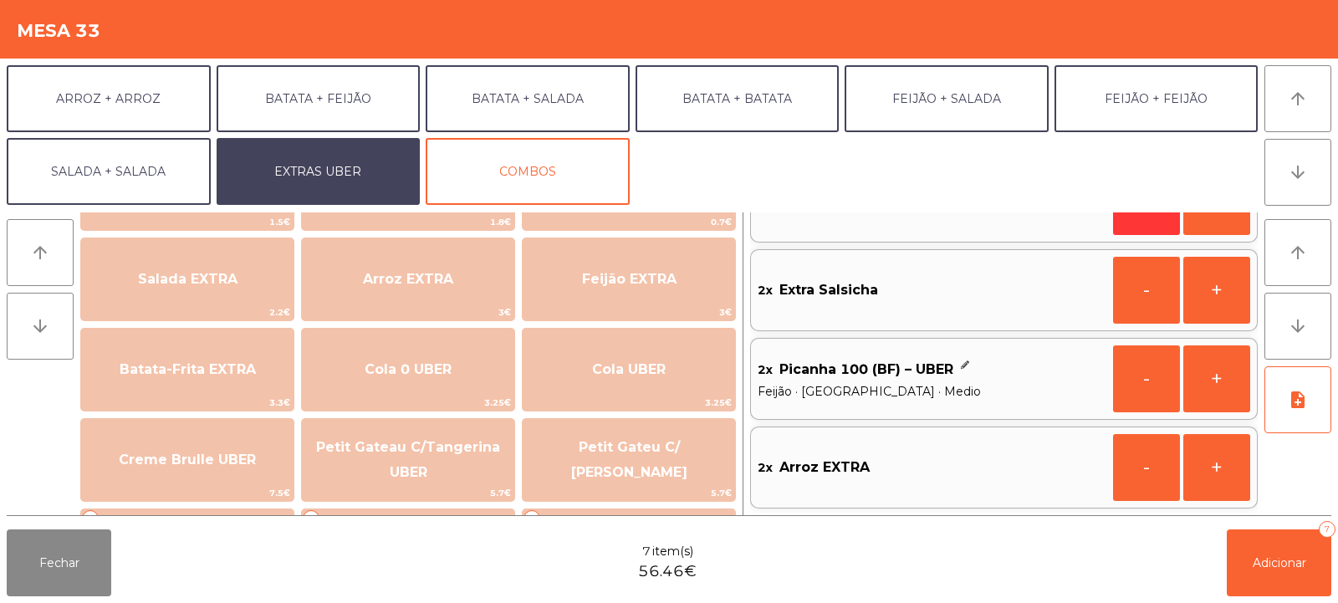
scroll to position [7, 0]
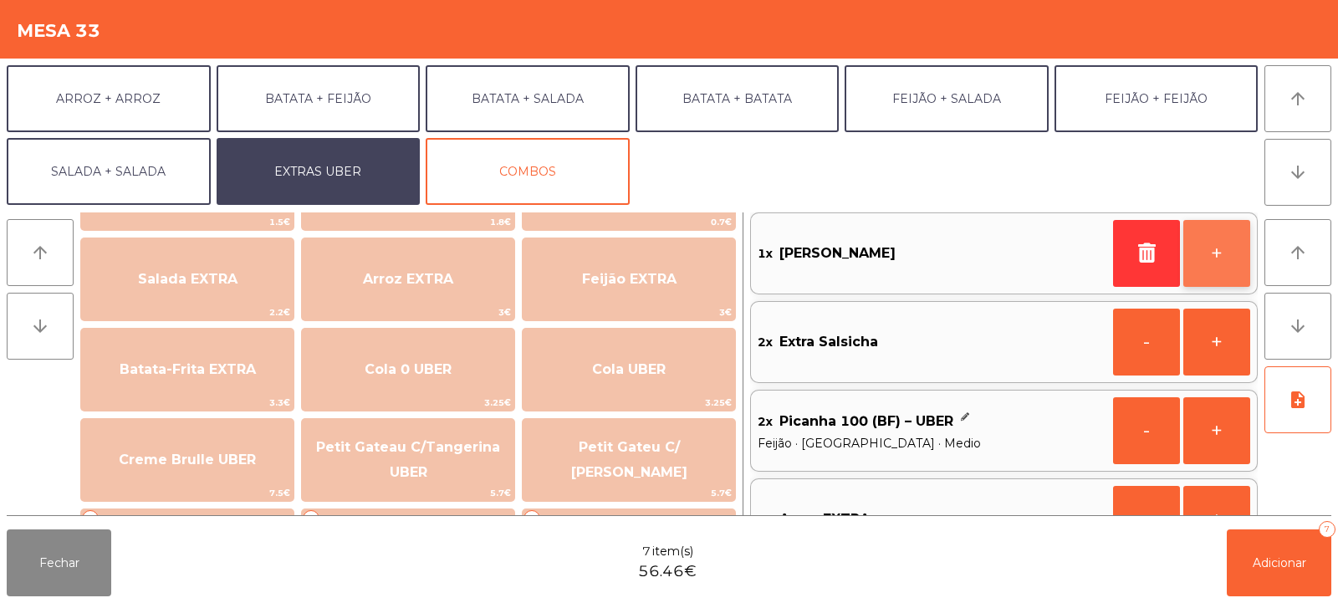
click at [1214, 263] on button "+" at bounding box center [1216, 253] width 67 height 67
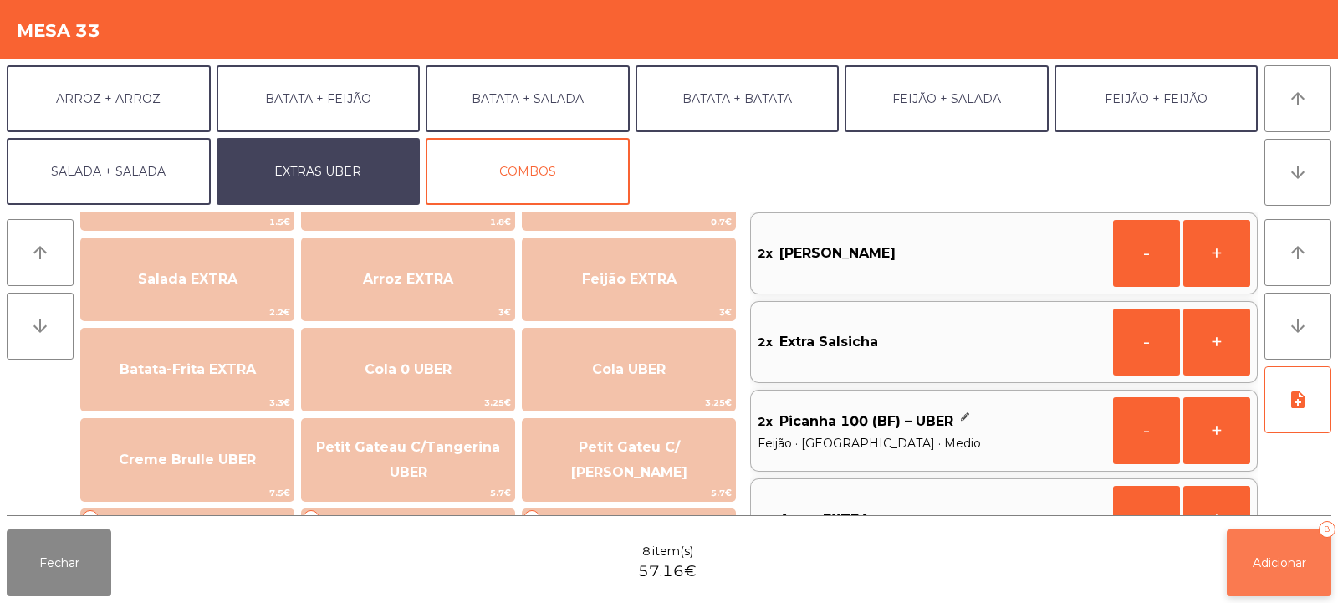
click at [1309, 549] on button "Adicionar 8" at bounding box center [1279, 562] width 105 height 67
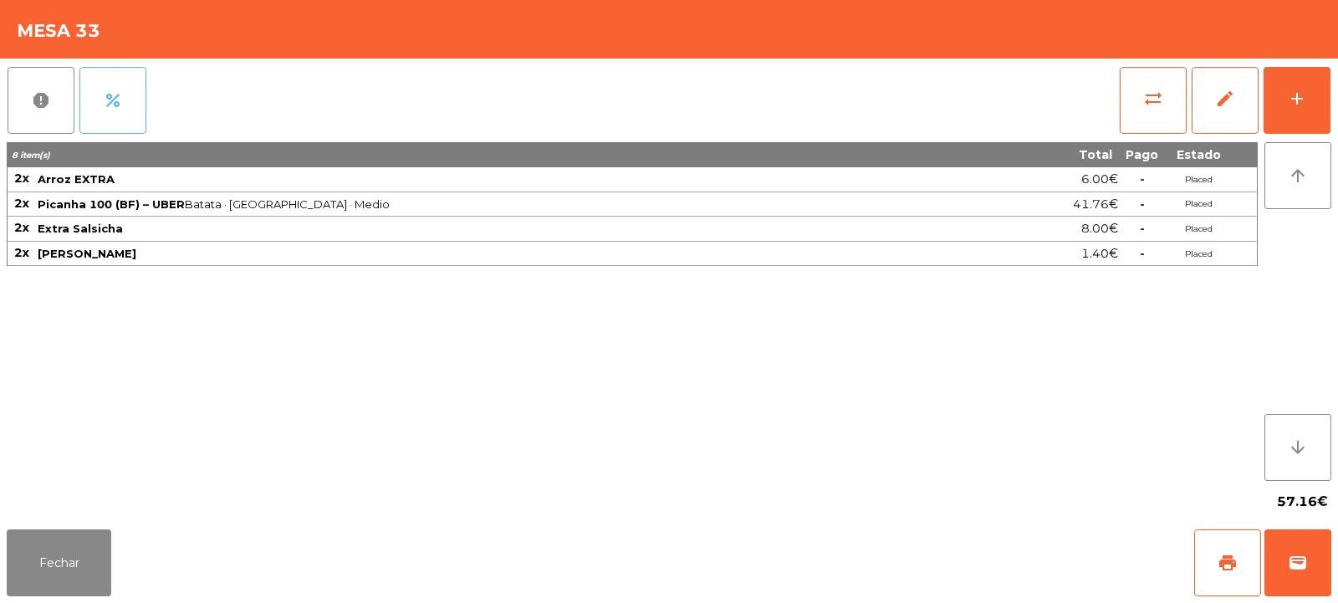
click at [110, 94] on span "percent" at bounding box center [113, 100] width 20 height 20
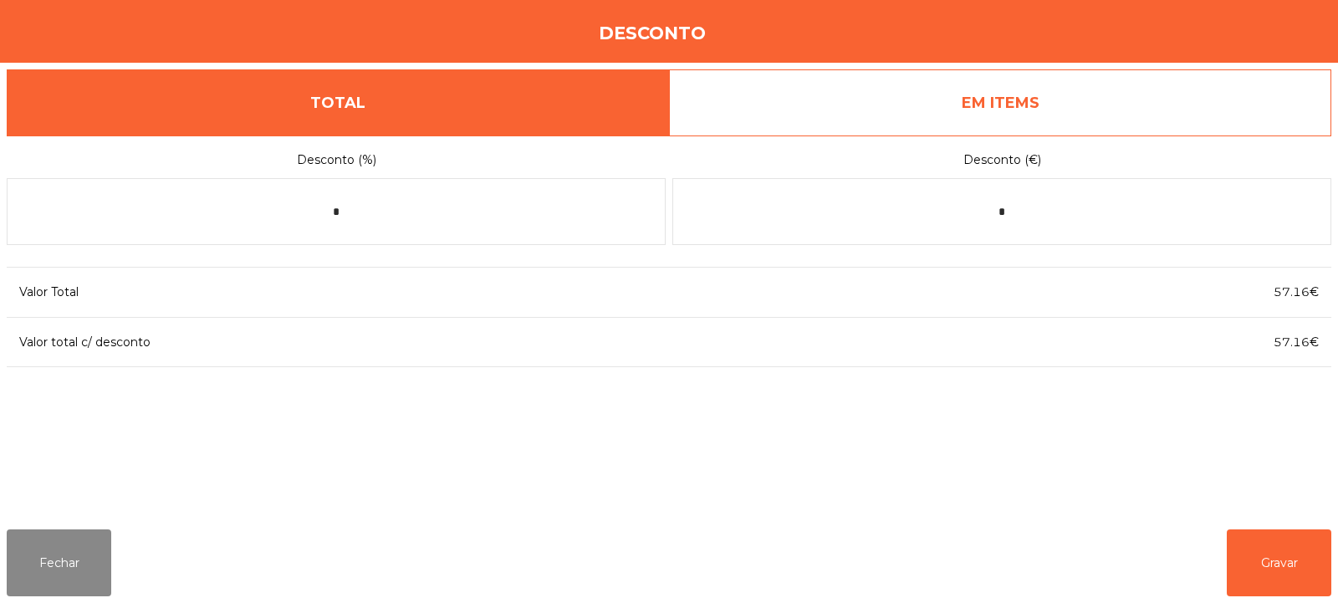
click at [1001, 106] on link "EM ITEMS" at bounding box center [1000, 102] width 662 height 67
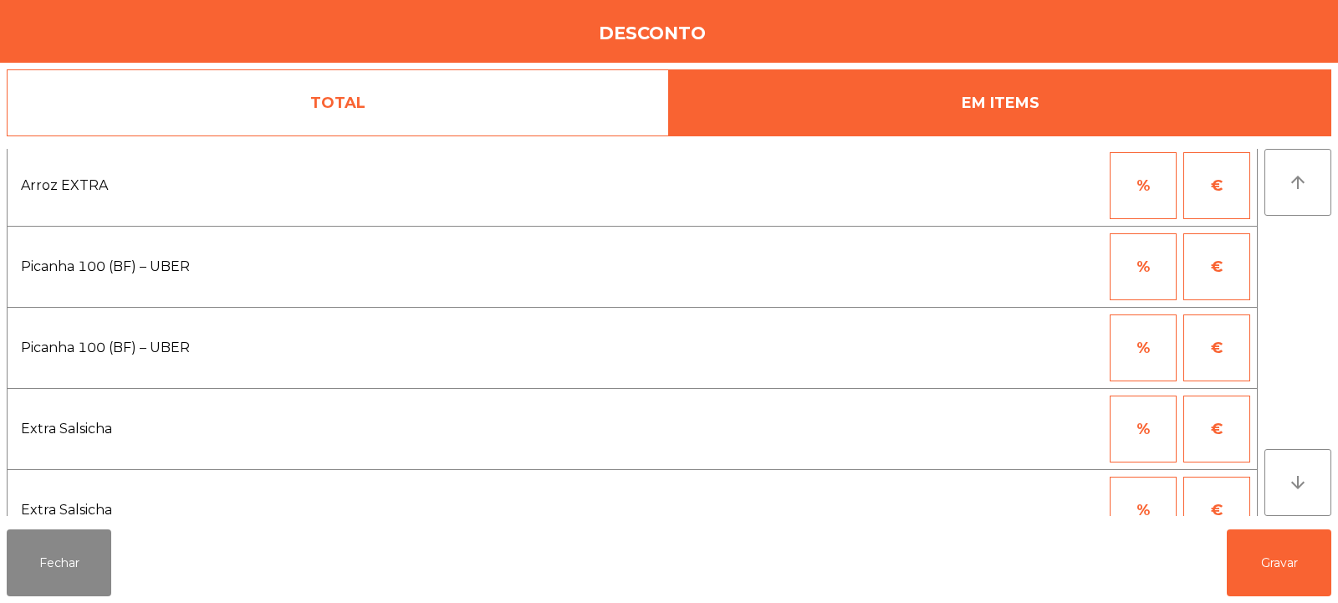
scroll to position [89, 0]
click at [1138, 263] on button "%" at bounding box center [1143, 263] width 67 height 67
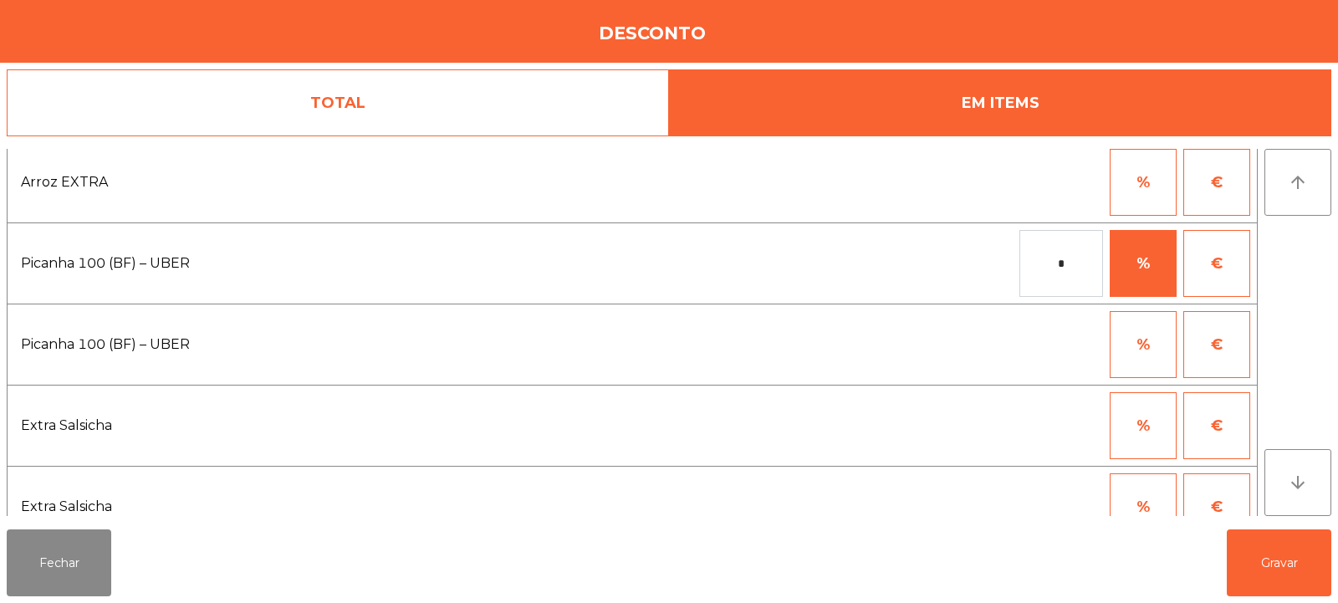
click at [1044, 262] on input "*" at bounding box center [1061, 263] width 84 height 67
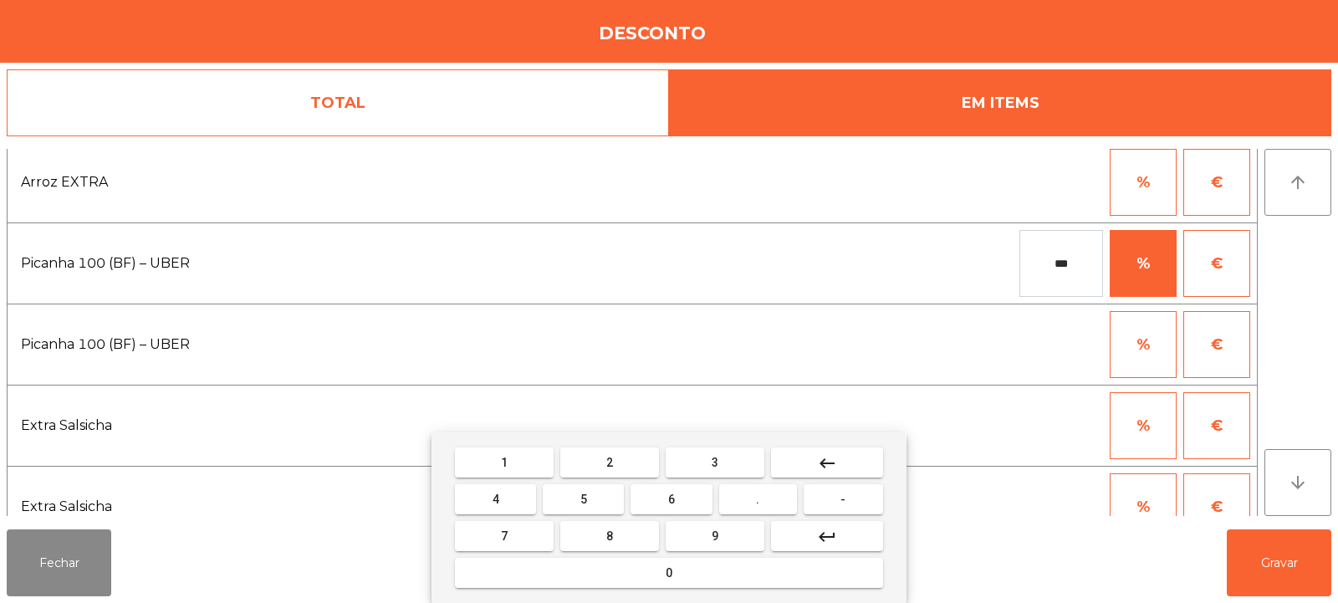
type input "***"
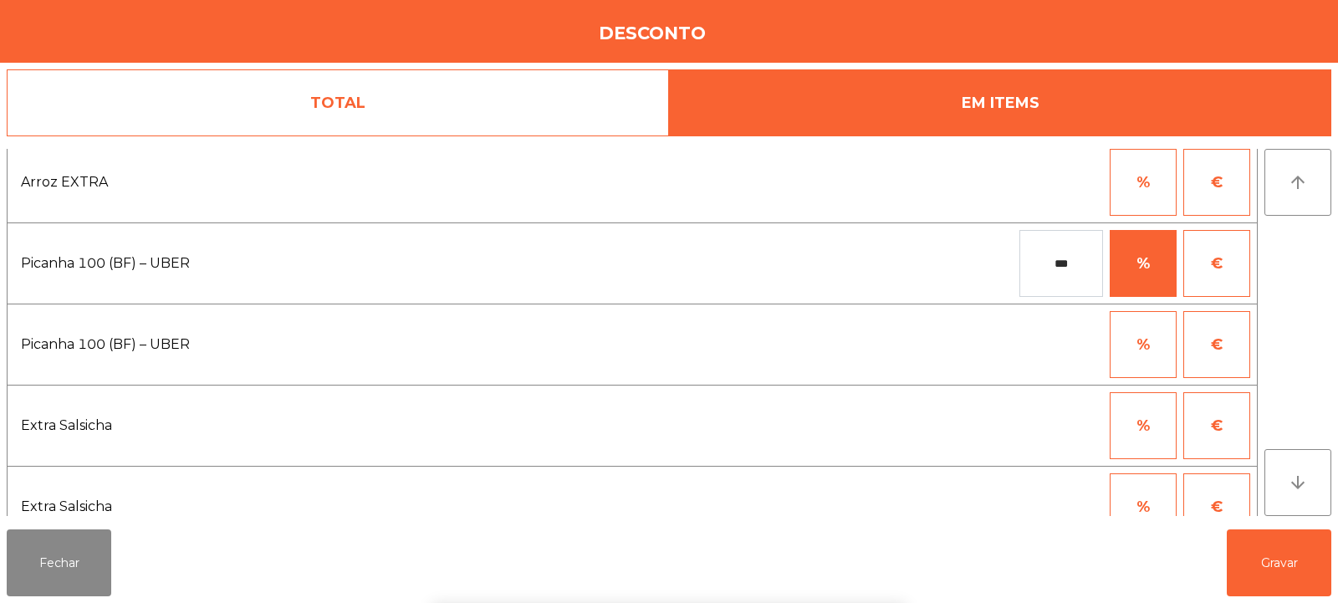
click at [1249, 559] on div "1 2 3 keyboard_backspace 4 5 6 . - 7 8 9 keyboard_return 0" at bounding box center [669, 517] width 1338 height 171
click at [1274, 555] on button "Gravar" at bounding box center [1279, 562] width 105 height 67
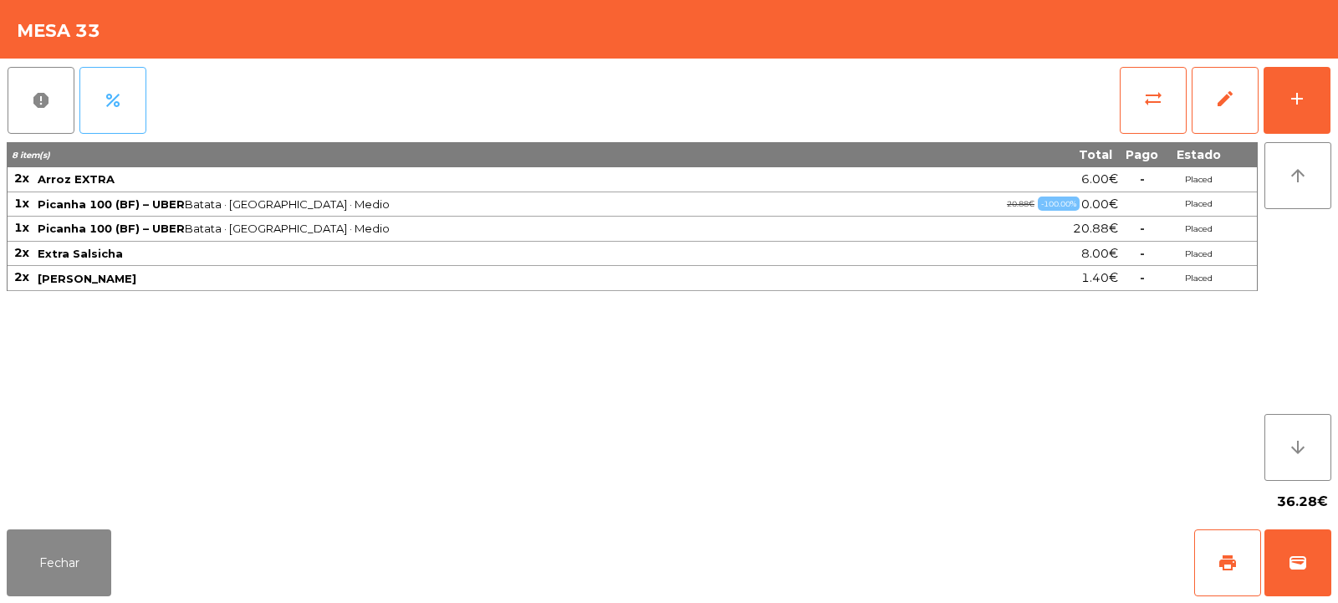
click at [113, 126] on button "percent" at bounding box center [112, 100] width 67 height 67
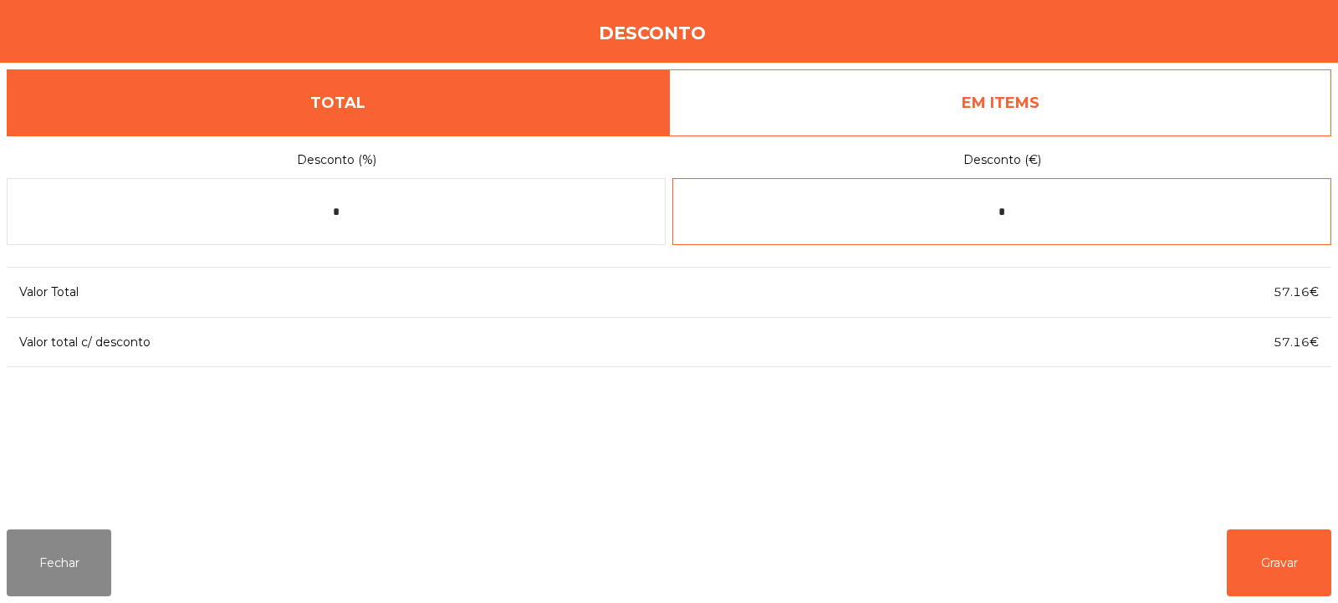
click at [986, 213] on input "*" at bounding box center [1001, 211] width 659 height 67
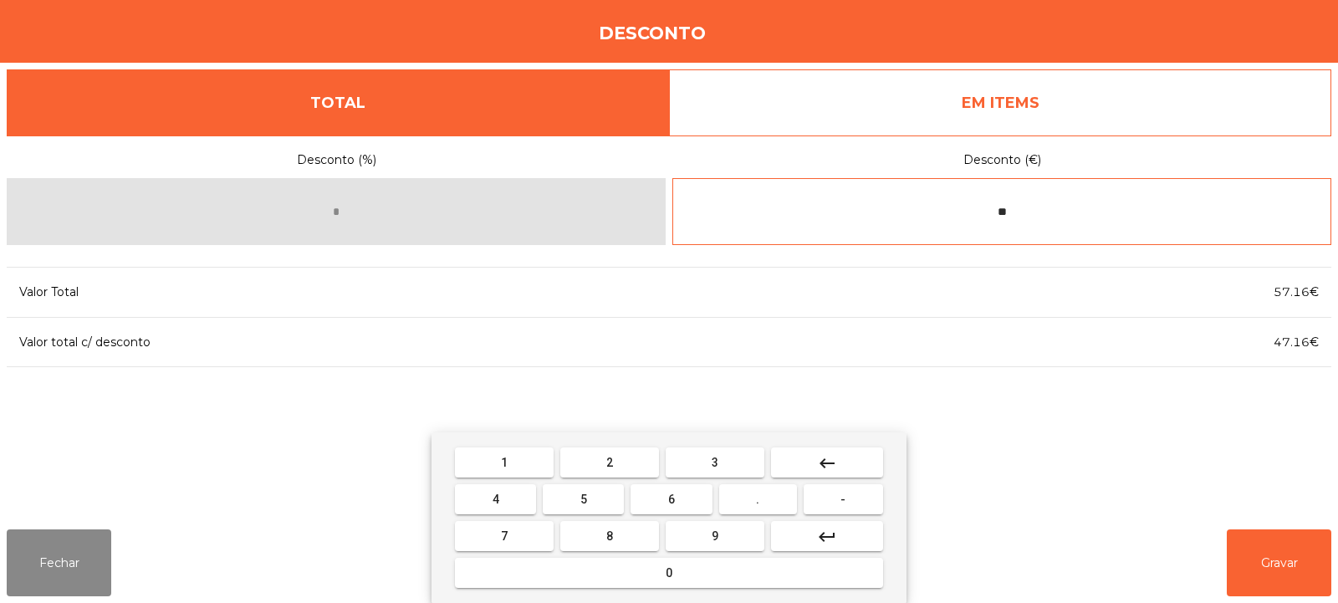
click at [1053, 212] on input "**" at bounding box center [1001, 211] width 659 height 67
type input "***"
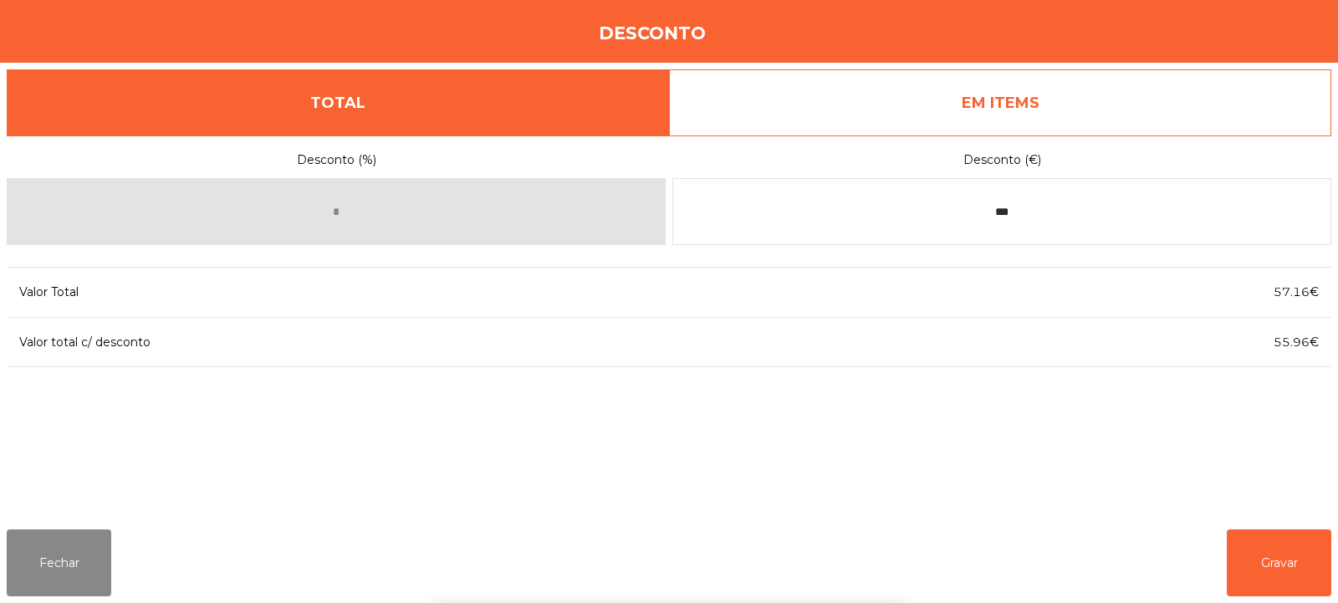
click at [1268, 576] on div "1 2 3 keyboard_backspace 4 5 6 . - 7 8 9 keyboard_return 0" at bounding box center [669, 517] width 1338 height 171
click at [1272, 568] on button "Gravar" at bounding box center [1279, 562] width 105 height 67
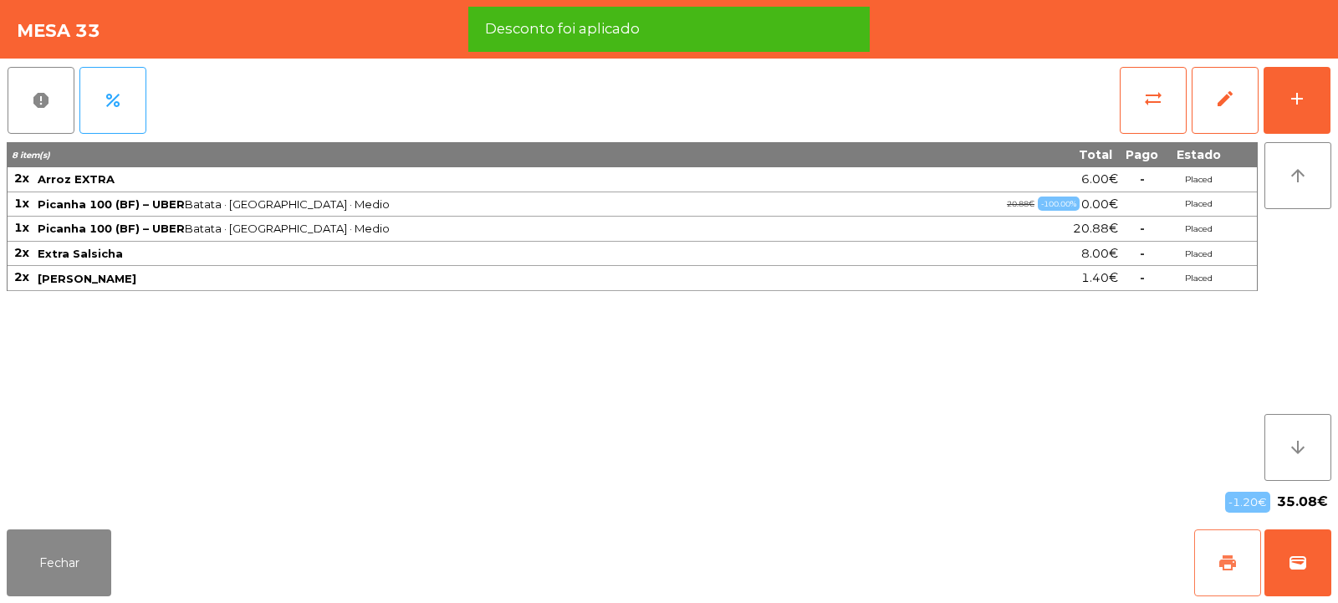
click at [1236, 560] on span "print" at bounding box center [1228, 563] width 20 height 20
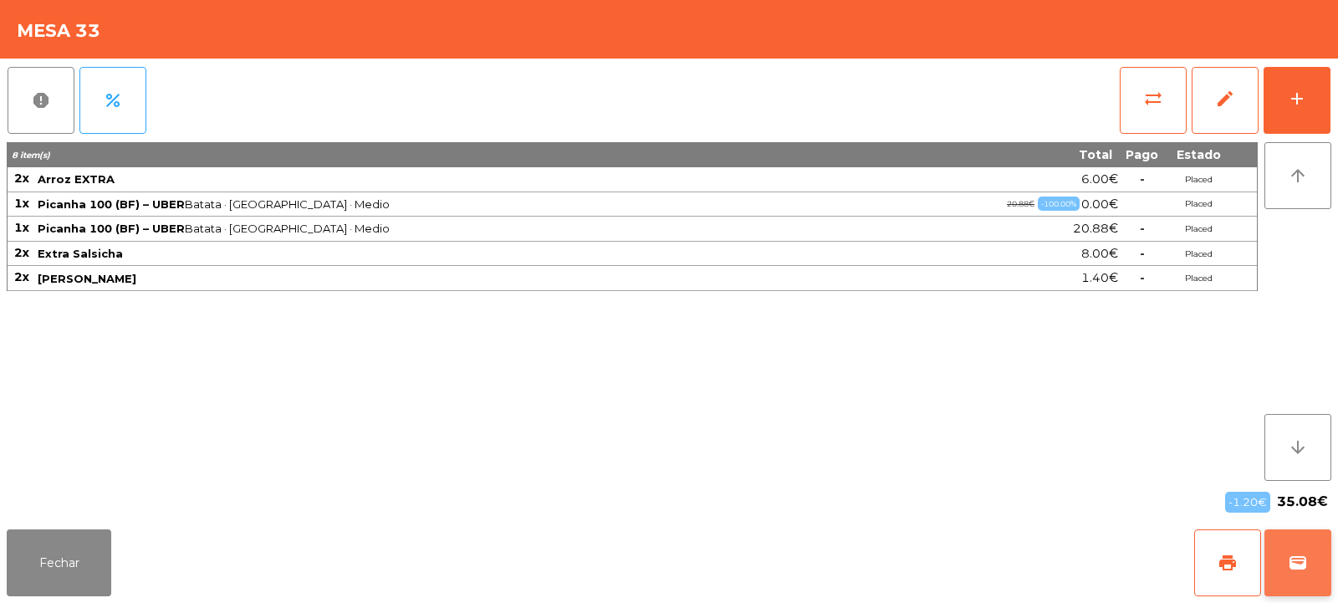
click at [1292, 564] on span "wallet" at bounding box center [1298, 563] width 20 height 20
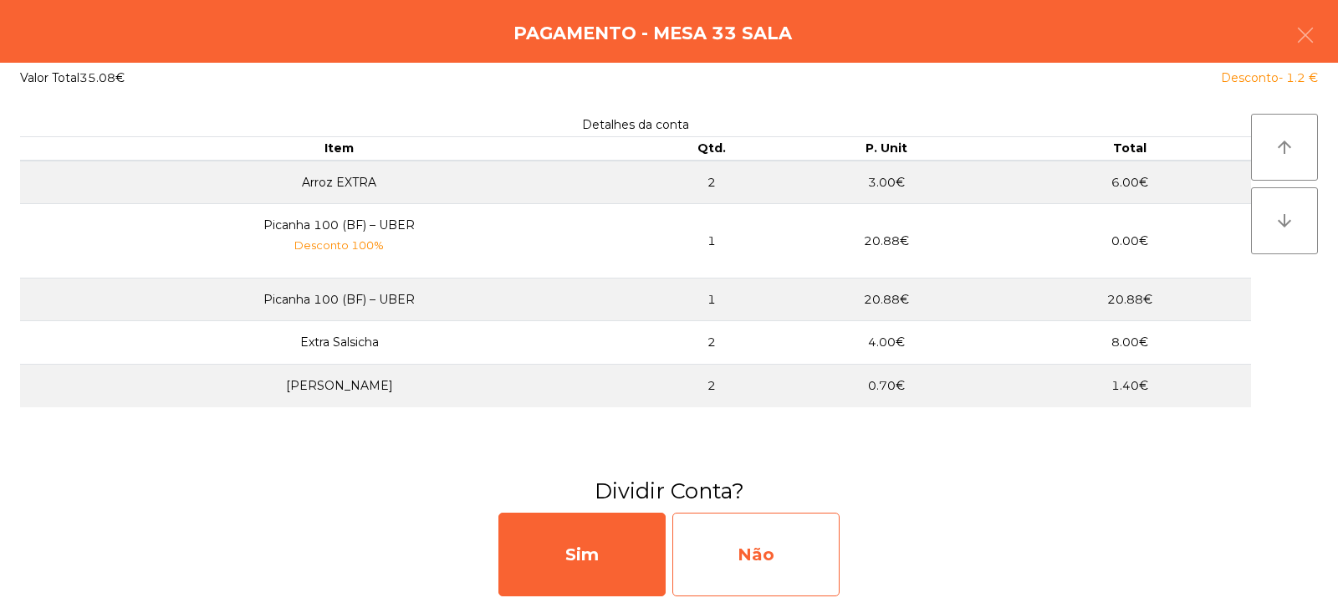
click at [775, 569] on div "Não" at bounding box center [755, 555] width 167 height 84
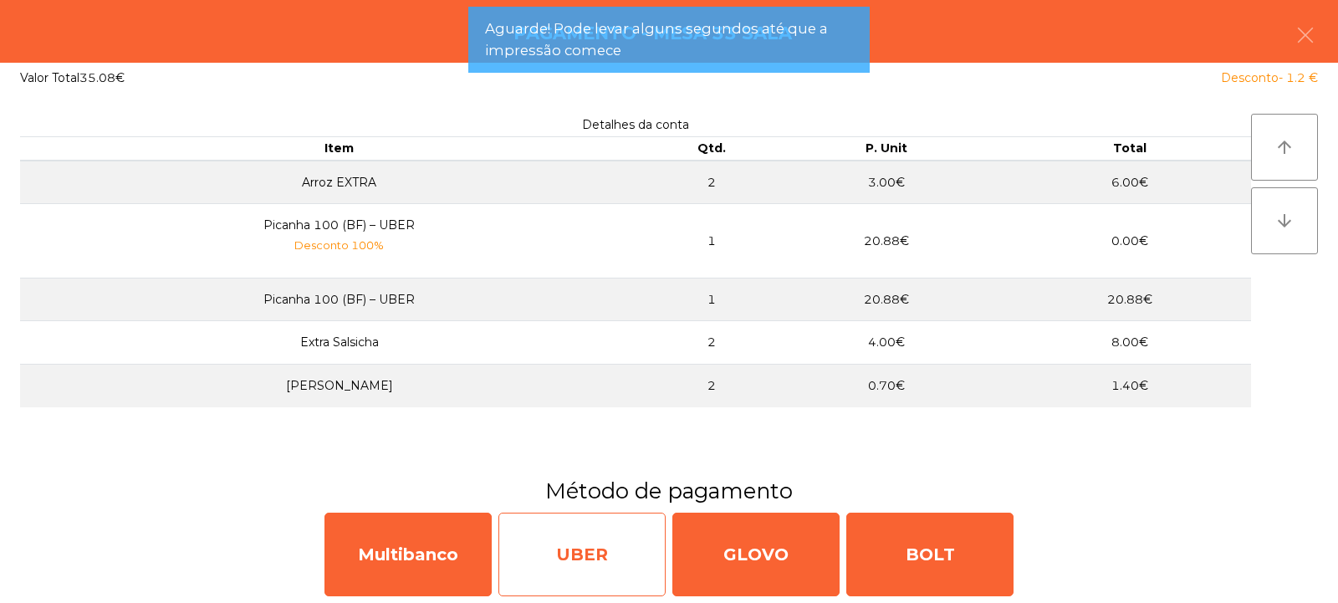
click at [590, 556] on div "UBER" at bounding box center [581, 555] width 167 height 84
select select "**"
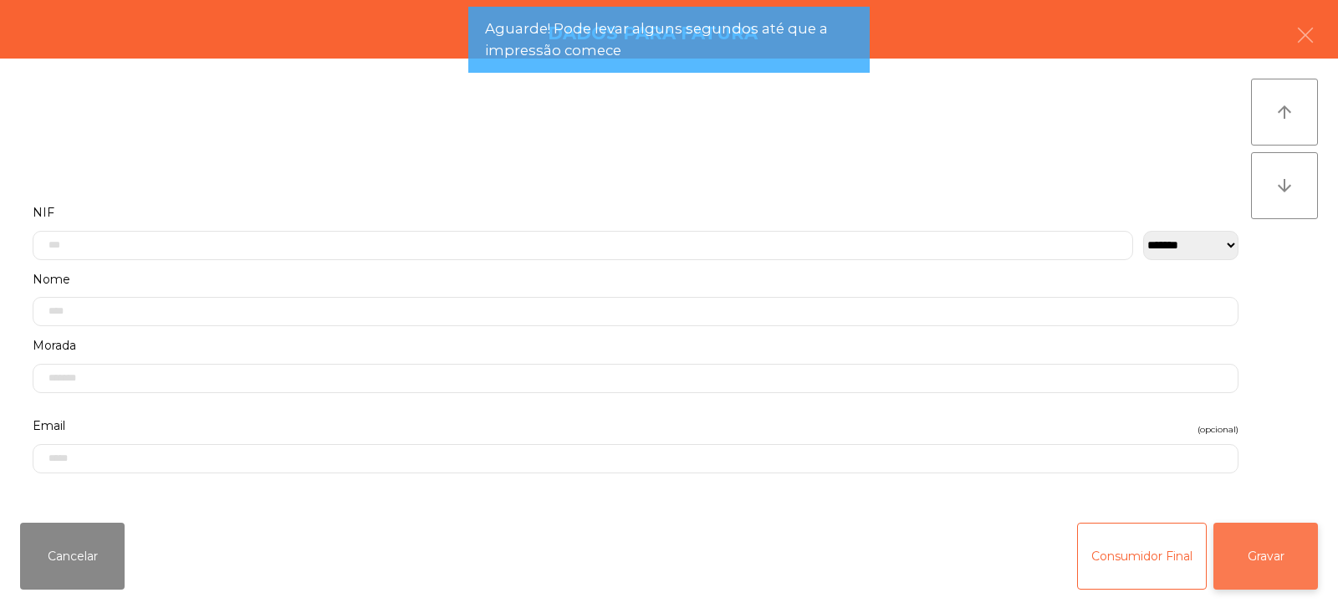
click at [1256, 571] on button "Gravar" at bounding box center [1265, 556] width 105 height 67
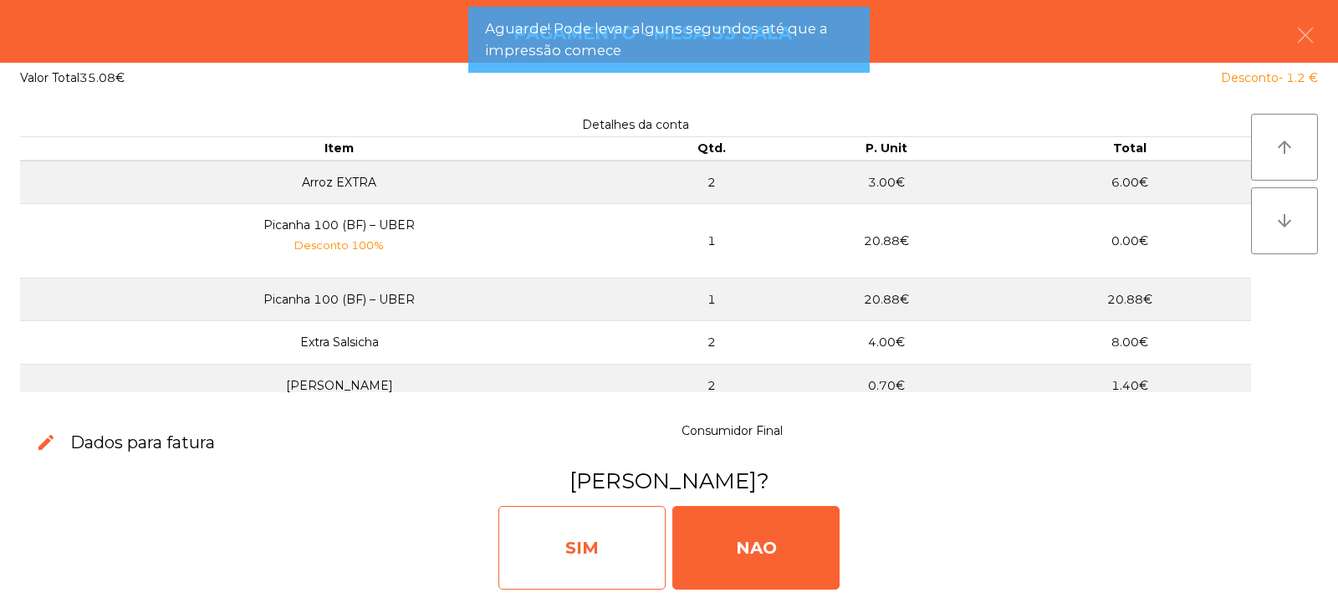
click at [595, 539] on div "SIM" at bounding box center [581, 548] width 167 height 84
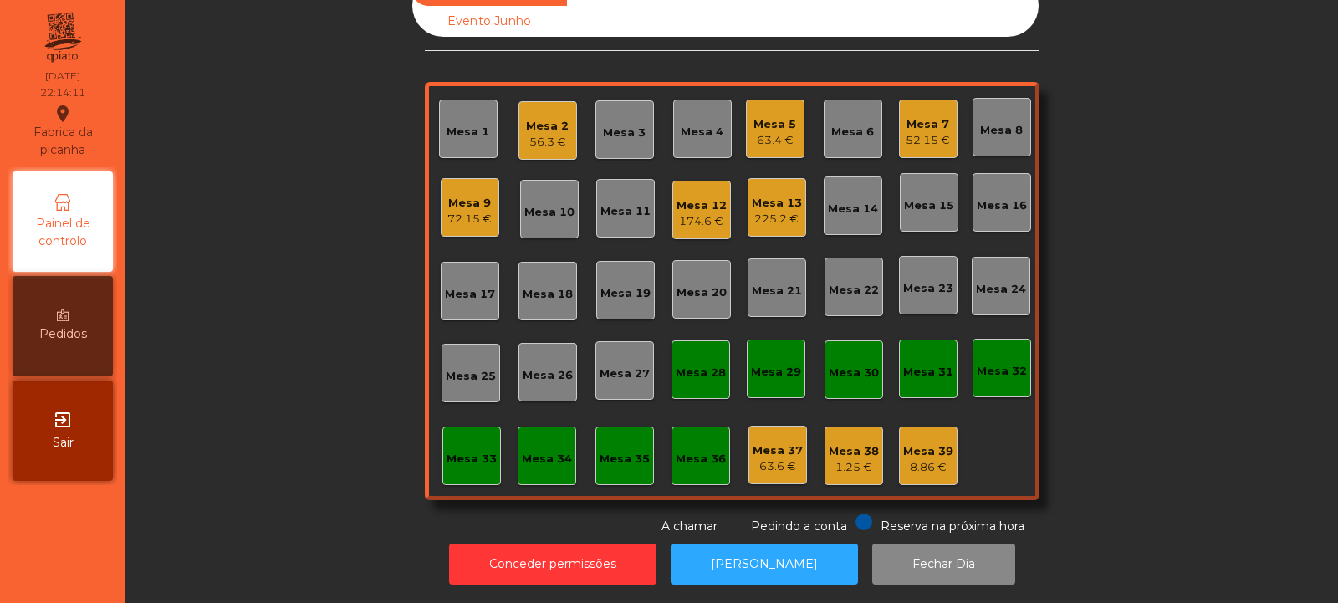
click at [464, 451] on div "Mesa 33" at bounding box center [472, 459] width 50 height 17
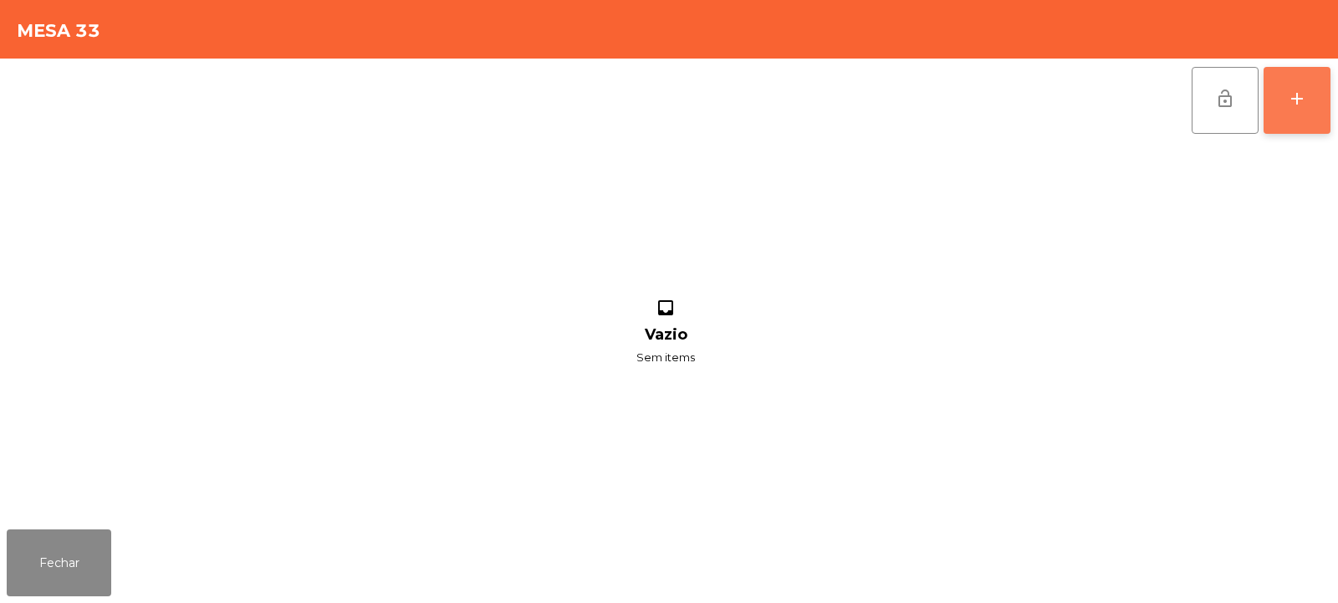
click at [1290, 106] on div "add" at bounding box center [1297, 99] width 20 height 20
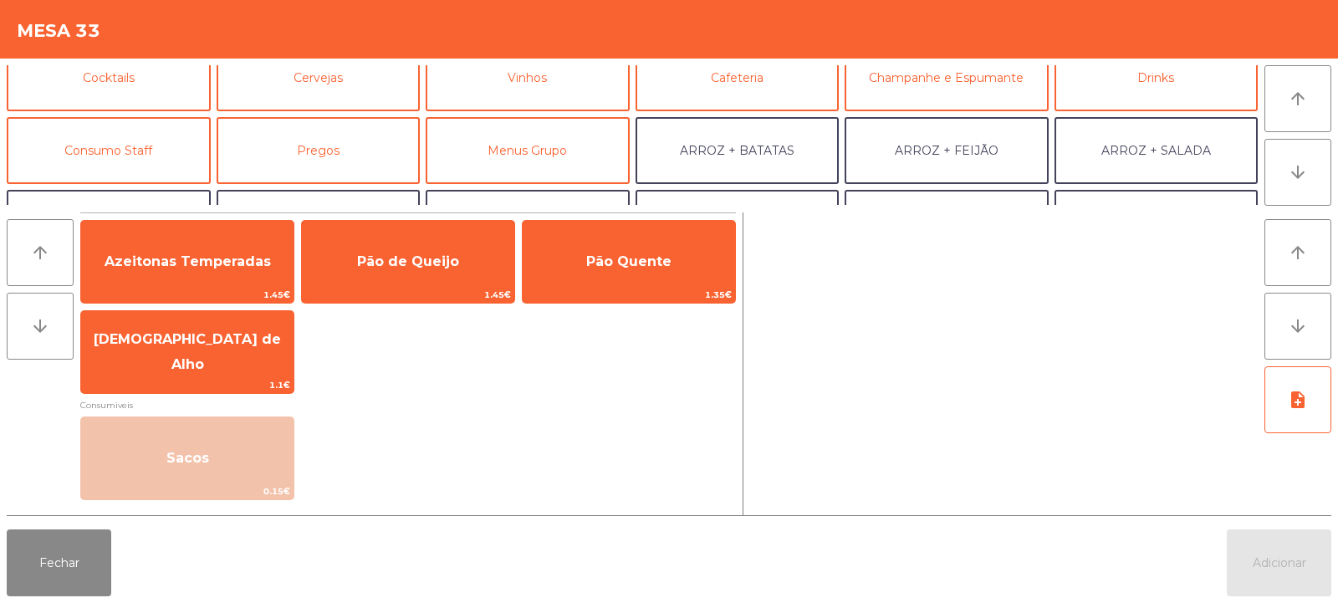
scroll to position [95, 0]
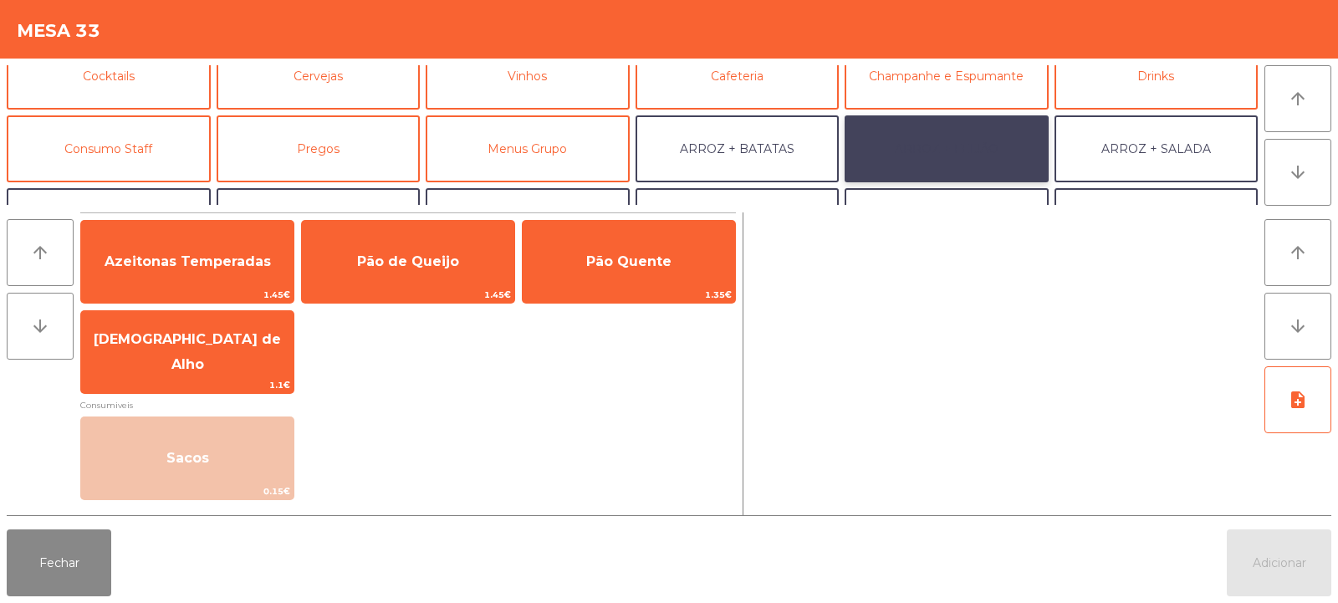
click at [903, 135] on button "ARROZ + FEIJÃO" at bounding box center [947, 148] width 204 height 67
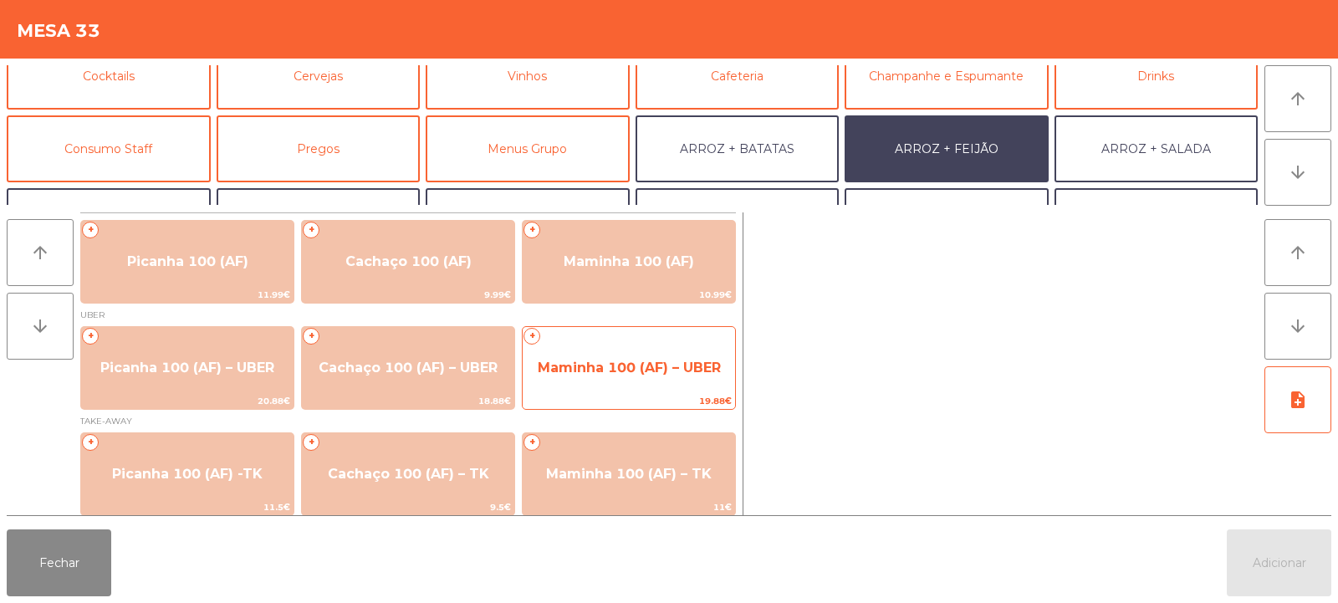
click at [611, 363] on span "Maminha 100 (AF) – UBER" at bounding box center [629, 368] width 183 height 16
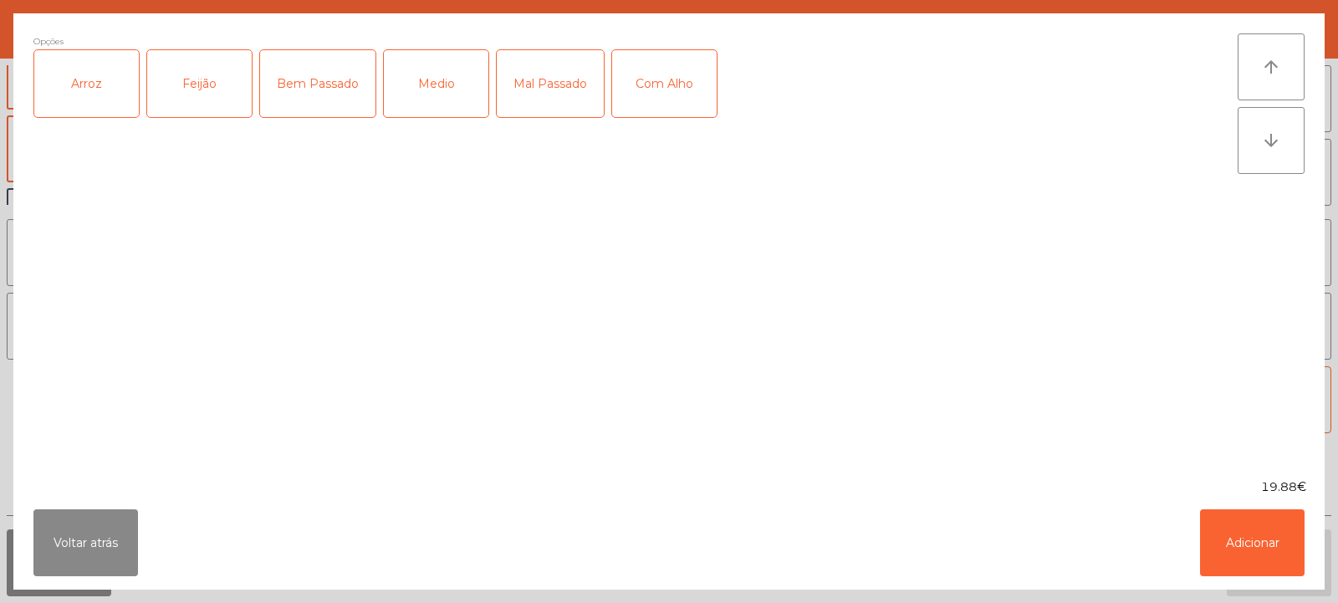
click at [82, 81] on div "Arroz" at bounding box center [86, 83] width 105 height 67
click at [437, 88] on div "Medio" at bounding box center [436, 83] width 105 height 67
click at [216, 71] on div "Feijão" at bounding box center [199, 83] width 105 height 67
click at [654, 72] on div "Com Alho" at bounding box center [664, 83] width 105 height 67
click at [1248, 549] on button "Adicionar" at bounding box center [1252, 542] width 105 height 67
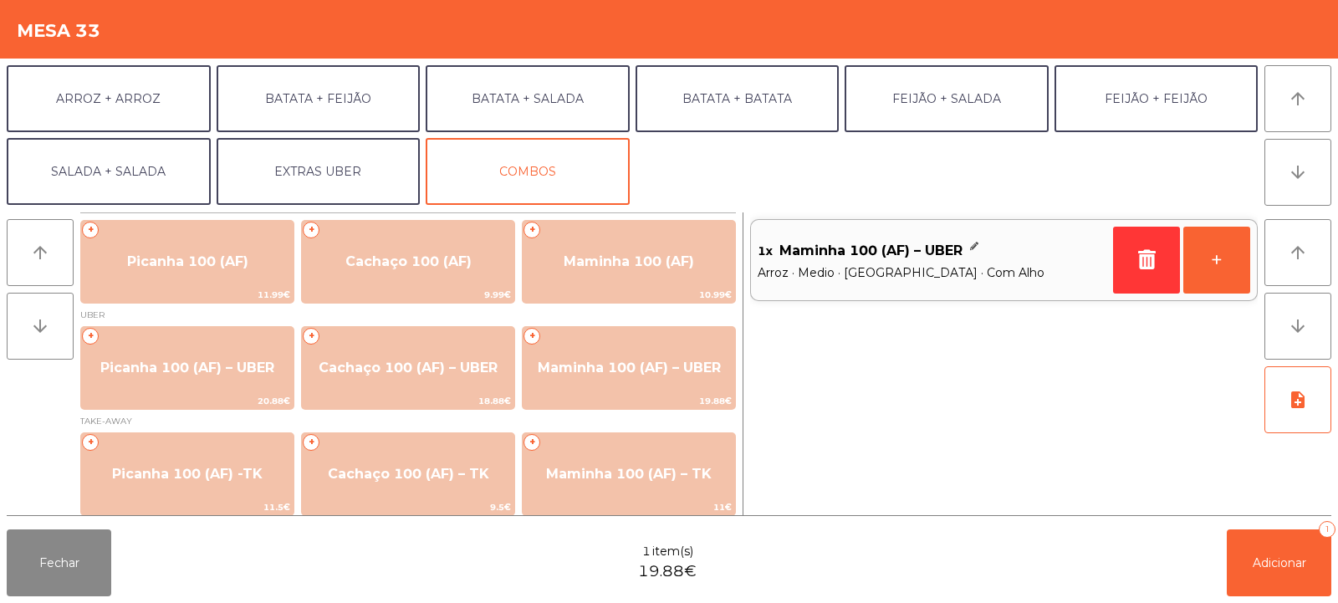
scroll to position [8, 0]
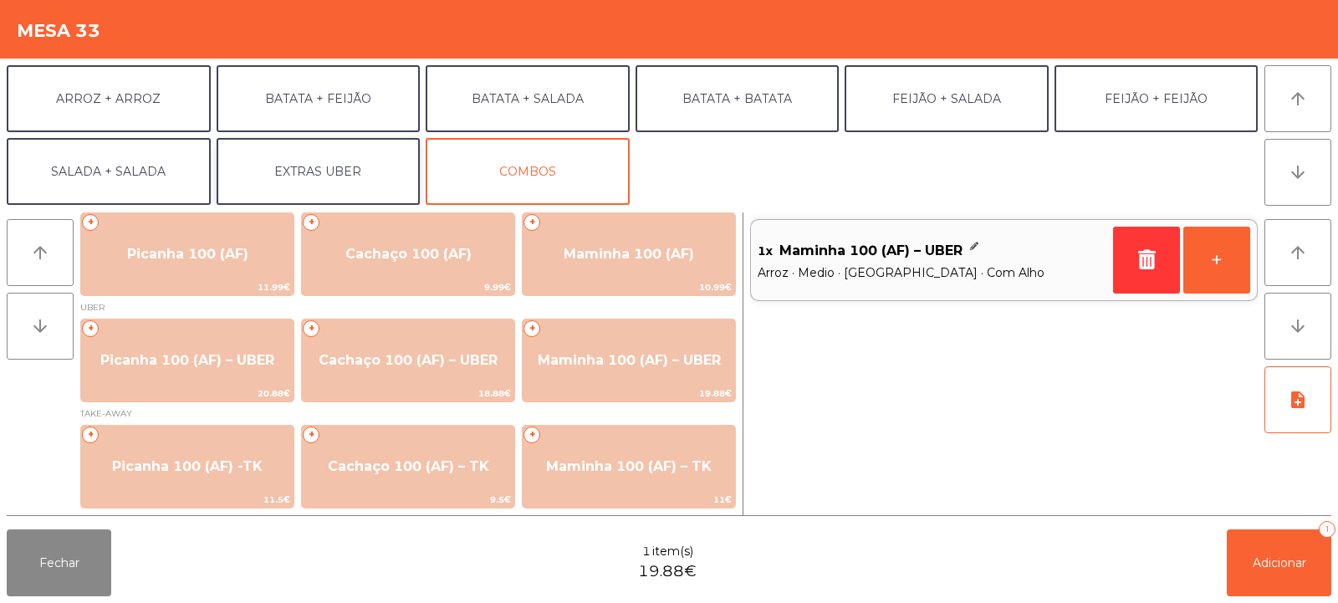
click at [338, 167] on button "EXTRAS UBER" at bounding box center [319, 171] width 204 height 67
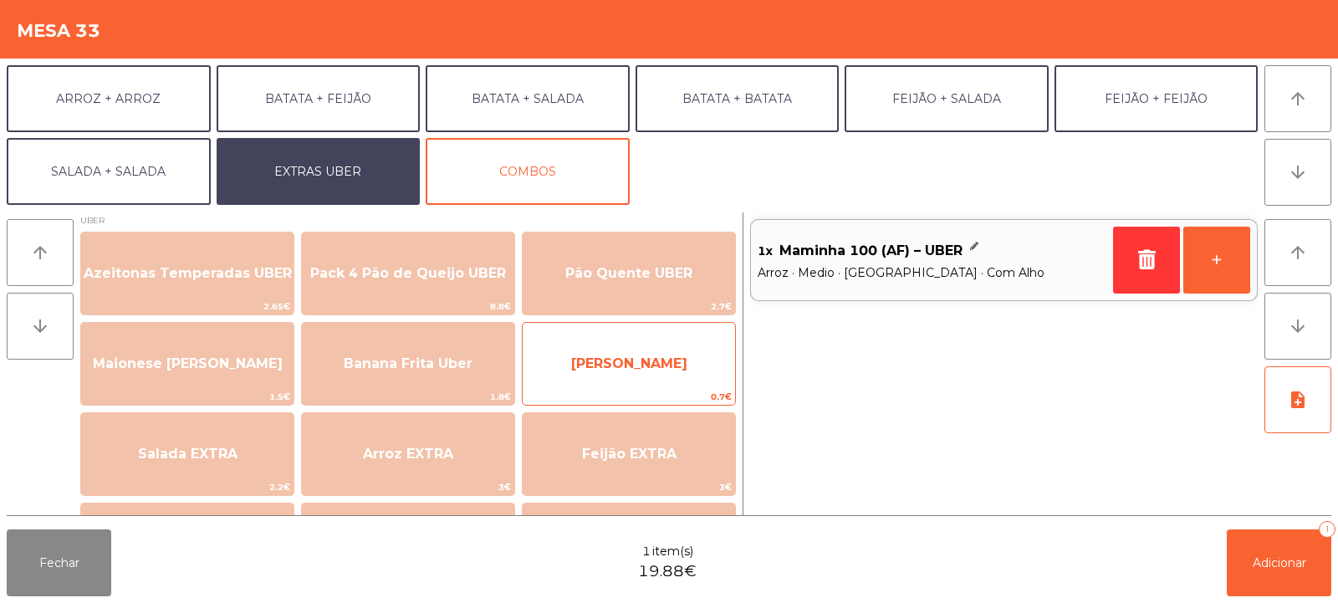
click at [643, 379] on span "[PERSON_NAME]" at bounding box center [629, 363] width 212 height 45
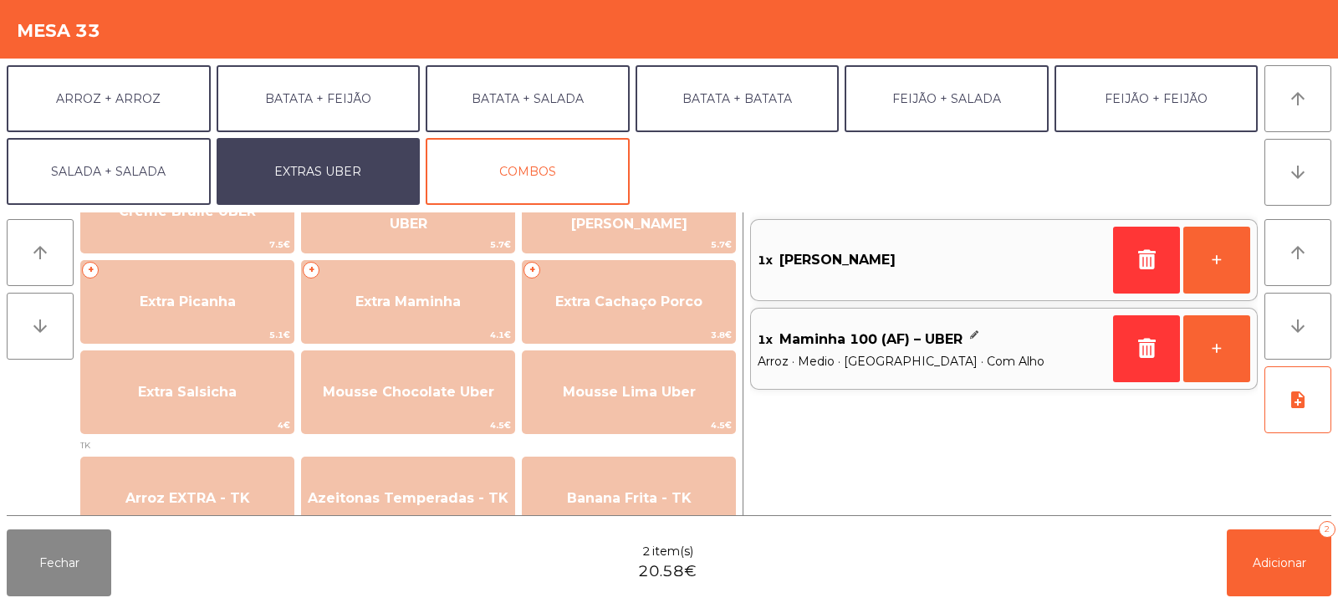
scroll to position [432, 0]
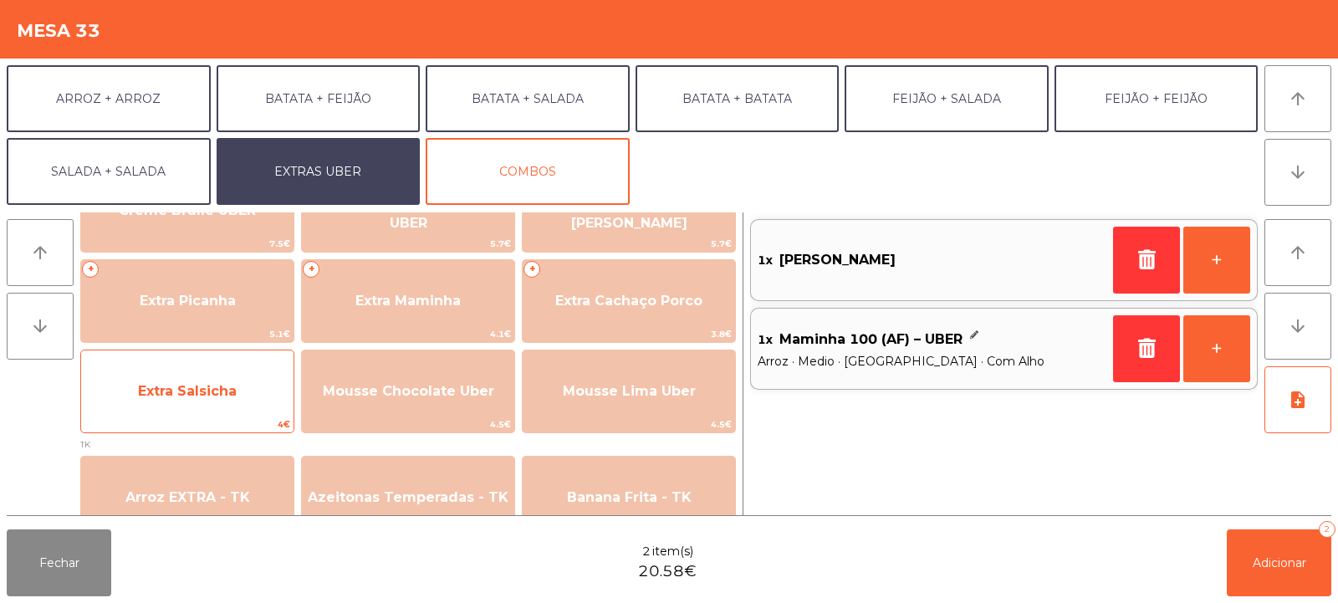
click at [194, 387] on span "Extra Salsicha" at bounding box center [187, 391] width 99 height 16
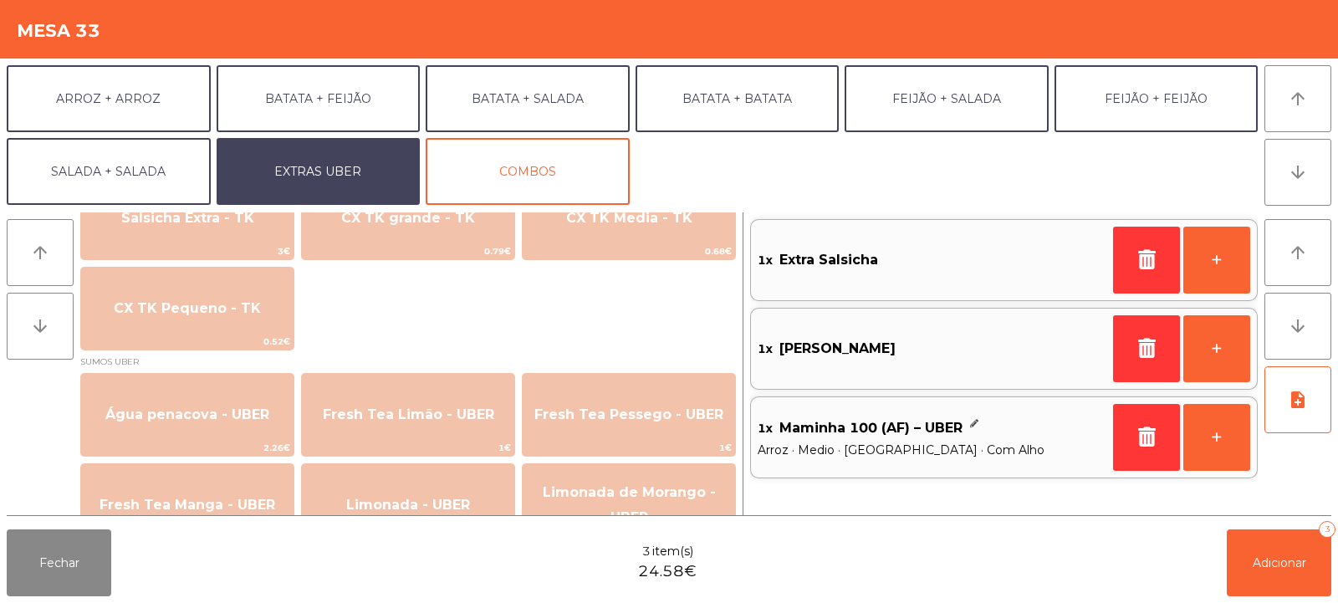
scroll to position [1382, 0]
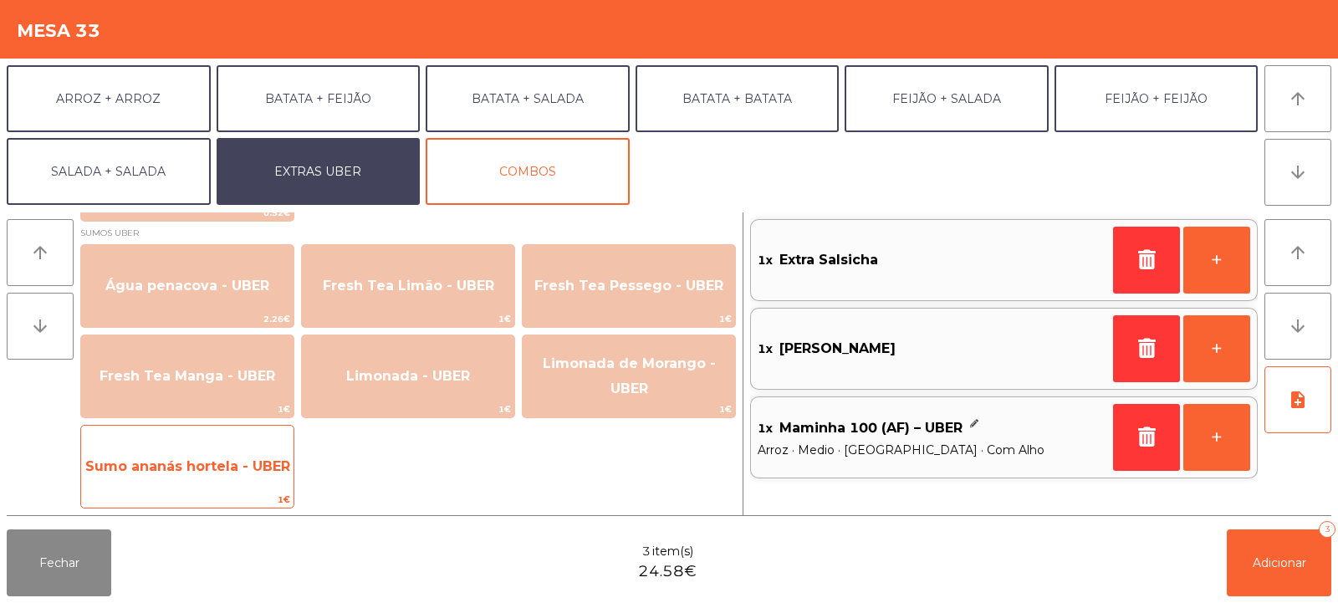
click at [208, 455] on span "Sumo ananás hortela - UBER" at bounding box center [187, 466] width 212 height 45
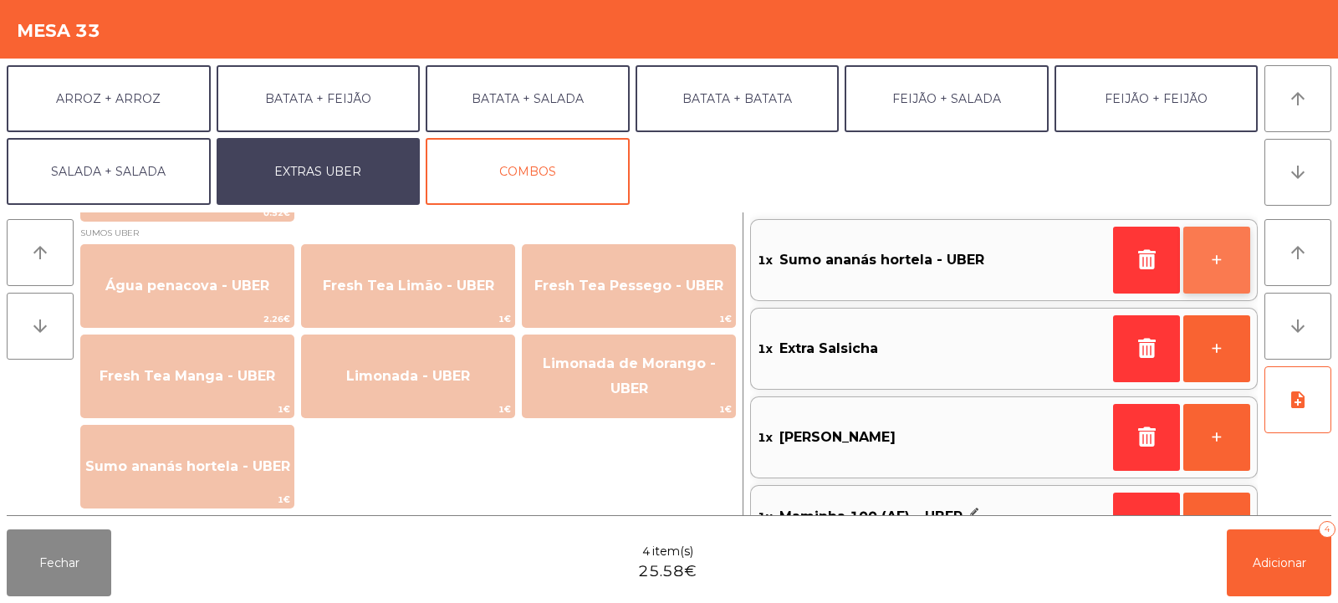
click at [1215, 257] on button "+" at bounding box center [1216, 260] width 67 height 67
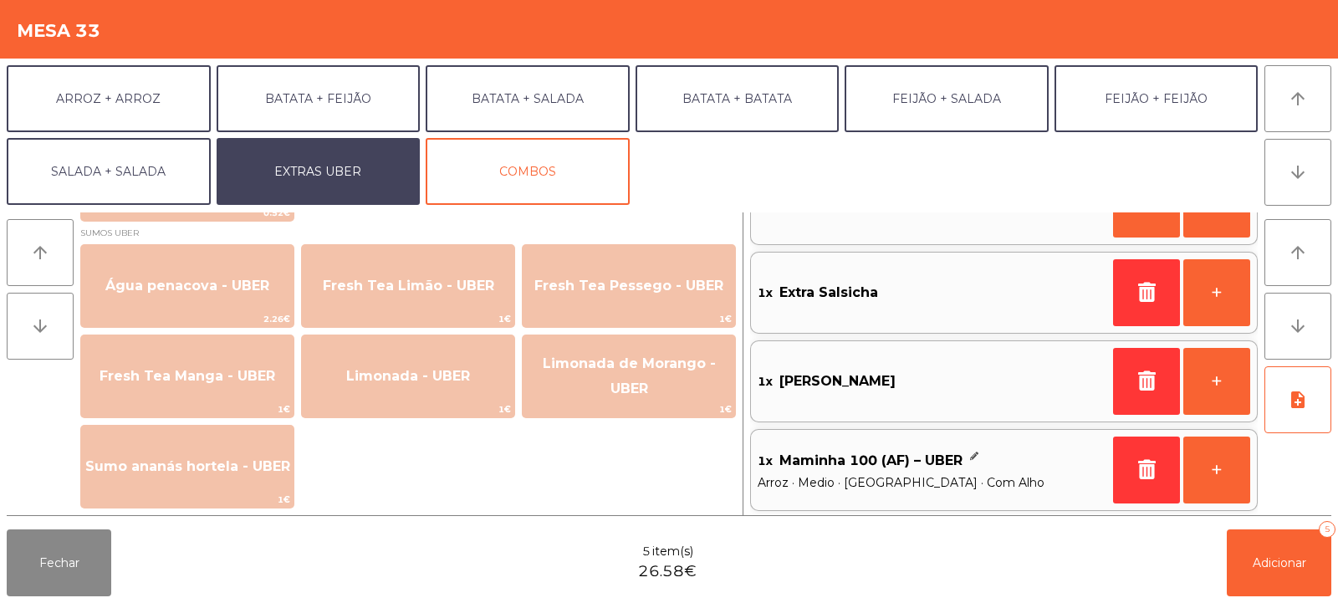
scroll to position [59, 0]
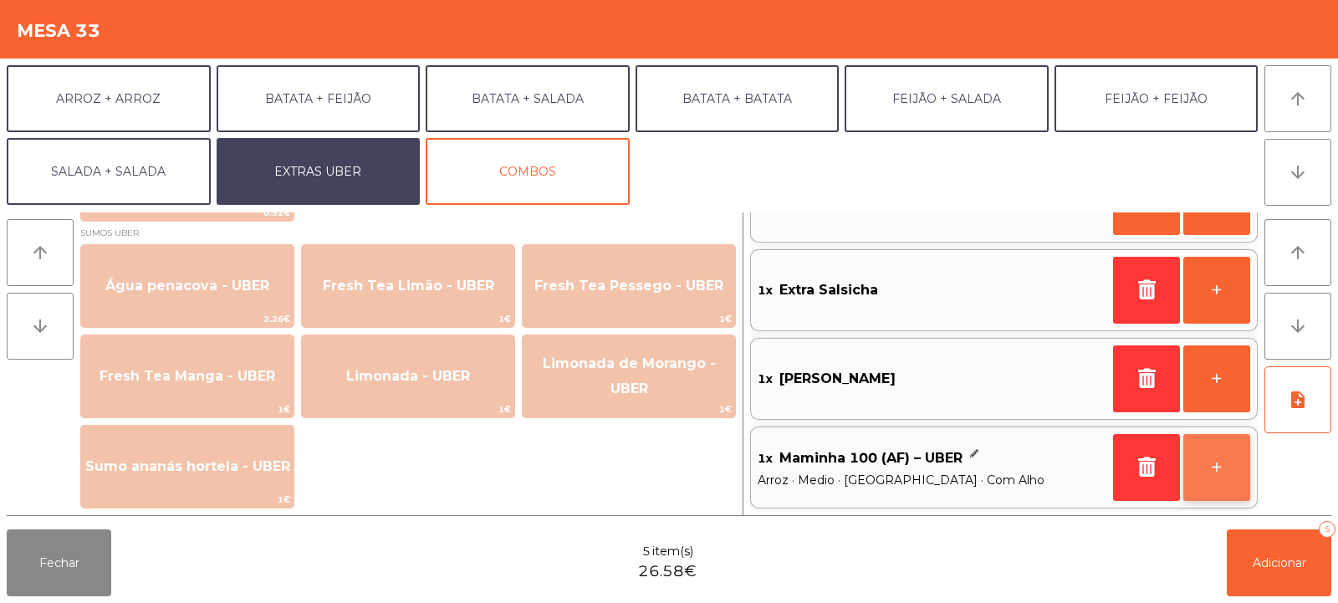
click at [1212, 471] on button "+" at bounding box center [1216, 467] width 67 height 67
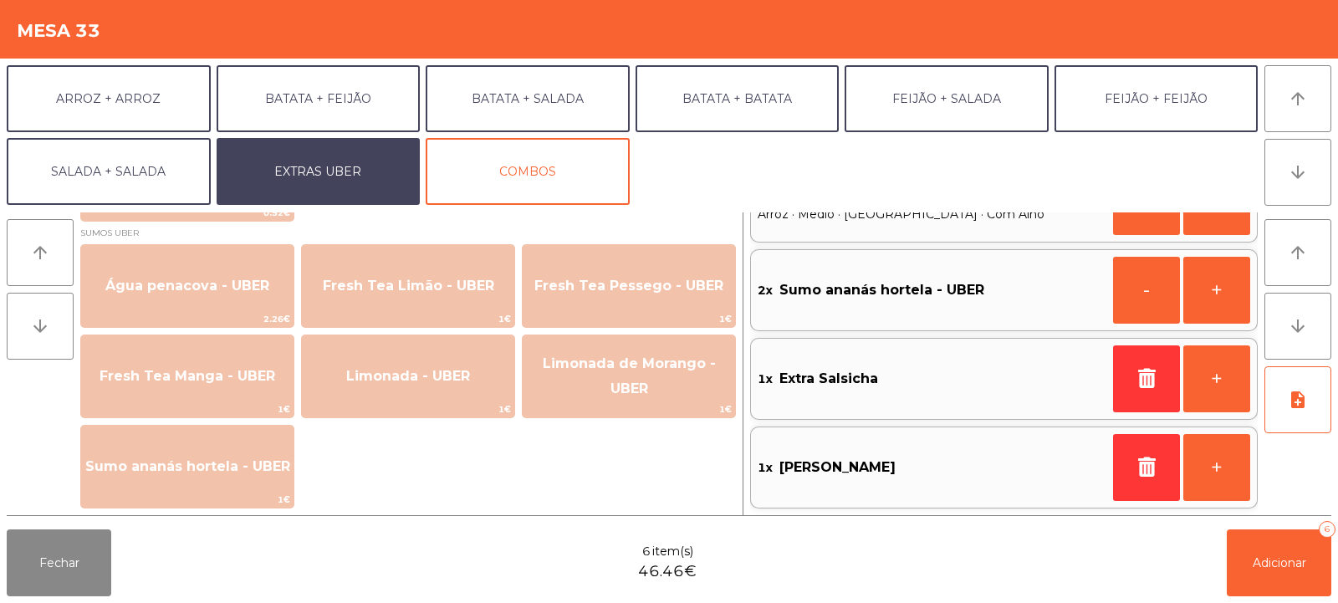
scroll to position [7, 0]
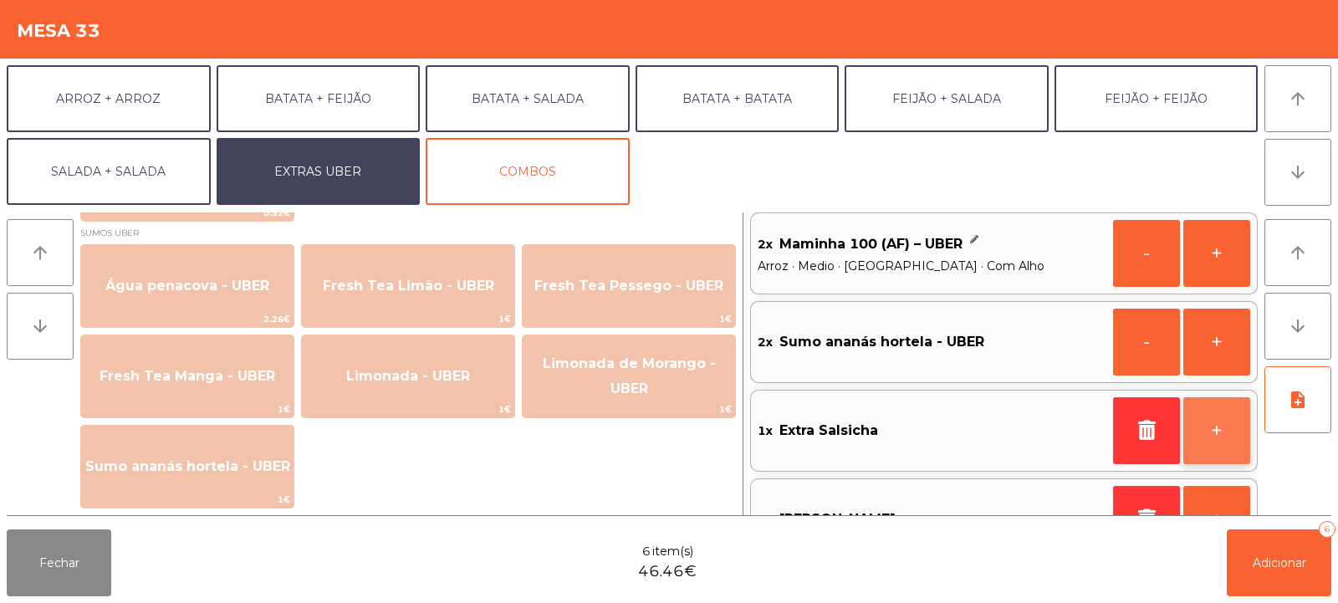
click at [1215, 426] on button "+" at bounding box center [1216, 430] width 67 height 67
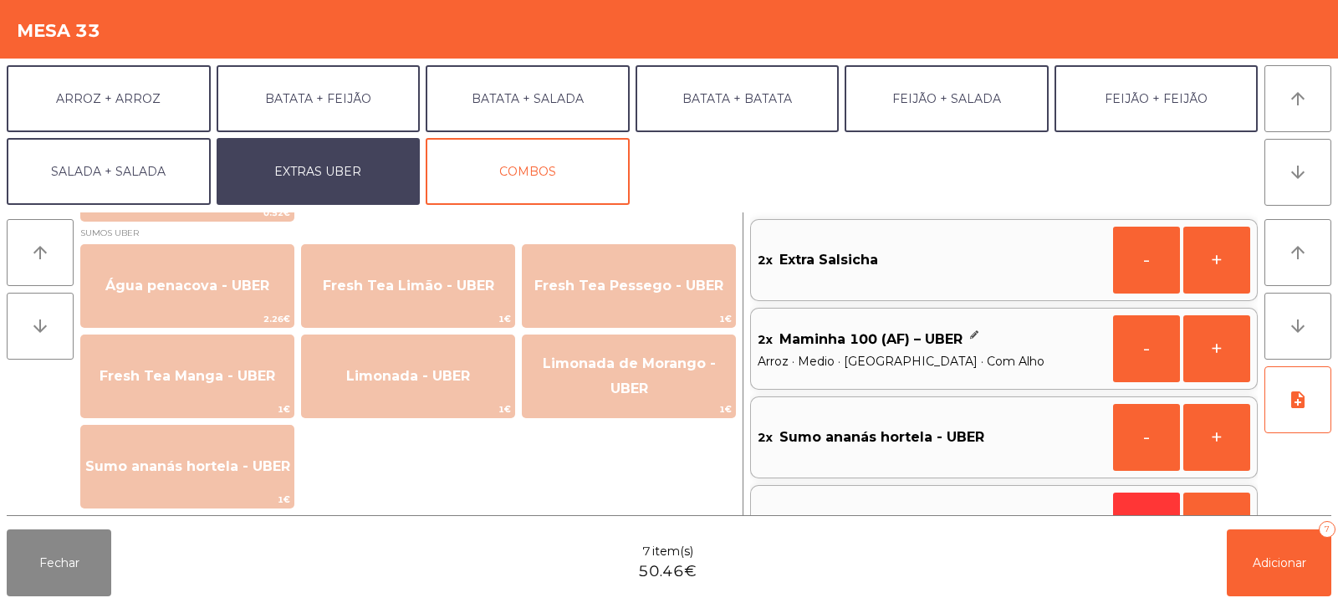
scroll to position [59, 0]
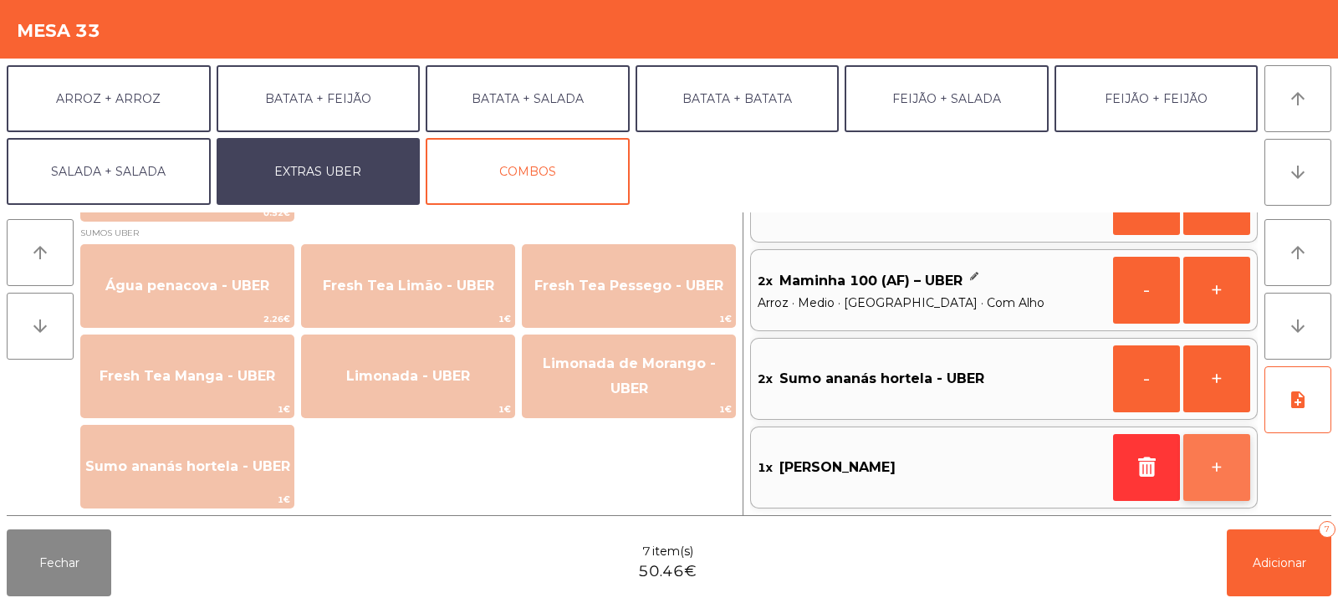
click at [1216, 462] on button "+" at bounding box center [1216, 467] width 67 height 67
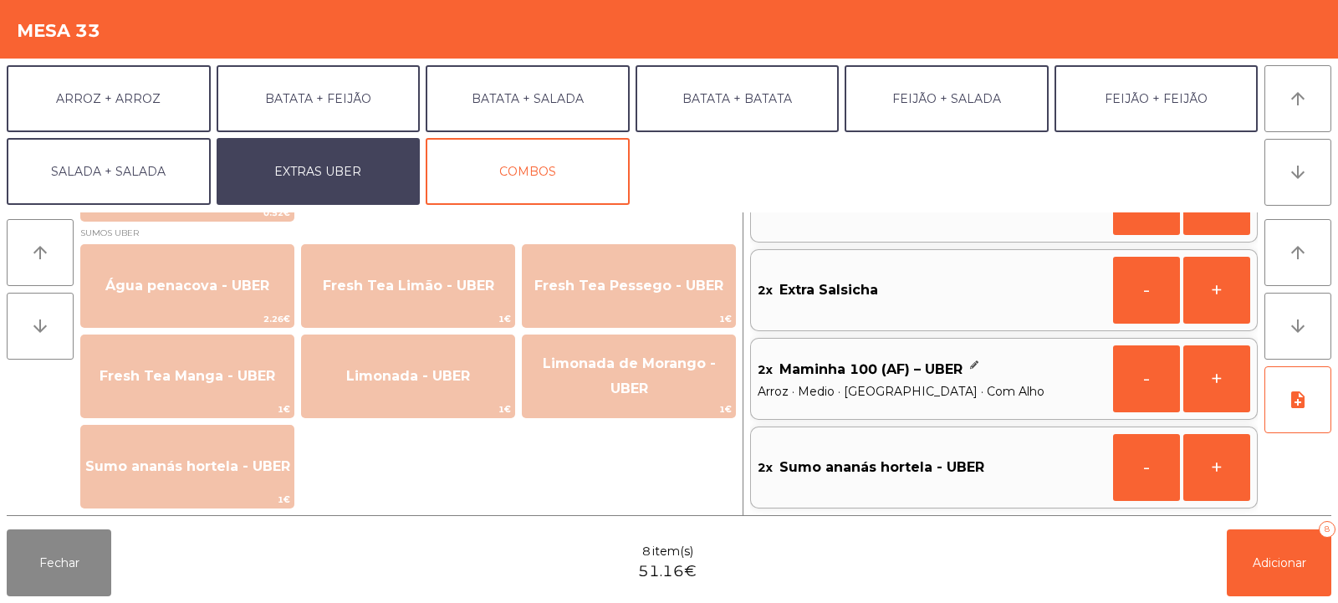
scroll to position [0, 0]
click at [1135, 463] on button "-" at bounding box center [1146, 467] width 67 height 67
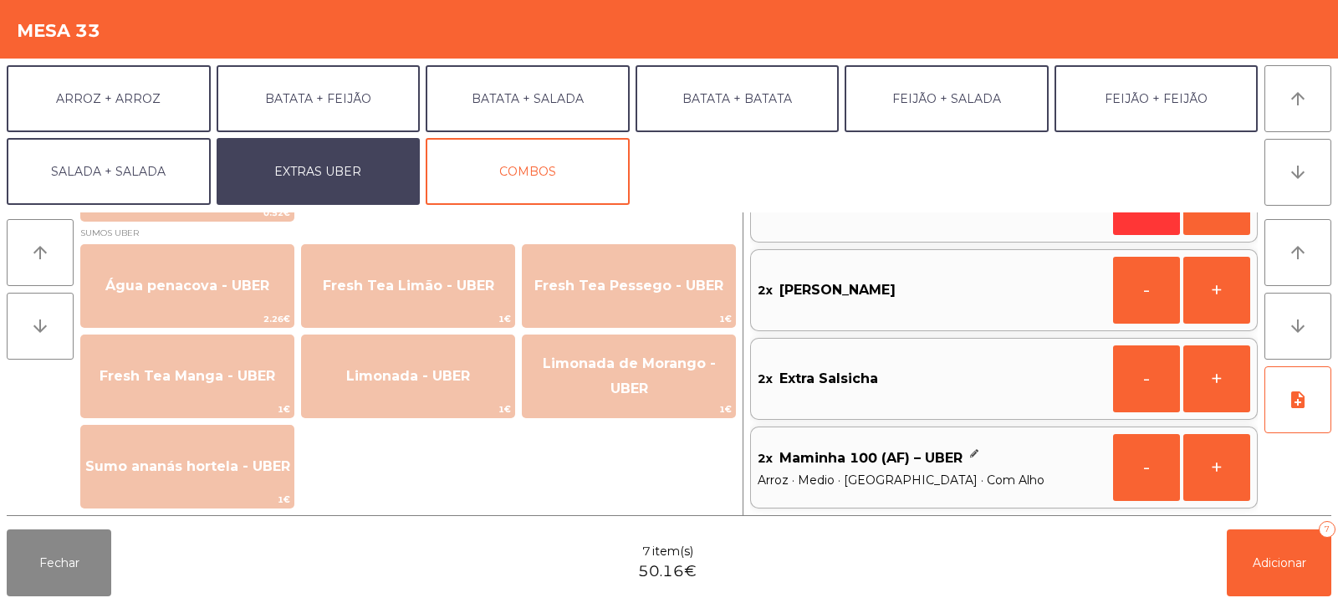
scroll to position [7, 0]
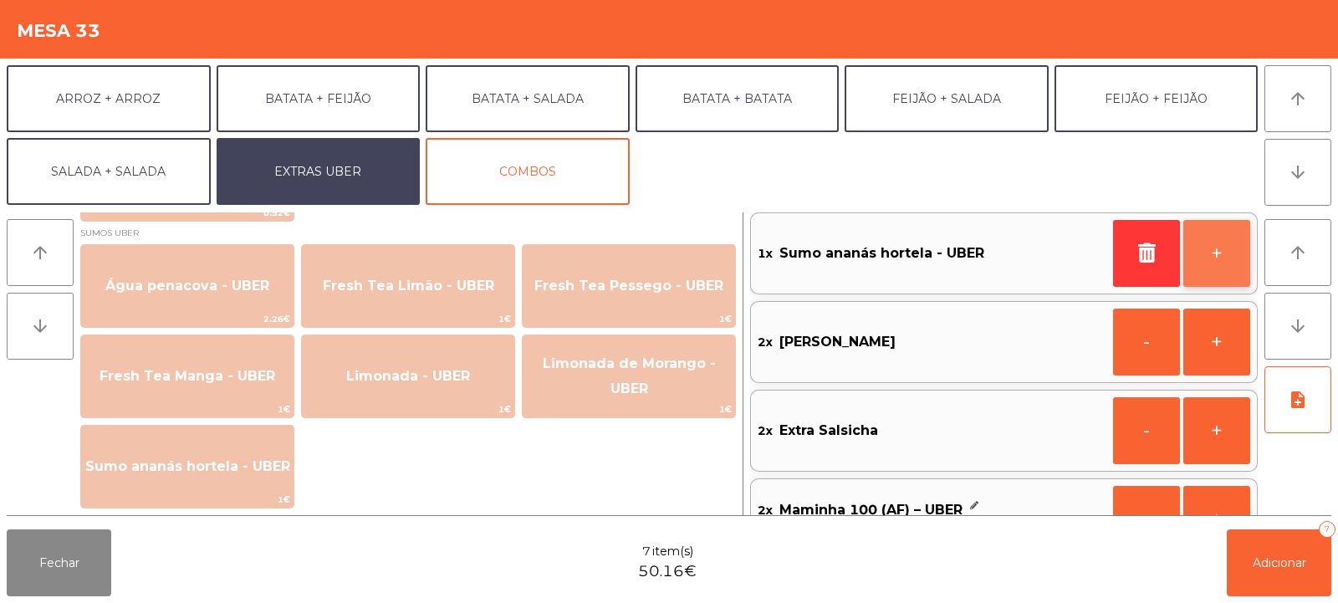
click at [1228, 258] on button "+" at bounding box center [1216, 253] width 67 height 67
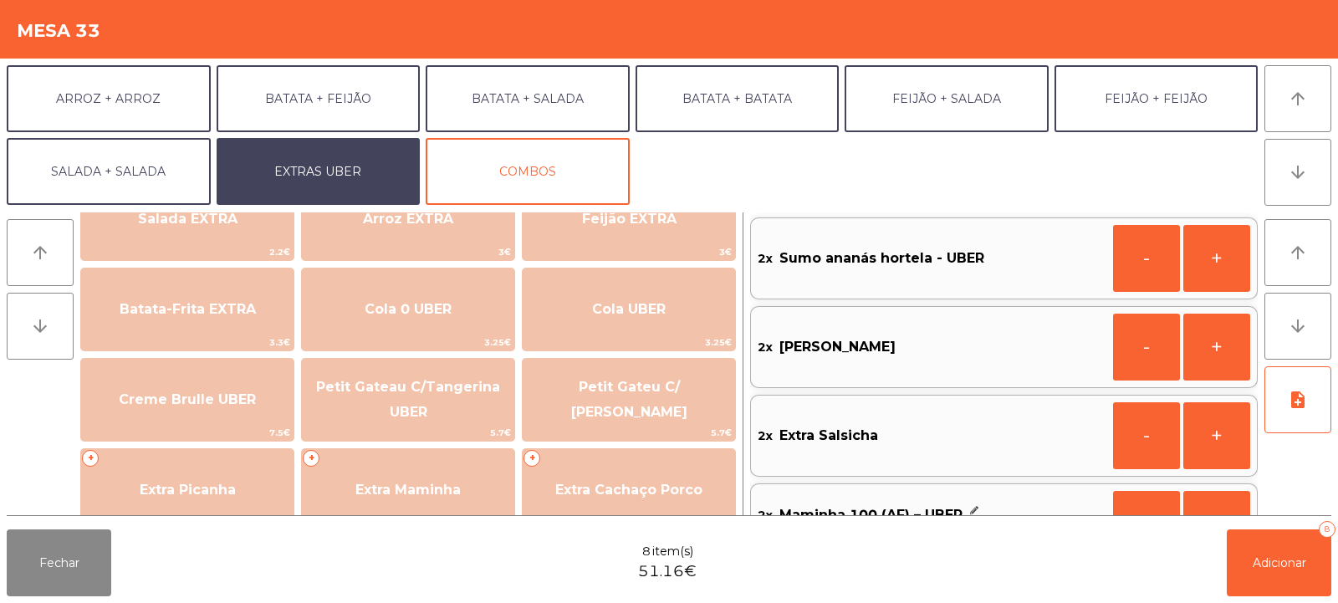
scroll to position [0, 0]
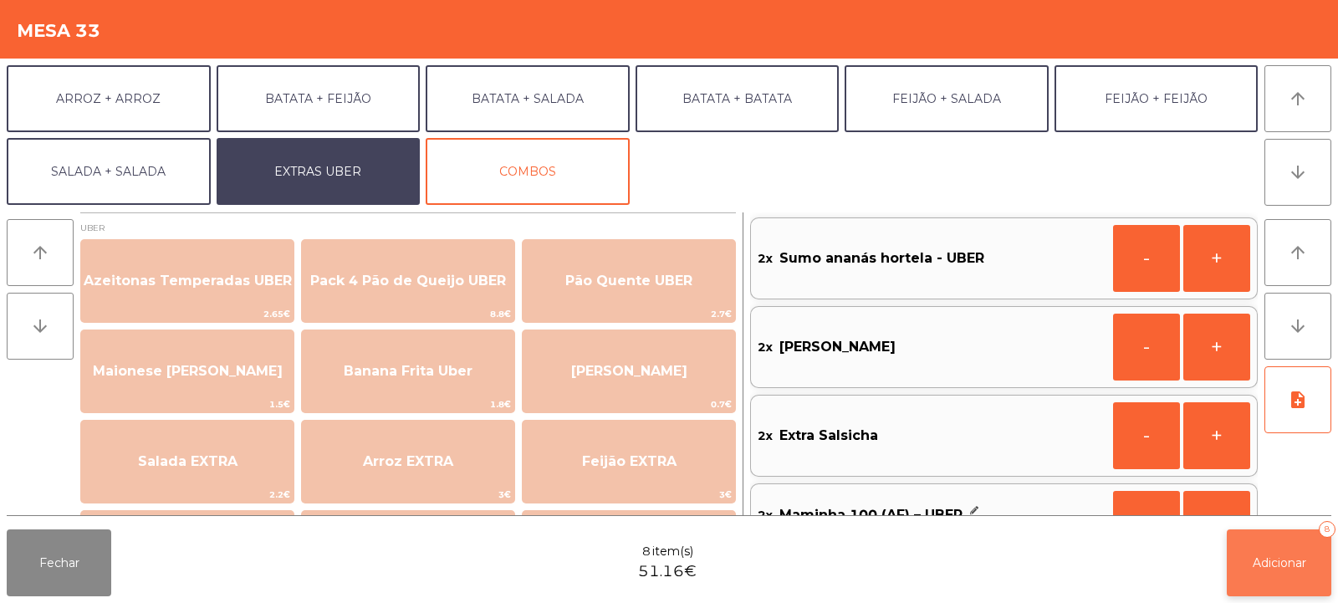
click at [1314, 574] on button "Adicionar 8" at bounding box center [1279, 562] width 105 height 67
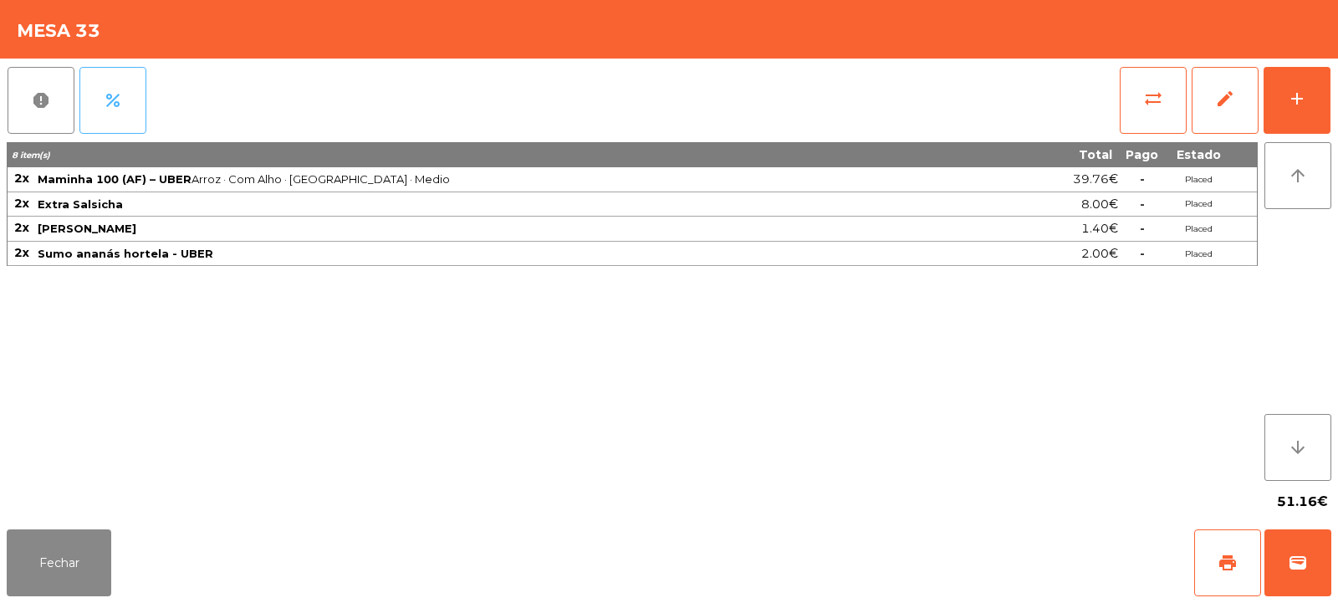
click at [126, 99] on button "percent" at bounding box center [112, 100] width 67 height 67
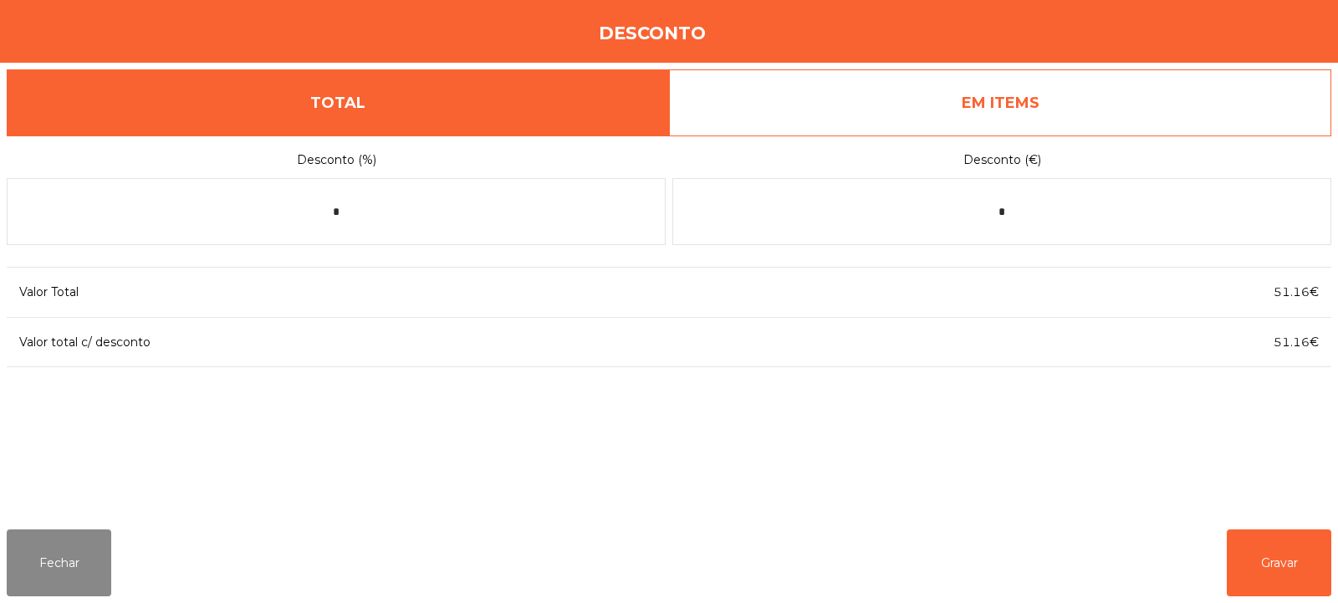
click at [1017, 110] on link "EM ITEMS" at bounding box center [1000, 102] width 662 height 67
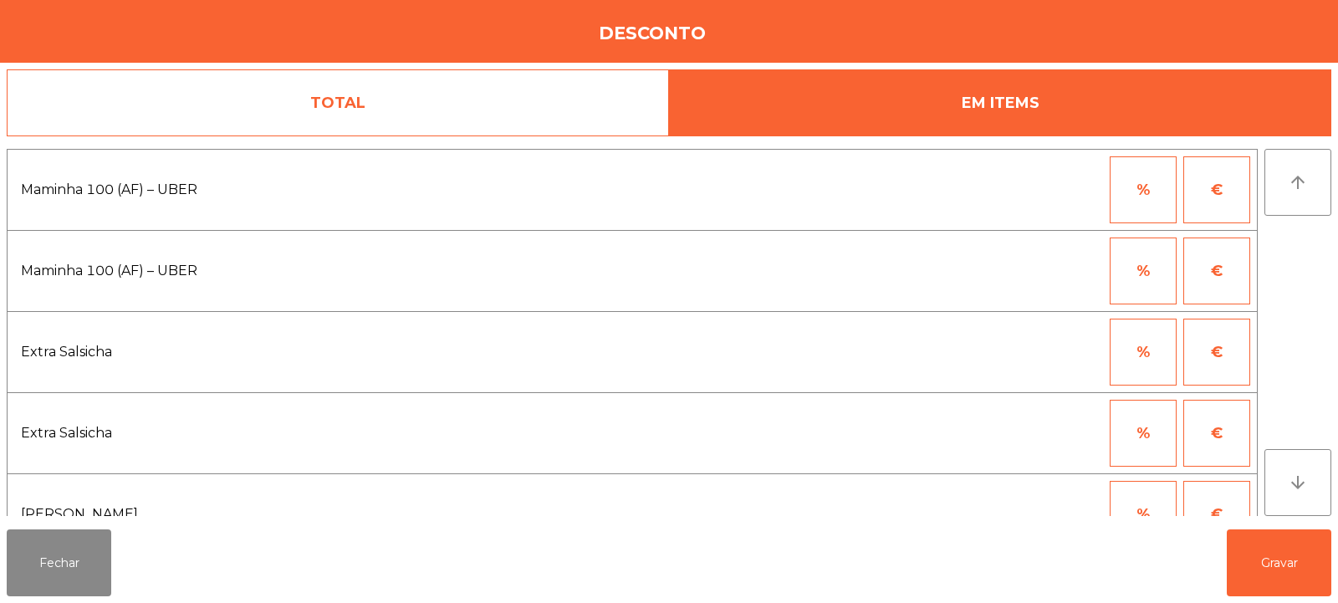
click at [1126, 185] on button "%" at bounding box center [1143, 189] width 67 height 67
click at [1046, 190] on input "*" at bounding box center [1061, 189] width 84 height 67
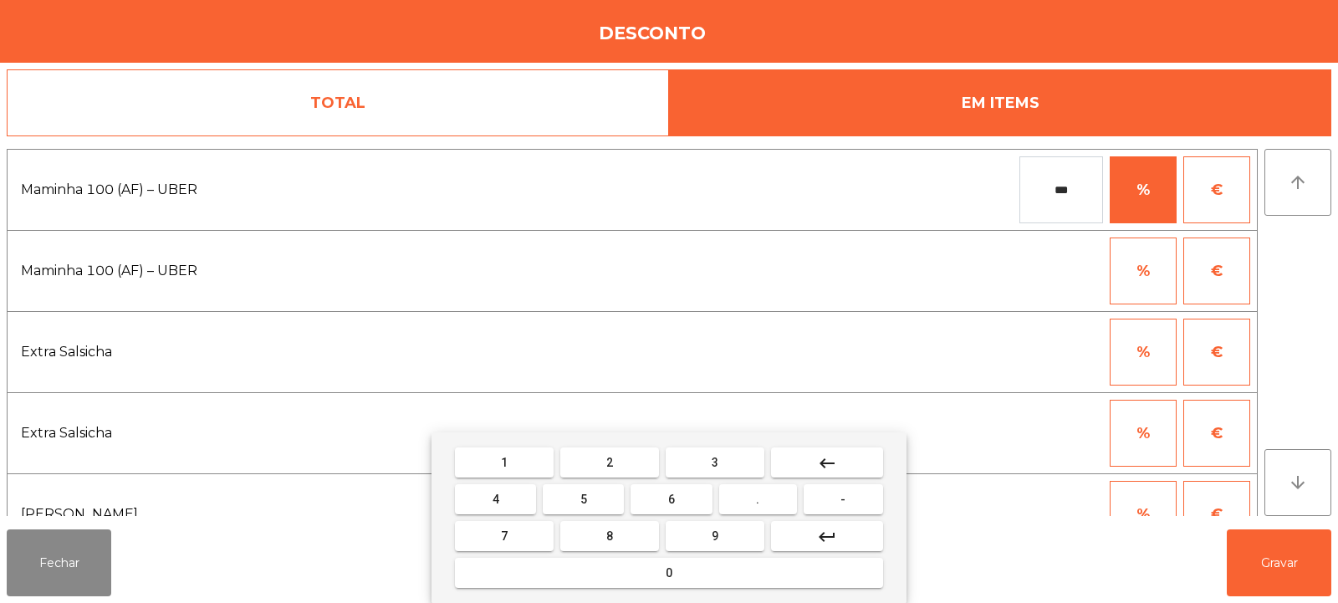
type input "***"
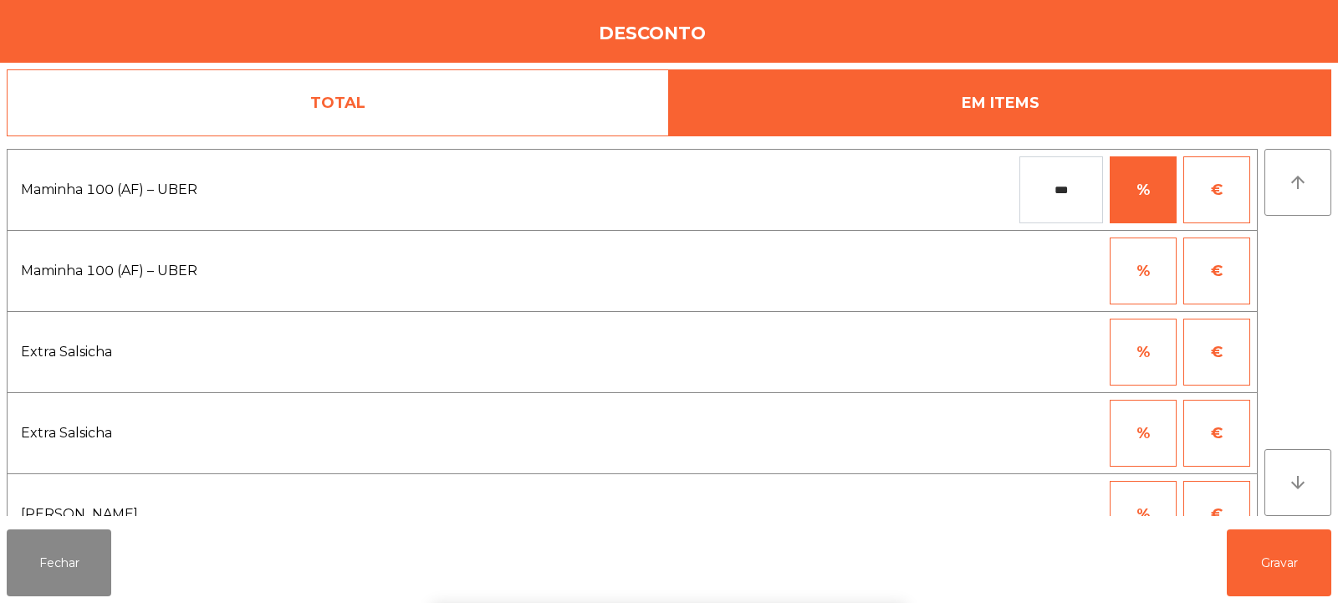
click at [1285, 569] on div "1 2 3 keyboard_backspace 4 5 6 . - 7 8 9 keyboard_return 0" at bounding box center [669, 517] width 1338 height 171
click at [1287, 555] on button "Gravar" at bounding box center [1279, 562] width 105 height 67
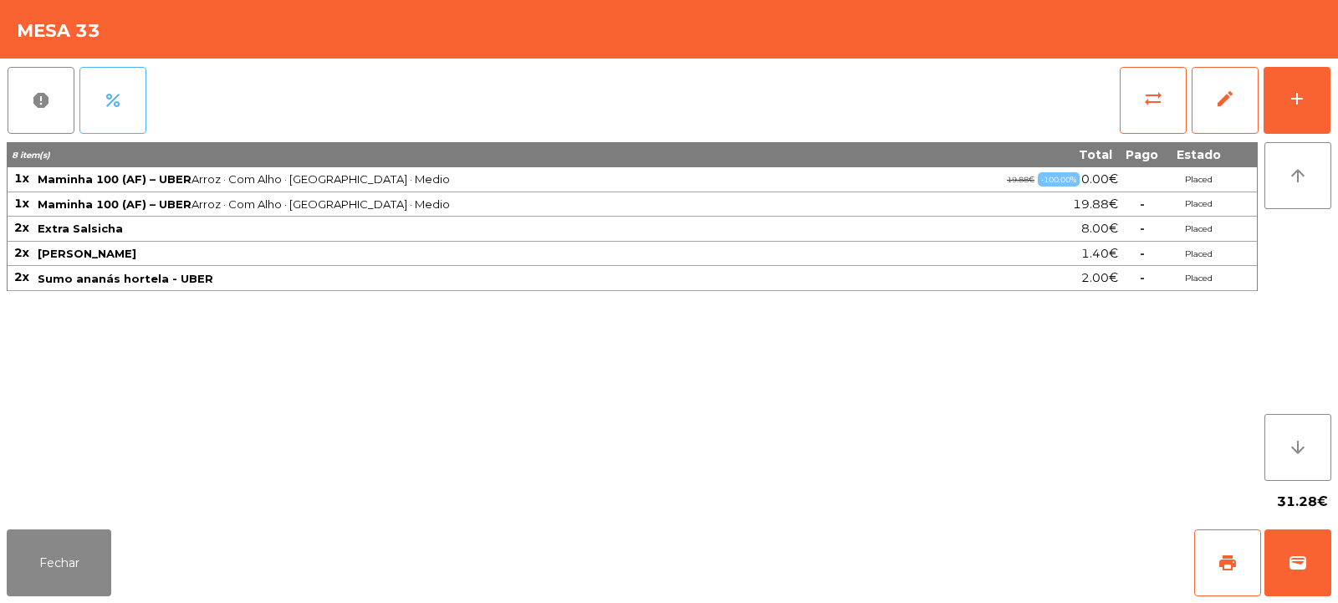
click at [140, 92] on button "percent" at bounding box center [112, 100] width 67 height 67
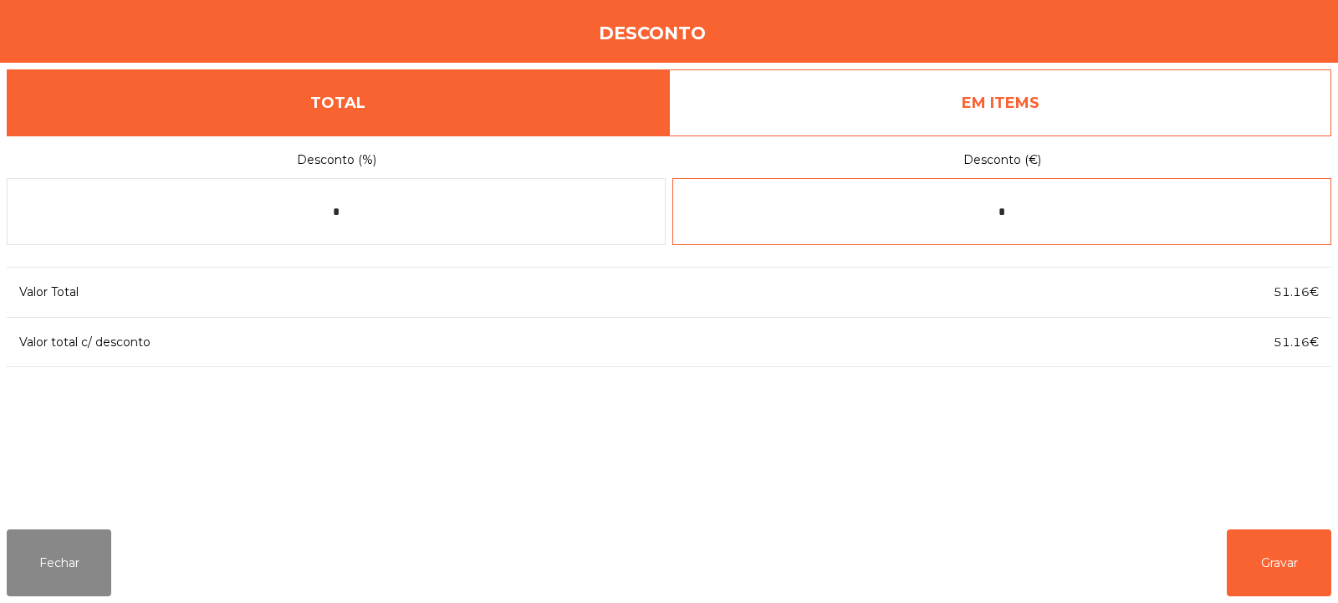
click at [986, 216] on input "*" at bounding box center [1001, 211] width 659 height 67
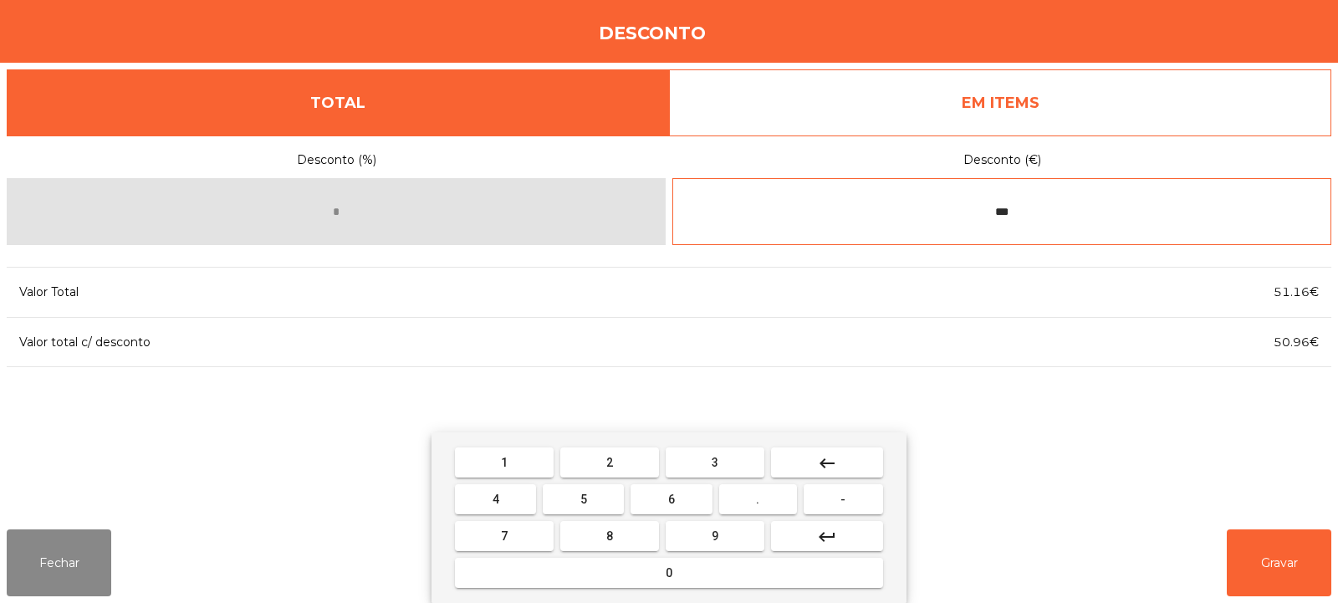
type input "***"
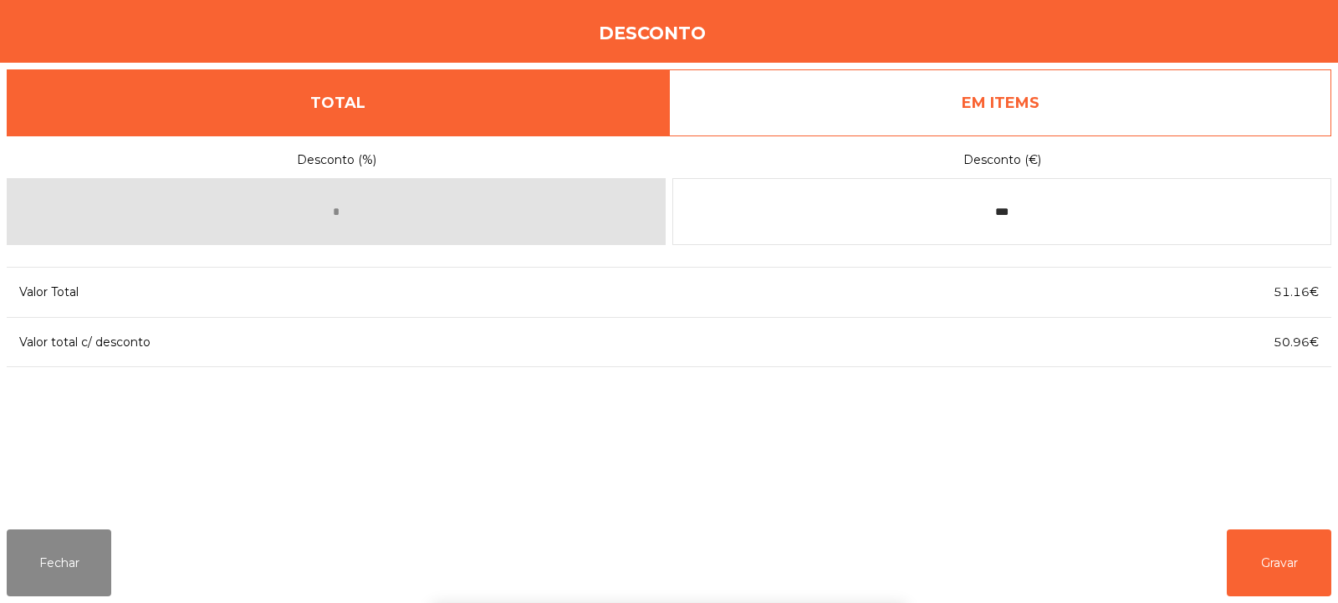
click at [1272, 574] on div "1 2 3 keyboard_backspace 4 5 6 . - 7 8 9 keyboard_return 0" at bounding box center [669, 517] width 1338 height 171
click at [1287, 571] on button "Gravar" at bounding box center [1279, 562] width 105 height 67
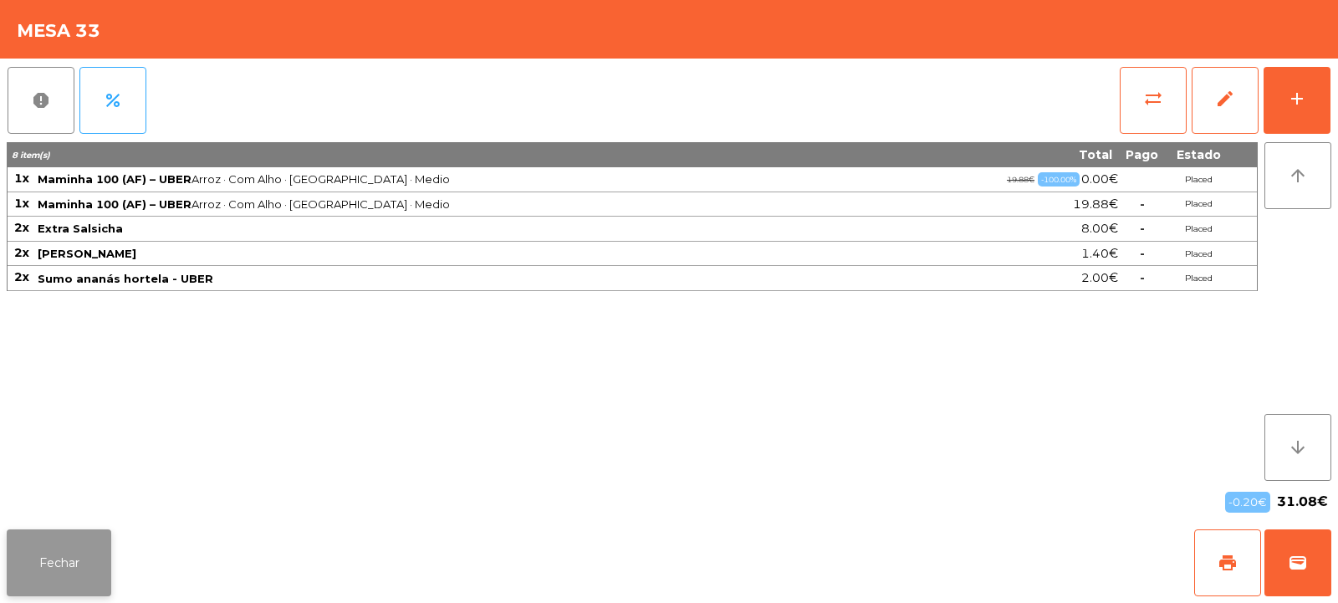
click at [105, 554] on button "Fechar" at bounding box center [59, 562] width 105 height 67
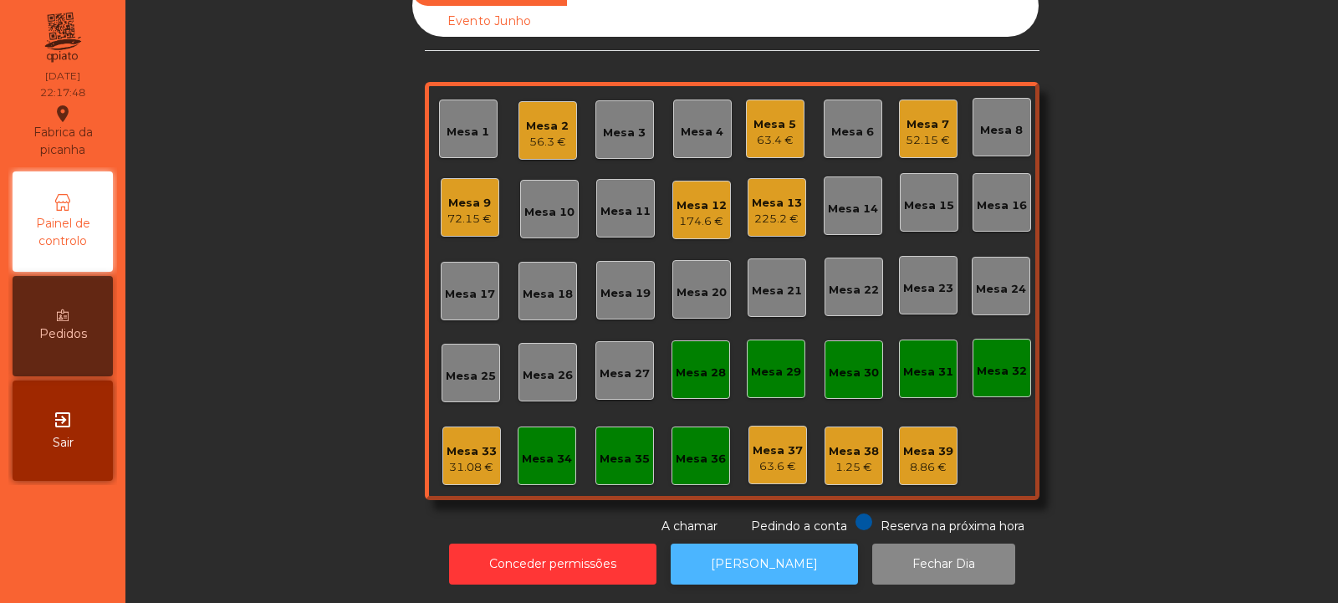
click at [752, 544] on button "[PERSON_NAME]" at bounding box center [764, 564] width 187 height 41
click at [538, 134] on div "56.3 €" at bounding box center [547, 142] width 43 height 17
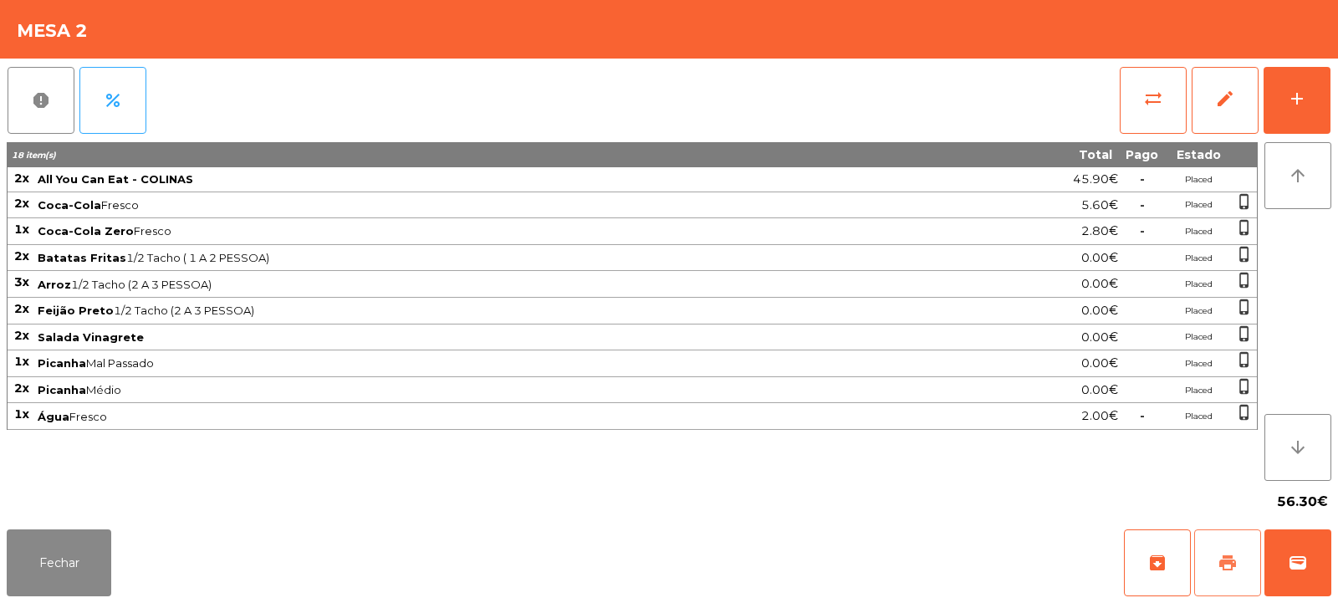
click at [1209, 558] on button "print" at bounding box center [1227, 562] width 67 height 67
click at [59, 560] on button "Fechar" at bounding box center [59, 562] width 105 height 67
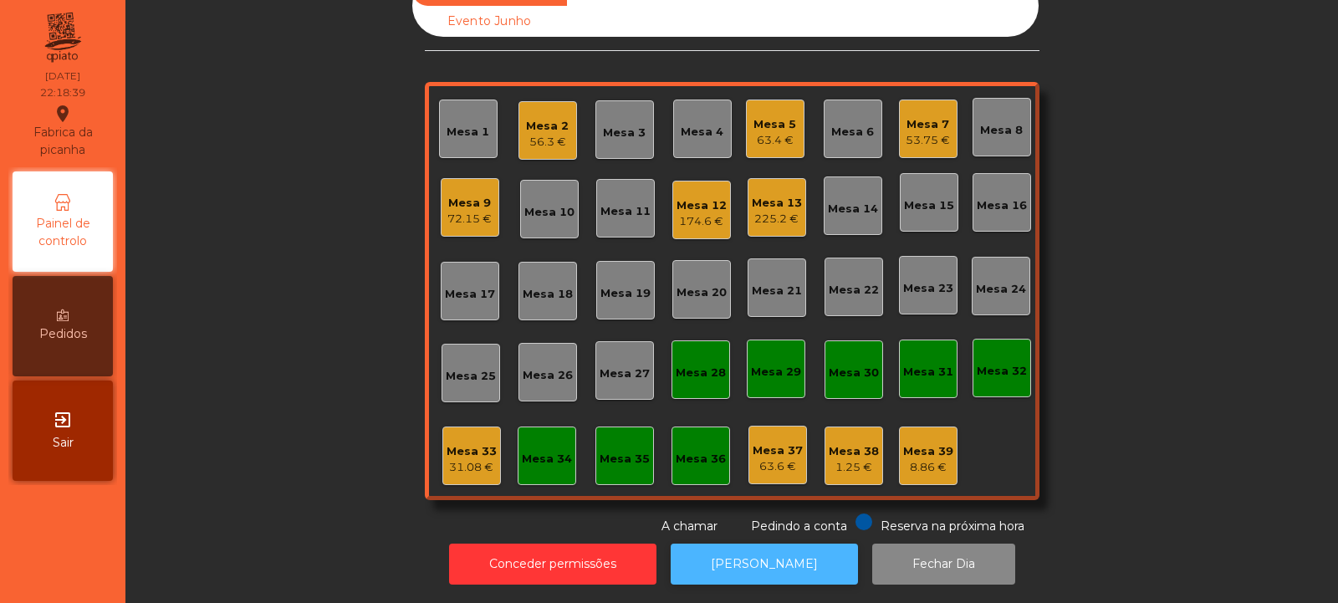
click at [778, 551] on button "[PERSON_NAME]" at bounding box center [764, 564] width 187 height 41
click at [748, 558] on button "[PERSON_NAME]" at bounding box center [764, 564] width 187 height 41
click at [538, 120] on div "Mesa 2" at bounding box center [547, 126] width 43 height 17
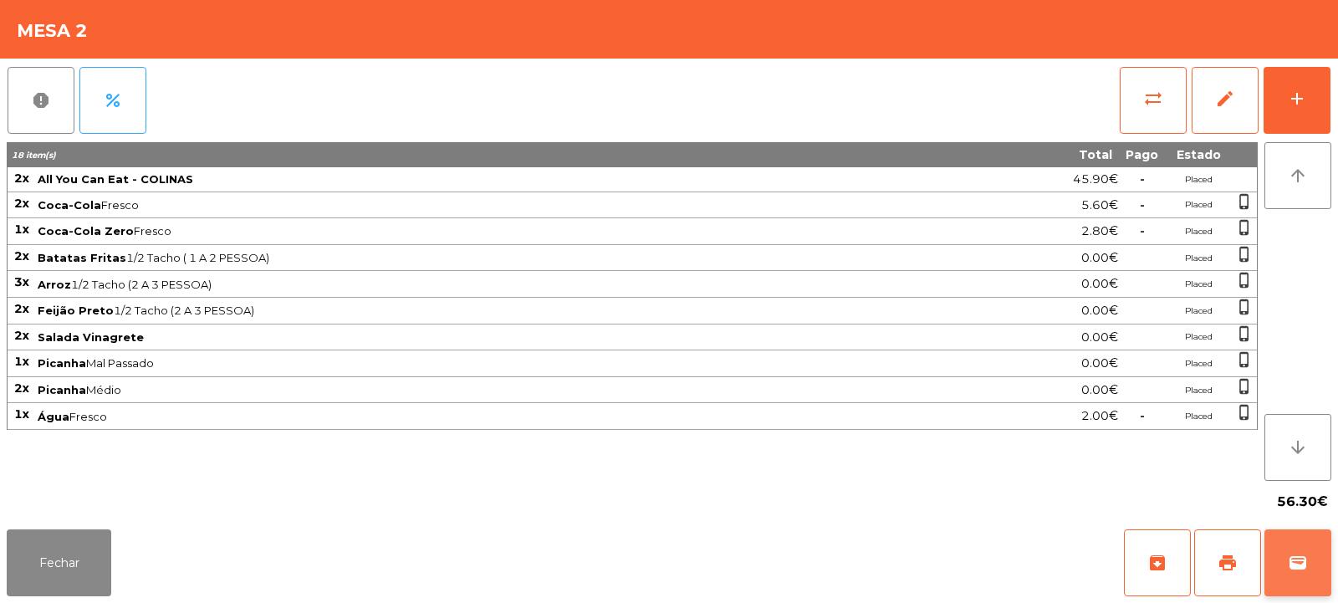
click at [1299, 557] on span "wallet" at bounding box center [1298, 563] width 20 height 20
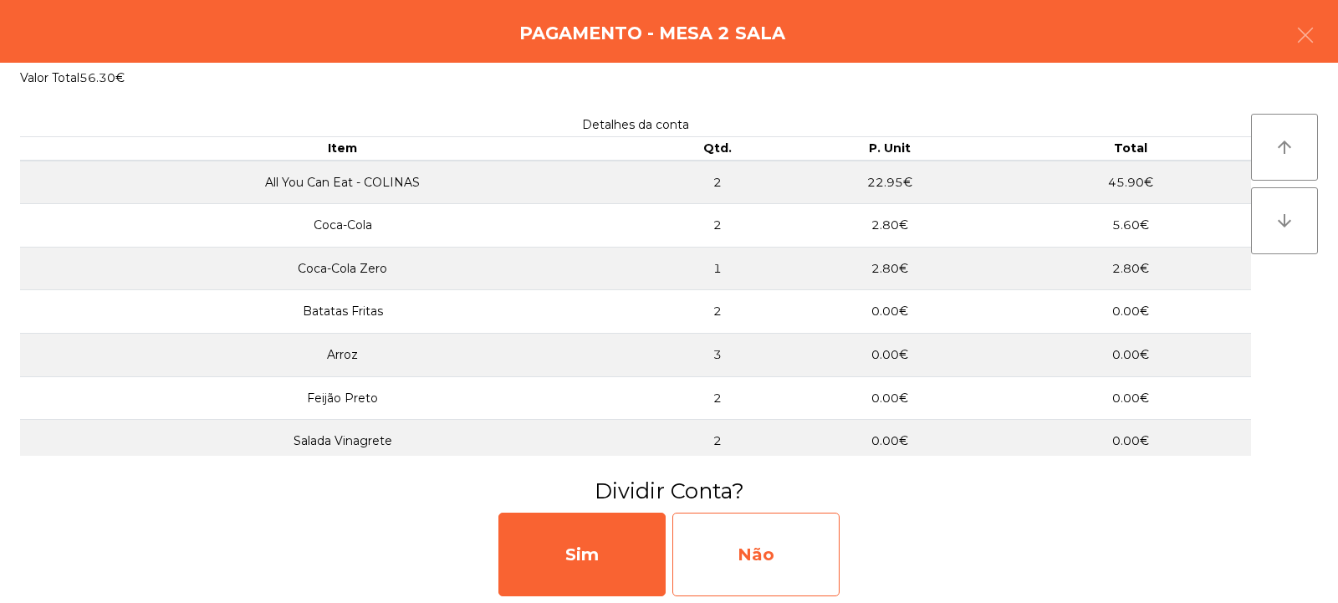
click at [762, 549] on div "Não" at bounding box center [755, 555] width 167 height 84
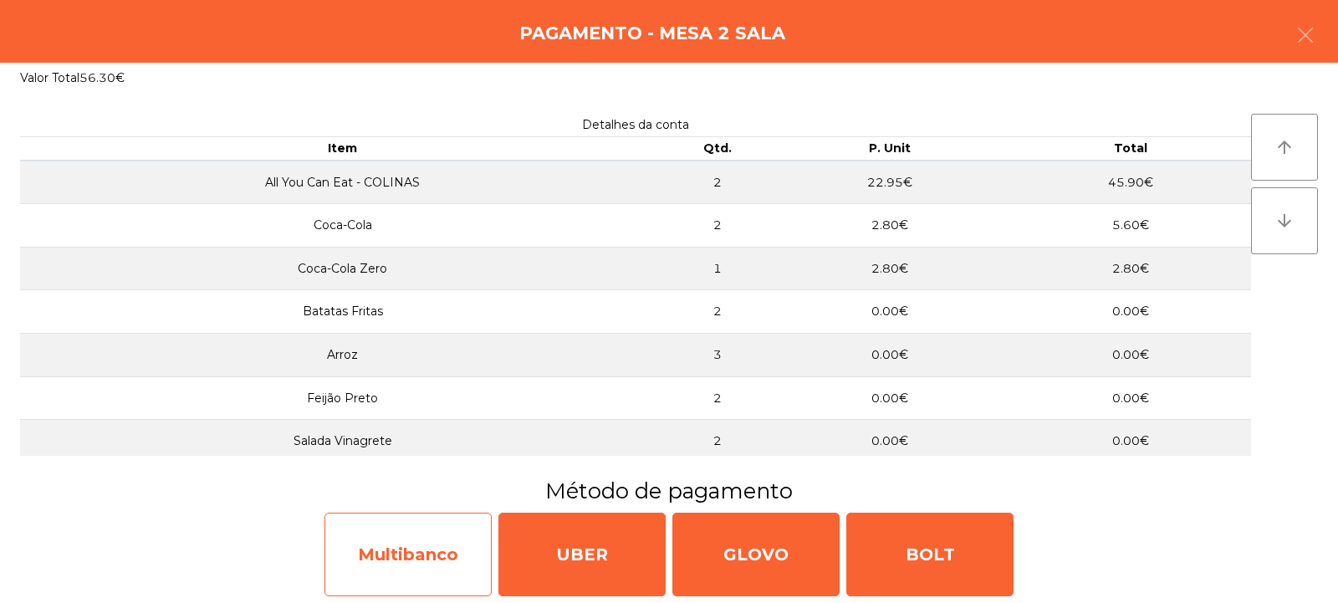
click at [406, 569] on div "Multibanco" at bounding box center [407, 555] width 167 height 84
select select "**"
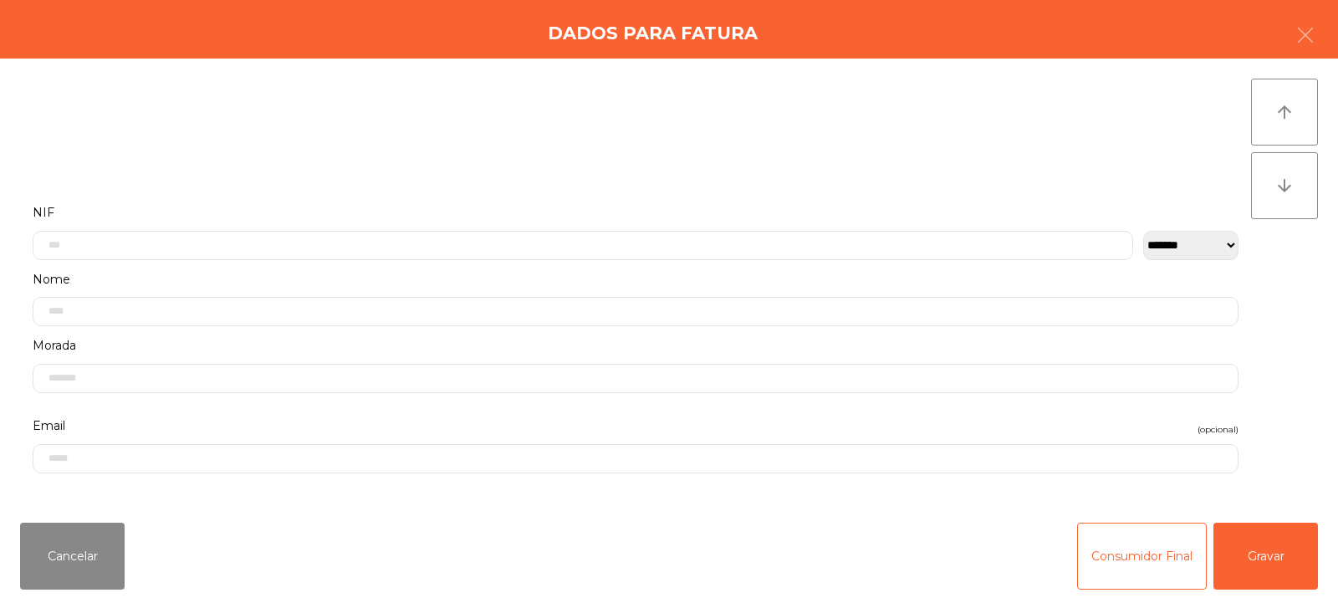
click at [115, 271] on label "Nome" at bounding box center [636, 279] width 1206 height 23
click at [142, 272] on label "Nome" at bounding box center [636, 279] width 1206 height 23
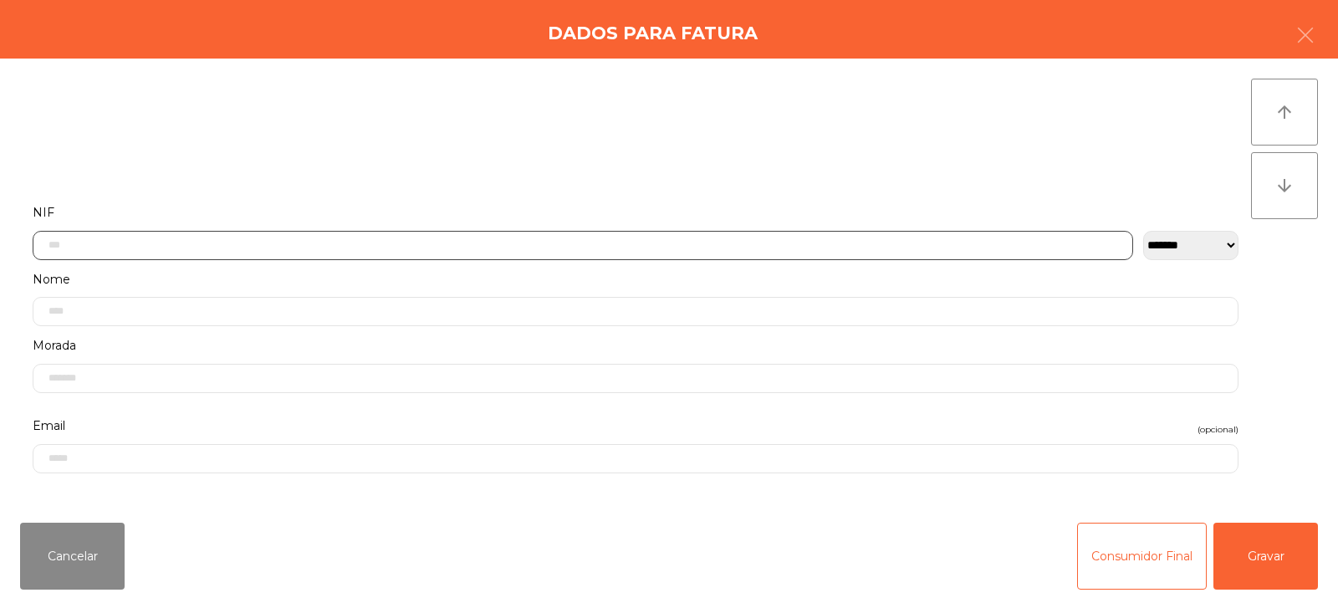
click at [158, 238] on input "text" at bounding box center [583, 245] width 1101 height 29
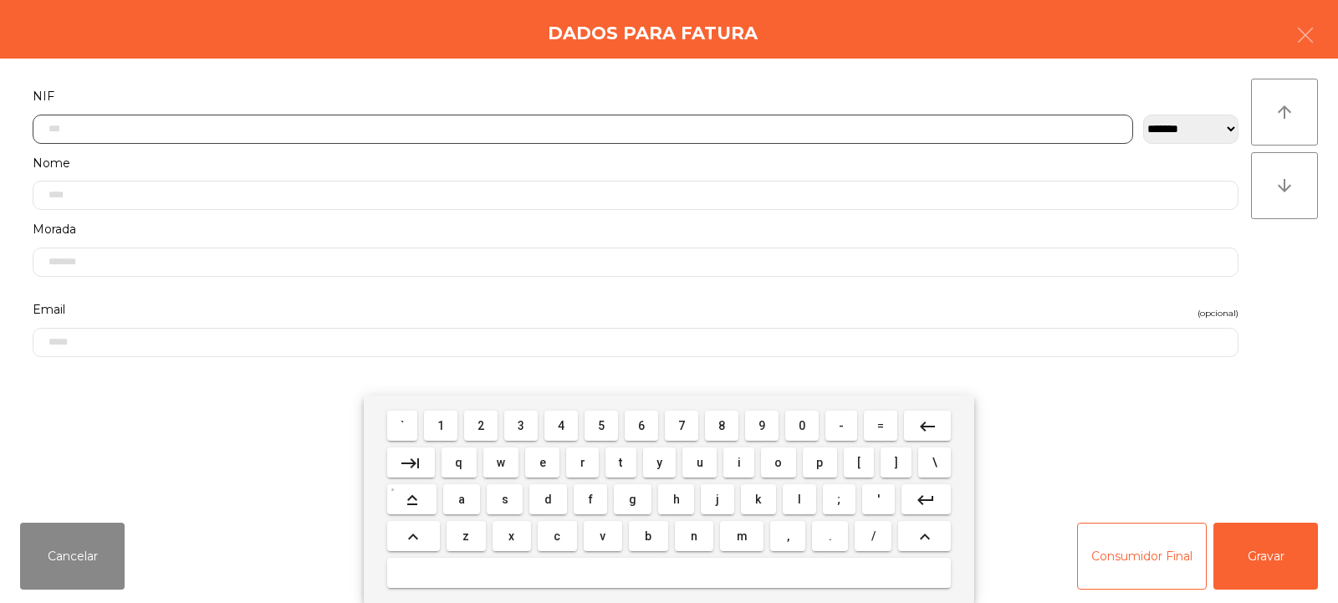
scroll to position [122, 0]
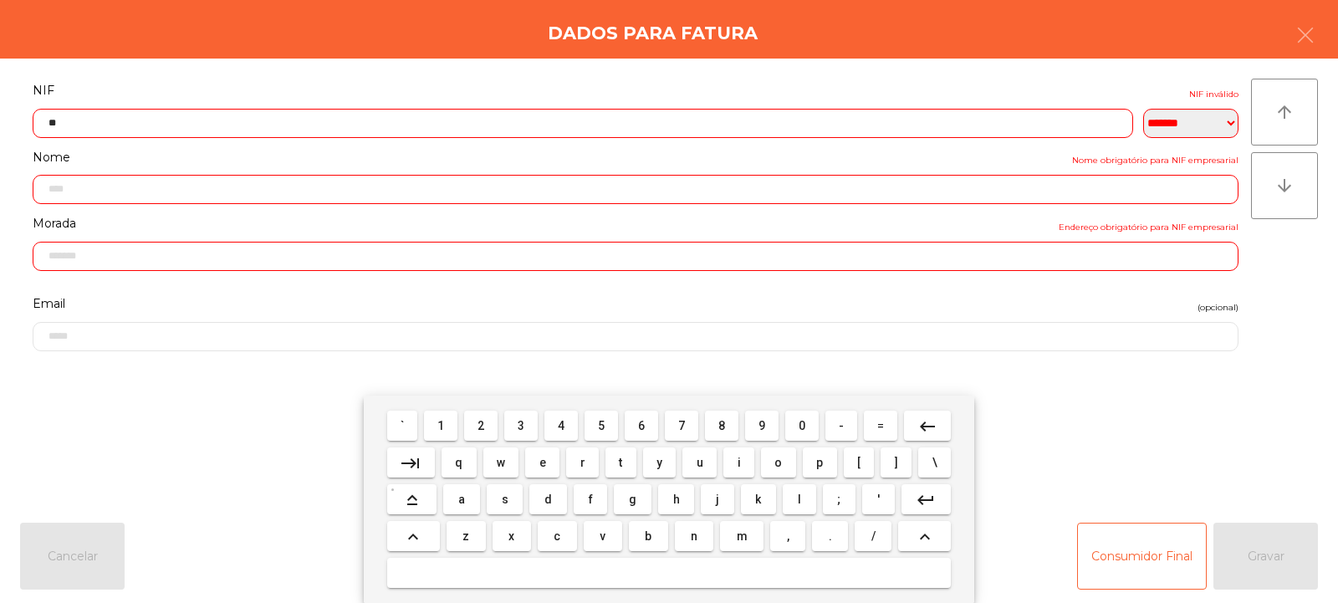
type input "*"
type input "*********"
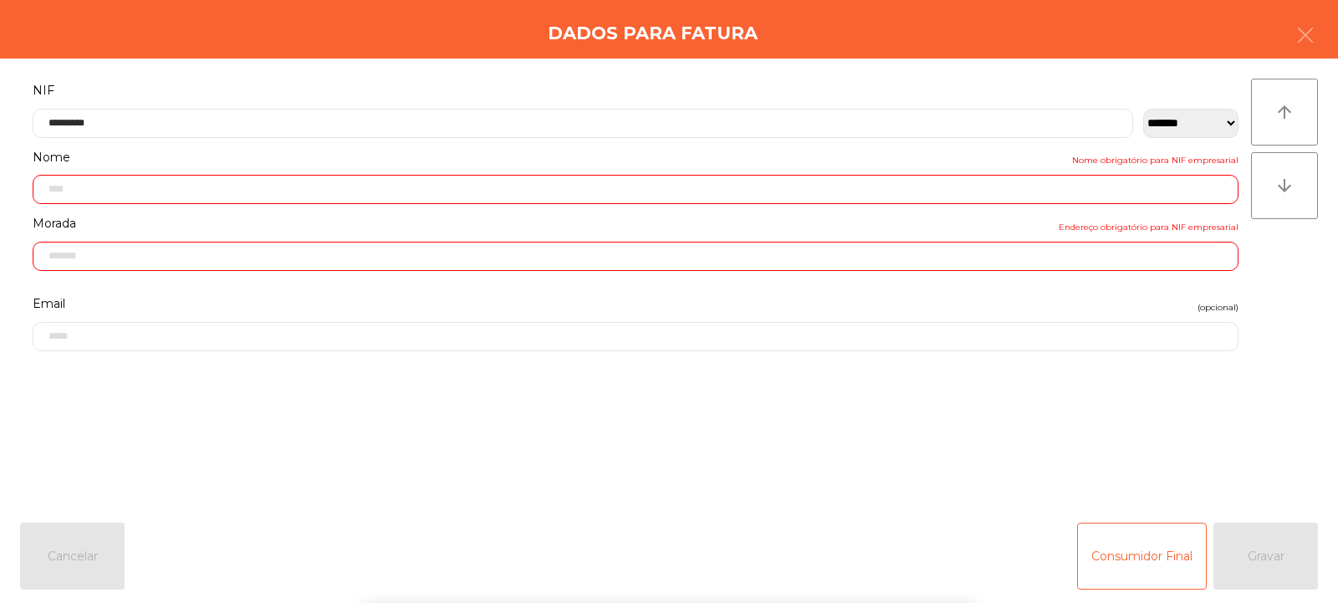
click at [1271, 274] on div "arrow_upward arrow_downward" at bounding box center [1284, 284] width 67 height 411
type input "**********"
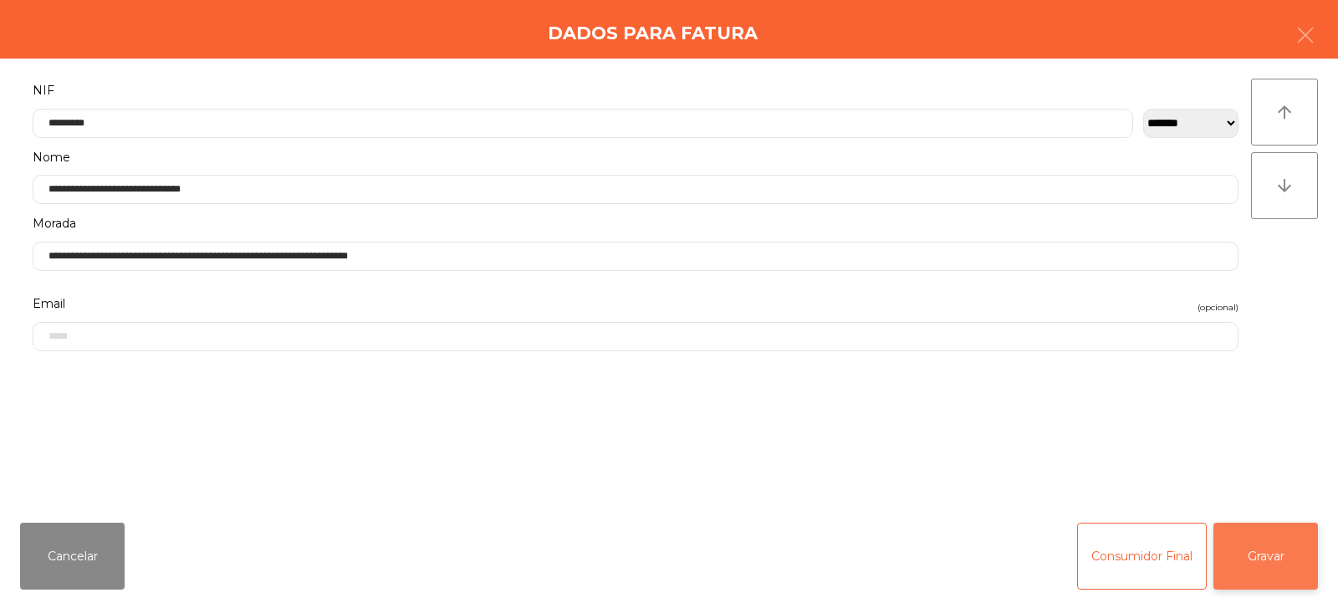
click at [1268, 559] on button "Gravar" at bounding box center [1265, 556] width 105 height 67
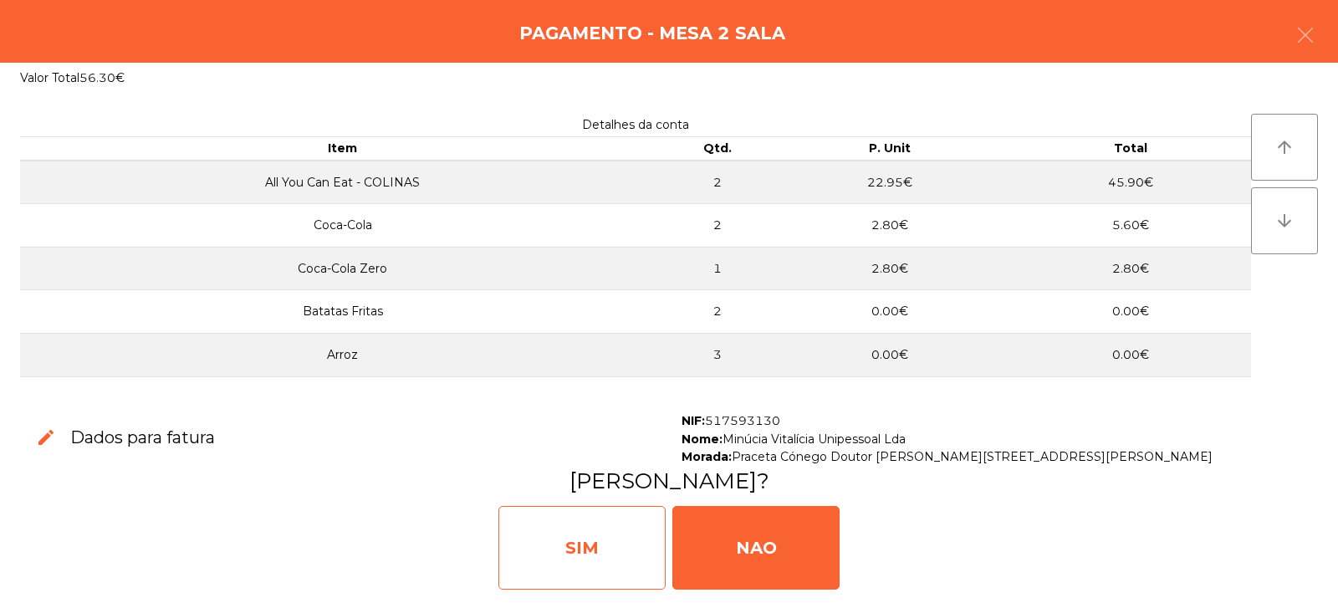
click at [575, 540] on div "SIM" at bounding box center [581, 548] width 167 height 84
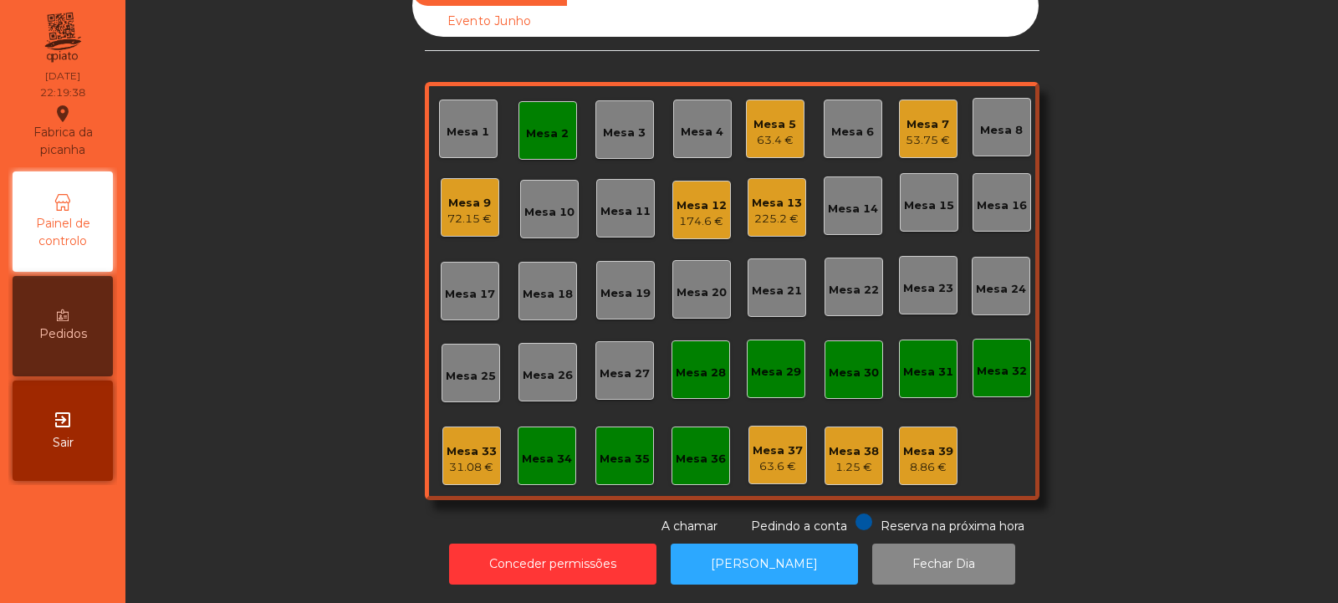
click at [541, 101] on div "Mesa 2" at bounding box center [547, 130] width 59 height 59
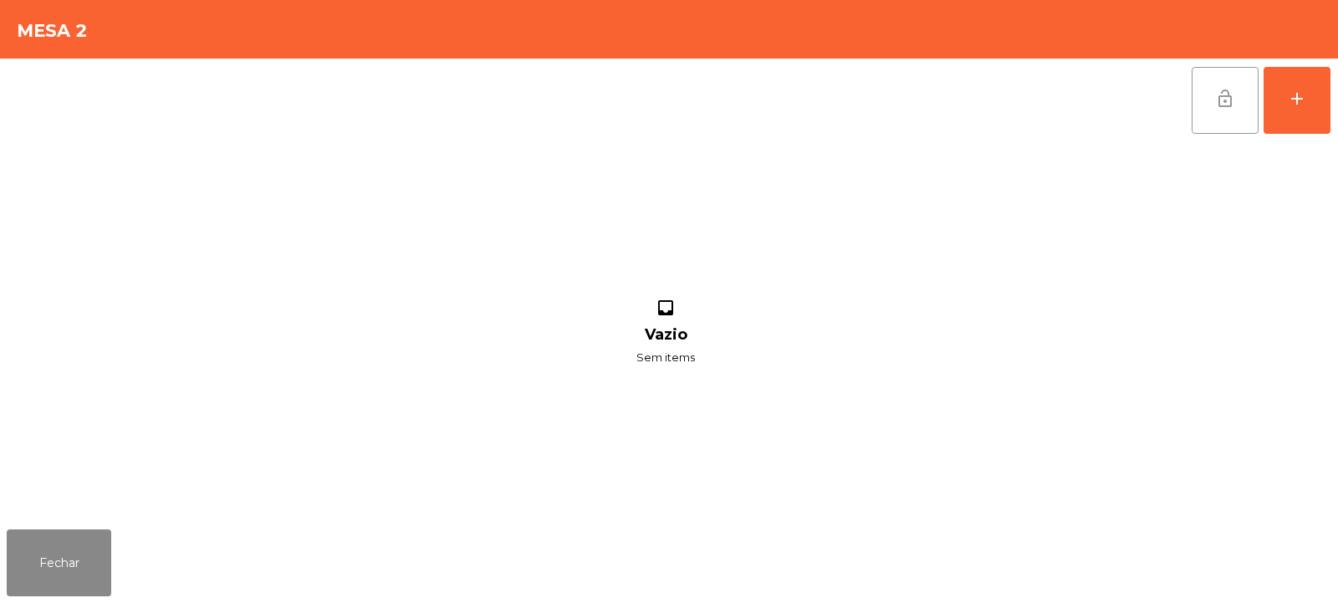
click at [1222, 91] on span "lock_open" at bounding box center [1225, 99] width 20 height 20
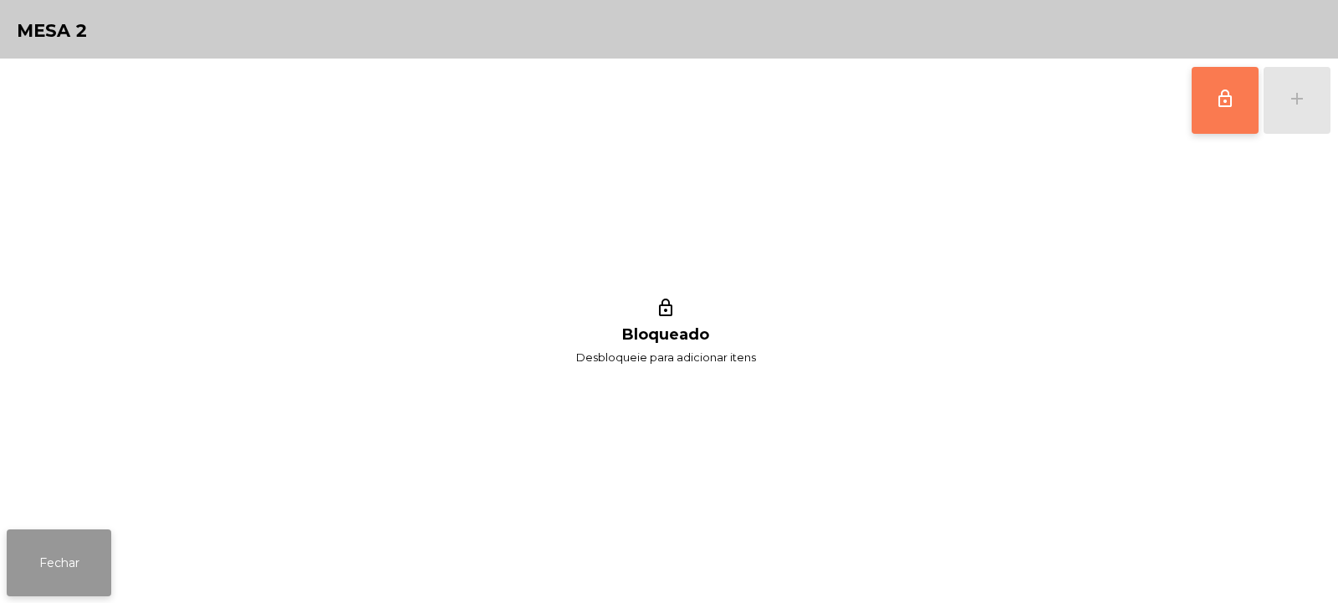
click at [62, 566] on button "Fechar" at bounding box center [59, 562] width 105 height 67
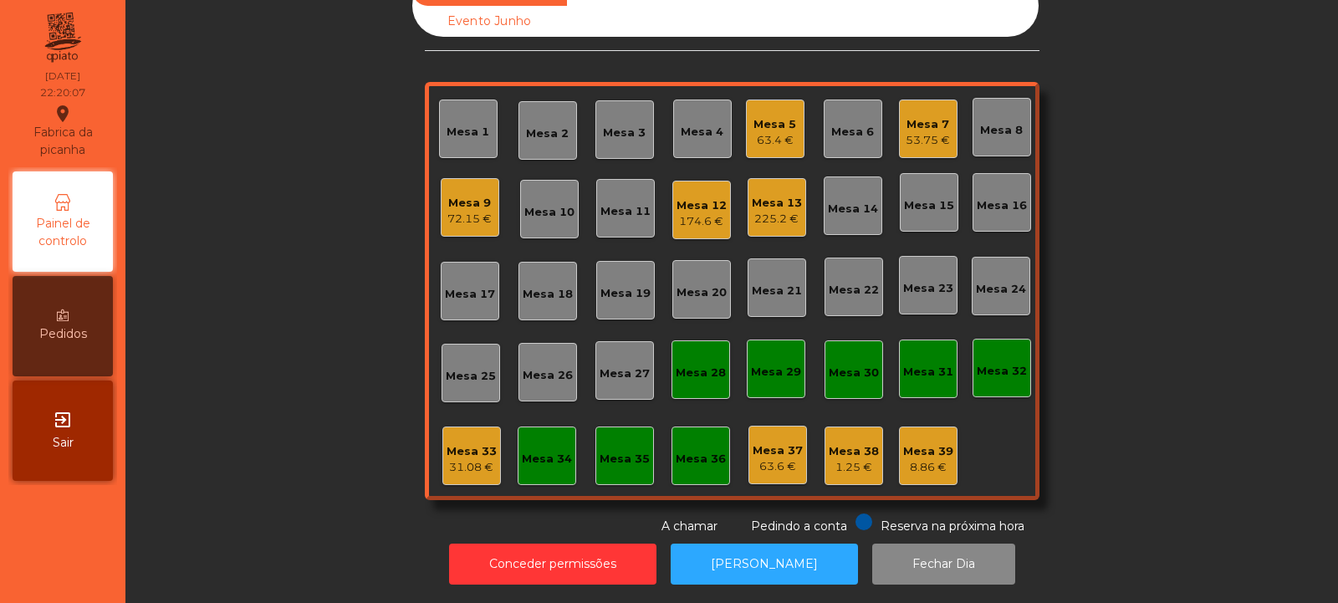
click at [472, 443] on div "Mesa 33" at bounding box center [472, 451] width 50 height 17
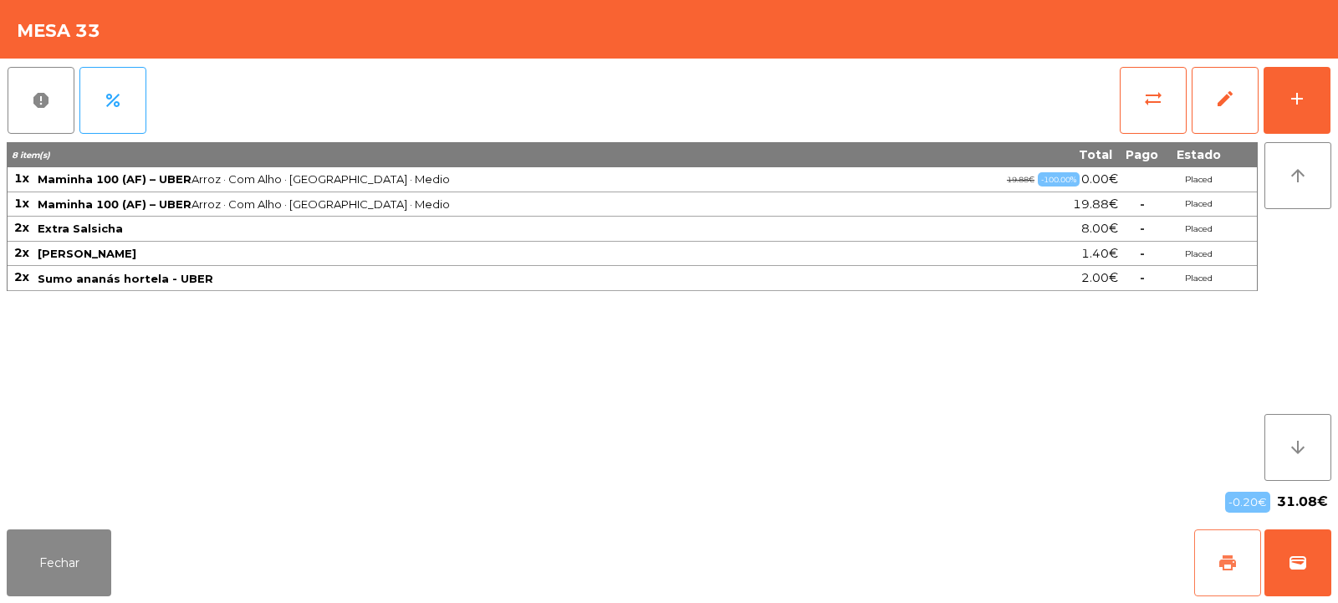
click at [1233, 570] on span "print" at bounding box center [1228, 563] width 20 height 20
click at [1297, 559] on span "wallet" at bounding box center [1298, 563] width 20 height 20
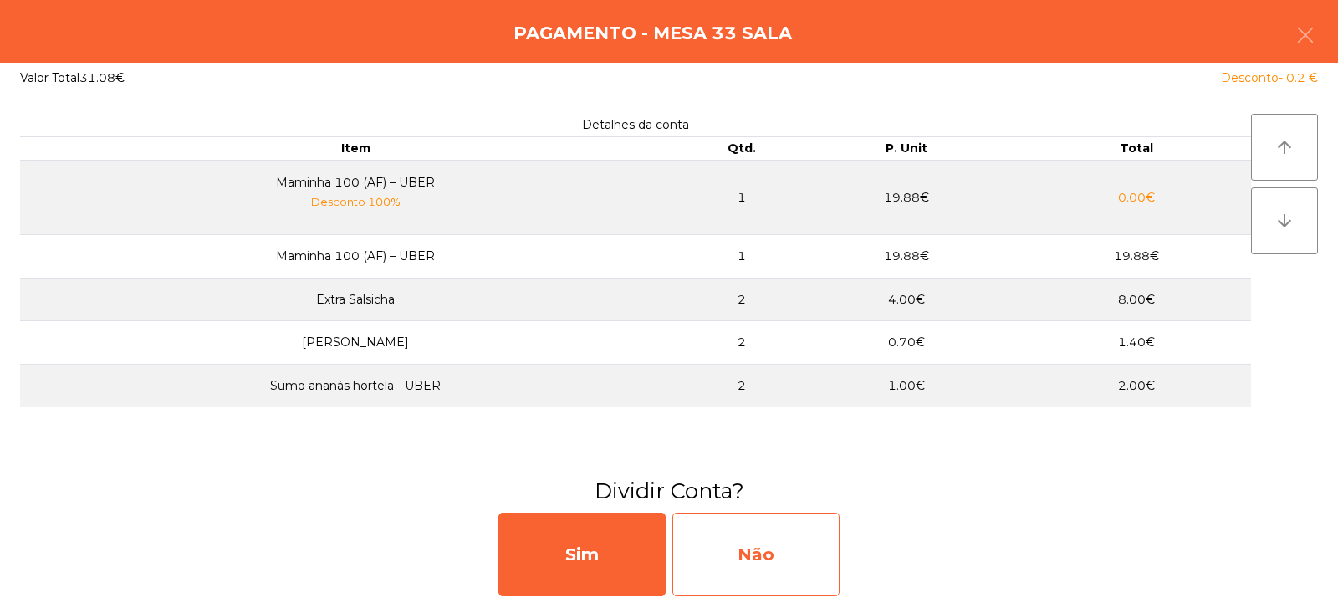
click at [755, 547] on div "Não" at bounding box center [755, 555] width 167 height 84
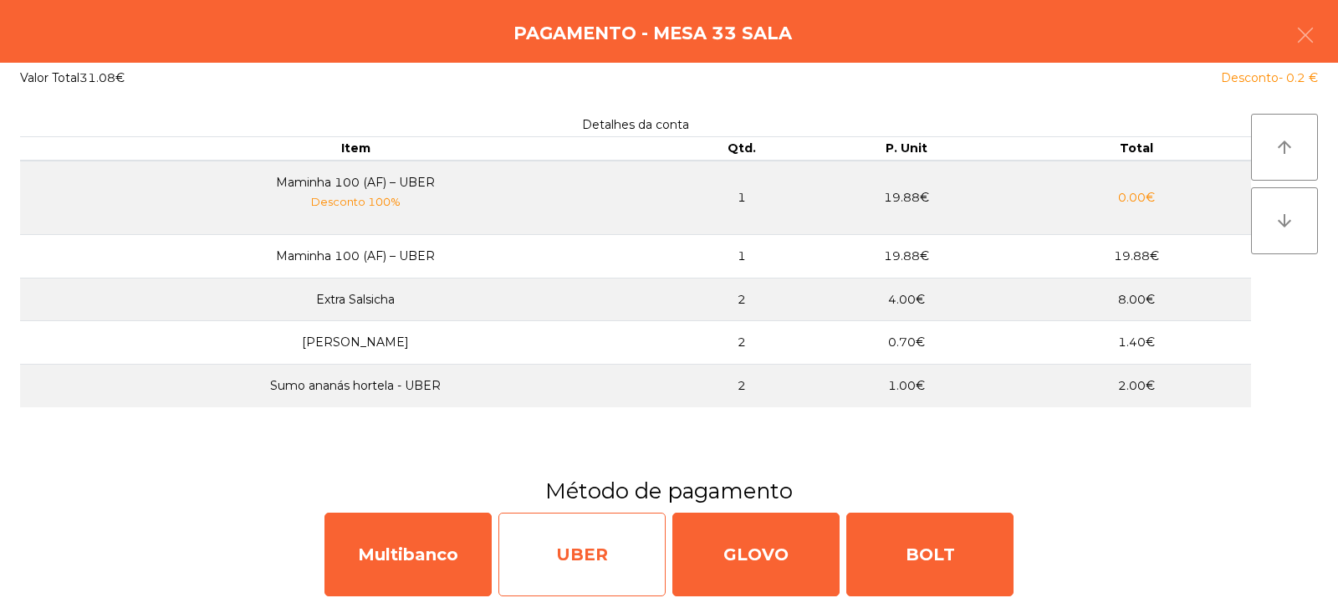
click at [575, 536] on div "UBER" at bounding box center [581, 555] width 167 height 84
select select "**"
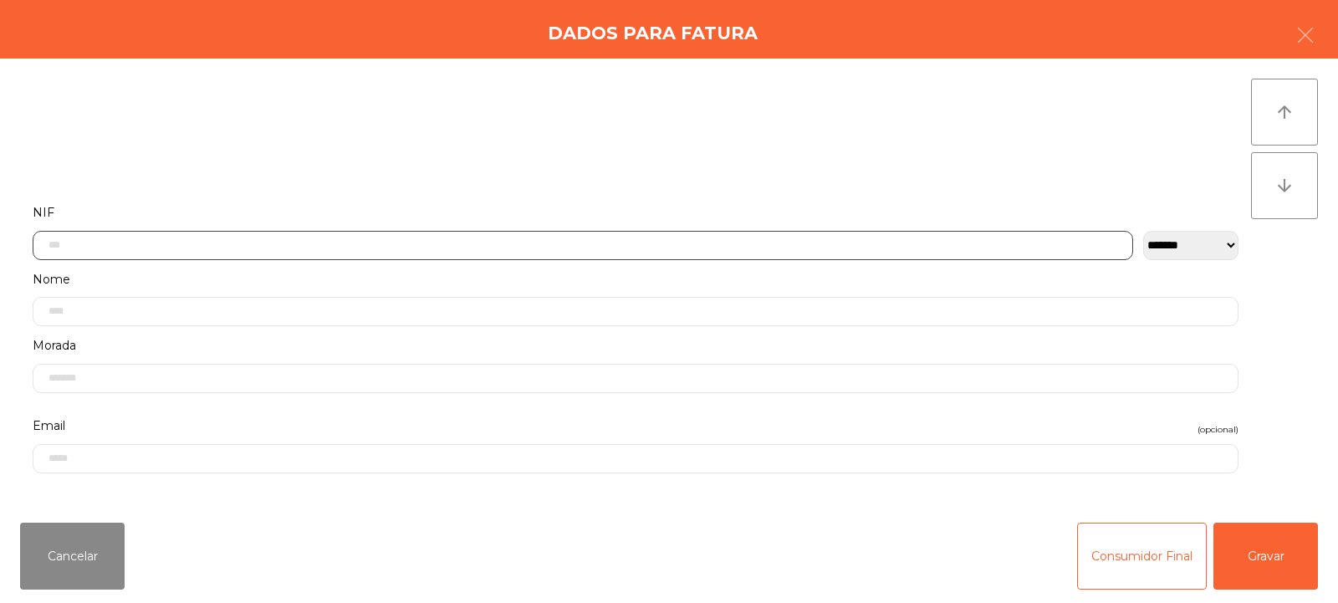
click at [203, 243] on input "text" at bounding box center [583, 245] width 1101 height 29
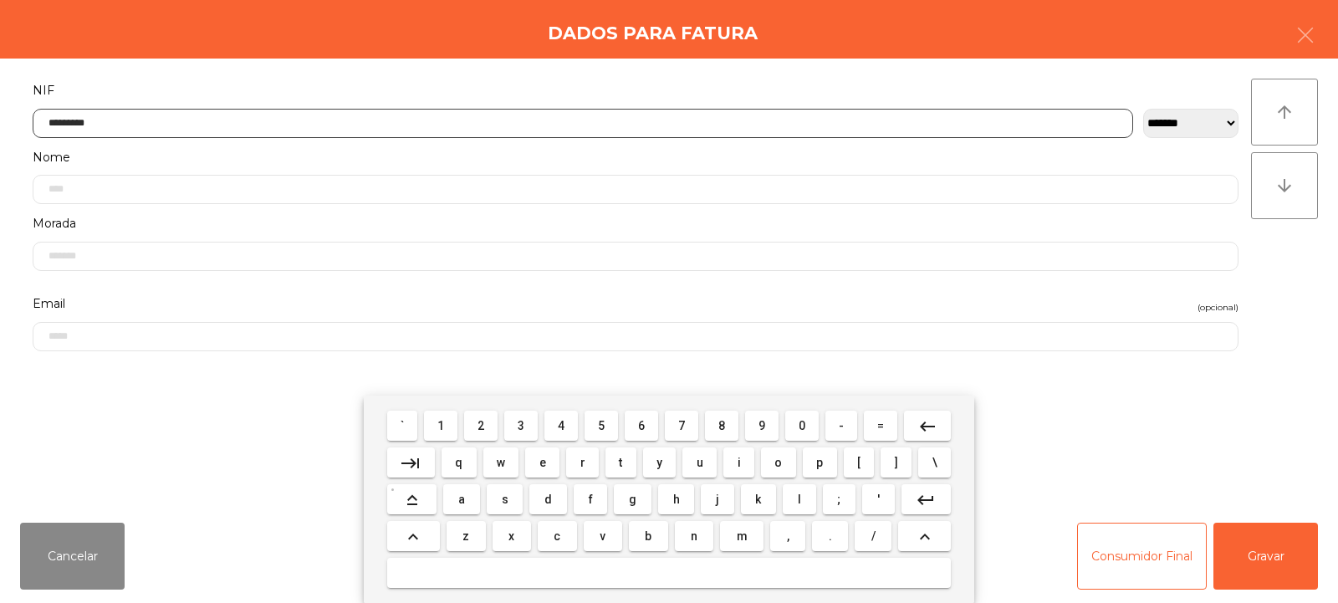
type input "*********"
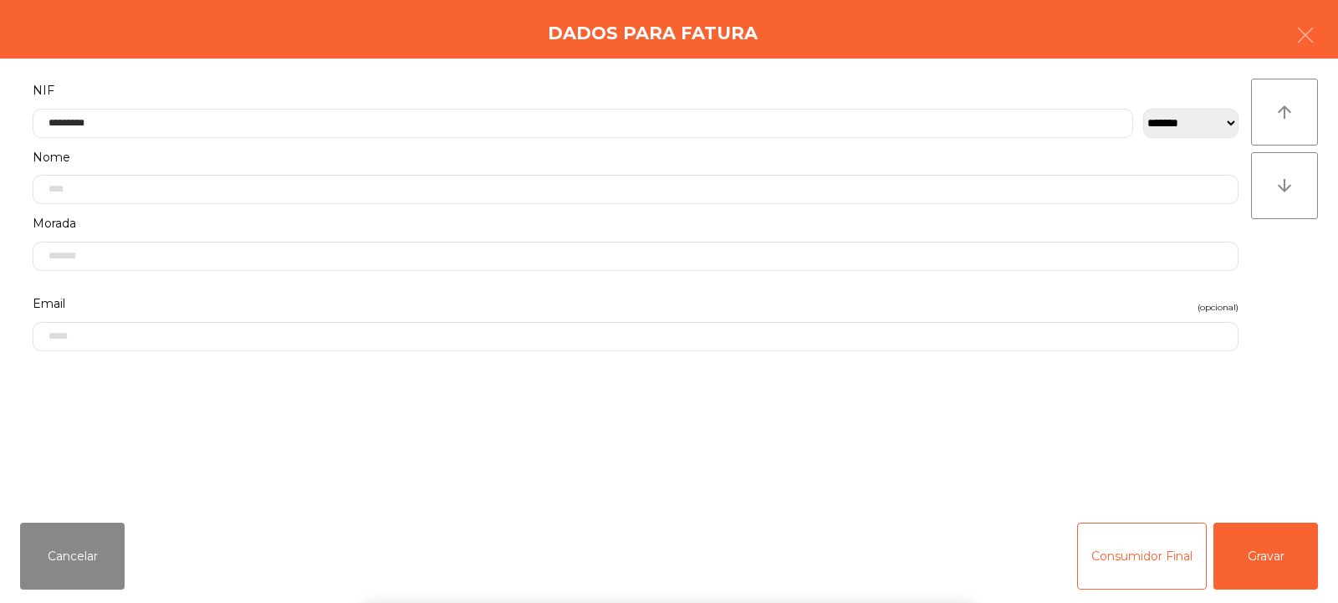
click at [1282, 298] on div "arrow_upward arrow_downward" at bounding box center [1284, 284] width 67 height 411
click at [1264, 549] on button "Gravar" at bounding box center [1265, 556] width 105 height 67
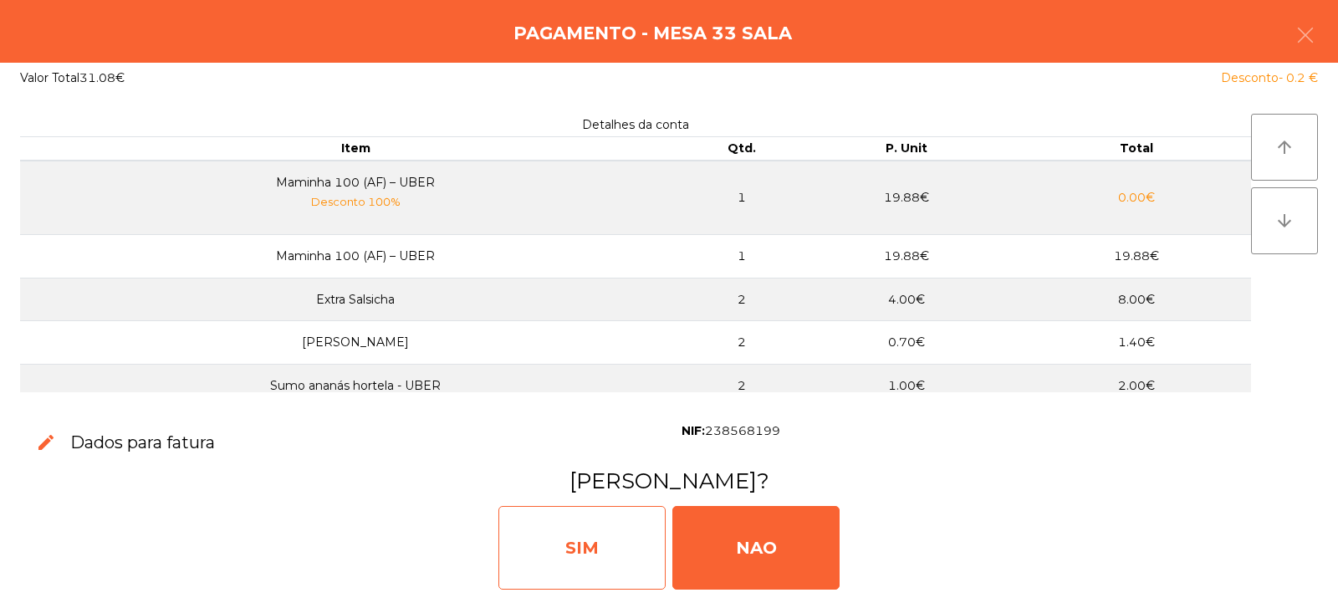
click at [575, 529] on div "SIM" at bounding box center [581, 548] width 167 height 84
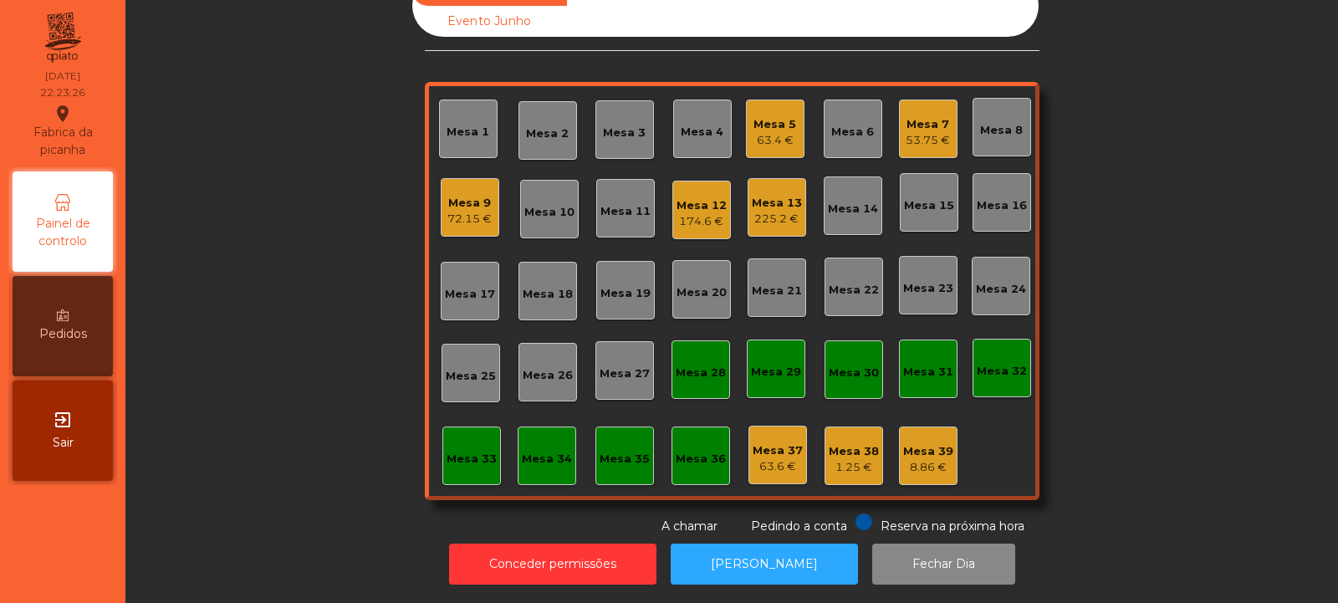
click at [937, 132] on div "53.75 €" at bounding box center [928, 140] width 44 height 17
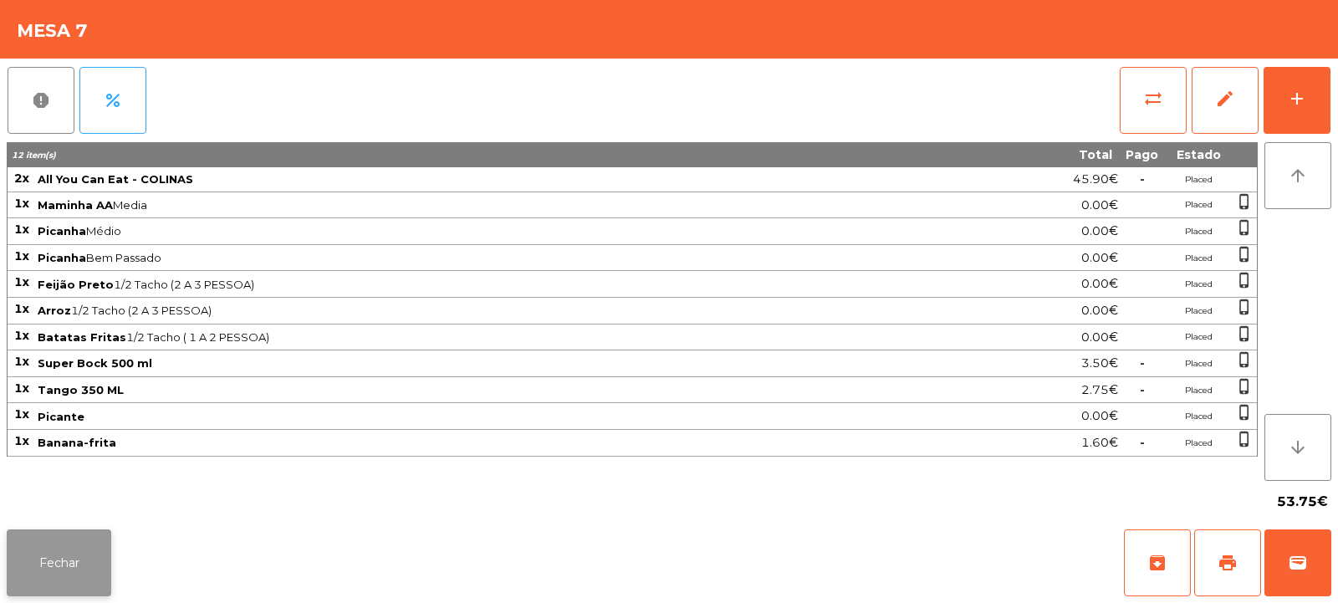
click at [55, 554] on button "Fechar" at bounding box center [59, 562] width 105 height 67
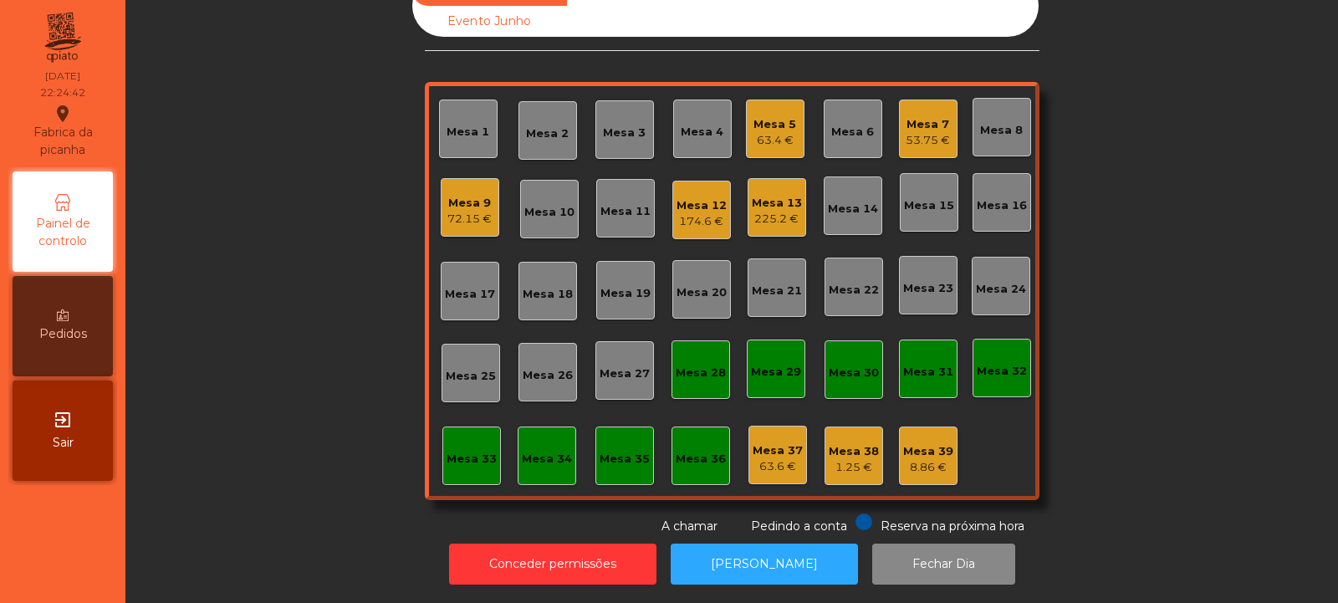
click at [918, 119] on div "Mesa 7" at bounding box center [928, 124] width 44 height 17
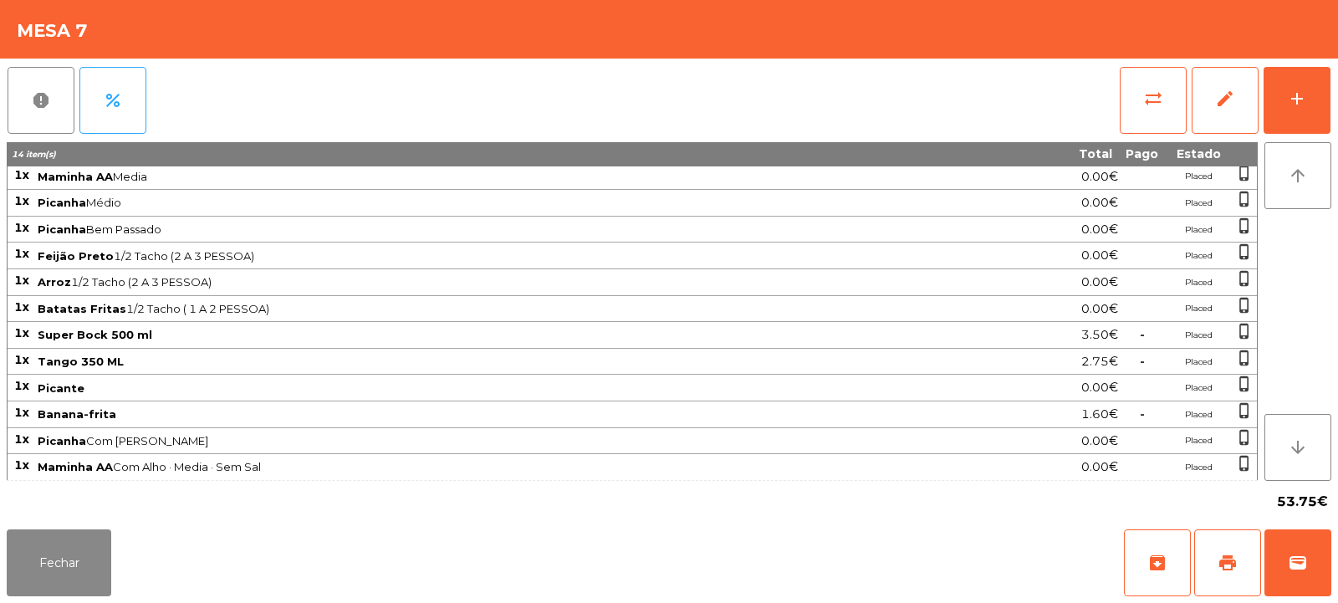
scroll to position [29, 0]
click at [49, 580] on button "Fechar" at bounding box center [59, 562] width 105 height 67
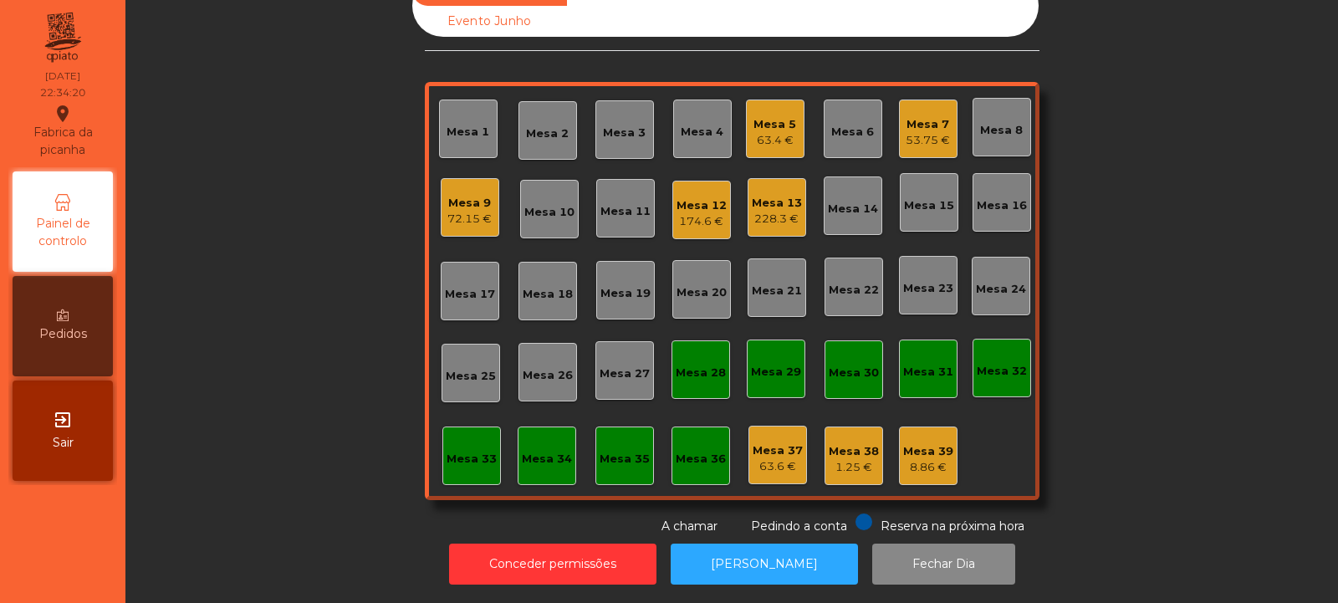
click at [766, 211] on div "228.3 €" at bounding box center [777, 219] width 50 height 17
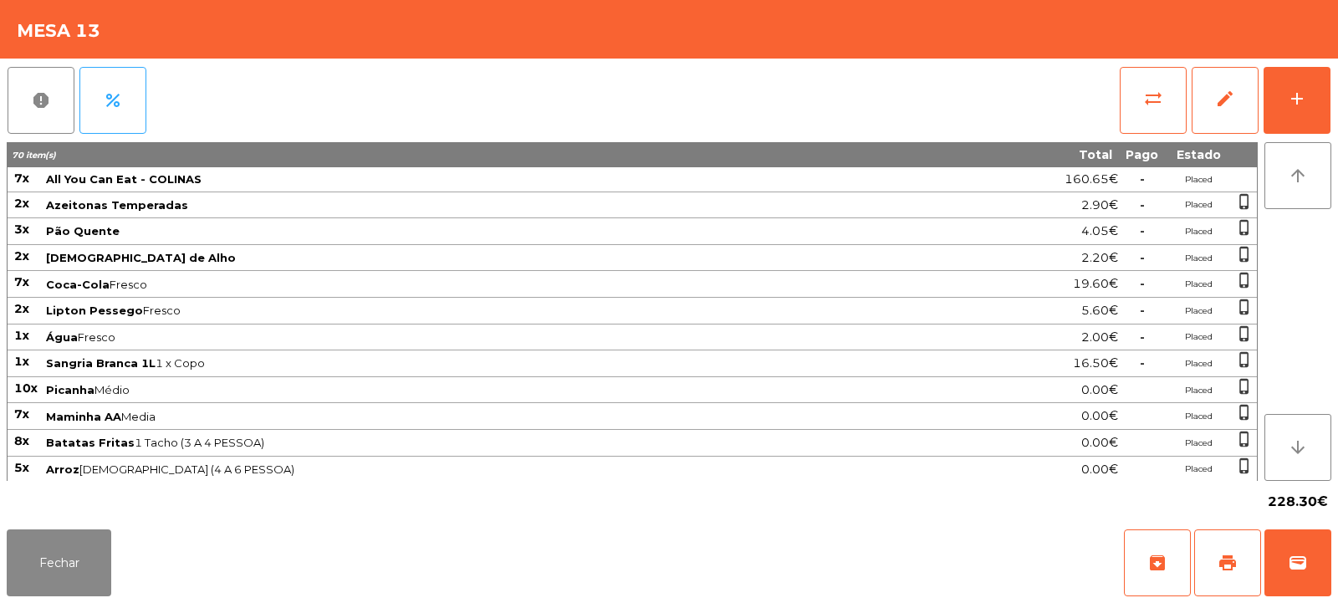
scroll to position [213, 0]
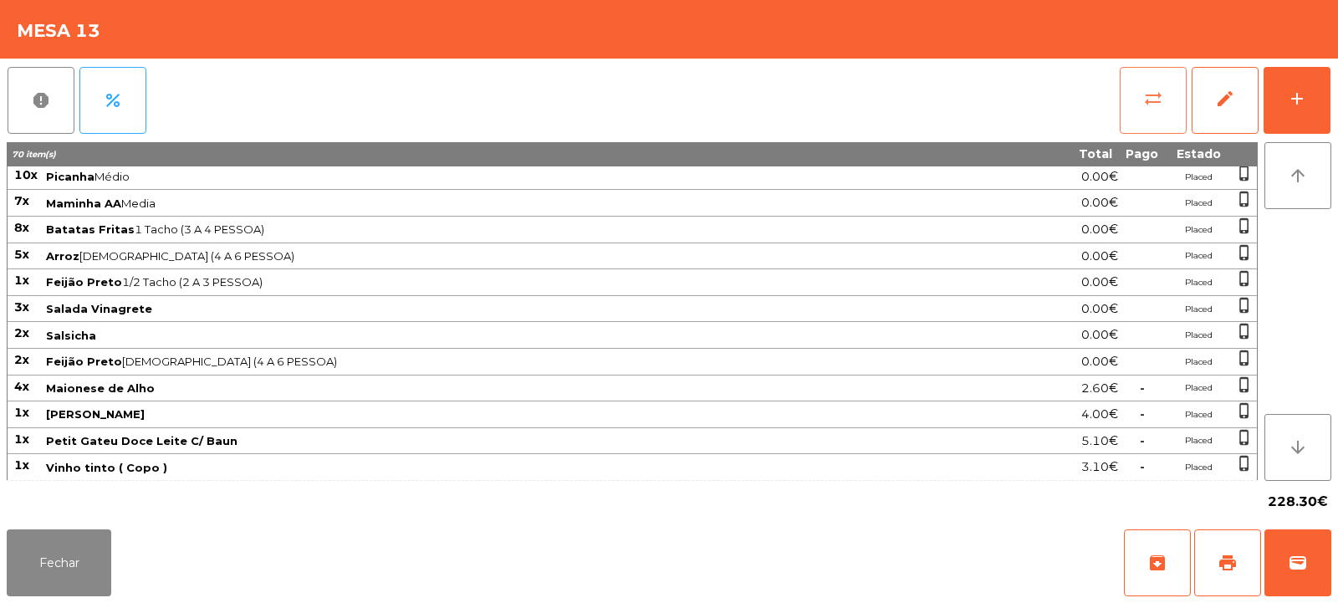
click at [1133, 113] on button "sync_alt" at bounding box center [1153, 100] width 67 height 67
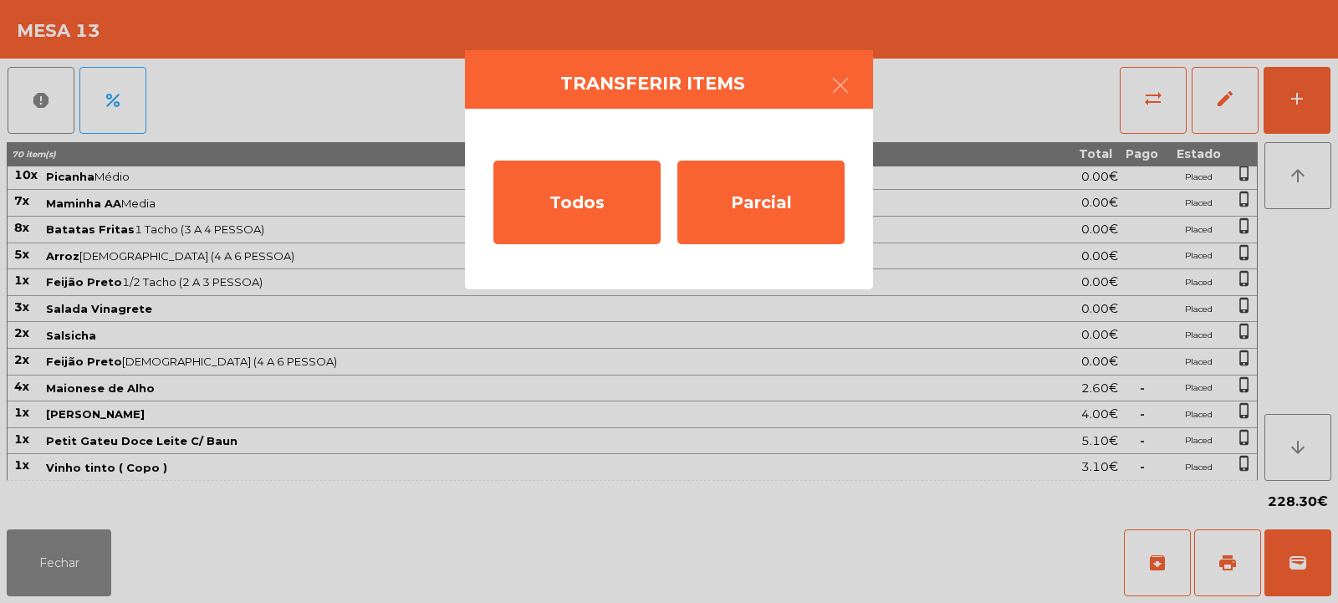
click at [1141, 103] on ngb-modal-window "Transferir items Todos Parcial" at bounding box center [669, 301] width 1338 height 603
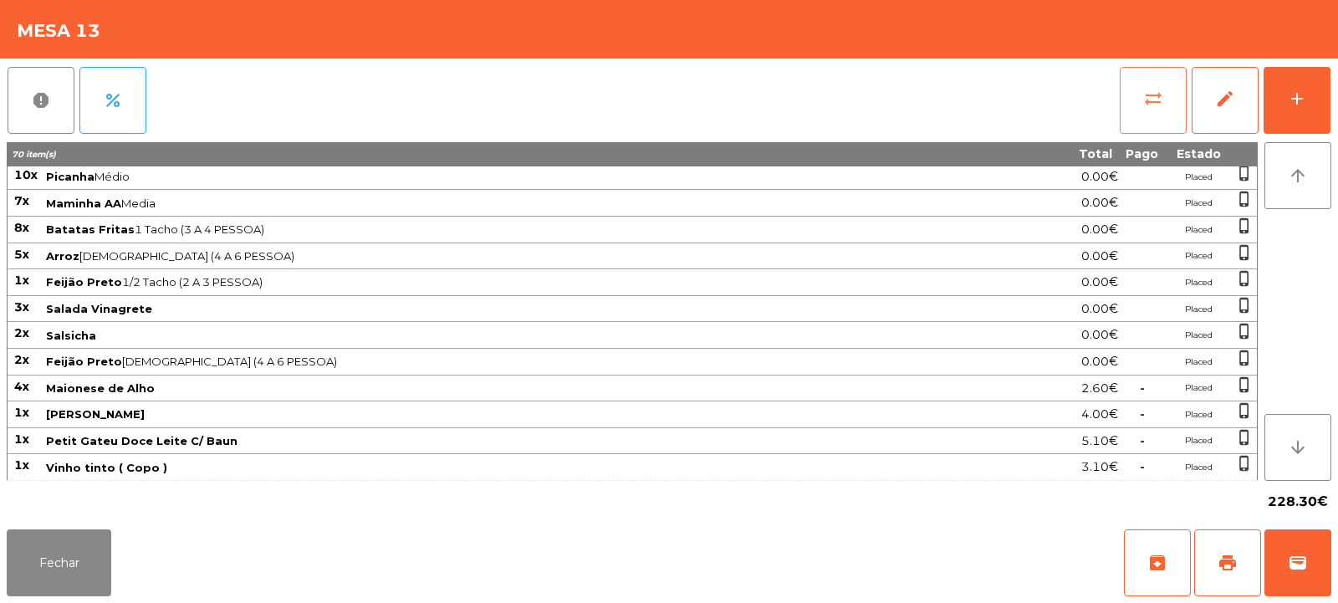
click at [1156, 104] on span "sync_alt" at bounding box center [1153, 99] width 20 height 20
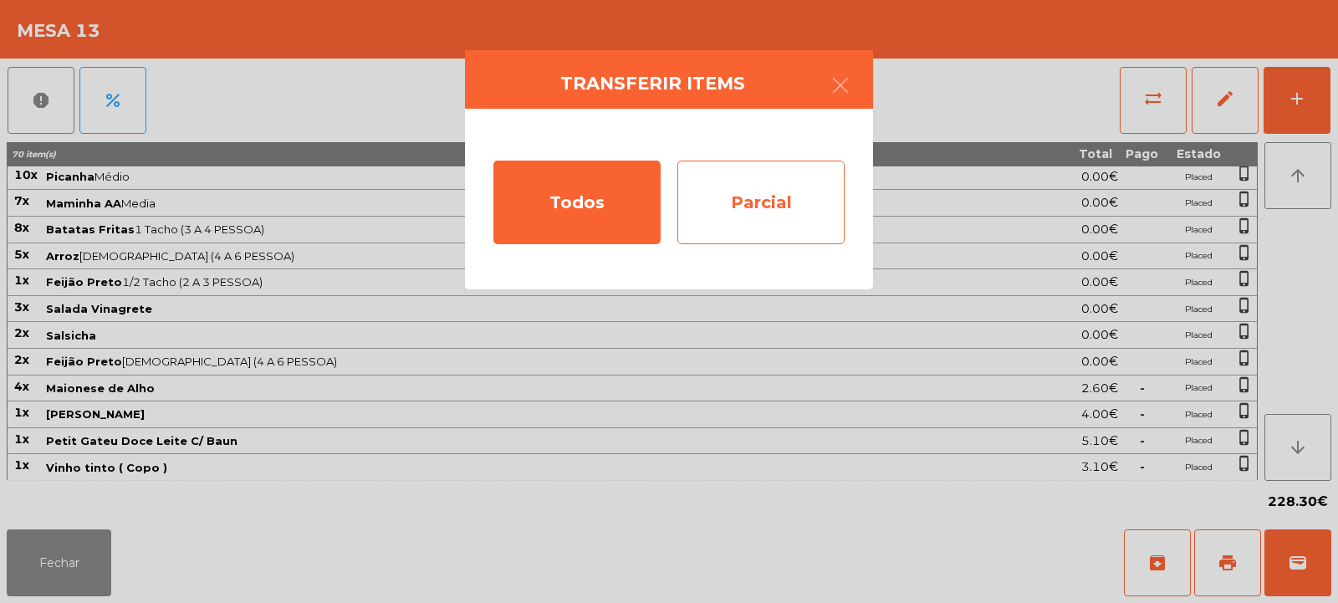
click at [728, 201] on div "Parcial" at bounding box center [760, 203] width 167 height 84
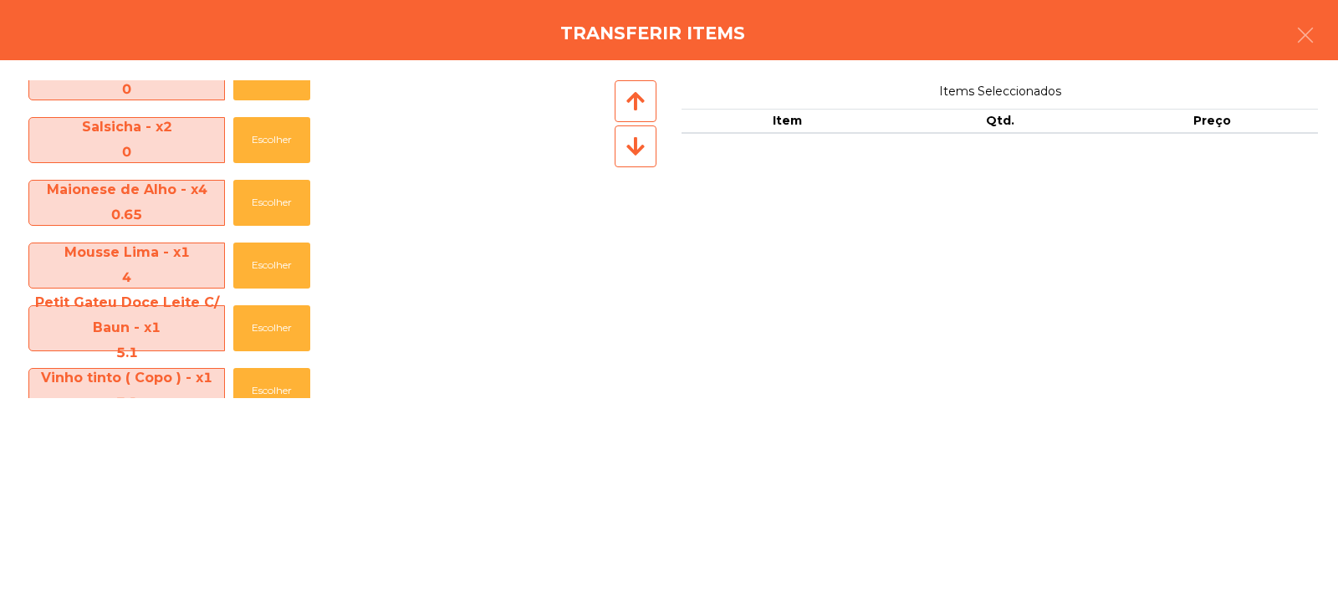
scroll to position [874, 0]
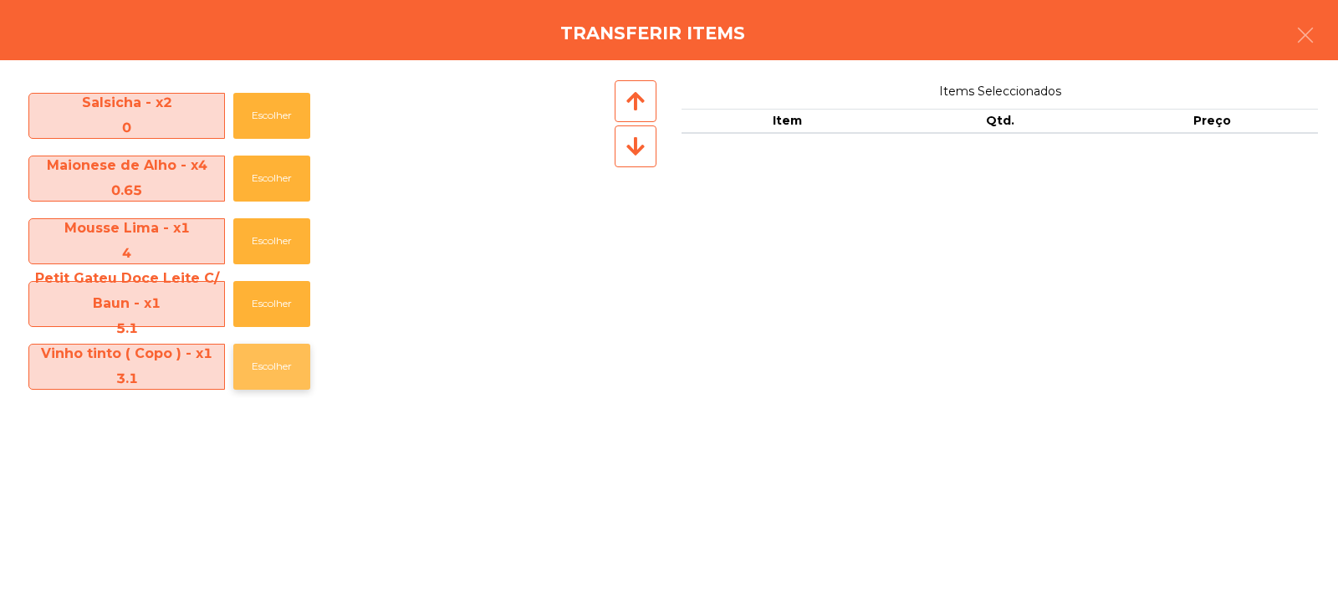
click at [272, 372] on button "Escolher" at bounding box center [271, 367] width 77 height 46
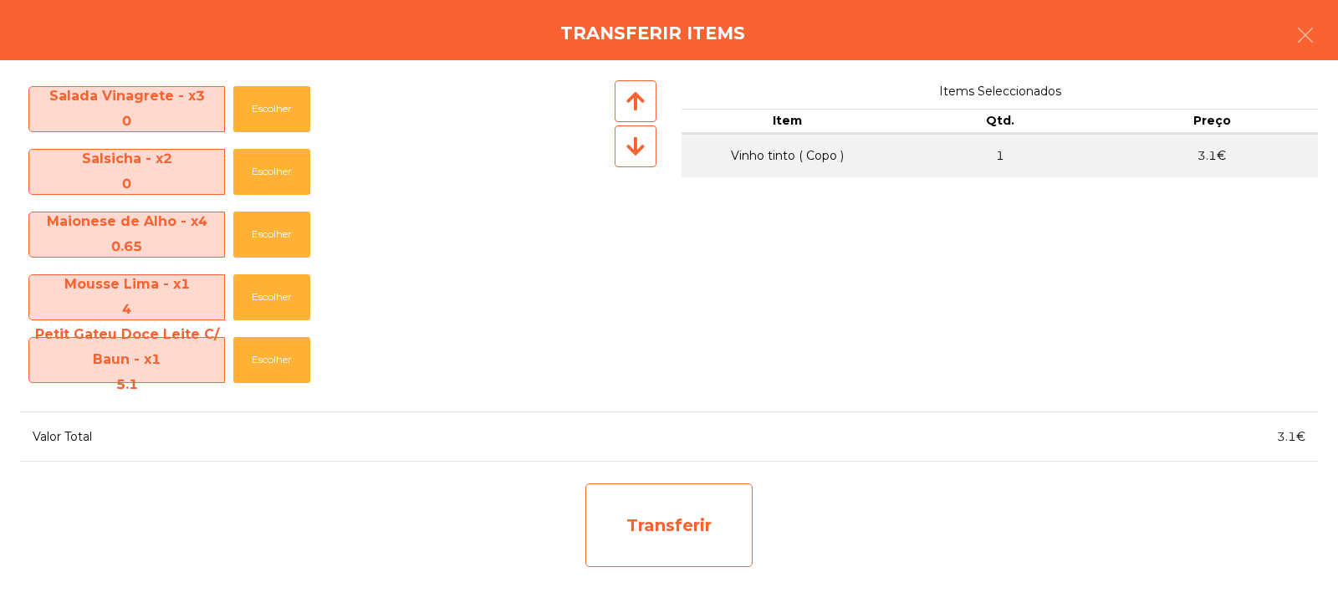
click at [701, 539] on div "Transferir" at bounding box center [668, 525] width 167 height 84
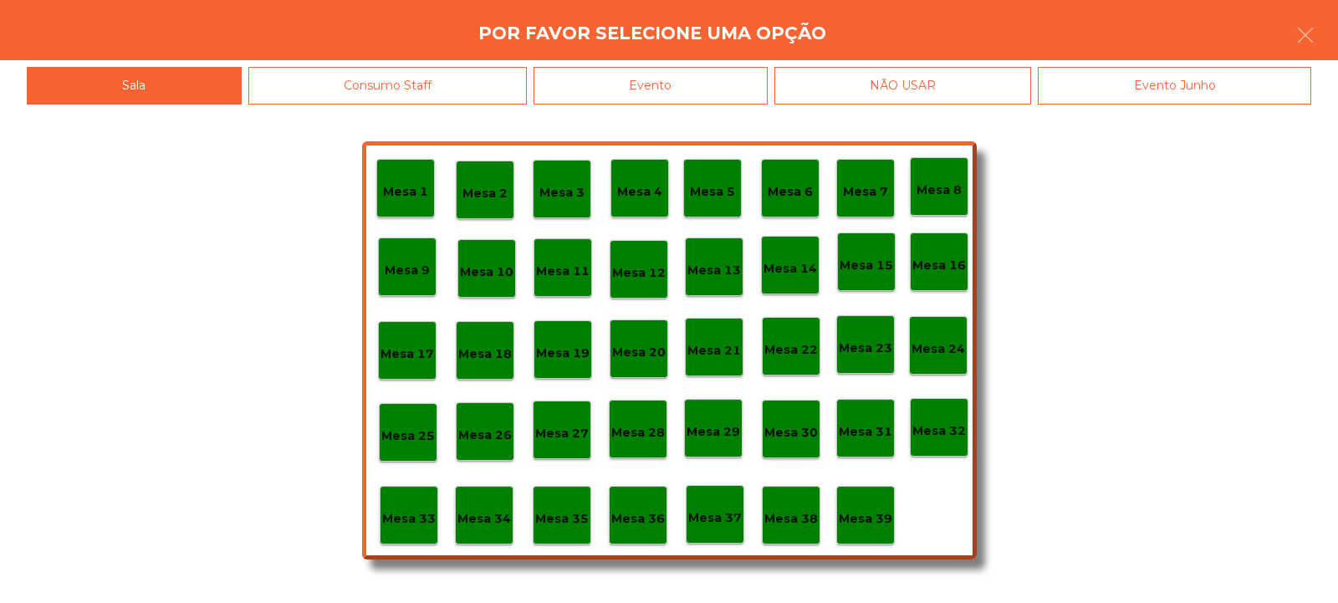
click at [711, 522] on p "Mesa 37" at bounding box center [715, 517] width 54 height 19
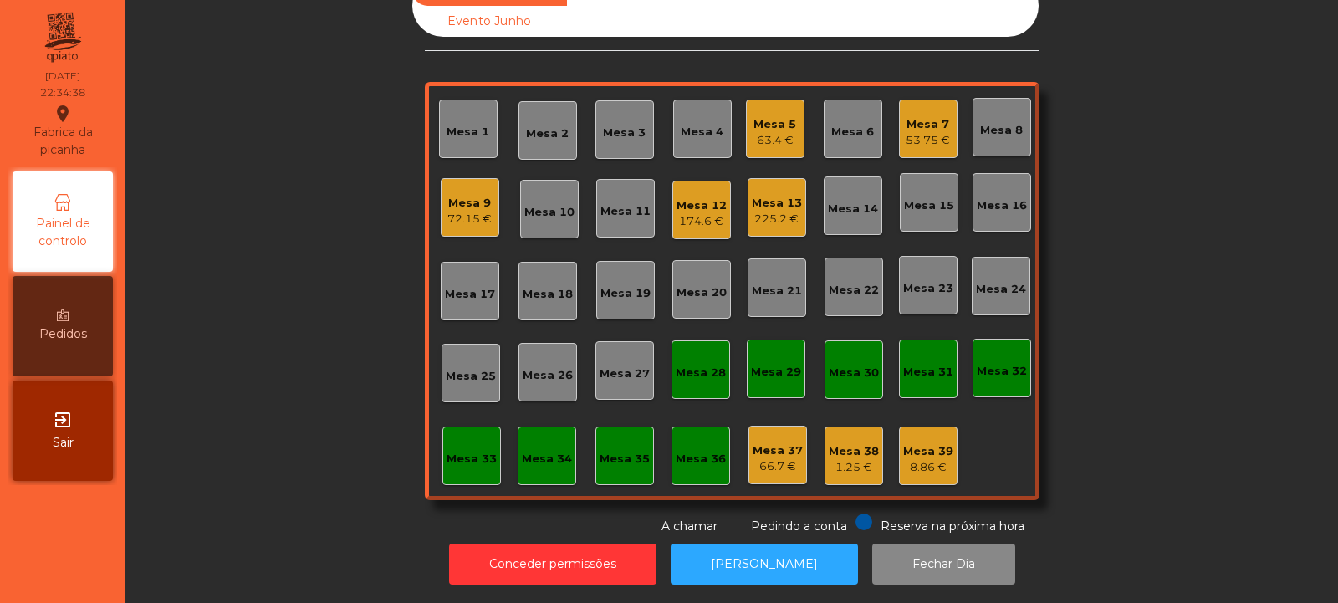
click at [764, 211] on div "225.2 €" at bounding box center [777, 219] width 50 height 17
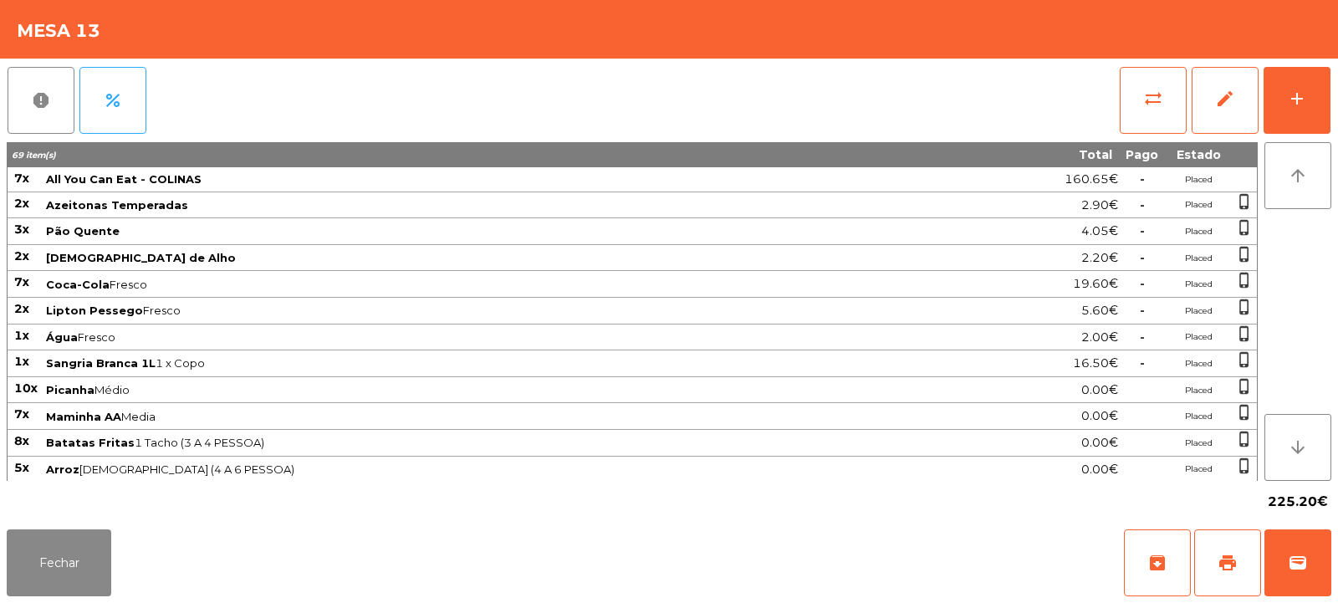
scroll to position [186, 0]
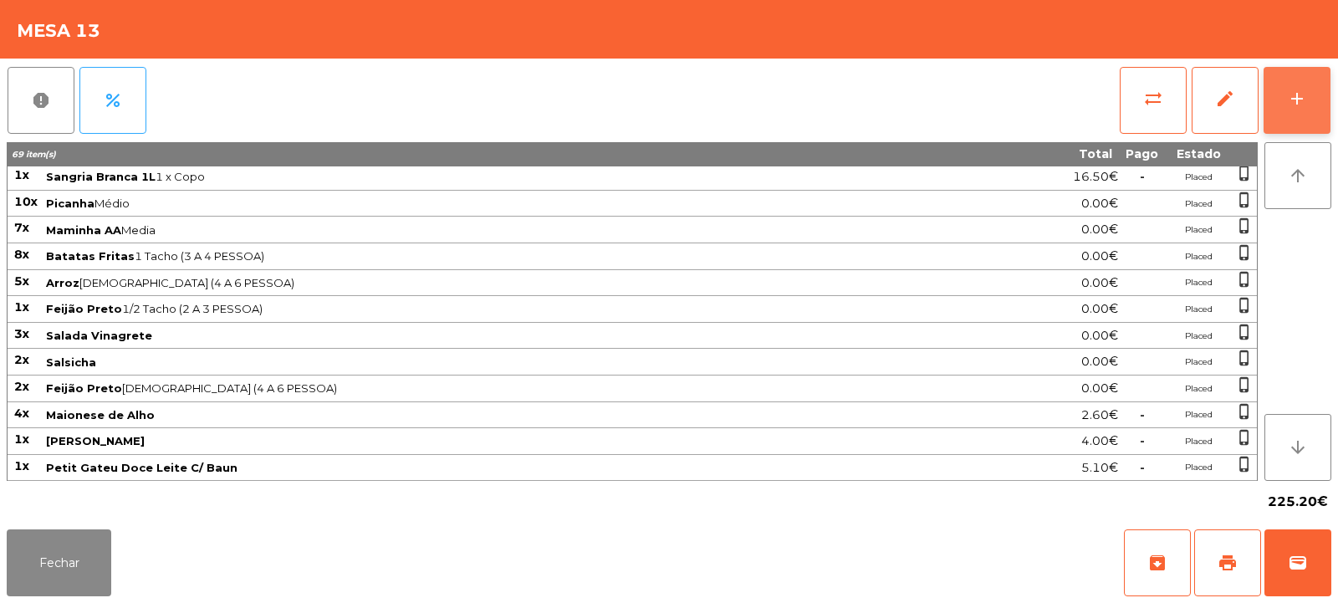
click at [1307, 114] on button "add" at bounding box center [1297, 100] width 67 height 67
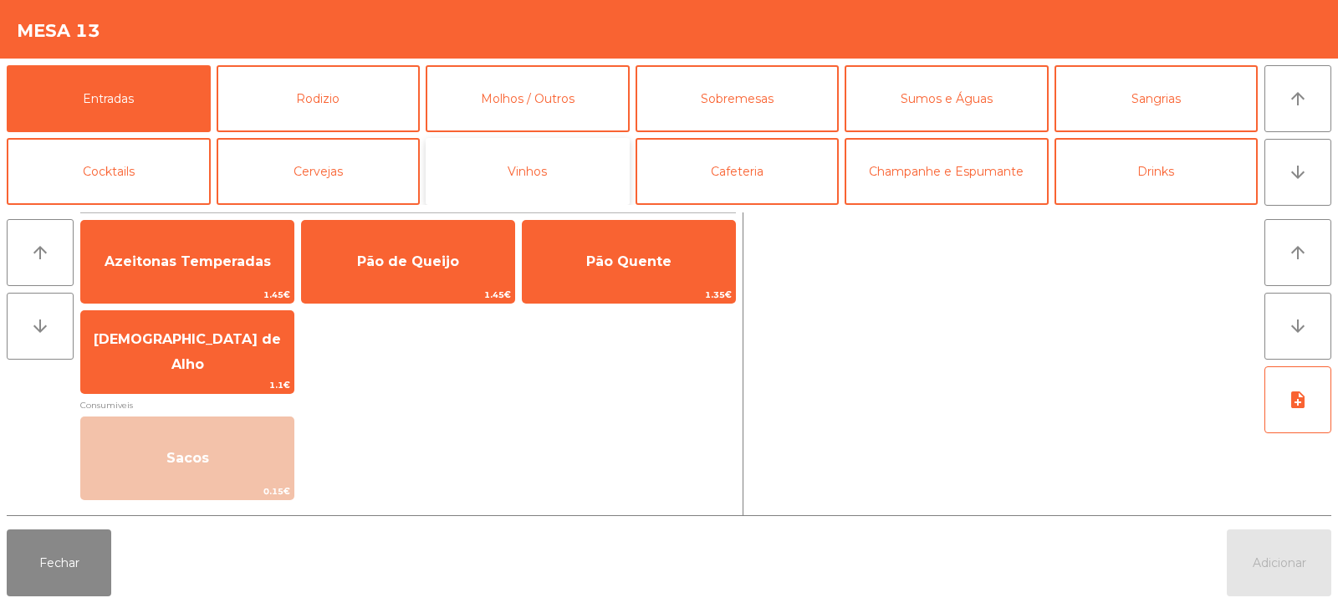
click at [554, 171] on button "Vinhos" at bounding box center [528, 171] width 204 height 67
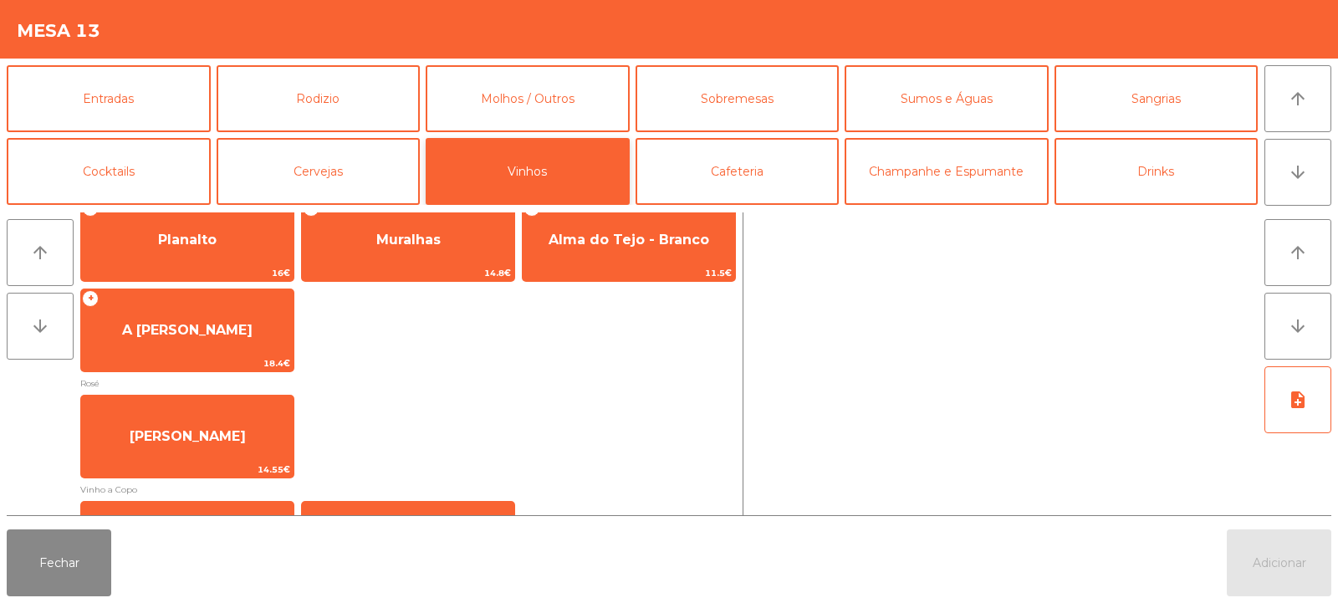
scroll to position [314, 0]
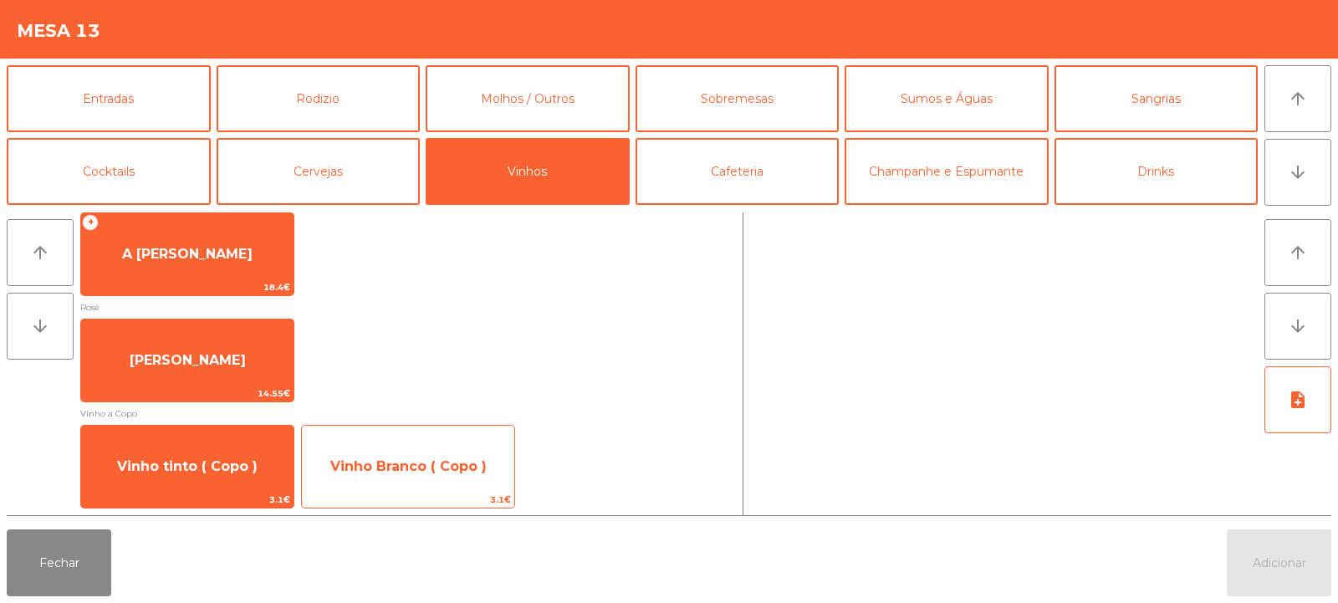
click at [411, 483] on span "Vinho Branco ( Copo )" at bounding box center [408, 466] width 212 height 45
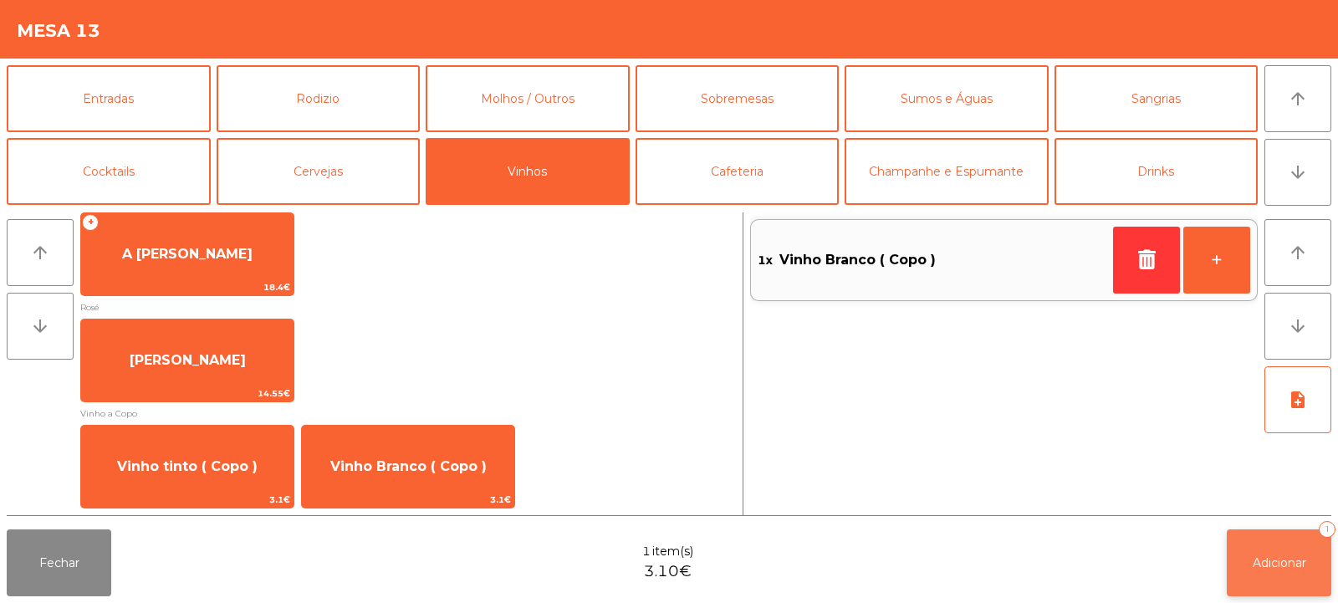
click at [1269, 564] on span "Adicionar" at bounding box center [1280, 562] width 54 height 15
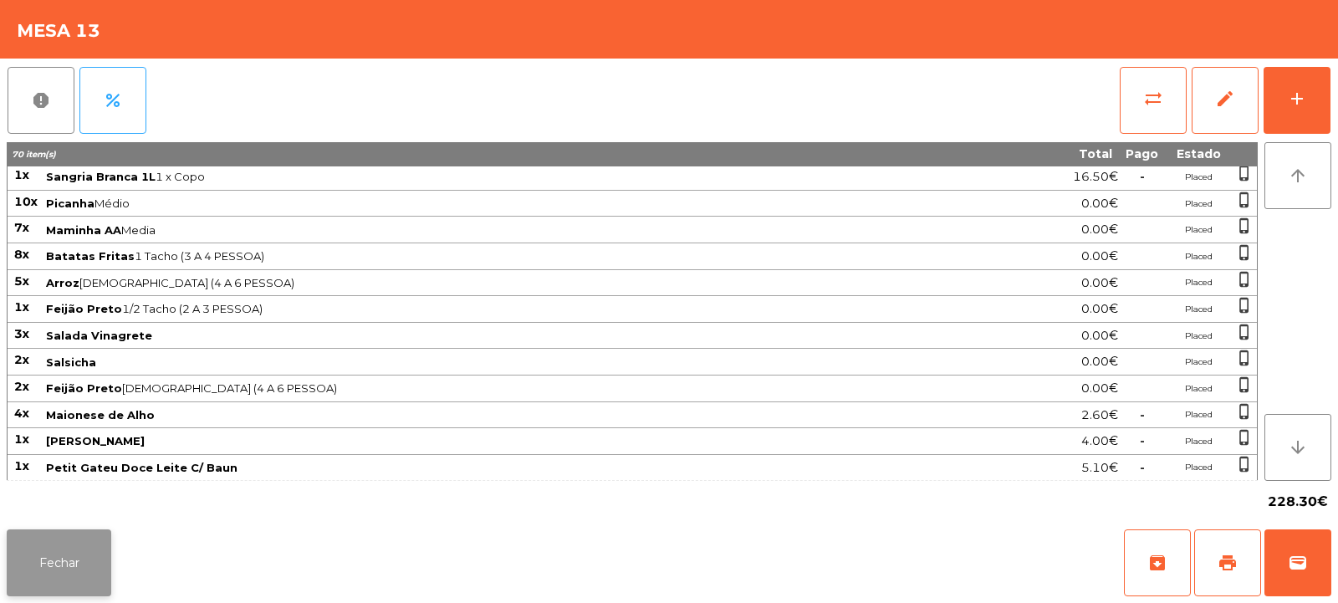
click at [59, 562] on button "Fechar" at bounding box center [59, 562] width 105 height 67
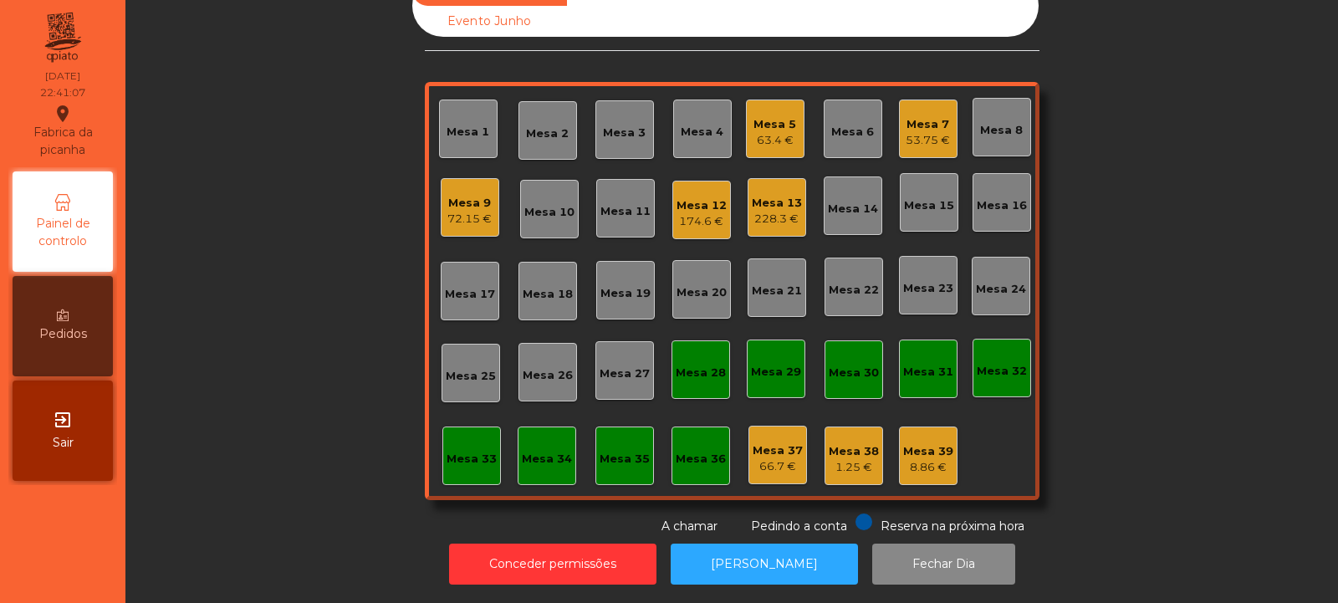
click at [929, 132] on div "53.75 €" at bounding box center [928, 140] width 44 height 17
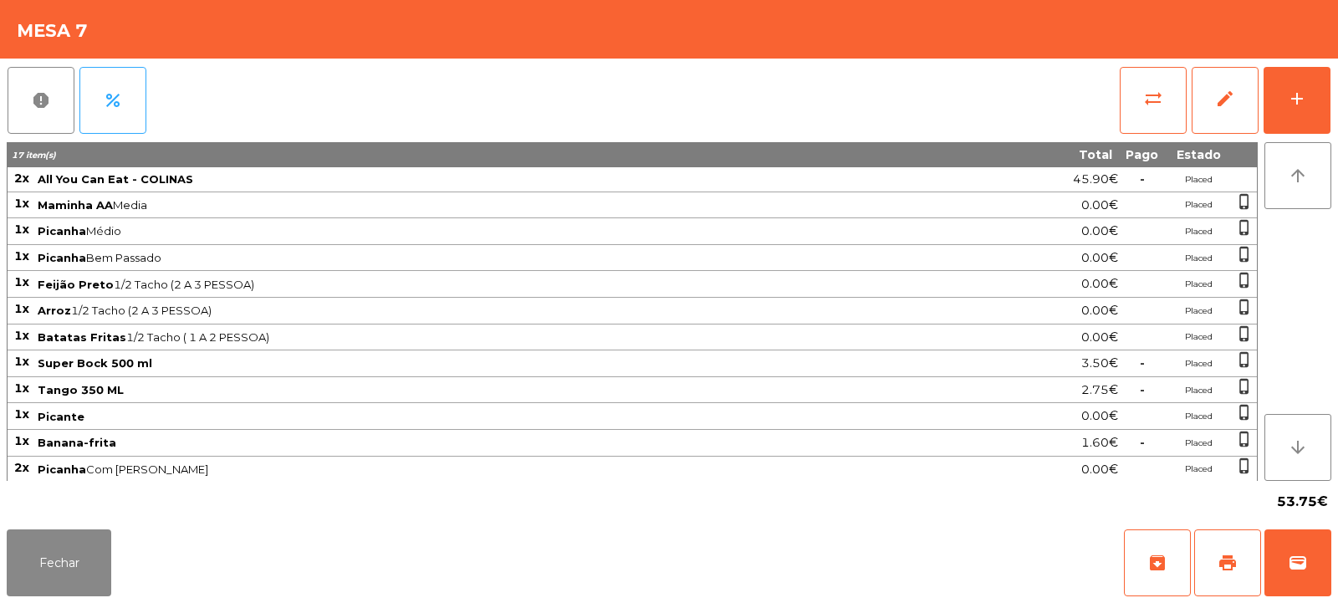
scroll to position [81, 0]
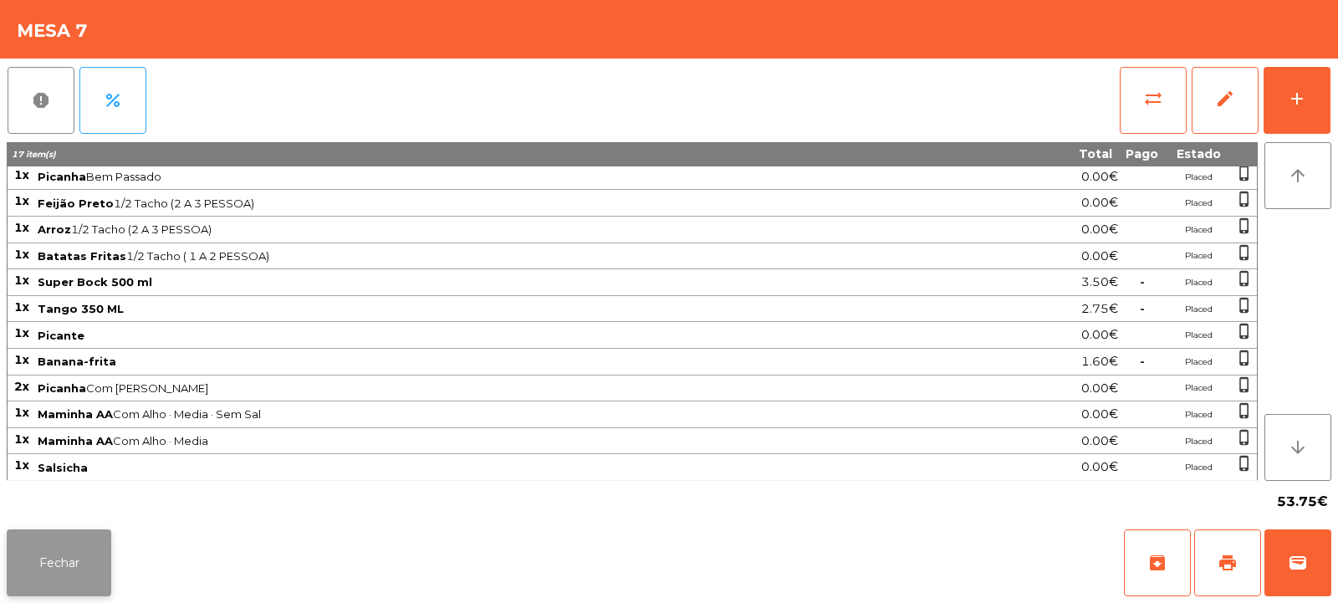
click at [61, 546] on button "Fechar" at bounding box center [59, 562] width 105 height 67
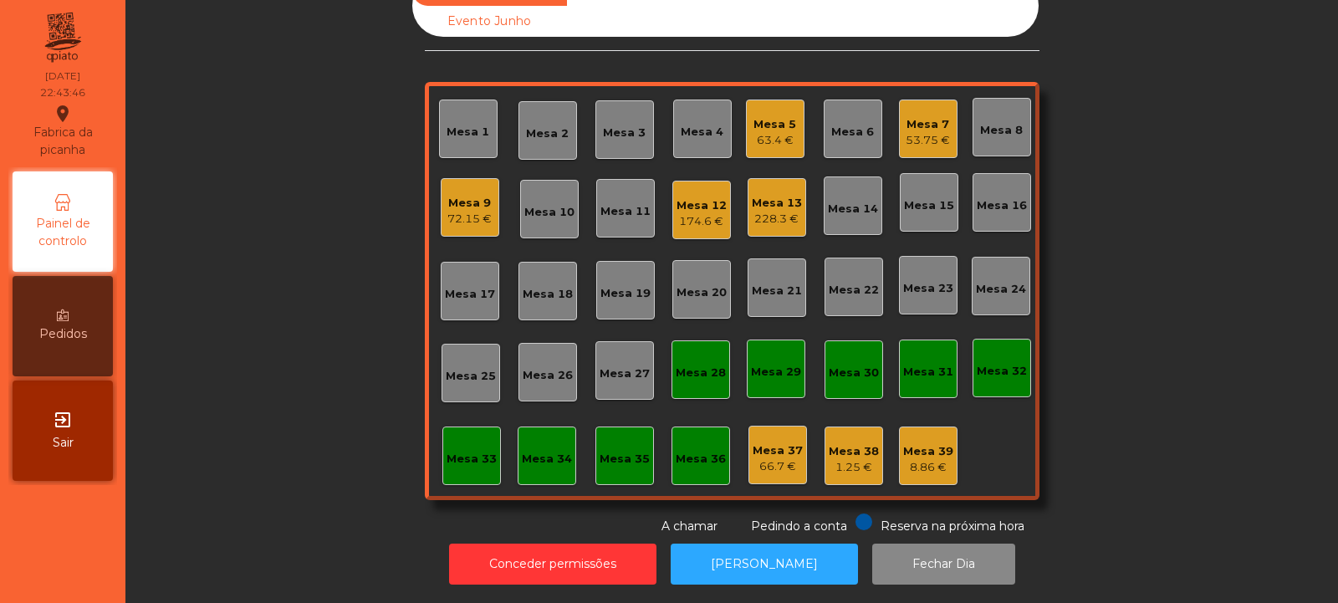
click at [702, 197] on div "Mesa 12" at bounding box center [702, 205] width 50 height 17
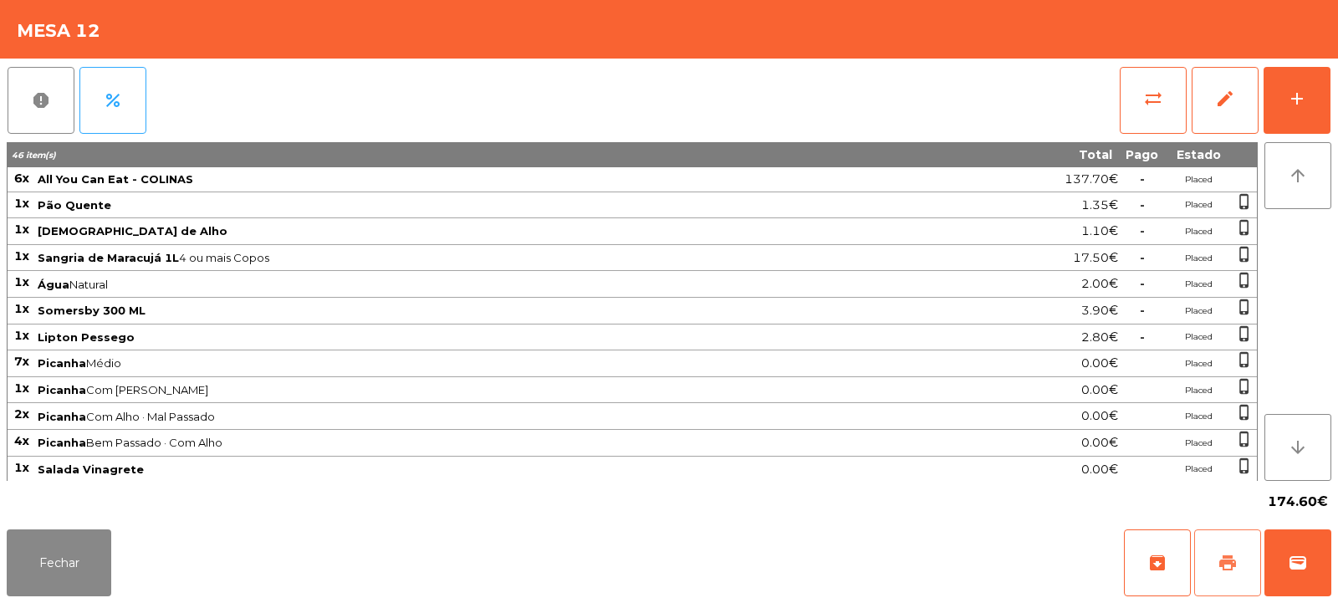
click at [1232, 560] on span "print" at bounding box center [1228, 563] width 20 height 20
click at [1288, 556] on span "wallet" at bounding box center [1298, 563] width 20 height 20
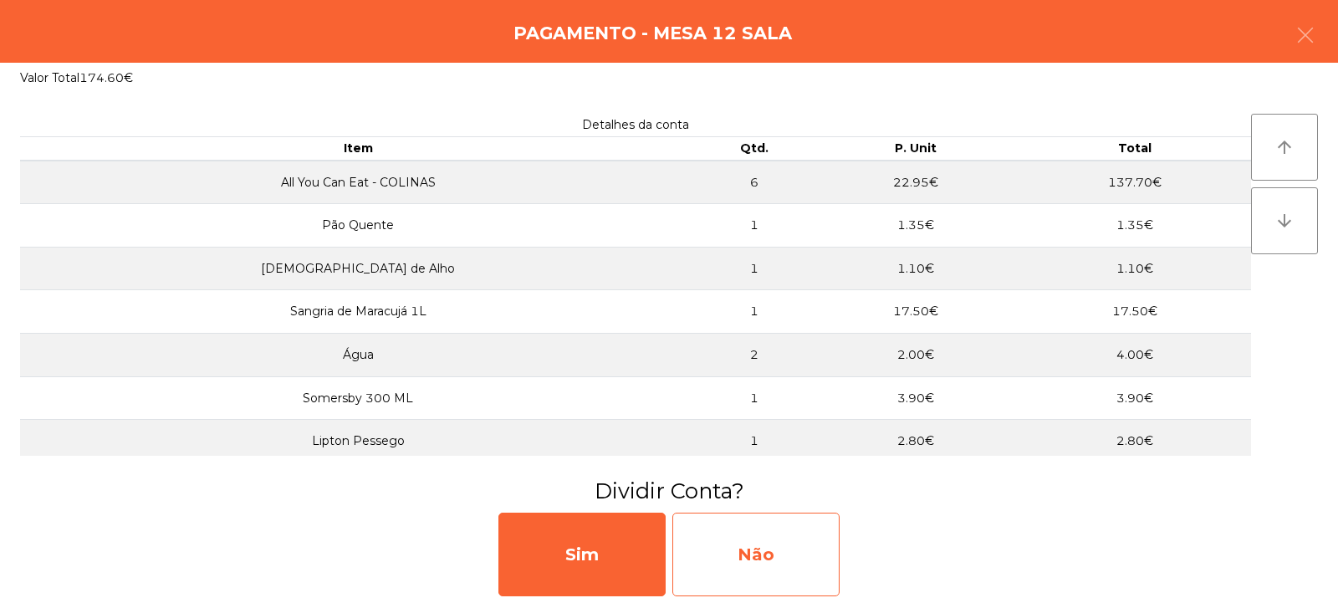
click at [732, 558] on div "Não" at bounding box center [755, 555] width 167 height 84
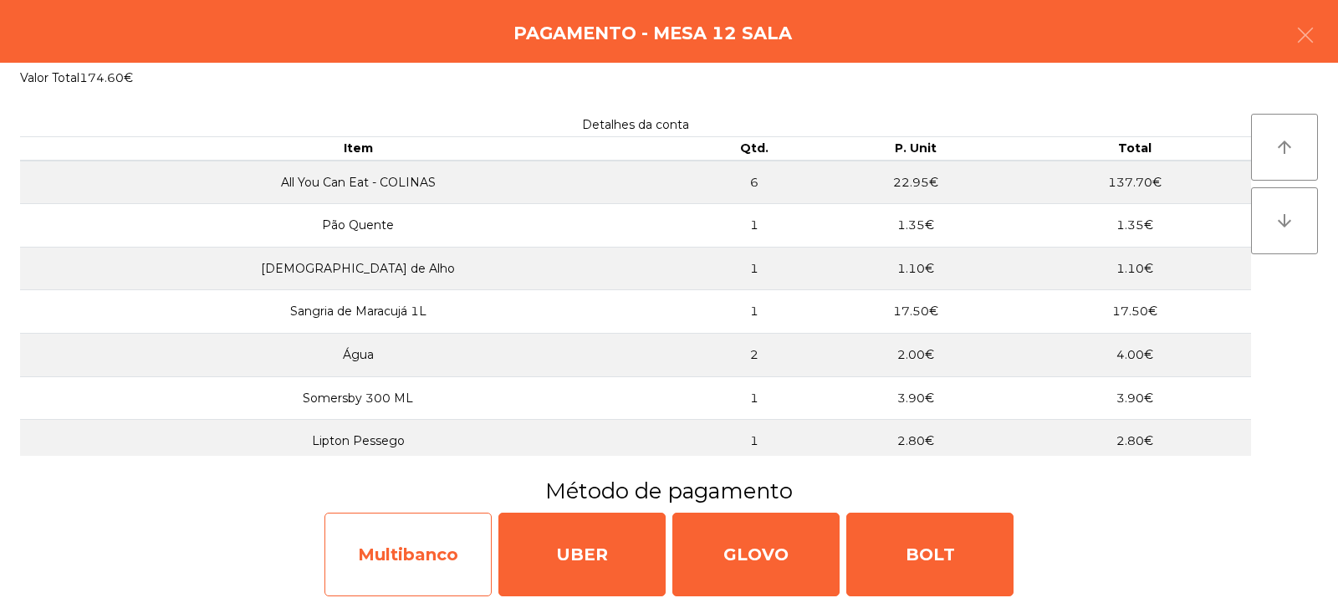
click at [421, 560] on div "Multibanco" at bounding box center [407, 555] width 167 height 84
select select "**"
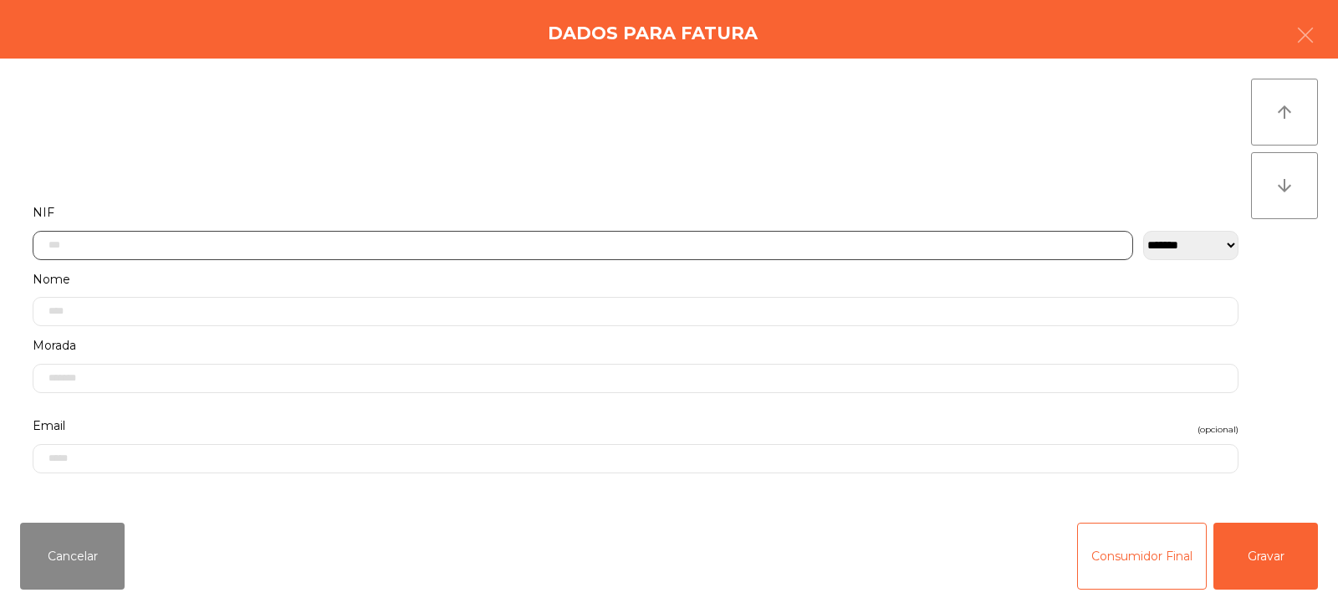
click at [561, 248] on input "text" at bounding box center [583, 245] width 1101 height 29
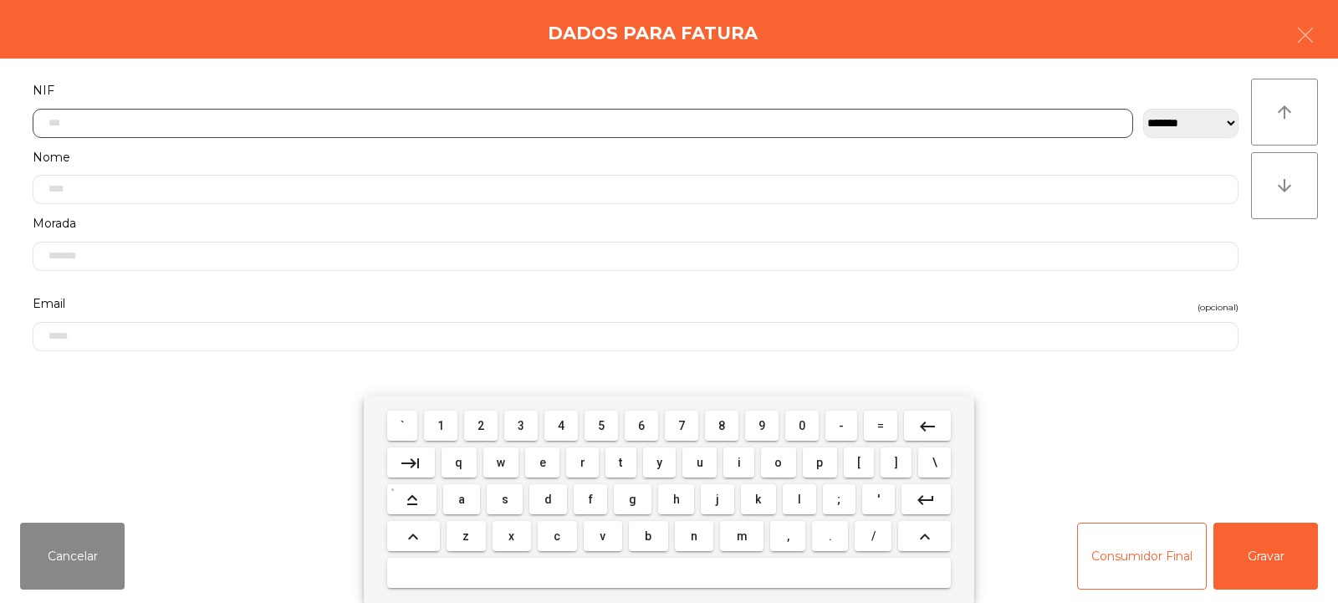
click at [304, 124] on input "text" at bounding box center [583, 123] width 1101 height 29
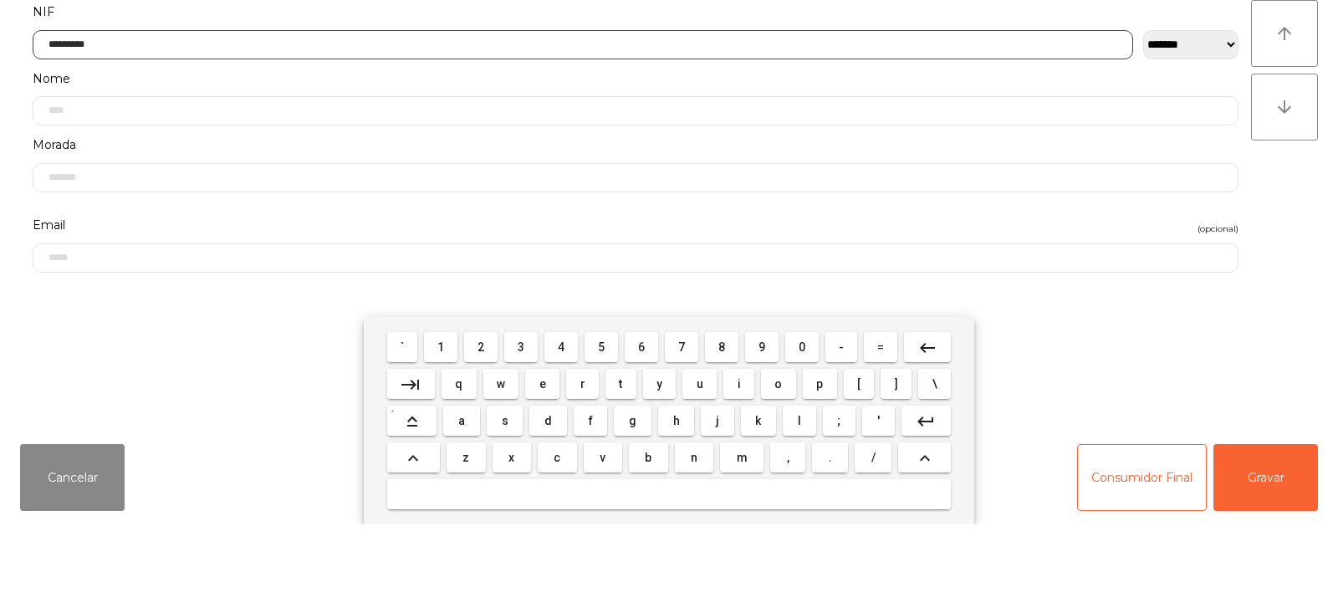
type input "*********"
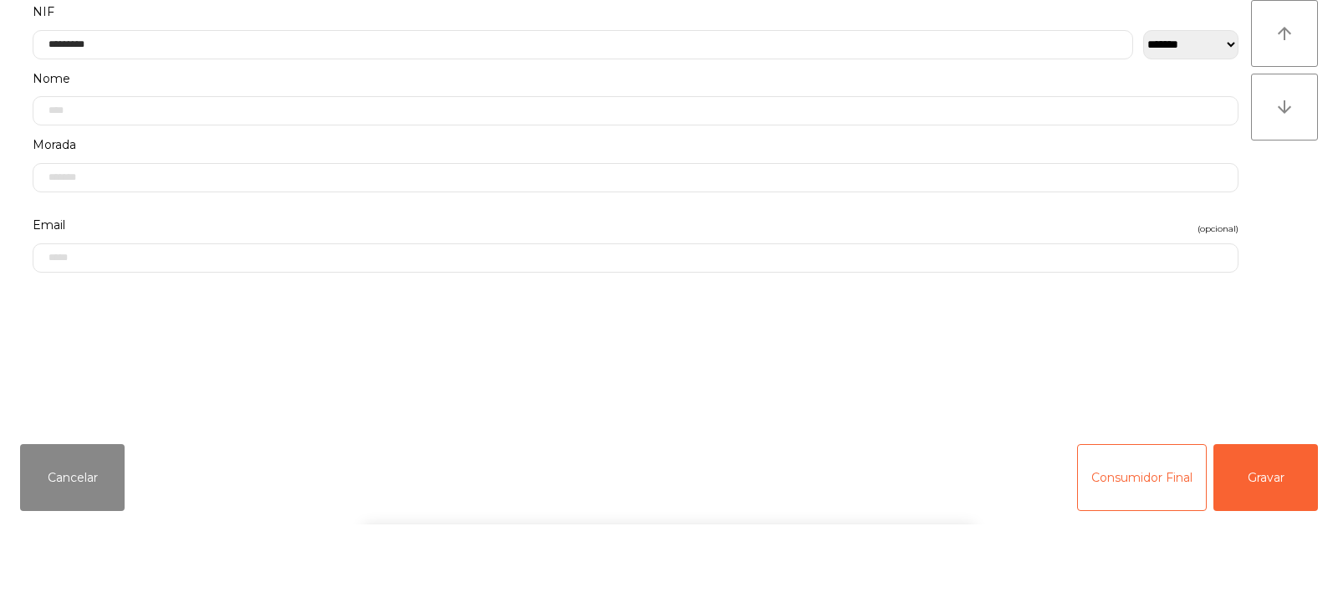
click at [1260, 321] on div "arrow_upward arrow_downward" at bounding box center [1284, 284] width 67 height 411
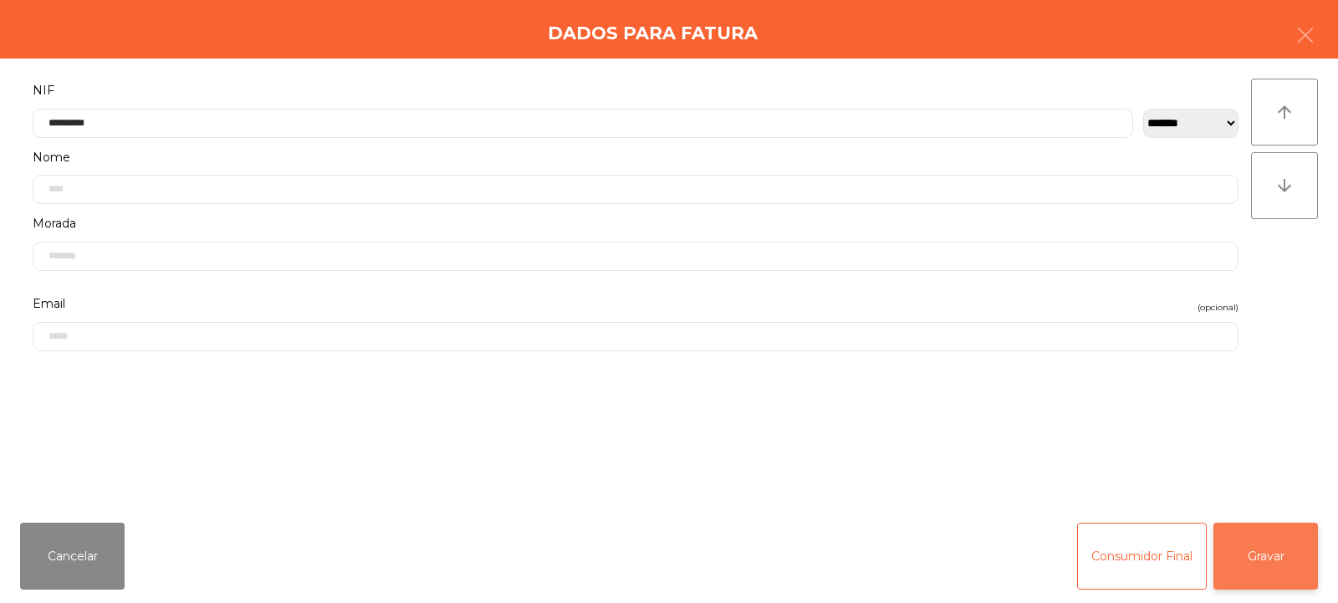
click at [1275, 557] on button "Gravar" at bounding box center [1265, 556] width 105 height 67
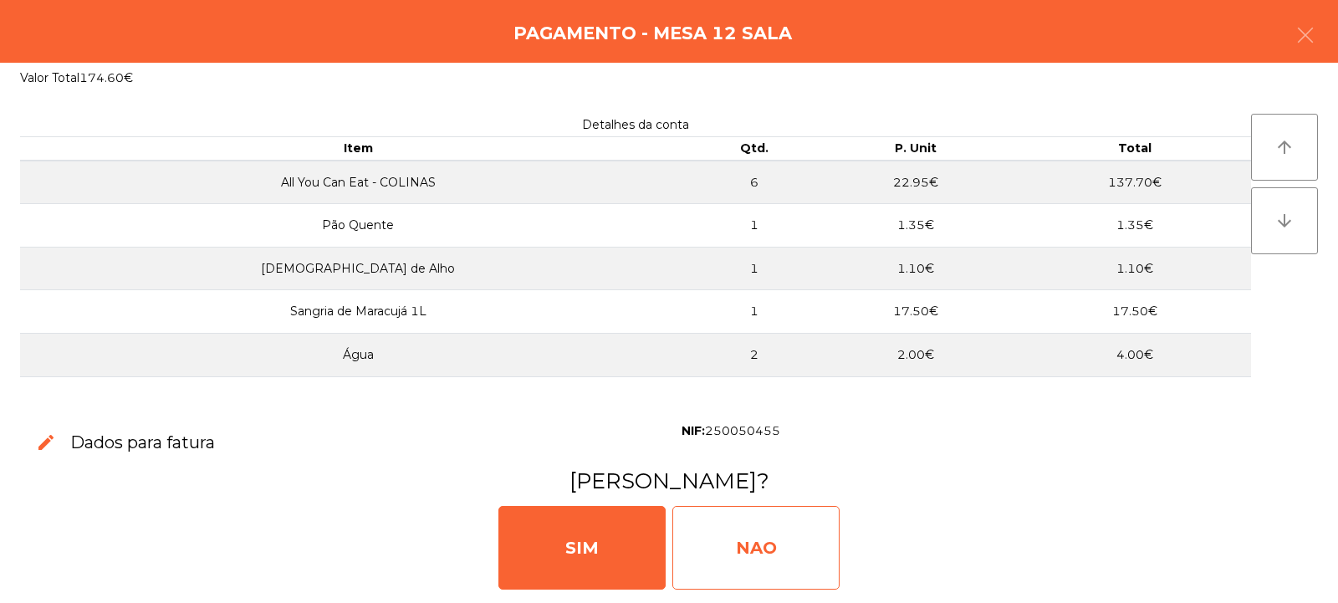
click at [790, 522] on div "NAO" at bounding box center [755, 548] width 167 height 84
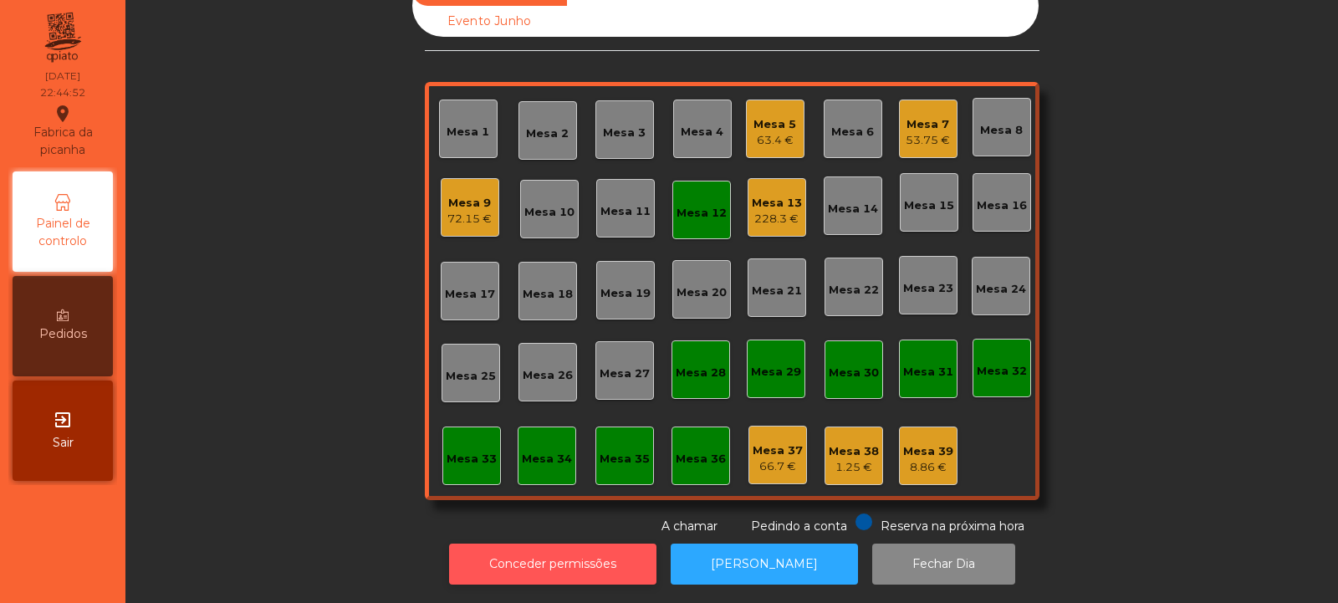
click at [568, 567] on button "Conceder permissões" at bounding box center [552, 564] width 207 height 41
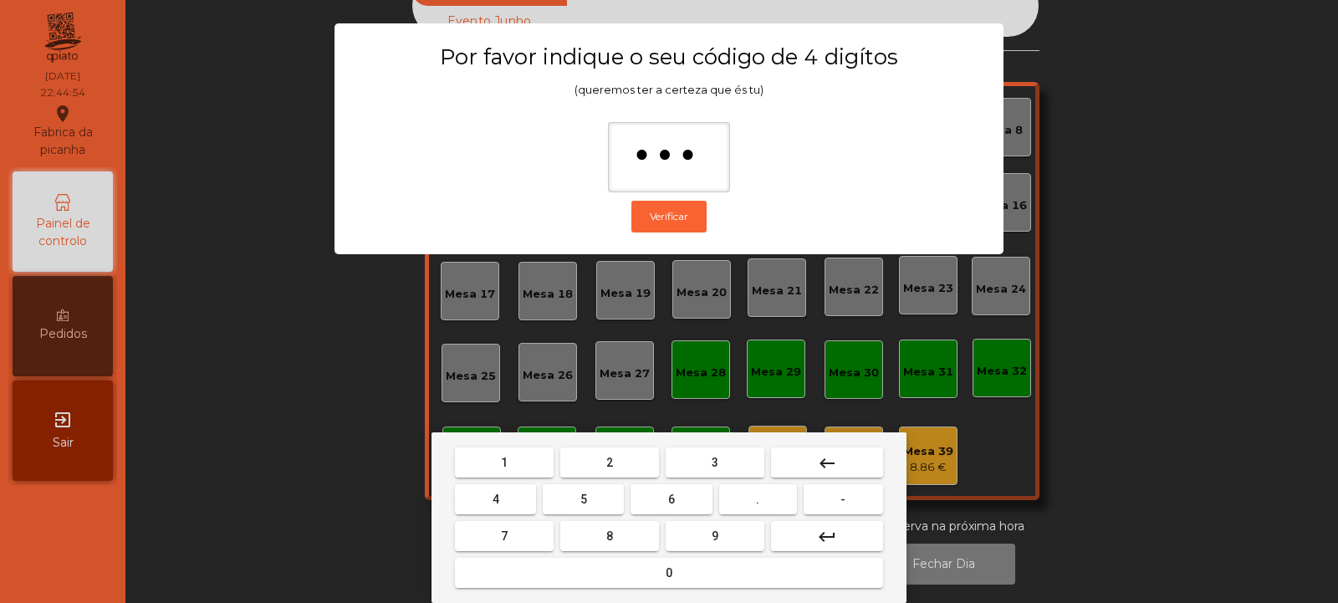
type input "****"
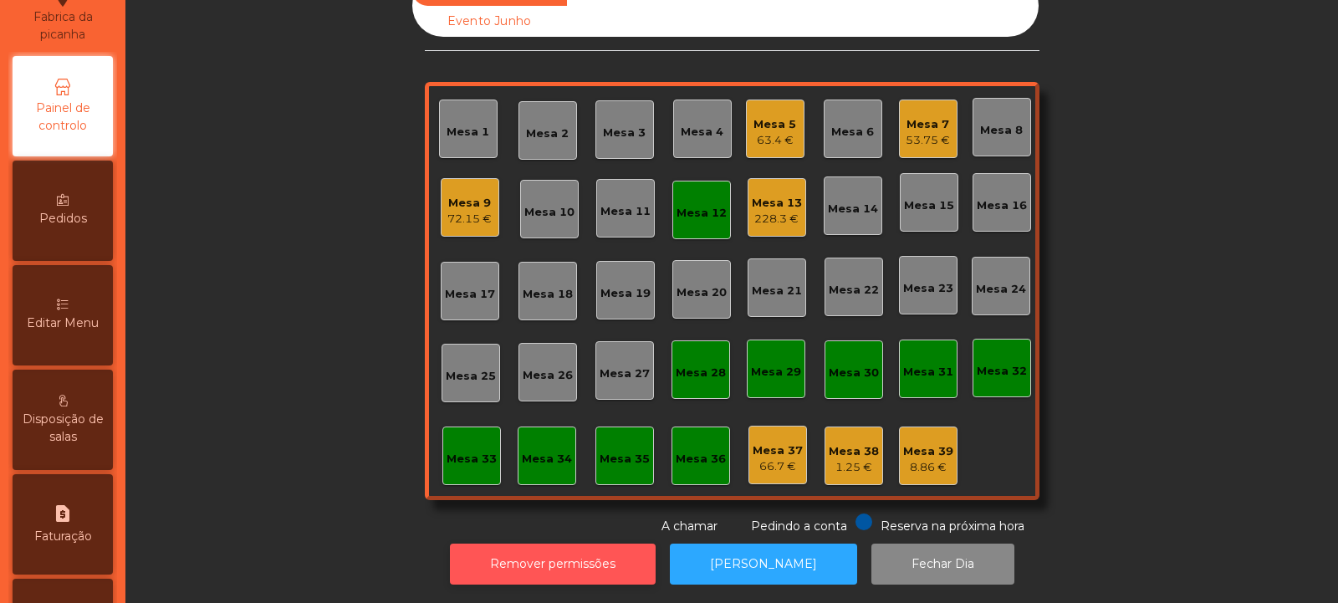
scroll to position [176, 0]
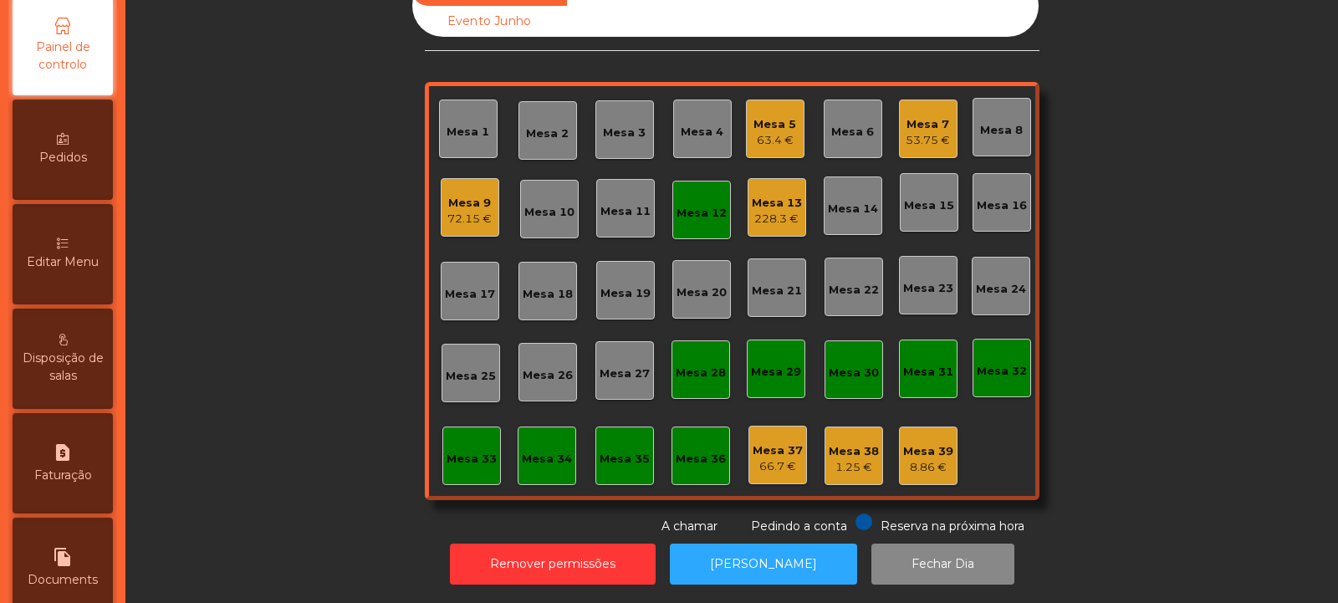
click at [92, 472] on span "Faturação" at bounding box center [63, 476] width 58 height 18
select select "**"
select select "****"
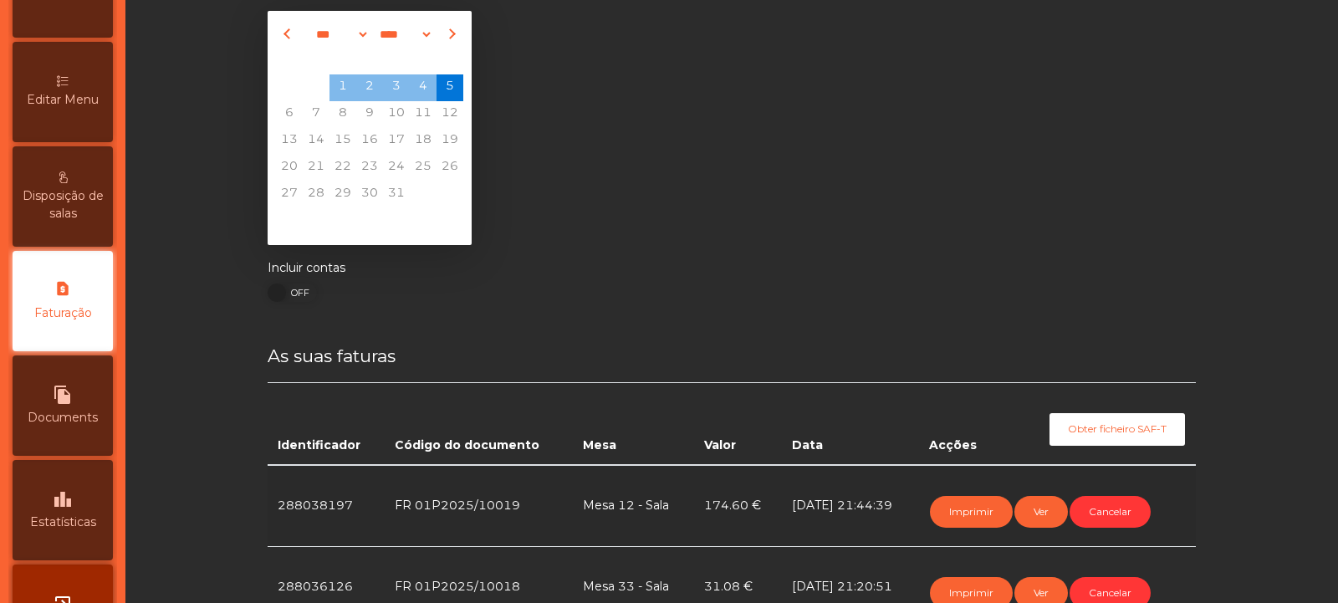
scroll to position [56, 0]
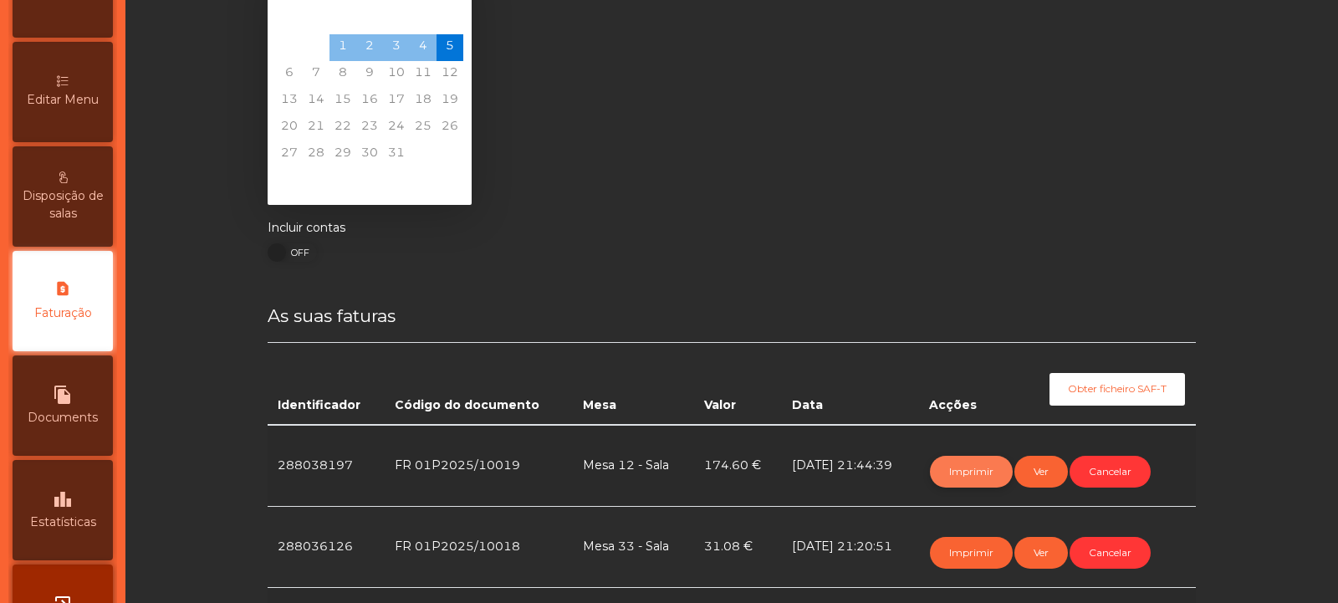
click at [960, 464] on button "Imprimir" at bounding box center [971, 472] width 83 height 32
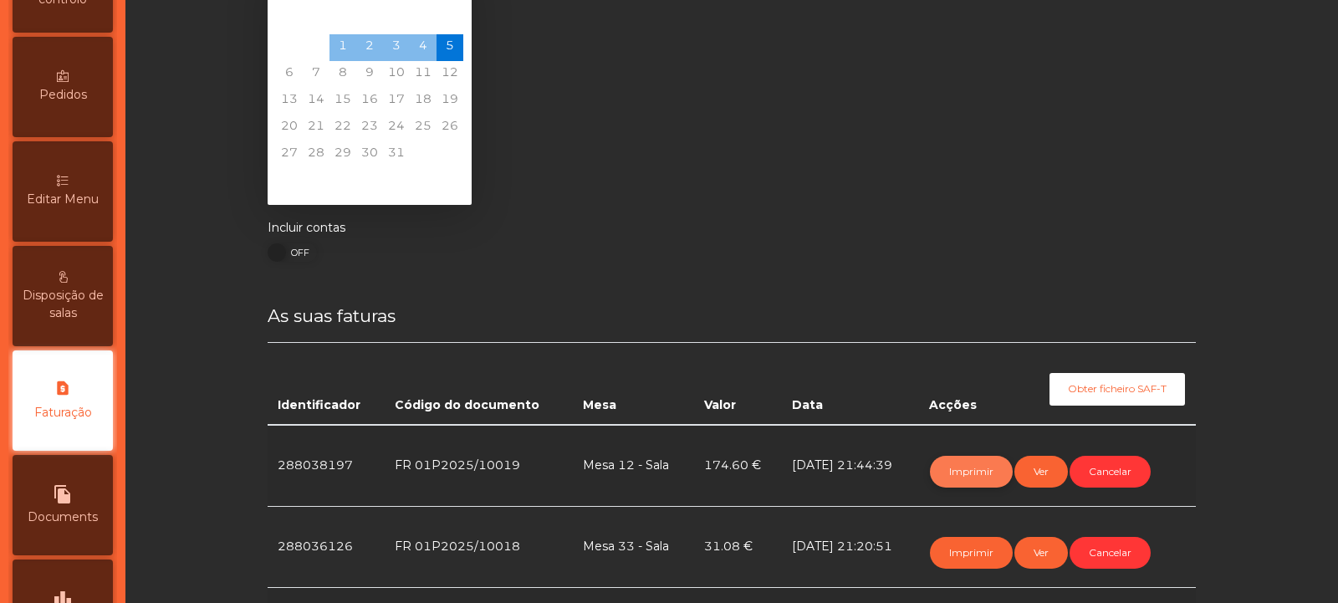
scroll to position [0, 0]
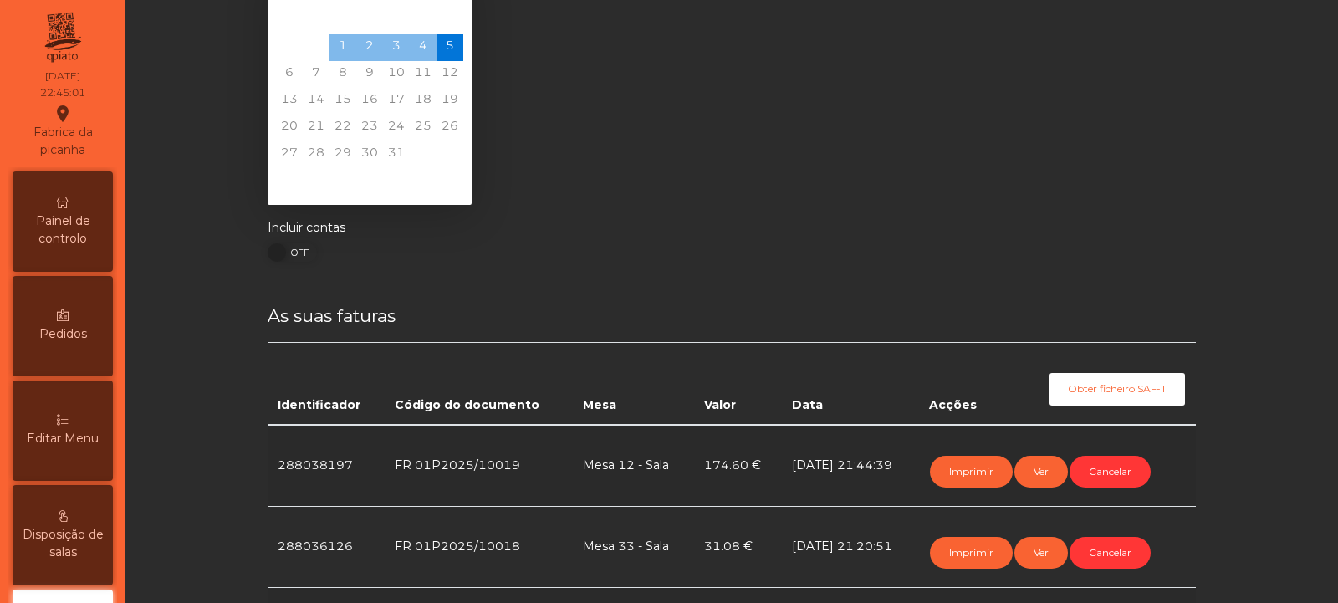
click at [76, 218] on span "Painel de controlo" at bounding box center [63, 229] width 92 height 35
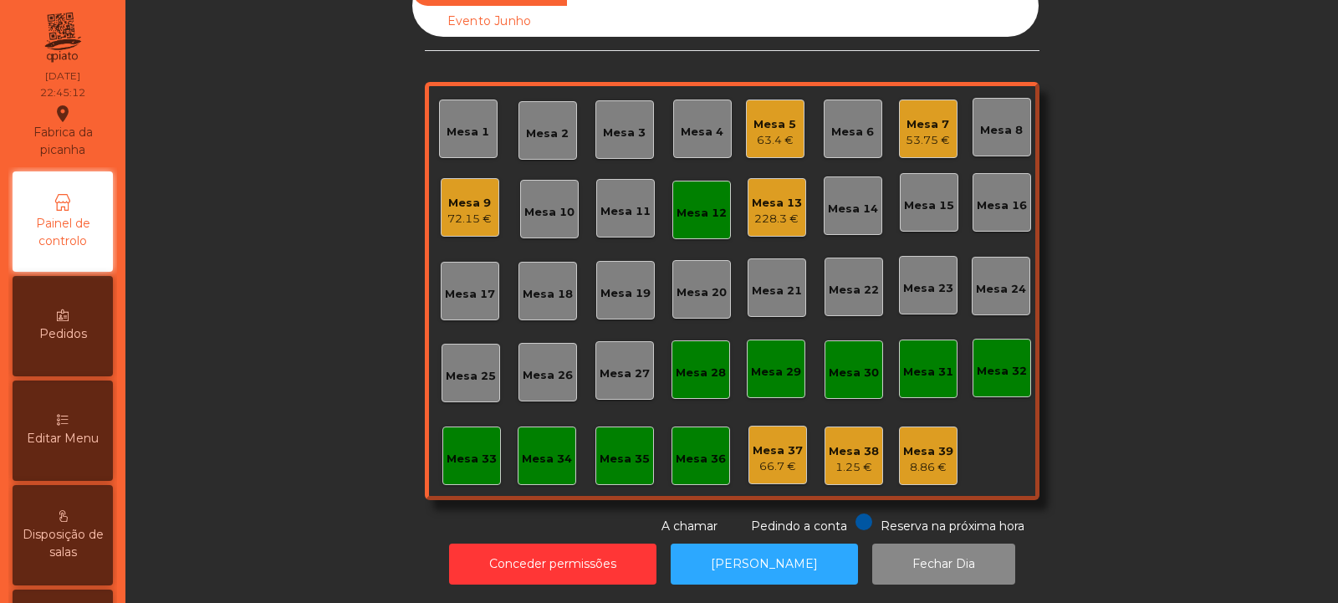
click at [700, 207] on div "Mesa 12" at bounding box center [702, 213] width 50 height 17
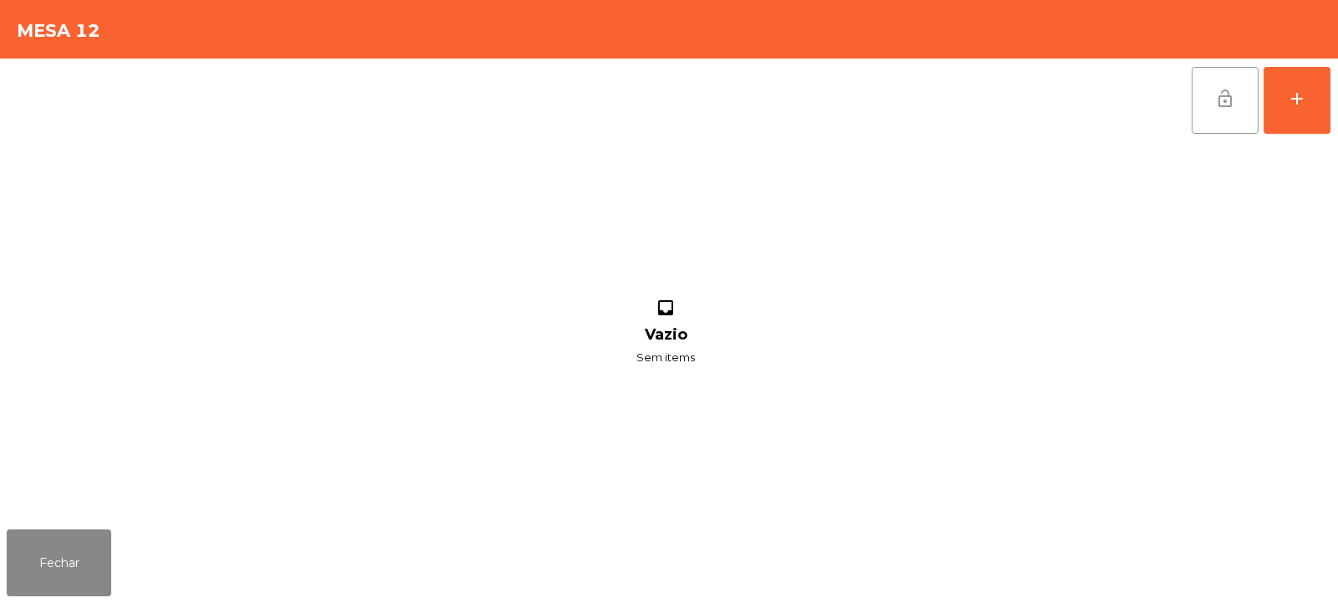
click at [1228, 111] on button "lock_open" at bounding box center [1225, 100] width 67 height 67
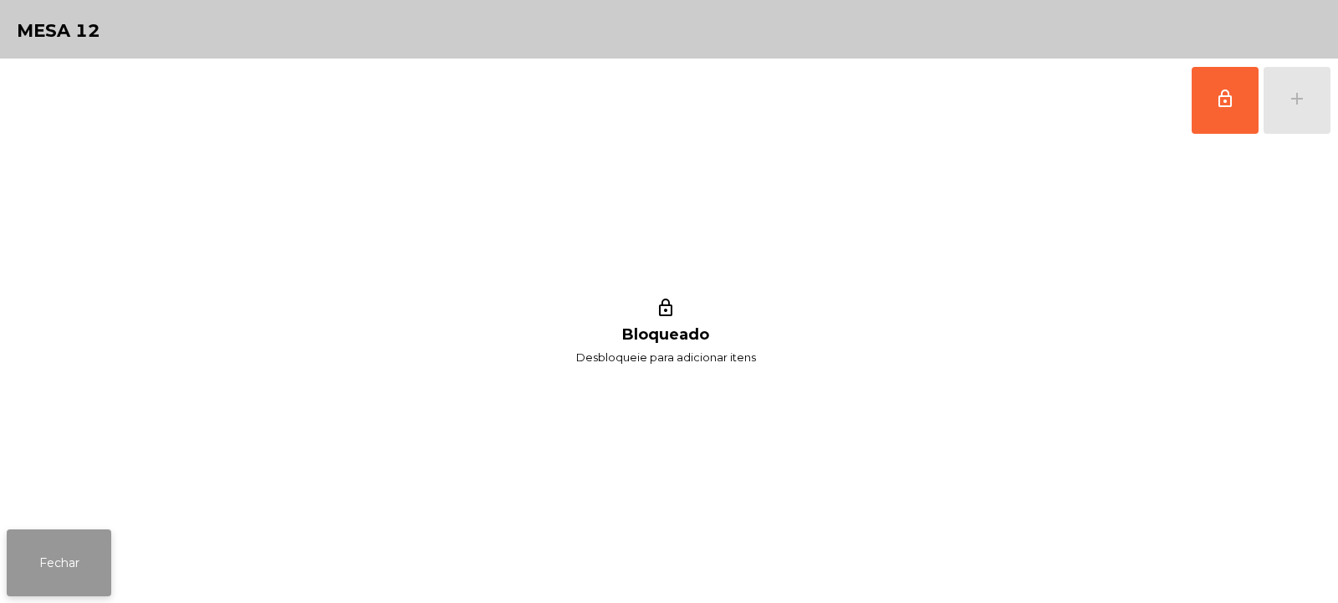
click at [63, 559] on button "Fechar" at bounding box center [59, 562] width 105 height 67
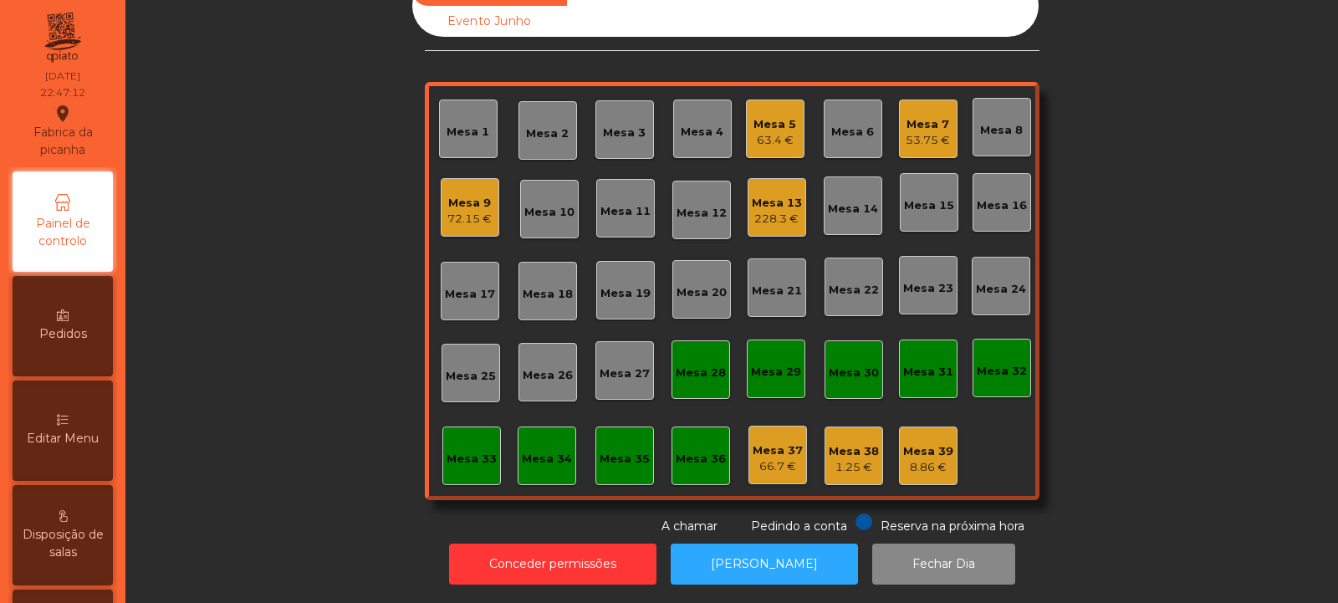
click at [457, 211] on div "72.15 €" at bounding box center [469, 219] width 44 height 17
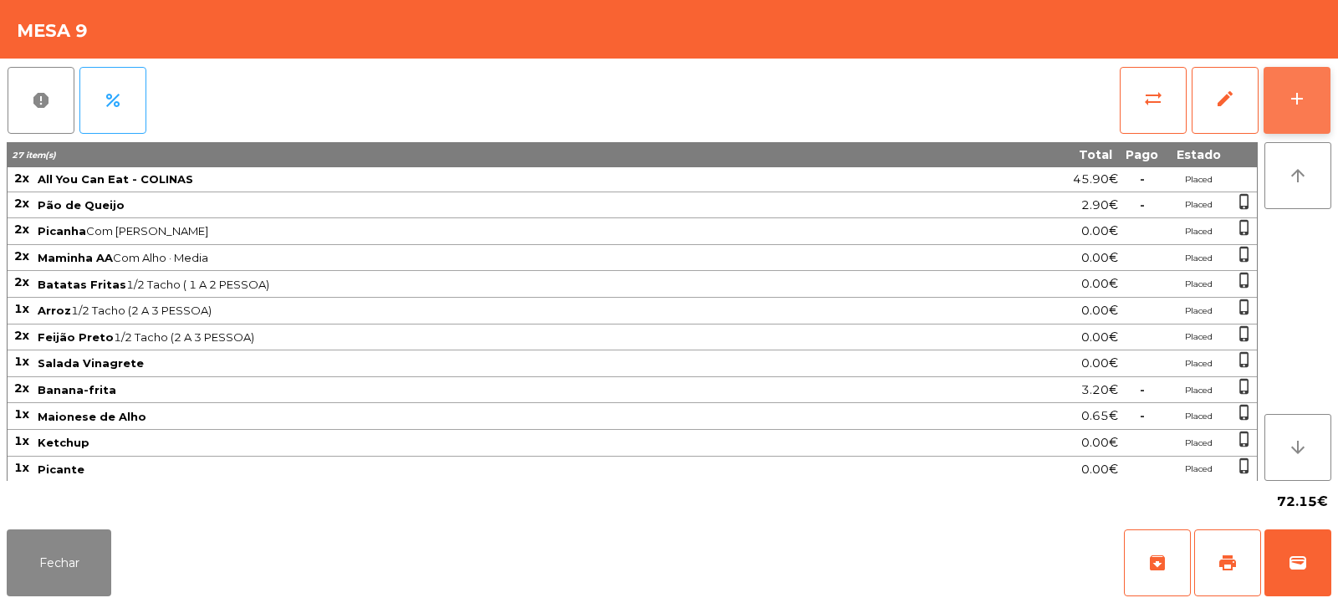
click at [1295, 101] on div "add" at bounding box center [1297, 99] width 20 height 20
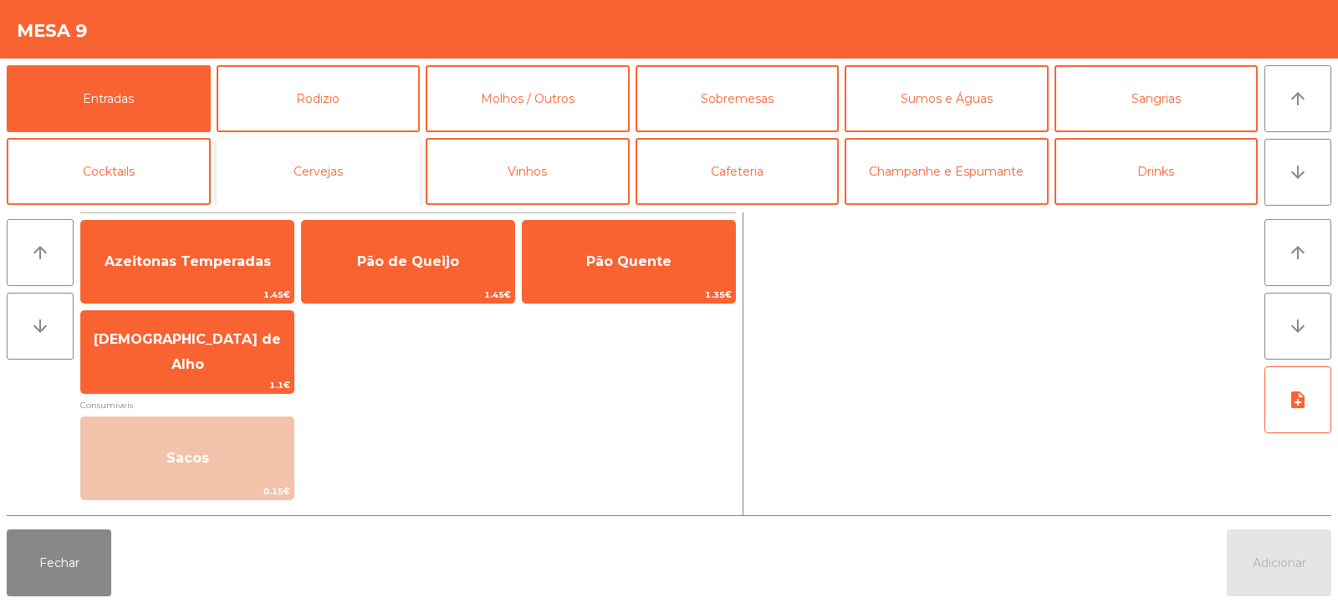
click at [349, 200] on button "Cervejas" at bounding box center [319, 171] width 204 height 67
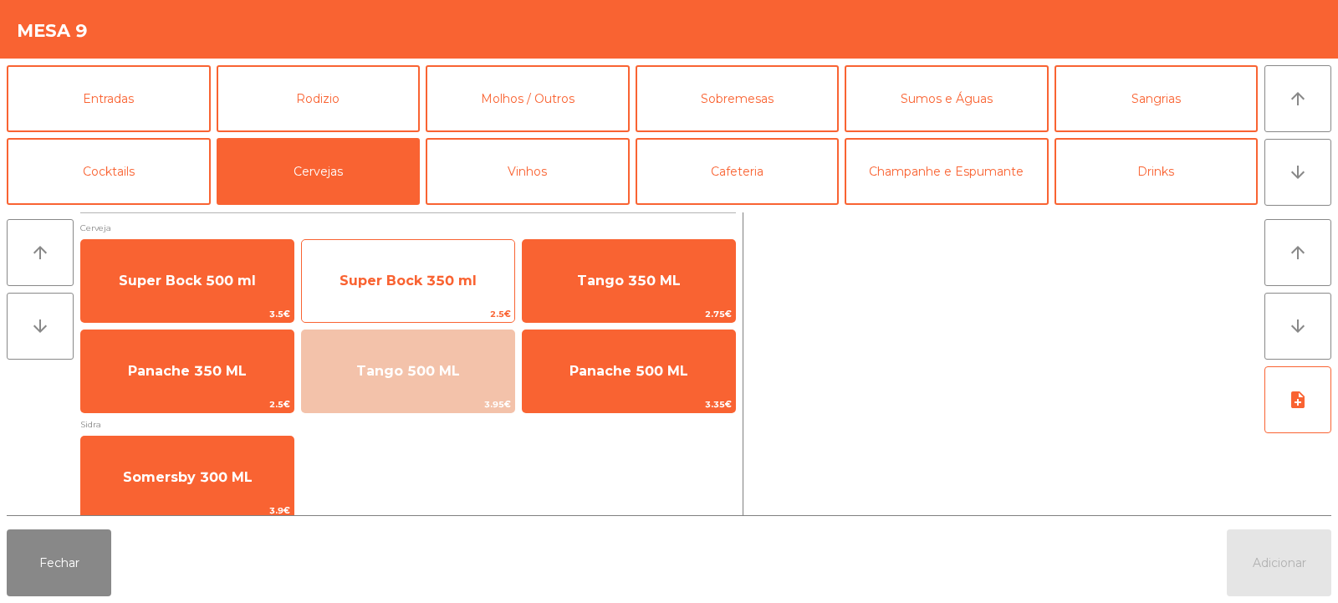
click at [420, 284] on span "Super Bock 350 ml" at bounding box center [408, 281] width 137 height 16
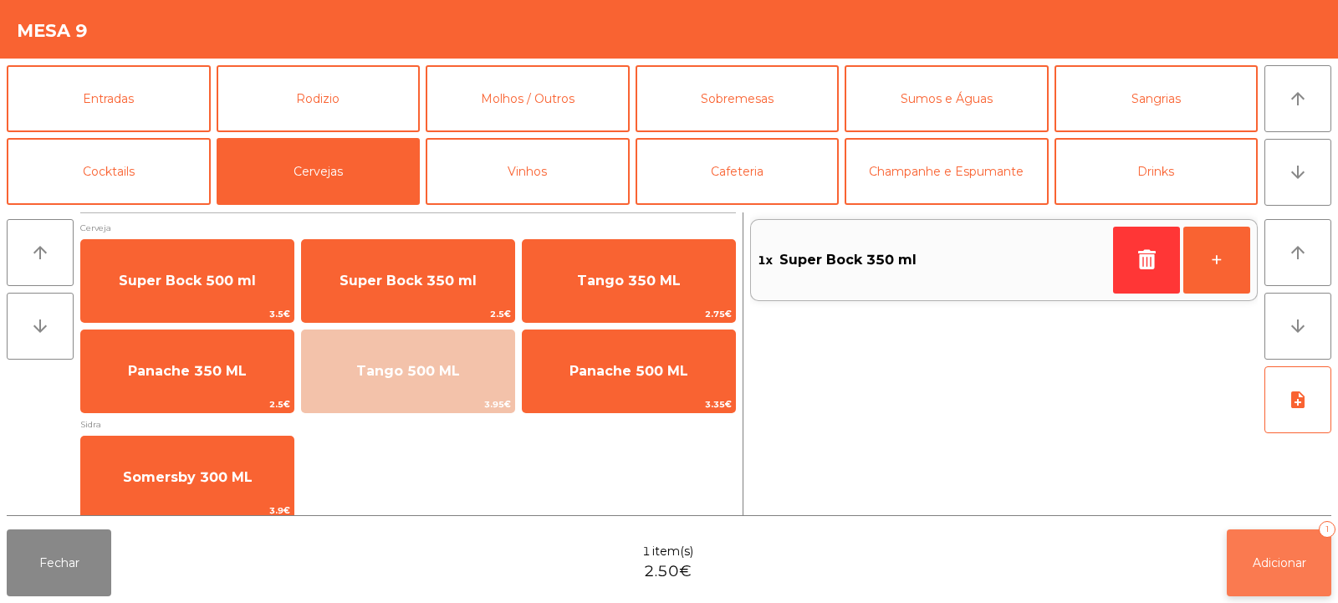
click at [1264, 575] on button "Adicionar 1" at bounding box center [1279, 562] width 105 height 67
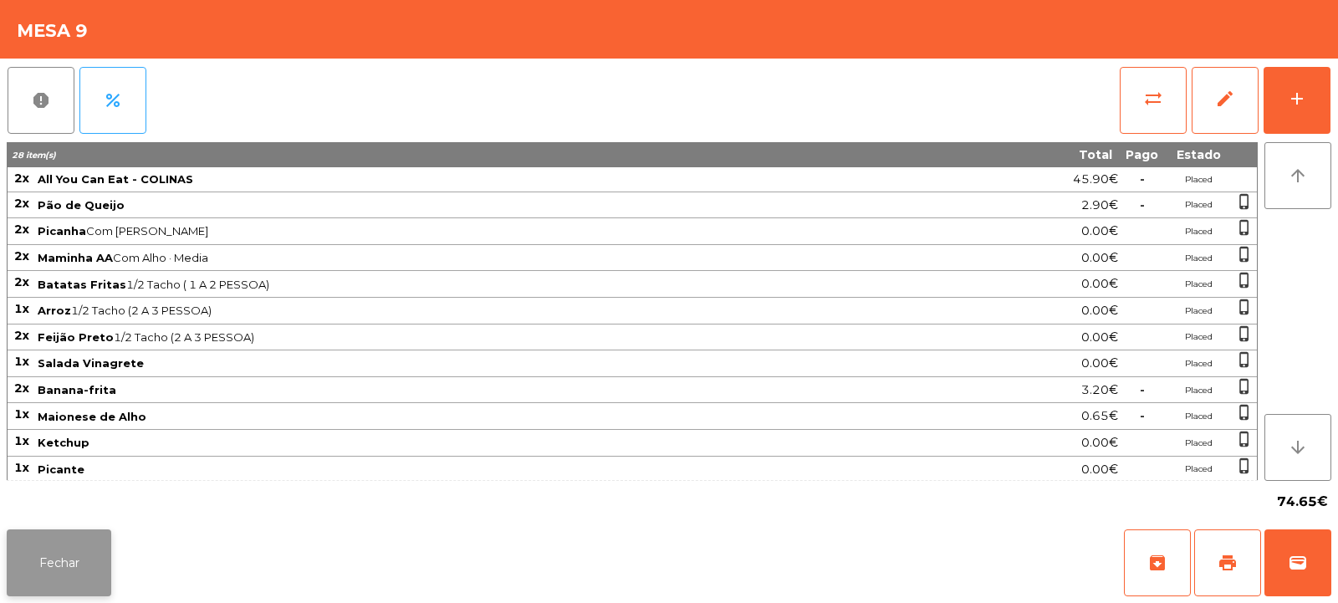
click at [53, 561] on button "Fechar" at bounding box center [59, 562] width 105 height 67
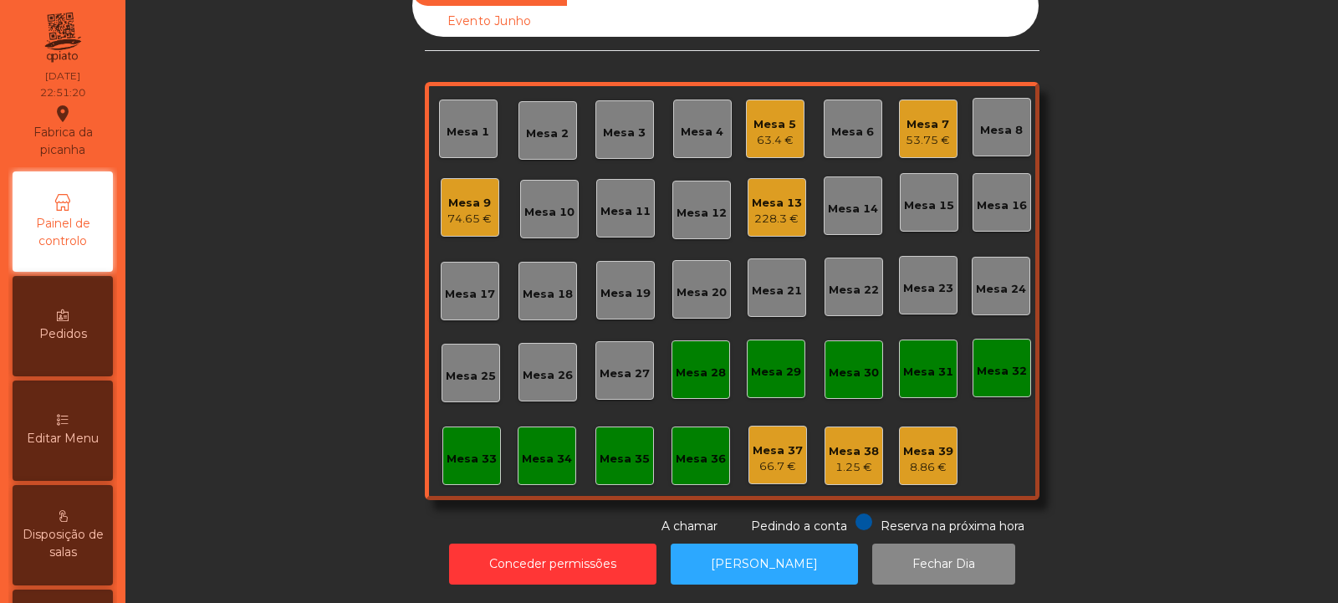
click at [932, 116] on div "Mesa 7" at bounding box center [928, 124] width 44 height 17
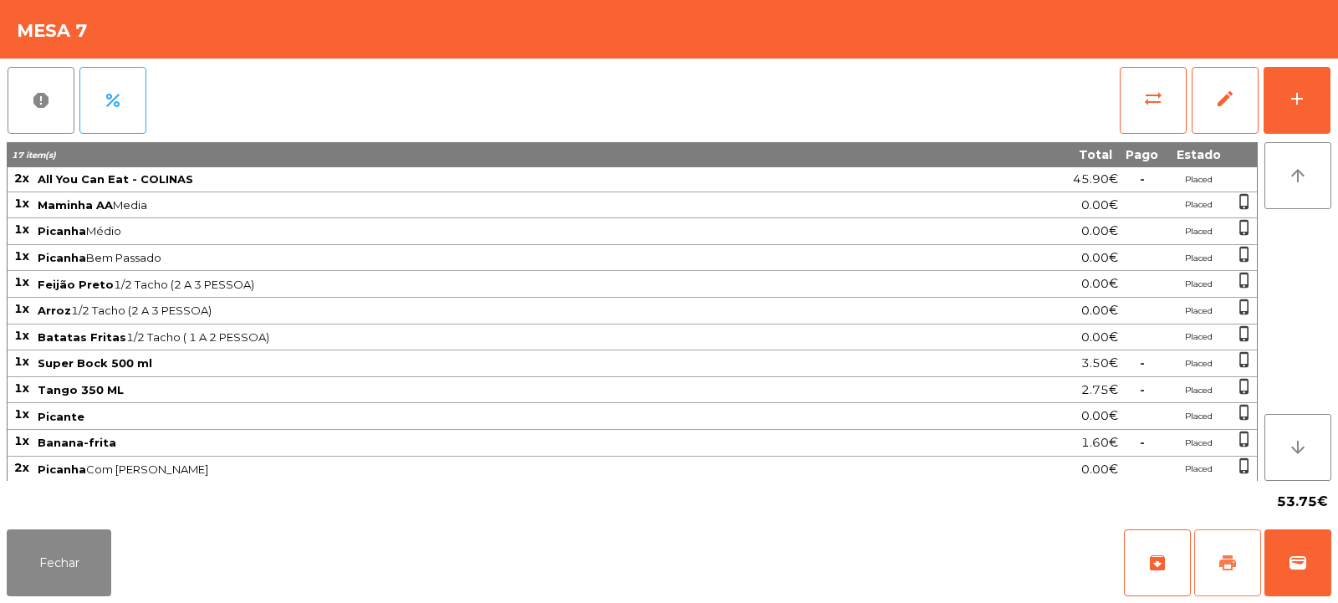
click at [1219, 579] on button "print" at bounding box center [1227, 562] width 67 height 67
click at [1289, 564] on span "wallet" at bounding box center [1298, 563] width 20 height 20
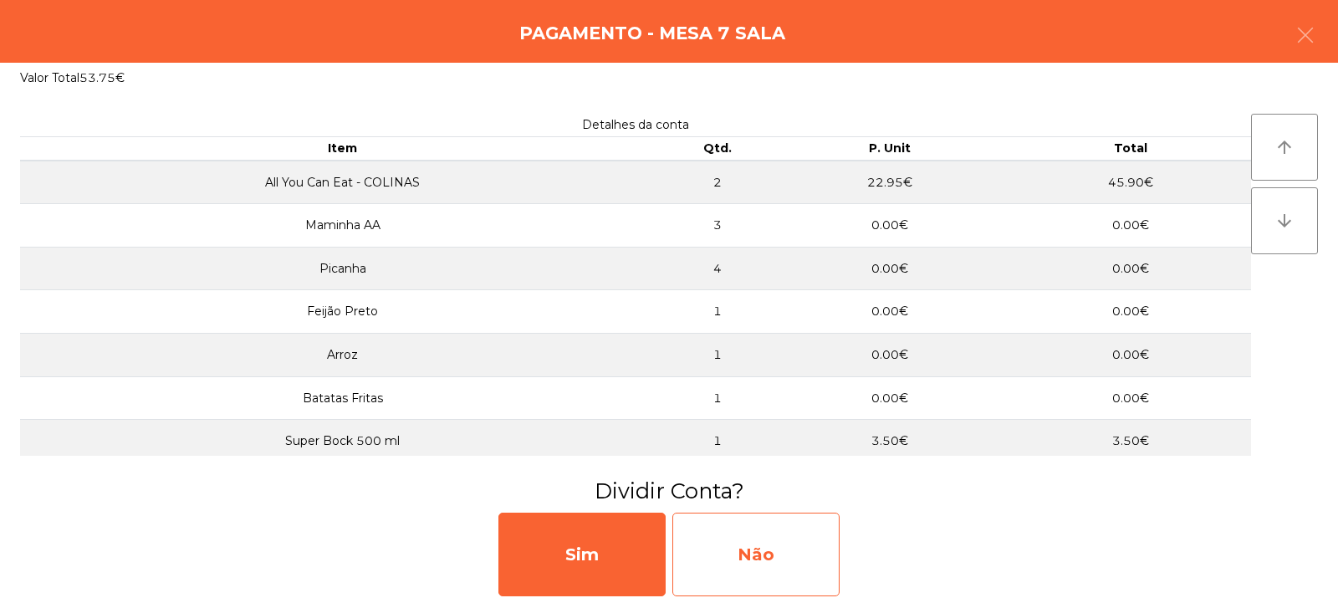
click at [779, 575] on div "Não" at bounding box center [755, 555] width 167 height 84
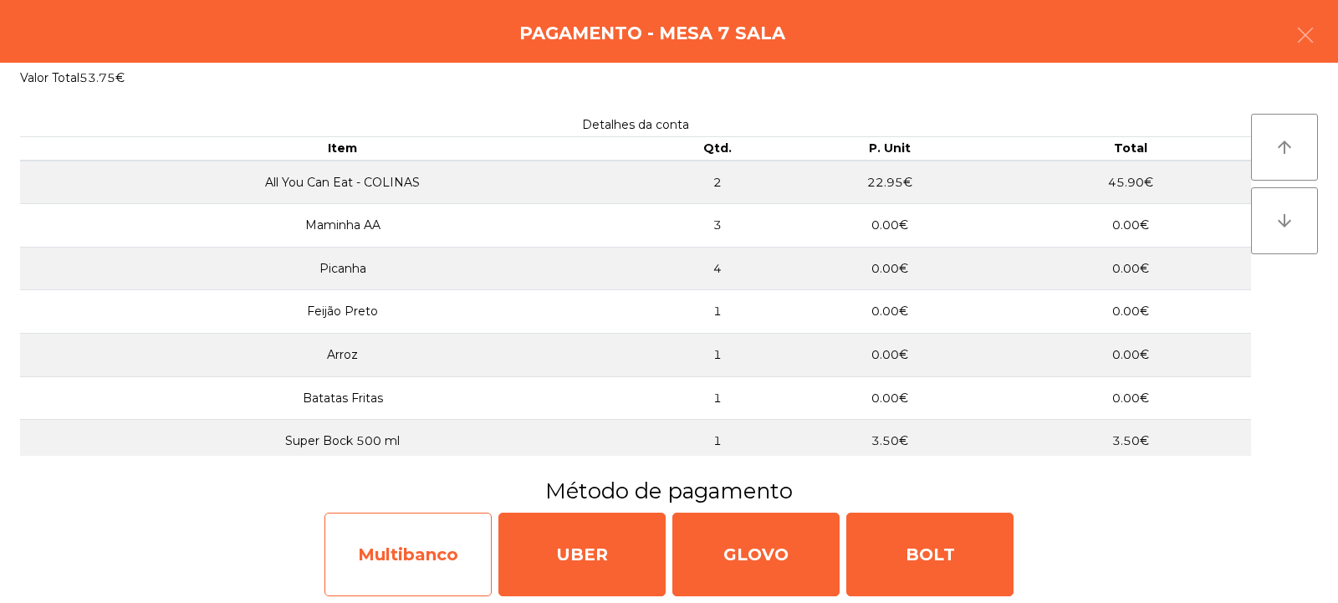
click at [421, 559] on div "Multibanco" at bounding box center [407, 555] width 167 height 84
select select "**"
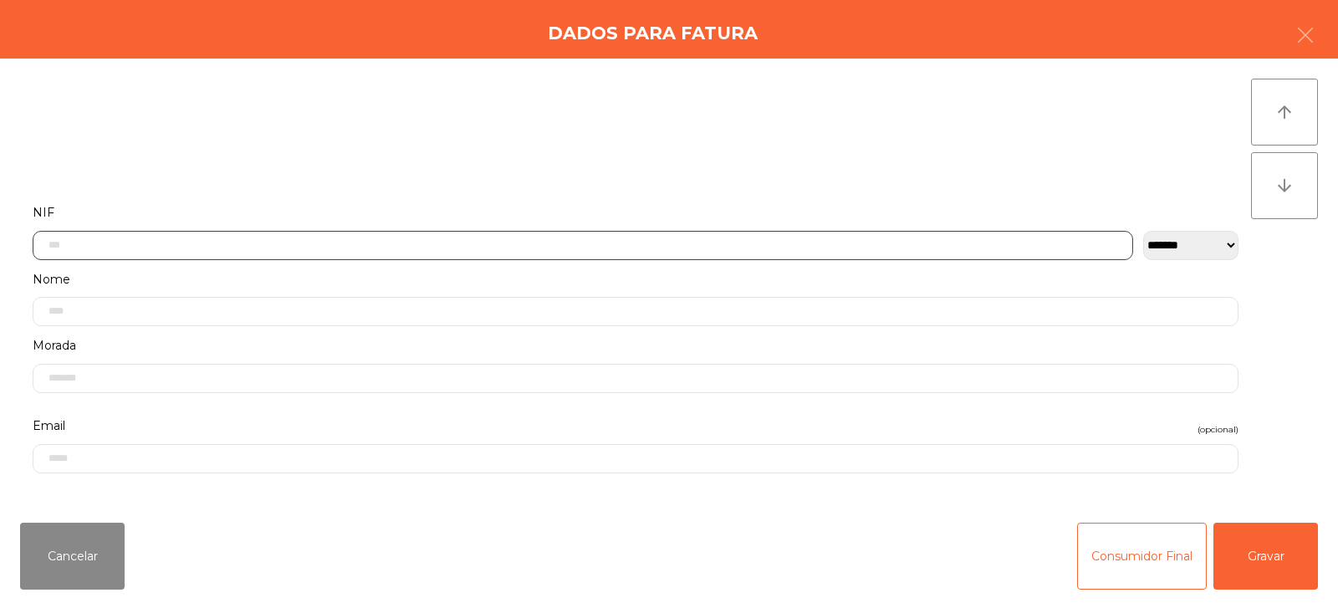
click at [192, 242] on input "text" at bounding box center [583, 245] width 1101 height 29
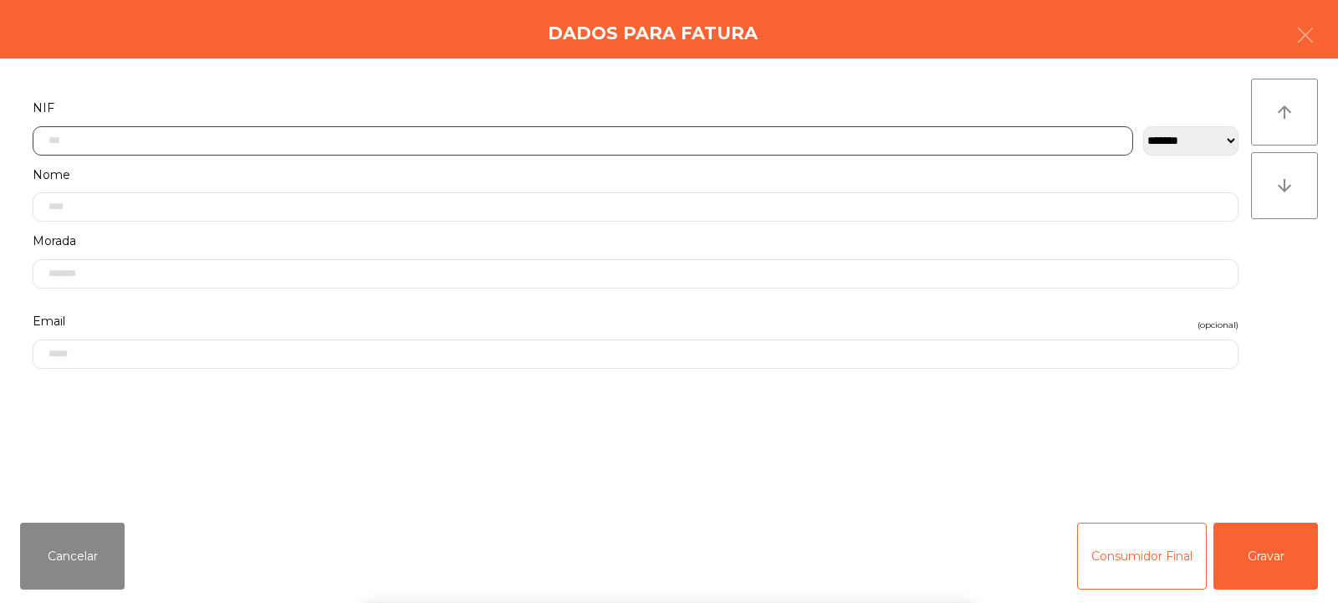
scroll to position [122, 0]
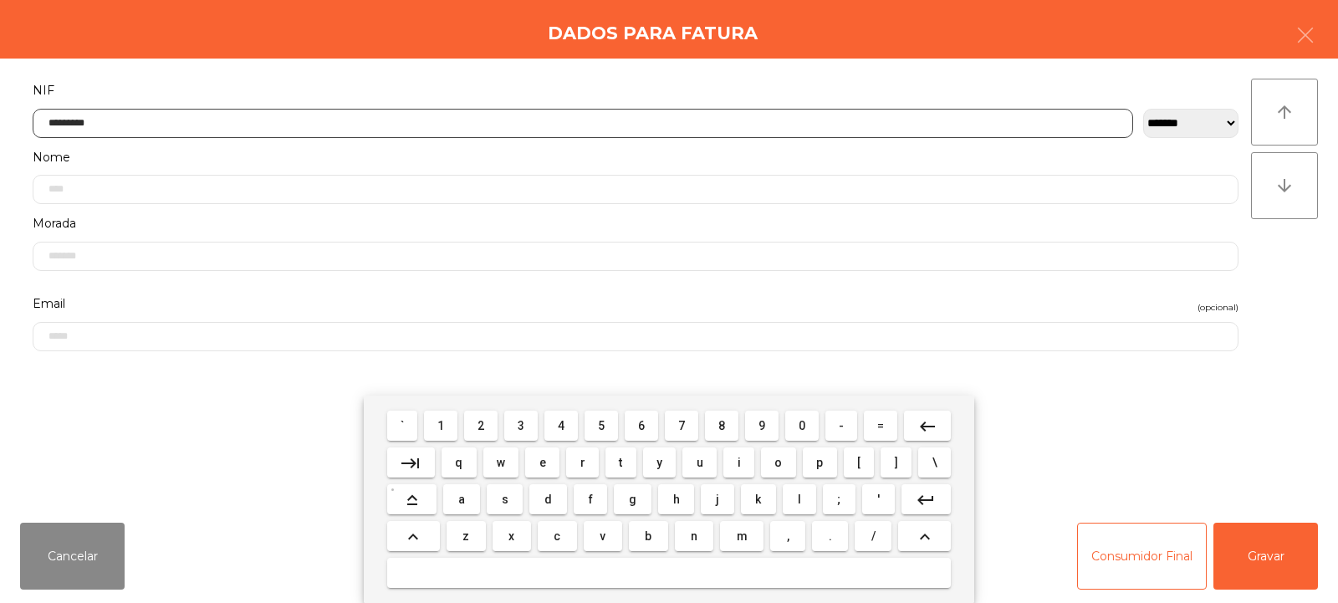
type input "*********"
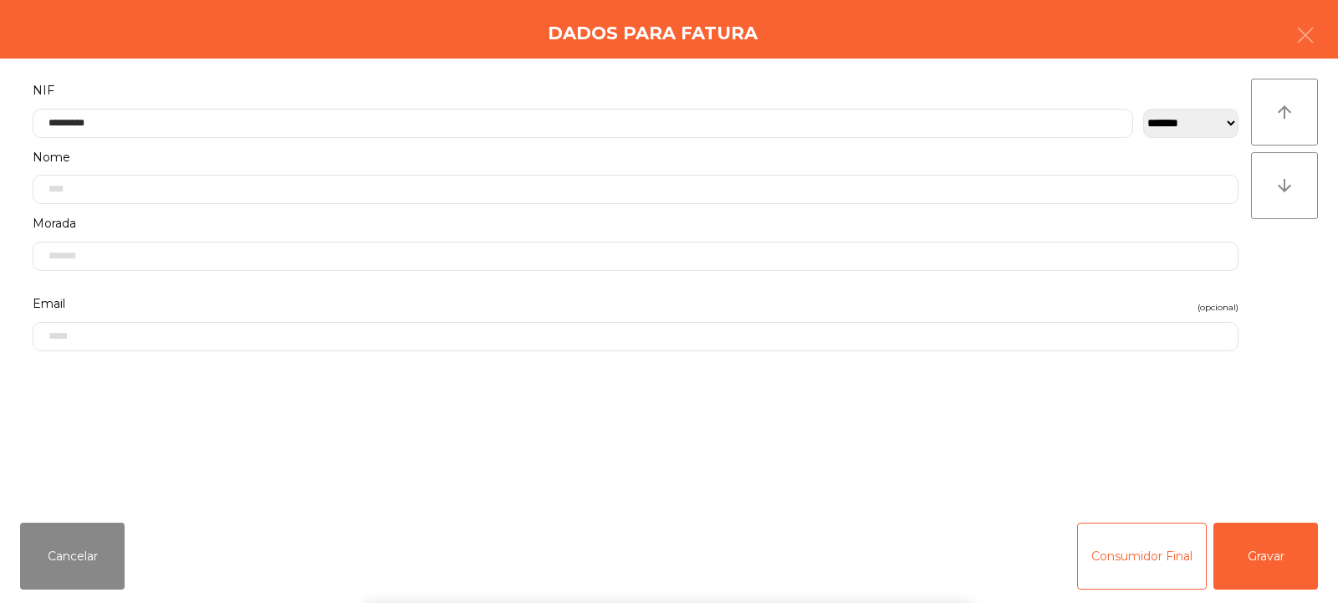
click at [1251, 267] on div "arrow_upward arrow_downward" at bounding box center [1284, 284] width 67 height 411
click at [1275, 549] on button "Gravar" at bounding box center [1265, 556] width 105 height 67
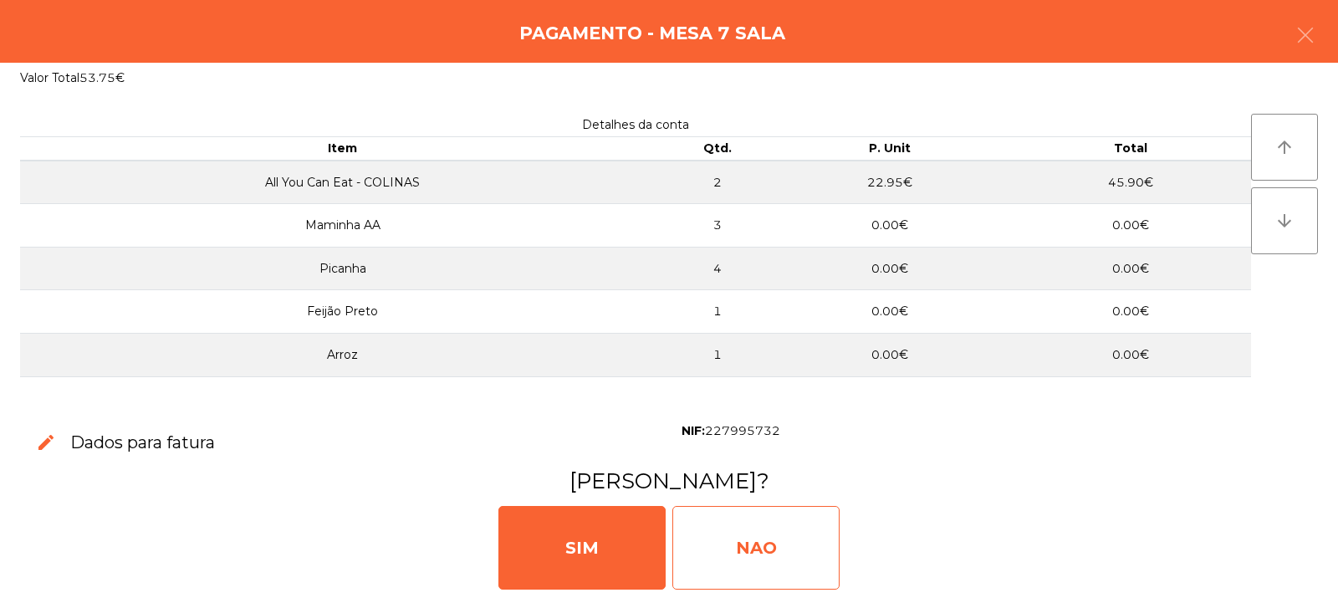
click at [769, 533] on div "NAO" at bounding box center [755, 548] width 167 height 84
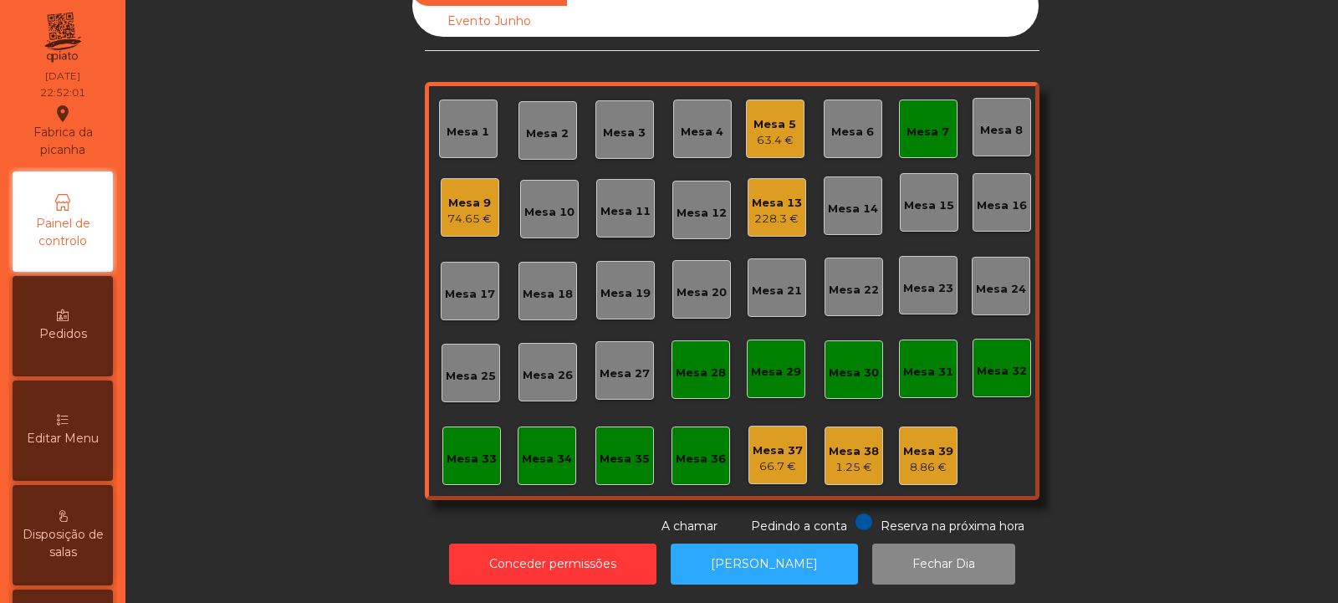
click at [926, 124] on div "Mesa 7" at bounding box center [928, 132] width 43 height 17
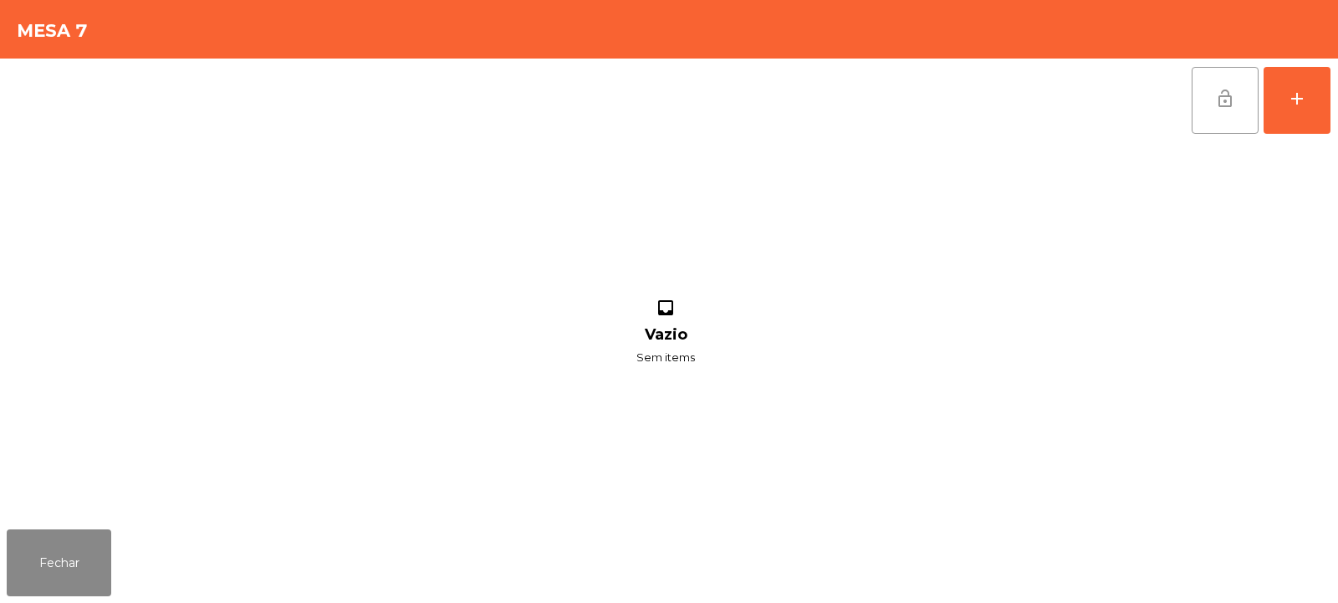
click at [1230, 110] on button "lock_open" at bounding box center [1225, 100] width 67 height 67
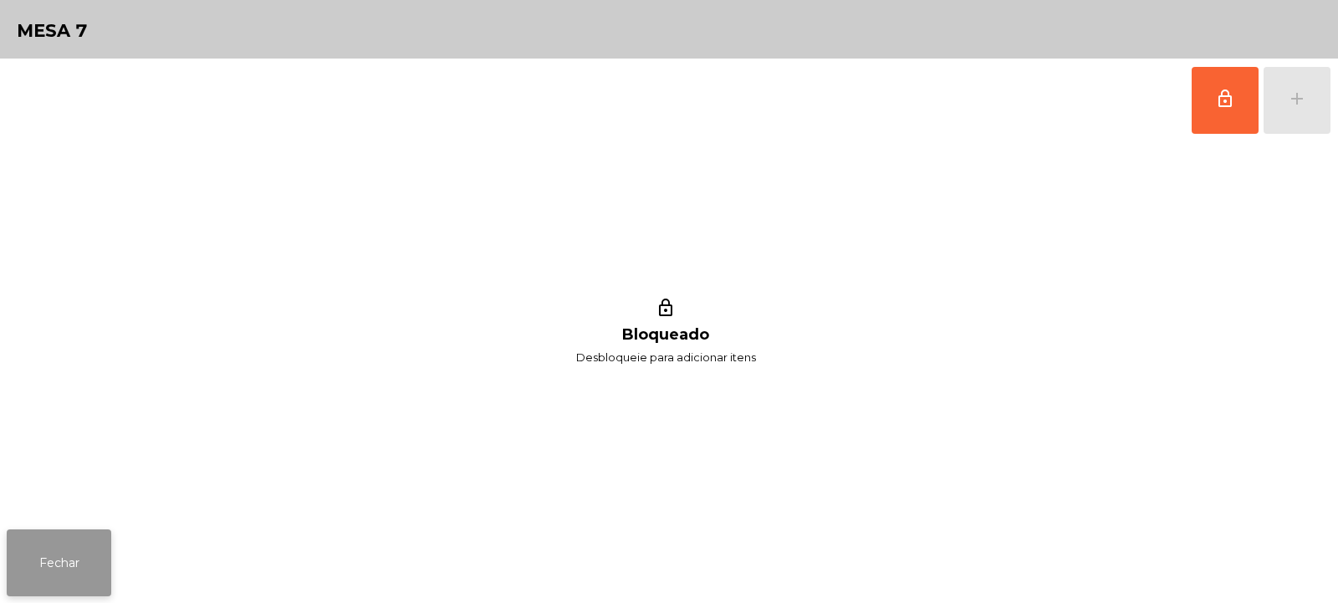
click at [72, 543] on button "Fechar" at bounding box center [59, 562] width 105 height 67
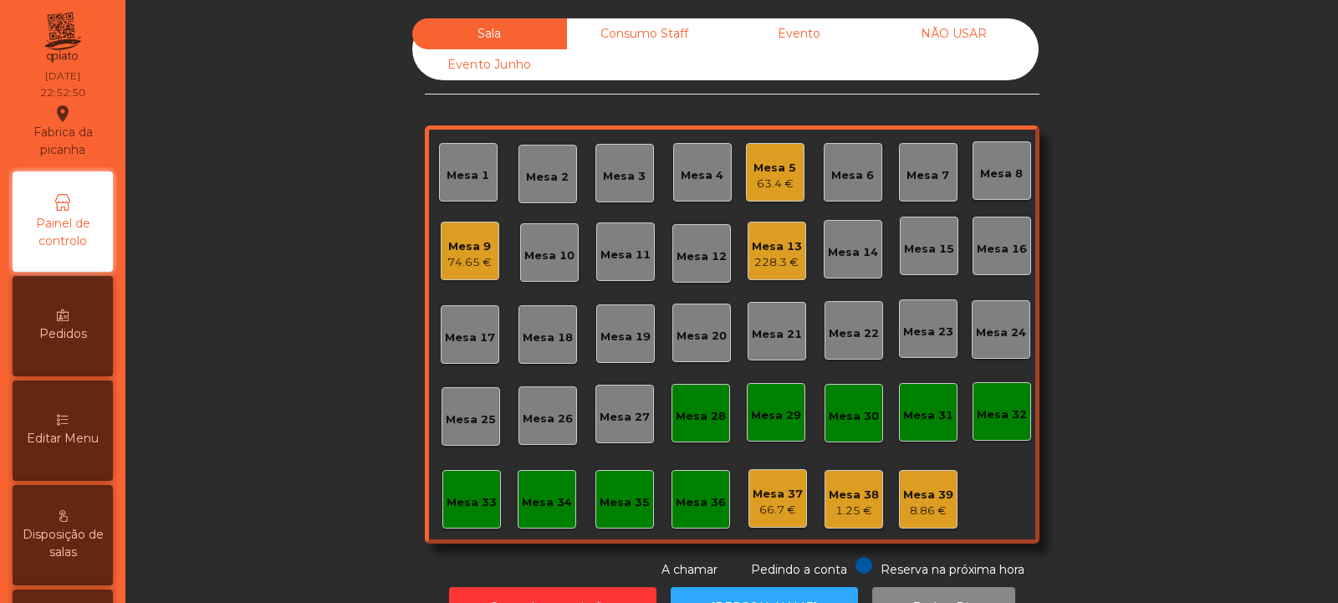
scroll to position [56, 0]
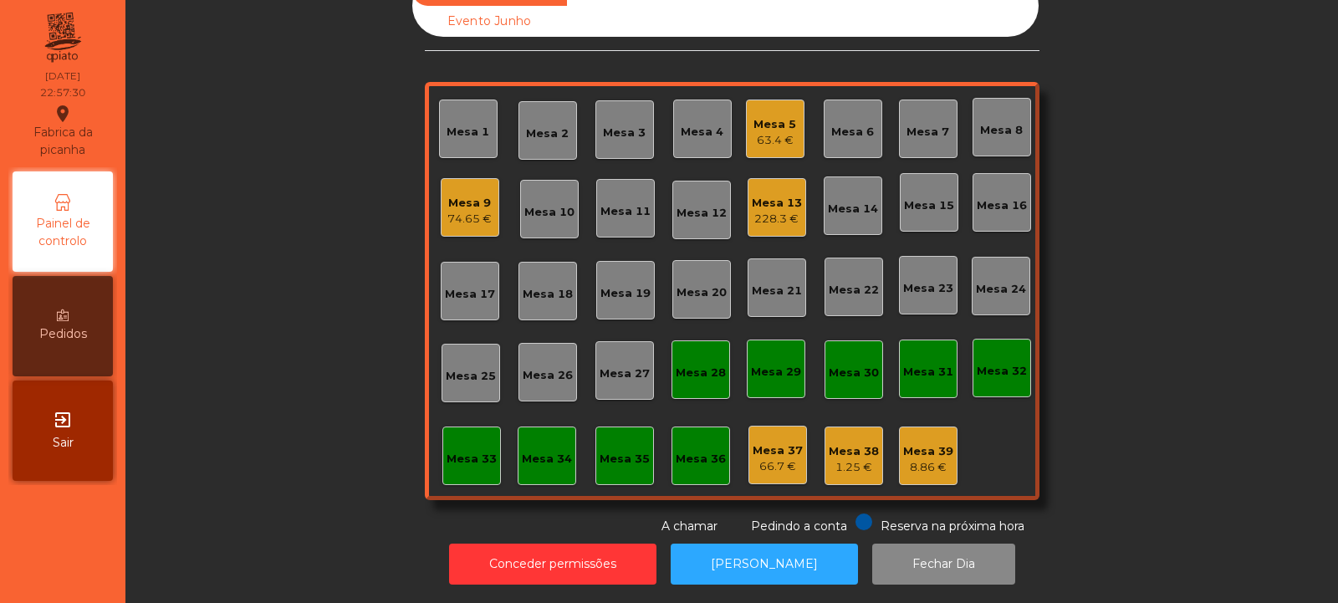
click at [942, 459] on div "8.86 €" at bounding box center [928, 467] width 50 height 17
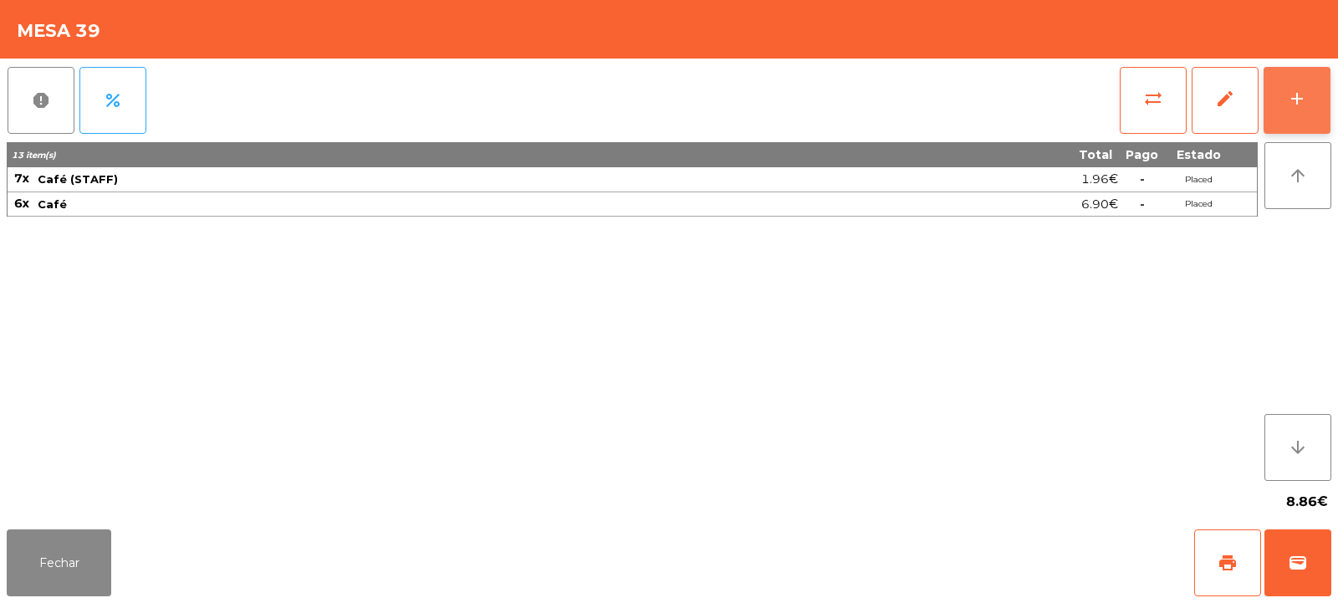
click at [1276, 110] on button "add" at bounding box center [1297, 100] width 67 height 67
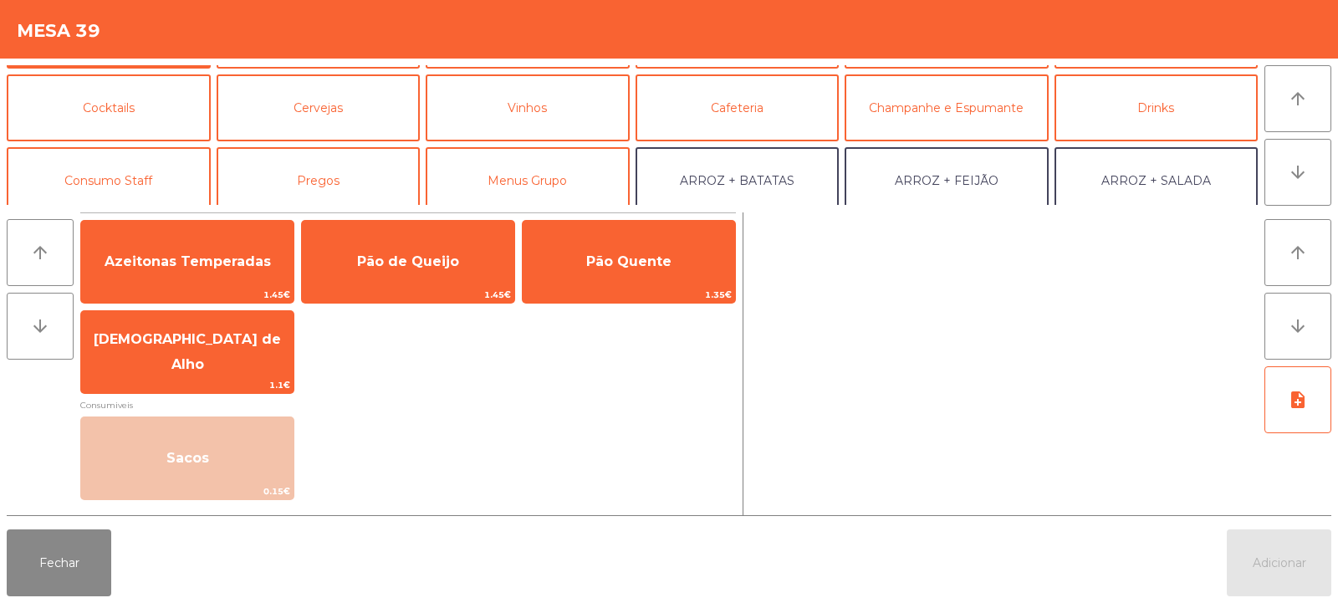
scroll to position [142, 0]
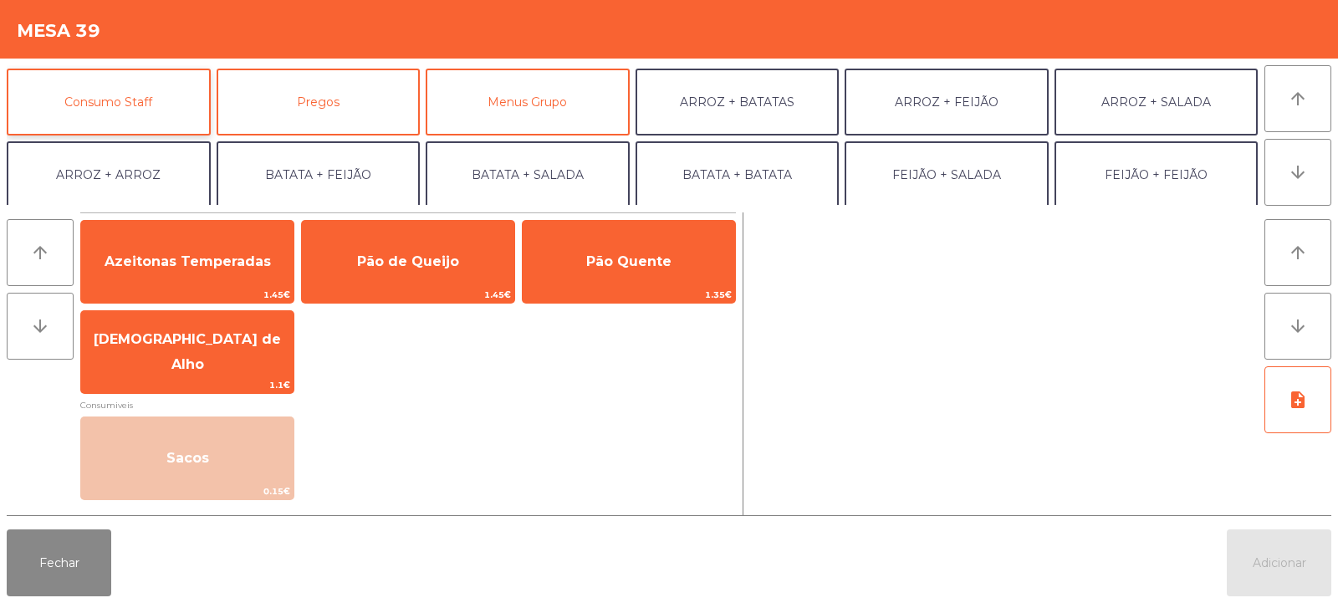
click at [177, 118] on button "Consumo Staff" at bounding box center [109, 102] width 204 height 67
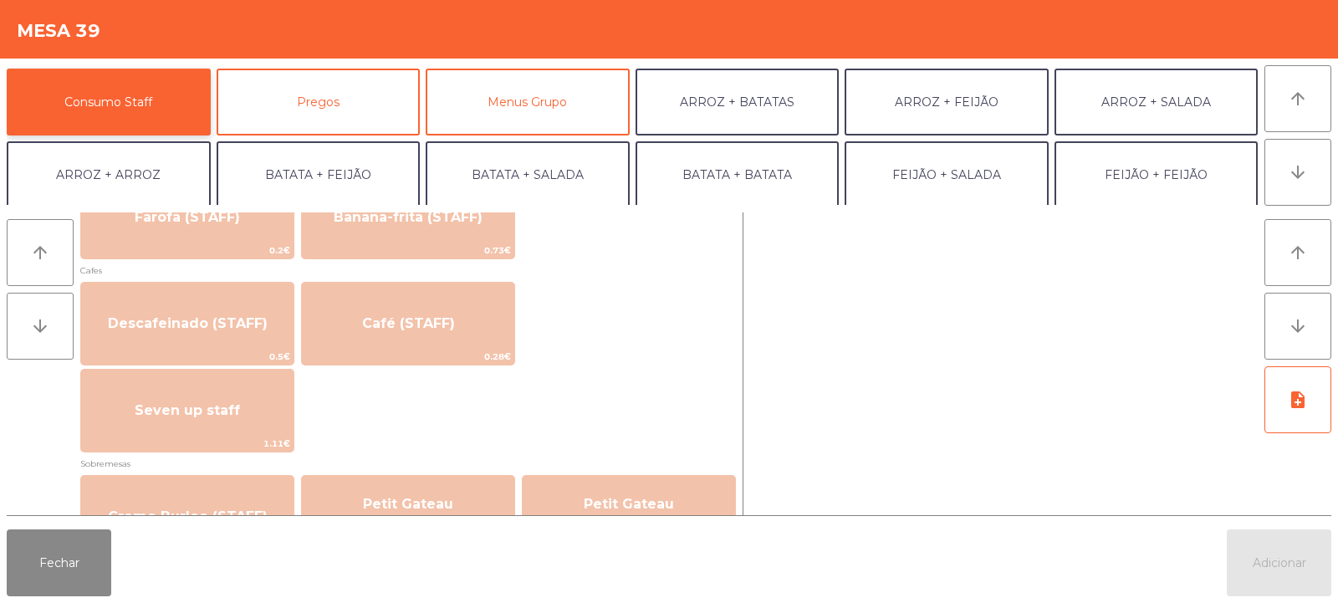
scroll to position [928, 0]
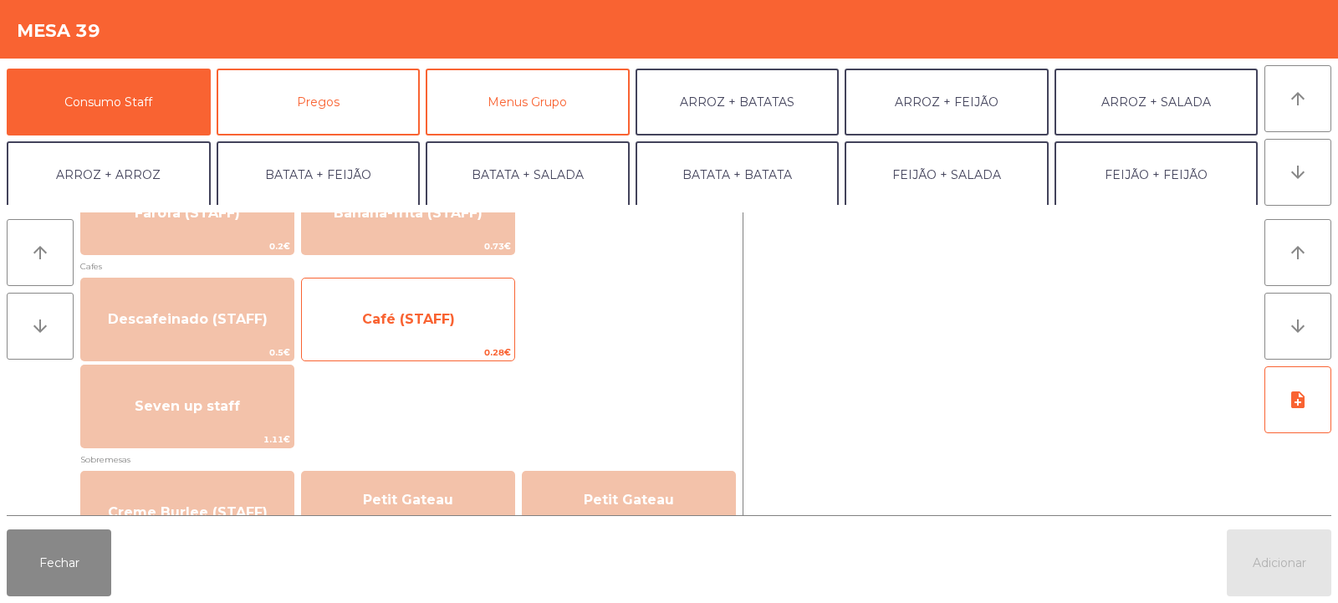
click at [414, 324] on span "Café (STAFF)" at bounding box center [408, 319] width 93 height 16
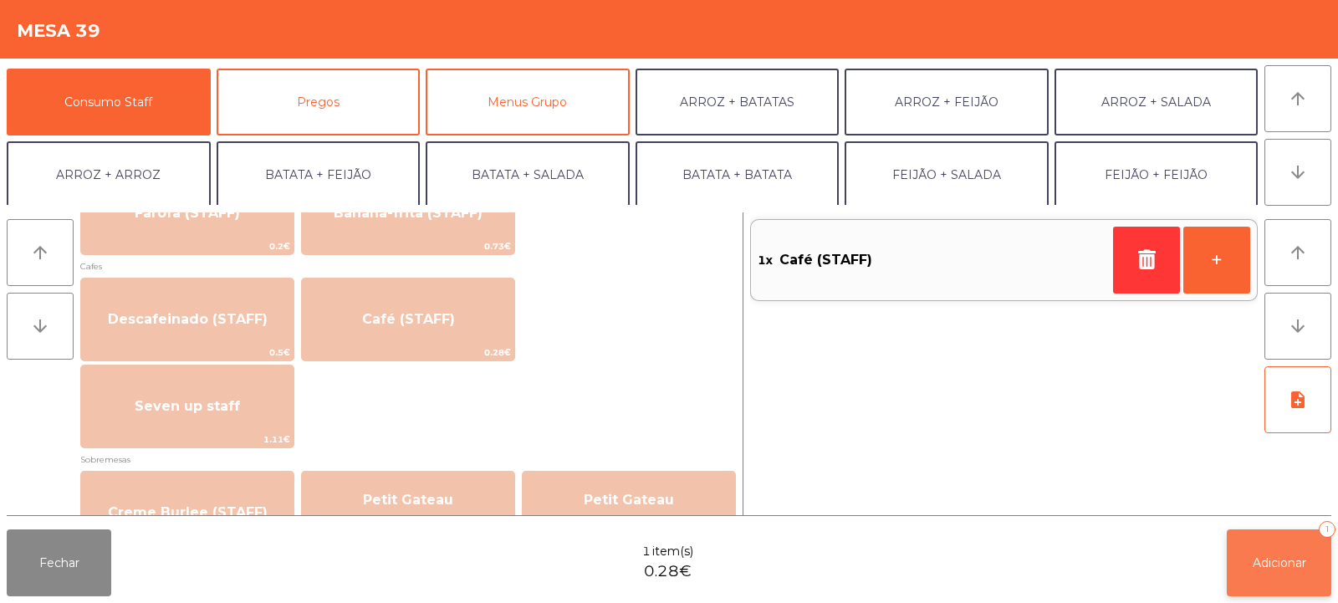
click at [1287, 568] on span "Adicionar" at bounding box center [1280, 562] width 54 height 15
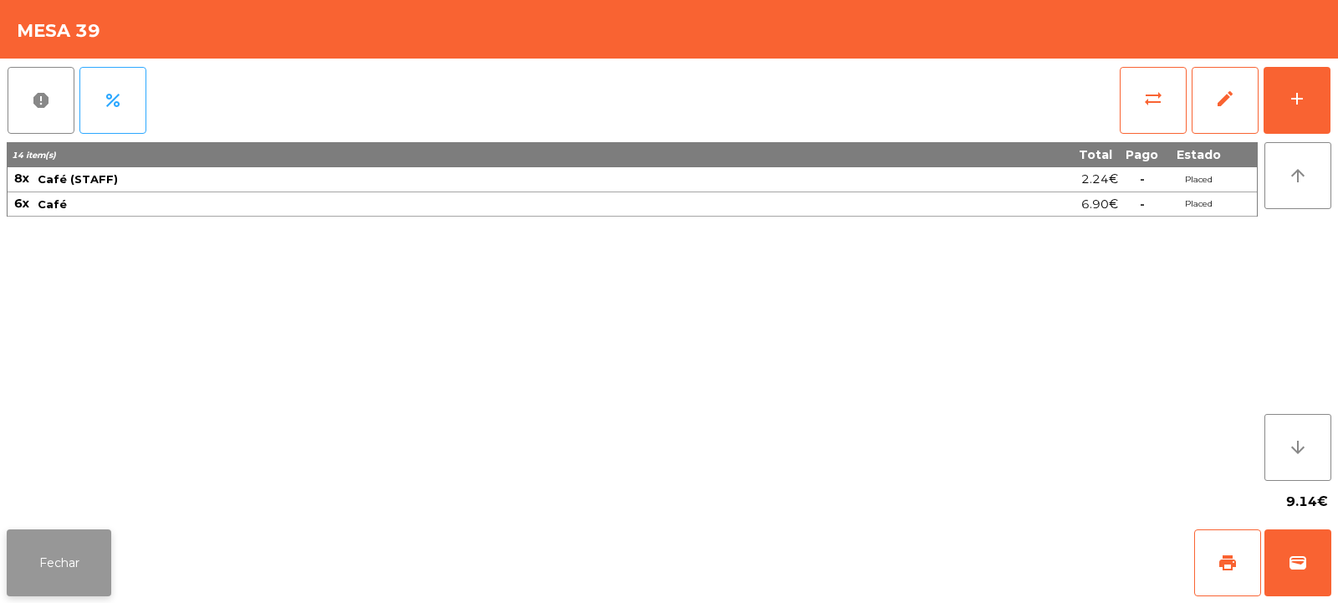
click at [79, 543] on button "Fechar" at bounding box center [59, 562] width 105 height 67
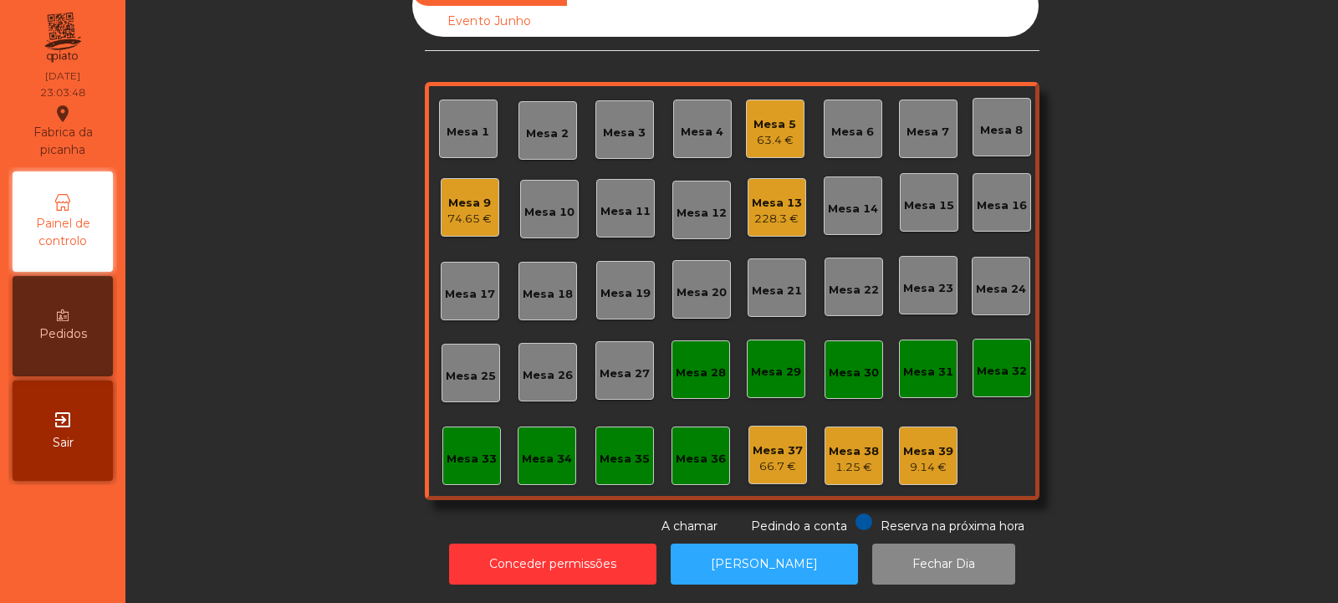
click at [477, 444] on div "Mesa 33" at bounding box center [472, 455] width 50 height 23
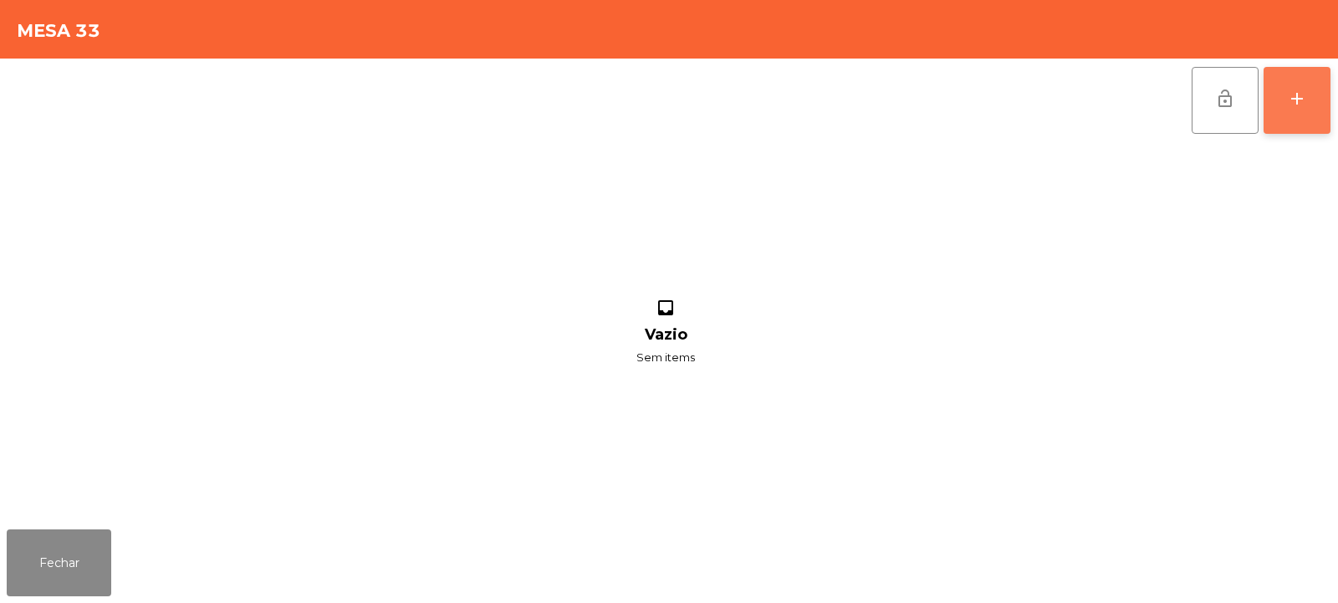
click at [1310, 104] on button "add" at bounding box center [1297, 100] width 67 height 67
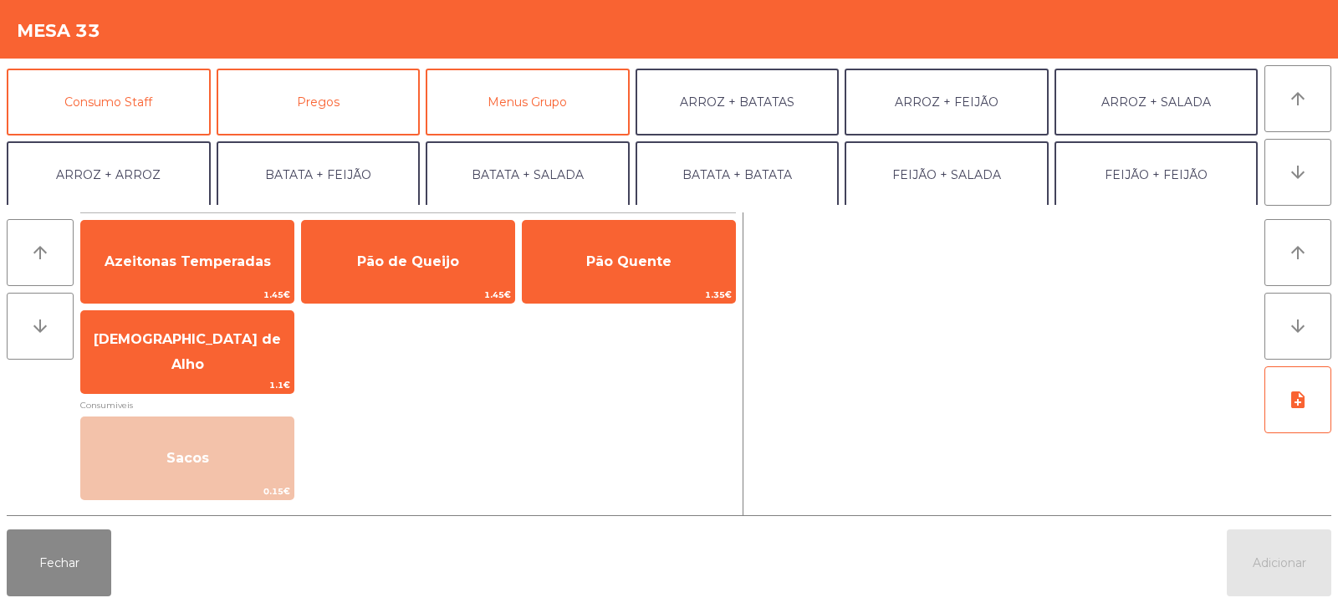
scroll to position [140, 0]
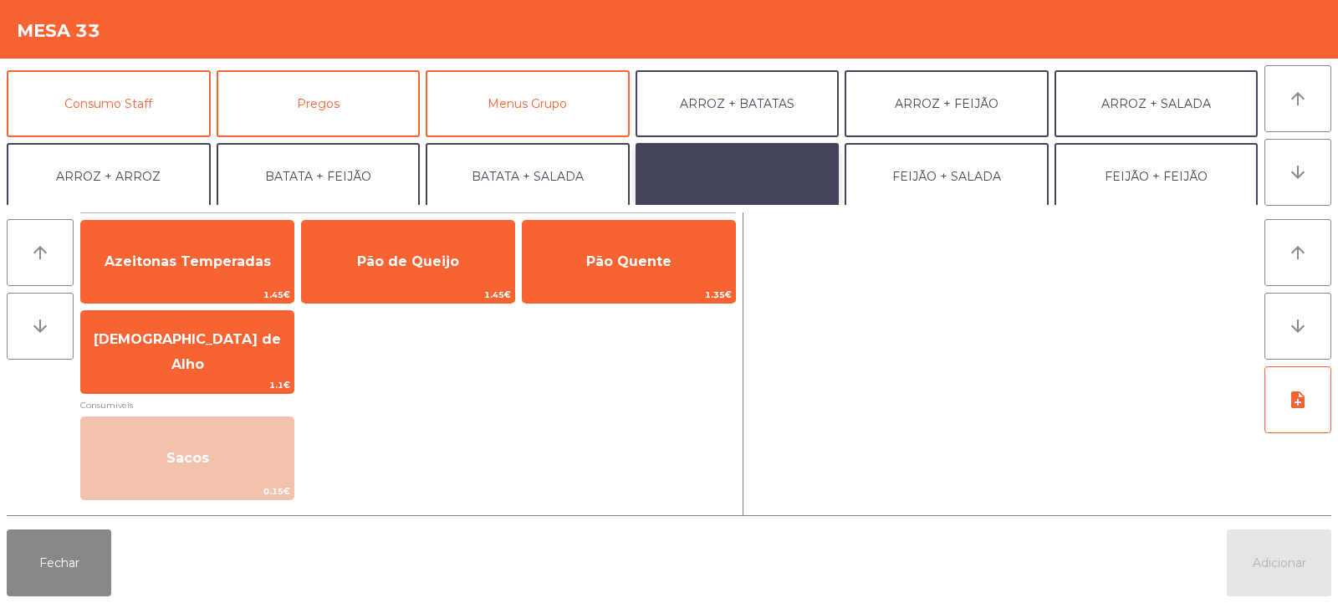
click at [722, 164] on button "BATATA + BATATA" at bounding box center [738, 176] width 204 height 67
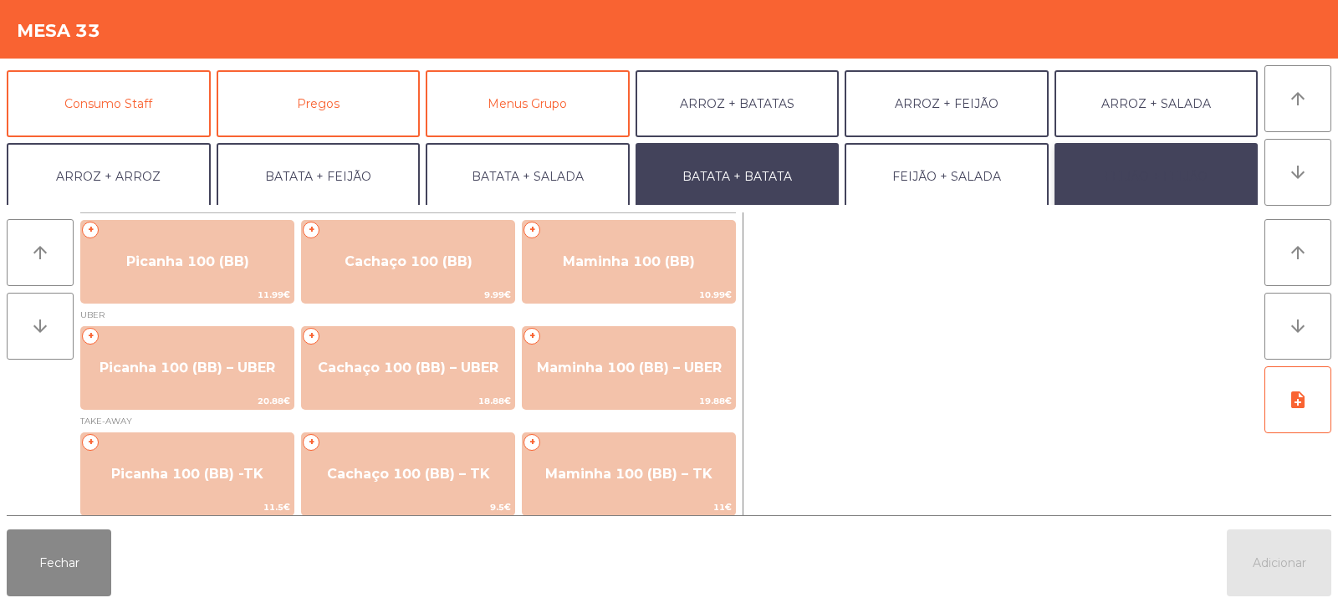
click at [1185, 164] on button "FEIJÃO + FEIJÃO" at bounding box center [1157, 176] width 204 height 67
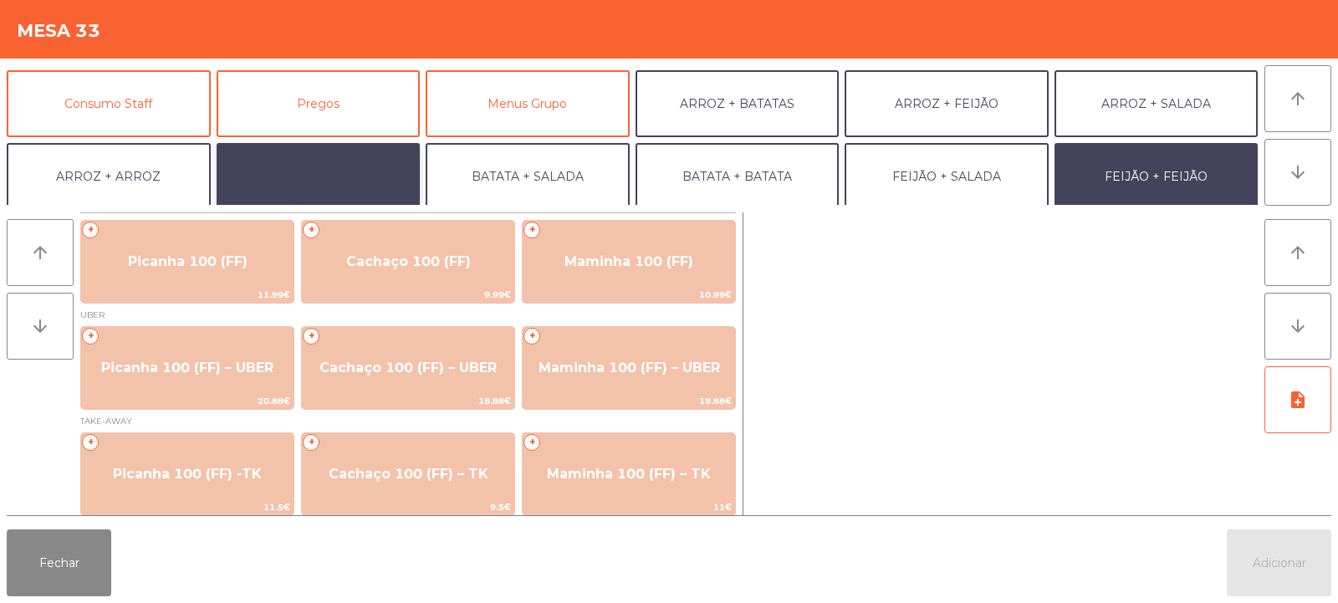
click at [327, 175] on button "BATATA + FEIJÃO" at bounding box center [319, 176] width 204 height 67
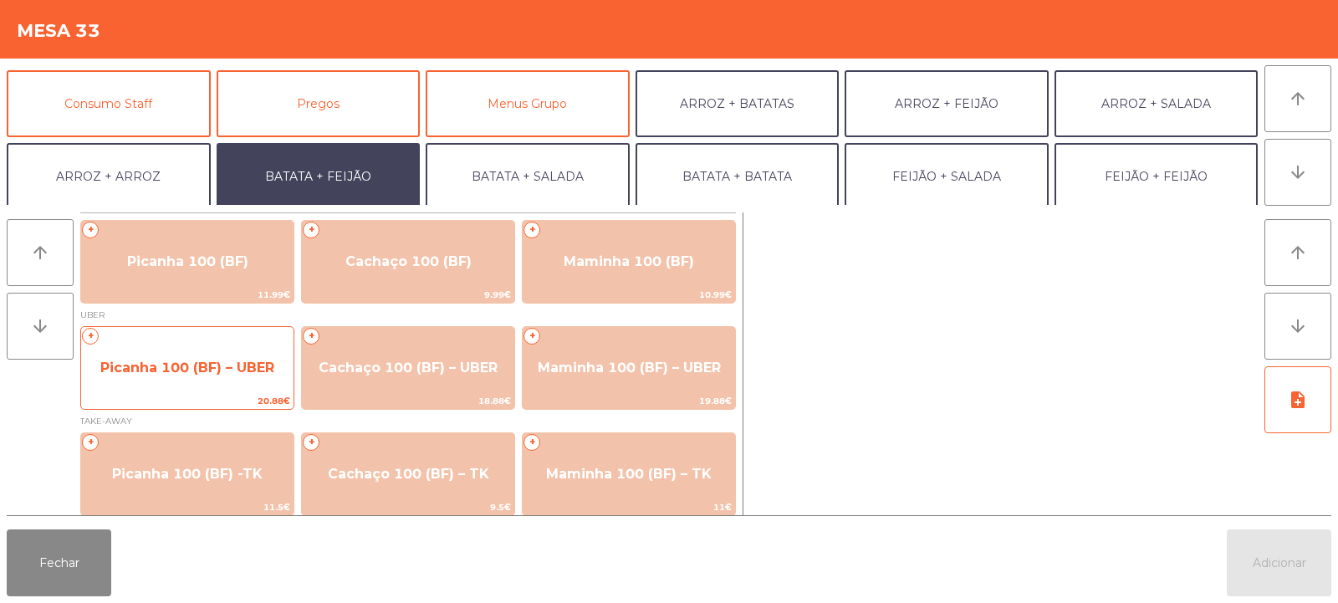
click at [194, 364] on span "Picanha 100 (BF) – UBER" at bounding box center [187, 368] width 174 height 16
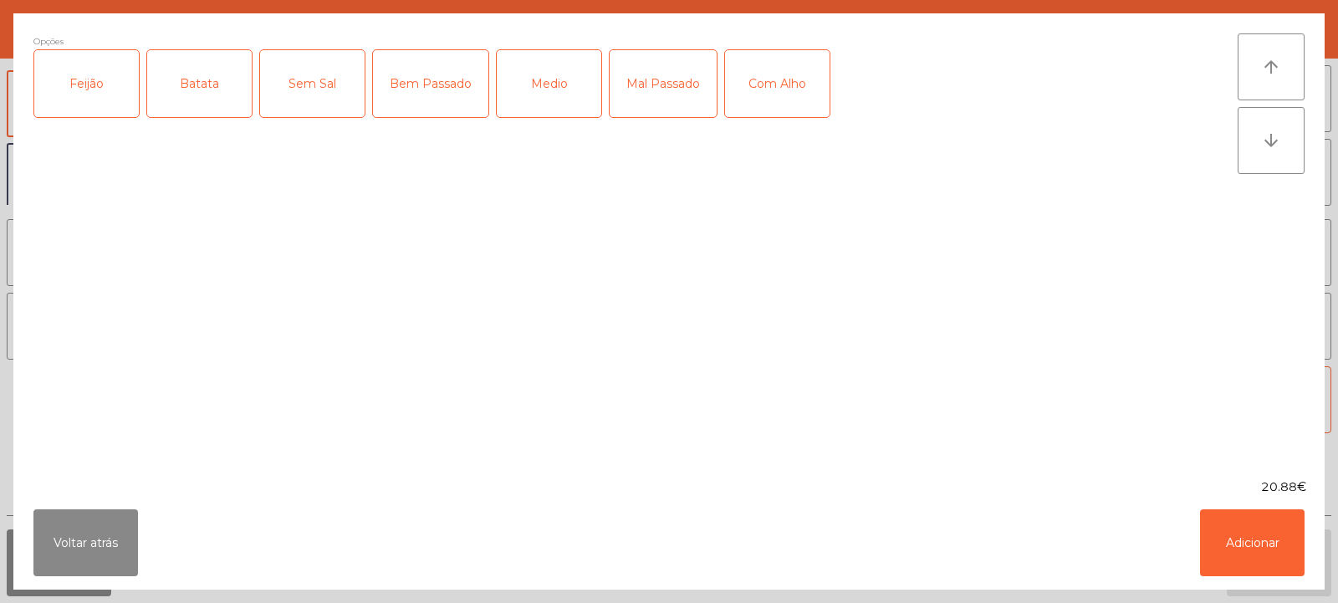
click at [87, 77] on div "Feijão" at bounding box center [86, 83] width 105 height 67
click at [197, 89] on div "Batata" at bounding box center [199, 83] width 105 height 67
click at [563, 67] on div "Medio" at bounding box center [549, 83] width 105 height 67
click at [1248, 536] on button "Adicionar" at bounding box center [1252, 542] width 105 height 67
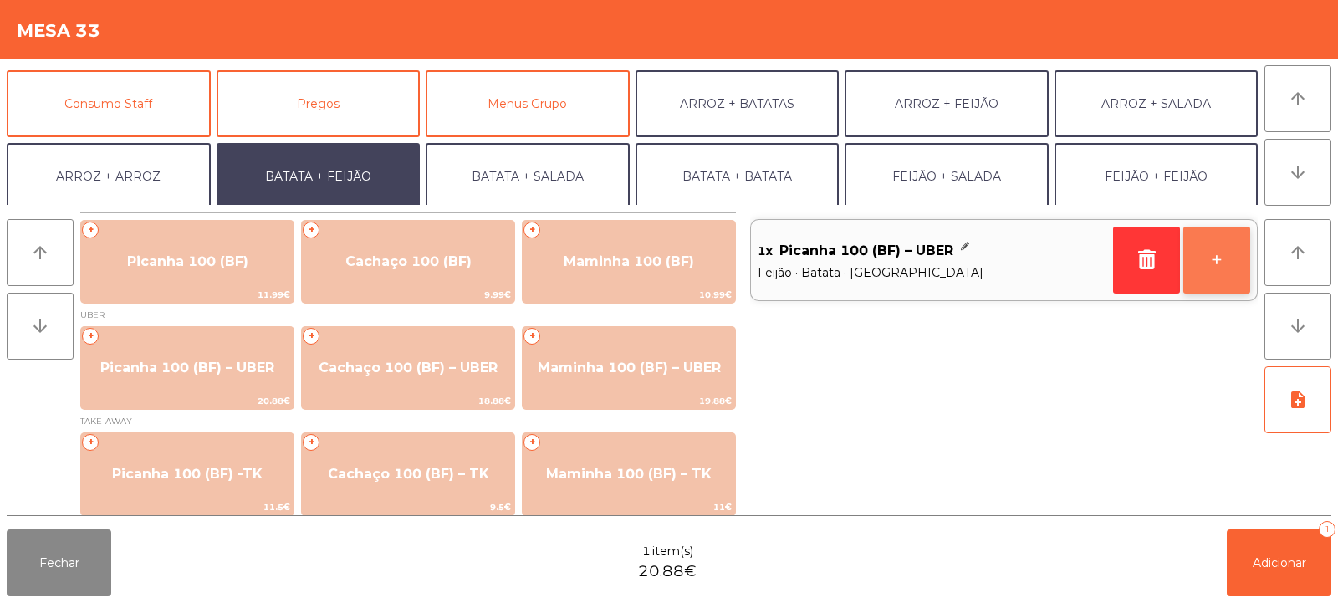
click at [1212, 263] on button "+" at bounding box center [1216, 260] width 67 height 67
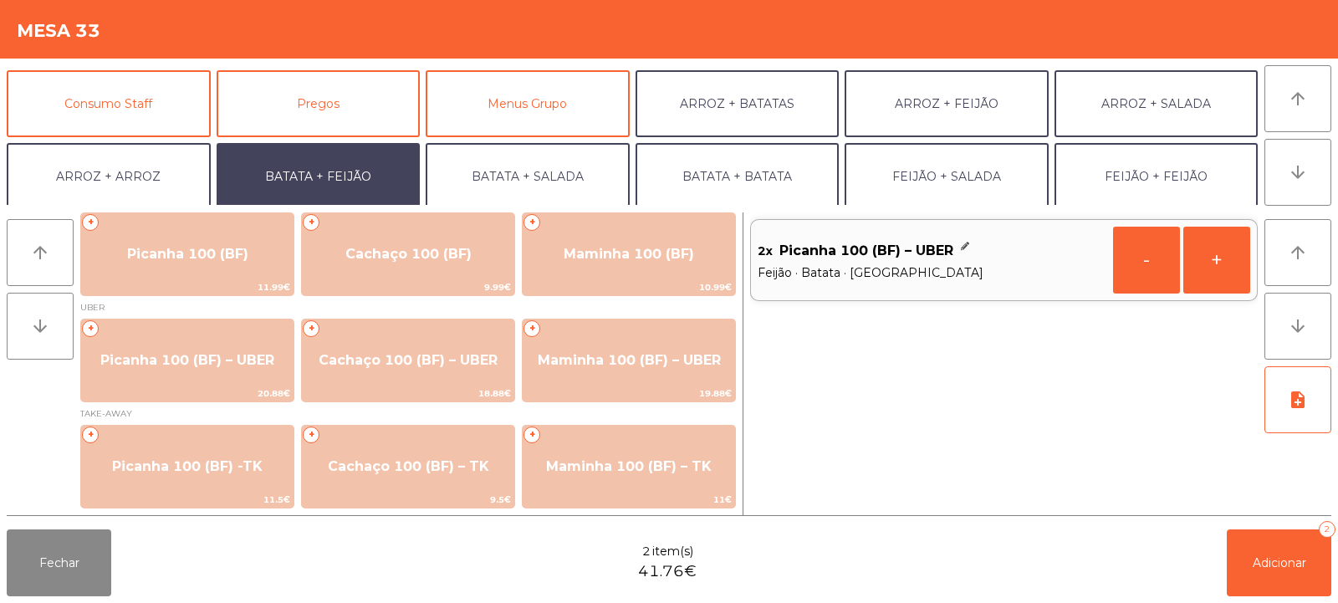
scroll to position [218, 0]
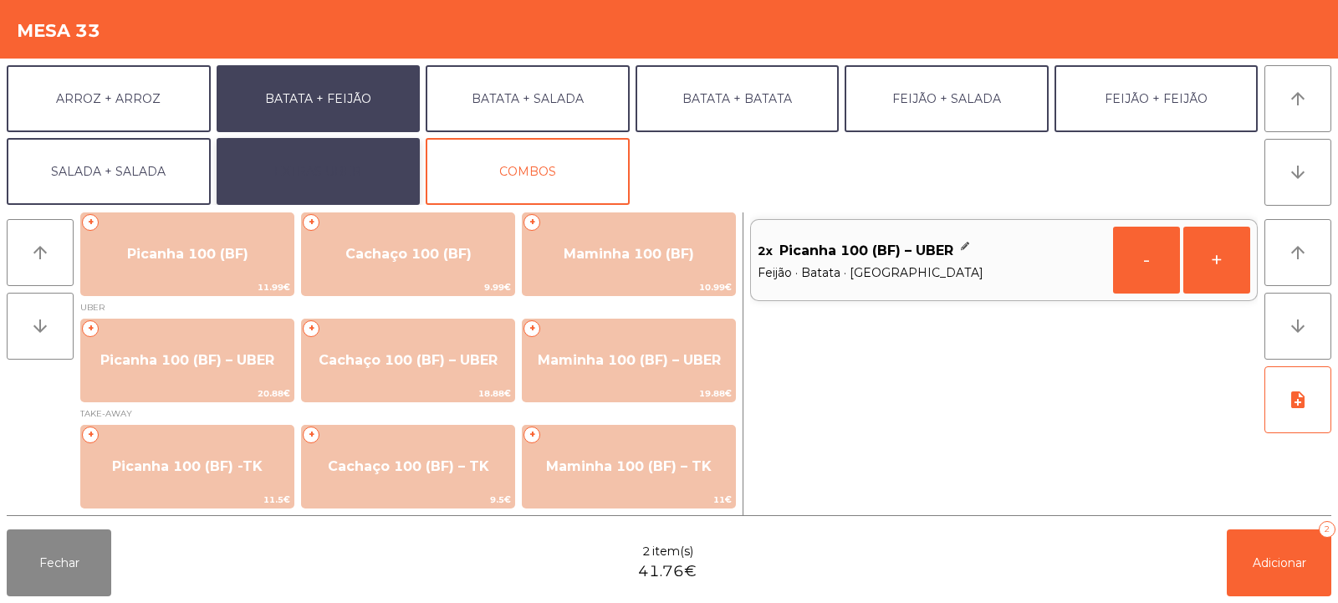
click at [340, 167] on button "EXTRAS UBER" at bounding box center [319, 171] width 204 height 67
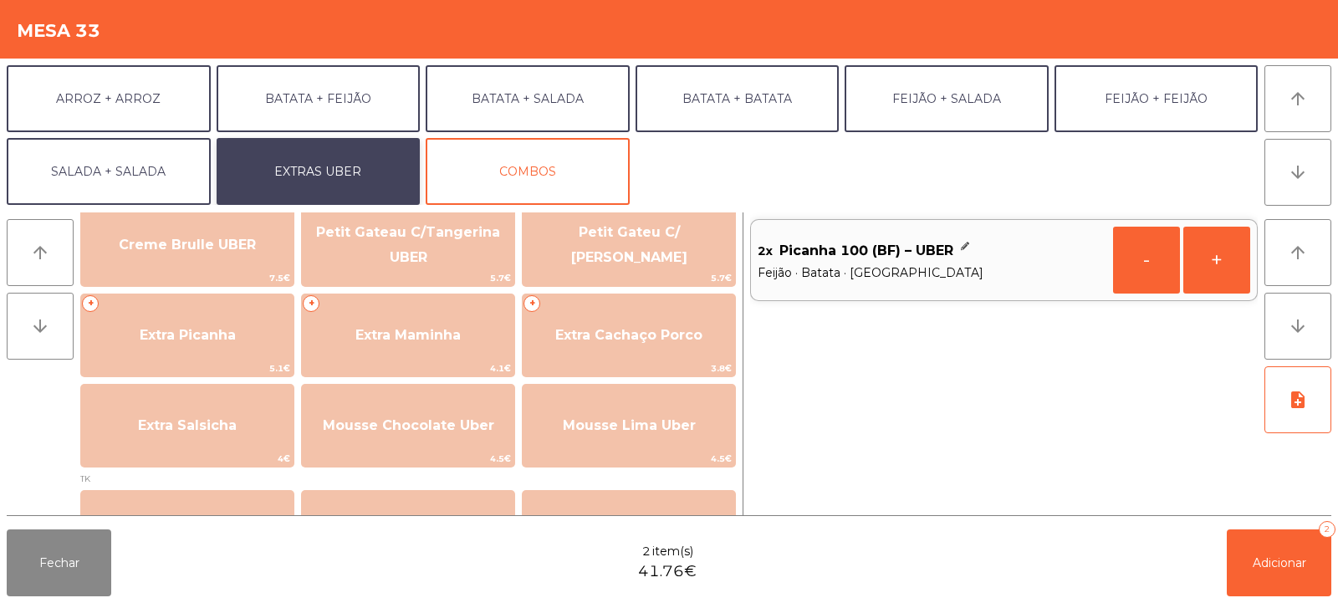
scroll to position [421, 0]
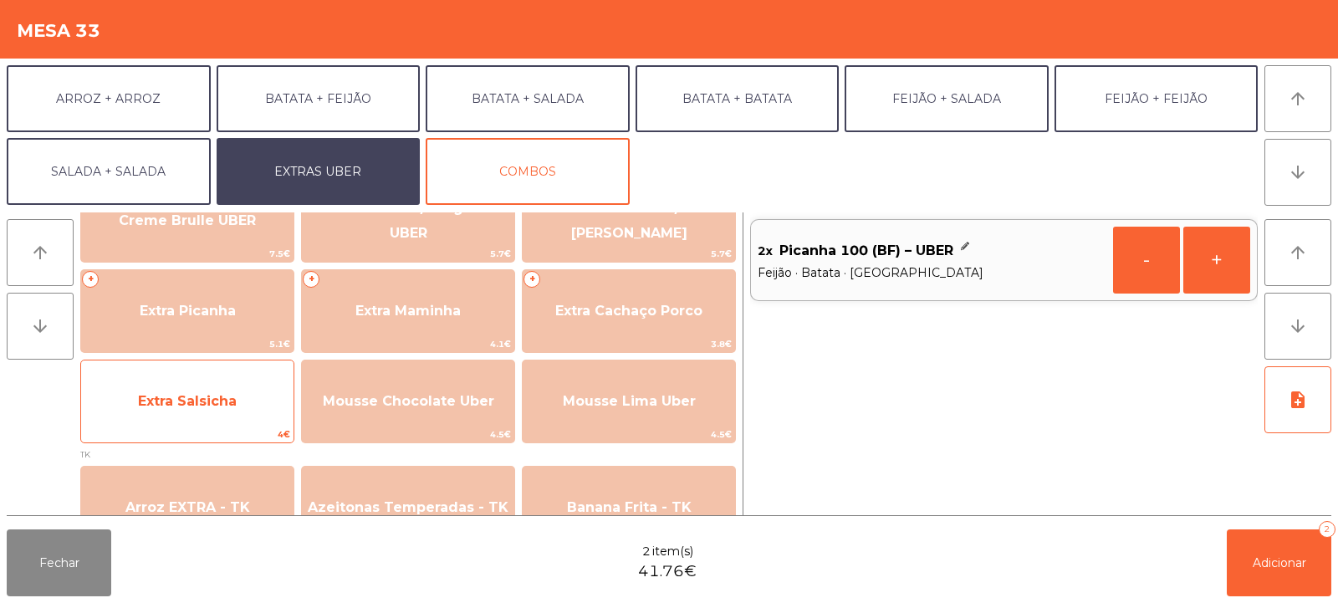
click at [208, 399] on span "Extra Salsicha" at bounding box center [187, 401] width 99 height 16
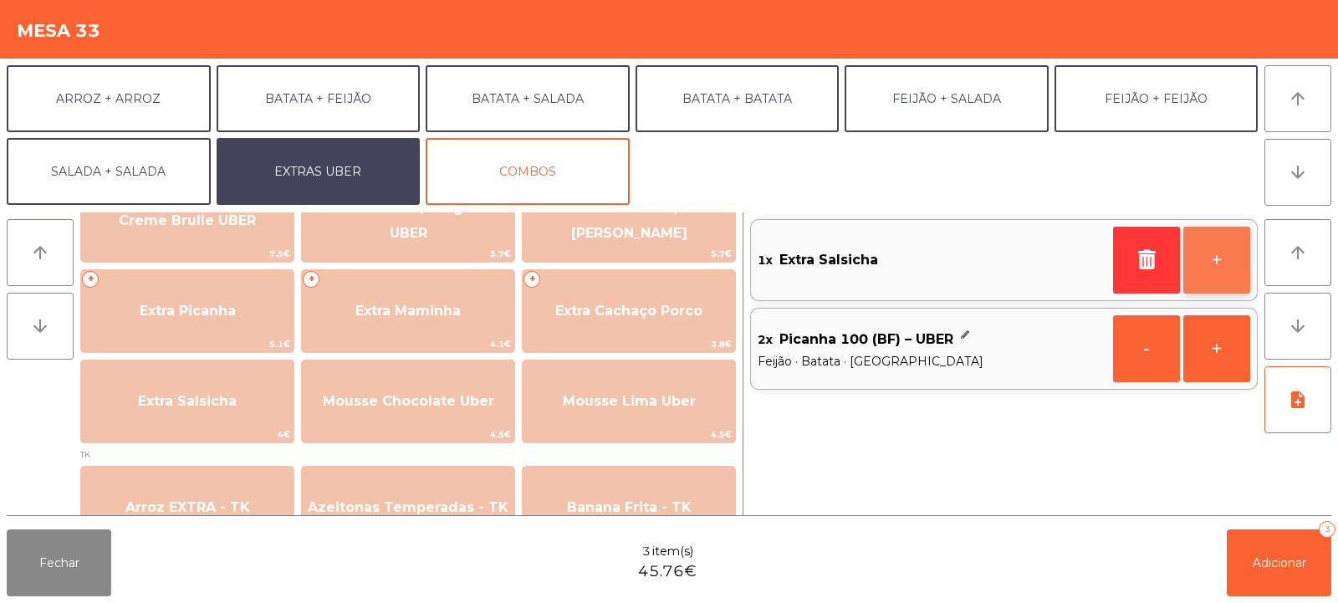
click at [1232, 251] on button "+" at bounding box center [1216, 260] width 67 height 67
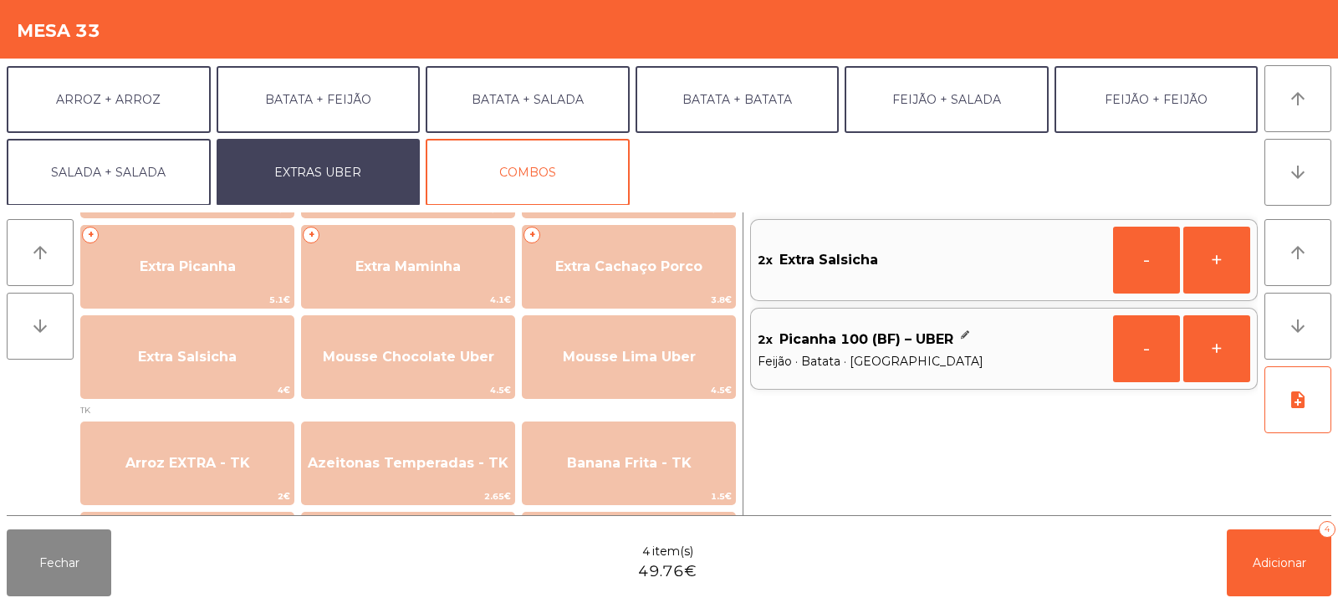
scroll to position [218, 0]
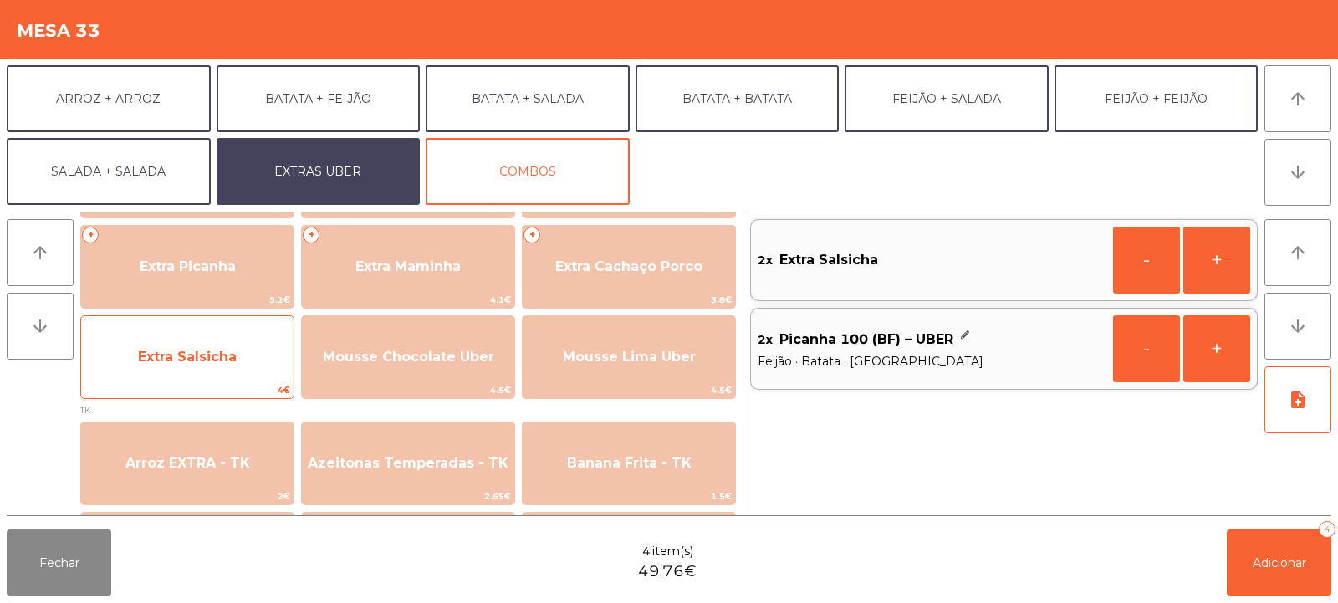
click at [213, 349] on span "Extra Salsicha" at bounding box center [187, 357] width 99 height 16
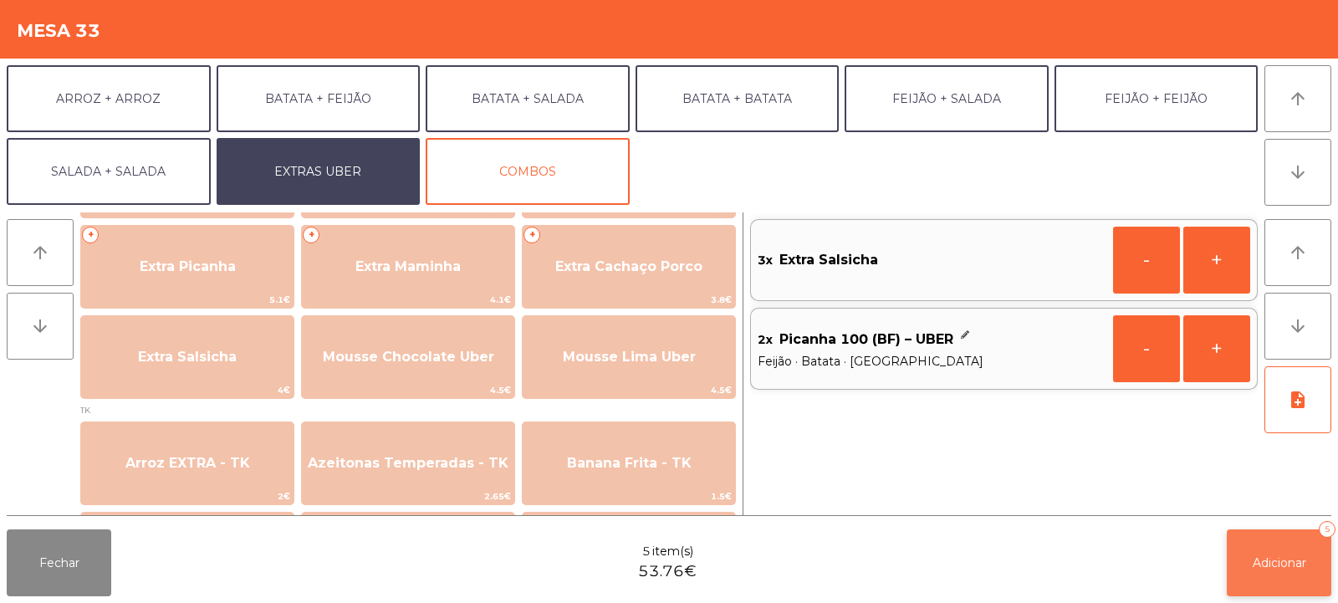
click at [1289, 556] on span "Adicionar" at bounding box center [1280, 562] width 54 height 15
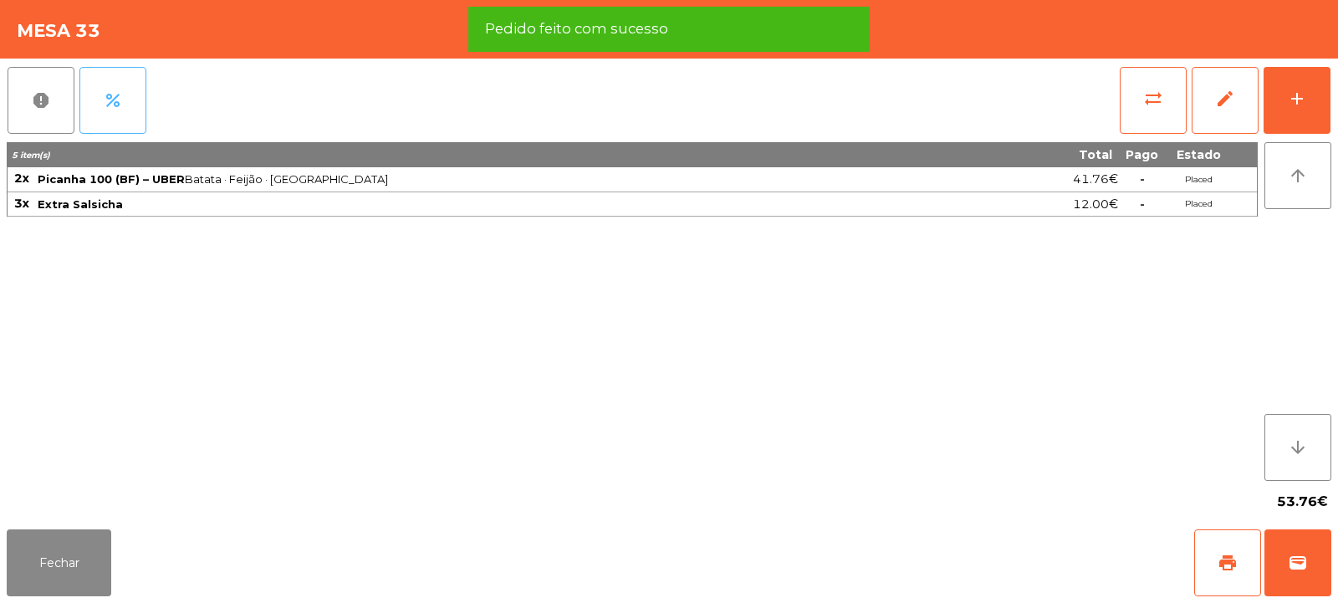
click at [113, 100] on span "percent" at bounding box center [113, 100] width 20 height 20
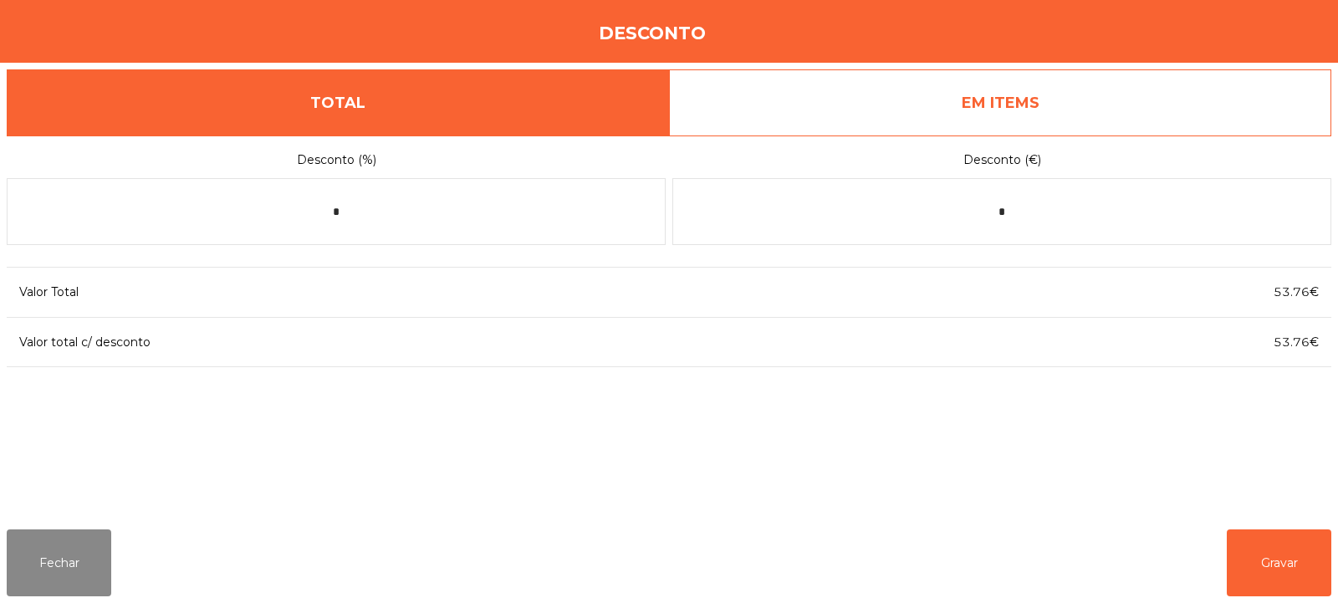
click at [1002, 96] on link "EM ITEMS" at bounding box center [1000, 102] width 662 height 67
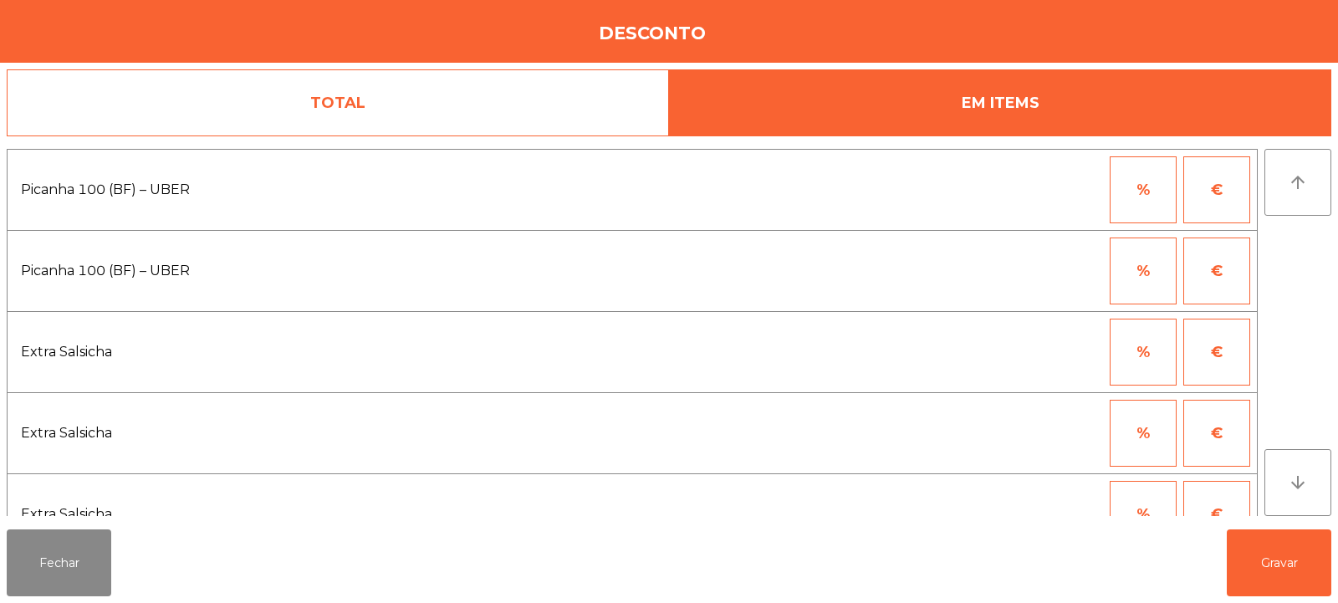
click at [1161, 175] on button "%" at bounding box center [1143, 189] width 67 height 67
click at [1065, 187] on input "*" at bounding box center [1061, 189] width 84 height 67
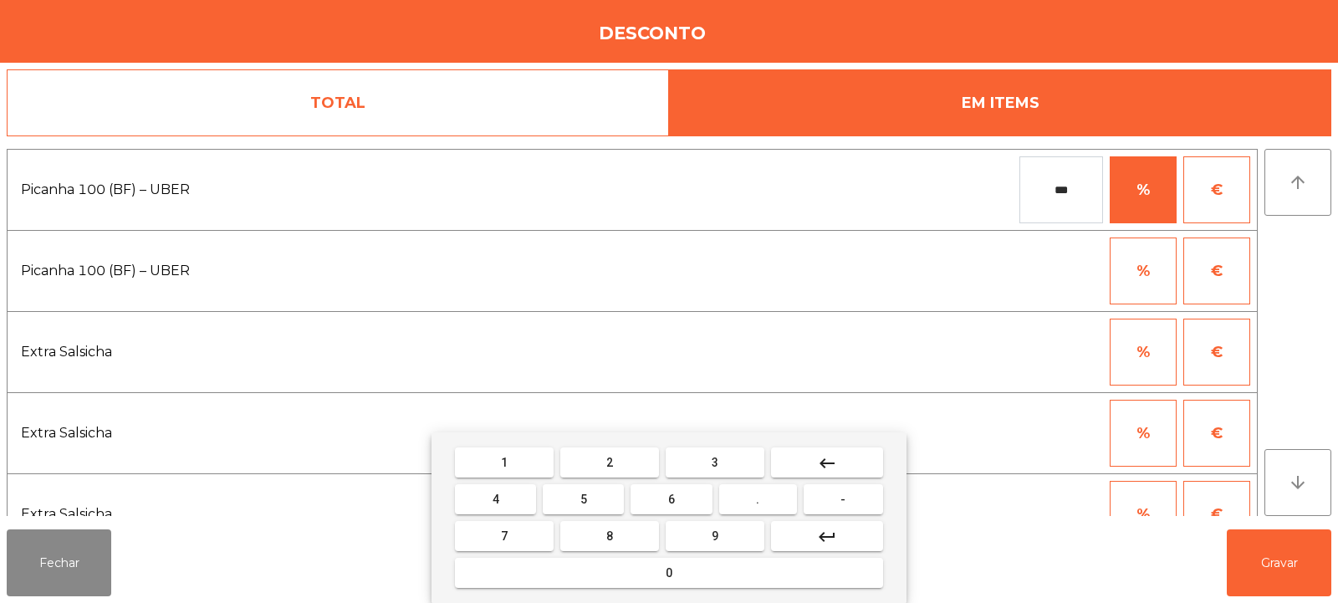
type input "***"
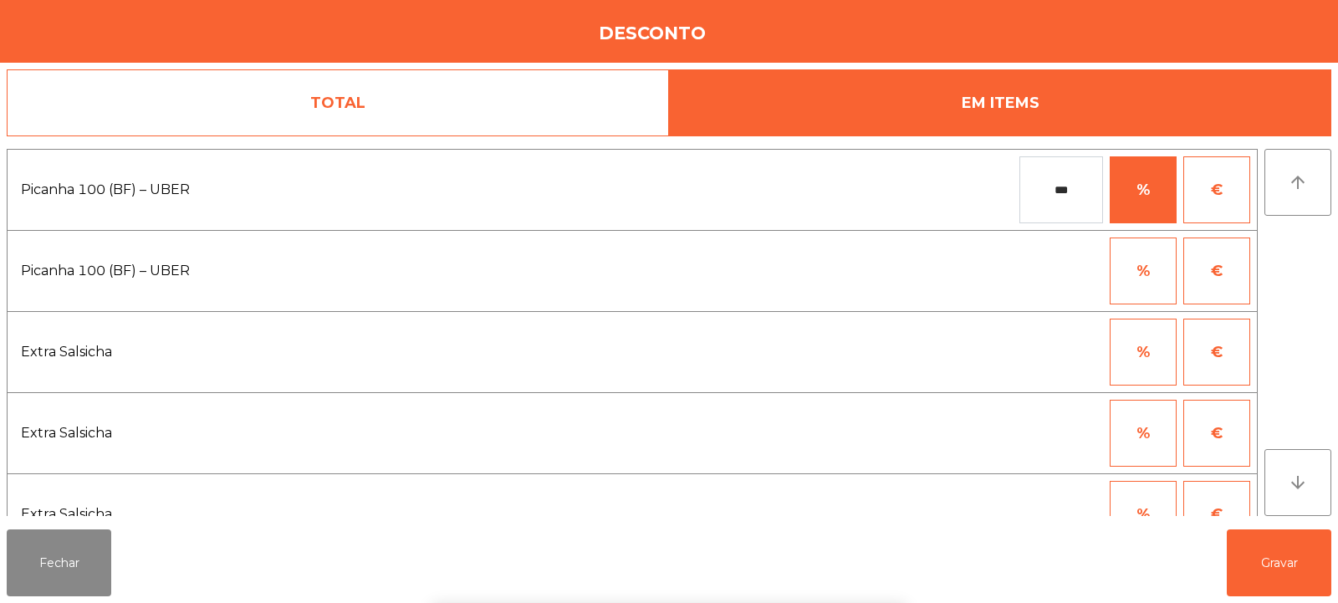
click at [1296, 260] on div "arrow_upward arrow_downward" at bounding box center [1297, 332] width 67 height 367
click at [1288, 553] on button "Gravar" at bounding box center [1279, 562] width 105 height 67
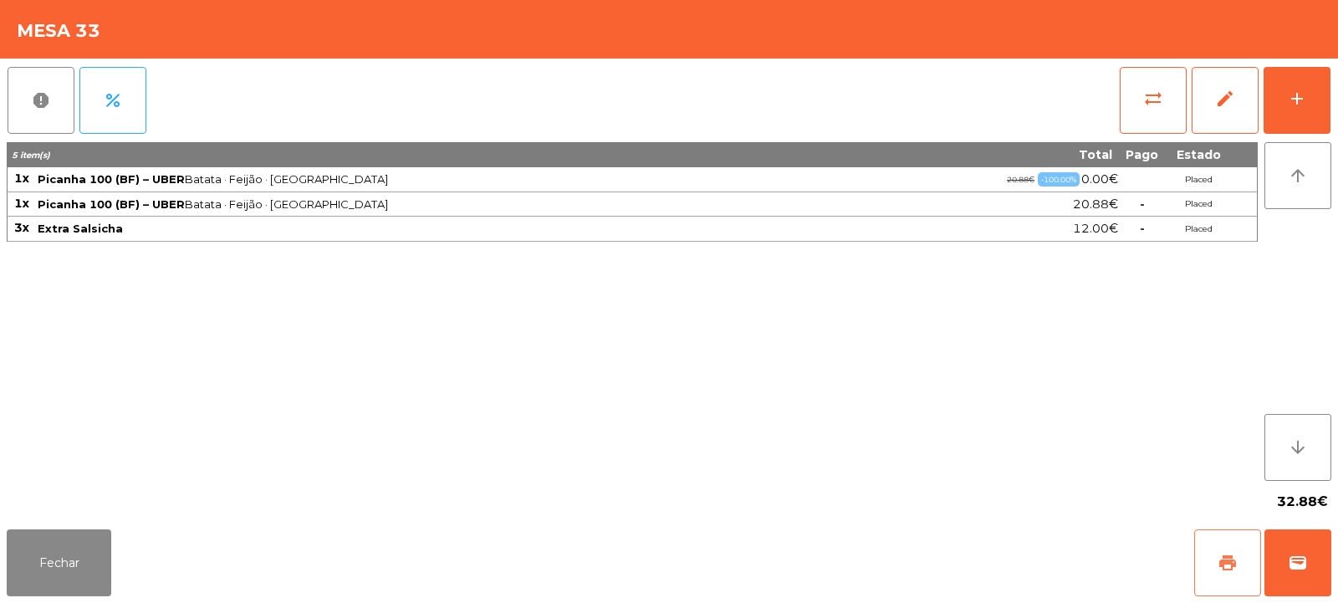
click at [1230, 569] on span "print" at bounding box center [1228, 563] width 20 height 20
click at [1295, 564] on span "wallet" at bounding box center [1298, 563] width 20 height 20
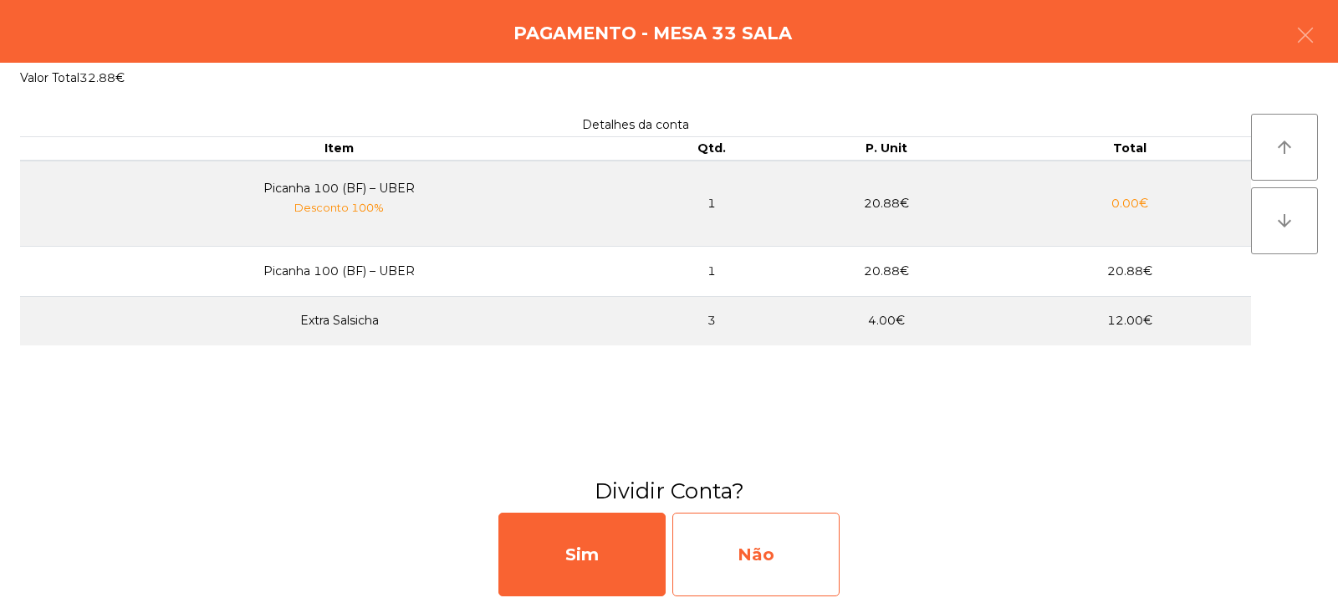
click at [753, 547] on div "Não" at bounding box center [755, 555] width 167 height 84
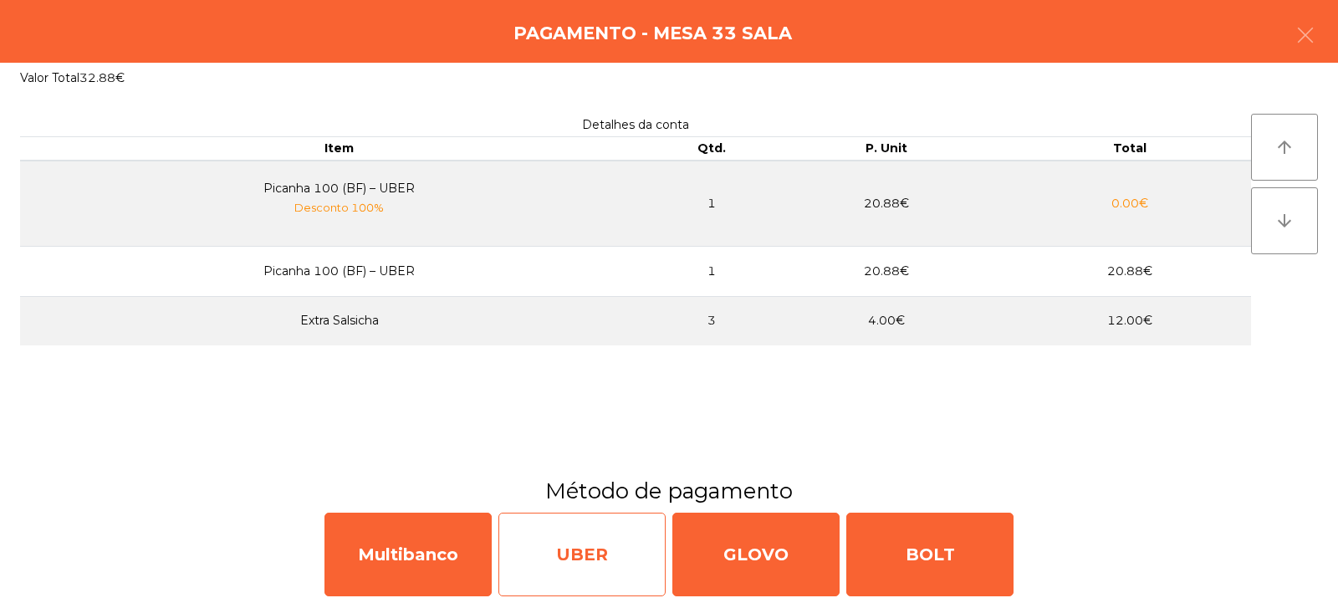
click at [599, 554] on div "UBER" at bounding box center [581, 555] width 167 height 84
select select "**"
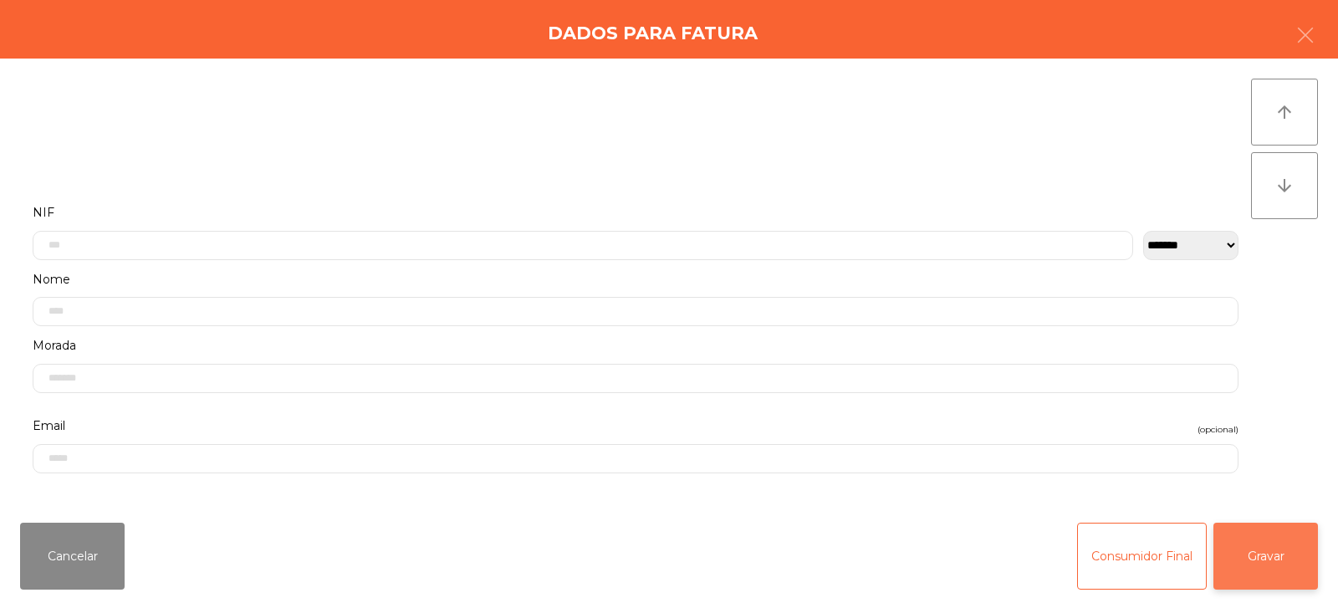
click at [1277, 552] on button "Gravar" at bounding box center [1265, 556] width 105 height 67
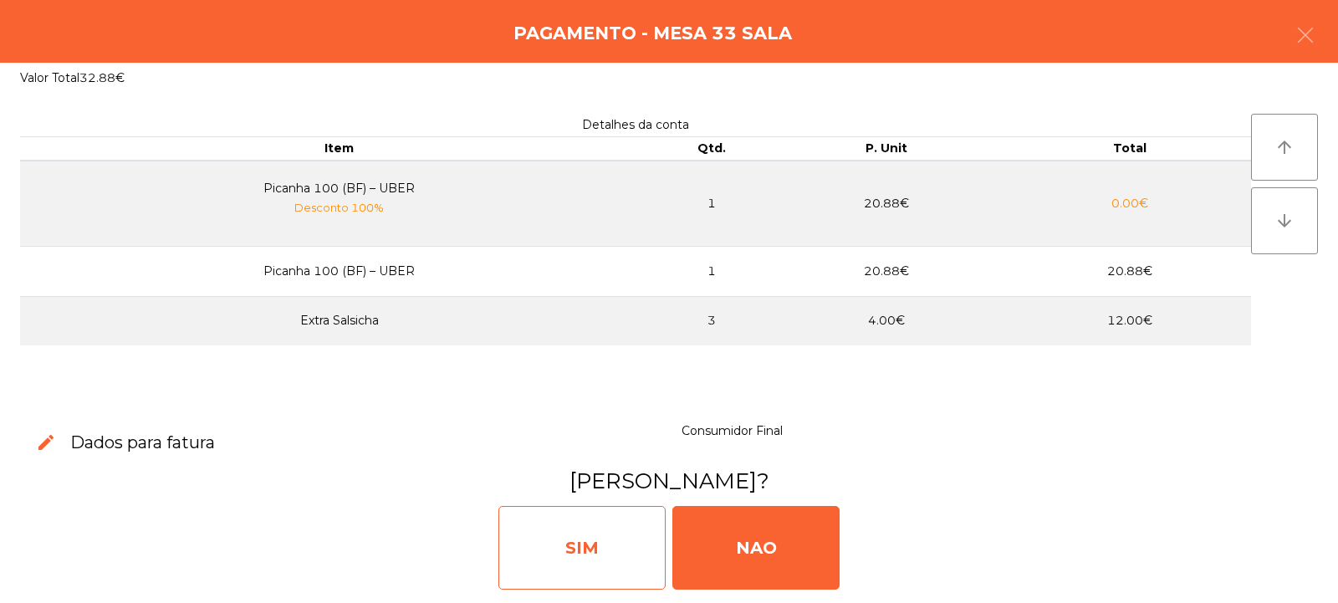
click at [563, 552] on div "SIM" at bounding box center [581, 548] width 167 height 84
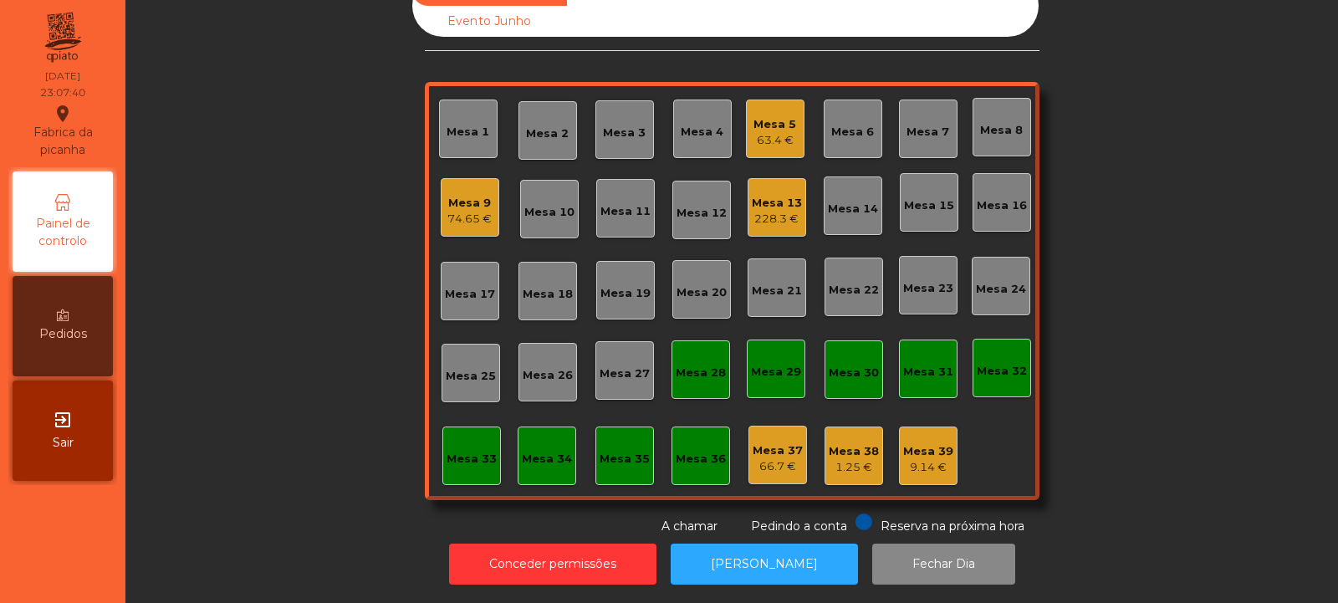
click at [456, 195] on div "Mesa 9" at bounding box center [469, 203] width 44 height 17
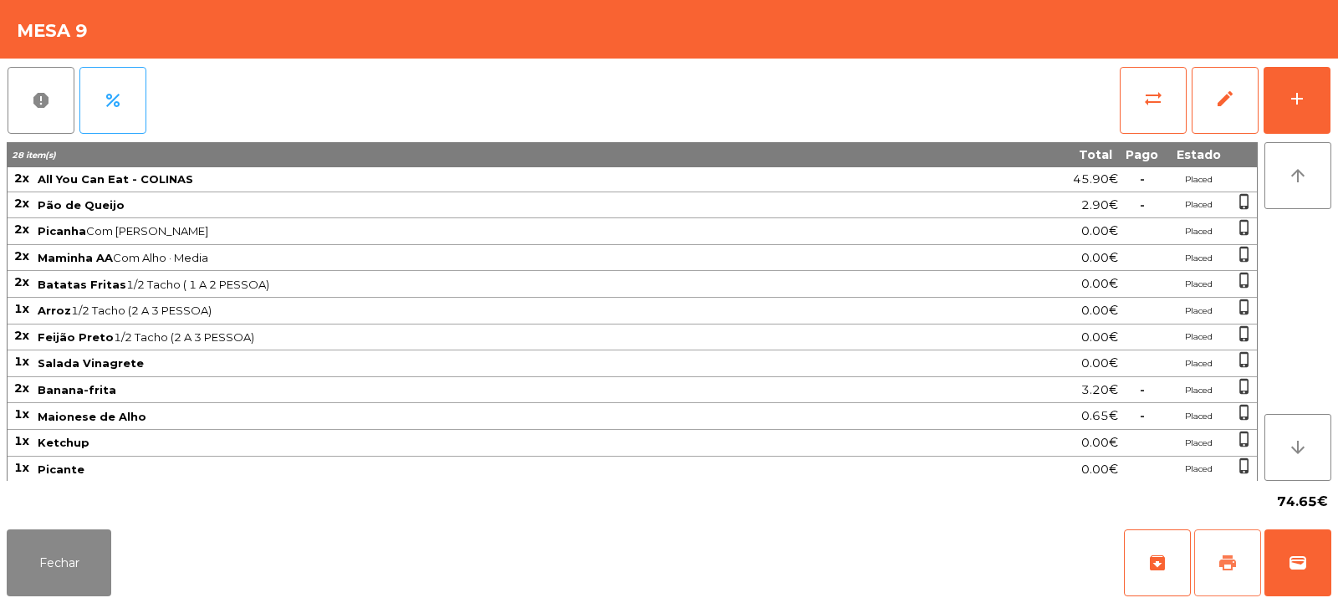
click at [1209, 569] on button "print" at bounding box center [1227, 562] width 67 height 67
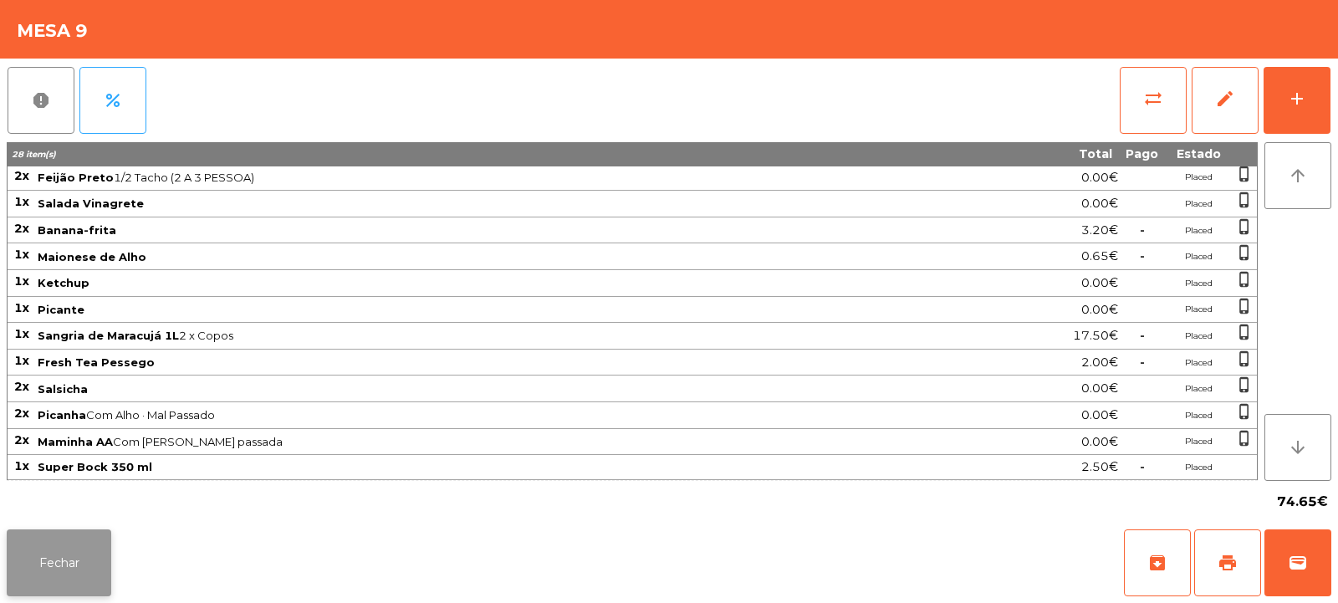
click at [59, 563] on button "Fechar" at bounding box center [59, 562] width 105 height 67
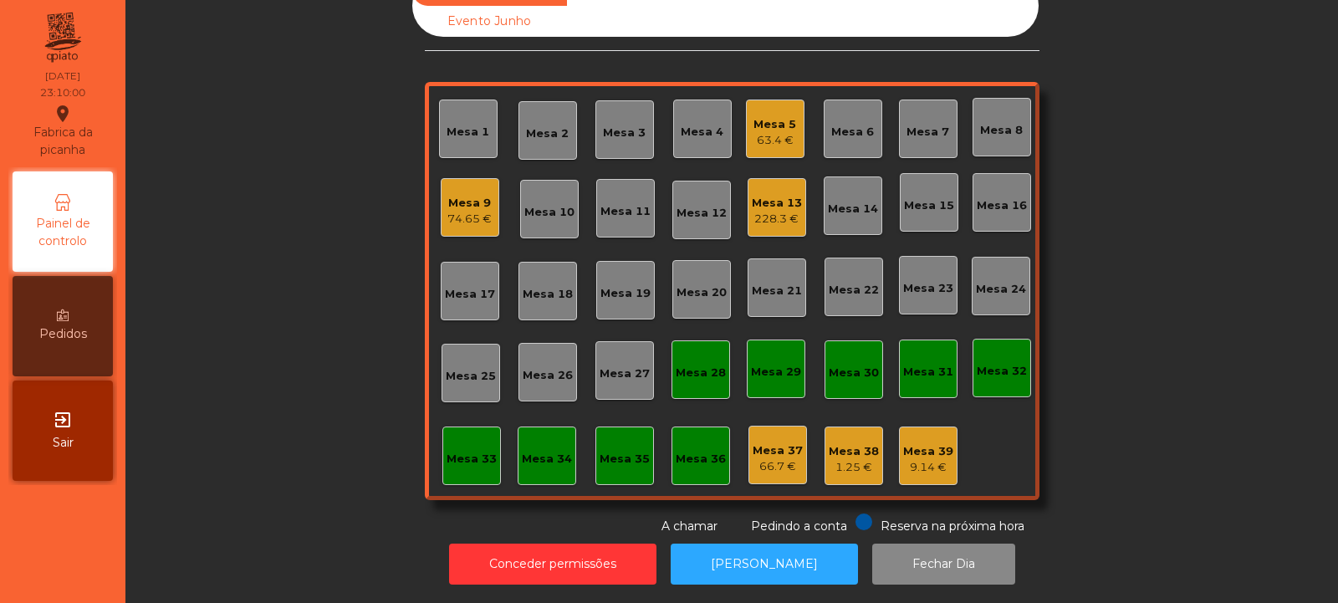
click at [462, 195] on div "Mesa 9" at bounding box center [469, 203] width 44 height 17
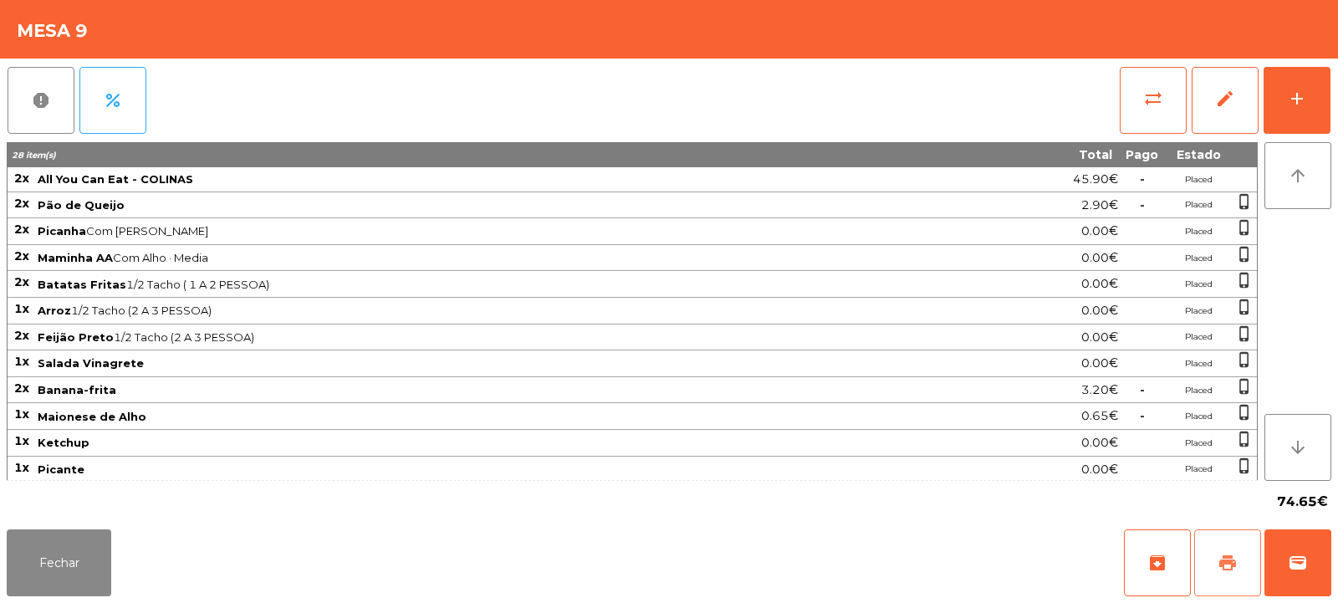
click at [1221, 551] on button "print" at bounding box center [1227, 562] width 67 height 67
click at [1302, 569] on span "wallet" at bounding box center [1298, 563] width 20 height 20
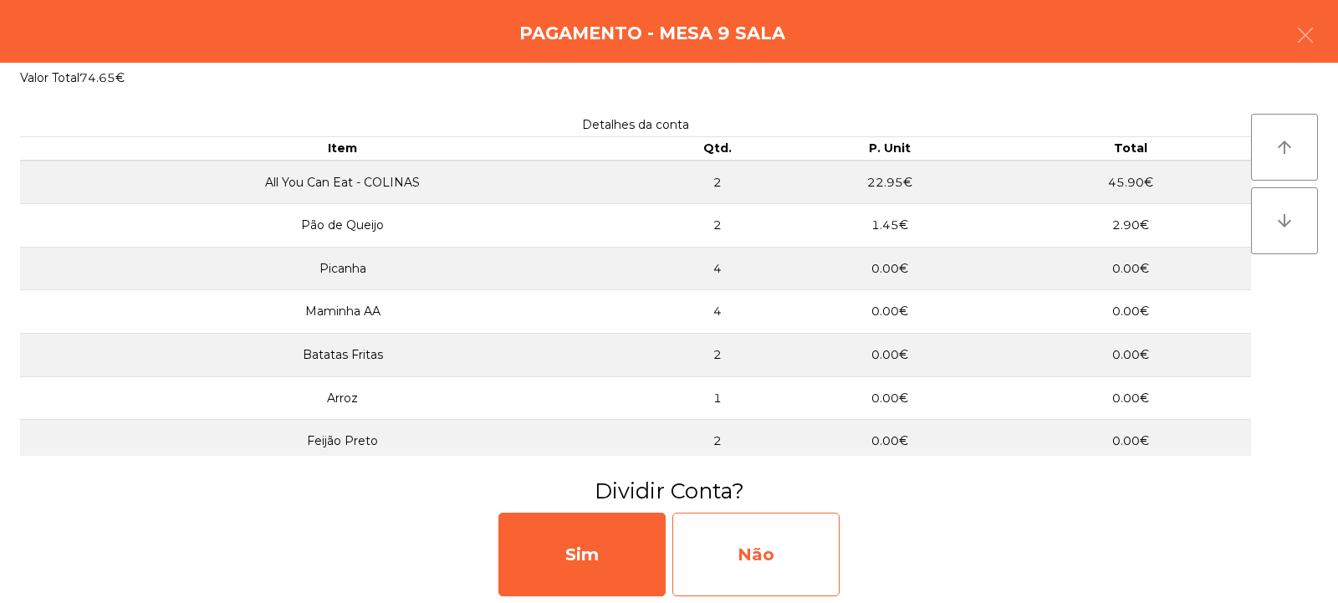
click at [765, 558] on div "Não" at bounding box center [755, 555] width 167 height 84
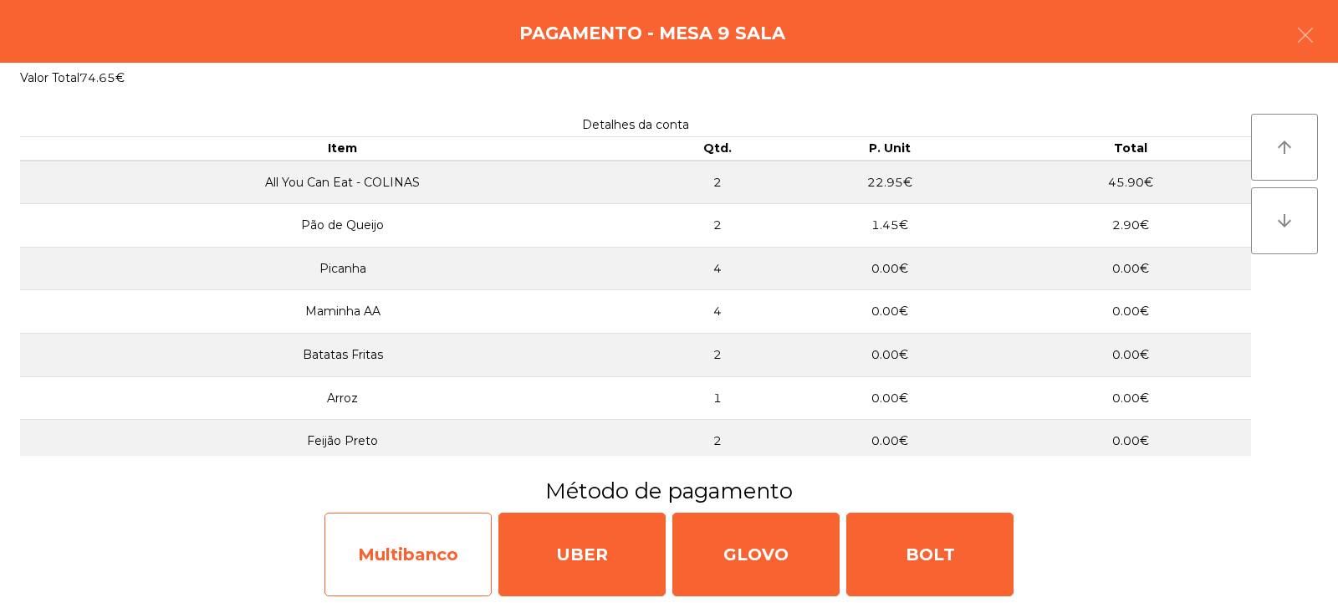
click at [421, 564] on div "Multibanco" at bounding box center [407, 555] width 167 height 84
select select "**"
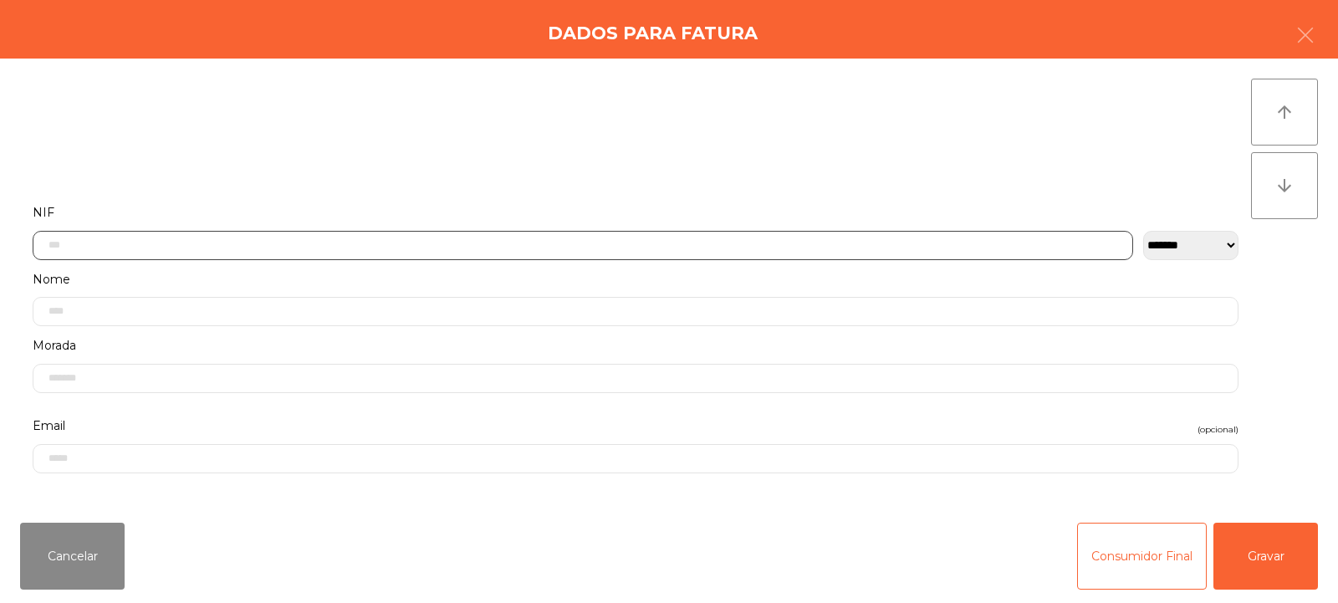
click at [583, 240] on input "text" at bounding box center [583, 245] width 1101 height 29
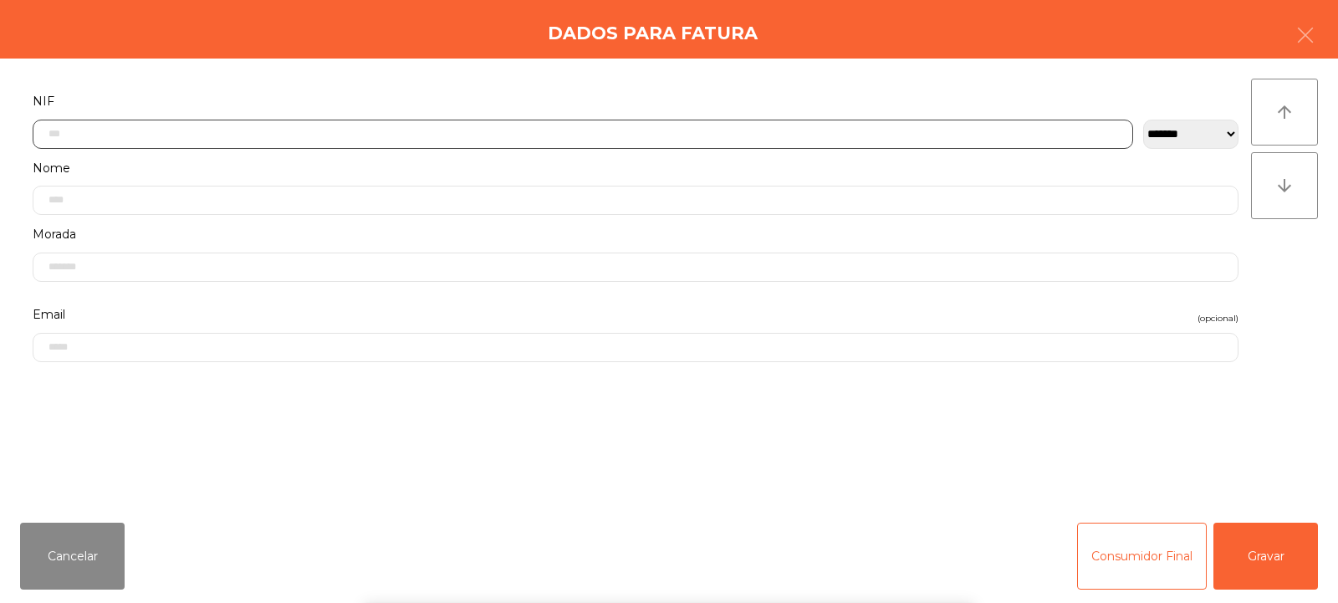
scroll to position [122, 0]
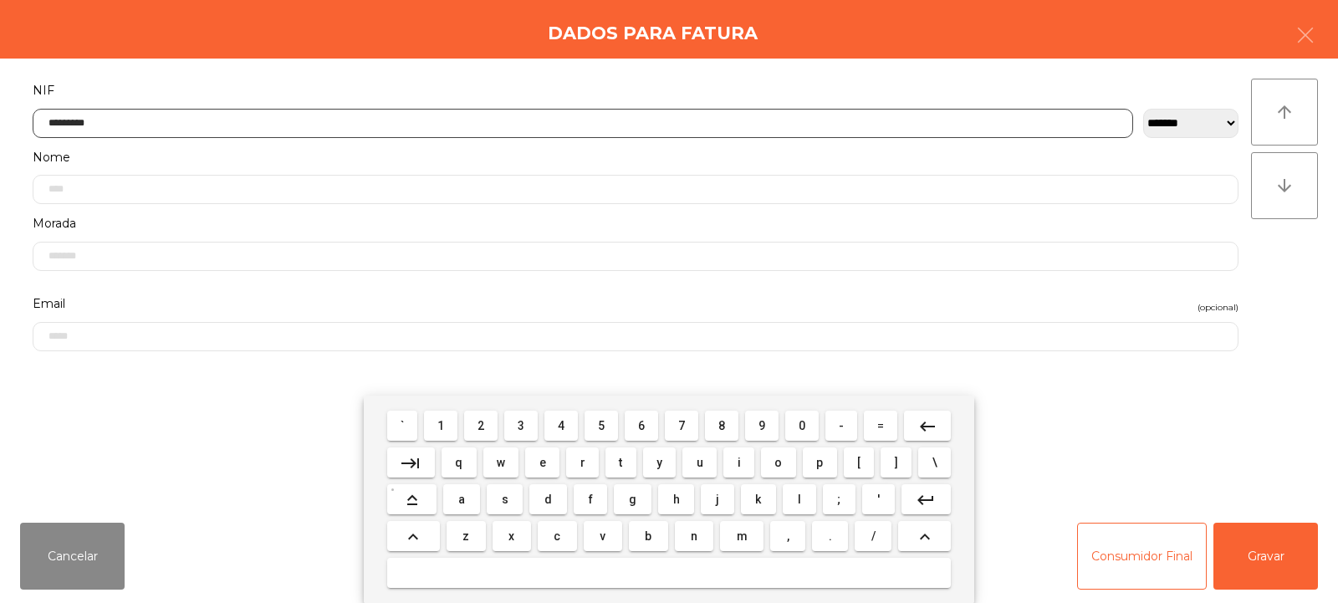
type input "*********"
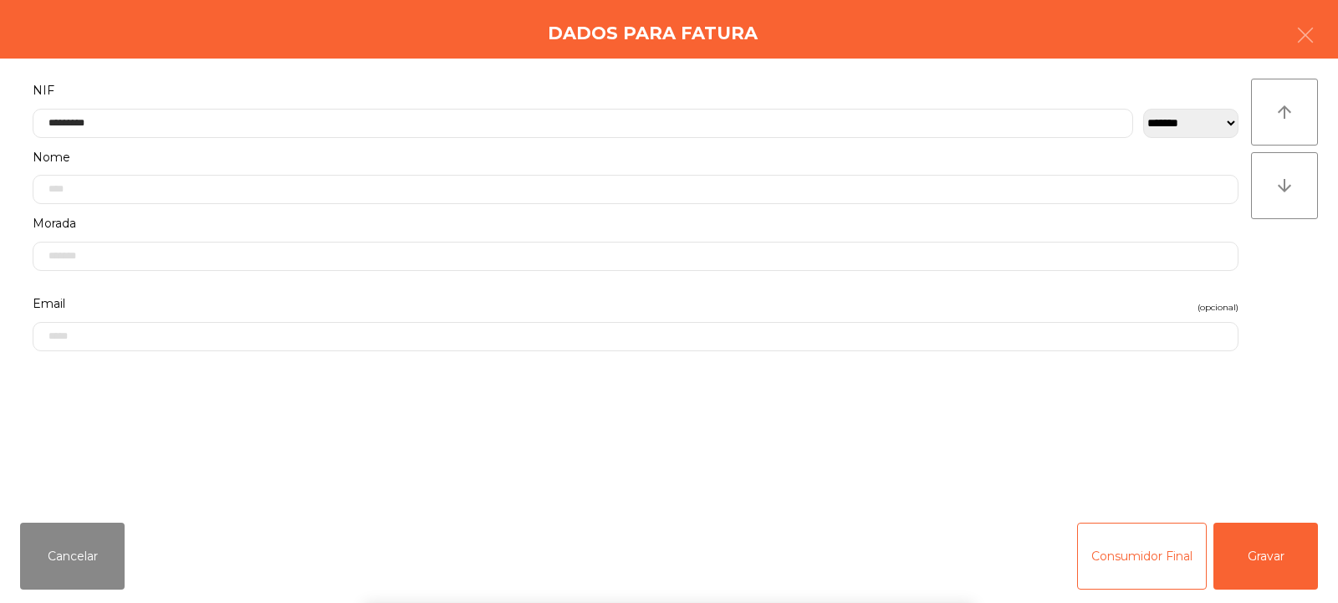
click at [1283, 307] on div "arrow_upward arrow_downward" at bounding box center [1284, 284] width 67 height 411
click at [1263, 571] on button "Gravar" at bounding box center [1265, 556] width 105 height 67
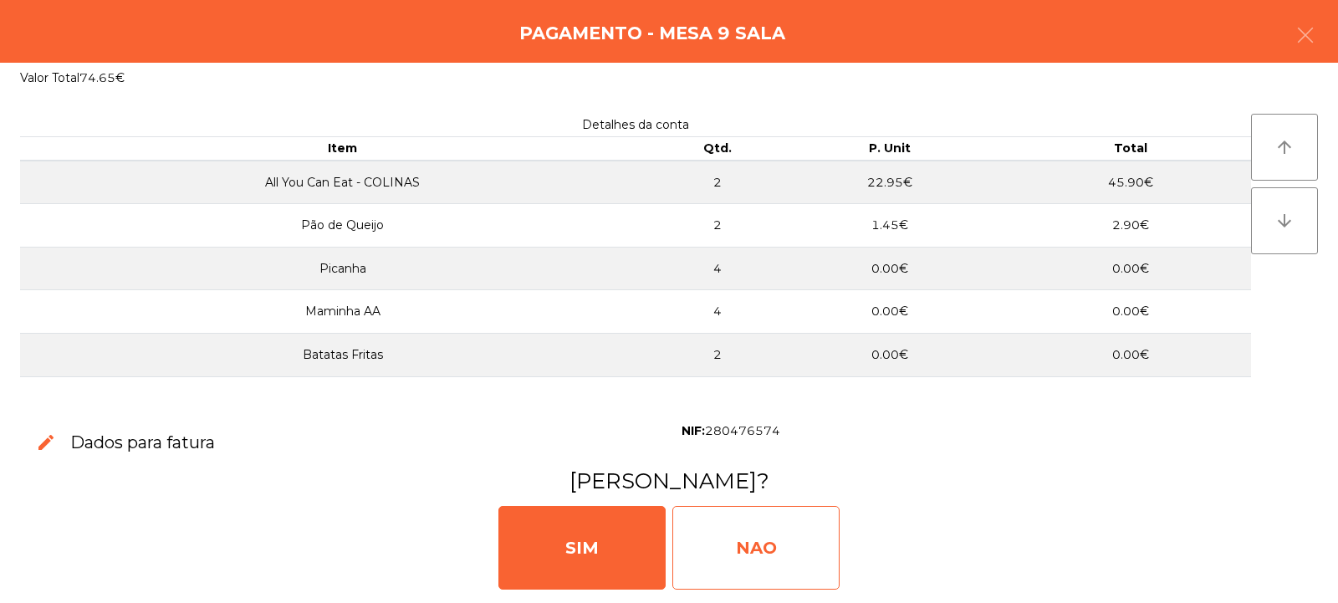
click at [764, 551] on div "NAO" at bounding box center [755, 548] width 167 height 84
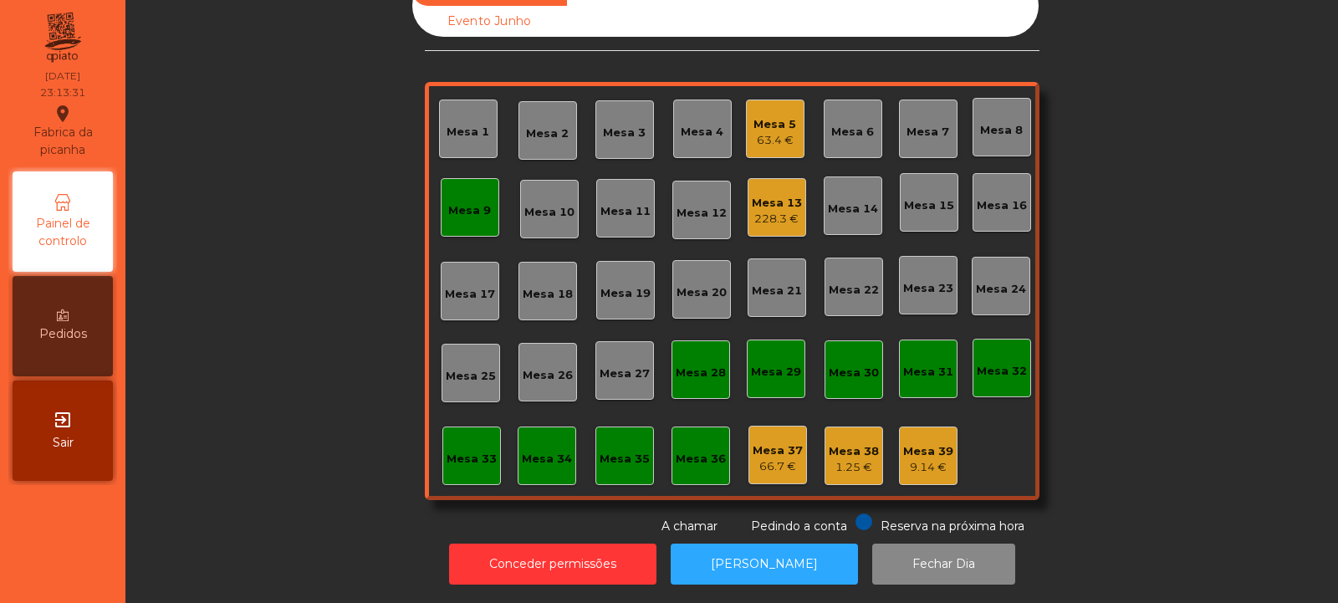
click at [468, 202] on div "Mesa 9" at bounding box center [469, 210] width 43 height 17
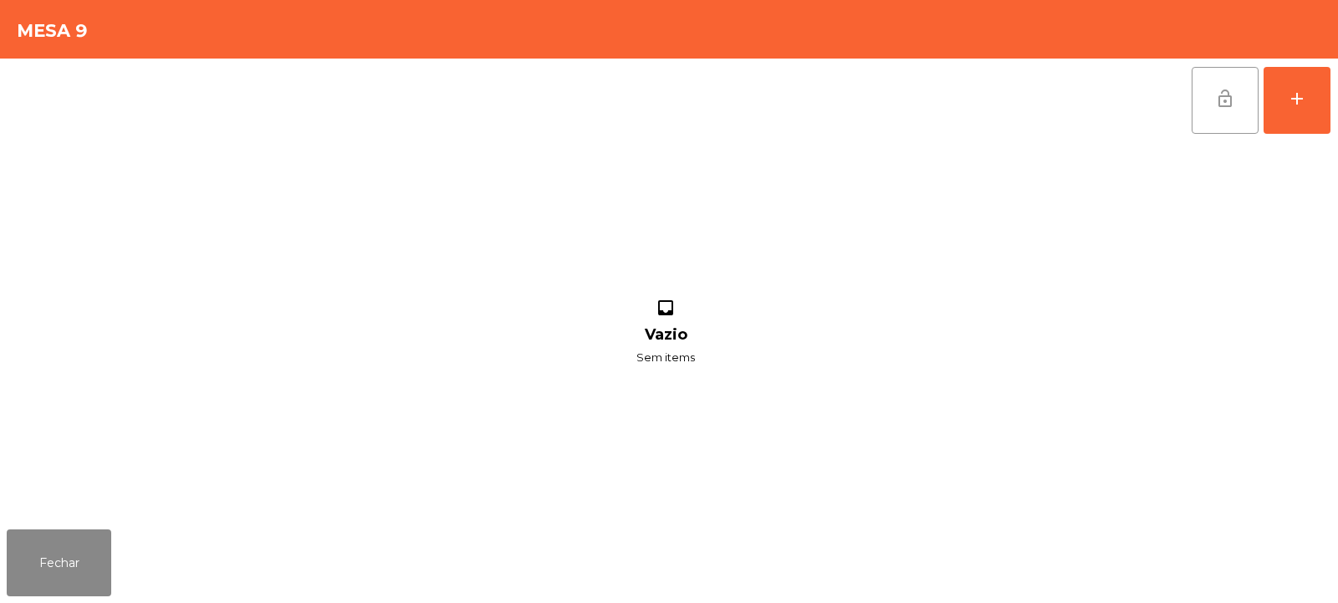
click at [1228, 118] on button "lock_open" at bounding box center [1225, 100] width 67 height 67
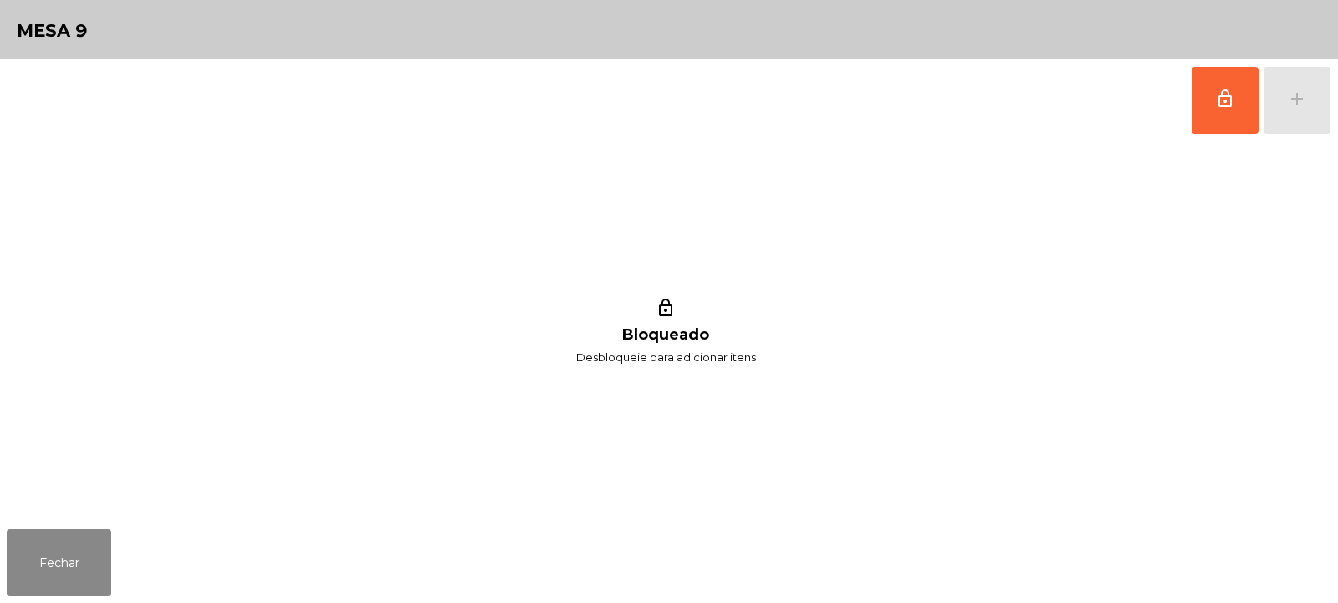
click at [126, 575] on div "Fechar" at bounding box center [669, 563] width 1338 height 80
click at [61, 534] on button "Fechar" at bounding box center [59, 562] width 105 height 67
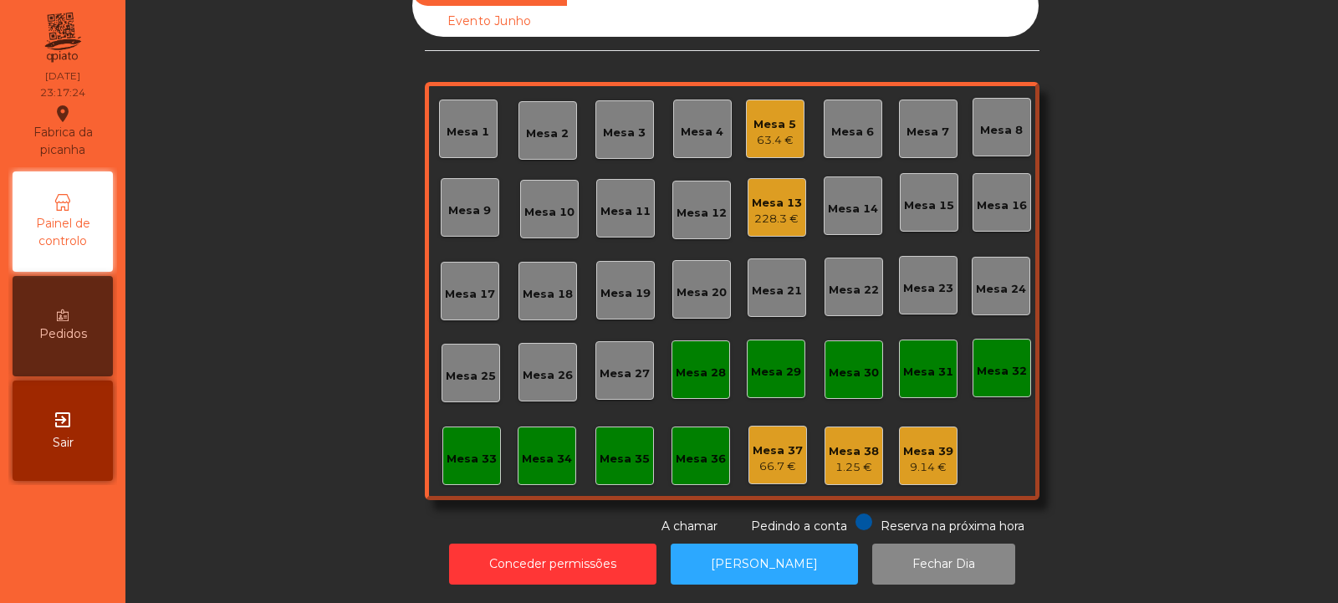
click at [788, 211] on div "228.3 €" at bounding box center [777, 219] width 50 height 17
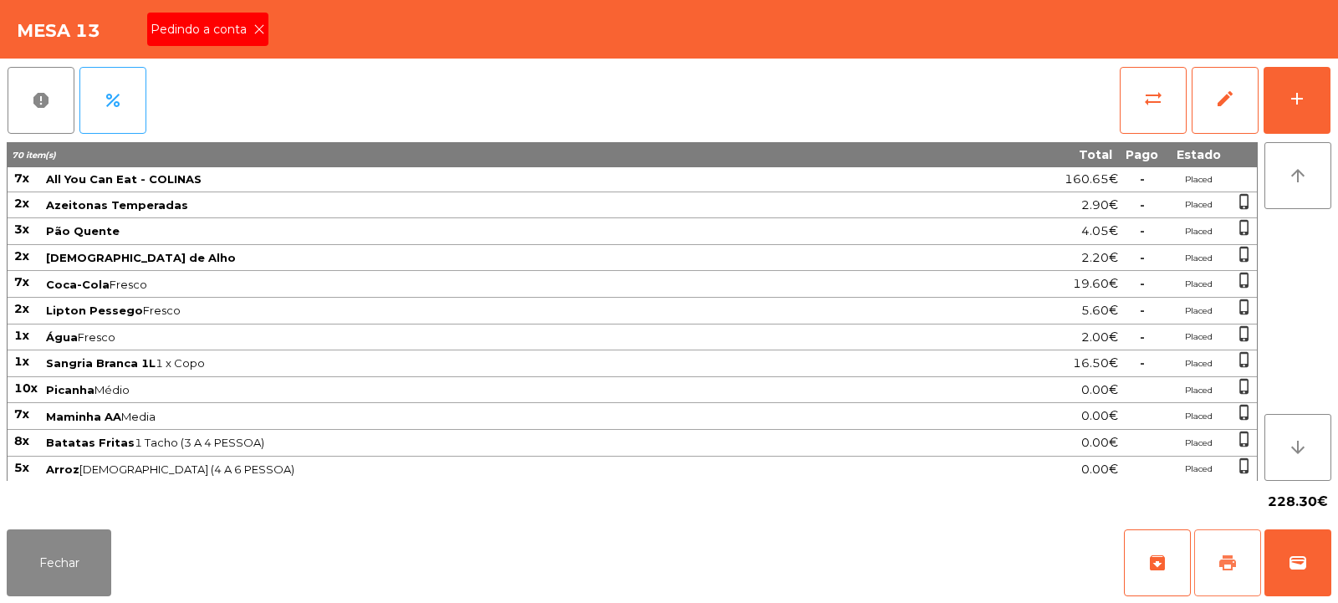
click at [1237, 567] on span "print" at bounding box center [1228, 563] width 20 height 20
click at [258, 30] on icon at bounding box center [259, 29] width 12 height 12
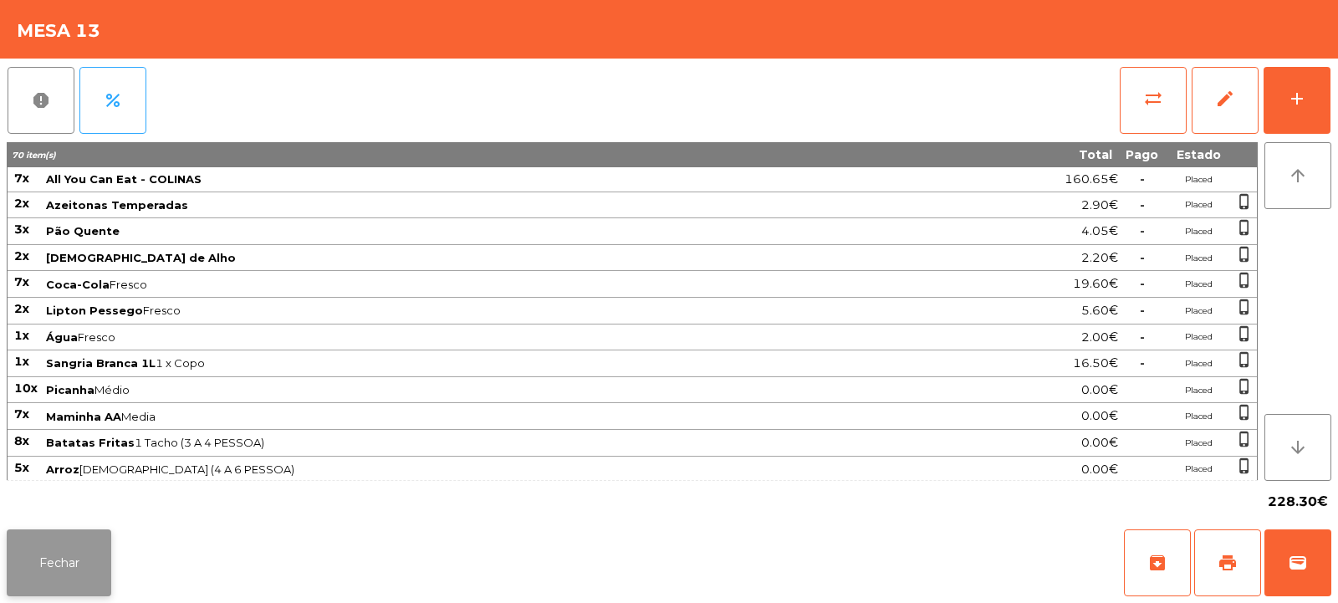
click at [41, 569] on button "Fechar" at bounding box center [59, 562] width 105 height 67
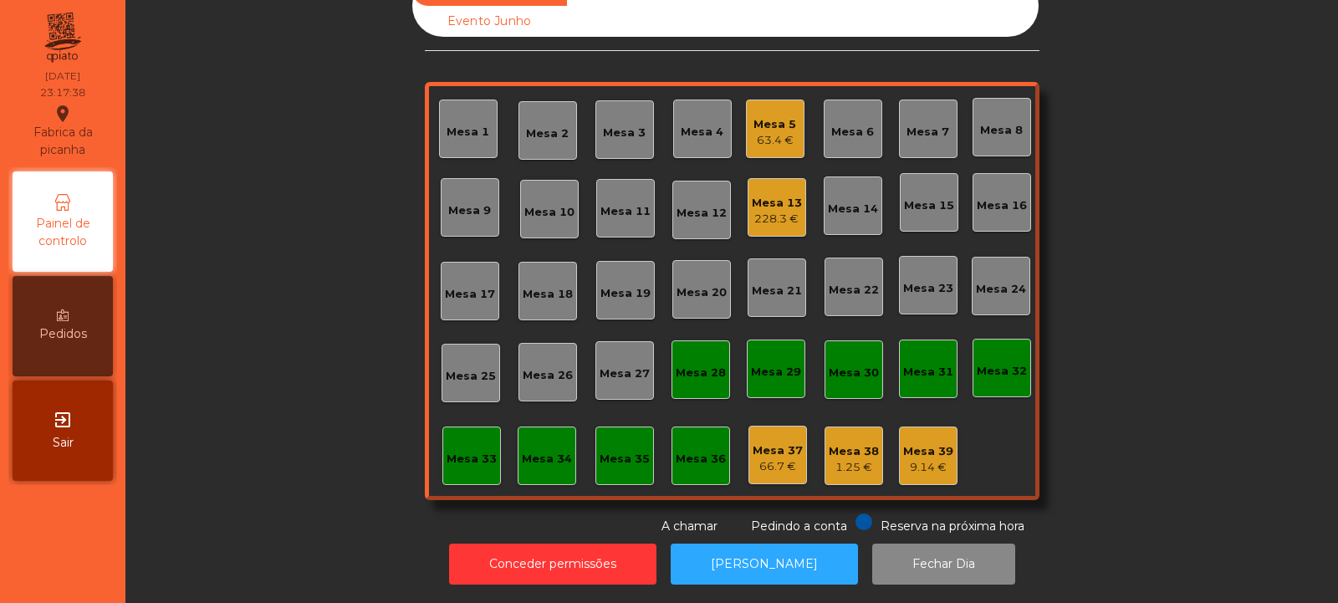
click at [764, 188] on div "Mesa 13 228.3 €" at bounding box center [777, 207] width 50 height 39
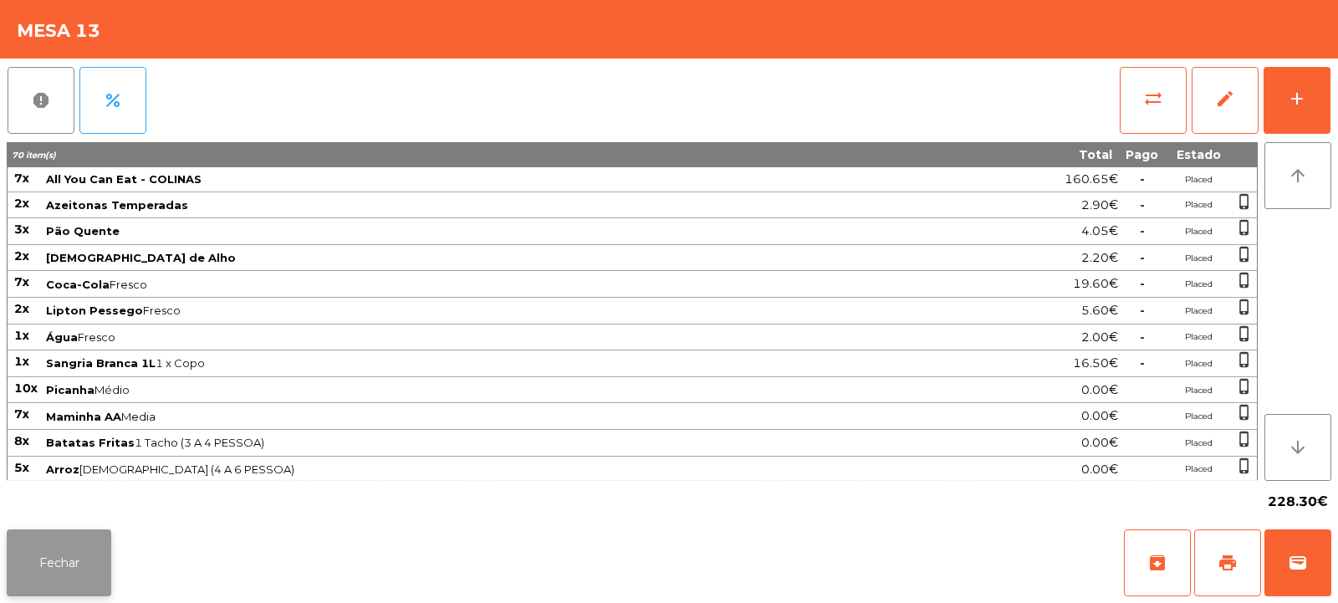
click at [55, 569] on button "Fechar" at bounding box center [59, 562] width 105 height 67
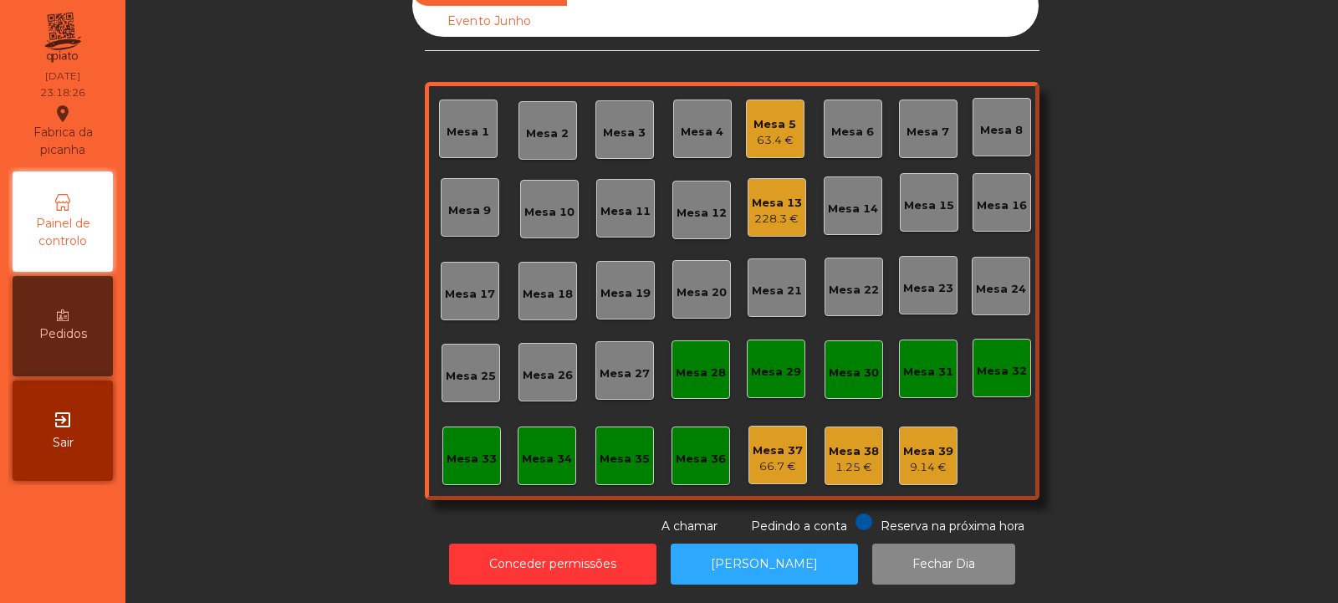
click at [783, 219] on div "Mesa 13 228.3 €" at bounding box center [777, 207] width 59 height 59
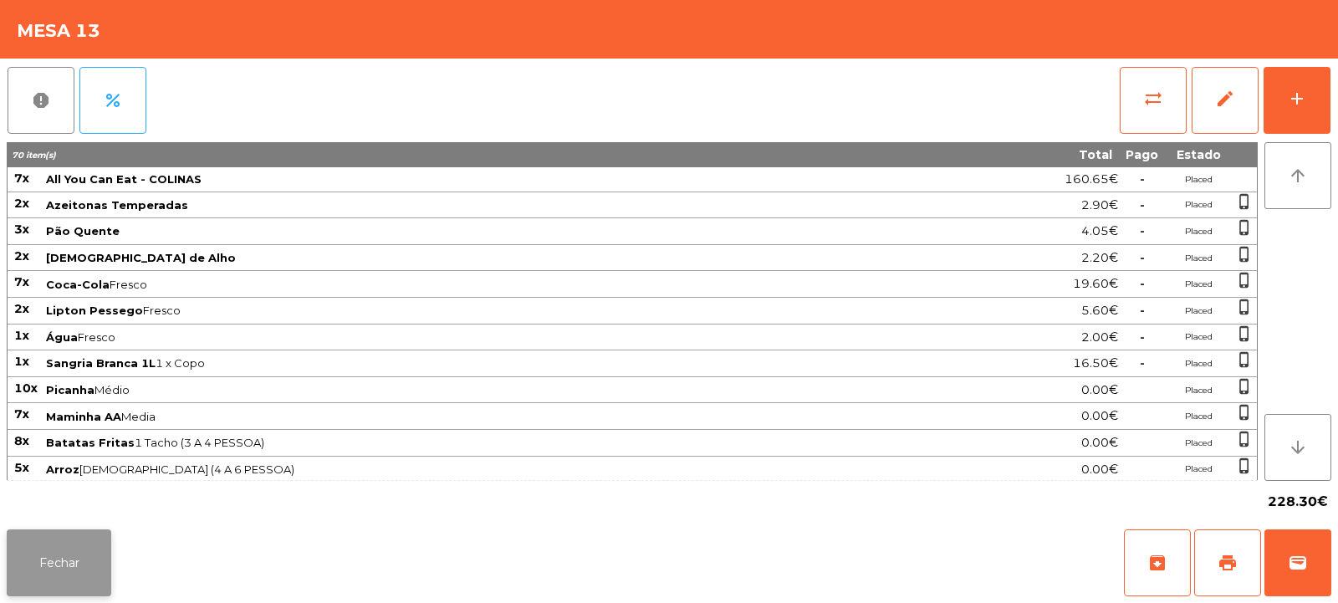
click at [84, 558] on button "Fechar" at bounding box center [59, 562] width 105 height 67
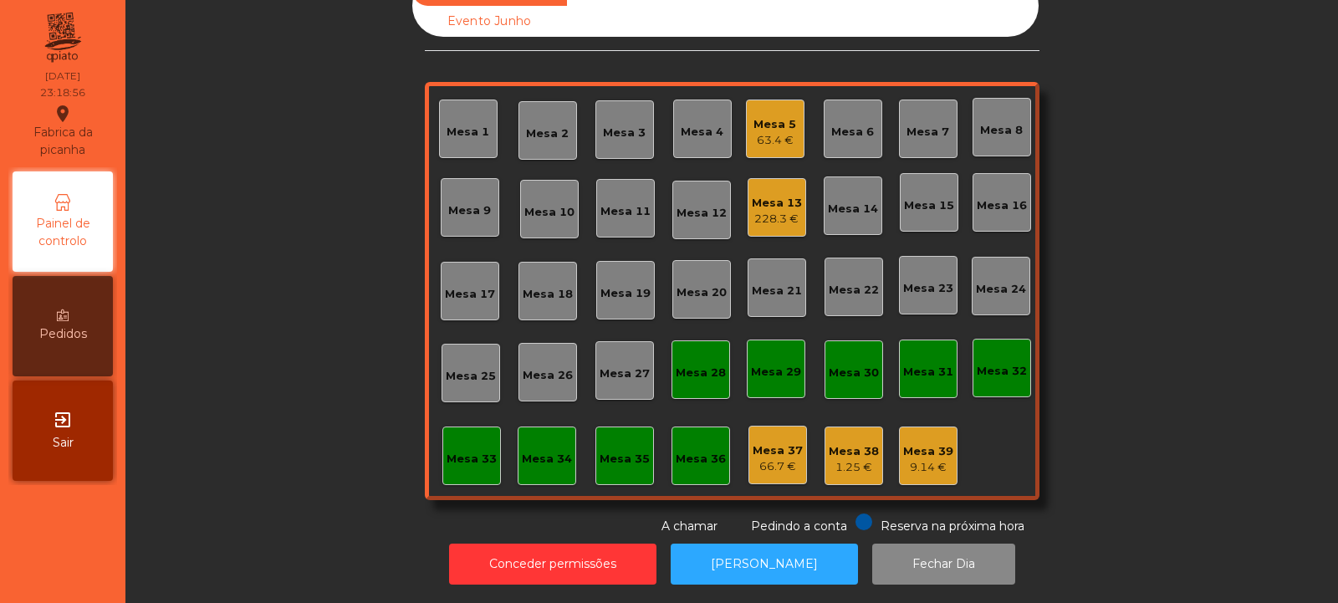
click at [762, 116] on div "Mesa 5" at bounding box center [774, 124] width 43 height 17
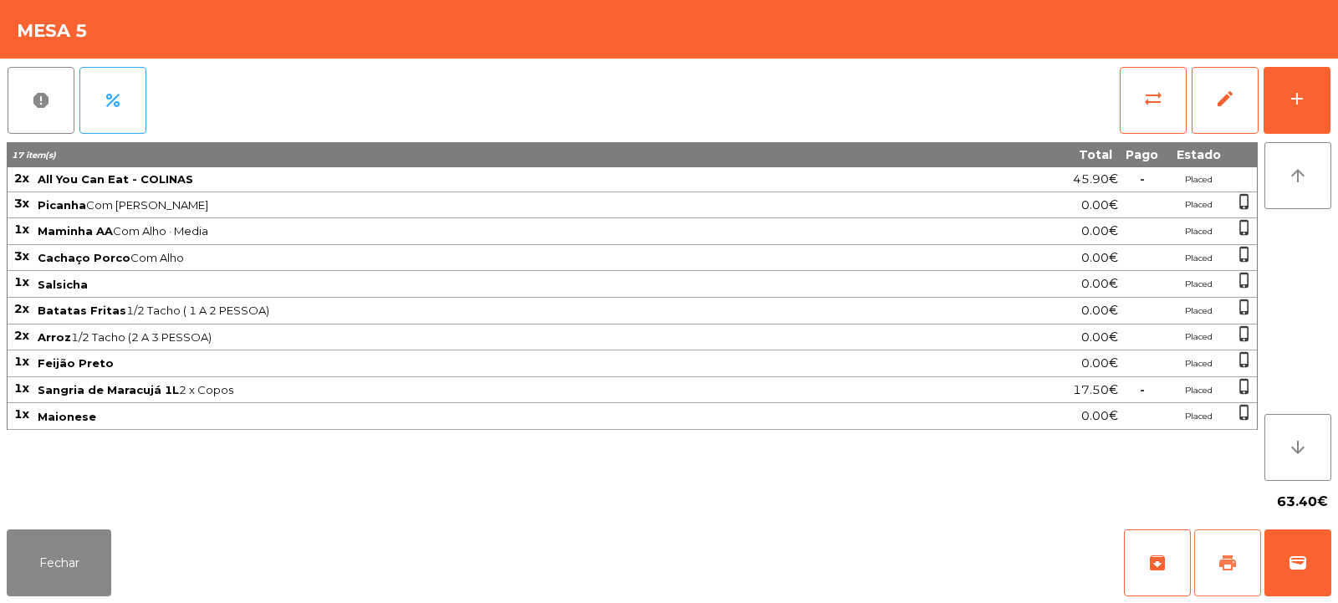
click at [1232, 564] on span "print" at bounding box center [1228, 563] width 20 height 20
click at [38, 549] on button "Fechar" at bounding box center [59, 562] width 105 height 67
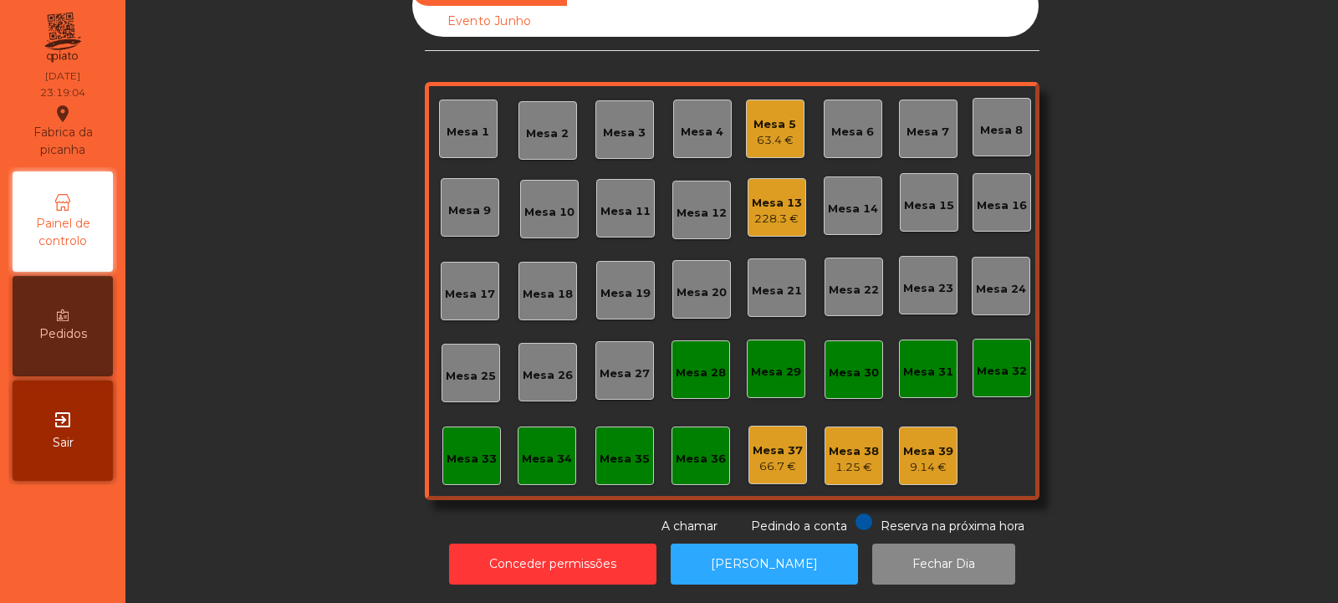
click at [752, 188] on div "Mesa 13 228.3 €" at bounding box center [777, 207] width 50 height 39
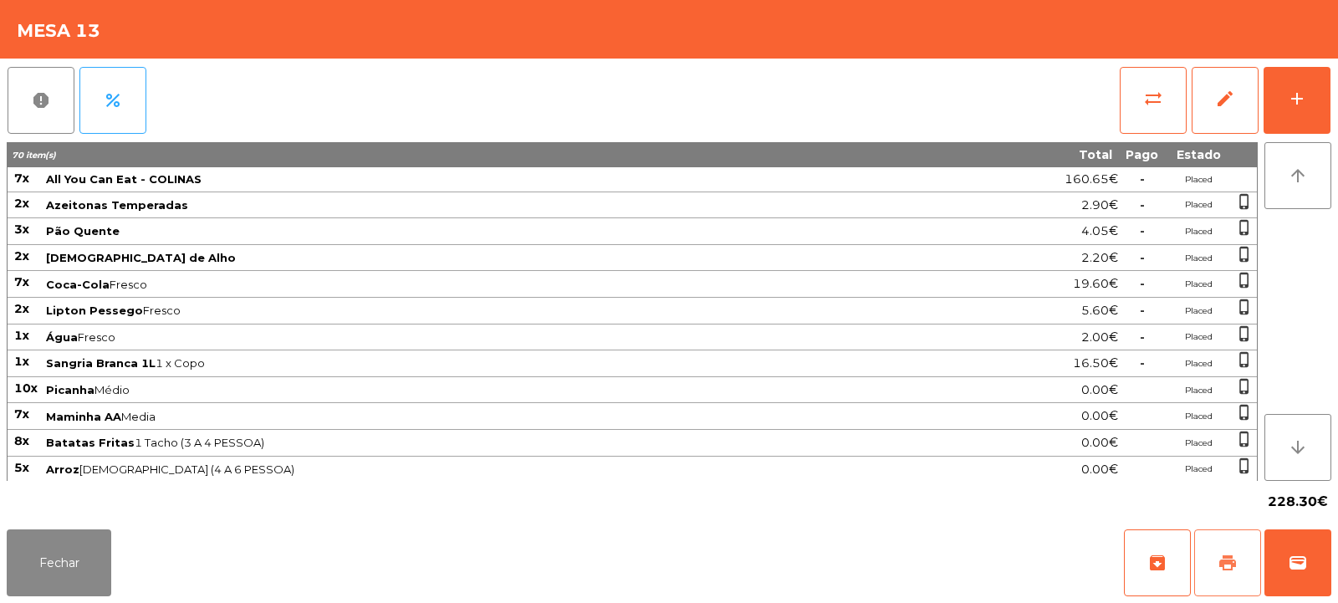
click at [1239, 554] on button "print" at bounding box center [1227, 562] width 67 height 67
click at [1306, 573] on button "wallet" at bounding box center [1297, 562] width 67 height 67
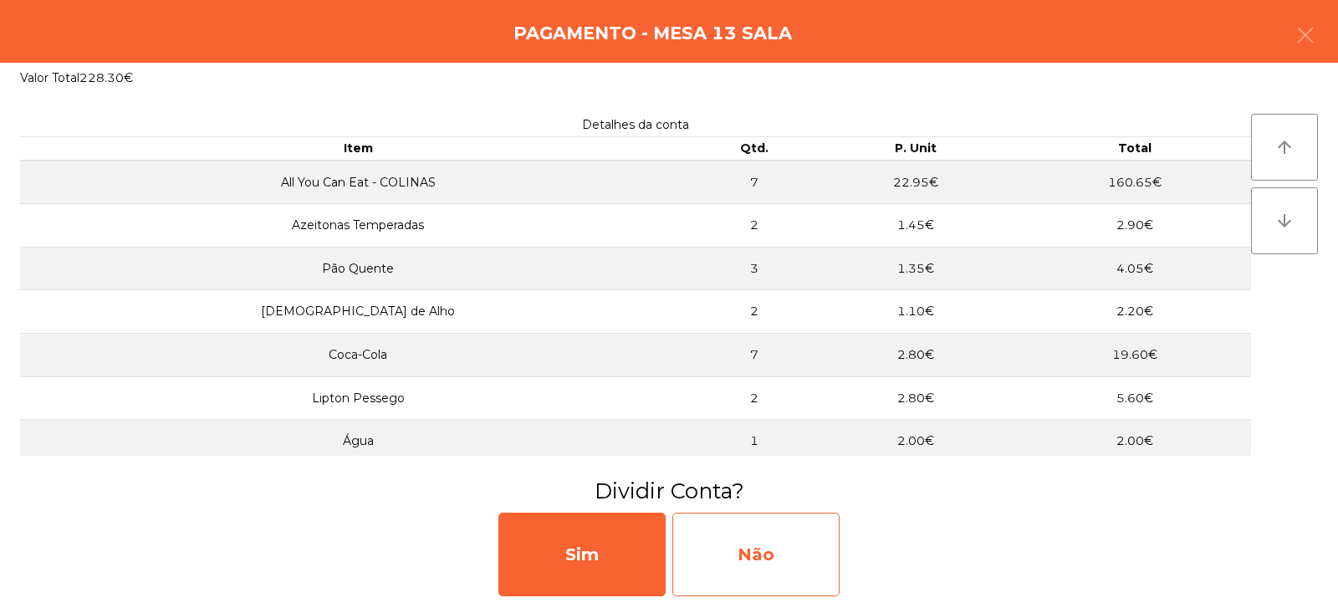
click at [784, 548] on div "Não" at bounding box center [755, 555] width 167 height 84
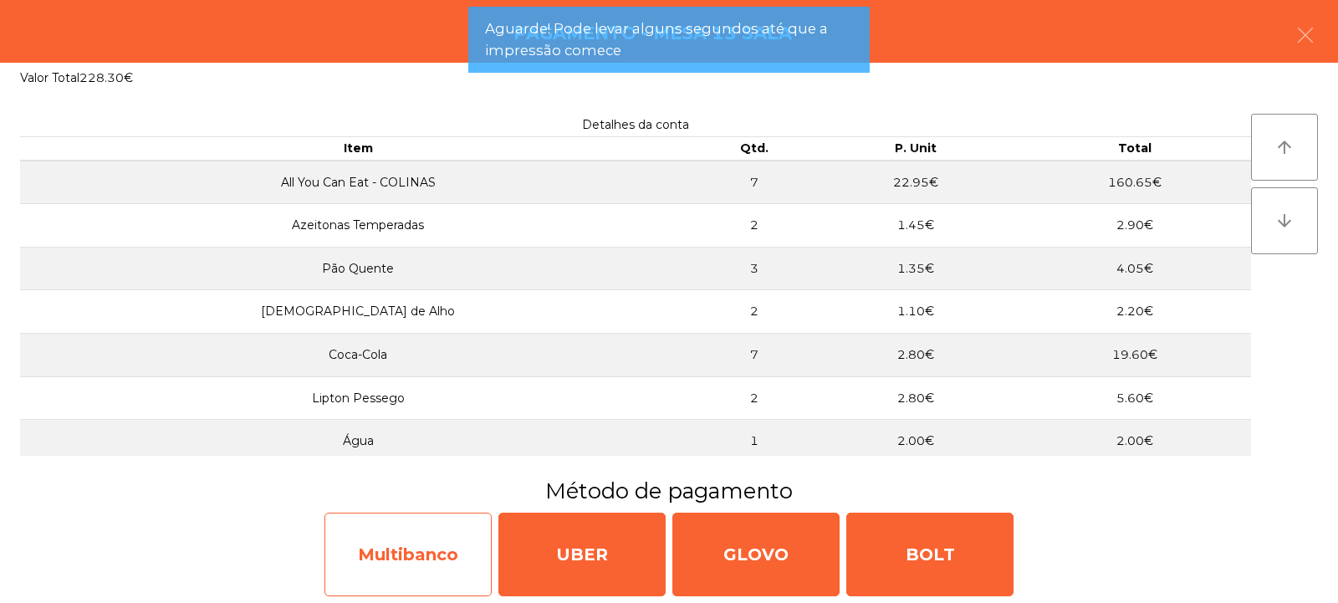
click at [407, 556] on div "Multibanco" at bounding box center [407, 555] width 167 height 84
select select "**"
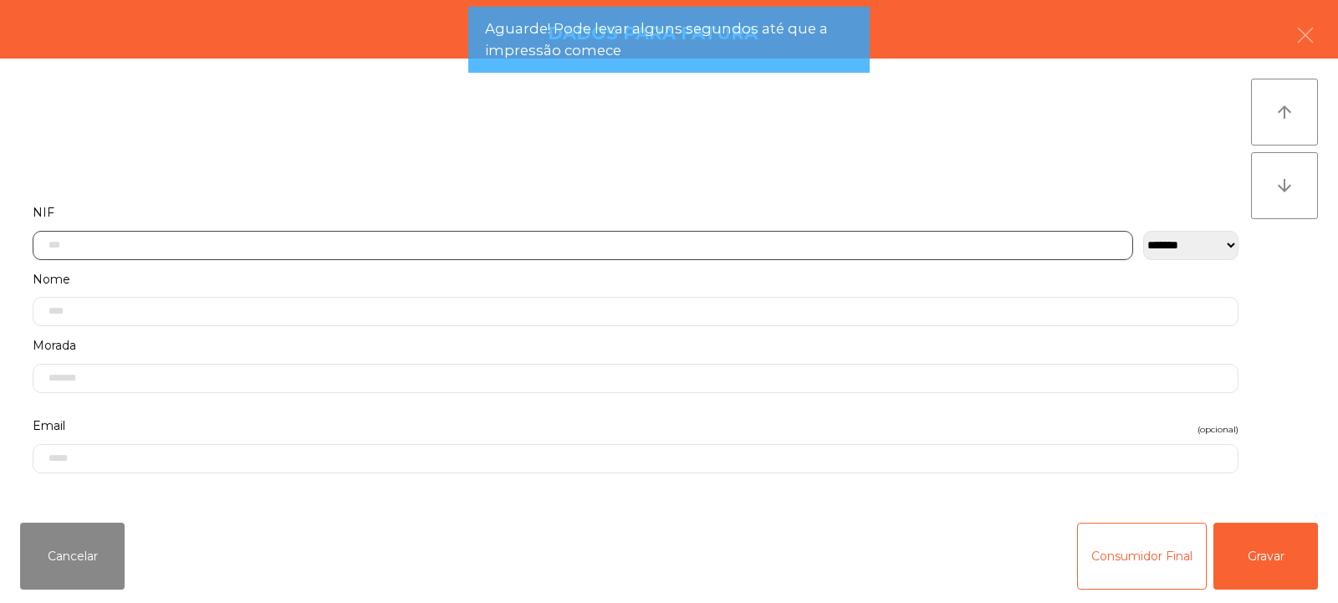
click at [392, 232] on input "text" at bounding box center [583, 245] width 1101 height 29
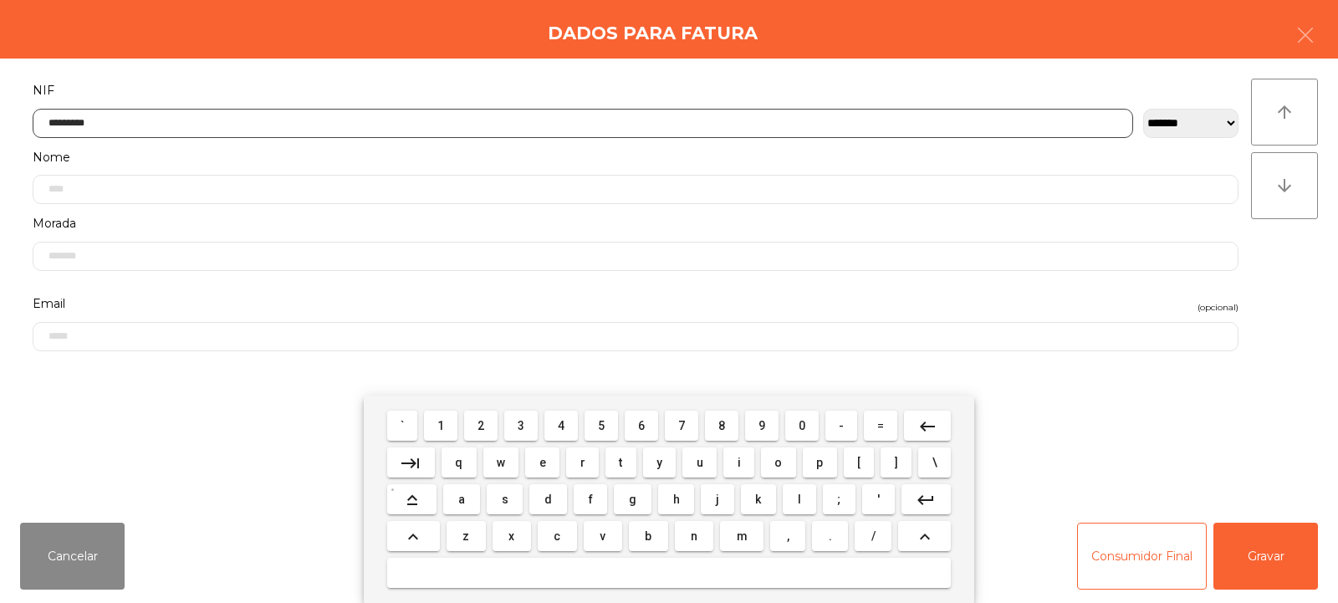
type input "*********"
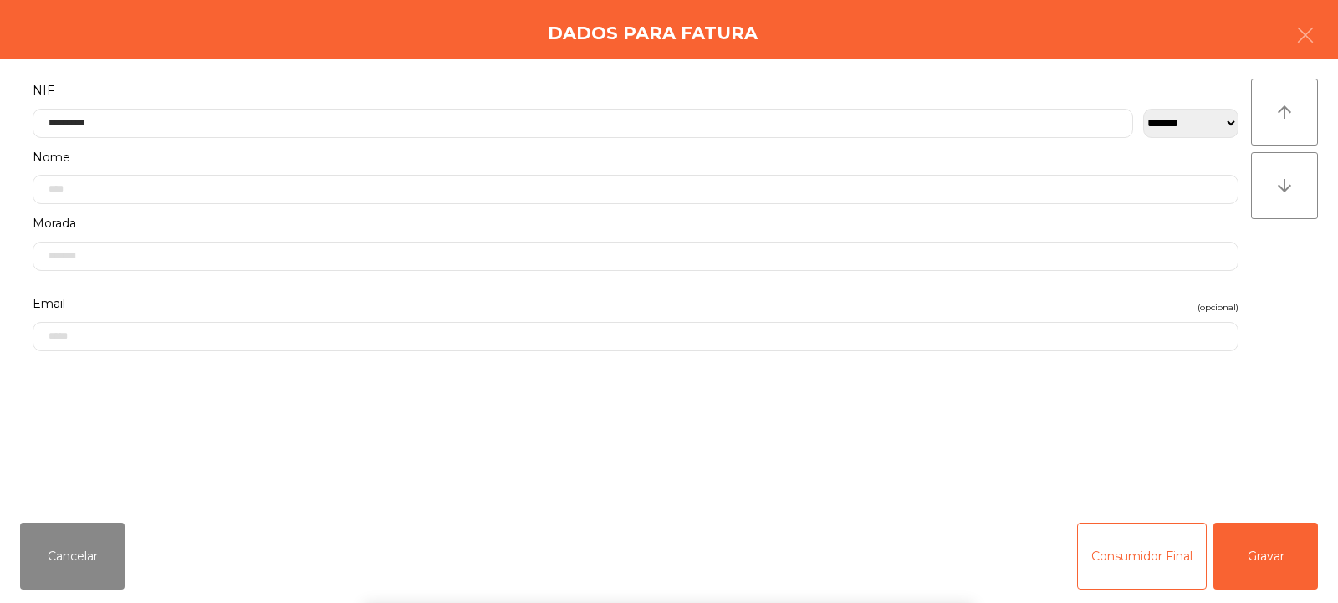
click at [1337, 593] on div "` 1 2 3 4 5 6 7 8 9 0 - = keyboard_backspace keyboard_tab q w e r t y u i o p […" at bounding box center [669, 499] width 1338 height 207
click at [1287, 538] on button "Gravar" at bounding box center [1265, 556] width 105 height 67
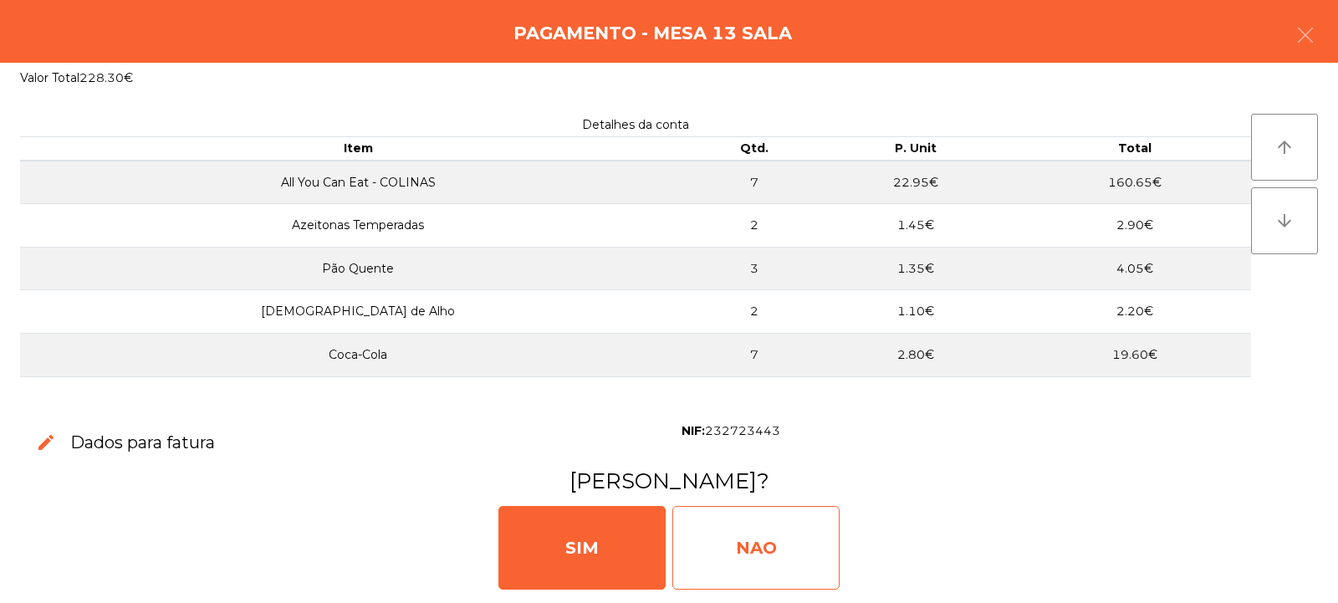
click at [779, 553] on div "NAO" at bounding box center [755, 548] width 167 height 84
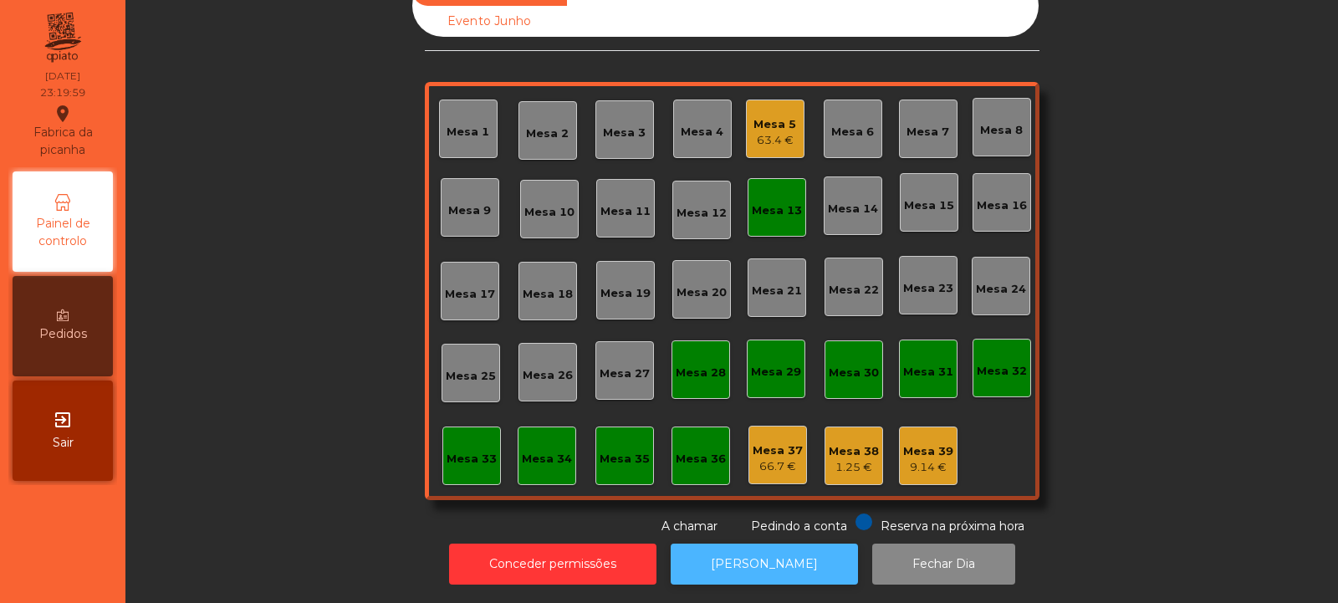
click at [729, 565] on button "[PERSON_NAME]" at bounding box center [764, 564] width 187 height 41
click at [785, 141] on div "Mesa 5 63.4 €" at bounding box center [775, 129] width 59 height 59
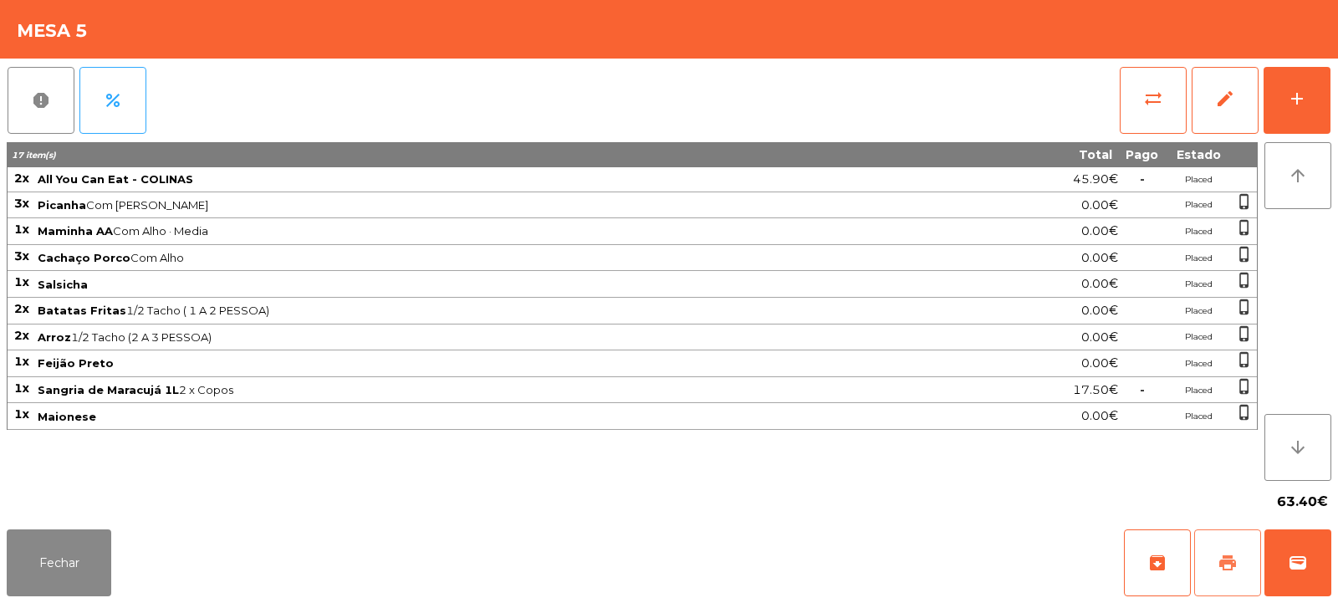
click at [1230, 571] on span "print" at bounding box center [1228, 563] width 20 height 20
click at [1152, 113] on button "sync_alt" at bounding box center [1153, 100] width 67 height 67
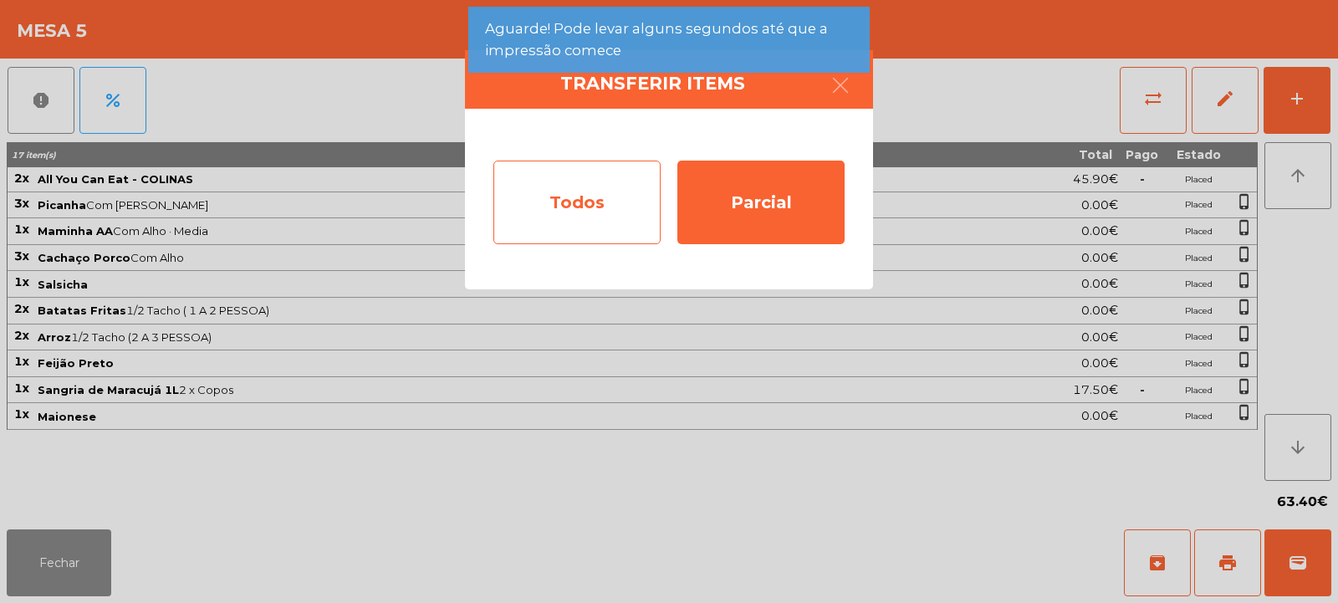
click at [578, 201] on div "Todos" at bounding box center [576, 203] width 167 height 84
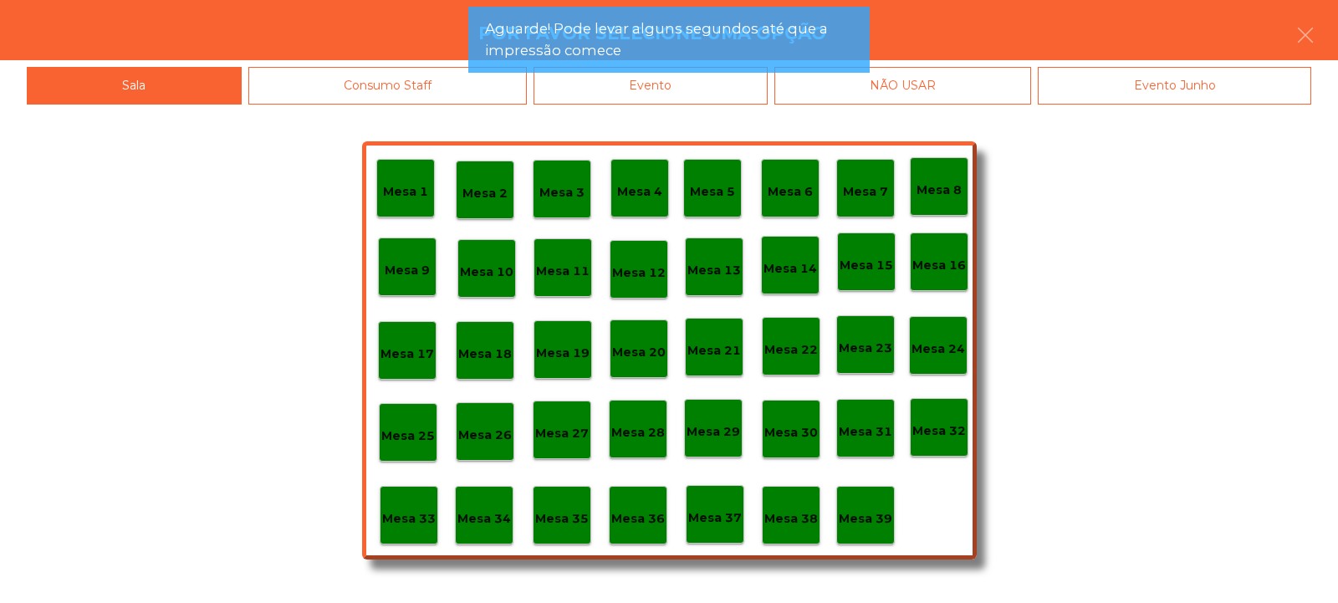
click at [705, 94] on div "Evento" at bounding box center [651, 86] width 234 height 38
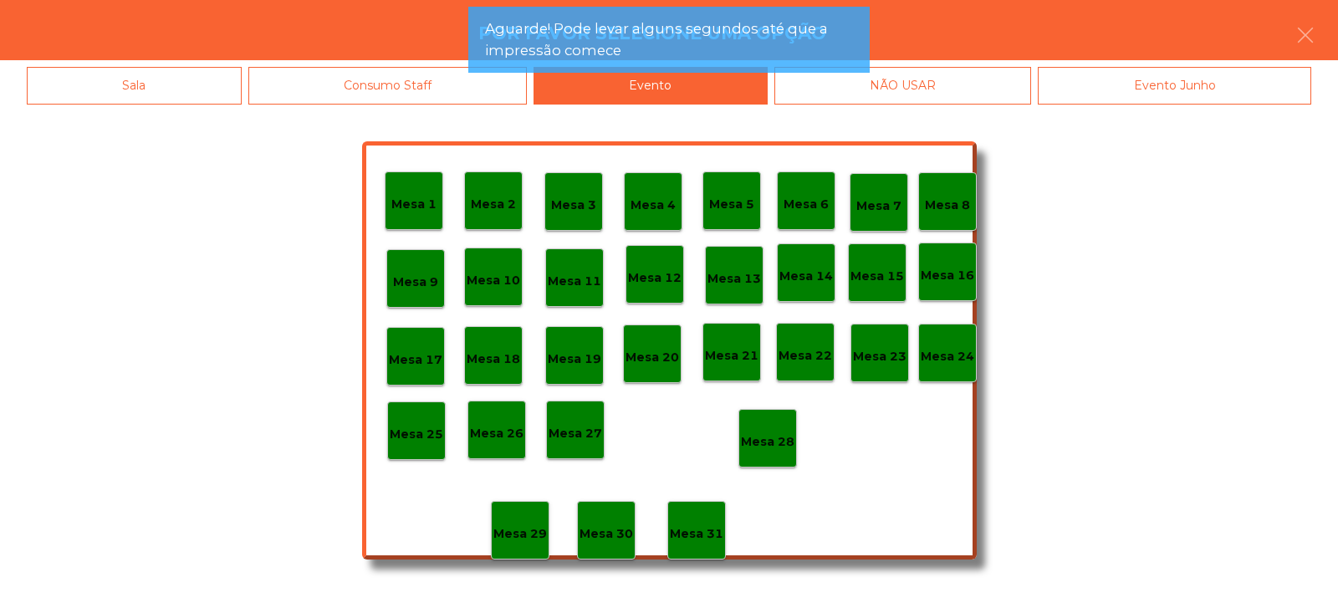
click at [760, 431] on div "Mesa 28" at bounding box center [768, 439] width 54 height 26
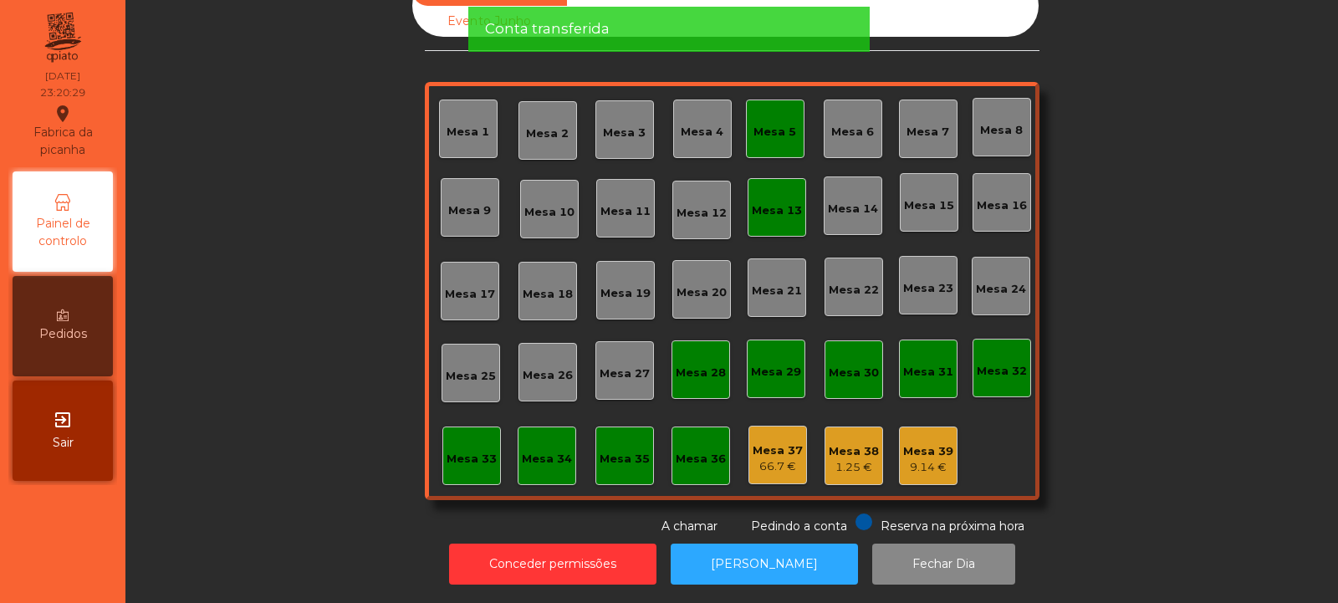
scroll to position [0, 0]
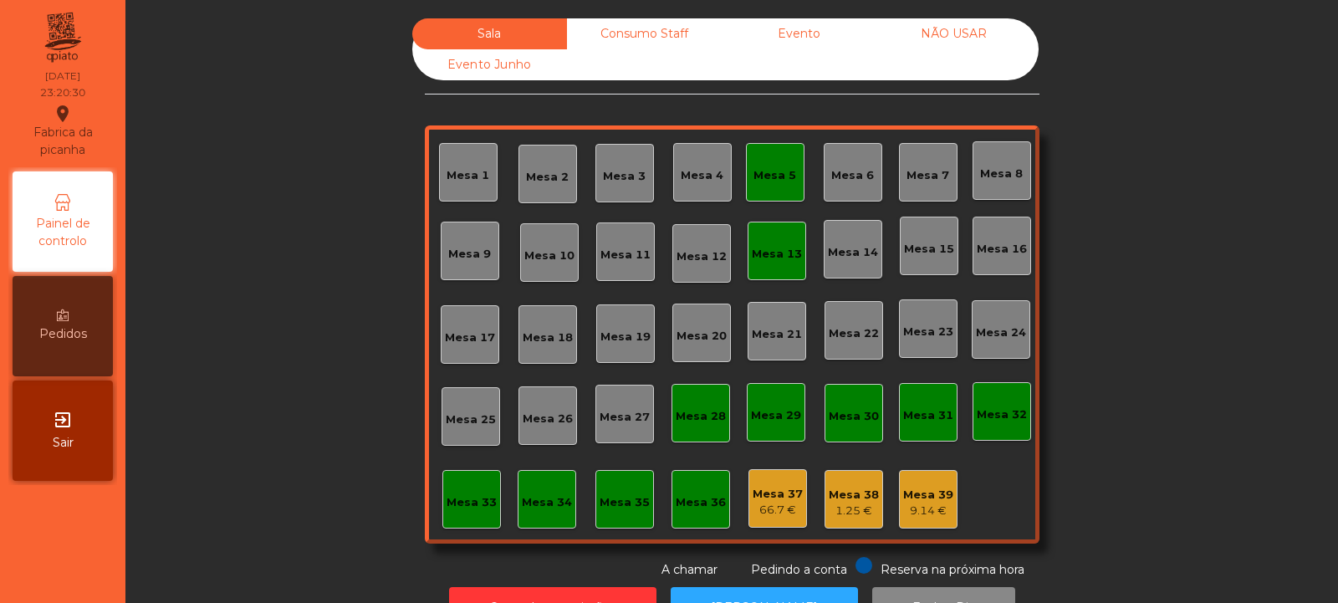
click at [650, 32] on div "Consumo Staff" at bounding box center [644, 33] width 155 height 31
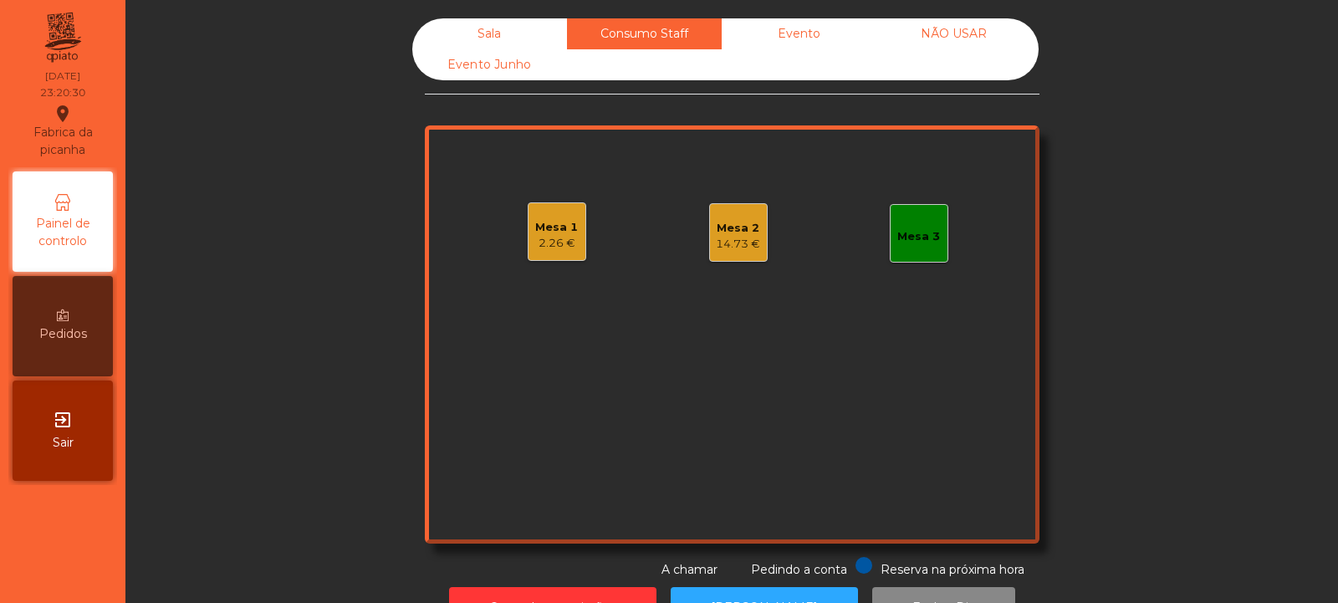
click at [548, 241] on div "2.26 €" at bounding box center [556, 243] width 43 height 17
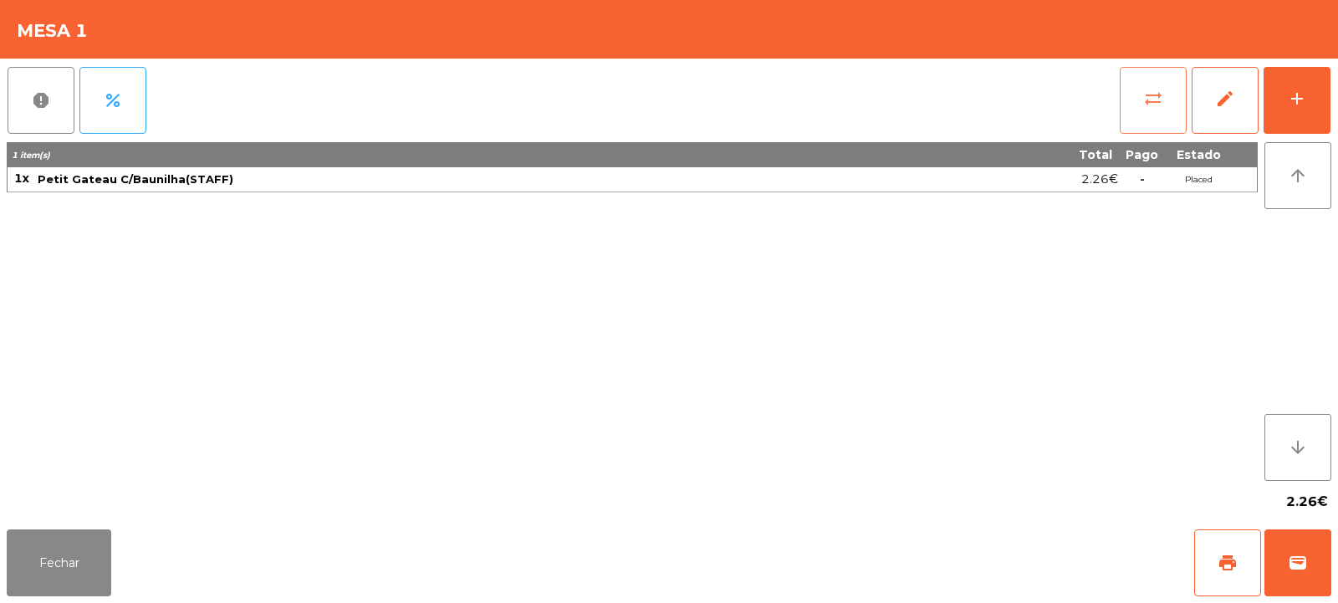
click at [1135, 110] on button "sync_alt" at bounding box center [1153, 100] width 67 height 67
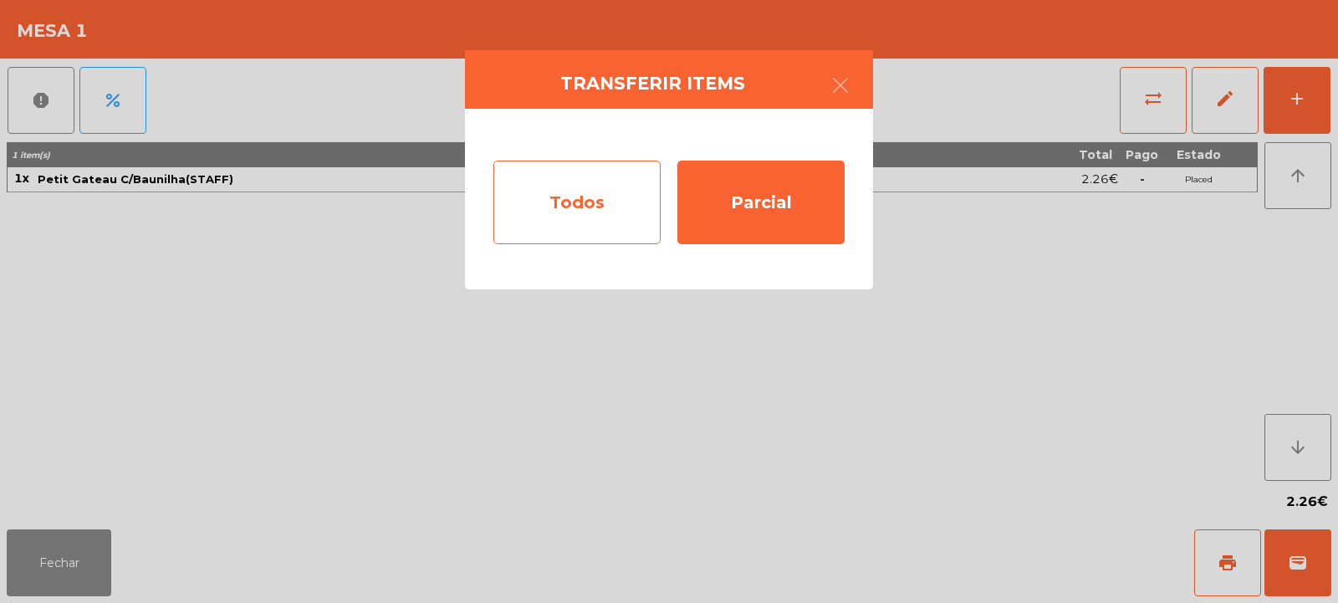
click at [602, 202] on div "Todos" at bounding box center [576, 203] width 167 height 84
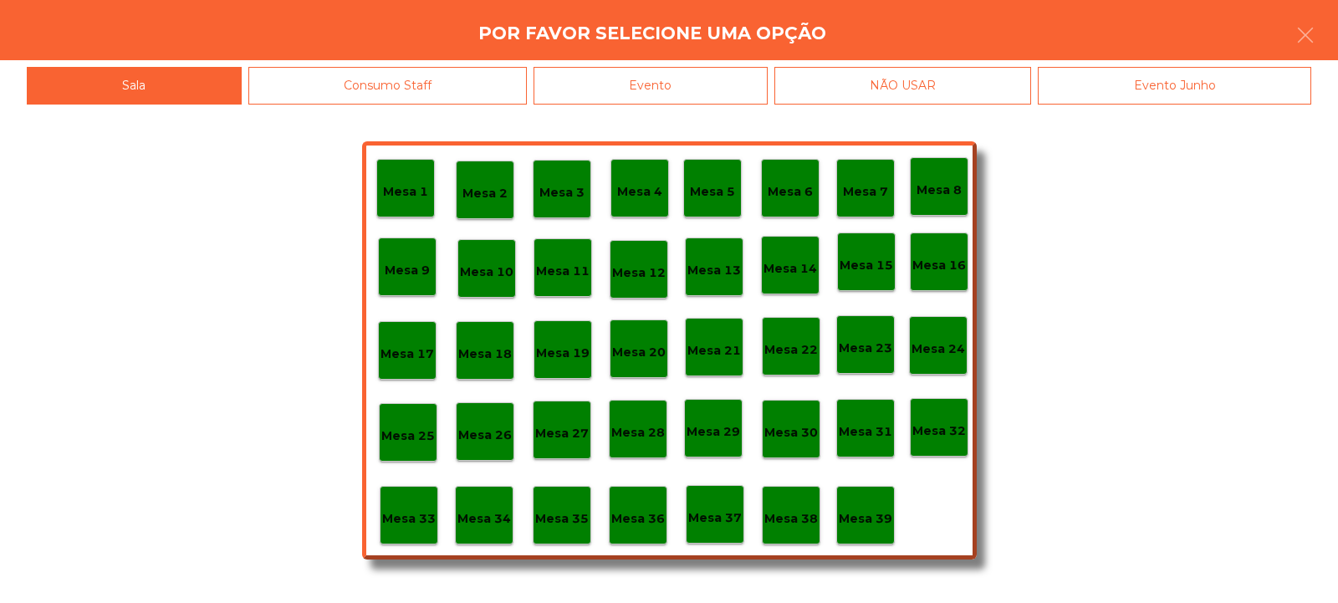
click at [874, 506] on div "Mesa 39" at bounding box center [866, 516] width 54 height 26
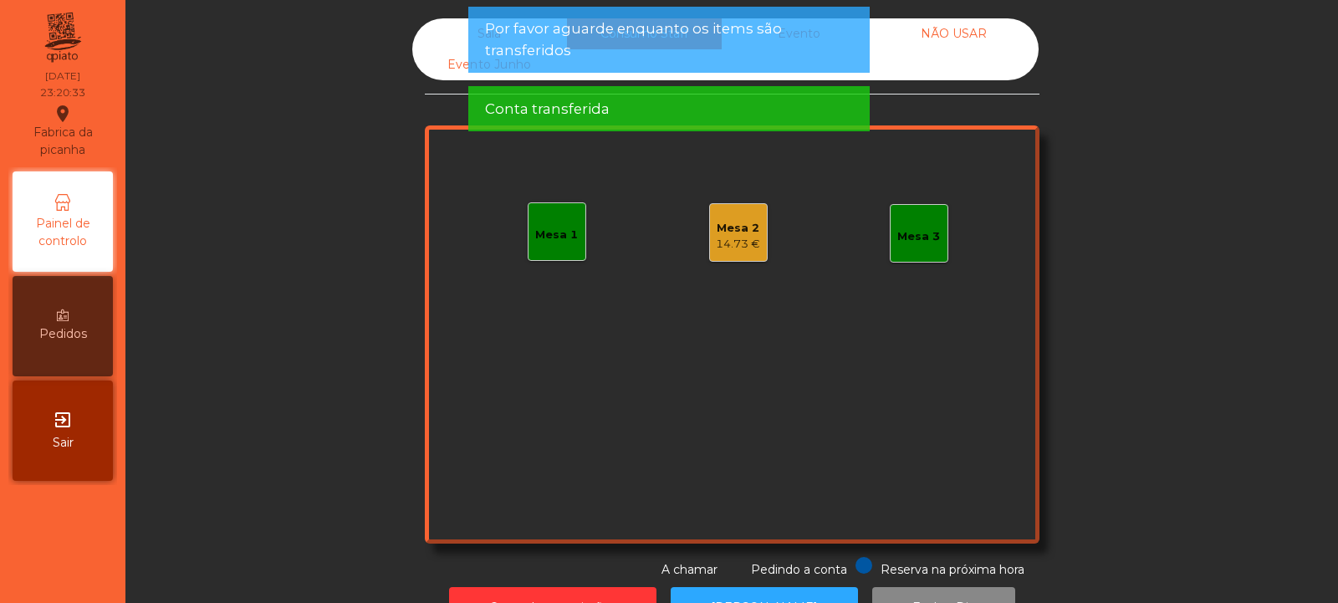
click at [733, 237] on div "14.73 €" at bounding box center [738, 244] width 44 height 17
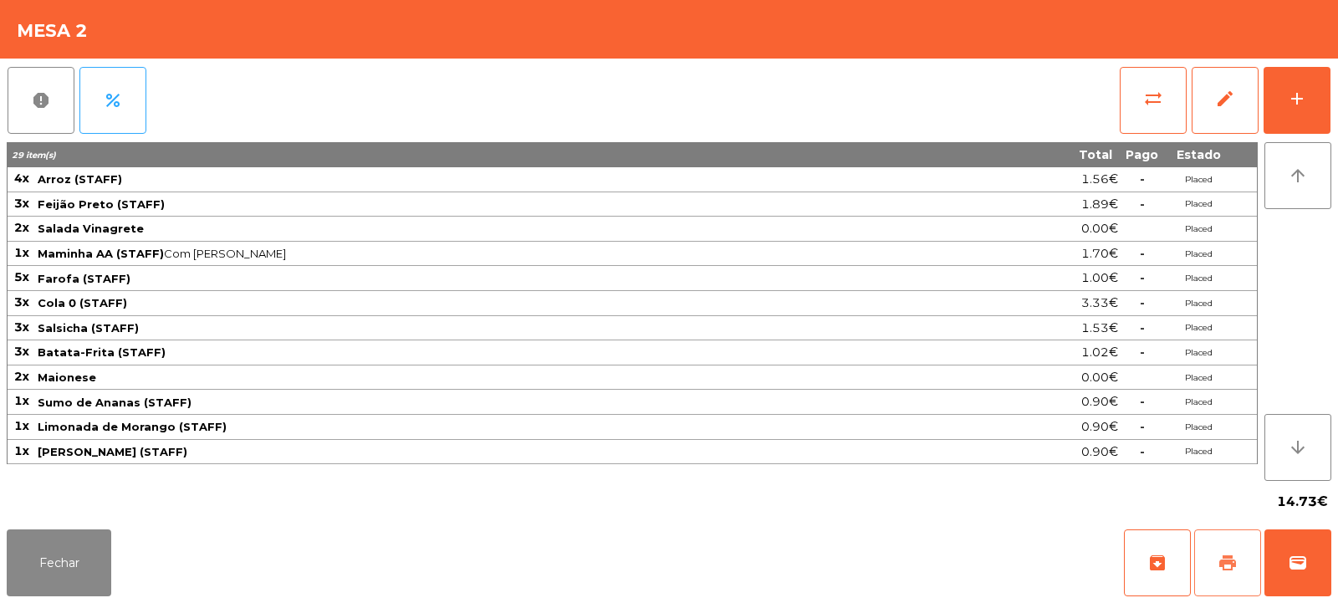
click at [1219, 549] on button "print" at bounding box center [1227, 562] width 67 height 67
click at [1142, 91] on button "sync_alt" at bounding box center [1153, 100] width 67 height 67
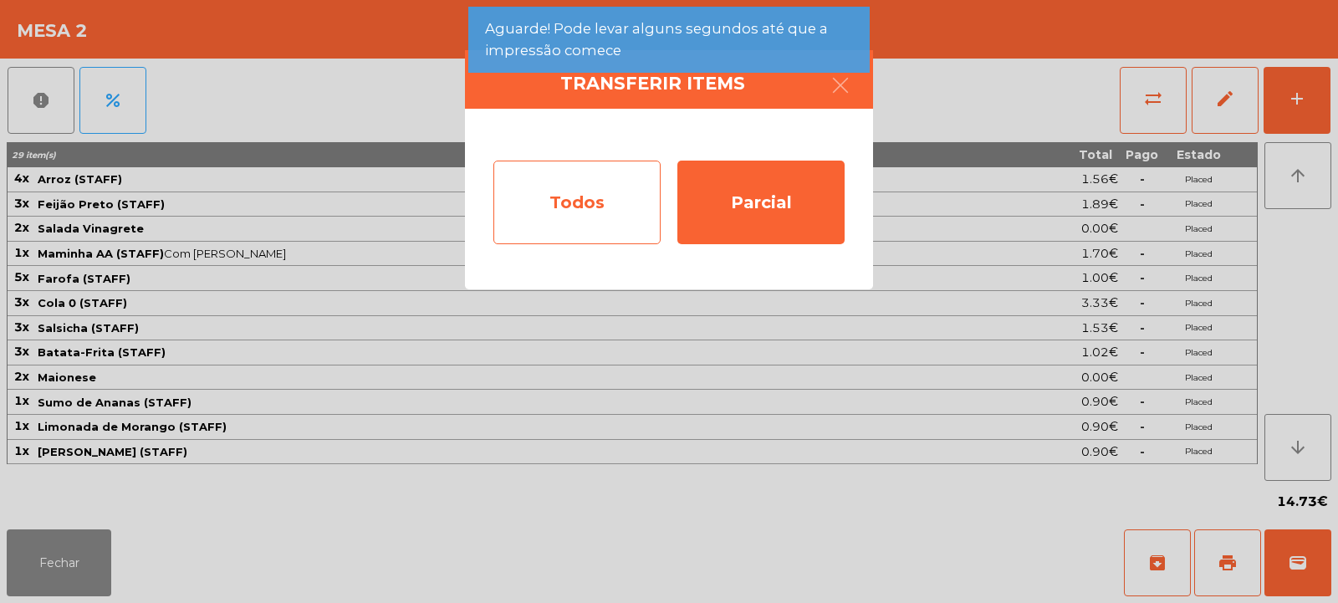
click at [579, 216] on div "Todos" at bounding box center [576, 203] width 167 height 84
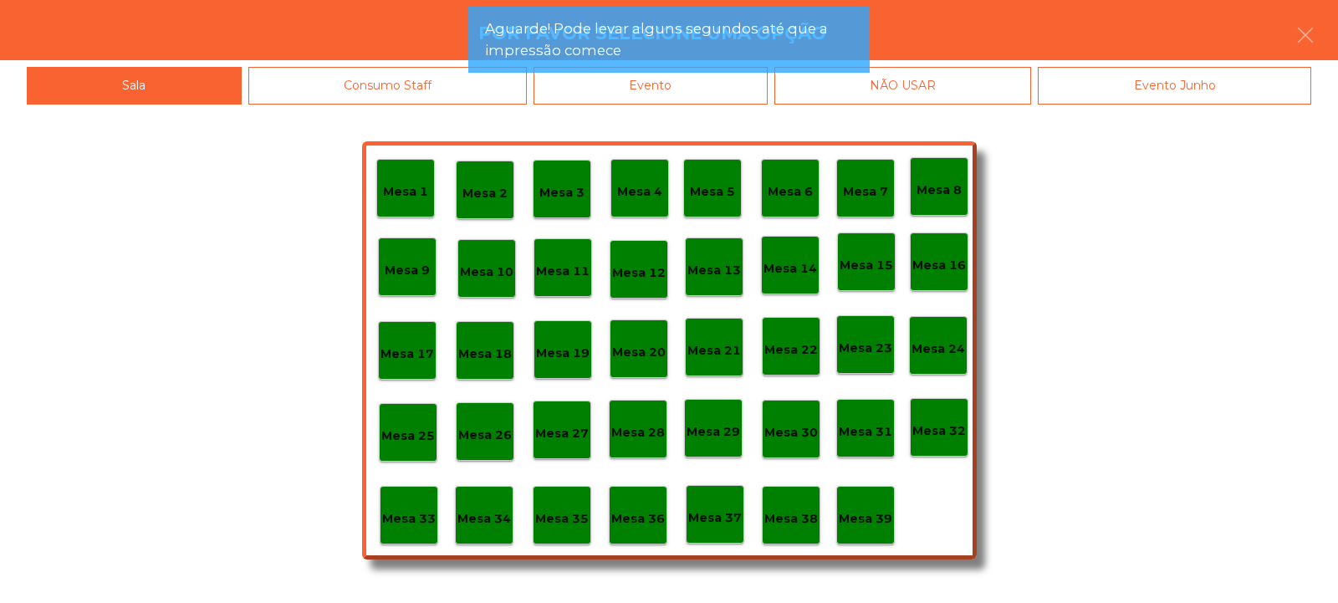
click at [859, 520] on p "Mesa 39" at bounding box center [866, 518] width 54 height 19
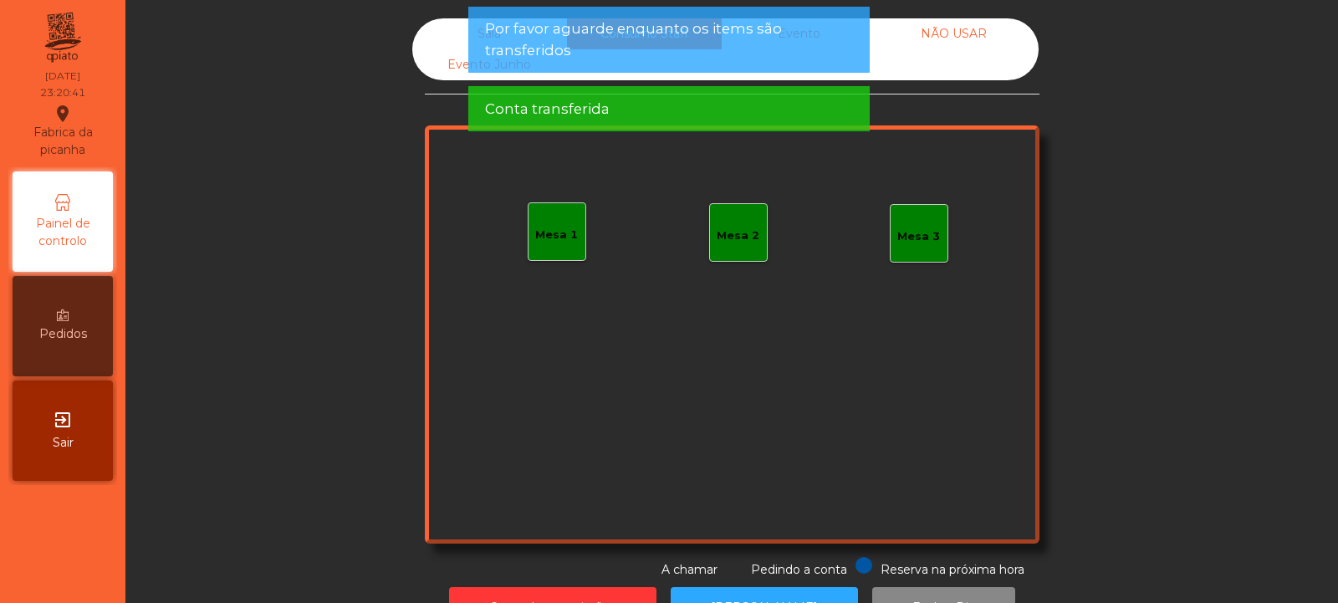
click at [496, 53] on span "Por favor aguarde enquanto os items são transferidos" at bounding box center [669, 39] width 368 height 42
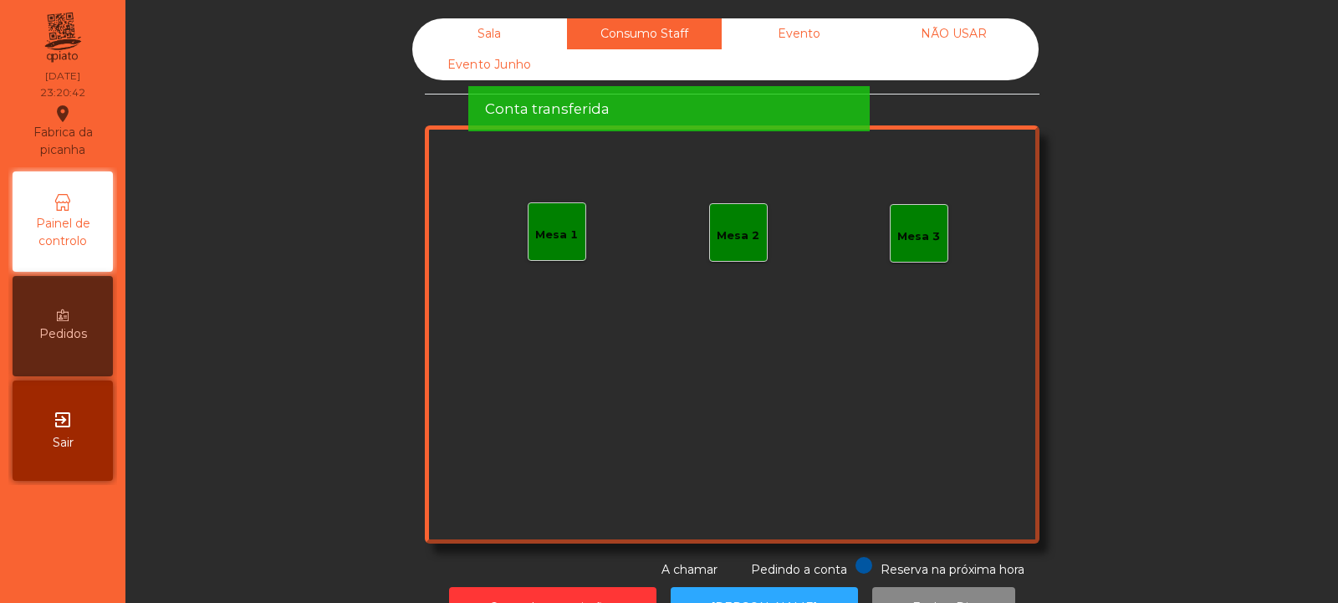
click at [478, 86] on div "Conta transferida" at bounding box center [668, 108] width 401 height 45
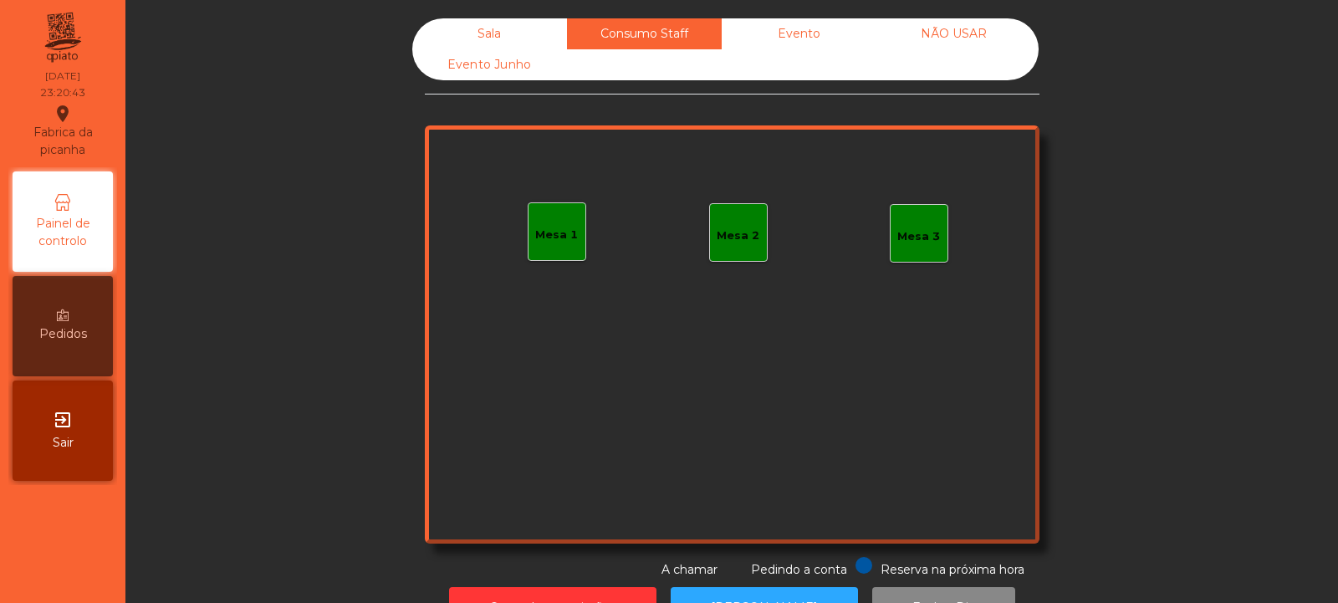
click at [492, 45] on div "Sala" at bounding box center [489, 33] width 155 height 31
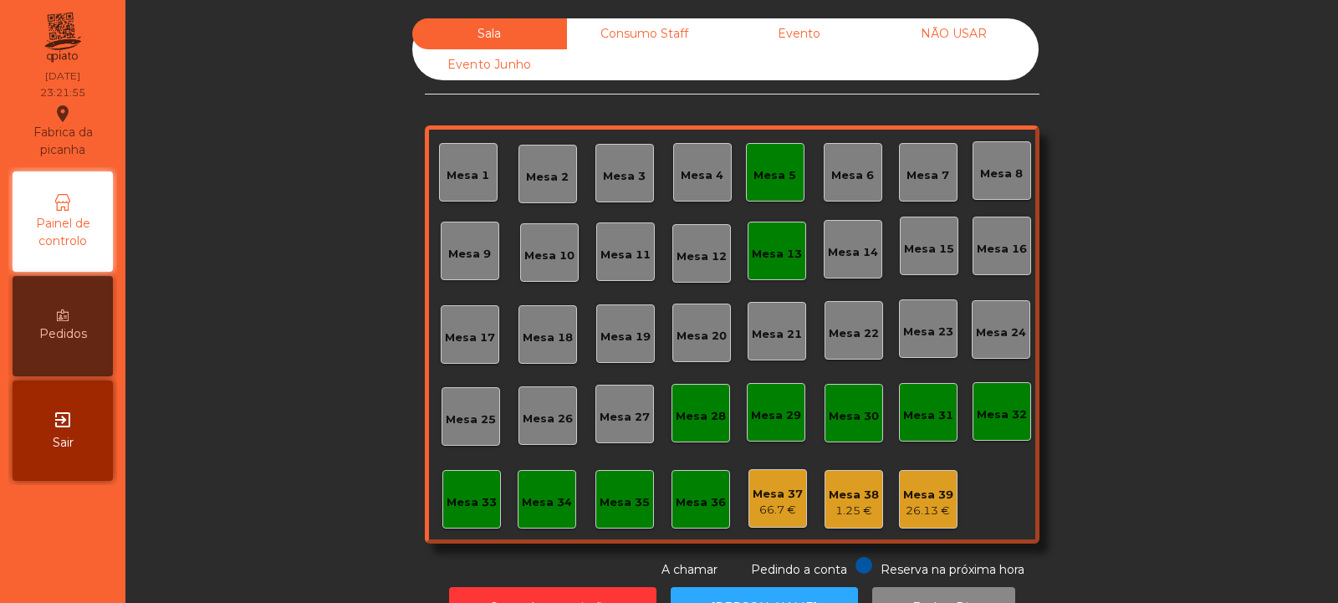
scroll to position [56, 0]
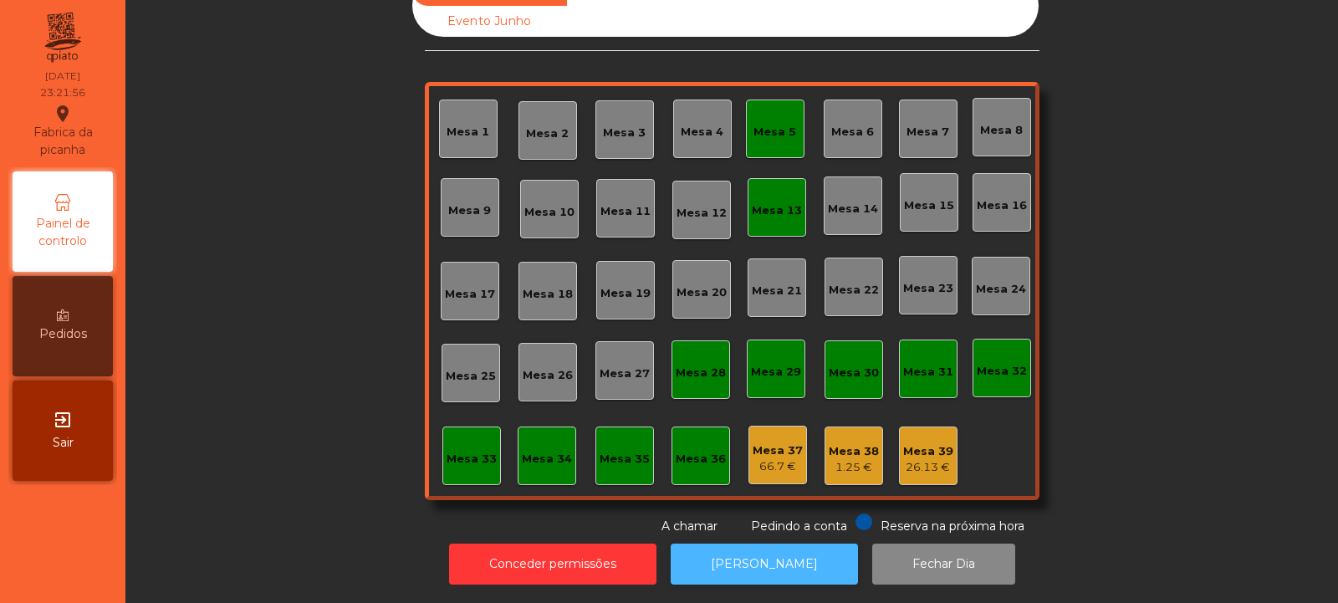
click at [757, 544] on button "[PERSON_NAME]" at bounding box center [764, 564] width 187 height 41
click at [782, 544] on button "[PERSON_NAME]" at bounding box center [764, 564] width 187 height 41
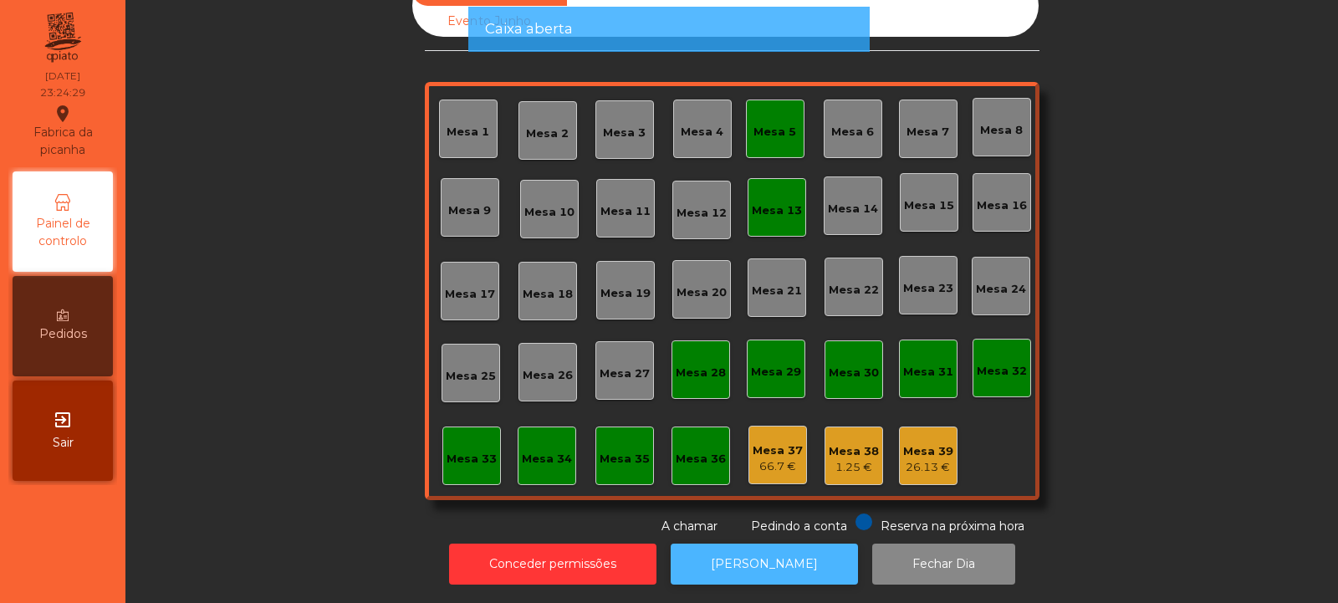
click at [769, 562] on button "[PERSON_NAME]" at bounding box center [764, 564] width 187 height 41
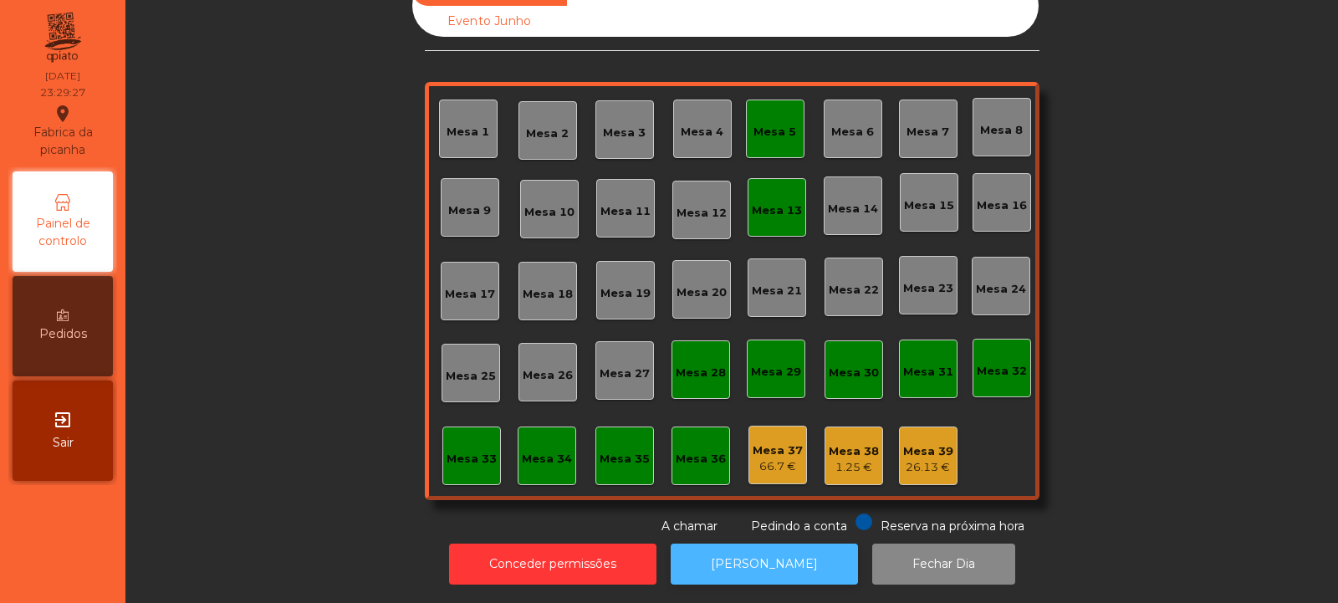
click at [757, 563] on button "[PERSON_NAME]" at bounding box center [764, 564] width 187 height 41
click at [932, 443] on div "Mesa 39" at bounding box center [928, 451] width 50 height 17
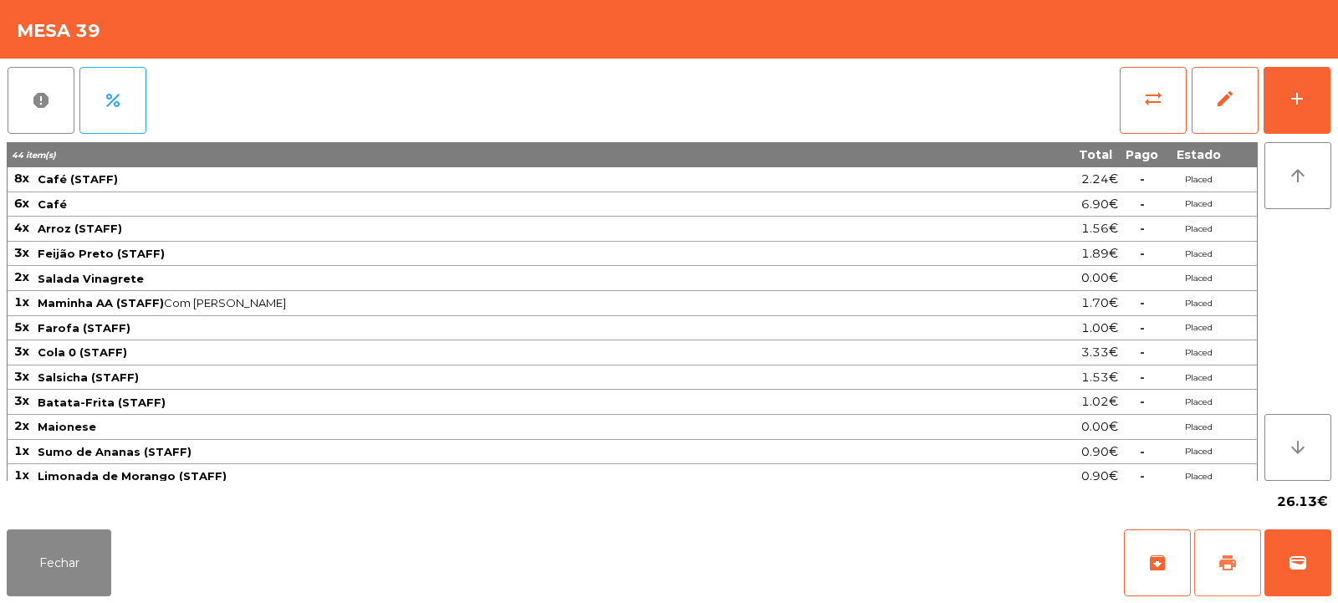
click at [1223, 573] on button "print" at bounding box center [1227, 562] width 67 height 67
click at [78, 545] on button "Fechar" at bounding box center [59, 562] width 105 height 67
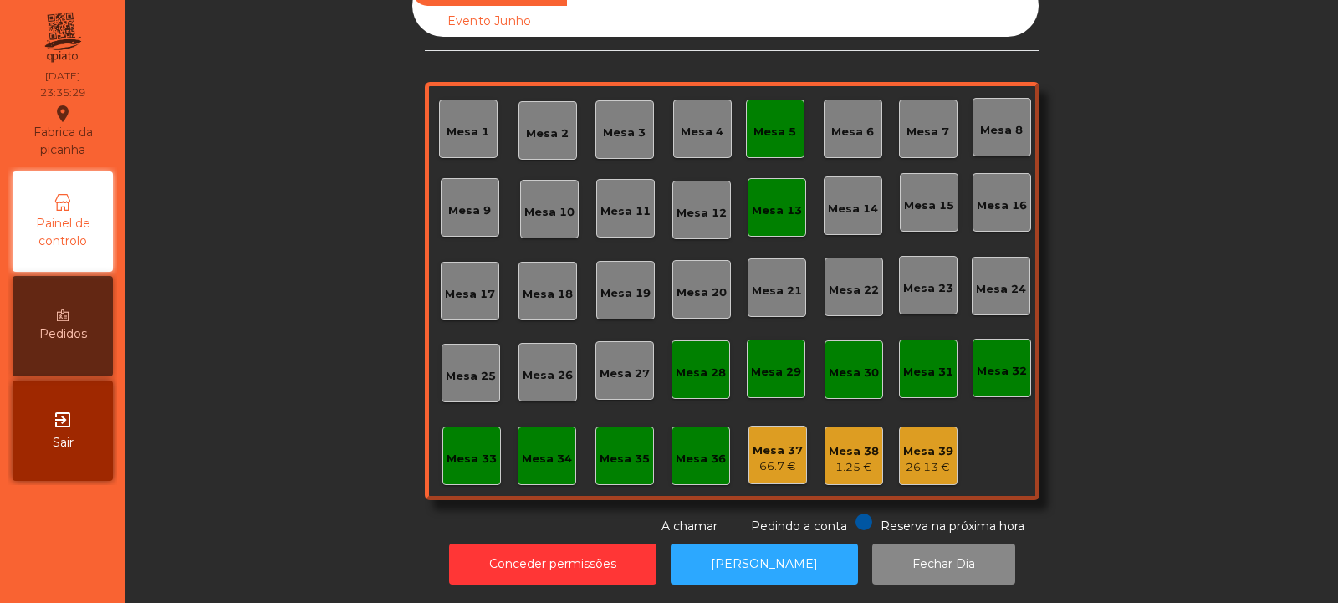
click at [770, 134] on div "Mesa 5" at bounding box center [775, 129] width 59 height 59
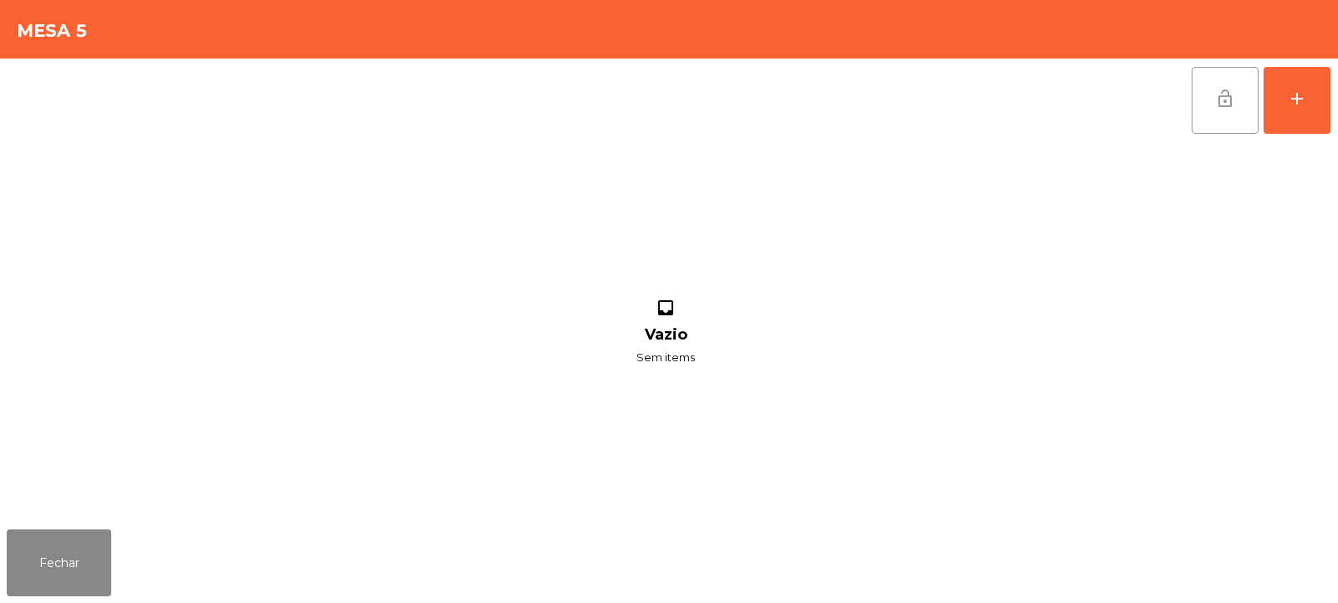
click at [1215, 110] on button "lock_open" at bounding box center [1225, 100] width 67 height 67
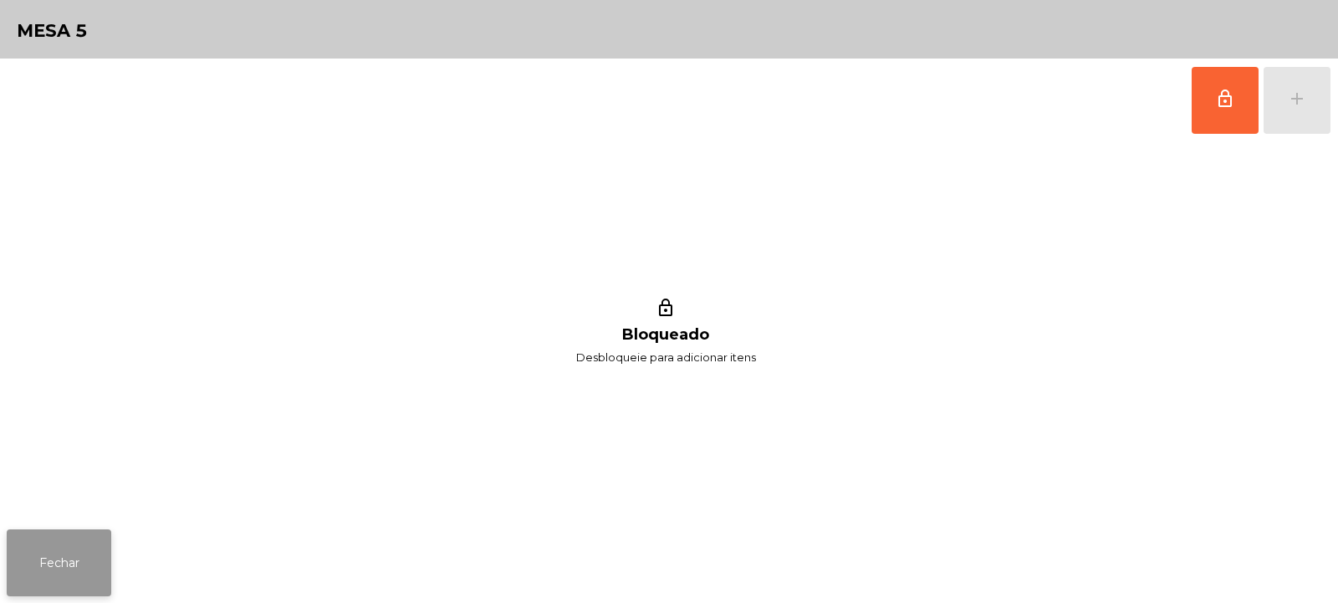
click at [47, 566] on button "Fechar" at bounding box center [59, 562] width 105 height 67
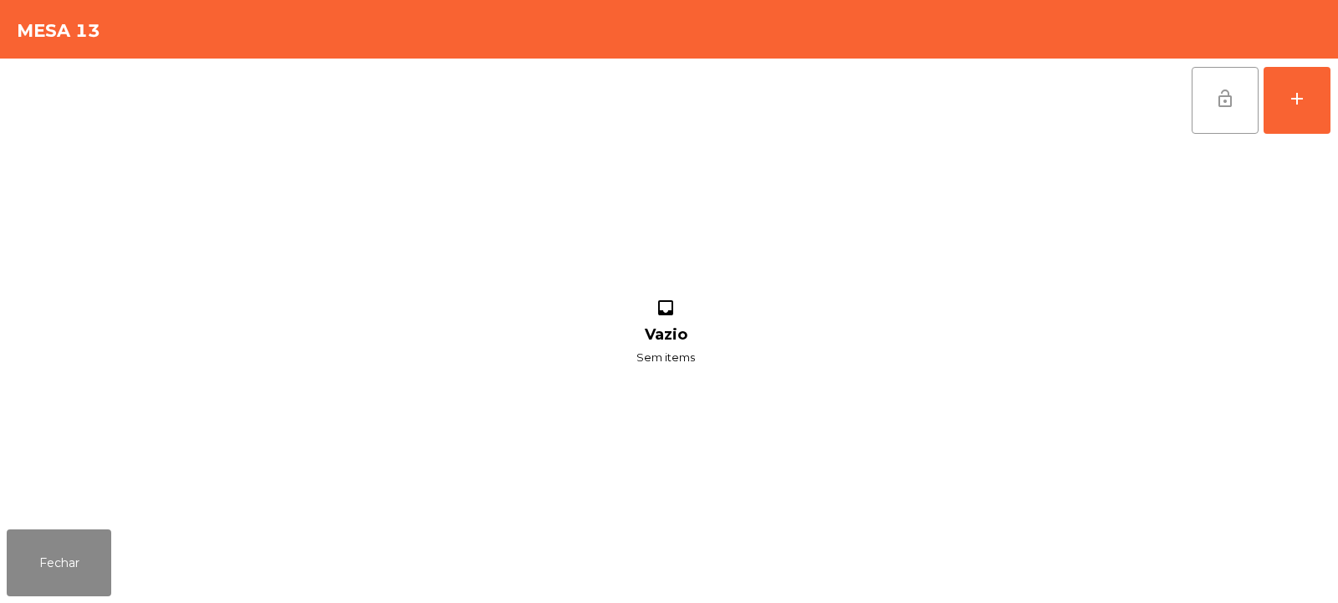
click at [1212, 85] on button "lock_open" at bounding box center [1225, 100] width 67 height 67
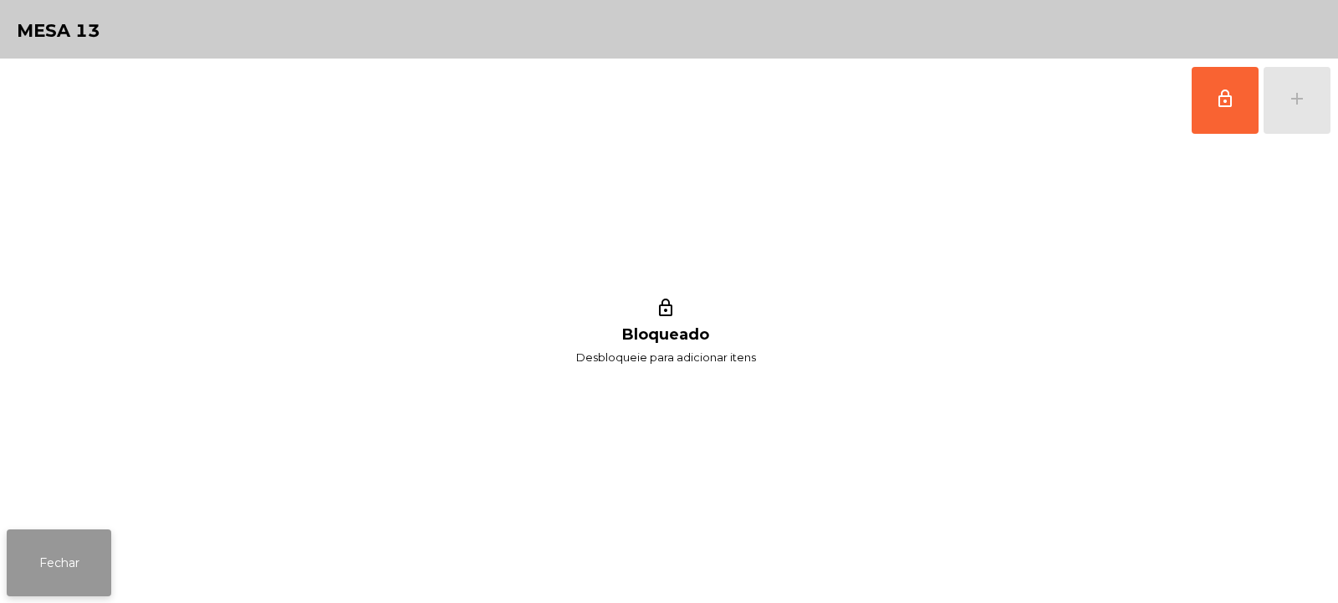
click at [94, 535] on button "Fechar" at bounding box center [59, 562] width 105 height 67
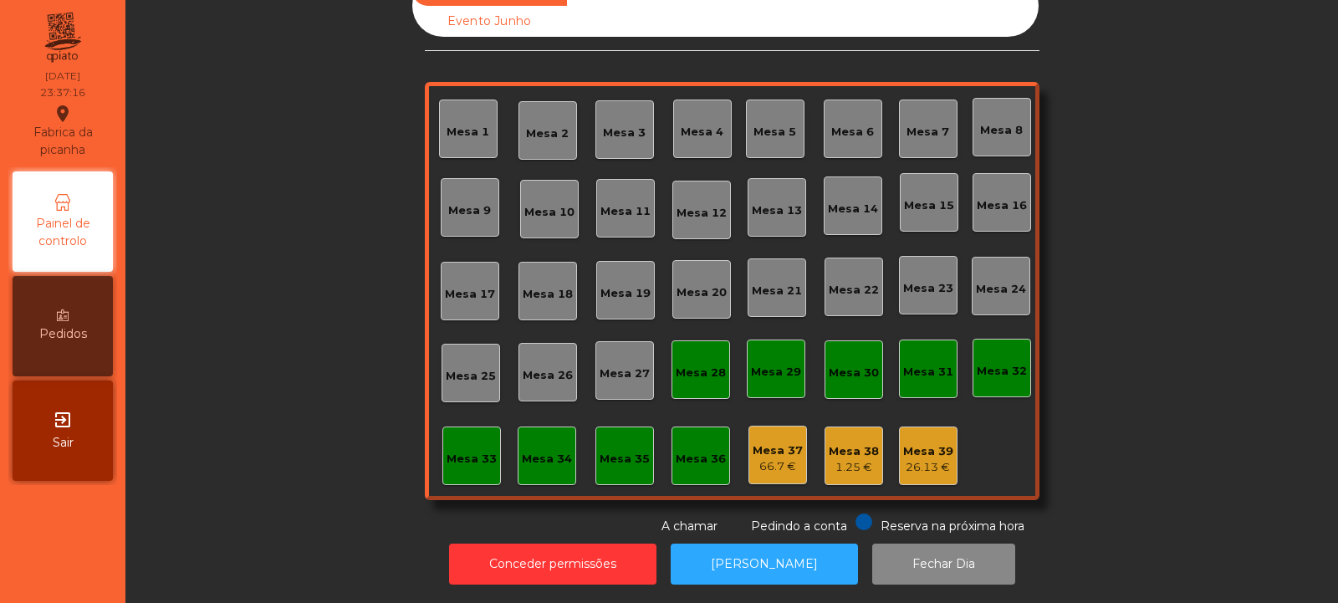
click at [924, 459] on div "26.13 €" at bounding box center [928, 467] width 50 height 17
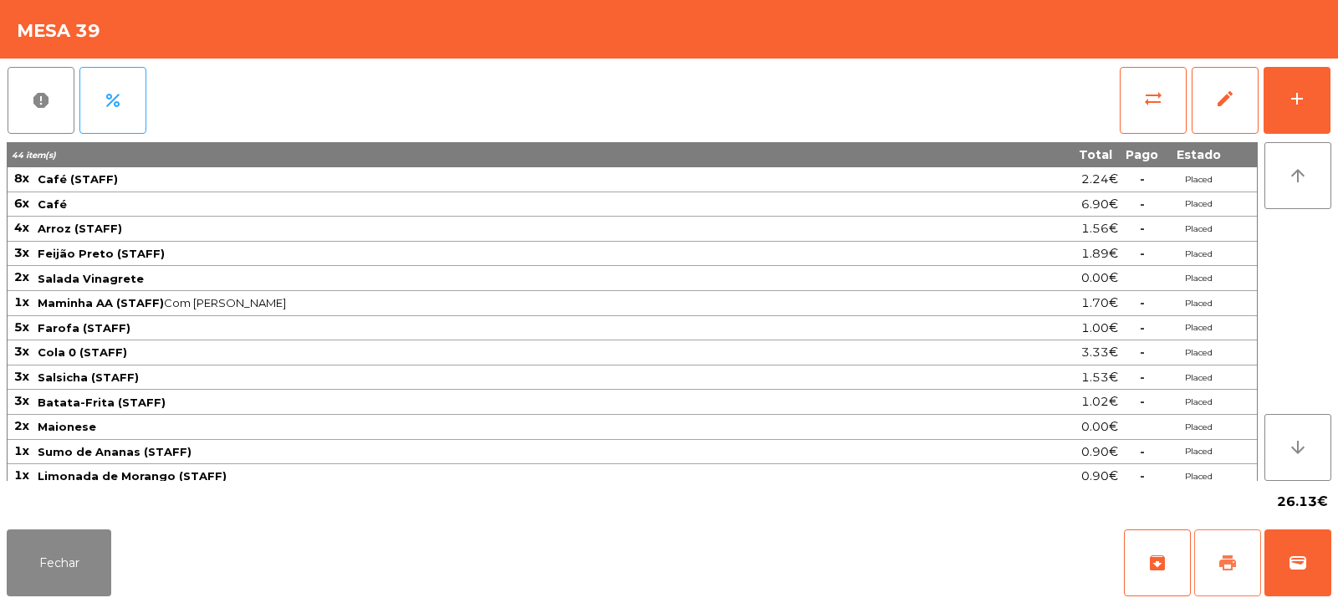
click at [1223, 565] on span "print" at bounding box center [1228, 563] width 20 height 20
click at [70, 557] on button "Fechar" at bounding box center [59, 562] width 105 height 67
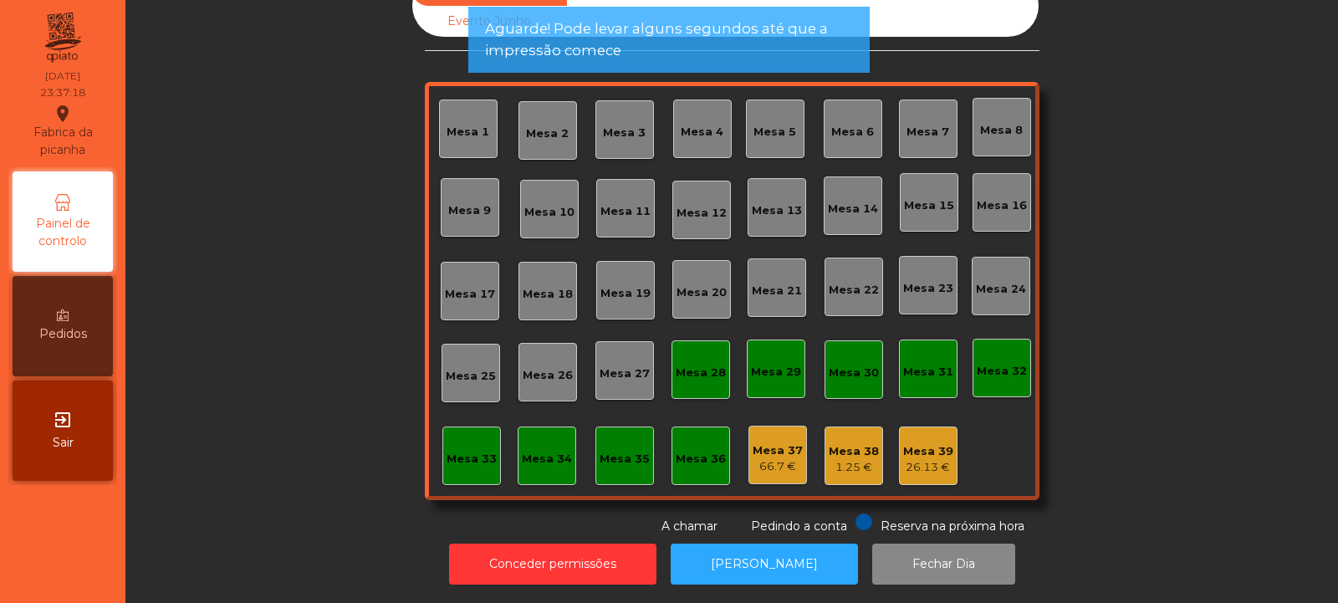
click at [835, 463] on div "Mesa 38 1.25 €" at bounding box center [854, 455] width 59 height 59
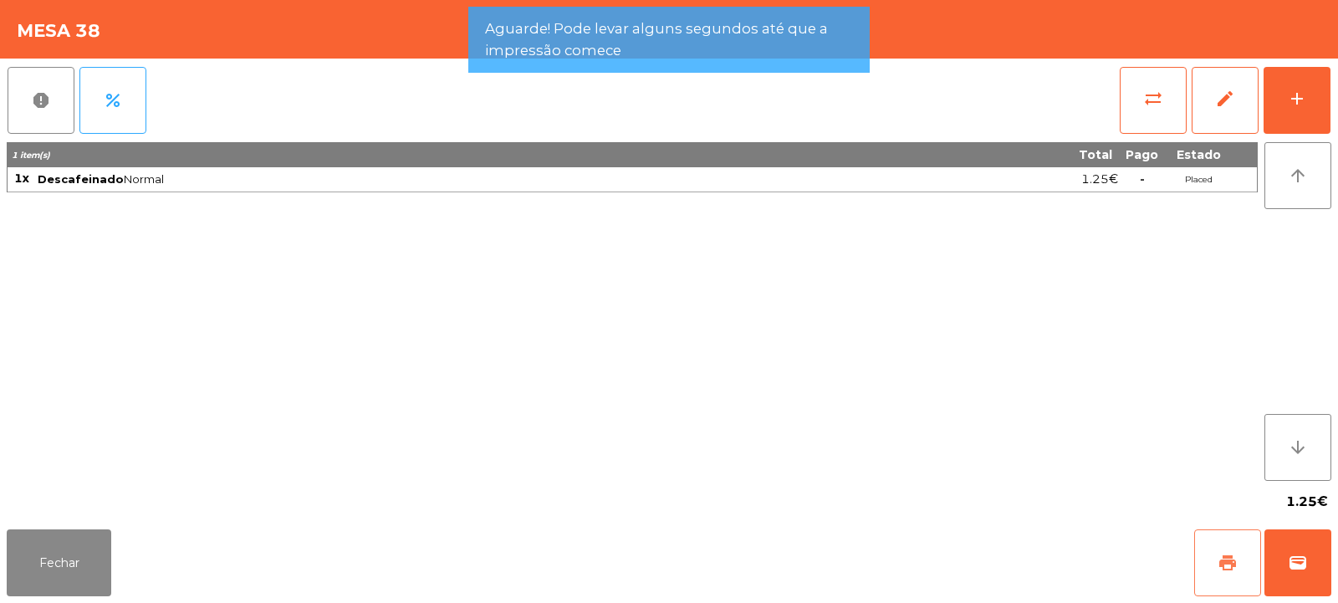
click at [1228, 547] on button "print" at bounding box center [1227, 562] width 67 height 67
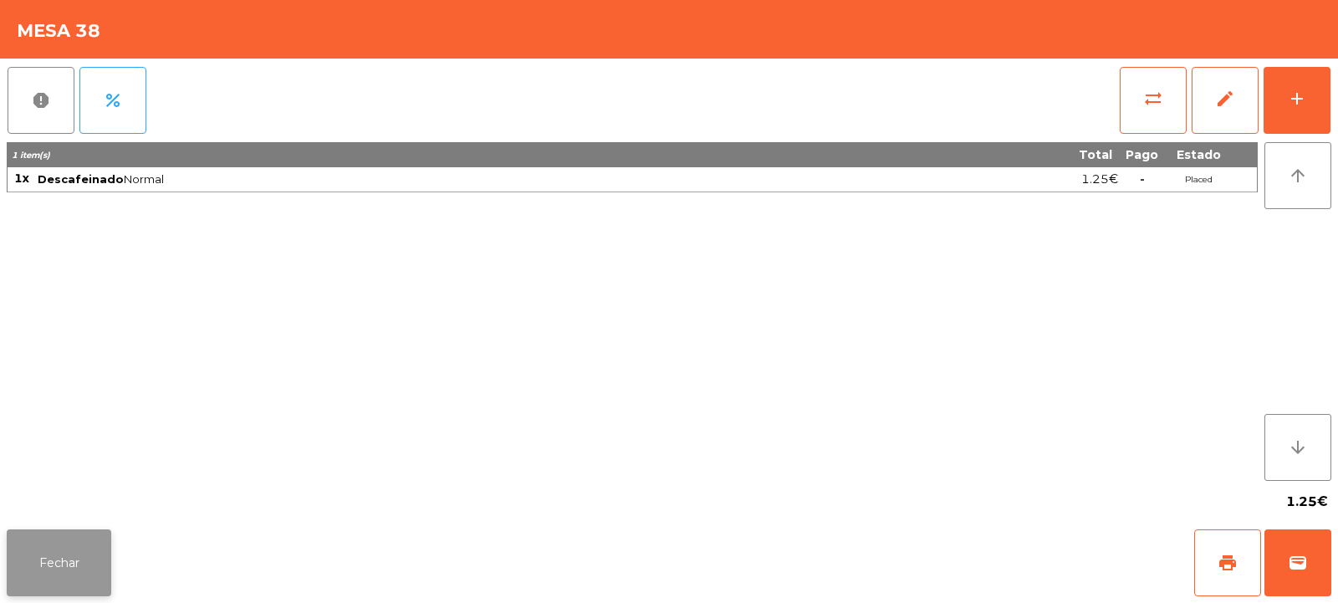
click at [58, 535] on button "Fechar" at bounding box center [59, 562] width 105 height 67
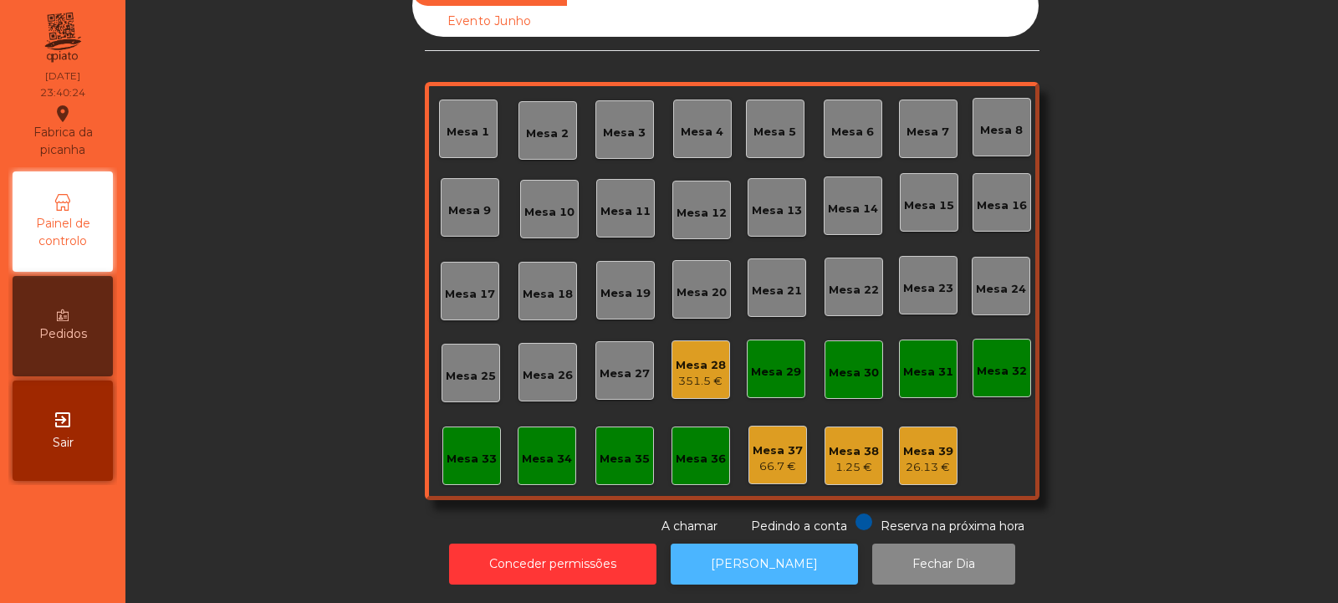
click at [804, 559] on button "[PERSON_NAME]" at bounding box center [764, 564] width 187 height 41
